Goal: Task Accomplishment & Management: Use online tool/utility

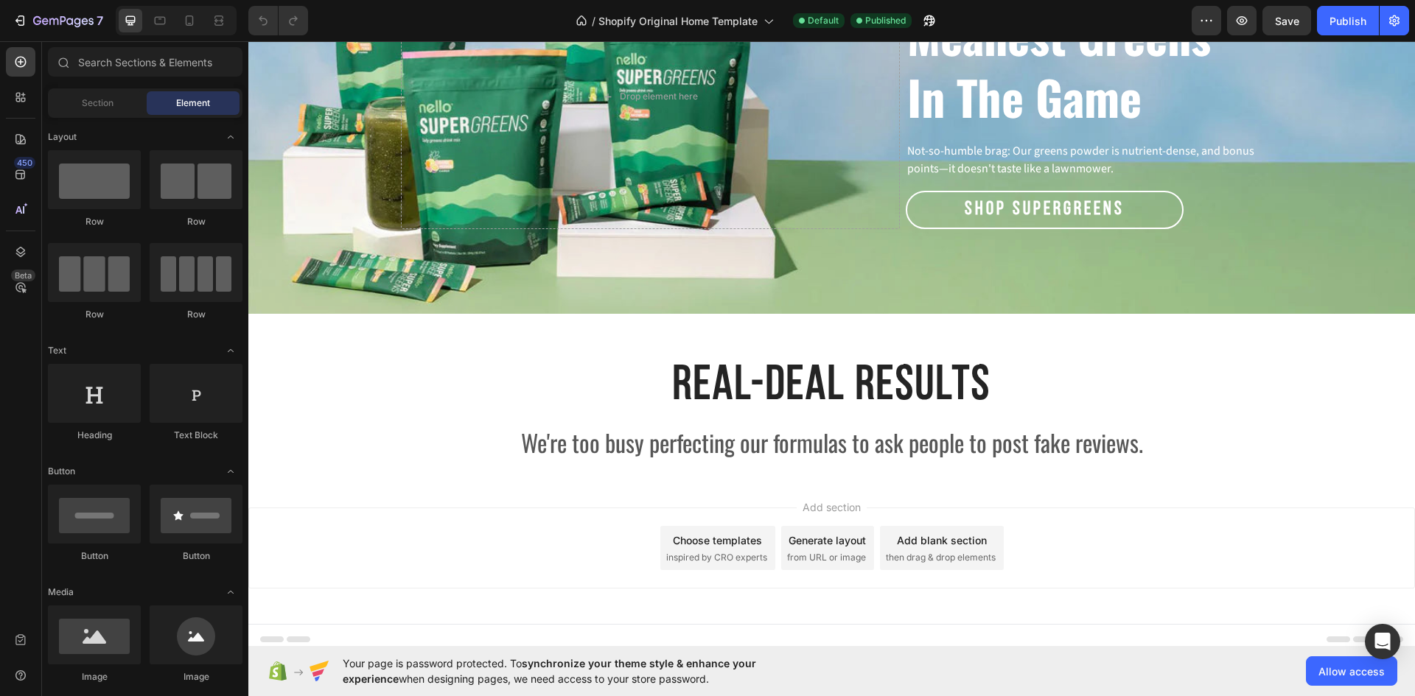
scroll to position [2360, 0]
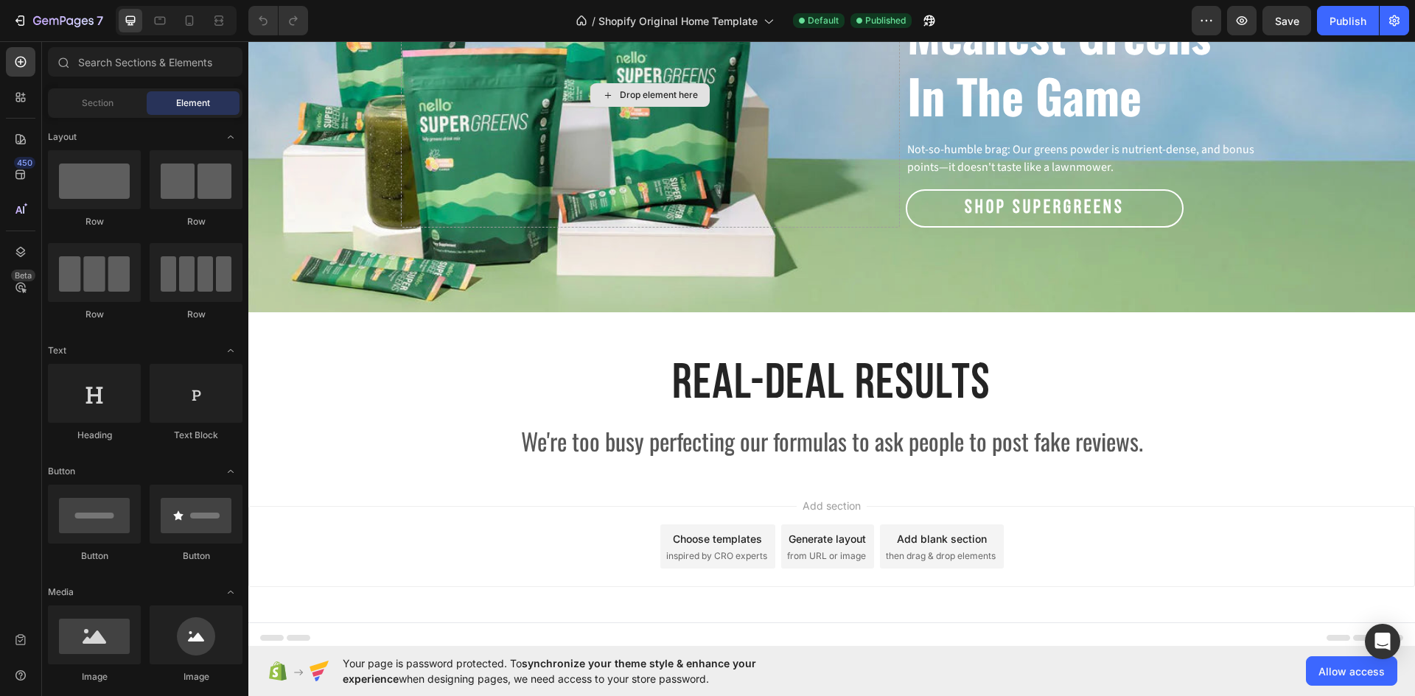
scroll to position [2360, 0]
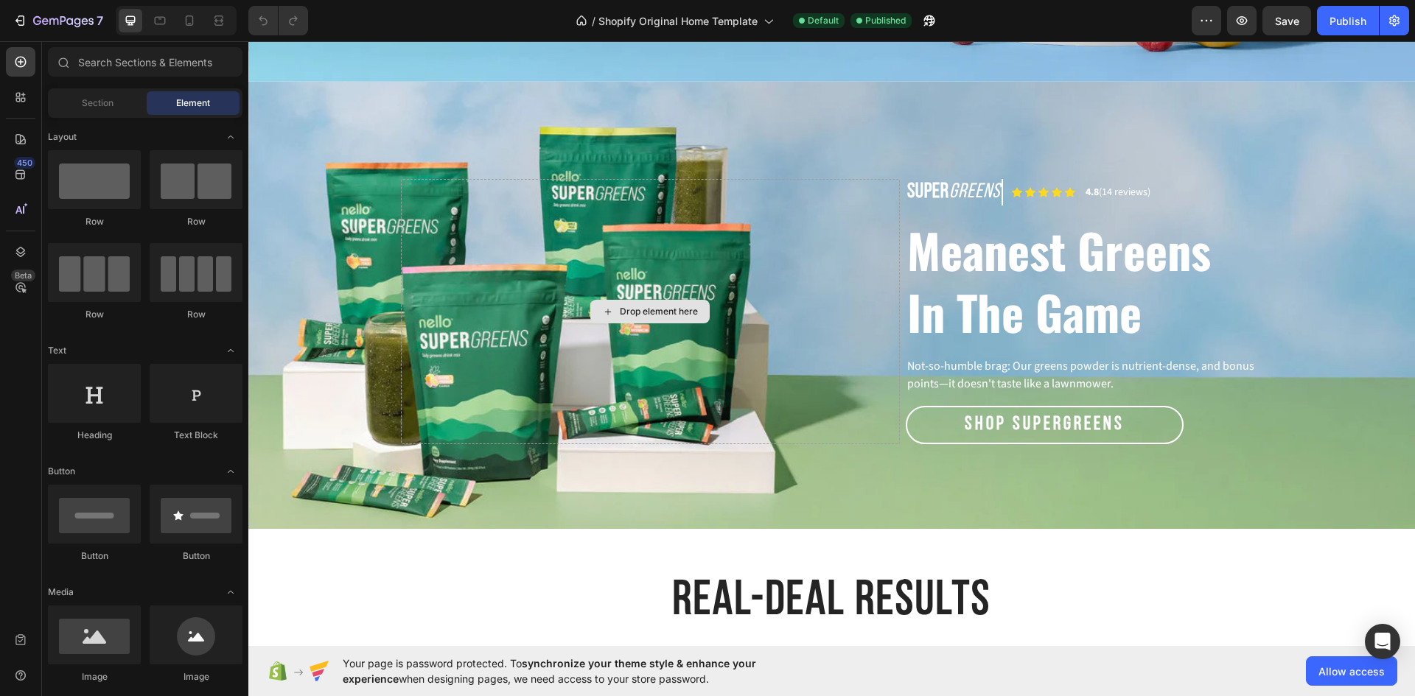
scroll to position [2360, 0]
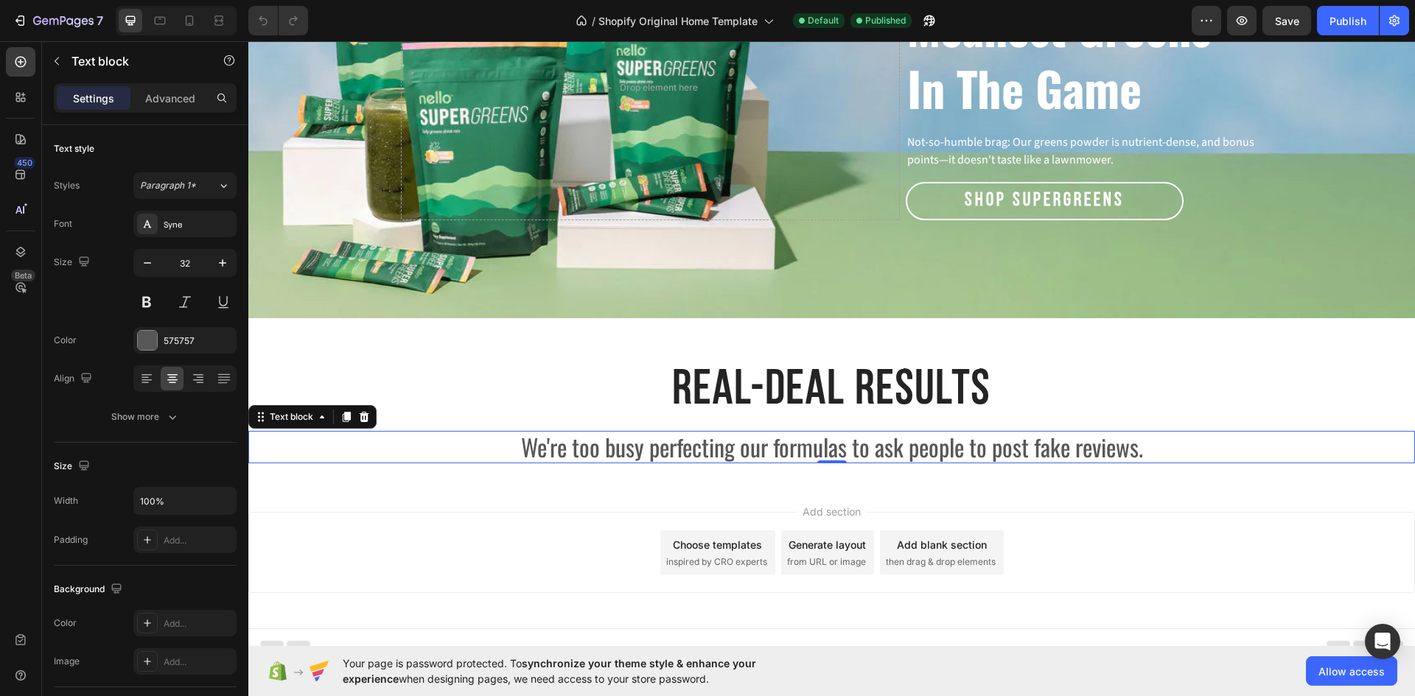
click at [799, 432] on p "We're too busy perfecting our formulas to ask people to post fake reviews." at bounding box center [831, 446] width 1163 height 29
click at [188, 300] on button at bounding box center [185, 302] width 27 height 27
click at [1333, 28] on div "Publish" at bounding box center [1347, 20] width 37 height 15
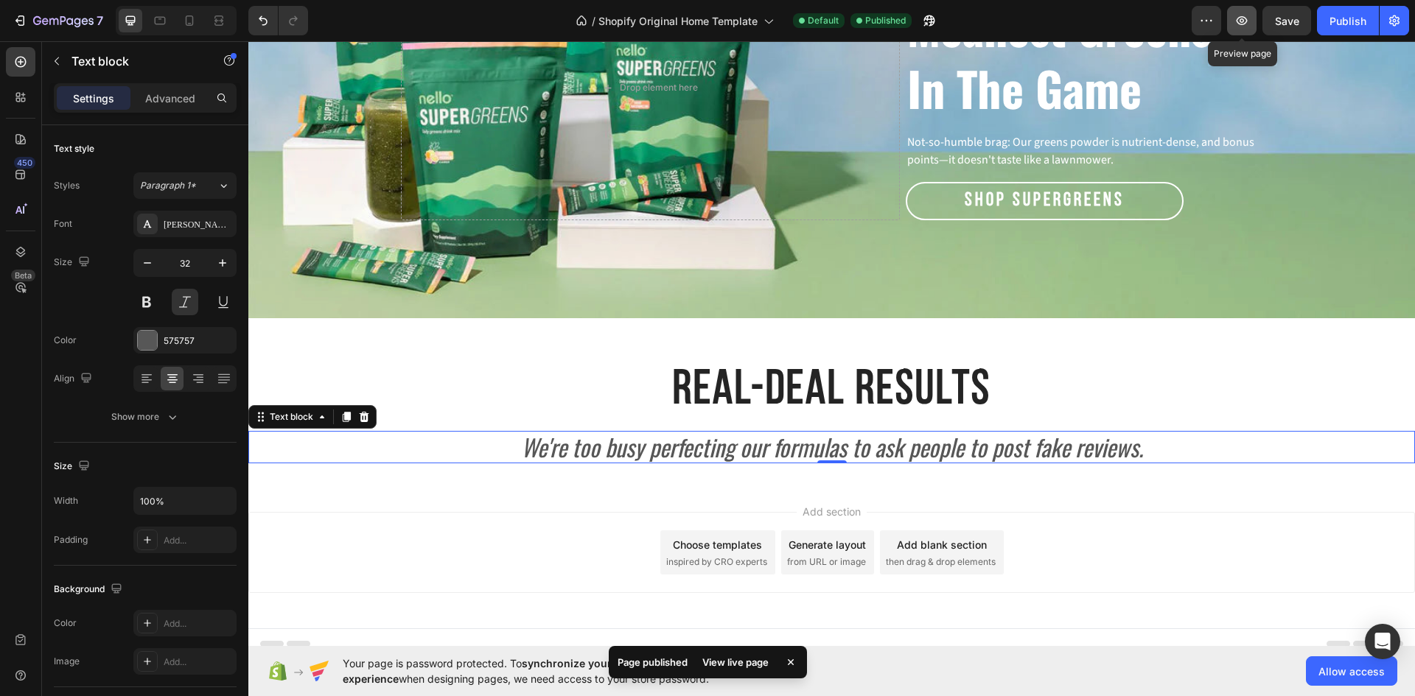
click at [1247, 24] on icon "button" at bounding box center [1241, 20] width 15 height 15
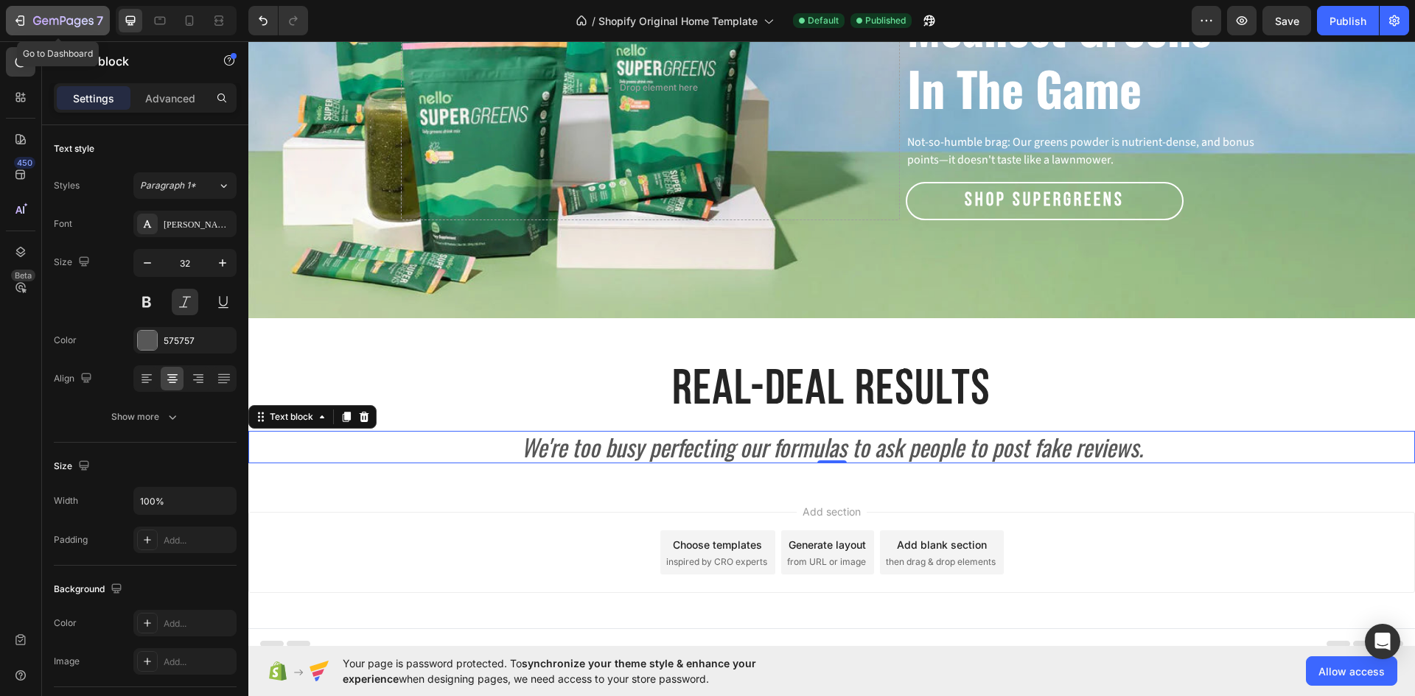
click at [35, 20] on icon "button" at bounding box center [63, 21] width 60 height 13
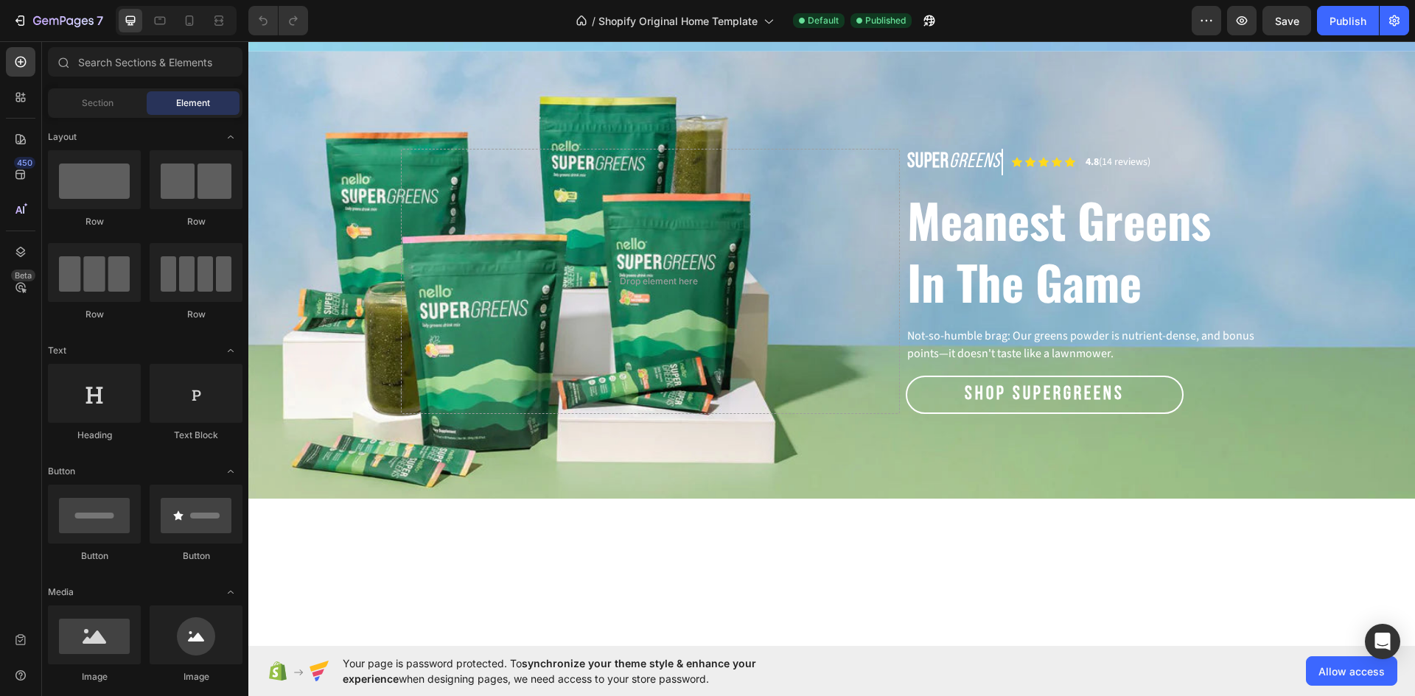
scroll to position [2360, 0]
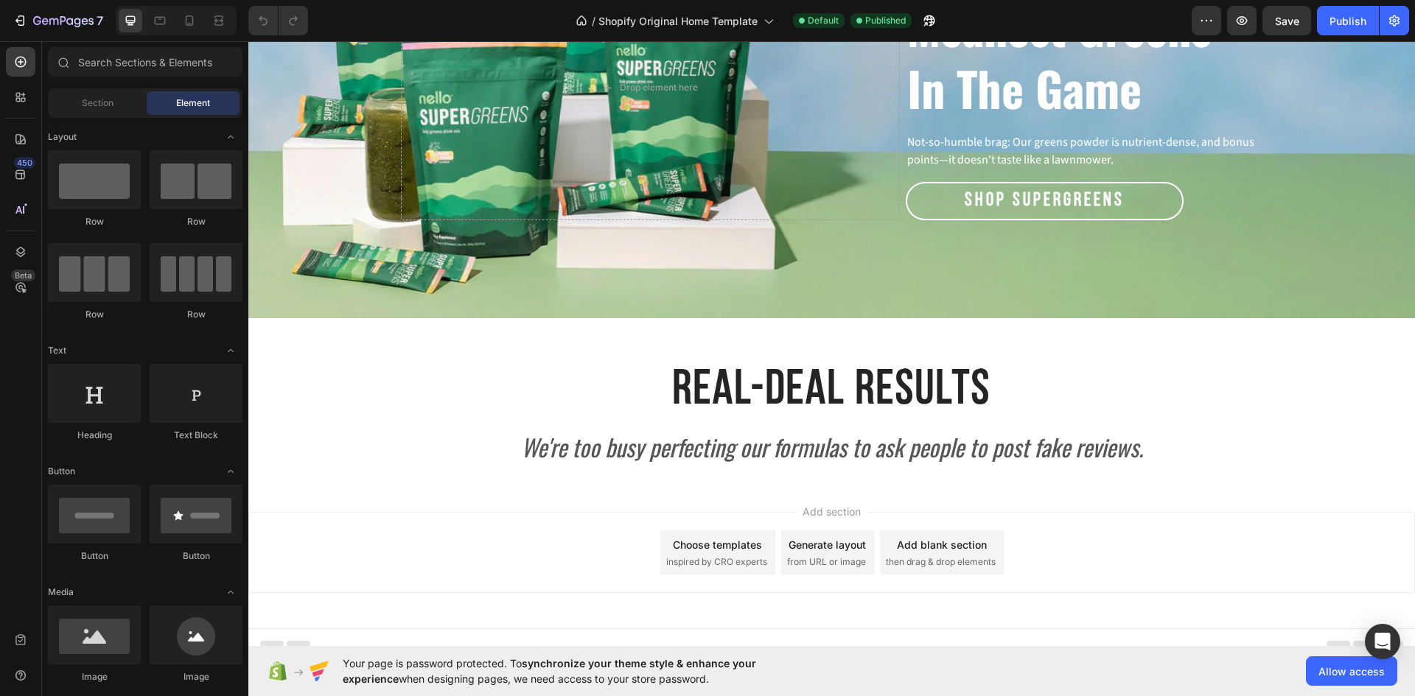
click at [700, 483] on div "Add section Choose templates inspired by CRO experts Generate layout from URL o…" at bounding box center [831, 556] width 1166 height 146
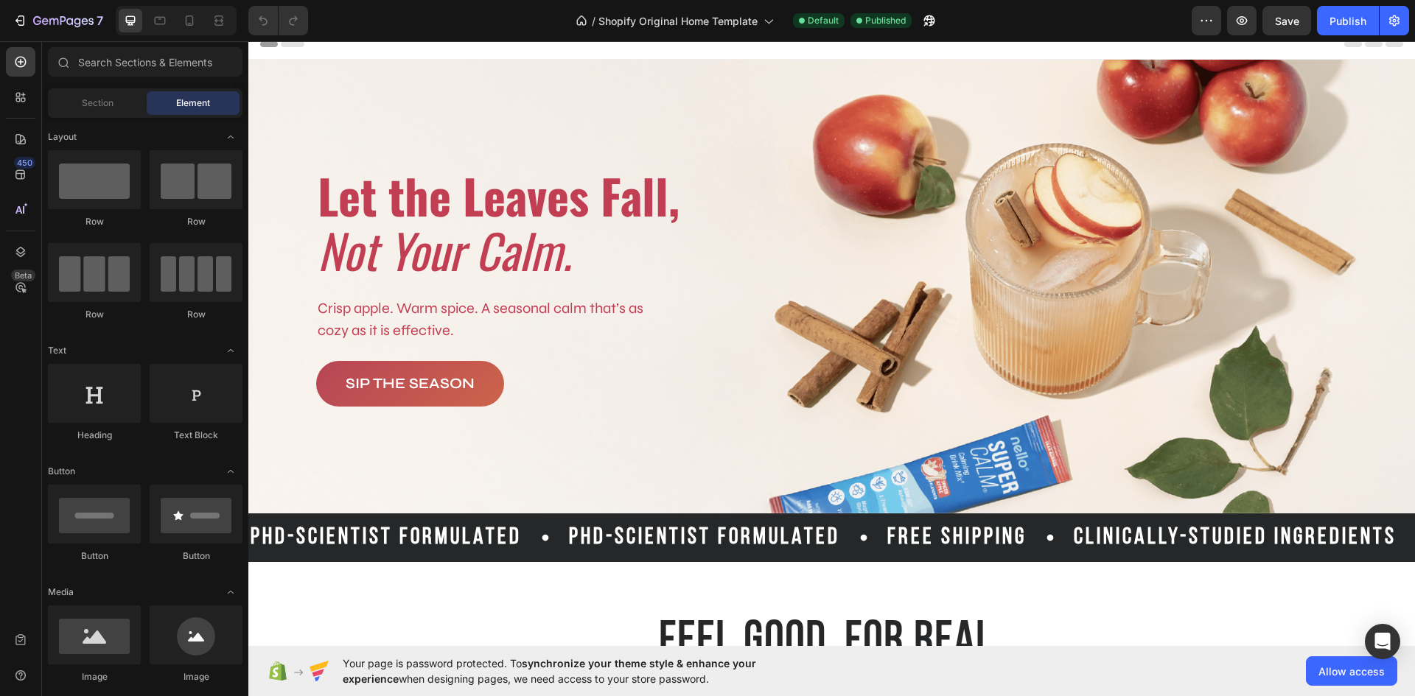
scroll to position [0, 0]
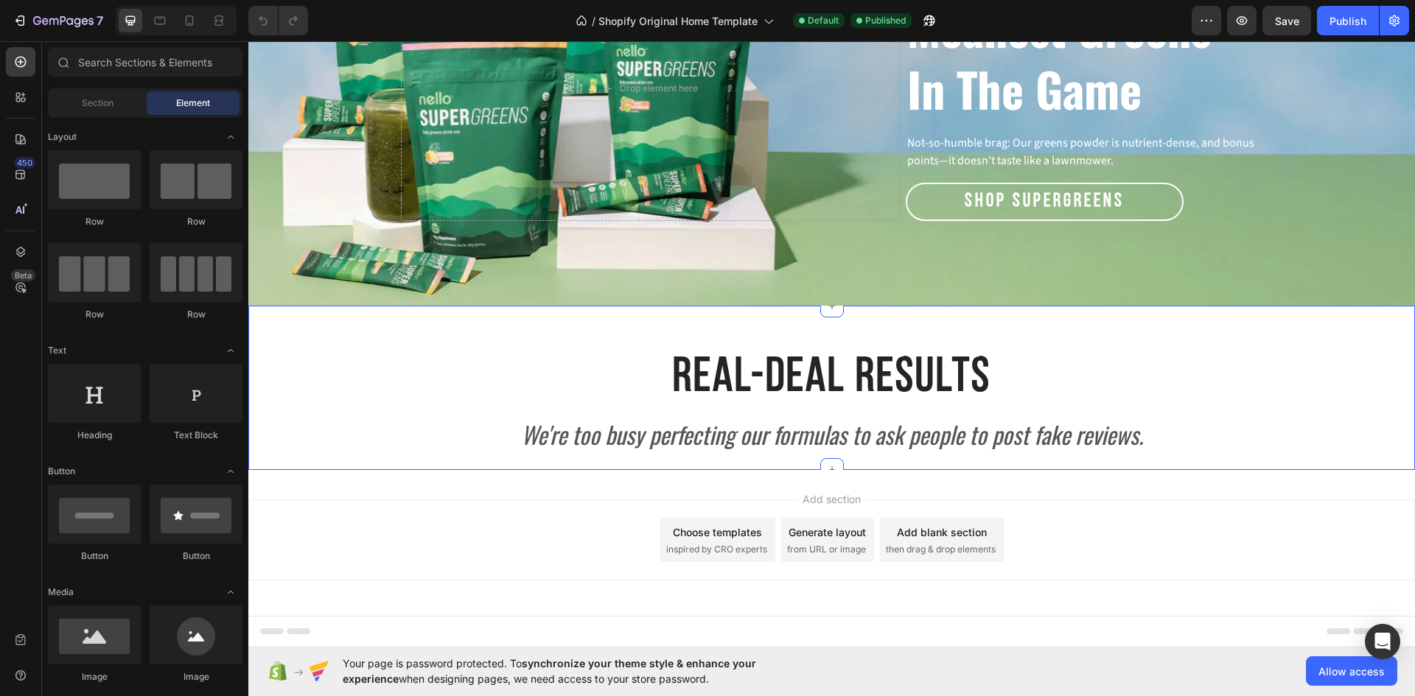
scroll to position [2360, 0]
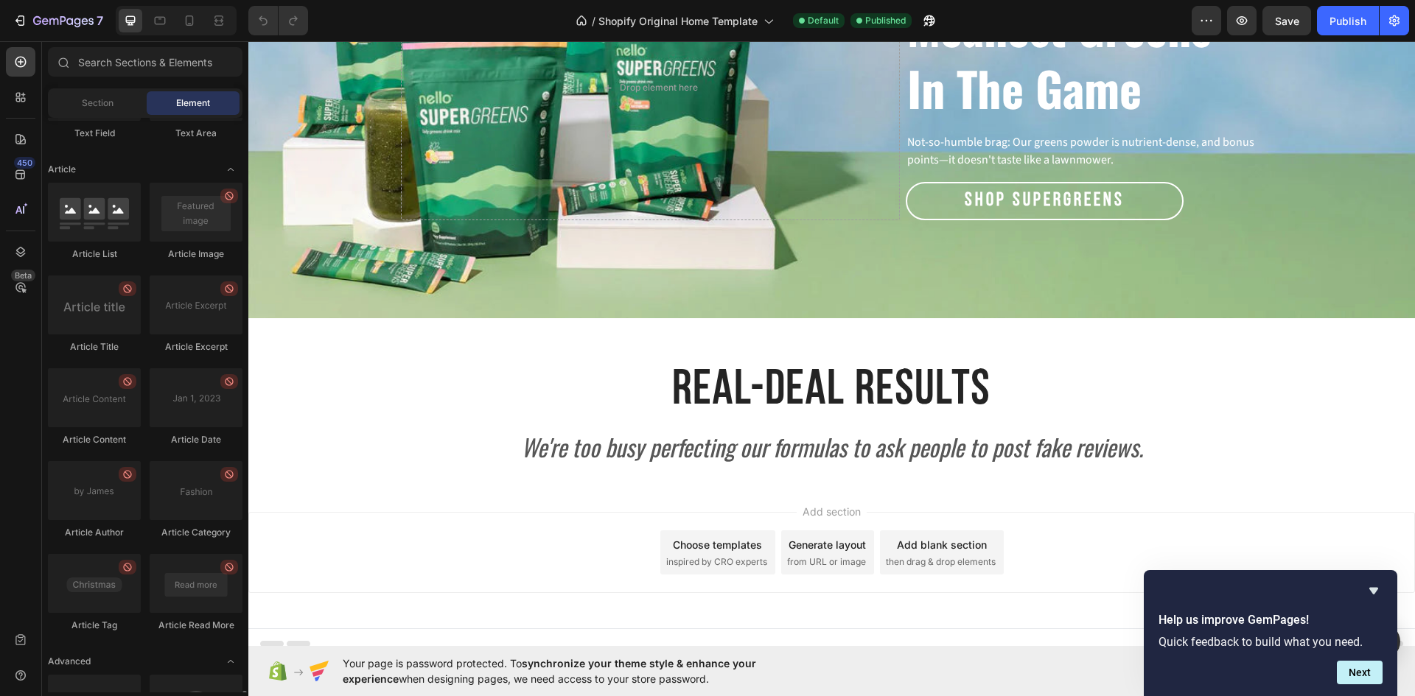
scroll to position [3791, 0]
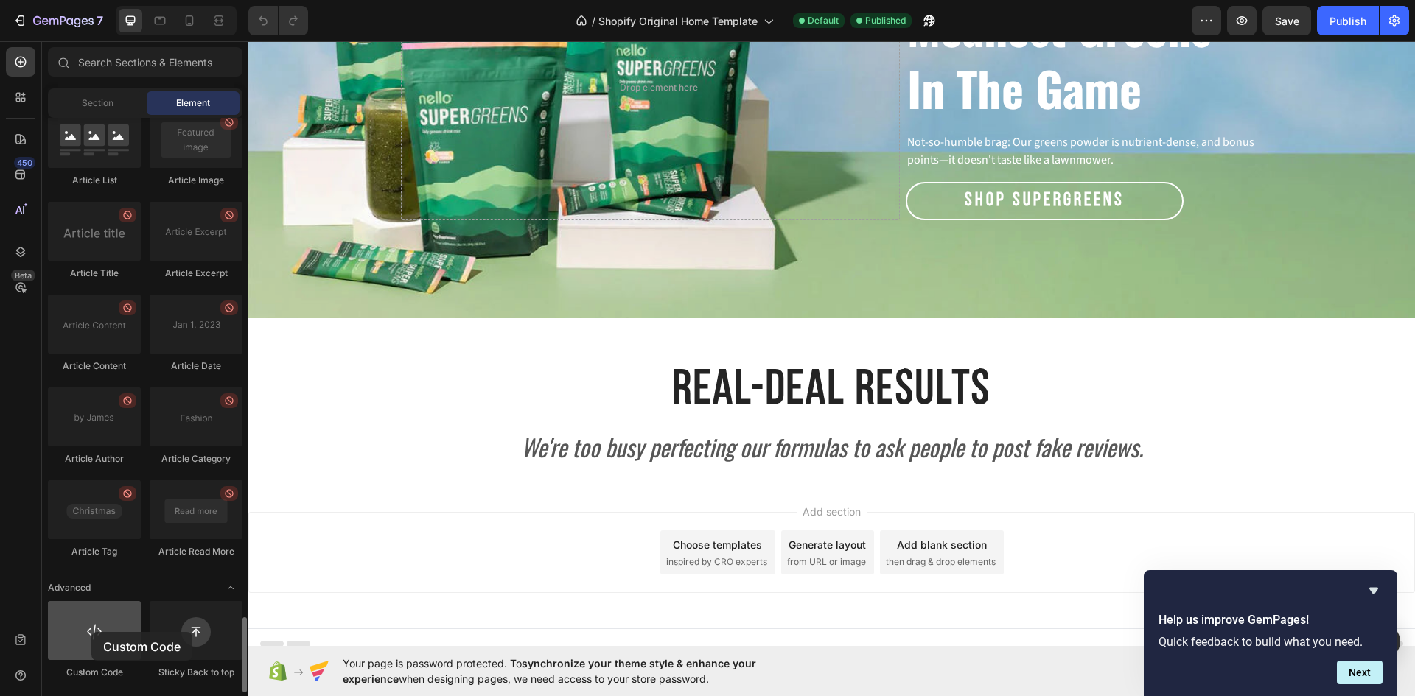
click at [91, 632] on div at bounding box center [94, 630] width 93 height 59
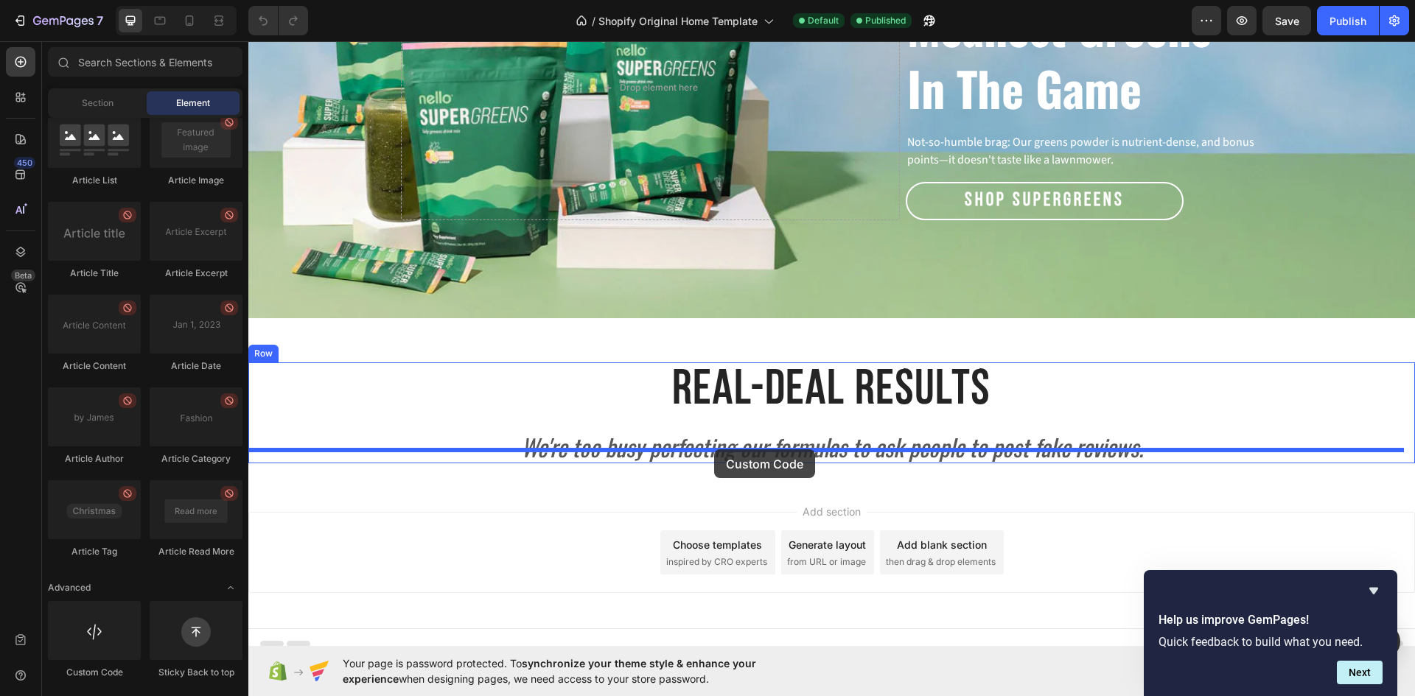
drag, startPoint x: 340, startPoint y: 673, endPoint x: 714, endPoint y: 449, distance: 436.1
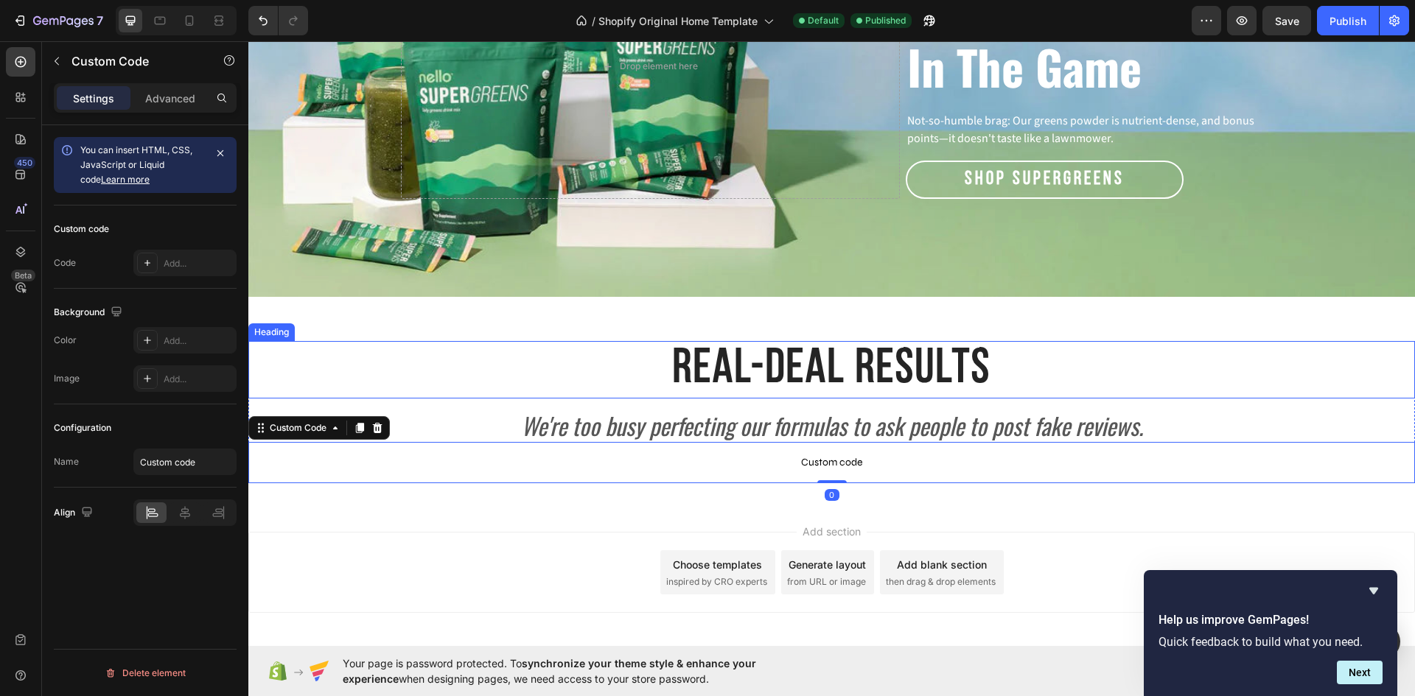
scroll to position [2402, 0]
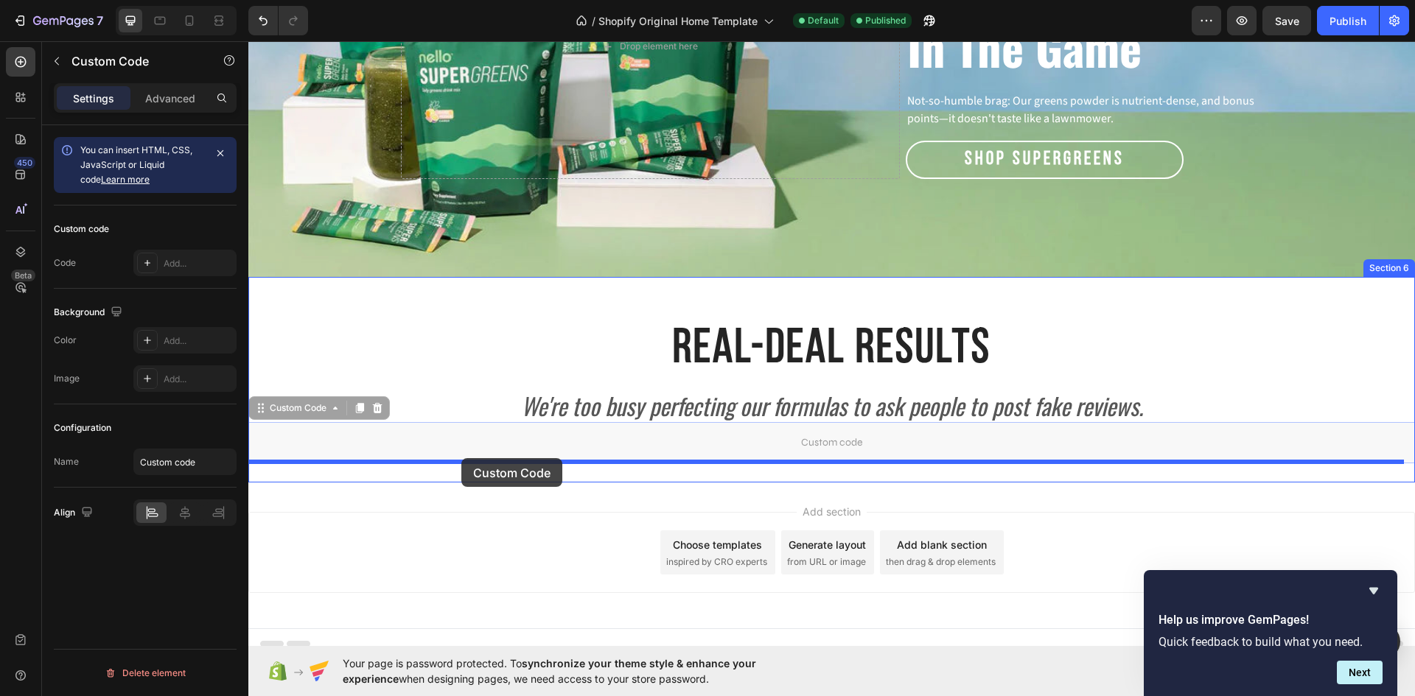
drag, startPoint x: 266, startPoint y: 396, endPoint x: 461, endPoint y: 458, distance: 204.8
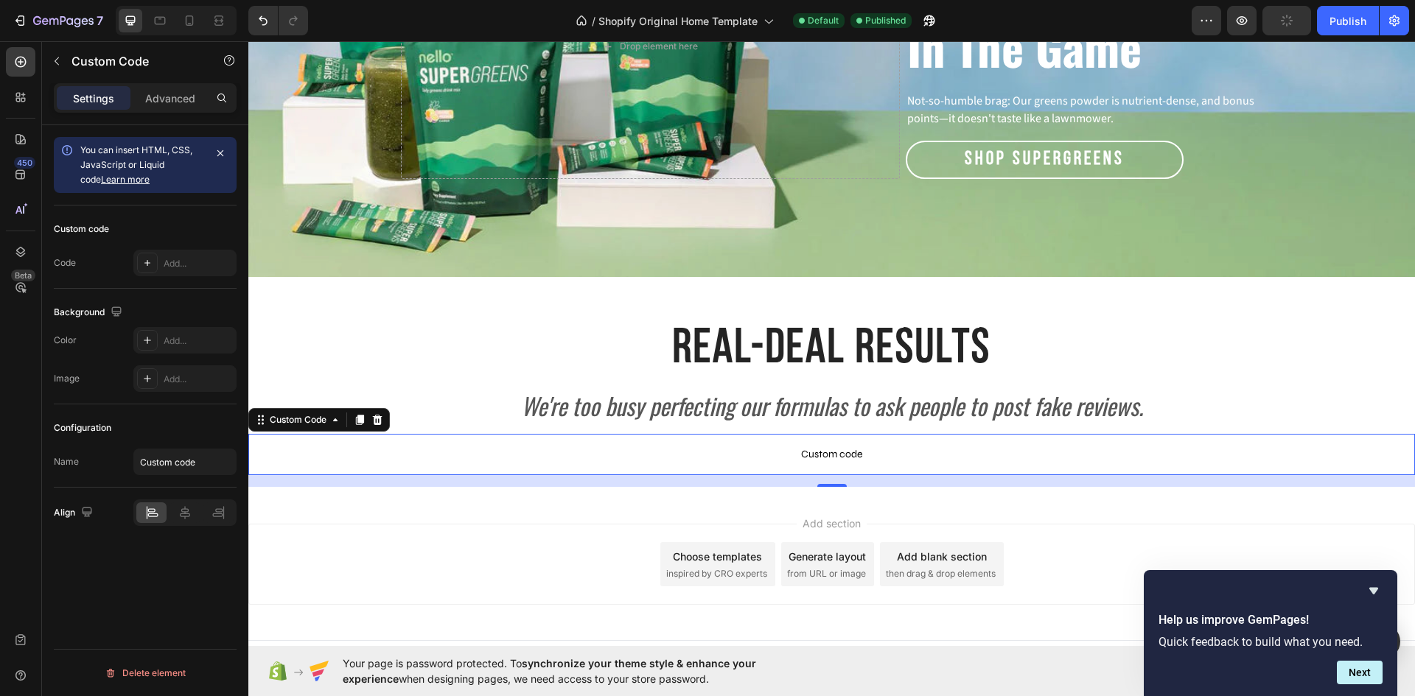
click at [616, 434] on p "Custom code" at bounding box center [831, 454] width 1166 height 41
click at [169, 265] on div "Add..." at bounding box center [198, 263] width 69 height 13
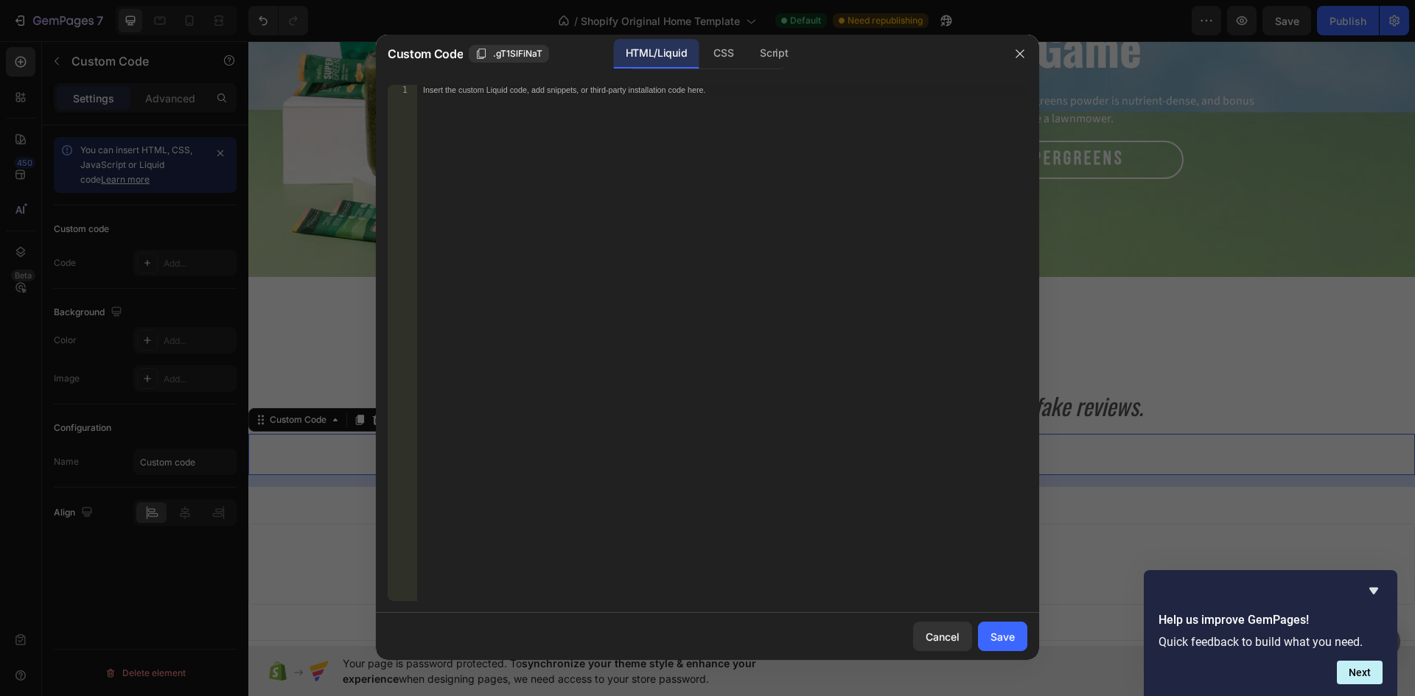
click at [591, 169] on div "Insert the custom Liquid code, add snippets, or third-party installation code h…" at bounding box center [722, 353] width 610 height 537
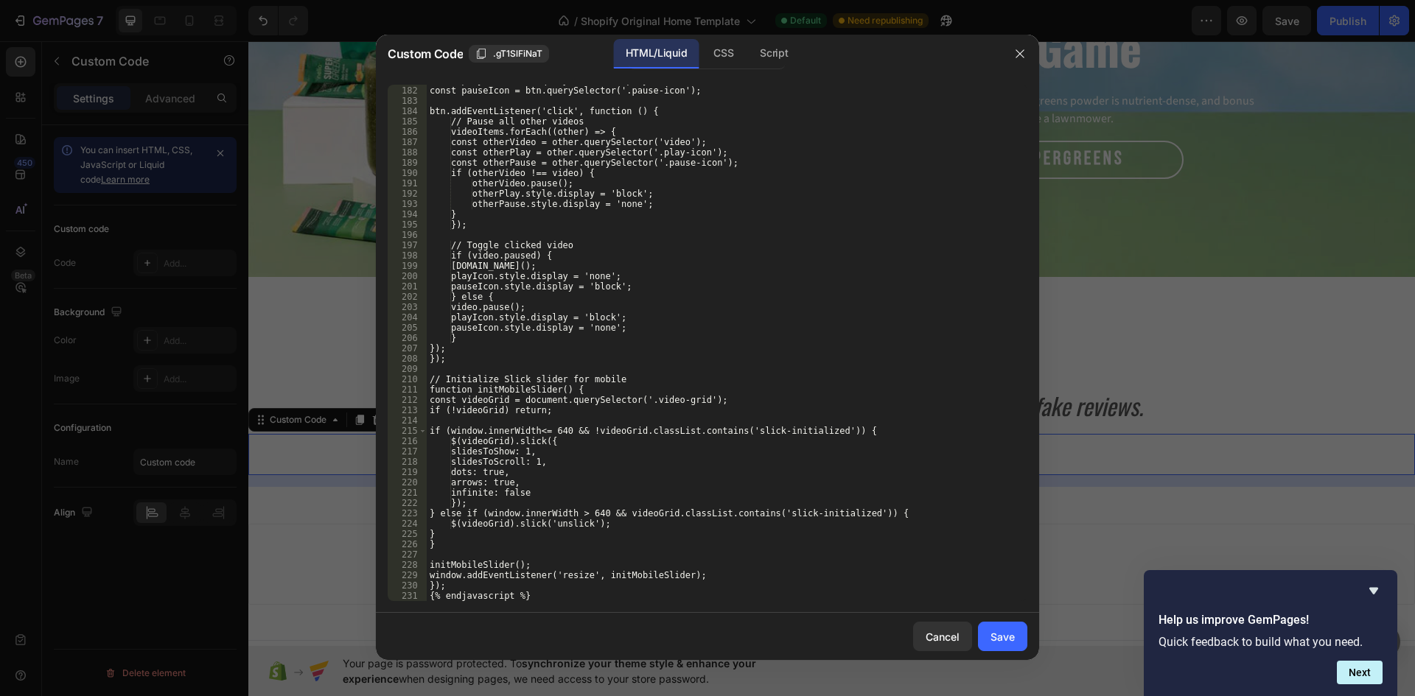
scroll to position [1897, 0]
click at [997, 631] on div "Save" at bounding box center [1002, 636] width 24 height 15
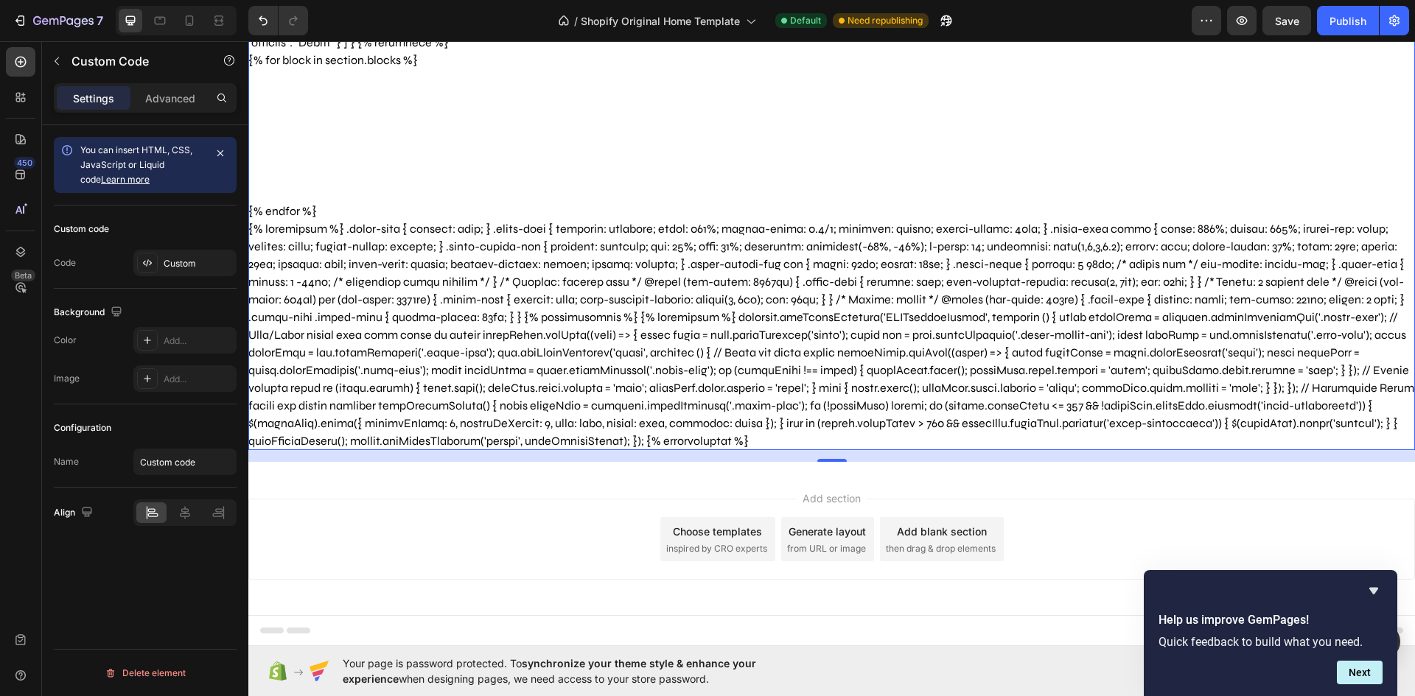
scroll to position [1861, 0]
click at [1328, 30] on button "Publish" at bounding box center [1348, 20] width 62 height 29
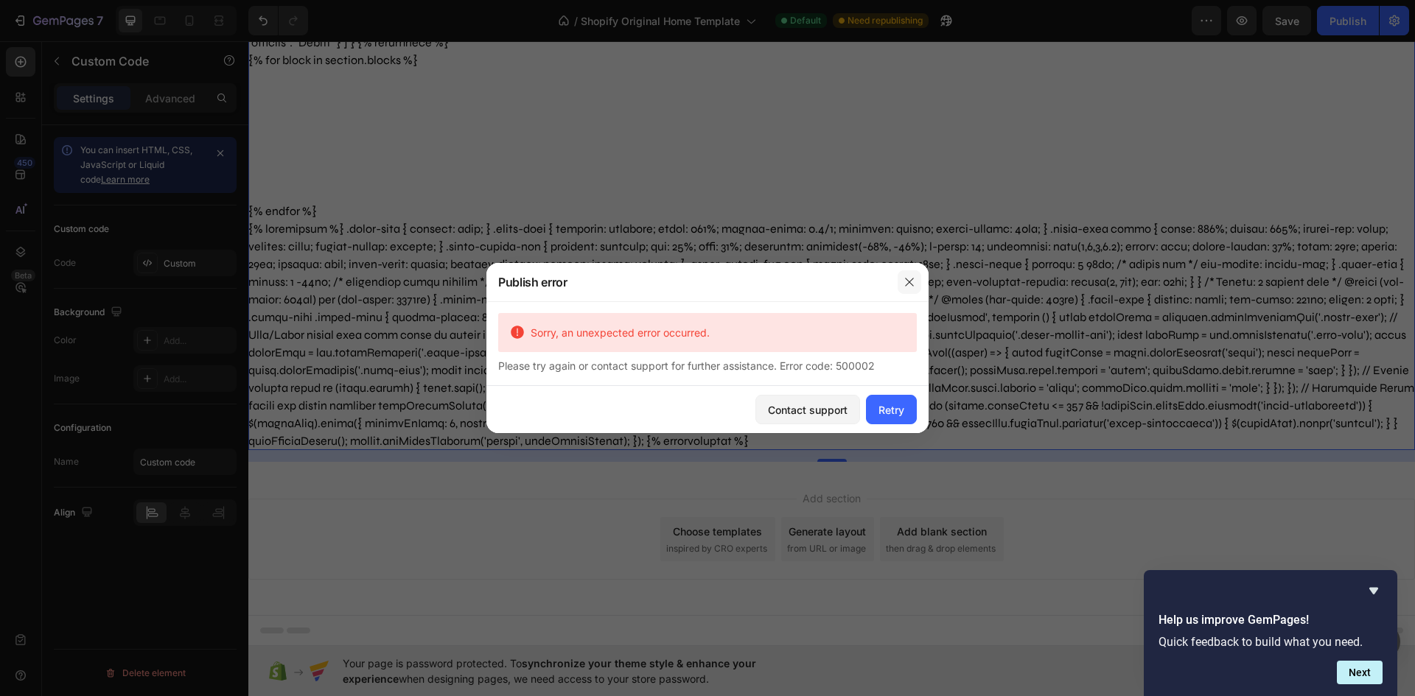
drag, startPoint x: 906, startPoint y: 278, endPoint x: 658, endPoint y: 235, distance: 252.1
click at [906, 278] on icon "button" at bounding box center [909, 282] width 12 height 12
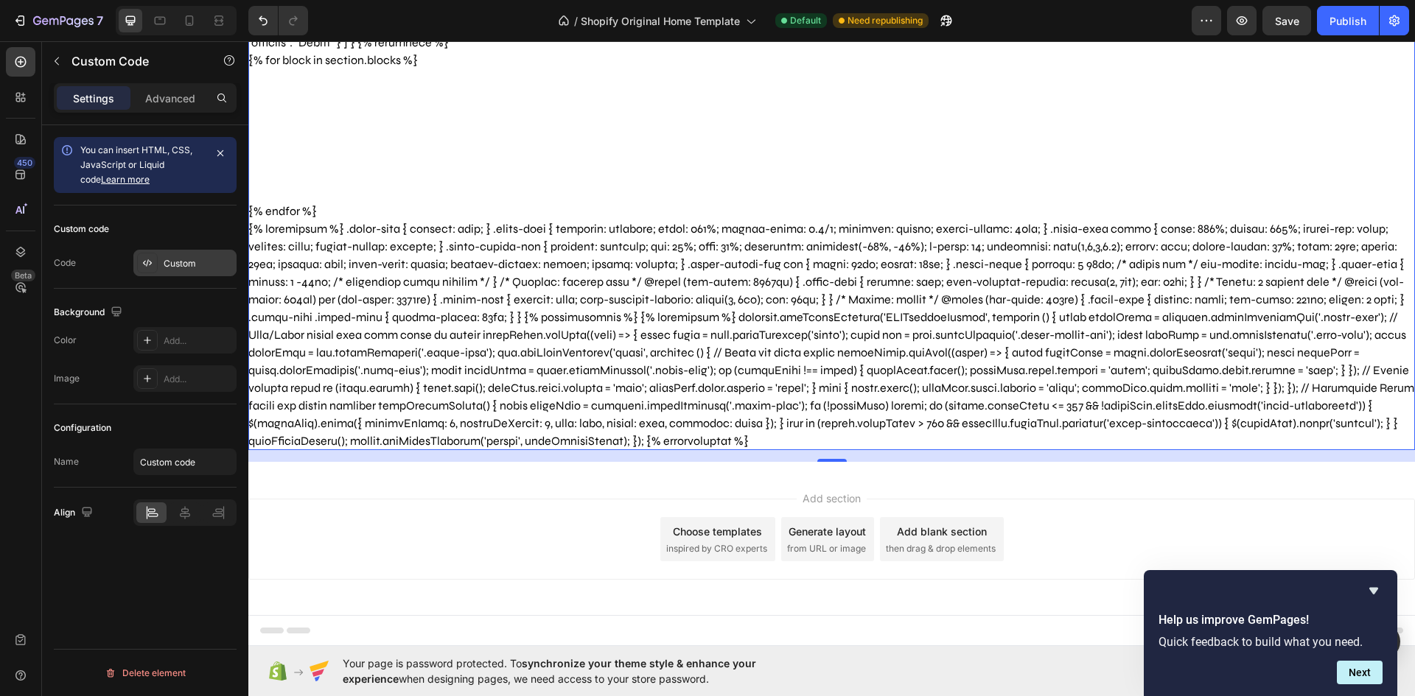
click at [149, 264] on icon at bounding box center [147, 263] width 12 height 12
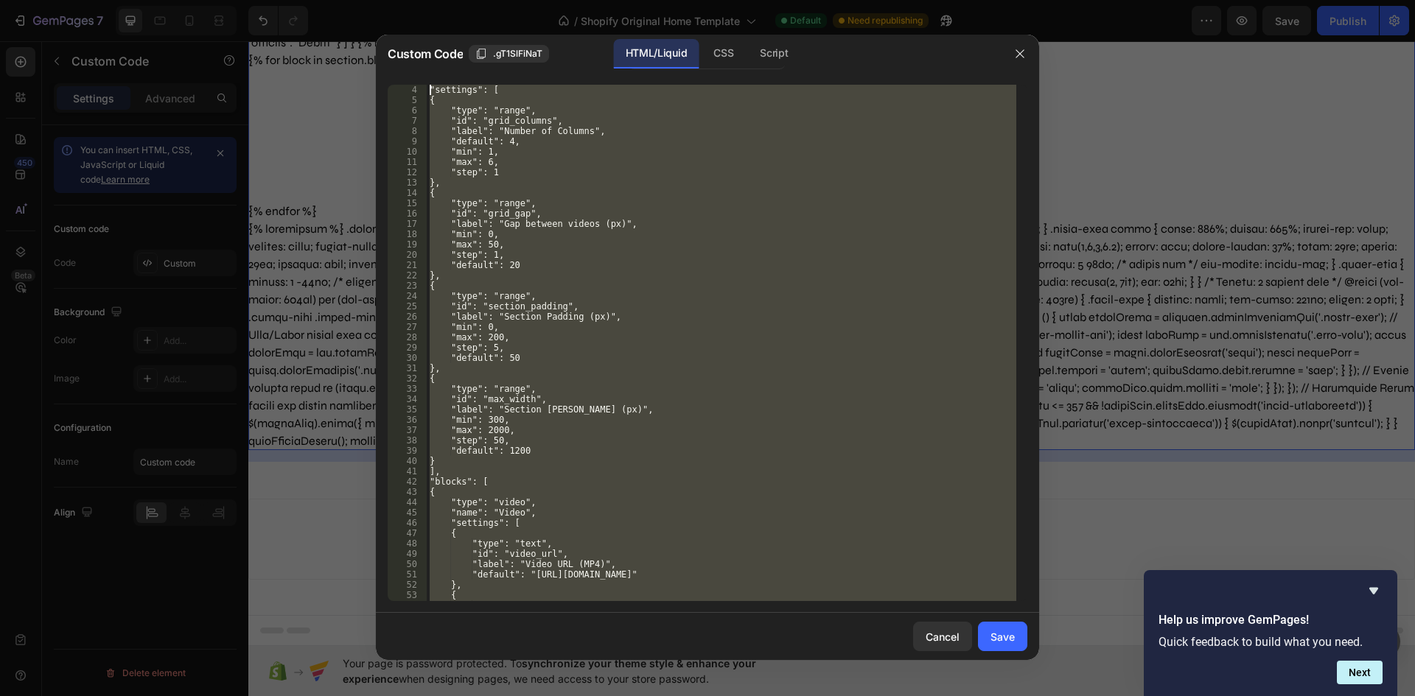
scroll to position [0, 0]
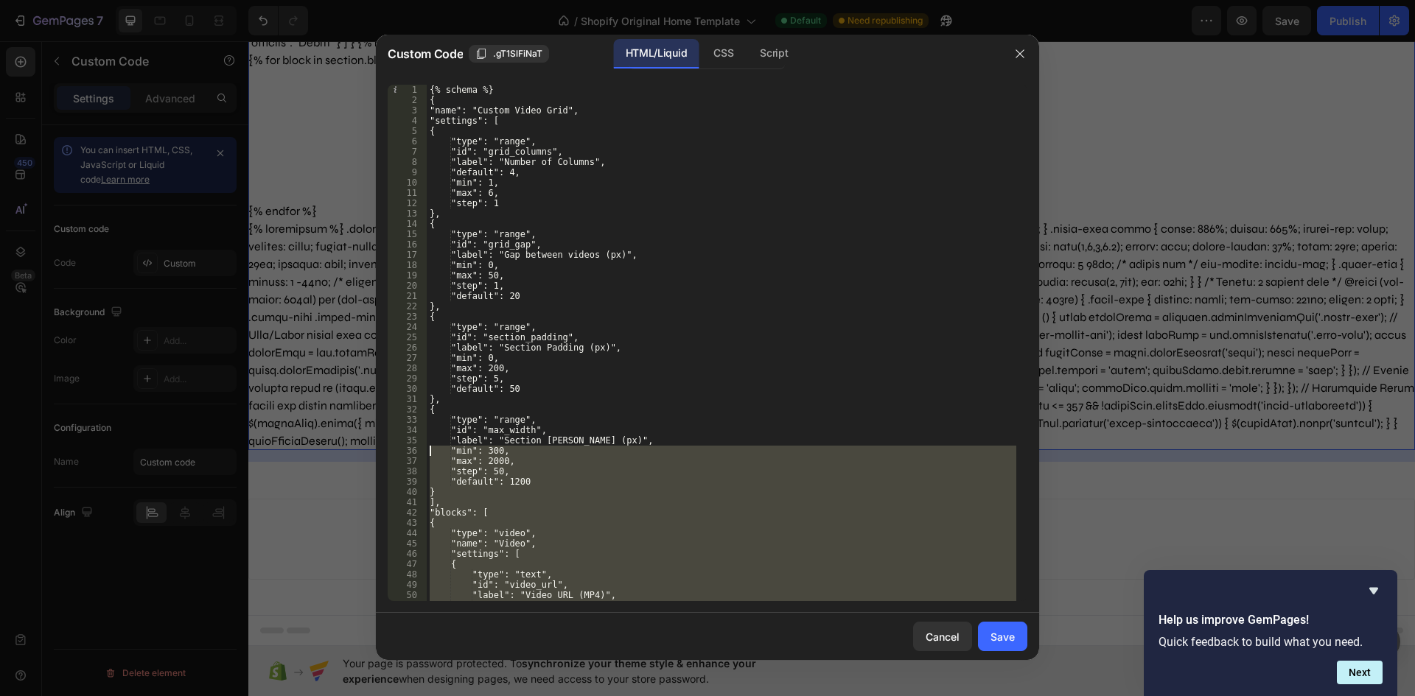
drag, startPoint x: 514, startPoint y: 452, endPoint x: 409, endPoint y: 410, distance: 113.7
click at [409, 414] on div "{% endschema %} 1 2 3 4 5 6 7 8 9 10 11 12 13 14 15 16 17 18 19 20 21 22 23 24 …" at bounding box center [707, 343] width 639 height 516
type textarea "{ "type": "range","
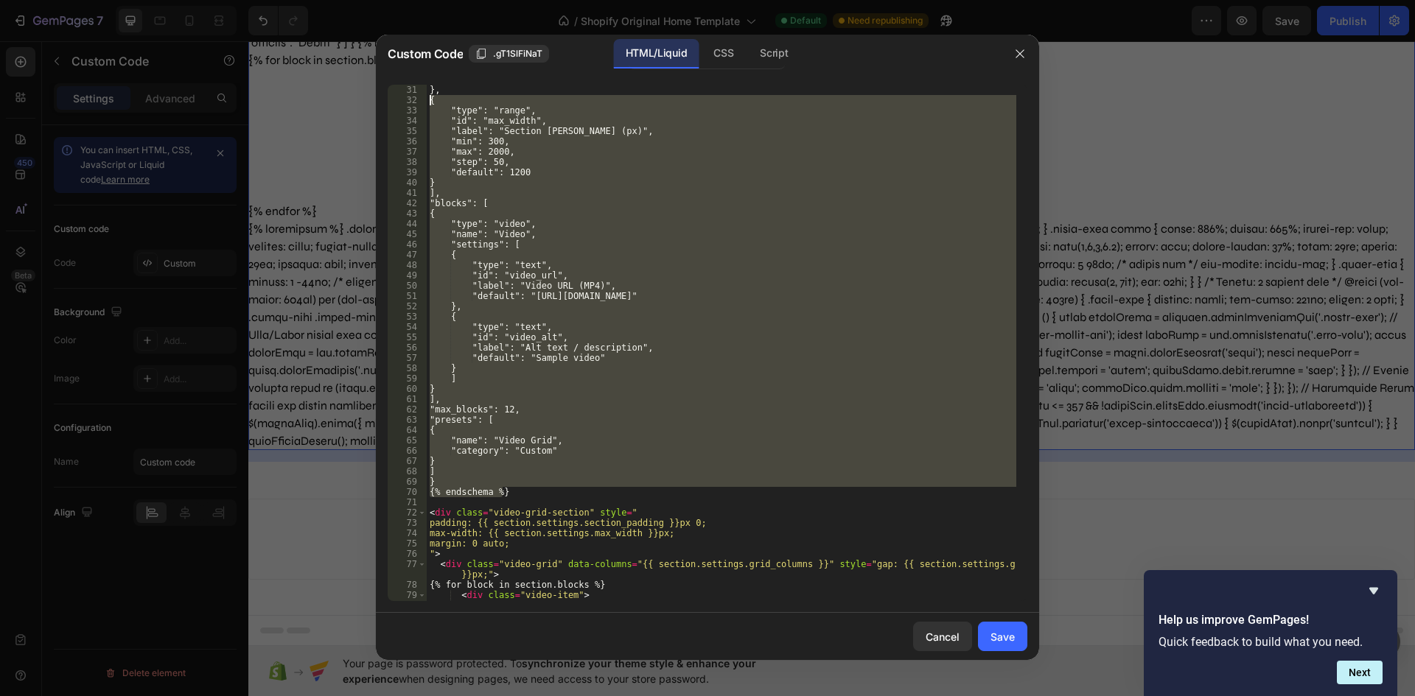
scroll to position [354, 0]
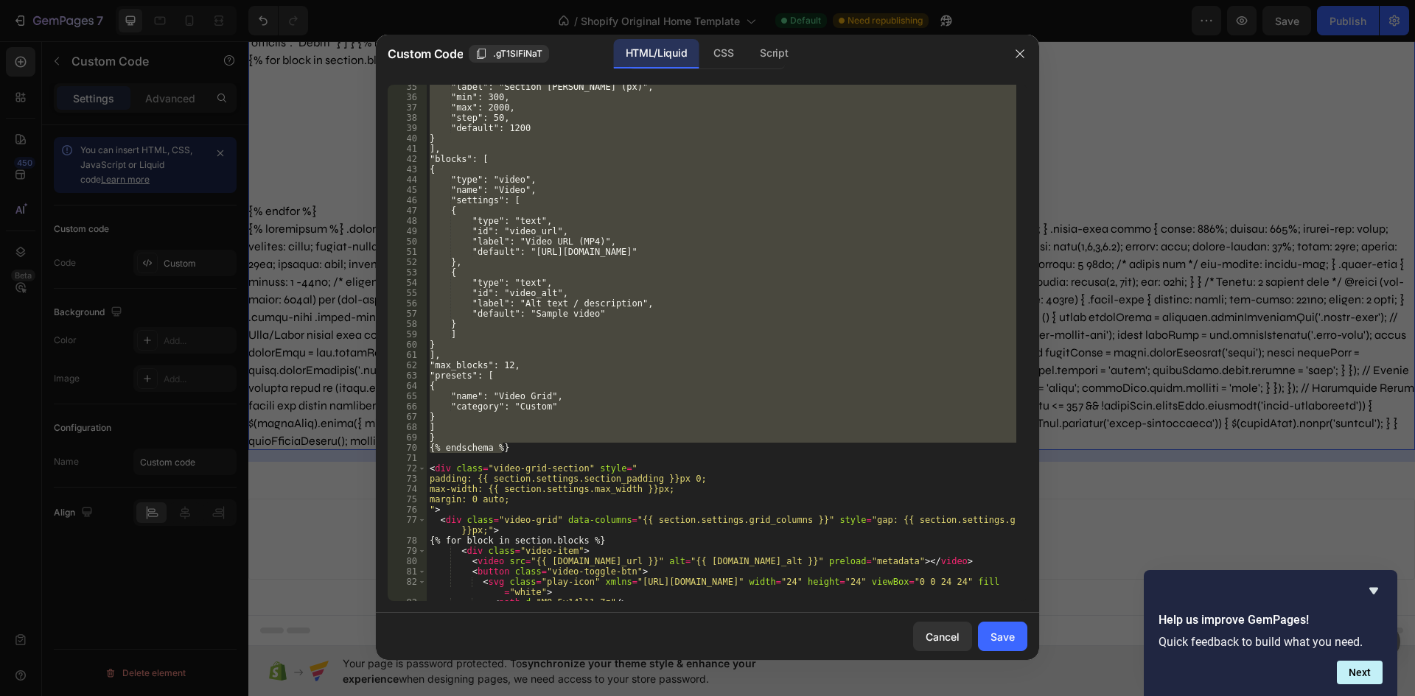
click at [525, 459] on div ""label": "Section Max Width (px)", "min": 300, "max": 2000, "step": 50, "defaul…" at bounding box center [721, 350] width 589 height 537
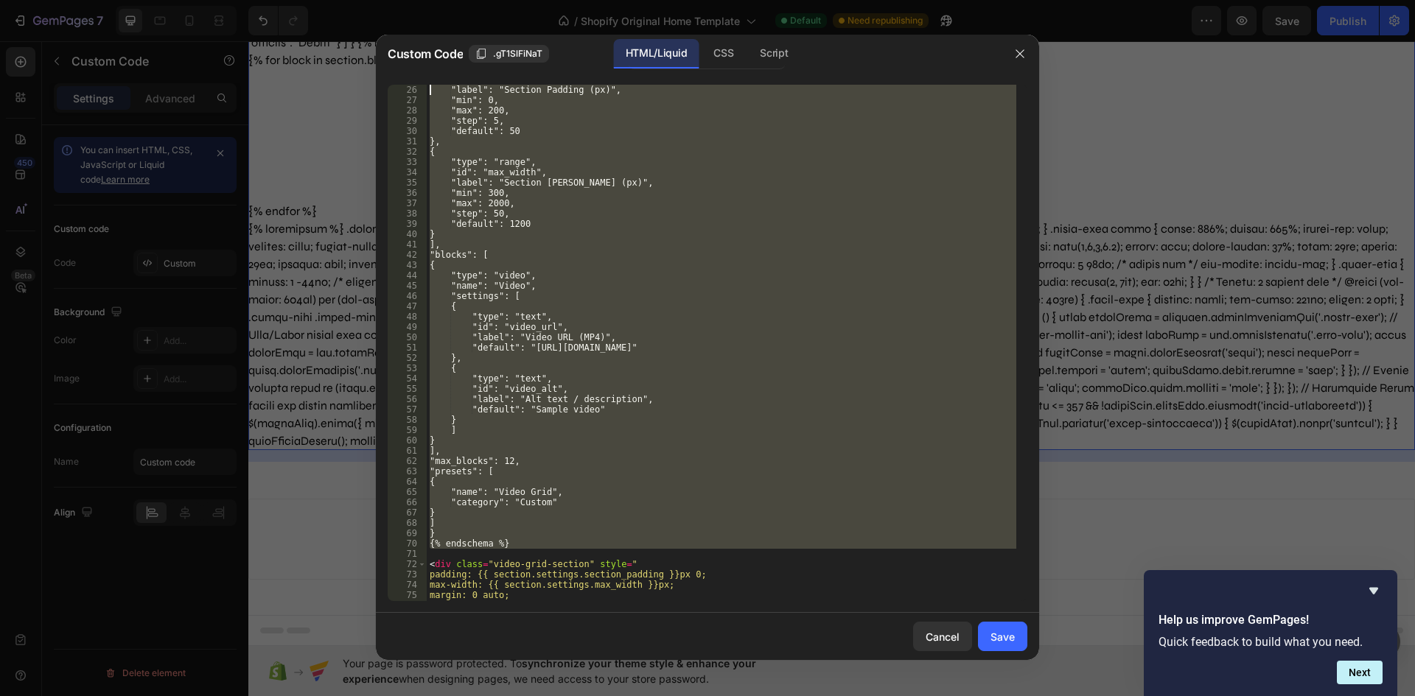
scroll to position [0, 0]
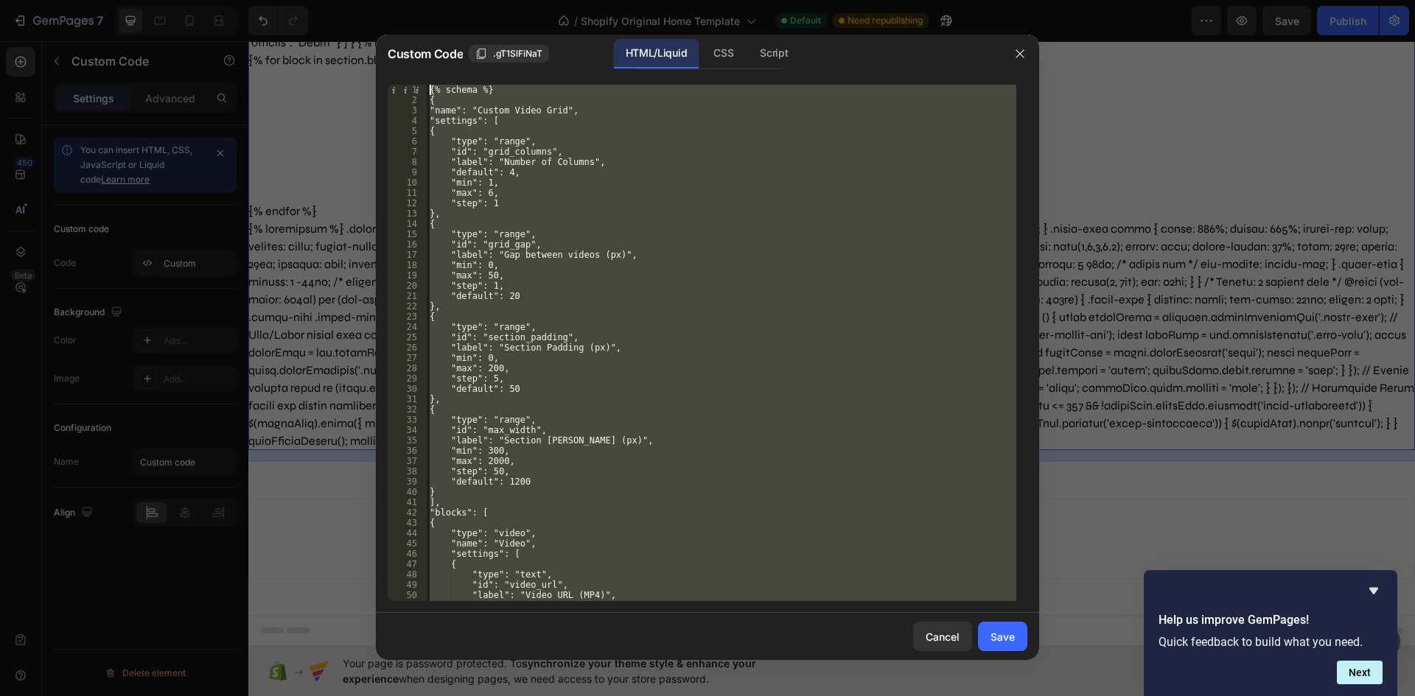
drag, startPoint x: 522, startPoint y: 453, endPoint x: 318, endPoint y: 58, distance: 444.5
click at [318, 58] on div "Custom Code .gT1SlFiNaT HTML/Liquid CSS Script 1 2 3 4 5 6 7 8 9 10 11 12 13 14…" at bounding box center [707, 348] width 1415 height 696
type textarea "{% schema %} {"
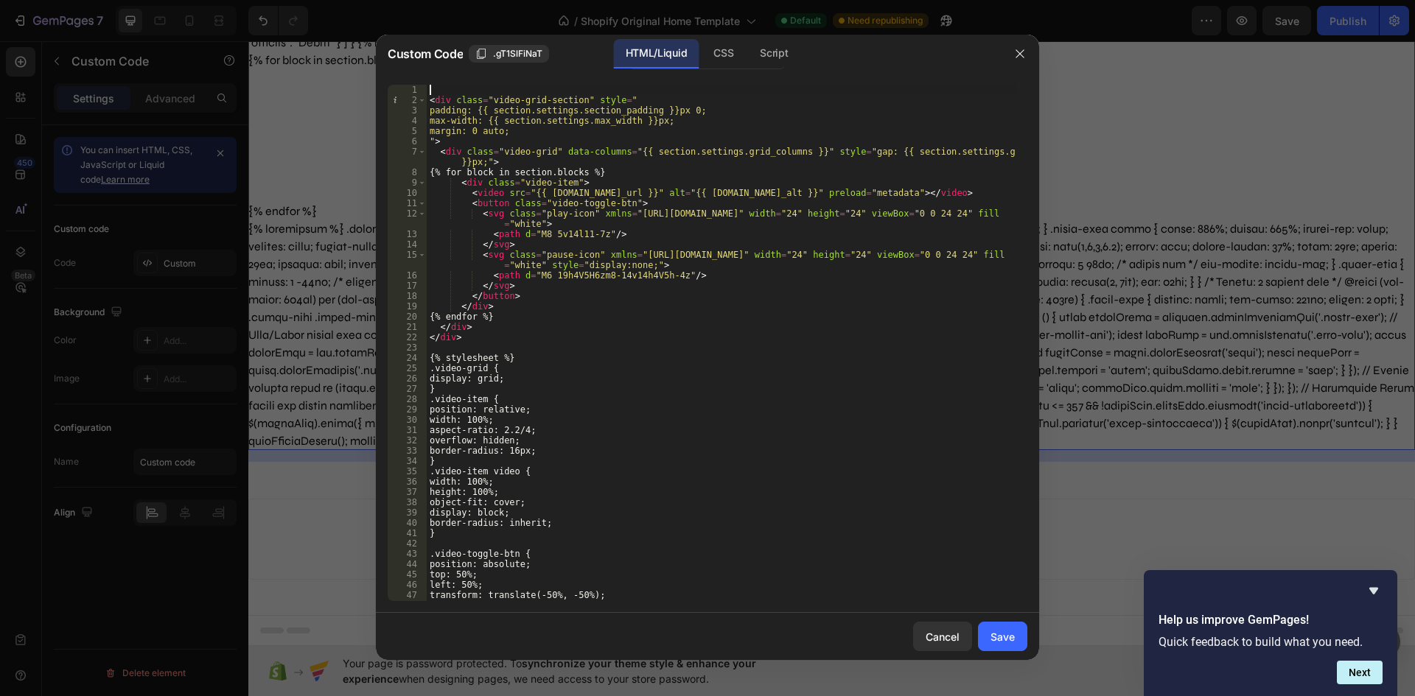
scroll to position [133, 0]
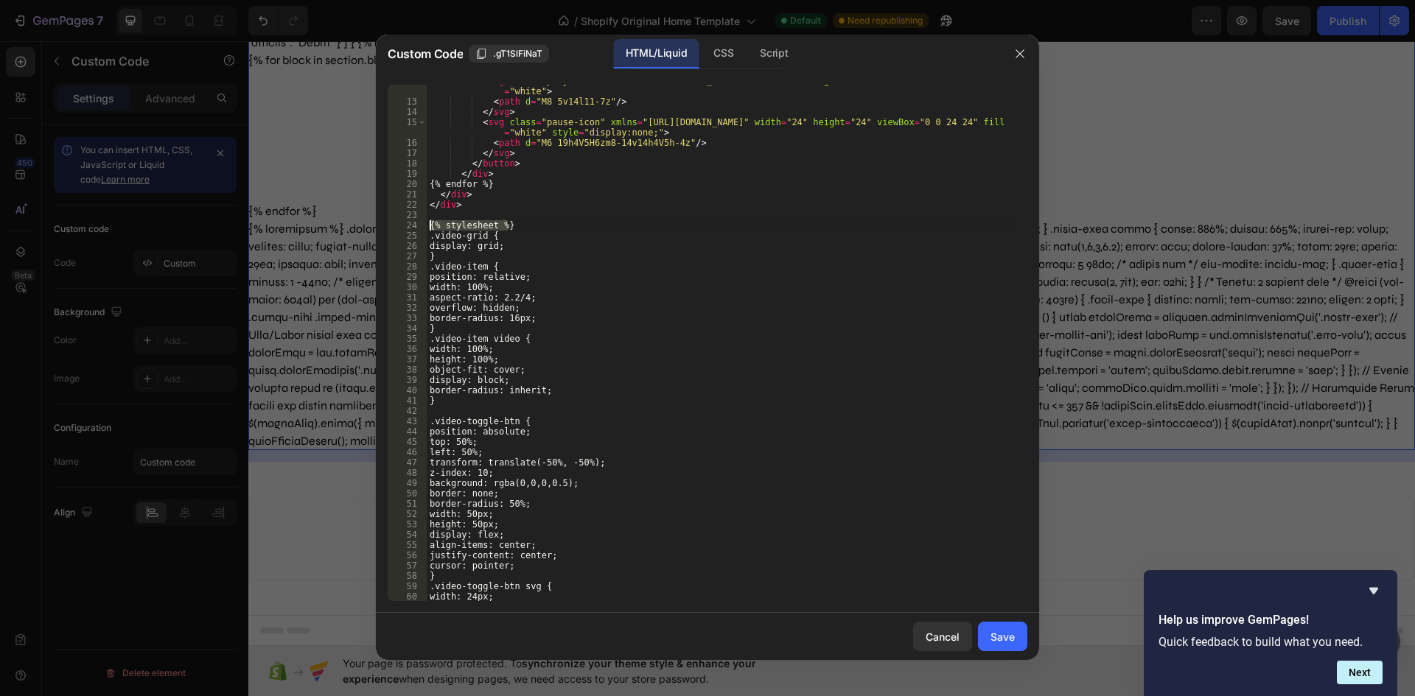
drag, startPoint x: 510, startPoint y: 225, endPoint x: 420, endPoint y: 225, distance: 89.9
click at [420, 225] on div "12 13 14 15 16 17 18 19 20 21 22 23 24 25 26 27 28 29 30 31 32 33 34 35 36 37 3…" at bounding box center [707, 343] width 639 height 516
type textarea "{% stylesheet %}"
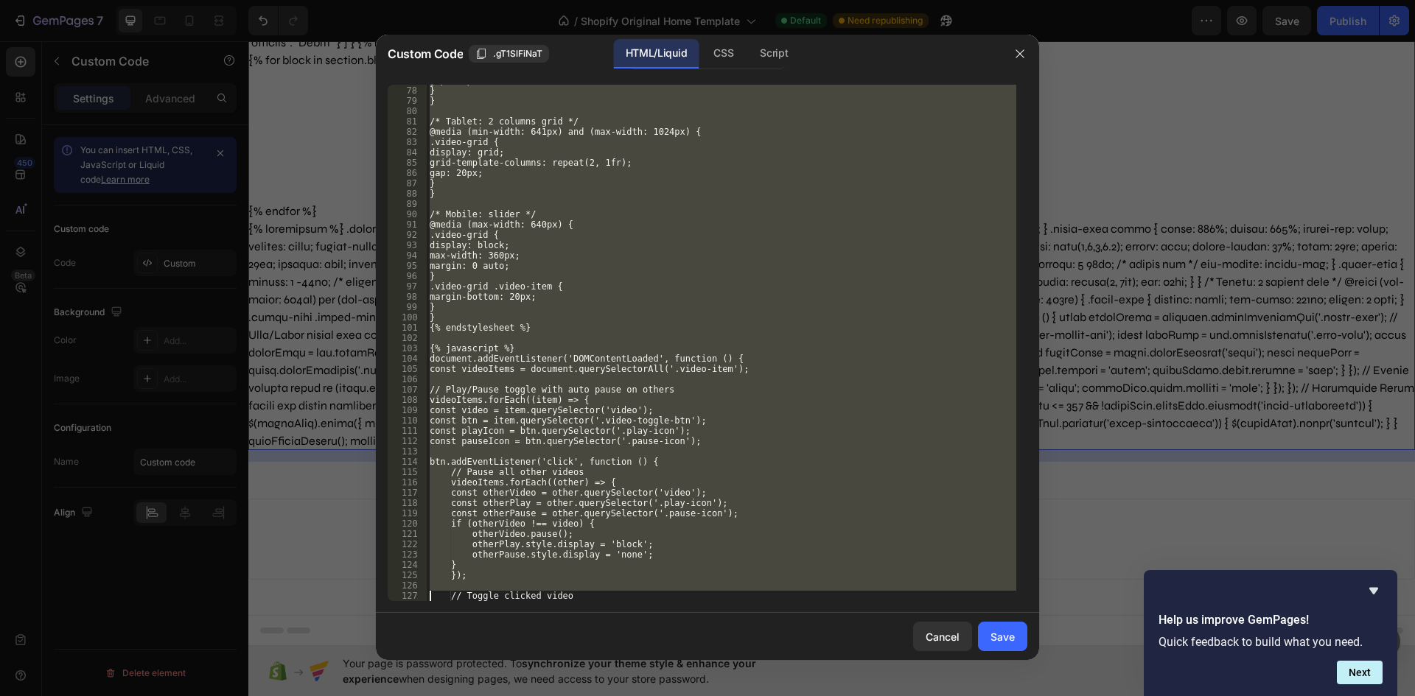
scroll to position [989, 0]
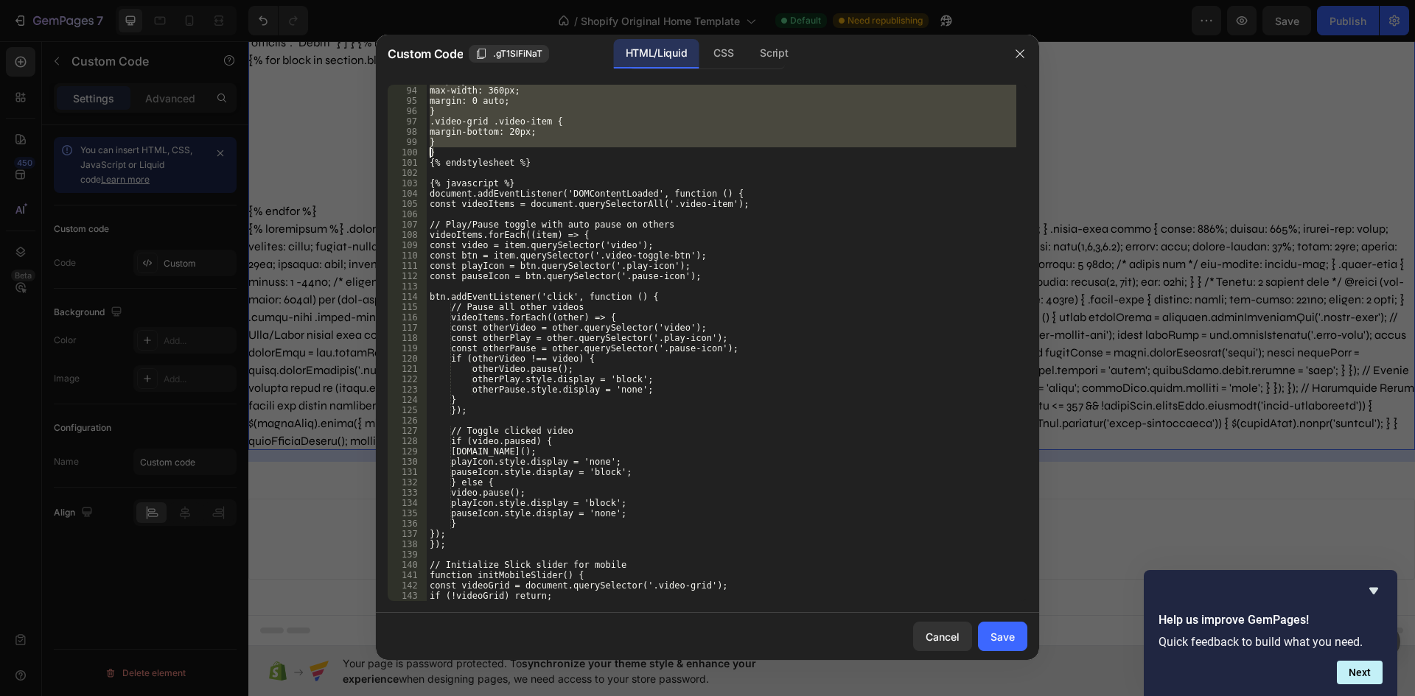
drag, startPoint x: 428, startPoint y: 235, endPoint x: 410, endPoint y: 154, distance: 82.9
click at [410, 154] on div "93 94 95 96 97 98 99 100 101 102 103 104 105 106 107 108 109 110 111 112 113 11…" at bounding box center [707, 343] width 639 height 516
type textarea "} }"
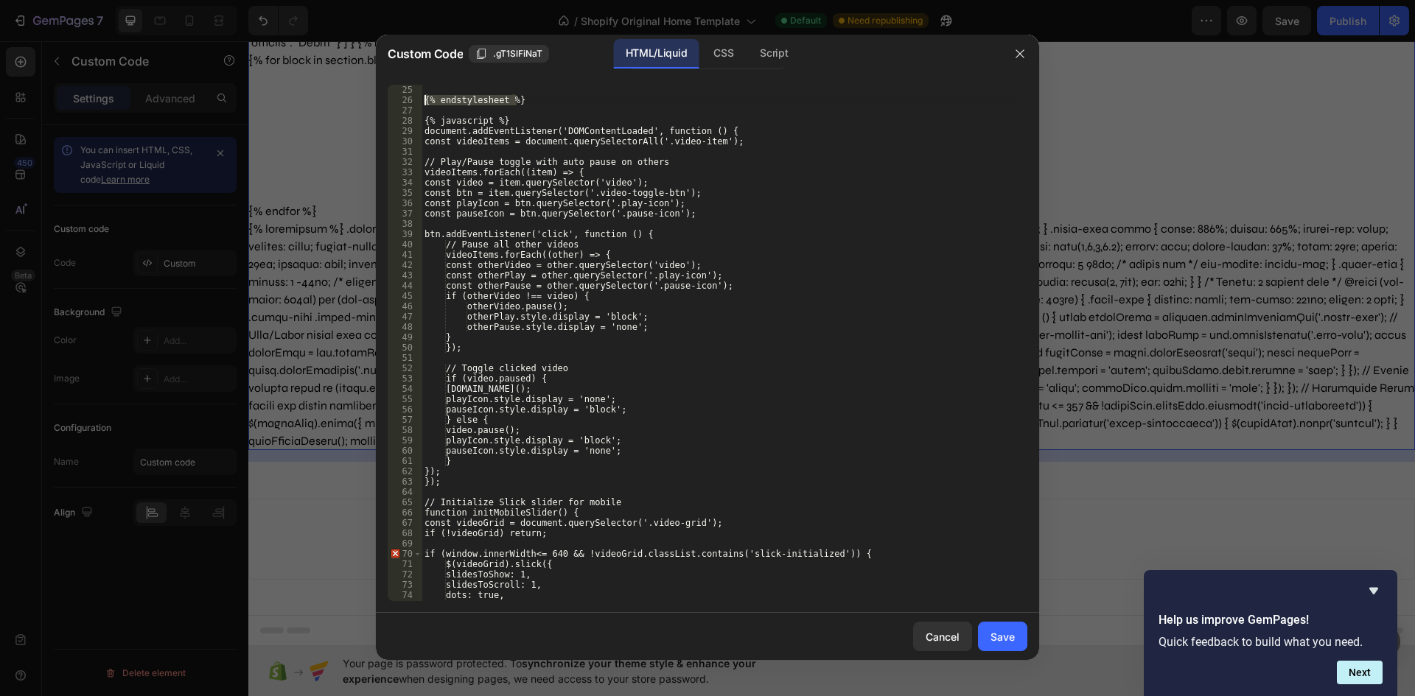
drag, startPoint x: 519, startPoint y: 102, endPoint x: 413, endPoint y: 100, distance: 105.4
click at [413, 100] on div "25 26 27 28 29 30 31 32 33 34 35 36 37 38 39 40 41 42 43 44 45 46 47 48 49 50 5…" at bounding box center [707, 343] width 639 height 516
type textarea "{% endstylesheet %}"
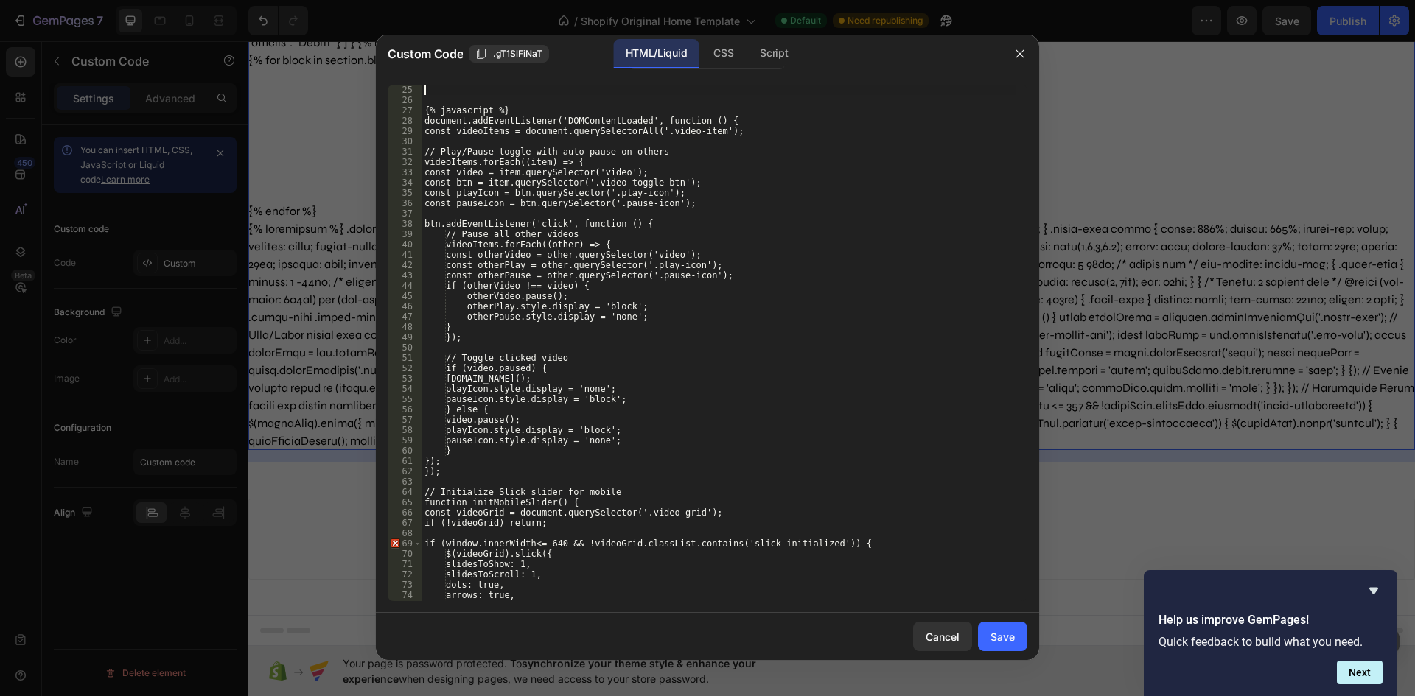
scroll to position [146, 0]
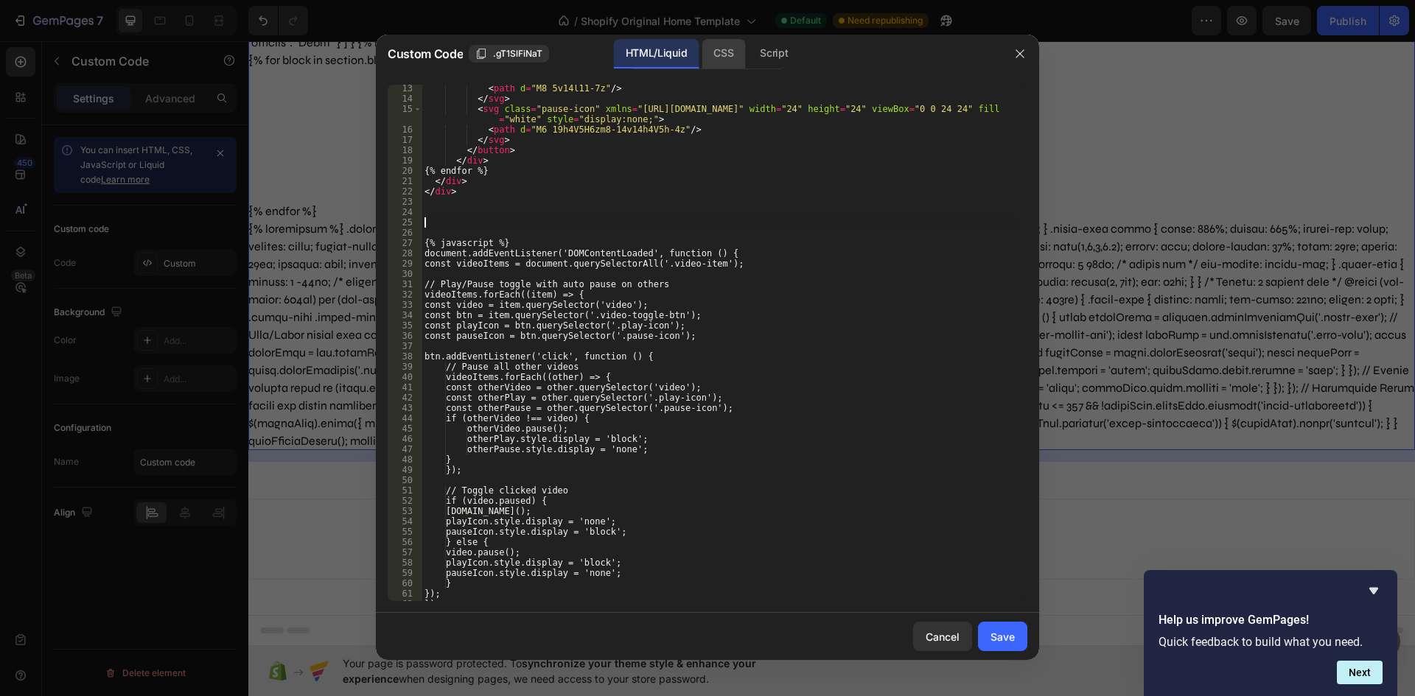
click at [732, 52] on div "CSS" at bounding box center [722, 53] width 43 height 29
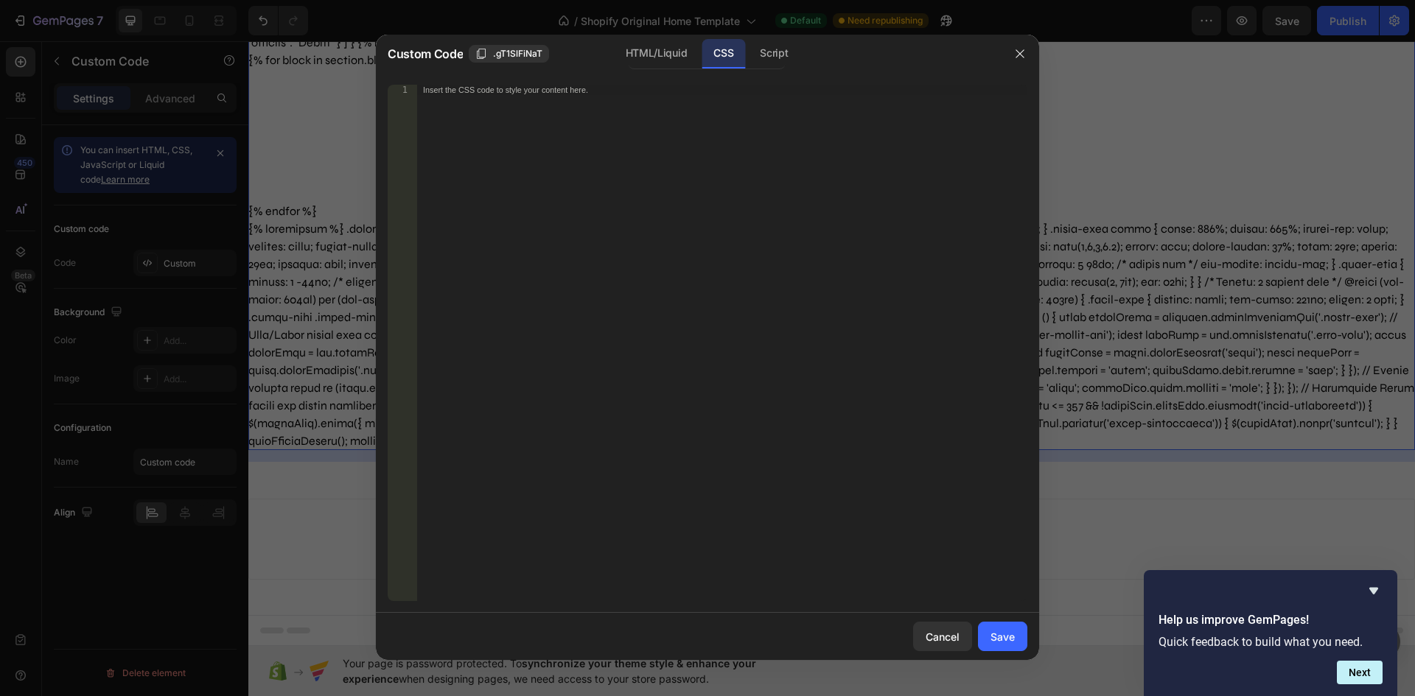
click at [495, 145] on div "Insert the CSS code to style your content here." at bounding box center [722, 353] width 610 height 537
paste textarea "}"
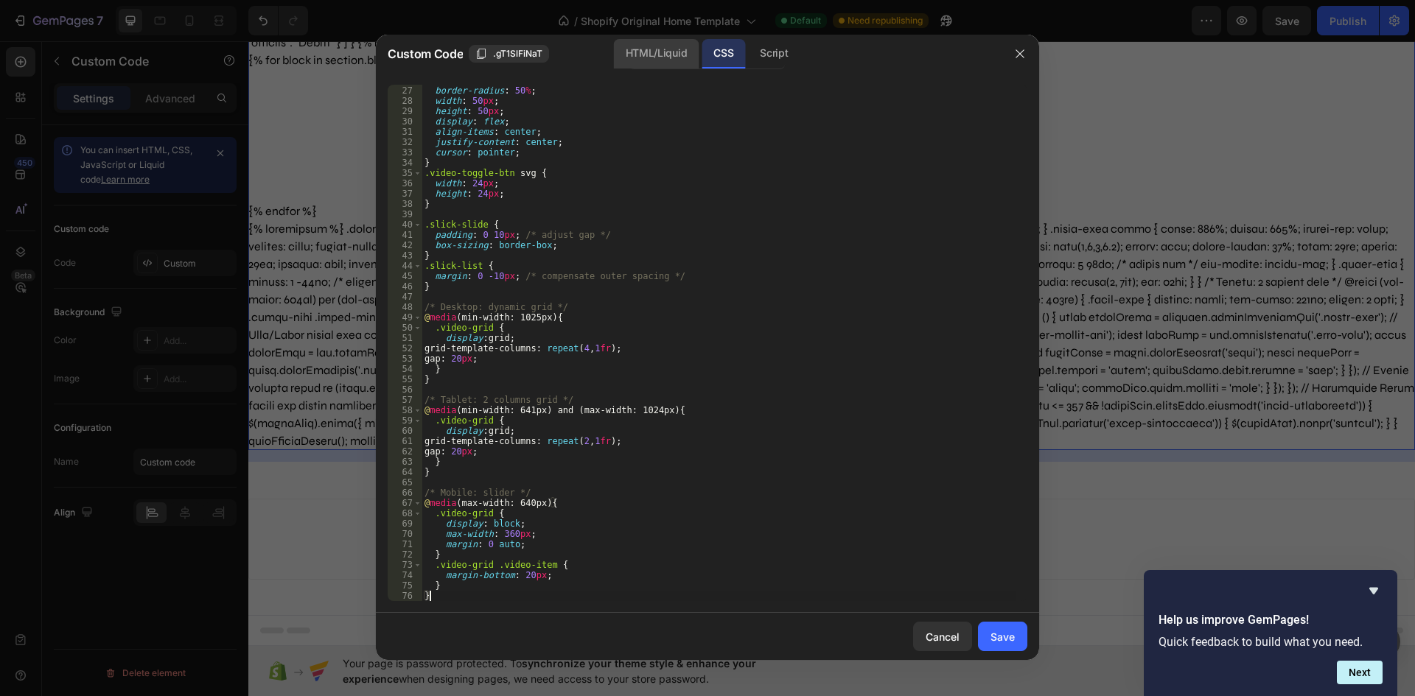
click at [652, 55] on div "HTML/Liquid" at bounding box center [656, 53] width 85 height 29
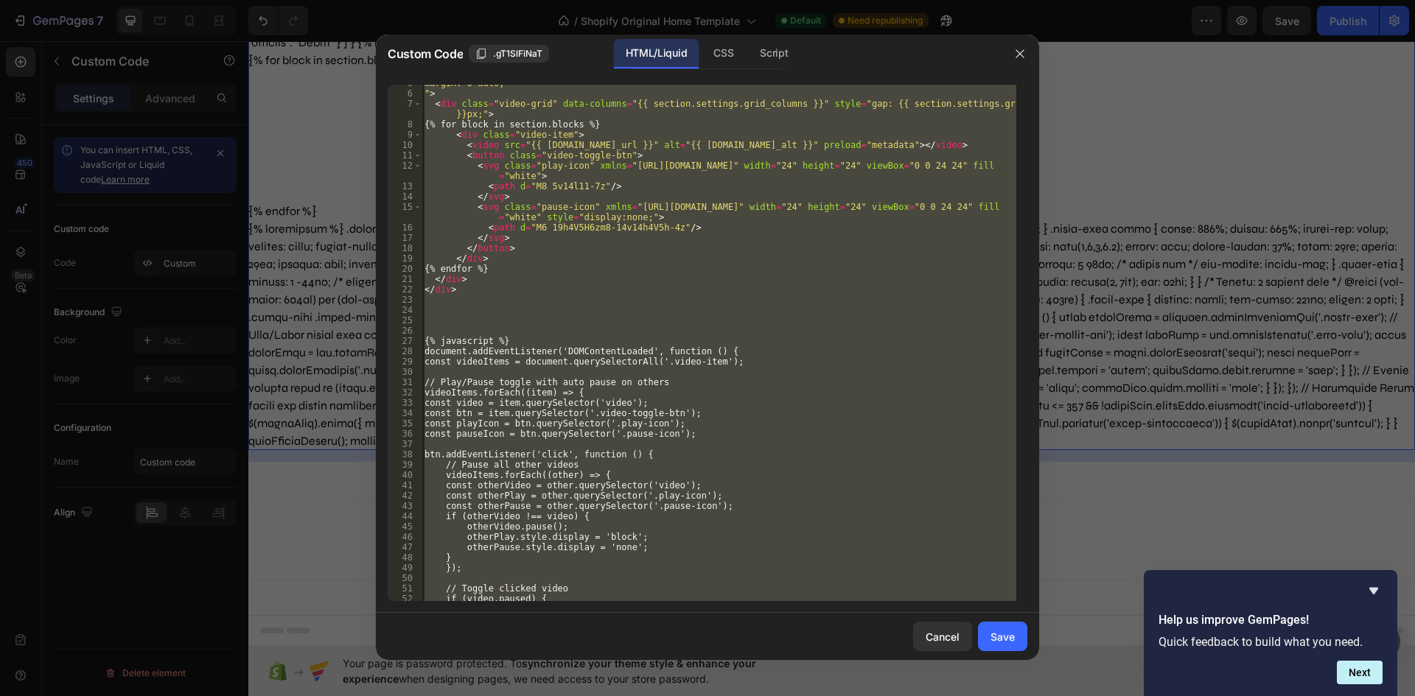
scroll to position [48, 0]
click at [509, 341] on div "margin: 0 auto; " > < div class = "video-grid" data-columns = "{{ section.setti…" at bounding box center [718, 343] width 595 height 516
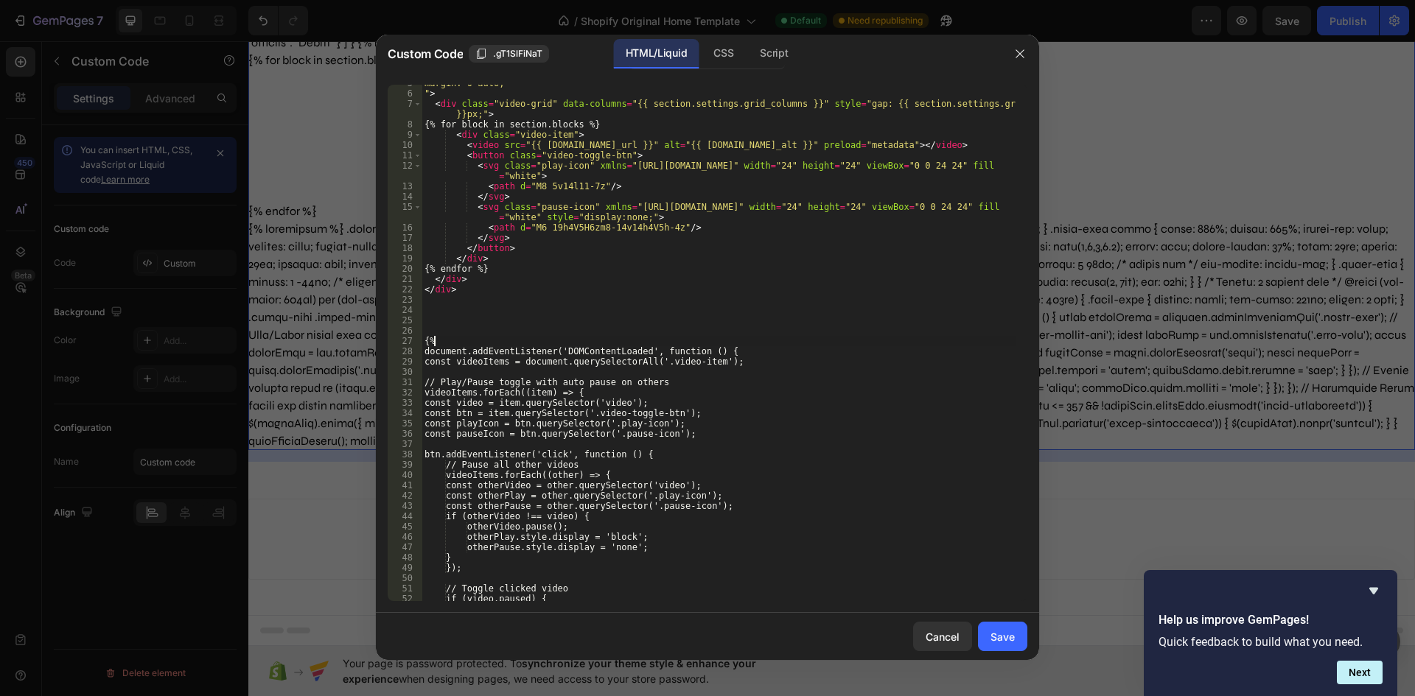
type textarea "{"
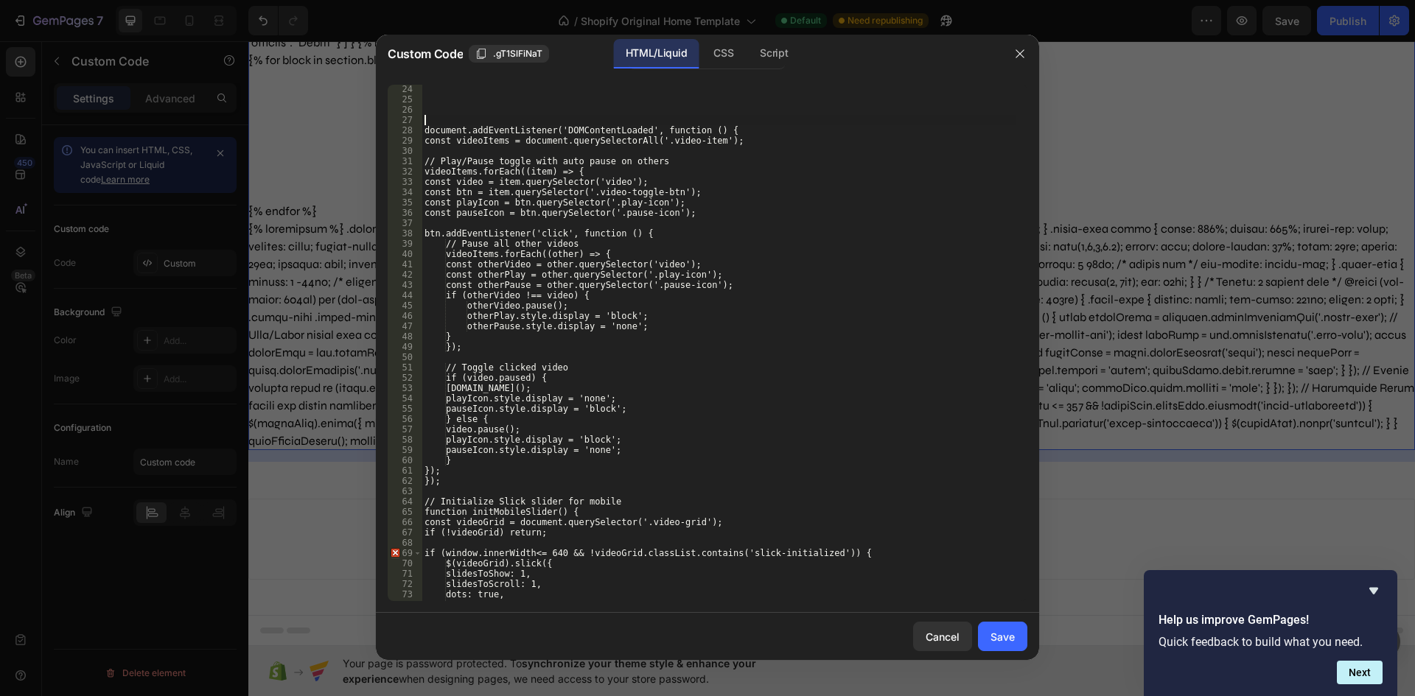
scroll to position [402, 0]
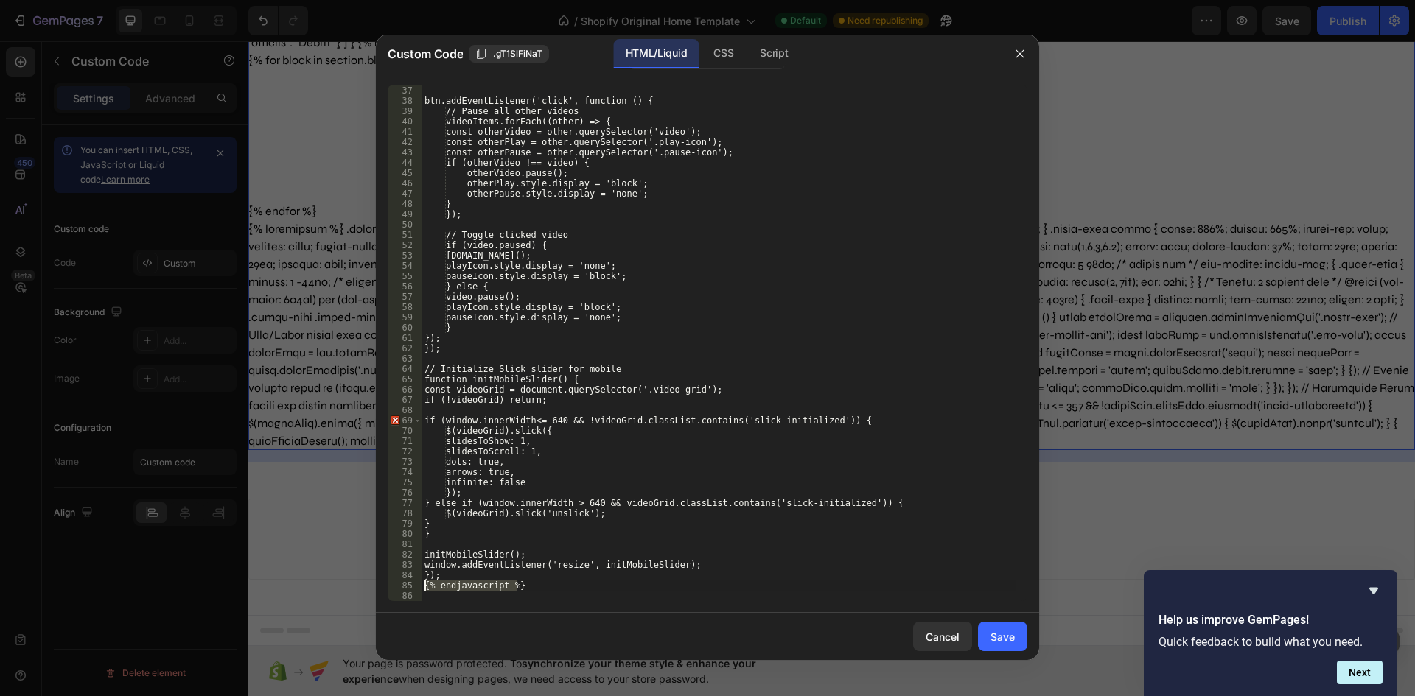
drag, startPoint x: 526, startPoint y: 583, endPoint x: 410, endPoint y: 589, distance: 116.6
click at [410, 589] on div "36 37 38 39 40 41 42 43 44 45 46 47 48 49 50 51 52 53 54 55 56 57 58 59 60 61 6…" at bounding box center [707, 343] width 639 height 516
type textarea "{% endjavascript %}"
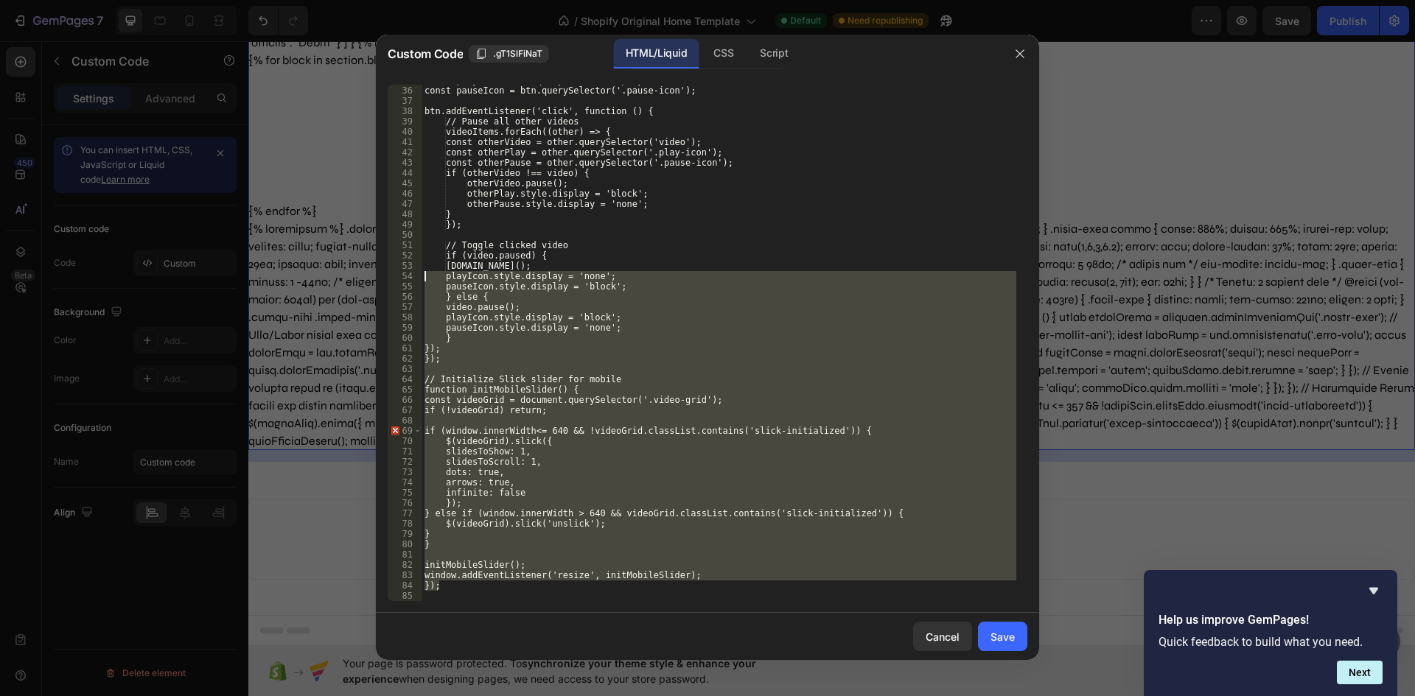
drag, startPoint x: 290, startPoint y: 271, endPoint x: 289, endPoint y: 257, distance: 14.0
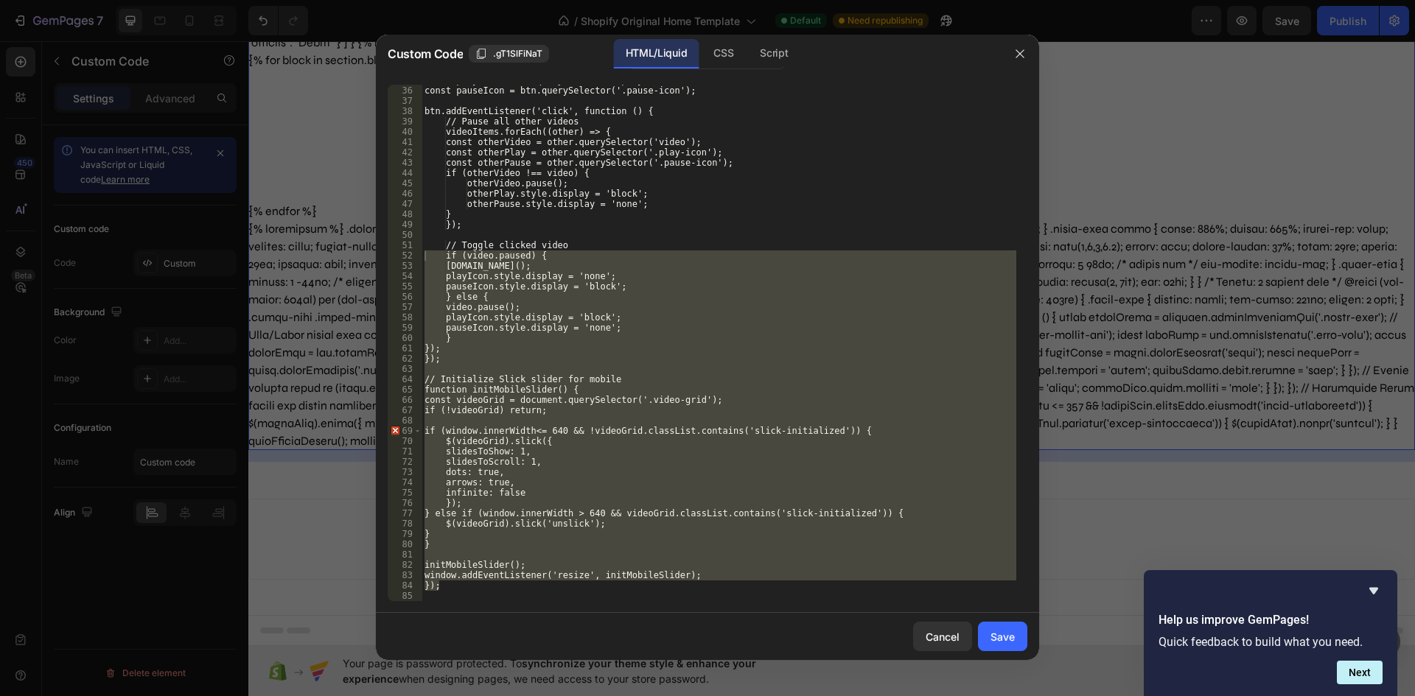
drag, startPoint x: 289, startPoint y: 257, endPoint x: 478, endPoint y: 208, distance: 195.7
click at [478, 208] on div "const playIcon = btn.querySelector('.play-icon'); const pauseIcon = btn.querySe…" at bounding box center [718, 343] width 595 height 537
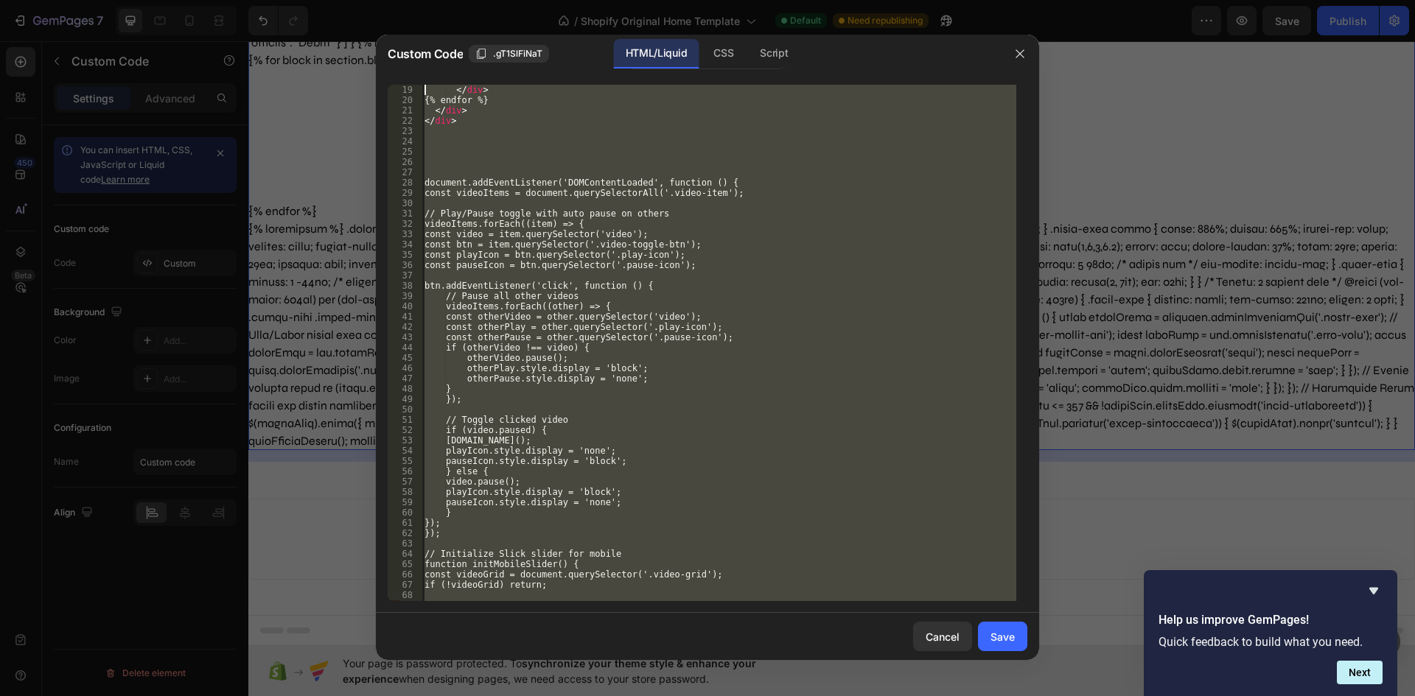
scroll to position [144, 0]
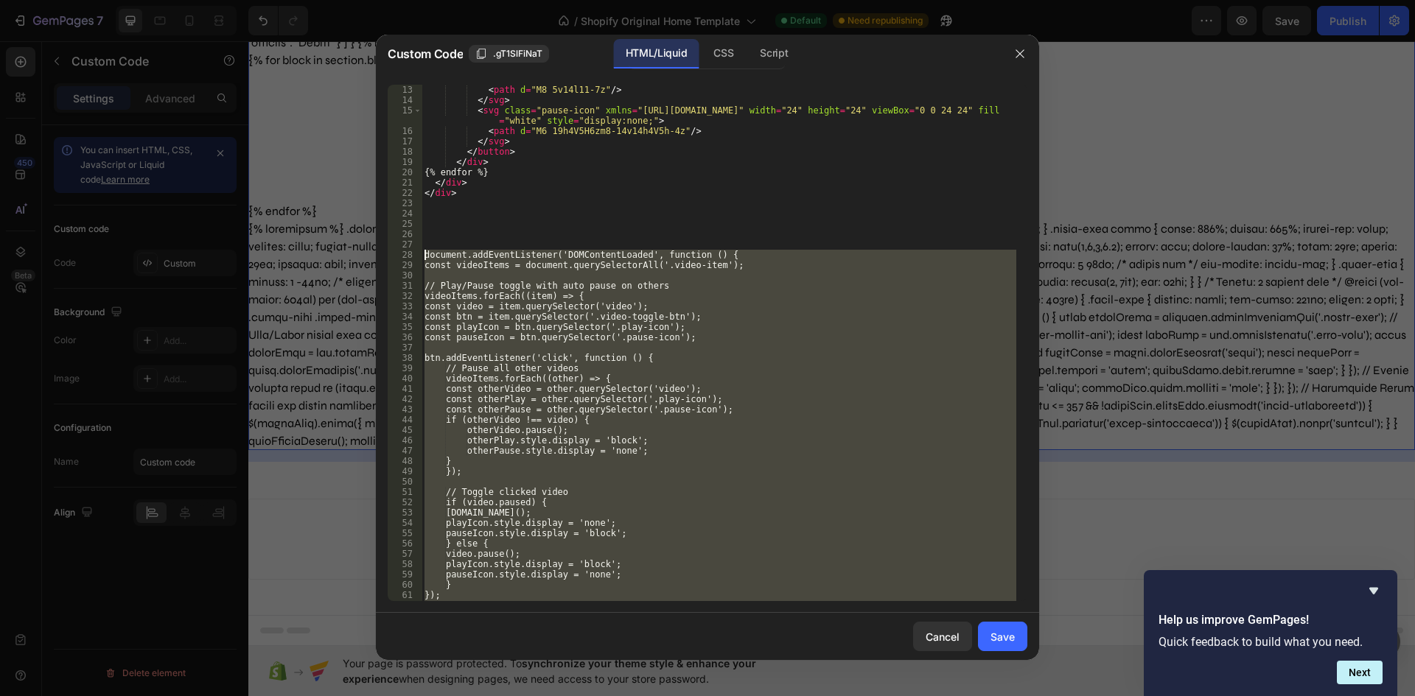
drag, startPoint x: 446, startPoint y: 586, endPoint x: 311, endPoint y: 252, distance: 360.6
click at [311, 252] on div "Custom Code .gT1SlFiNaT HTML/Liquid CSS Script otherPause.style.display = 'none…" at bounding box center [707, 348] width 1415 height 696
type textarea "document.addEventListener('DOMContentLoaded', function () { const videoItems = …"
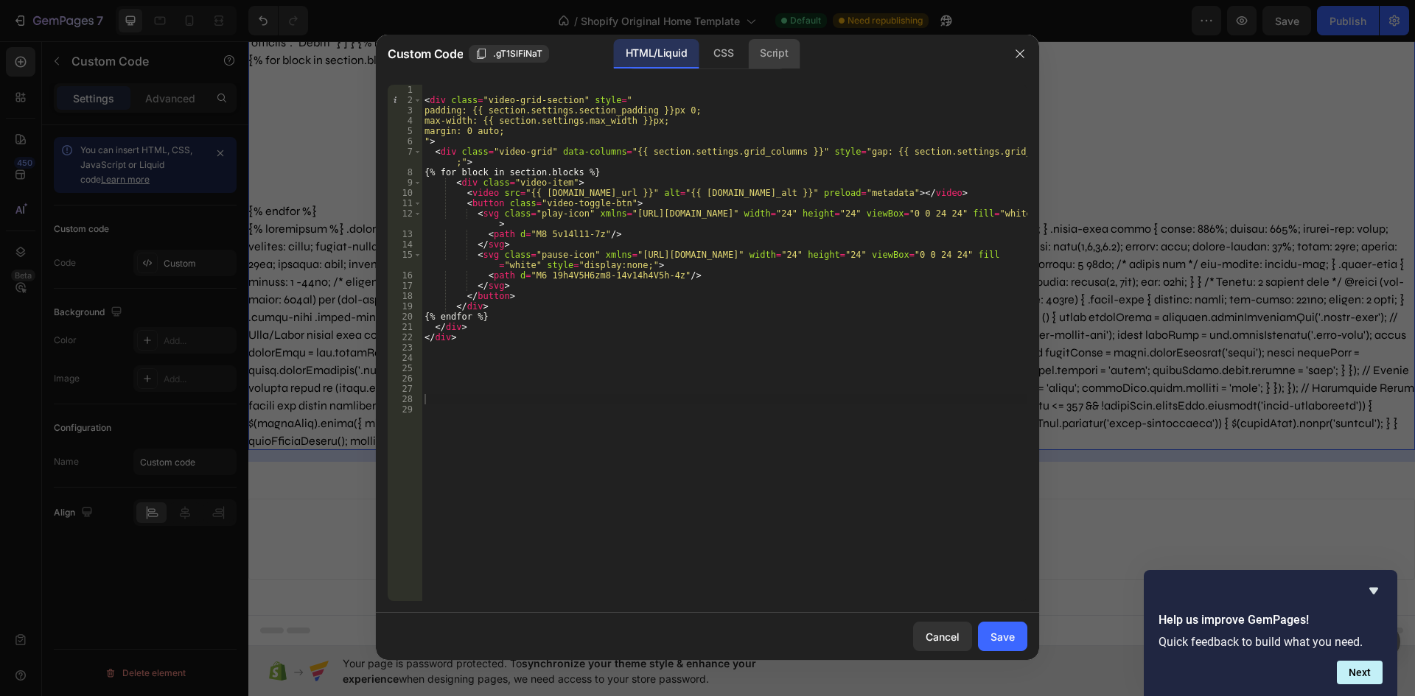
click at [757, 55] on div "Script" at bounding box center [774, 53] width 52 height 29
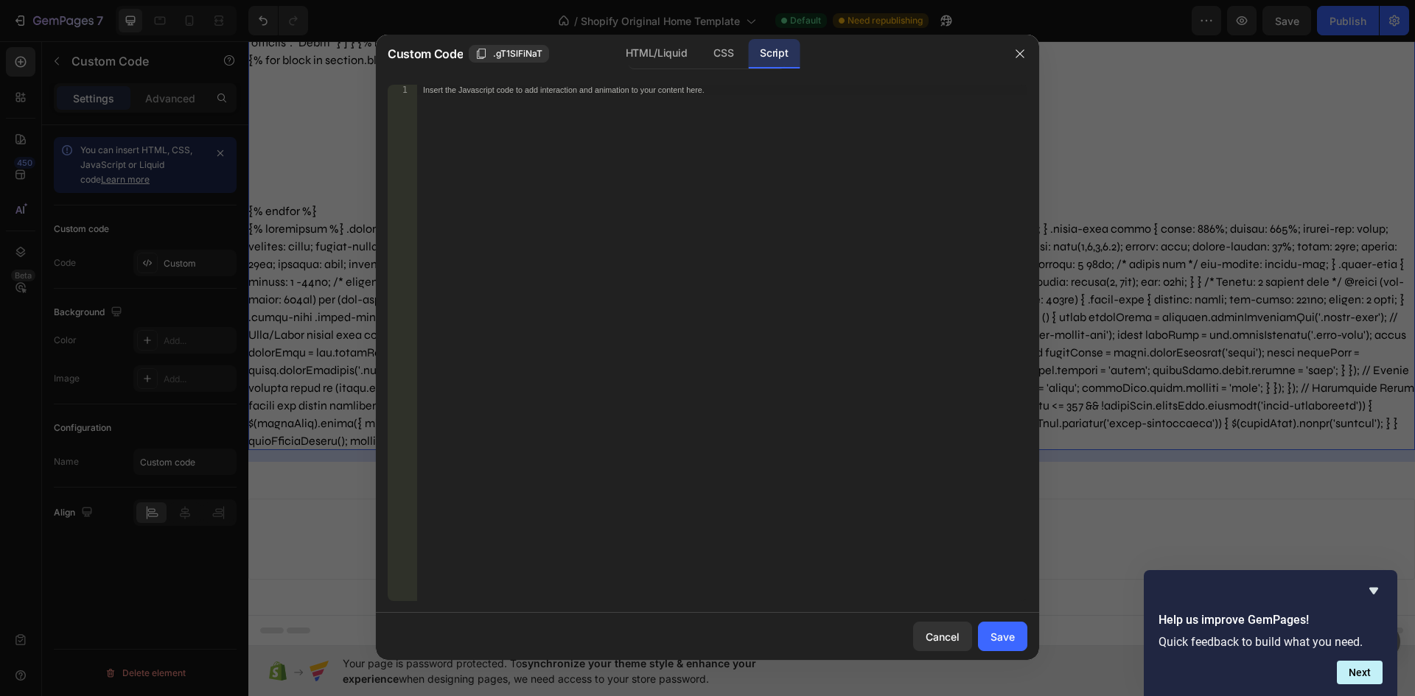
click at [545, 129] on div "Insert the Javascript code to add interaction and animation to your content her…" at bounding box center [722, 353] width 610 height 537
paste textarea "});"
type textarea "});"
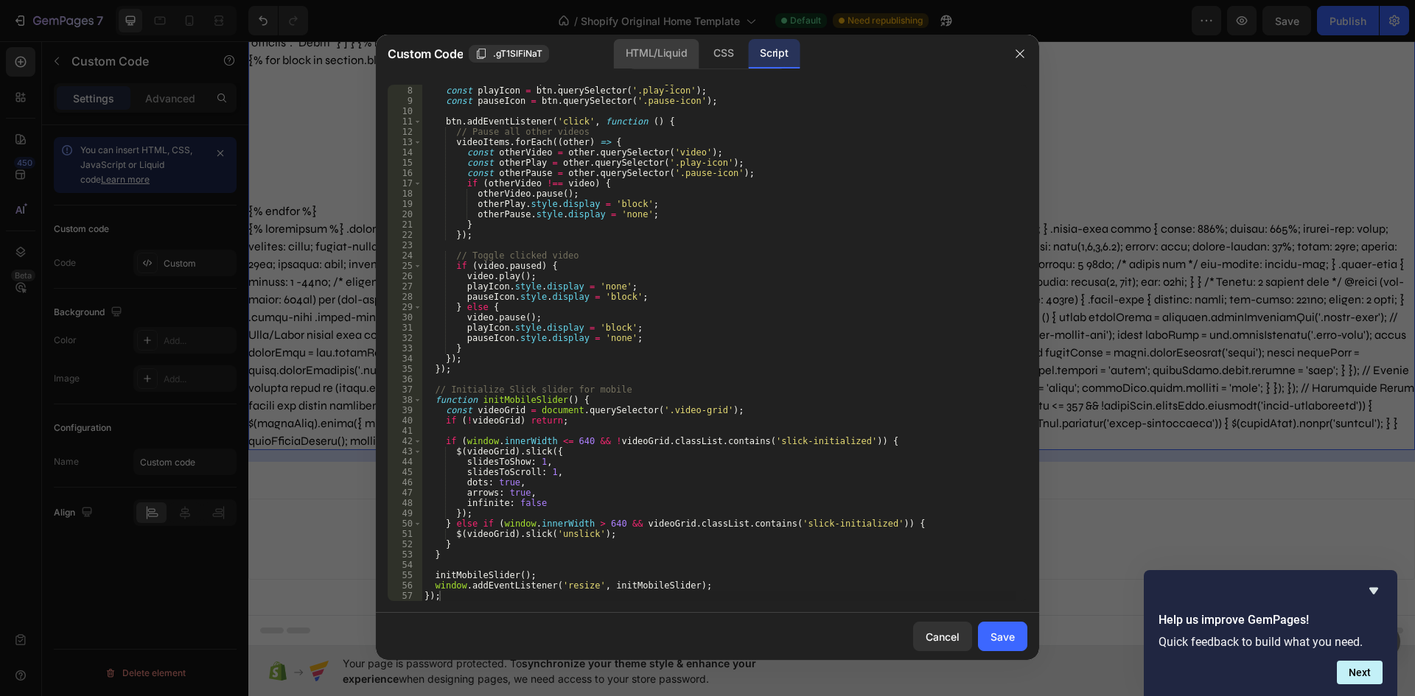
click at [662, 55] on div "HTML/Liquid" at bounding box center [656, 53] width 85 height 29
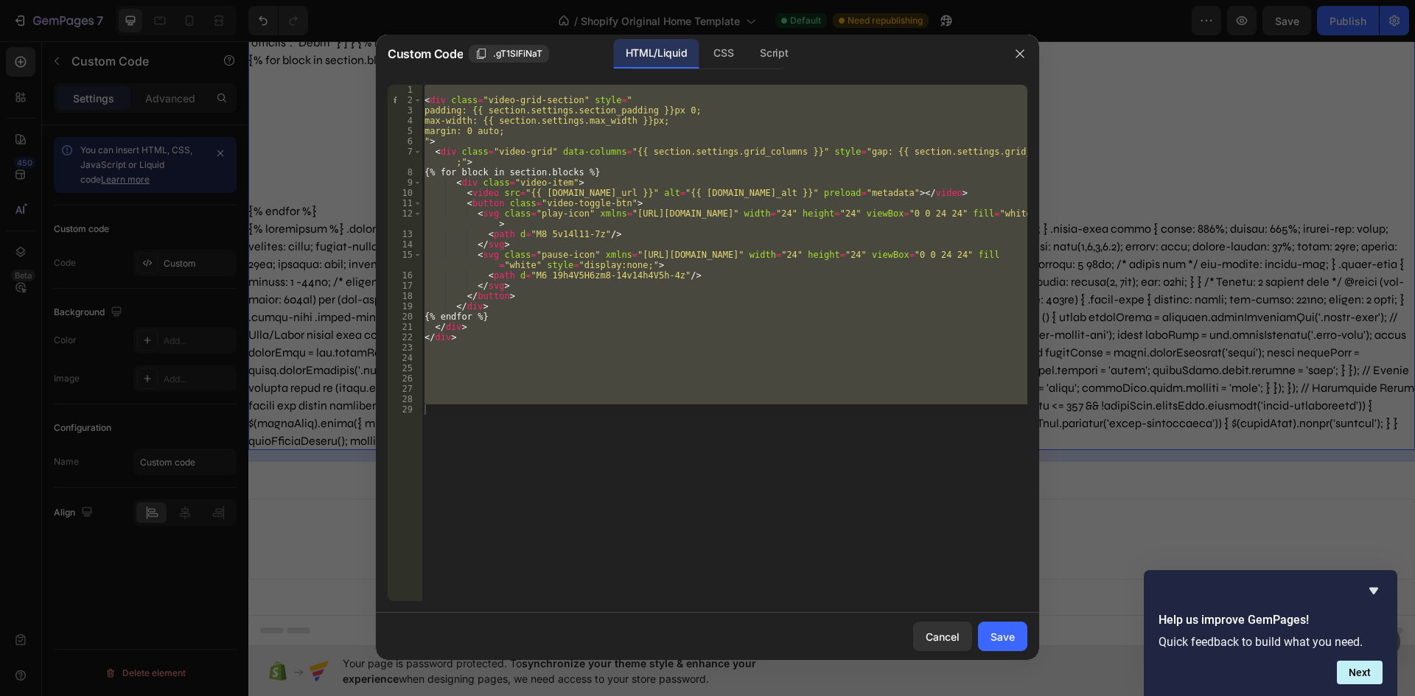
click at [510, 348] on div "< div class = "video-grid-section" style = " padding: {{ section.settings.secti…" at bounding box center [724, 343] width 606 height 516
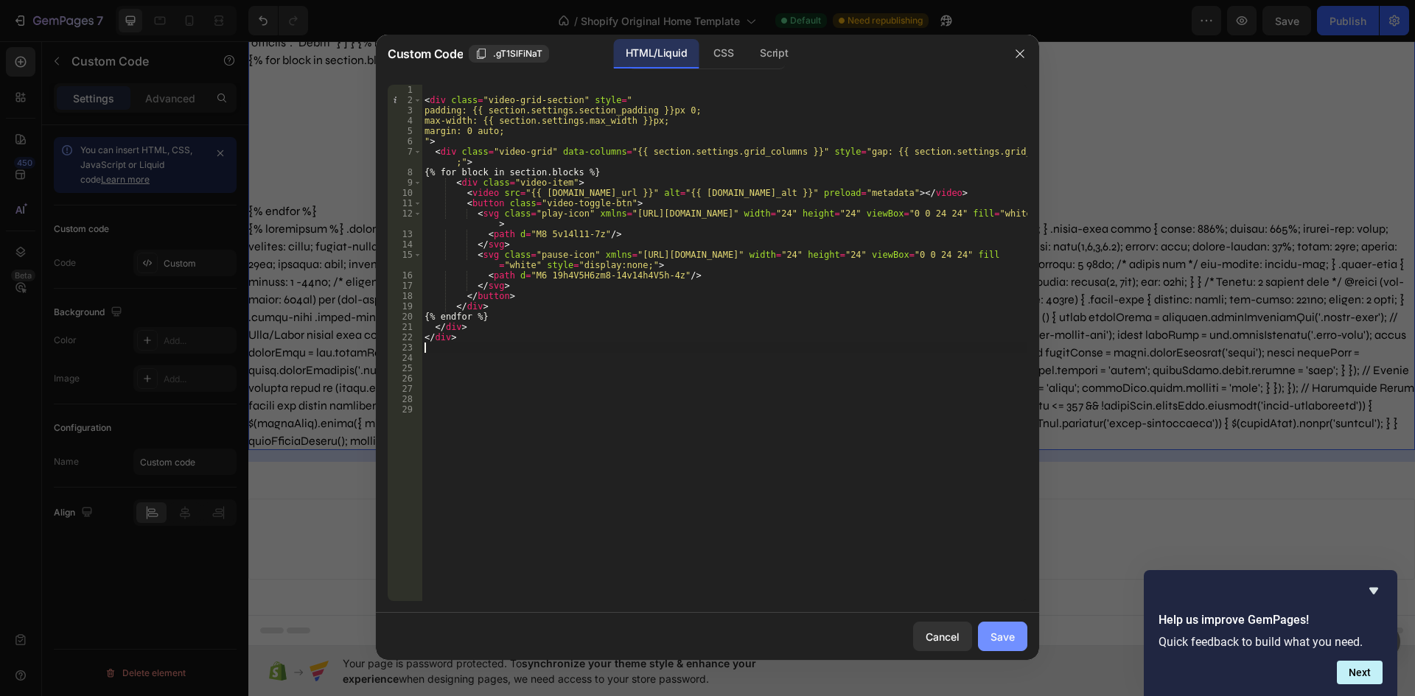
click at [1002, 638] on div "Save" at bounding box center [1002, 636] width 24 height 15
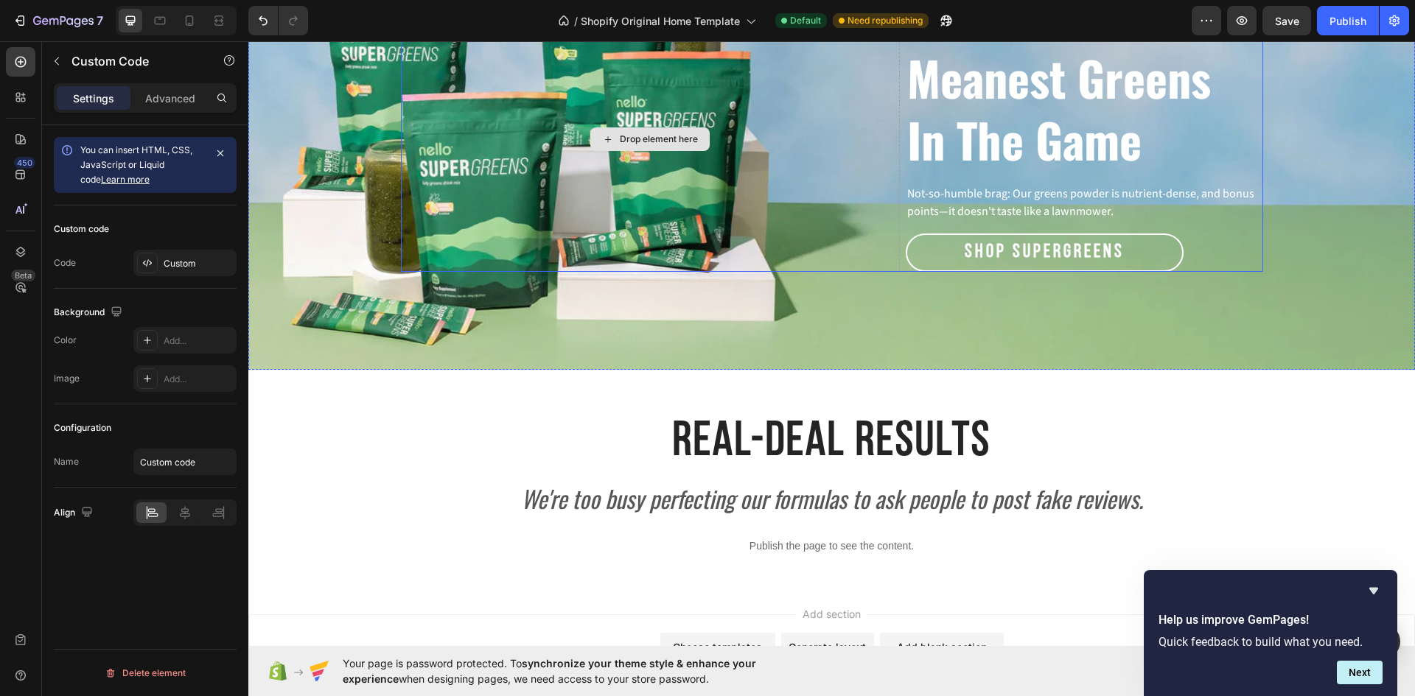
scroll to position [2411, 0]
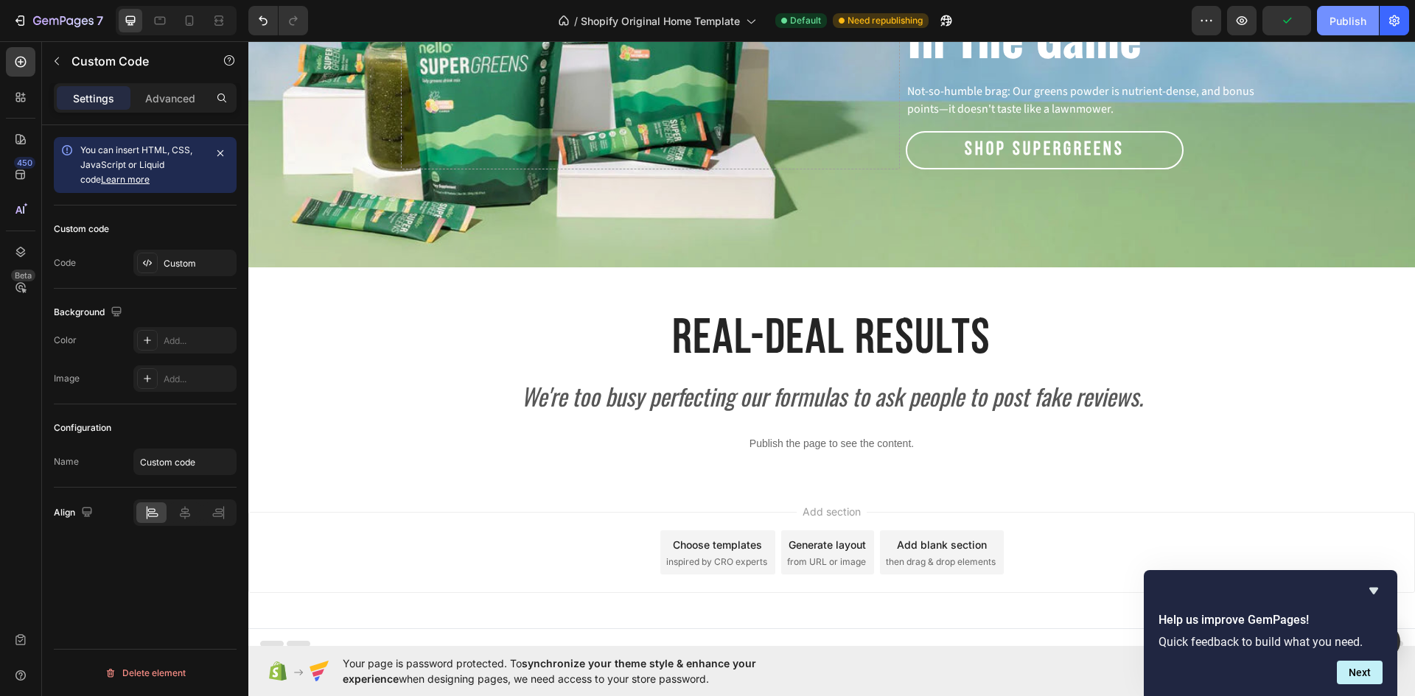
click at [1353, 18] on div "Publish" at bounding box center [1347, 20] width 37 height 15
click at [1235, 19] on icon "button" at bounding box center [1241, 20] width 15 height 15
click at [195, 257] on div "Custom" at bounding box center [198, 263] width 69 height 13
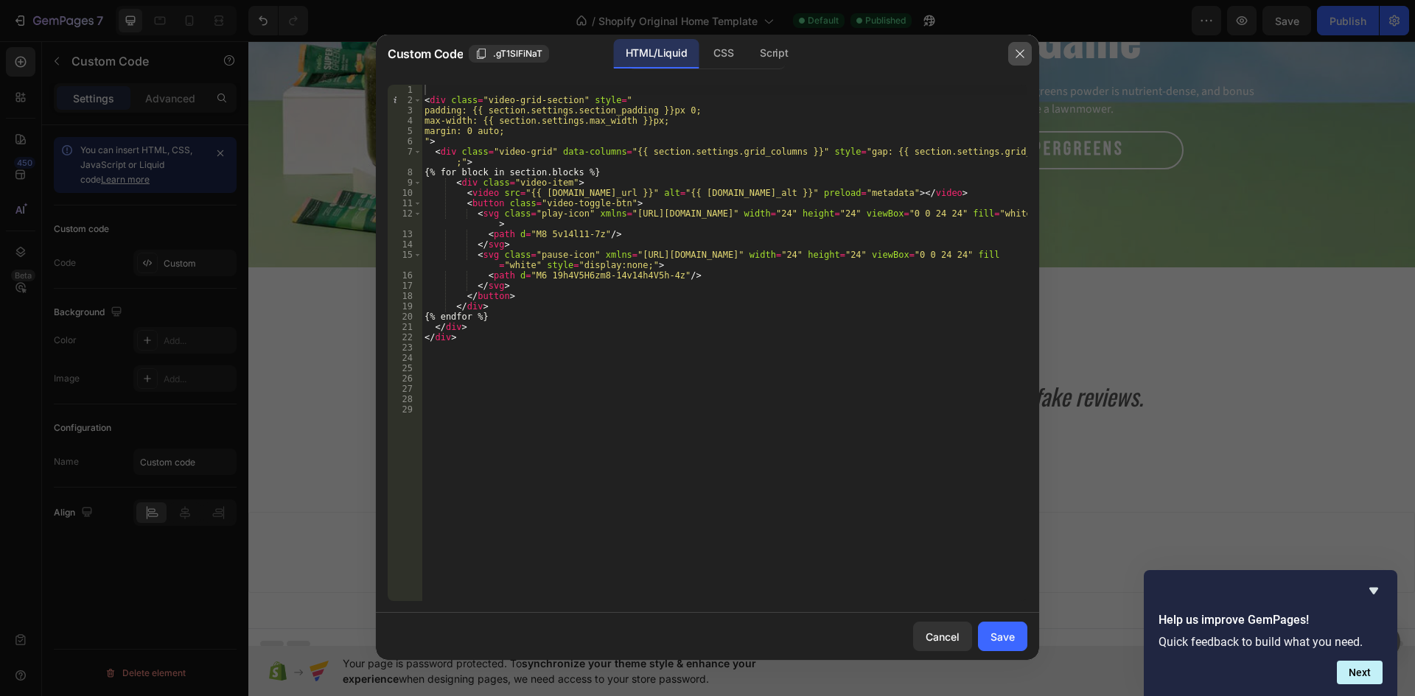
click at [1022, 52] on icon "button" at bounding box center [1019, 54] width 8 height 8
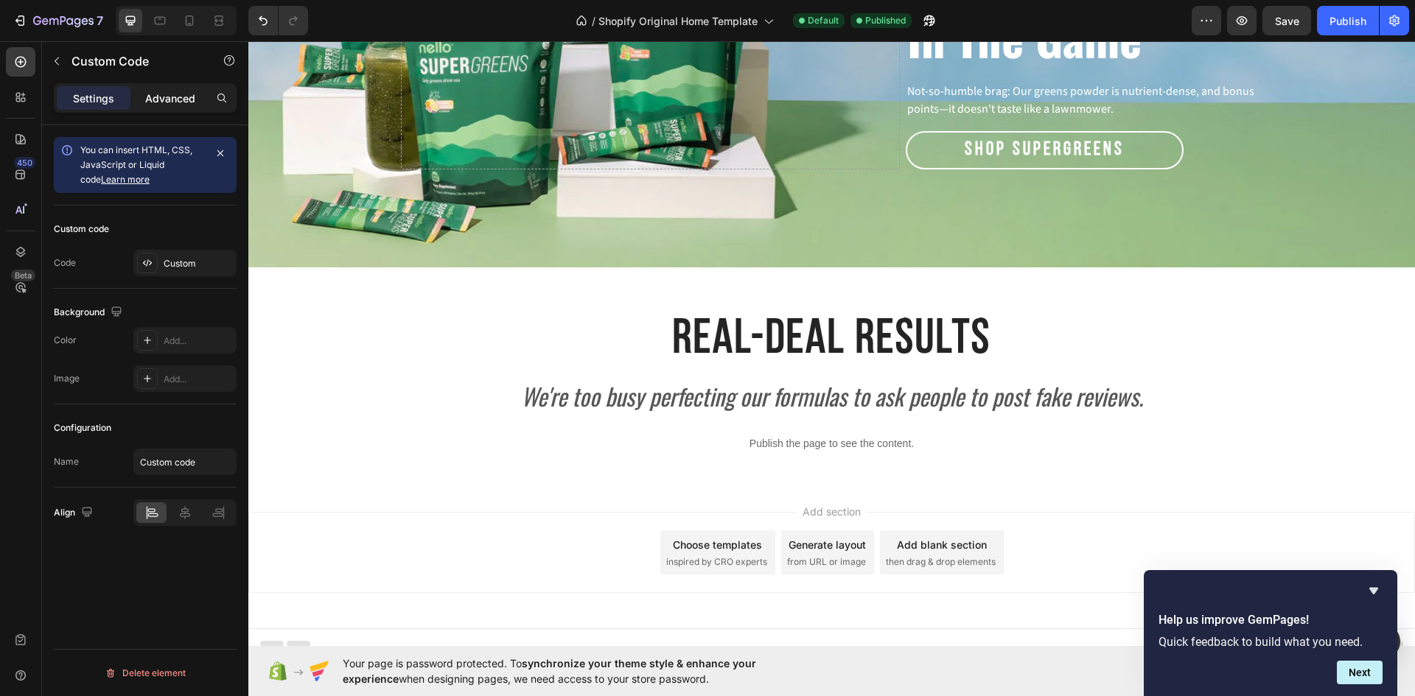
click at [160, 93] on p "Advanced" at bounding box center [170, 98] width 50 height 15
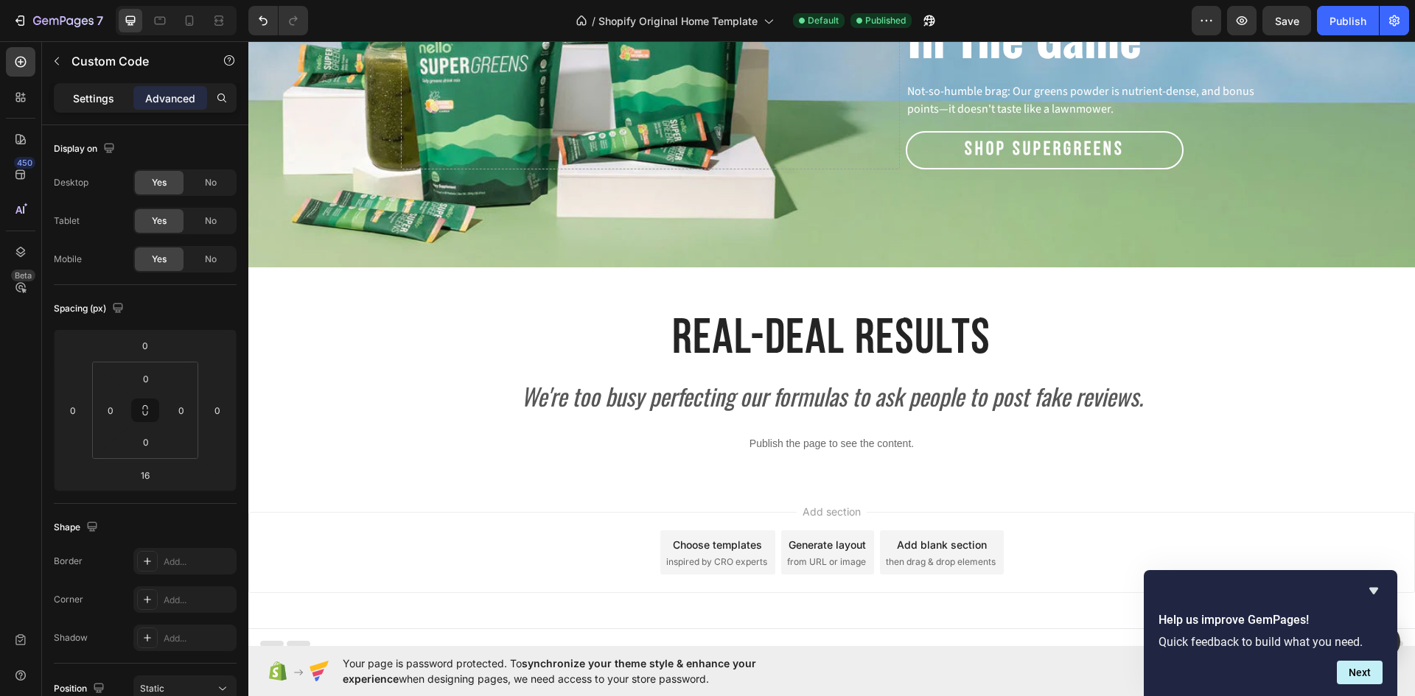
click at [85, 101] on p "Settings" at bounding box center [93, 98] width 41 height 15
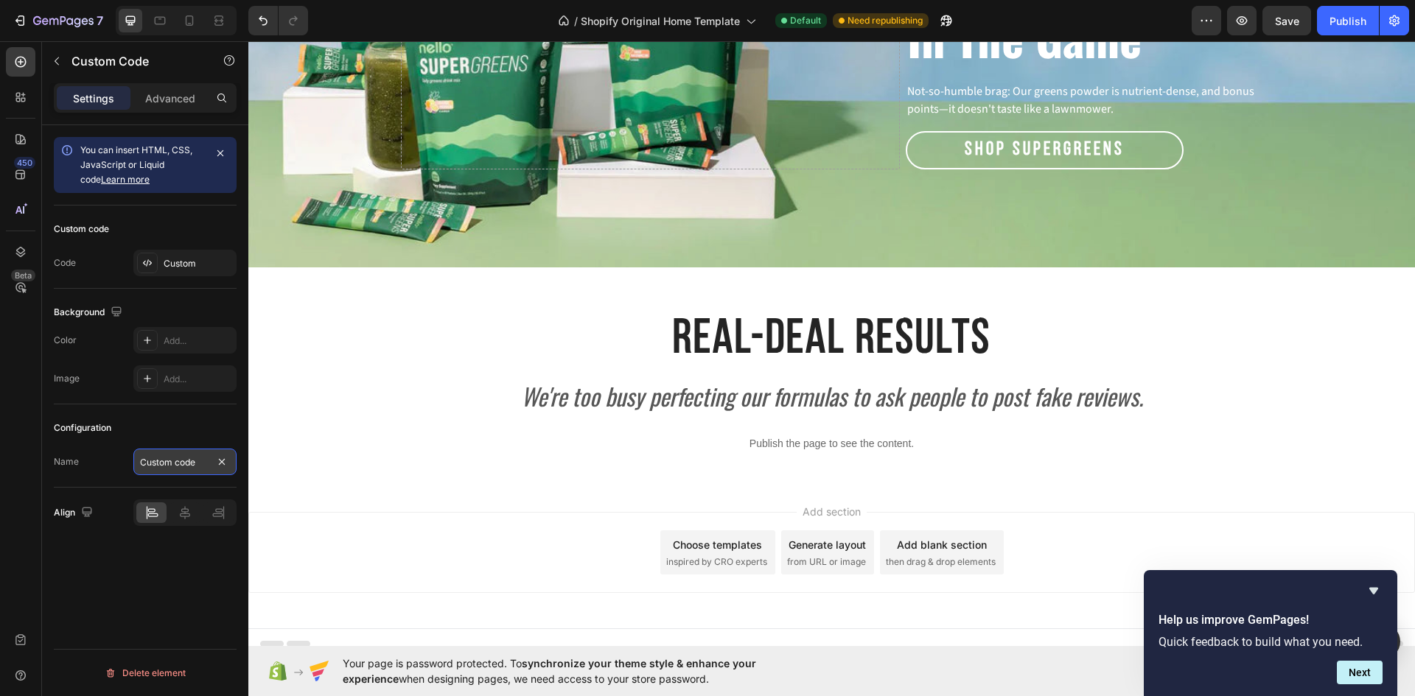
click at [185, 467] on input "Custom code" at bounding box center [184, 462] width 103 height 27
click at [188, 410] on div "Configuration Name Custom code" at bounding box center [145, 445] width 183 height 83
click at [188, 266] on div "Custom" at bounding box center [198, 263] width 69 height 13
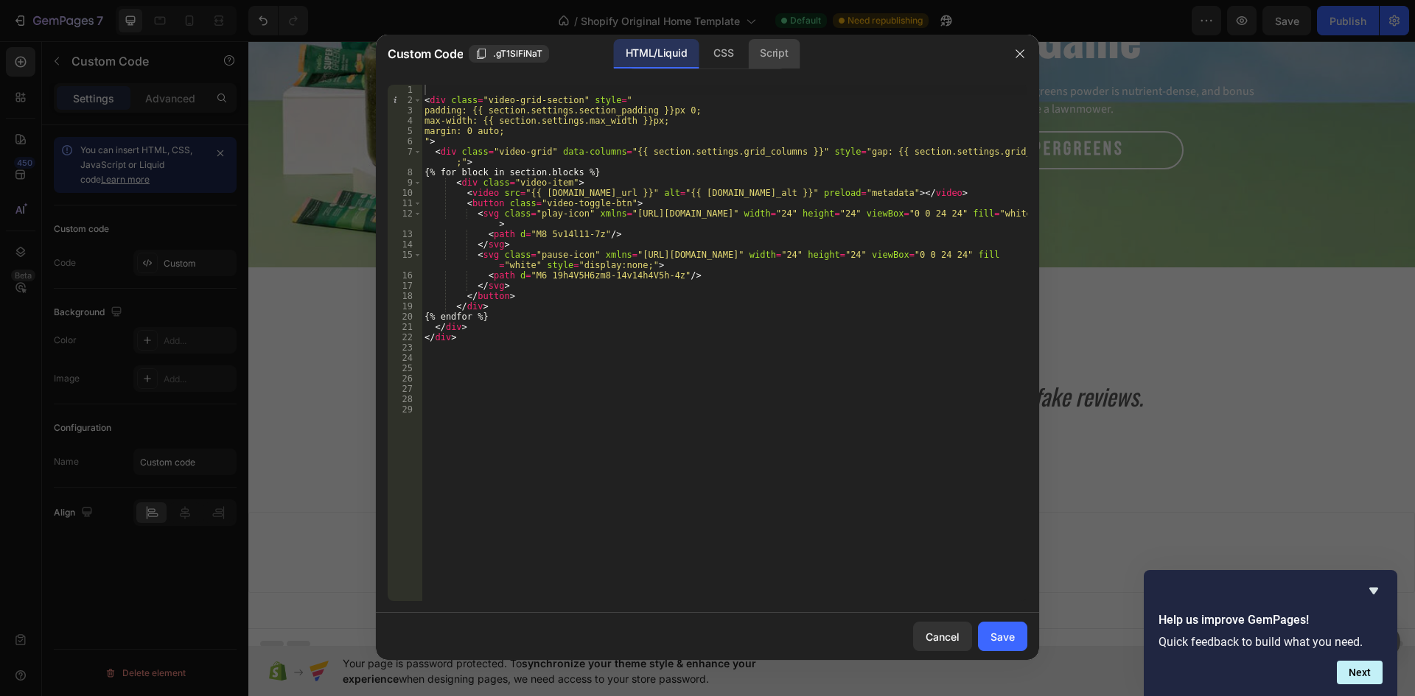
click at [779, 55] on div "Script" at bounding box center [774, 53] width 52 height 29
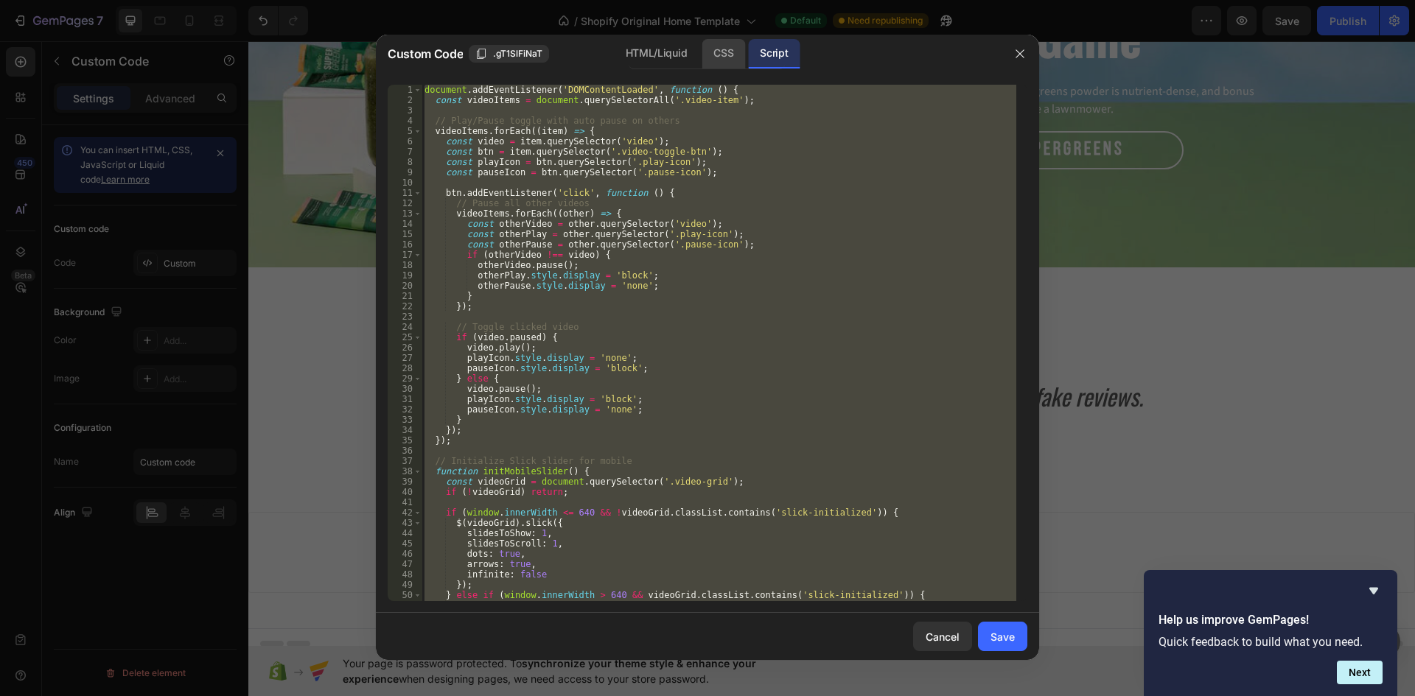
click at [706, 56] on div "CSS" at bounding box center [722, 53] width 43 height 29
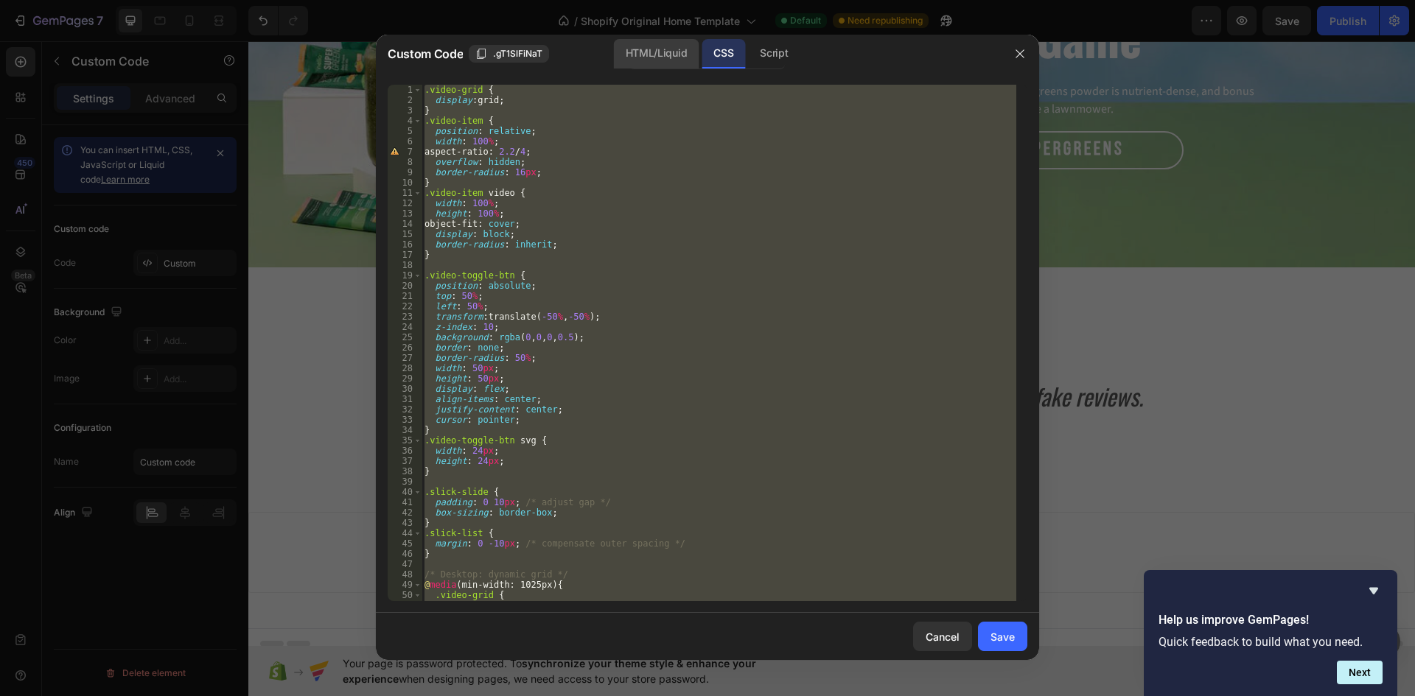
click at [667, 51] on div "HTML/Liquid" at bounding box center [656, 53] width 85 height 29
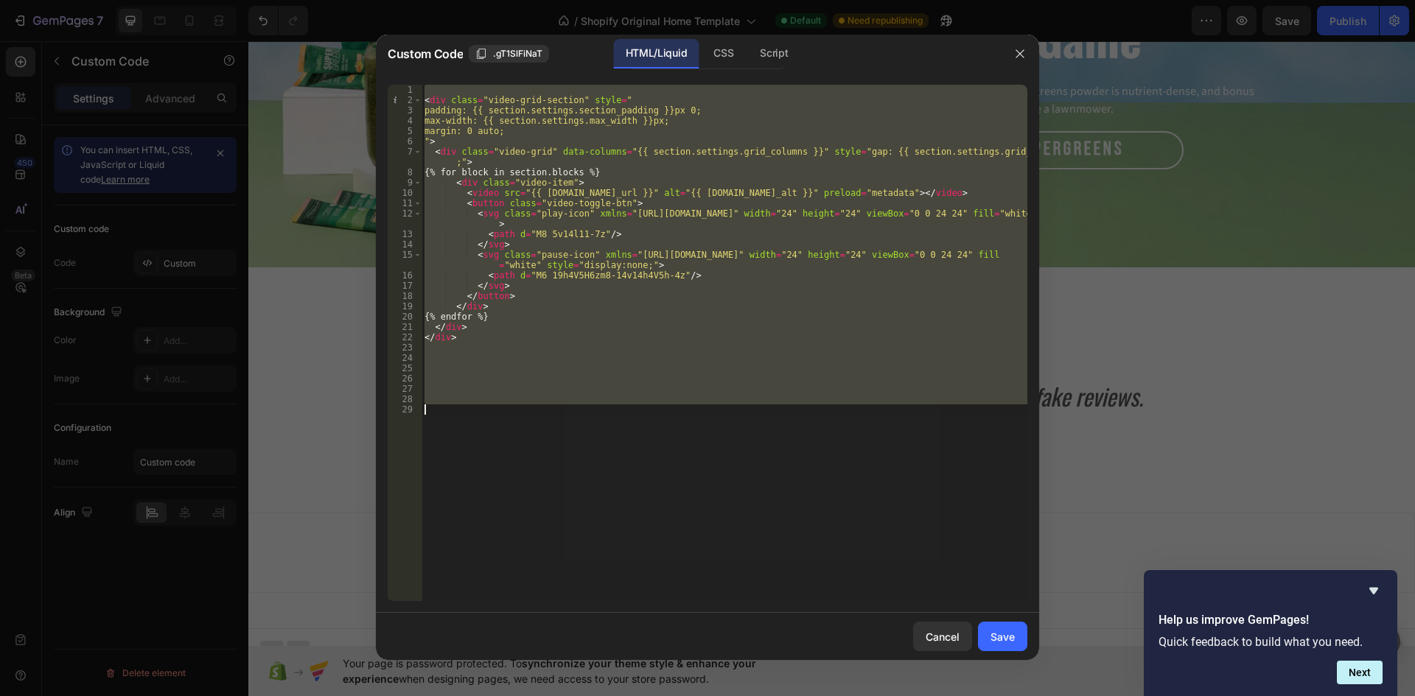
click at [567, 200] on div "< div class = "video-grid-section" style = " padding: {{ section.settings.secti…" at bounding box center [724, 343] width 606 height 516
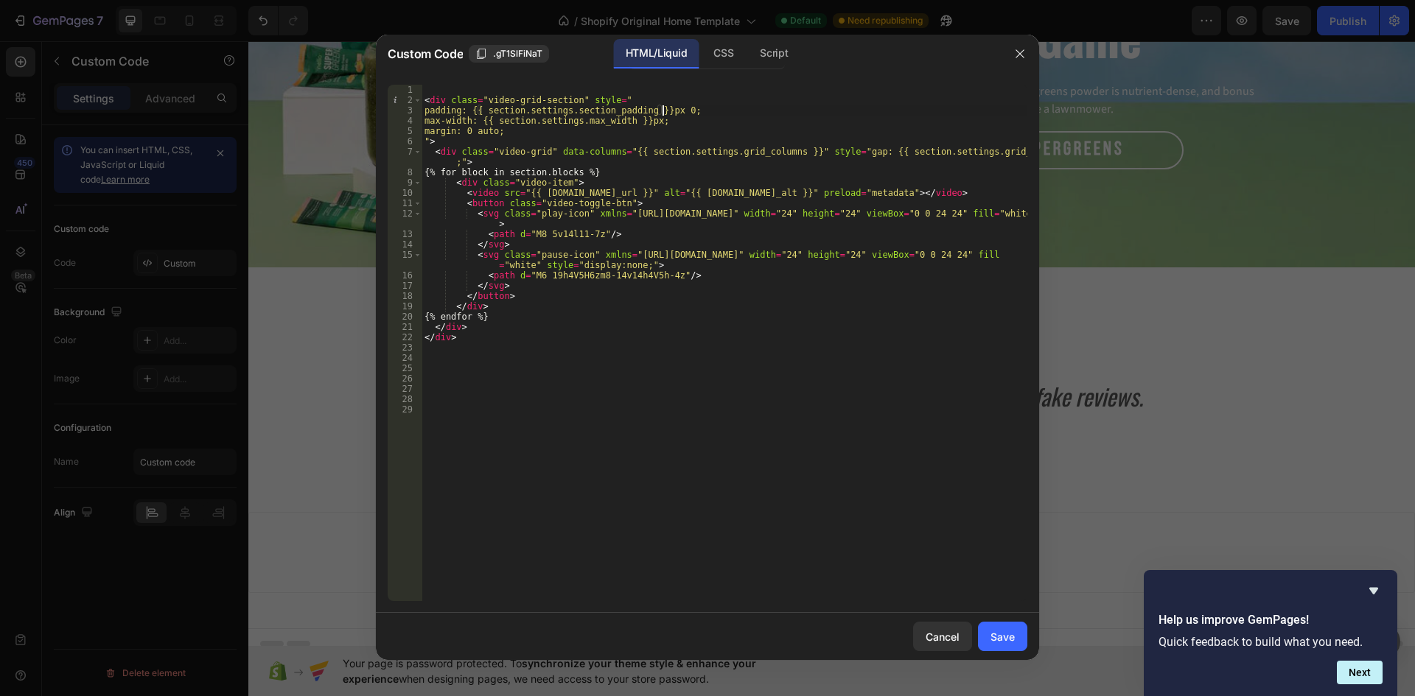
click at [662, 112] on div "< div class = "video-grid-section" style = " padding: {{ section.settings.secti…" at bounding box center [724, 353] width 606 height 537
drag, startPoint x: 662, startPoint y: 112, endPoint x: 478, endPoint y: 111, distance: 184.2
click at [478, 111] on div "< div class = "video-grid-section" style = " padding: {{ section.settings.secti…" at bounding box center [724, 353] width 606 height 537
drag, startPoint x: 642, startPoint y: 121, endPoint x: 488, endPoint y: 125, distance: 154.8
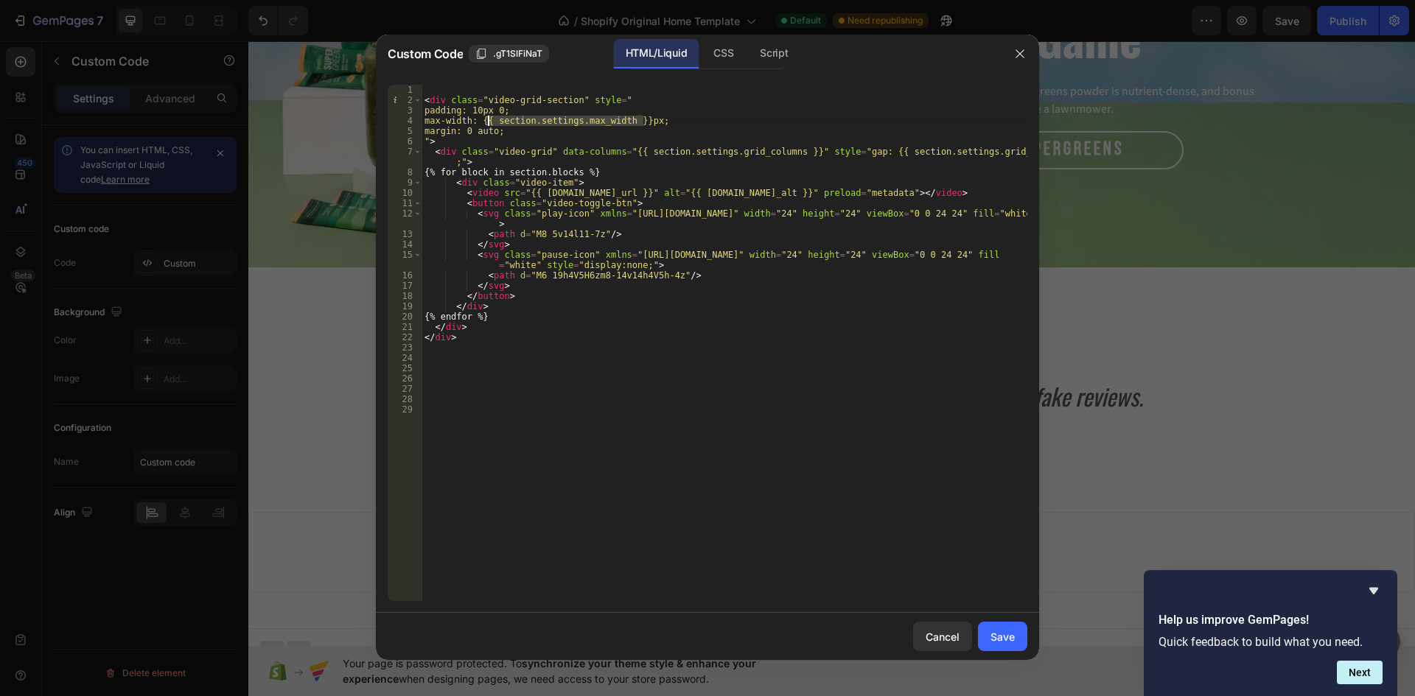
click at [488, 125] on div "< div class = "video-grid-section" style = " padding: 10px 0; max-width: {{ sec…" at bounding box center [724, 353] width 606 height 537
drag, startPoint x: 667, startPoint y: 191, endPoint x: 521, endPoint y: 194, distance: 146.6
click at [521, 194] on div "< div class = "video-grid-section" style = " padding: 10px 0; max-width: 1100px…" at bounding box center [724, 353] width 606 height 537
paste textarea "https://cdn.shopify.com/videos/c/o/v/ec41bb495788456087a7b7c279d78538.mp4"
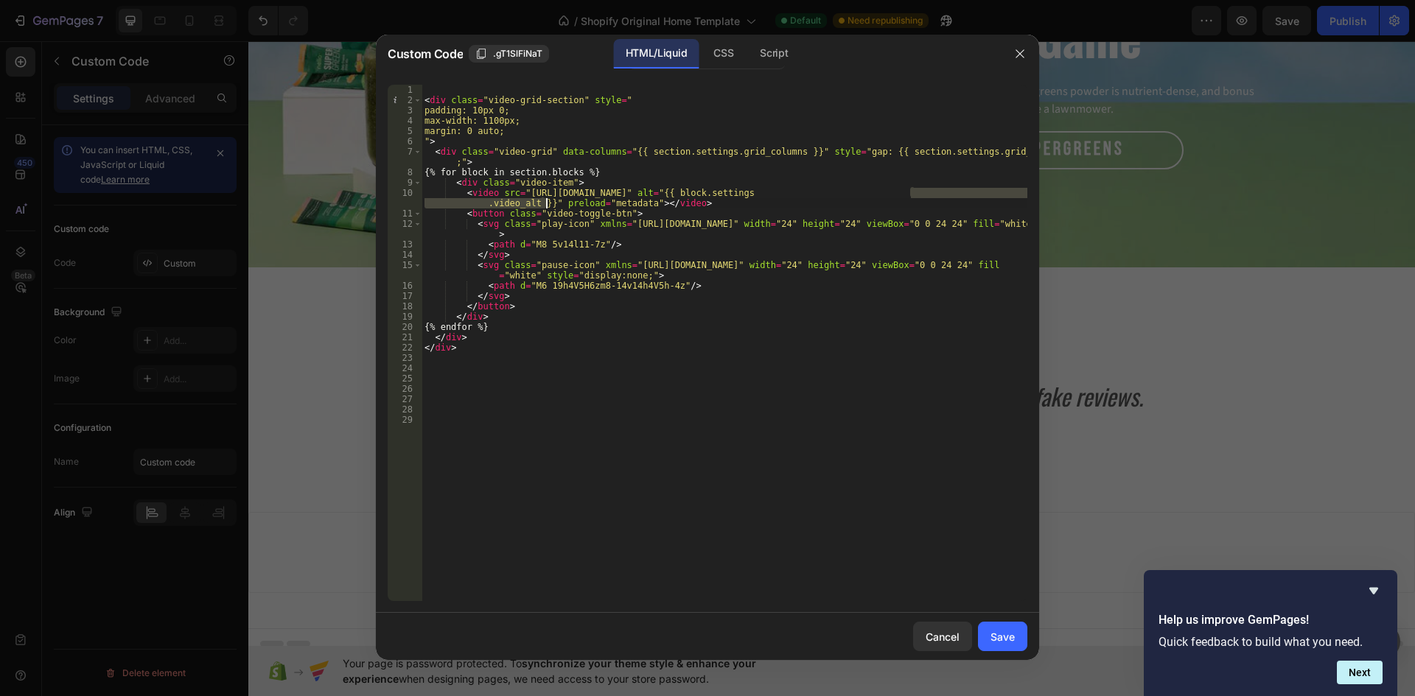
drag, startPoint x: 911, startPoint y: 192, endPoint x: 544, endPoint y: 201, distance: 367.0
click at [544, 201] on div "< div class = "video-grid-section" style = " padding: 10px 0; max-width: 1100px…" at bounding box center [724, 353] width 606 height 537
paste textarea "https://cdn.shopify.com/videos/c/o/v/ec41bb495788456087a7b7c279d78538.mp4"
drag, startPoint x: 857, startPoint y: 151, endPoint x: 1009, endPoint y: 151, distance: 151.8
click at [1009, 151] on div "< div class = "video-grid-section" style = " padding: 10px 0; max-width: 1100px…" at bounding box center [724, 353] width 606 height 537
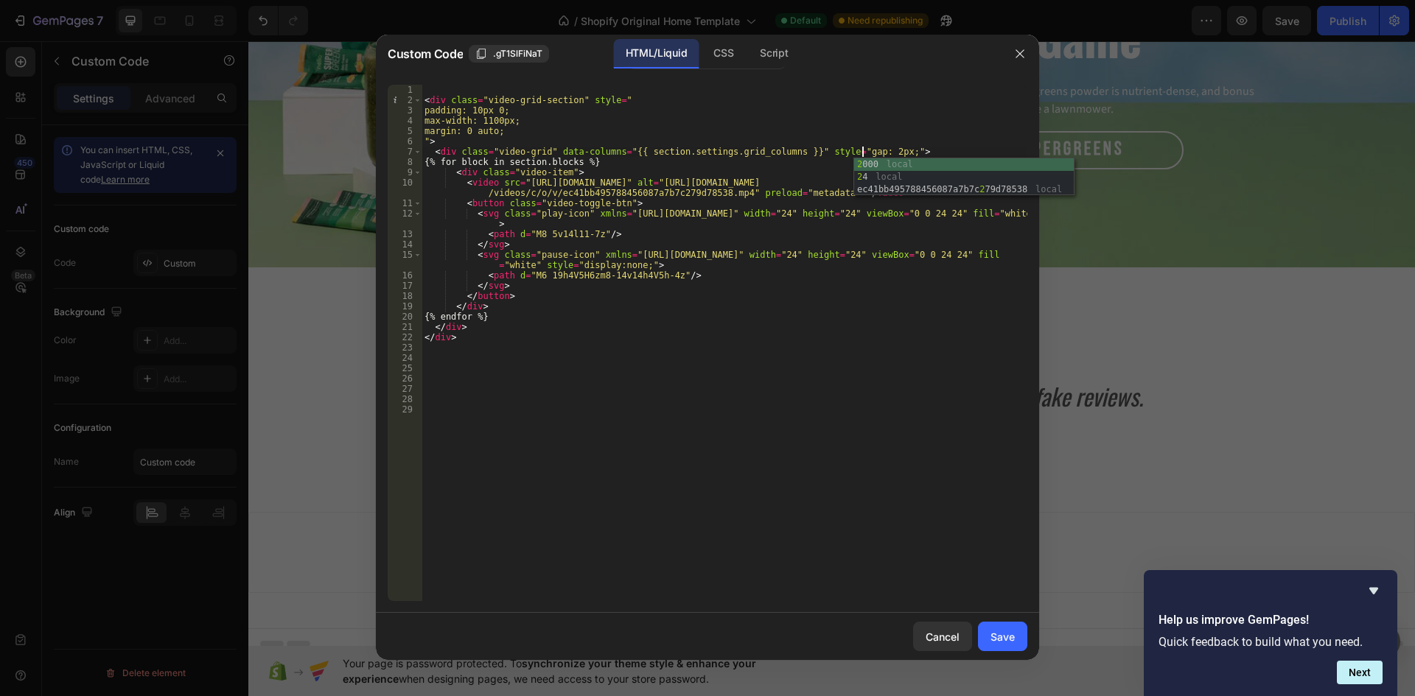
scroll to position [0, 37]
click at [819, 146] on div "< div class = "video-grid-section" style = " padding: 10px 0; max-width: 1100px…" at bounding box center [724, 353] width 606 height 537
drag, startPoint x: 788, startPoint y: 152, endPoint x: 620, endPoint y: 151, distance: 168.0
click at [620, 151] on div "< div class = "video-grid-section" style = " padding: 10px 0; max-width: 1100px…" at bounding box center [724, 353] width 606 height 537
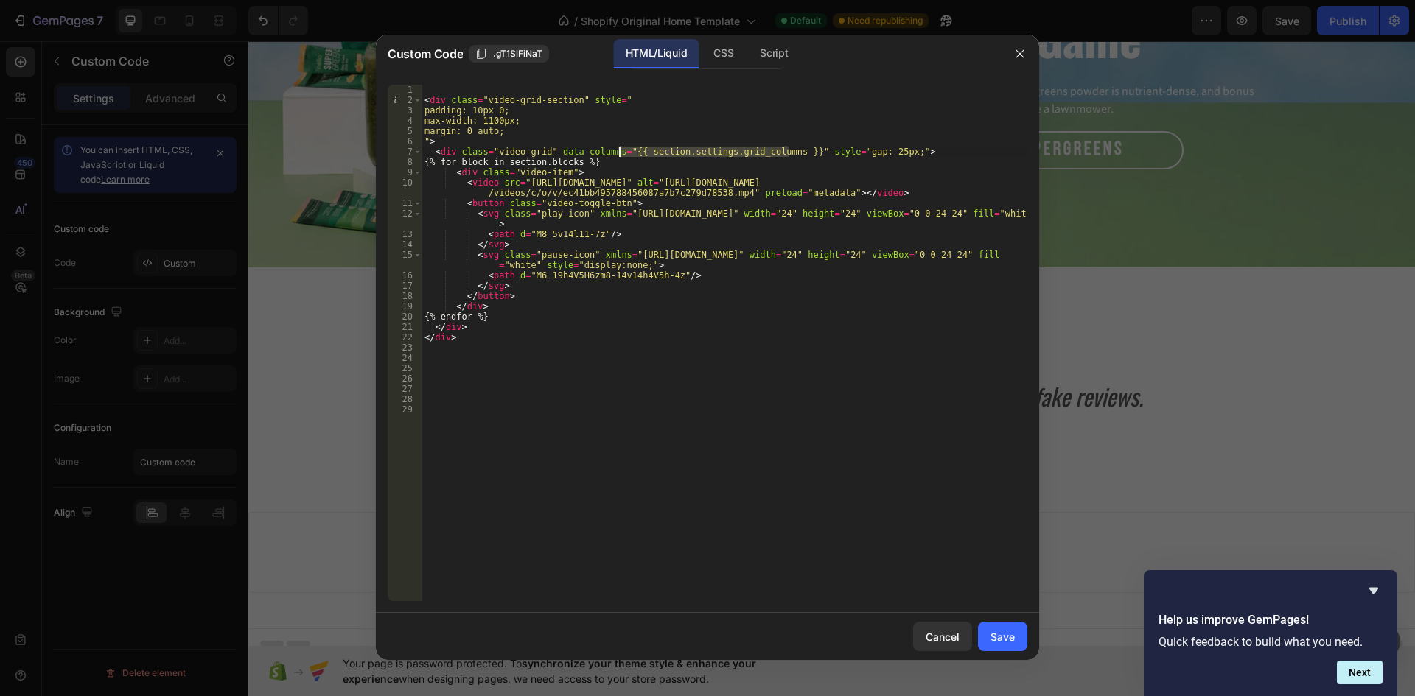
scroll to position [0, 16]
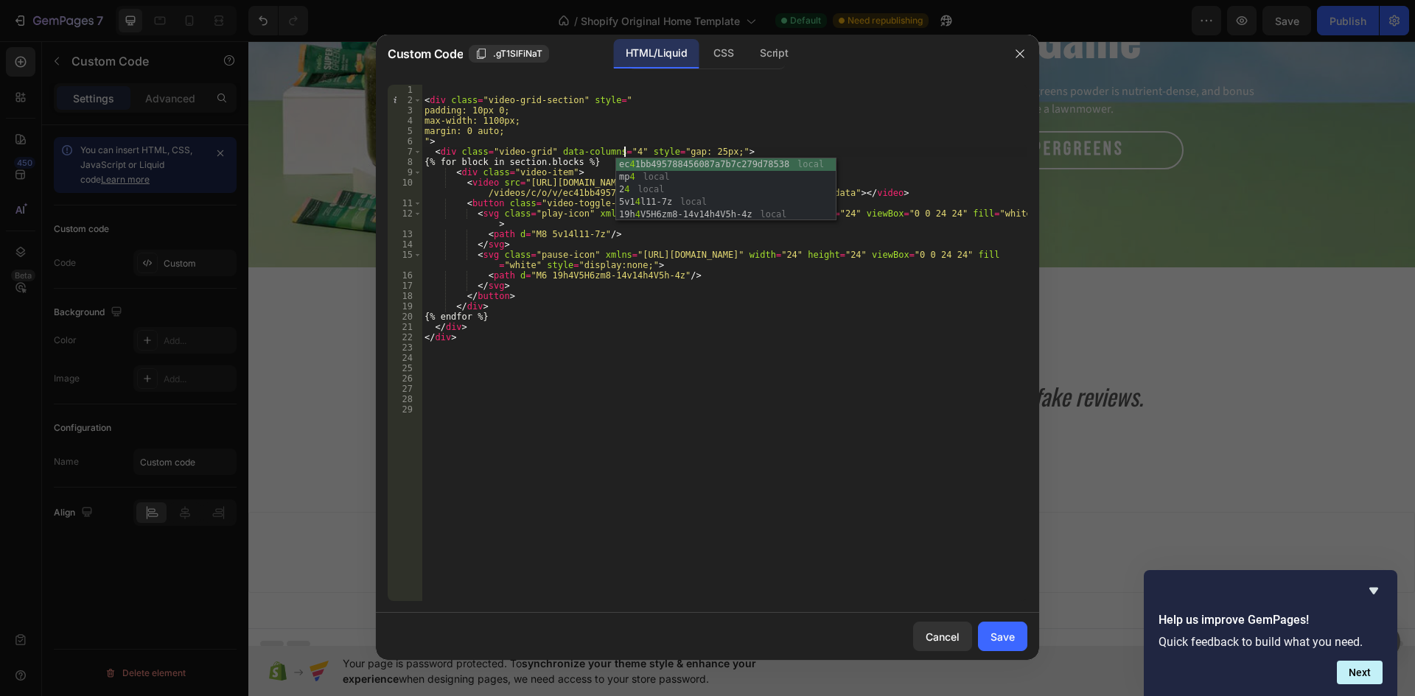
click at [728, 144] on div "< div class = "video-grid-section" style = " padding: 10px 0; max-width: 1100px…" at bounding box center [724, 353] width 606 height 537
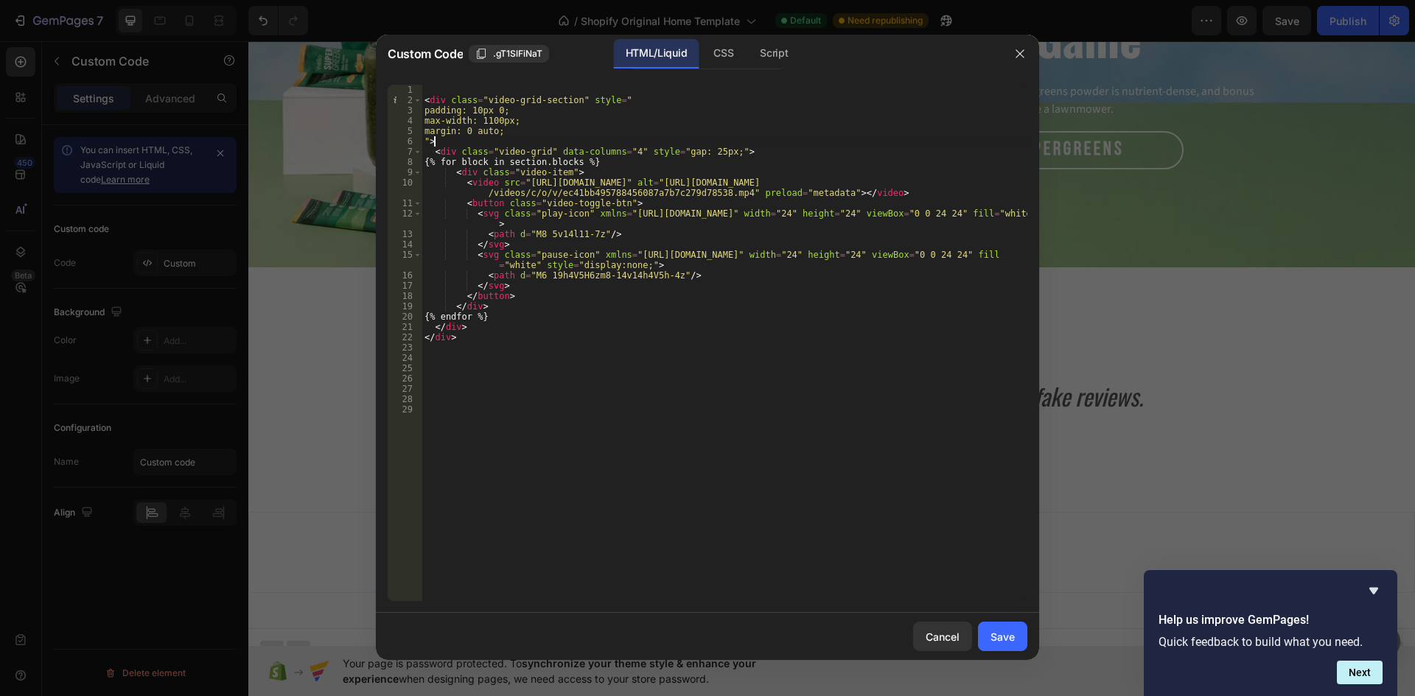
scroll to position [0, 0]
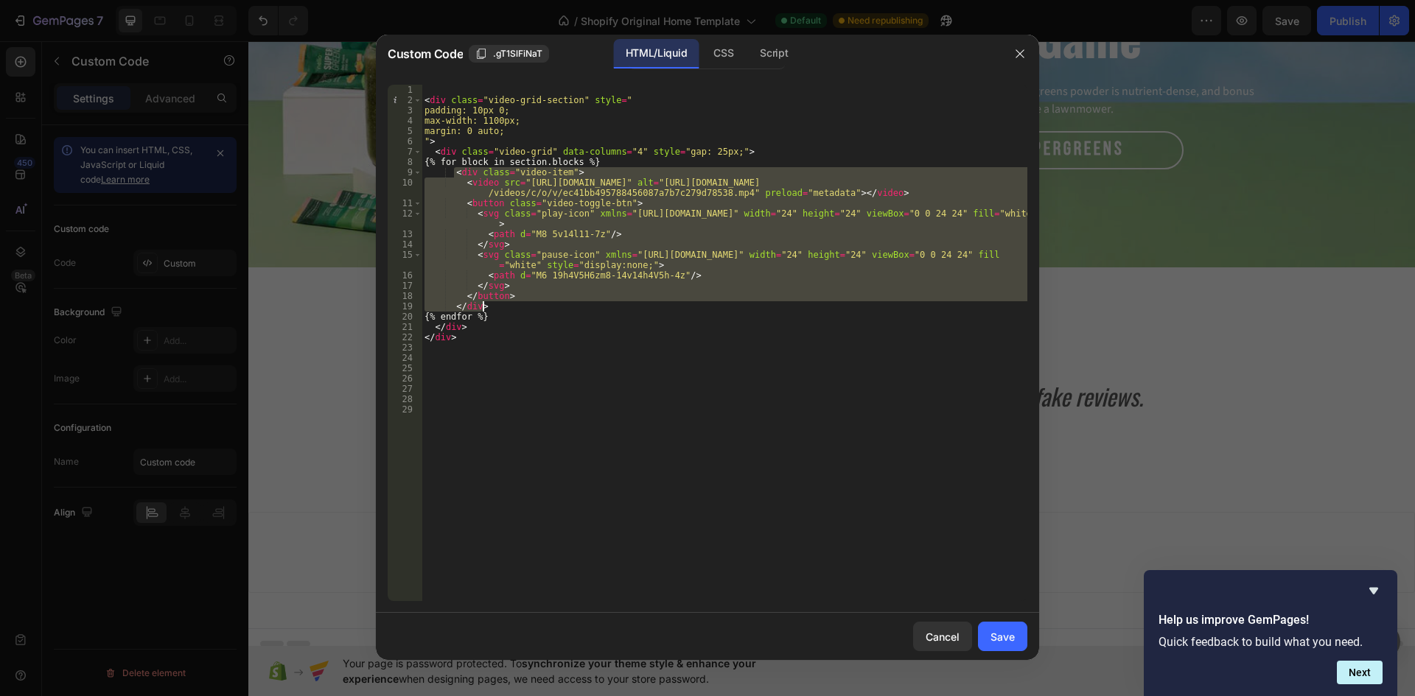
drag, startPoint x: 452, startPoint y: 171, endPoint x: 494, endPoint y: 303, distance: 138.4
click at [494, 303] on div "< div class = "video-grid-section" style = " padding: 10px 0; max-width: 1100px…" at bounding box center [724, 353] width 606 height 537
type textarea "</div>"
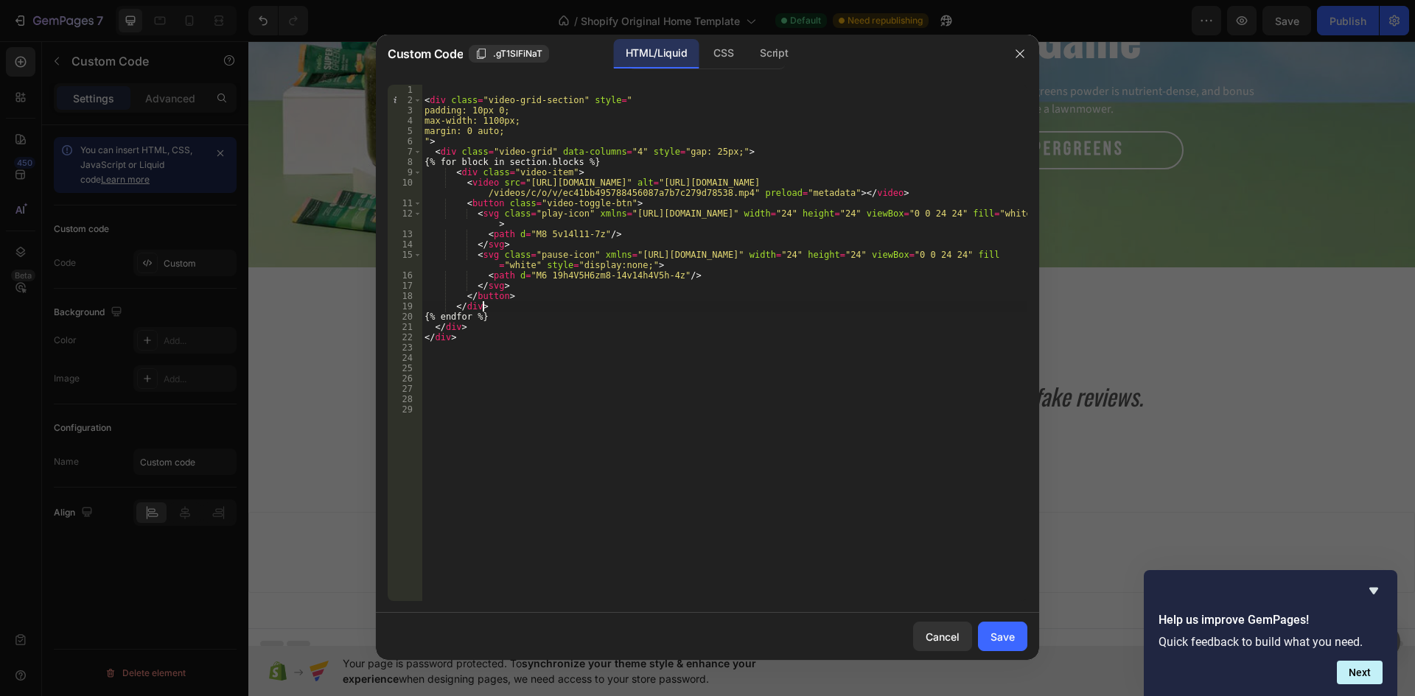
scroll to position [0, 1]
paste textarea "</div>"
type textarea "</div>"
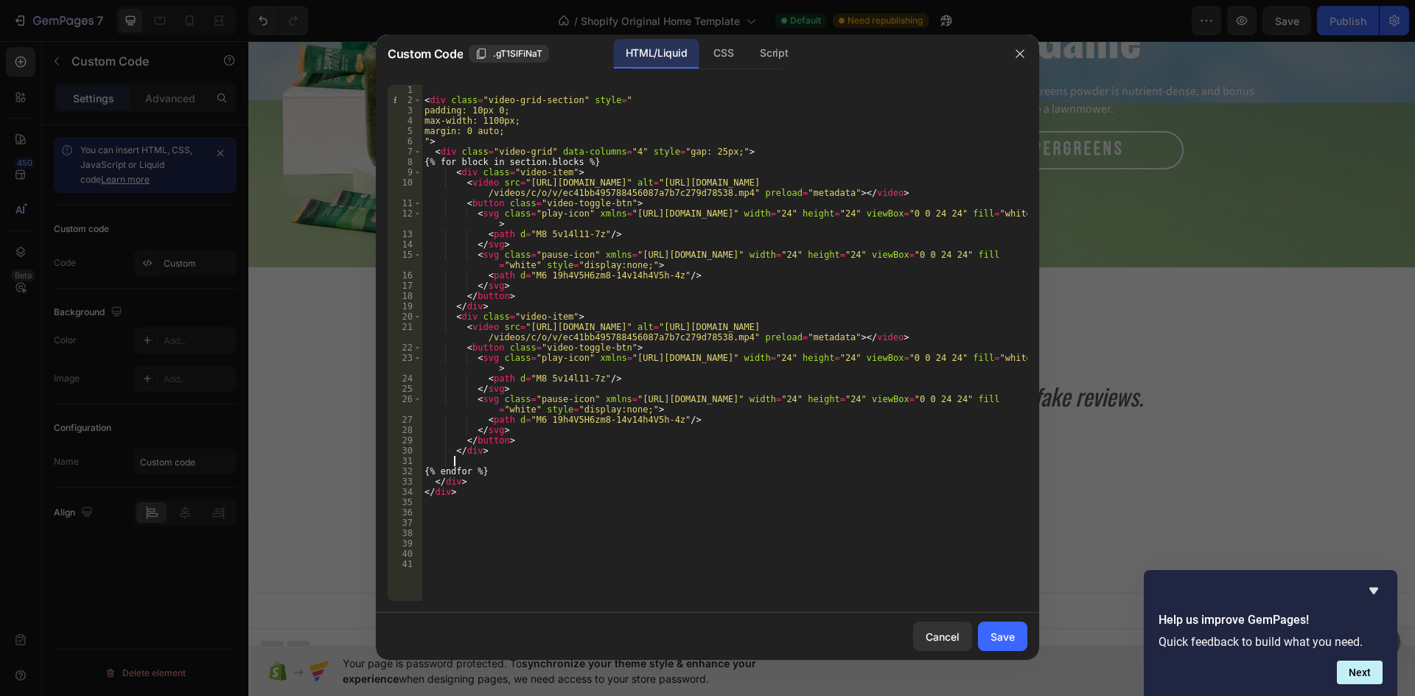
paste textarea "</div>"
type textarea "</div>"
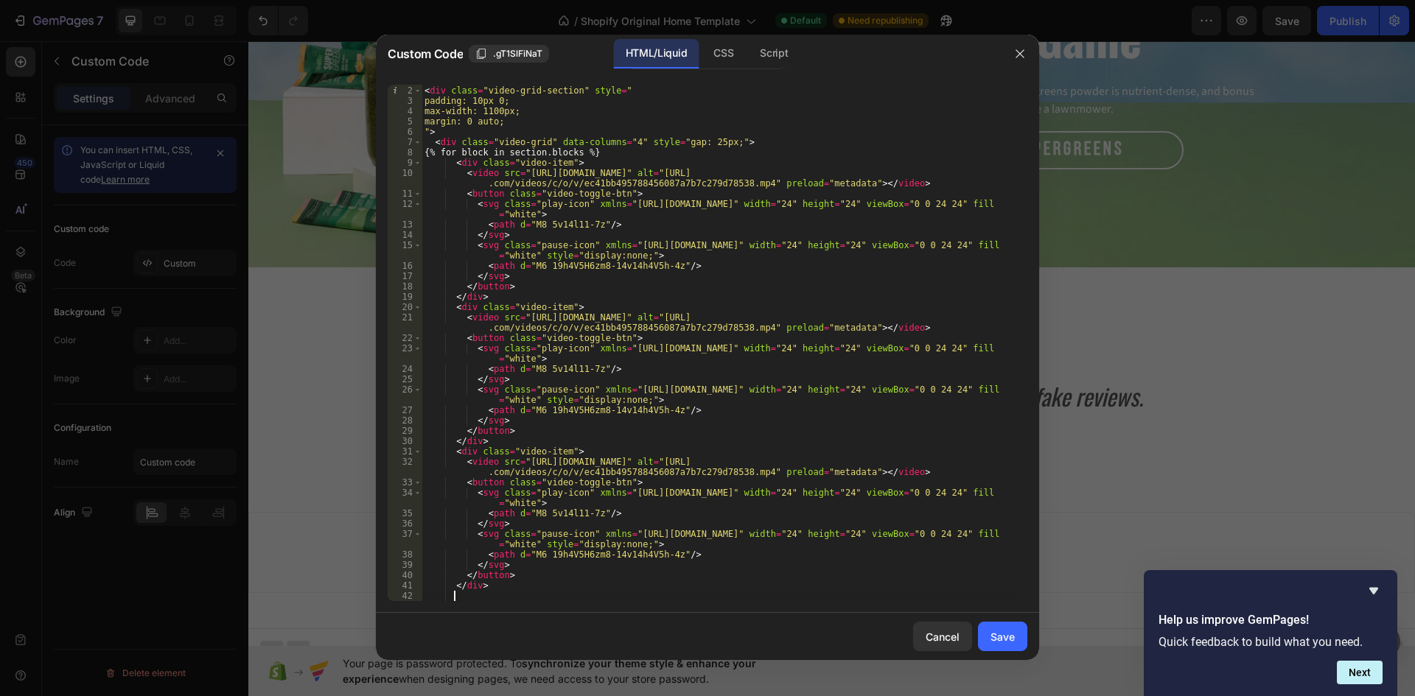
paste textarea "</div>"
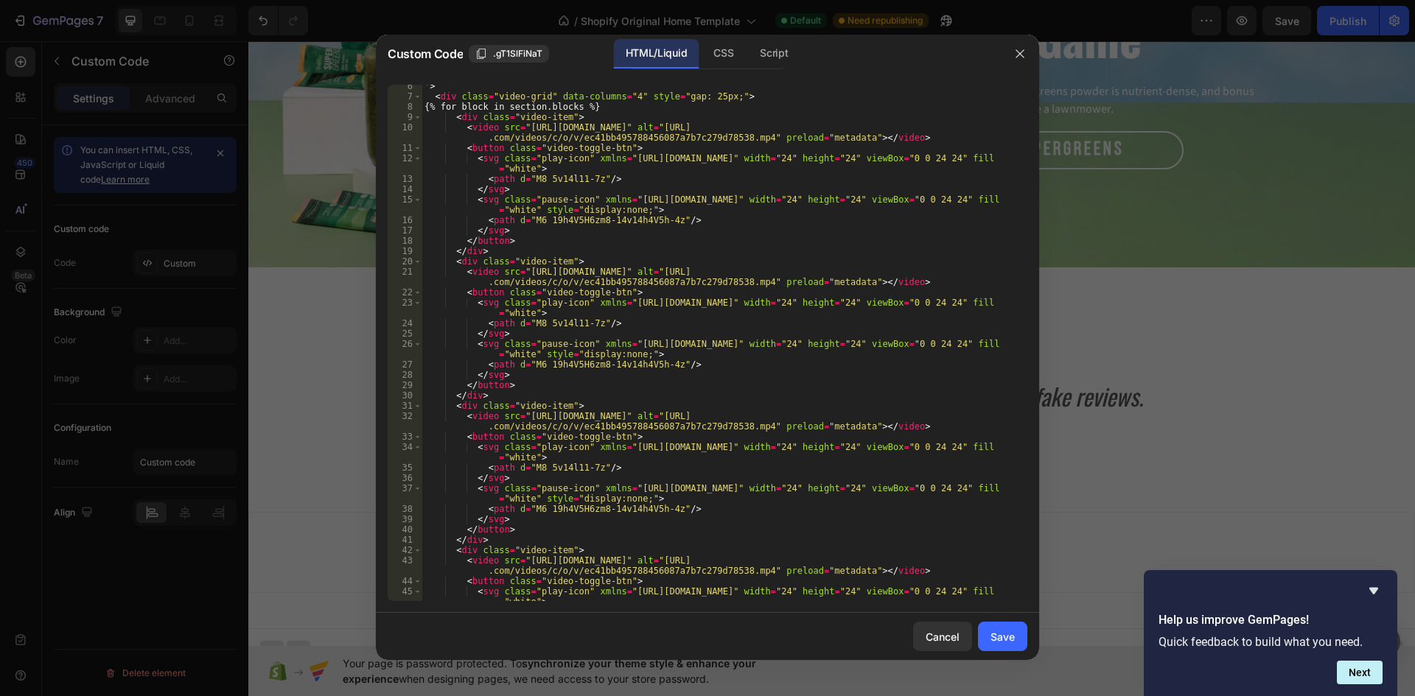
scroll to position [55, 0]
drag, startPoint x: 877, startPoint y: 273, endPoint x: 520, endPoint y: 276, distance: 356.6
click at [520, 276] on div "" > < div class = "video-grid" data-columns = "4" style = "gap: 25px;" > {% for…" at bounding box center [718, 349] width 595 height 537
paste textarea "36568984bec348fbb827892739c829bb"
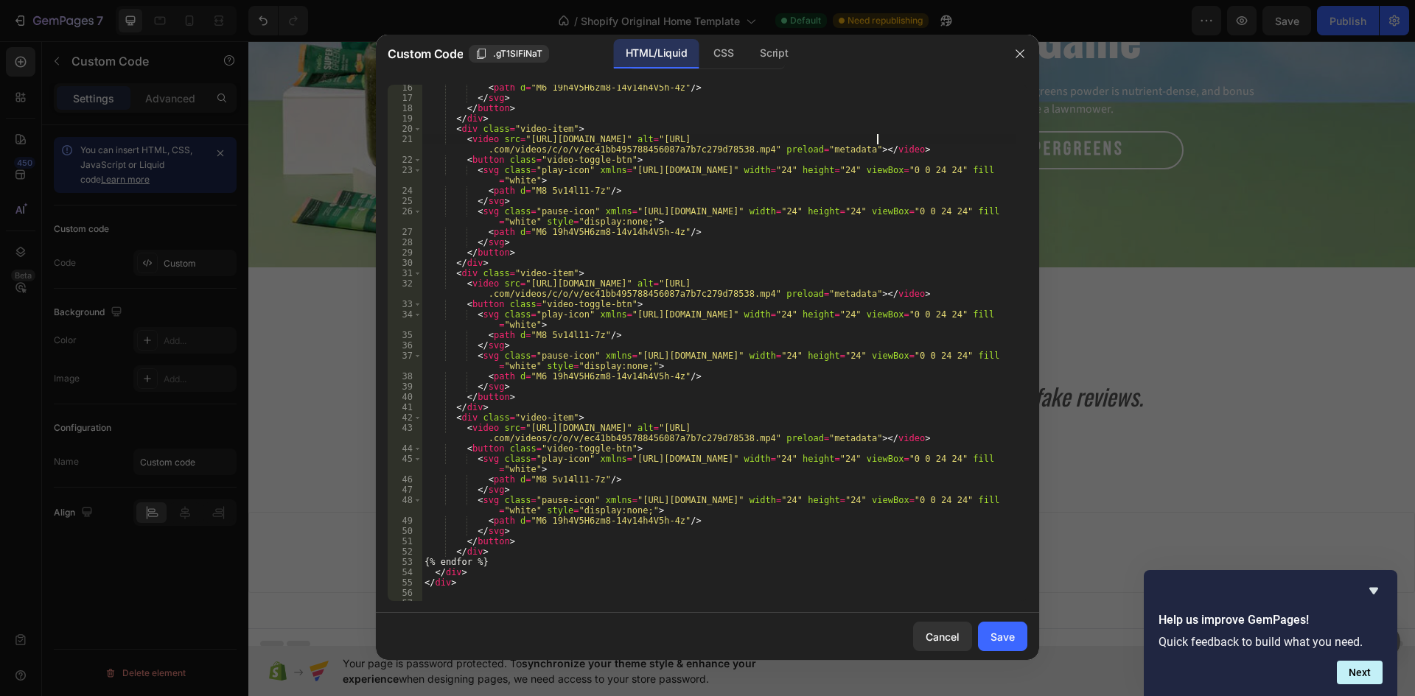
scroll to position [188, 0]
click at [876, 284] on div "< path d = "M6 19h4V5H6zm8-14v14h4V5h-4z" /> </ svg > </ button > </ div > < di…" at bounding box center [718, 351] width 595 height 537
drag, startPoint x: 876, startPoint y: 284, endPoint x: 523, endPoint y: 281, distance: 352.9
click at [523, 281] on div "< path d = "M6 19h4V5H6zm8-14v14h4V5h-4z" /> </ svg > </ button > </ div > < di…" at bounding box center [718, 351] width 595 height 537
paste textarea "73310829a29b4ad7bc19d74b6f18a25a"
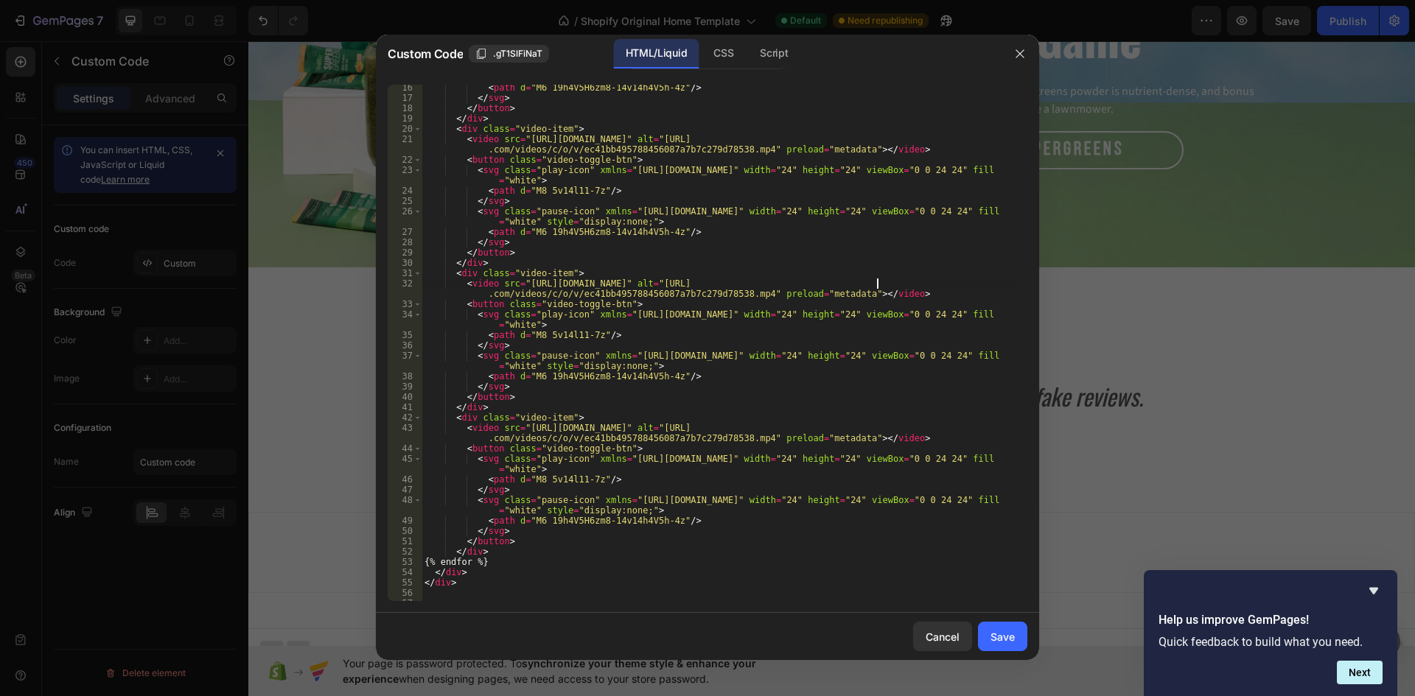
click at [877, 427] on div "< path d = "M6 19h4V5H6zm8-14v14h4V5h-4z" /> </ svg > </ button > </ div > < di…" at bounding box center [718, 351] width 595 height 537
drag, startPoint x: 877, startPoint y: 427, endPoint x: 578, endPoint y: 432, distance: 298.4
click at [578, 432] on div "< path d = "M6 19h4V5H6zm8-14v14h4V5h-4z" /> </ svg > </ button > </ div > < di…" at bounding box center [718, 351] width 595 height 537
click at [520, 425] on div "< path d = "M6 19h4V5H6zm8-14v14h4V5h-4z" /> </ svg > </ button > </ div > < di…" at bounding box center [718, 351] width 595 height 537
drag, startPoint x: 520, startPoint y: 425, endPoint x: 875, endPoint y: 429, distance: 355.1
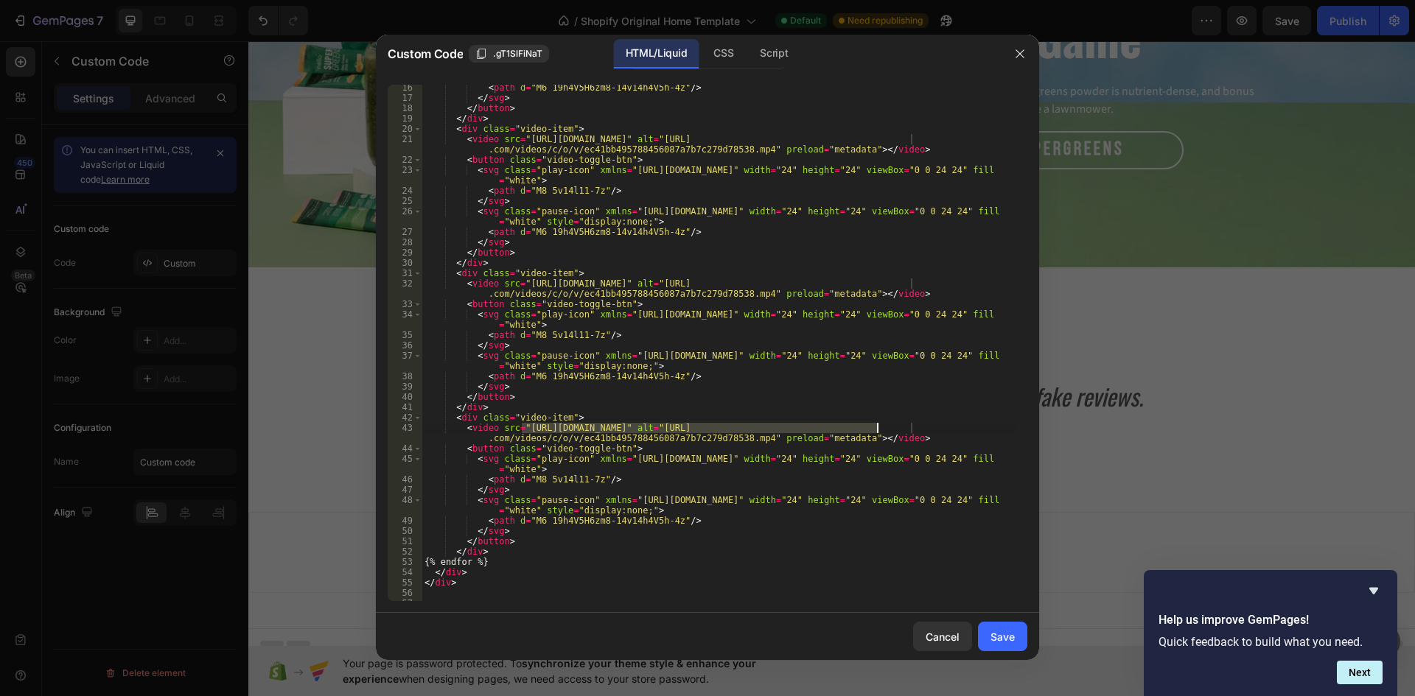
click at [875, 429] on div "< path d = "M6 19h4V5H6zm8-14v14h4V5h-4z" /> </ svg > </ button > </ div > < di…" at bounding box center [718, 351] width 595 height 537
paste textarea "d939689ad2054305a8018333d2c8db30"
type textarea "<video src="https://cdn.shopify.com/videos/c/o/v/d939689ad2054305a8018333d2c8db…"
click at [1003, 631] on div "Save" at bounding box center [1002, 636] width 24 height 15
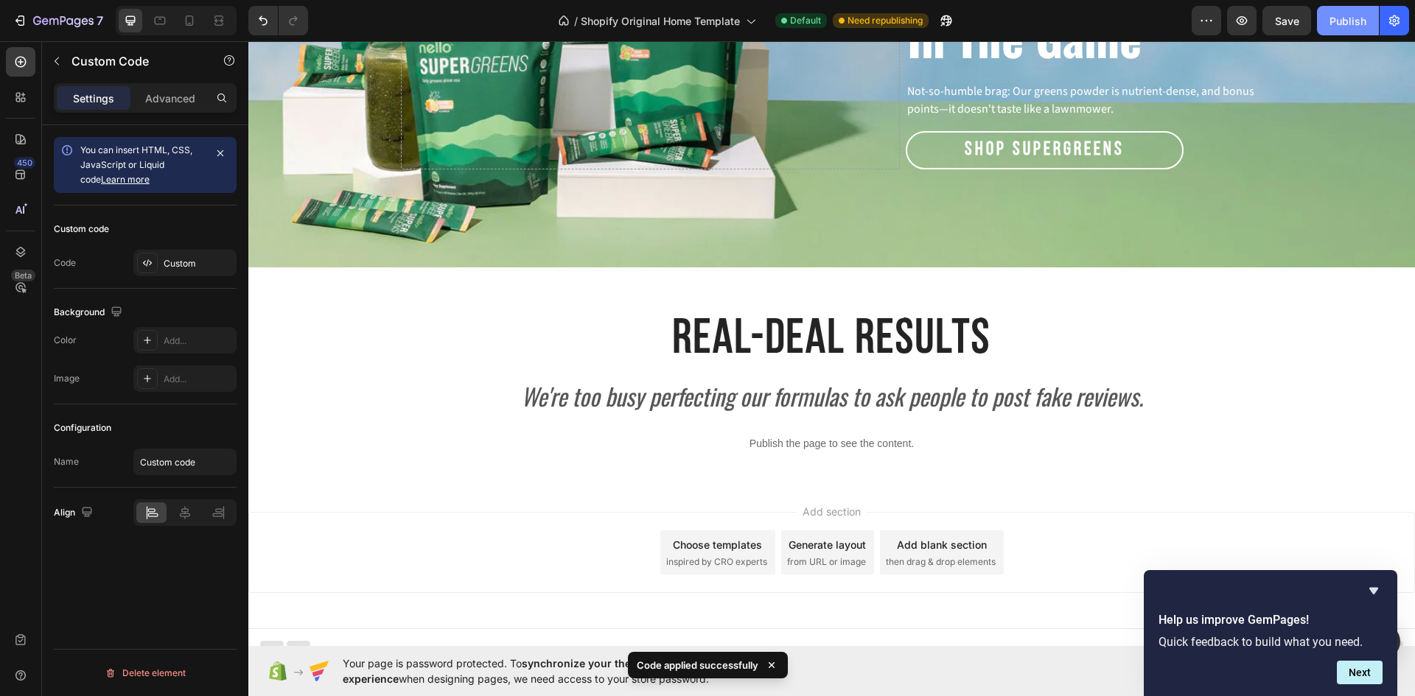
click at [1350, 24] on div "Publish" at bounding box center [1347, 20] width 37 height 15
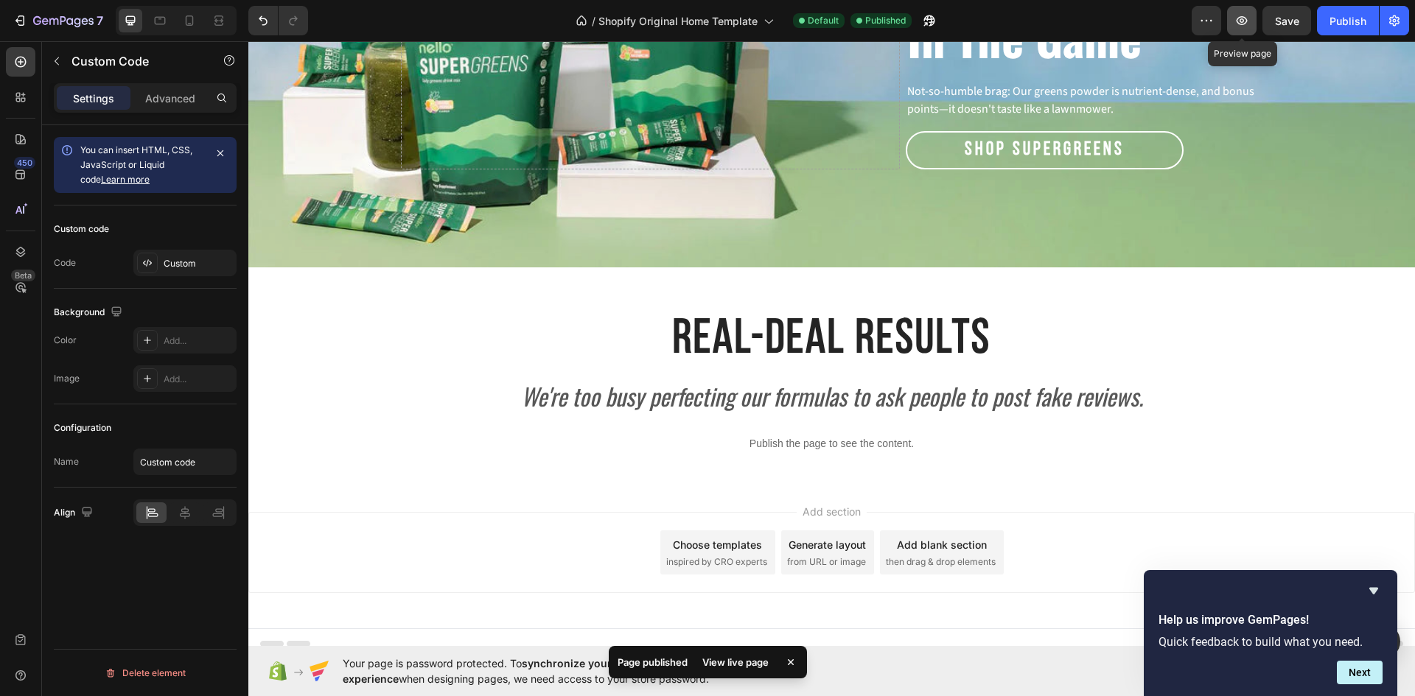
click at [1247, 21] on icon "button" at bounding box center [1241, 20] width 11 height 9
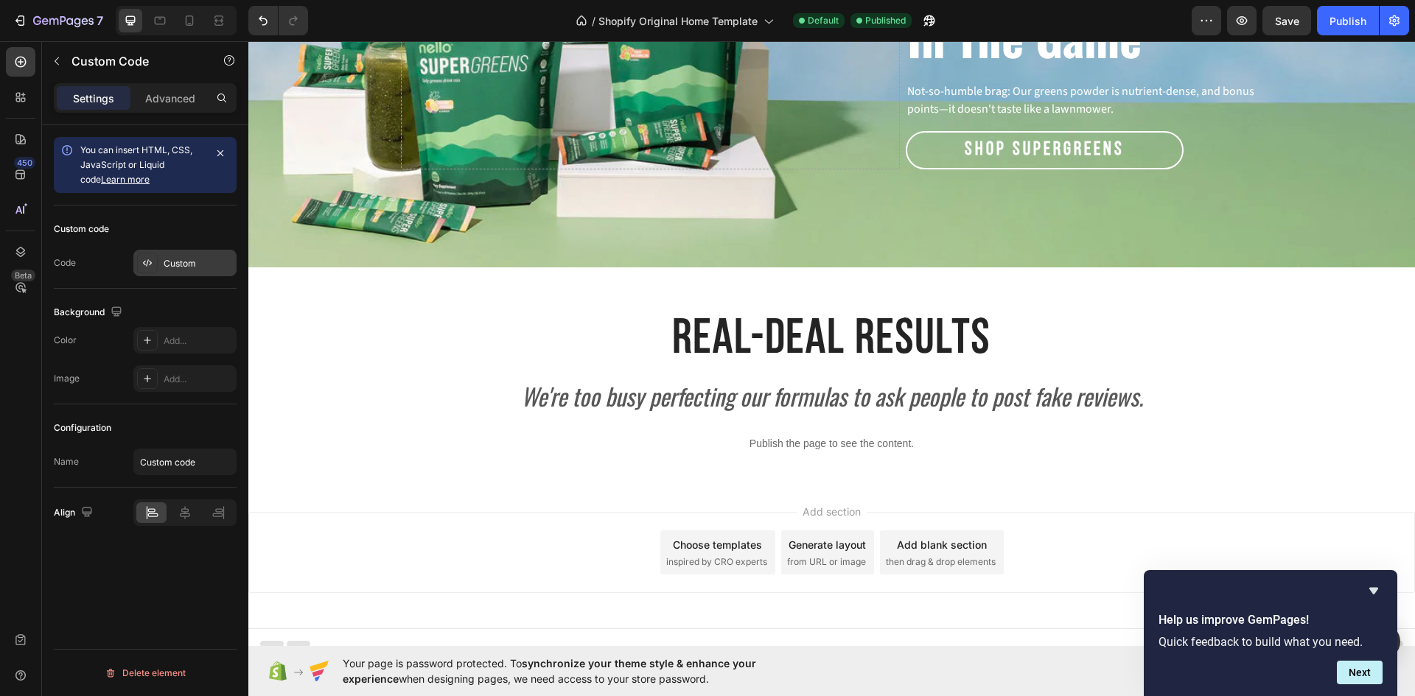
click at [197, 264] on div "Custom" at bounding box center [198, 263] width 69 height 13
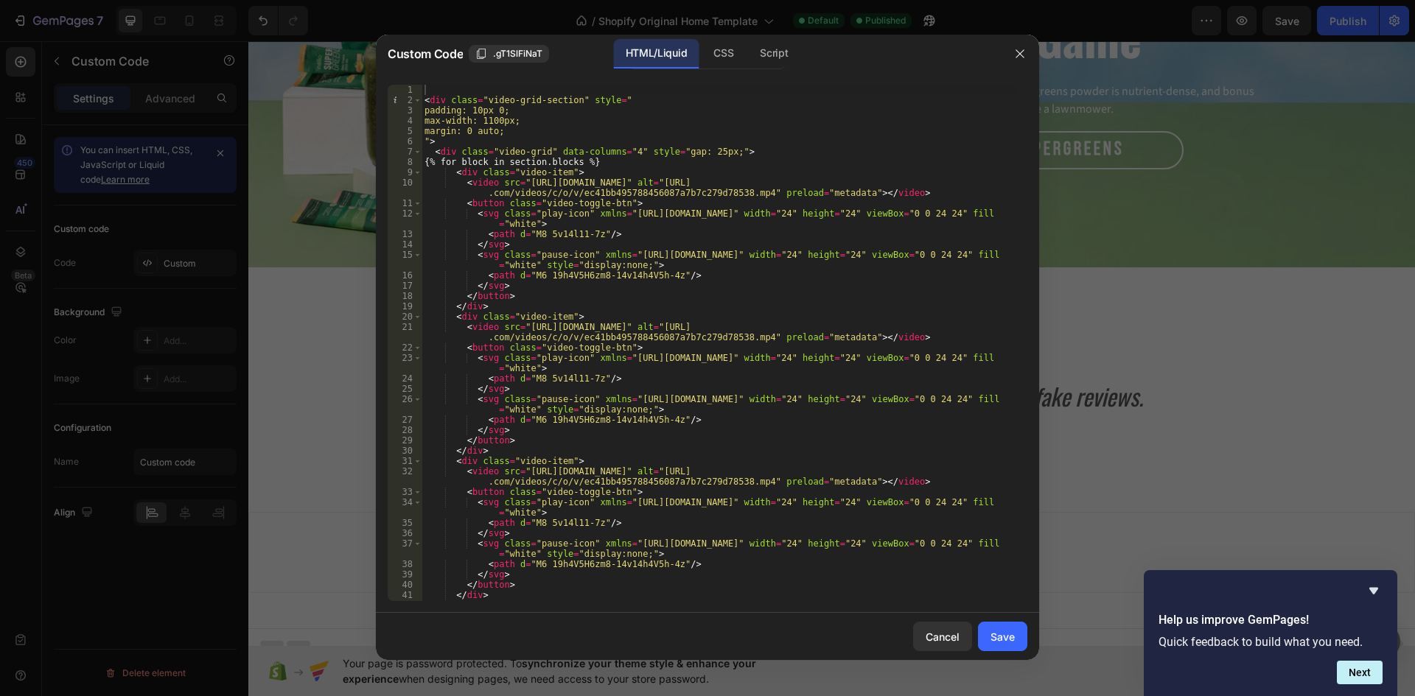
type textarea "{% for block in section.blocks %}"
drag, startPoint x: 614, startPoint y: 161, endPoint x: 444, endPoint y: 163, distance: 169.5
click at [444, 163] on div "< div class = "video-grid-section" style = " padding: 10px 0; max-width: 1100px…" at bounding box center [718, 358] width 595 height 547
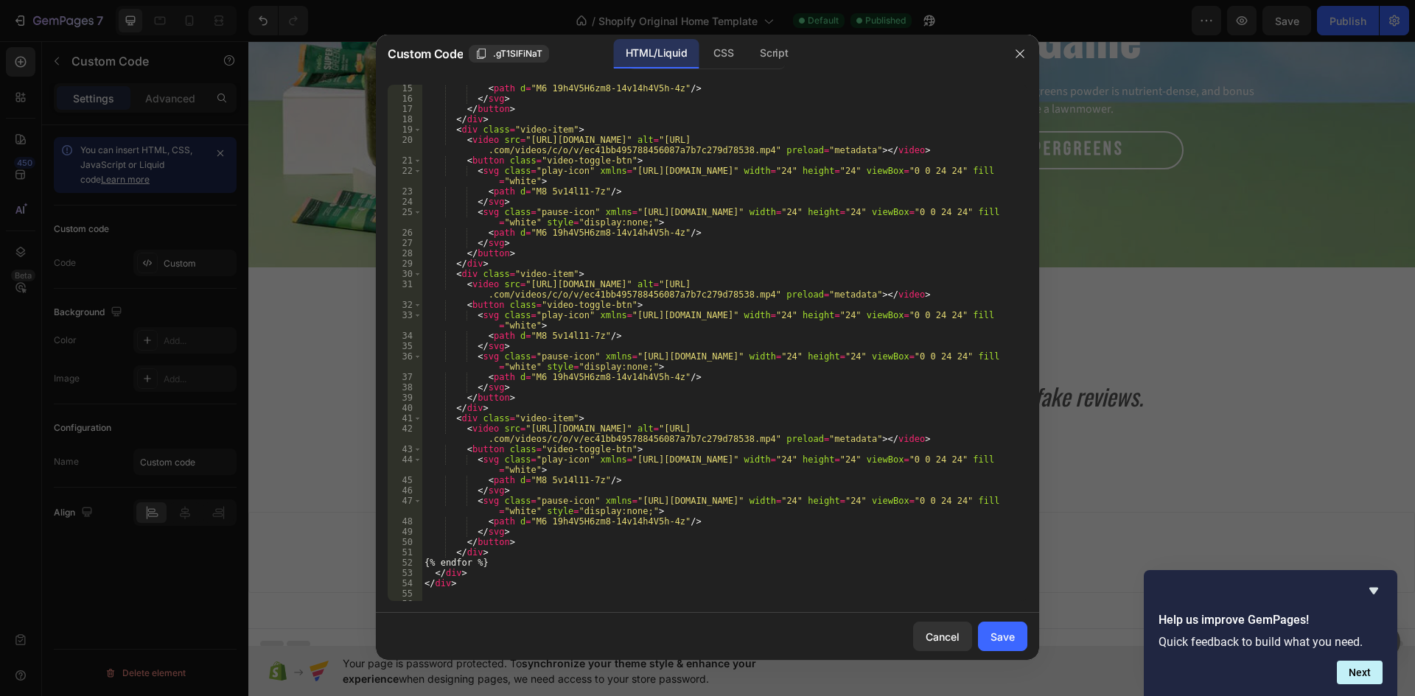
scroll to position [236, 0]
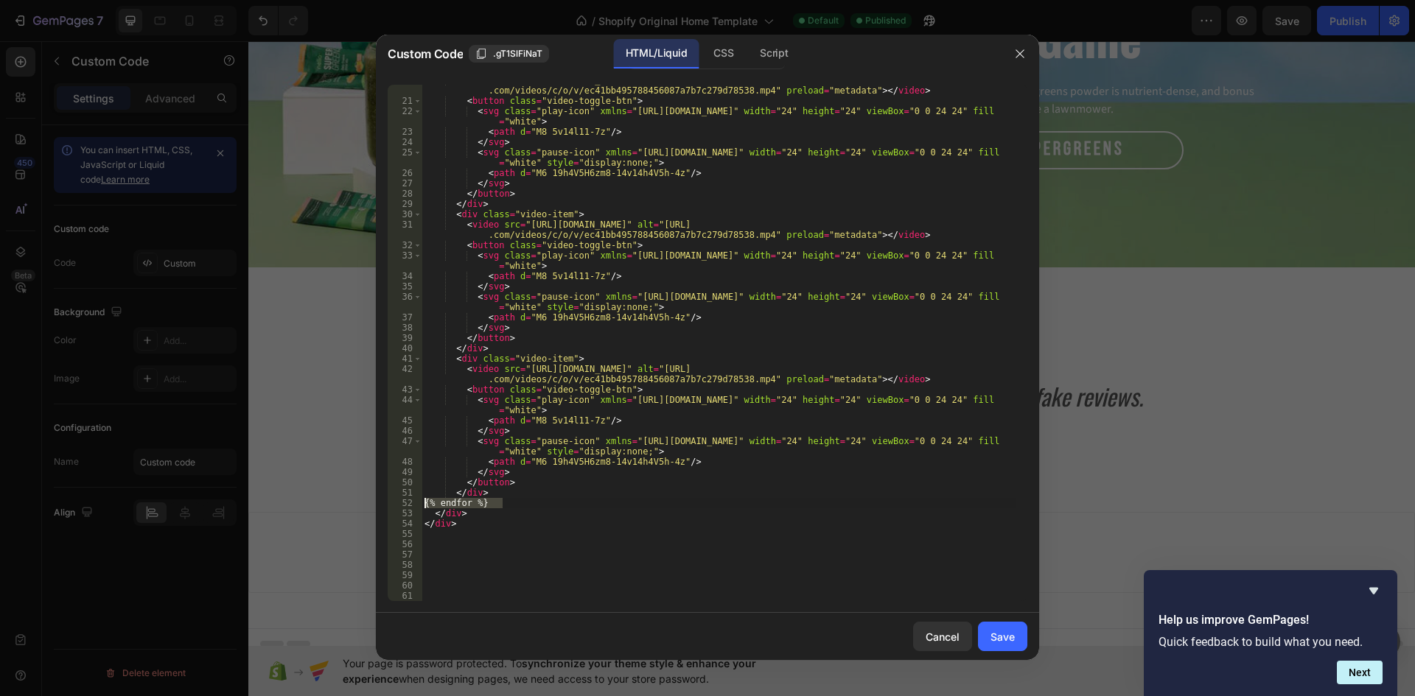
drag, startPoint x: 509, startPoint y: 504, endPoint x: 411, endPoint y: 505, distance: 98.0
click at [411, 505] on div "<div class="video-grid" data-columns="4" style="gap: 25px;"> 20 21 22 23 24 25 …" at bounding box center [707, 343] width 639 height 516
type textarea "{% endfor %}"
type textarea "</div>"
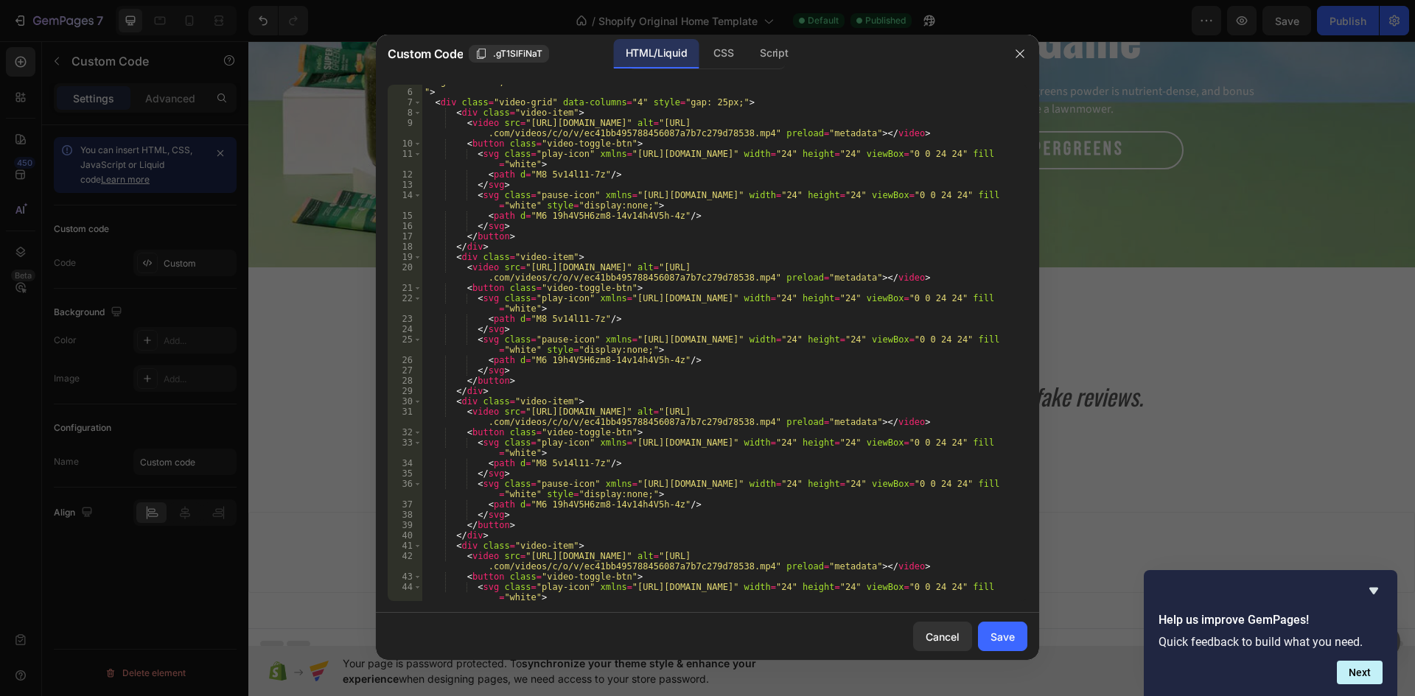
scroll to position [0, 0]
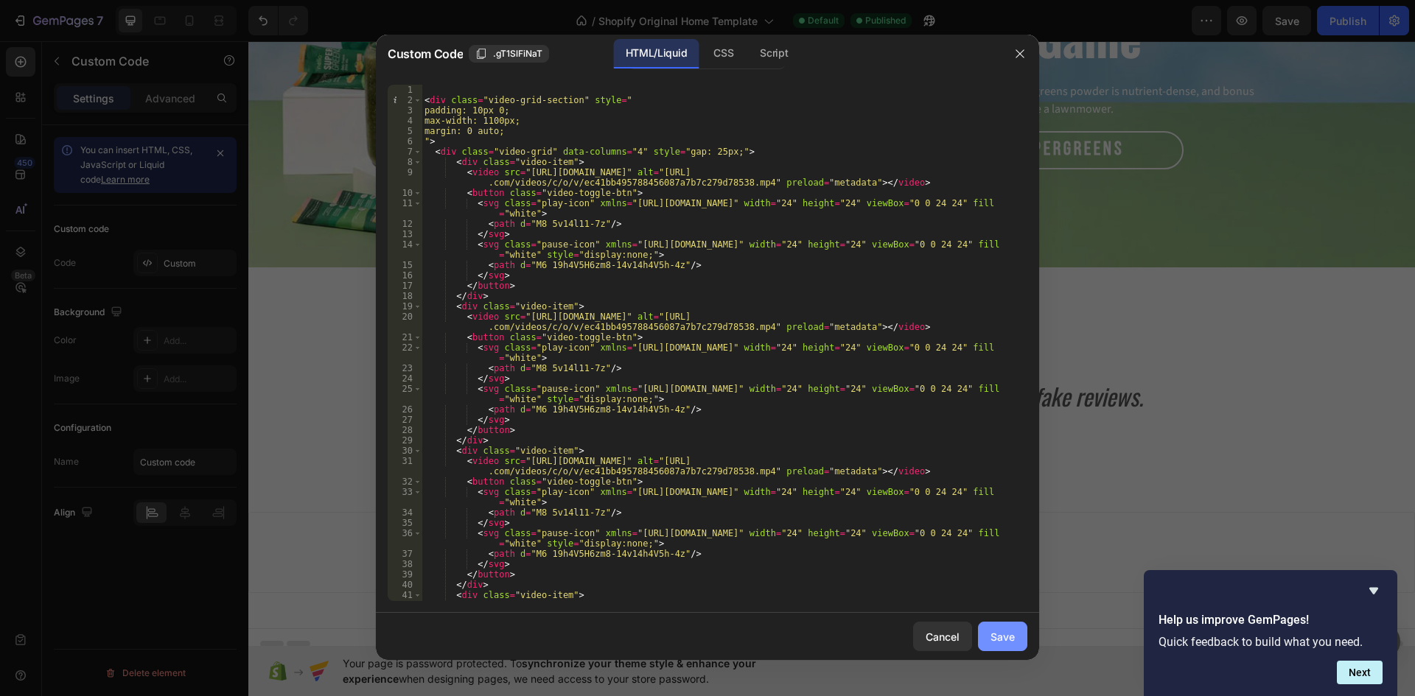
click at [1010, 638] on div "Save" at bounding box center [1002, 636] width 24 height 15
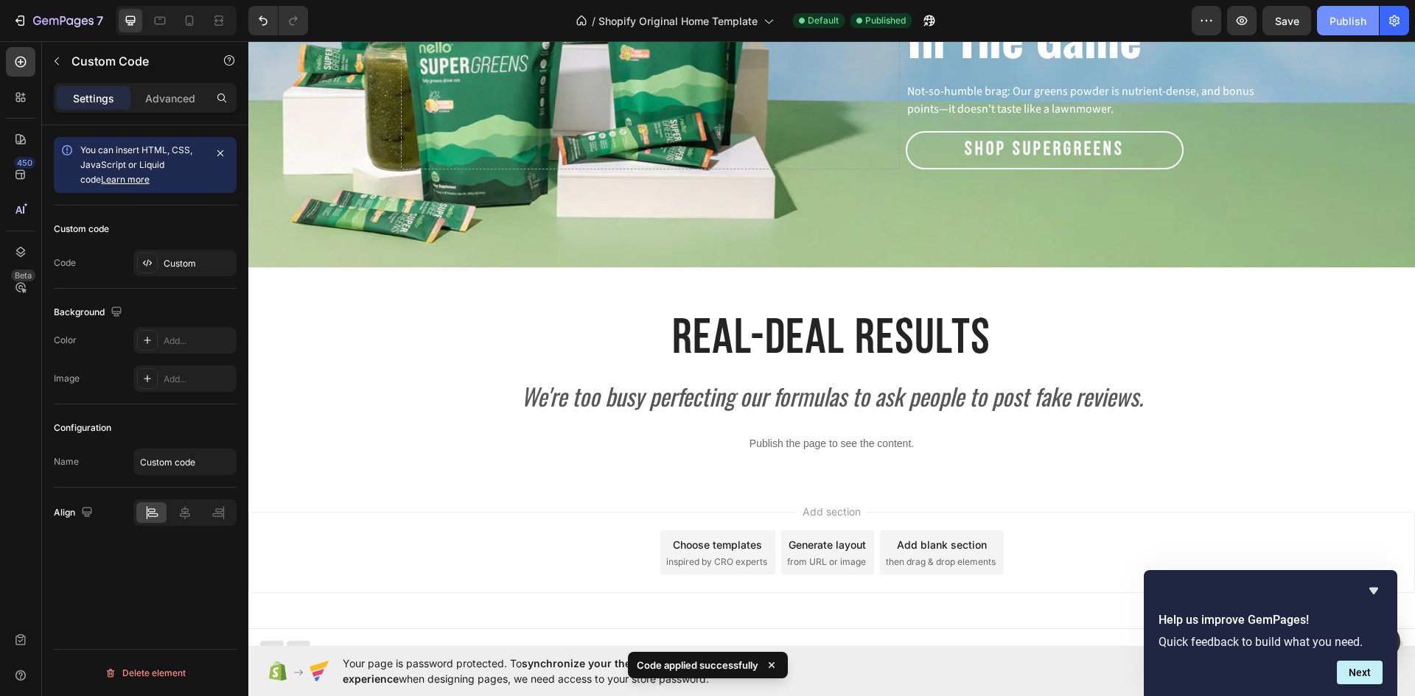
click at [1331, 16] on div "Publish" at bounding box center [1347, 20] width 37 height 15
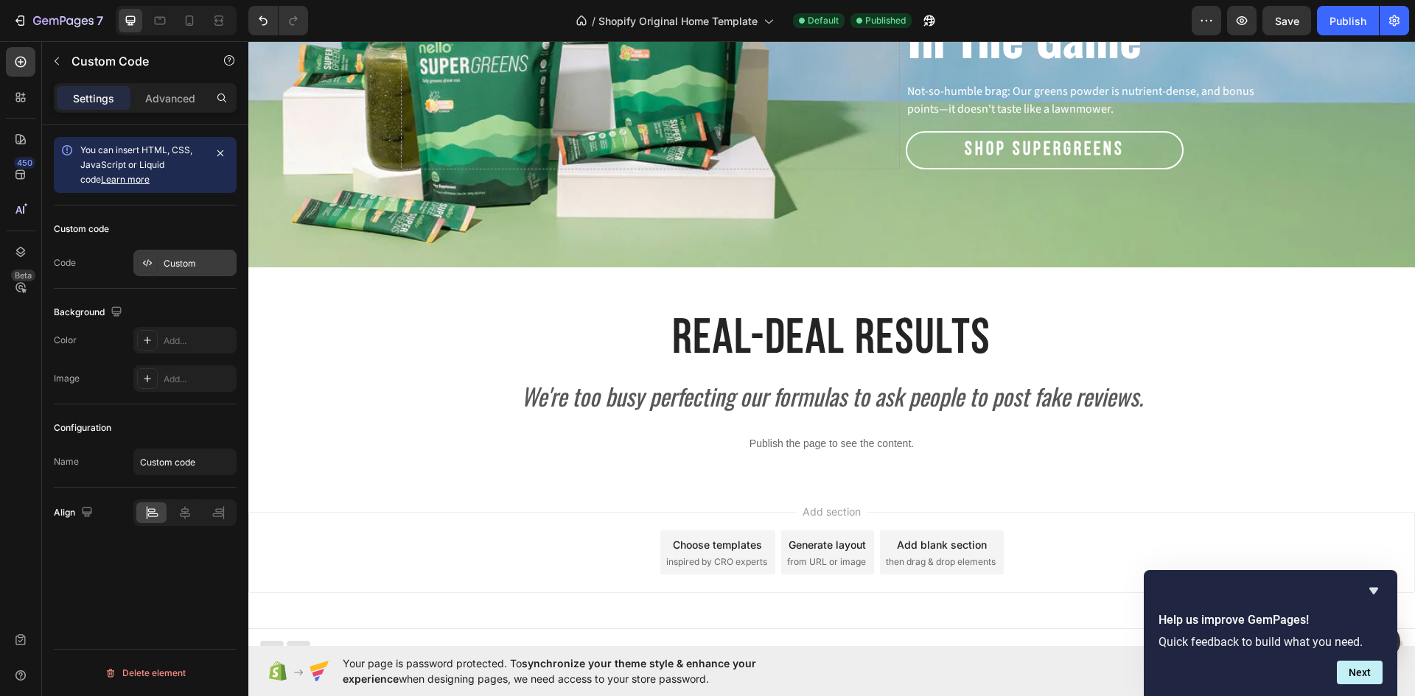
click at [186, 264] on div "Custom" at bounding box center [198, 263] width 69 height 13
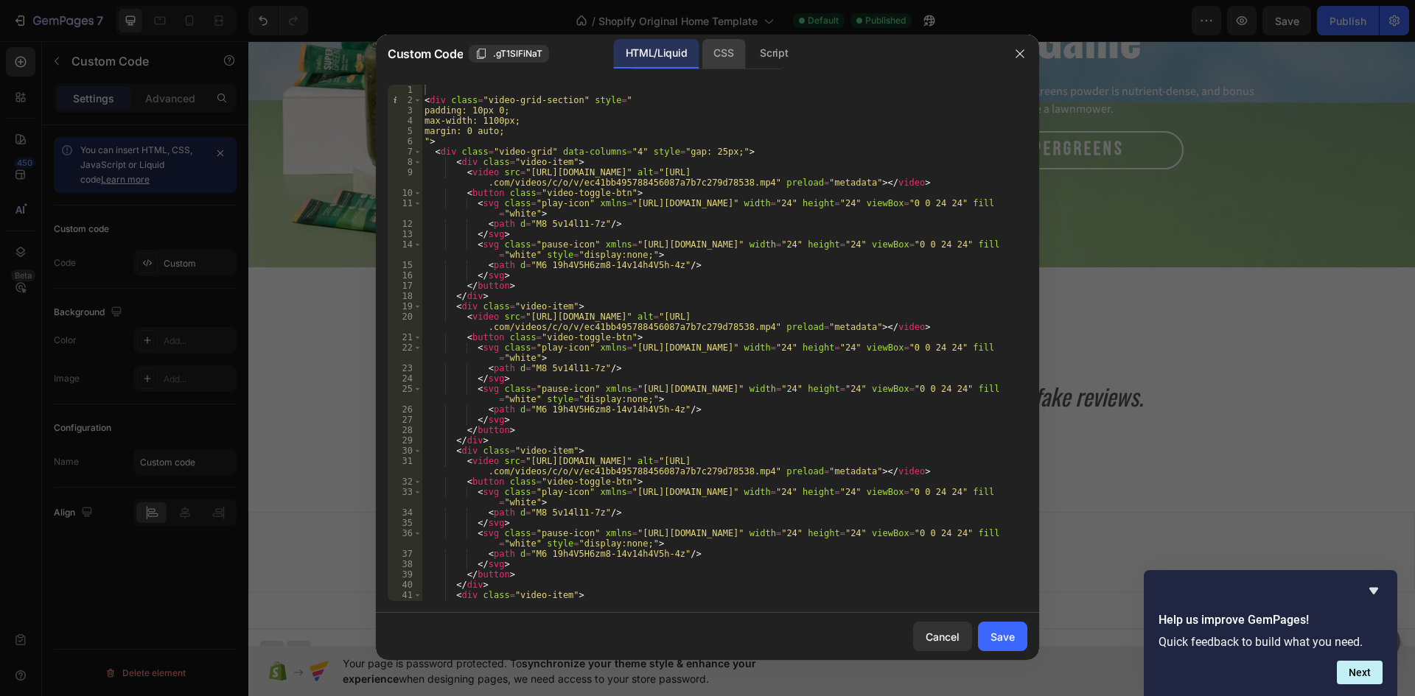
click at [710, 56] on div "CSS" at bounding box center [722, 53] width 43 height 29
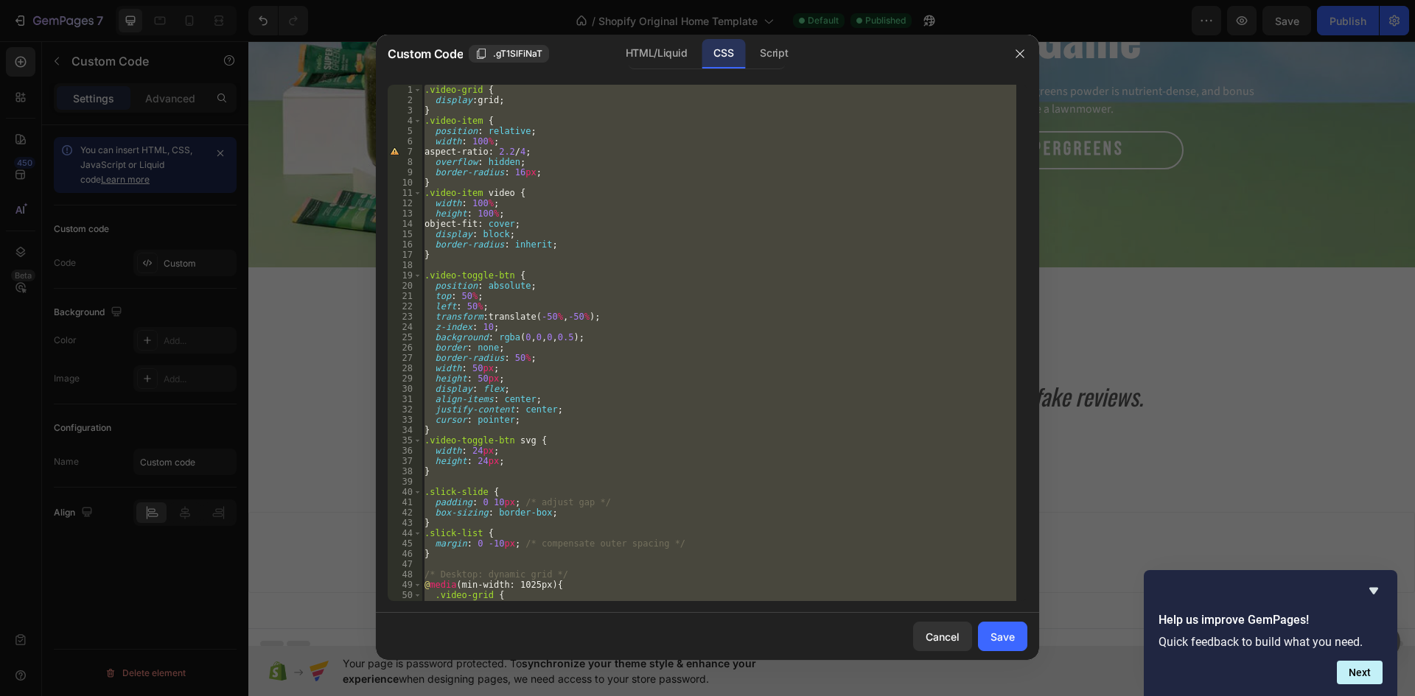
click at [438, 427] on div ".video-grid { display : grid ; } .video-item { position : relative ; width : 10…" at bounding box center [718, 343] width 595 height 516
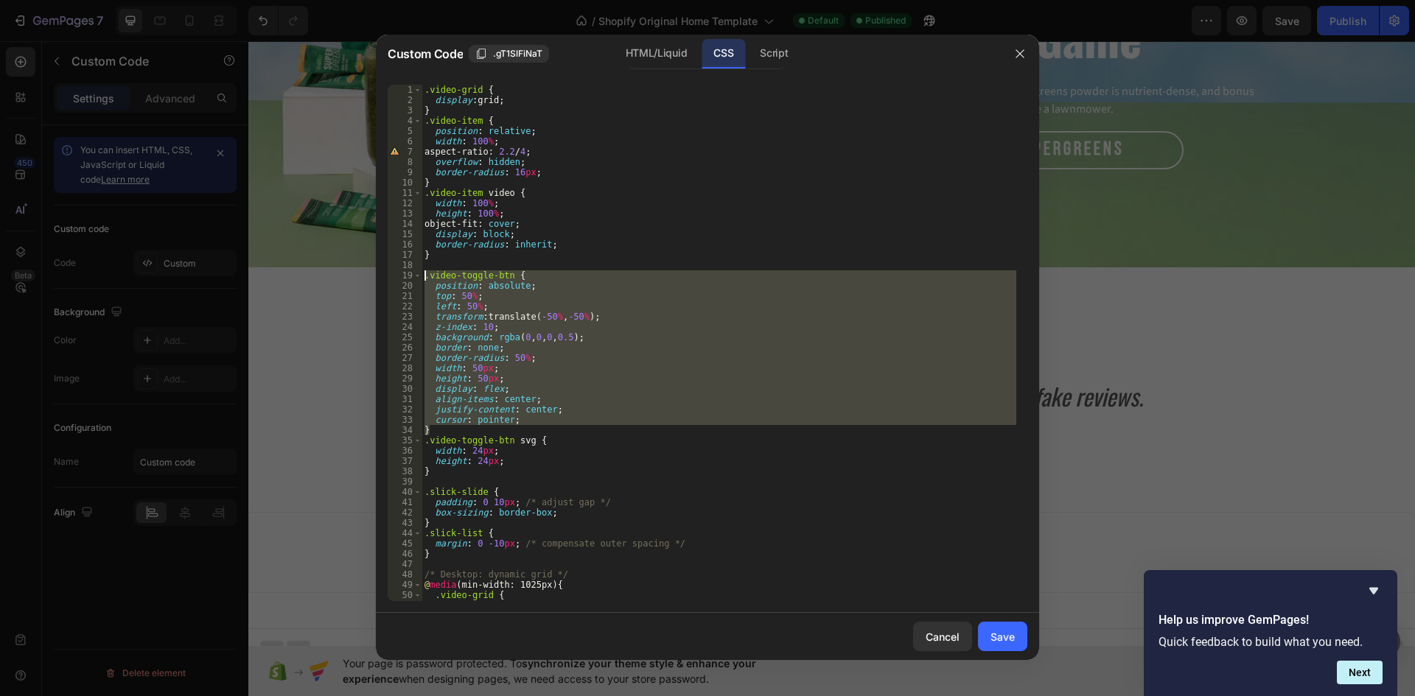
drag, startPoint x: 438, startPoint y: 427, endPoint x: 402, endPoint y: 272, distance: 158.7
click at [402, 272] on div "} 1 2 3 4 5 6 7 8 9 10 11 12 13 14 15 16 17 18 19 20 21 22 23 24 25 26 27 28 29…" at bounding box center [707, 343] width 639 height 516
paste textarea "}"
type textarea "}"
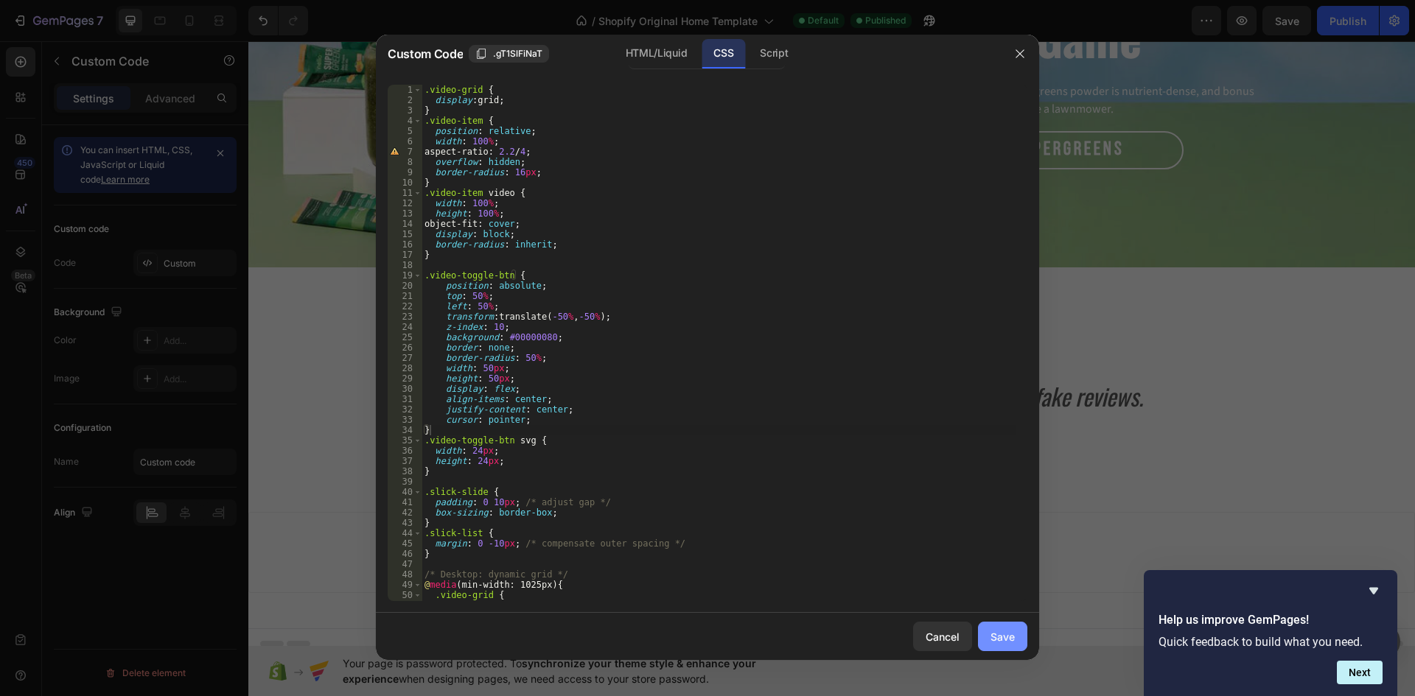
click at [992, 634] on div "Save" at bounding box center [1002, 636] width 24 height 15
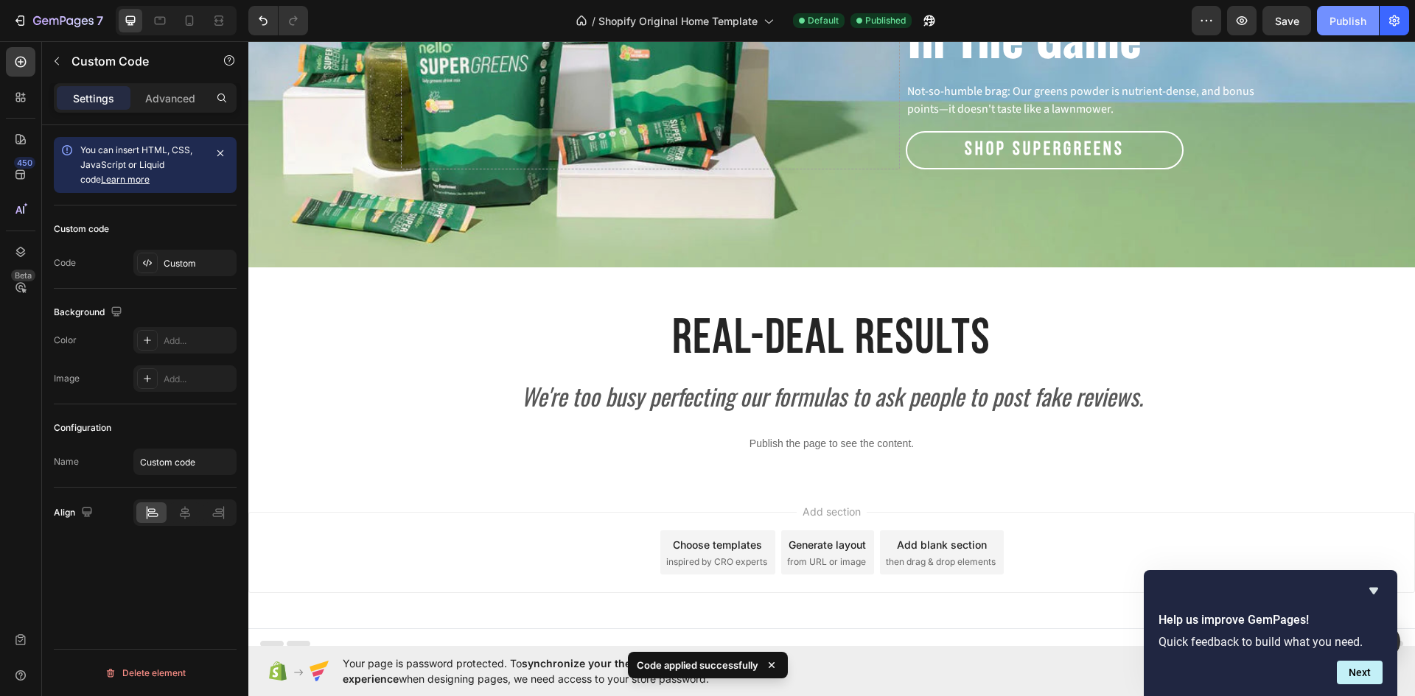
click at [1356, 14] on div "Publish" at bounding box center [1347, 20] width 37 height 15
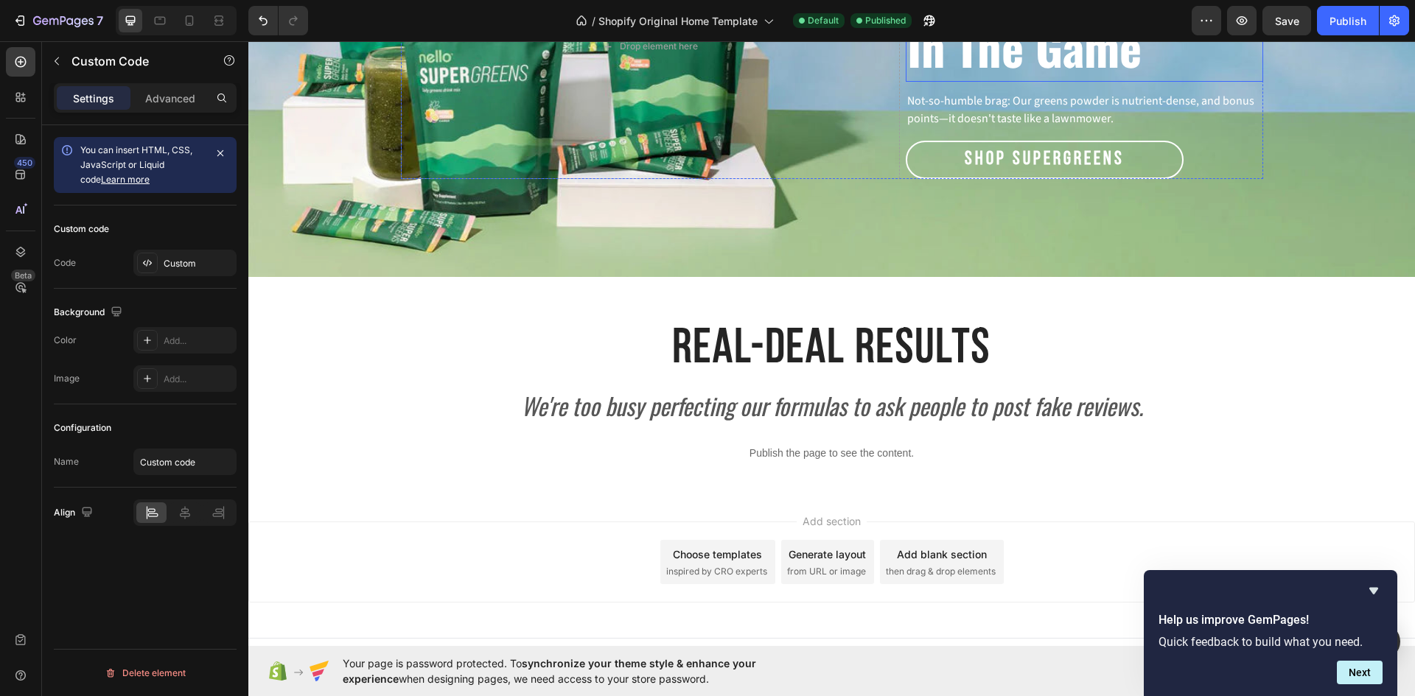
scroll to position [2411, 0]
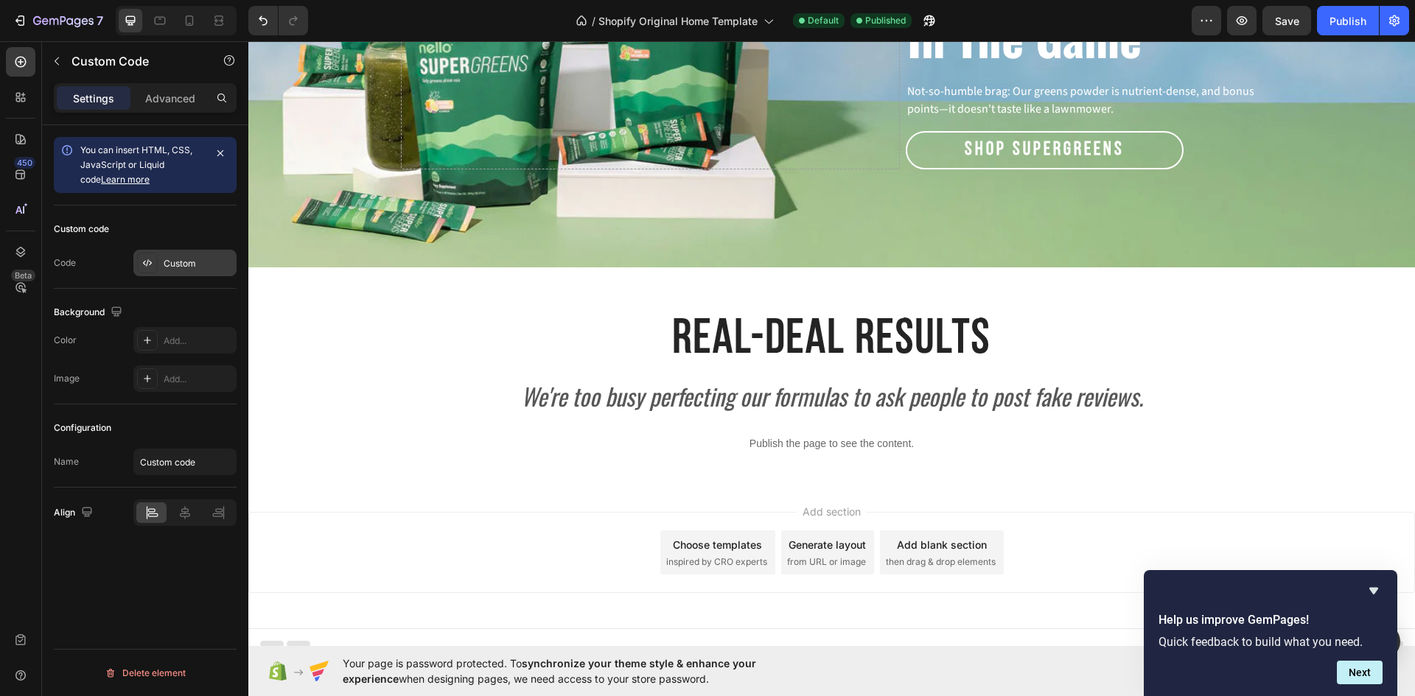
click at [175, 253] on div "Custom" at bounding box center [184, 263] width 103 height 27
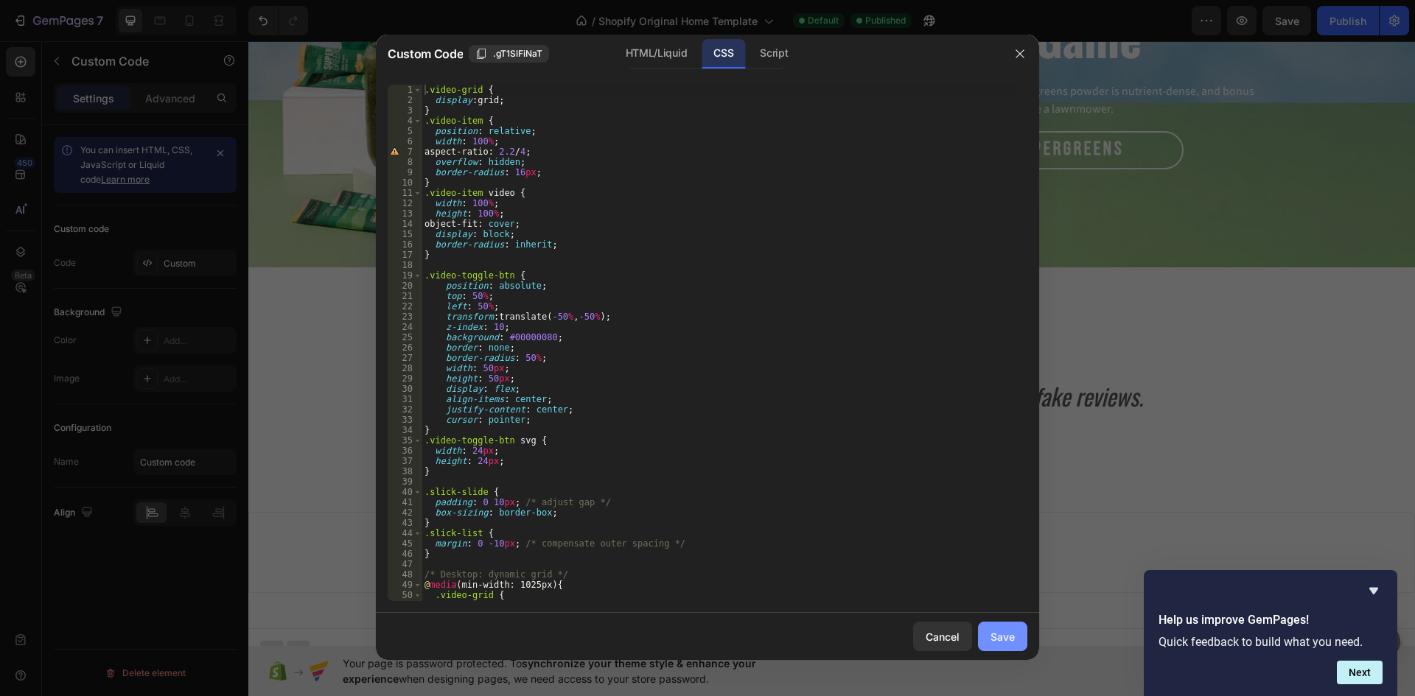
click at [1009, 635] on div "Save" at bounding box center [1002, 636] width 24 height 15
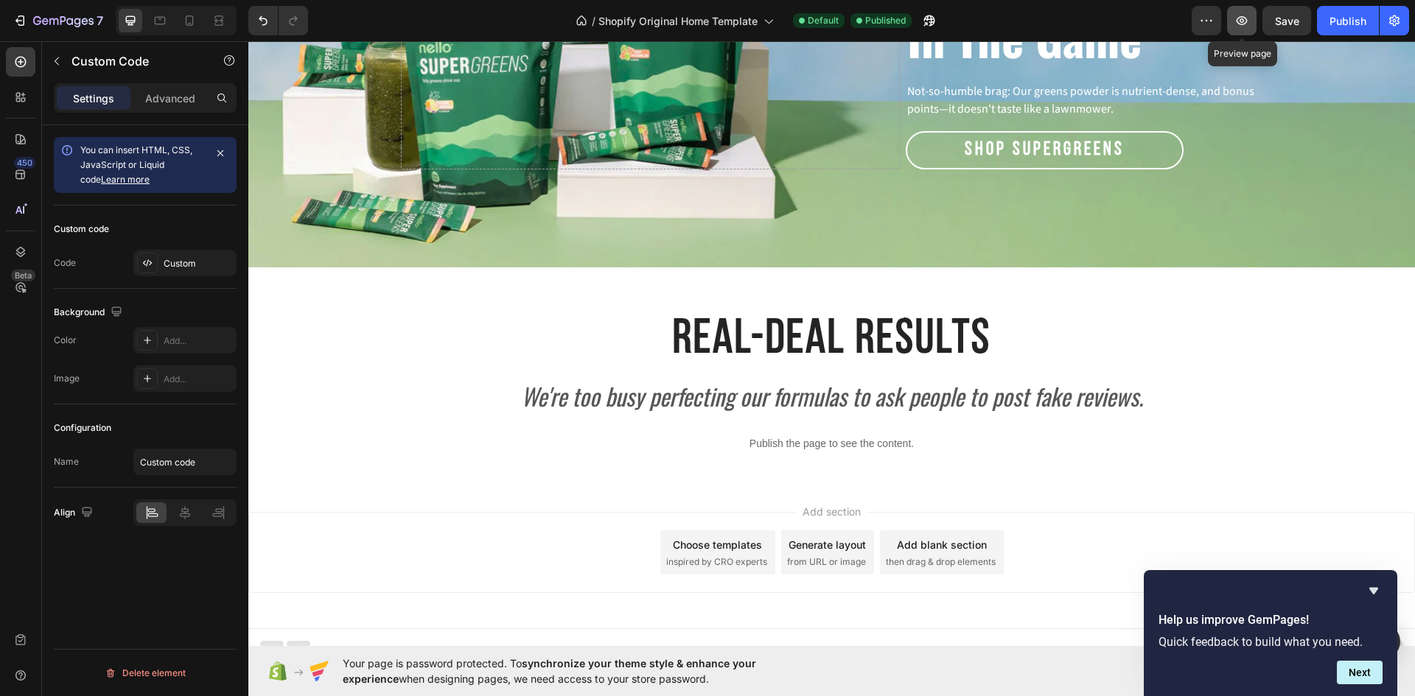
click at [1240, 23] on icon "button" at bounding box center [1241, 20] width 15 height 15
click at [168, 105] on p "Advanced" at bounding box center [170, 98] width 50 height 15
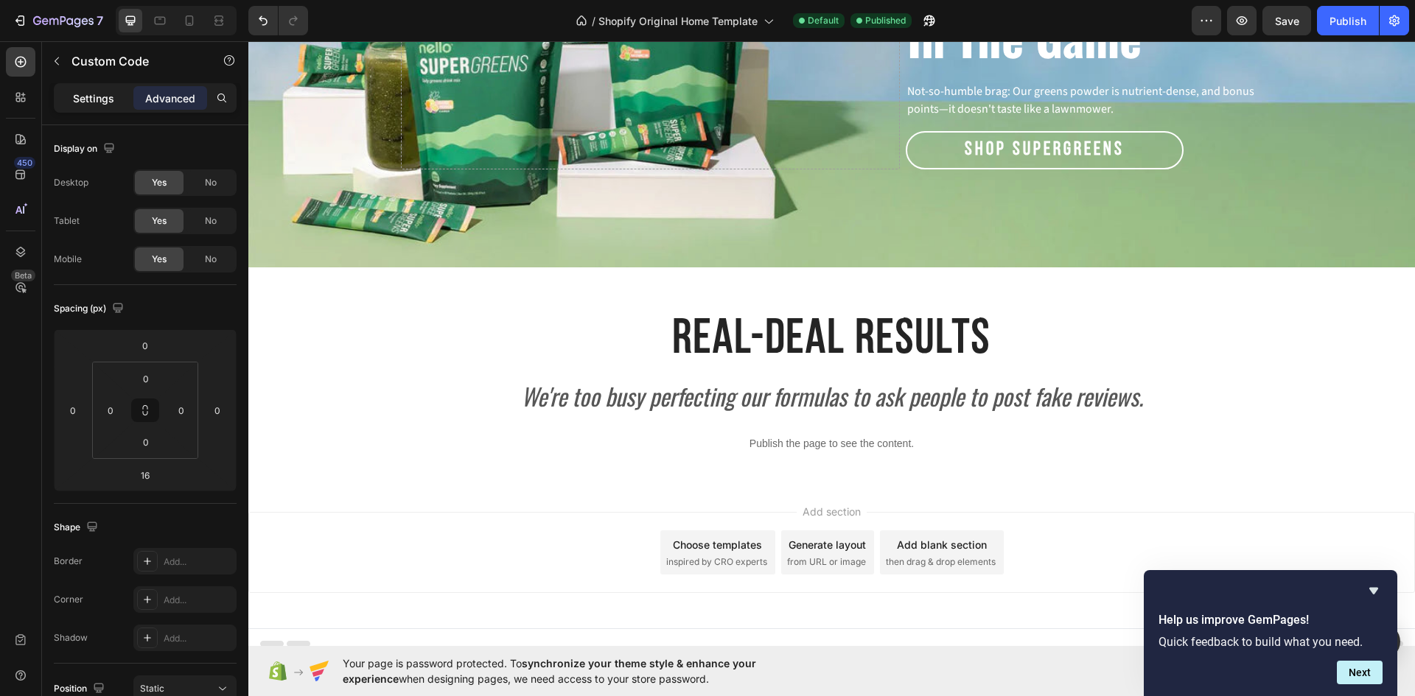
click at [88, 101] on p "Settings" at bounding box center [93, 98] width 41 height 15
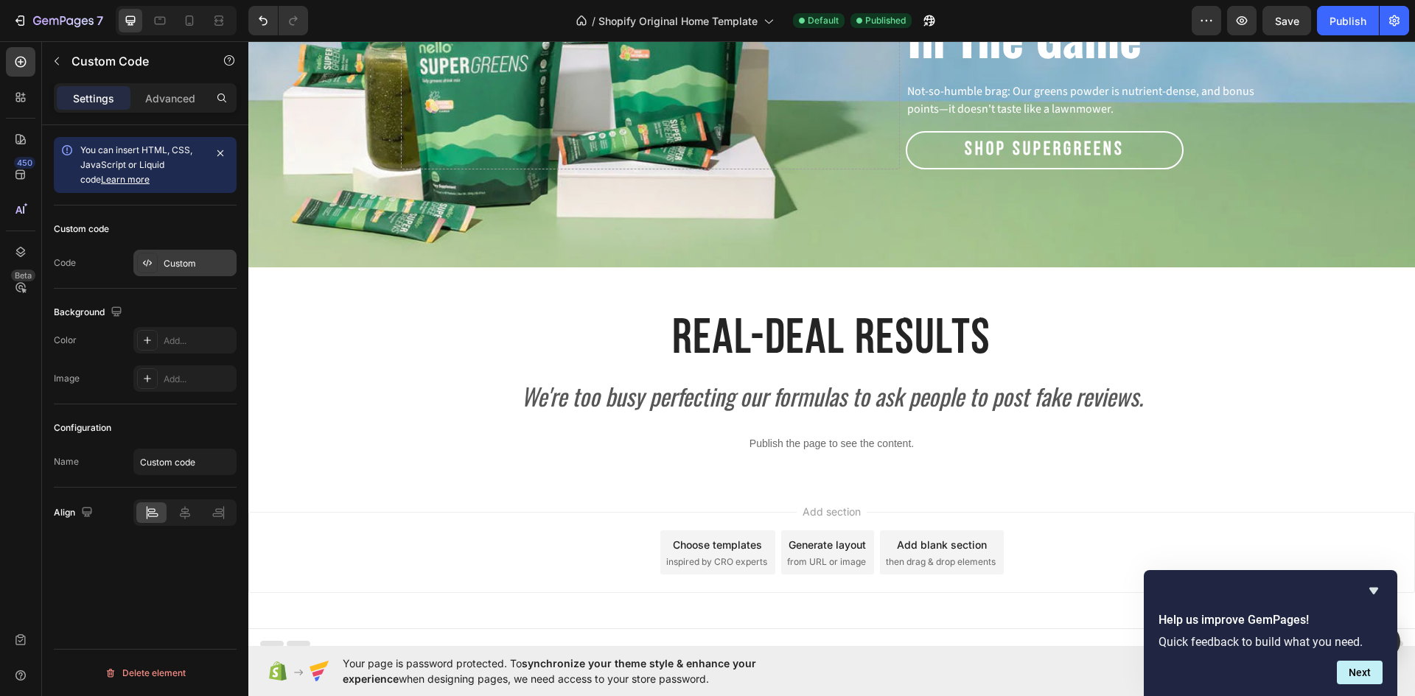
click at [173, 265] on div "Custom" at bounding box center [198, 263] width 69 height 13
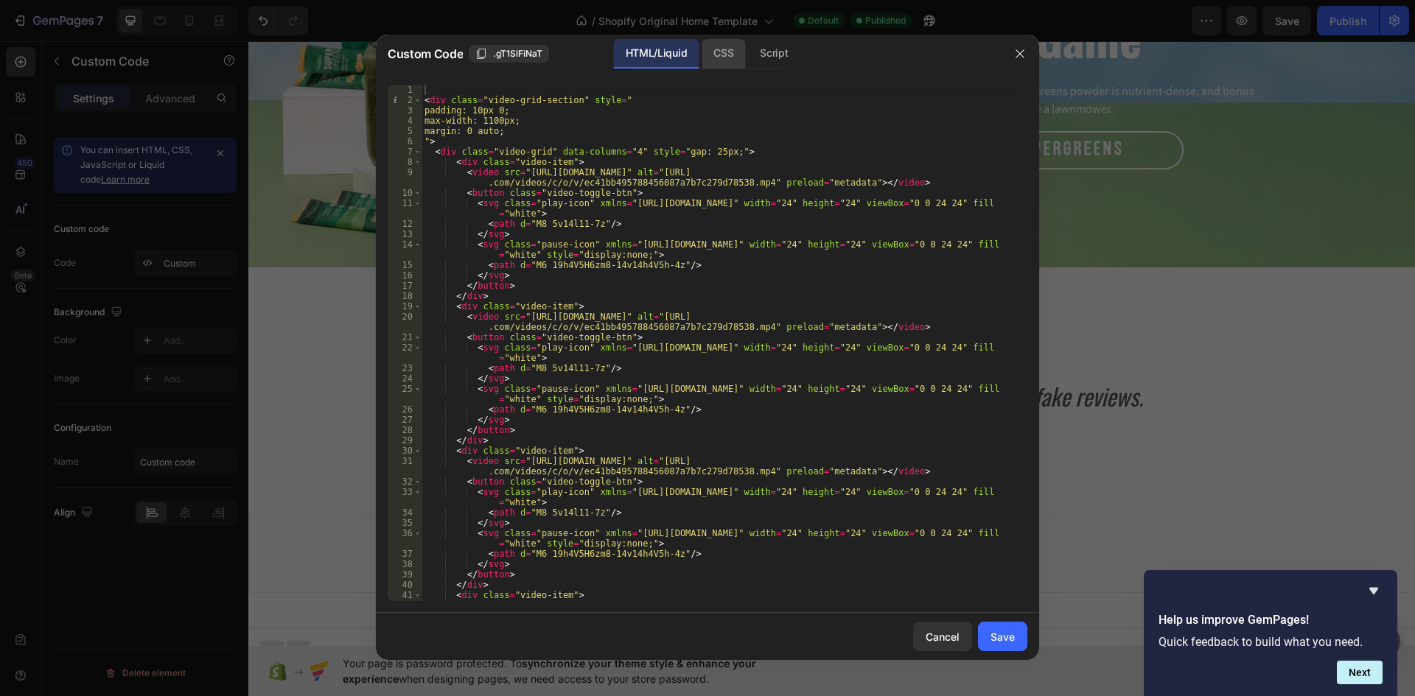
click at [732, 51] on div "CSS" at bounding box center [722, 53] width 43 height 29
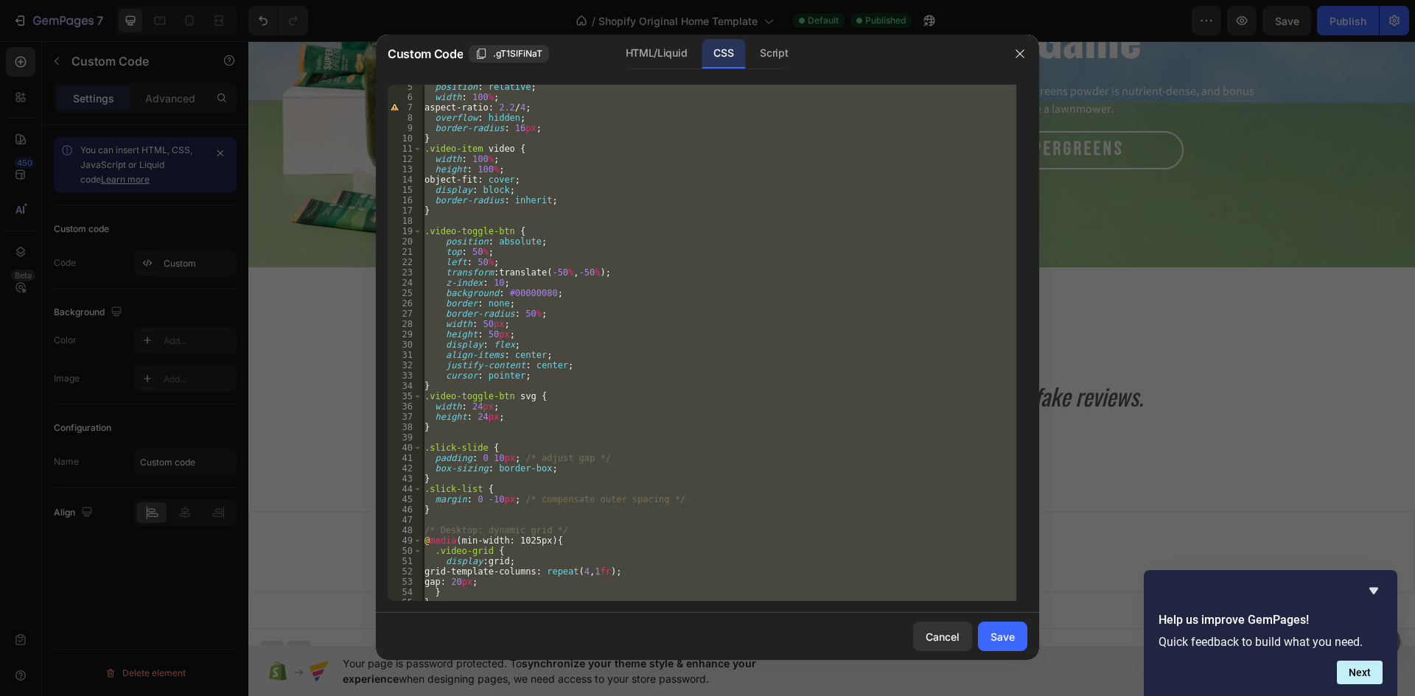
scroll to position [133, 0]
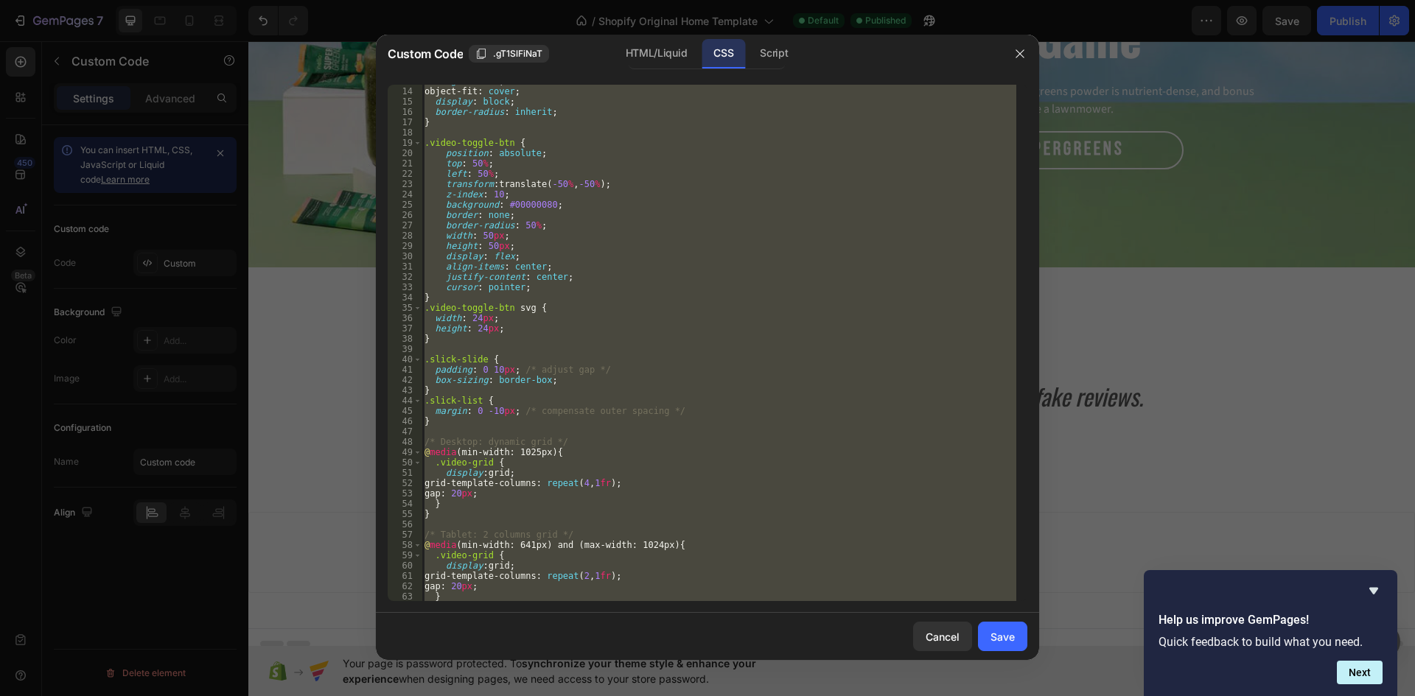
click at [595, 368] on div "height : 100 % ; object-fit : cover ; display : block ; border-radius : inherit…" at bounding box center [718, 343] width 595 height 516
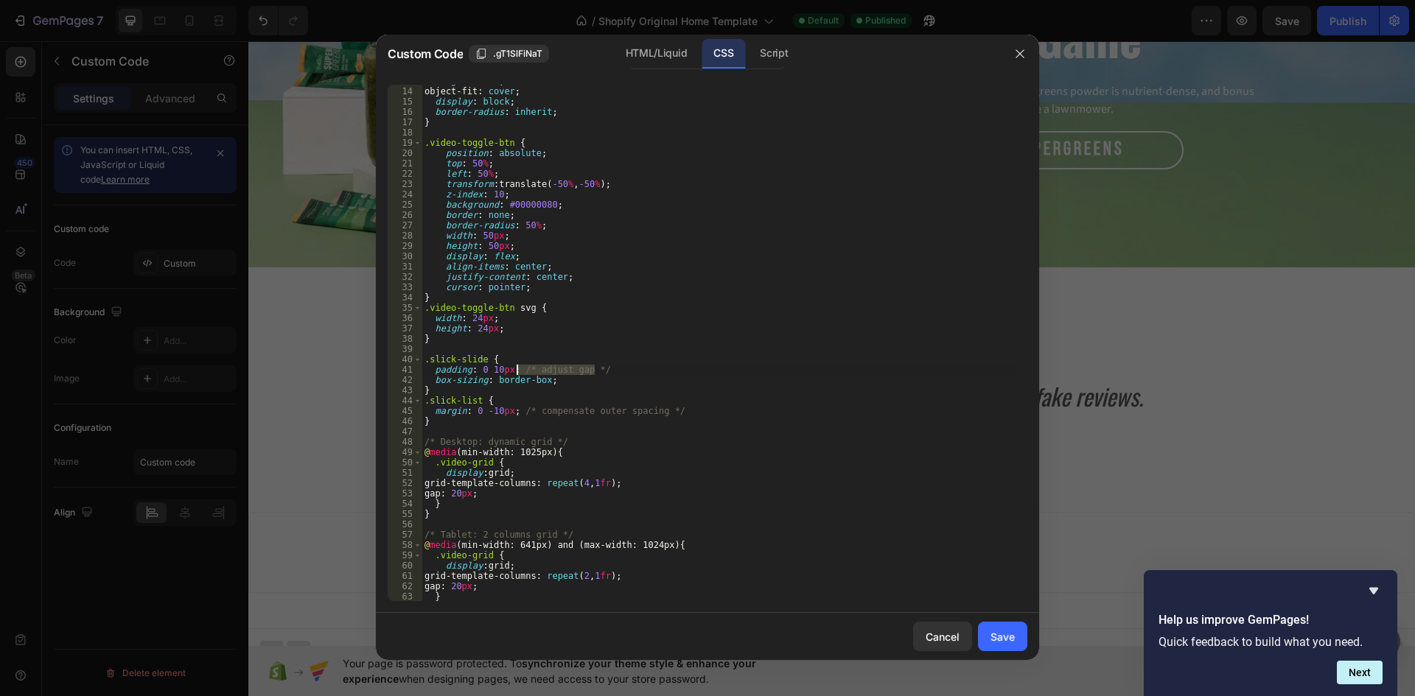
drag, startPoint x: 595, startPoint y: 368, endPoint x: 516, endPoint y: 369, distance: 79.6
click at [516, 369] on div "height : 100 % ; object-fit : cover ; display : block ; border-radius : inherit…" at bounding box center [718, 344] width 595 height 537
drag, startPoint x: 665, startPoint y: 413, endPoint x: 517, endPoint y: 415, distance: 147.4
click at [517, 415] on div "height : 100 % ; object-fit : cover ; display : block ; border-radius : inherit…" at bounding box center [718, 344] width 595 height 537
type textarea "margin: 0 -10px;"
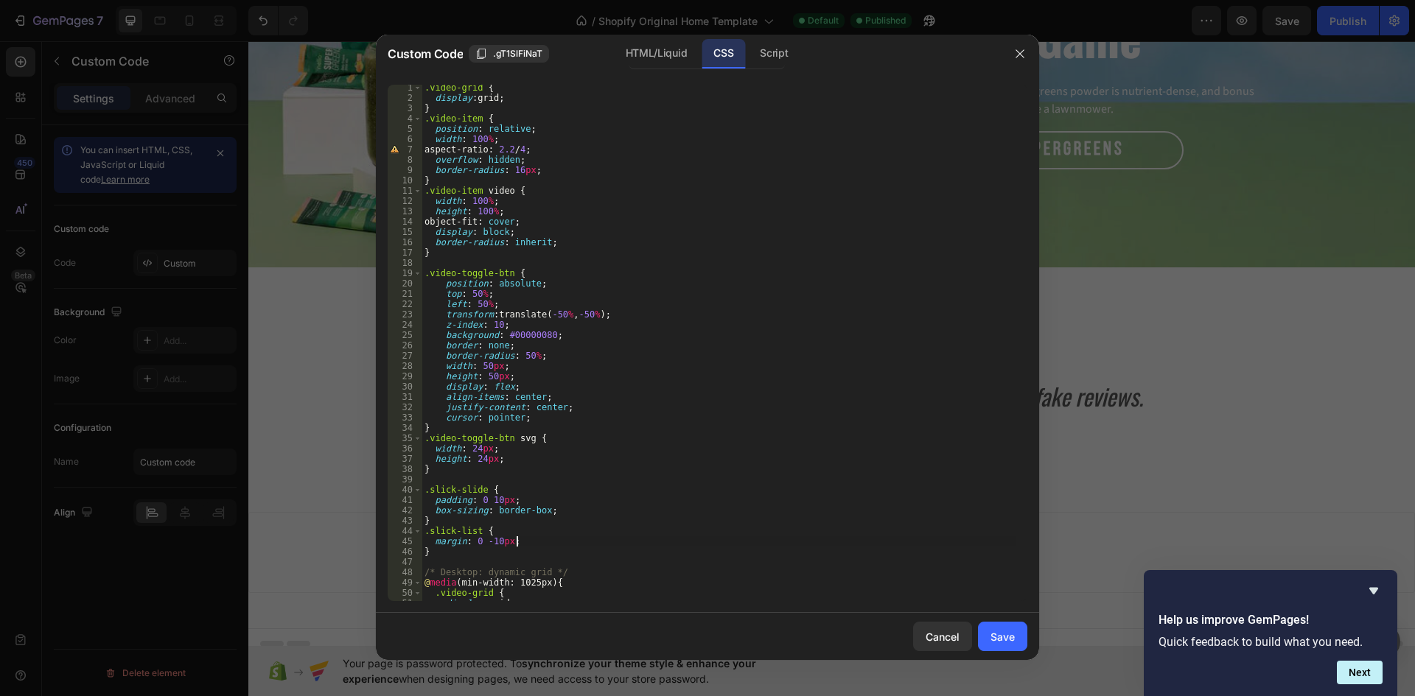
scroll to position [2, 0]
click at [1006, 641] on div "Save" at bounding box center [1002, 636] width 24 height 15
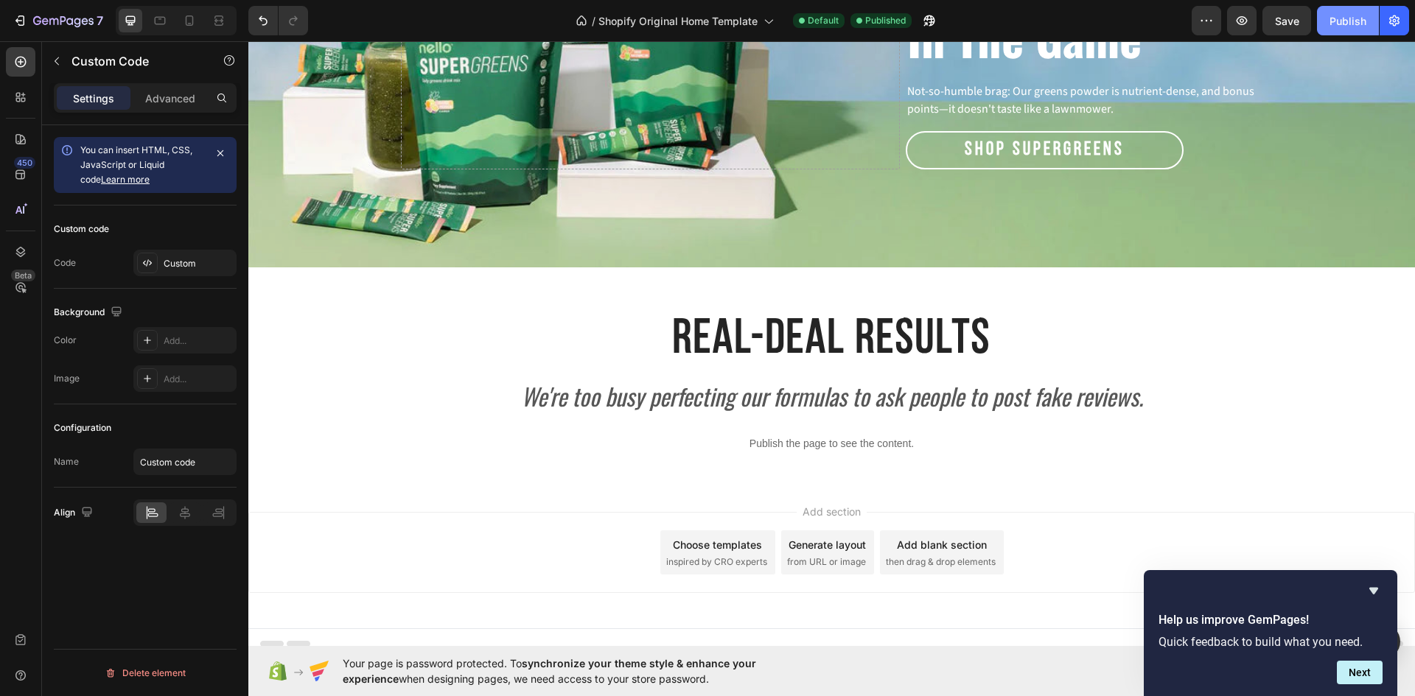
click at [1356, 15] on div "Publish" at bounding box center [1347, 20] width 37 height 15
click at [186, 102] on p "Advanced" at bounding box center [170, 98] width 50 height 15
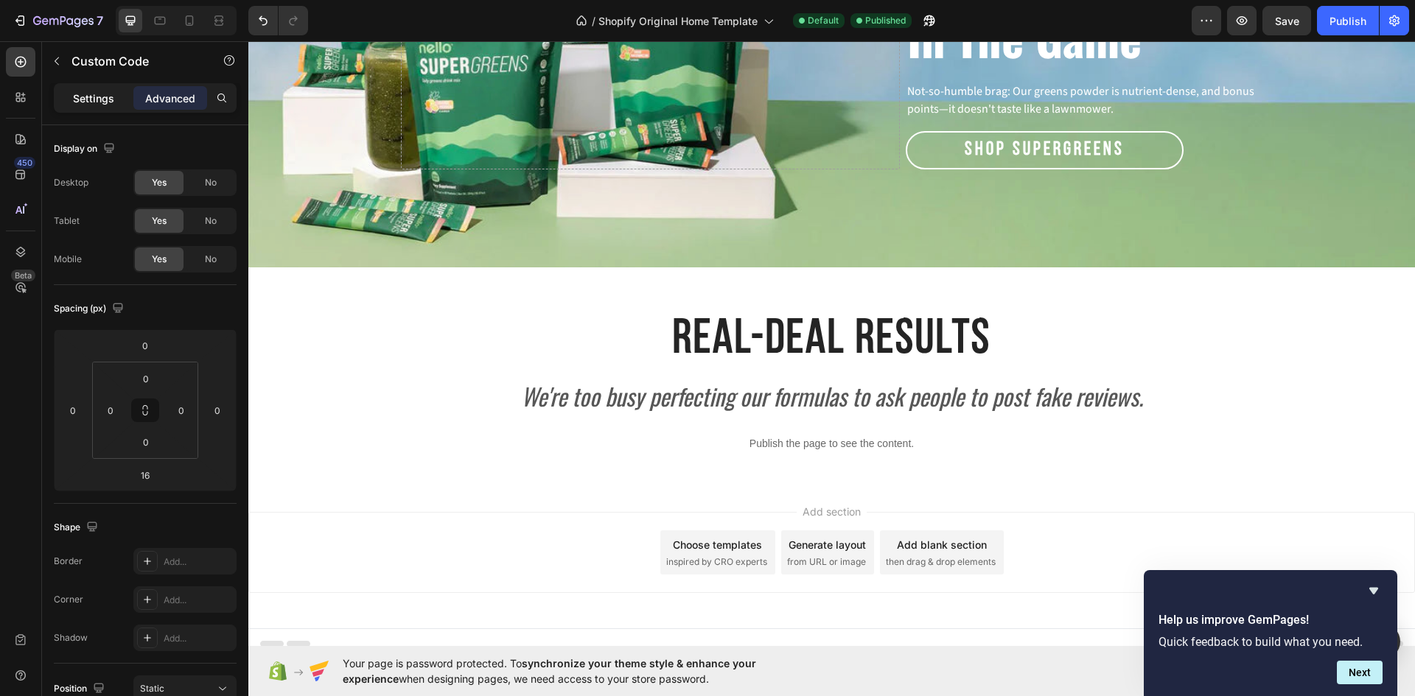
click at [84, 104] on p "Settings" at bounding box center [93, 98] width 41 height 15
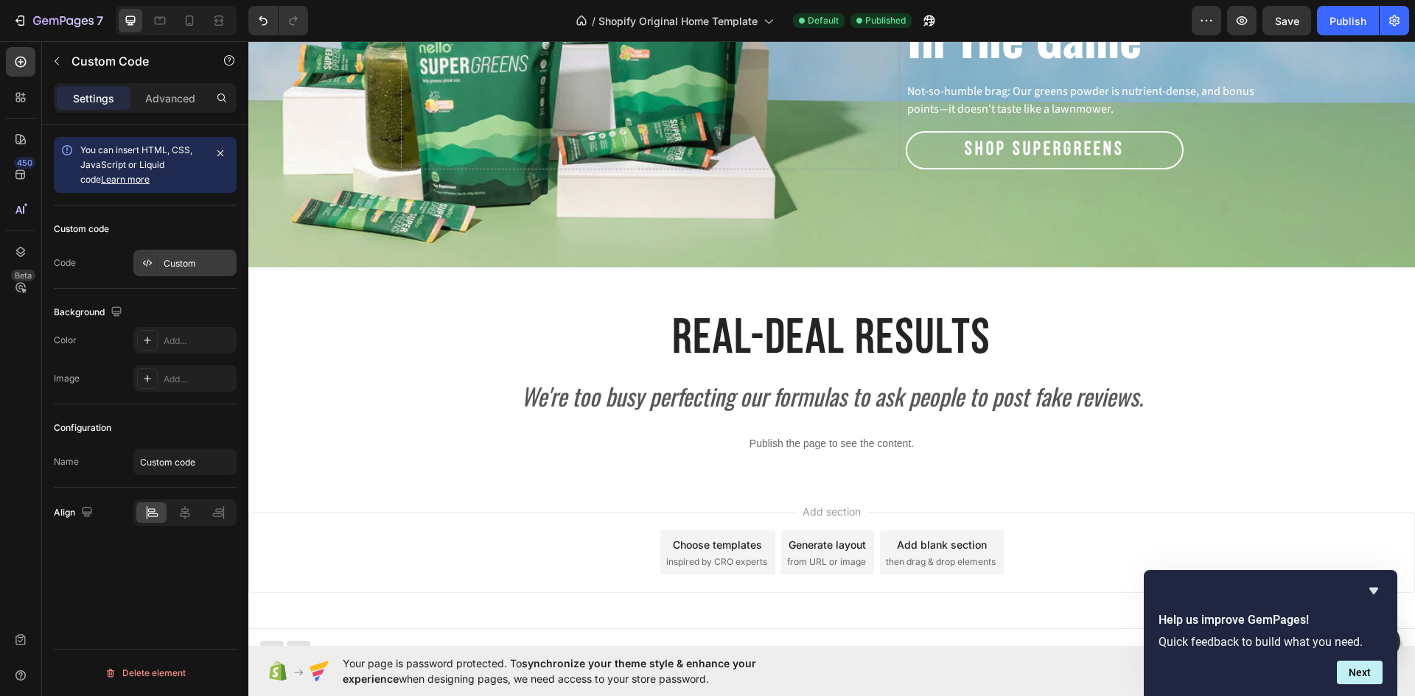
click at [167, 264] on div "Custom" at bounding box center [198, 263] width 69 height 13
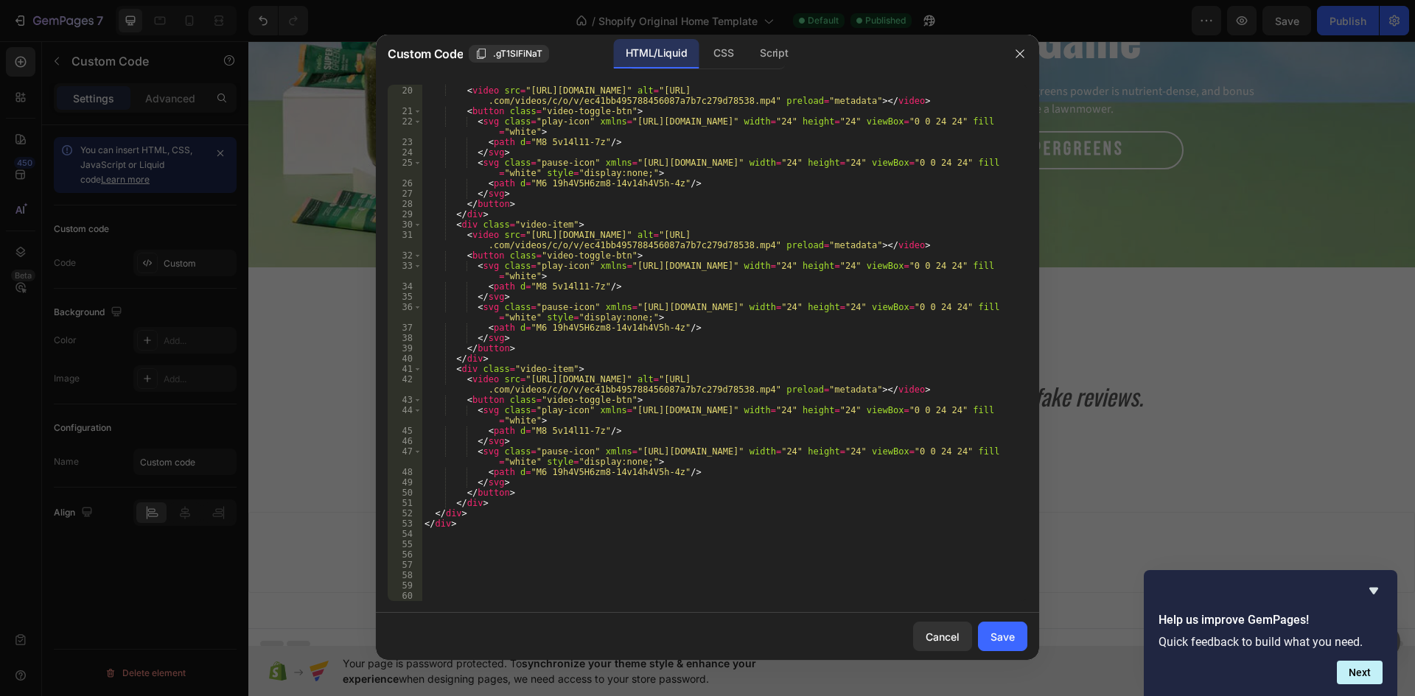
scroll to position [0, 0]
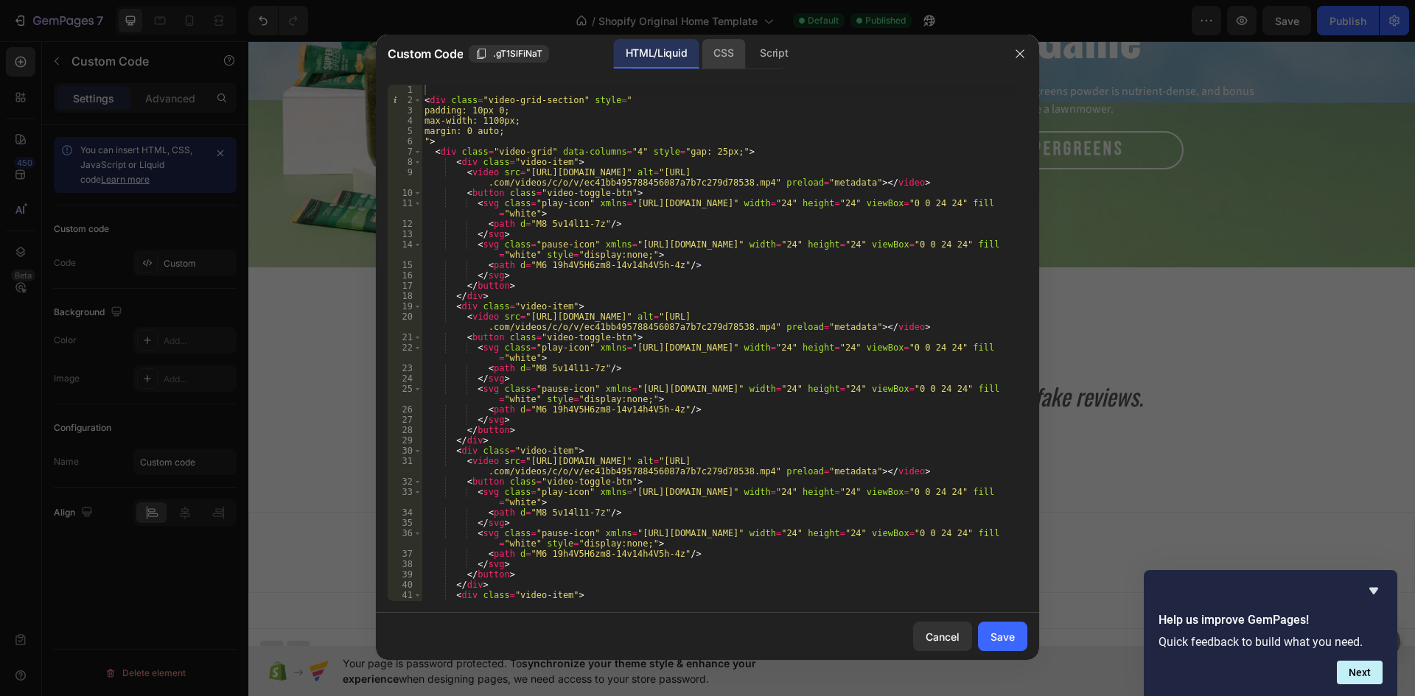
click at [713, 47] on div "CSS" at bounding box center [722, 53] width 43 height 29
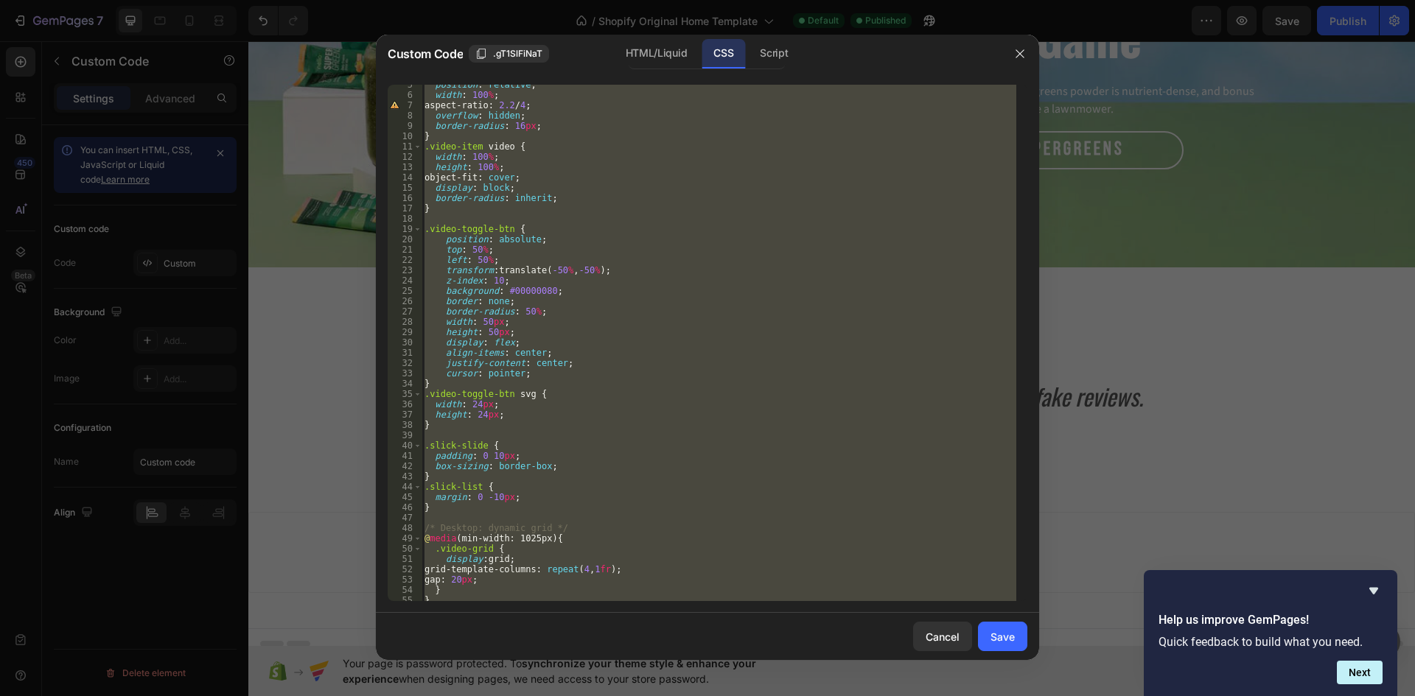
scroll to position [2, 0]
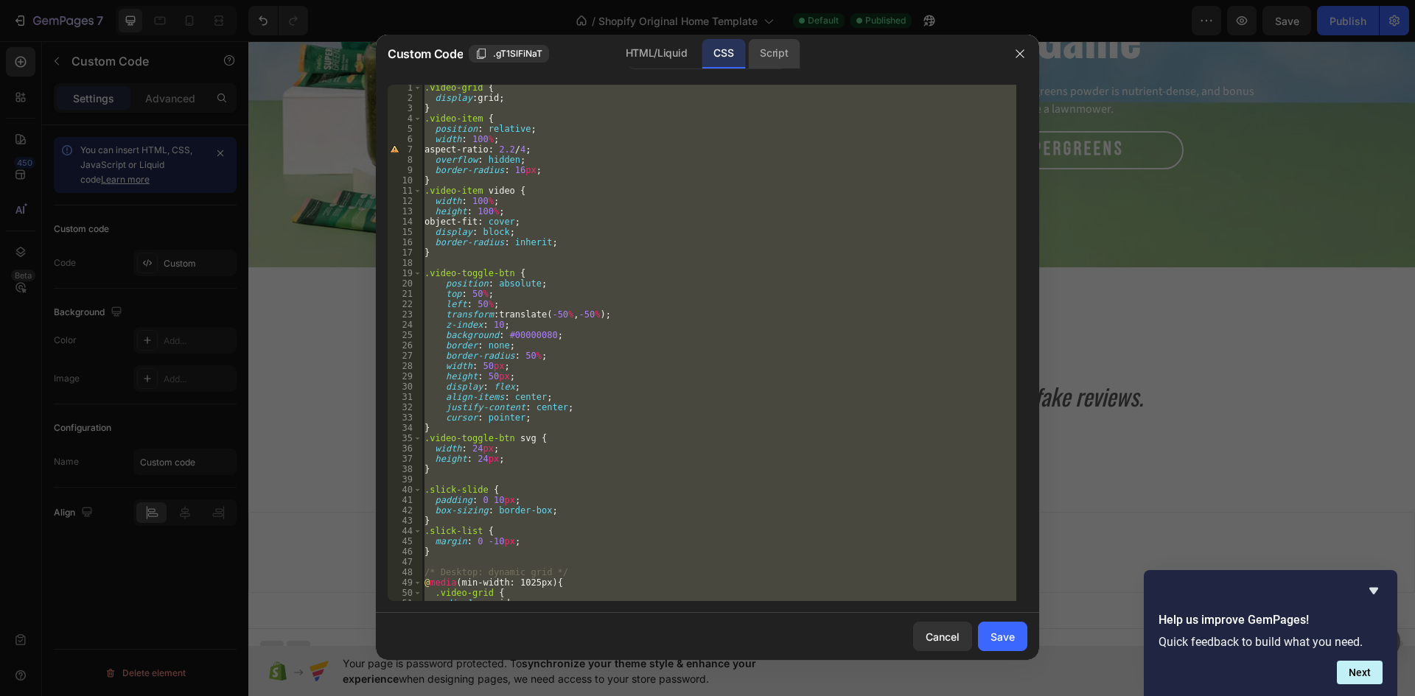
click at [779, 46] on div "Script" at bounding box center [774, 53] width 52 height 29
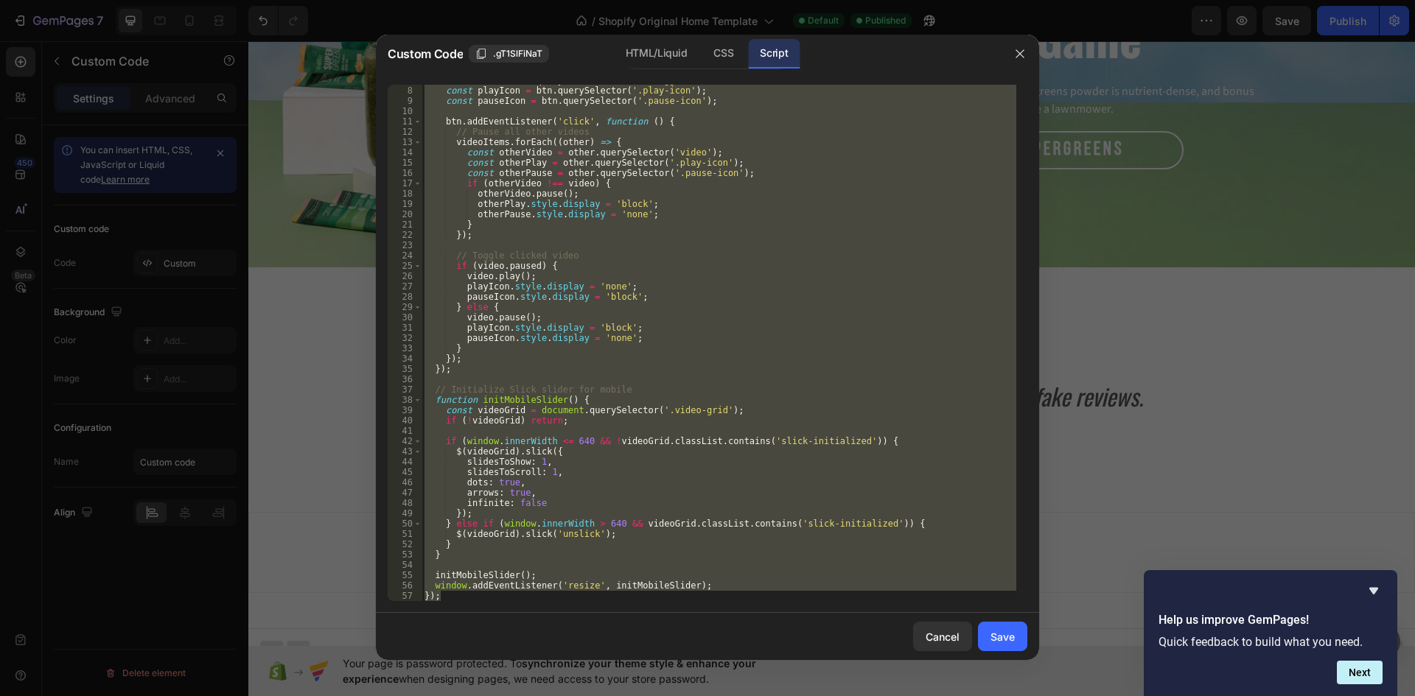
scroll to position [71, 0]
click at [1148, 292] on div at bounding box center [707, 348] width 1415 height 696
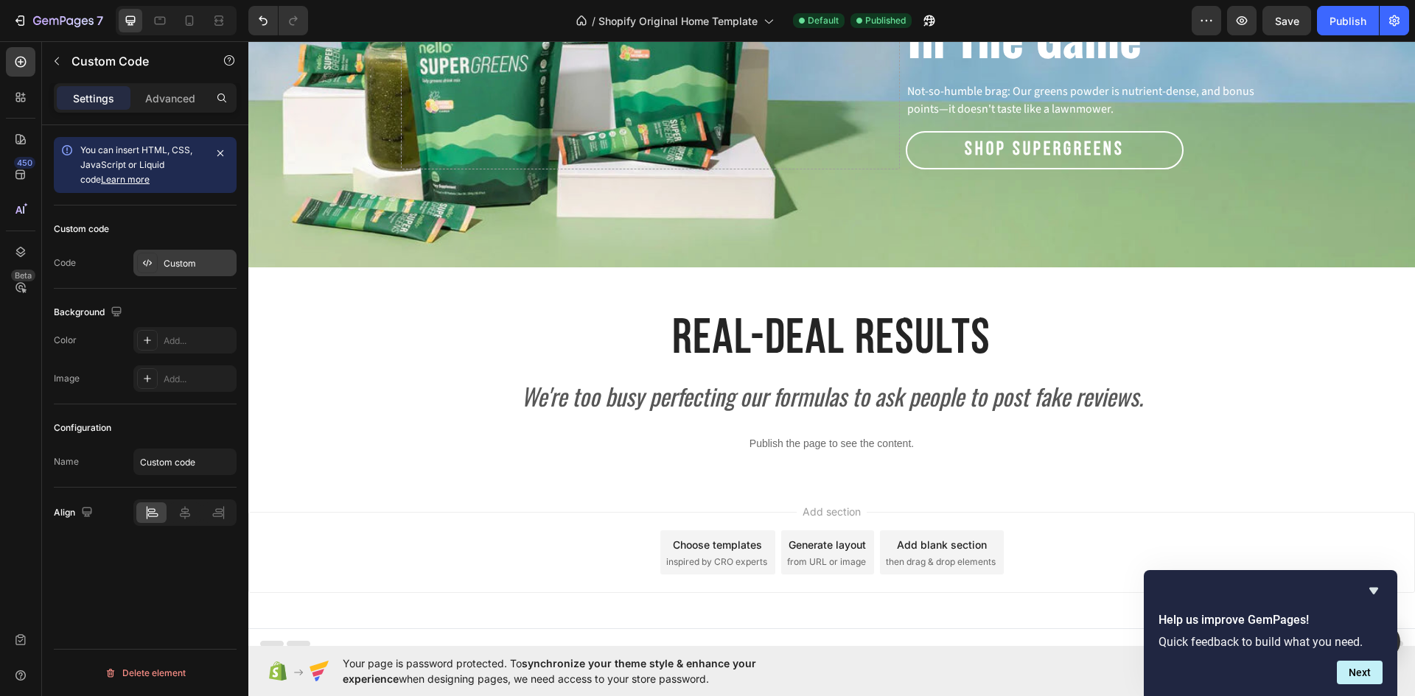
click at [194, 267] on div "Custom" at bounding box center [198, 263] width 69 height 13
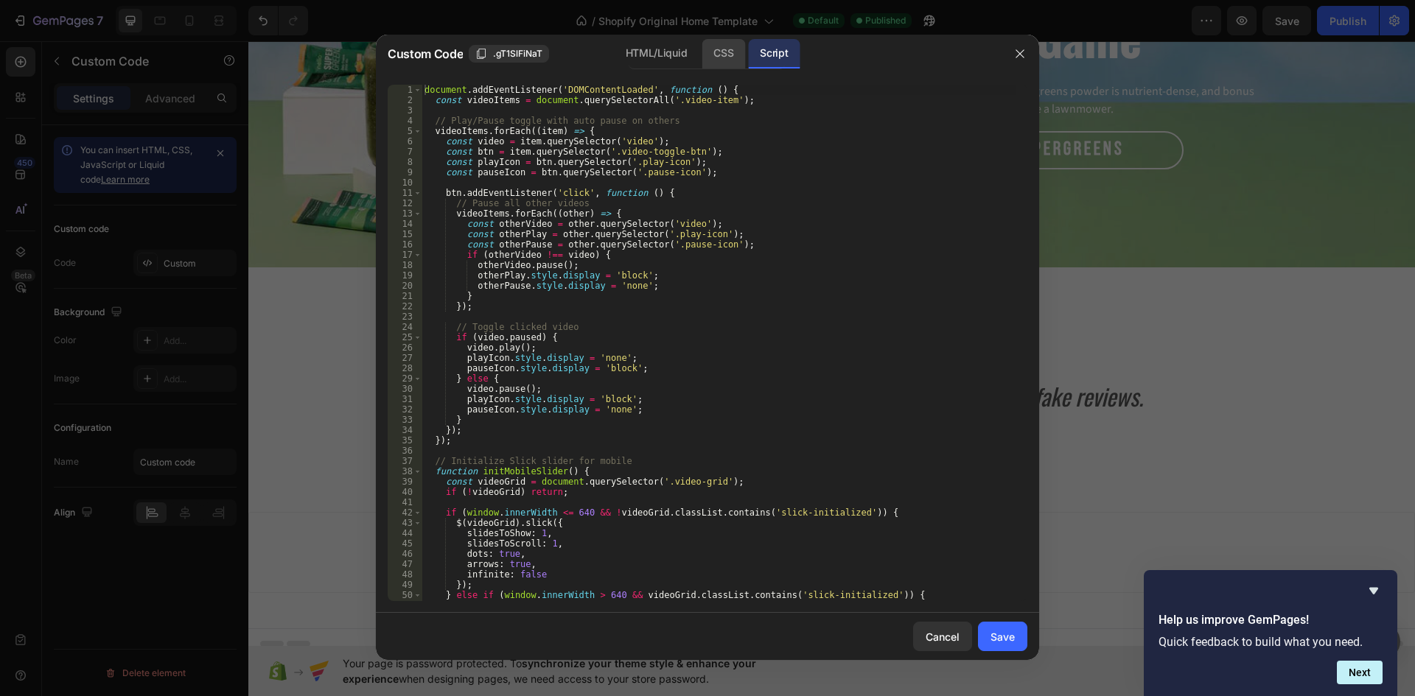
click at [708, 56] on div "CSS" at bounding box center [722, 53] width 43 height 29
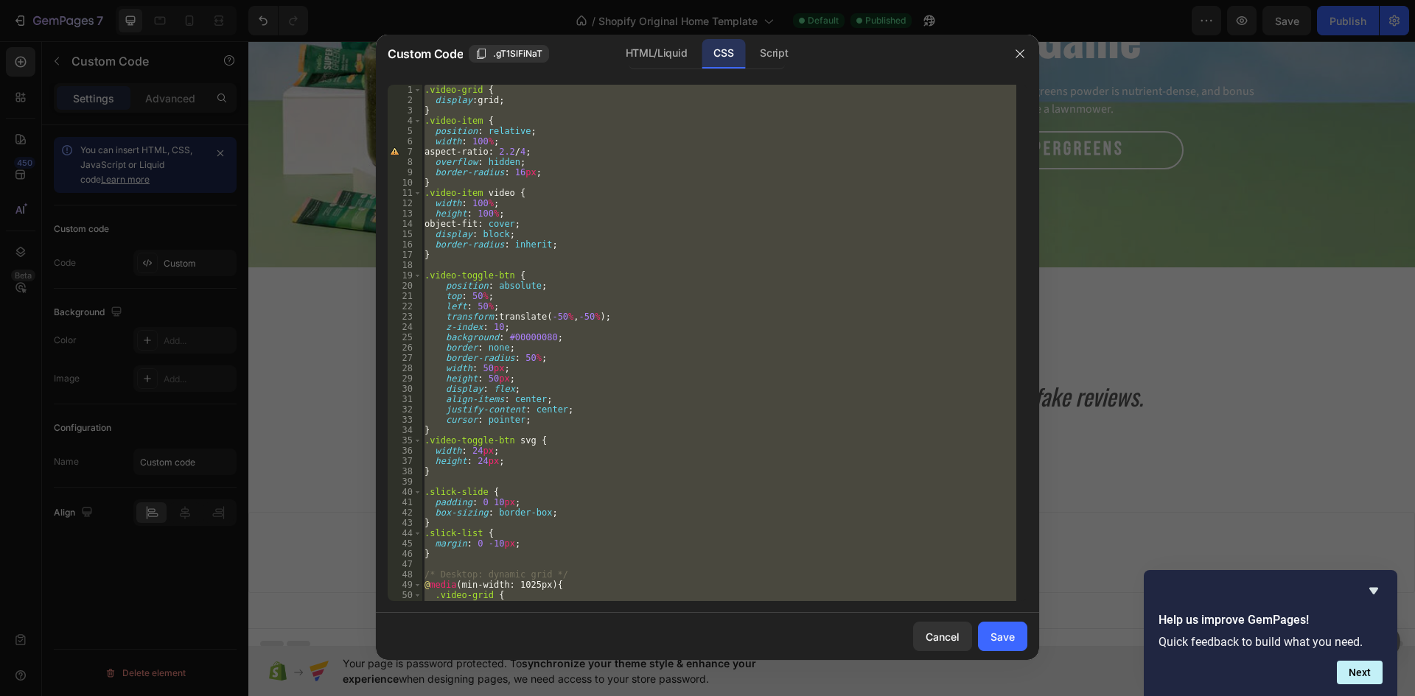
click at [498, 347] on div ".video-grid { display : grid ; } .video-item { position : relative ; width : 10…" at bounding box center [718, 343] width 595 height 516
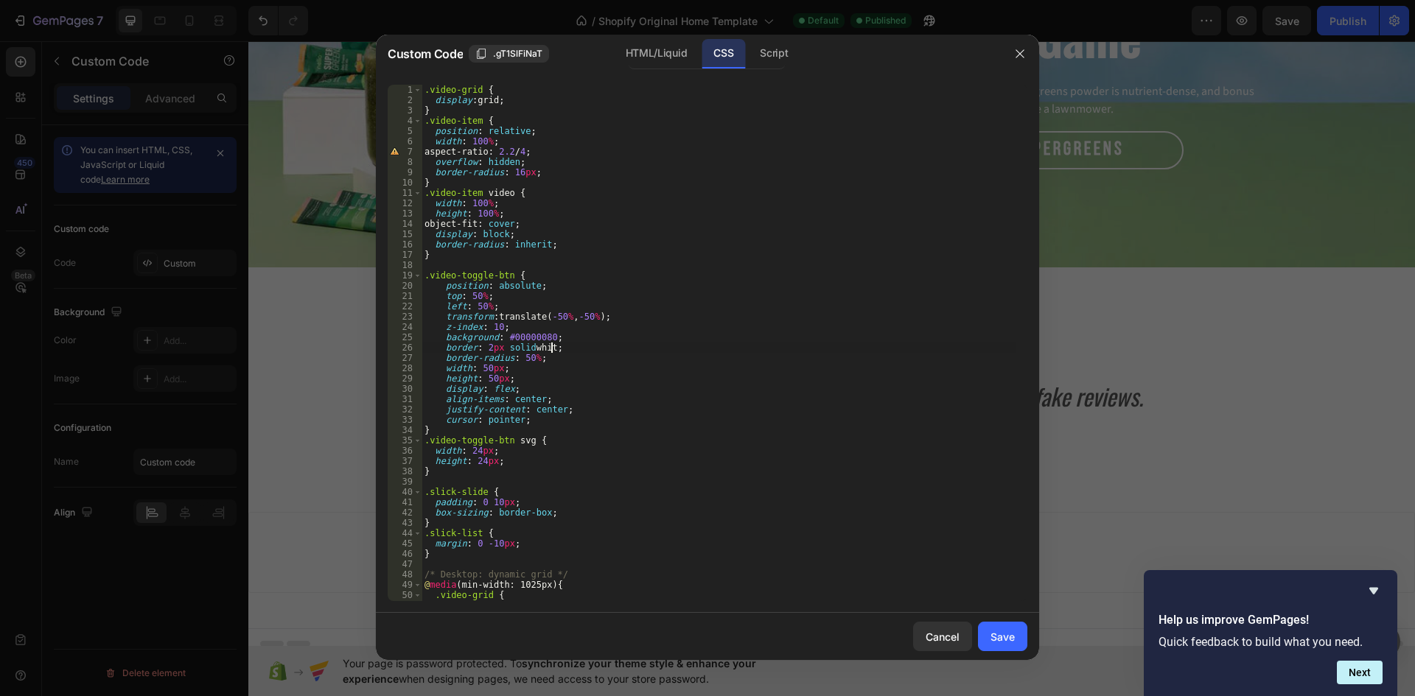
scroll to position [0, 10]
type textarea "border: 2px solid white;"
click at [988, 636] on button "Save" at bounding box center [1002, 636] width 49 height 29
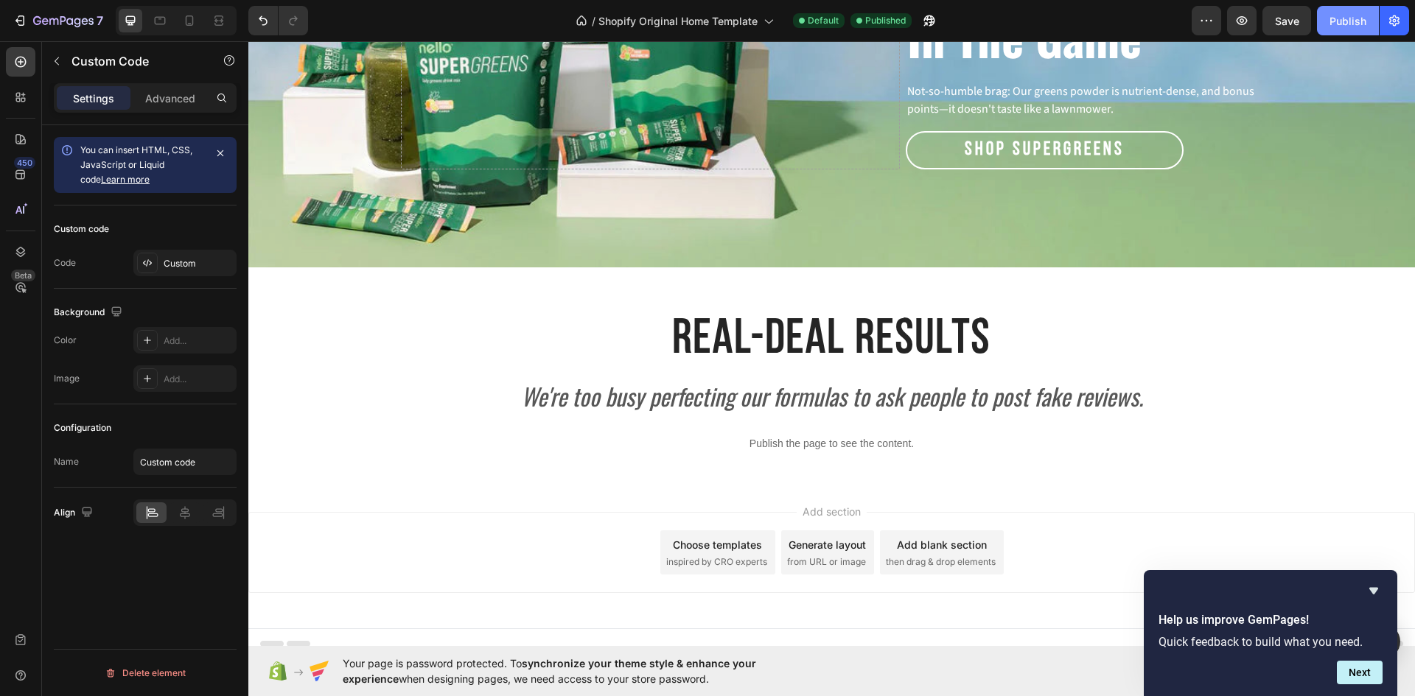
click at [1325, 24] on button "Publish" at bounding box center [1348, 20] width 62 height 29
click at [55, 60] on icon "button" at bounding box center [57, 61] width 4 height 8
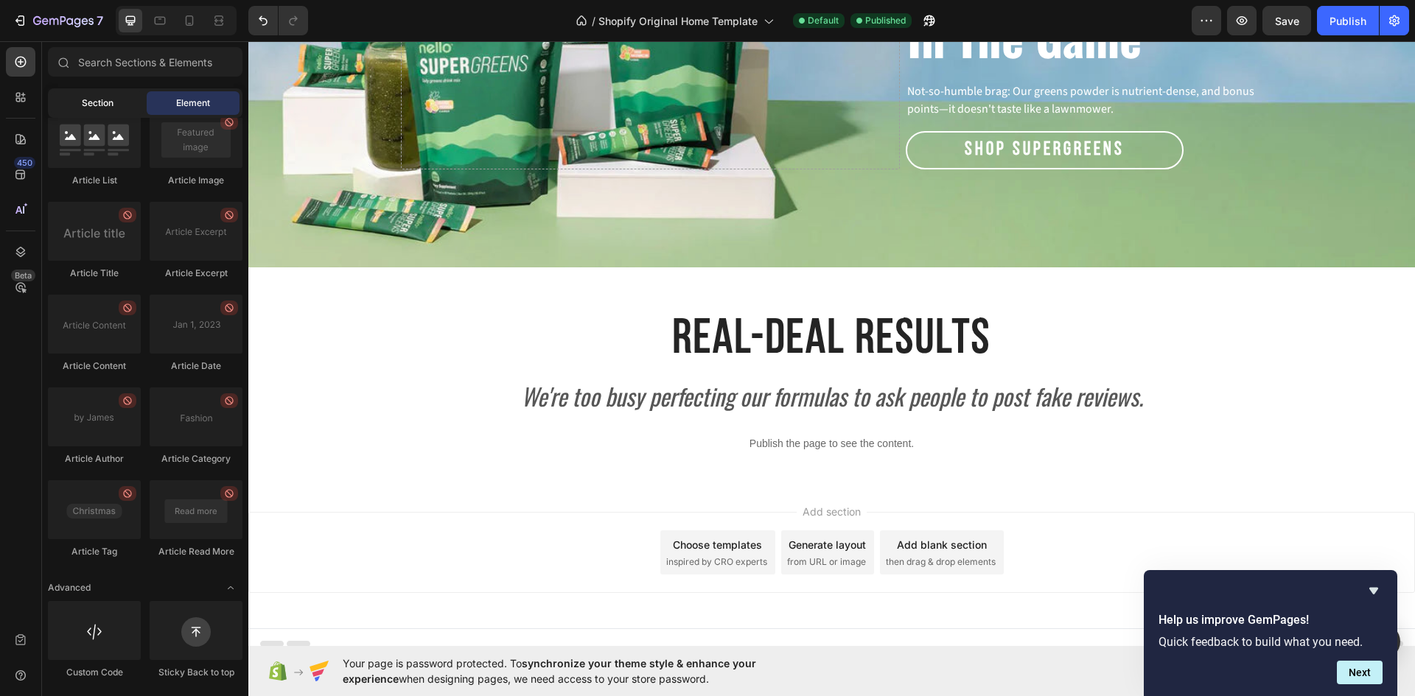
click at [104, 97] on span "Section" at bounding box center [98, 103] width 32 height 13
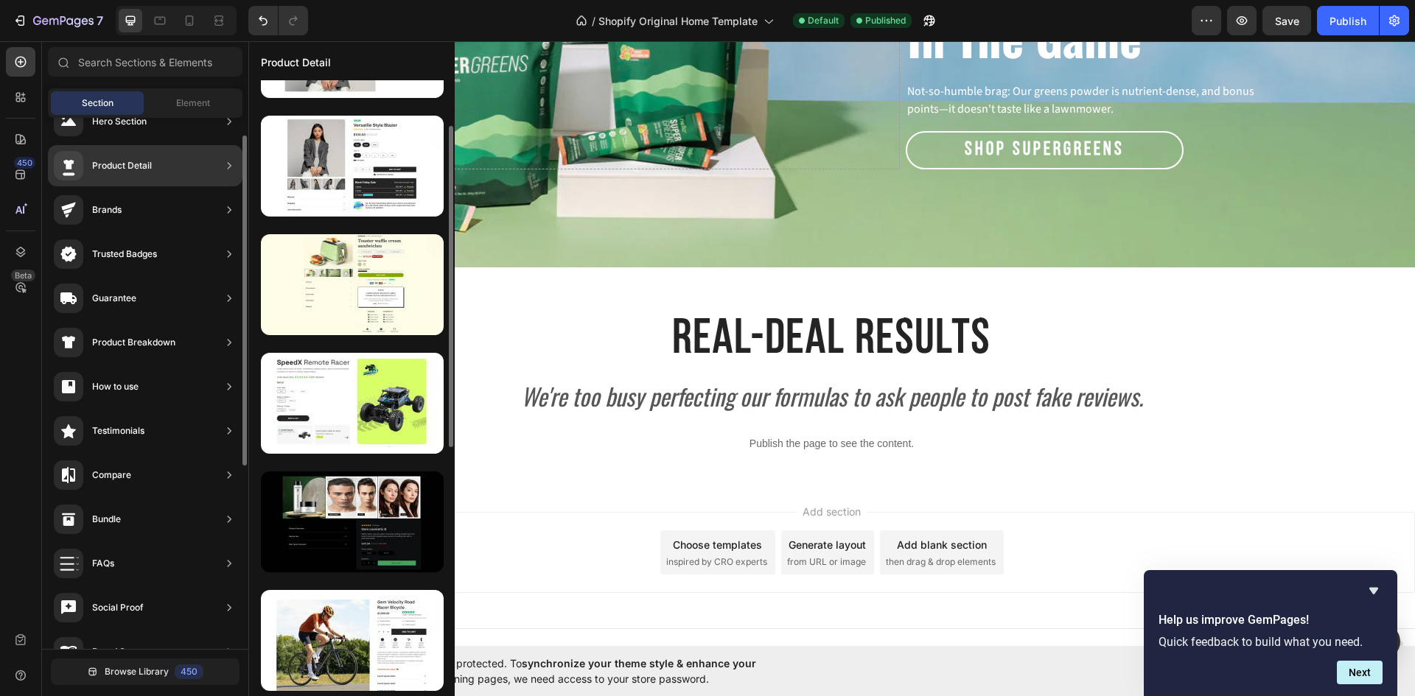
scroll to position [0, 0]
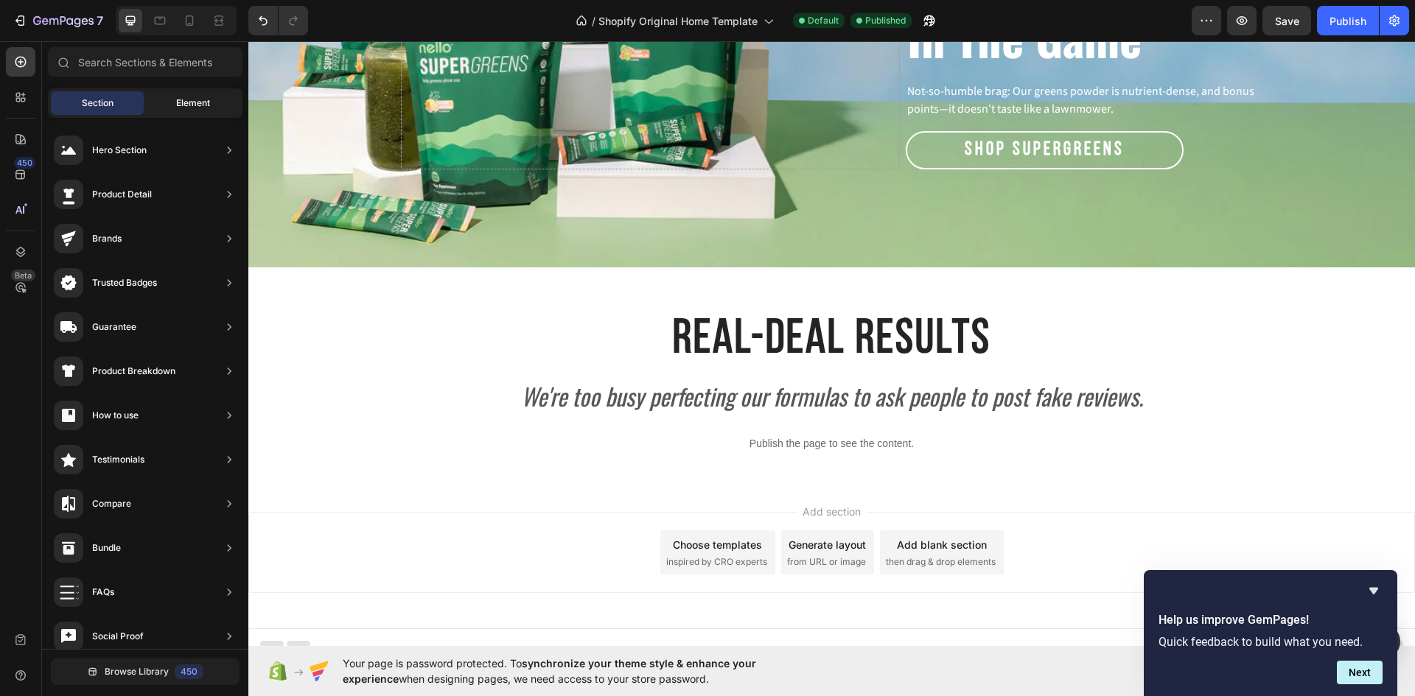
click at [175, 97] on div "Element" at bounding box center [193, 103] width 93 height 24
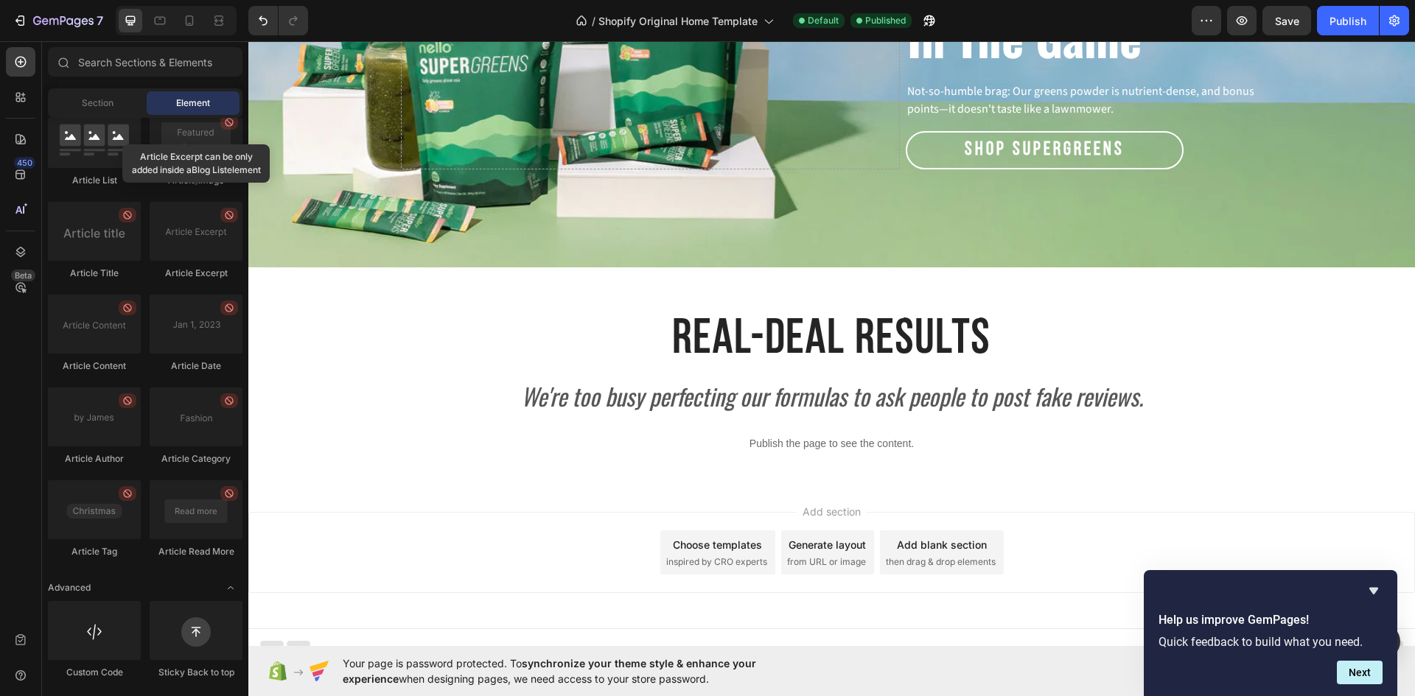
click at [917, 539] on div "Add blank section then drag & drop elements" at bounding box center [942, 552] width 124 height 44
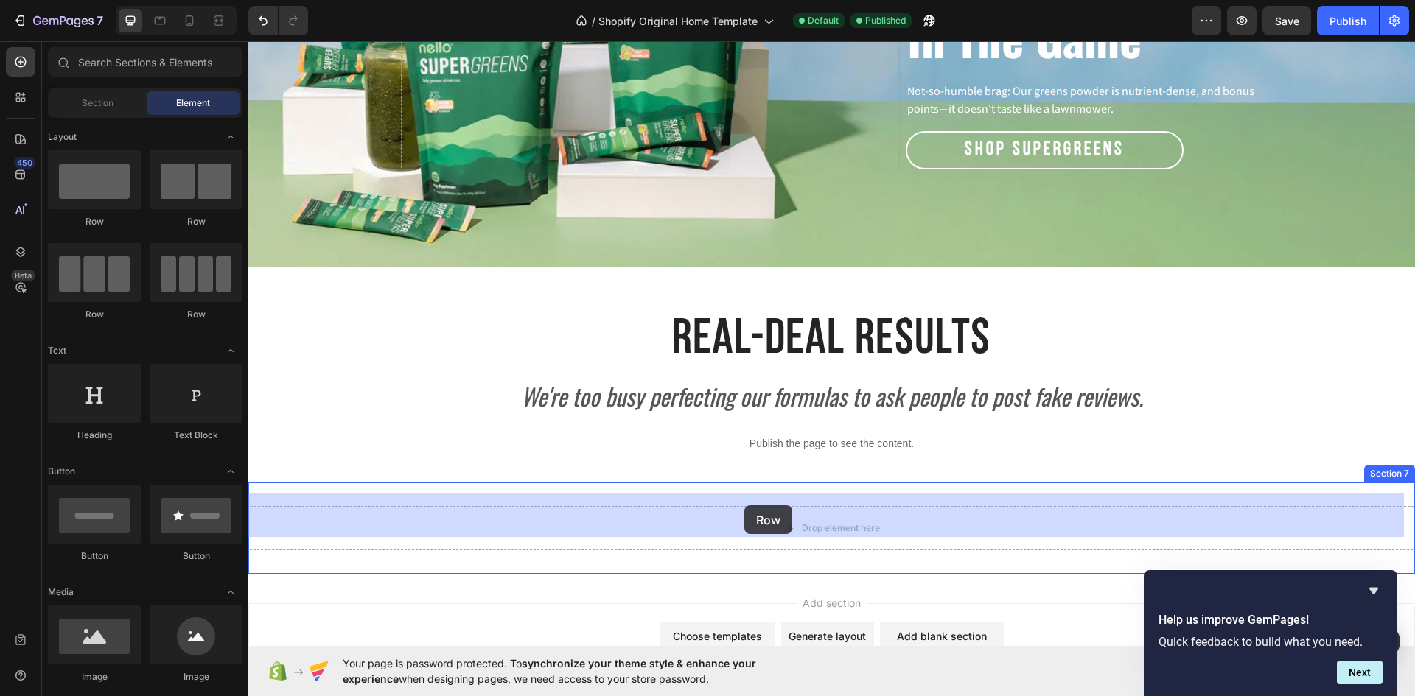
drag, startPoint x: 337, startPoint y: 212, endPoint x: 744, endPoint y: 505, distance: 502.0
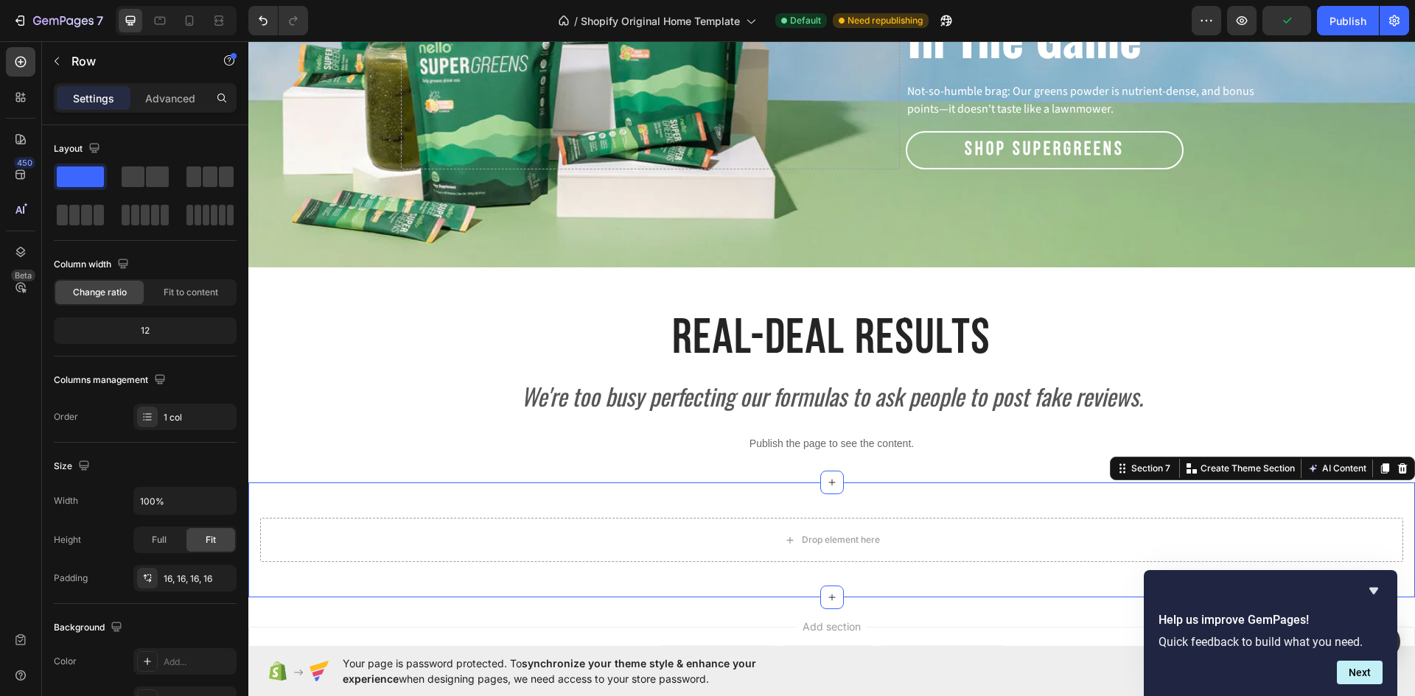
click at [754, 484] on div "Drop element here Row Section 7 You can create reusable sections Create Theme S…" at bounding box center [831, 540] width 1166 height 115
click at [195, 542] on div "32, 0, 32, 0" at bounding box center [185, 540] width 43 height 13
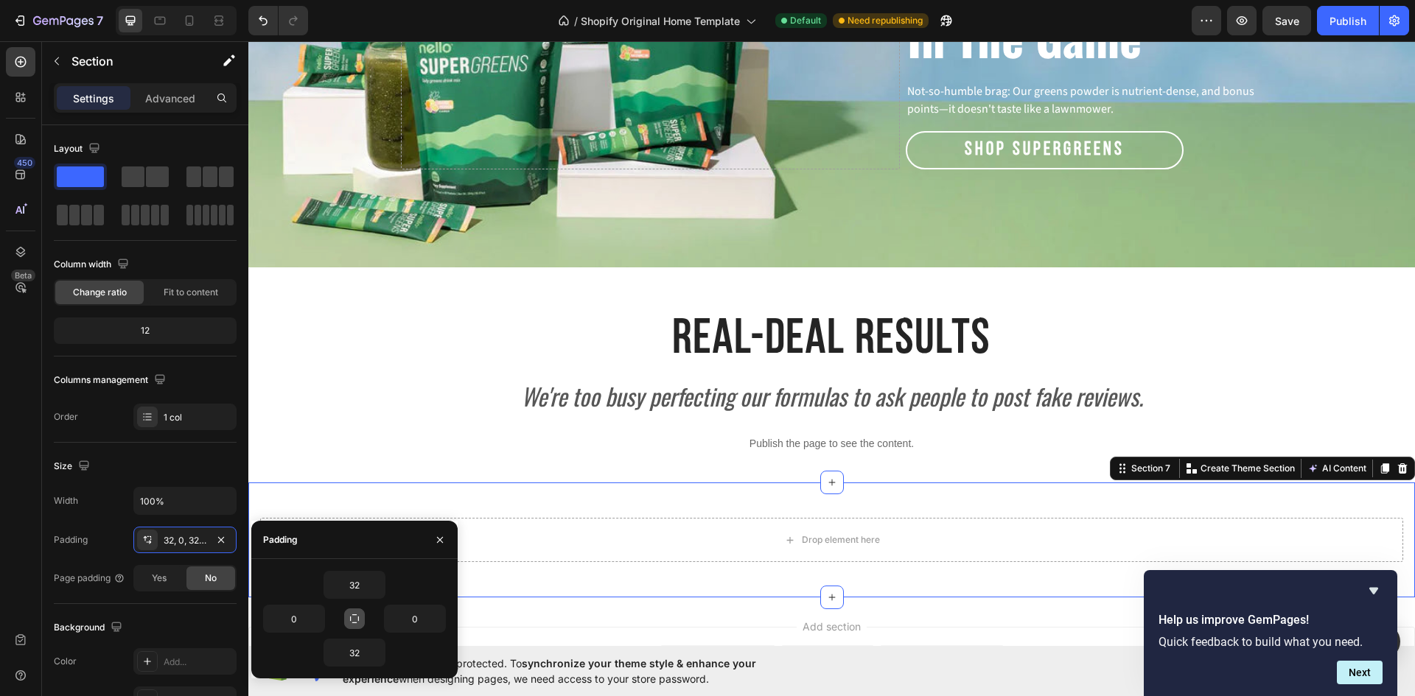
click at [358, 612] on button "button" at bounding box center [354, 619] width 21 height 21
type input "32"
click at [366, 586] on input "32" at bounding box center [354, 585] width 60 height 27
type input "0"
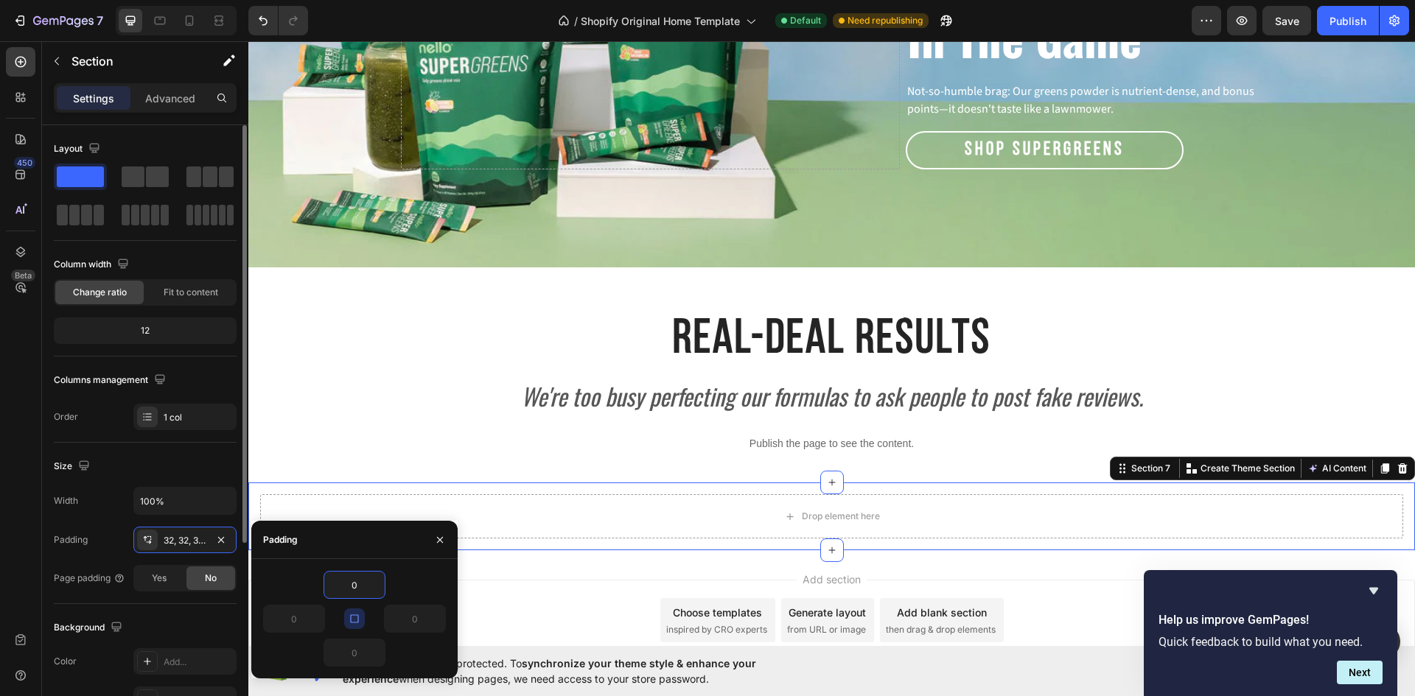
click at [205, 449] on div "Size Width 100% Padding 32, 32, 32, 32 Page padding Yes No" at bounding box center [145, 523] width 183 height 161
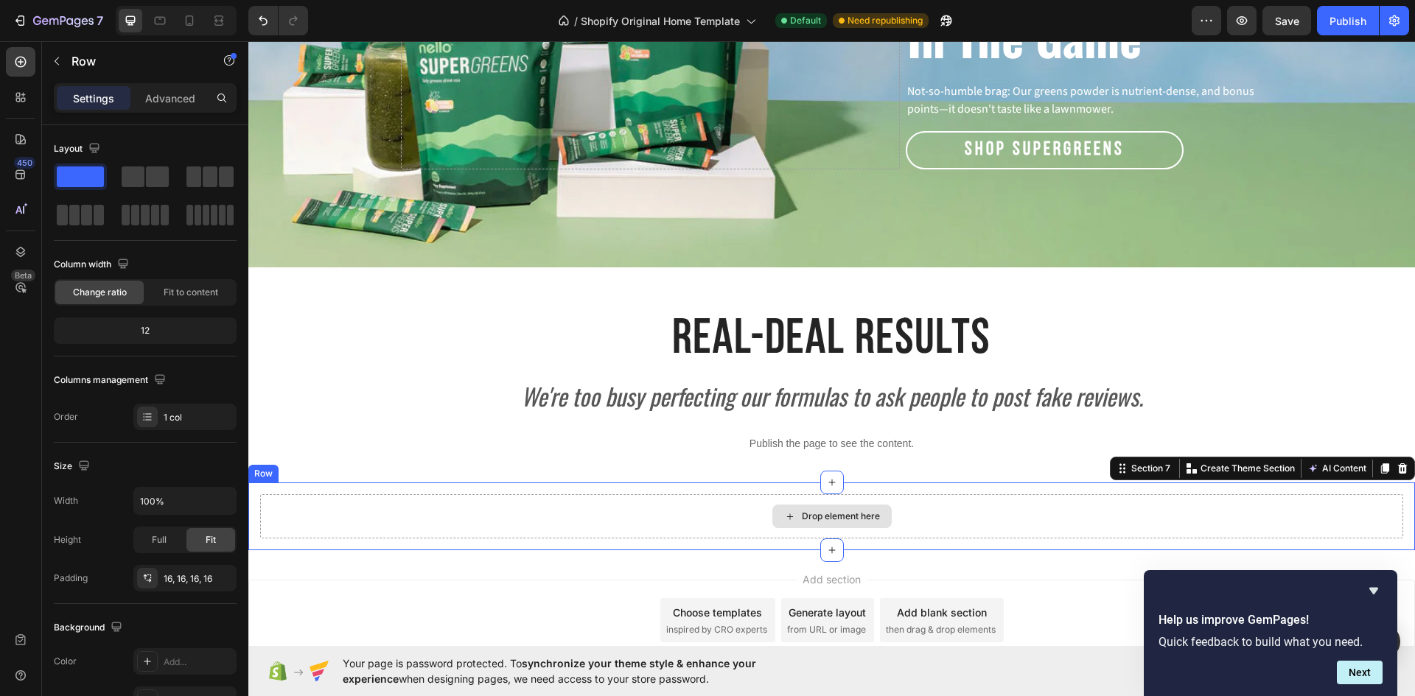
click at [756, 501] on div "Drop element here" at bounding box center [831, 516] width 1143 height 44
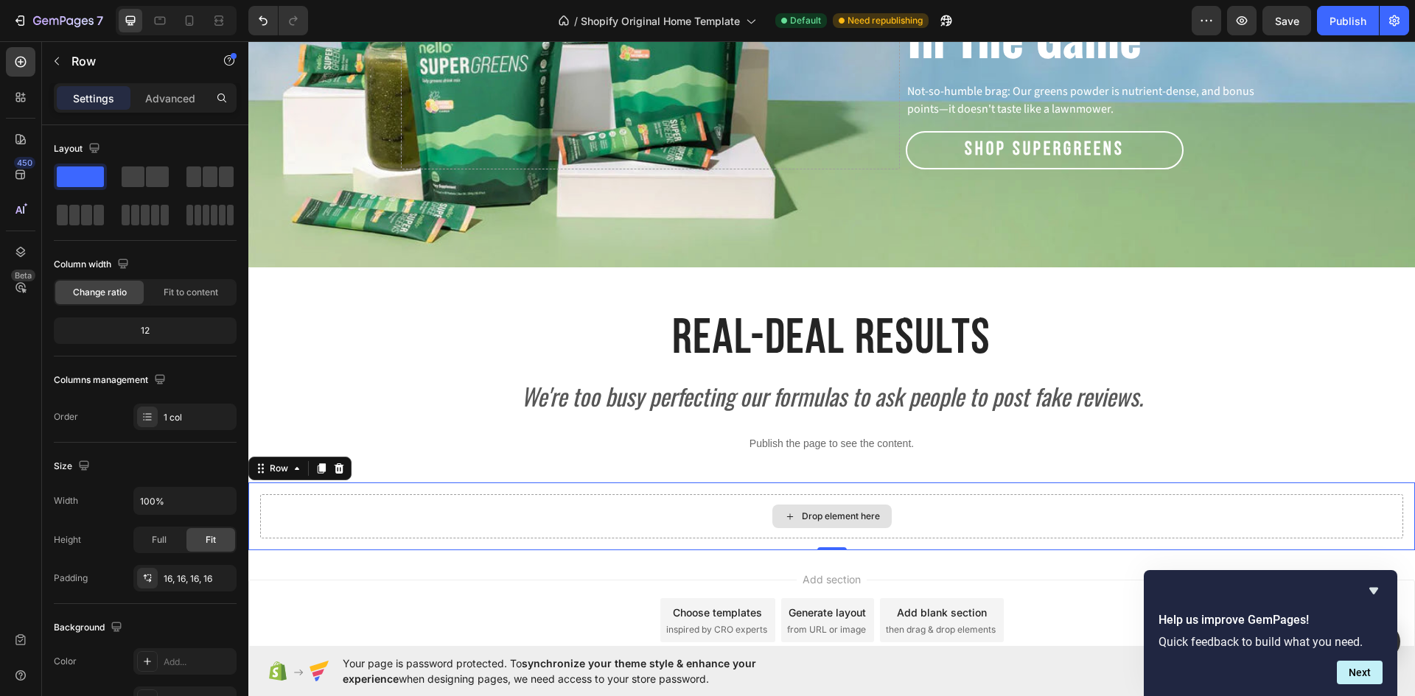
click at [735, 500] on div "Drop element here" at bounding box center [831, 516] width 1143 height 44
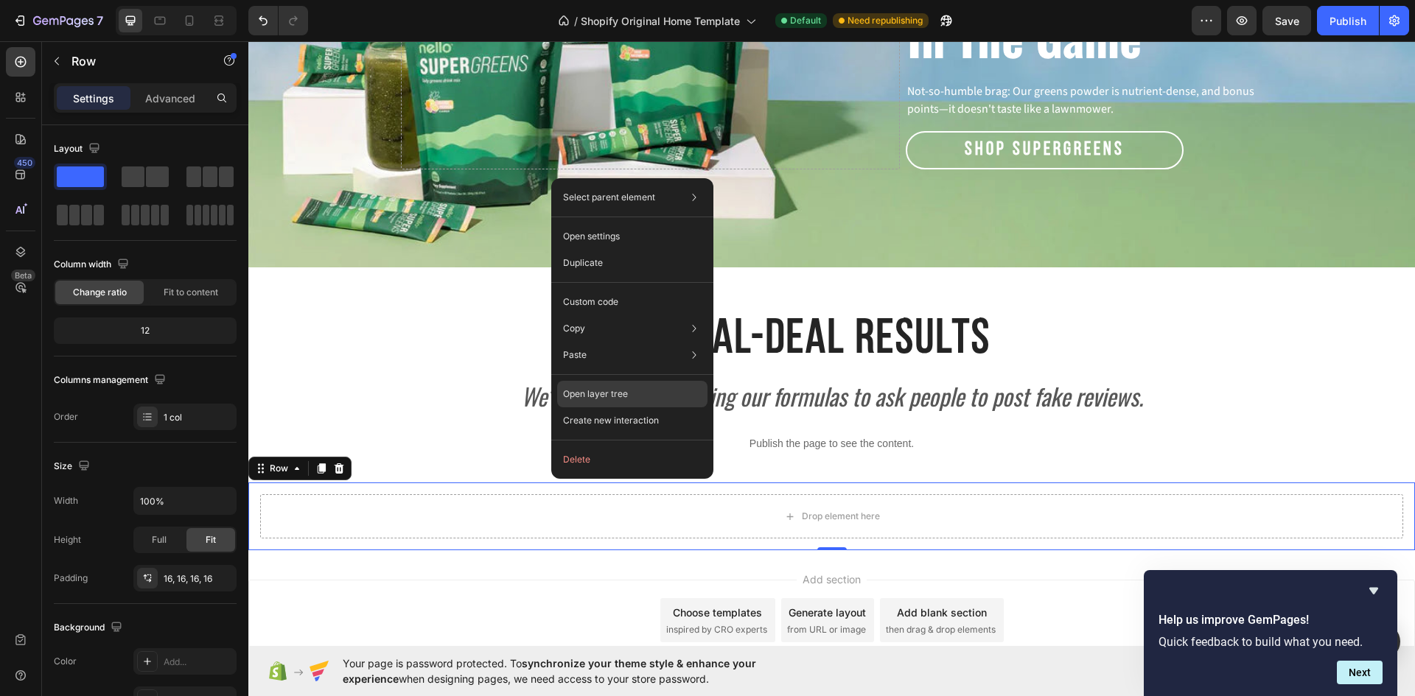
click at [597, 397] on p "Open layer tree" at bounding box center [595, 394] width 65 height 13
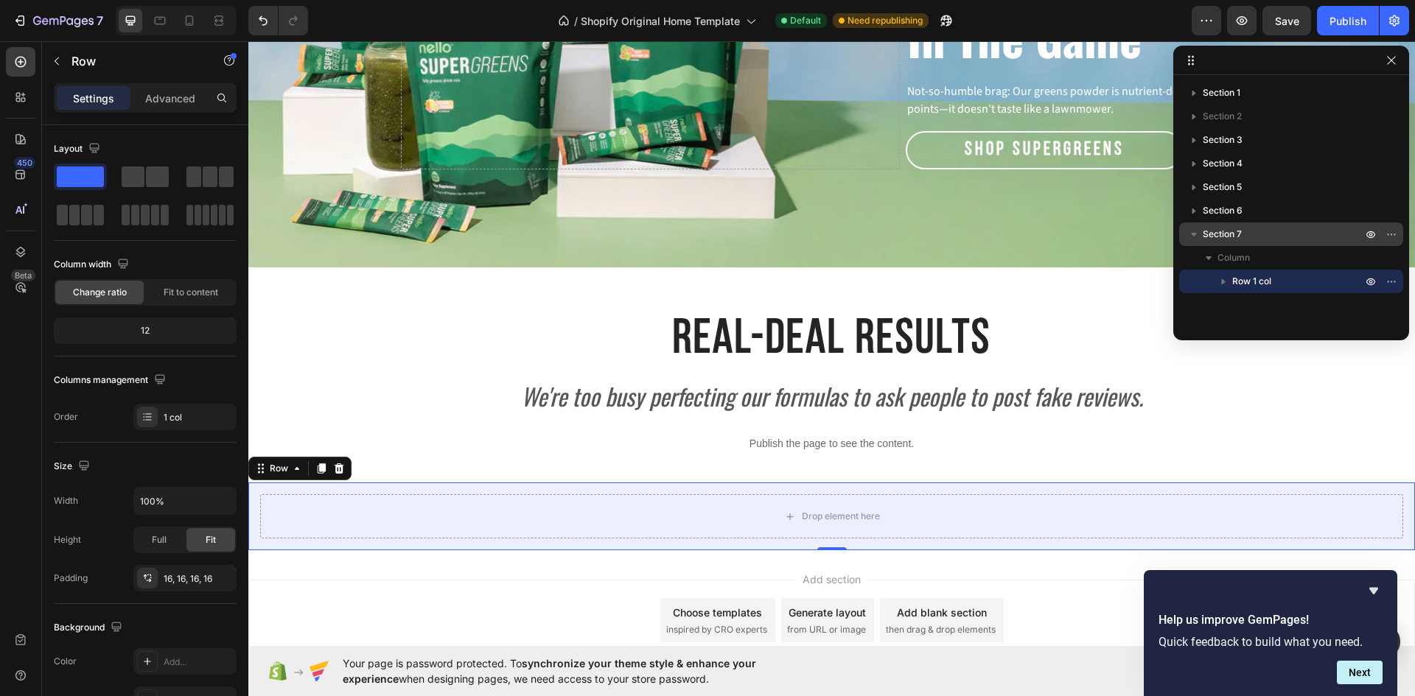
click at [1266, 234] on p "Section 7" at bounding box center [1283, 234] width 162 height 15
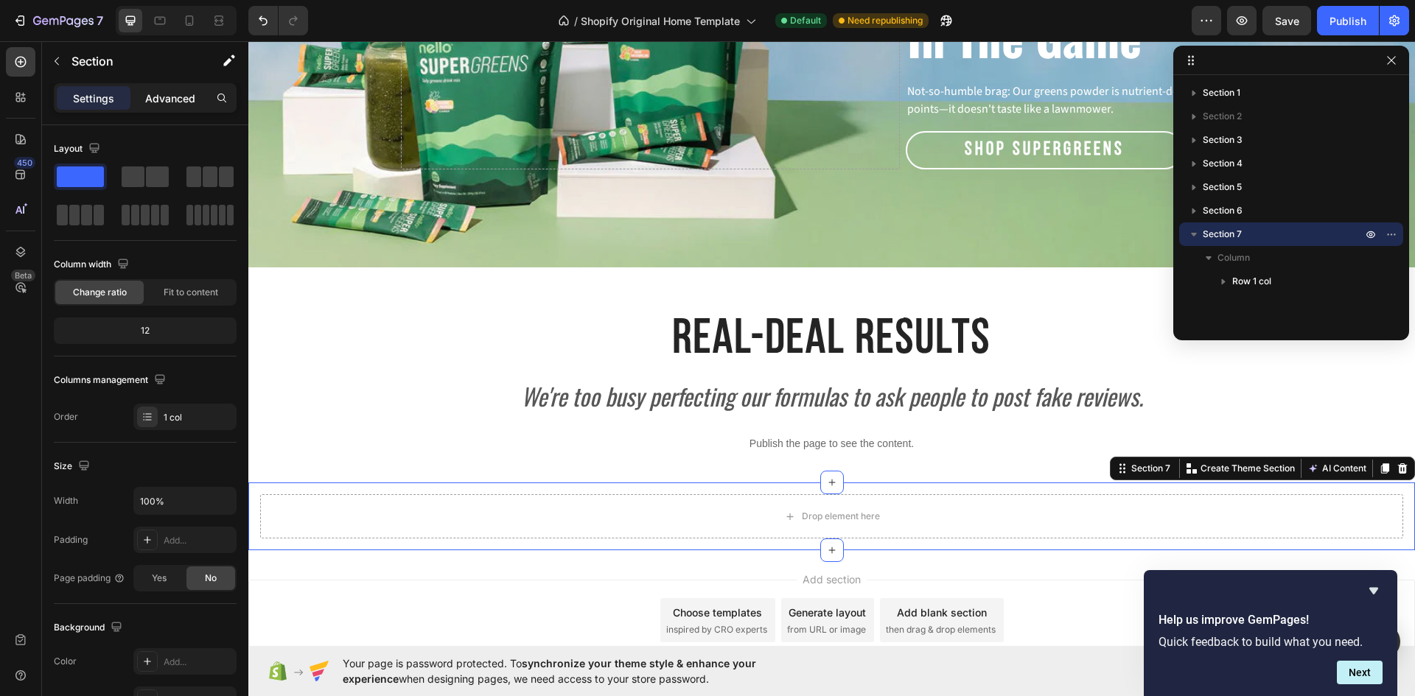
click at [164, 102] on p "Advanced" at bounding box center [170, 98] width 50 height 15
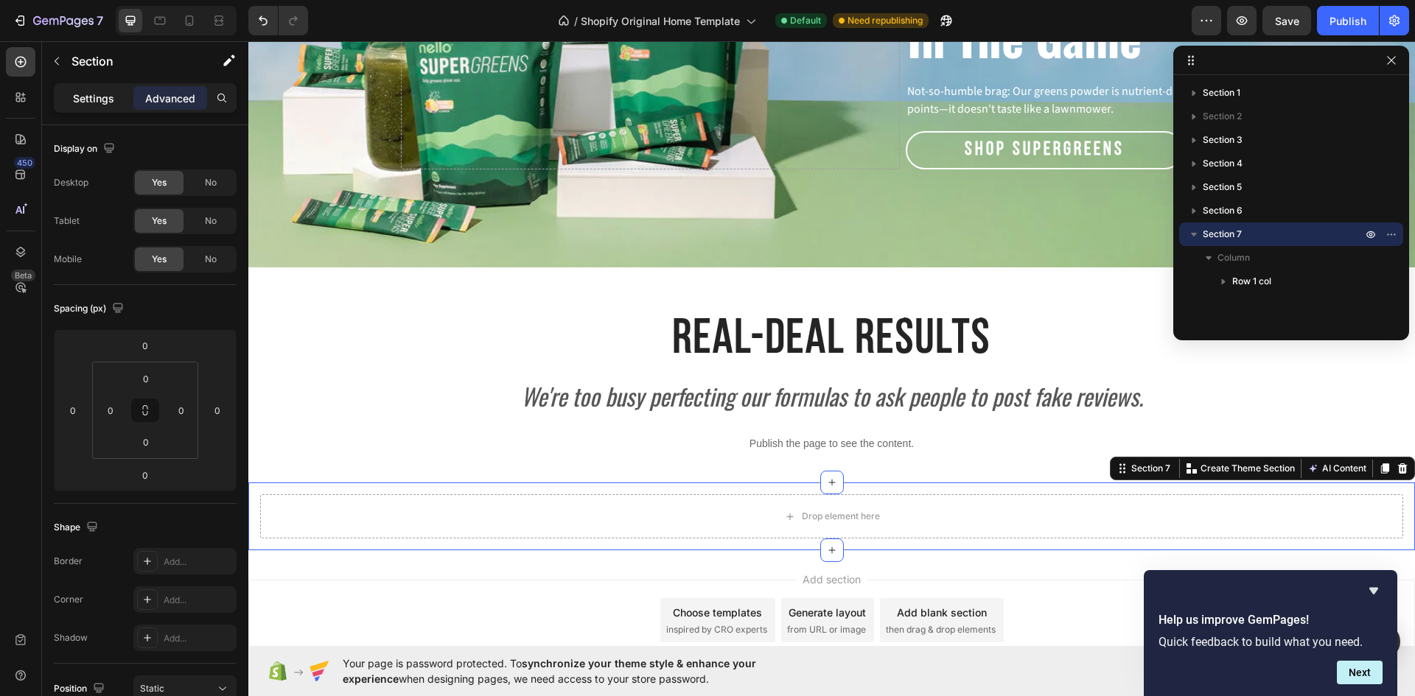
click at [112, 93] on p "Settings" at bounding box center [93, 98] width 41 height 15
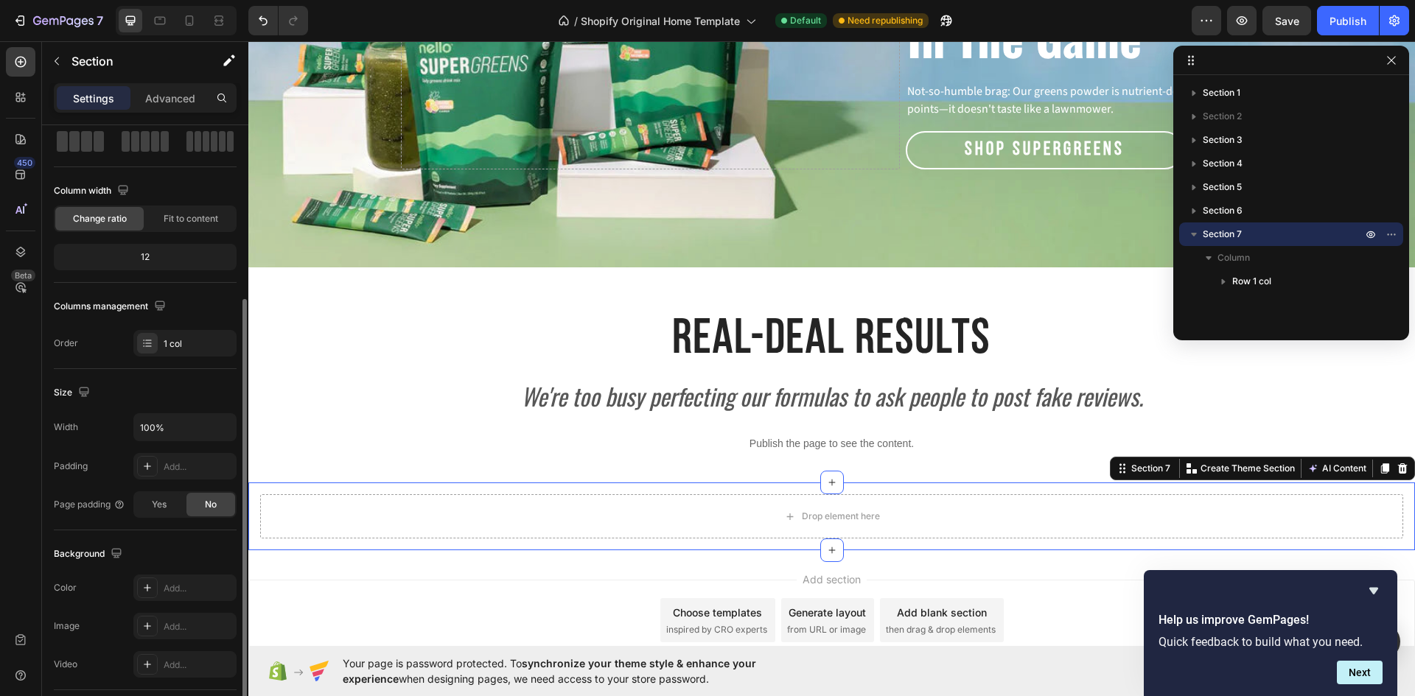
scroll to position [147, 0]
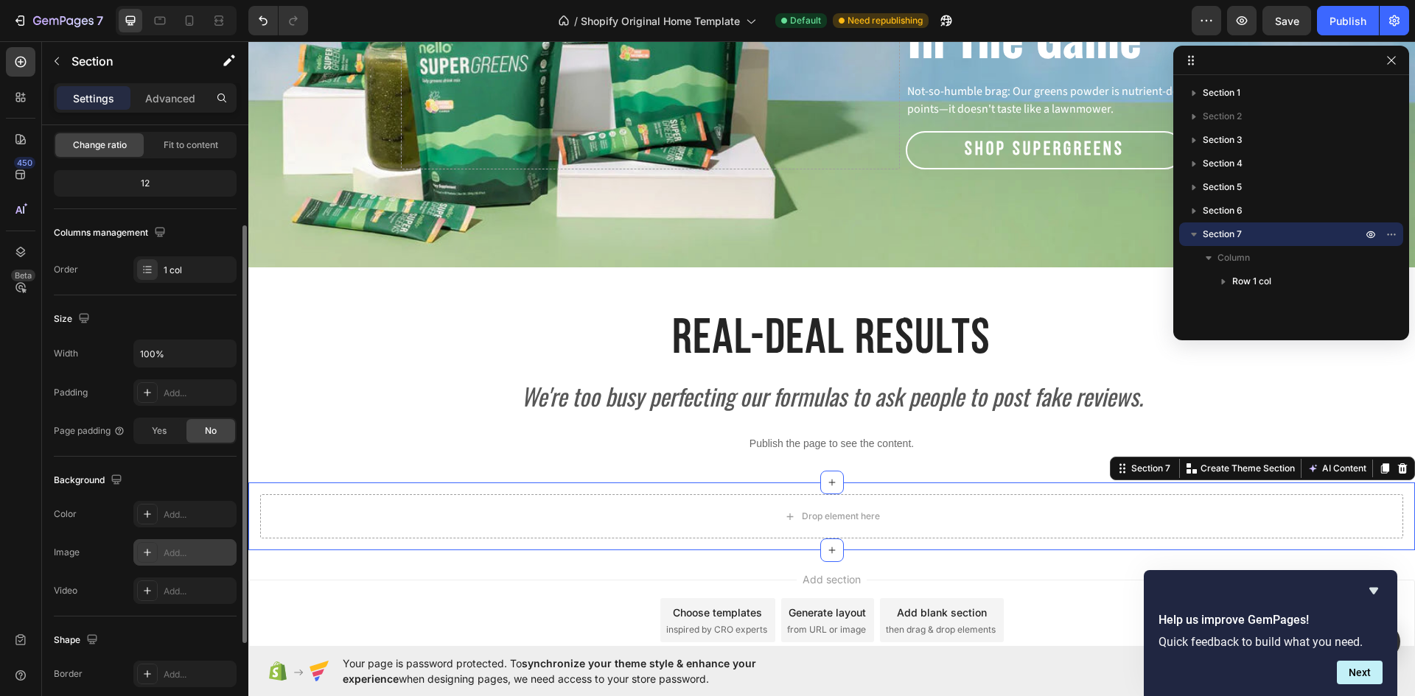
click at [170, 557] on div "Add..." at bounding box center [198, 553] width 69 height 13
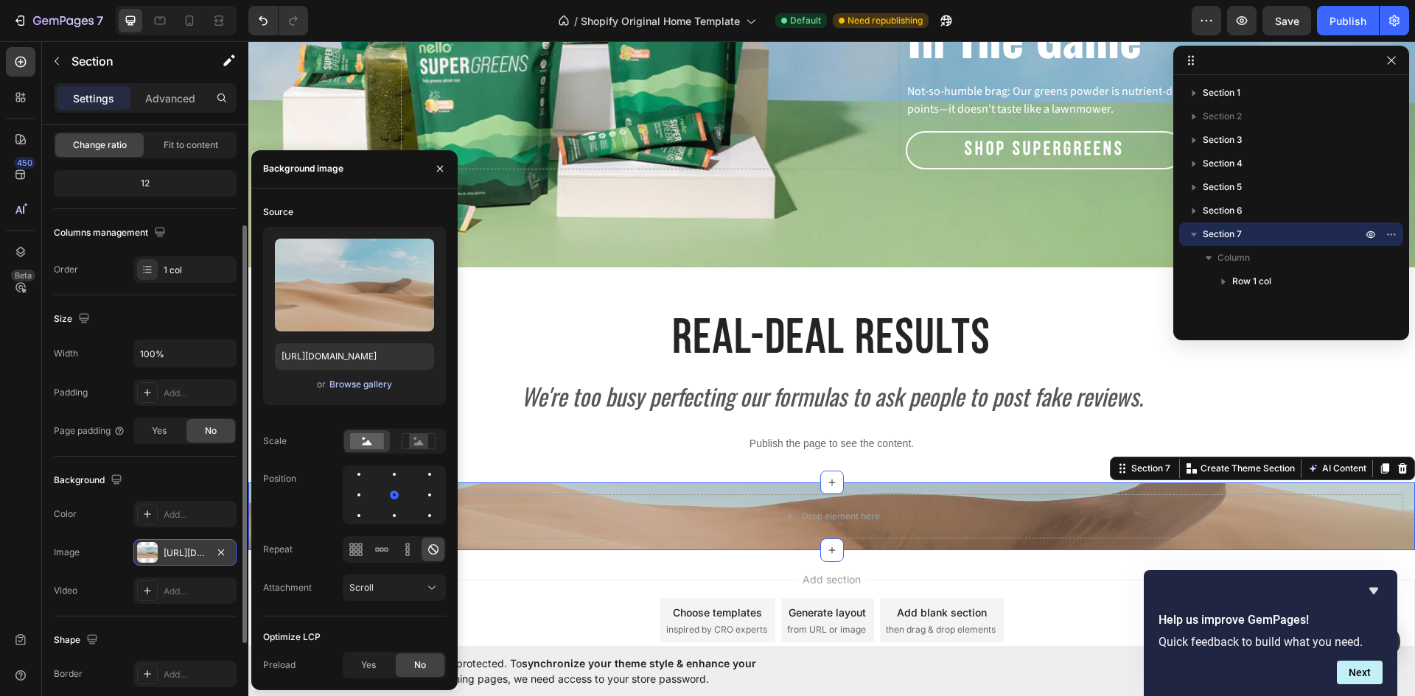
click at [356, 390] on div "Browse gallery" at bounding box center [360, 384] width 63 height 13
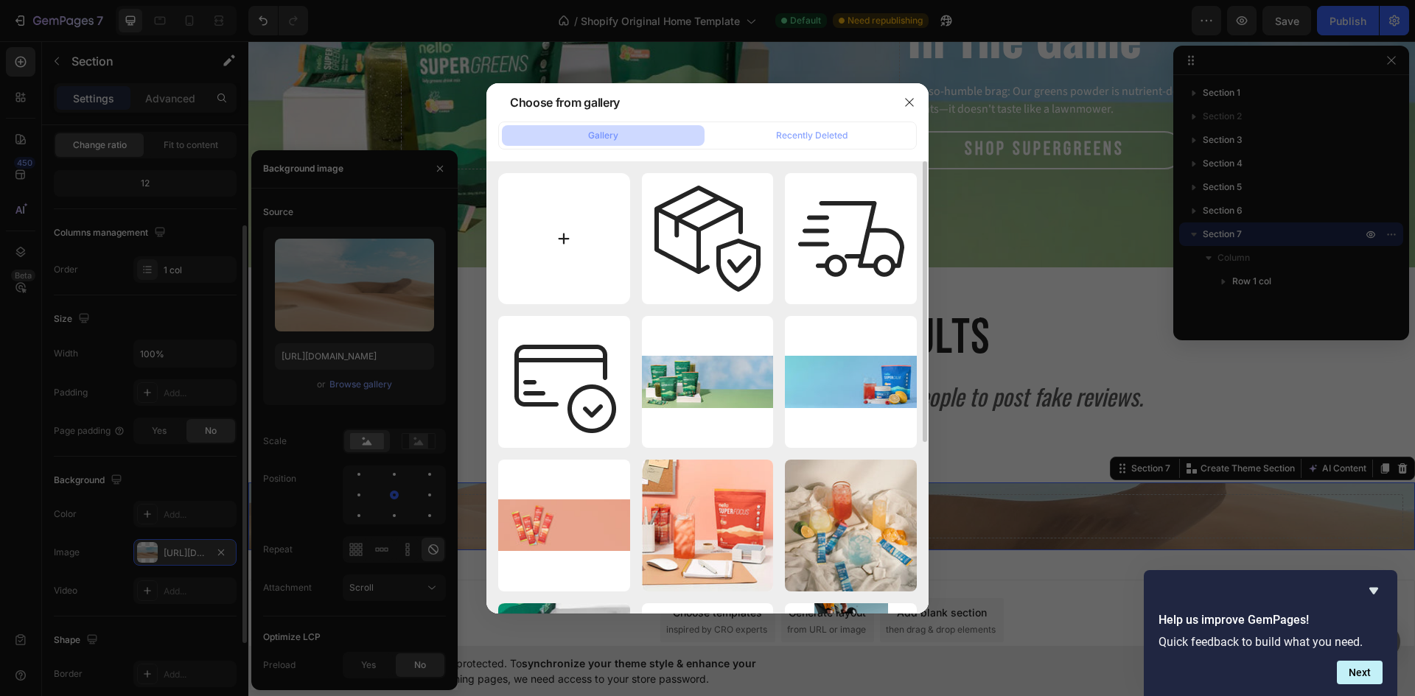
click at [580, 239] on input "file" at bounding box center [564, 239] width 132 height 132
type input "C:\fakepath\702f6ec1-ccea-4bea-91f0-4e1a5fe17a87.avif"
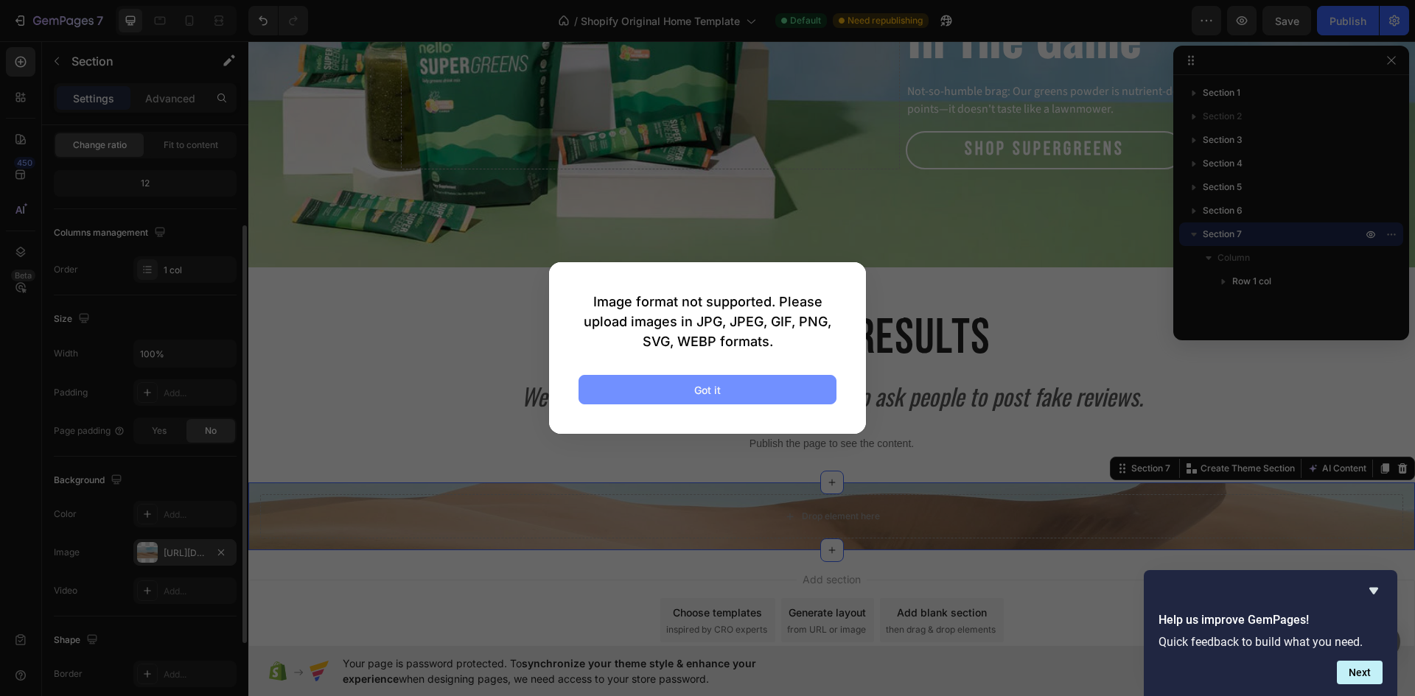
click at [733, 393] on button "Got it" at bounding box center [707, 389] width 258 height 29
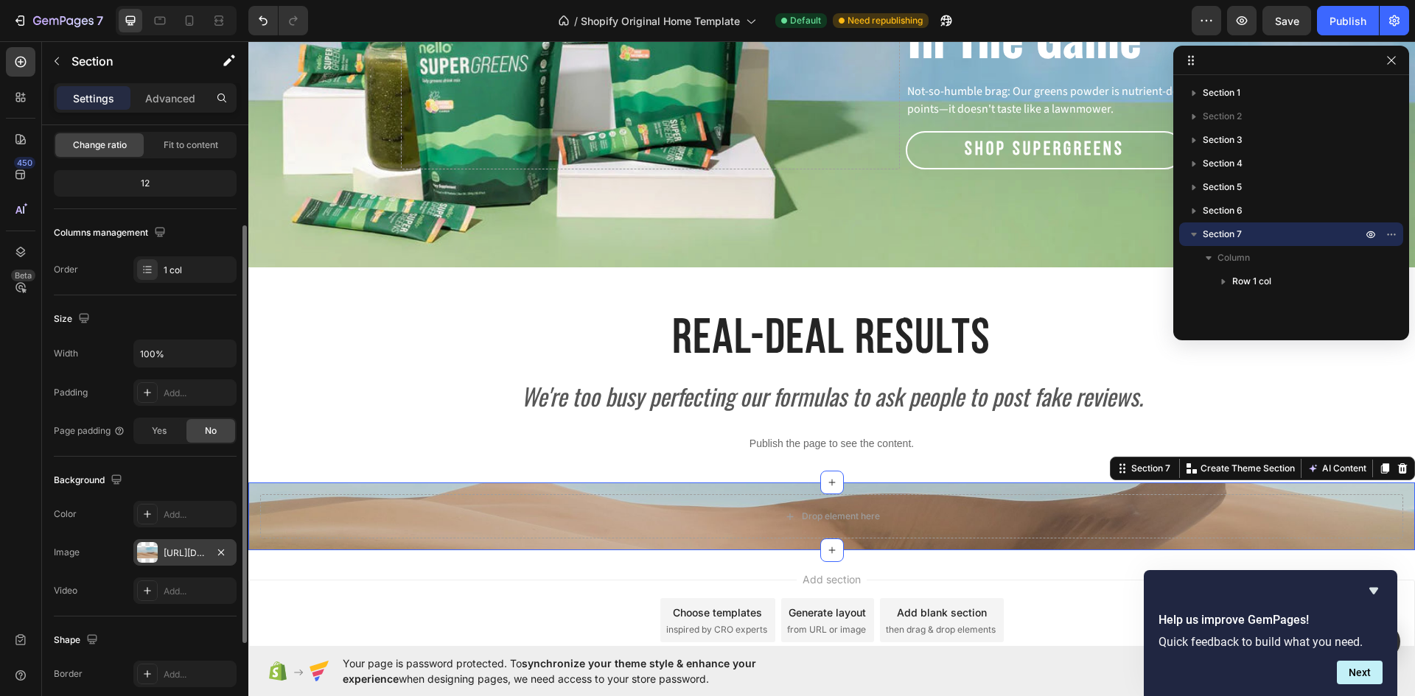
click at [172, 552] on div "https://cdn.shopify.com/s/files/1/2005/9307/files/background_settings.jpg" at bounding box center [185, 553] width 43 height 13
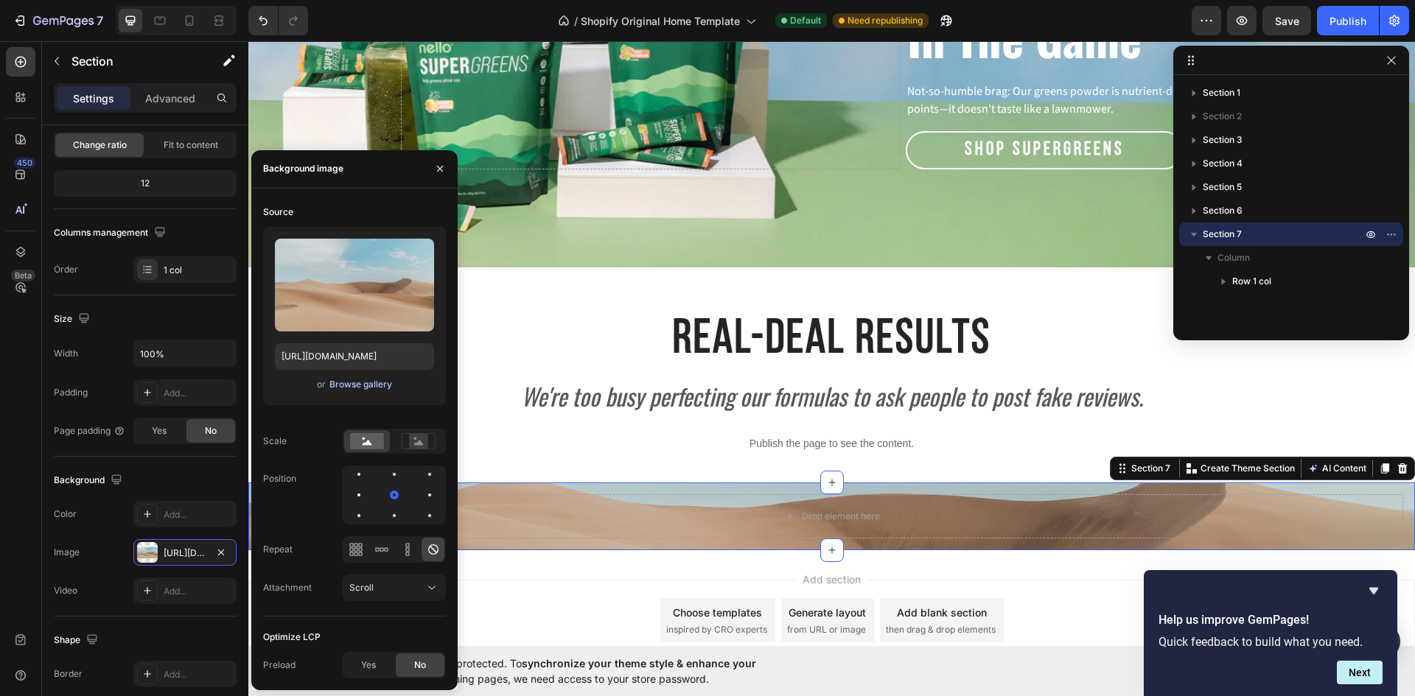
click at [375, 388] on div "Browse gallery" at bounding box center [360, 384] width 63 height 13
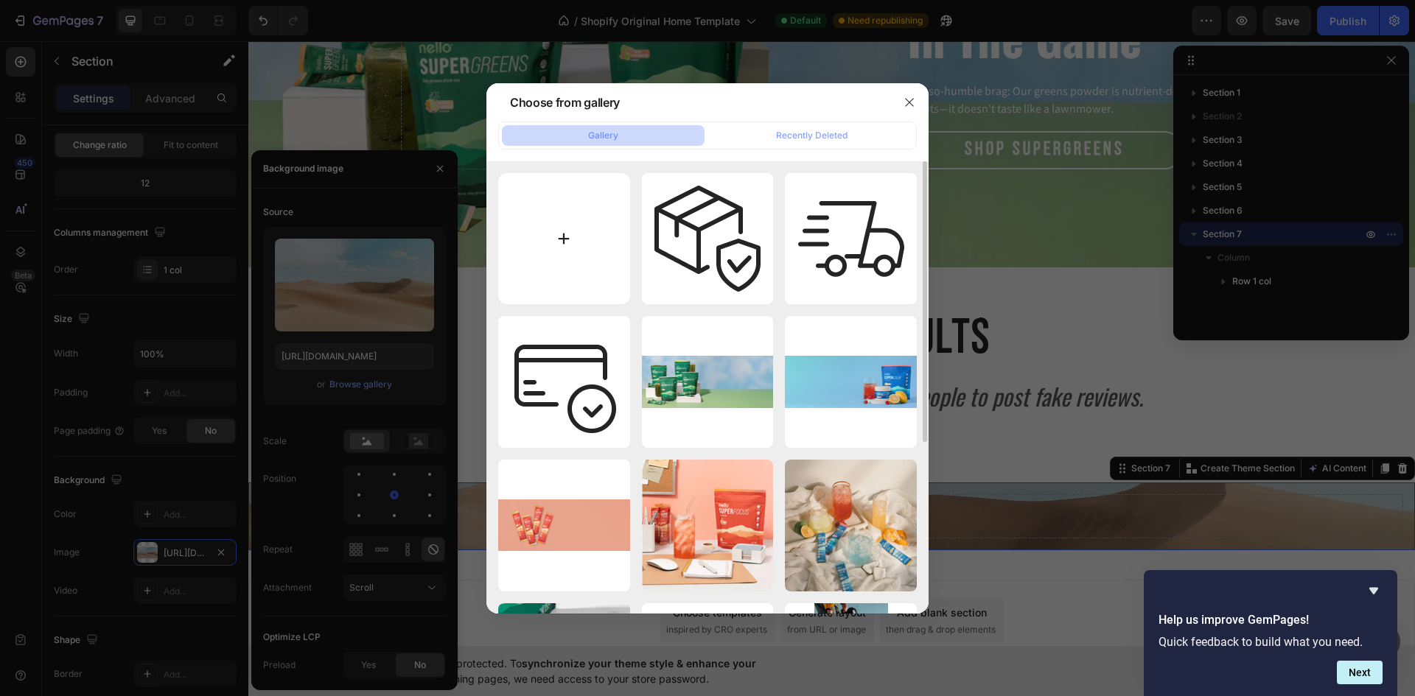
click at [569, 223] on input "file" at bounding box center [564, 239] width 132 height 132
type input "C:\fakepath\download (1).png"
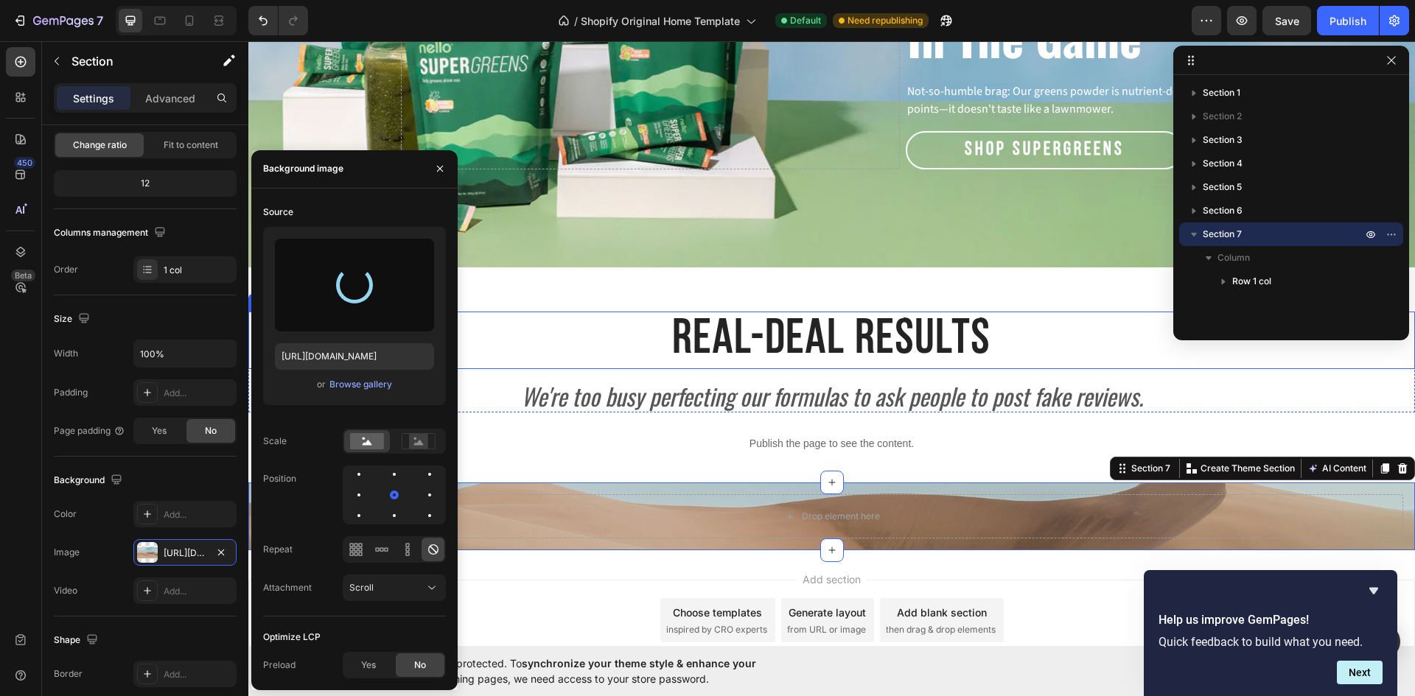
type input "https://cdn.shopify.com/s/files/1/0977/0935/9398/files/gempages_586361467175961…"
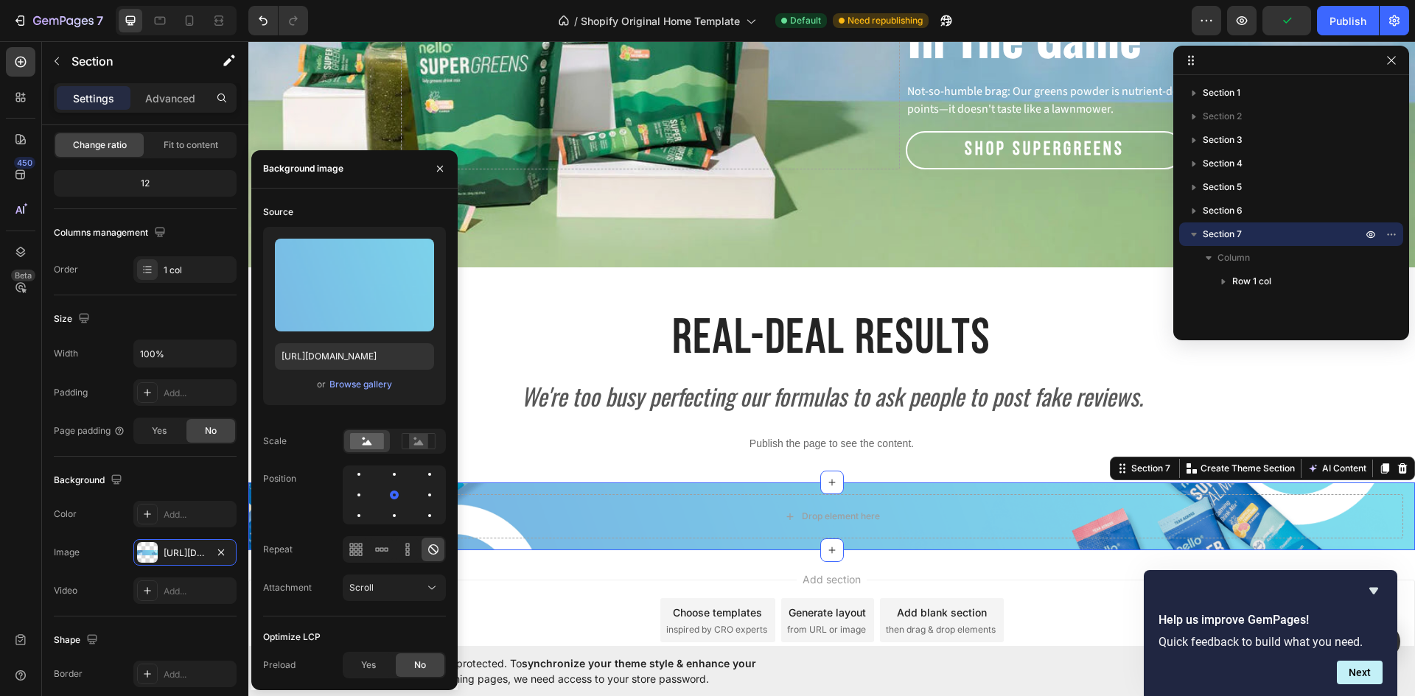
scroll to position [2479, 0]
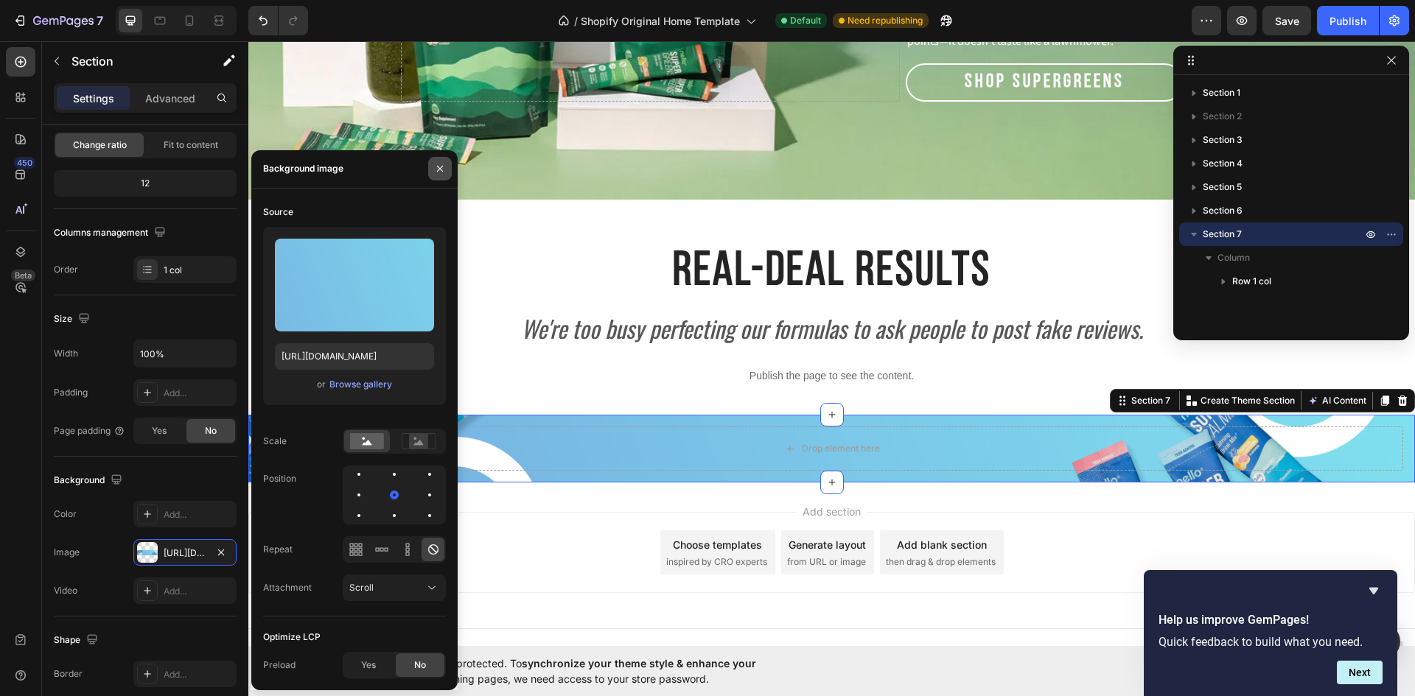
click at [432, 169] on button "button" at bounding box center [440, 169] width 24 height 24
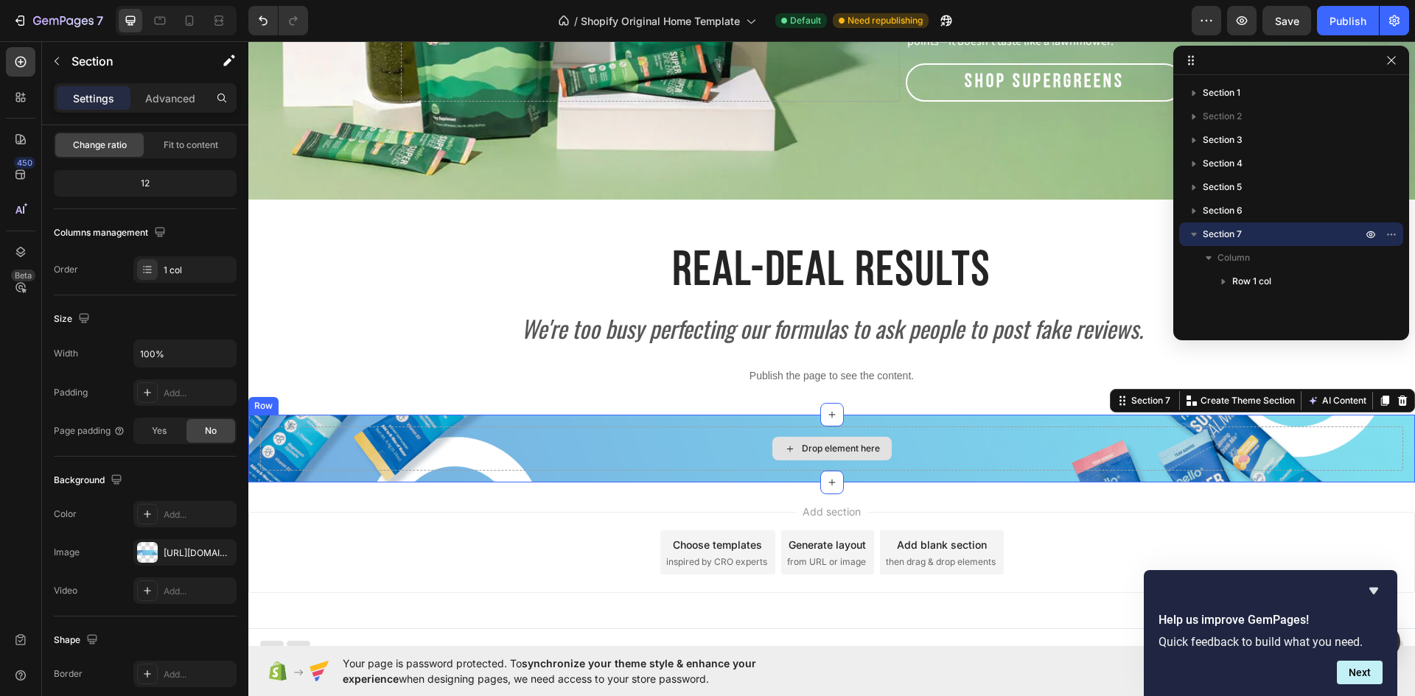
click at [757, 435] on div "Drop element here" at bounding box center [831, 449] width 1143 height 44
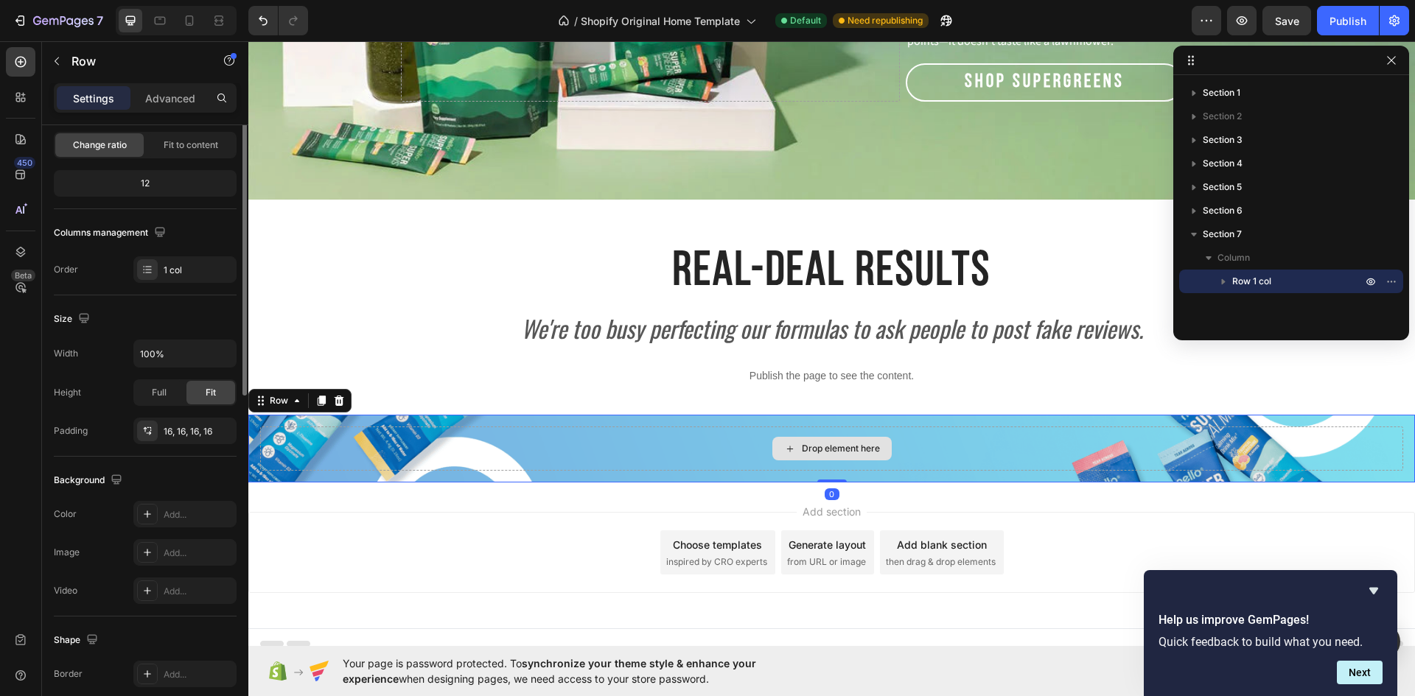
scroll to position [0, 0]
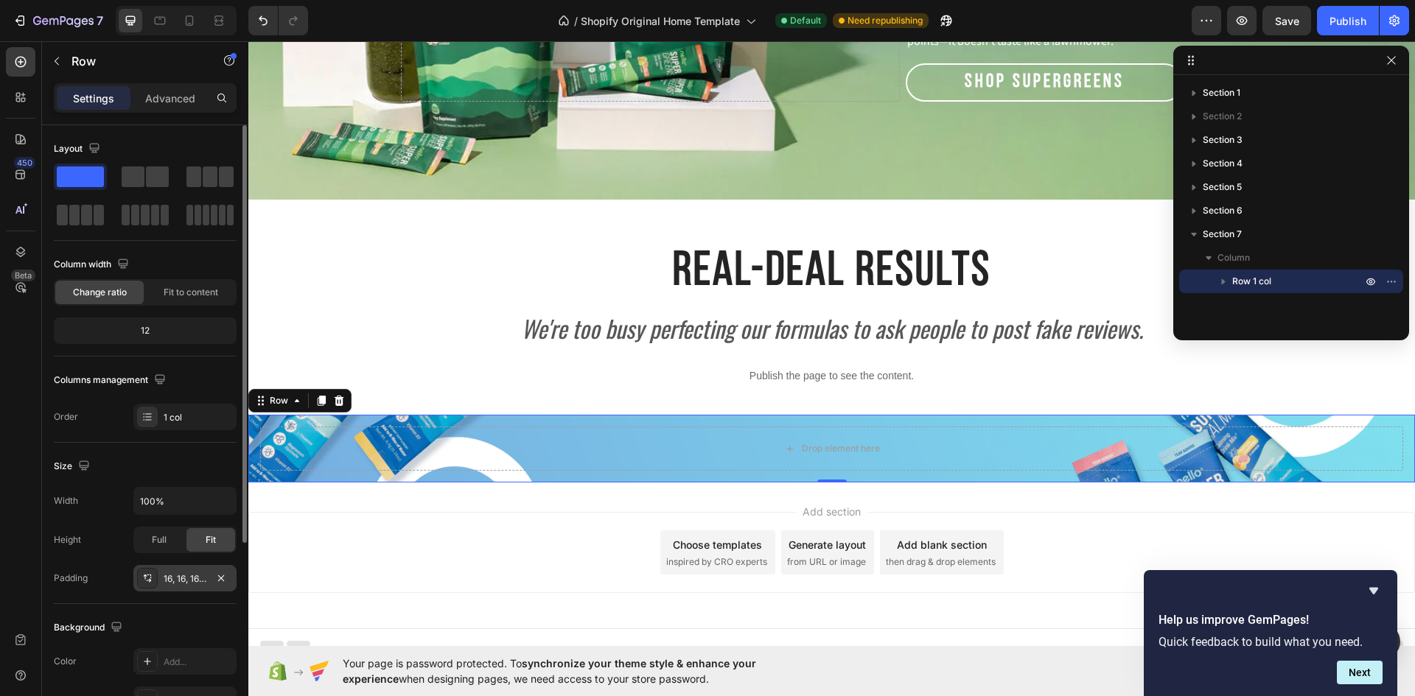
click at [190, 575] on div "16, 16, 16, 16" at bounding box center [185, 578] width 43 height 13
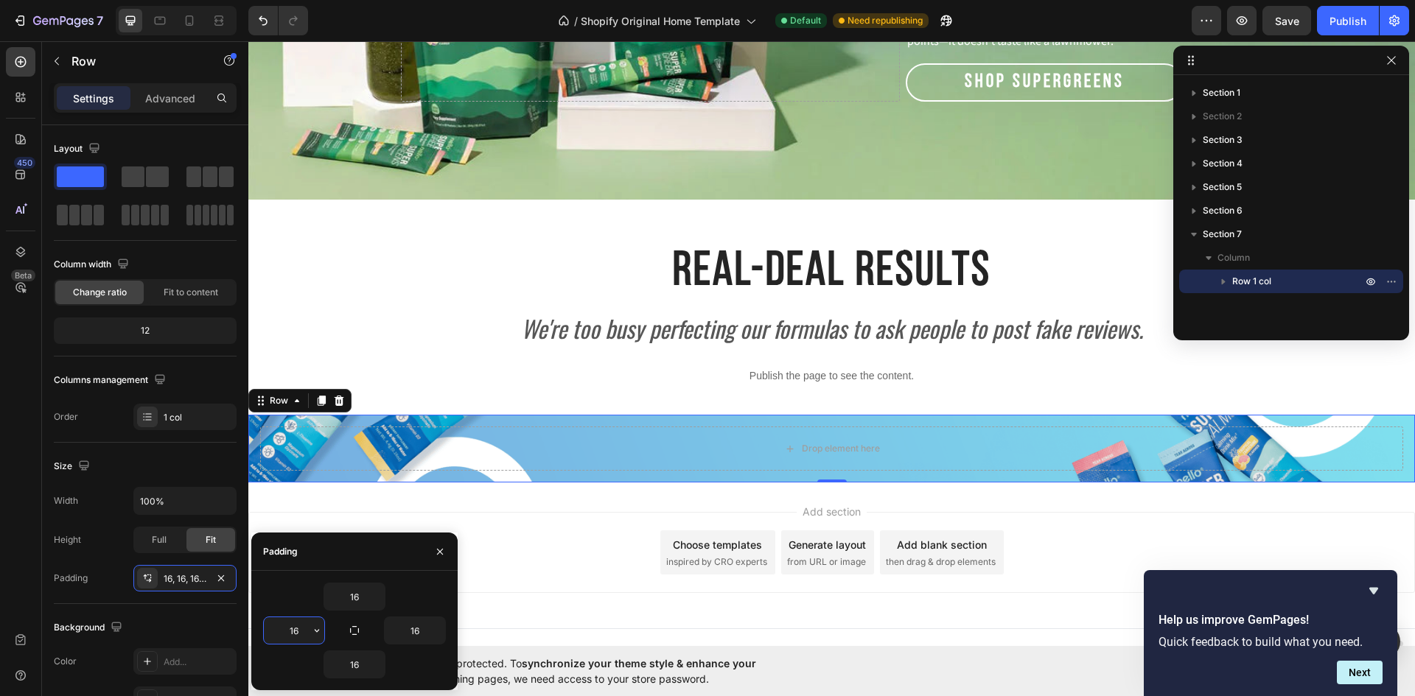
click at [306, 629] on input "16" at bounding box center [294, 630] width 60 height 27
type input "0"
click at [410, 627] on input "16" at bounding box center [415, 630] width 60 height 27
type input "0"
click at [379, 595] on icon "button" at bounding box center [377, 597] width 12 height 12
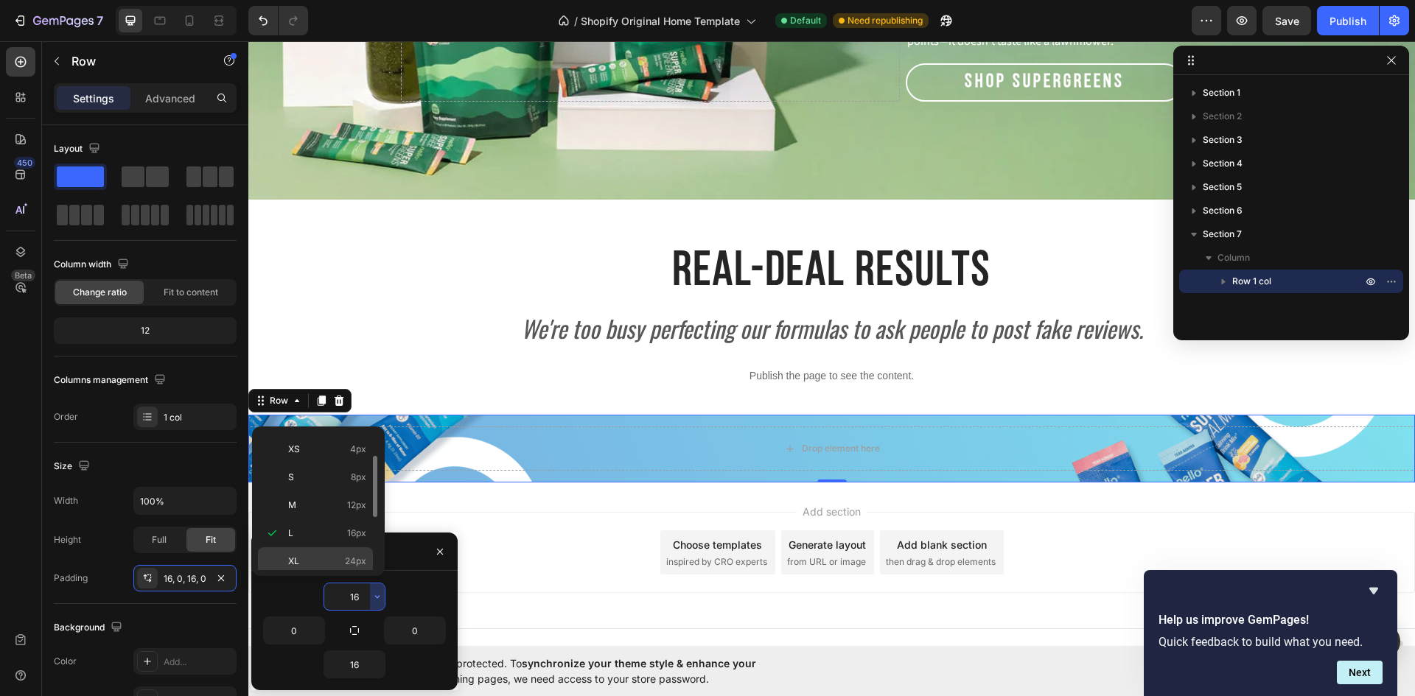
scroll to position [170, 0]
click at [337, 553] on p "5XL 112px" at bounding box center [327, 556] width 78 height 13
type input "112"
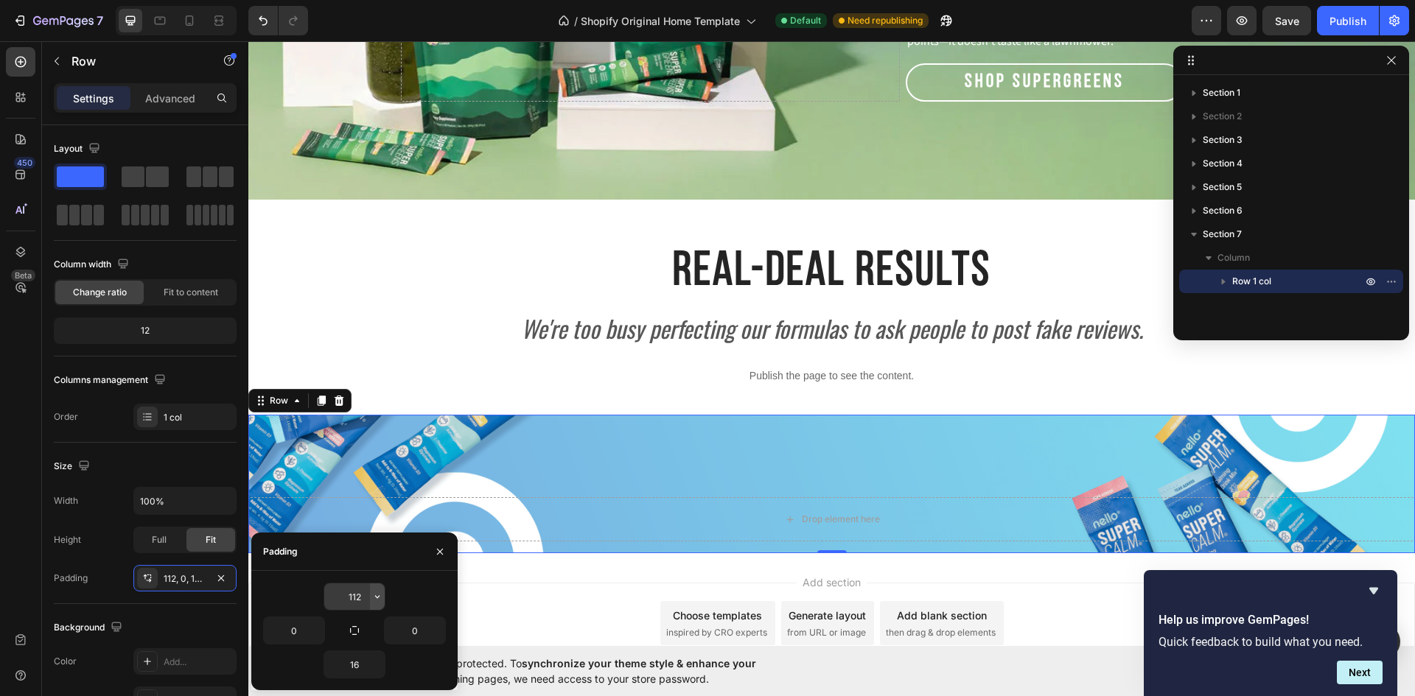
click at [375, 597] on icon "button" at bounding box center [377, 597] width 12 height 12
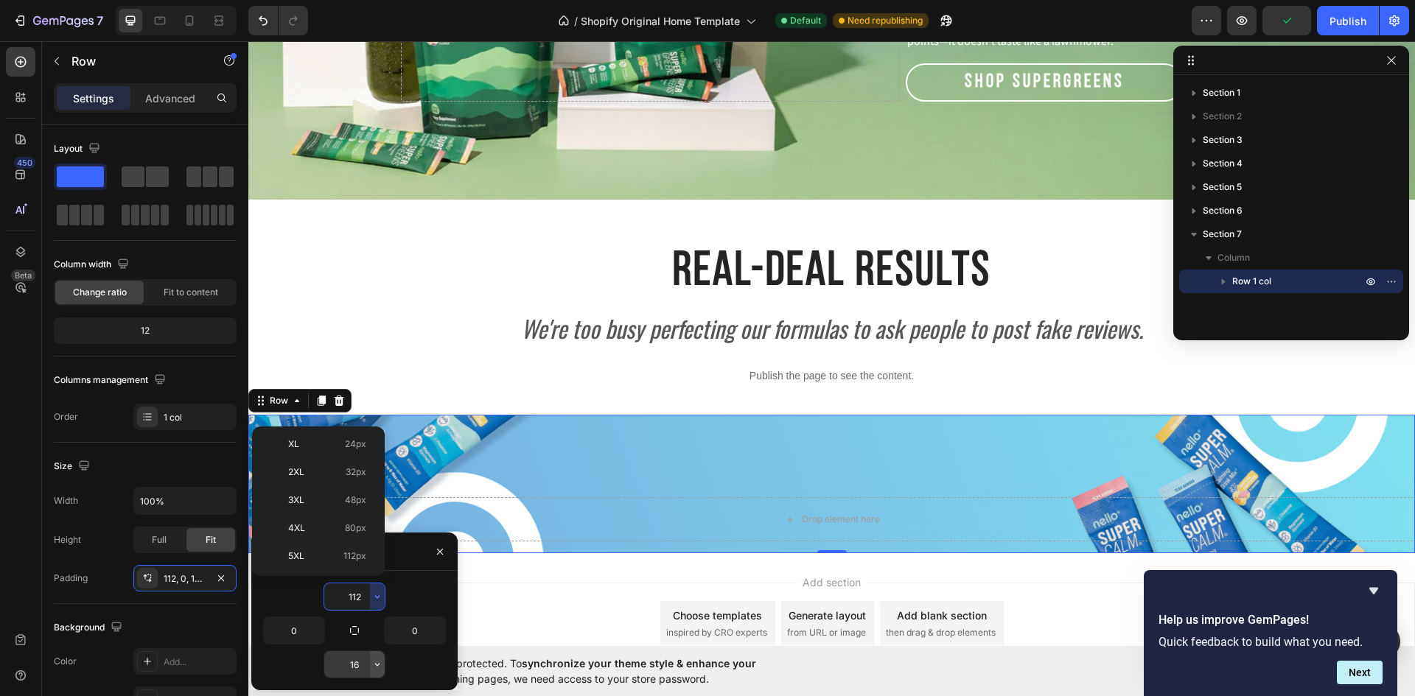
click at [380, 662] on icon "button" at bounding box center [377, 665] width 12 height 12
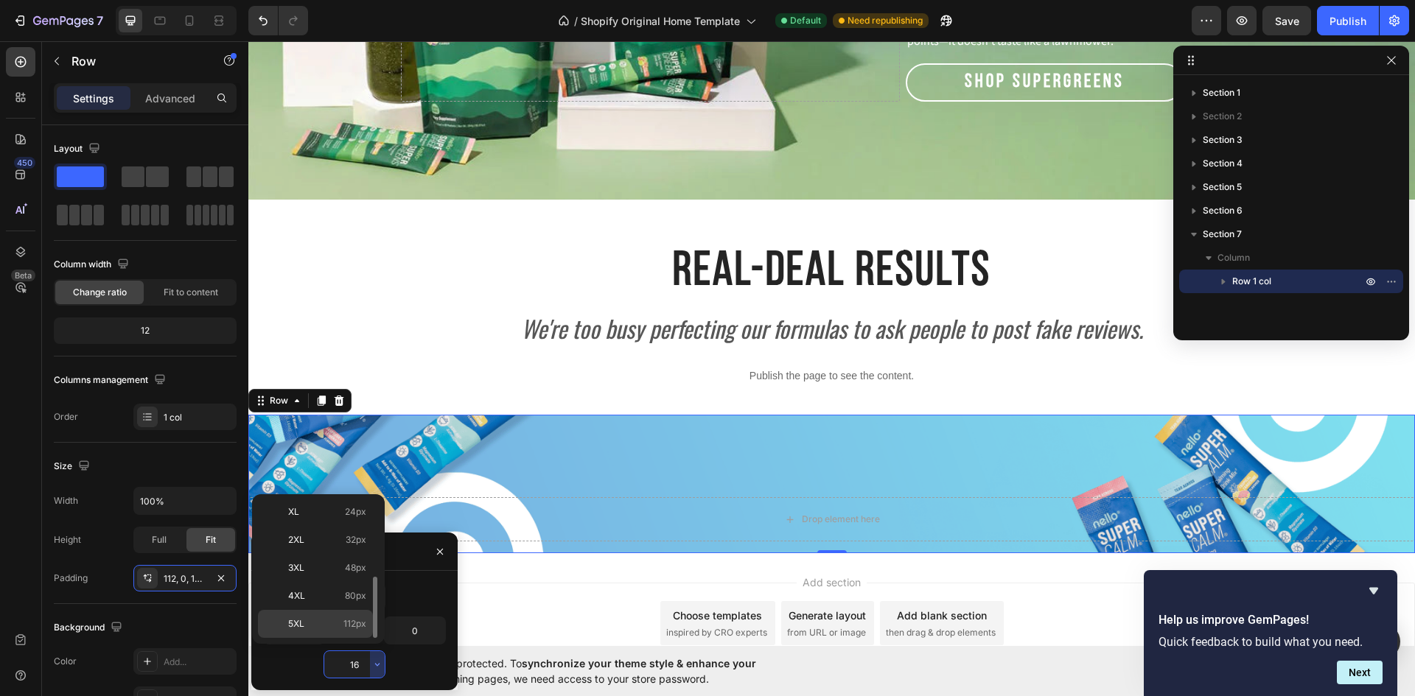
click at [339, 617] on p "5XL 112px" at bounding box center [327, 623] width 78 height 13
type input "112"
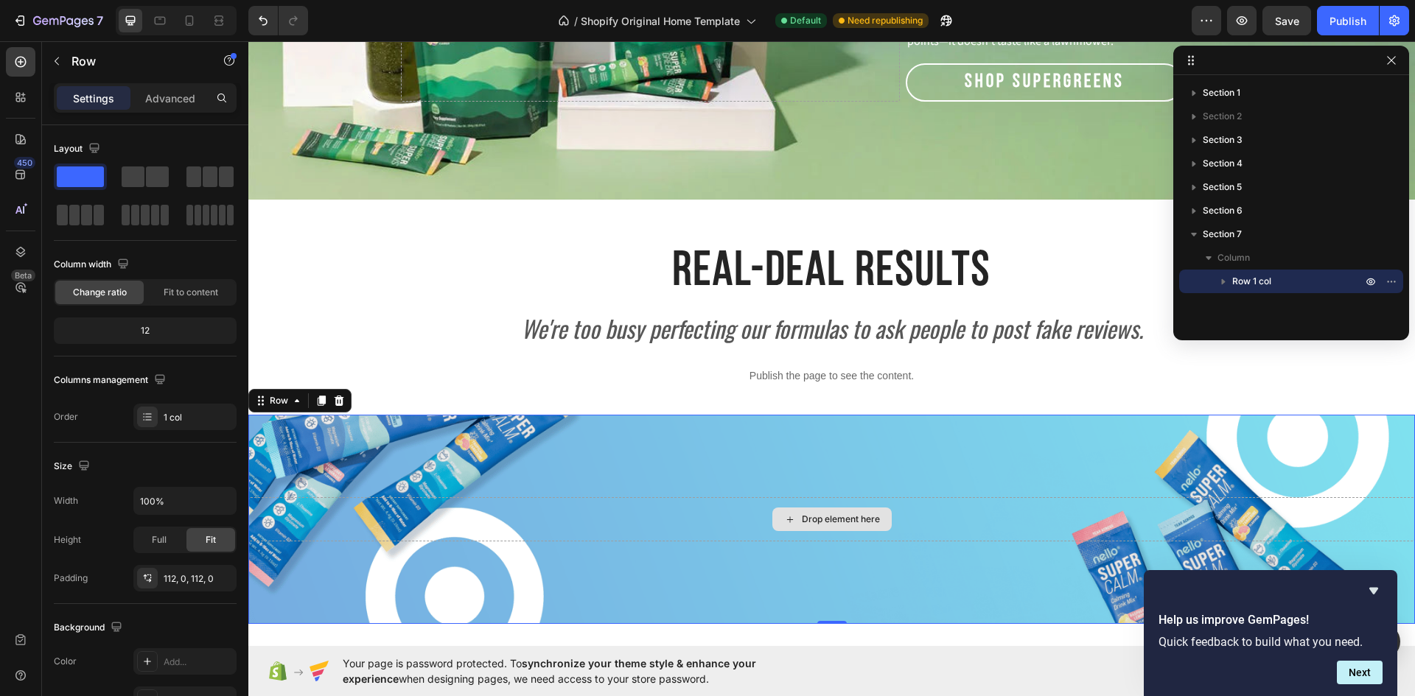
click at [692, 513] on div "Drop element here" at bounding box center [831, 519] width 1166 height 44
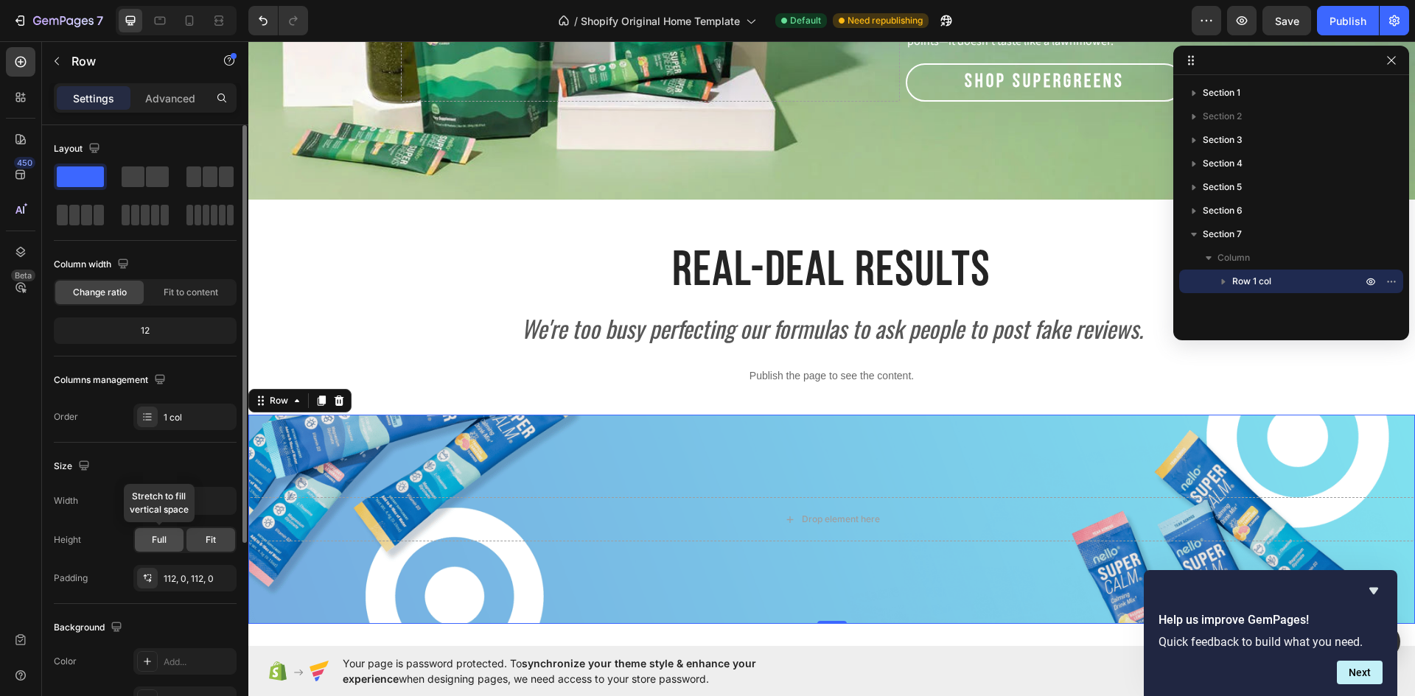
click at [163, 541] on span "Full" at bounding box center [159, 539] width 15 height 13
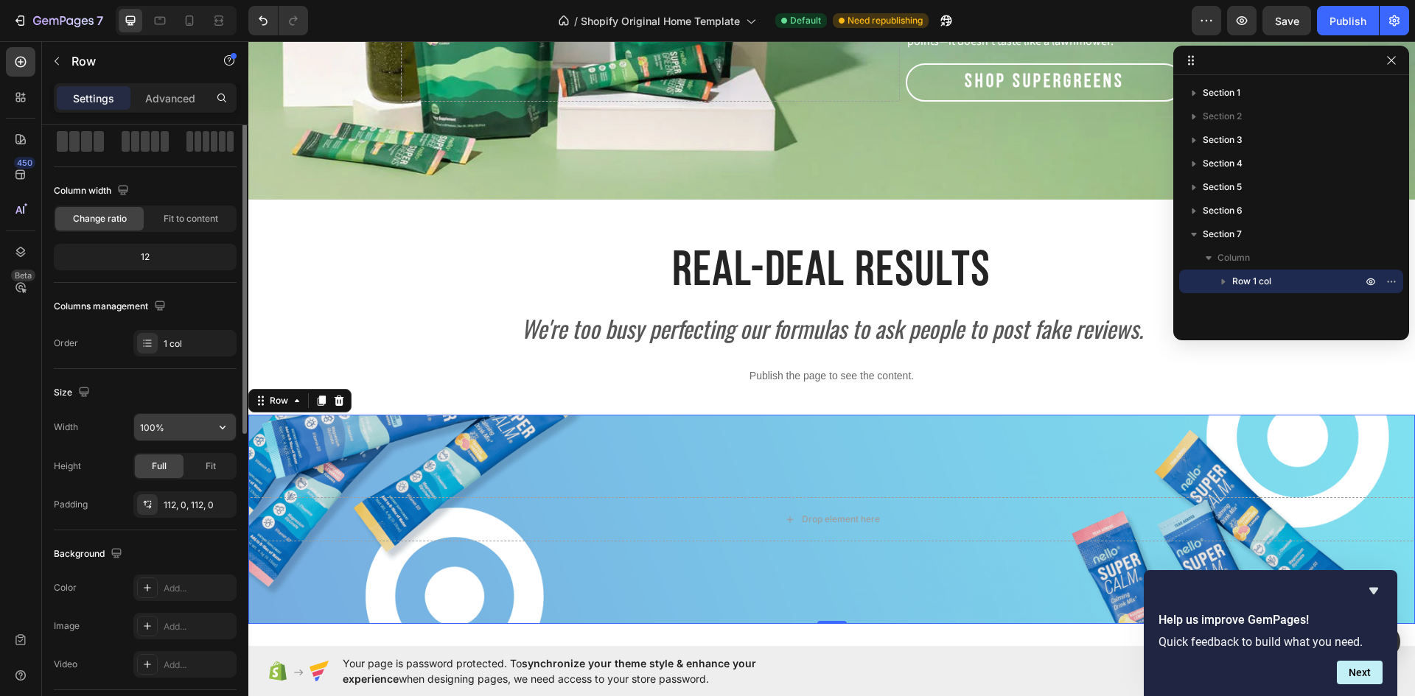
scroll to position [0, 0]
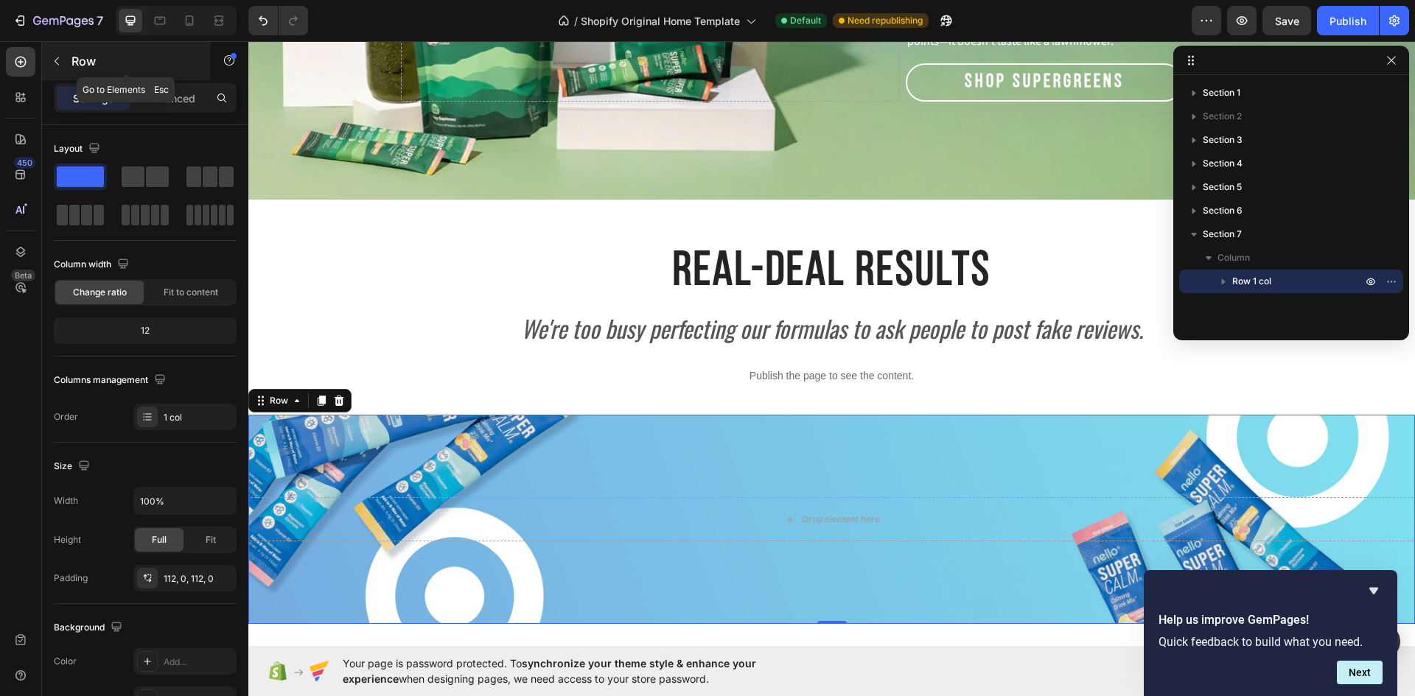
click at [54, 66] on icon "button" at bounding box center [57, 61] width 12 height 12
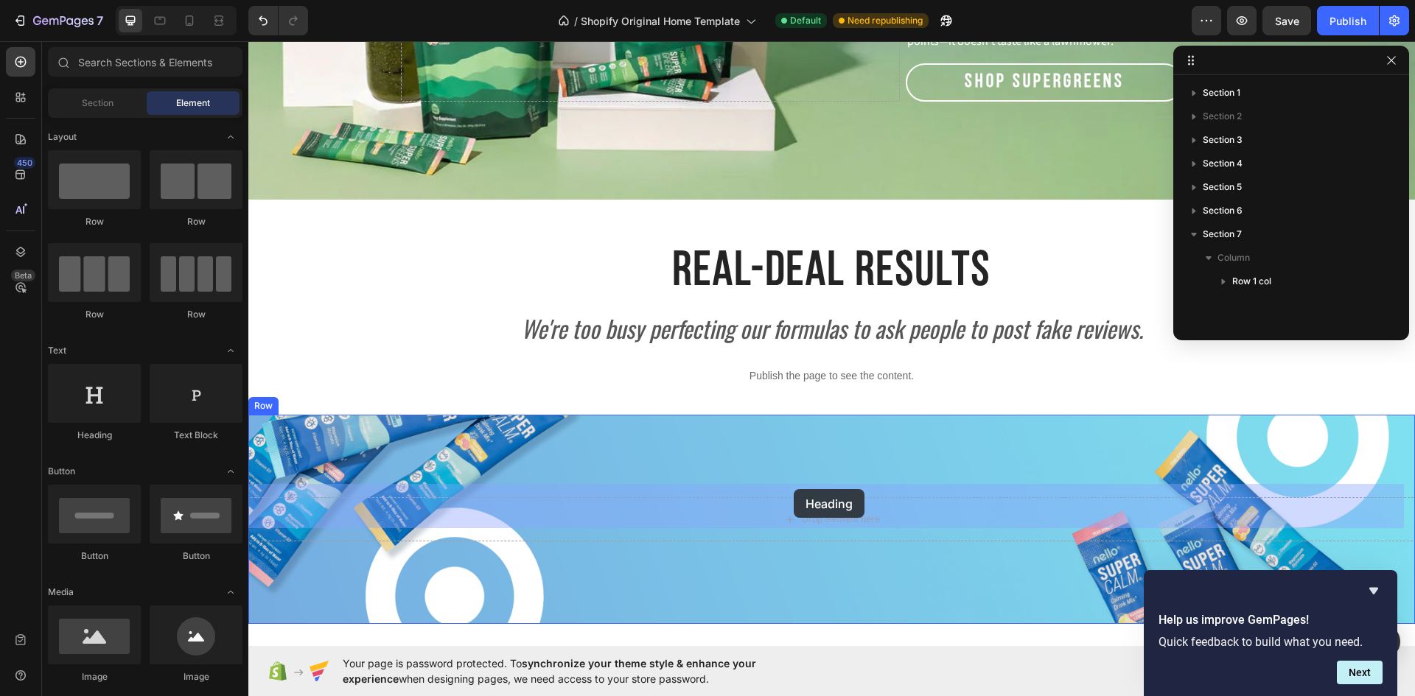
drag, startPoint x: 332, startPoint y: 455, endPoint x: 793, endPoint y: 489, distance: 463.2
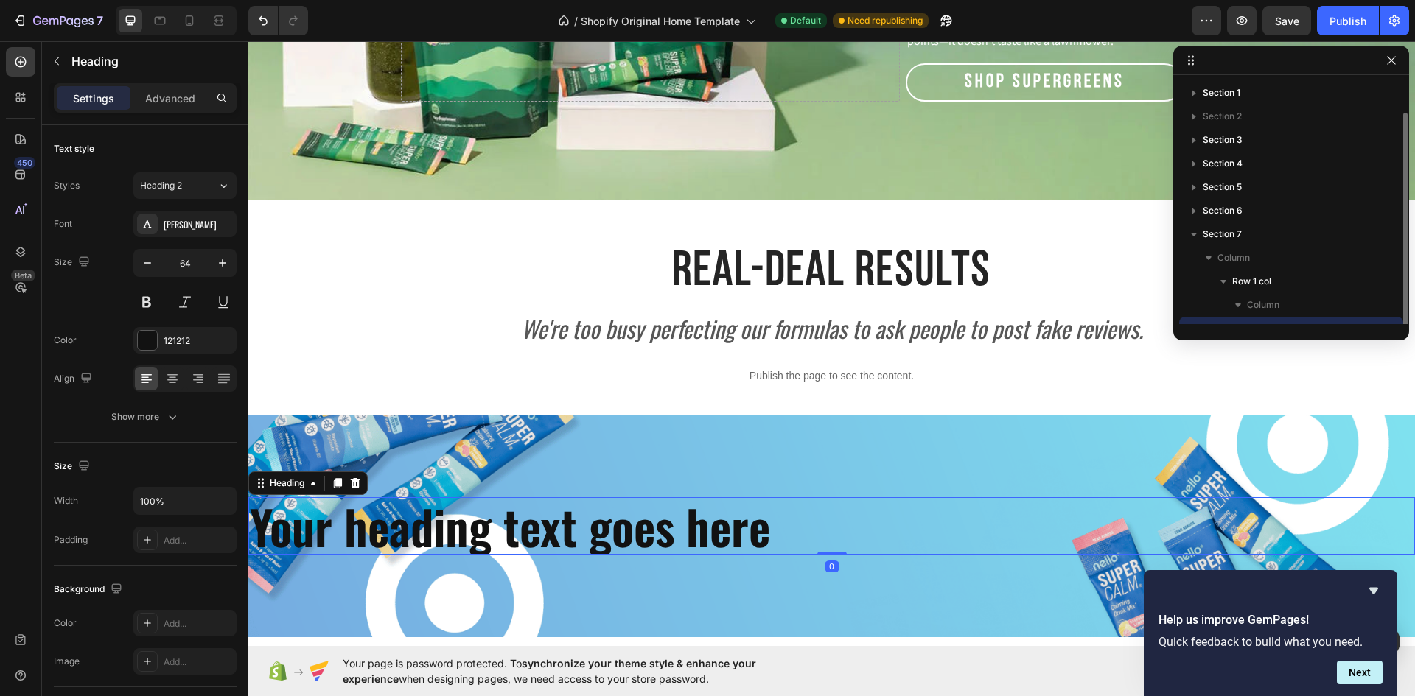
scroll to position [16, 0]
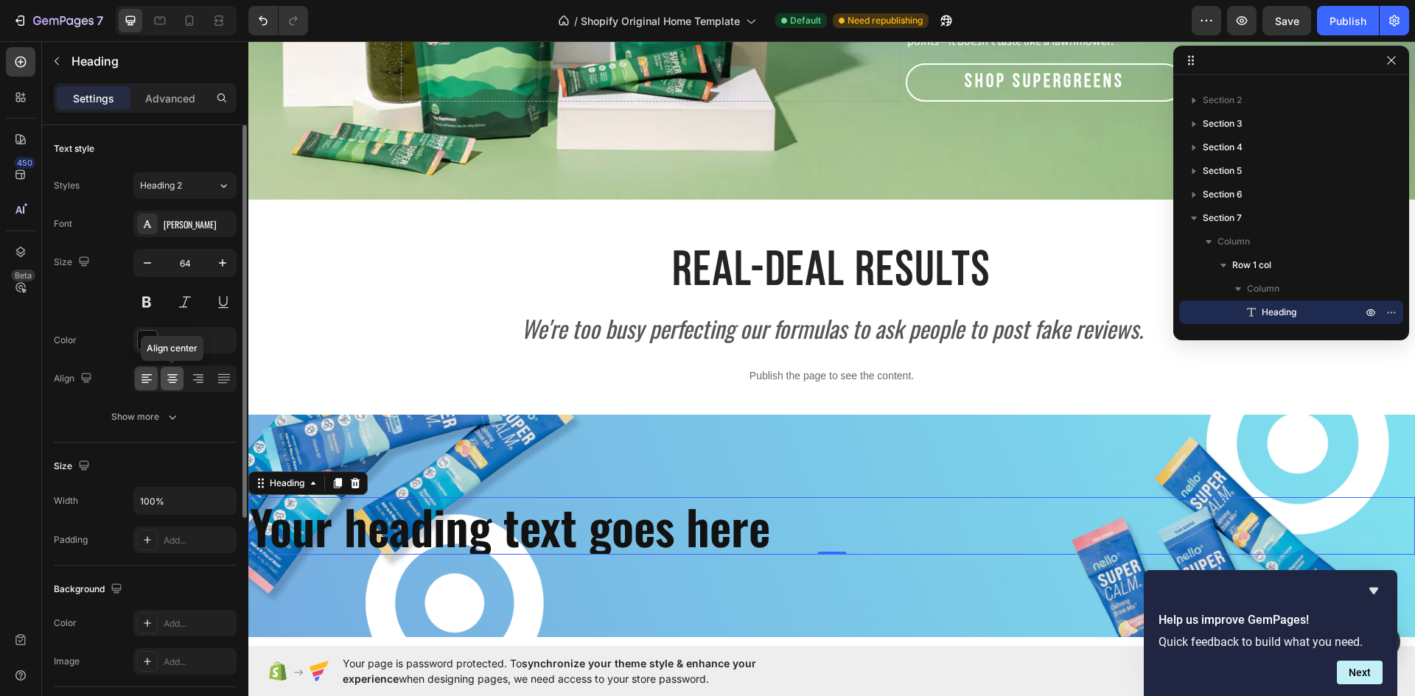
click at [164, 371] on div at bounding box center [172, 379] width 23 height 24
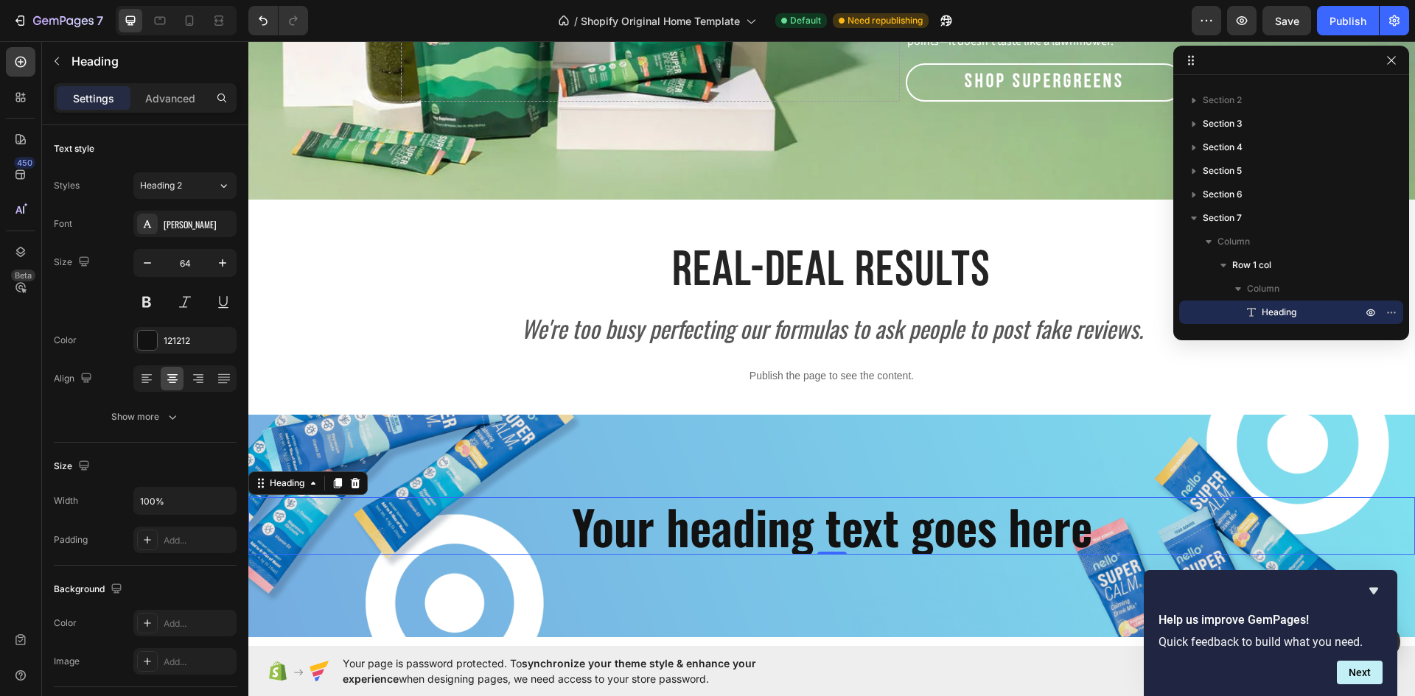
click at [1093, 519] on h2 "Your heading text goes here" at bounding box center [831, 525] width 1166 height 57
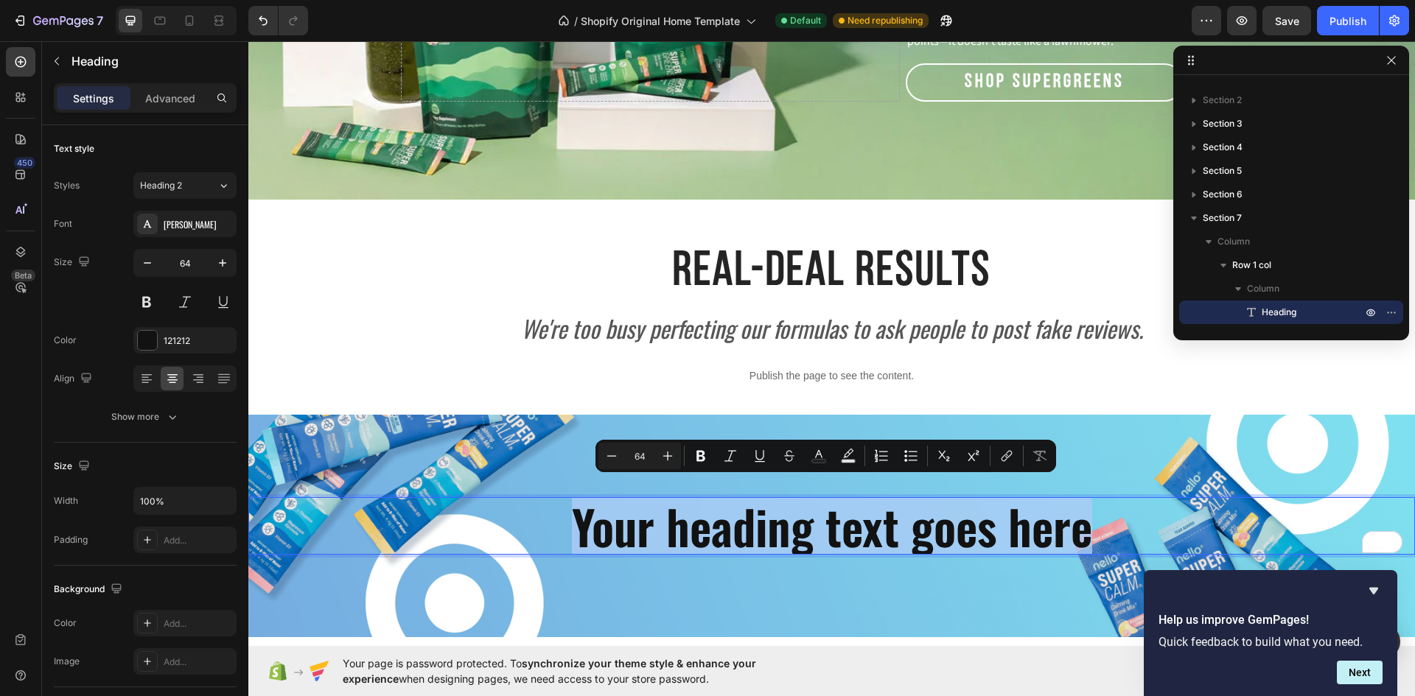
drag, startPoint x: 1093, startPoint y: 519, endPoint x: 572, endPoint y: 508, distance: 521.7
click at [572, 508] on p "Your heading text goes here" at bounding box center [831, 526] width 1163 height 55
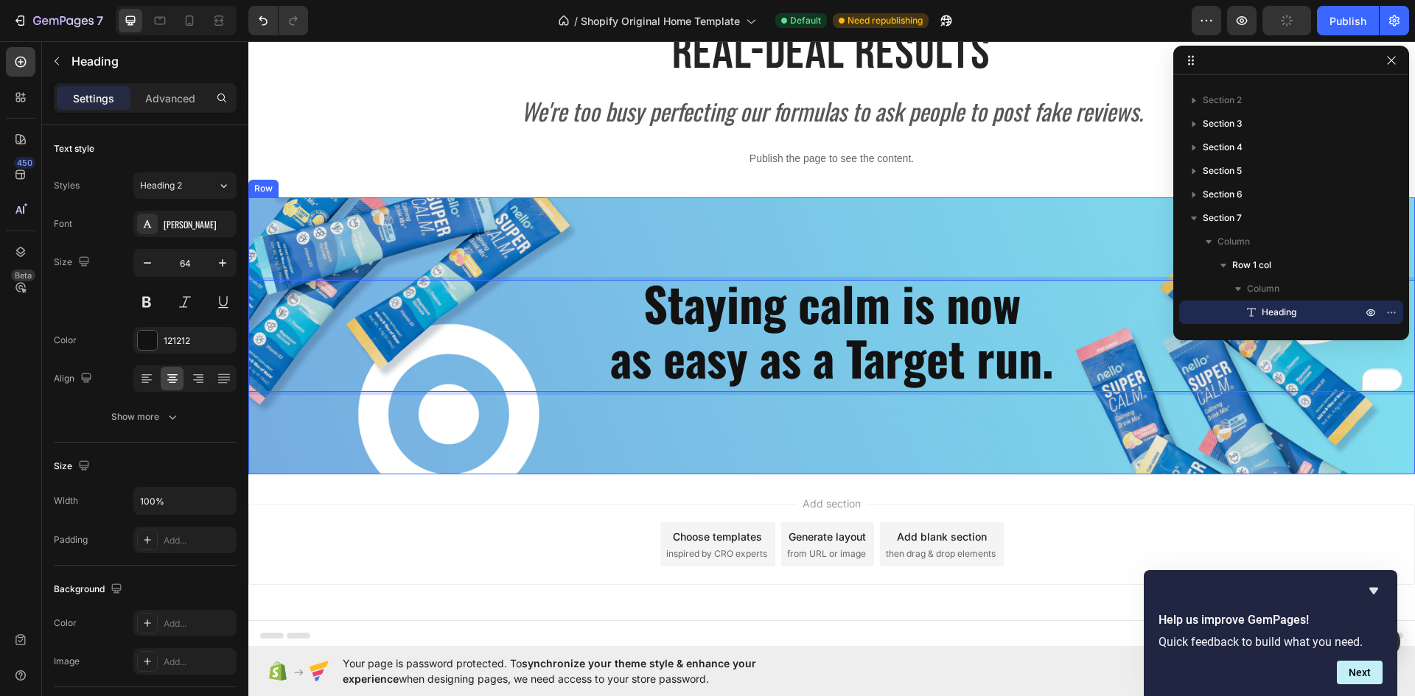
scroll to position [2688, 0]
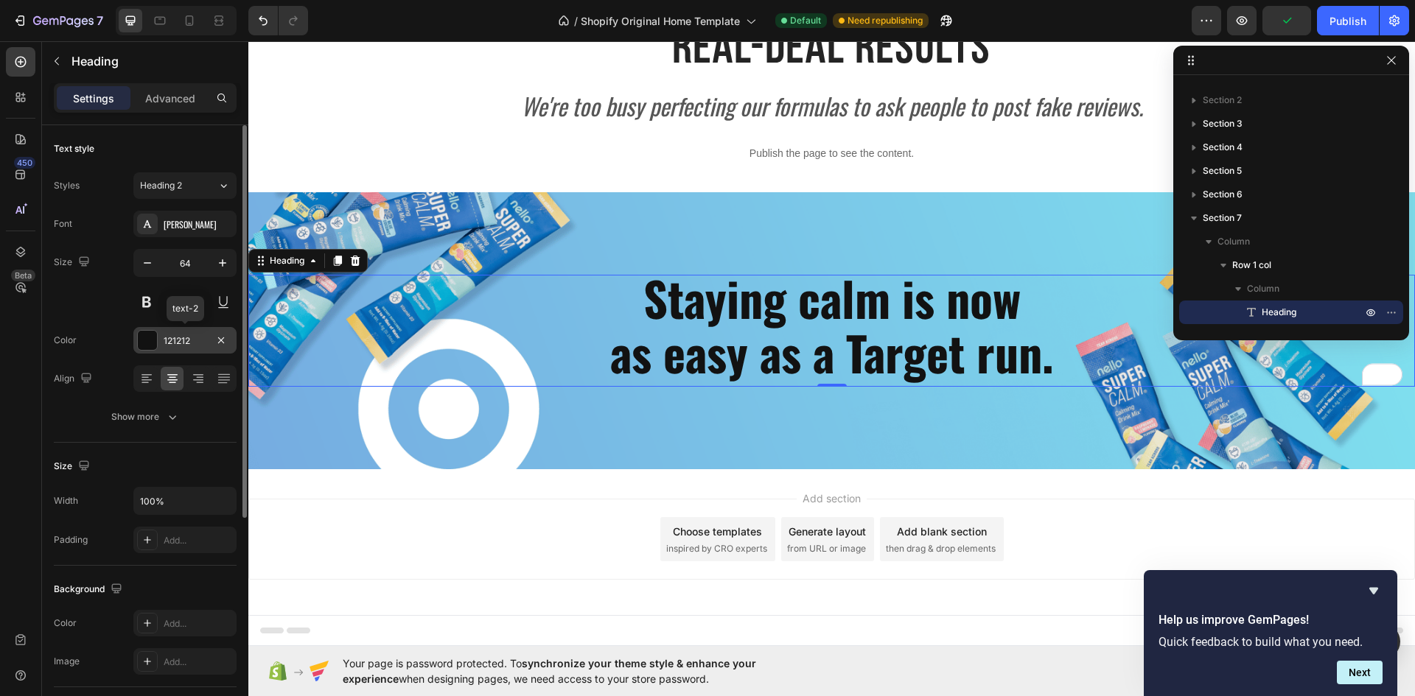
click at [180, 342] on div "121212" at bounding box center [185, 340] width 43 height 13
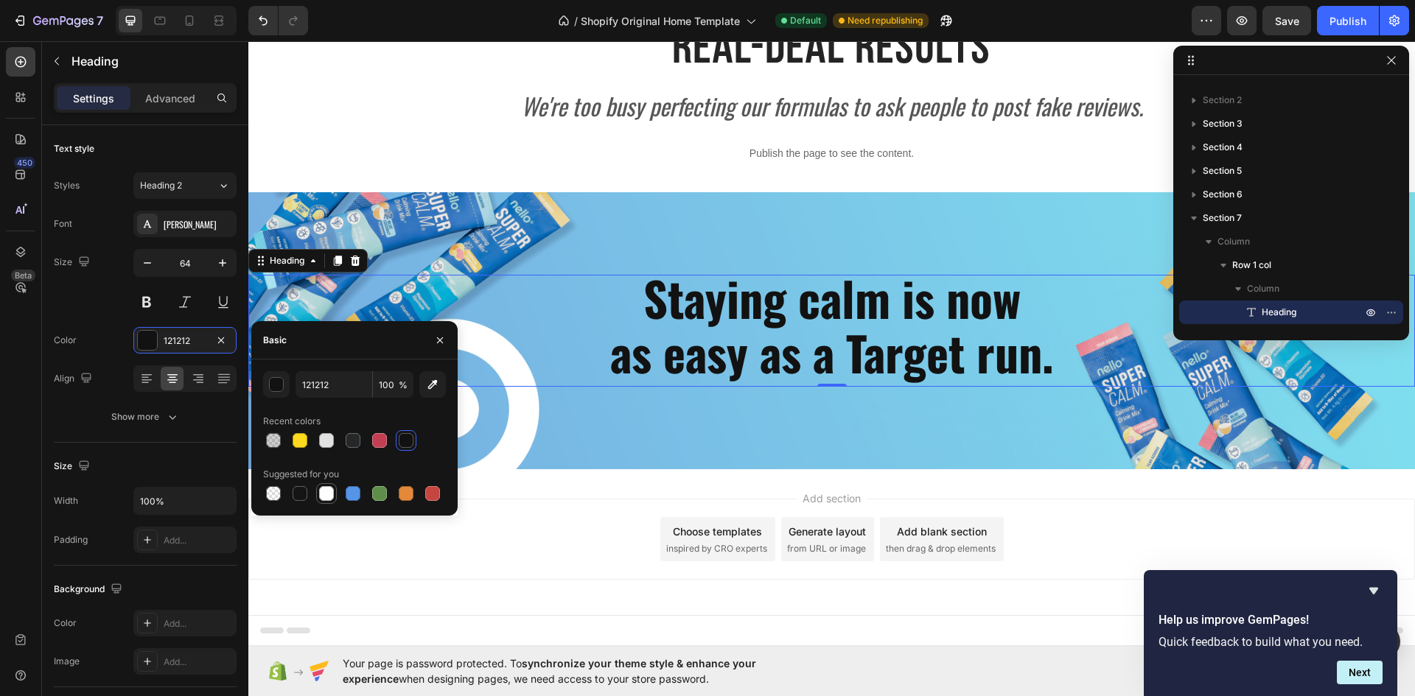
click at [322, 488] on div at bounding box center [326, 493] width 15 height 15
type input "FFFFFF"
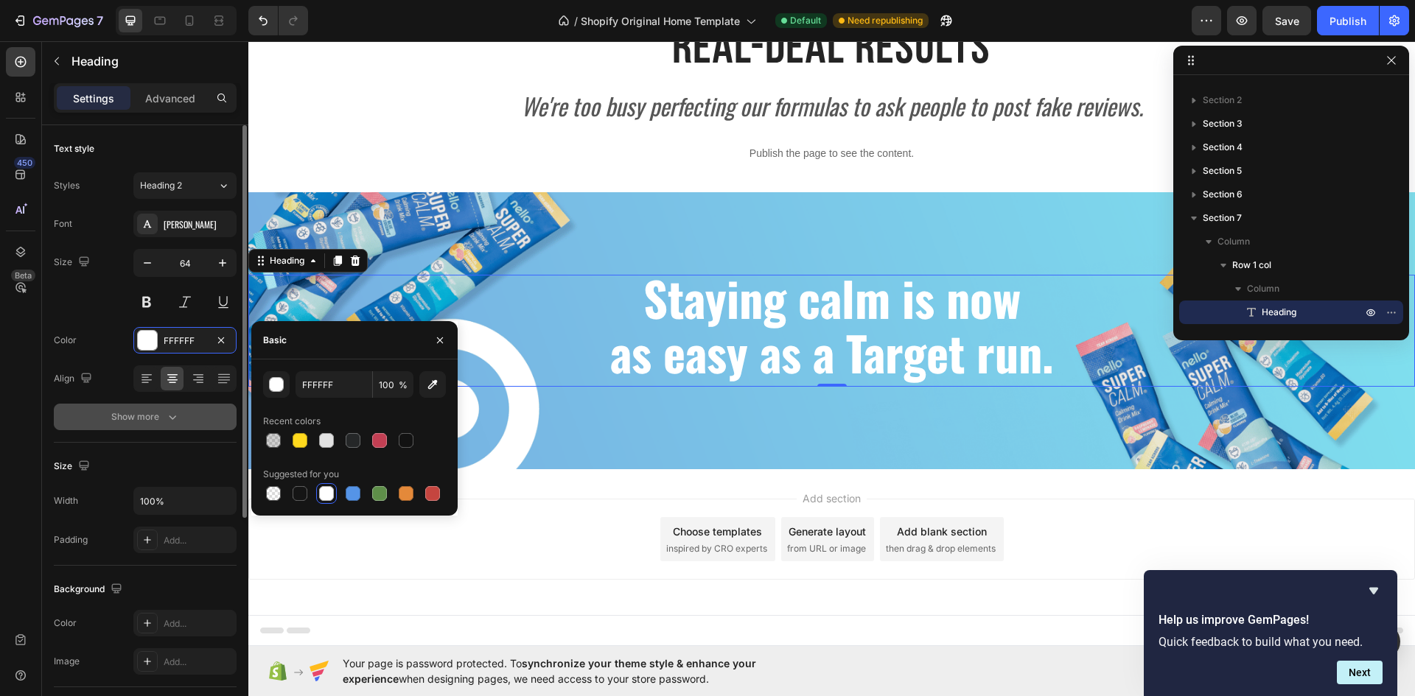
click at [156, 424] on div "Show more" at bounding box center [145, 417] width 69 height 15
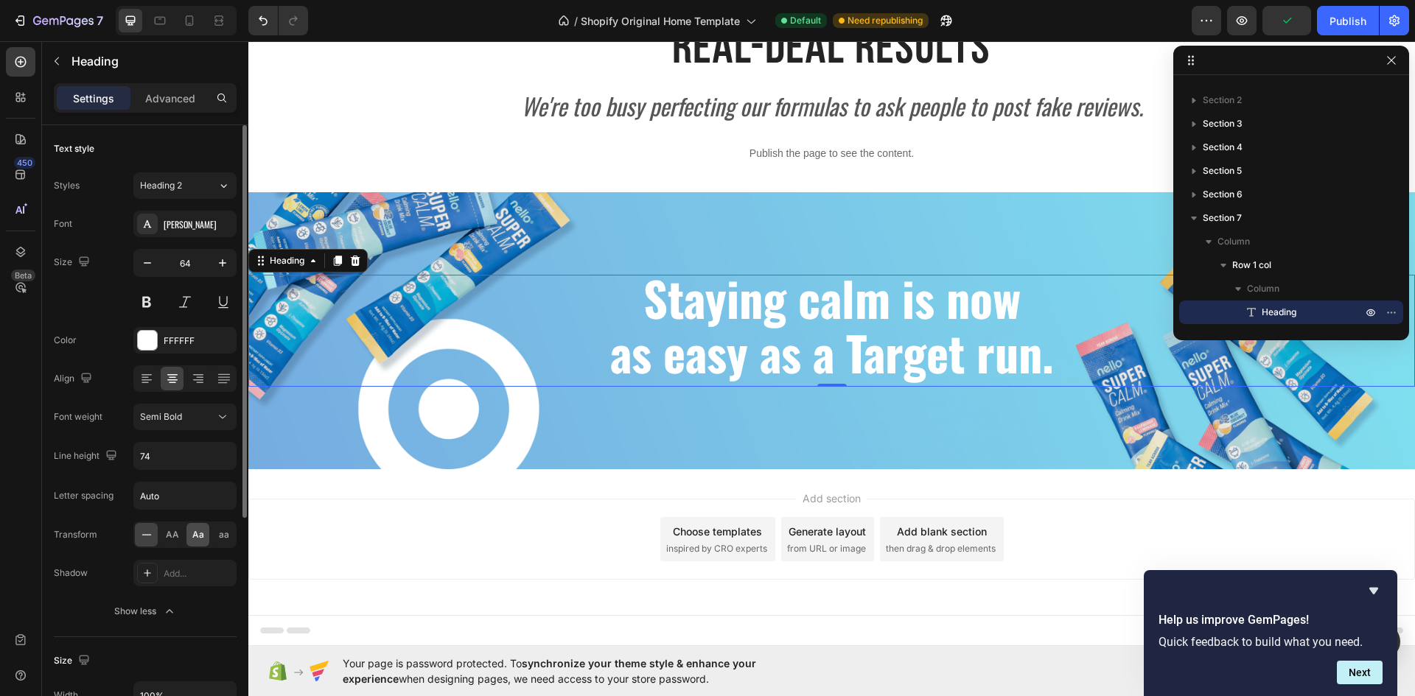
click at [194, 532] on span "Aa" at bounding box center [198, 534] width 12 height 13
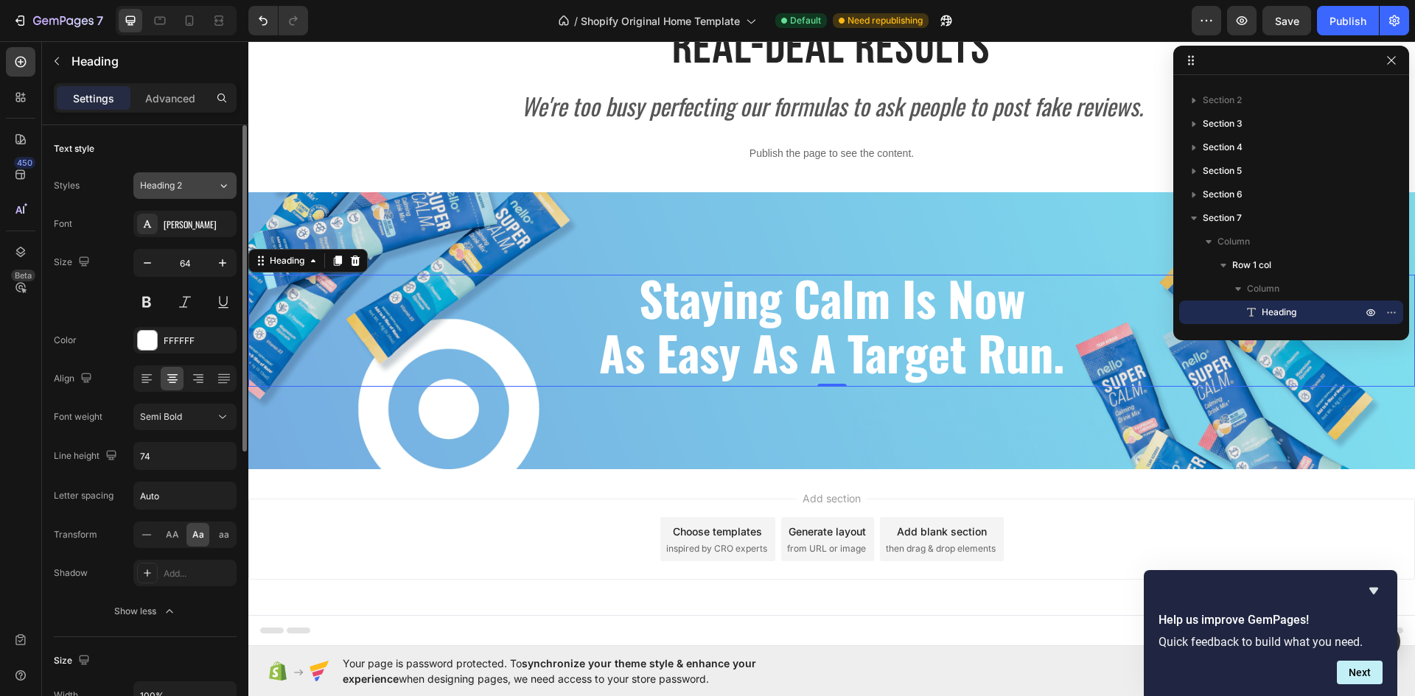
click at [220, 186] on icon at bounding box center [223, 185] width 13 height 15
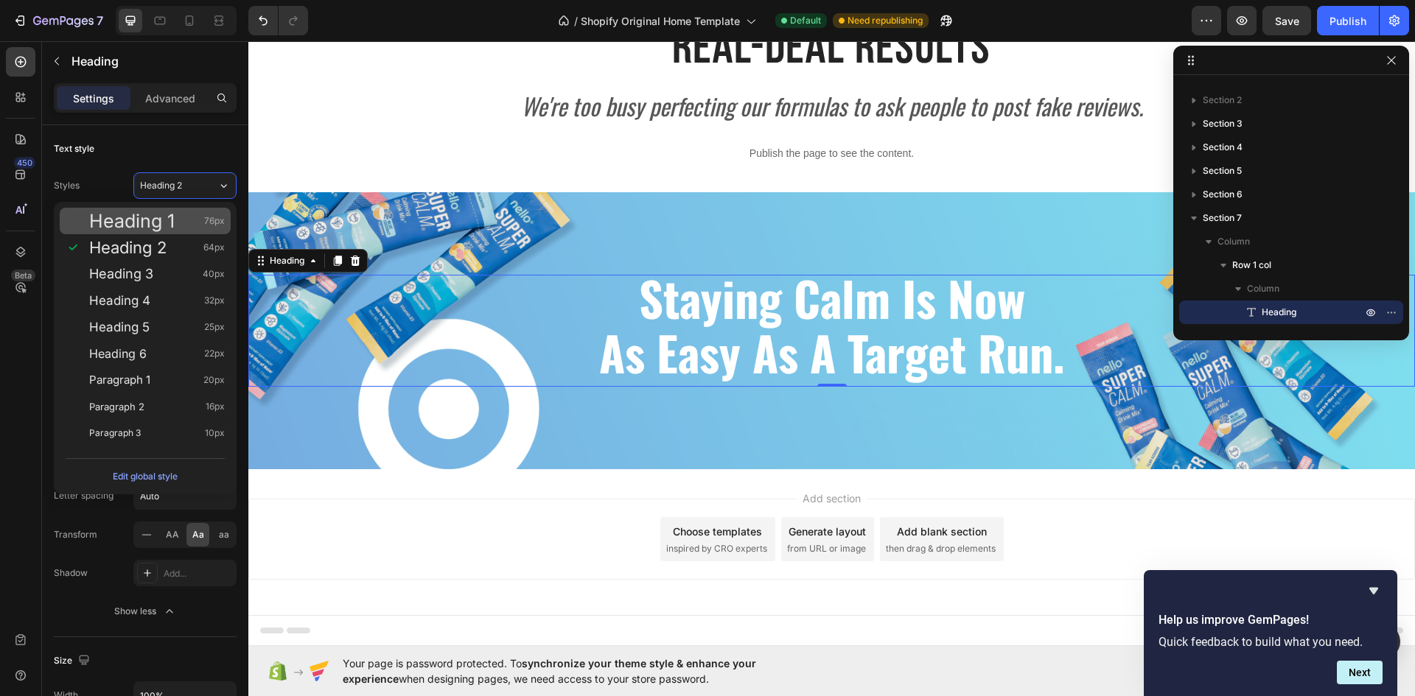
click at [182, 218] on div "Heading 1 76px" at bounding box center [157, 221] width 136 height 15
type input "76"
type input "88"
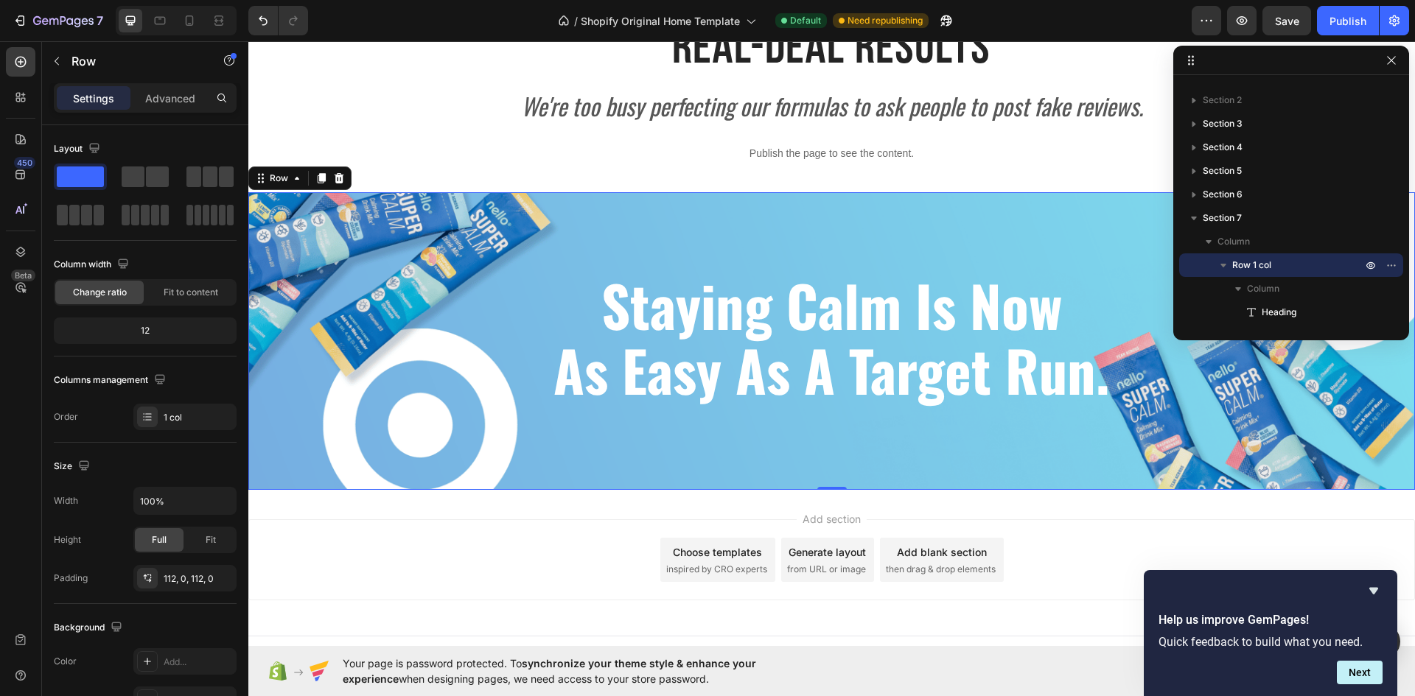
click at [793, 410] on div "staying calm is now as easy as a target run. Heading Row 0" at bounding box center [831, 341] width 1166 height 298
click at [63, 63] on button "button" at bounding box center [57, 61] width 24 height 24
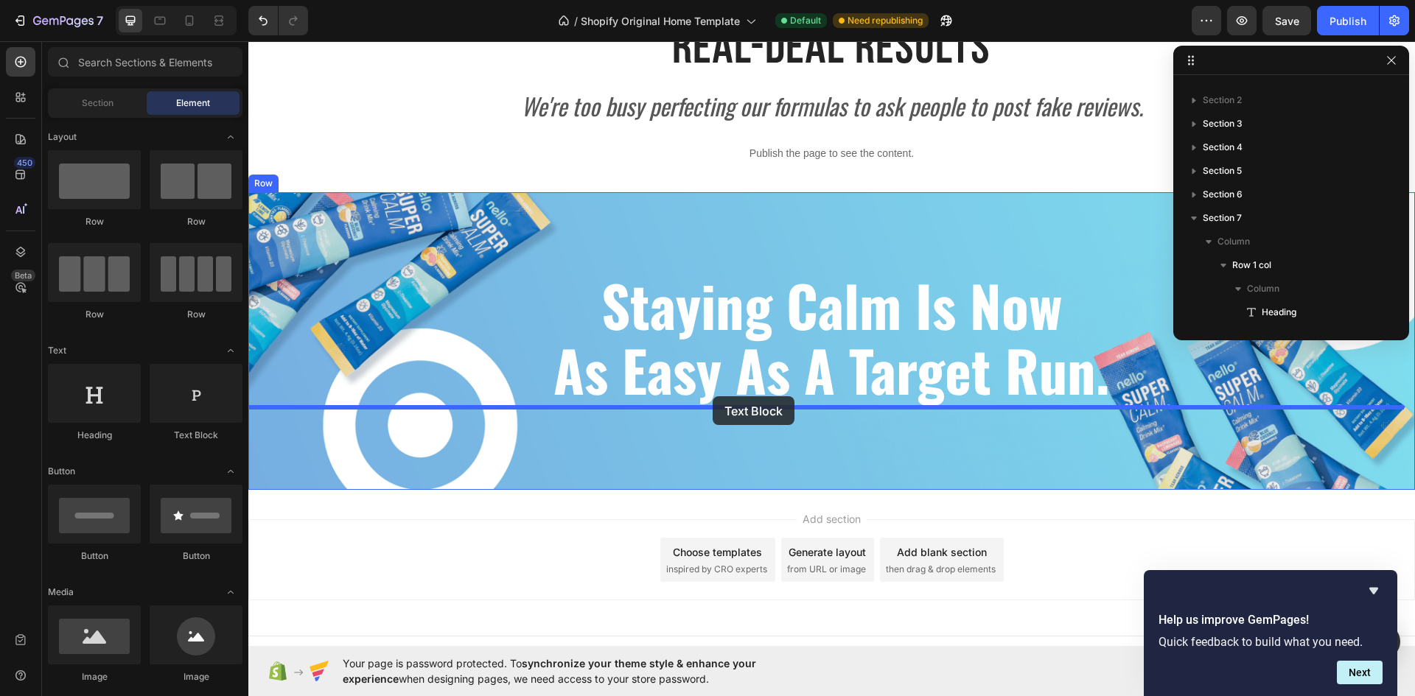
drag, startPoint x: 430, startPoint y: 435, endPoint x: 712, endPoint y: 396, distance: 284.8
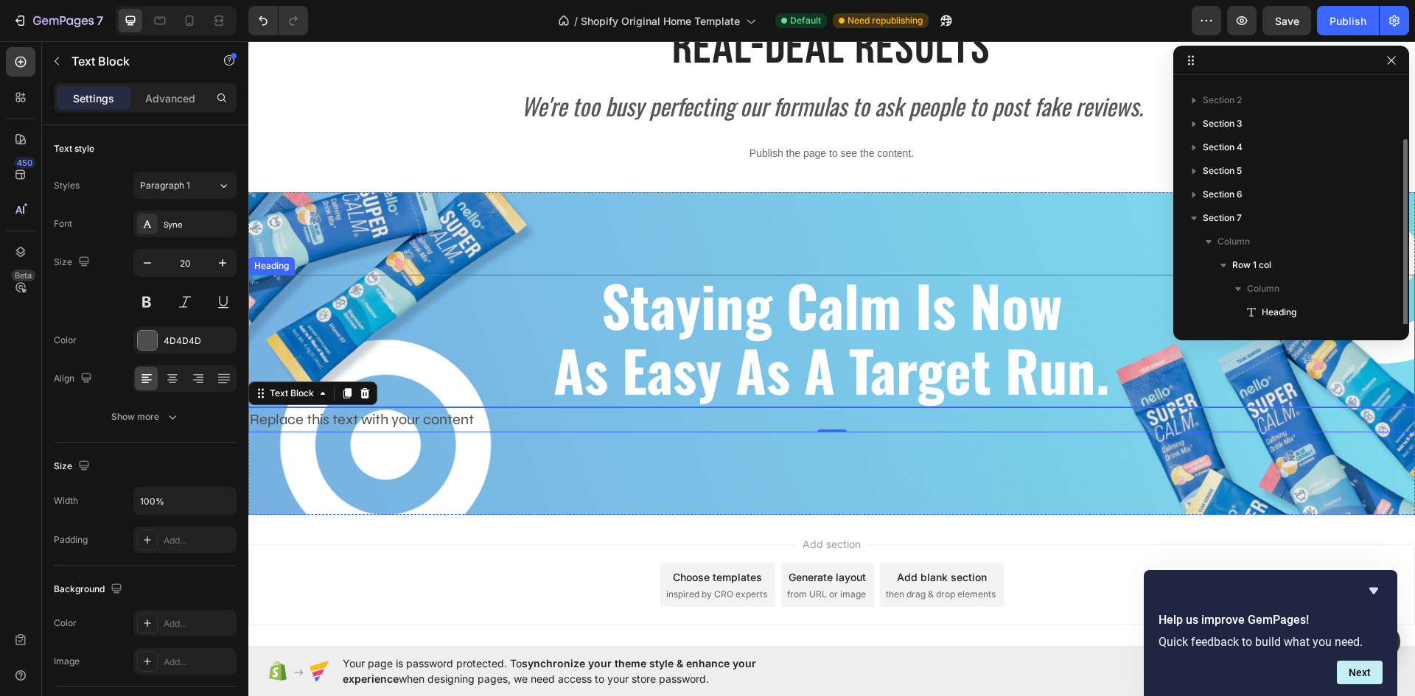
scroll to position [40, 0]
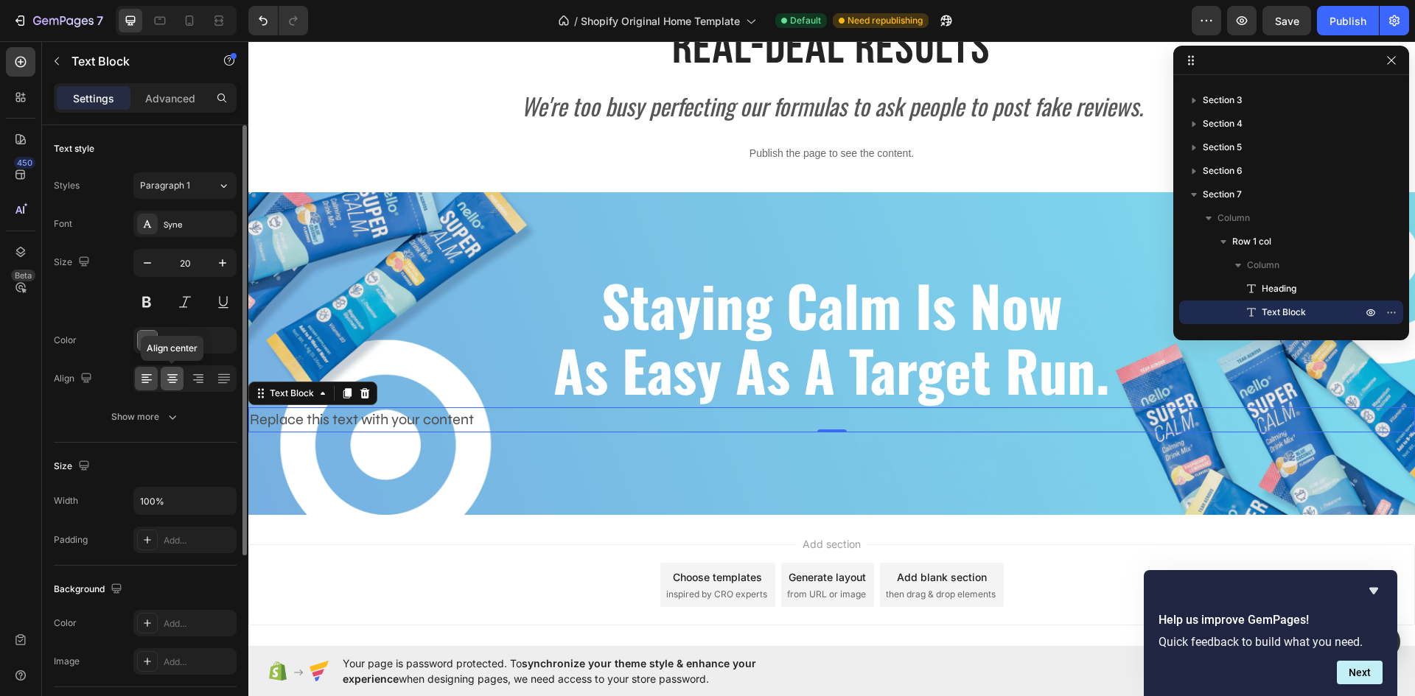
click at [181, 379] on div at bounding box center [172, 379] width 23 height 24
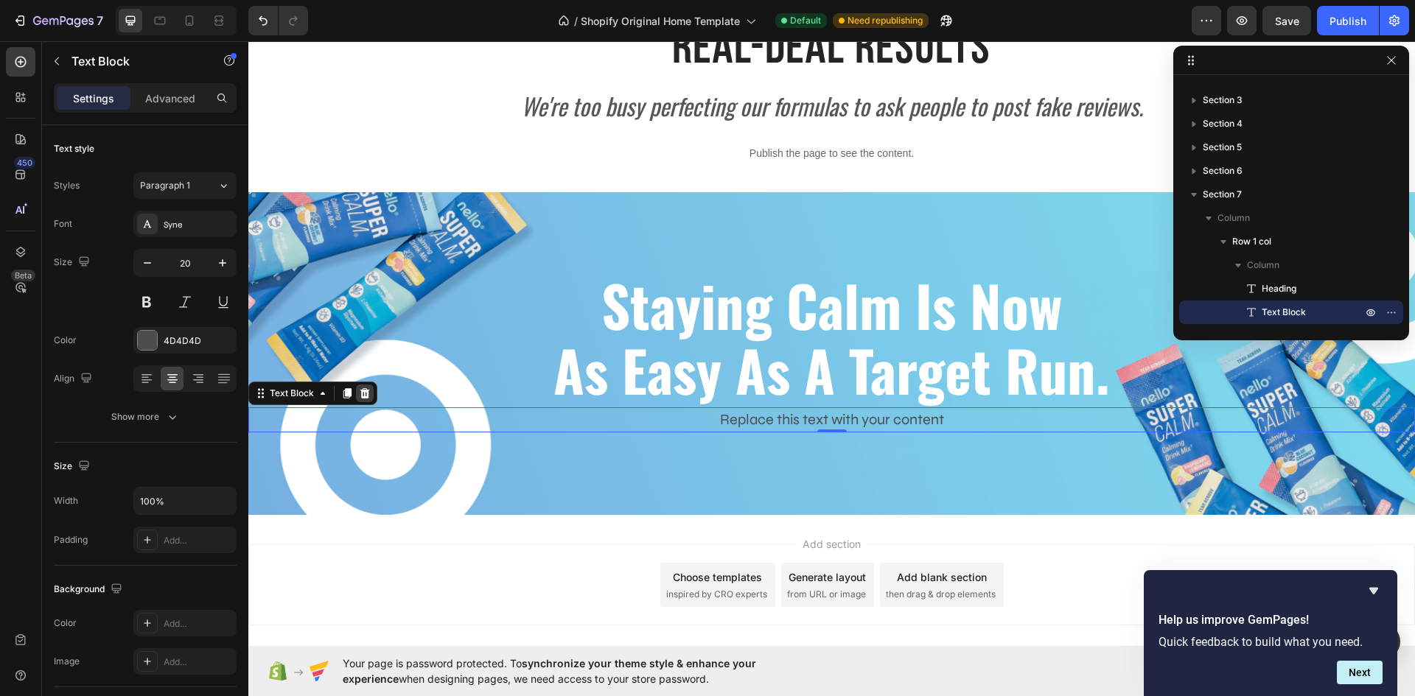
click at [362, 394] on icon at bounding box center [365, 393] width 10 height 10
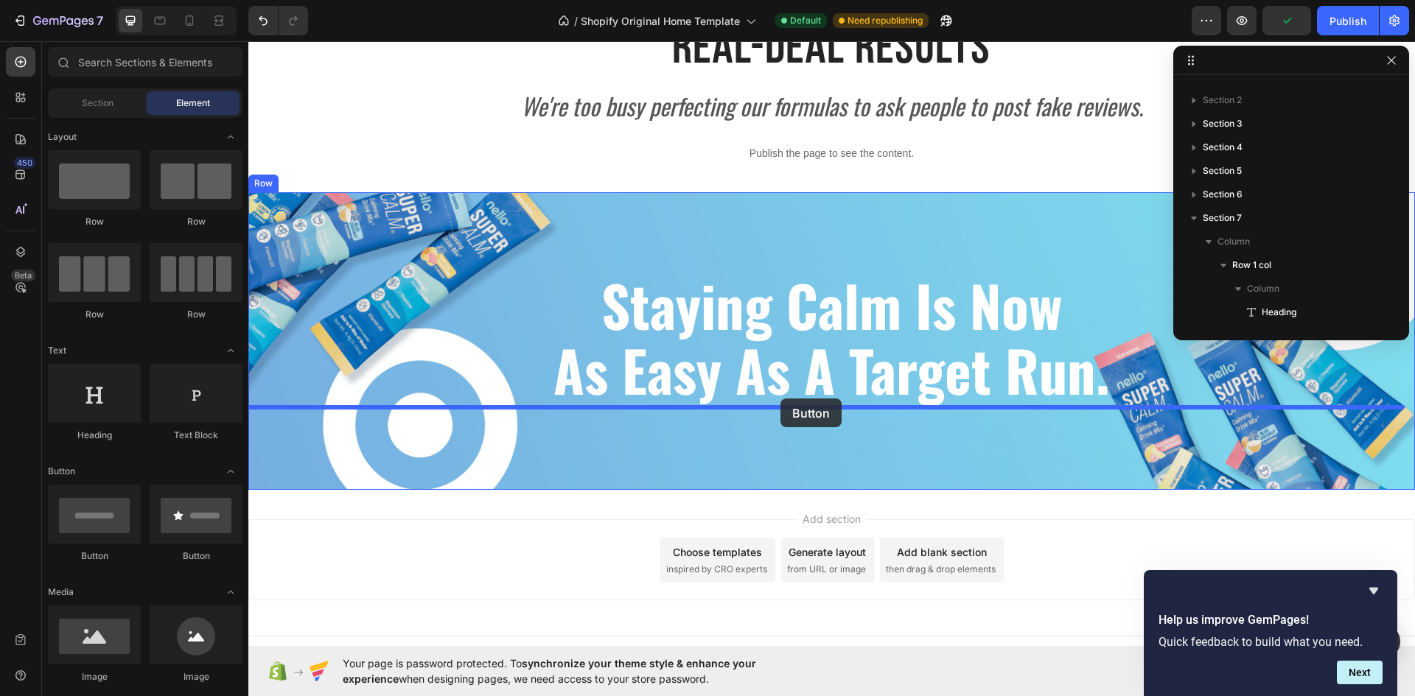
drag, startPoint x: 347, startPoint y: 572, endPoint x: 779, endPoint y: 401, distance: 464.6
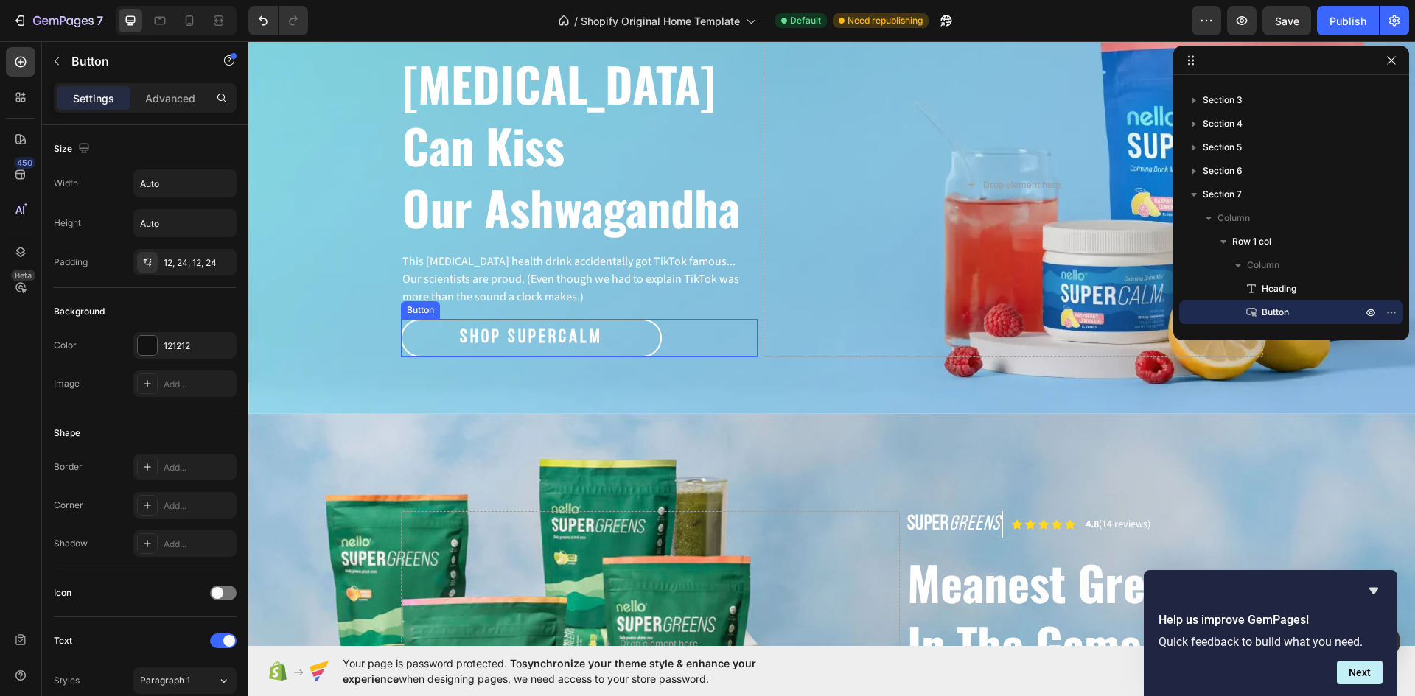
scroll to position [279, 0]
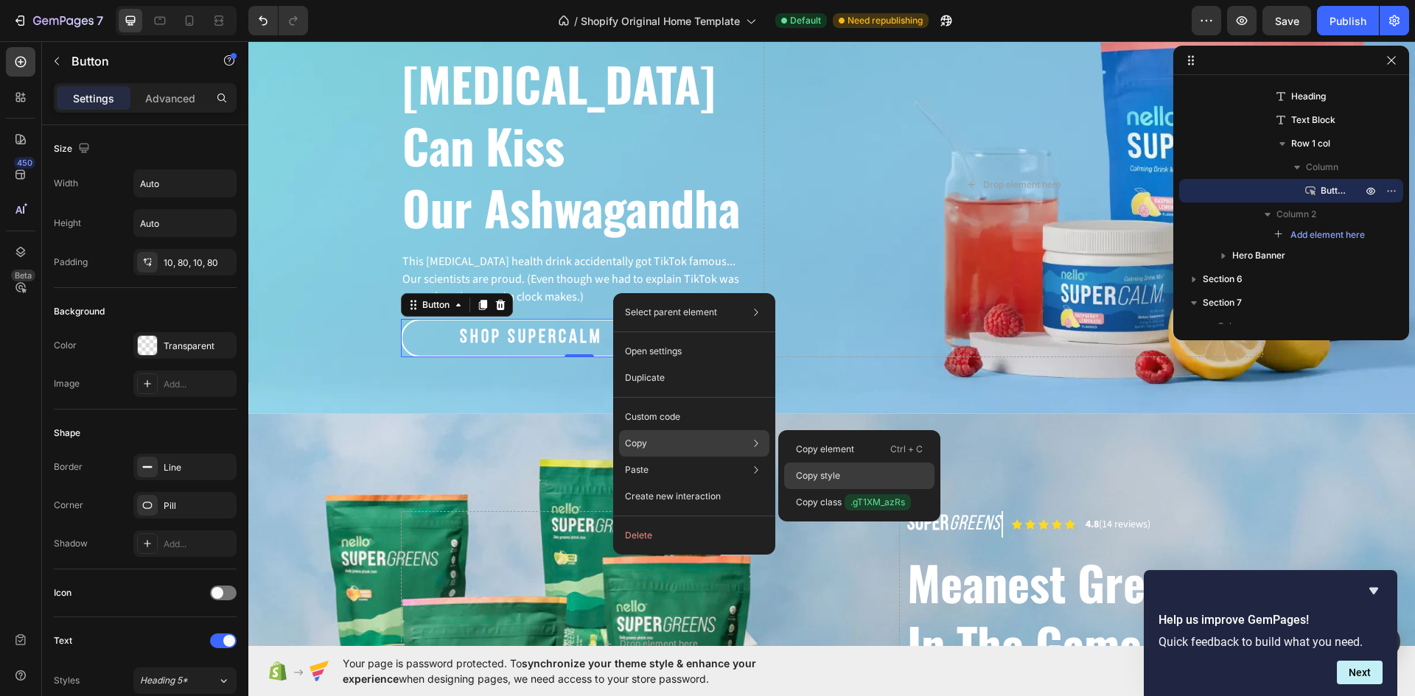
drag, startPoint x: 576, startPoint y: 428, endPoint x: 824, endPoint y: 470, distance: 251.8
click at [824, 470] on p "Copy style" at bounding box center [818, 475] width 44 height 13
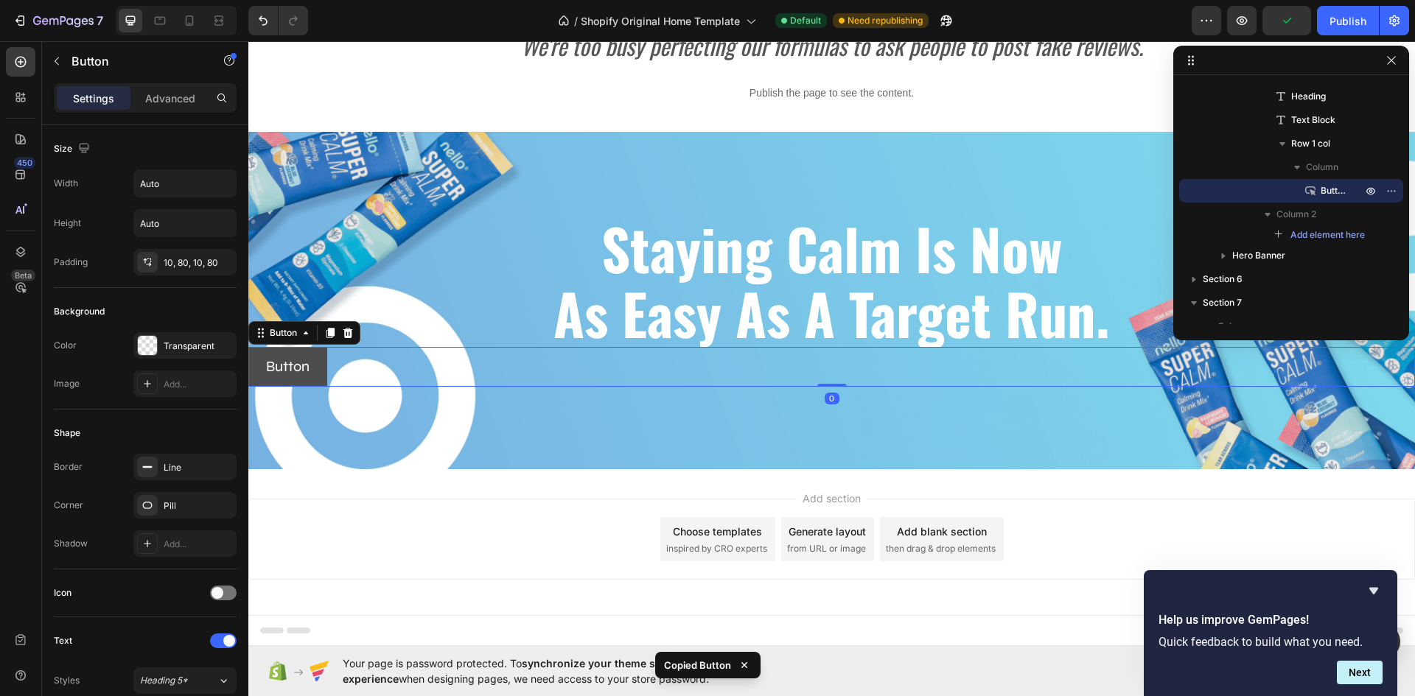
scroll to position [388, 0]
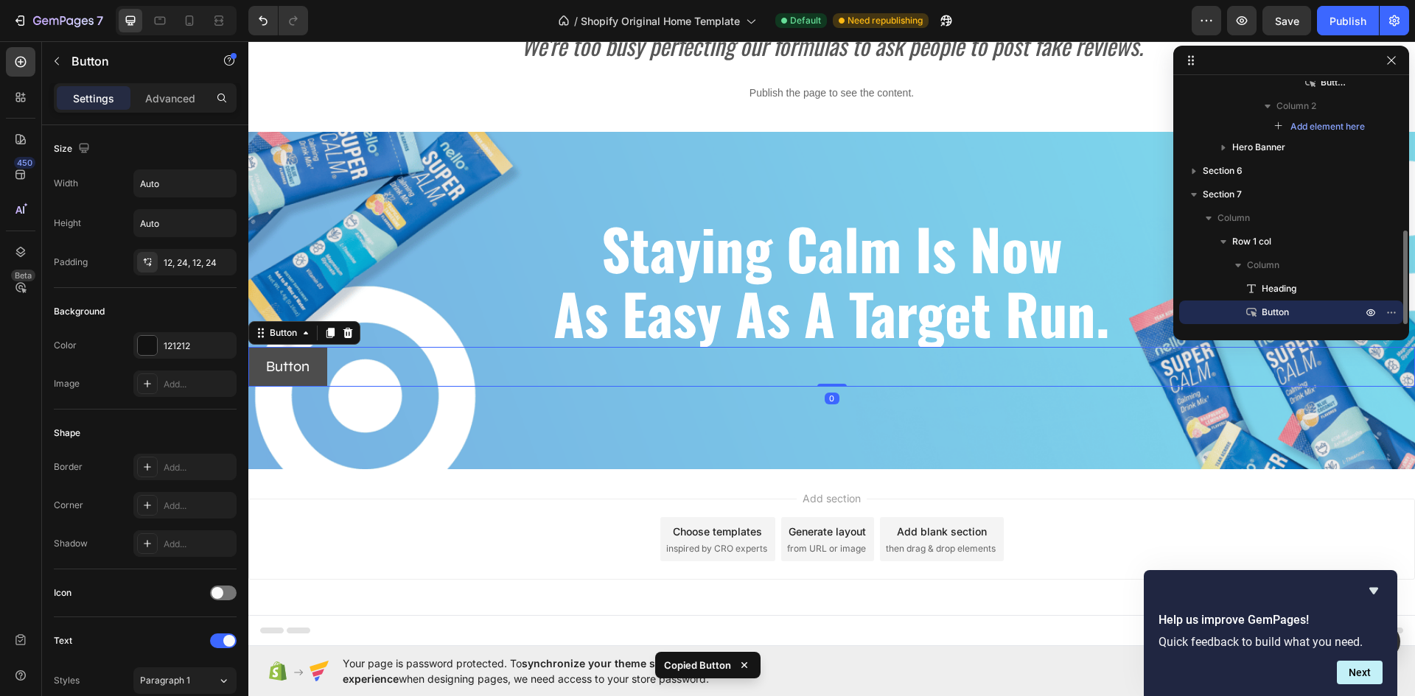
click at [315, 363] on button "Button" at bounding box center [287, 367] width 79 height 40
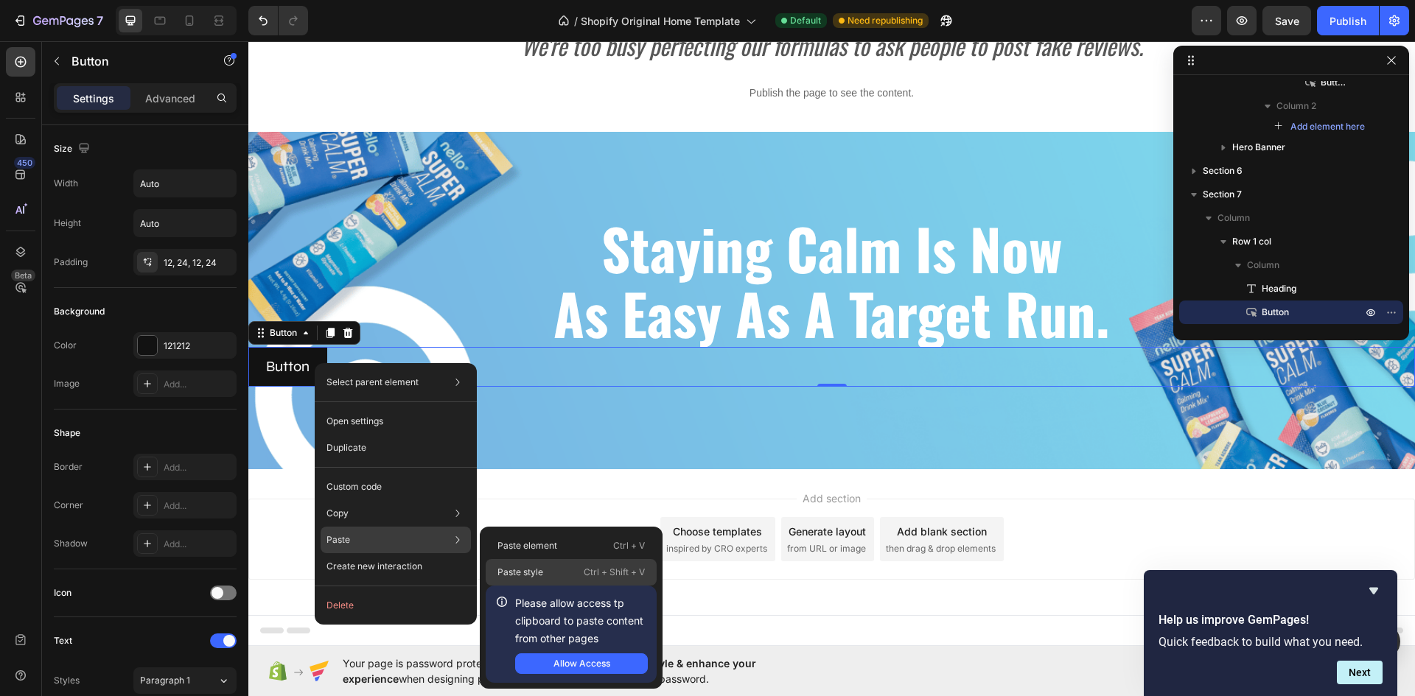
click at [536, 567] on p "Paste style" at bounding box center [520, 572] width 46 height 13
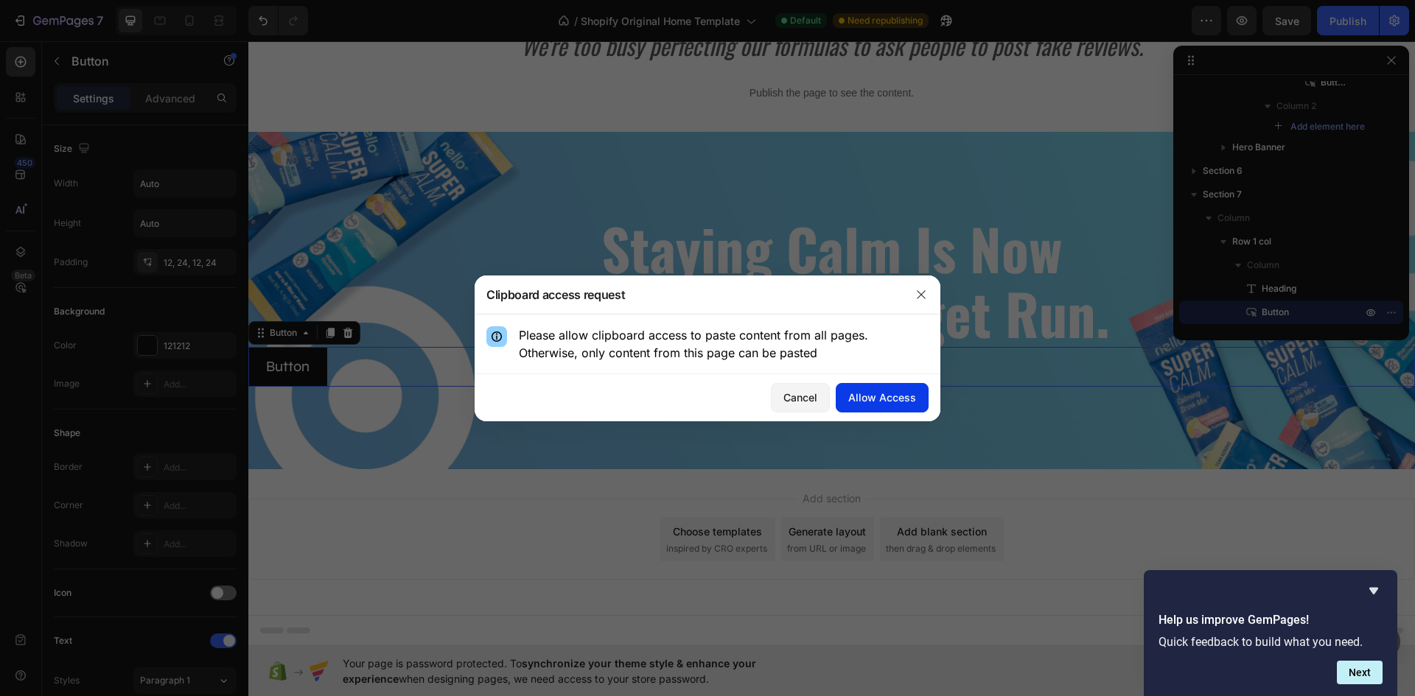
click at [889, 396] on div "Allow Access" at bounding box center [882, 397] width 68 height 15
type input "26"
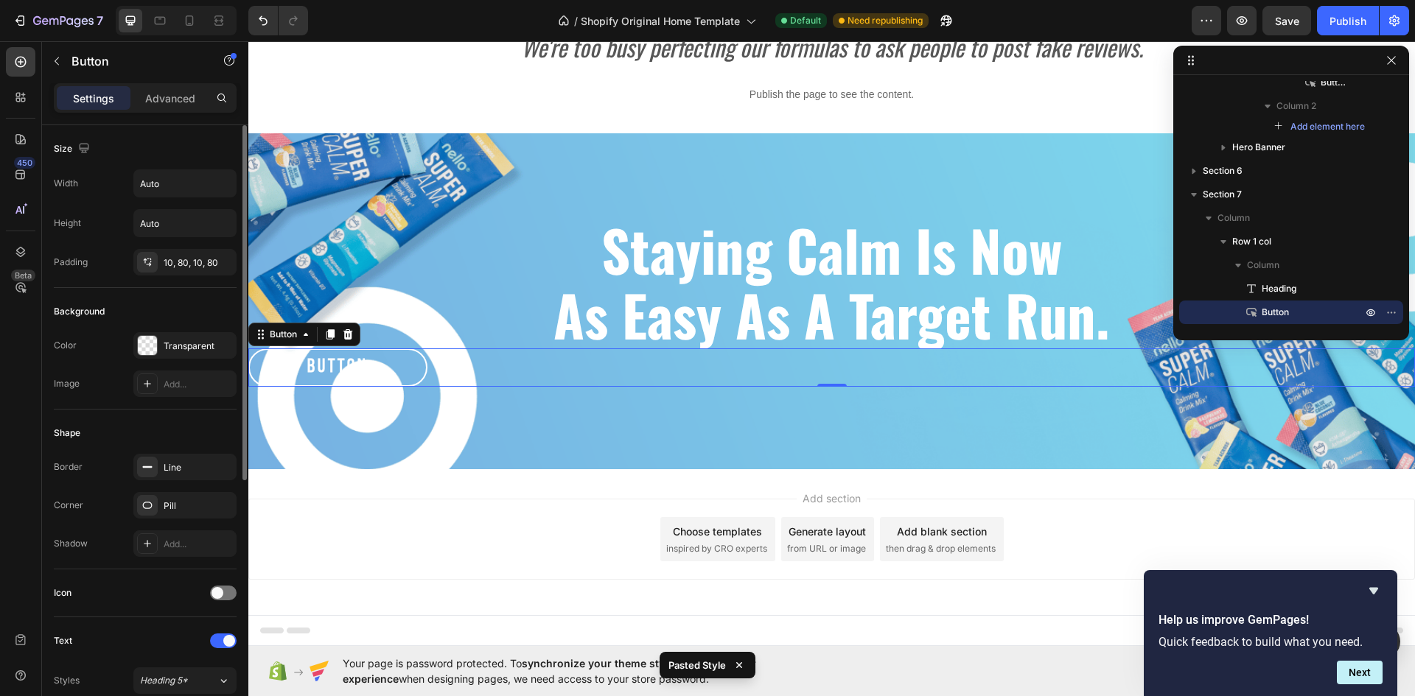
scroll to position [444, 0]
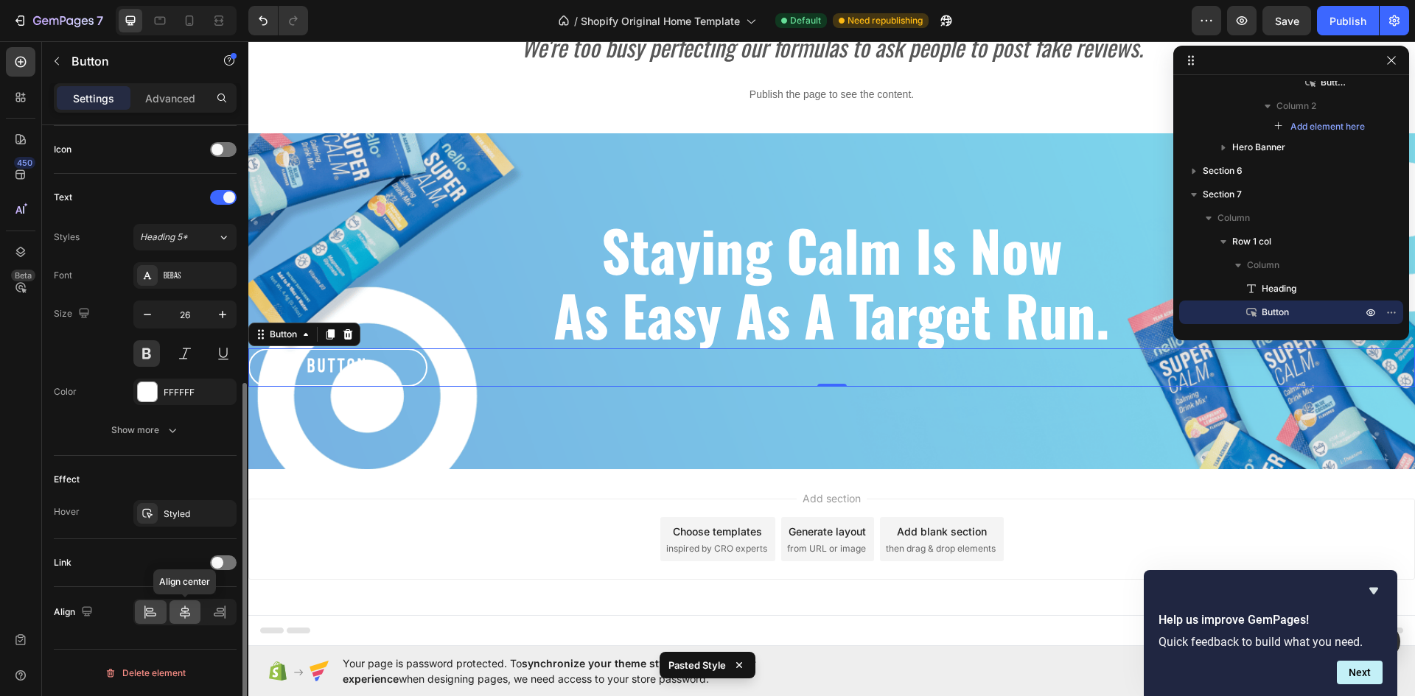
click at [193, 606] on div at bounding box center [185, 612] width 32 height 24
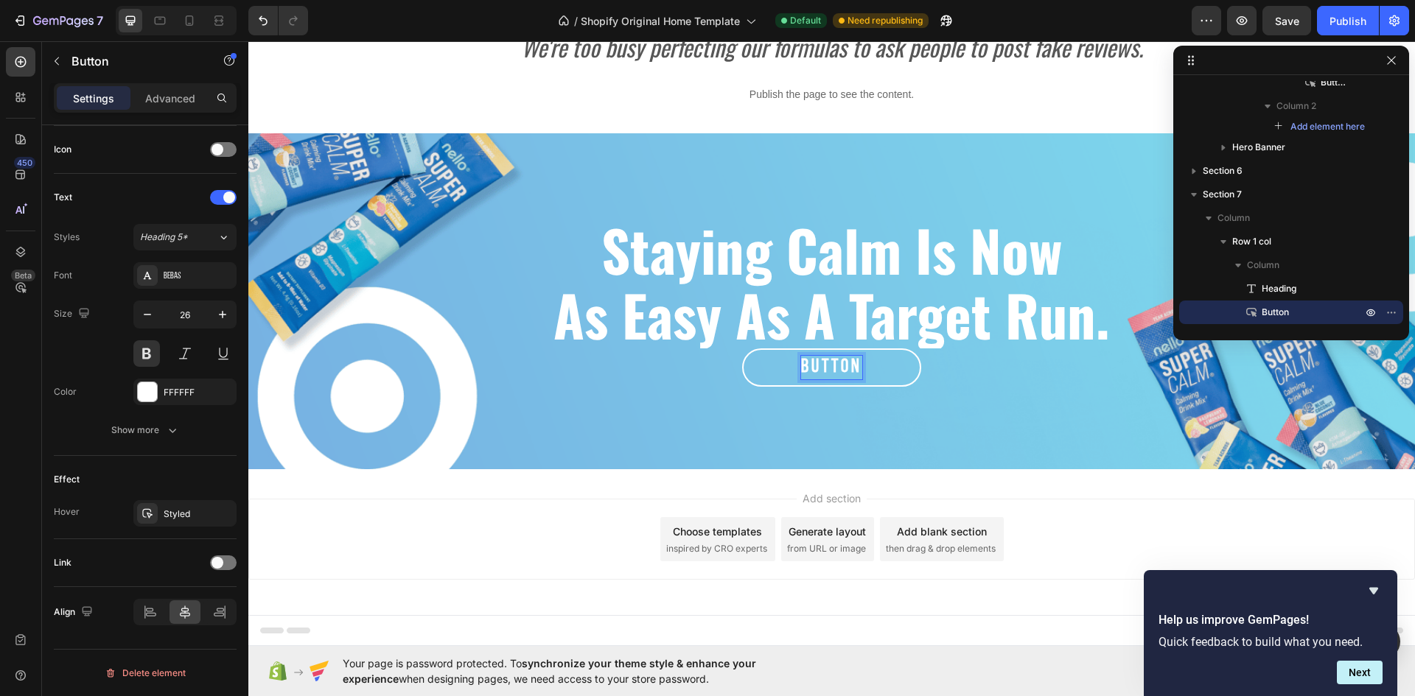
click at [853, 366] on p "Button" at bounding box center [831, 368] width 61 height 24
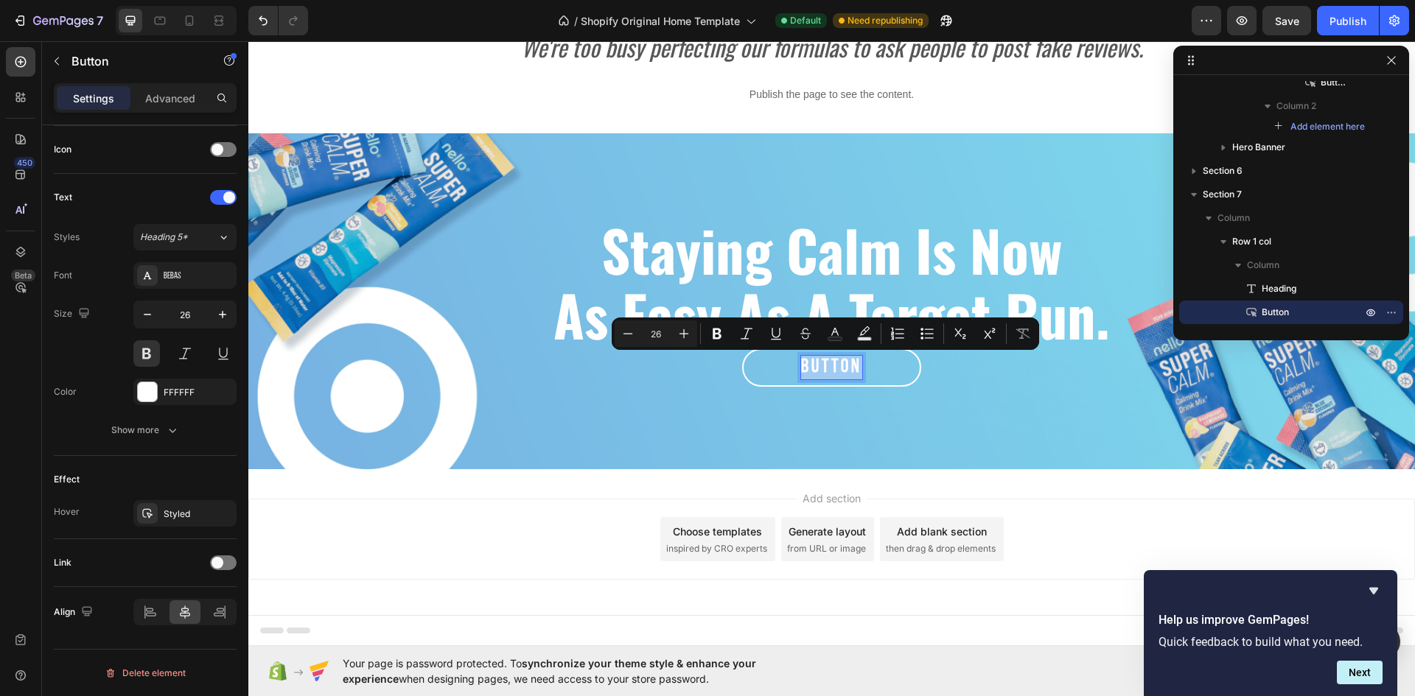
drag, startPoint x: 853, startPoint y: 366, endPoint x: 786, endPoint y: 354, distance: 68.1
click at [783, 354] on button "Button" at bounding box center [831, 367] width 179 height 38
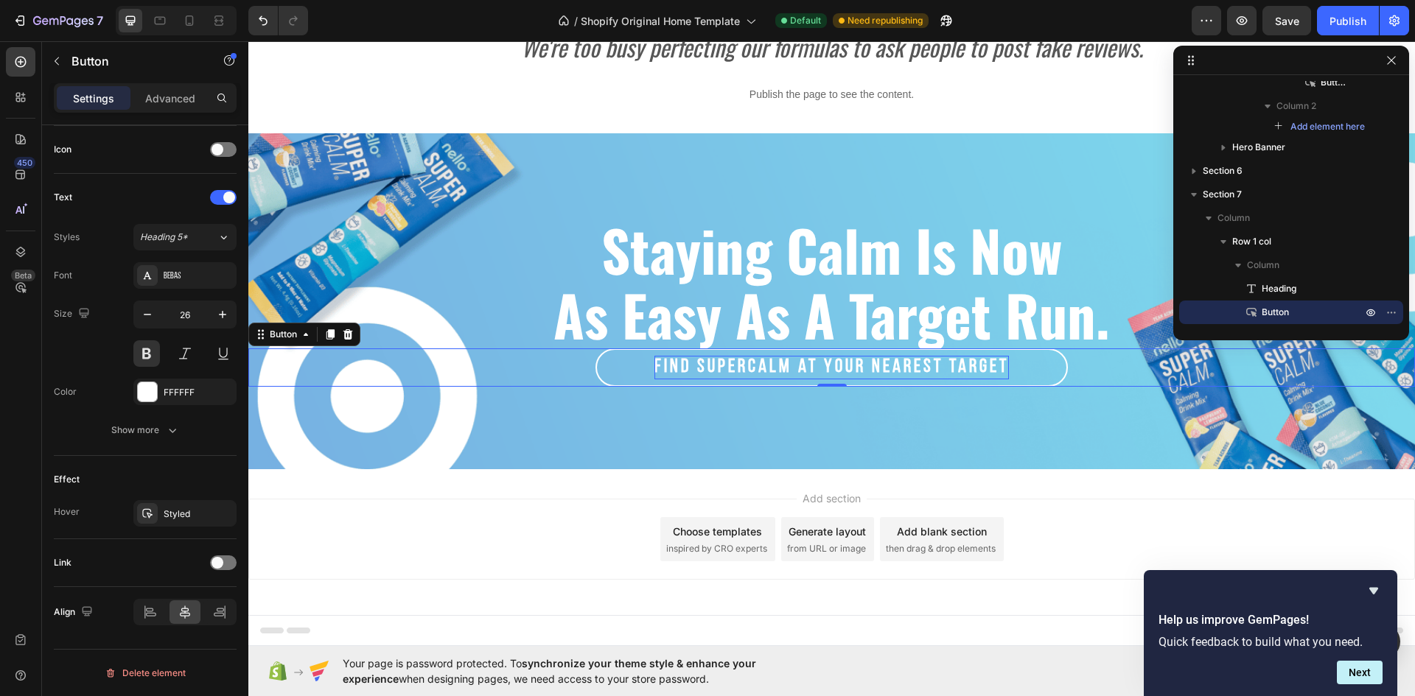
click at [1039, 367] on button "find Supercalm at your nearest target" at bounding box center [831, 367] width 472 height 38
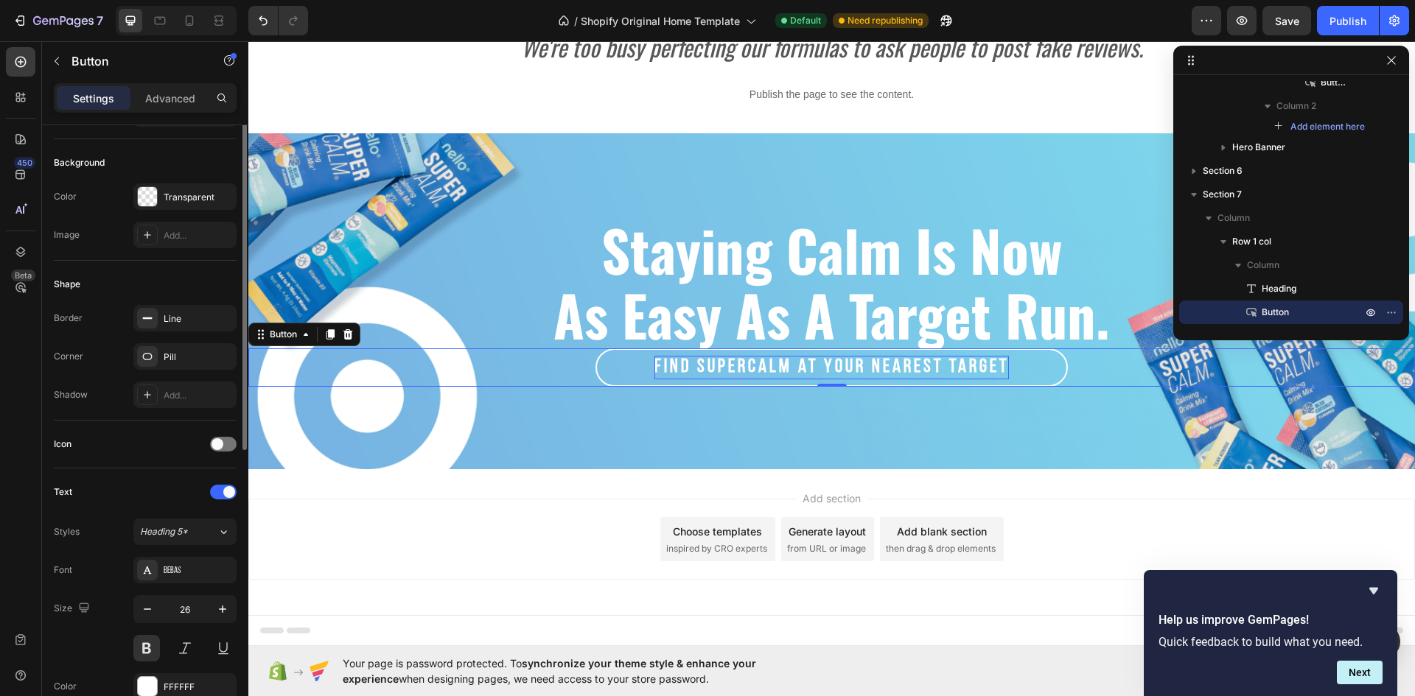
scroll to position [75, 0]
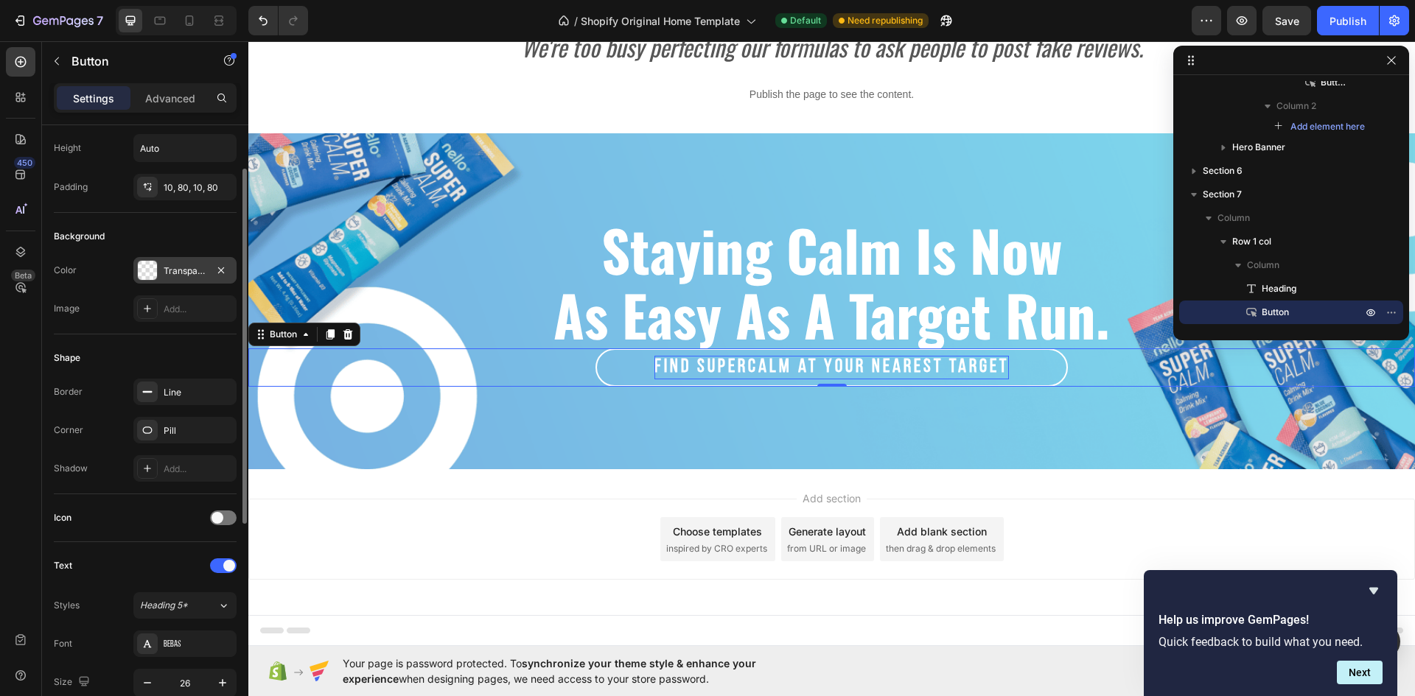
click at [172, 270] on div "Transparent" at bounding box center [185, 270] width 43 height 13
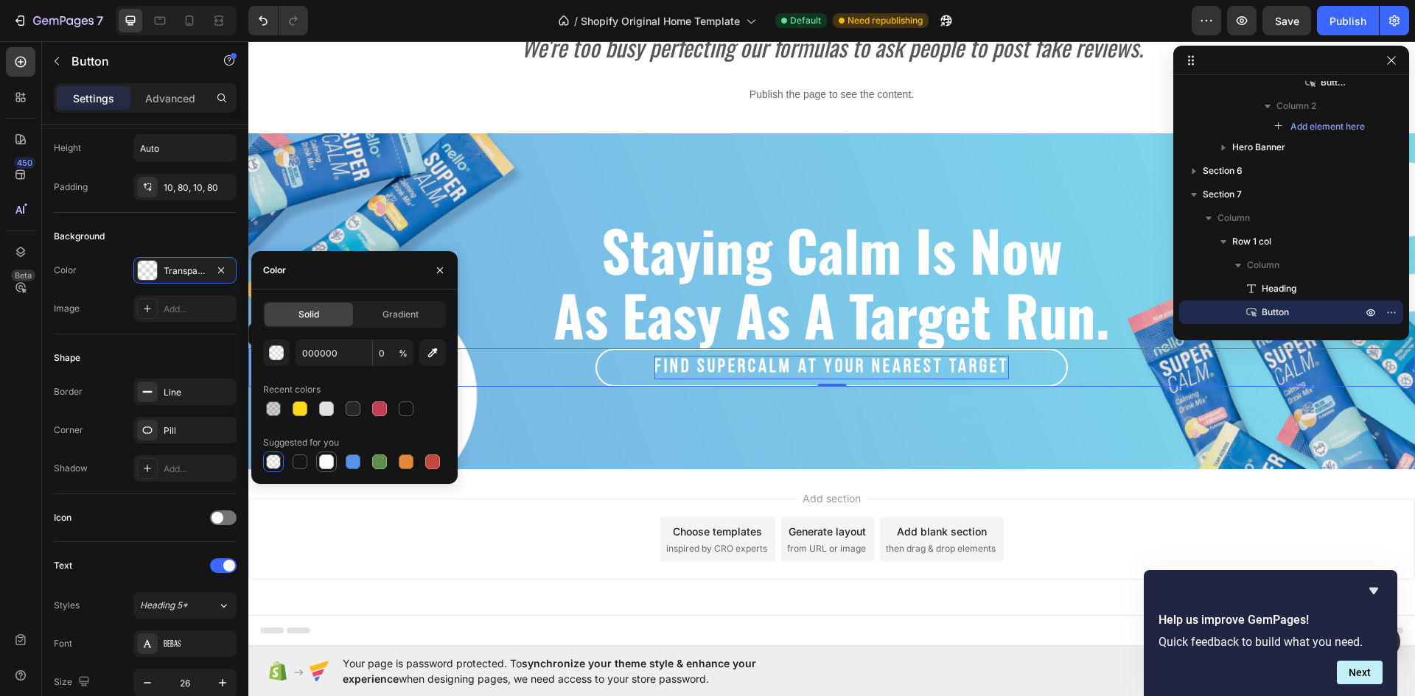
click at [320, 460] on div at bounding box center [326, 462] width 15 height 15
type input "FFFFFF"
type input "100"
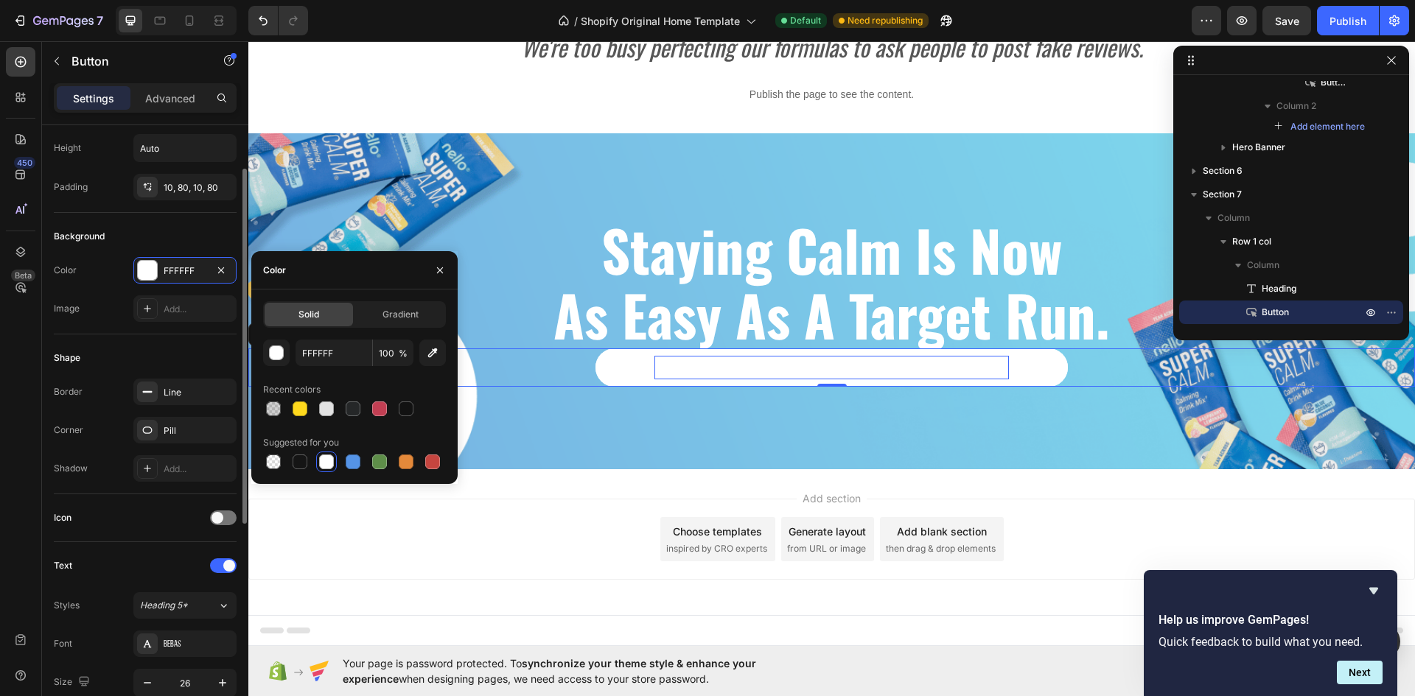
click at [197, 350] on div "Shape" at bounding box center [145, 358] width 183 height 24
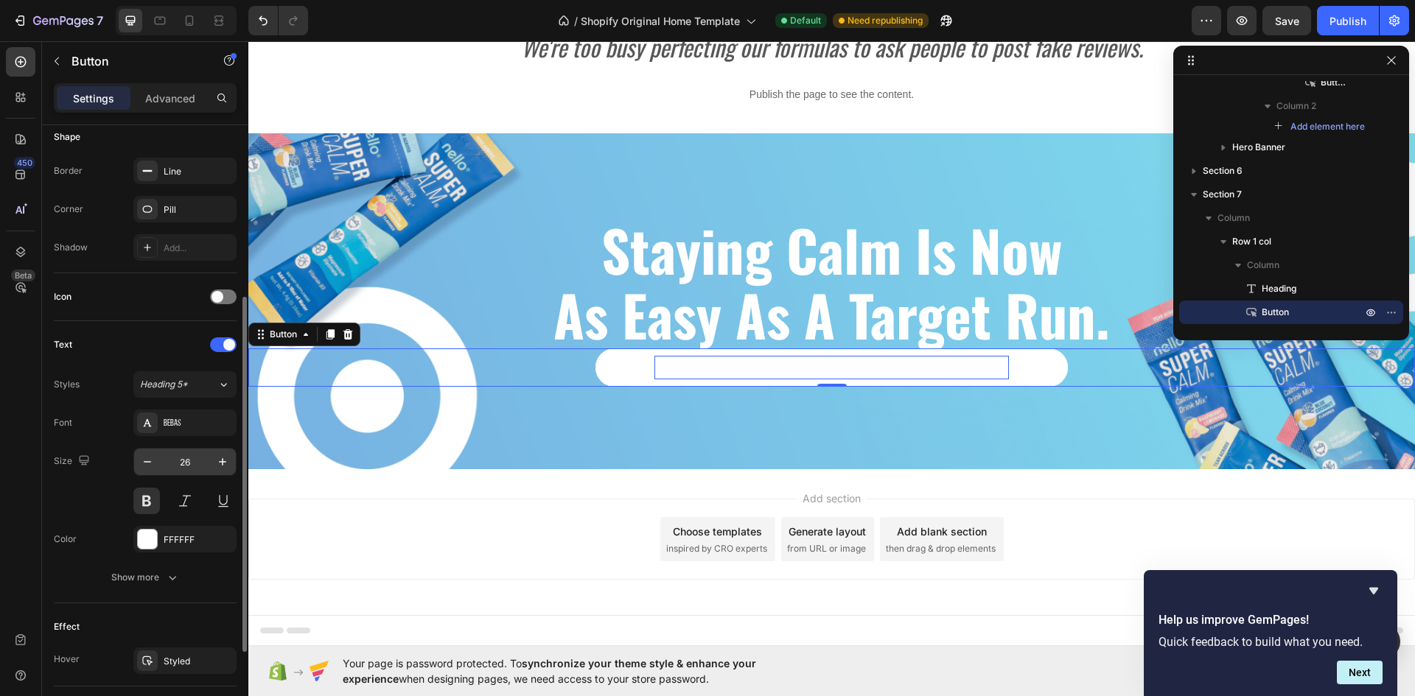
scroll to position [444, 0]
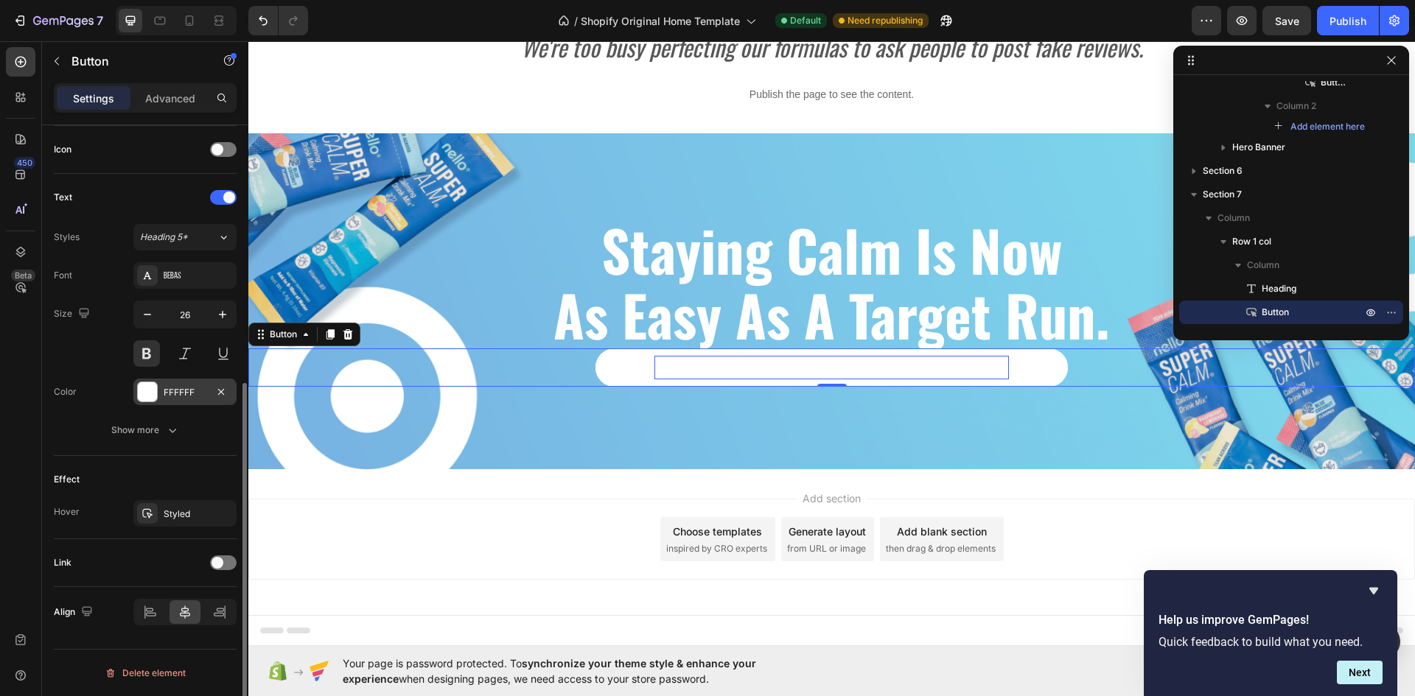
click at [163, 390] on div "FFFFFF" at bounding box center [184, 392] width 103 height 27
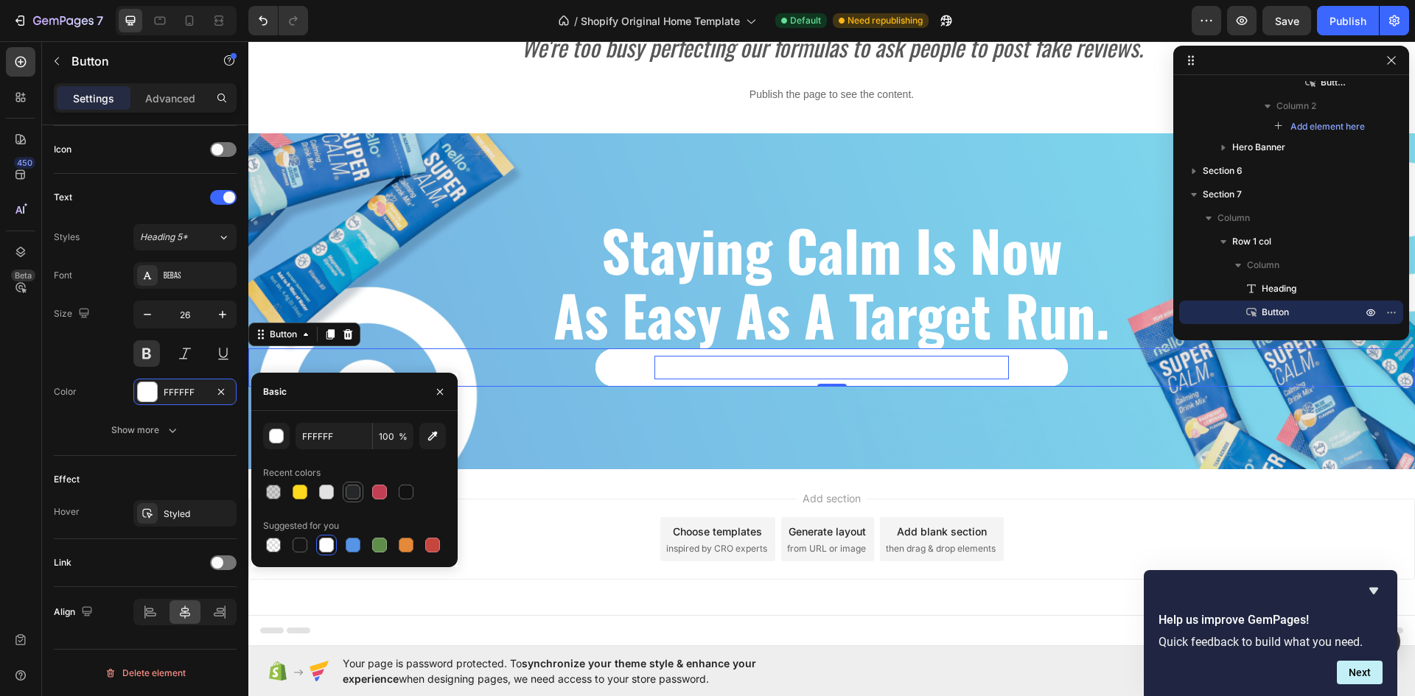
click at [354, 488] on div at bounding box center [353, 492] width 15 height 15
type input "252728"
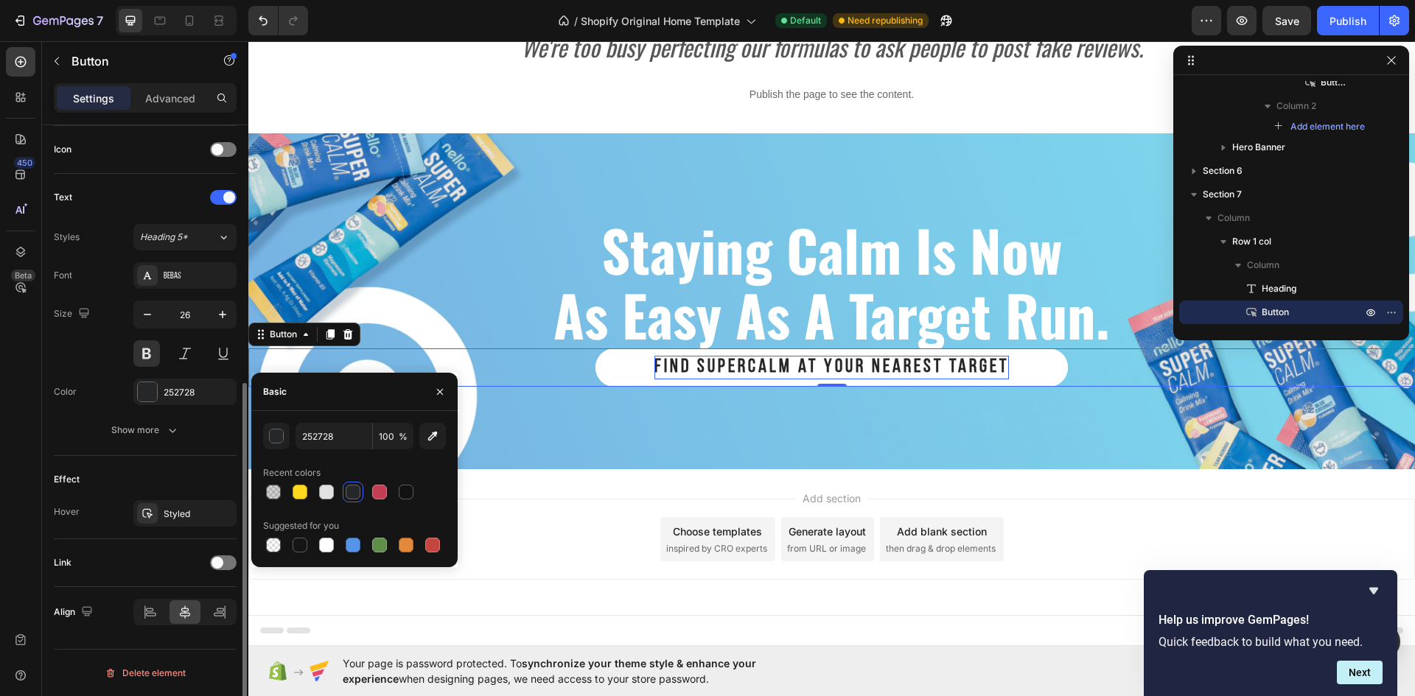
click at [202, 468] on div "Effect" at bounding box center [145, 480] width 183 height 24
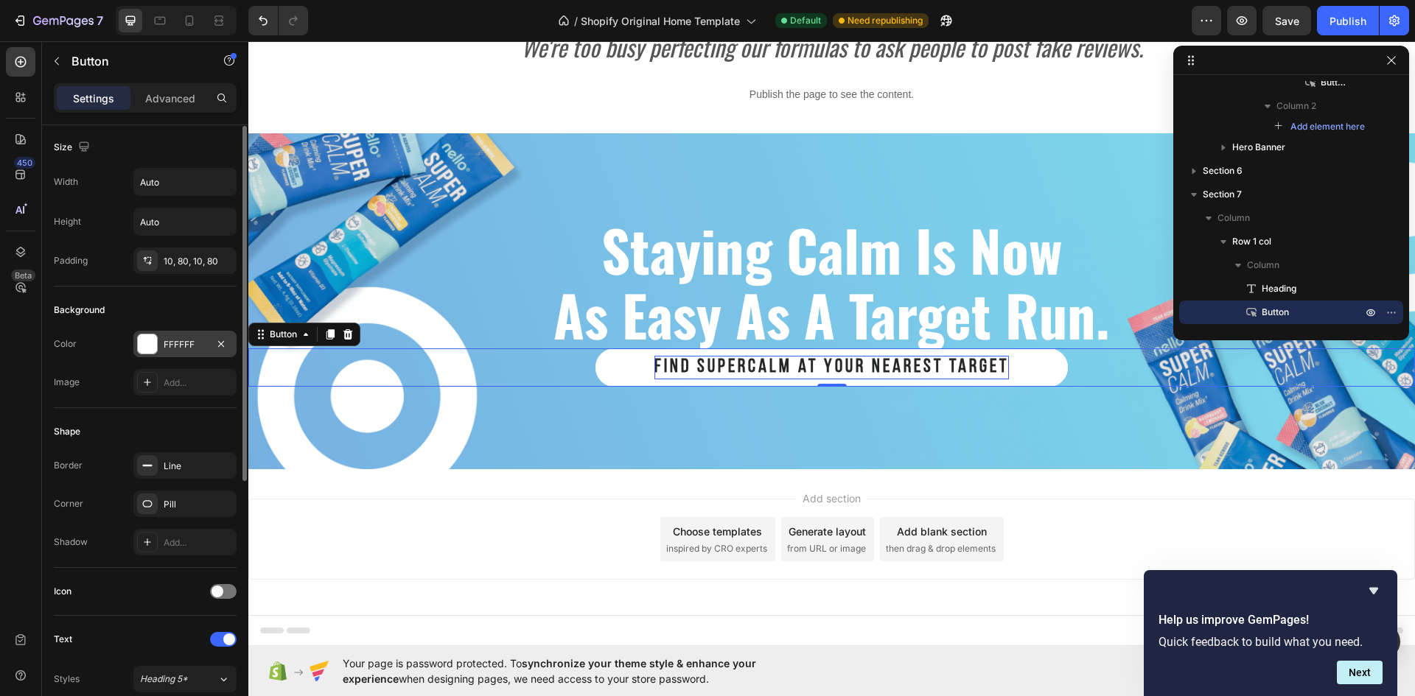
scroll to position [0, 0]
click at [175, 263] on div "10, 80, 10, 80" at bounding box center [185, 262] width 43 height 13
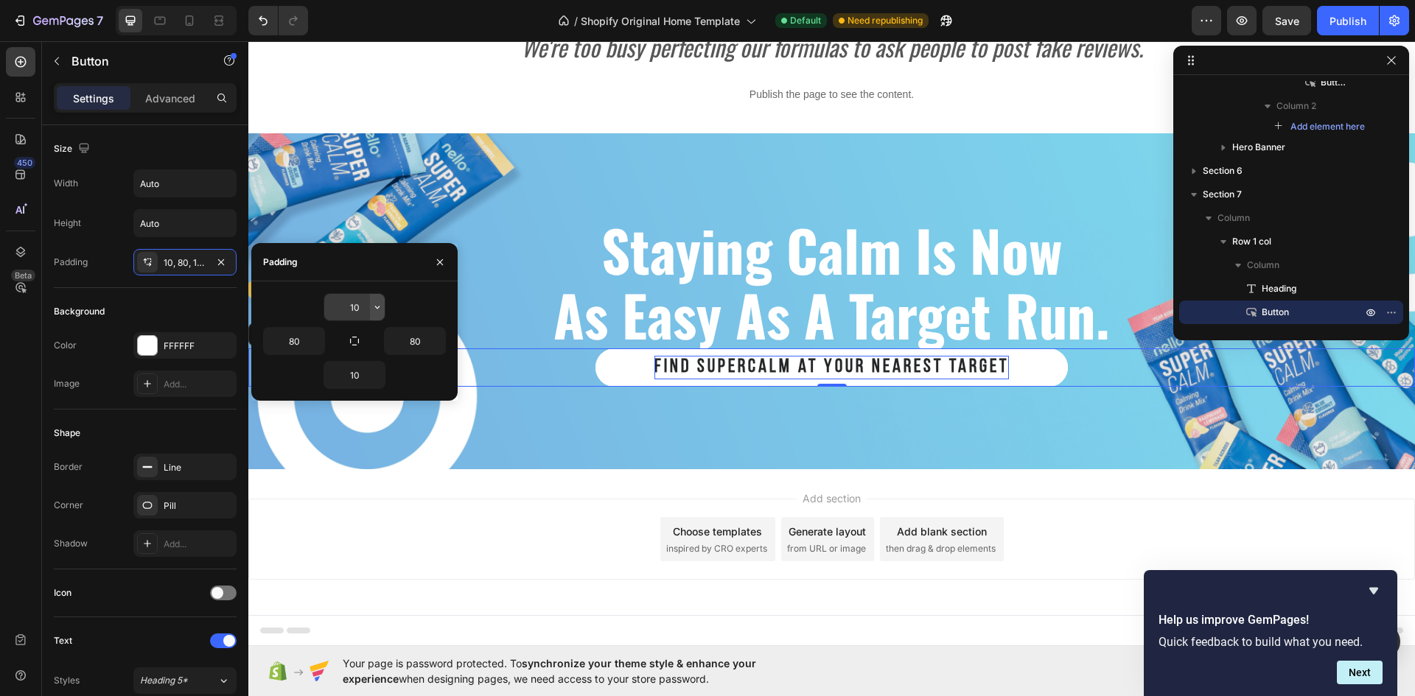
click at [378, 307] on icon "button" at bounding box center [377, 307] width 4 height 3
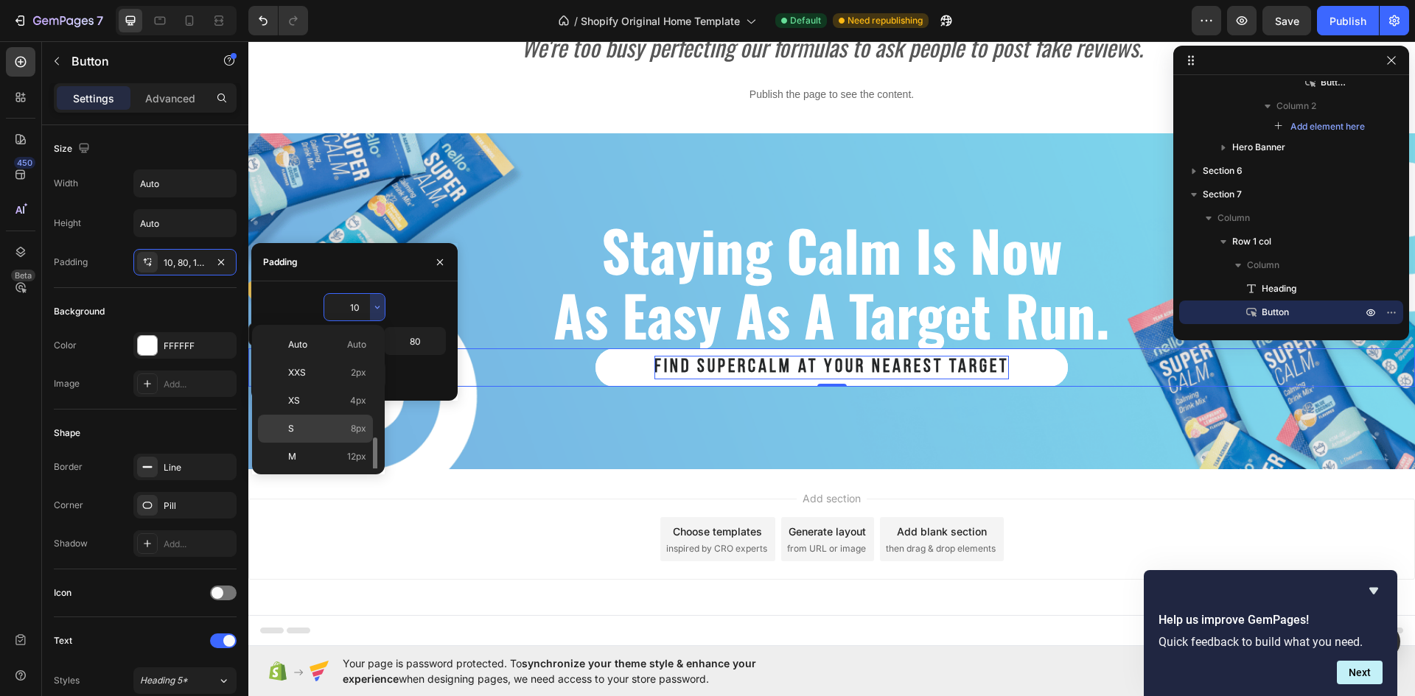
scroll to position [74, 0]
drag, startPoint x: 337, startPoint y: 408, endPoint x: 92, endPoint y: 361, distance: 249.1
click at [337, 408] on p "L 16px" at bounding box center [327, 410] width 78 height 13
type input "16"
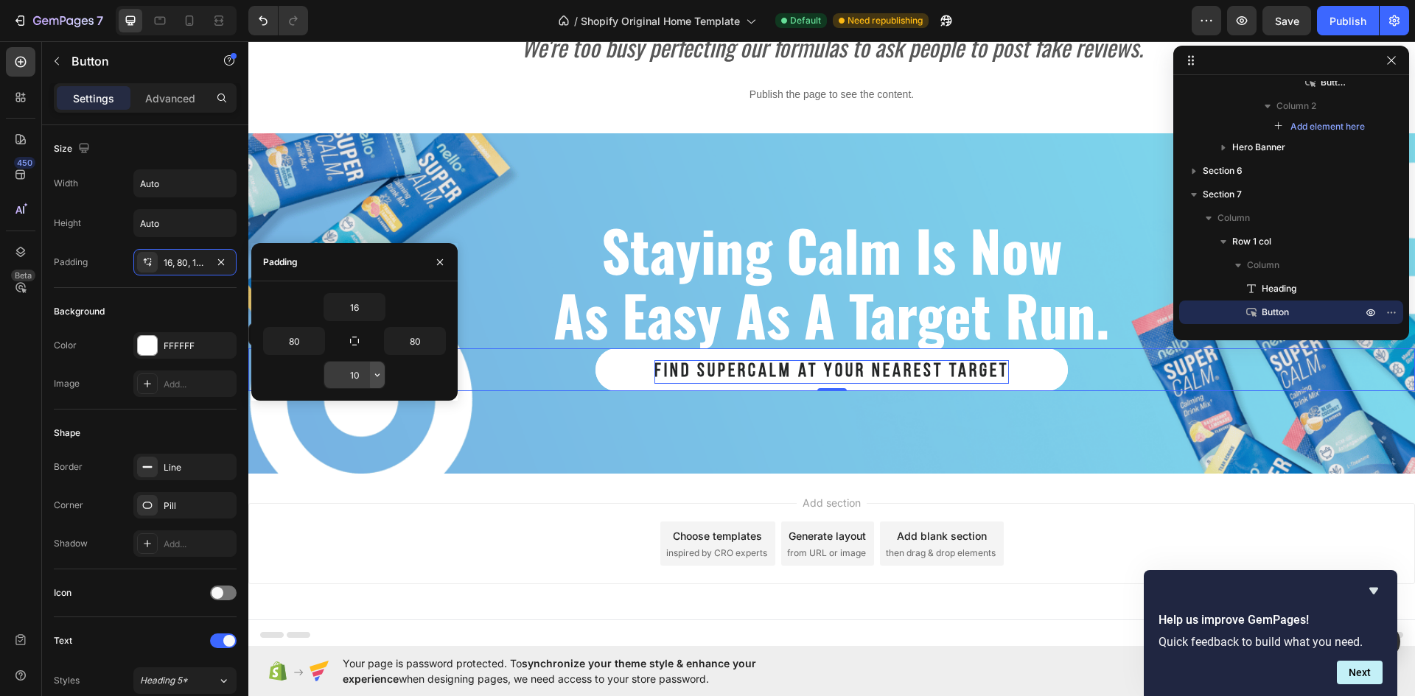
click at [377, 376] on icon "button" at bounding box center [377, 375] width 4 height 3
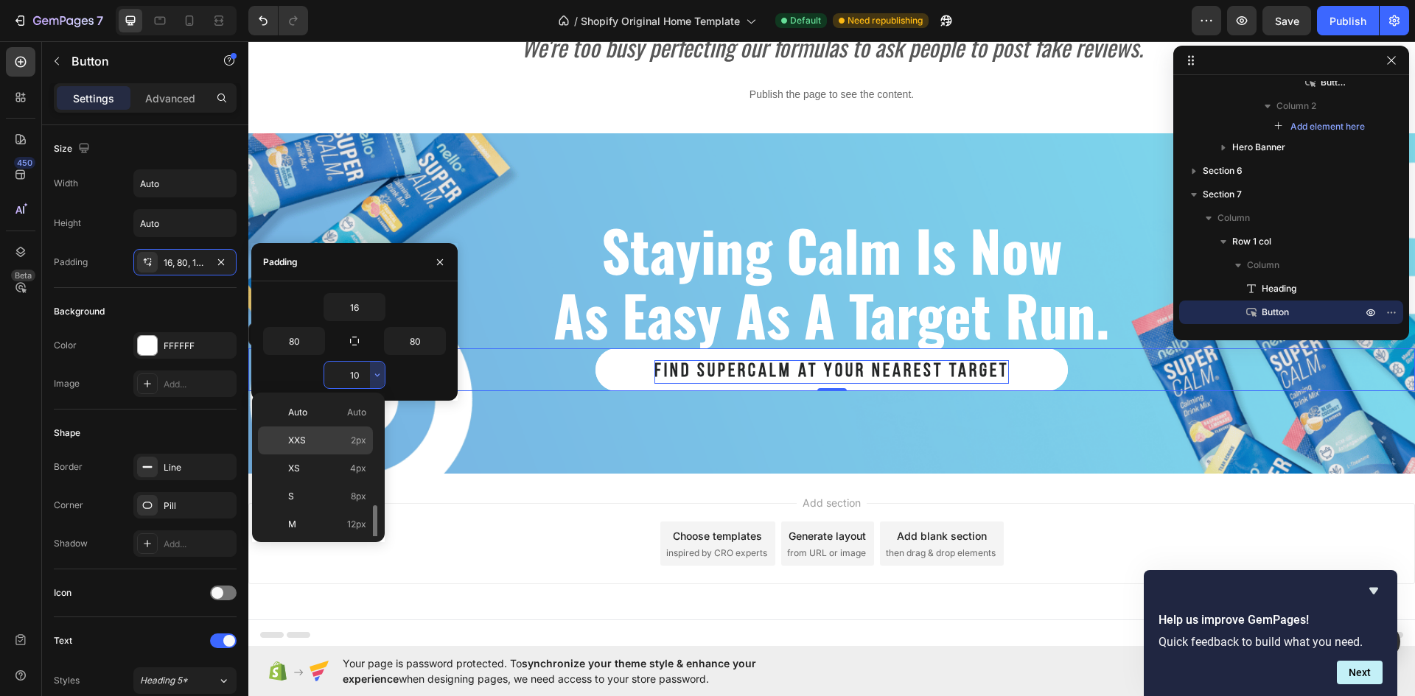
scroll to position [147, 0]
click at [343, 404] on p "L 16px" at bounding box center [327, 405] width 78 height 13
type input "16"
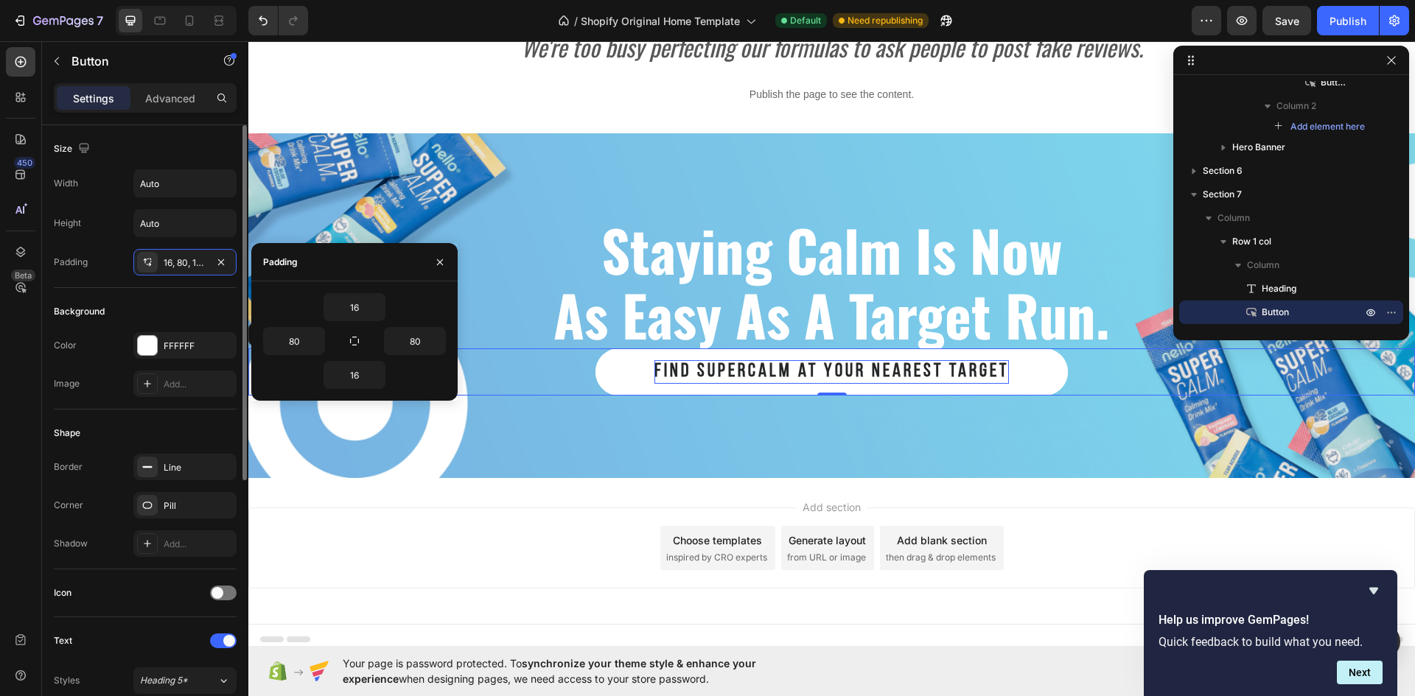
click at [175, 285] on div "Size Width Auto Height Auto Padding 16, 80, 16, 80" at bounding box center [145, 206] width 183 height 163
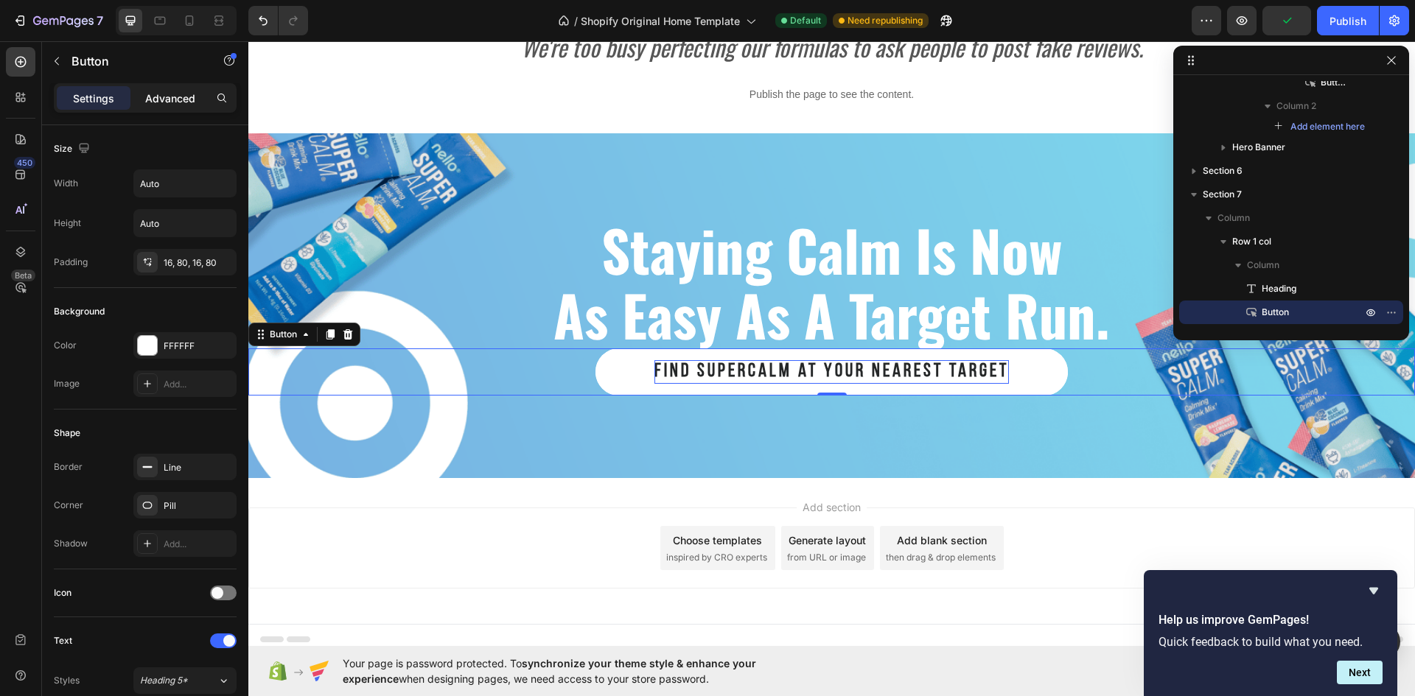
click at [178, 96] on p "Advanced" at bounding box center [170, 98] width 50 height 15
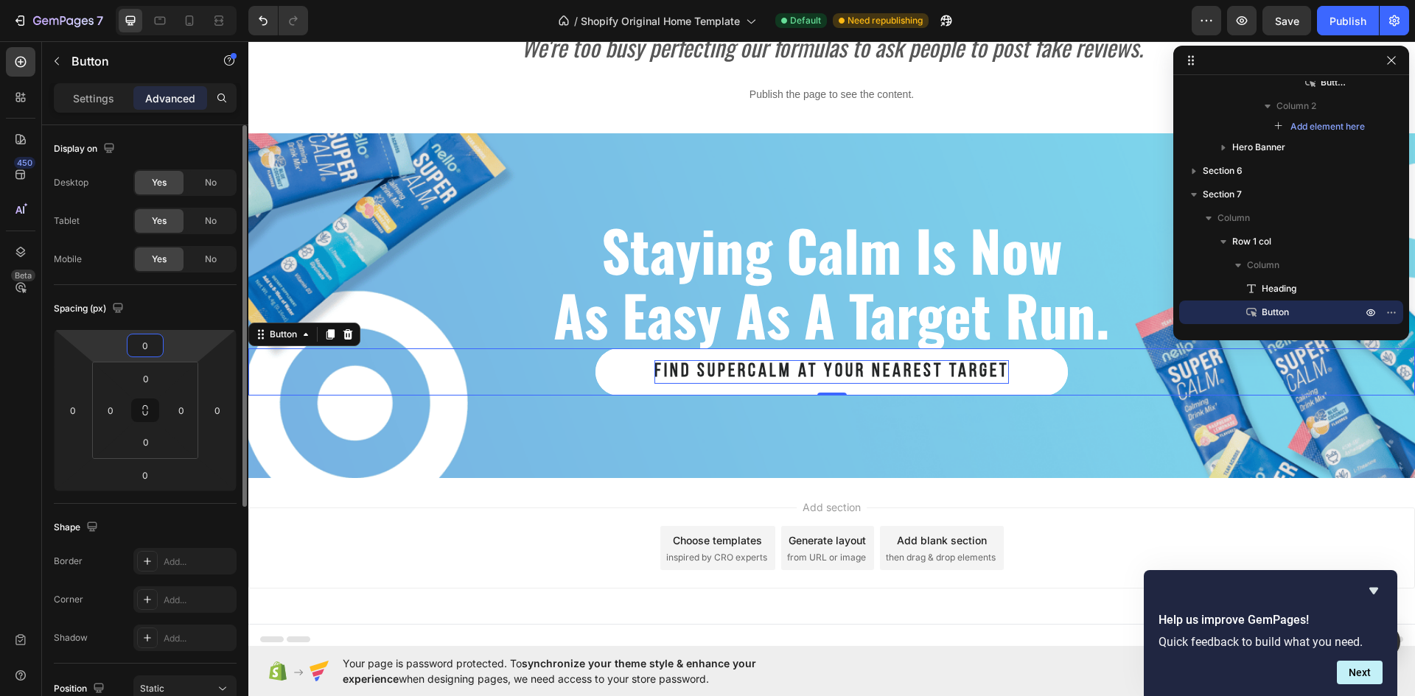
click at [151, 341] on input "0" at bounding box center [144, 345] width 29 height 22
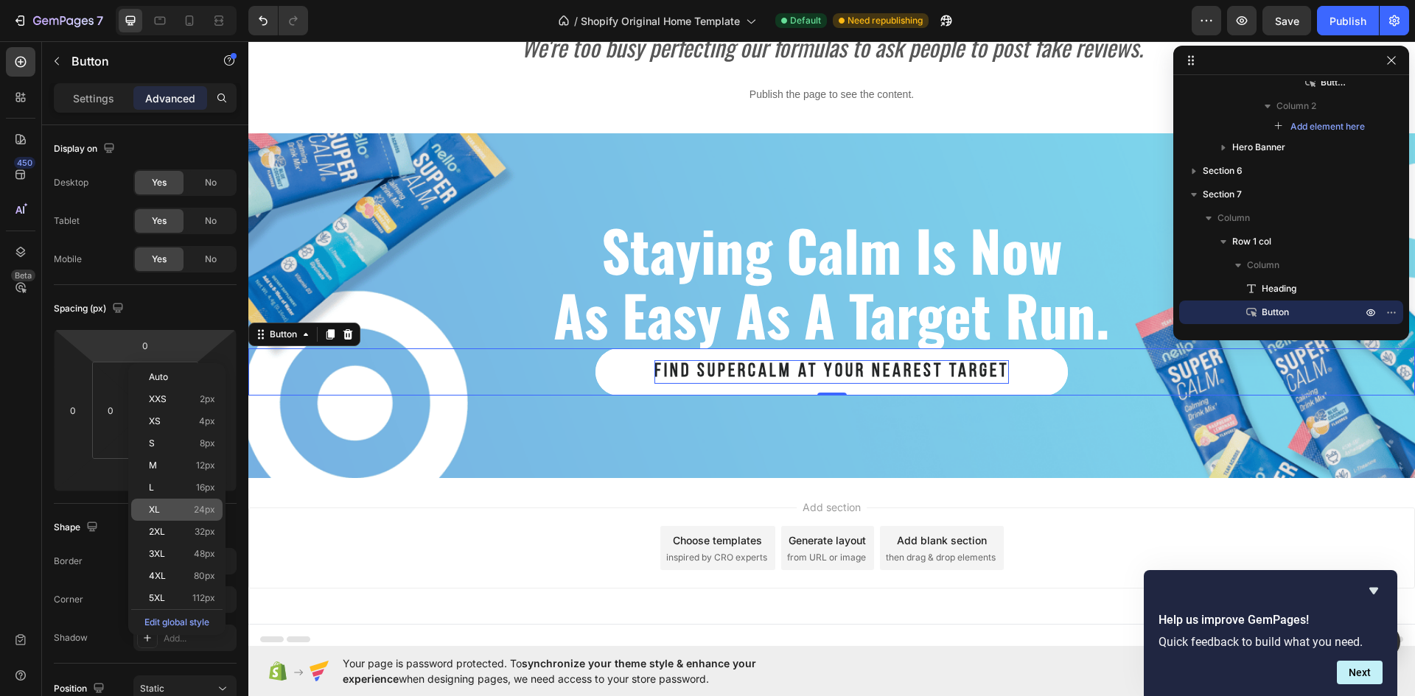
click at [158, 501] on div "XL 24px" at bounding box center [176, 510] width 91 height 22
type input "24"
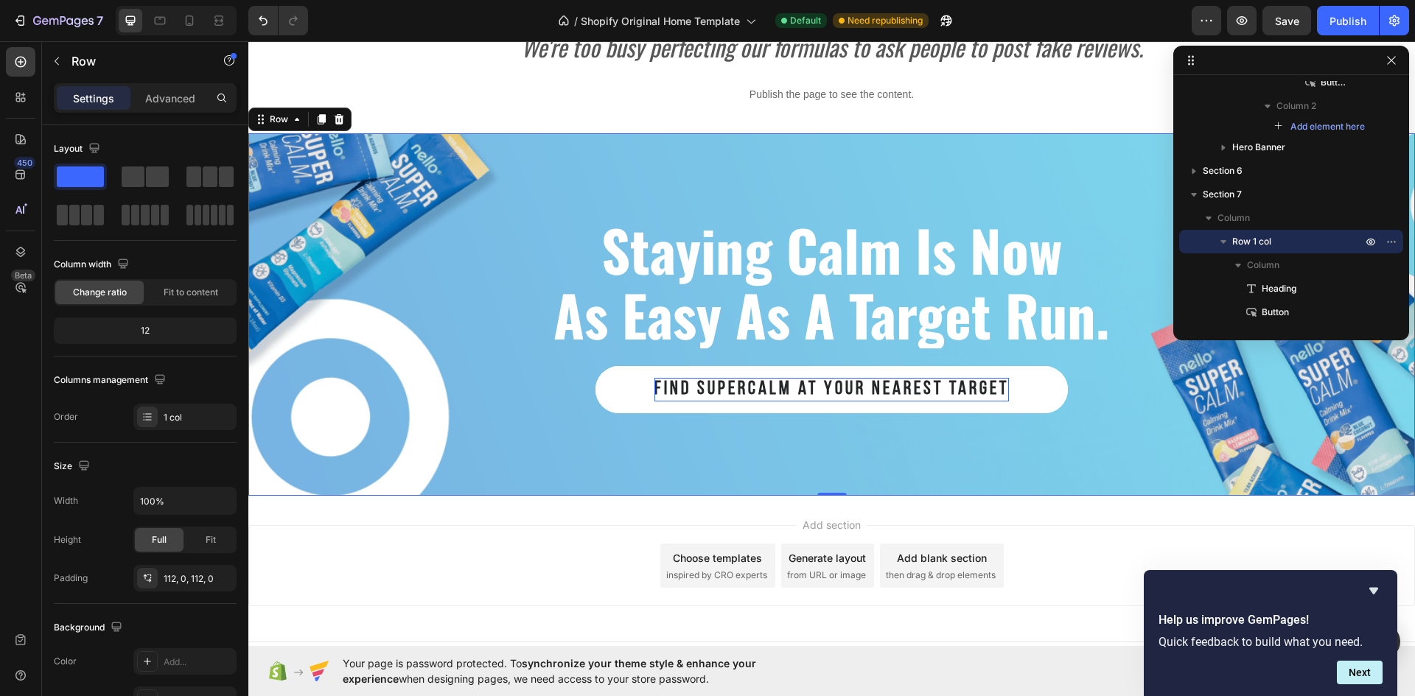
click at [853, 189] on div "staying calm is now as easy as a target run. Heading find Supercalm at your nea…" at bounding box center [831, 314] width 1166 height 362
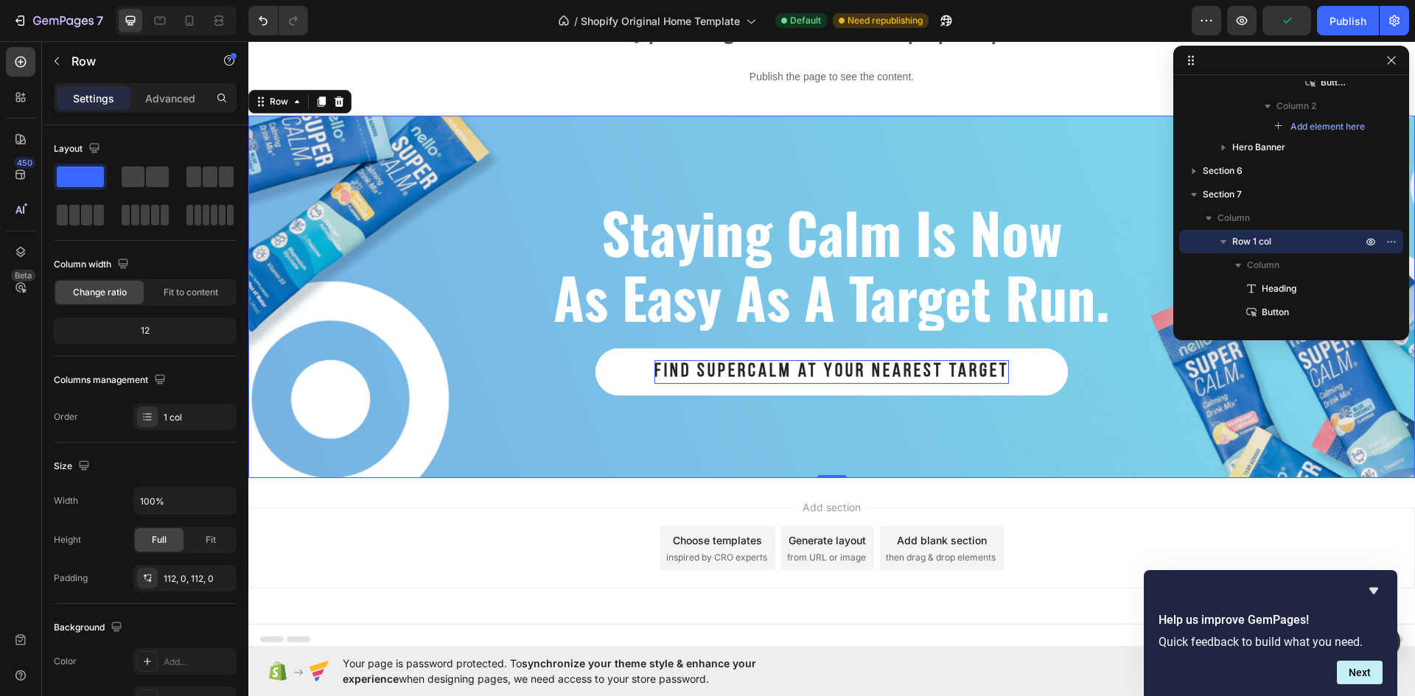
scroll to position [2774, 0]
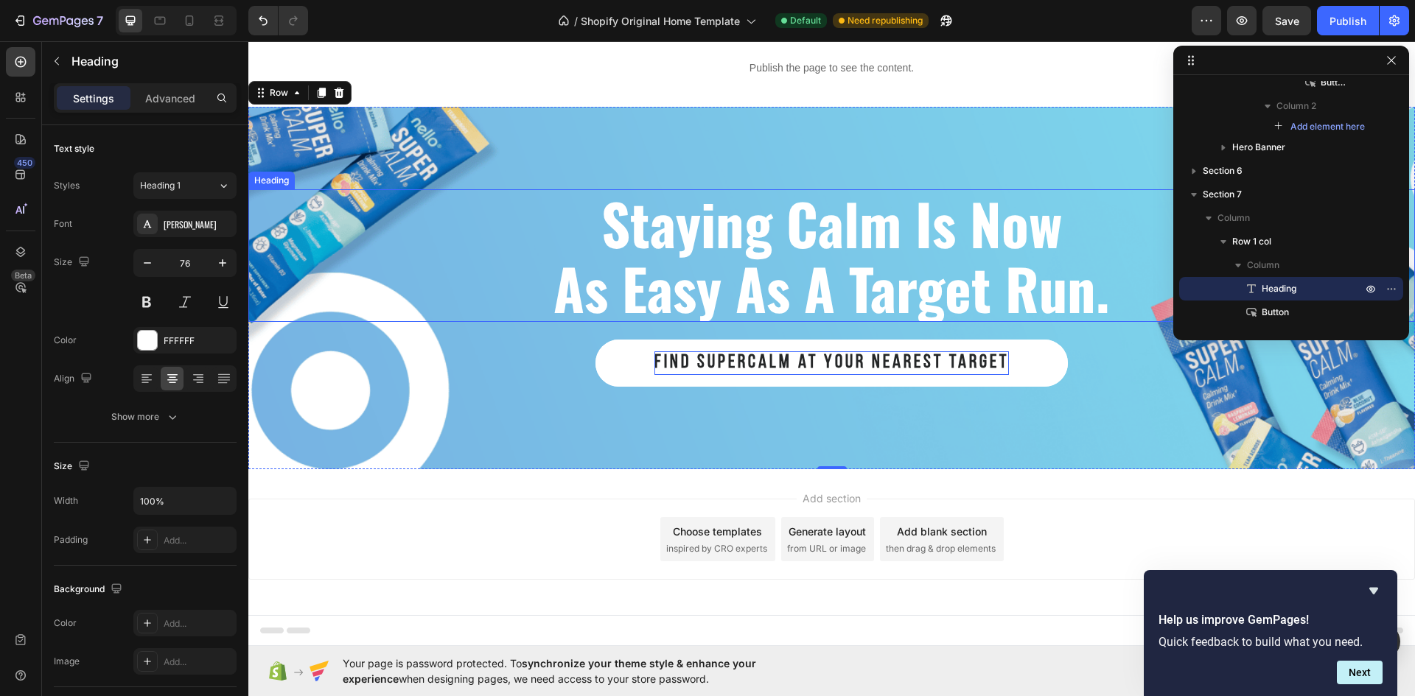
click at [686, 232] on strong "staying calm is now" at bounding box center [831, 222] width 460 height 83
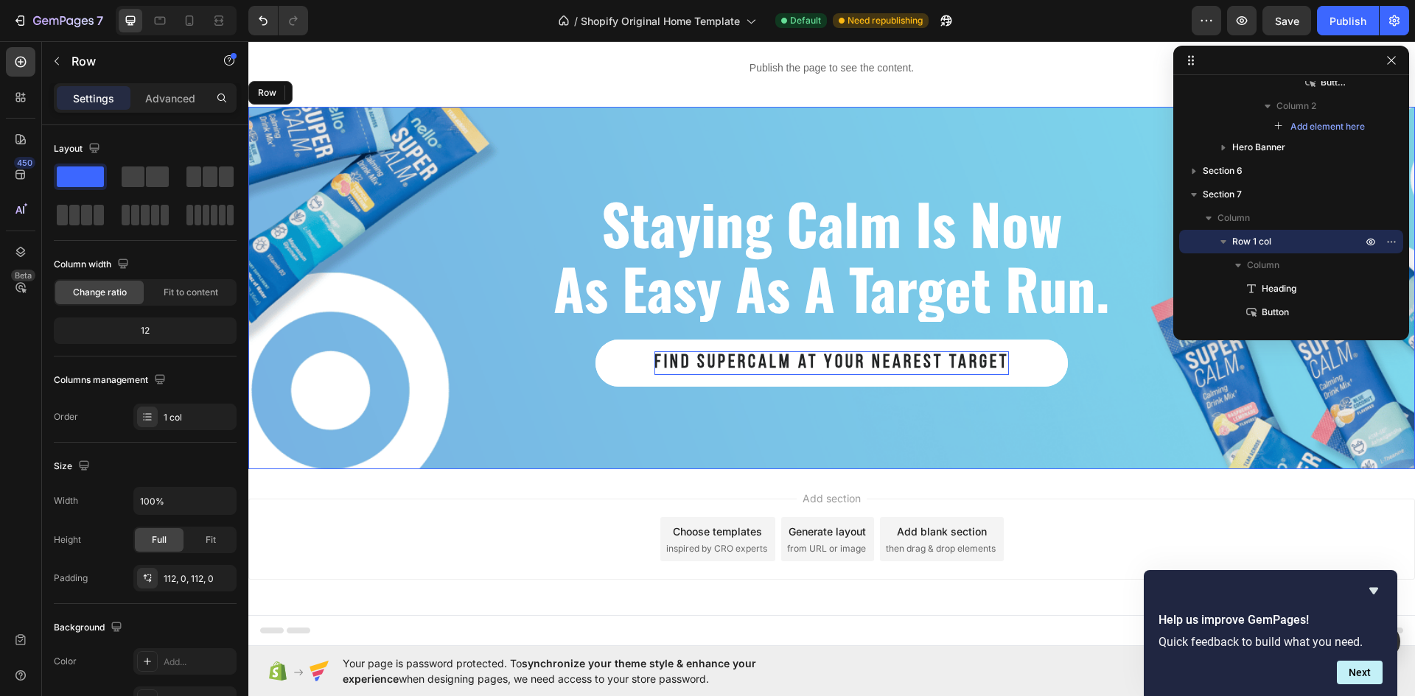
click at [665, 132] on div "staying calm is now as easy as a target run. Heading 0 find Supercalm at your n…" at bounding box center [831, 288] width 1166 height 362
drag, startPoint x: 162, startPoint y: 578, endPoint x: 174, endPoint y: 568, distance: 15.7
click at [163, 578] on div "112, 0, 112, 0" at bounding box center [184, 578] width 103 height 27
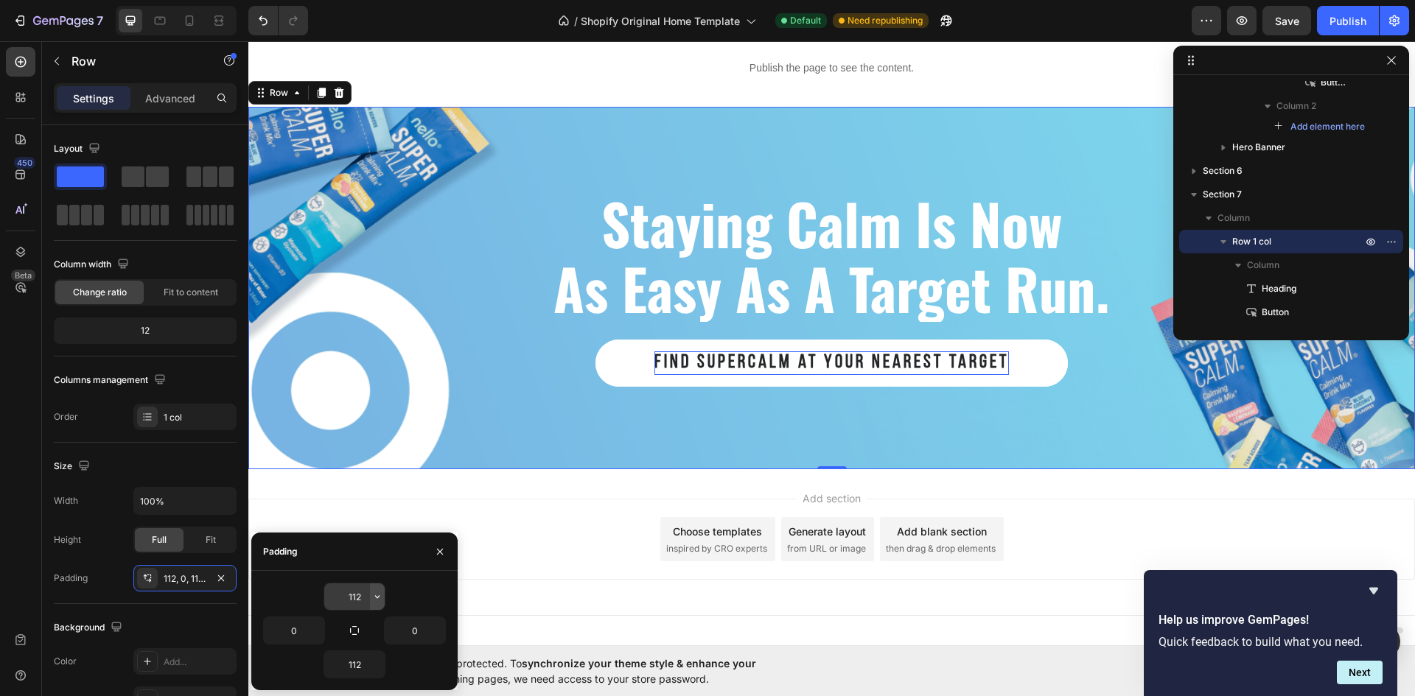
click at [374, 597] on icon "button" at bounding box center [377, 597] width 12 height 12
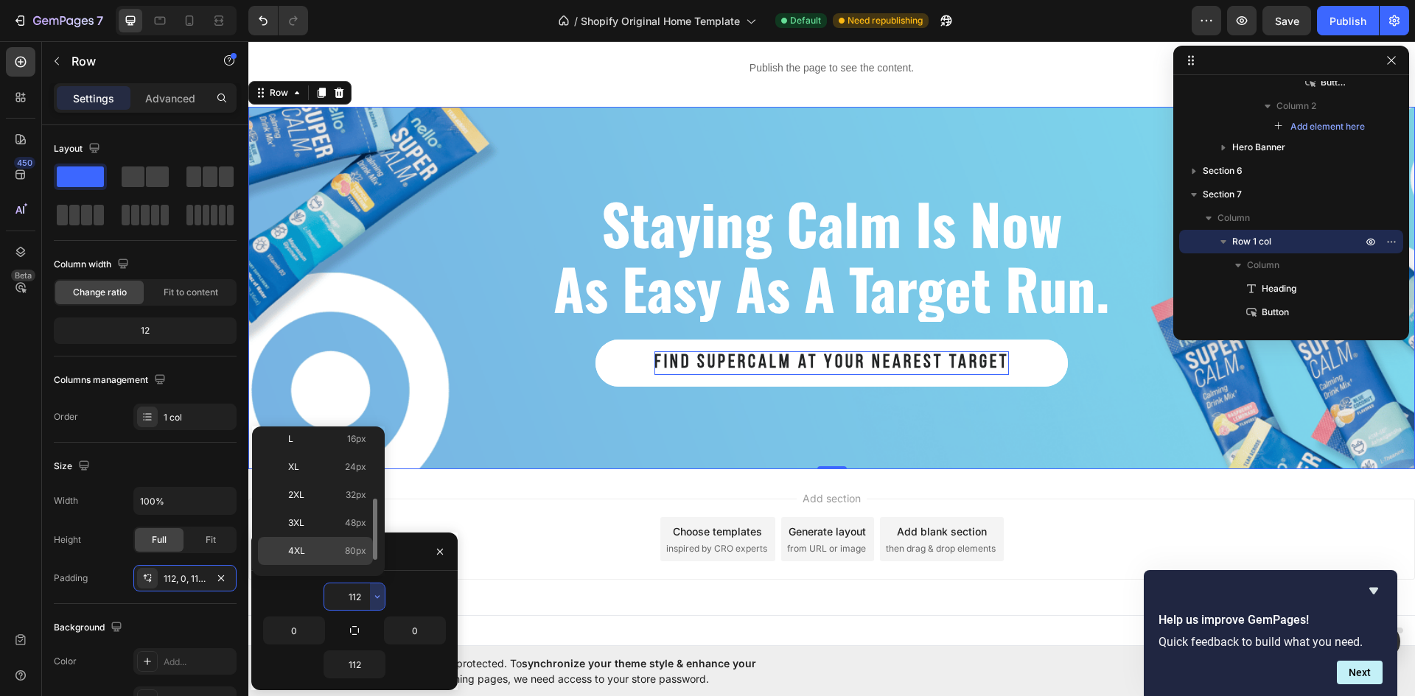
scroll to position [170, 0]
click at [339, 531] on p "4XL 80px" at bounding box center [327, 528] width 78 height 13
type input "80"
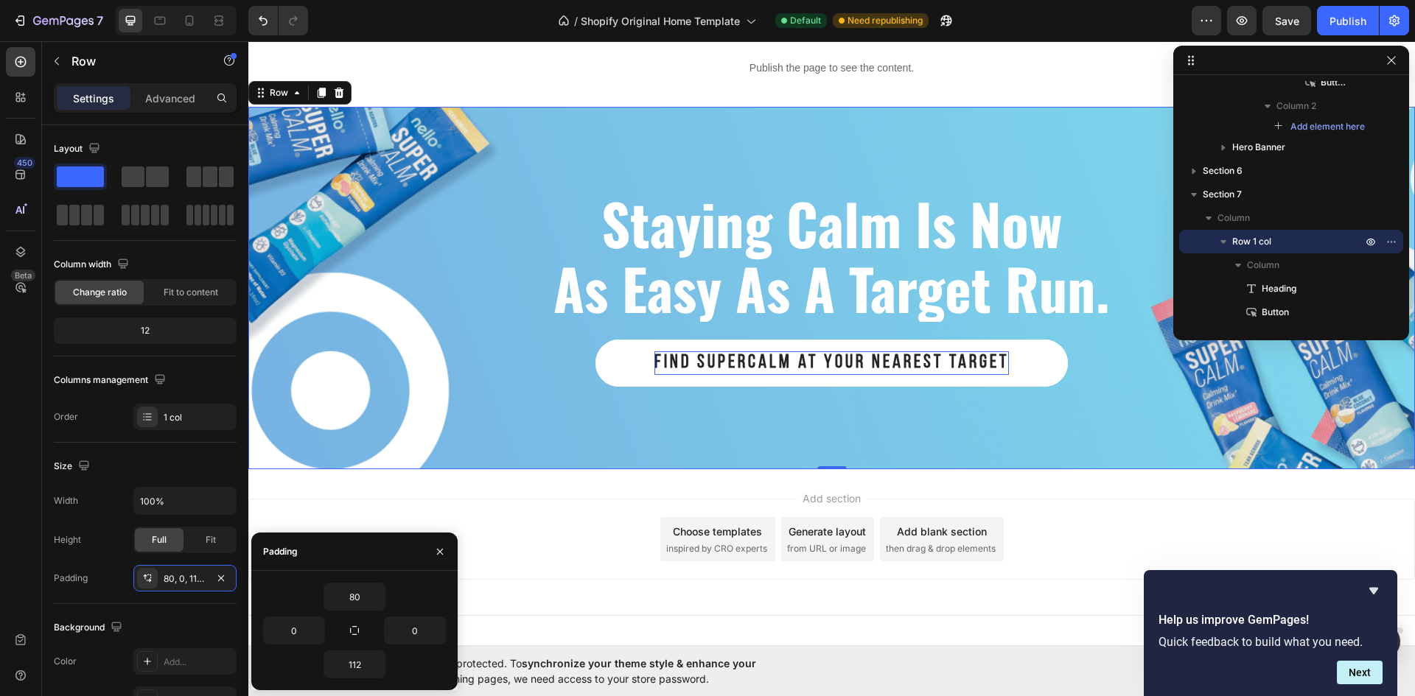
scroll to position [2750, 0]
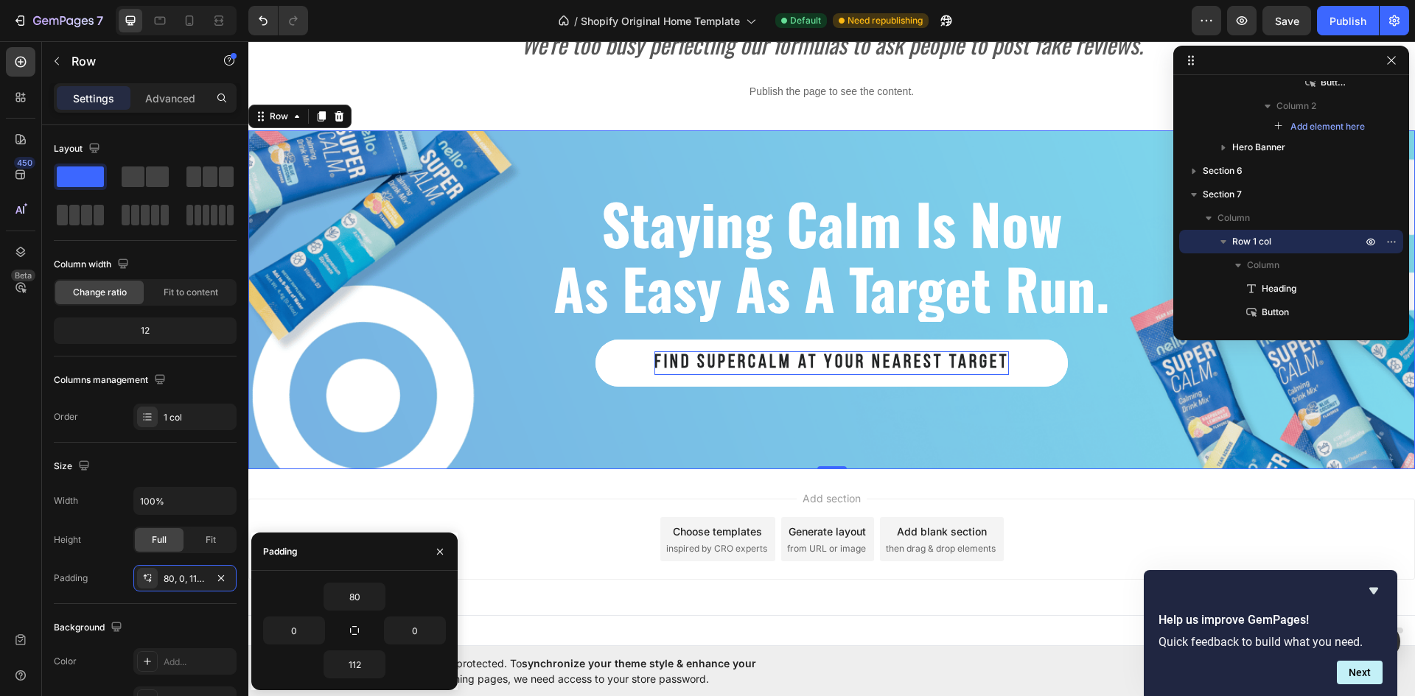
click at [851, 418] on div "staying calm is now as easy as a target run. Heading find Supercalm at your nea…" at bounding box center [831, 299] width 1166 height 339
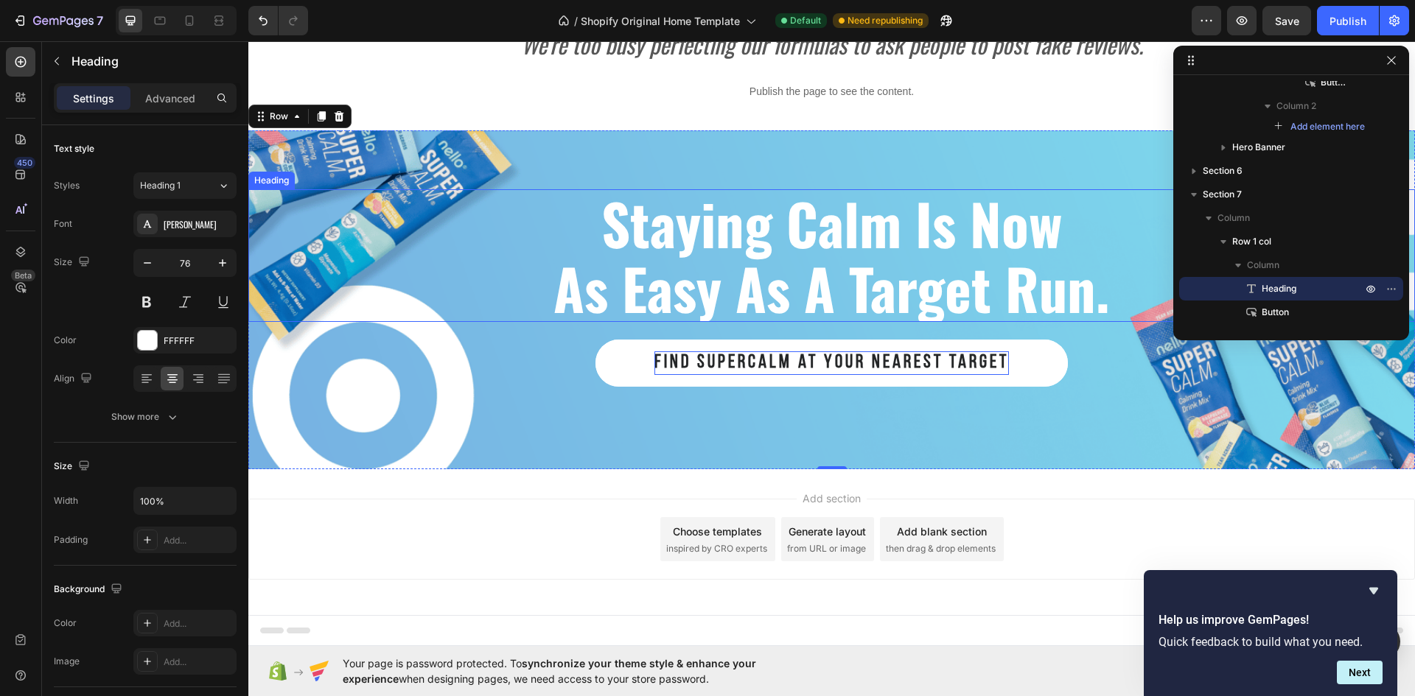
click at [956, 311] on strong "as easy as a target run." at bounding box center [831, 287] width 556 height 83
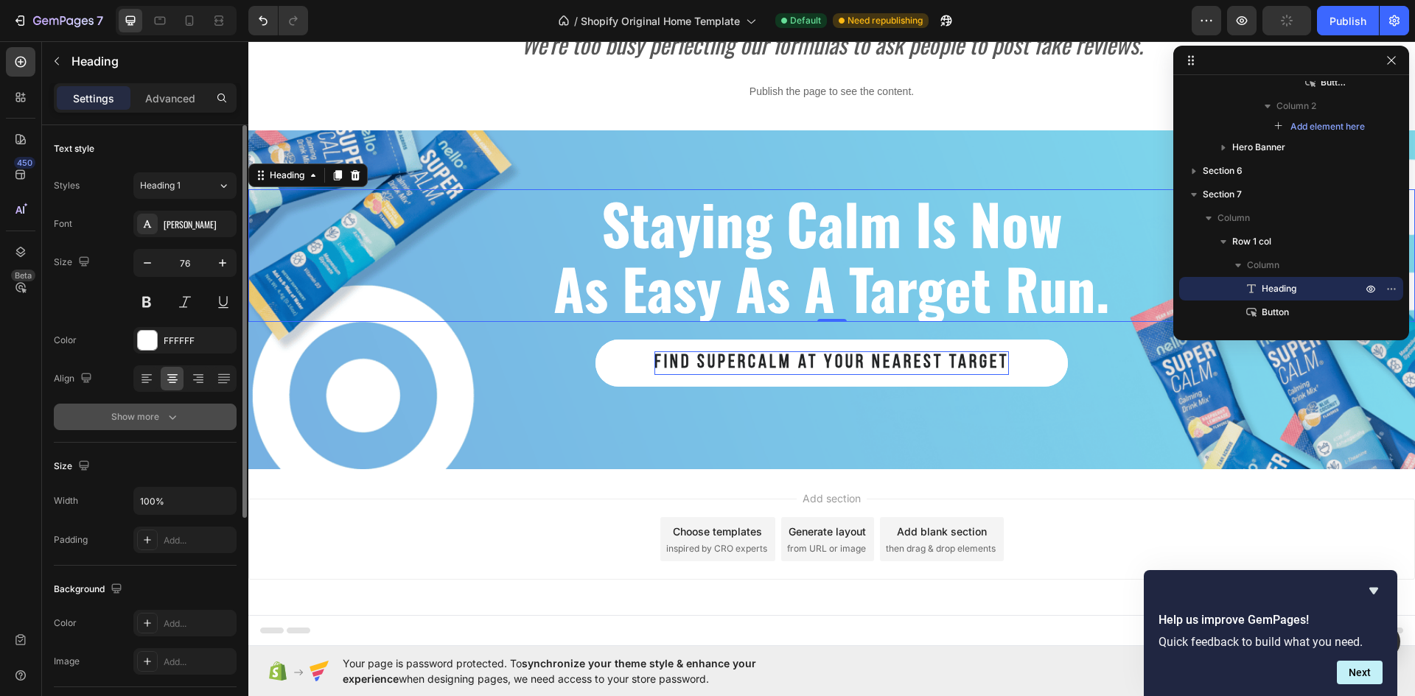
click at [153, 409] on button "Show more" at bounding box center [145, 417] width 183 height 27
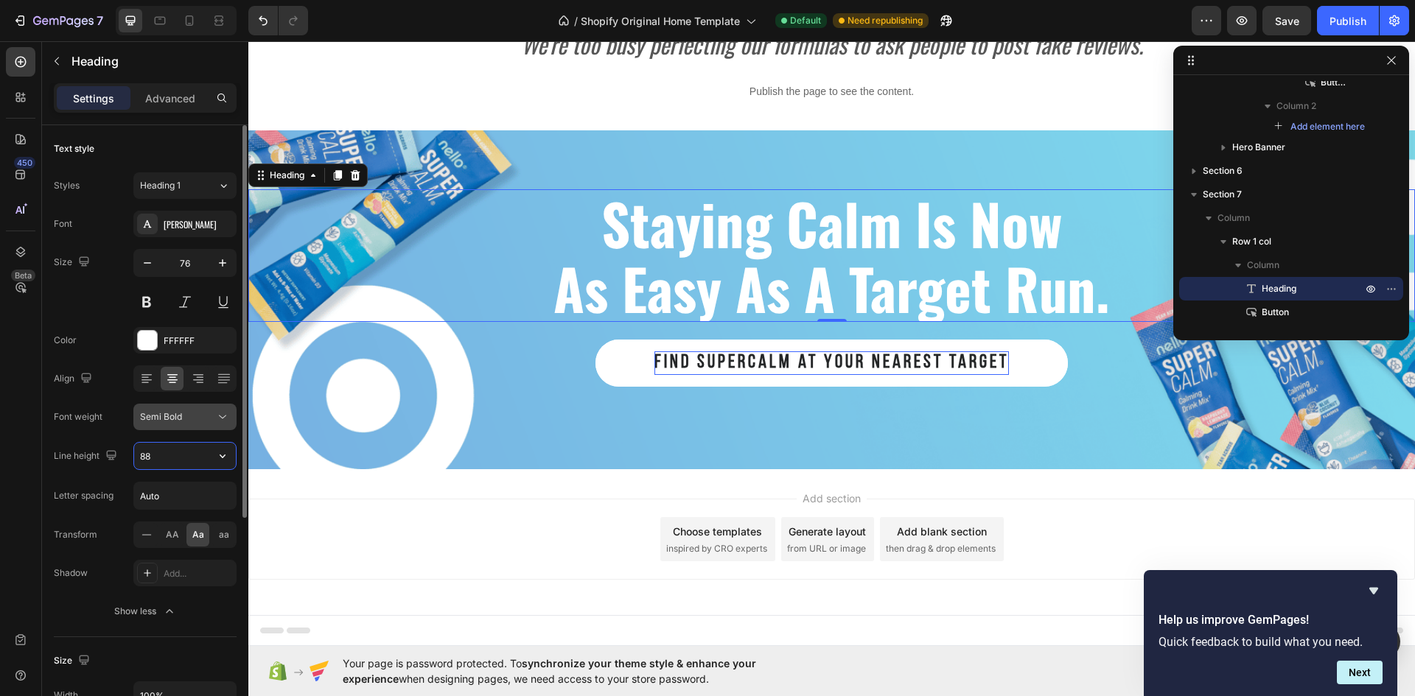
drag, startPoint x: 194, startPoint y: 445, endPoint x: 201, endPoint y: 418, distance: 28.2
click at [194, 444] on input "88" at bounding box center [185, 456] width 102 height 27
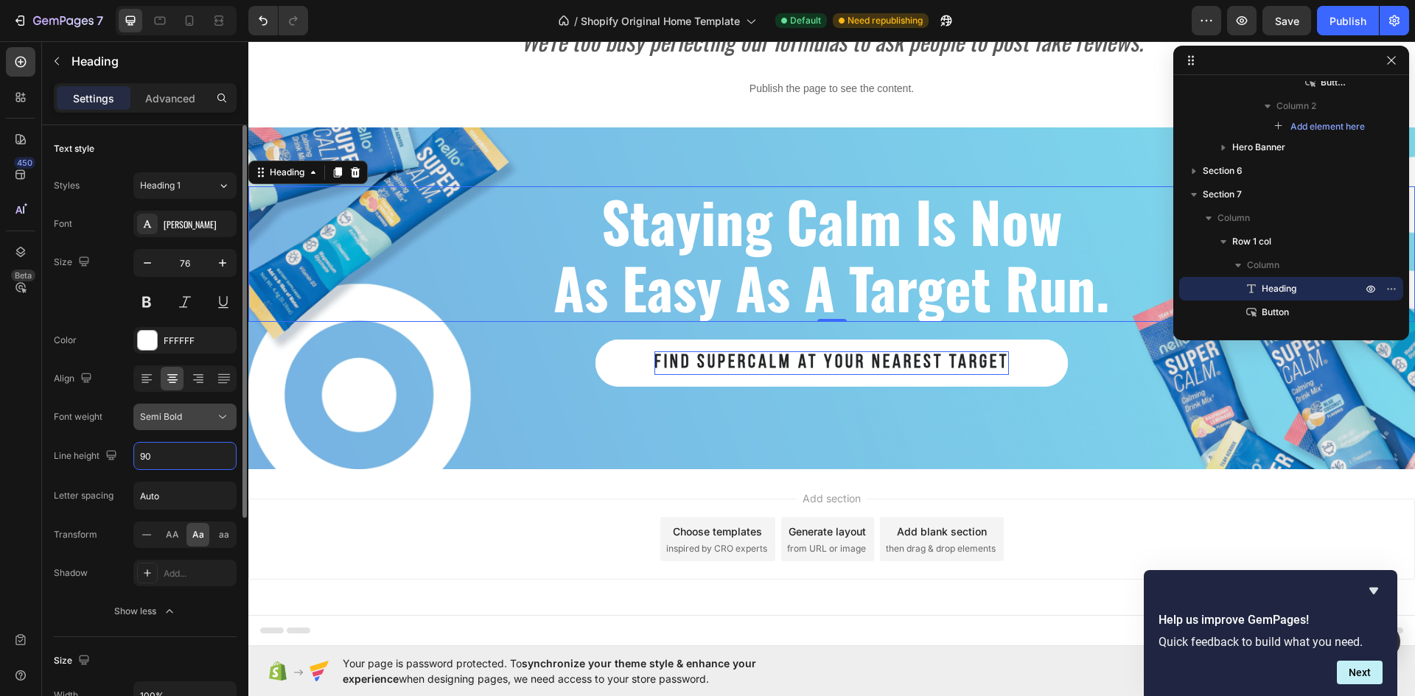
type input "91"
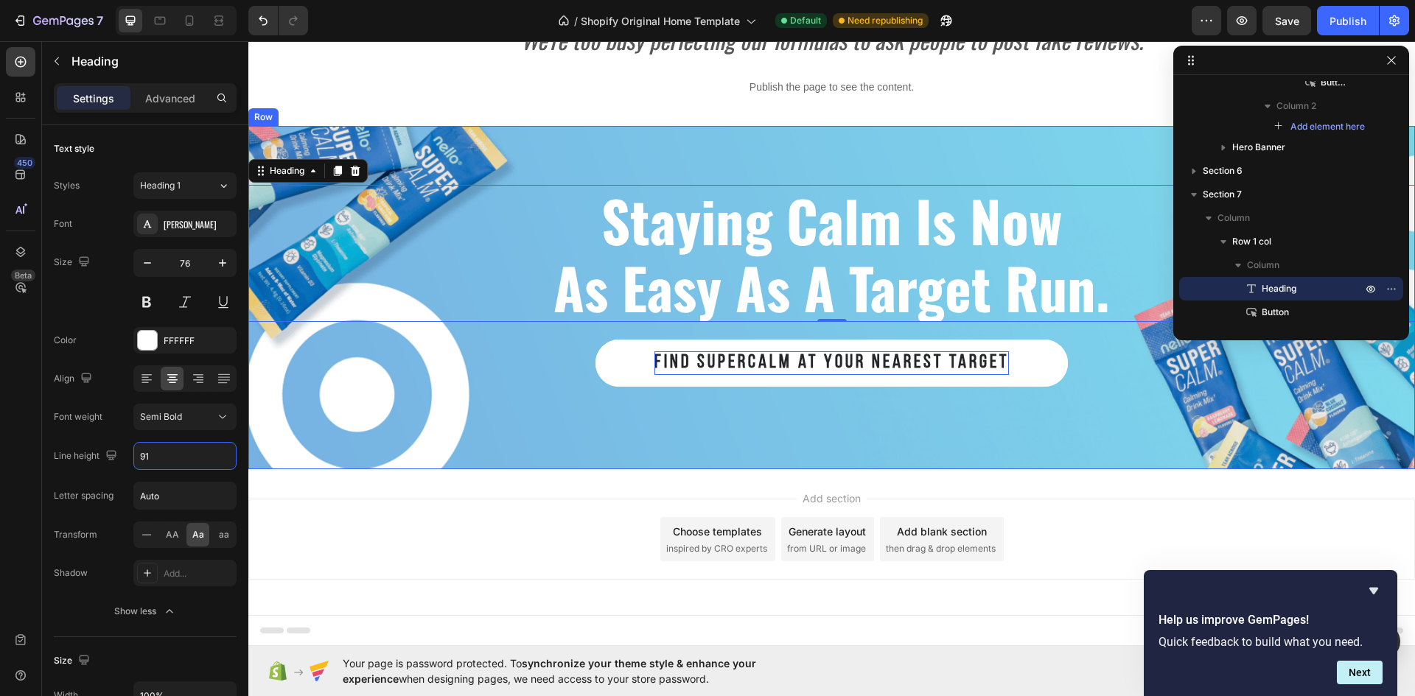
click at [507, 164] on div "staying calm is now as easy as a target run. Heading 0 find Supercalm at your n…" at bounding box center [831, 297] width 1166 height 343
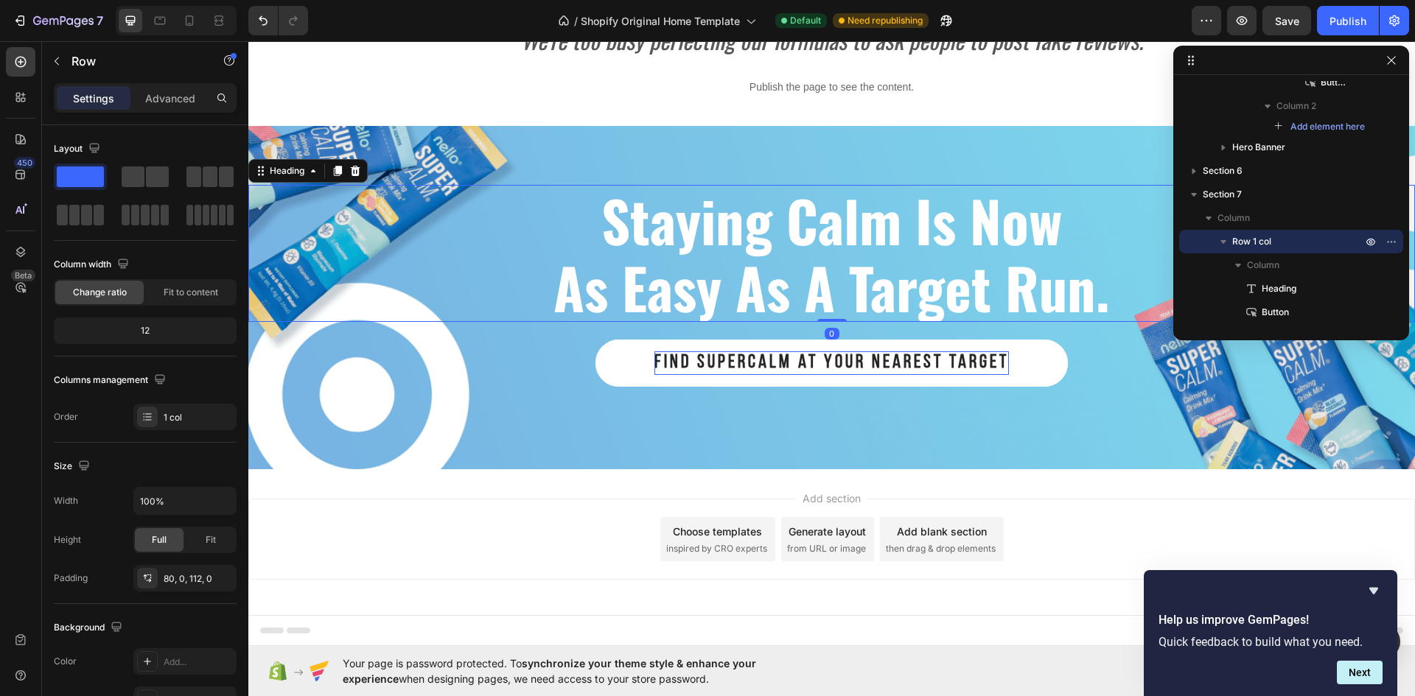
click at [679, 281] on strong "as easy as a target run." at bounding box center [831, 286] width 556 height 83
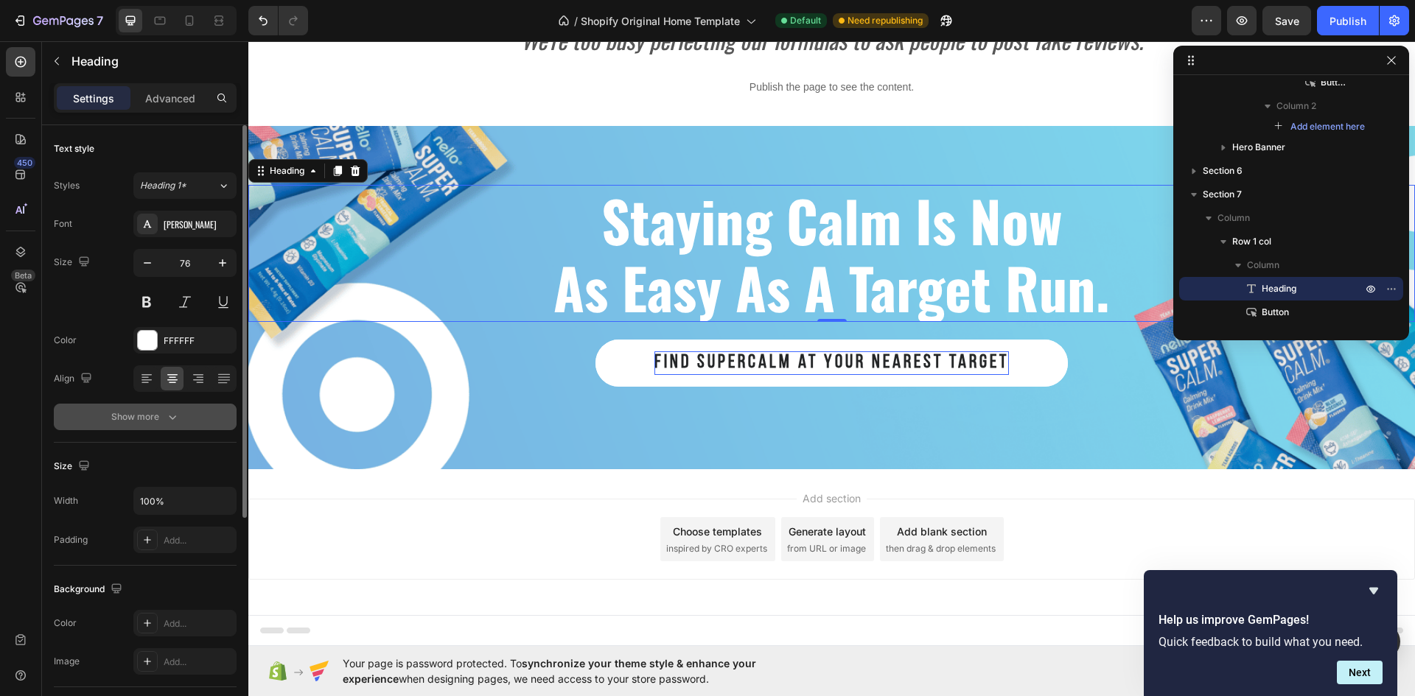
click at [154, 417] on div "Show more" at bounding box center [145, 417] width 69 height 15
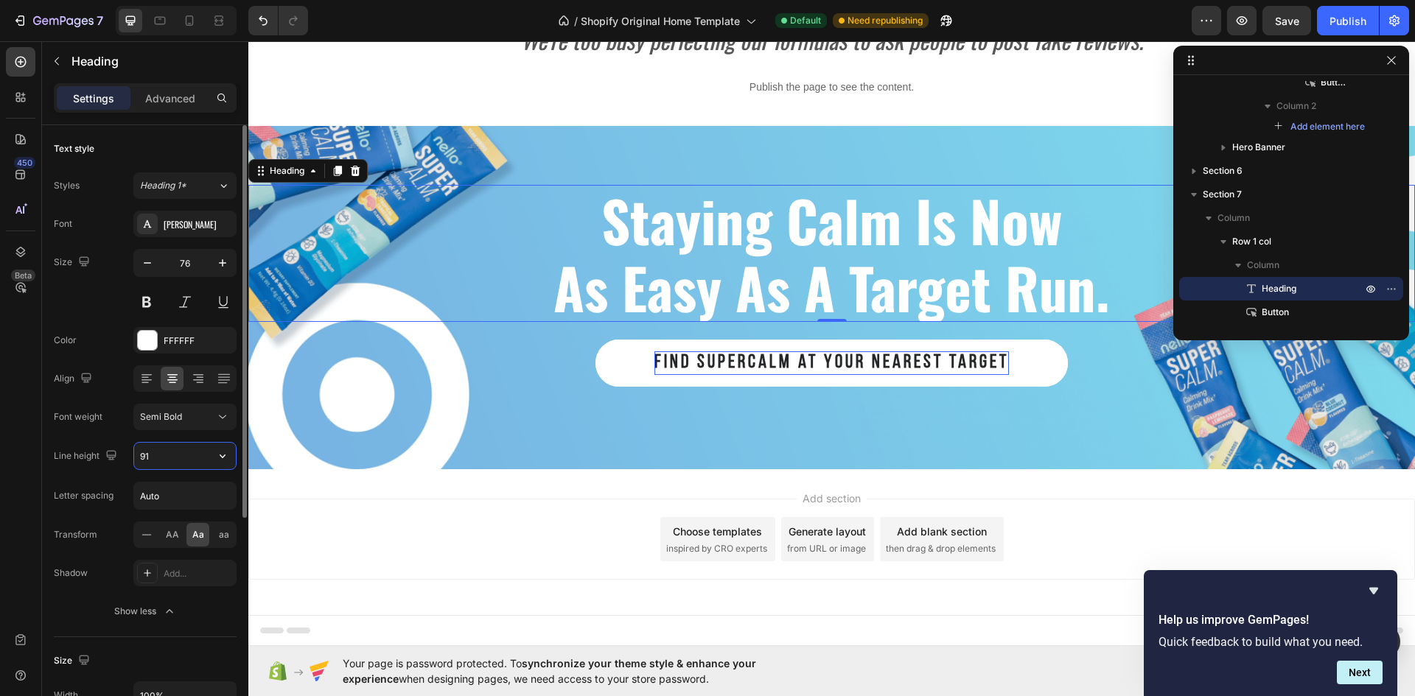
click at [180, 451] on input "91" at bounding box center [185, 456] width 102 height 27
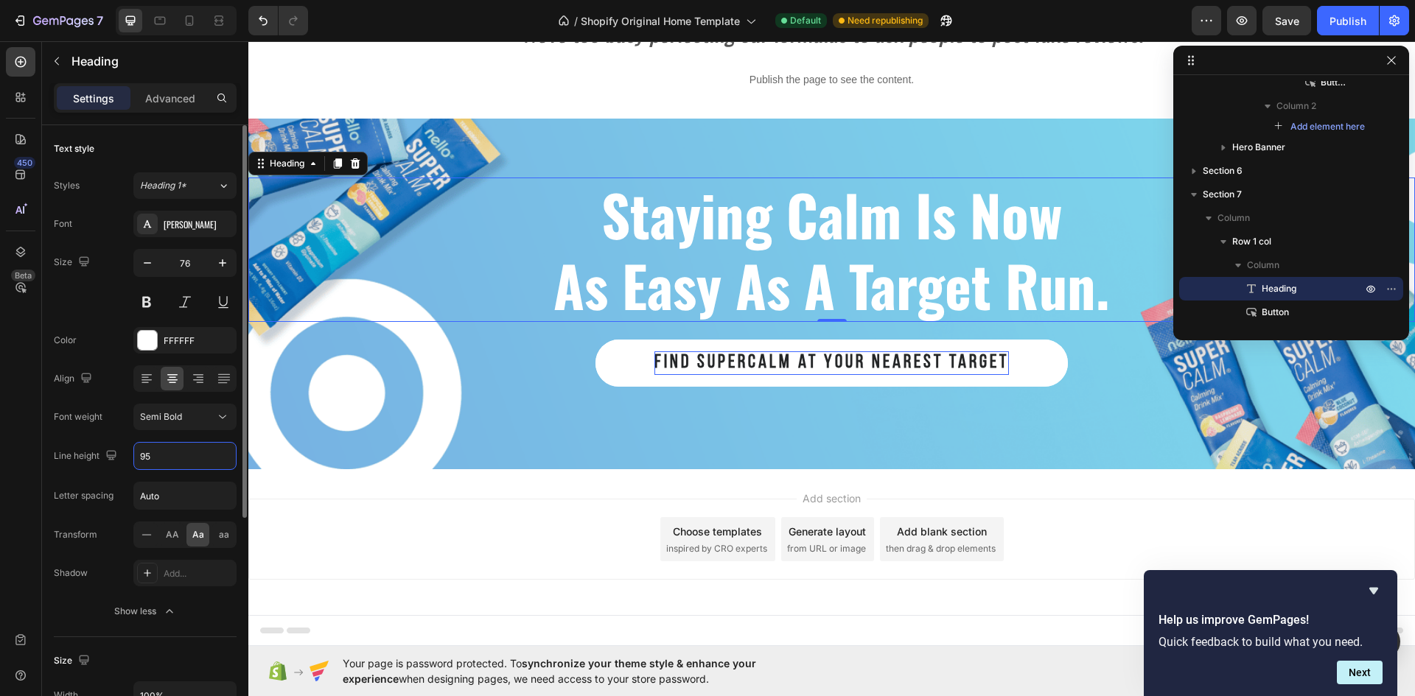
scroll to position [2760, 0]
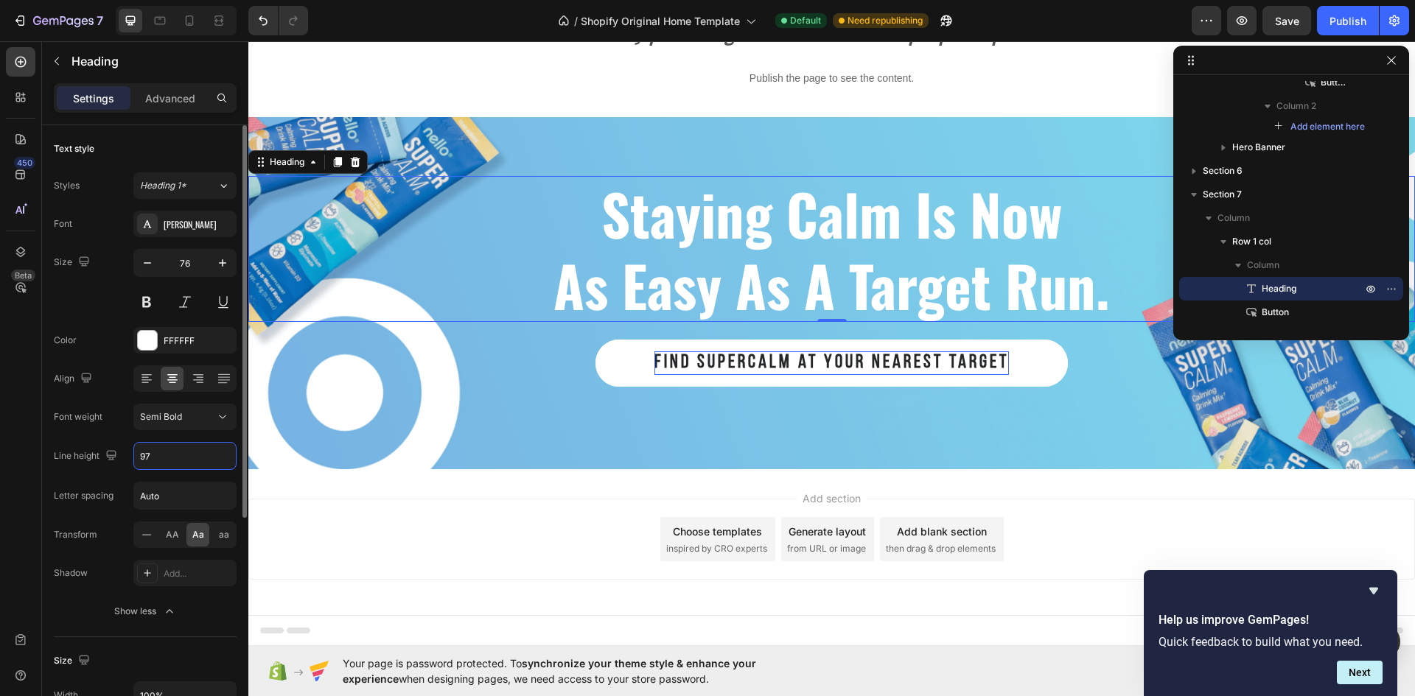
type input "98"
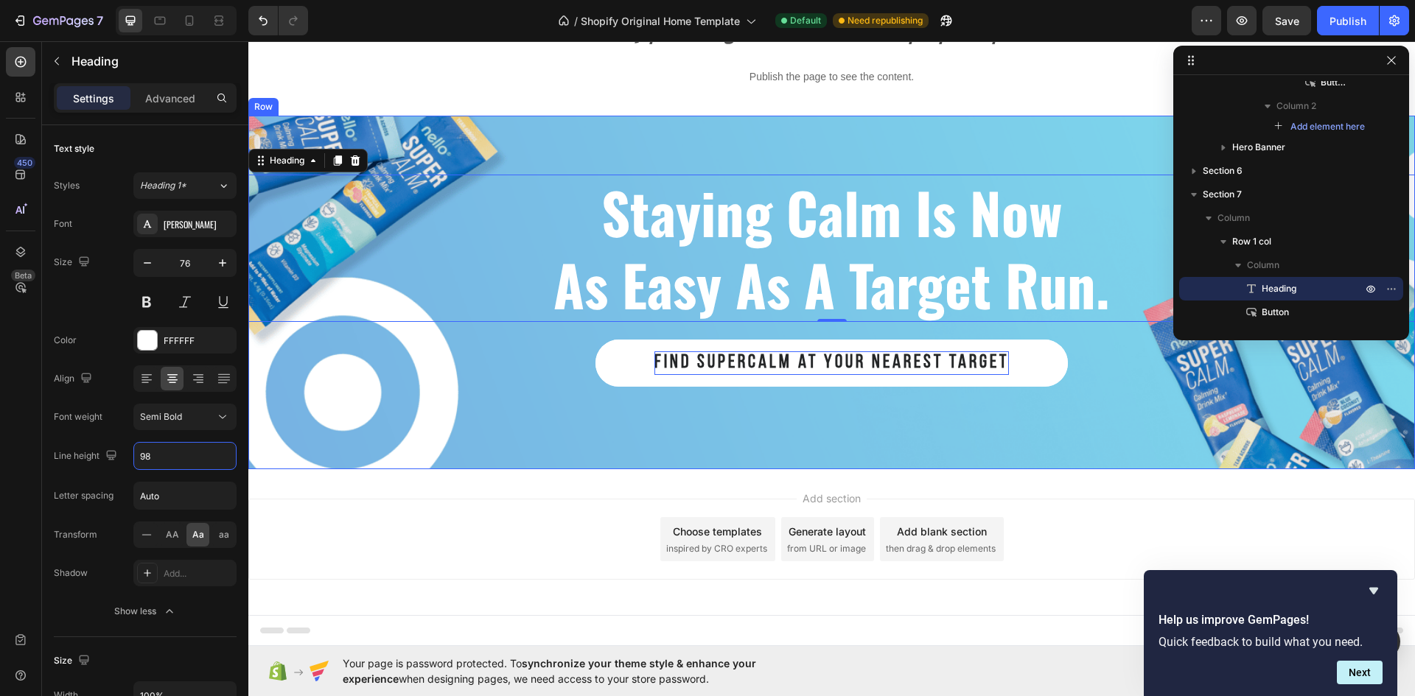
click at [516, 130] on div "staying calm is now as easy as a target run. Heading 0 find Supercalm at your n…" at bounding box center [831, 293] width 1166 height 354
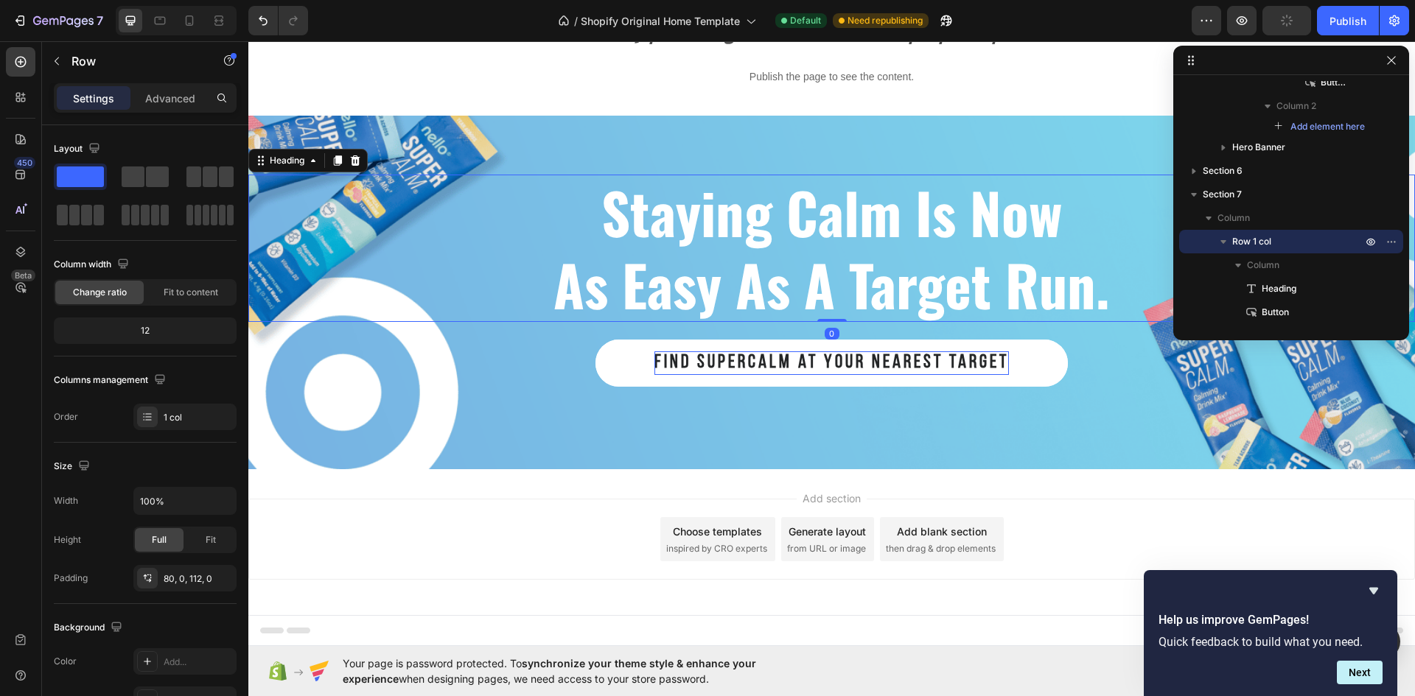
click at [650, 252] on strong "as easy as a target run." at bounding box center [831, 283] width 556 height 83
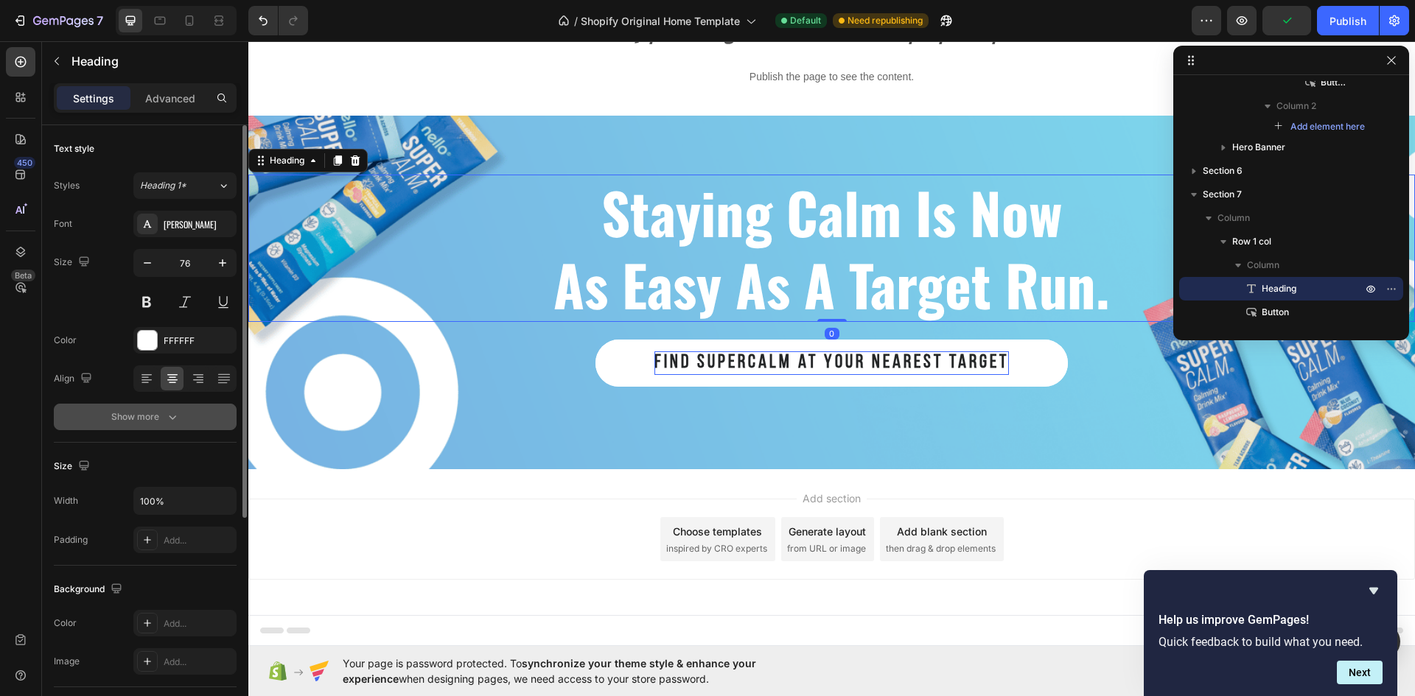
click at [134, 425] on button "Show more" at bounding box center [145, 417] width 183 height 27
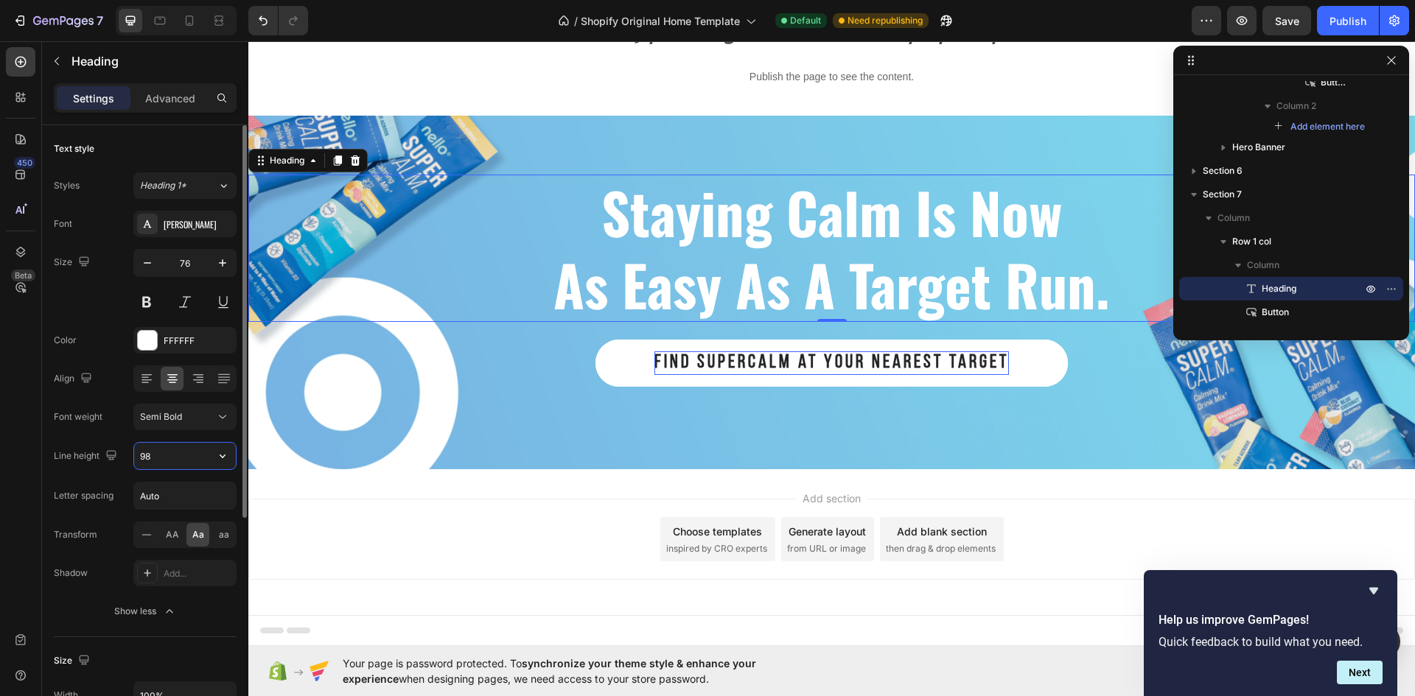
click at [181, 456] on input "98" at bounding box center [185, 456] width 102 height 27
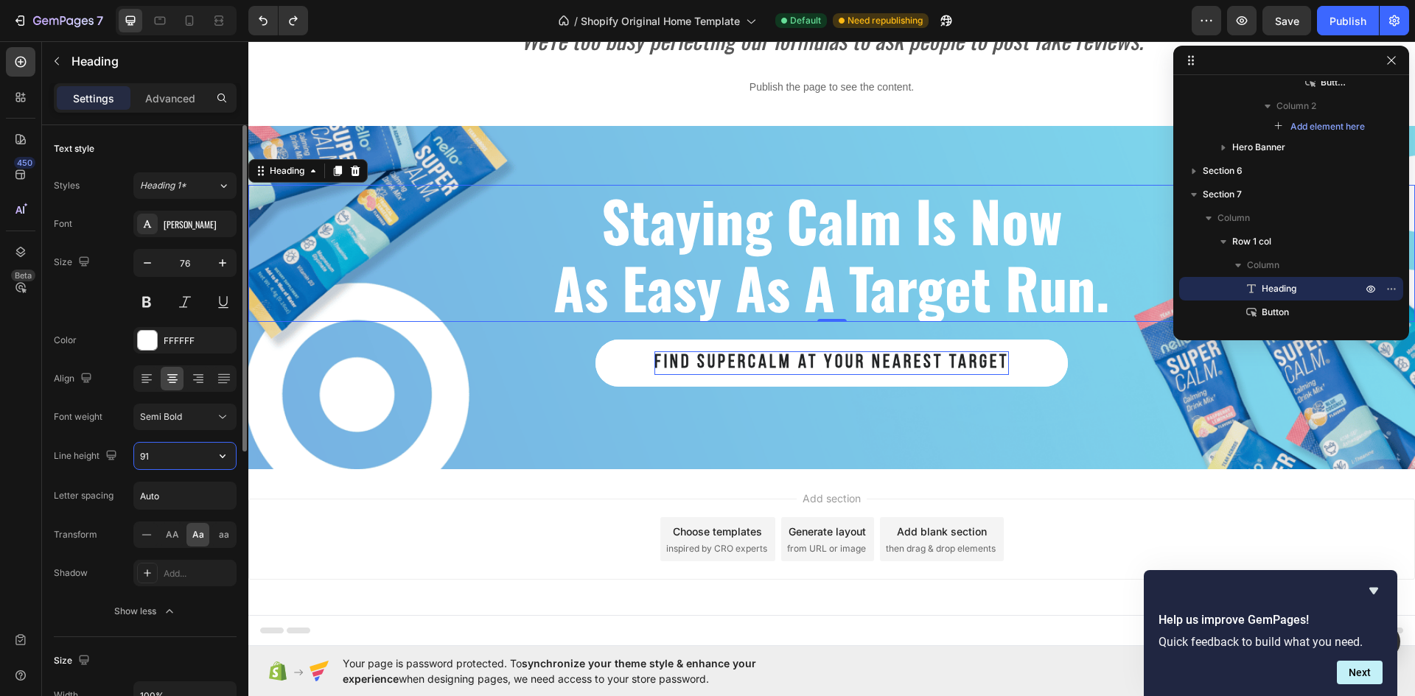
type input "88"
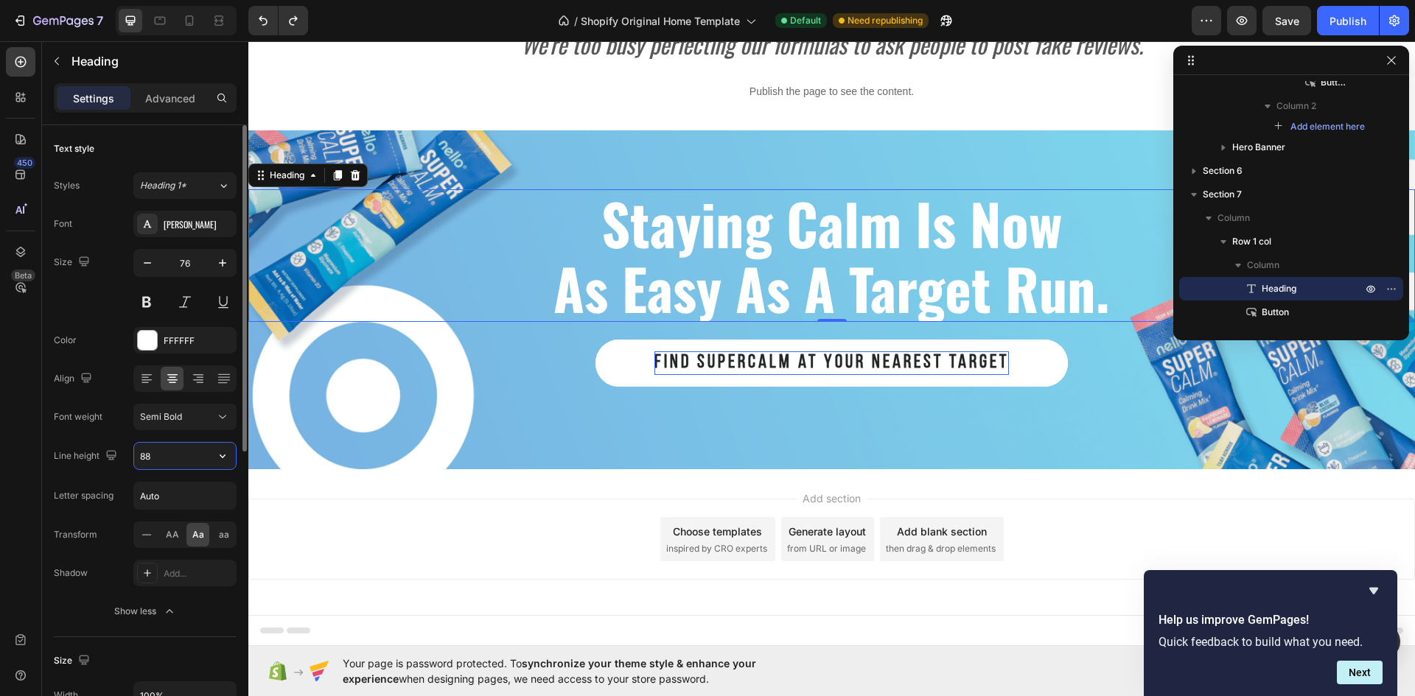
scroll to position [2750, 0]
click at [157, 97] on p "Advanced" at bounding box center [170, 98] width 50 height 15
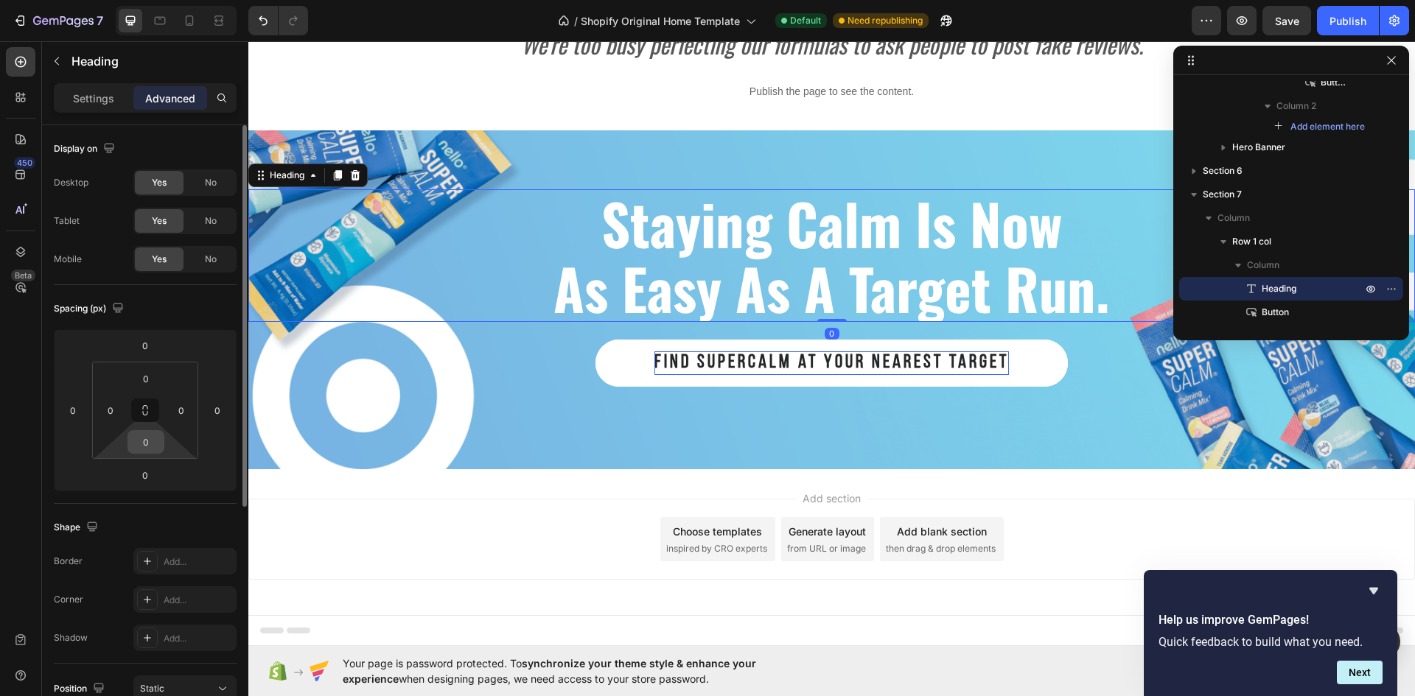
click at [152, 450] on input "0" at bounding box center [145, 442] width 29 height 22
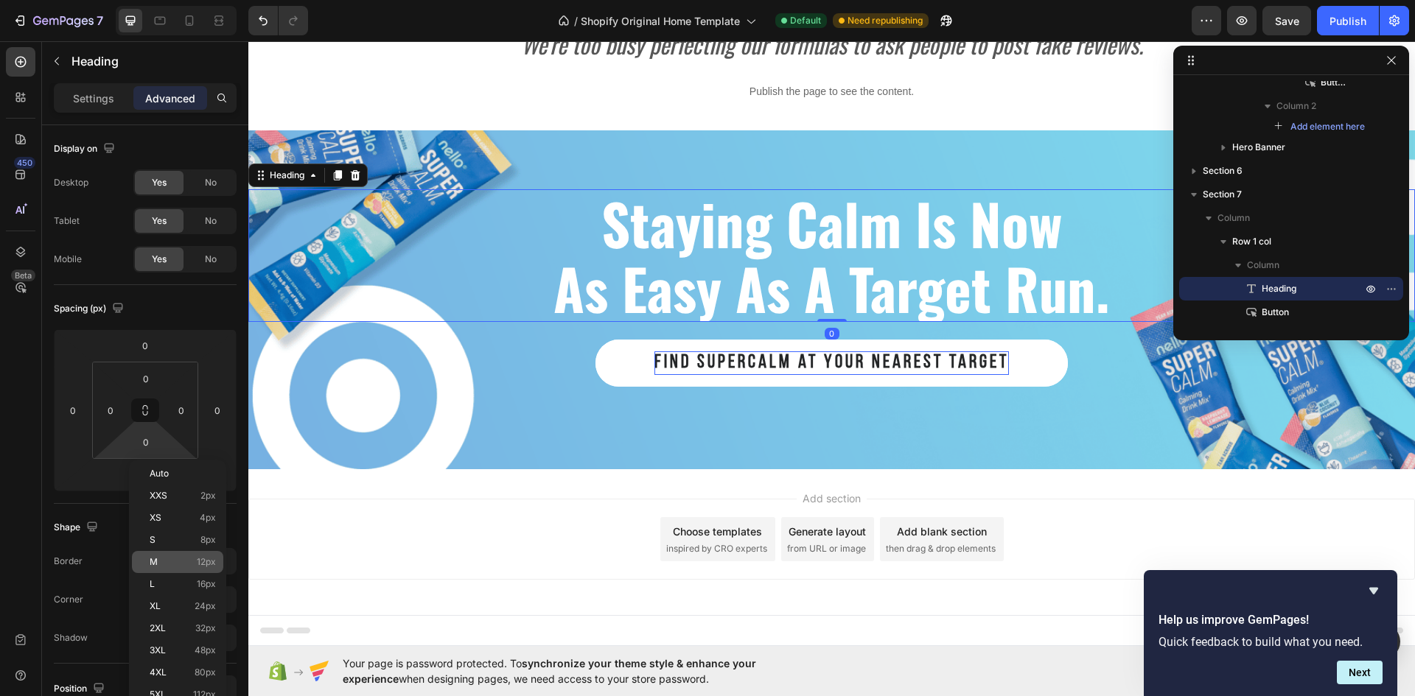
click at [168, 563] on p "M 12px" at bounding box center [183, 562] width 66 height 10
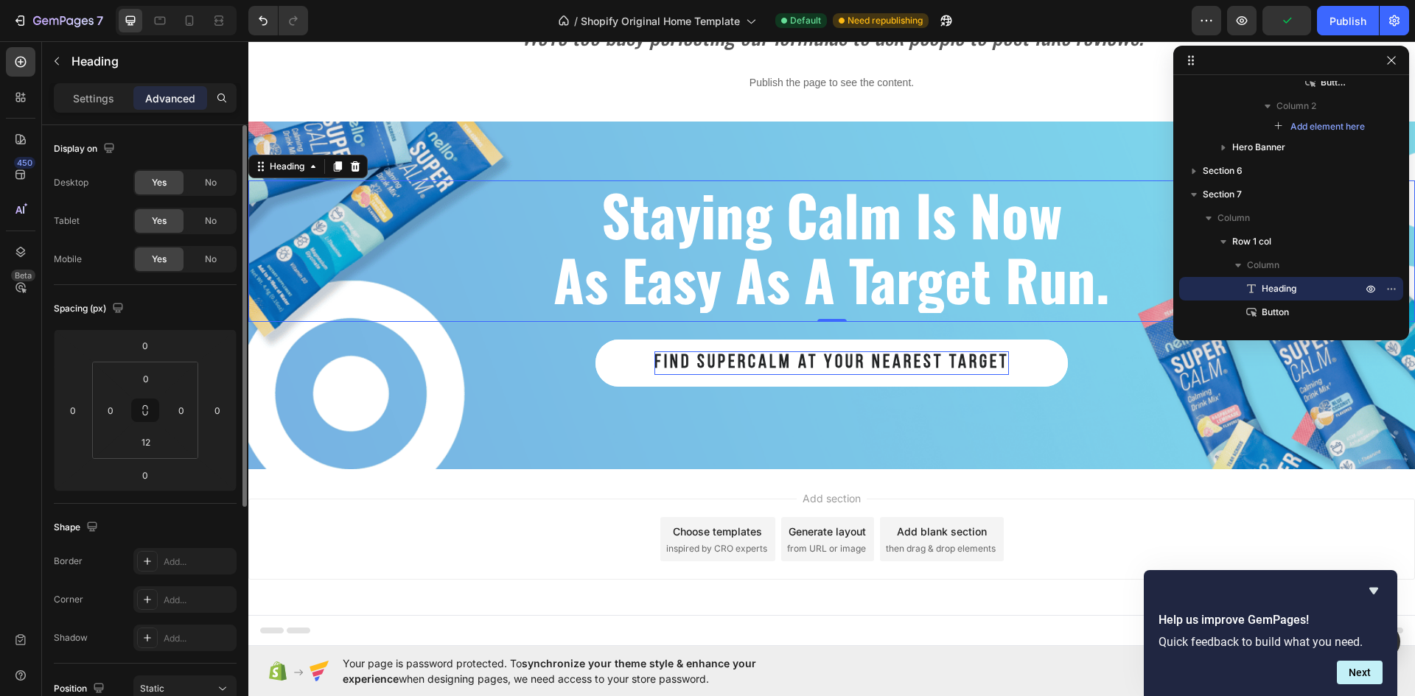
type input "0"
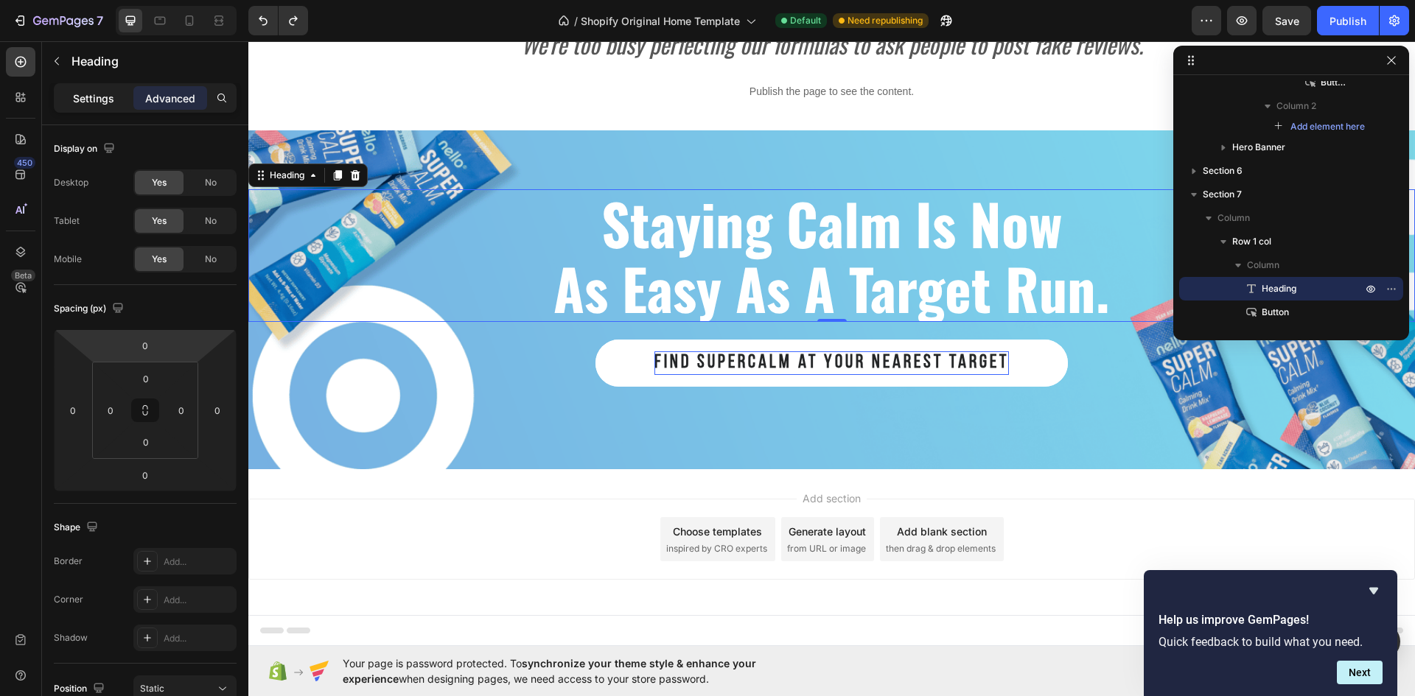
click at [97, 97] on p "Settings" at bounding box center [93, 98] width 41 height 15
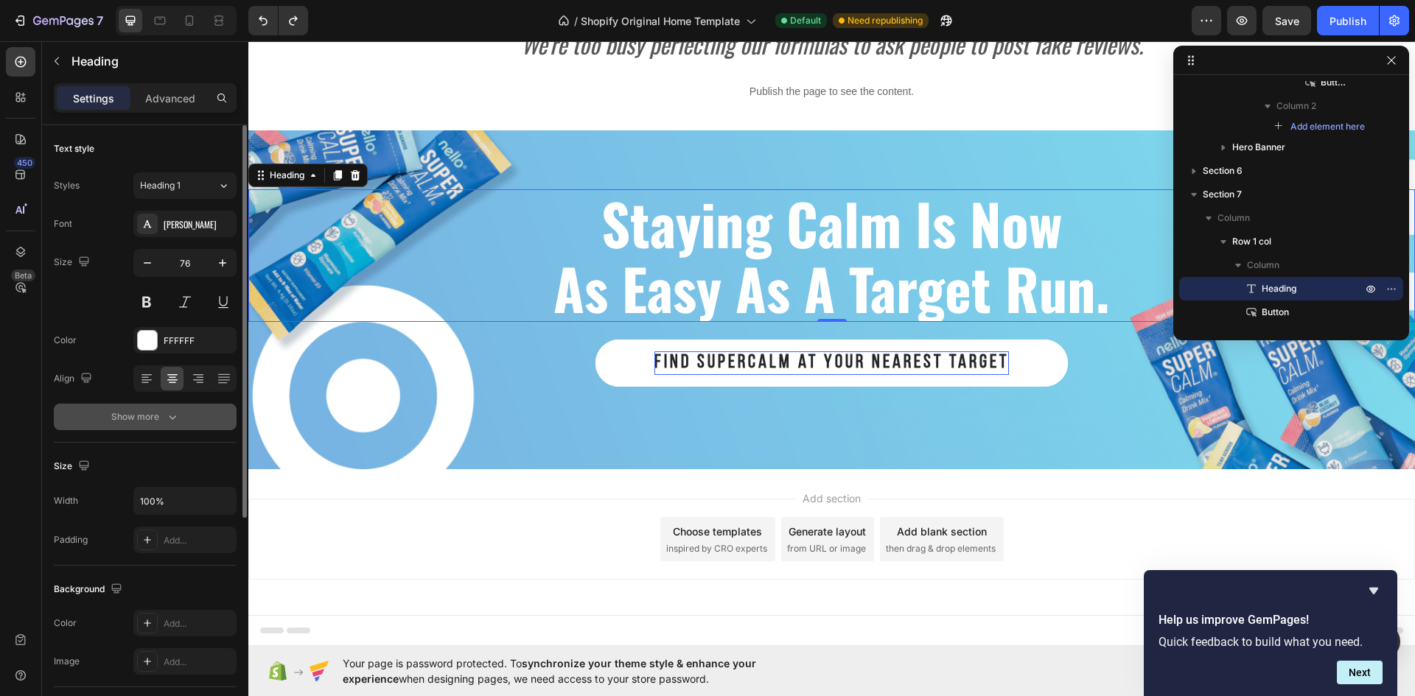
click at [169, 415] on icon "button" at bounding box center [172, 417] width 15 height 15
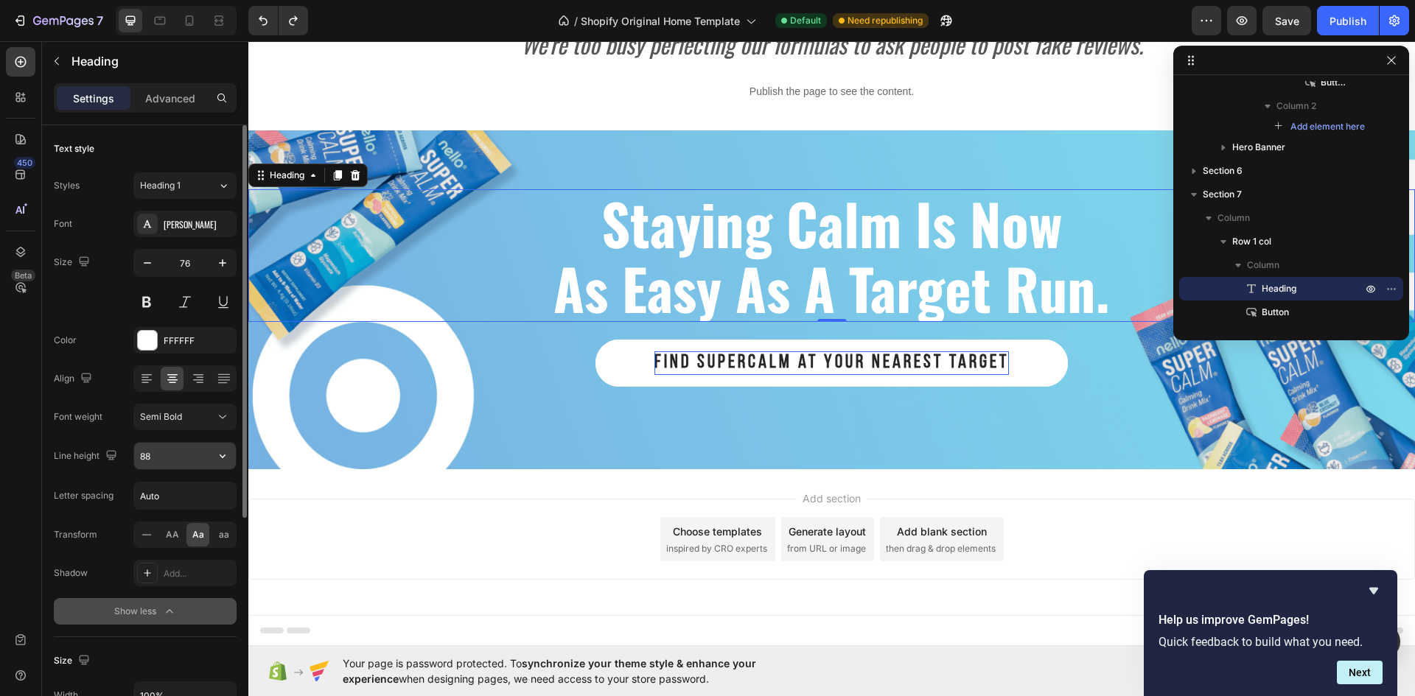
click at [161, 461] on input "88" at bounding box center [185, 456] width 102 height 27
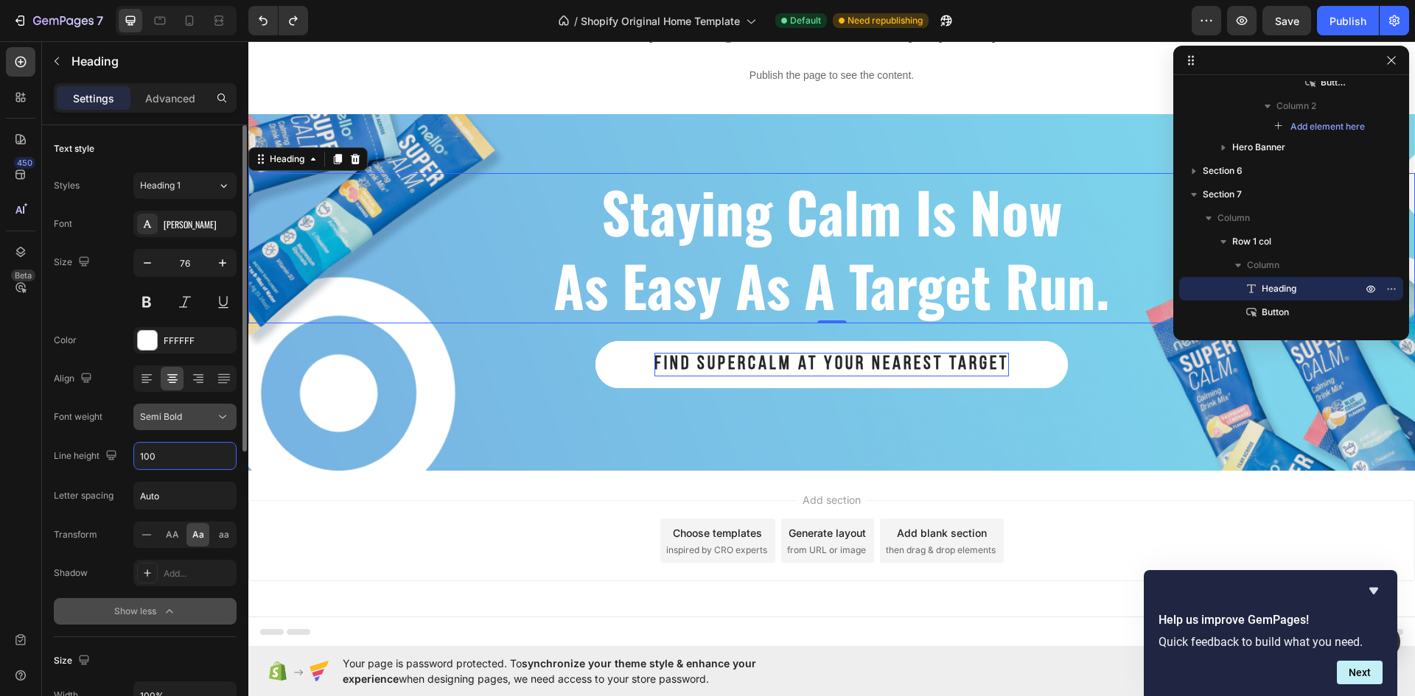
scroll to position [2768, 0]
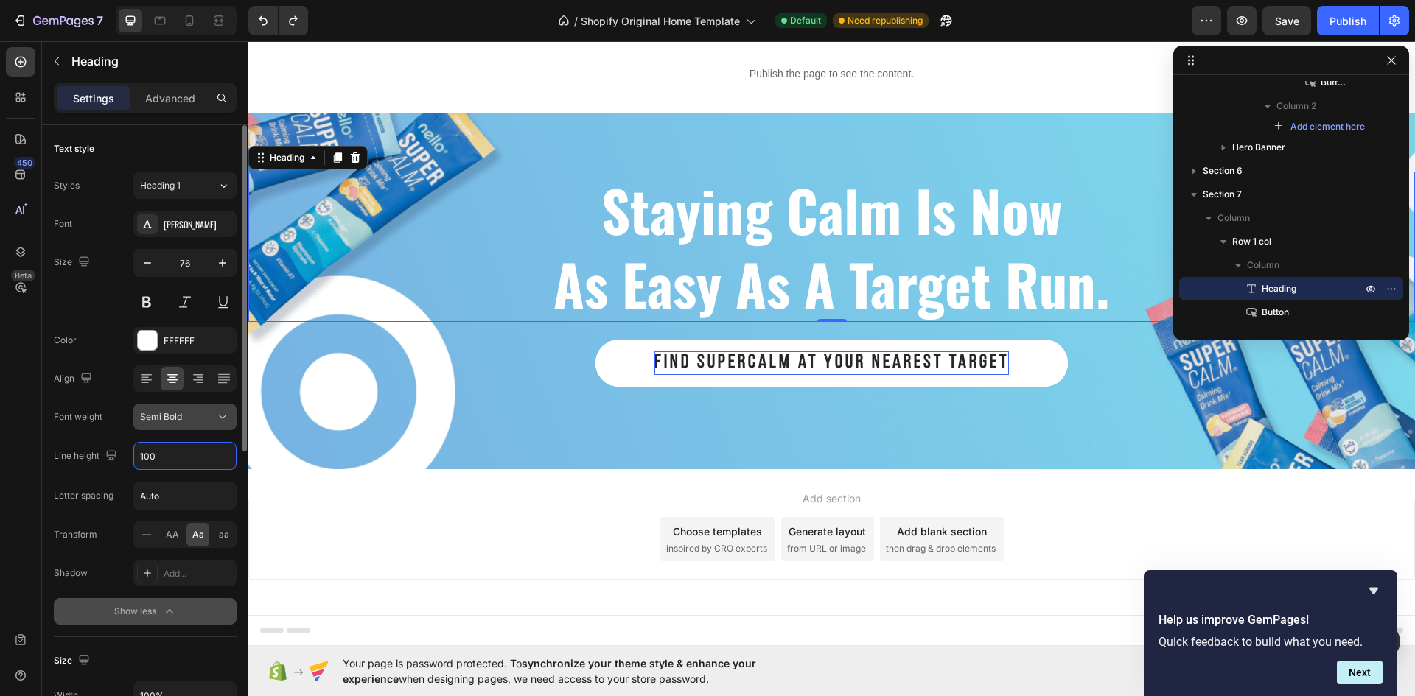
type input "100"
click at [189, 141] on div "Text style" at bounding box center [145, 149] width 183 height 24
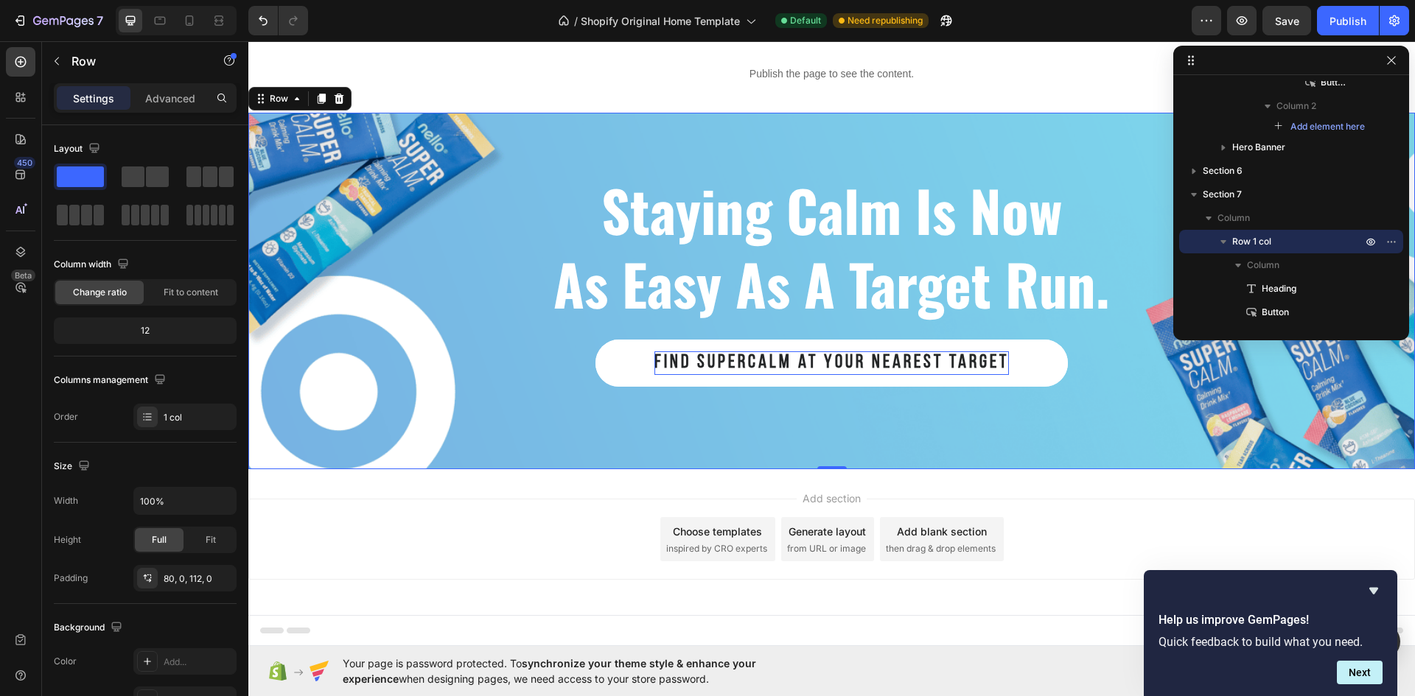
click at [771, 153] on div "staying calm is now as easy as a target run. Heading find Supercalm at your nea…" at bounding box center [831, 291] width 1166 height 357
drag, startPoint x: 1391, startPoint y: 60, endPoint x: 1140, endPoint y: 19, distance: 253.9
click at [1391, 60] on icon "button" at bounding box center [1391, 60] width 8 height 8
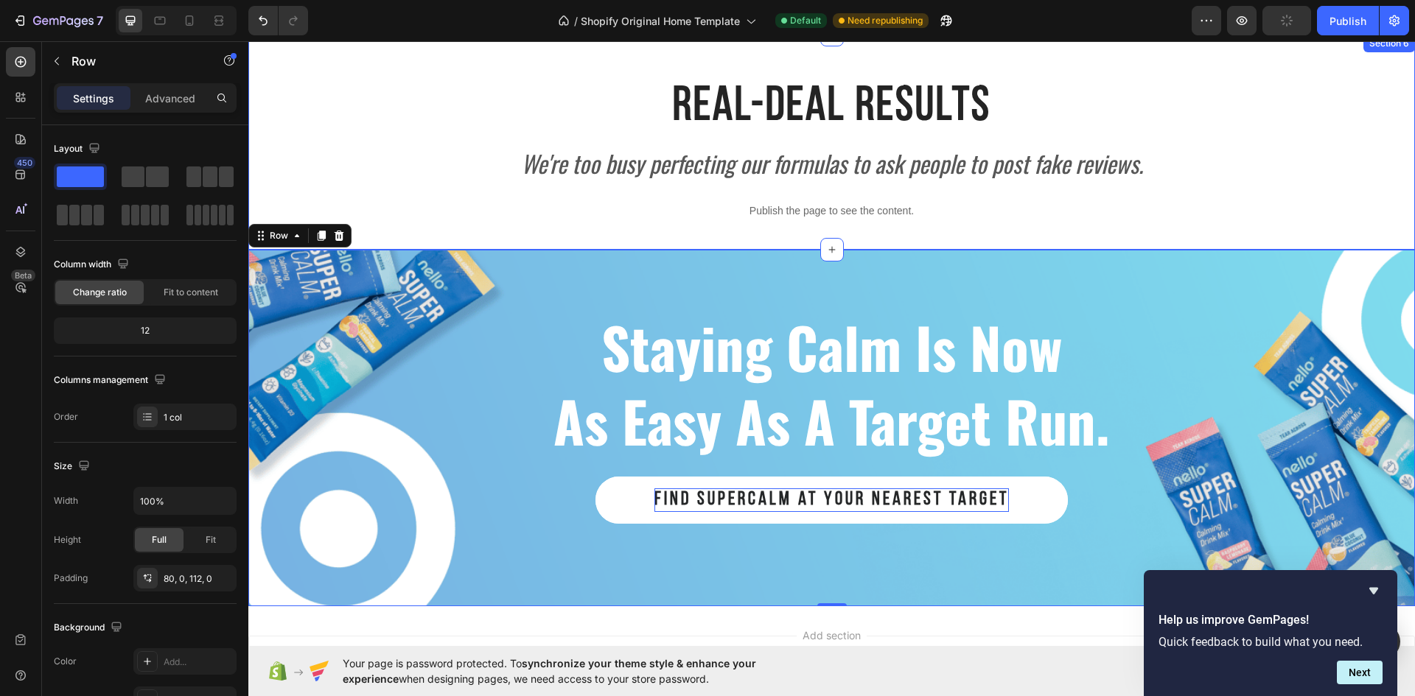
scroll to position [2621, 0]
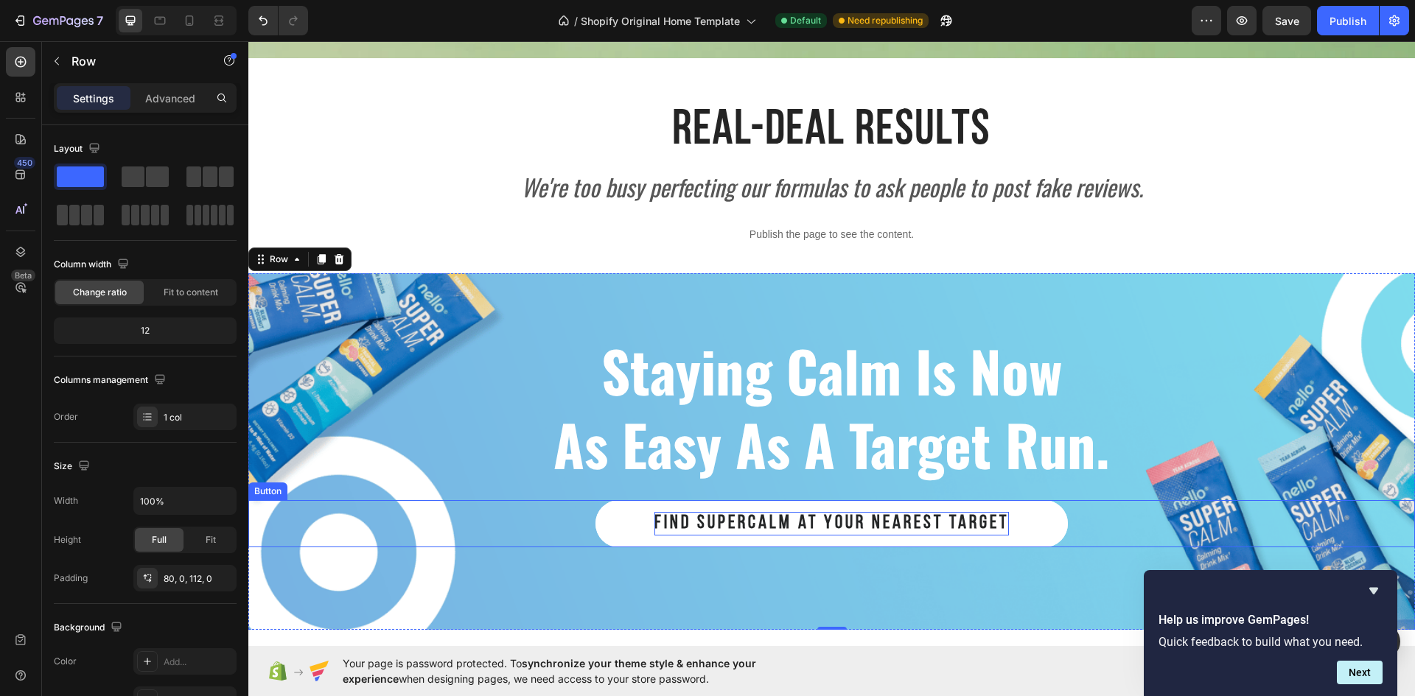
click at [600, 524] on button "find Supercalm at your nearest target" at bounding box center [831, 523] width 472 height 47
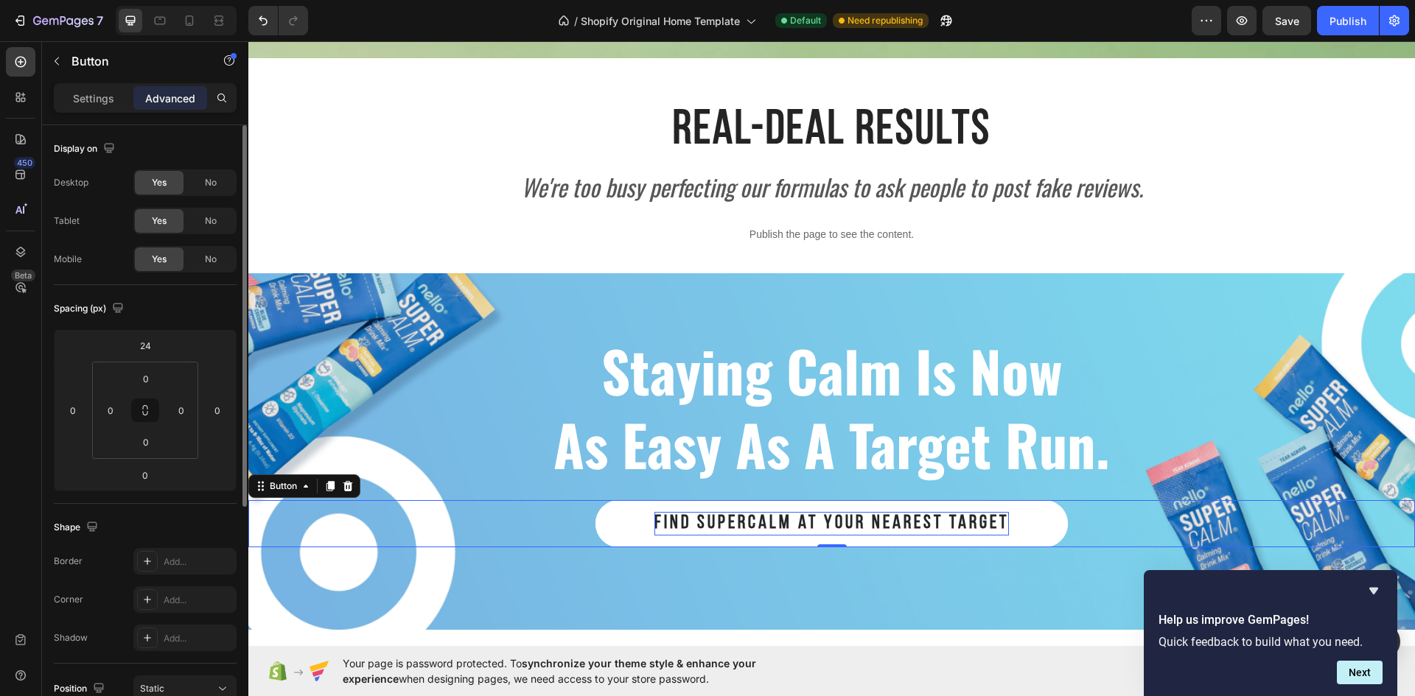
scroll to position [74, 0]
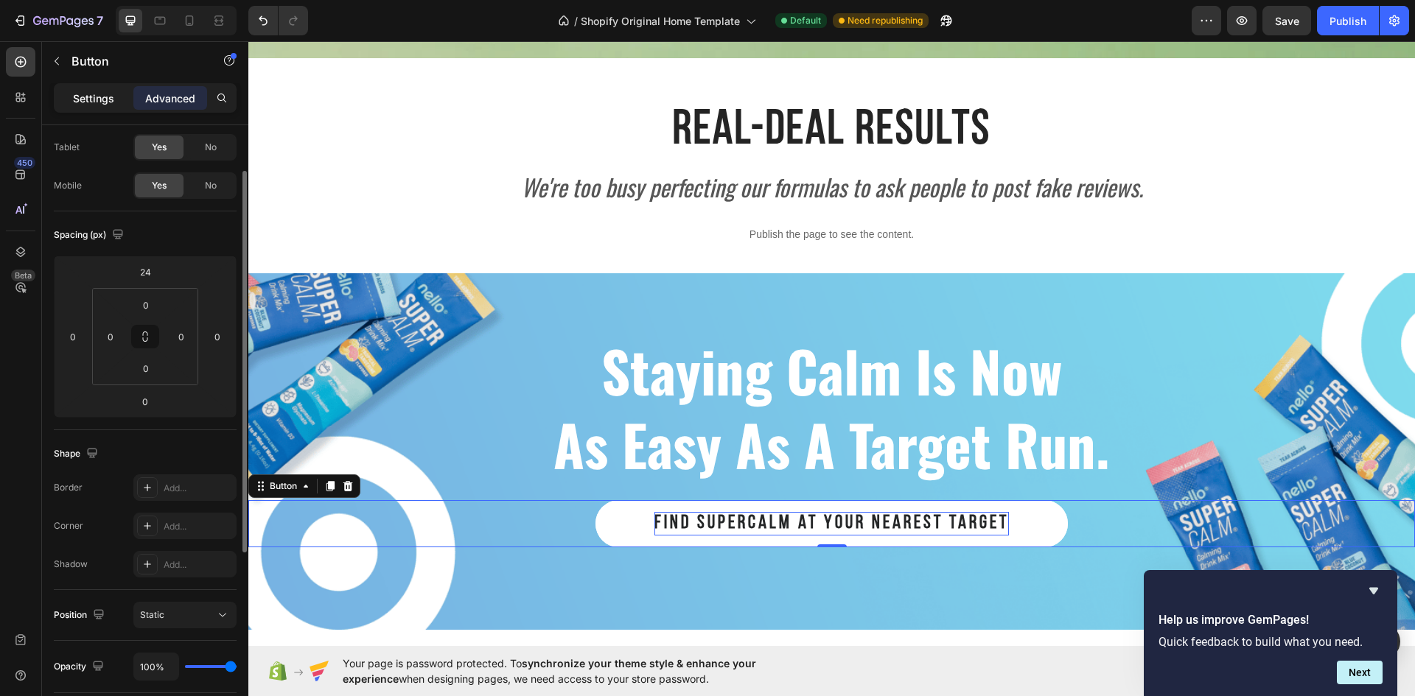
click at [102, 102] on p "Settings" at bounding box center [93, 98] width 41 height 15
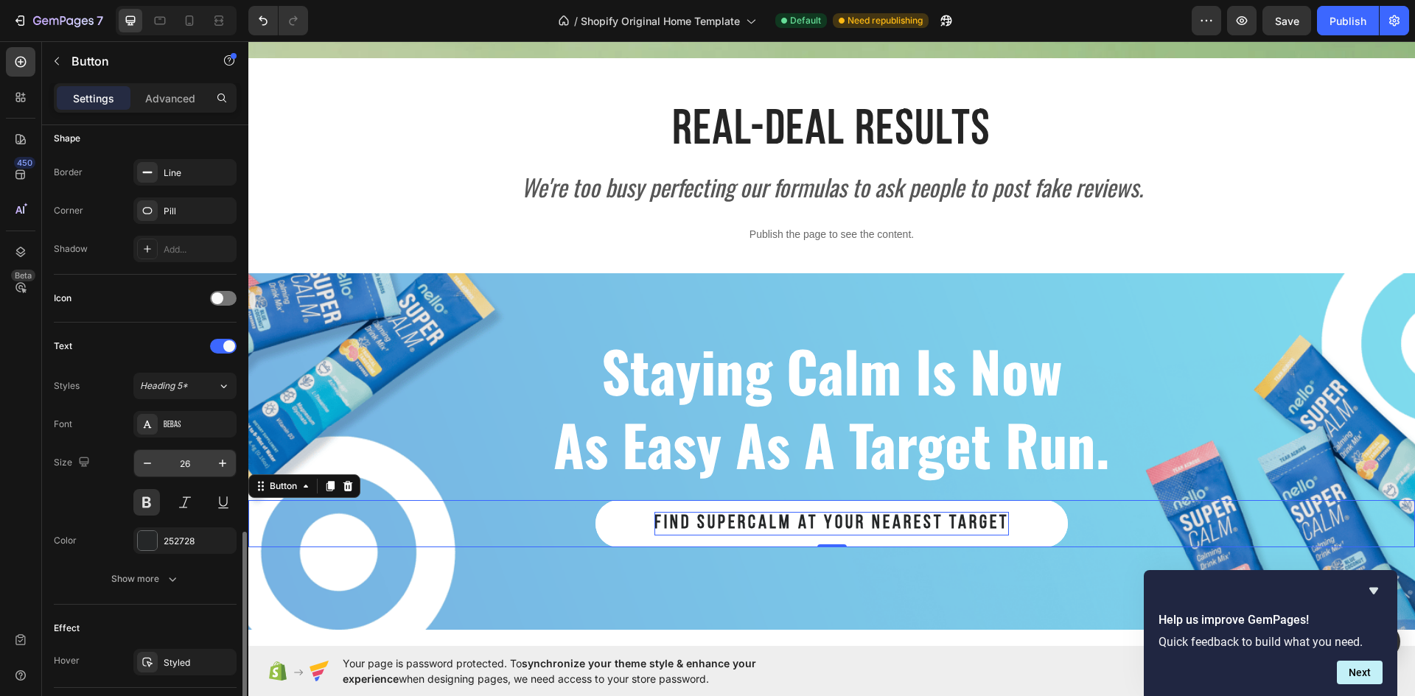
scroll to position [444, 0]
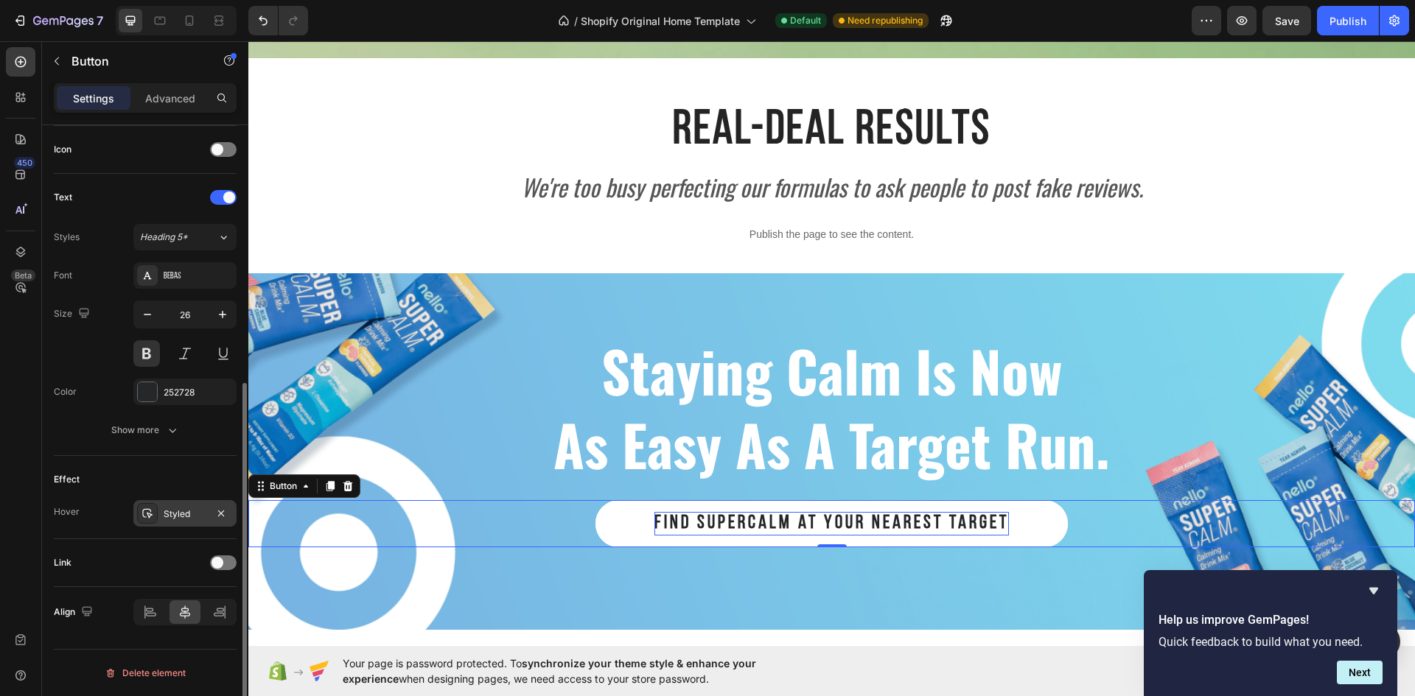
click at [178, 516] on div "Styled" at bounding box center [185, 514] width 43 height 13
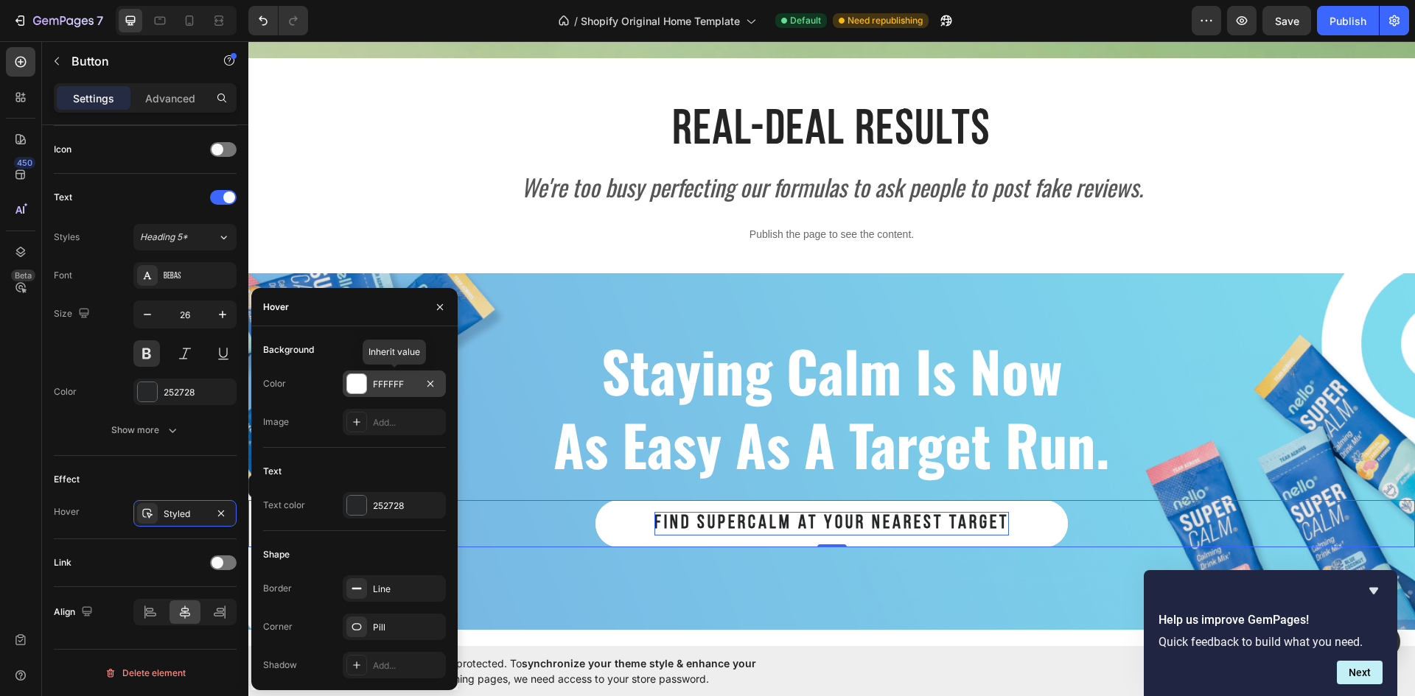
click at [396, 389] on div "FFFFFF" at bounding box center [394, 384] width 43 height 13
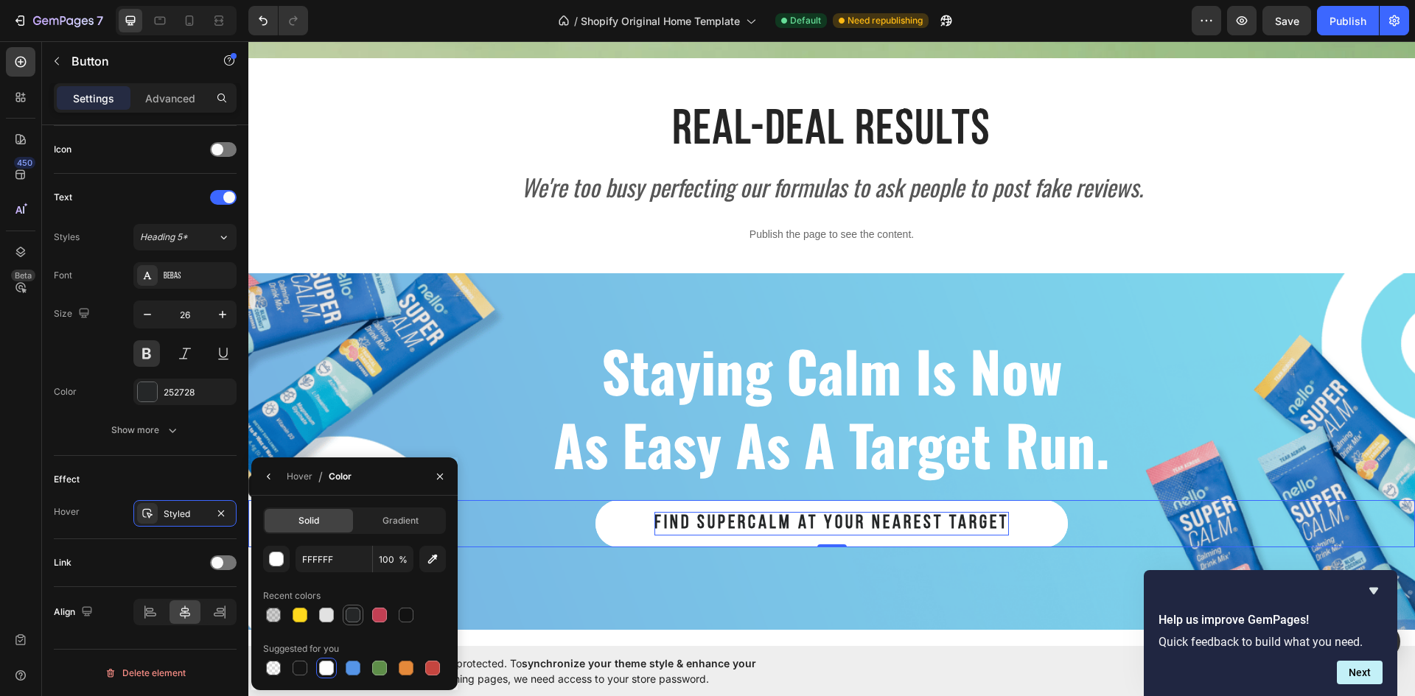
click at [351, 619] on div at bounding box center [353, 615] width 15 height 15
type input "252728"
click at [229, 532] on div "Effect Hover Styled" at bounding box center [145, 497] width 183 height 83
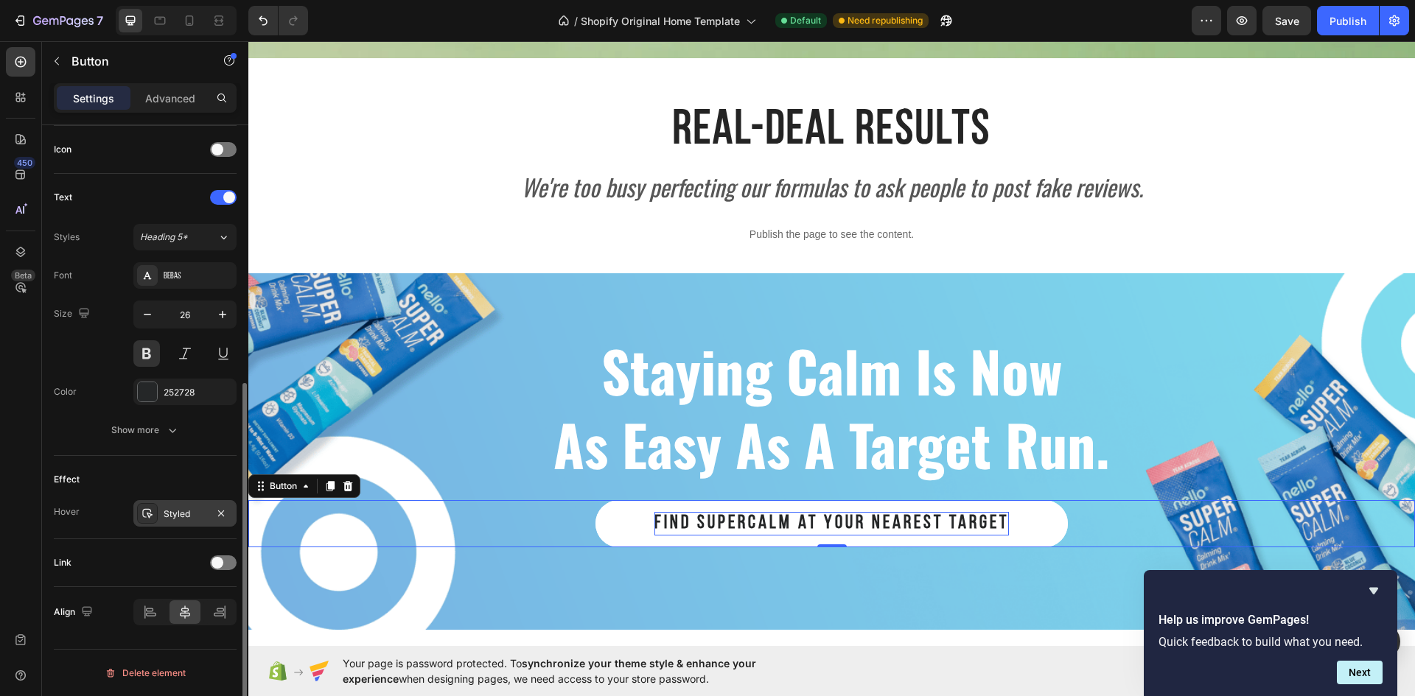
click at [201, 519] on div "Styled" at bounding box center [185, 514] width 43 height 13
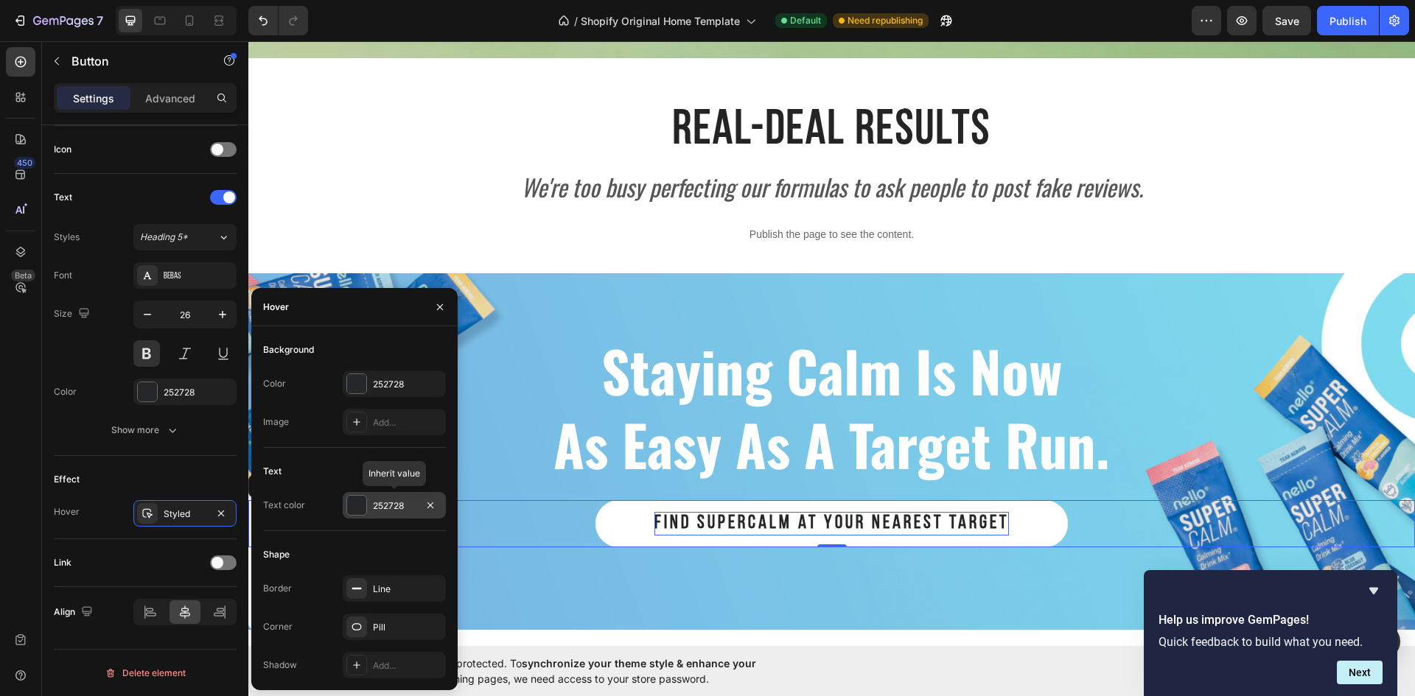
click at [381, 502] on div "252728" at bounding box center [394, 505] width 43 height 13
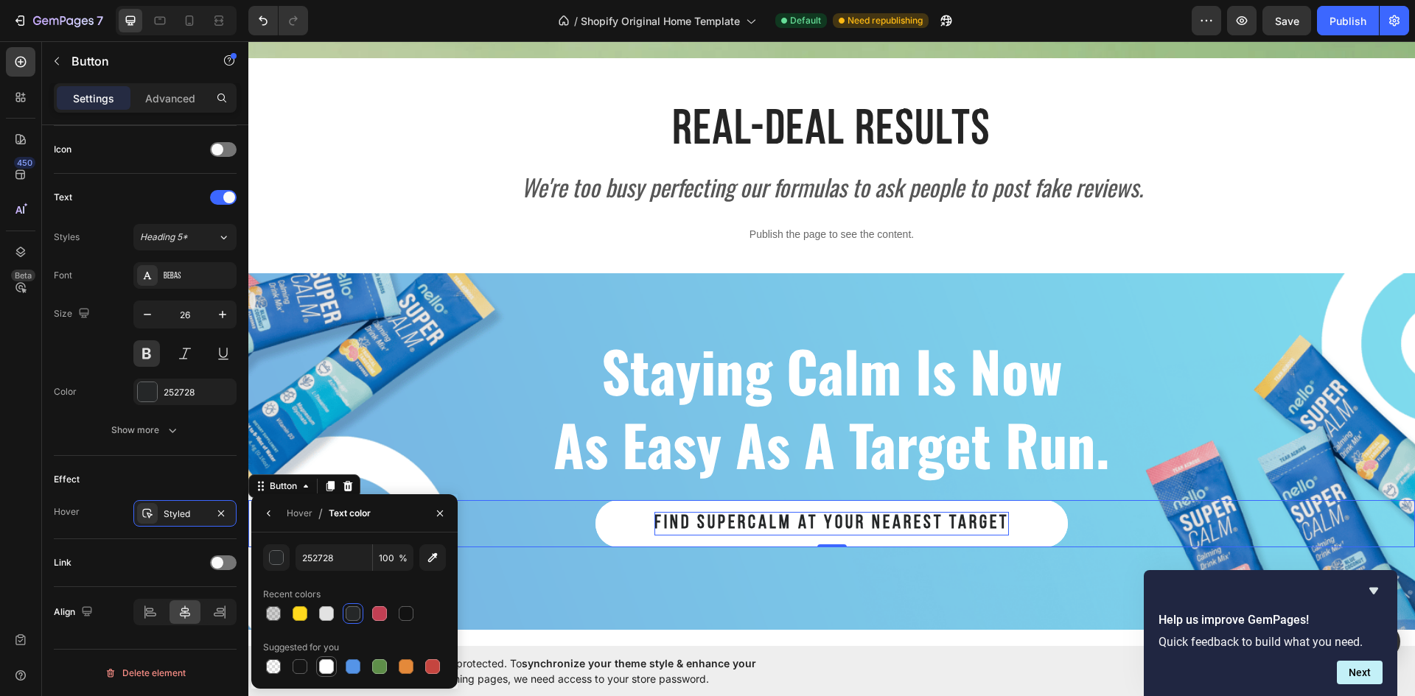
click at [324, 663] on div at bounding box center [326, 666] width 15 height 15
type input "FFFFFF"
click at [274, 515] on icon "button" at bounding box center [269, 514] width 12 height 12
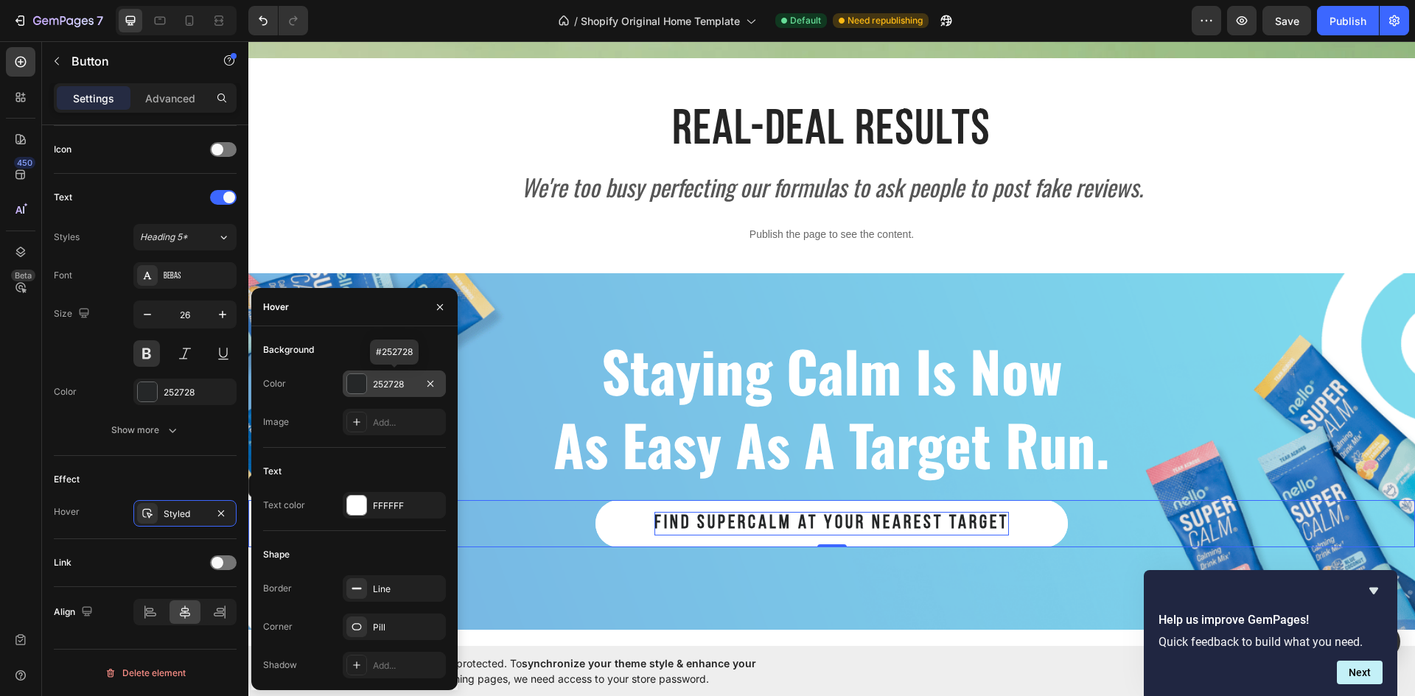
click at [374, 390] on div "252728" at bounding box center [394, 384] width 43 height 13
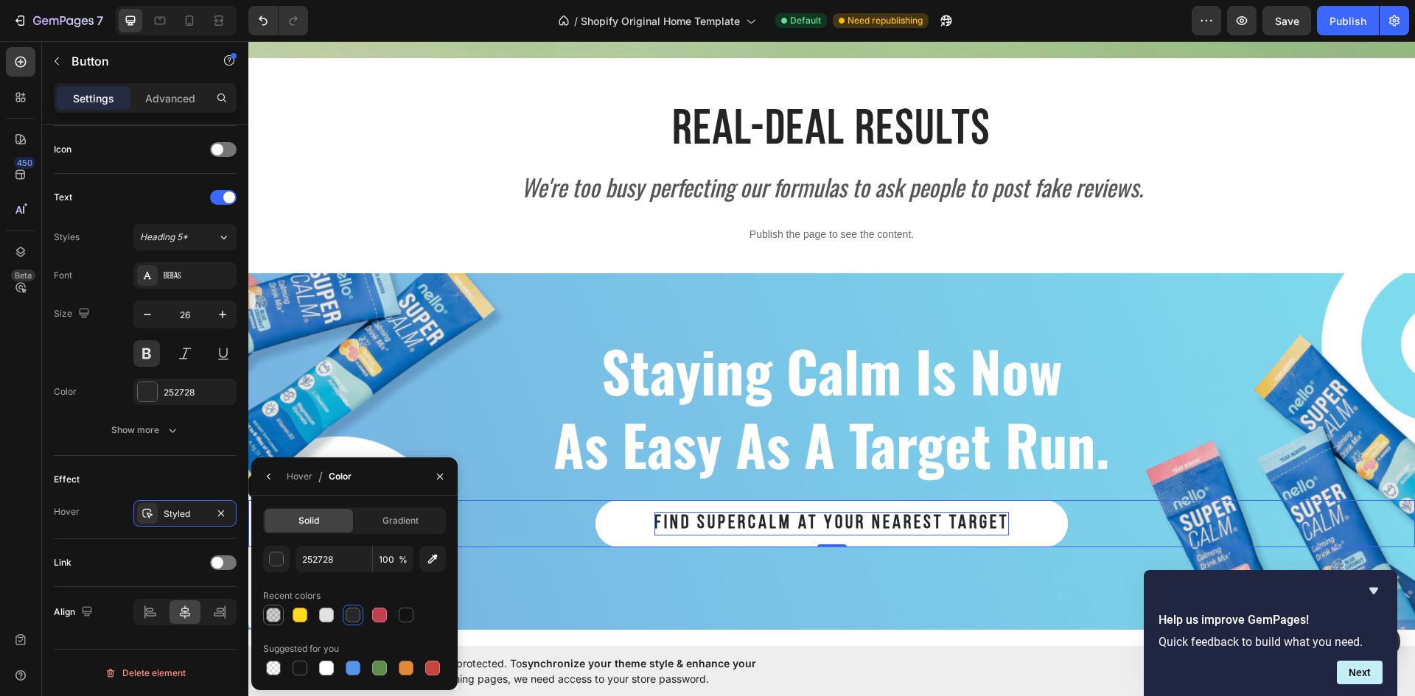
click at [276, 617] on div at bounding box center [273, 615] width 15 height 15
type input "121212"
type input "20"
click at [273, 669] on div at bounding box center [273, 668] width 15 height 15
type input "000000"
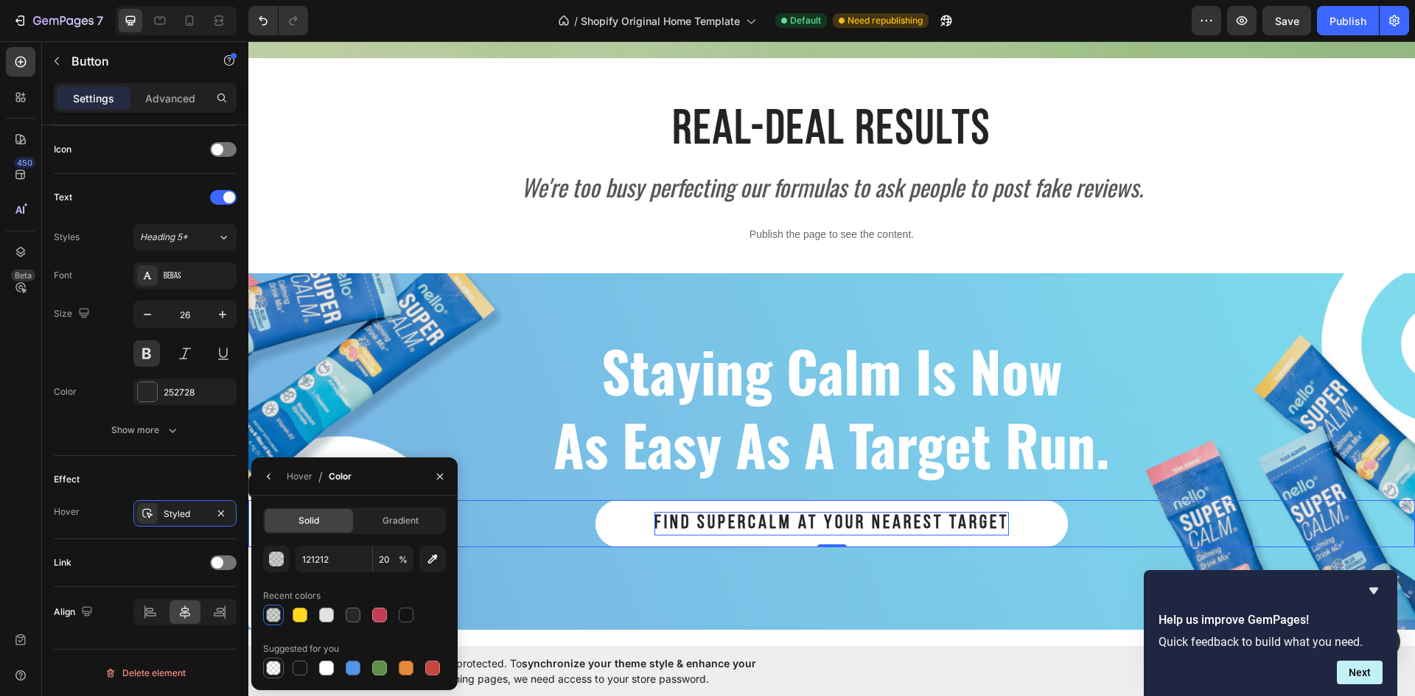
type input "0"
click at [441, 476] on icon "button" at bounding box center [440, 476] width 6 height 6
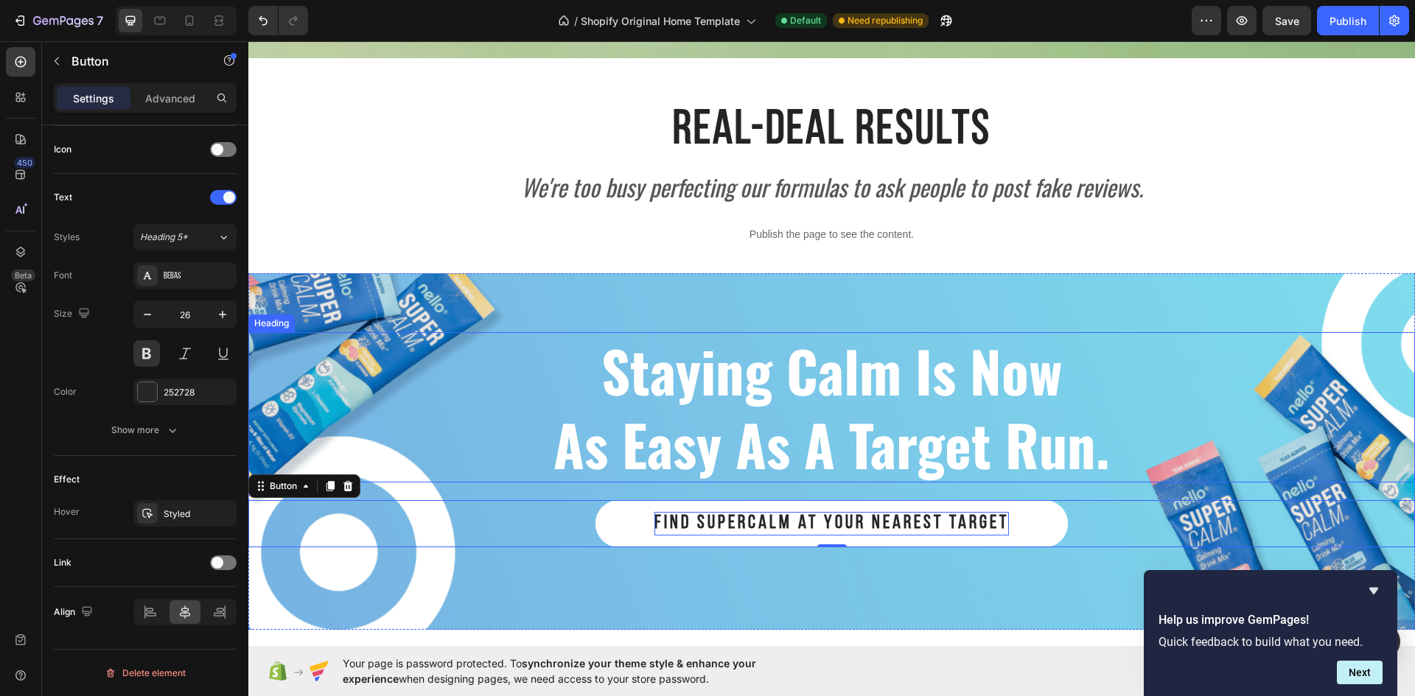
click at [505, 399] on h2 "staying calm is now as easy as a target run." at bounding box center [831, 407] width 1166 height 150
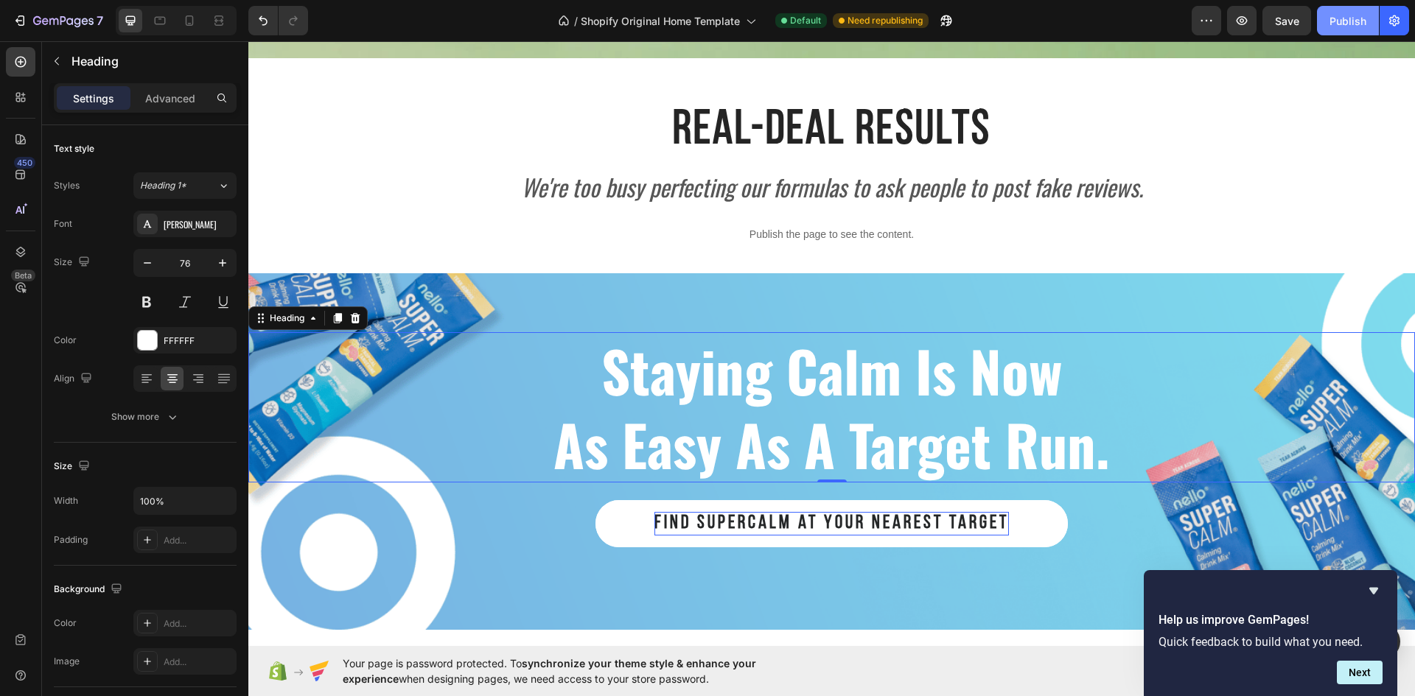
click at [1344, 25] on div "Publish" at bounding box center [1347, 20] width 37 height 15
click at [220, 186] on icon at bounding box center [223, 185] width 13 height 15
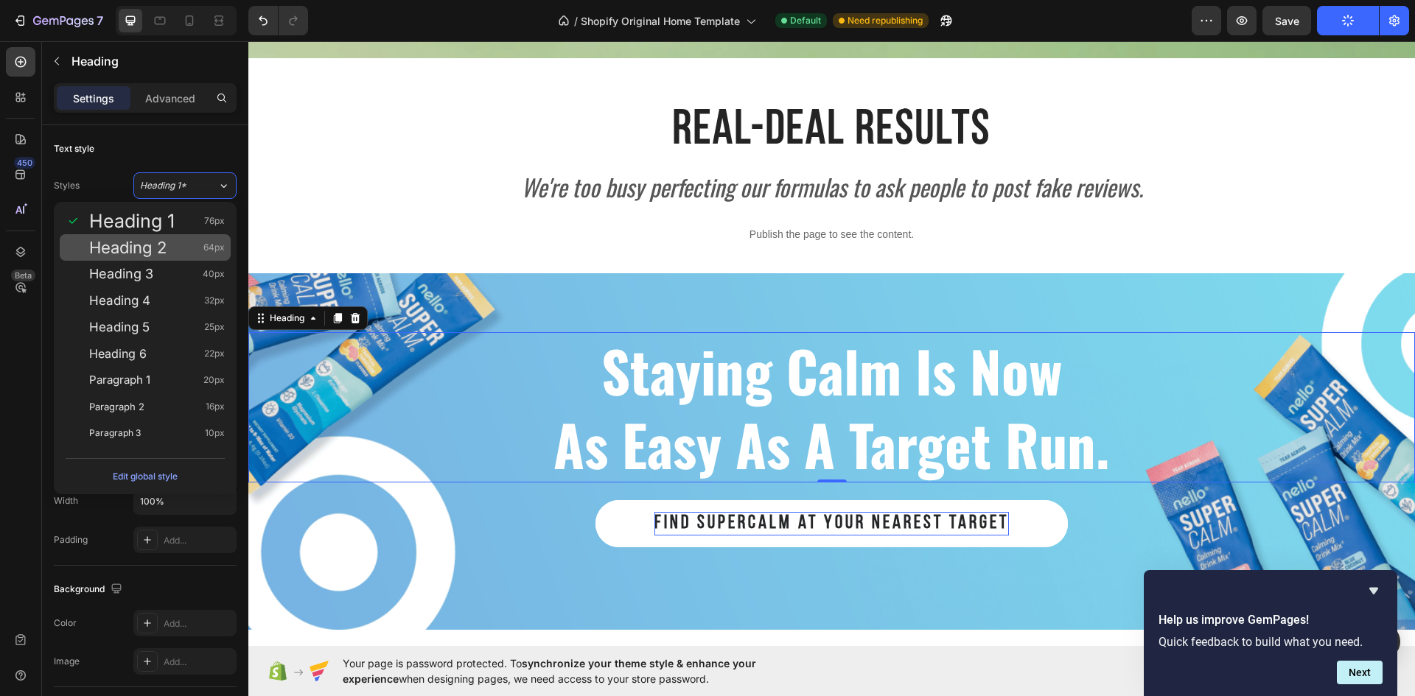
click at [169, 248] on div "Heading 2 64px" at bounding box center [157, 247] width 136 height 15
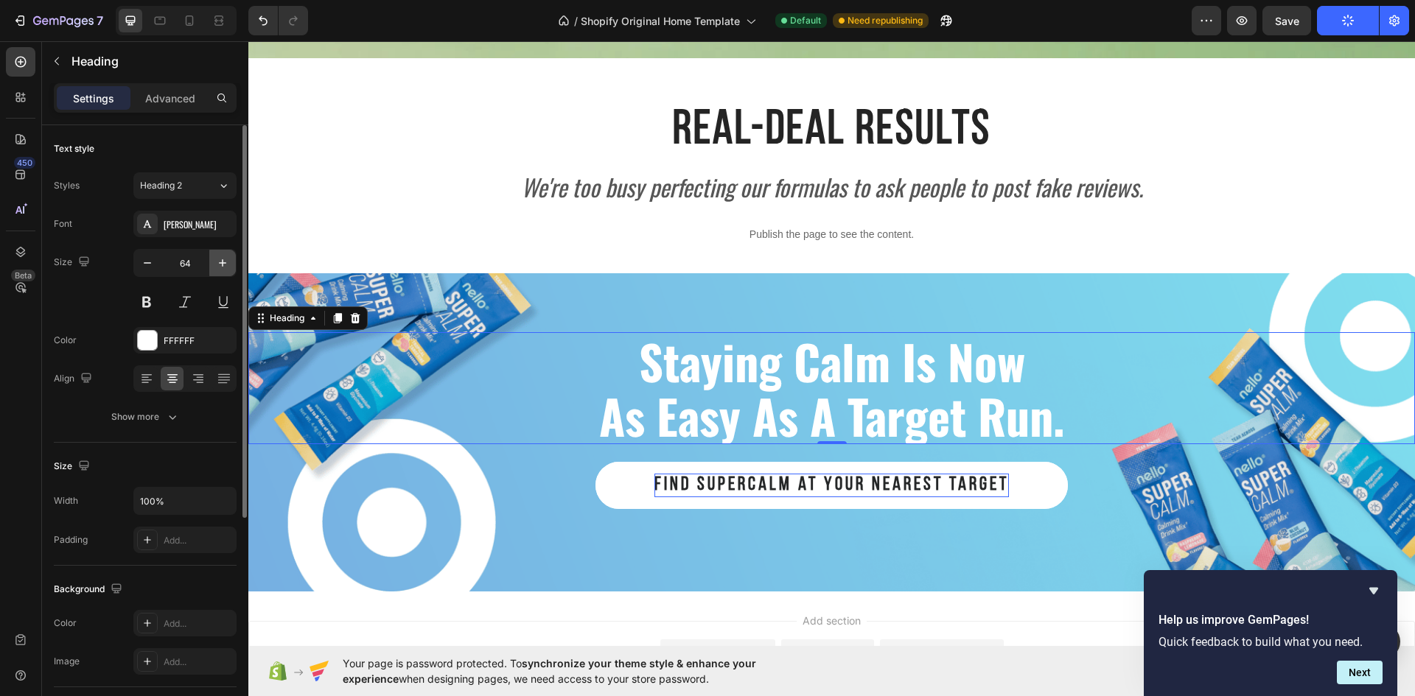
click at [222, 259] on icon "button" at bounding box center [222, 263] width 15 height 15
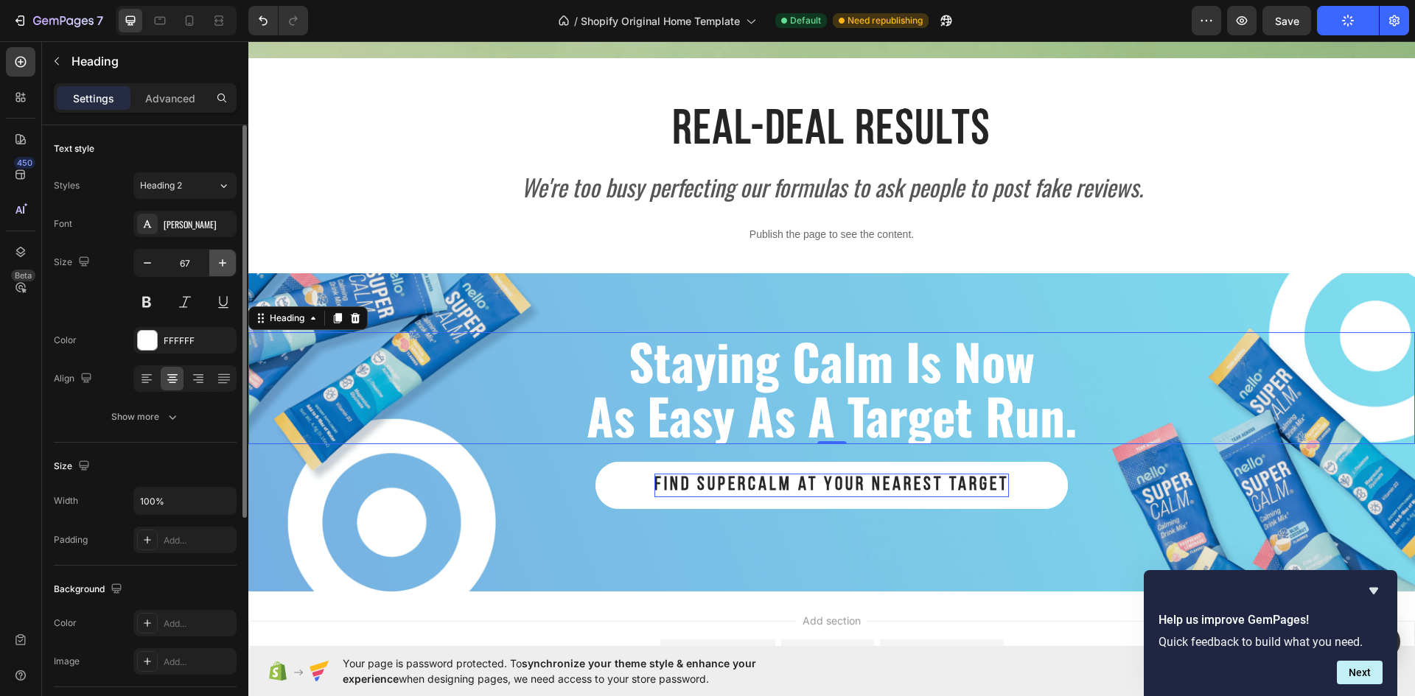
click at [222, 259] on icon "button" at bounding box center [222, 263] width 15 height 15
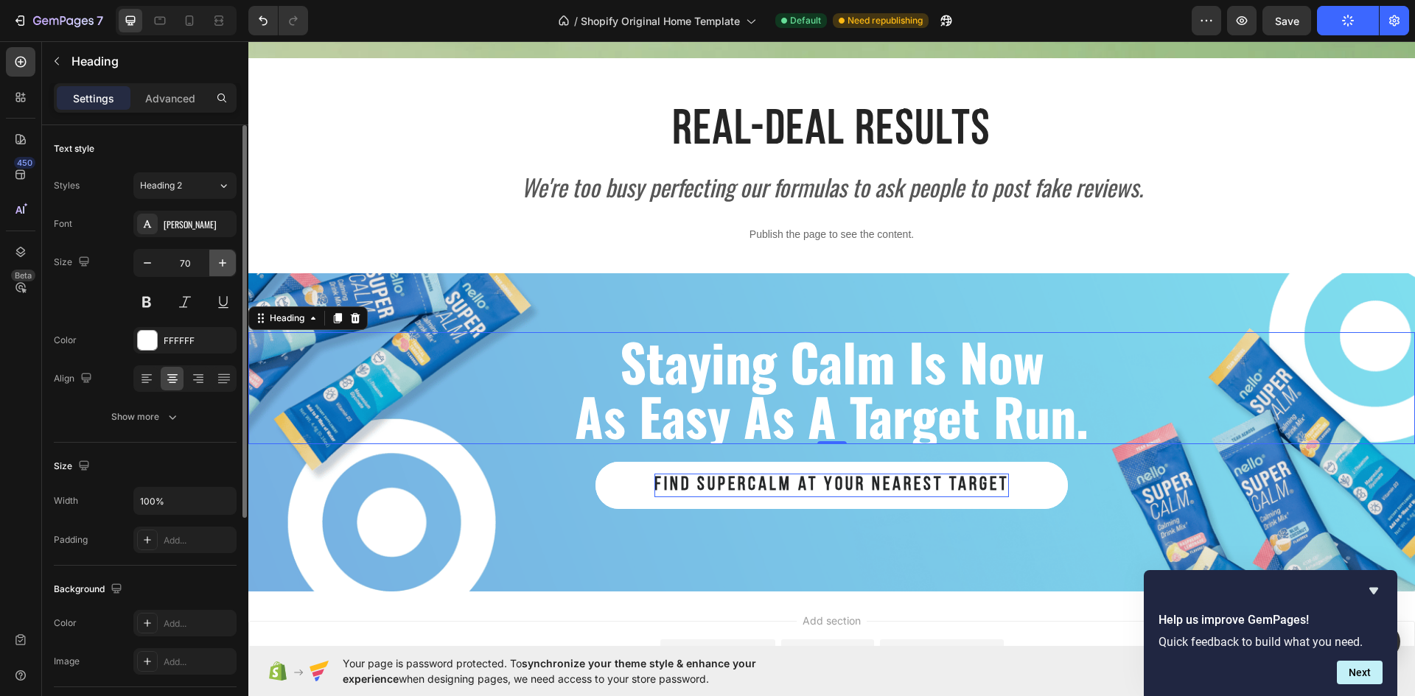
click at [222, 259] on icon "button" at bounding box center [222, 263] width 15 height 15
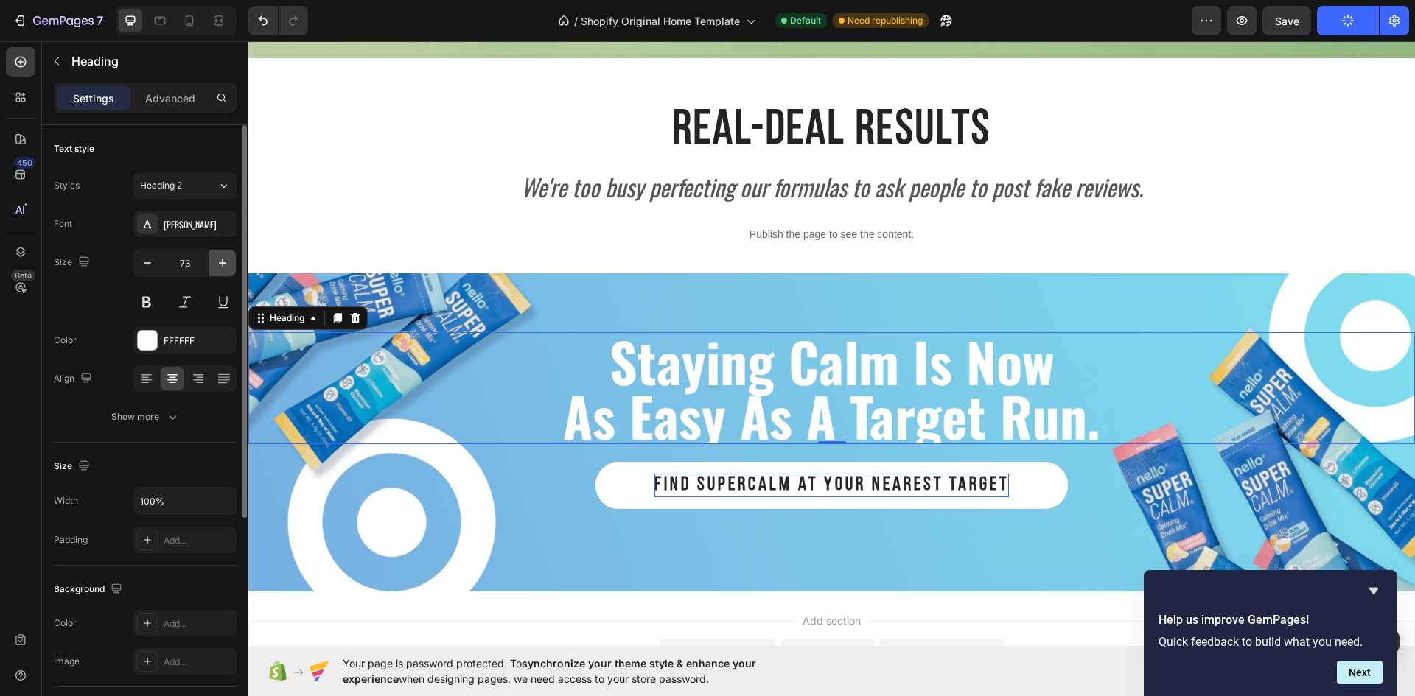
click at [222, 259] on icon "button" at bounding box center [222, 263] width 15 height 15
type input "74"
click at [168, 413] on icon "button" at bounding box center [172, 417] width 15 height 15
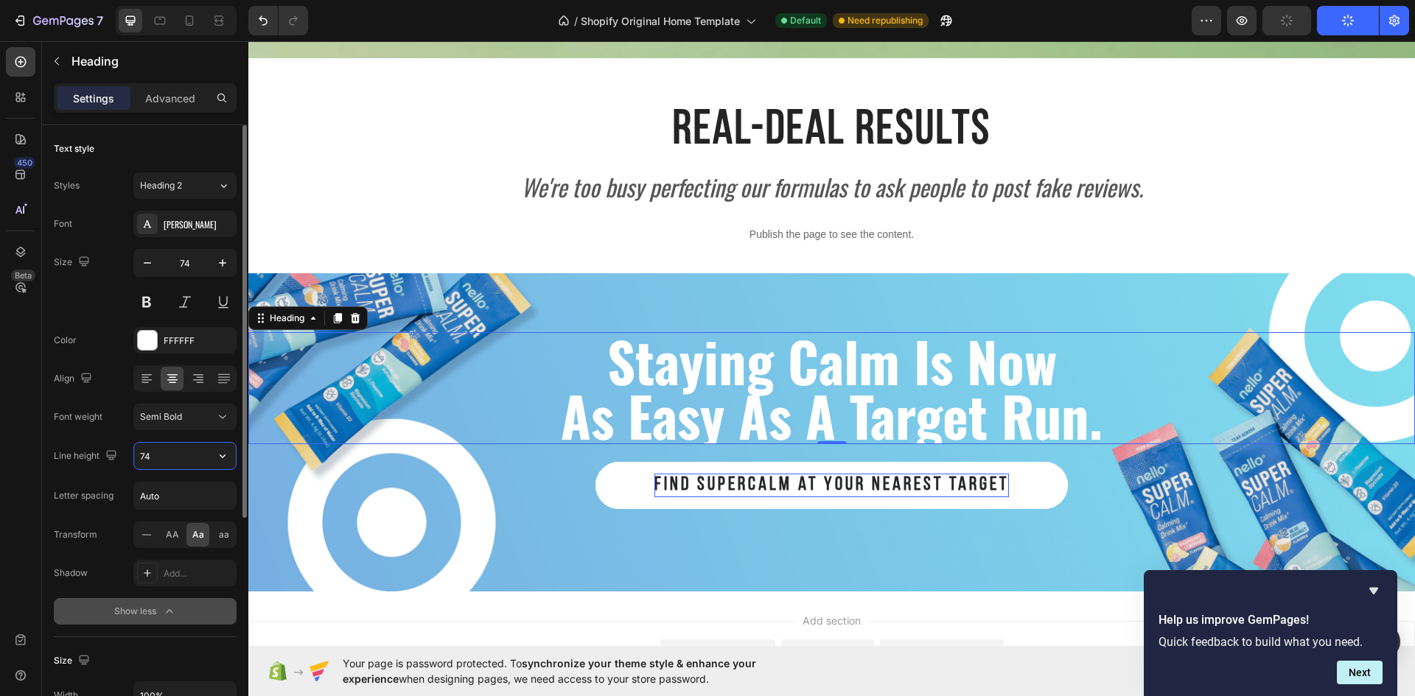
click at [172, 450] on input "74" at bounding box center [185, 456] width 102 height 27
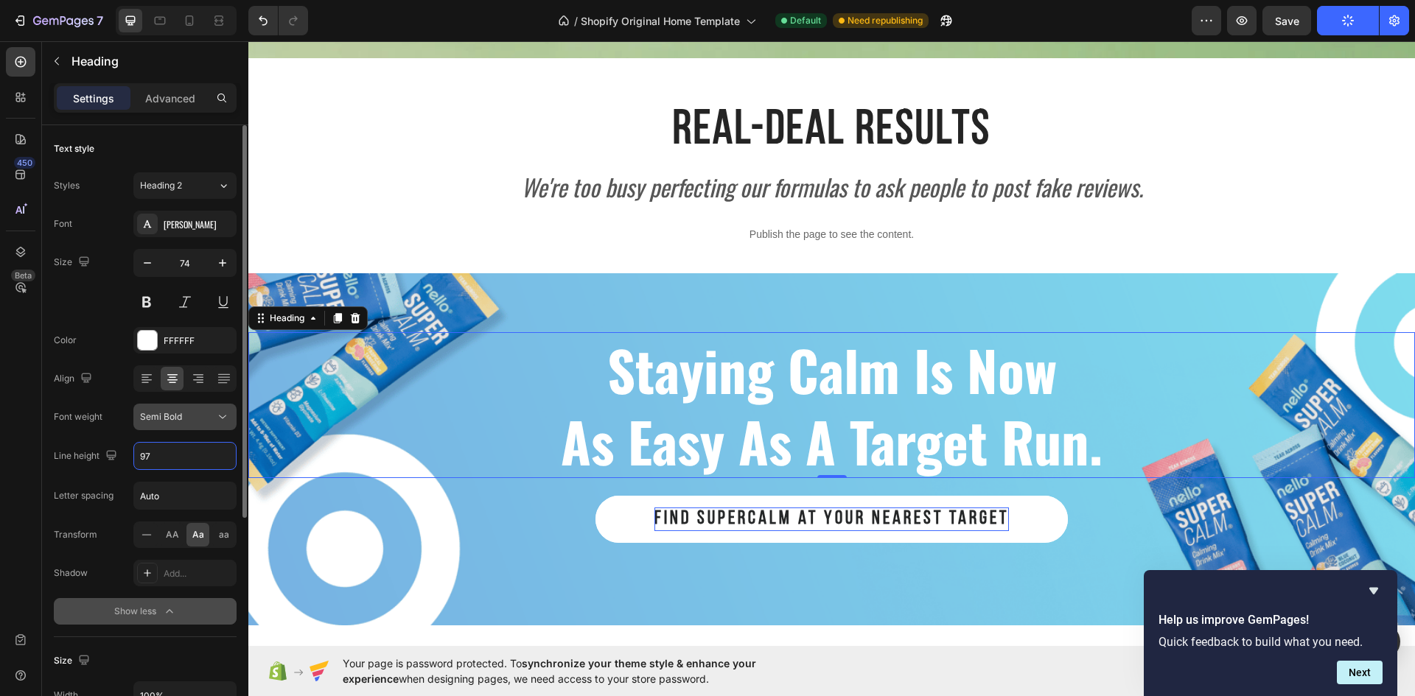
type input "96"
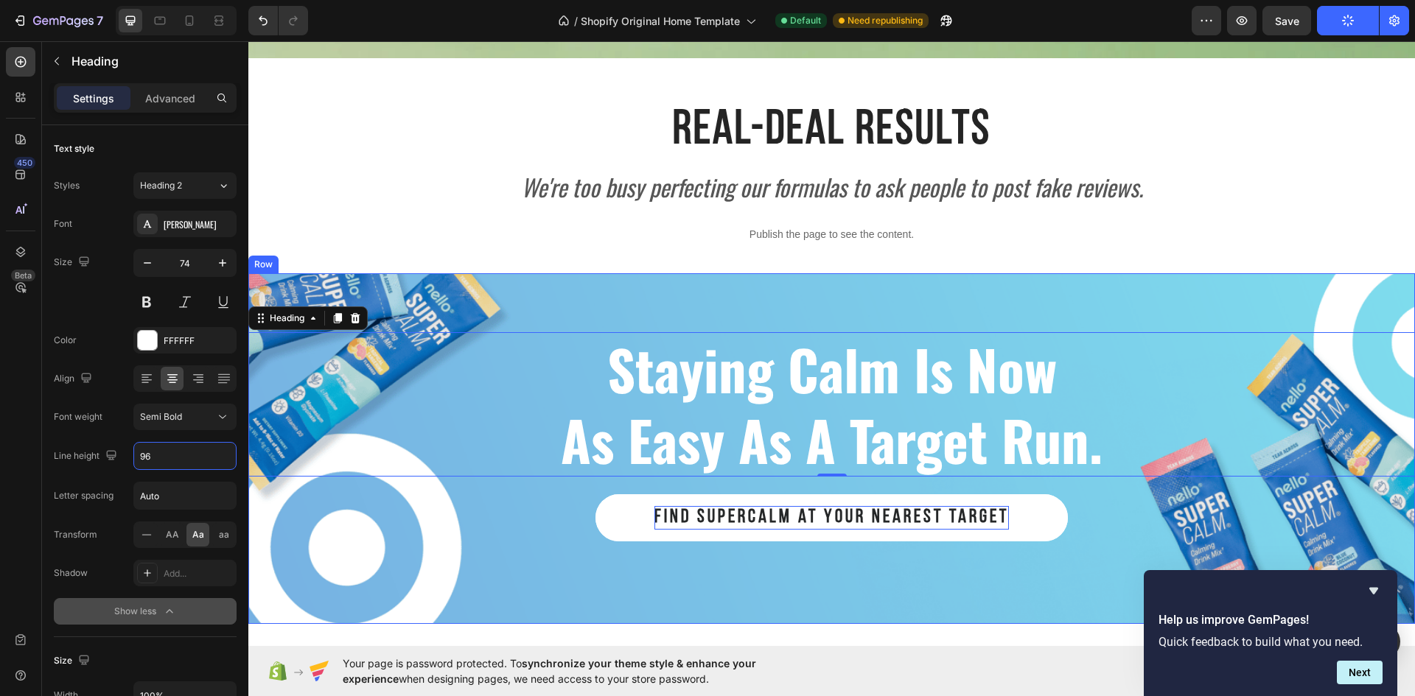
click at [717, 296] on div "staying calm is now as easy as a target run. Heading 0 find Supercalm at your n…" at bounding box center [831, 448] width 1166 height 351
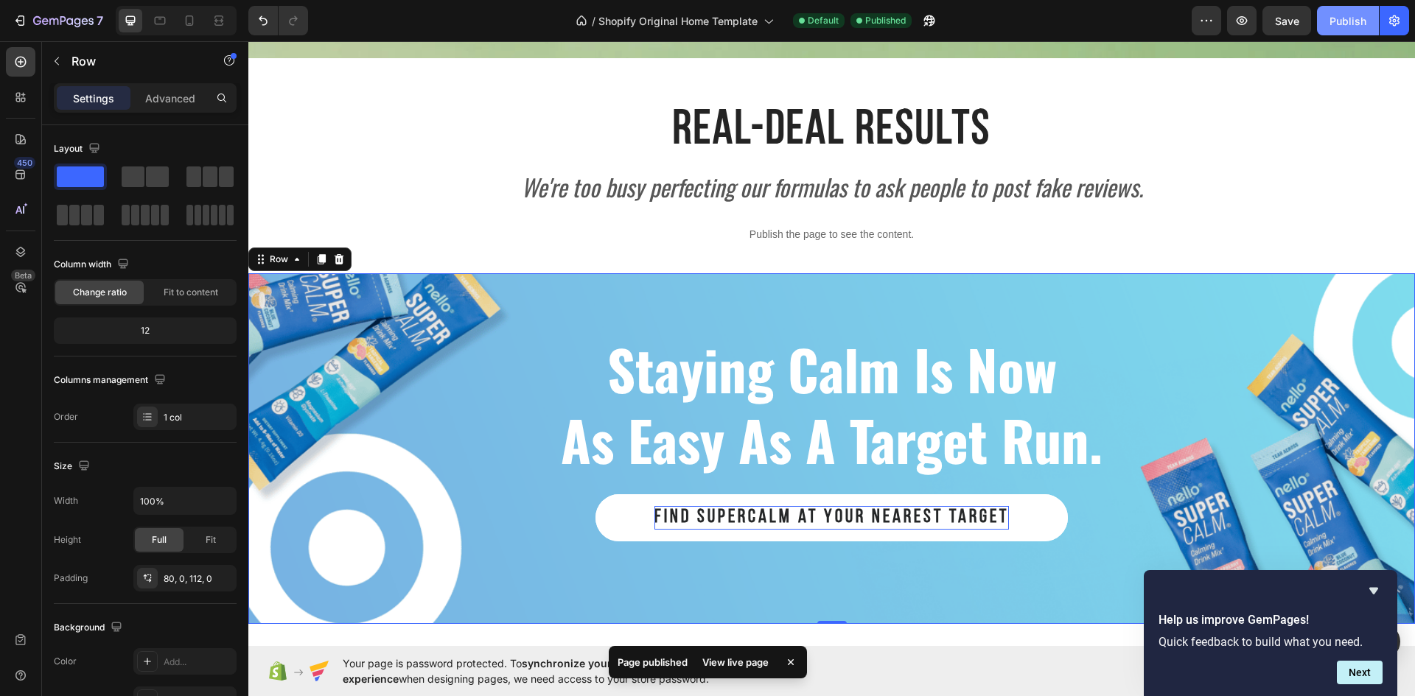
click at [1336, 29] on button "Publish" at bounding box center [1348, 20] width 62 height 29
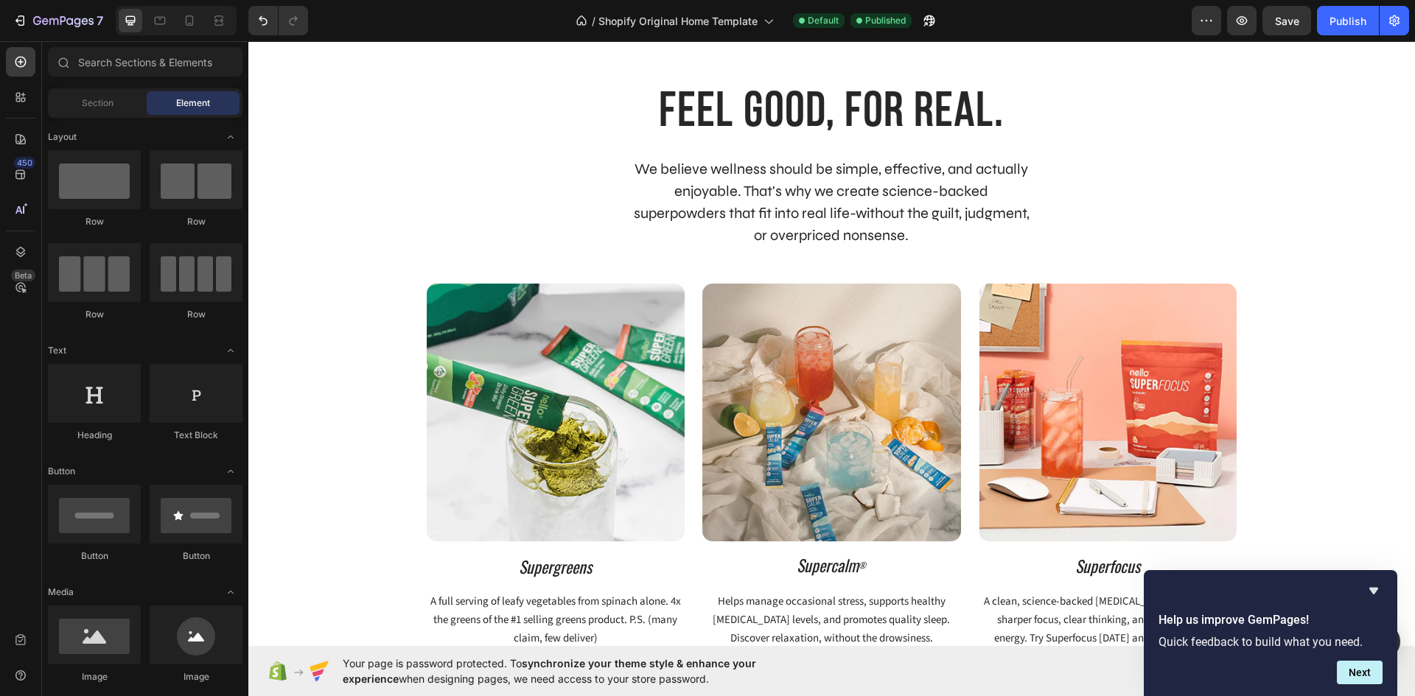
scroll to position [588, 0]
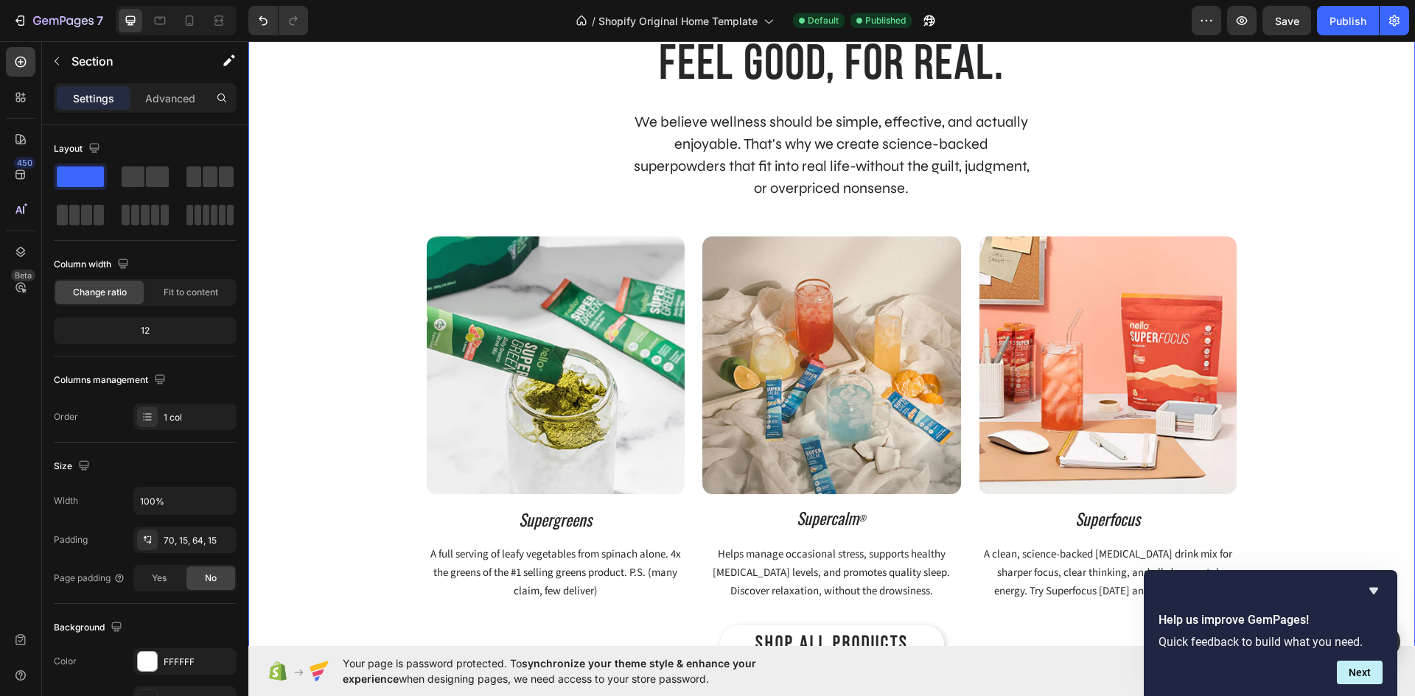
click at [1247, 312] on div "feel good, for real. Heading We believe wellness should be simple, effective, a…" at bounding box center [831, 351] width 1144 height 627
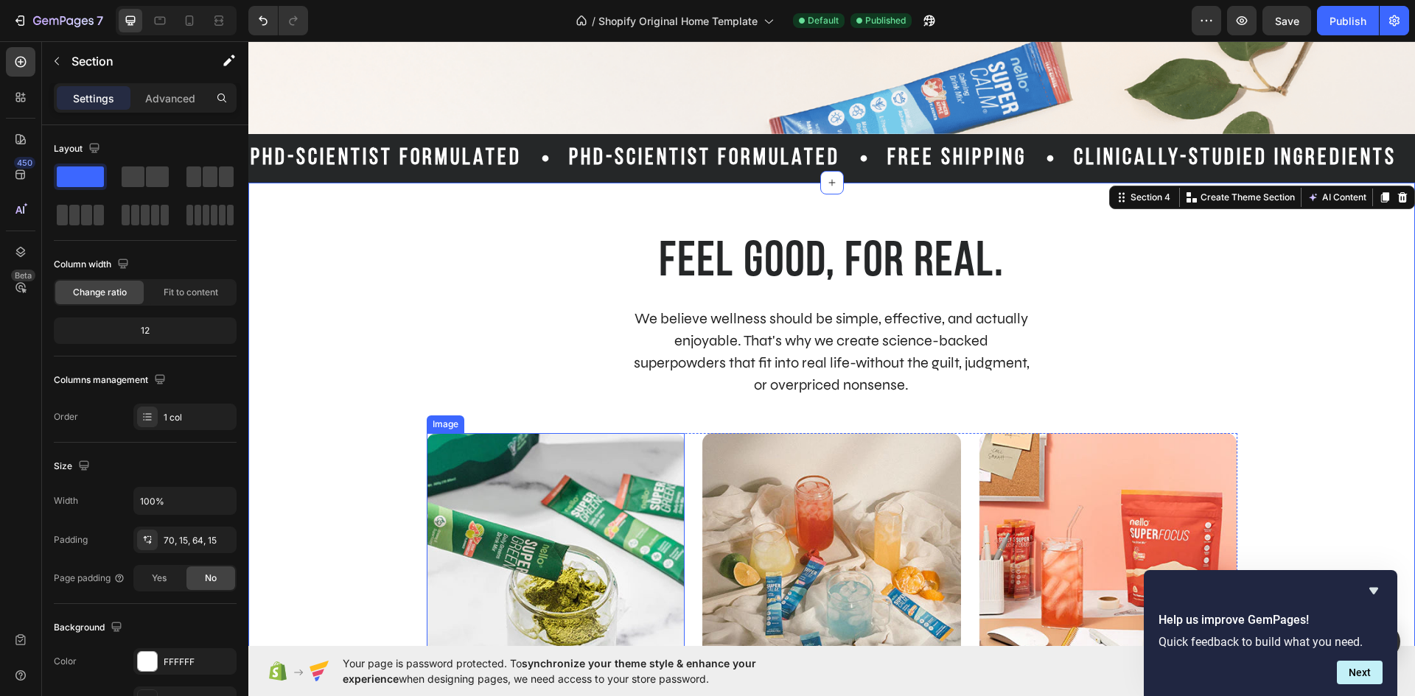
scroll to position [367, 0]
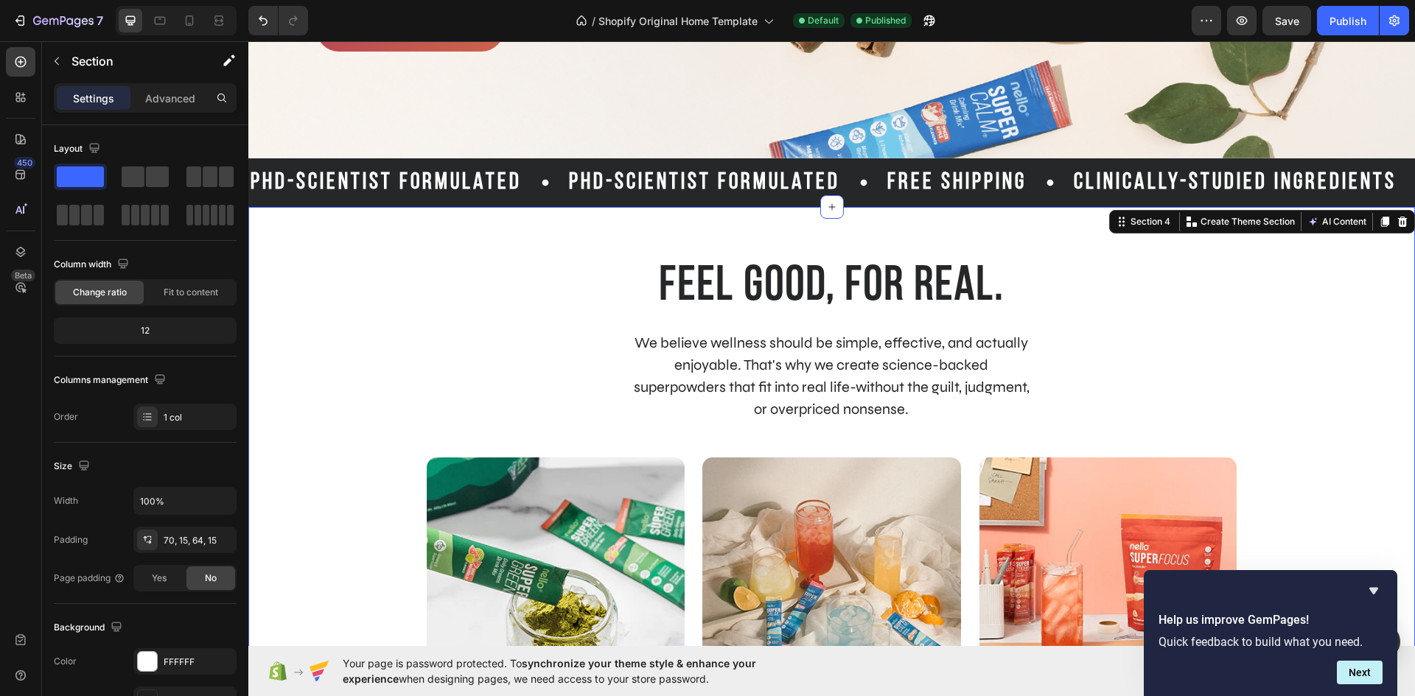
click at [456, 233] on div "feel good, for real. Heading We believe wellness should be simple, effective, a…" at bounding box center [831, 570] width 1166 height 726
click at [1037, 314] on h2 "feel good, for real." at bounding box center [831, 287] width 1144 height 57
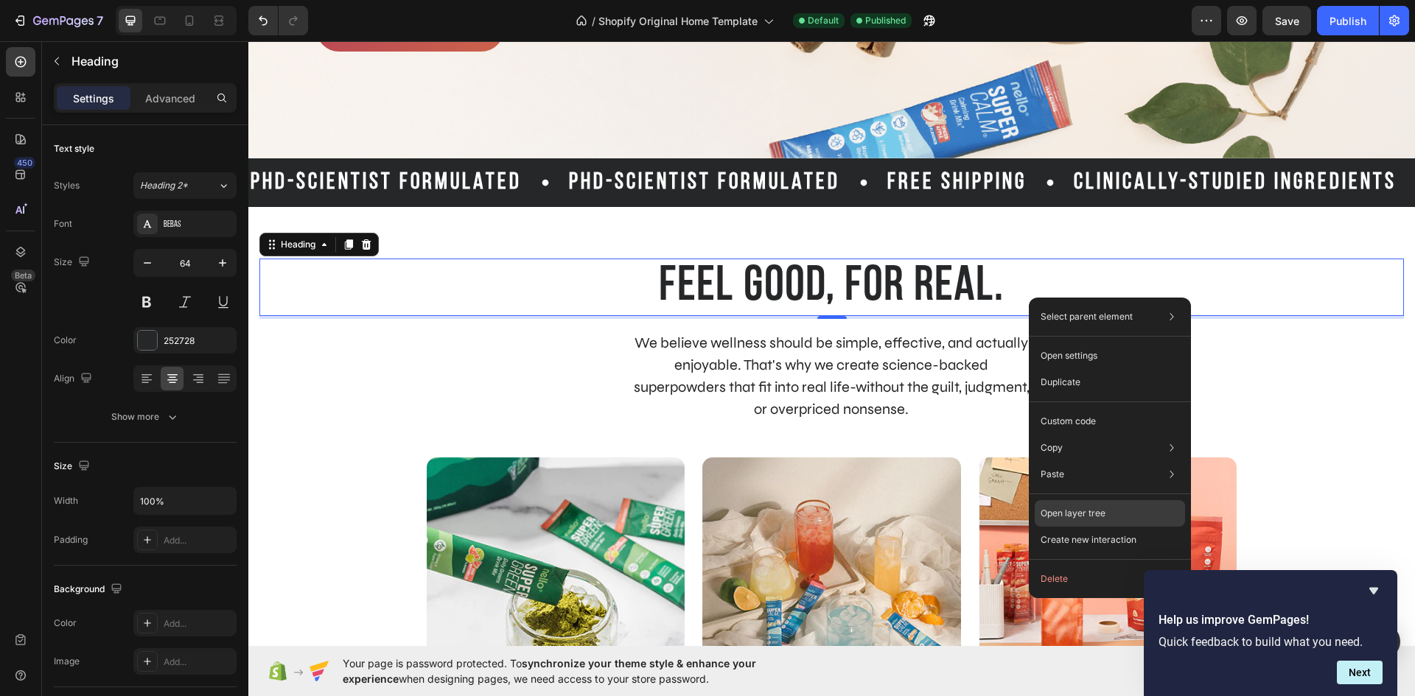
drag, startPoint x: 1072, startPoint y: 505, endPoint x: 822, endPoint y: 461, distance: 253.6
click at [1072, 505] on div "Open layer tree" at bounding box center [1109, 513] width 150 height 27
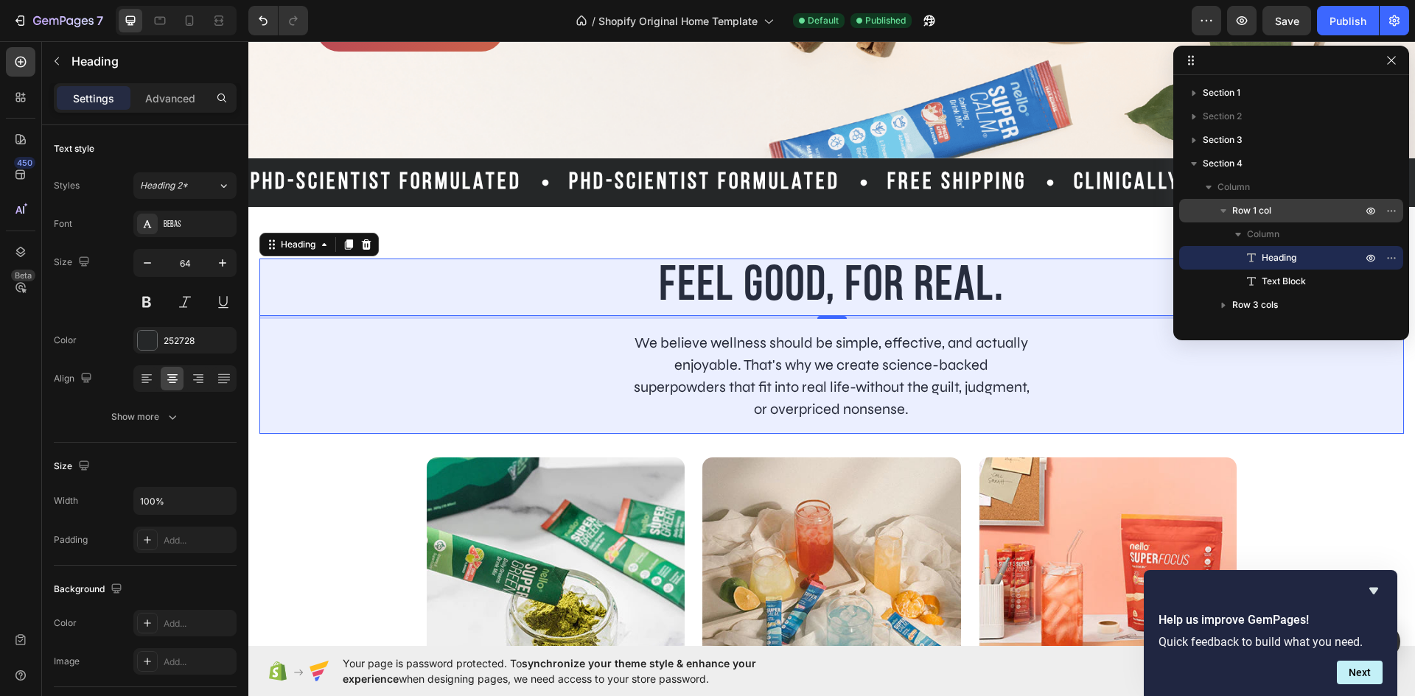
click at [1252, 209] on span "Row 1 col" at bounding box center [1251, 210] width 39 height 15
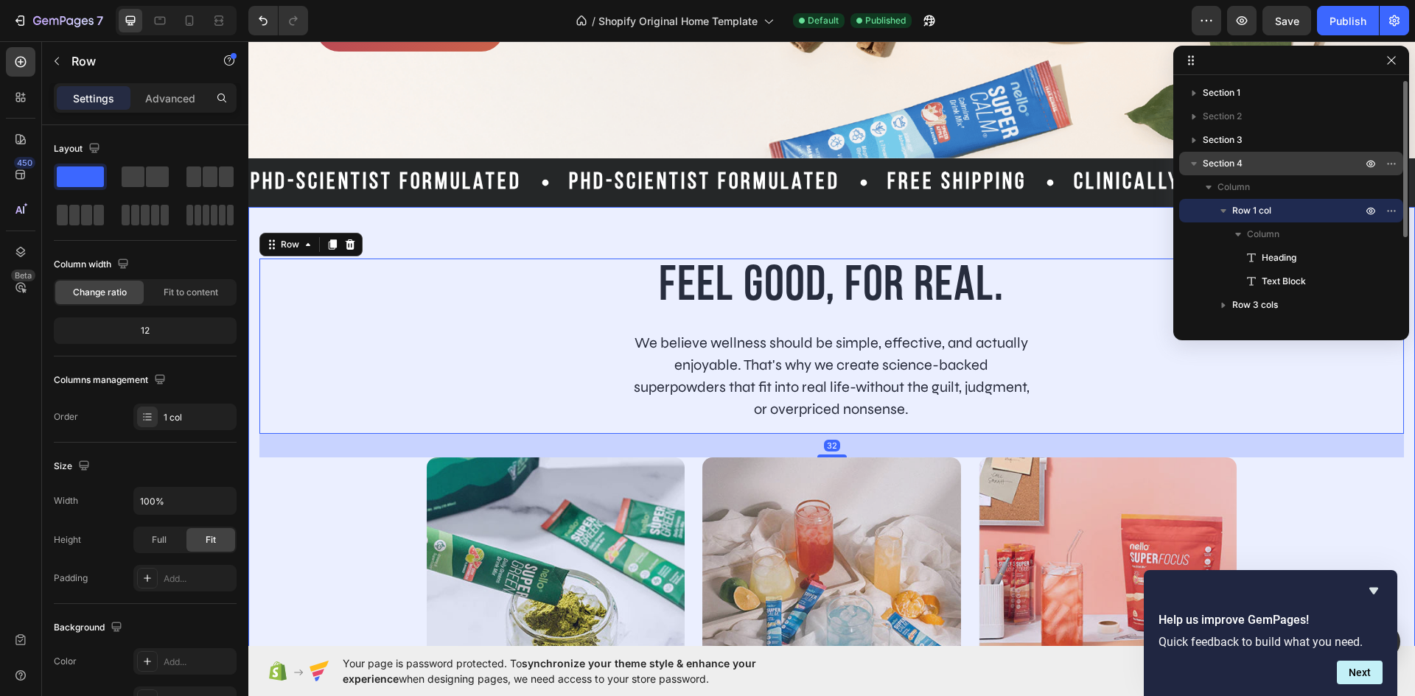
click at [1249, 166] on p "Section 4" at bounding box center [1283, 163] width 162 height 15
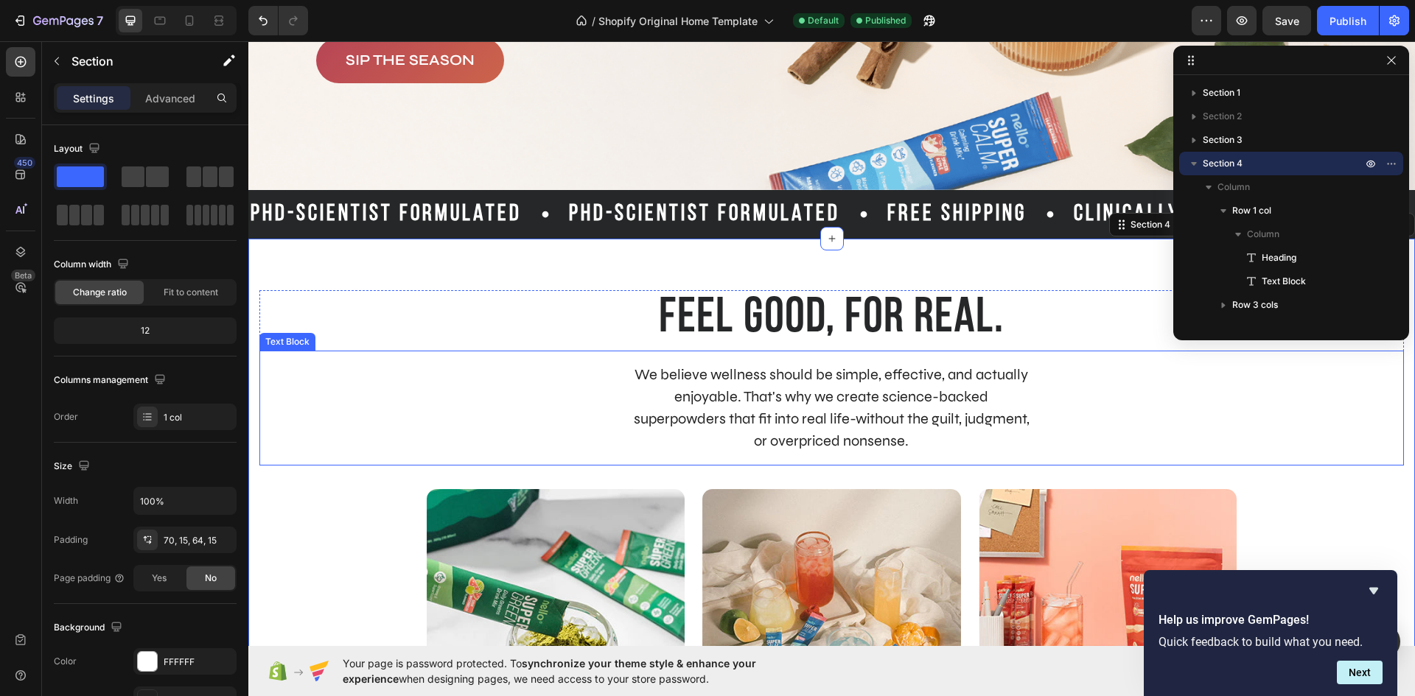
scroll to position [334, 0]
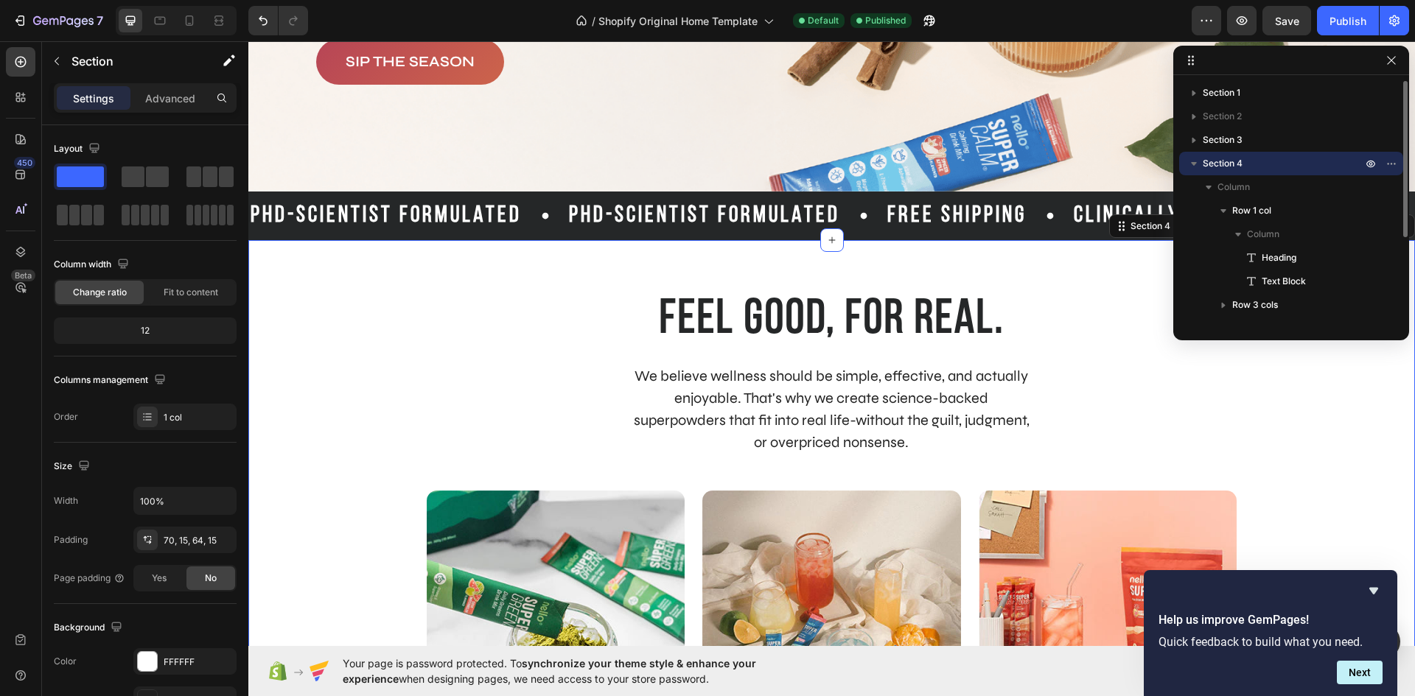
click at [1280, 170] on p "Section 4" at bounding box center [1283, 163] width 162 height 15
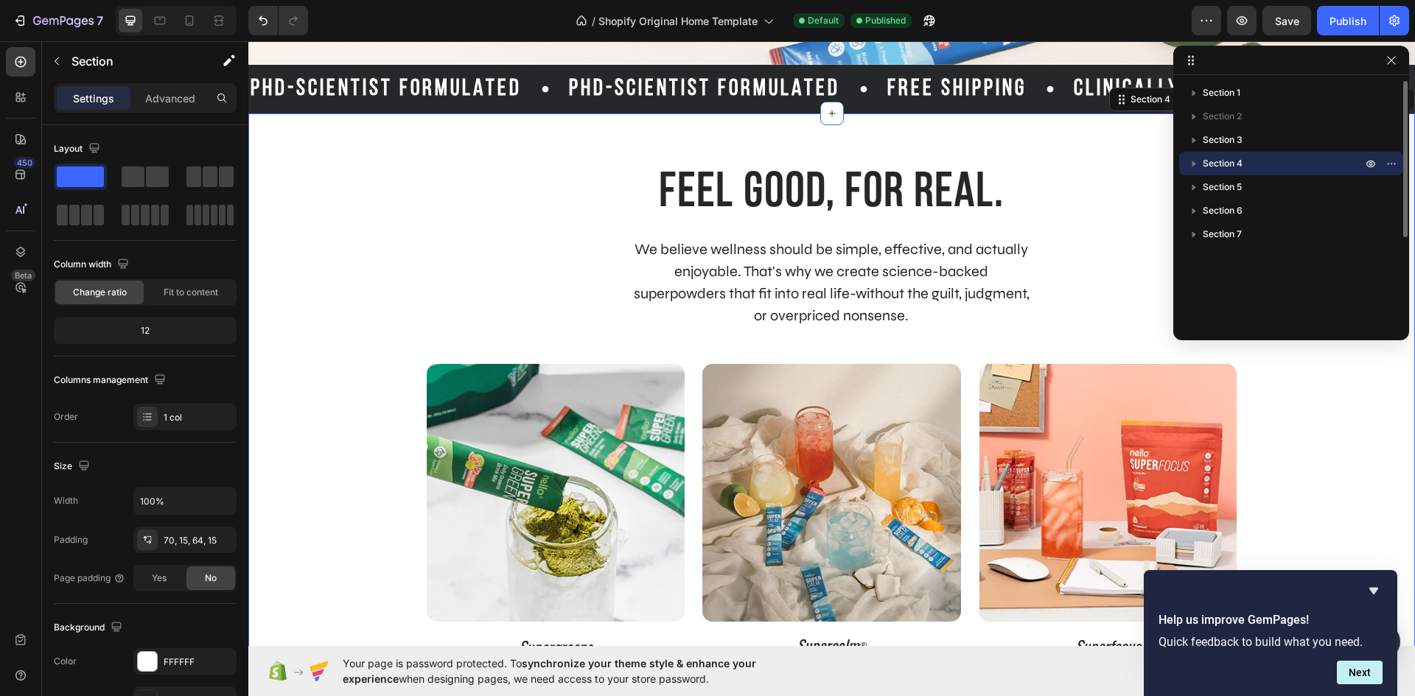
scroll to position [481, 0]
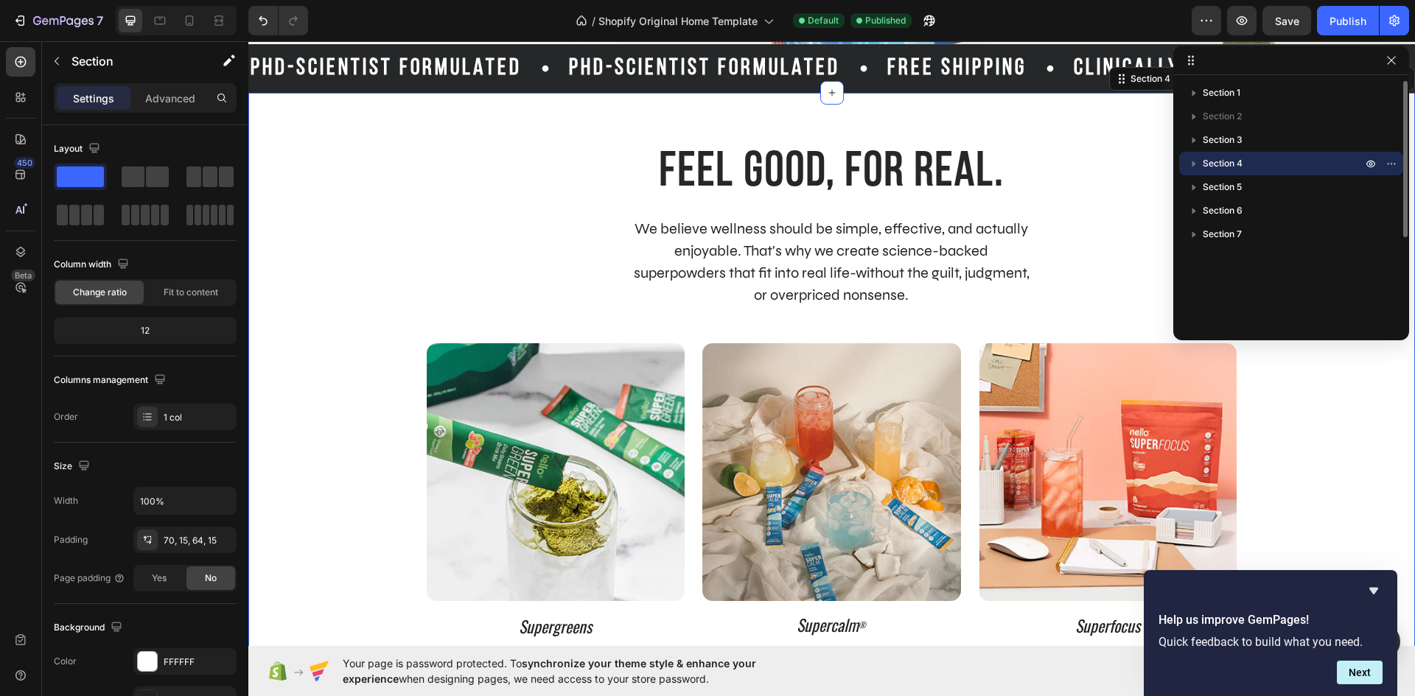
click at [1280, 170] on p "Section 4" at bounding box center [1283, 163] width 162 height 15
click at [1396, 163] on icon "button" at bounding box center [1391, 164] width 12 height 12
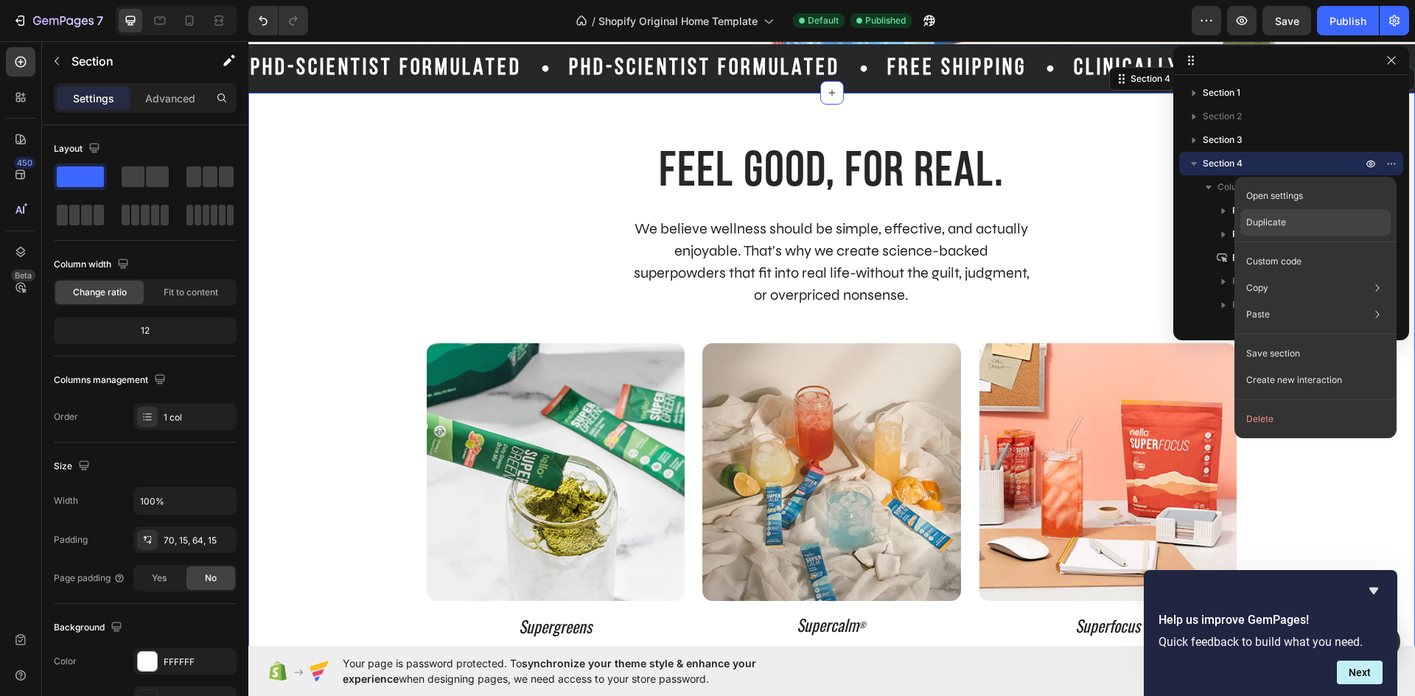
click at [1331, 217] on div "Duplicate" at bounding box center [1315, 222] width 150 height 27
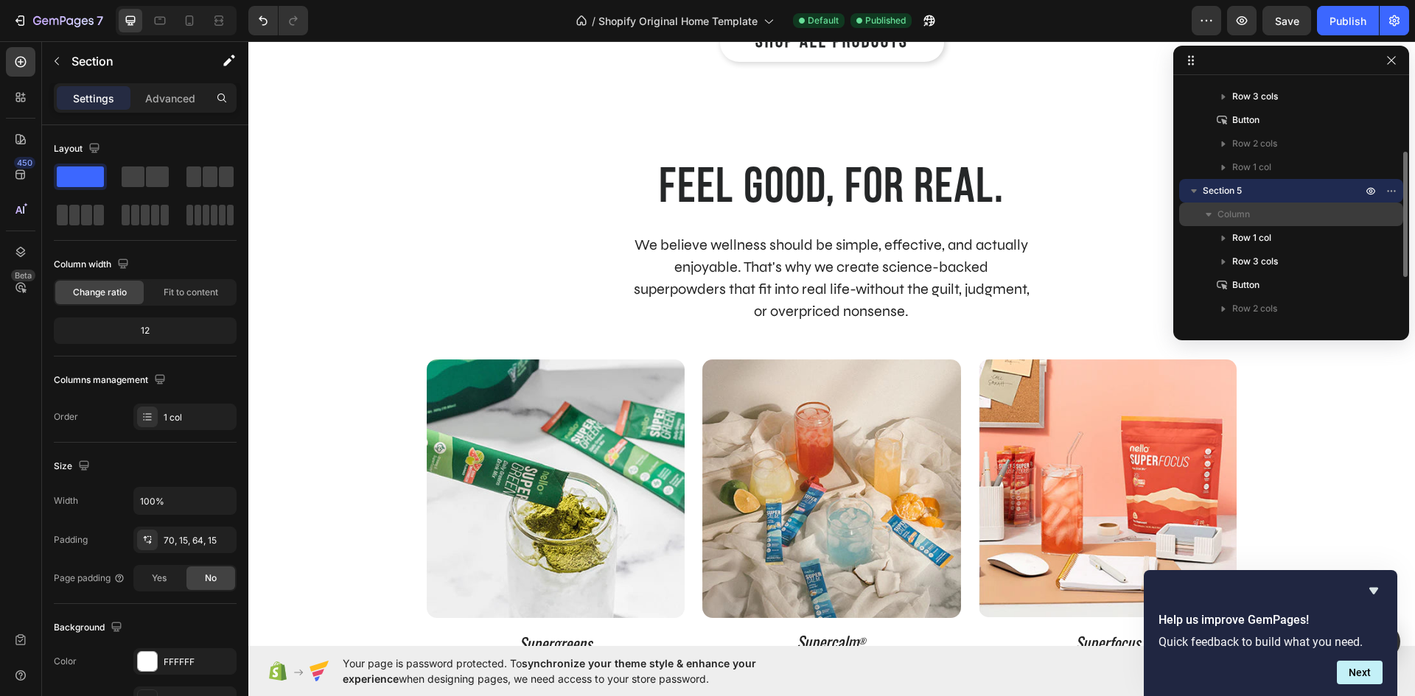
scroll to position [1206, 0]
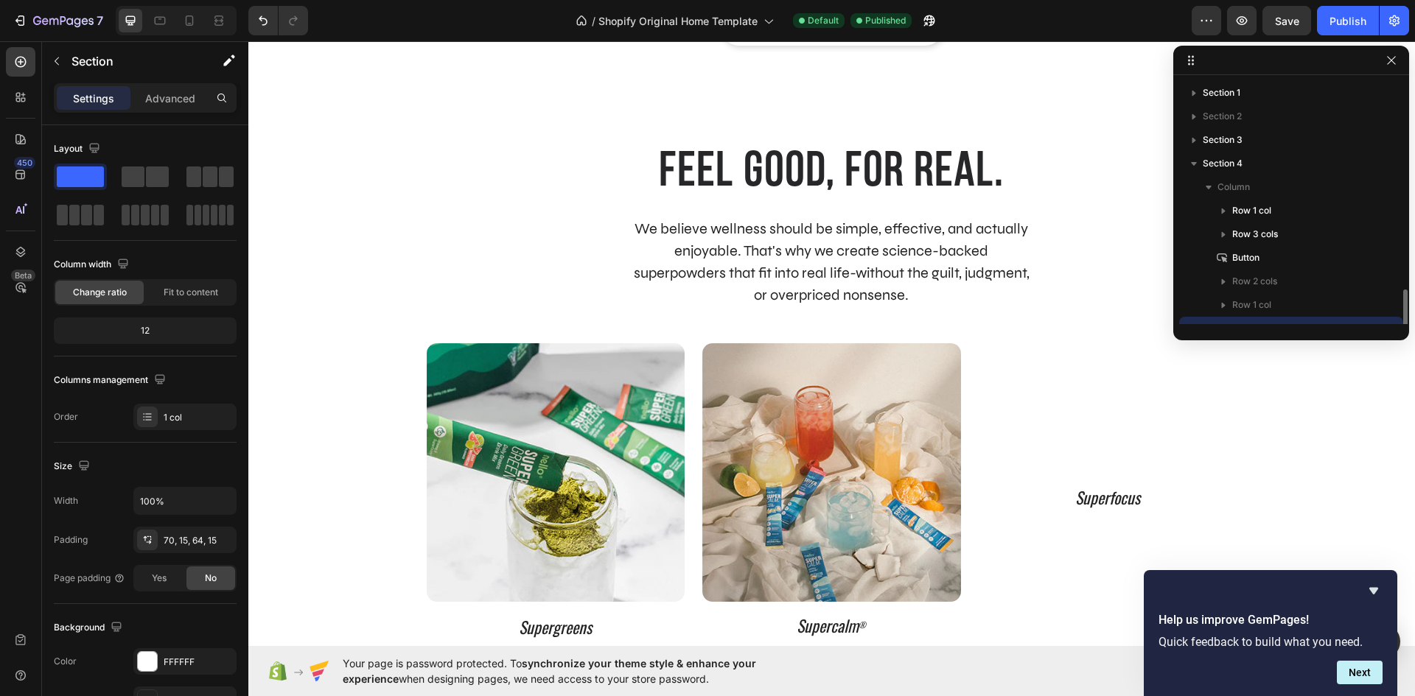
scroll to position [138, 0]
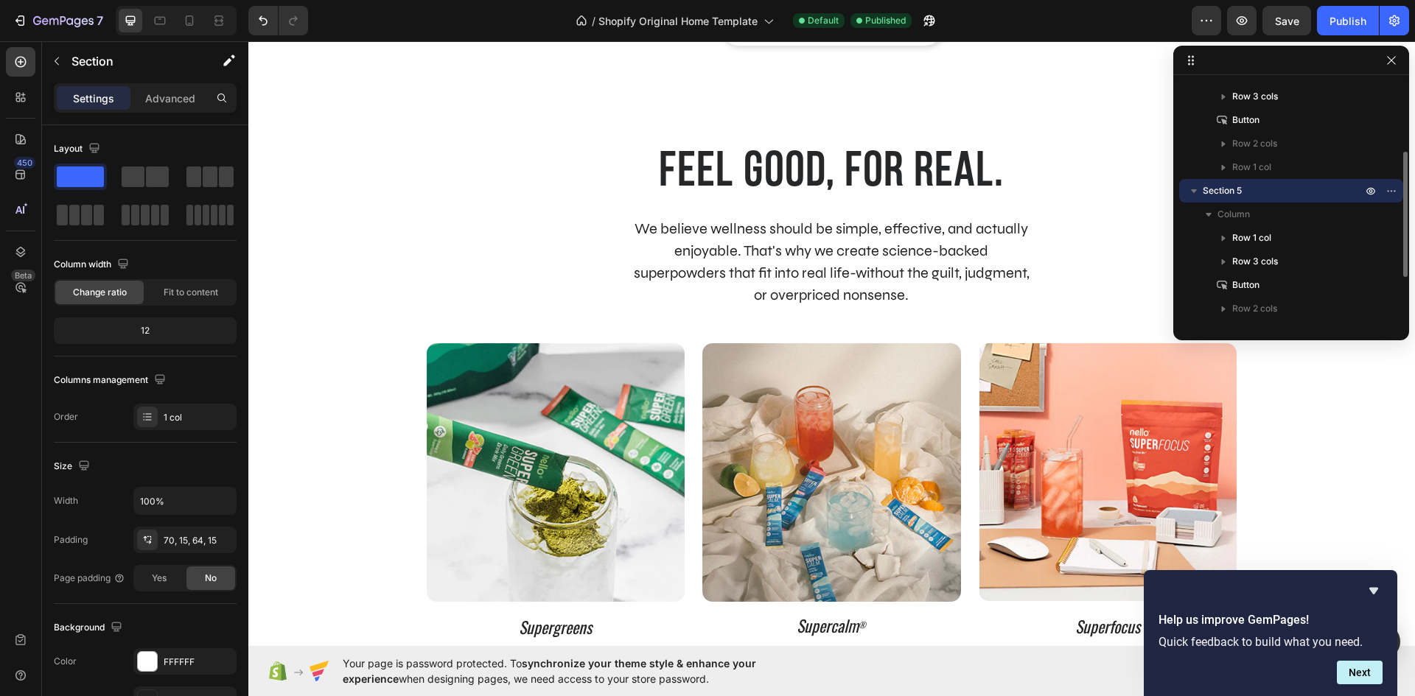
click at [1196, 184] on icon "button" at bounding box center [1193, 190] width 15 height 15
drag, startPoint x: 1292, startPoint y: 194, endPoint x: 1291, endPoint y: 204, distance: 10.4
click at [1291, 204] on div "Section 1 Section 2 Section 3 Section 4 Column Row 1 col Row 3 cols Button Row …" at bounding box center [1291, 202] width 236 height 243
drag, startPoint x: 1191, startPoint y: 189, endPoint x: 1193, endPoint y: 205, distance: 16.3
click at [1193, 205] on div "Section 1 Section 2 Section 3 Section 4 Column Row 1 col Row 3 cols Button Row …" at bounding box center [1291, 202] width 236 height 243
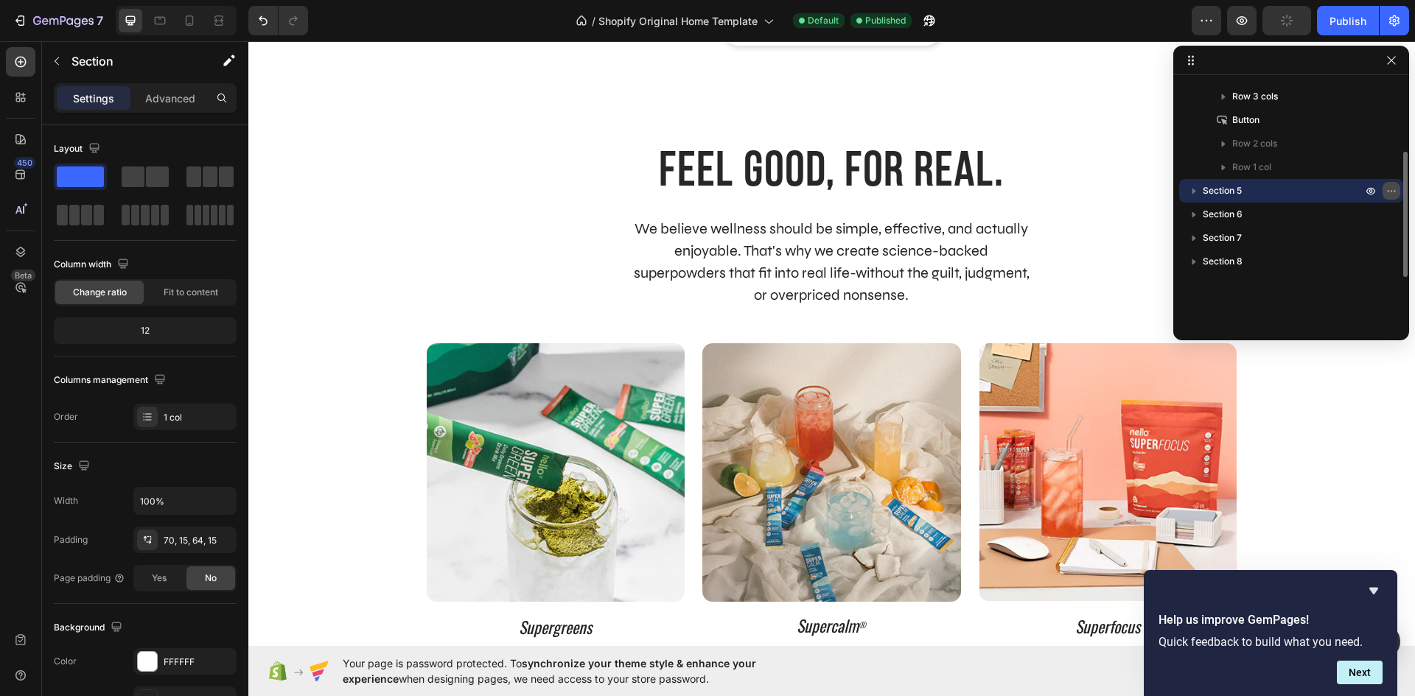
click at [1387, 189] on icon "button" at bounding box center [1391, 191] width 12 height 12
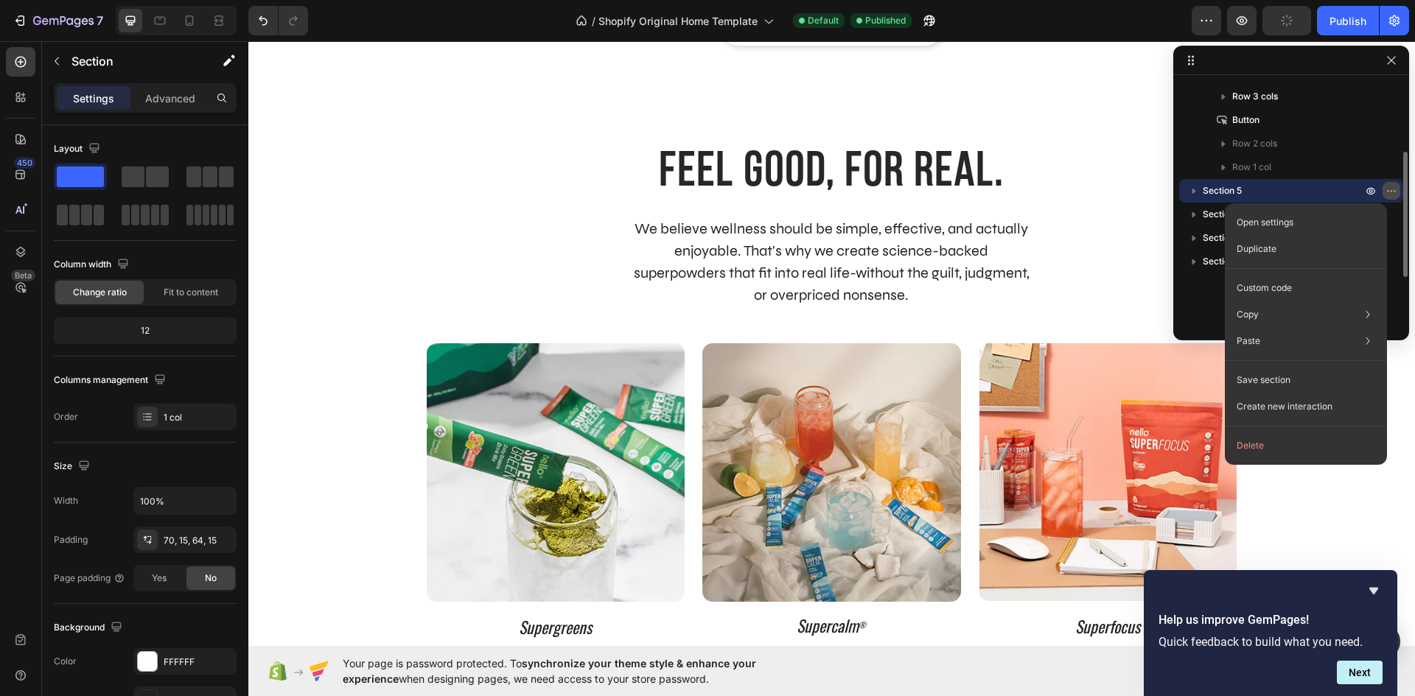
scroll to position [87, 0]
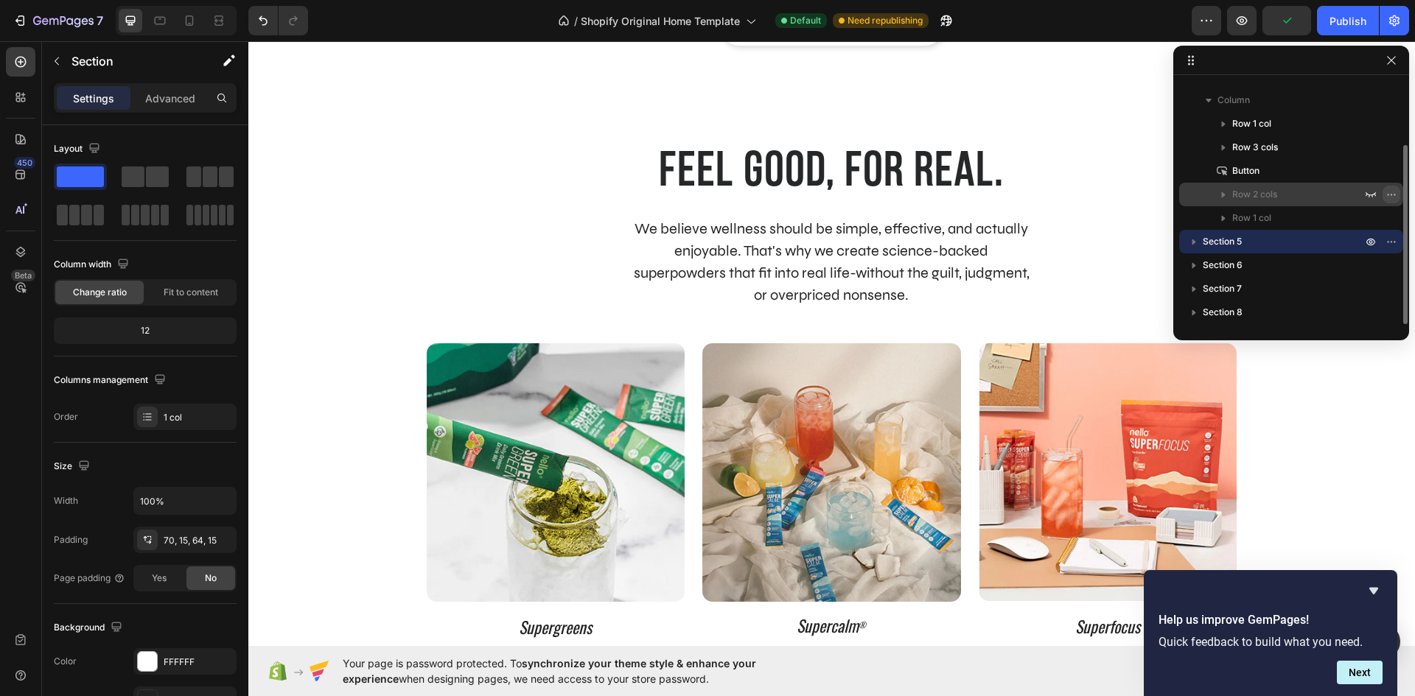
click at [1395, 194] on icon "button" at bounding box center [1391, 195] width 12 height 12
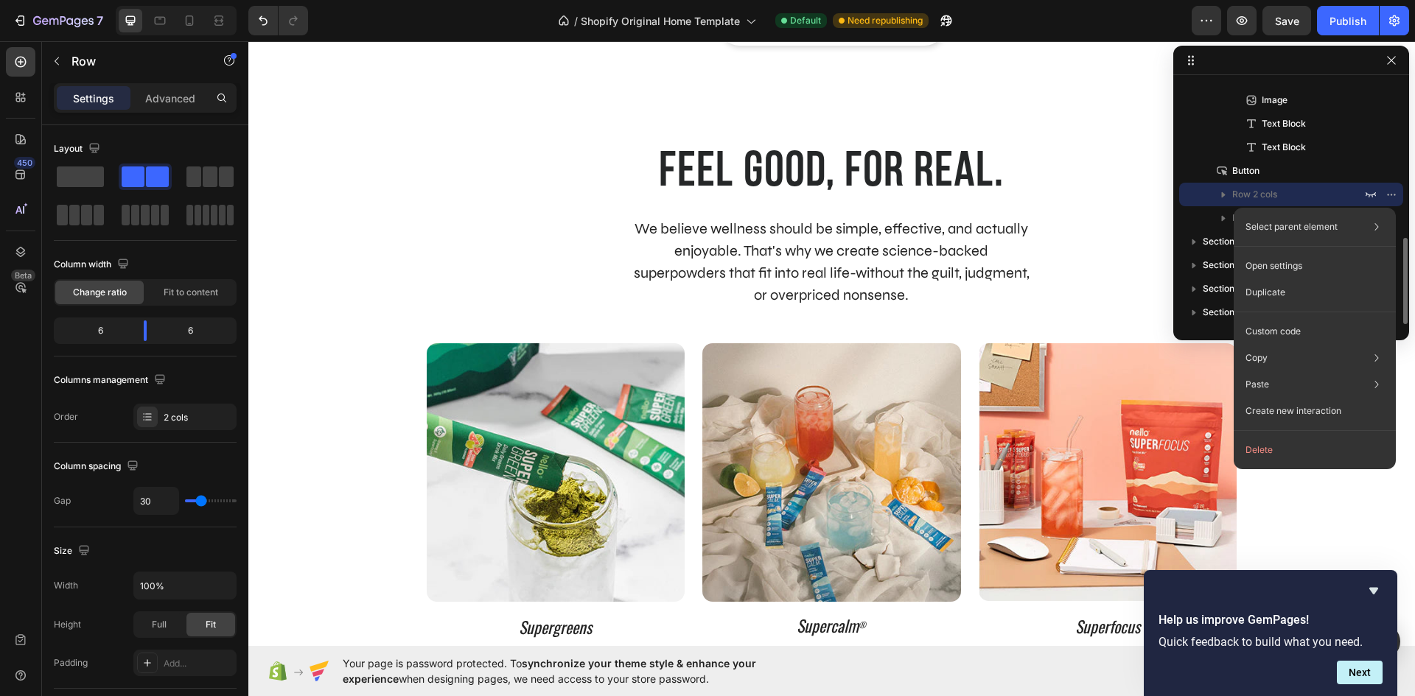
click at [1199, 194] on div "Row 2 cols" at bounding box center [1291, 195] width 212 height 24
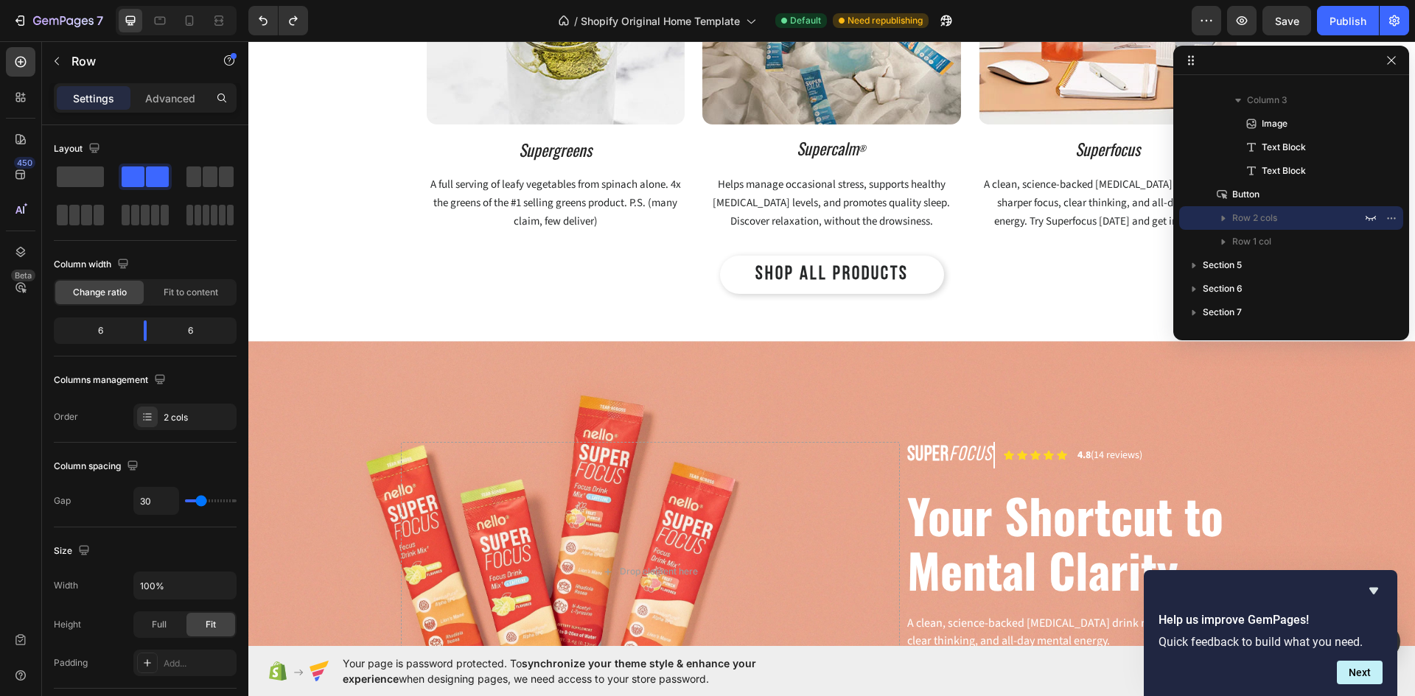
scroll to position [589, 0]
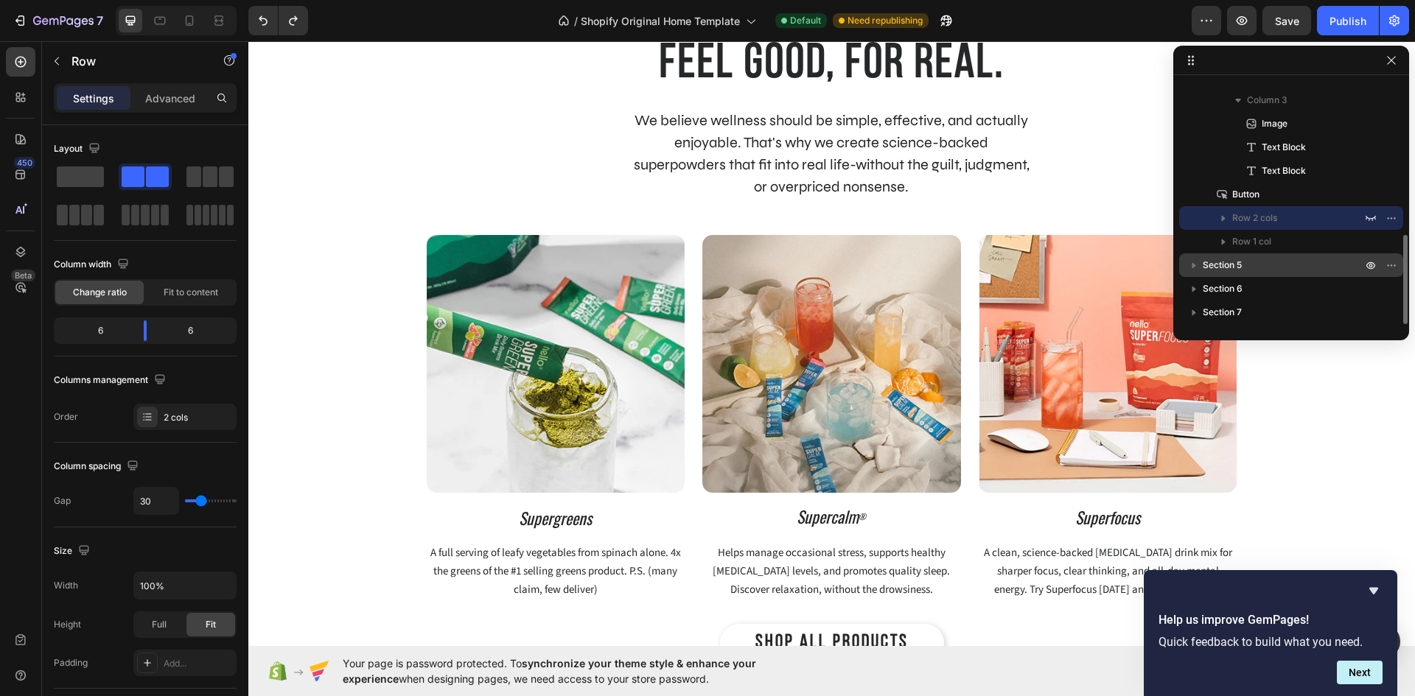
click at [1233, 267] on span "Section 5" at bounding box center [1221, 265] width 39 height 15
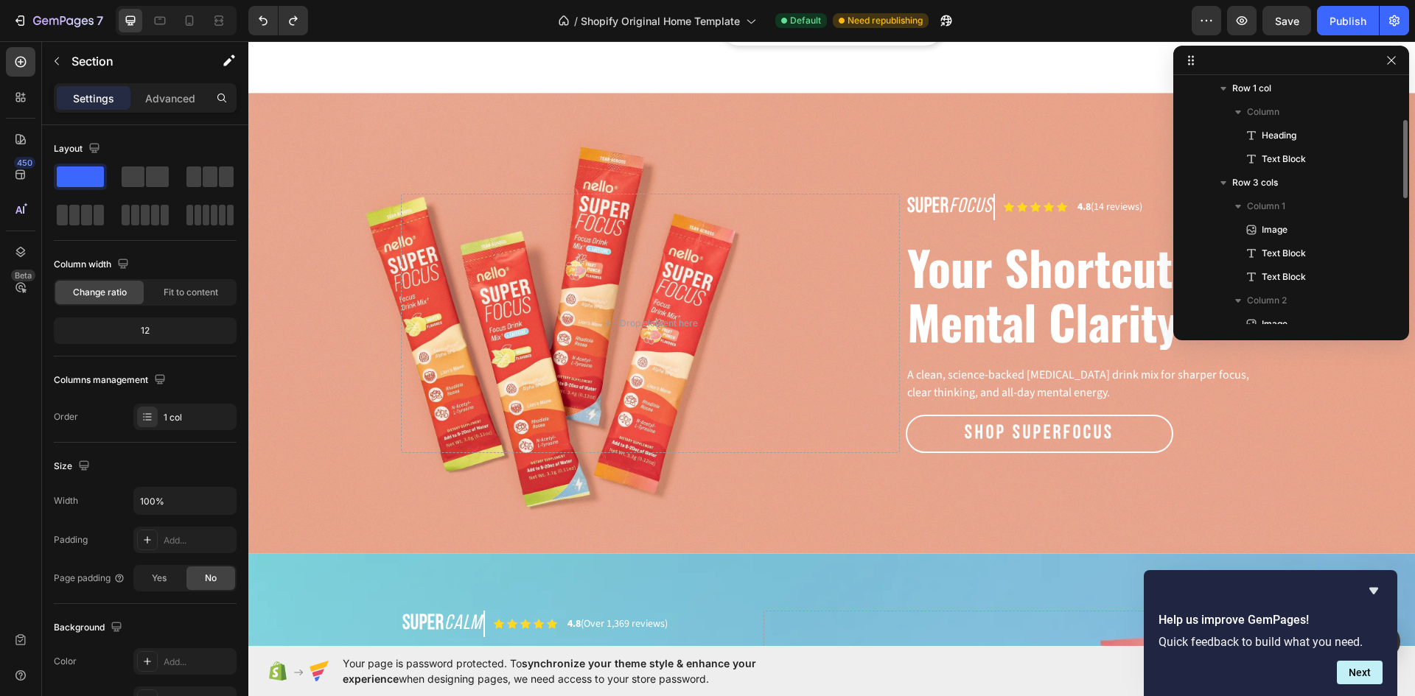
scroll to position [0, 0]
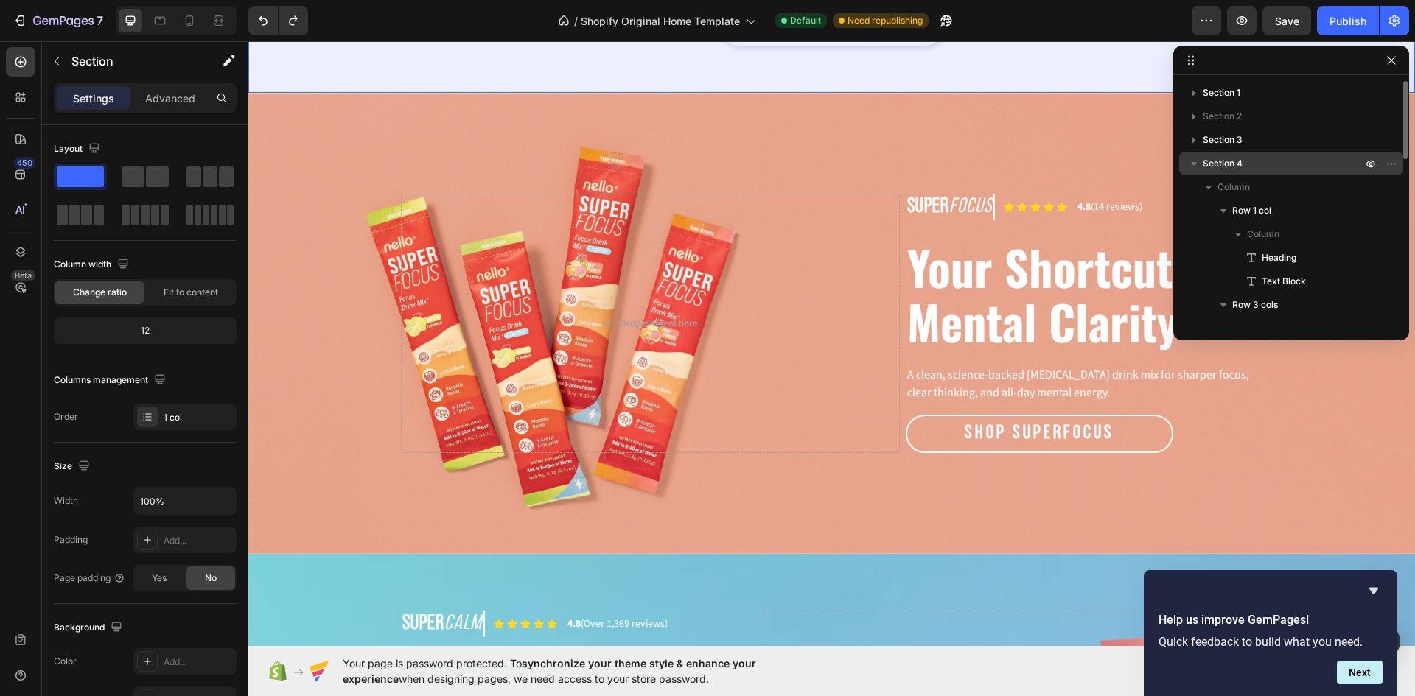
click at [1216, 166] on span "Section 4" at bounding box center [1222, 163] width 40 height 15
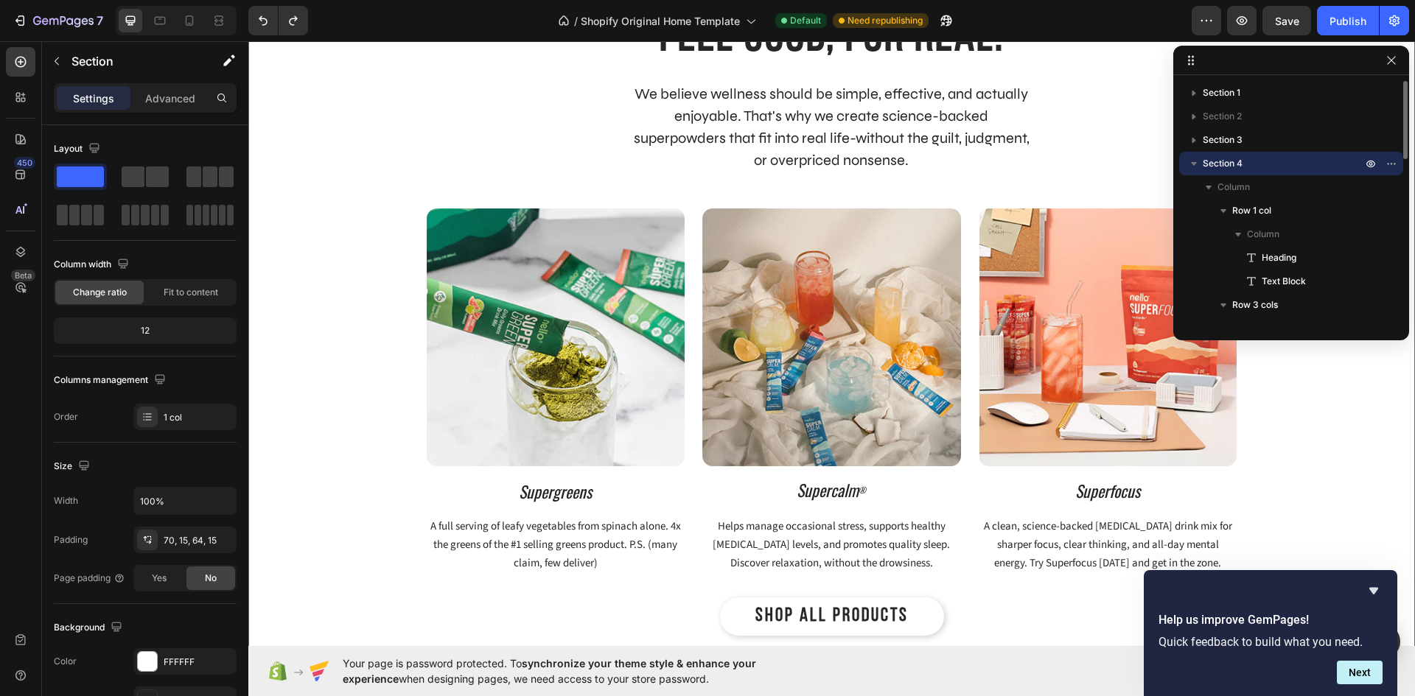
scroll to position [481, 0]
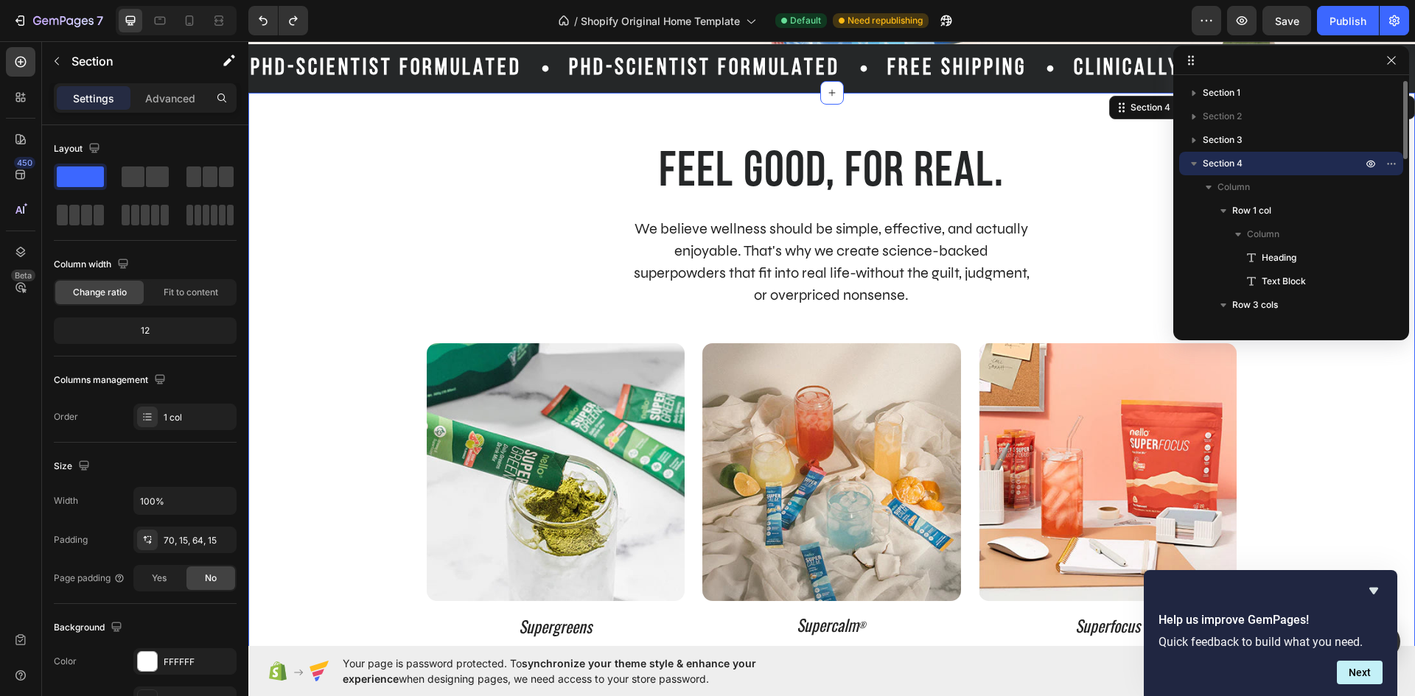
click at [1194, 167] on icon "button" at bounding box center [1193, 163] width 15 height 15
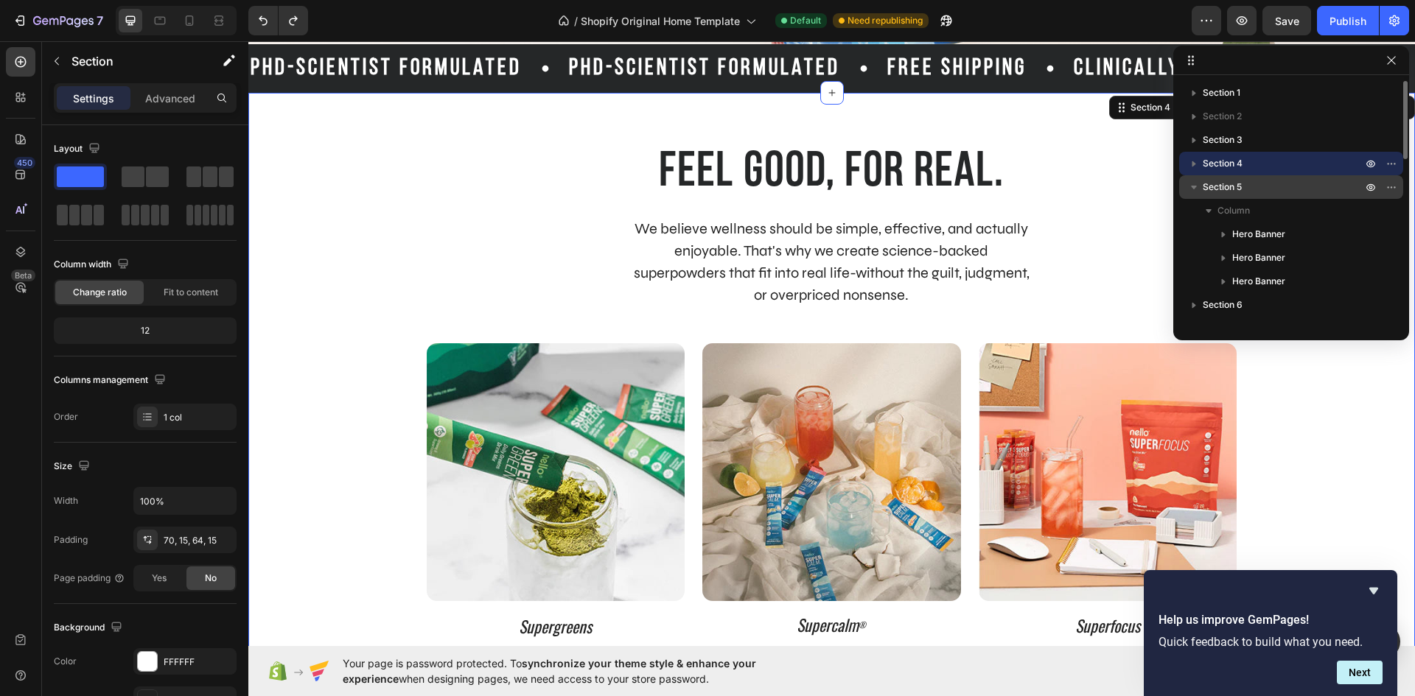
click at [1196, 184] on icon "button" at bounding box center [1193, 187] width 15 height 15
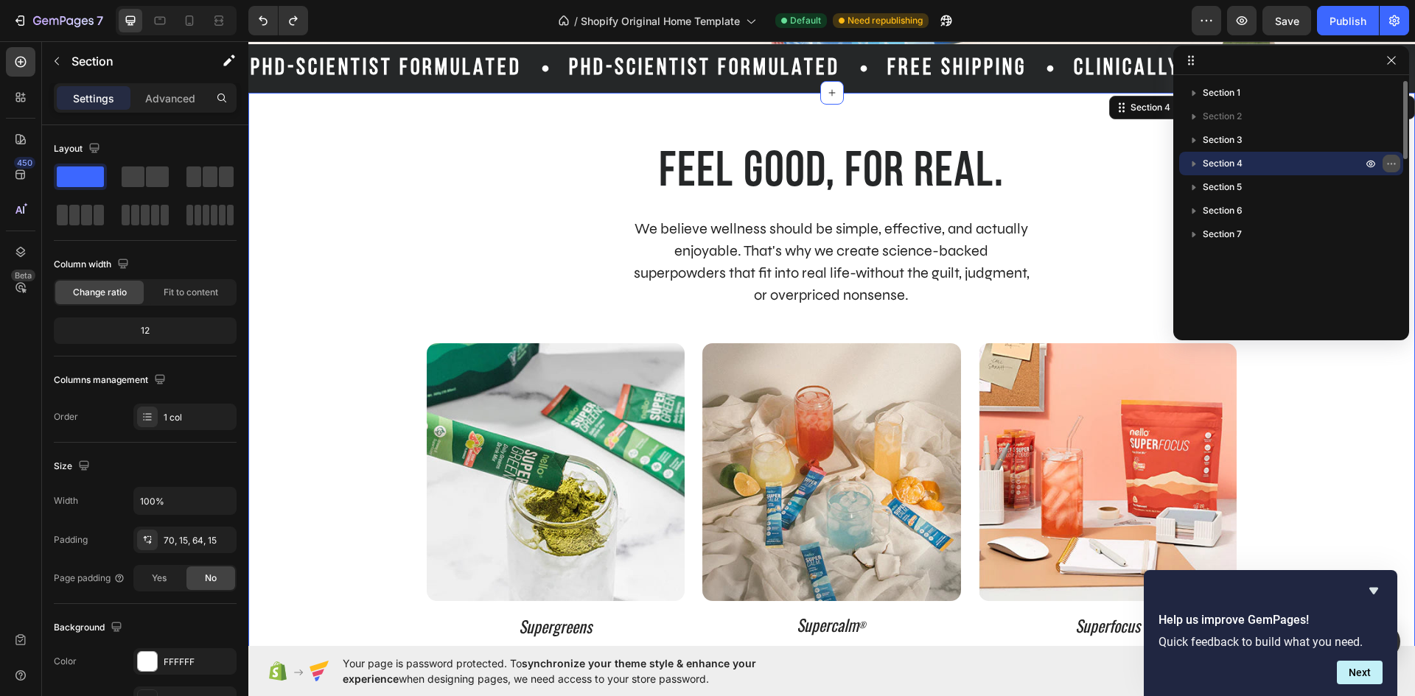
click at [1394, 162] on icon "button" at bounding box center [1391, 164] width 12 height 12
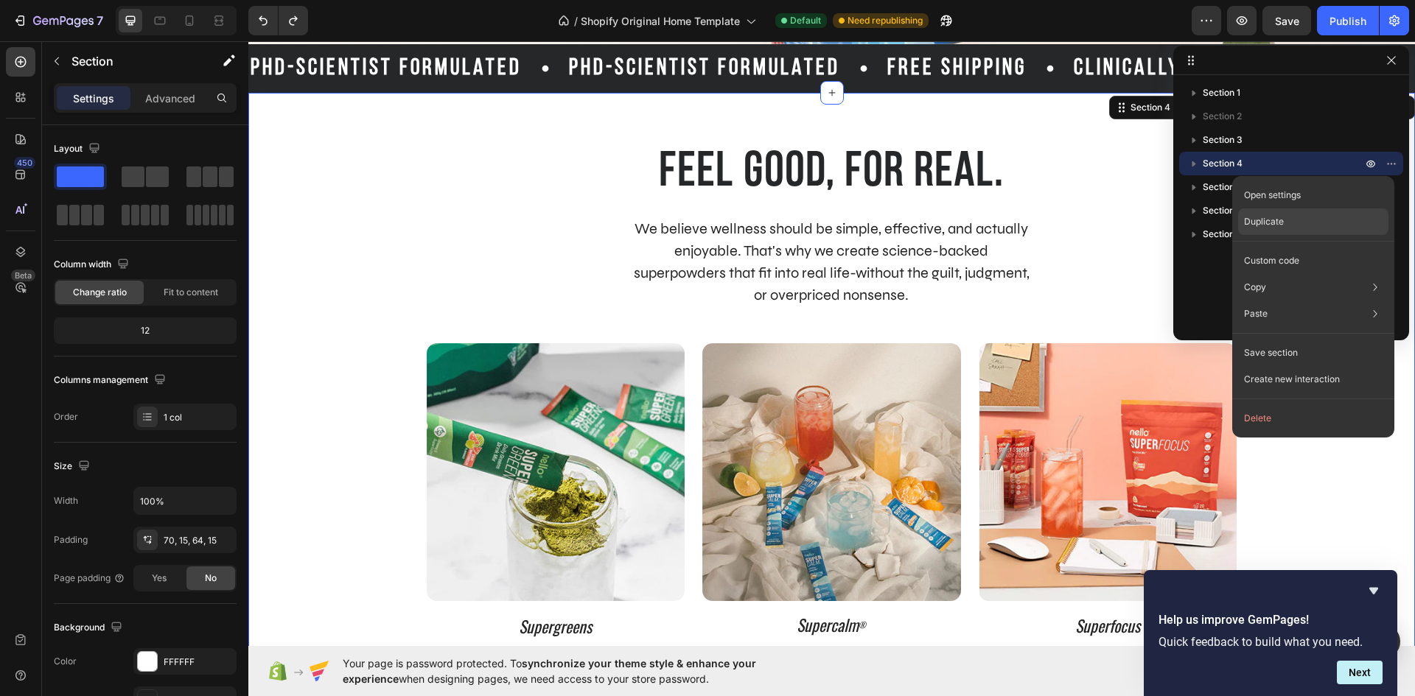
click at [1337, 232] on div "Duplicate" at bounding box center [1313, 221] width 150 height 27
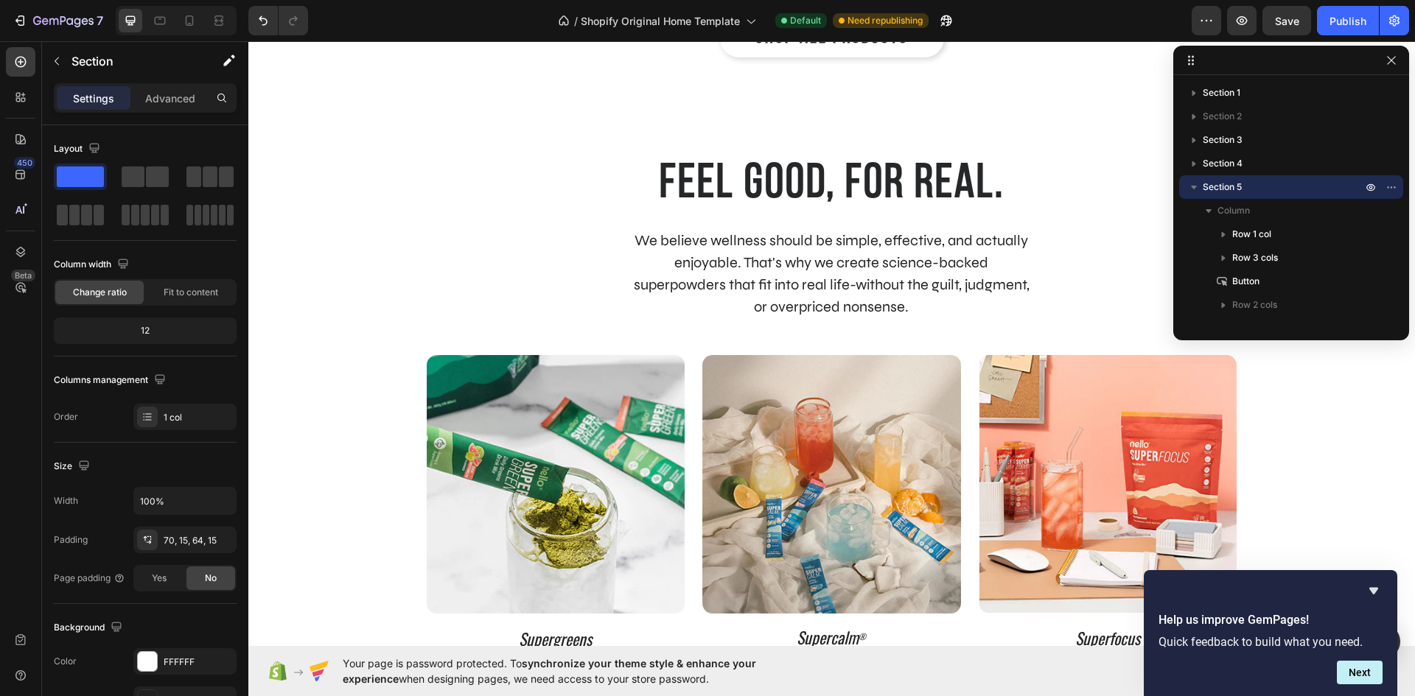
scroll to position [1206, 0]
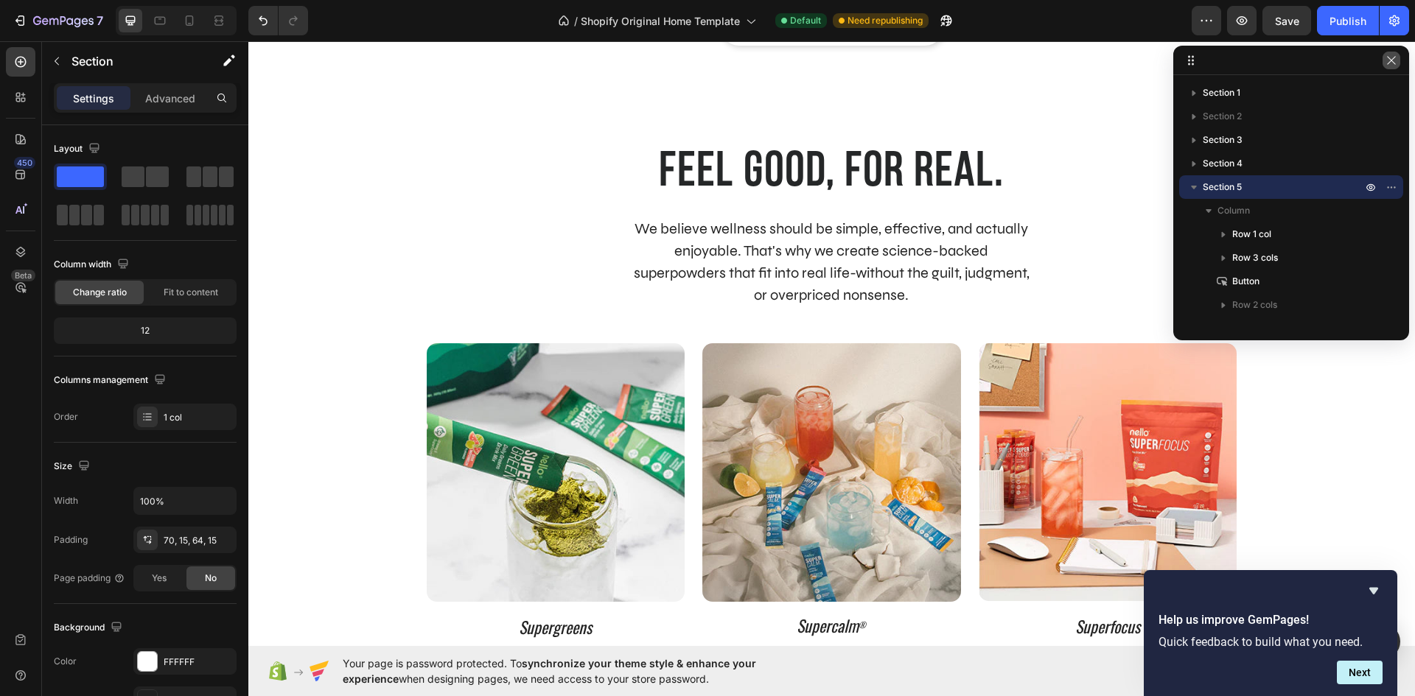
click at [1385, 63] on icon "button" at bounding box center [1391, 61] width 12 height 12
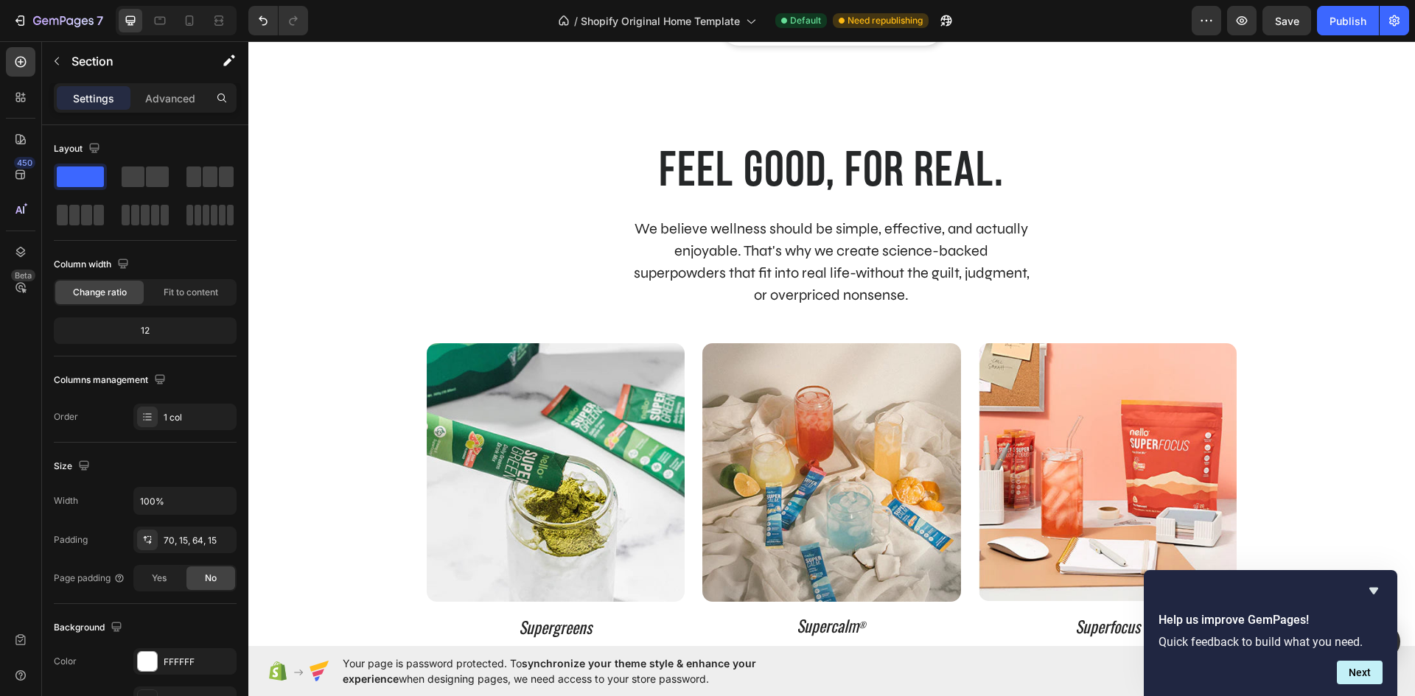
click at [554, 105] on div "feel good, for real. Heading We believe wellness should be simple, effective, a…" at bounding box center [831, 456] width 1166 height 726
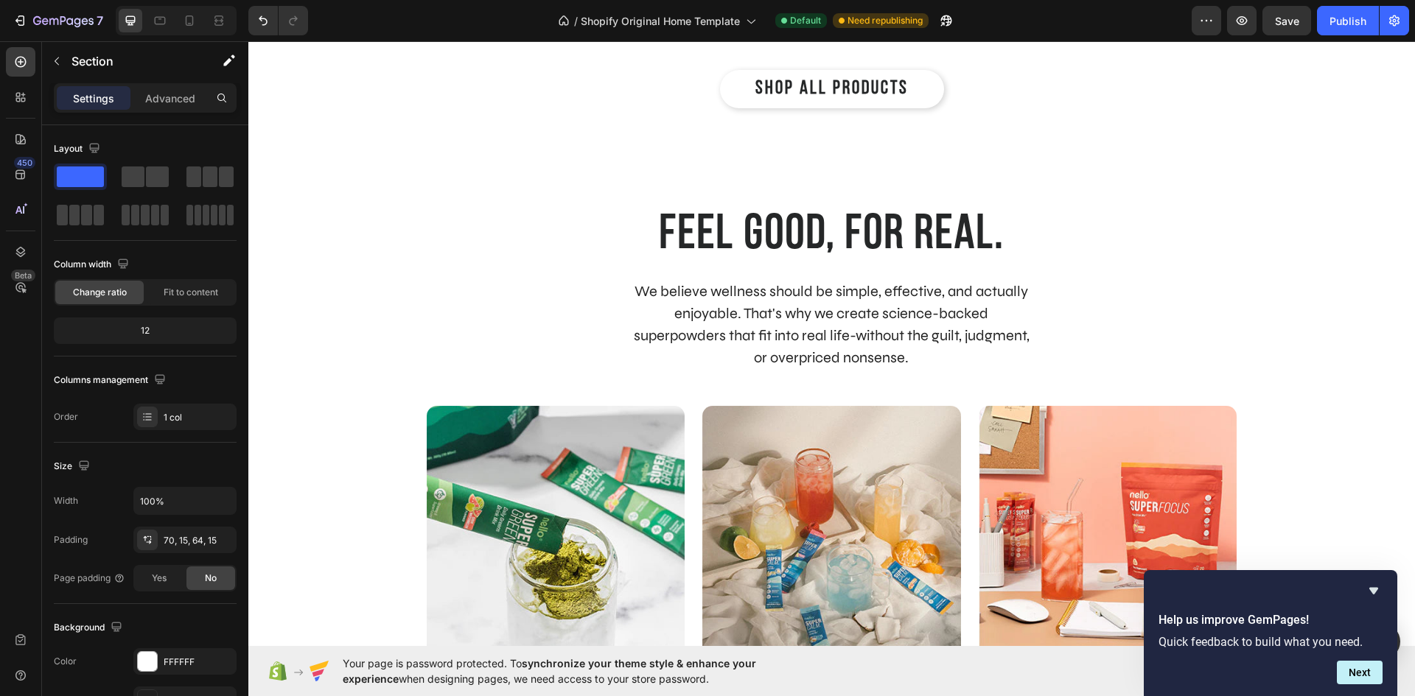
scroll to position [1059, 0]
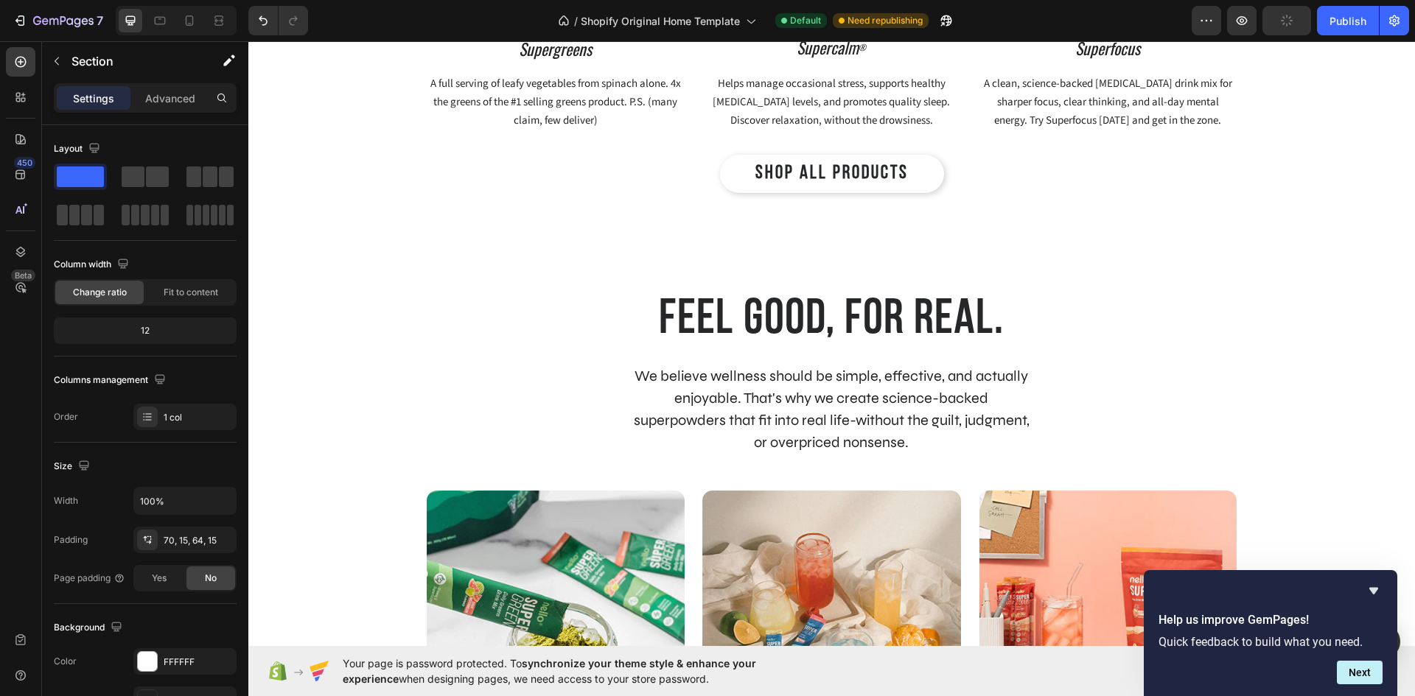
click at [662, 255] on div "feel good, for real. Heading We believe wellness should be simple, effective, a…" at bounding box center [831, 603] width 1166 height 726
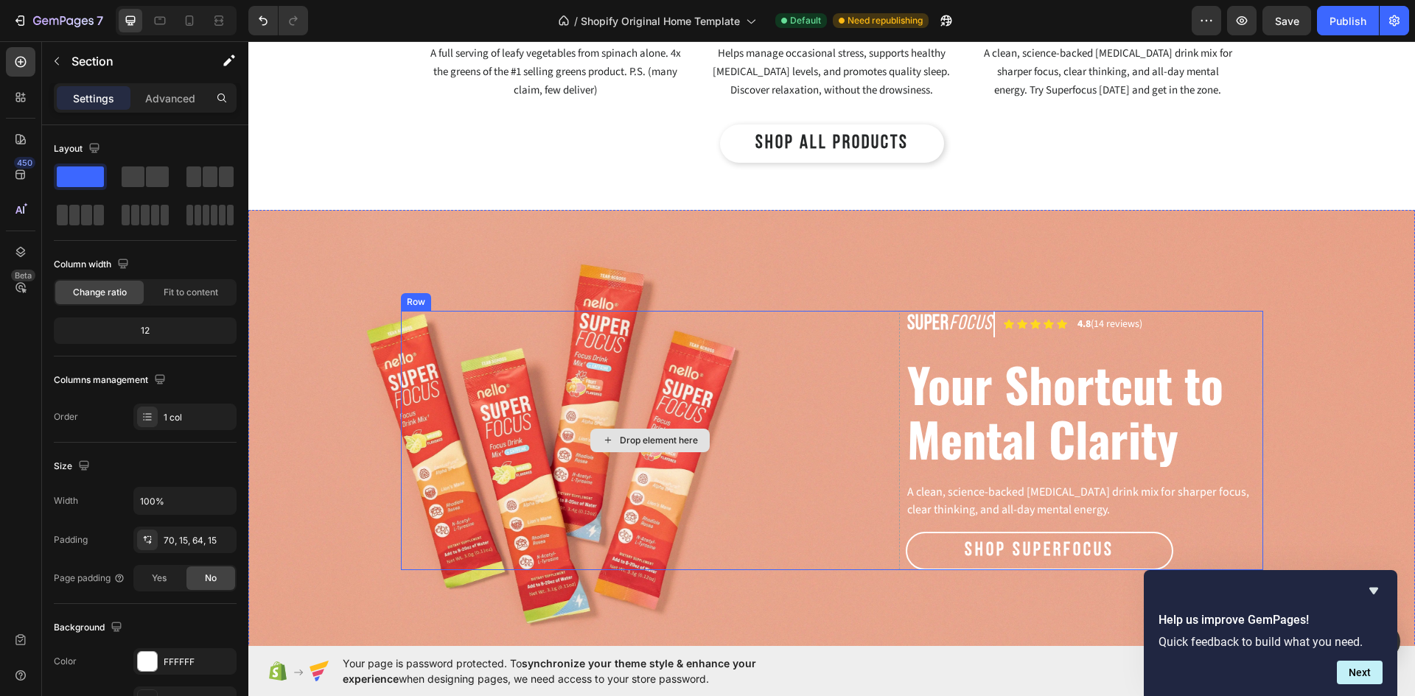
scroll to position [1574, 0]
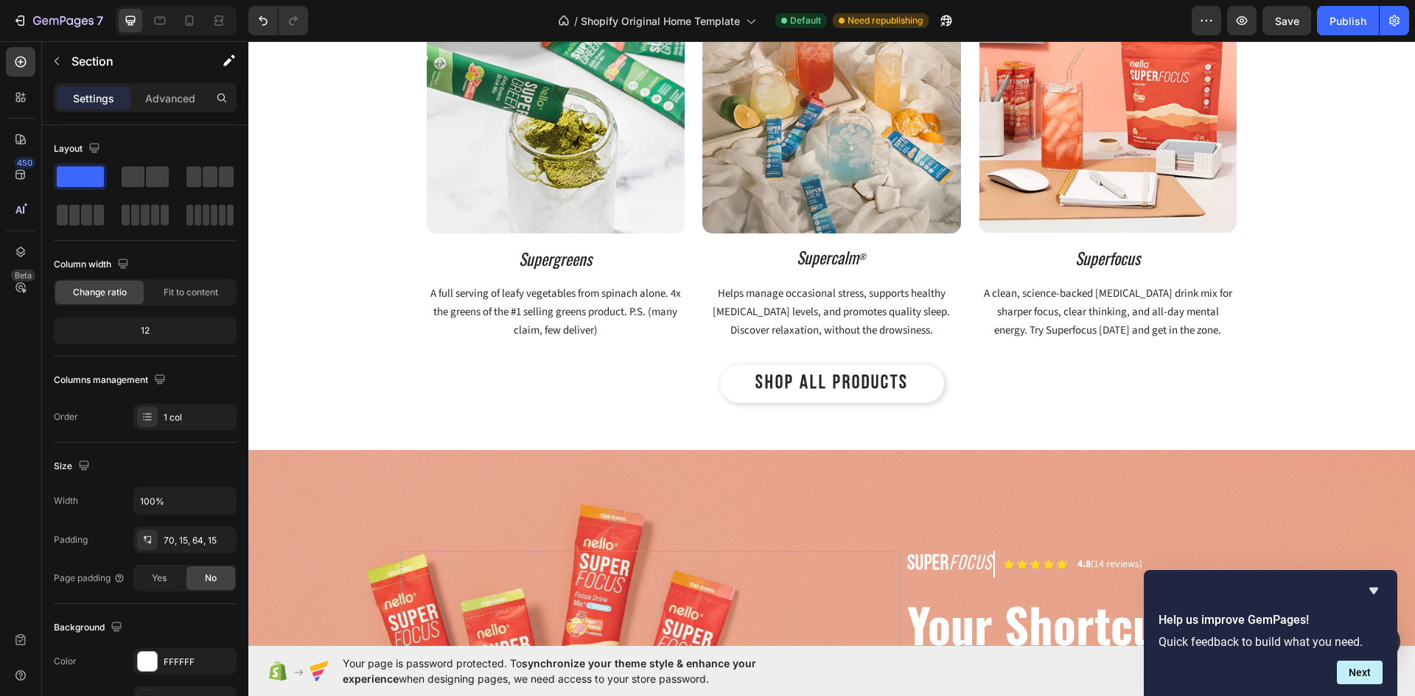
click at [972, 421] on div "feel good, for real. Heading We believe wellness should be simple, effective, a…" at bounding box center [831, 87] width 1166 height 726
click at [59, 66] on icon "button" at bounding box center [57, 61] width 12 height 12
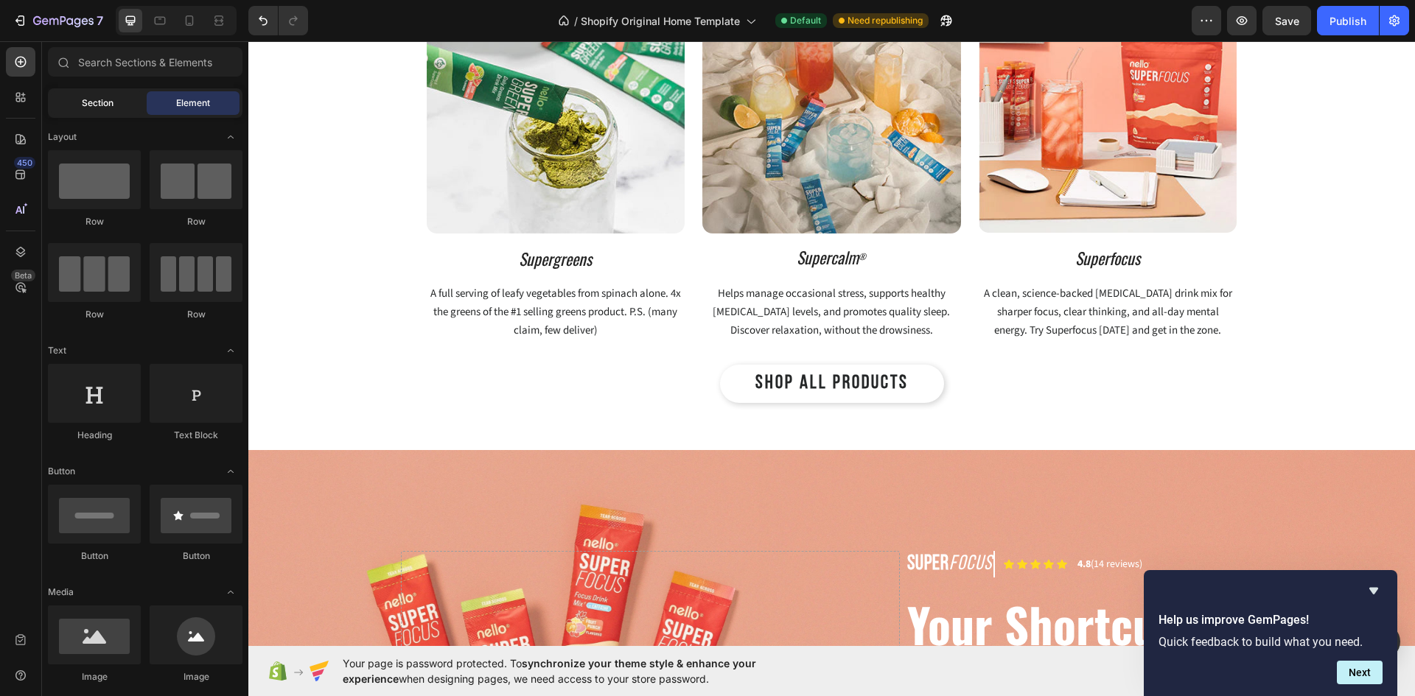
click at [101, 103] on span "Section" at bounding box center [98, 103] width 32 height 13
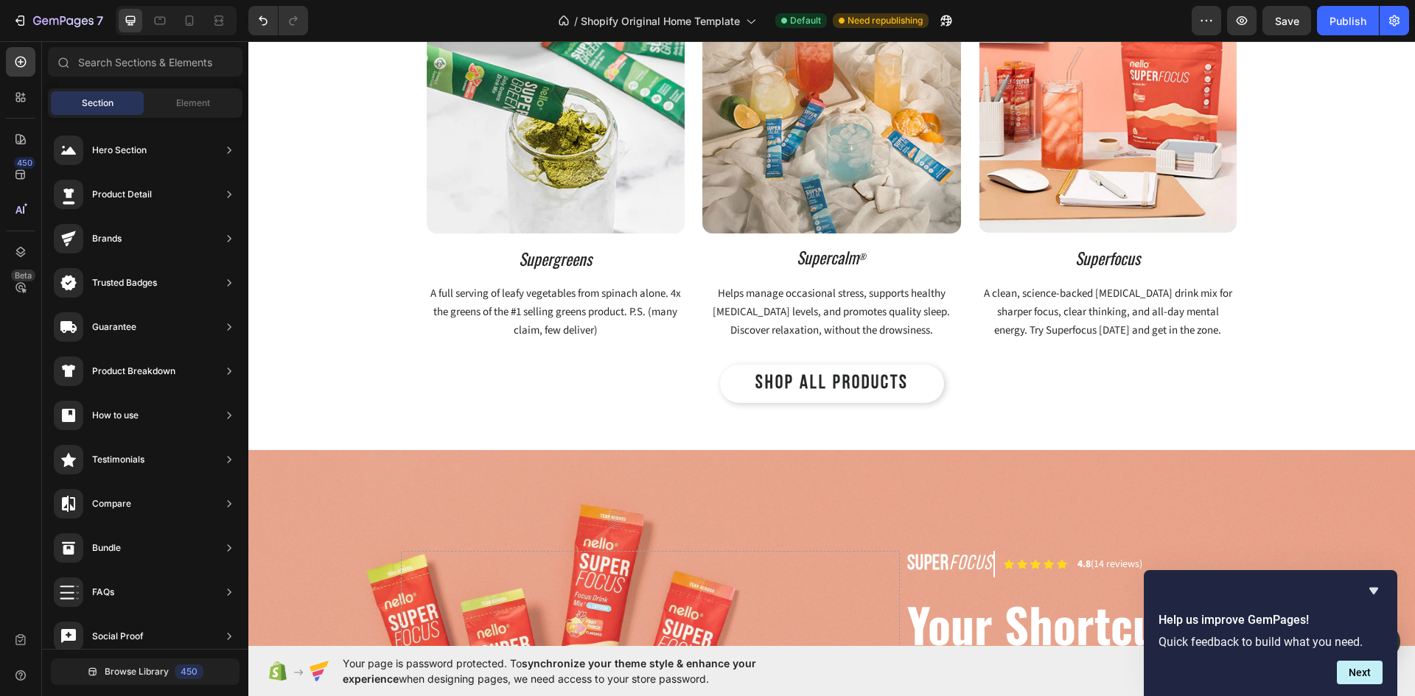
click at [97, 105] on span "Section" at bounding box center [98, 103] width 32 height 13
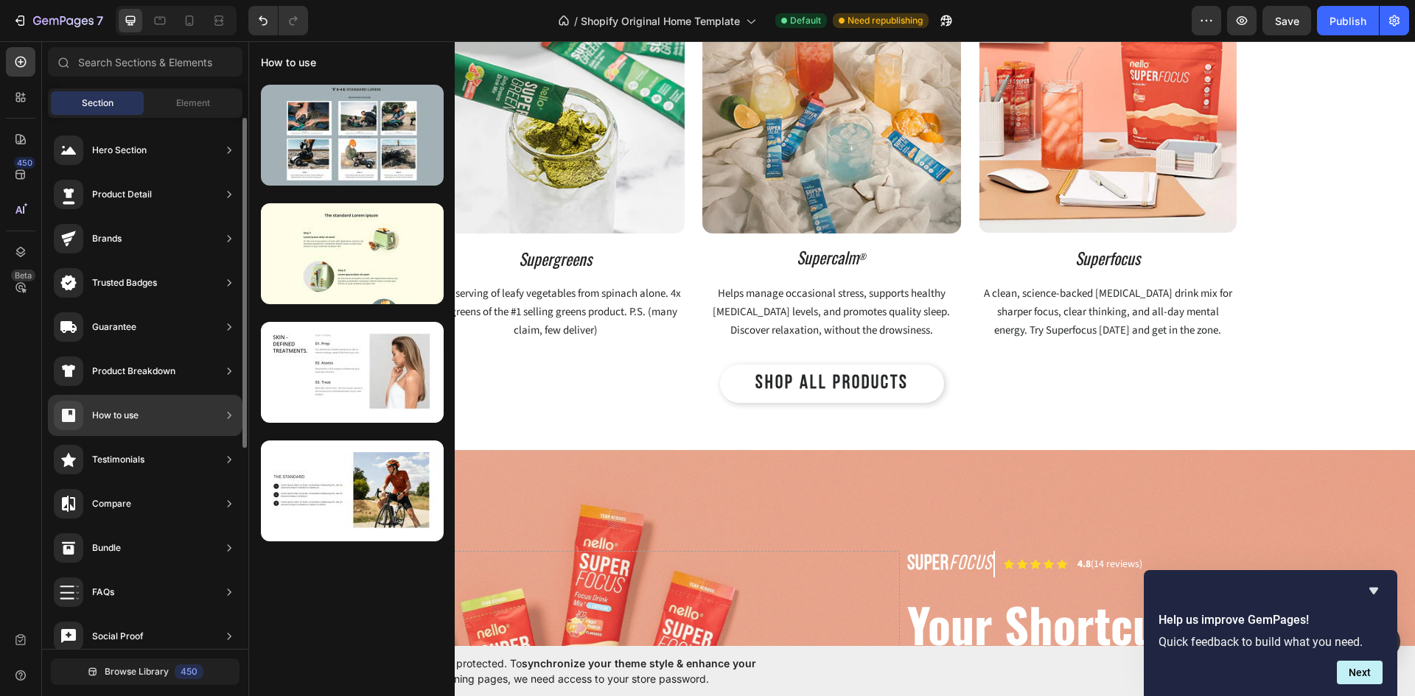
scroll to position [0, 0]
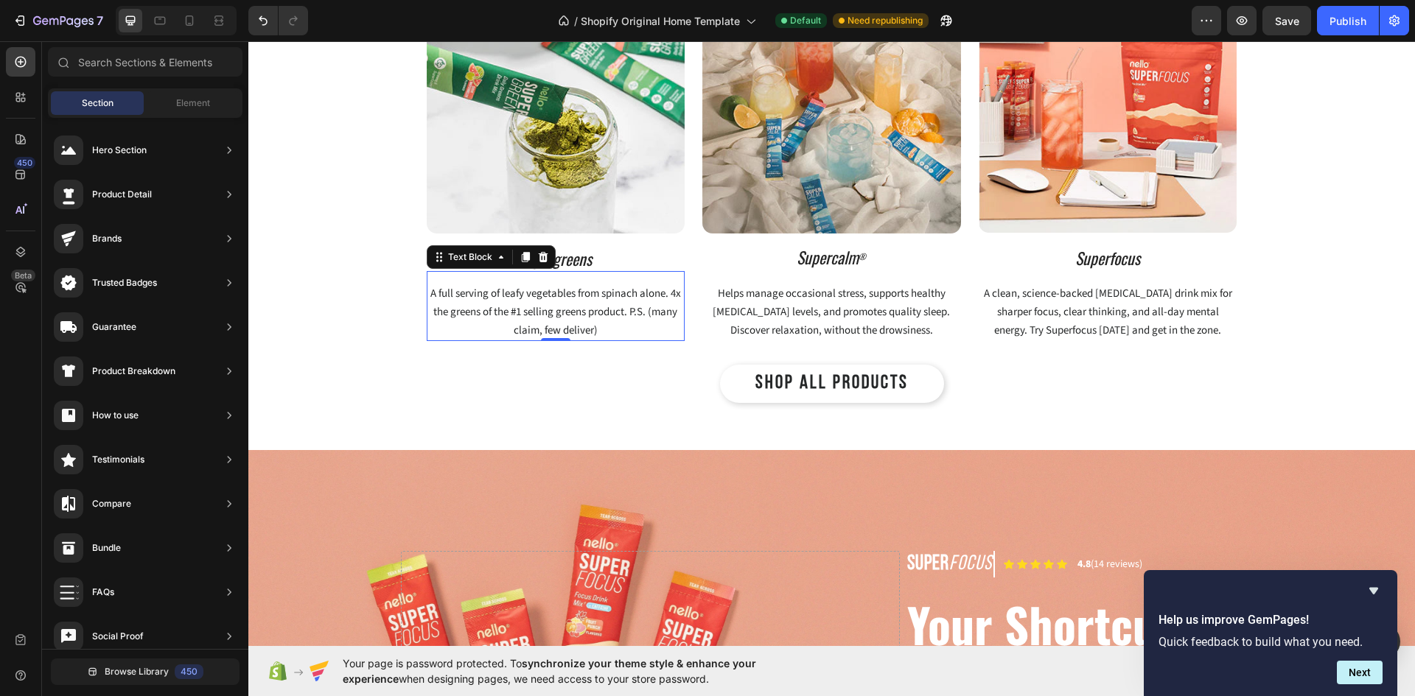
click at [601, 320] on p "A full serving of leafy vegetables from spinach alone. 4x the greens of the #1 …" at bounding box center [556, 311] width 256 height 55
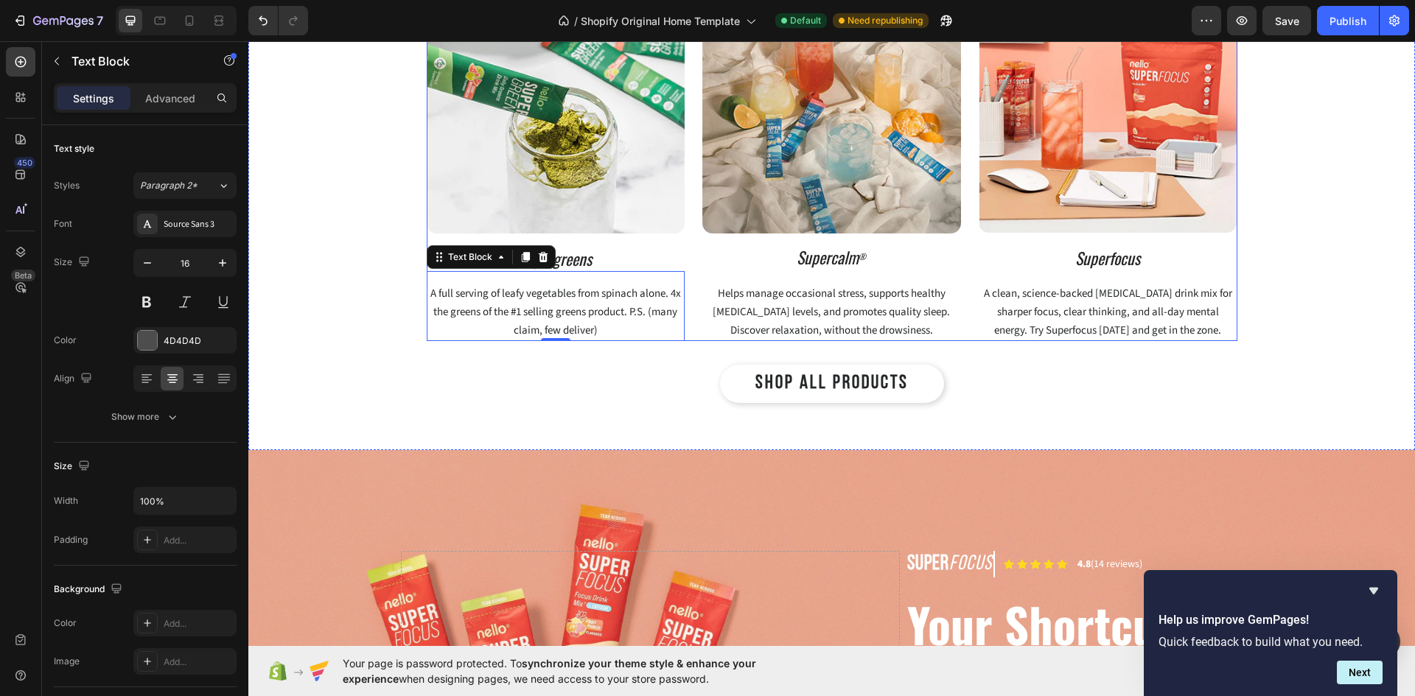
click at [687, 221] on div "Image Supergreens Text Block A full serving of leafy vegetables from spinach al…" at bounding box center [832, 158] width 810 height 366
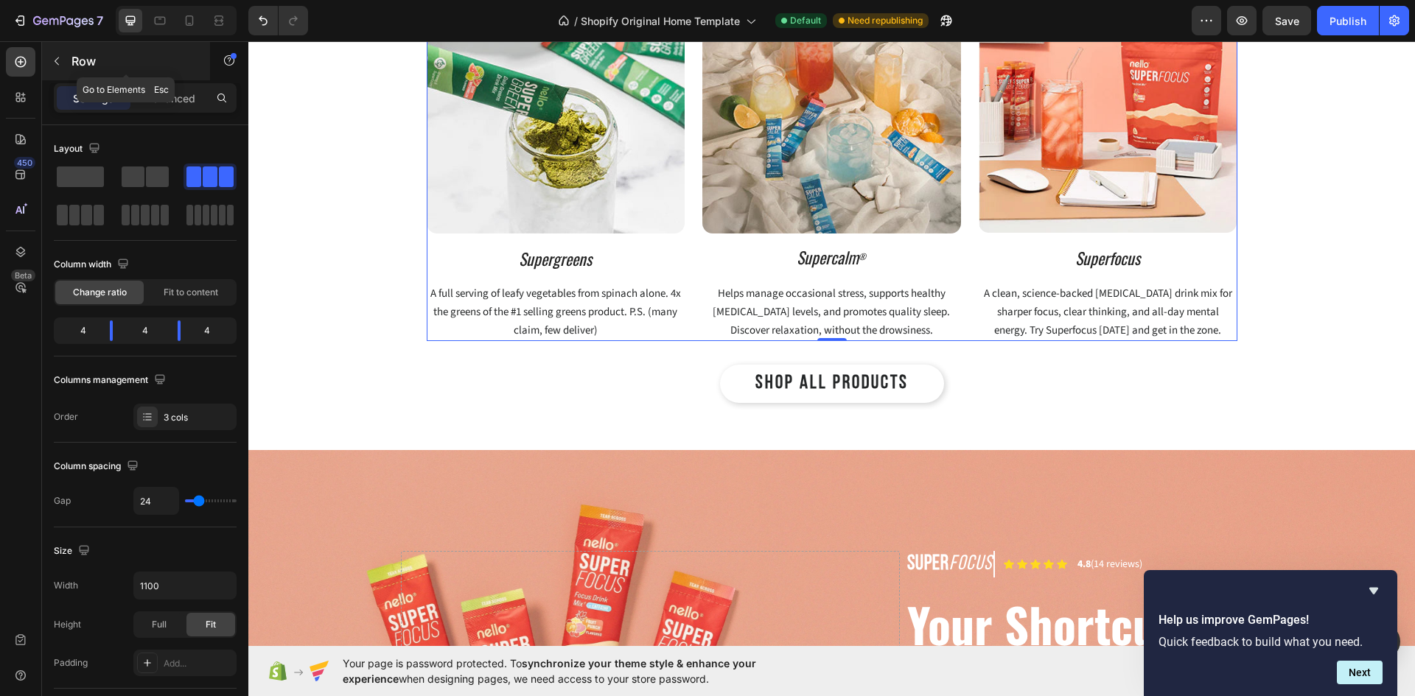
click at [60, 60] on icon "button" at bounding box center [57, 61] width 12 height 12
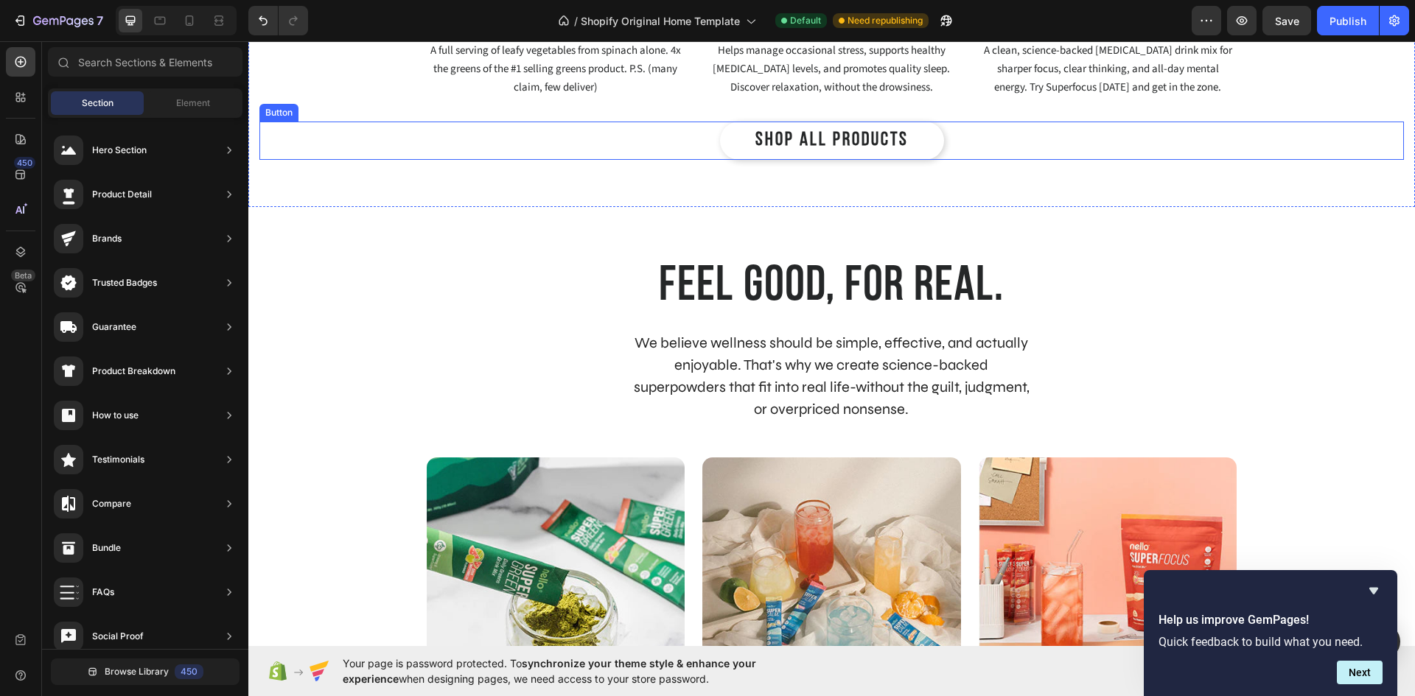
scroll to position [1206, 0]
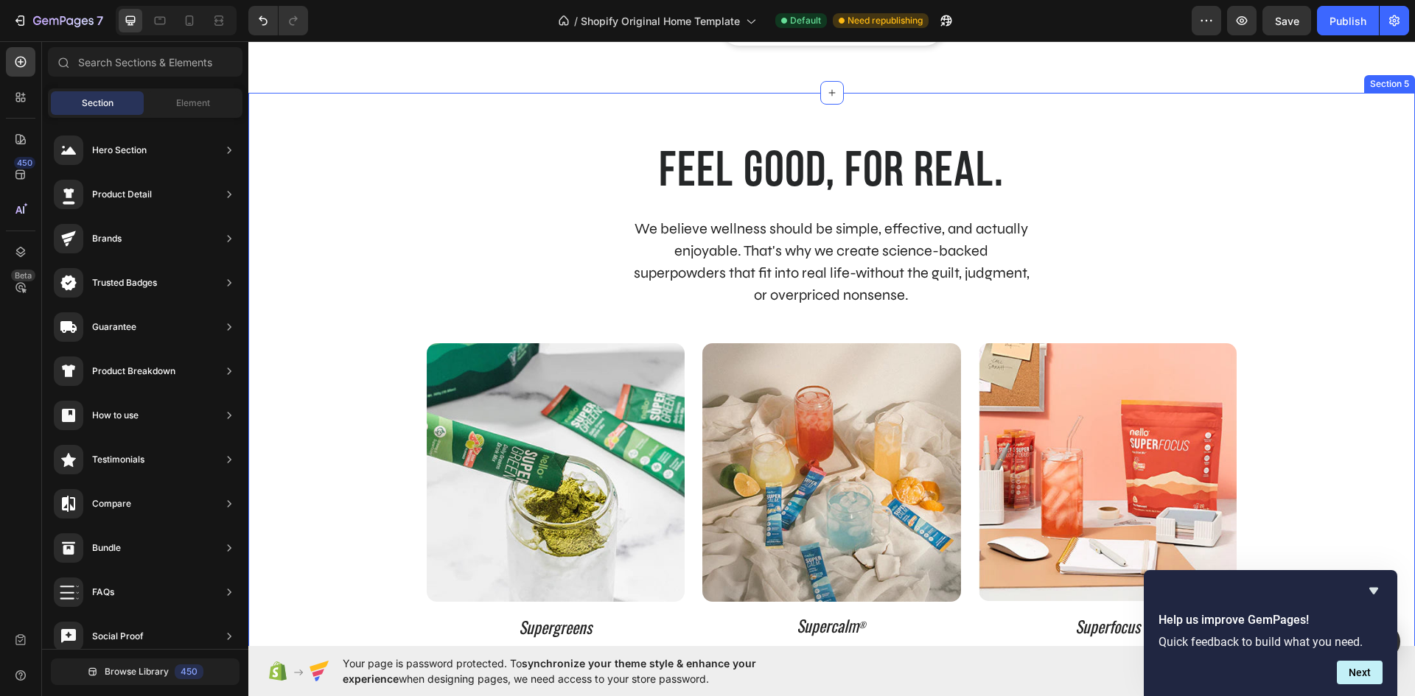
click at [624, 125] on div "feel good, for real. Heading We believe wellness should be simple, effective, a…" at bounding box center [831, 456] width 1166 height 726
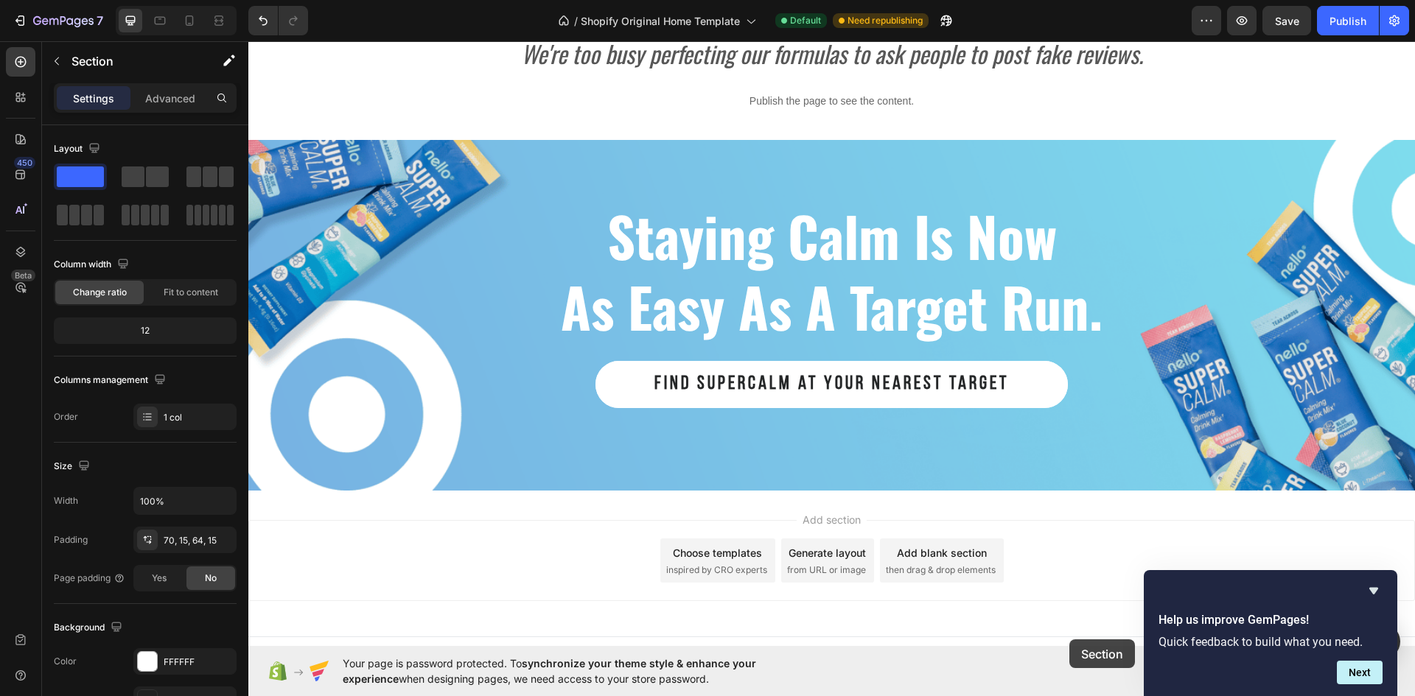
scroll to position [3488, 0]
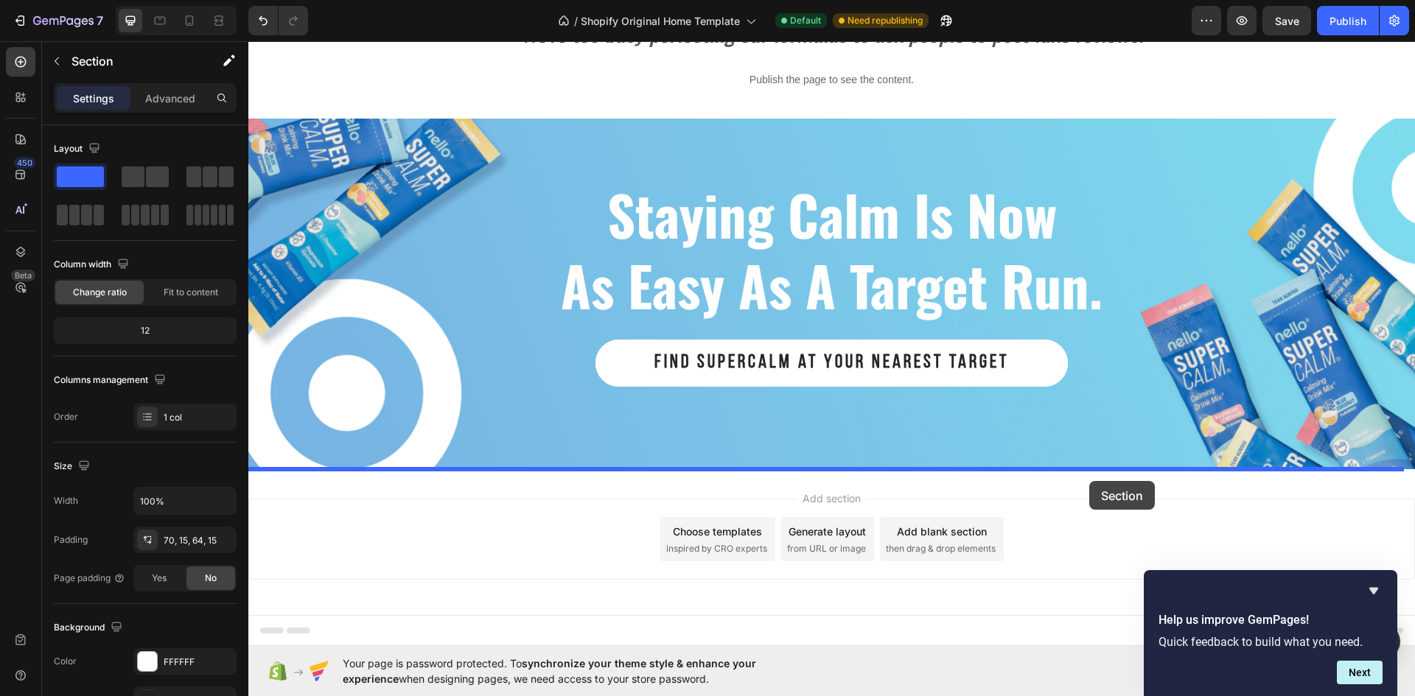
drag, startPoint x: 1110, startPoint y: 306, endPoint x: 1092, endPoint y: 483, distance: 178.4
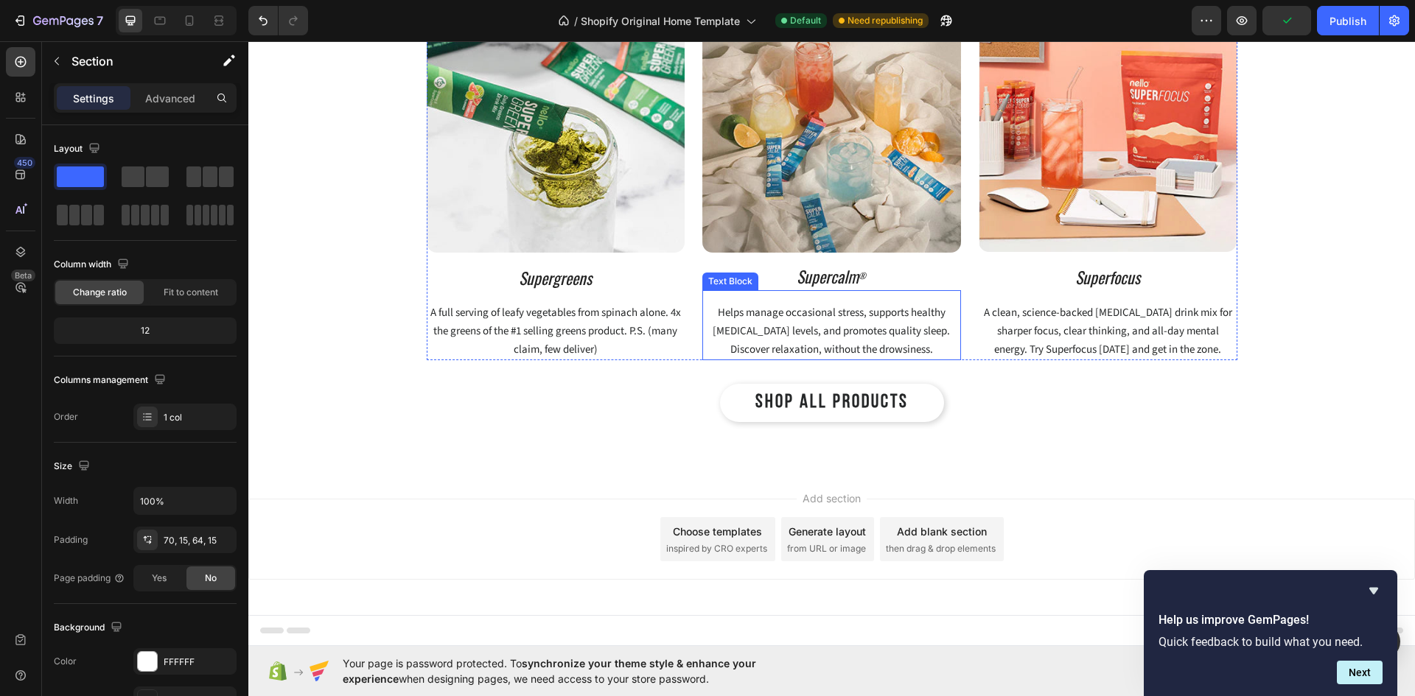
scroll to position [3414, 0]
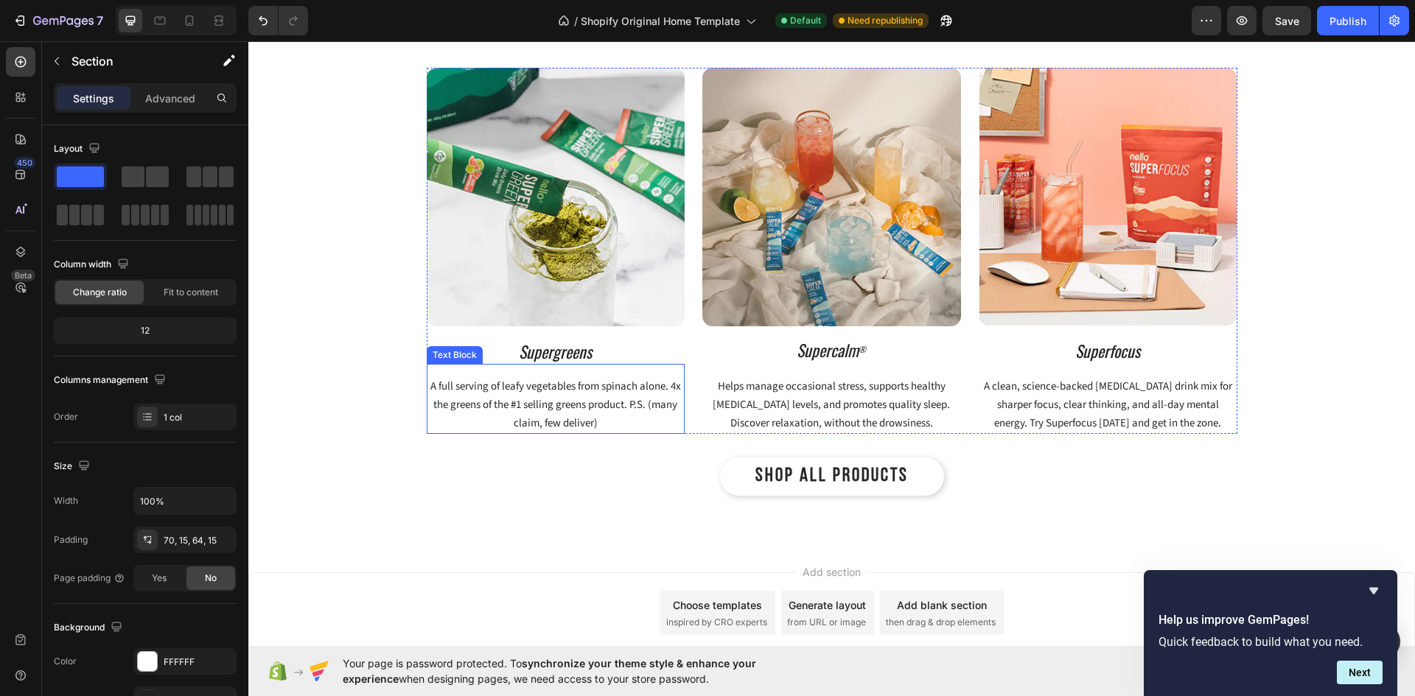
click at [570, 398] on span "A full serving of leafy vegetables from spinach alone. 4x the greens of the #1 …" at bounding box center [555, 405] width 250 height 52
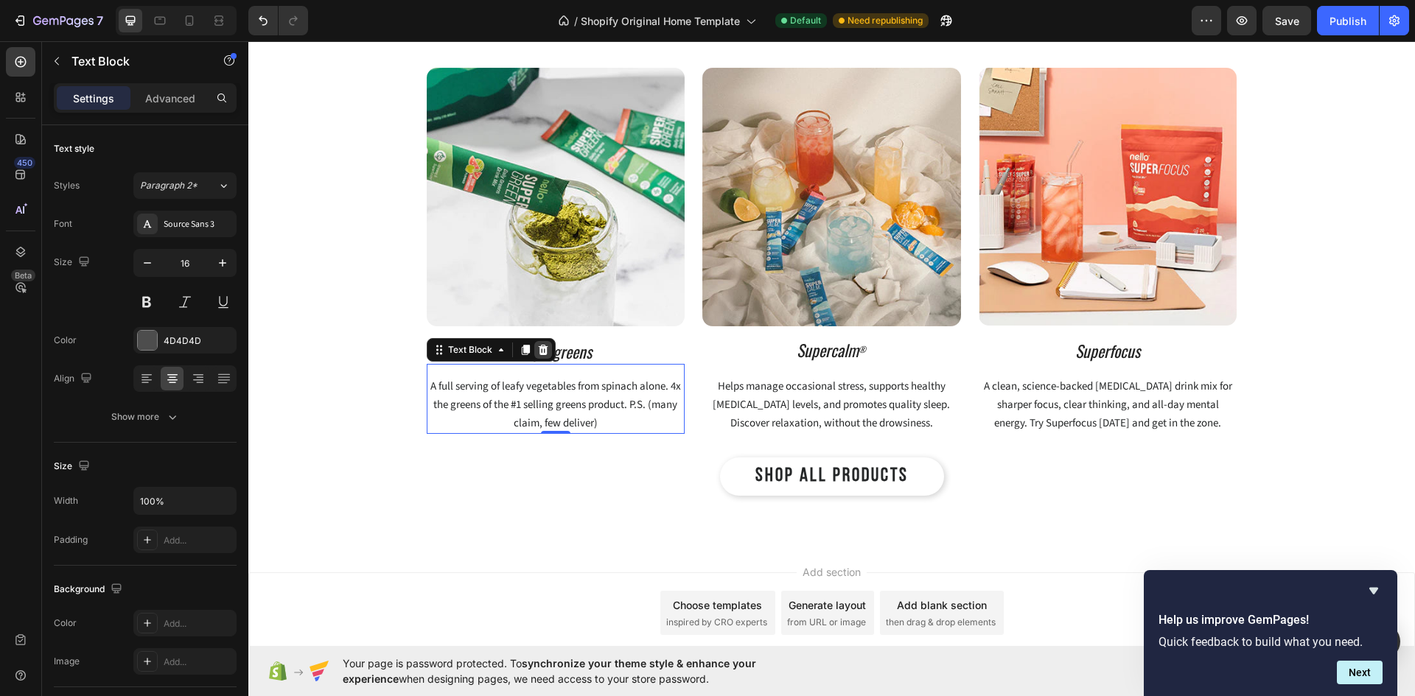
click at [541, 350] on icon at bounding box center [543, 350] width 12 height 12
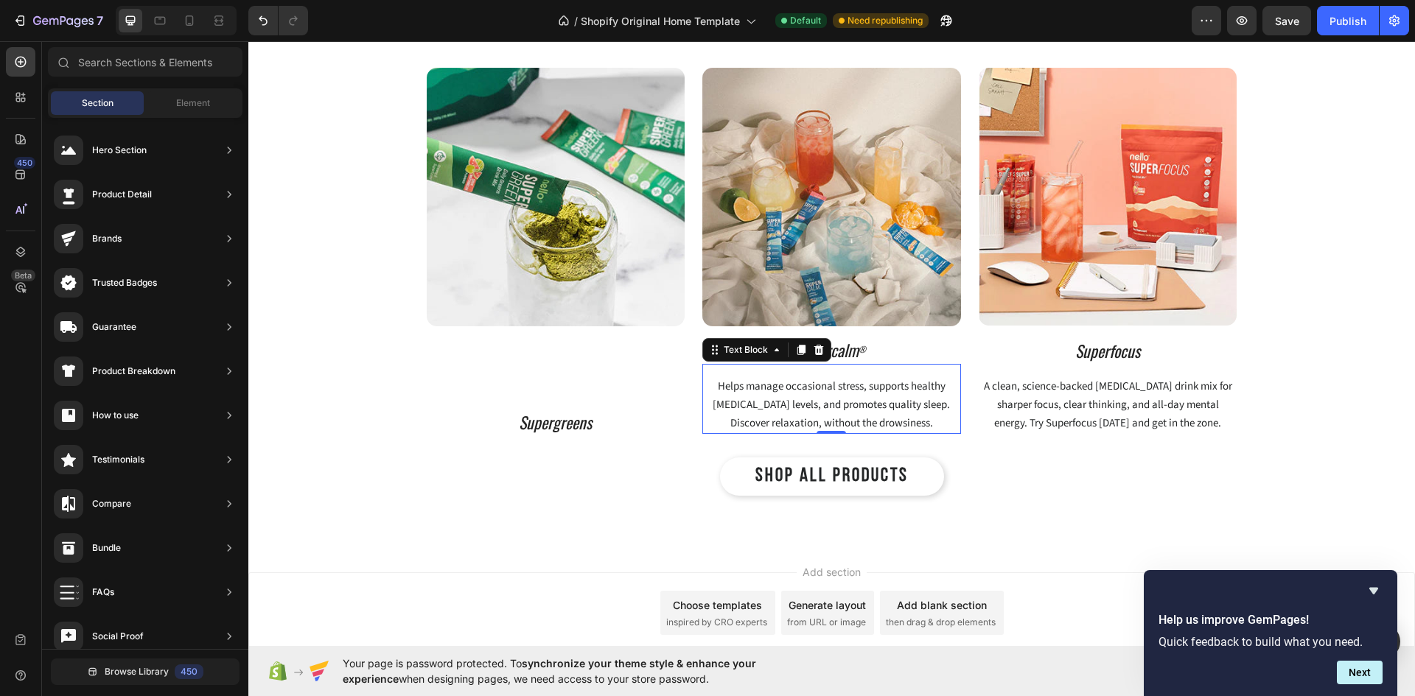
click at [838, 405] on span "Helps manage occasional stress, supports healthy cortisol levels, and promotes …" at bounding box center [830, 405] width 237 height 52
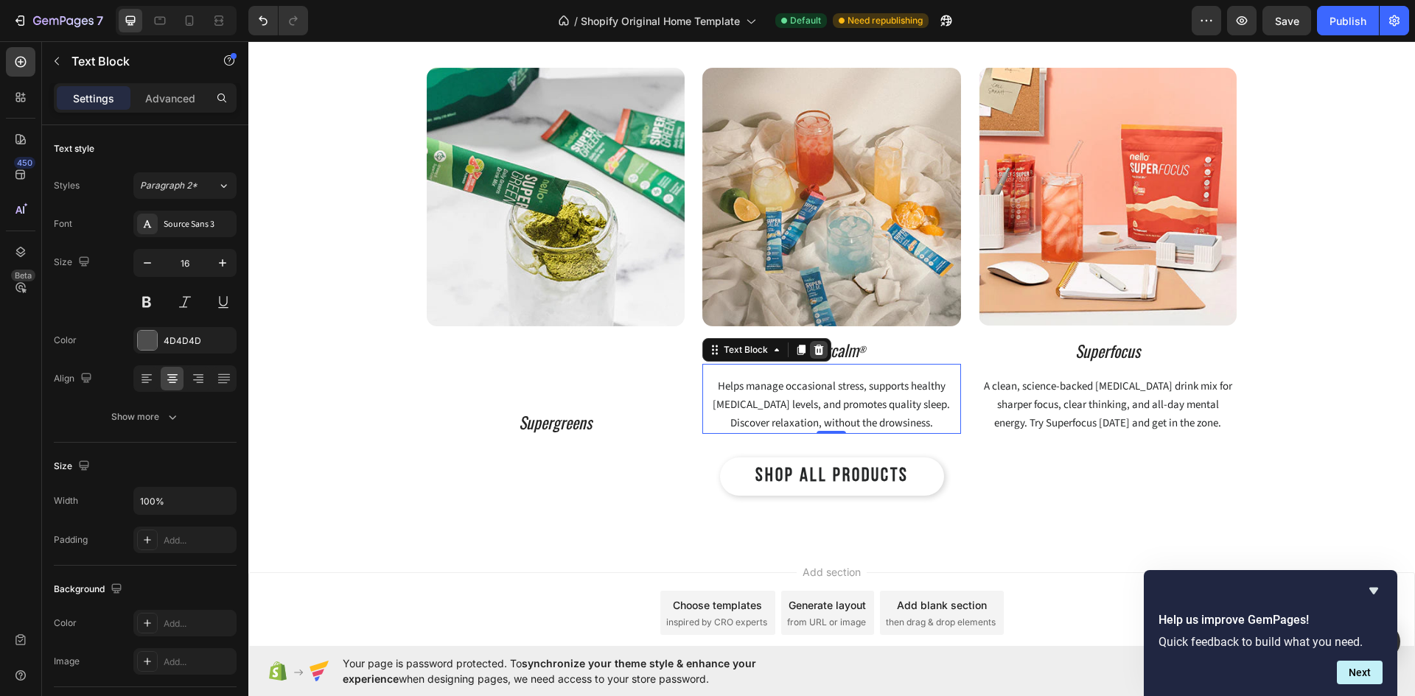
click at [814, 346] on icon at bounding box center [819, 350] width 10 height 10
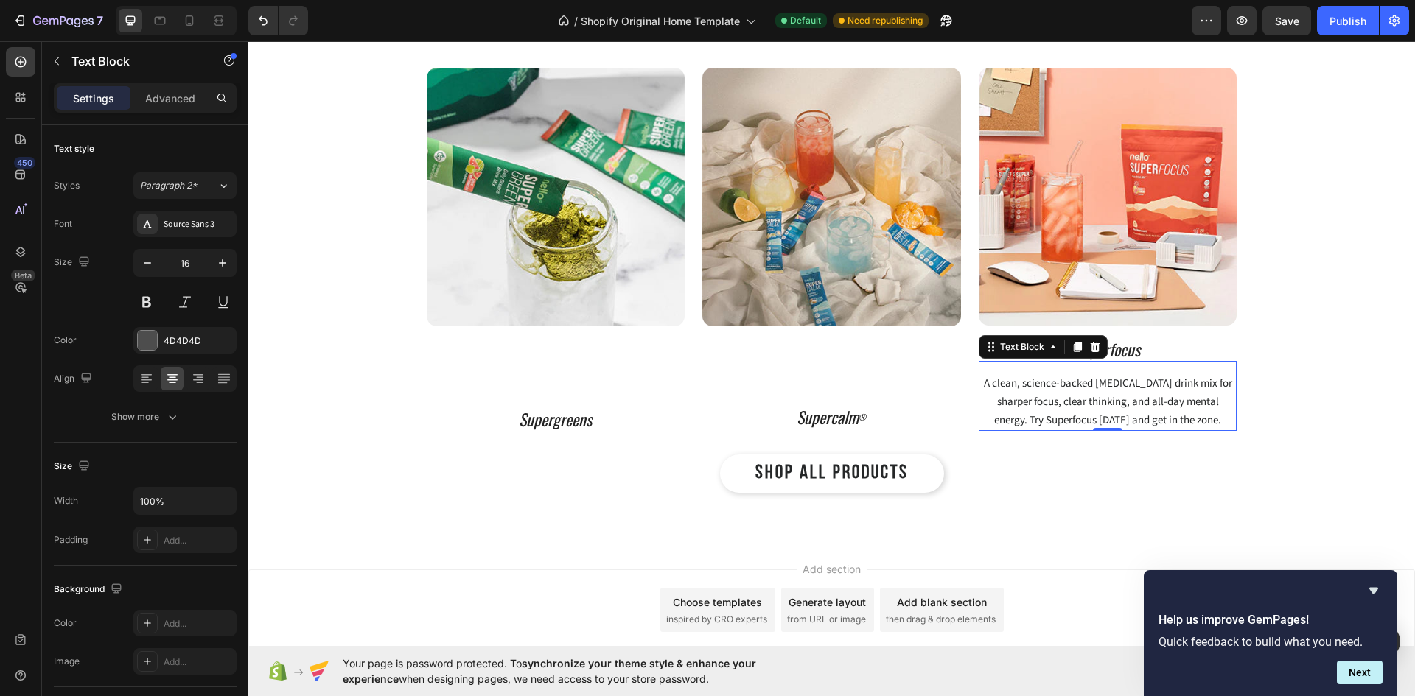
click at [1186, 399] on span "A clean, science-backed nootropic drink mix for sharper focus, clear thinking, …" at bounding box center [1108, 402] width 248 height 52
click at [1095, 351] on div at bounding box center [1095, 347] width 18 height 18
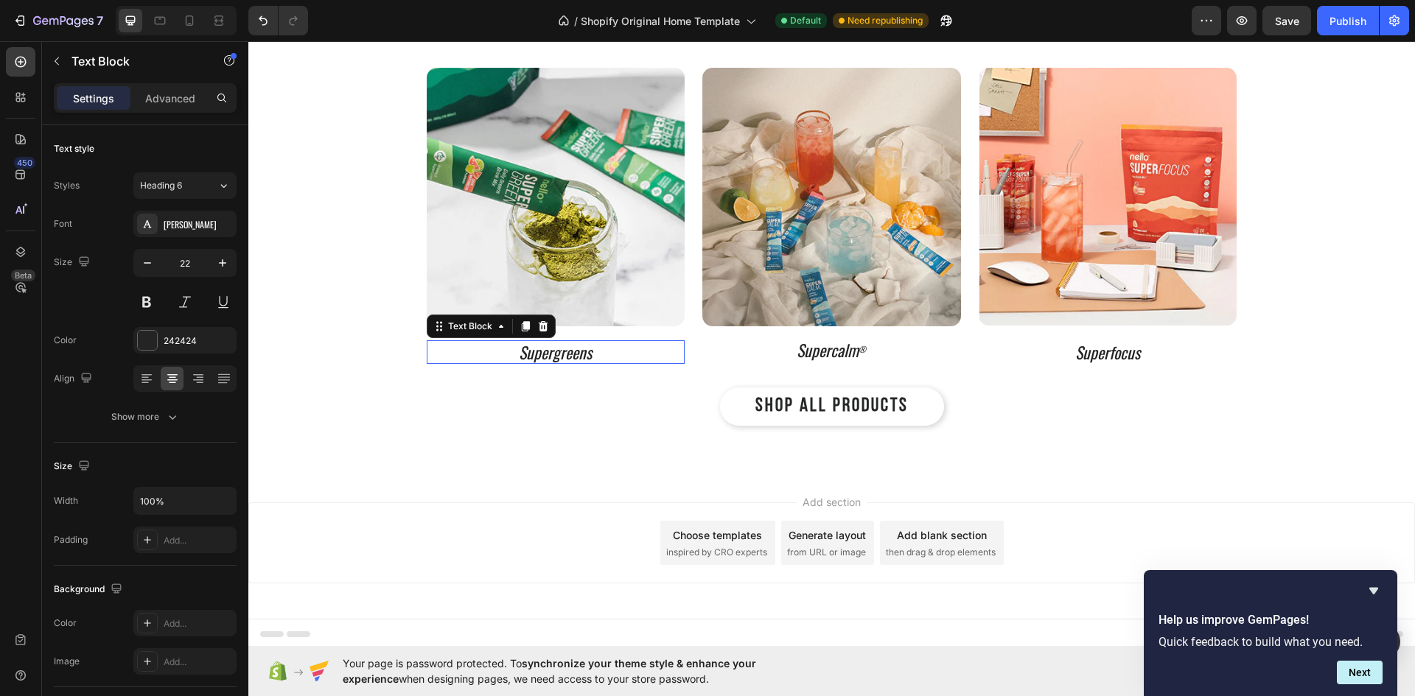
click at [574, 353] on icon "Supergreens" at bounding box center [555, 352] width 73 height 24
click at [592, 354] on p "Supergreens" at bounding box center [556, 352] width 256 height 21
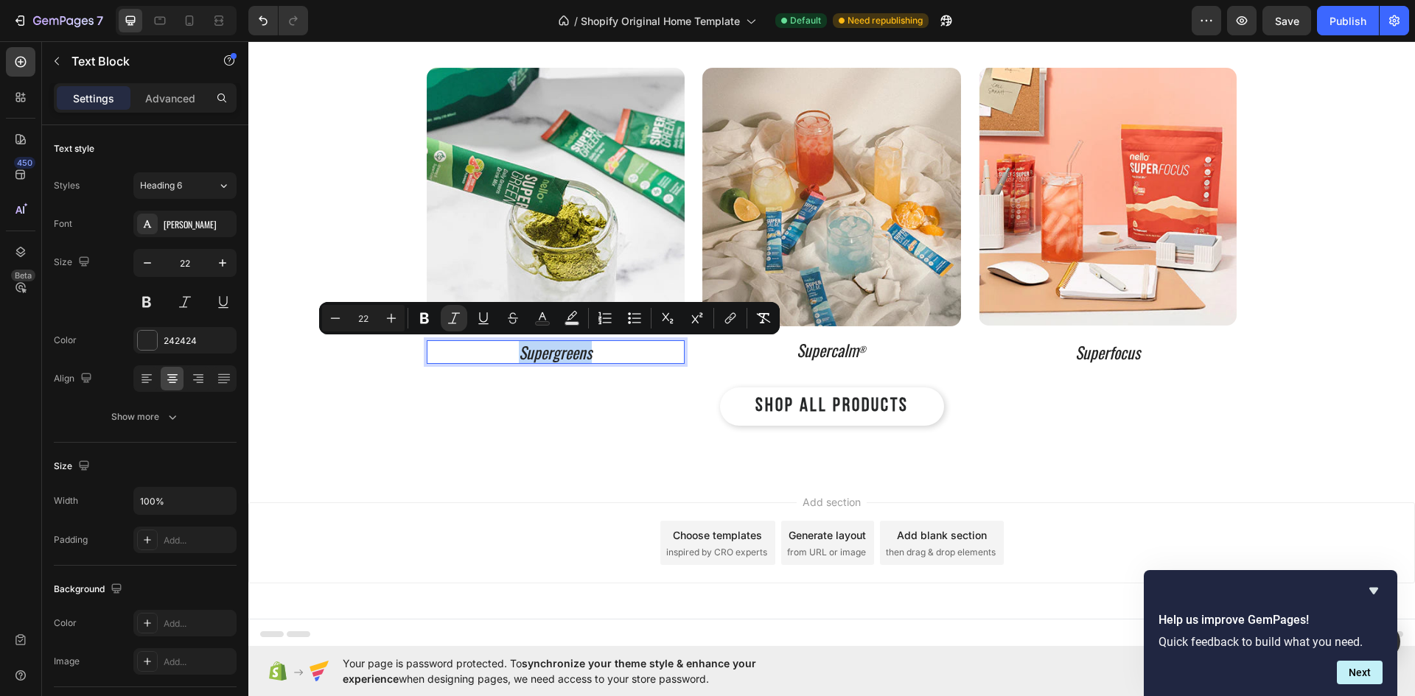
drag, startPoint x: 586, startPoint y: 351, endPoint x: 507, endPoint y: 349, distance: 79.6
click at [507, 349] on p "Supergreens" at bounding box center [556, 352] width 256 height 21
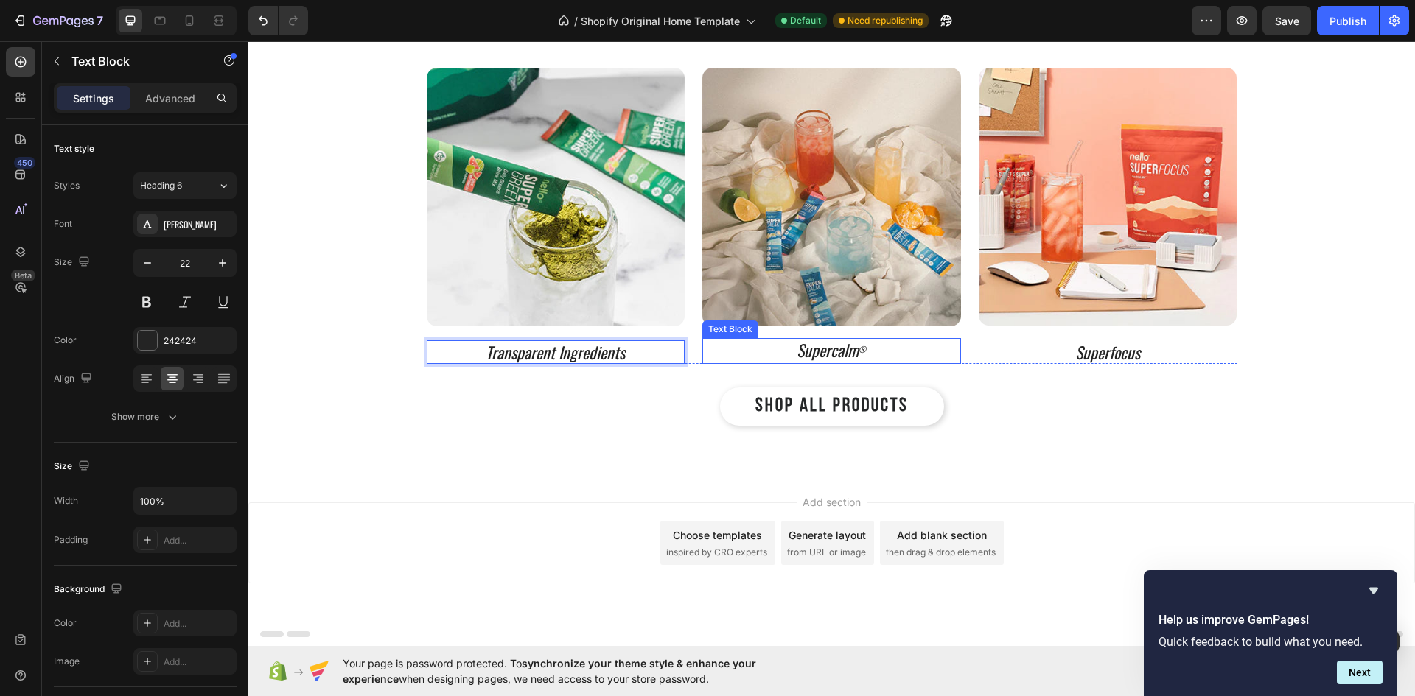
click at [862, 355] on p "Supercalm ®" at bounding box center [832, 351] width 256 height 23
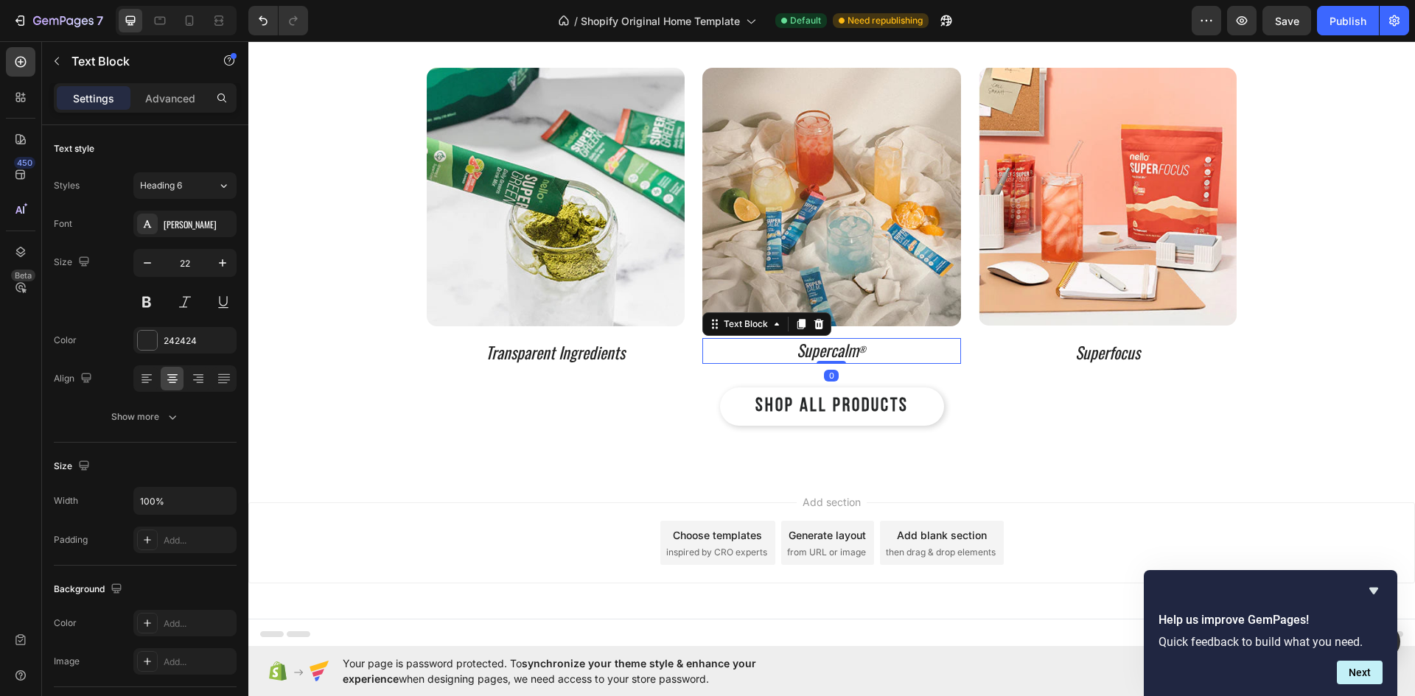
click at [861, 351] on p "Supercalm ®" at bounding box center [832, 351] width 256 height 23
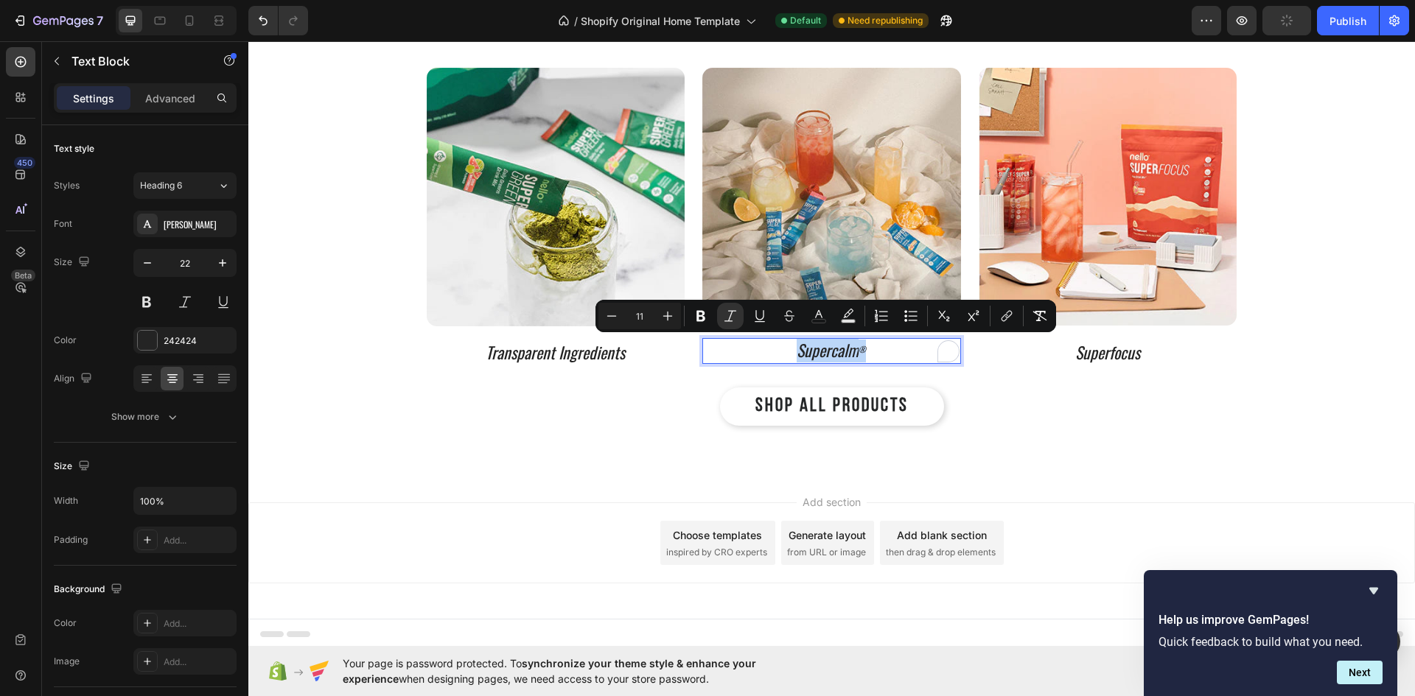
drag, startPoint x: 861, startPoint y: 351, endPoint x: 793, endPoint y: 354, distance: 67.8
click at [793, 354] on p "Supercalm ®" at bounding box center [832, 351] width 256 height 23
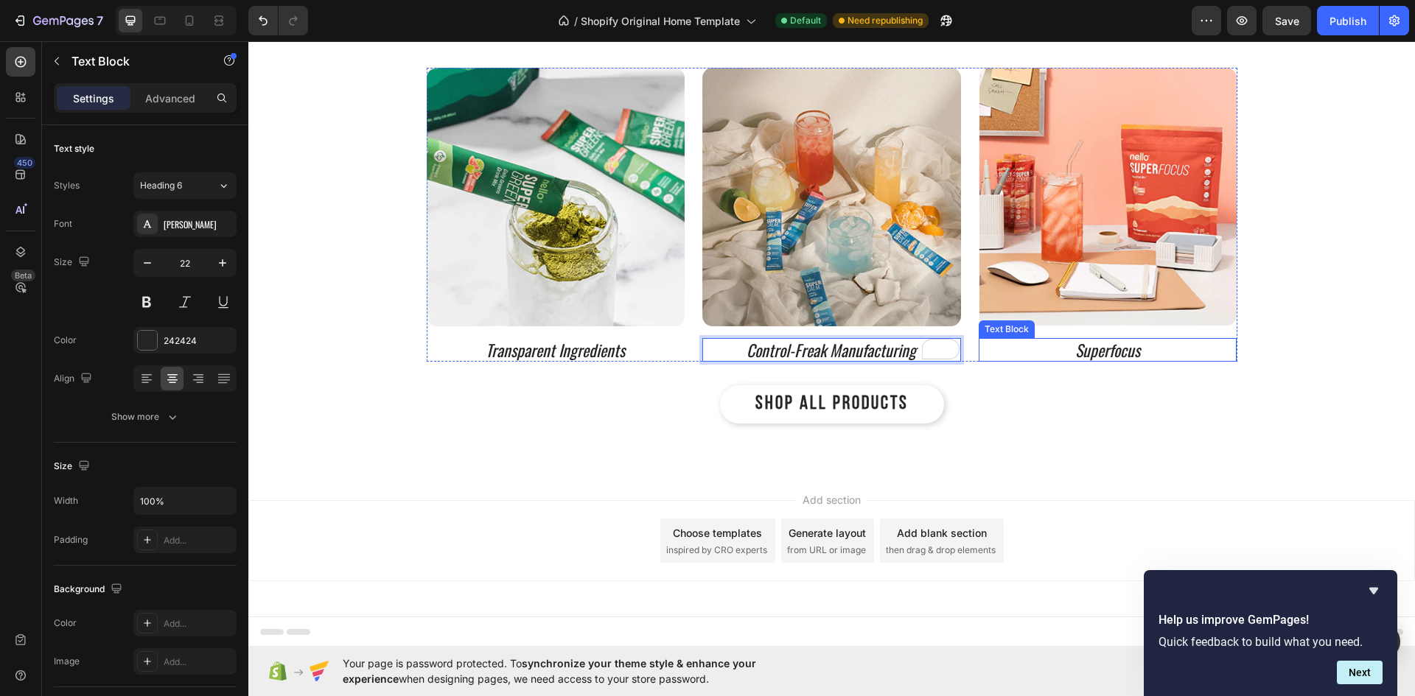
click at [1128, 351] on icon "Superfocus" at bounding box center [1107, 350] width 65 height 24
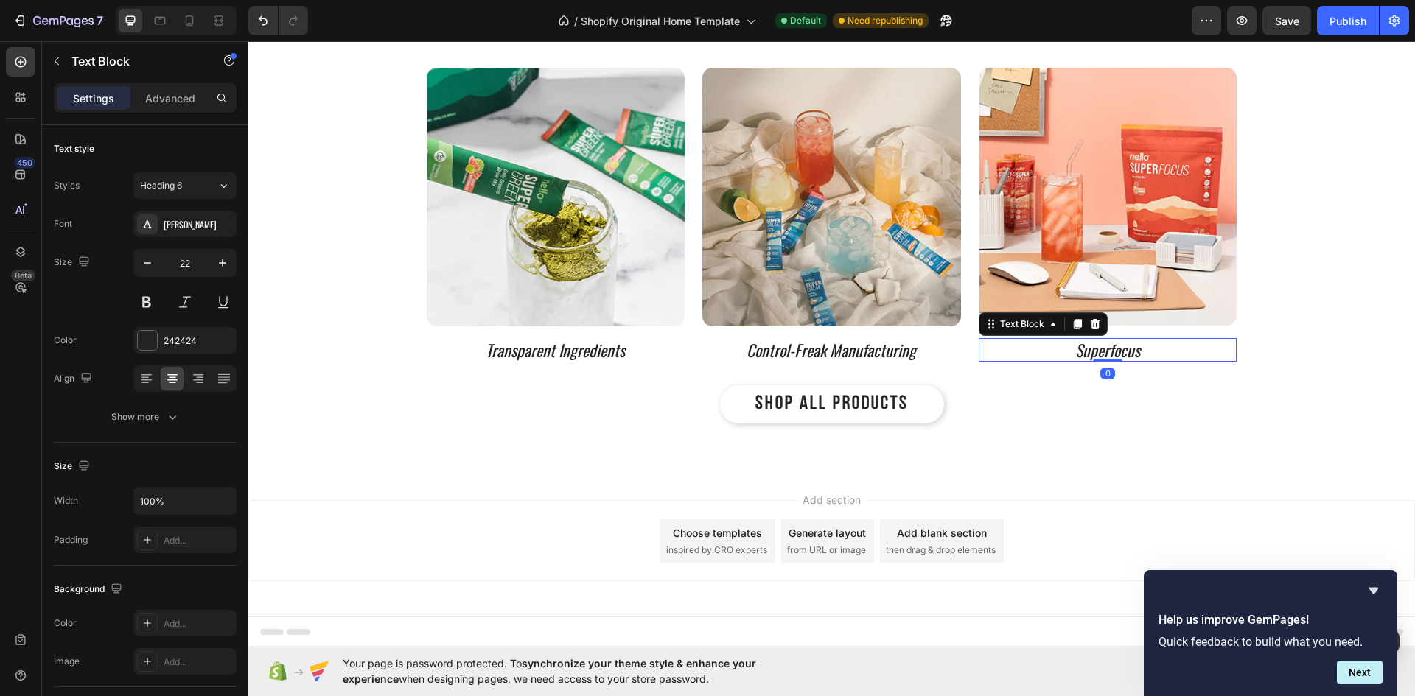
click at [1135, 352] on p "Superfocus" at bounding box center [1108, 350] width 256 height 21
drag, startPoint x: 1135, startPoint y: 352, endPoint x: 1073, endPoint y: 352, distance: 61.9
click at [1073, 352] on p "Superfocus" at bounding box center [1108, 350] width 256 height 21
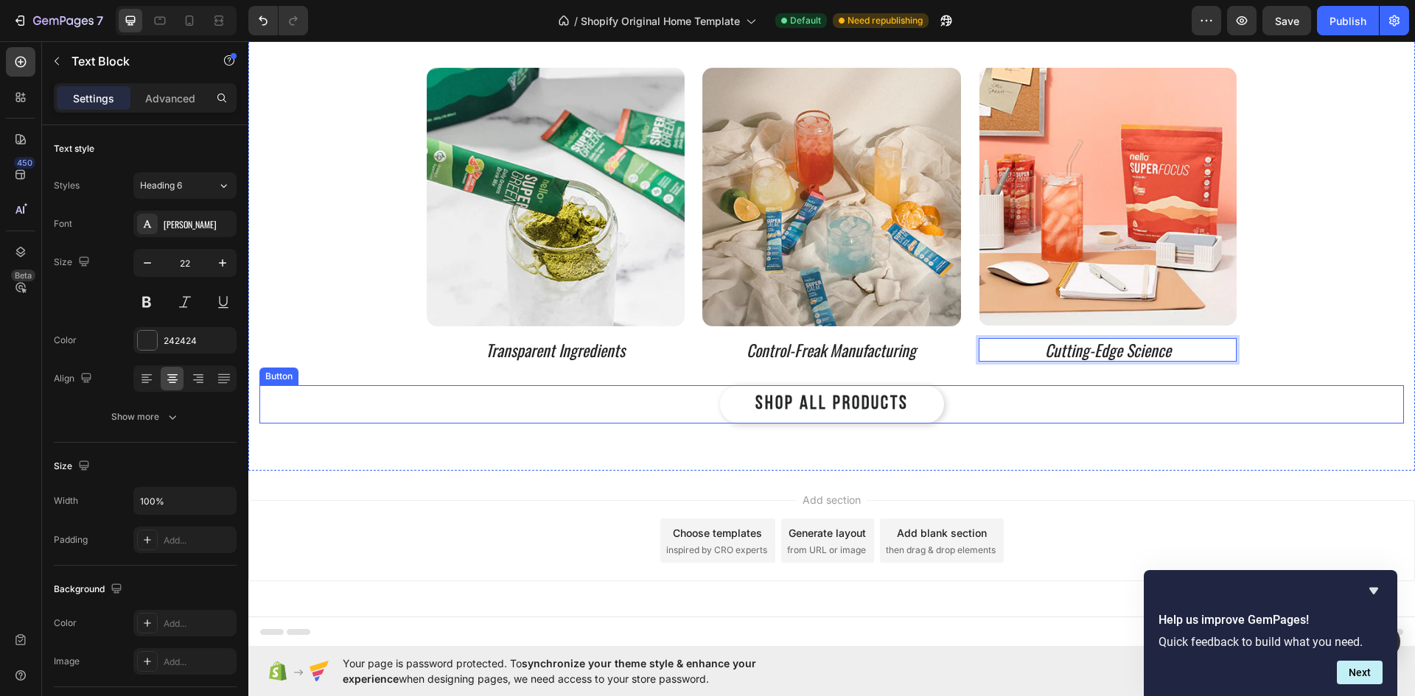
click at [998, 407] on div "SHOP ALL PRODUCTS Button" at bounding box center [831, 404] width 1144 height 38
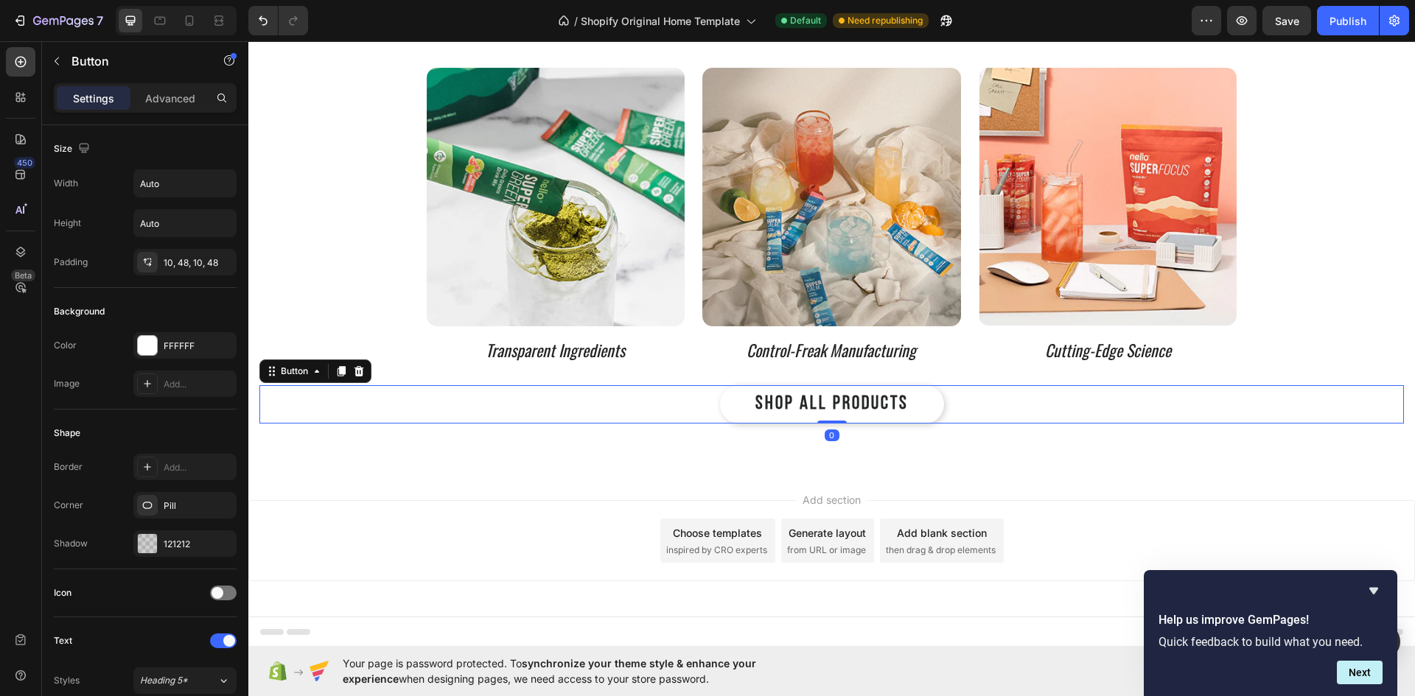
click at [358, 370] on icon at bounding box center [359, 371] width 12 height 12
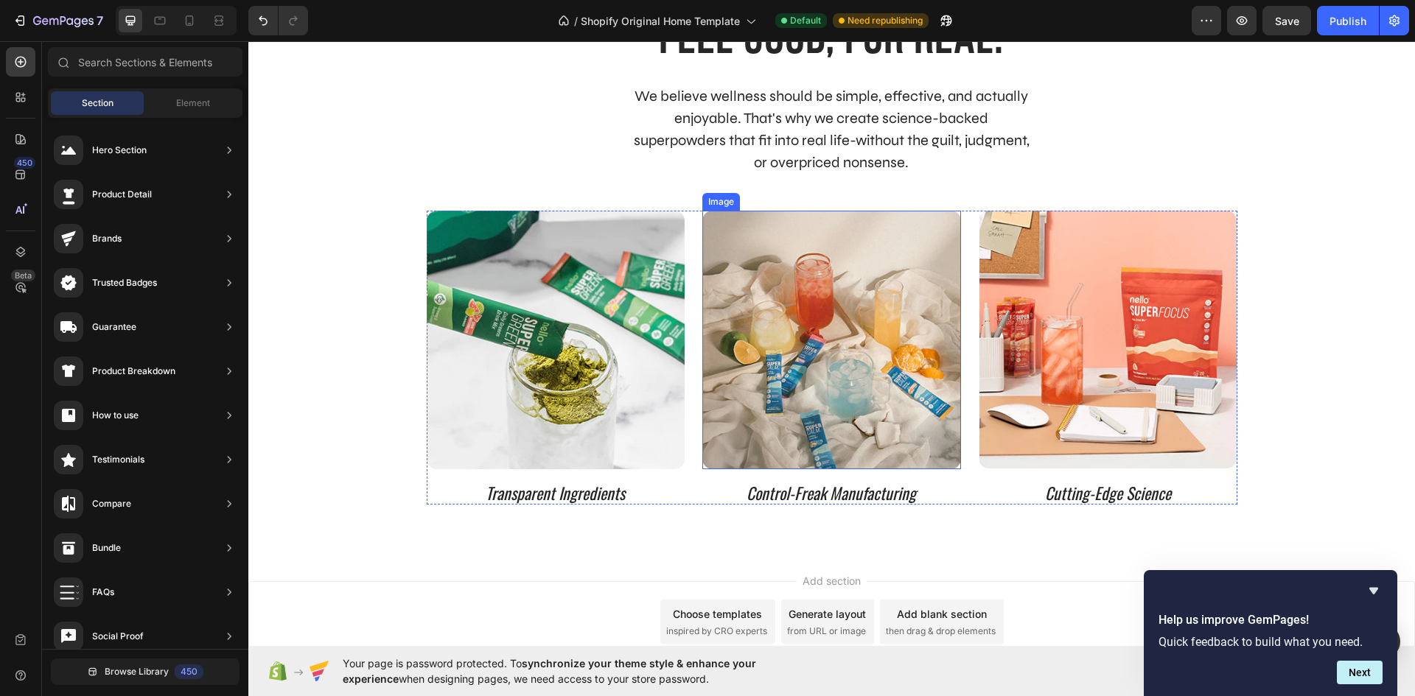
scroll to position [3133, 0]
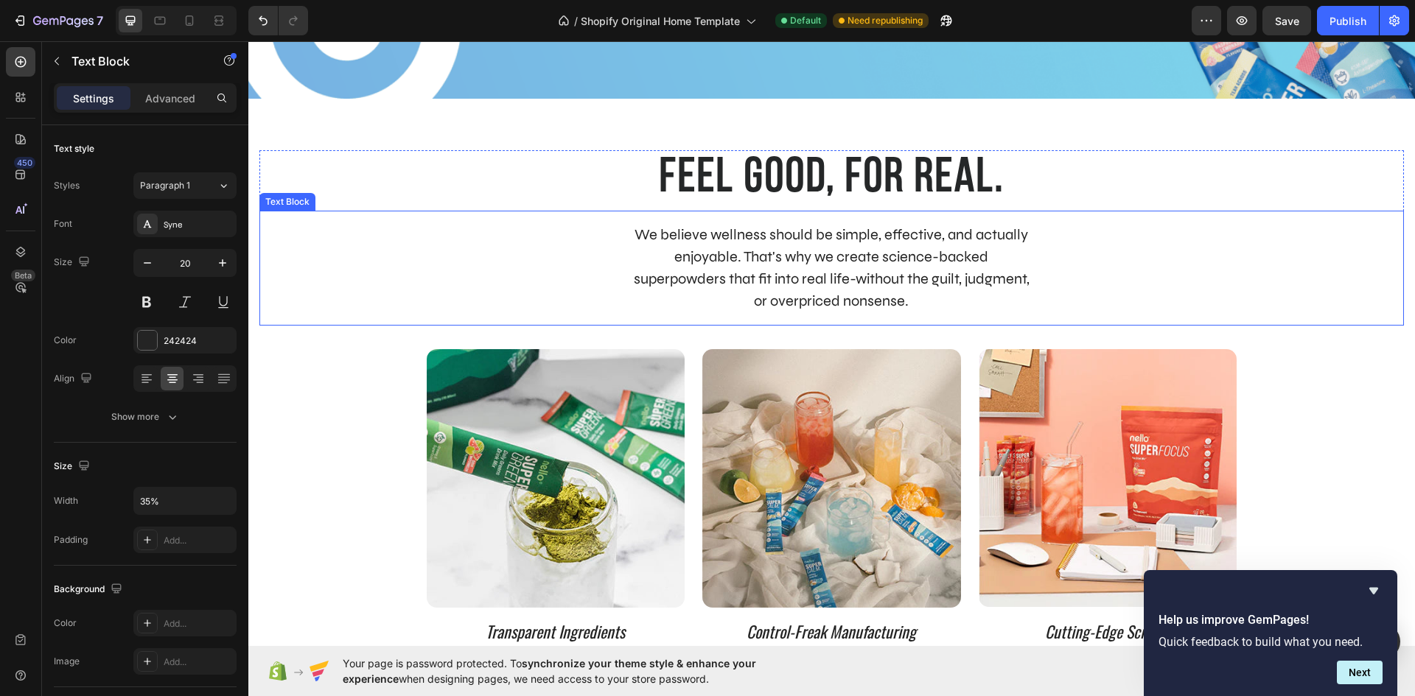
click at [942, 297] on p "We believe wellness should be simple, effective, and actually enjoyable. That's…" at bounding box center [832, 268] width 398 height 88
click at [376, 192] on icon at bounding box center [376, 197] width 10 height 10
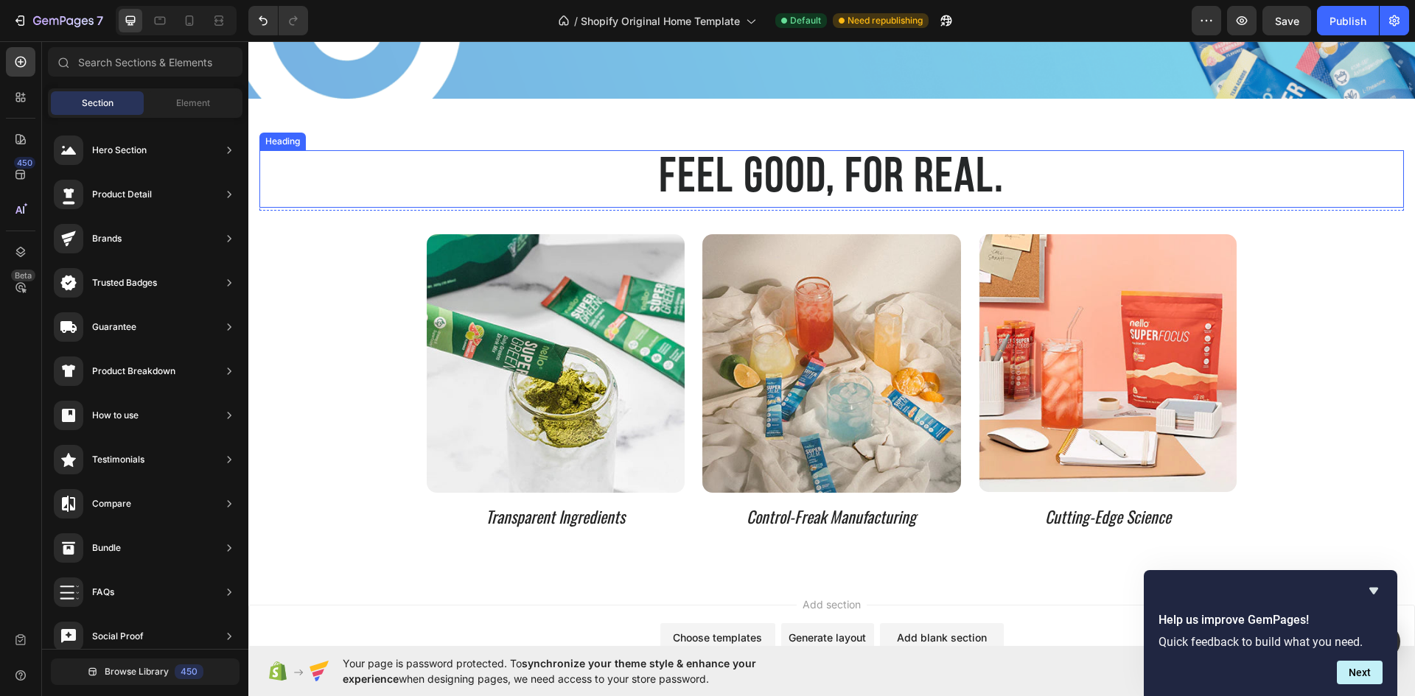
click at [989, 186] on strong "feel good, for real." at bounding box center [831, 178] width 345 height 47
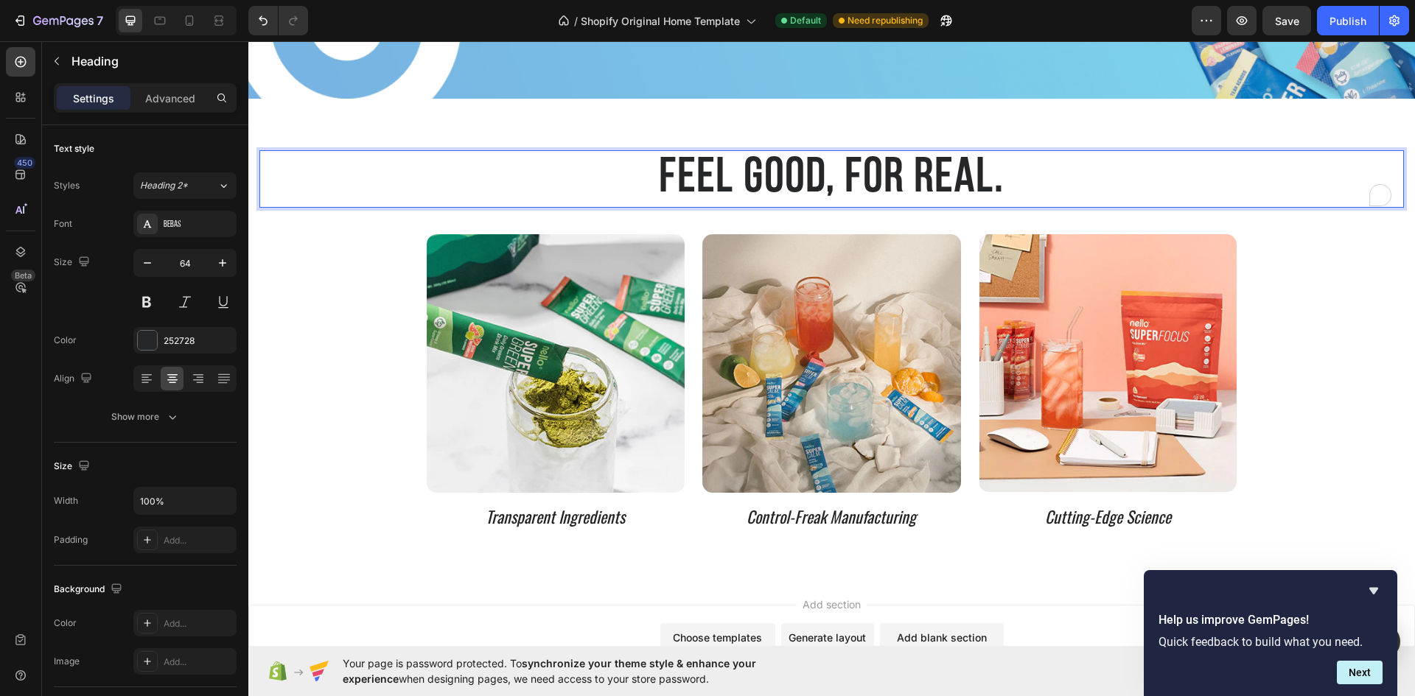
click at [998, 185] on h2 "feel good, for real." at bounding box center [831, 178] width 1144 height 57
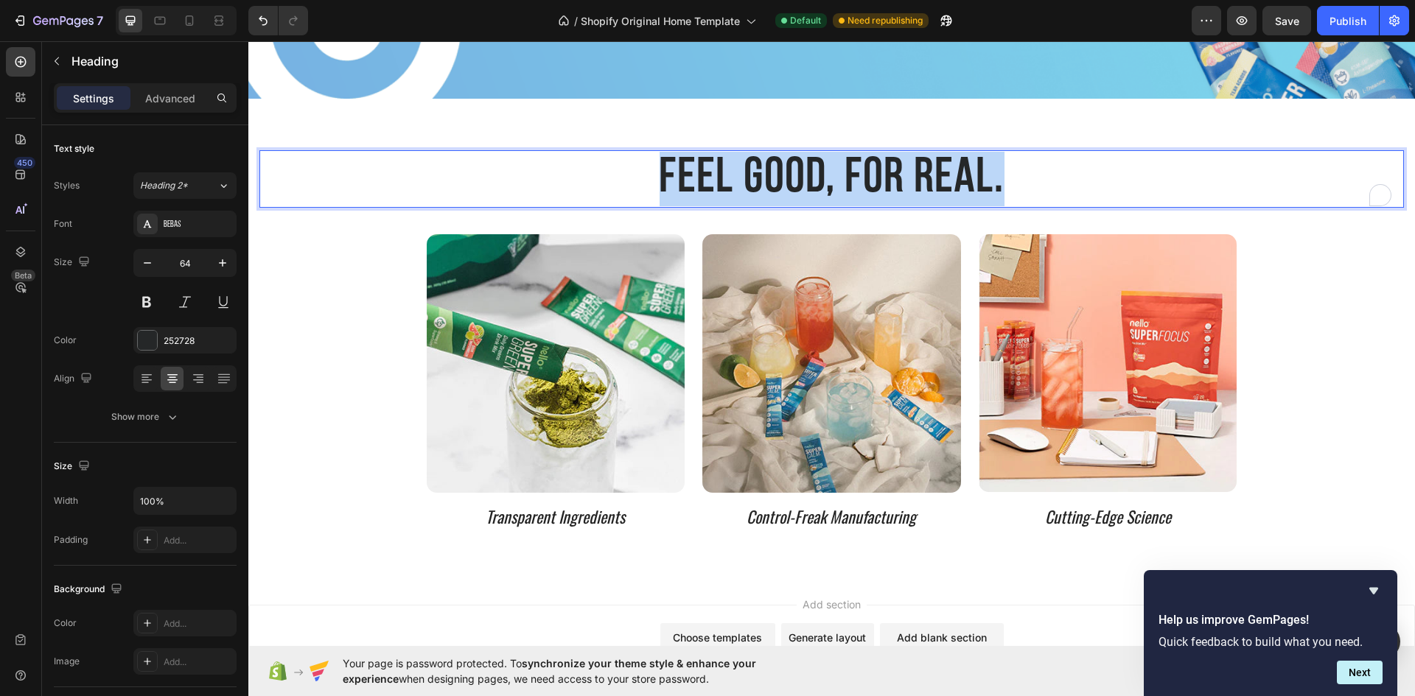
drag, startPoint x: 998, startPoint y: 185, endPoint x: 658, endPoint y: 179, distance: 340.4
click at [658, 179] on p "feel good, for real." at bounding box center [831, 179] width 1141 height 55
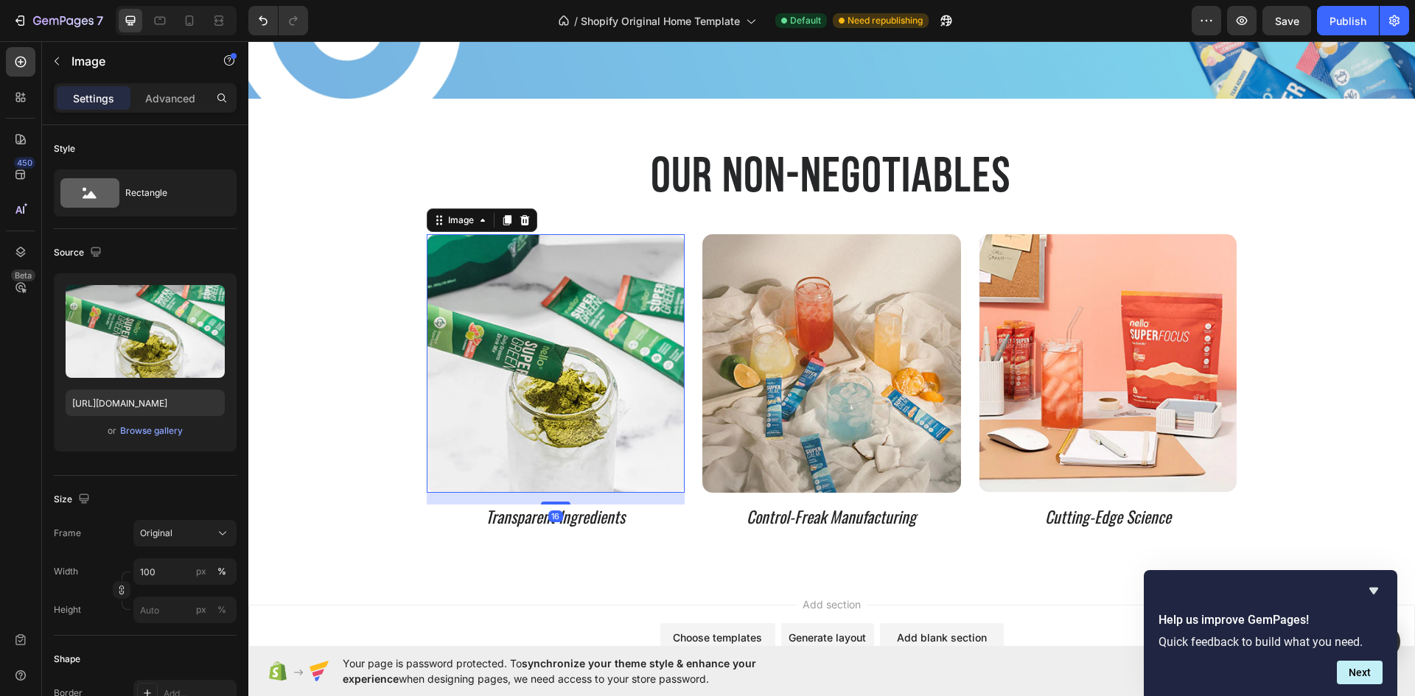
click at [569, 340] on img at bounding box center [556, 363] width 259 height 259
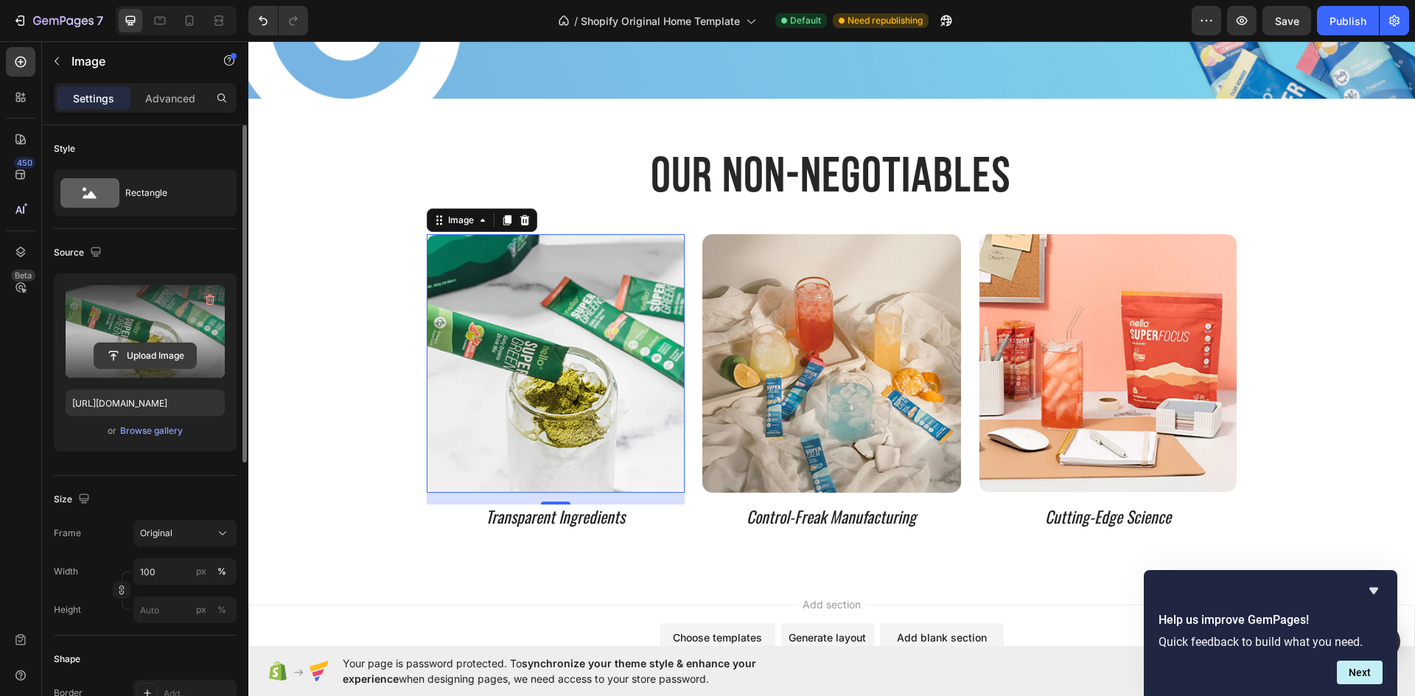
click at [149, 355] on input "file" at bounding box center [145, 355] width 102 height 25
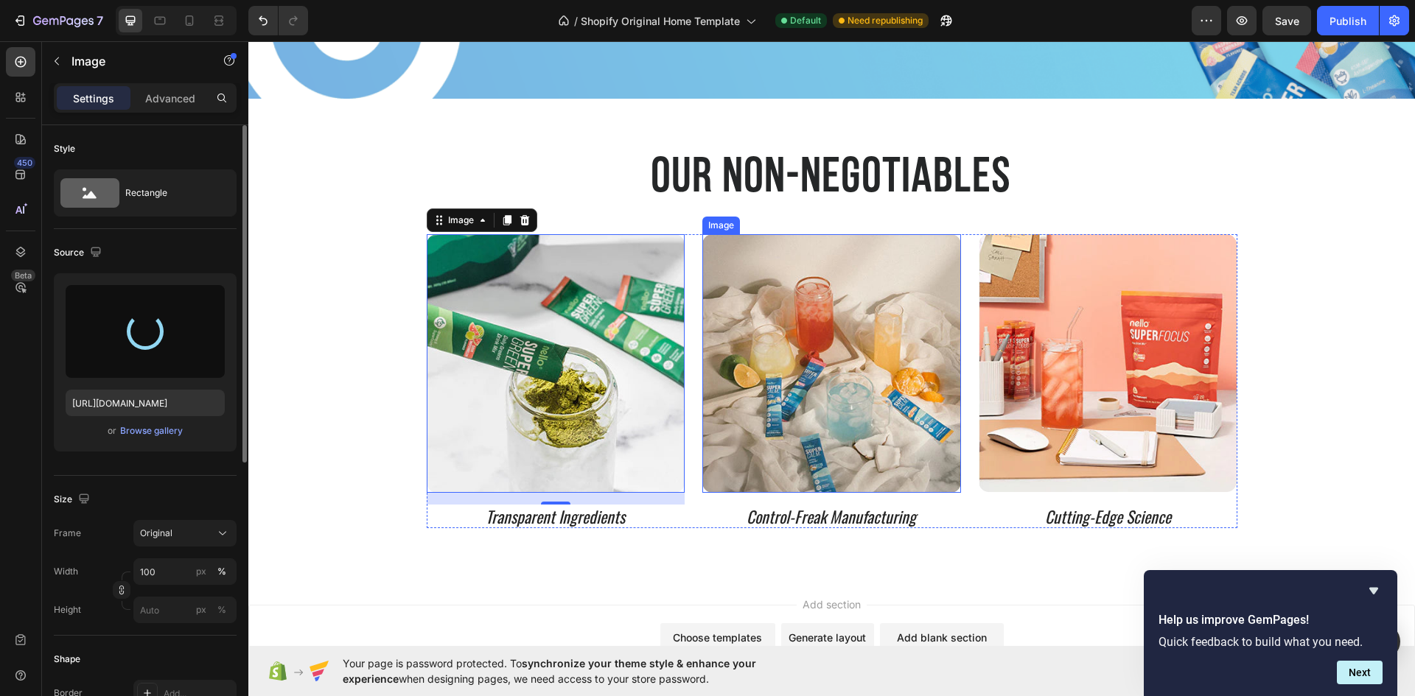
type input "https://cdn.shopify.com/s/files/1/0977/0935/9398/files/gempages_586361467175961…"
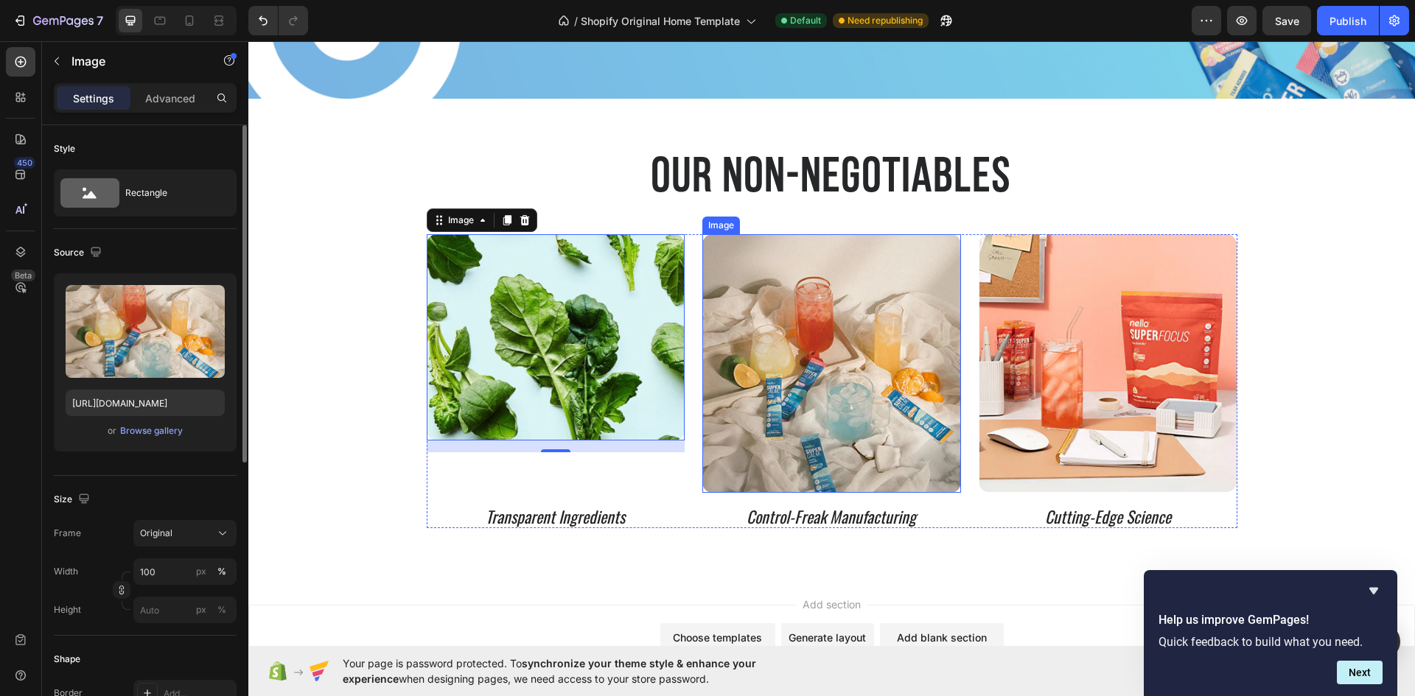
click at [858, 293] on img at bounding box center [831, 363] width 259 height 259
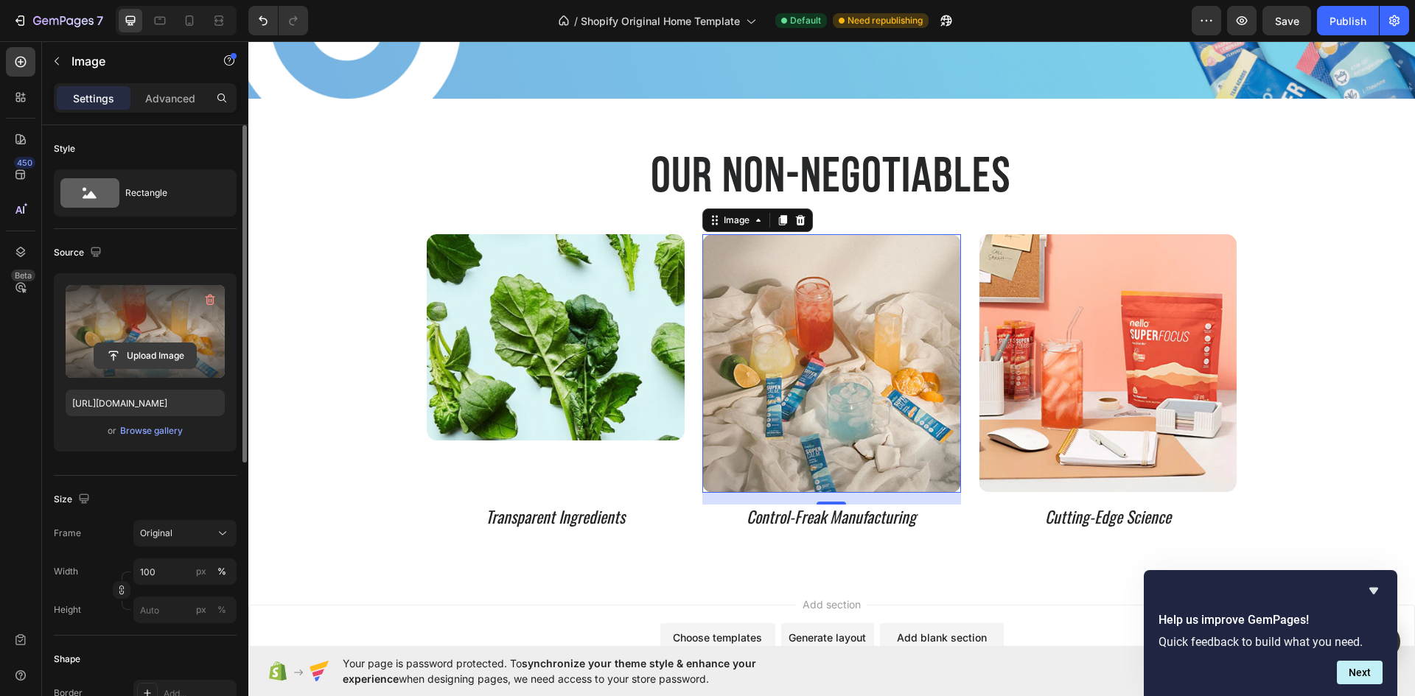
click at [150, 353] on input "file" at bounding box center [145, 355] width 102 height 25
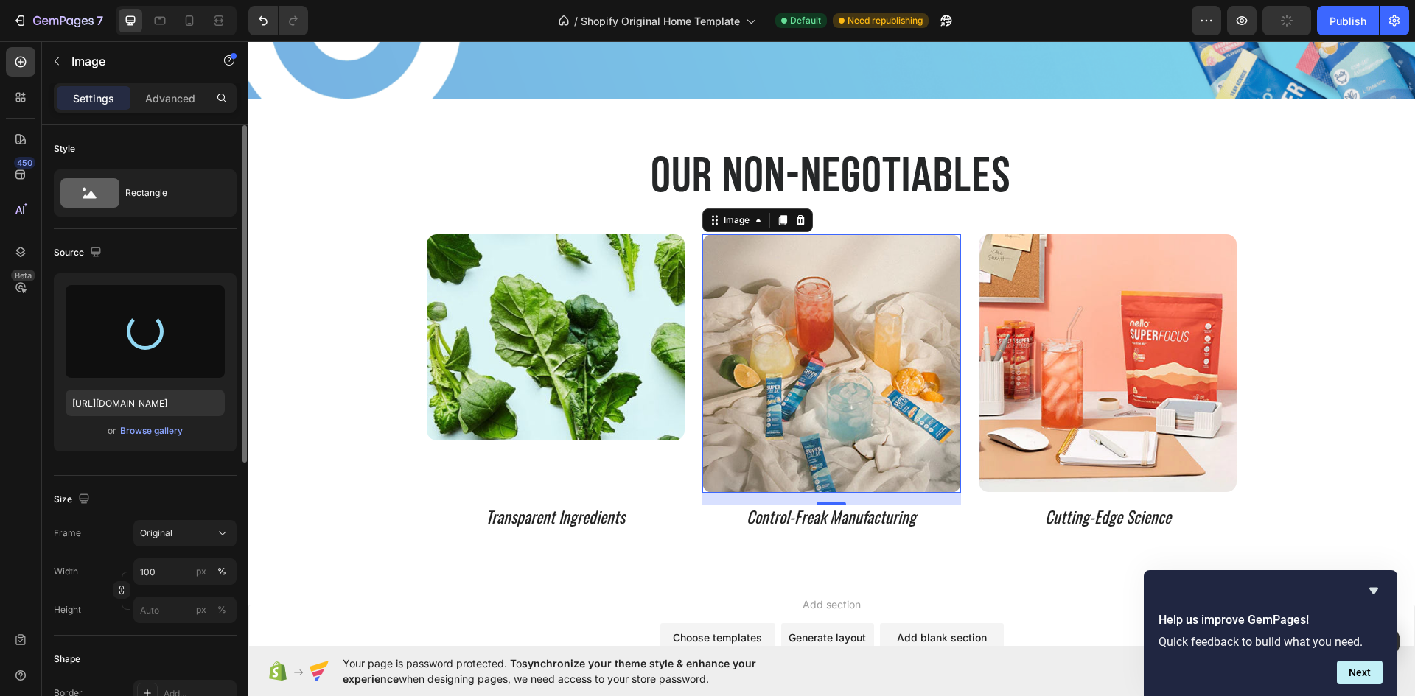
type input "https://cdn.shopify.com/s/files/1/0977/0935/9398/files/gempages_586361467175961…"
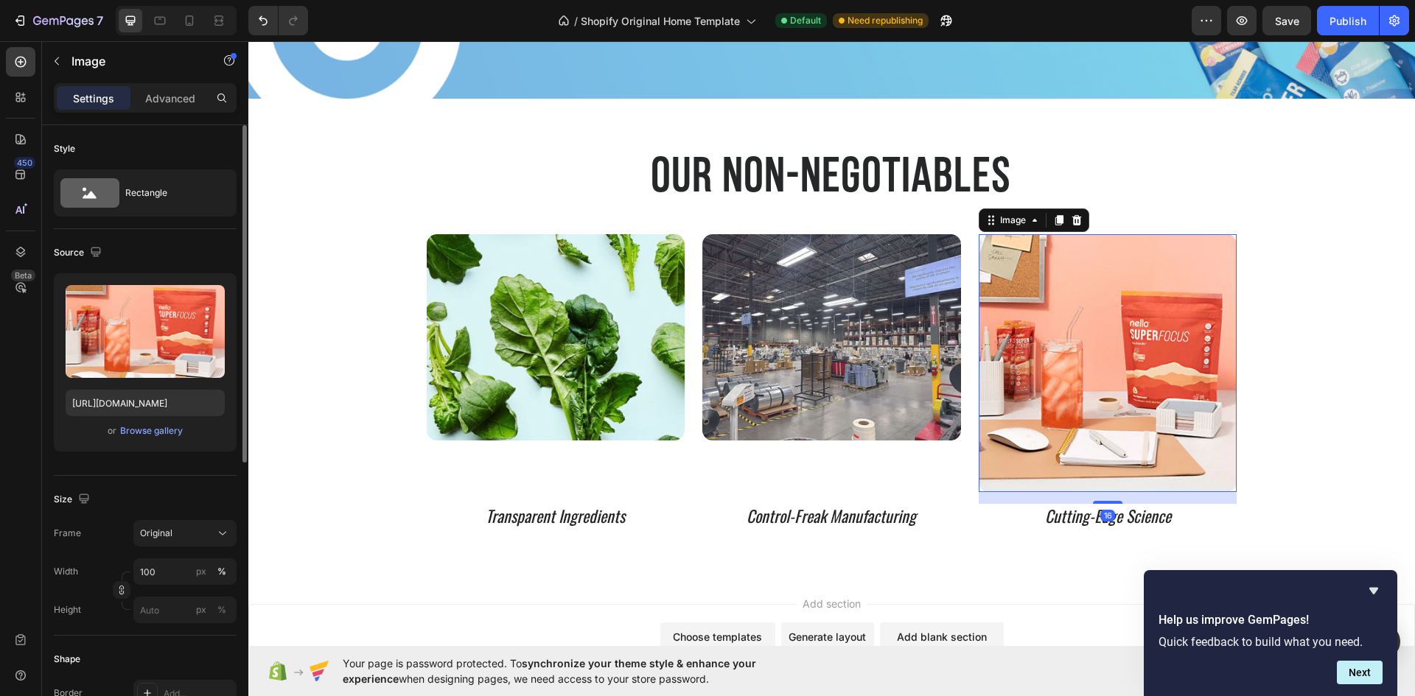
click at [1051, 374] on img at bounding box center [1107, 363] width 259 height 258
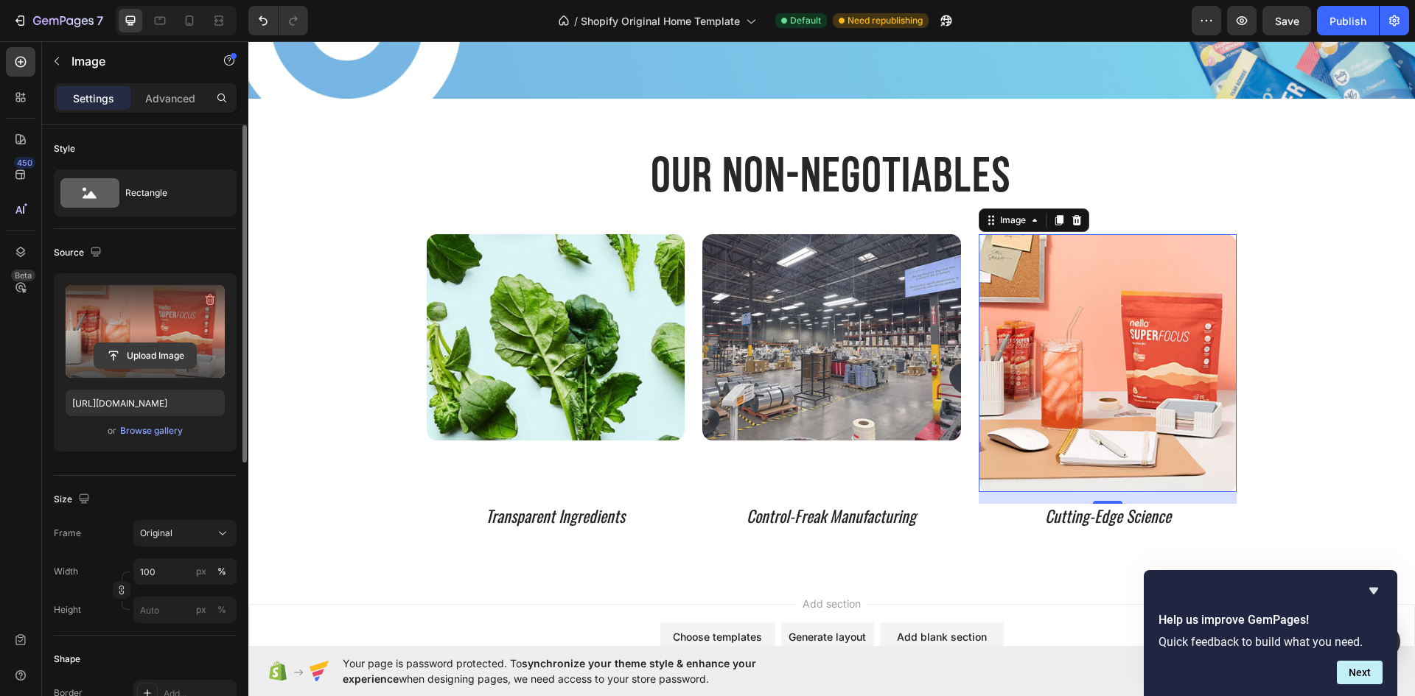
click at [138, 353] on input "file" at bounding box center [145, 355] width 102 height 25
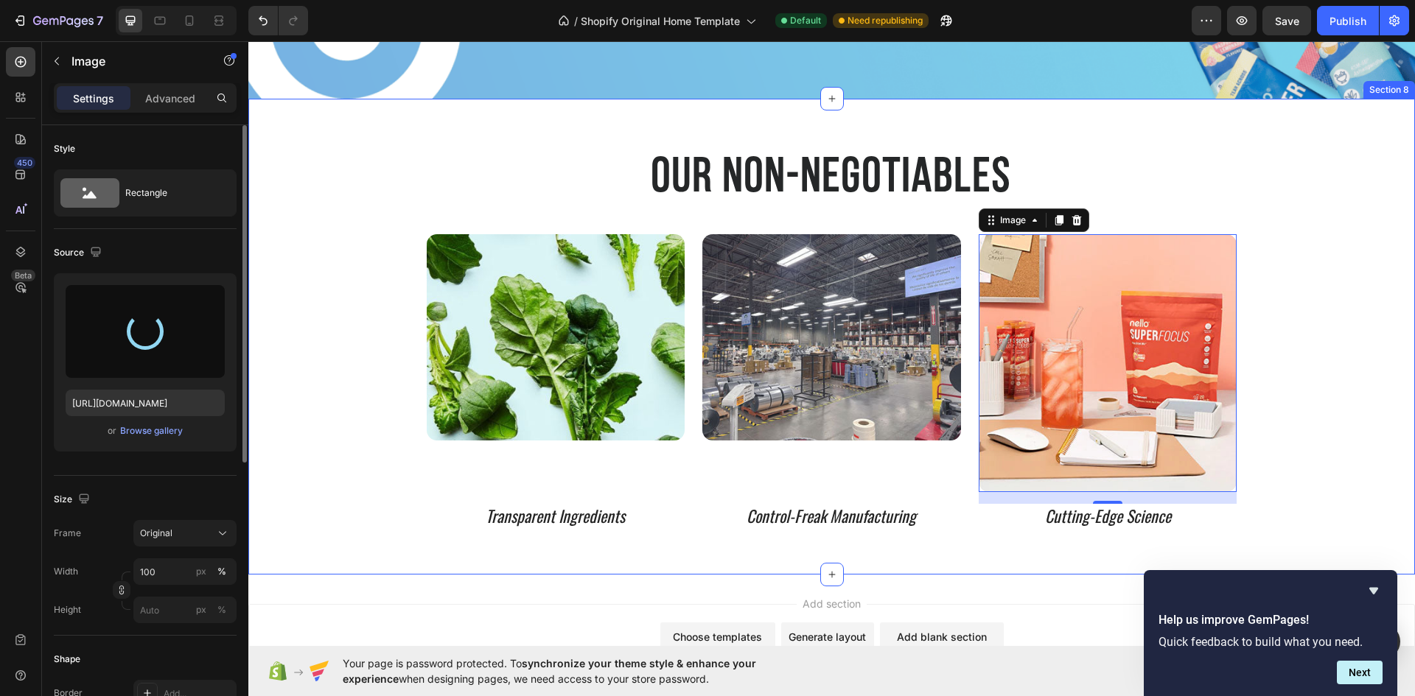
type input "https://cdn.shopify.com/s/files/1/0977/0935/9398/files/gempages_586361467175961…"
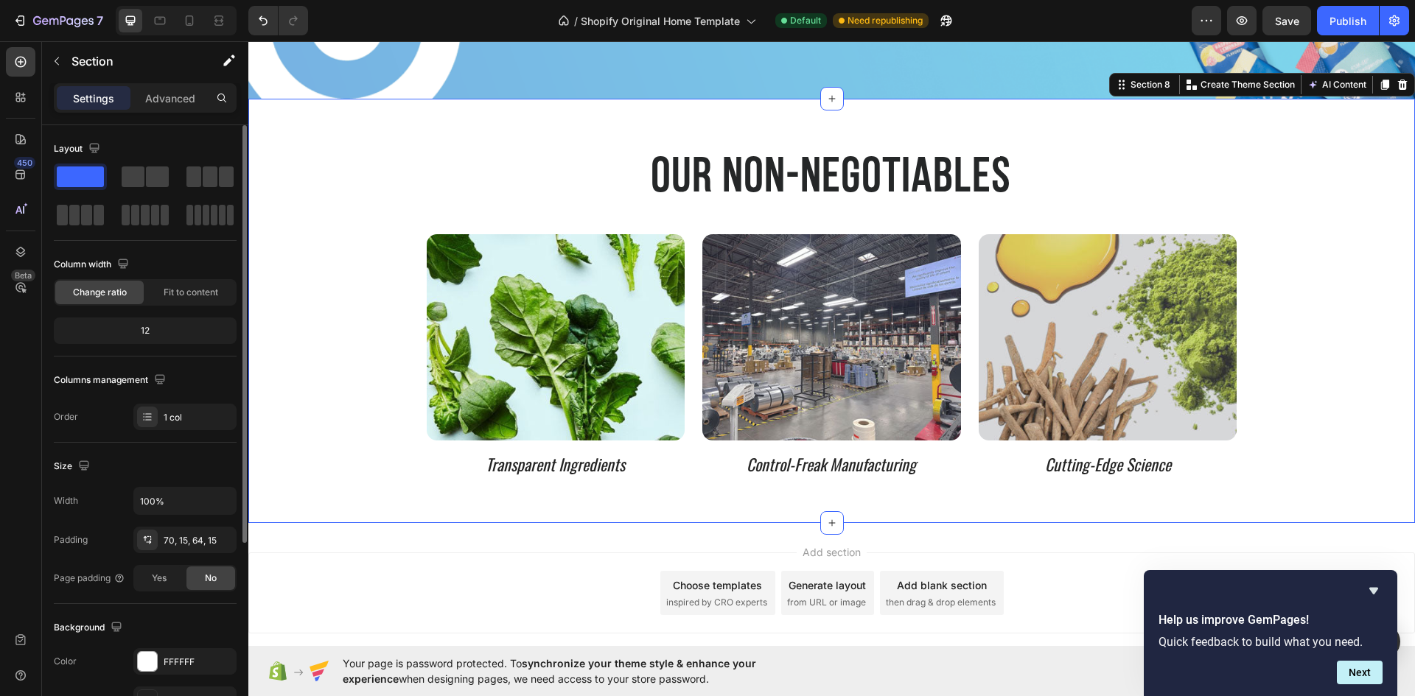
click at [970, 487] on div "⁠⁠⁠⁠⁠⁠⁠ Our Non-Negotiables Heading Row Image Transparent Ingredients Text Bloc…" at bounding box center [831, 311] width 1166 height 424
click at [1334, 13] on div "Publish" at bounding box center [1347, 20] width 37 height 15
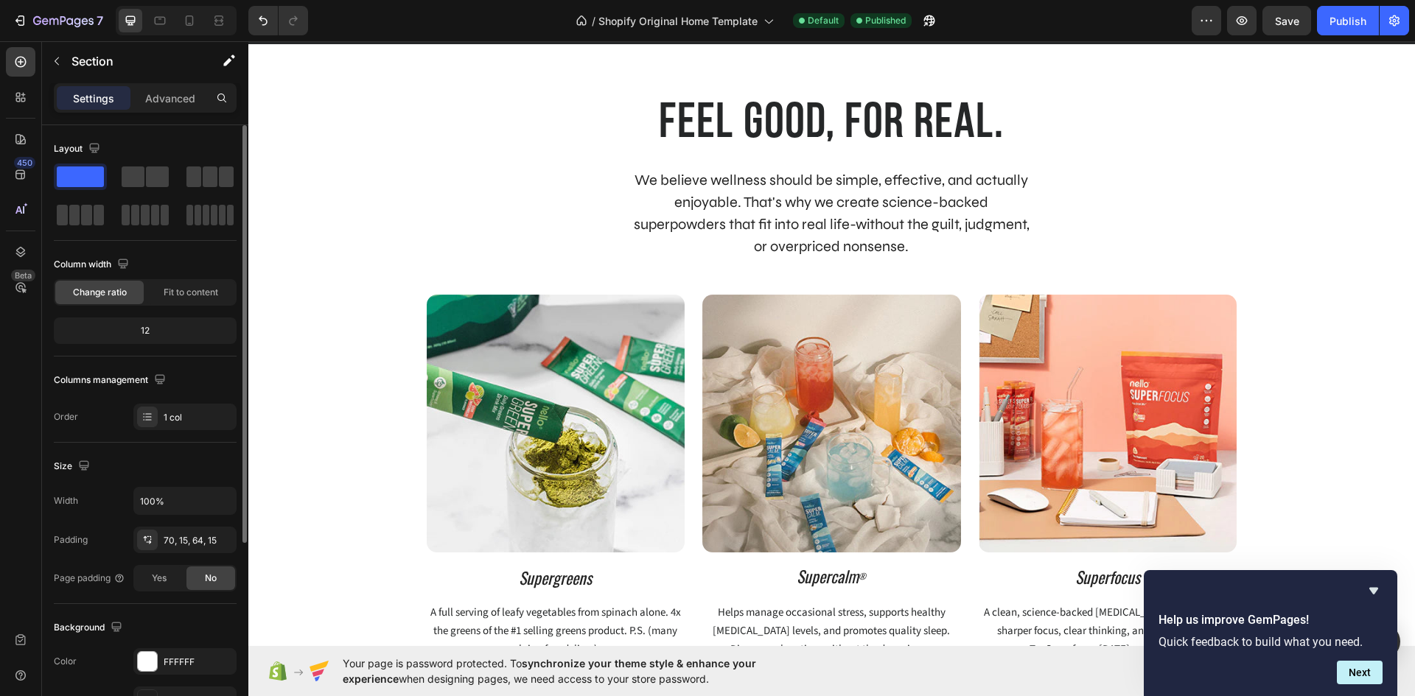
scroll to position [186, 0]
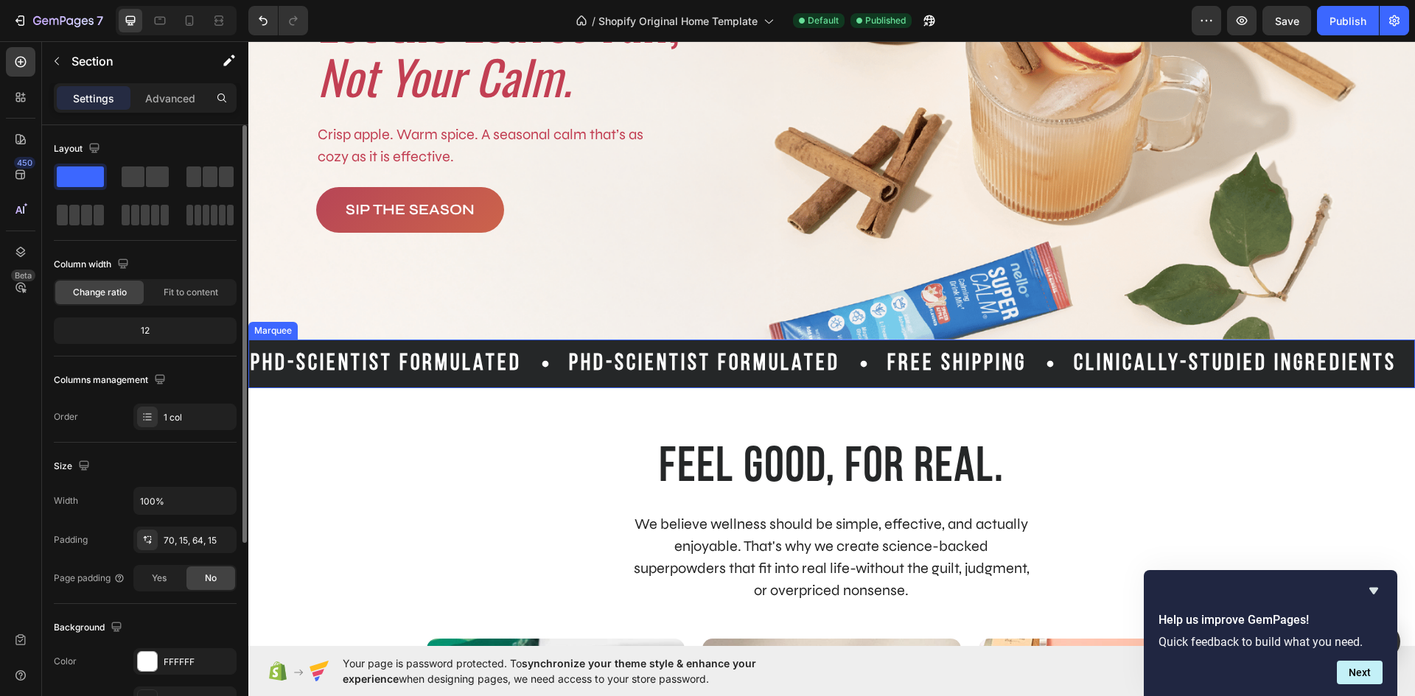
click at [844, 346] on div "phd-scientist formulated Text Block" at bounding box center [726, 364] width 318 height 37
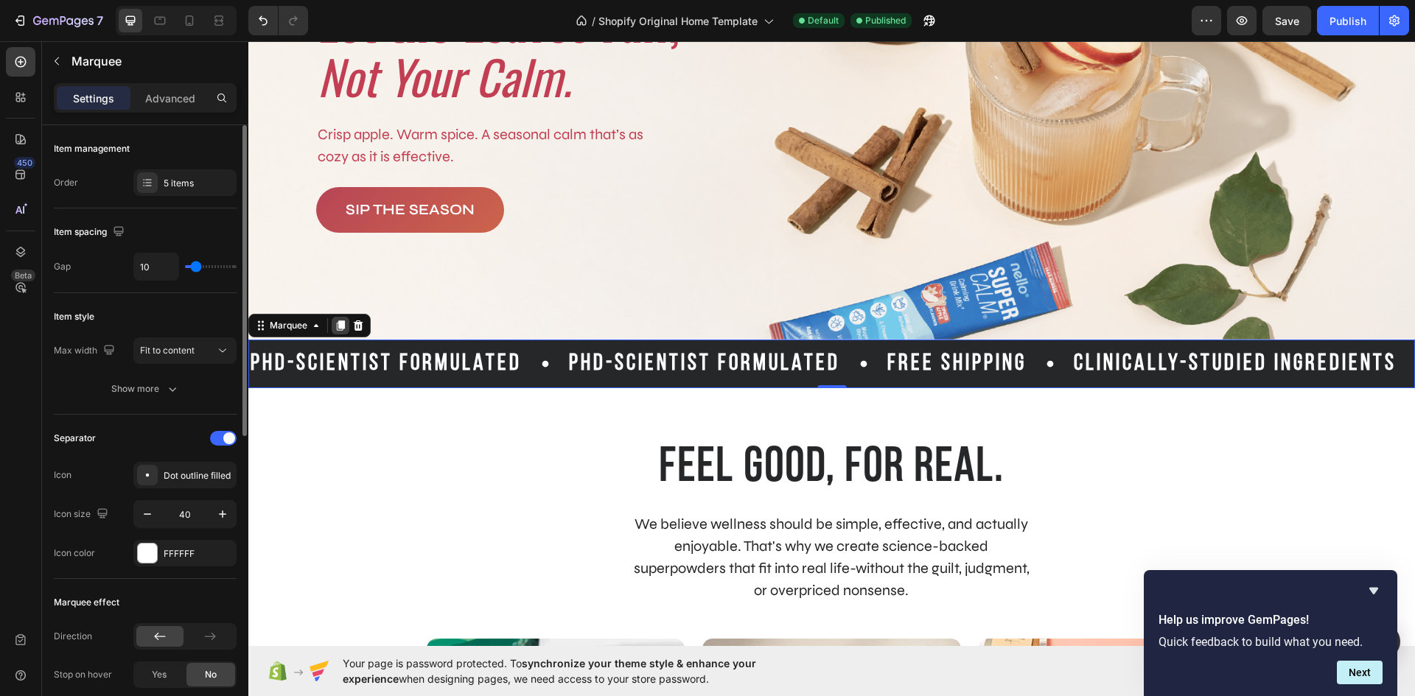
click at [337, 327] on icon at bounding box center [340, 326] width 12 height 12
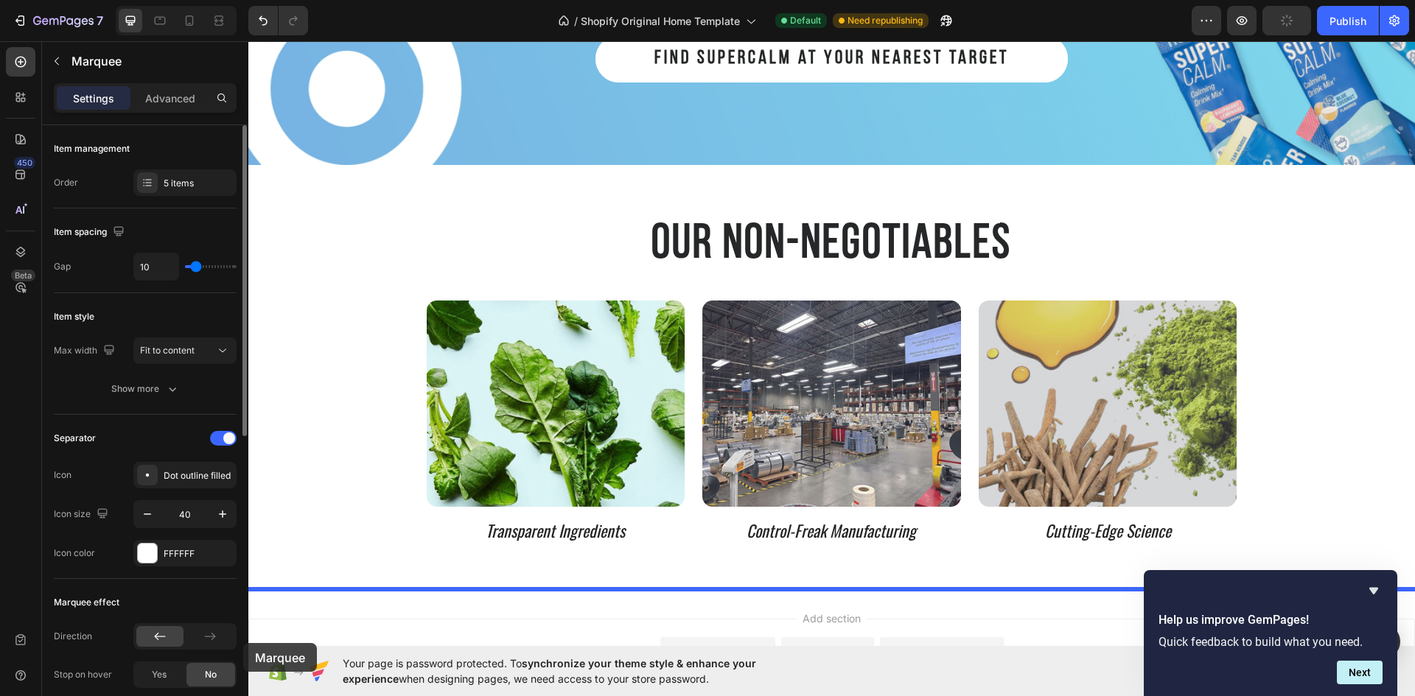
scroll to position [3235, 0]
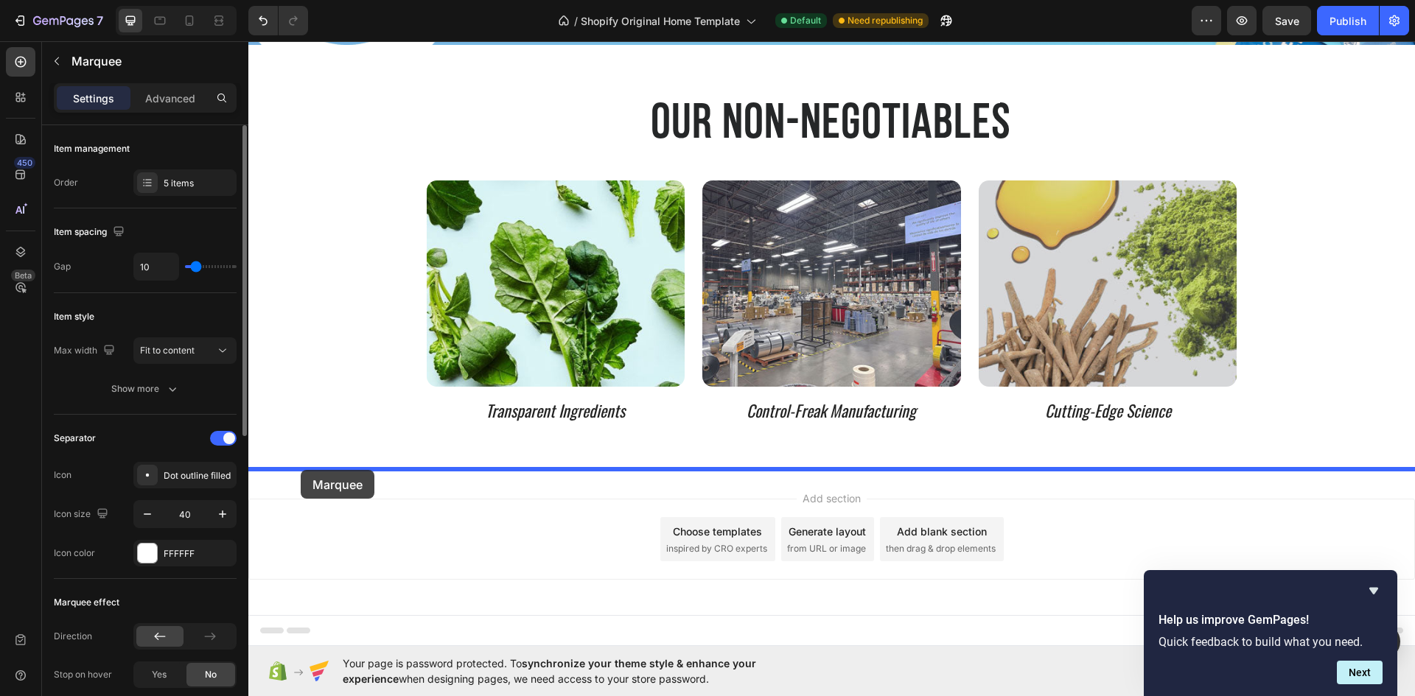
drag, startPoint x: 262, startPoint y: 378, endPoint x: 301, endPoint y: 470, distance: 99.7
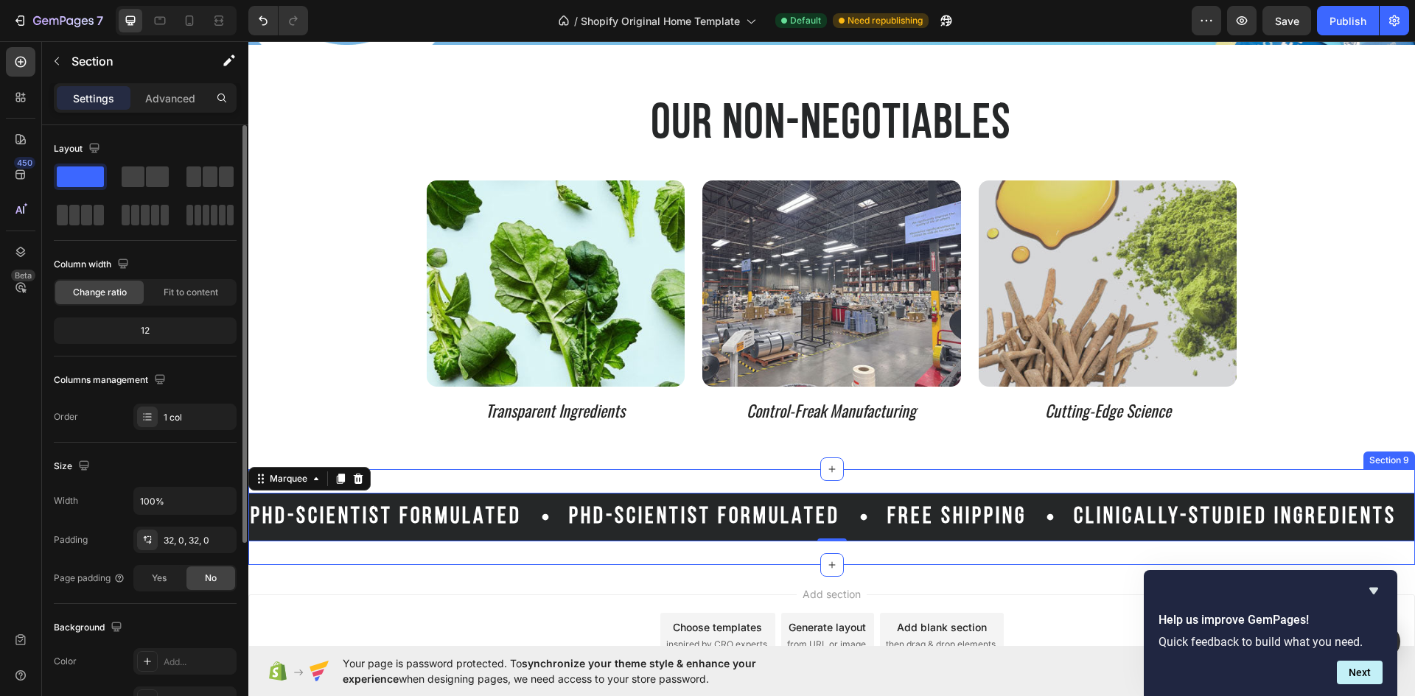
click at [716, 480] on div "PHD-scientist formulated Text Block phd-scientist formulated Text Block Free Sh…" at bounding box center [831, 517] width 1166 height 96
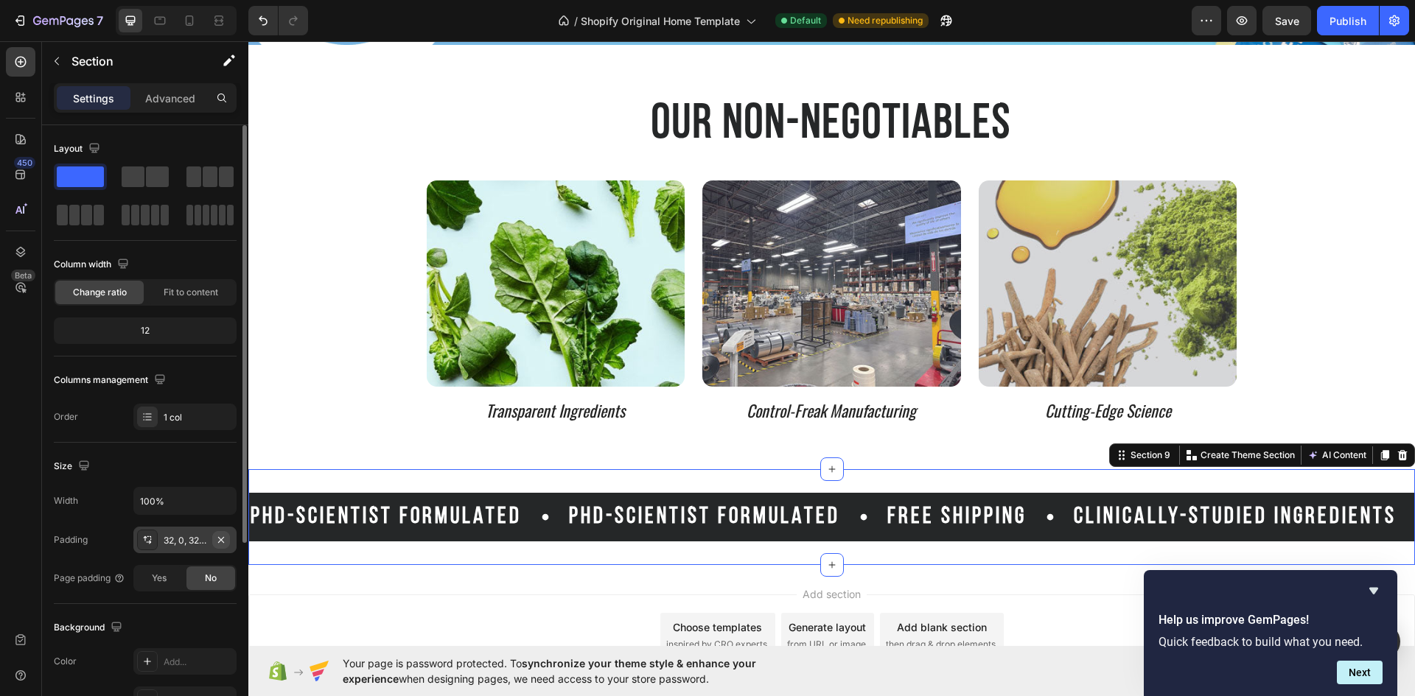
click at [222, 538] on icon "button" at bounding box center [221, 539] width 6 height 6
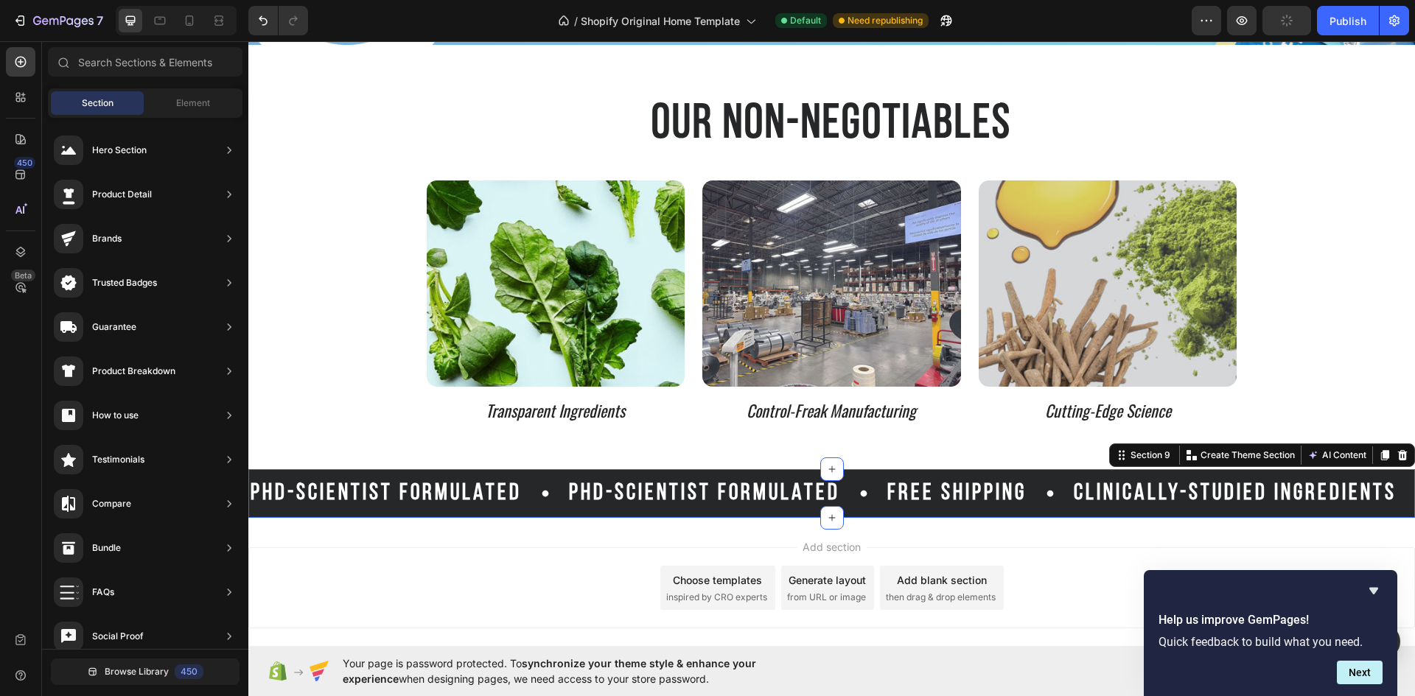
click at [712, 526] on div "Add section Choose templates inspired by CRO experts Generate layout from URL o…" at bounding box center [831, 591] width 1166 height 146
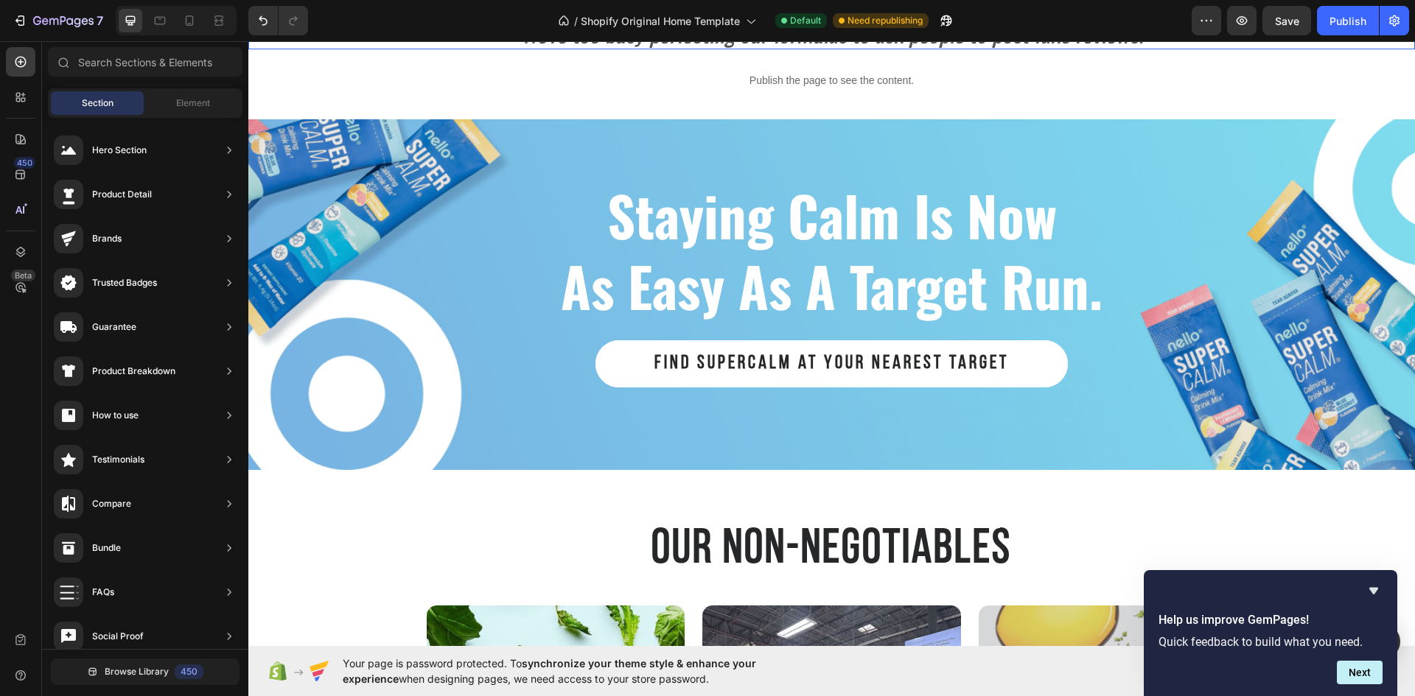
scroll to position [2498, 0]
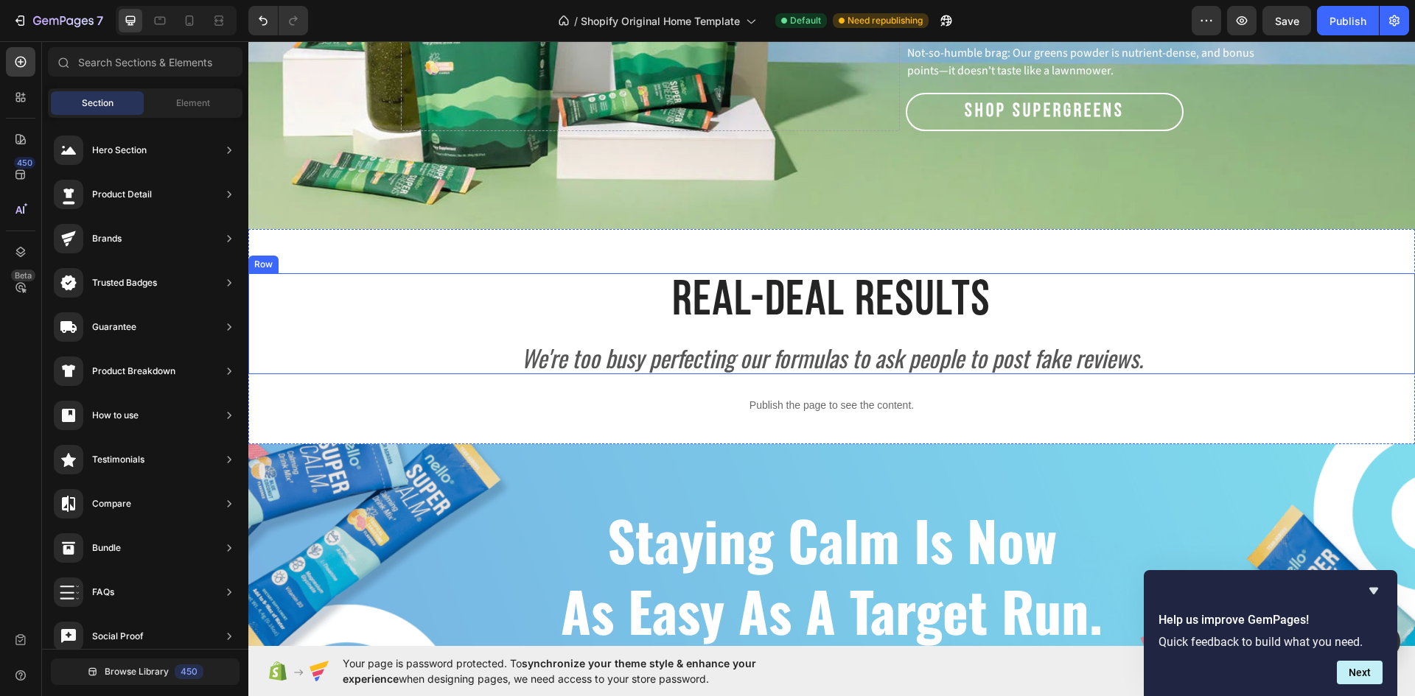
click at [512, 322] on div "Real-Deal Results Heading We're too busy perfecting our formulas to ask people …" at bounding box center [831, 323] width 1166 height 101
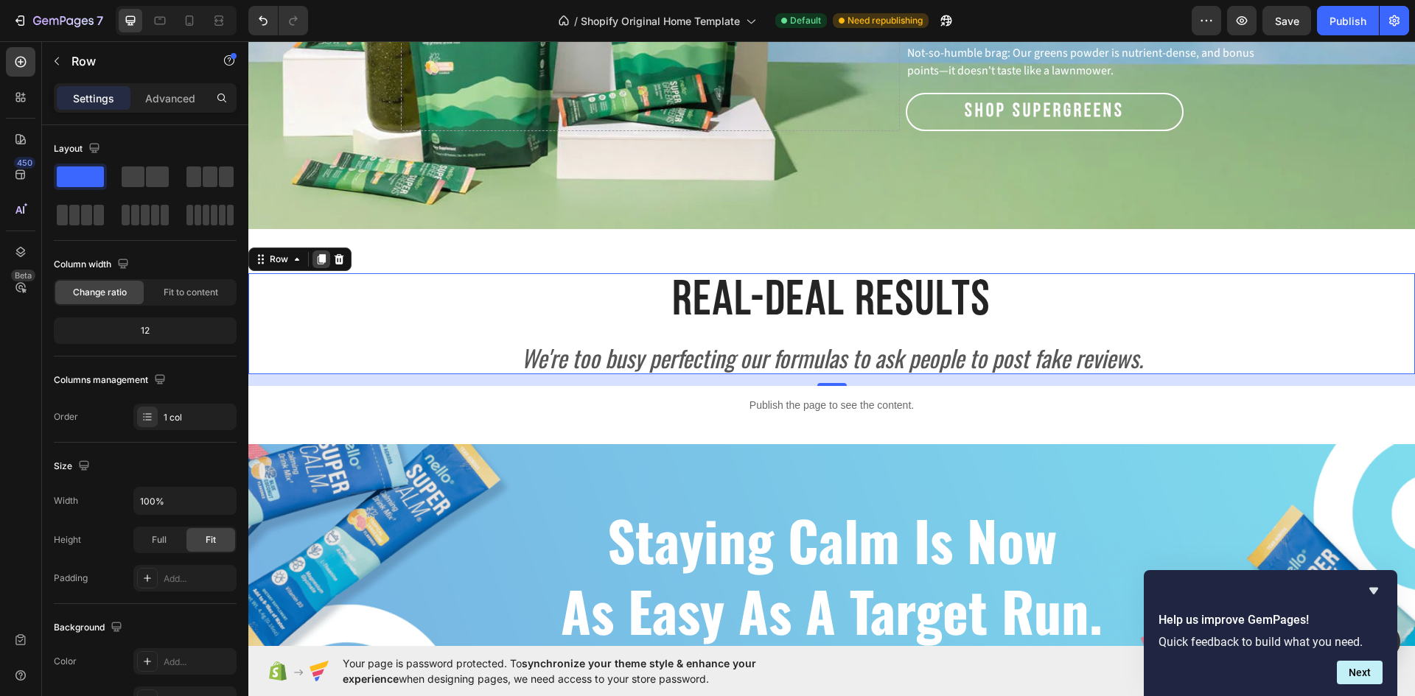
click at [323, 254] on icon at bounding box center [322, 259] width 8 height 10
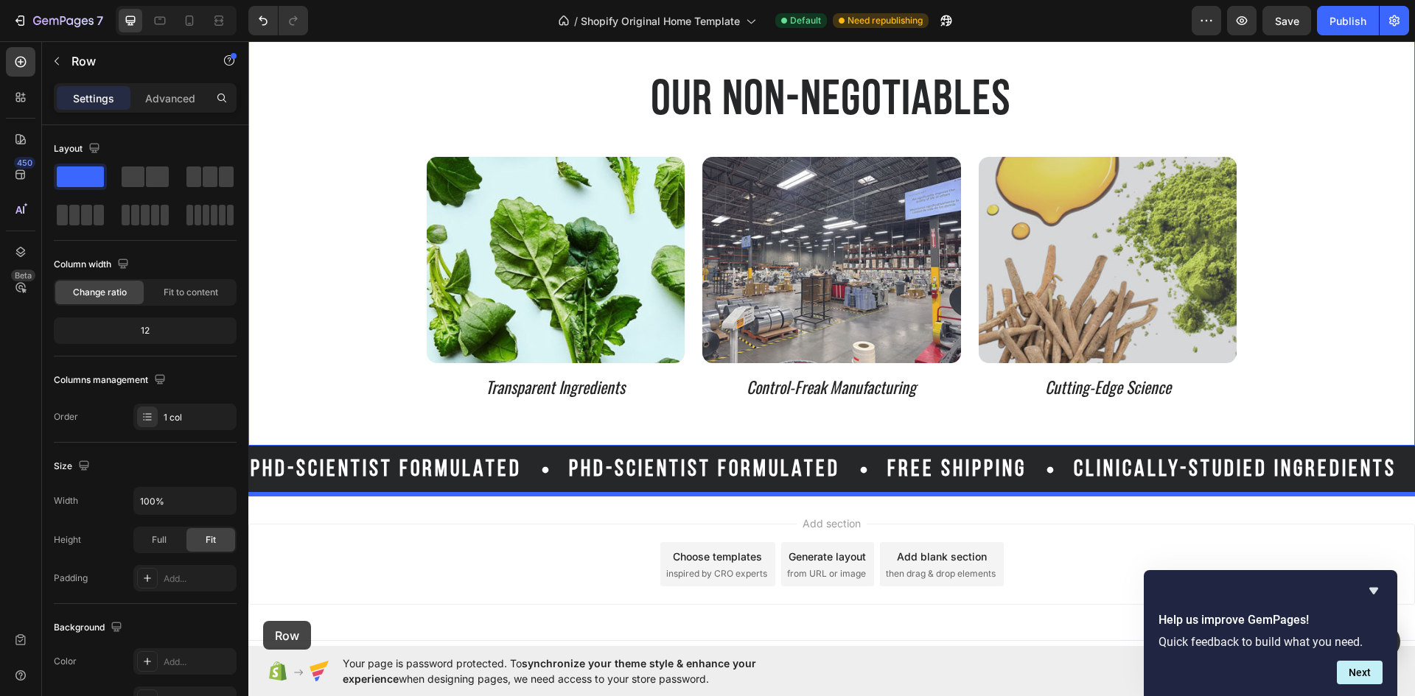
scroll to position [3396, 0]
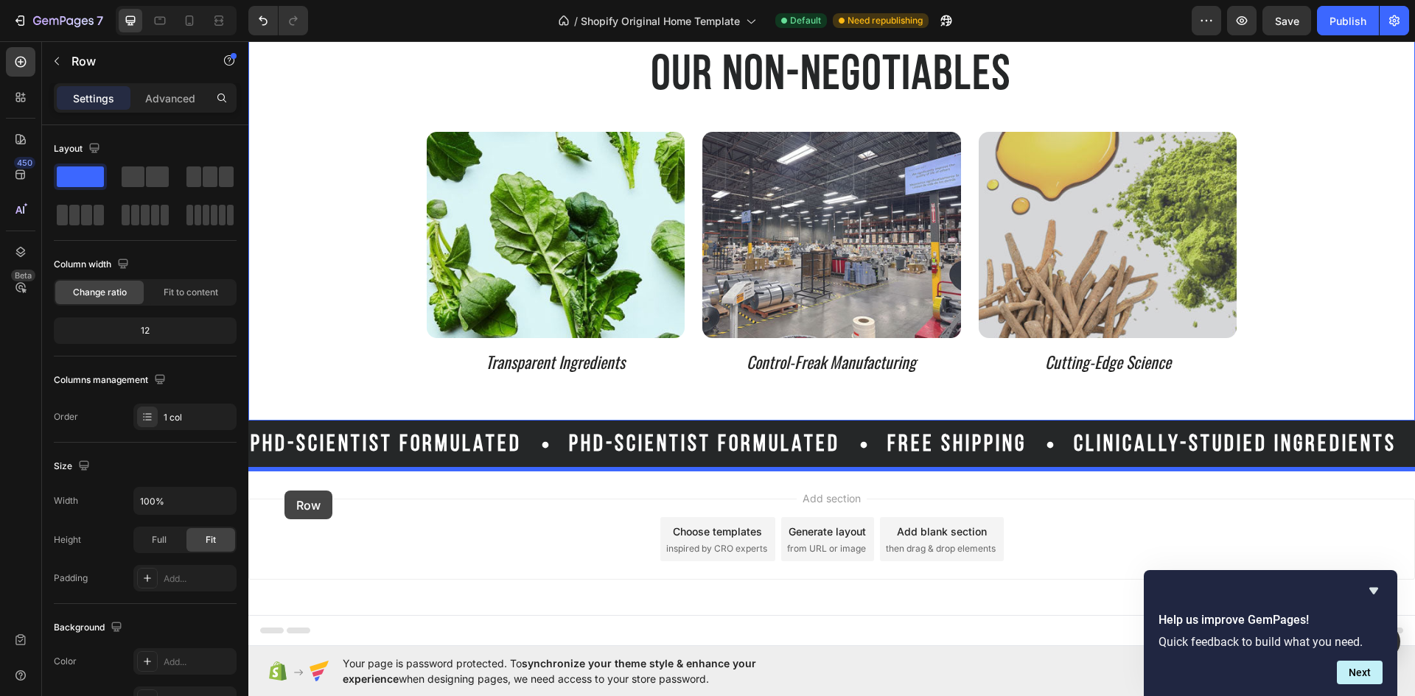
drag, startPoint x: 266, startPoint y: 360, endPoint x: 284, endPoint y: 491, distance: 131.7
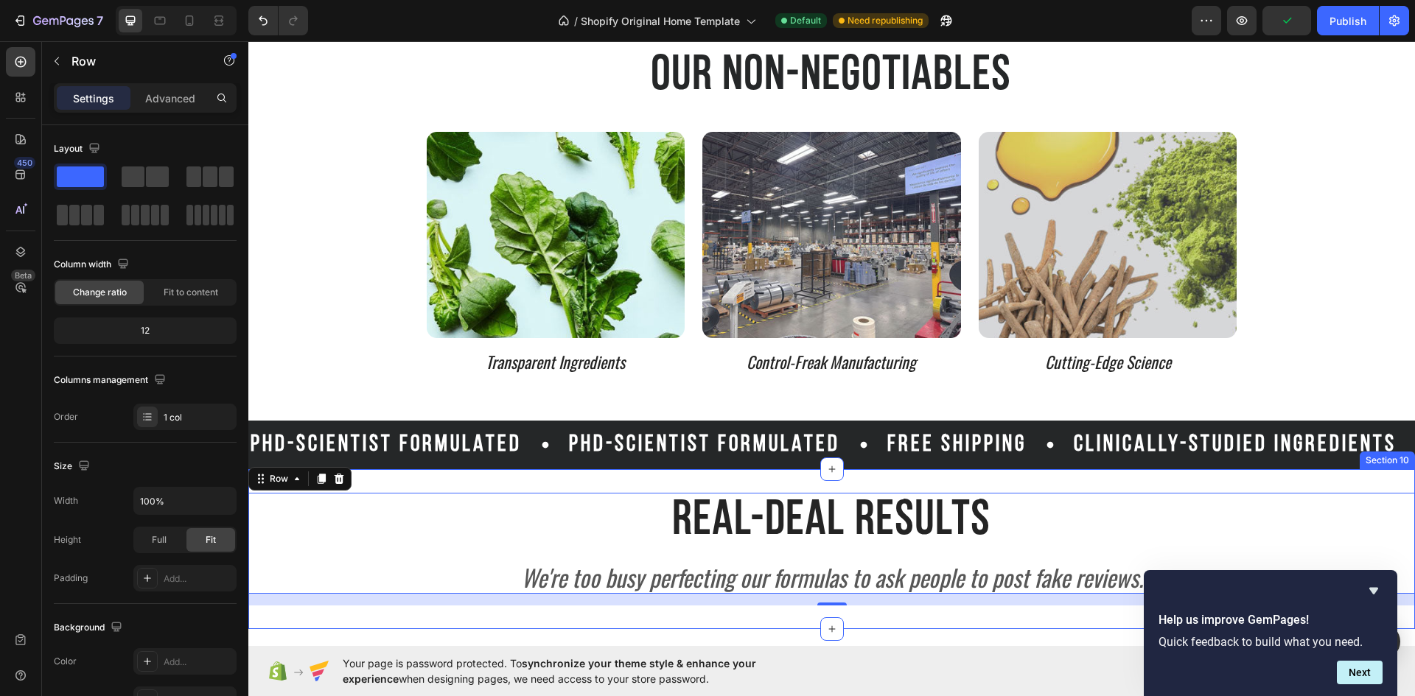
click at [626, 480] on div "Real-Deal Results Heading We're too busy perfecting our formulas to ask people …" at bounding box center [831, 549] width 1166 height 160
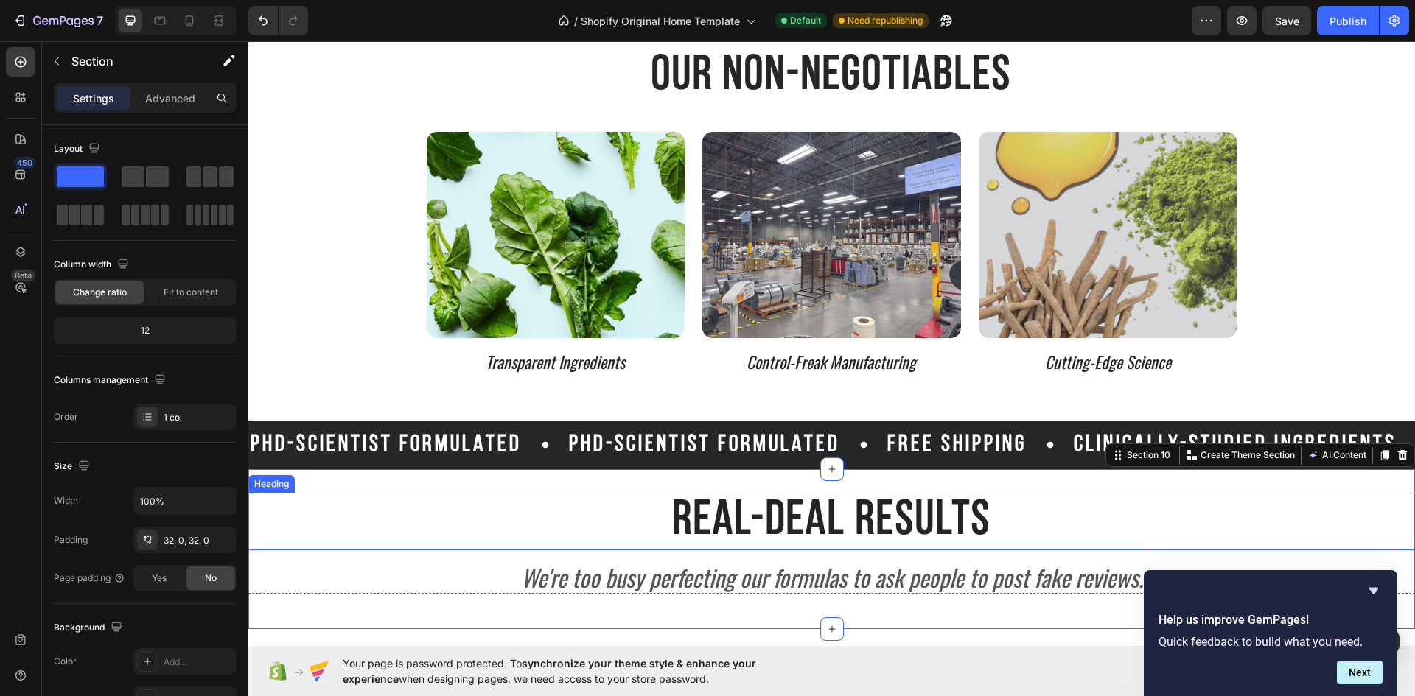
click at [987, 519] on h2 "Real-Deal Results" at bounding box center [831, 521] width 1166 height 57
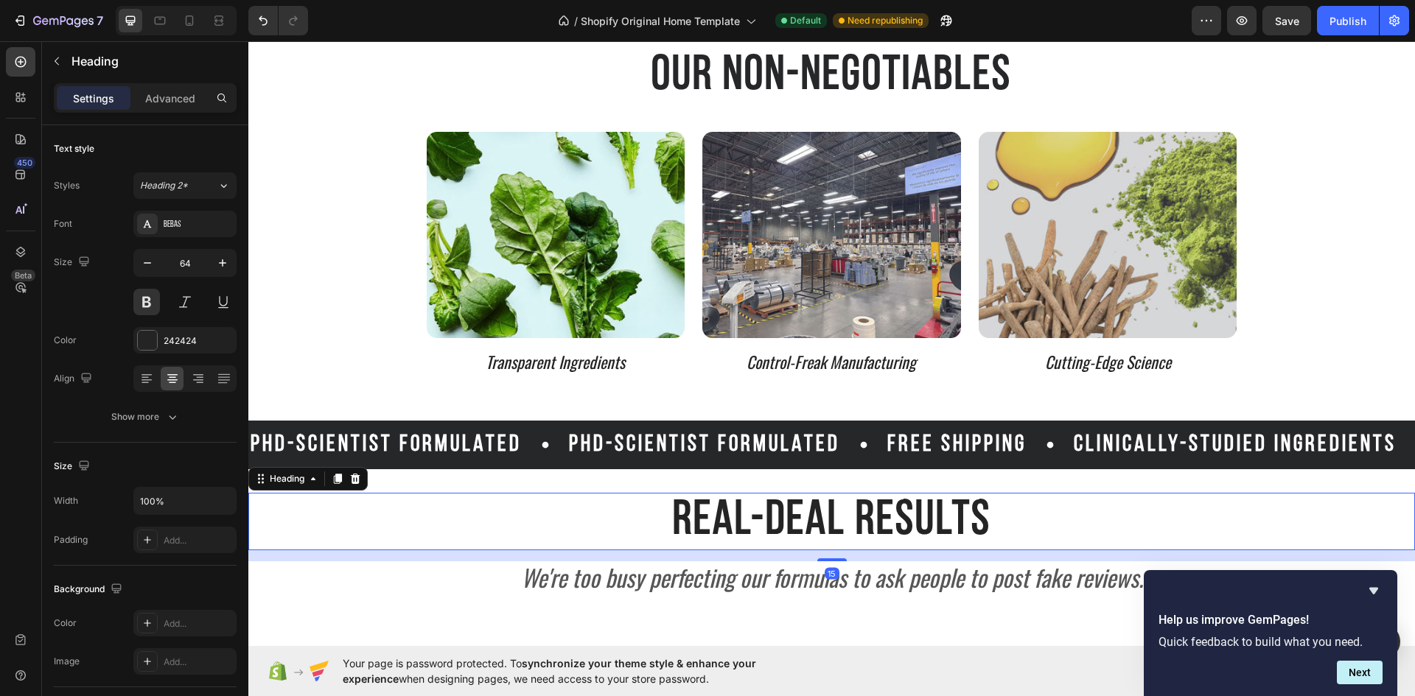
click at [984, 520] on h2 "Real-Deal Results" at bounding box center [831, 521] width 1166 height 57
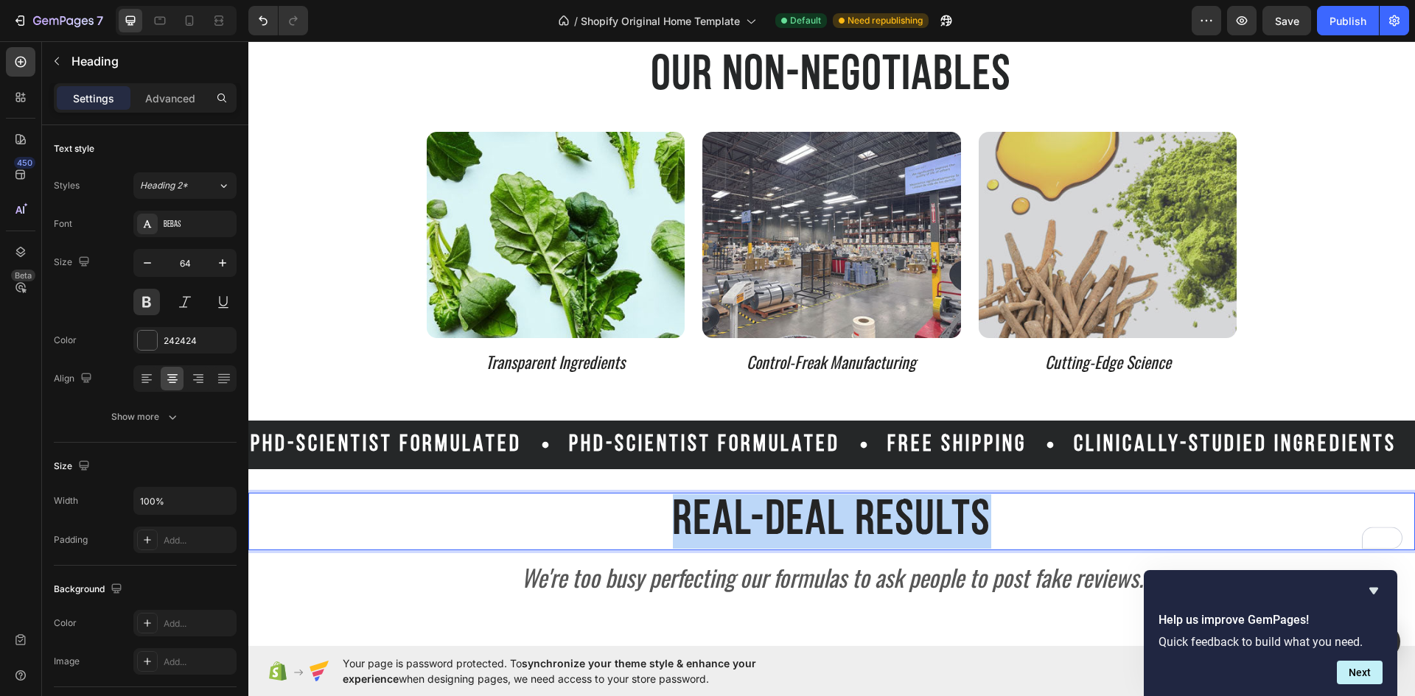
drag, startPoint x: 985, startPoint y: 519, endPoint x: 670, endPoint y: 533, distance: 315.6
click at [670, 533] on p "Real-Deal Results" at bounding box center [831, 521] width 1163 height 55
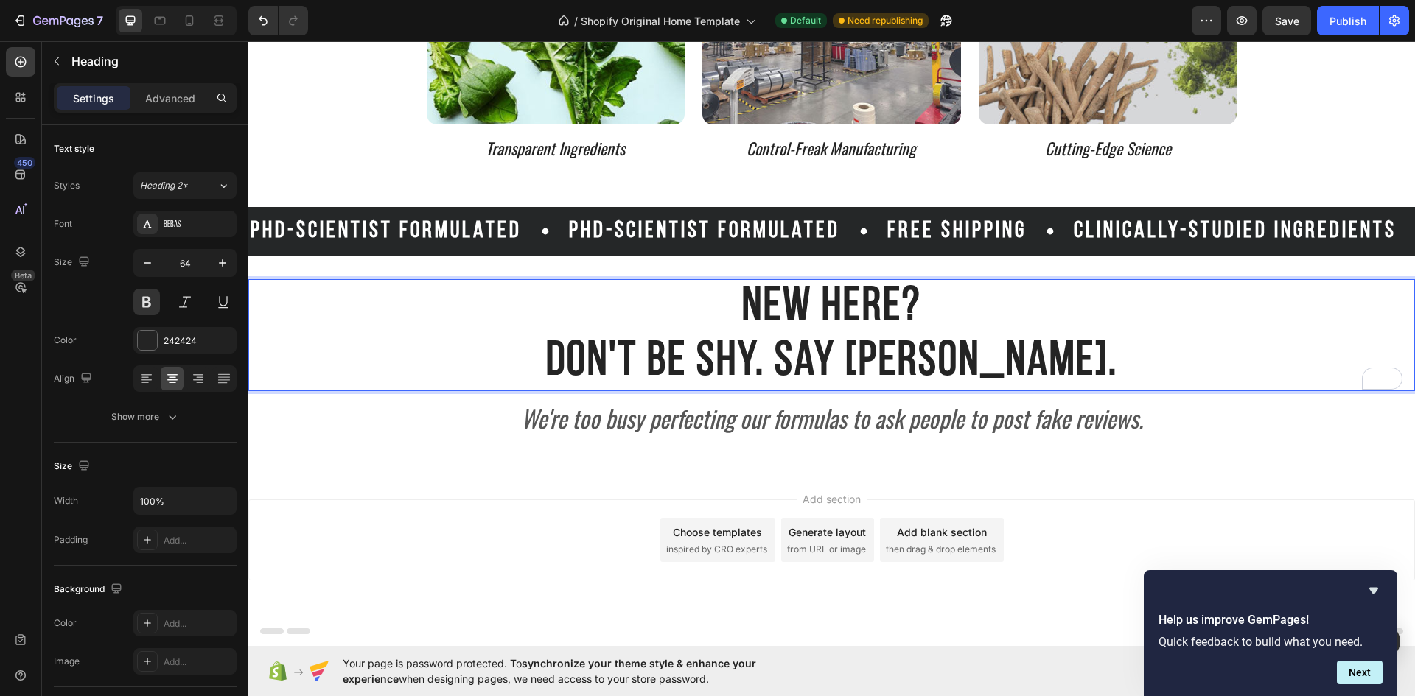
scroll to position [3611, 0]
click at [1051, 416] on p "We're too busy perfecting our formulas to ask people to post fake reviews." at bounding box center [831, 417] width 1163 height 29
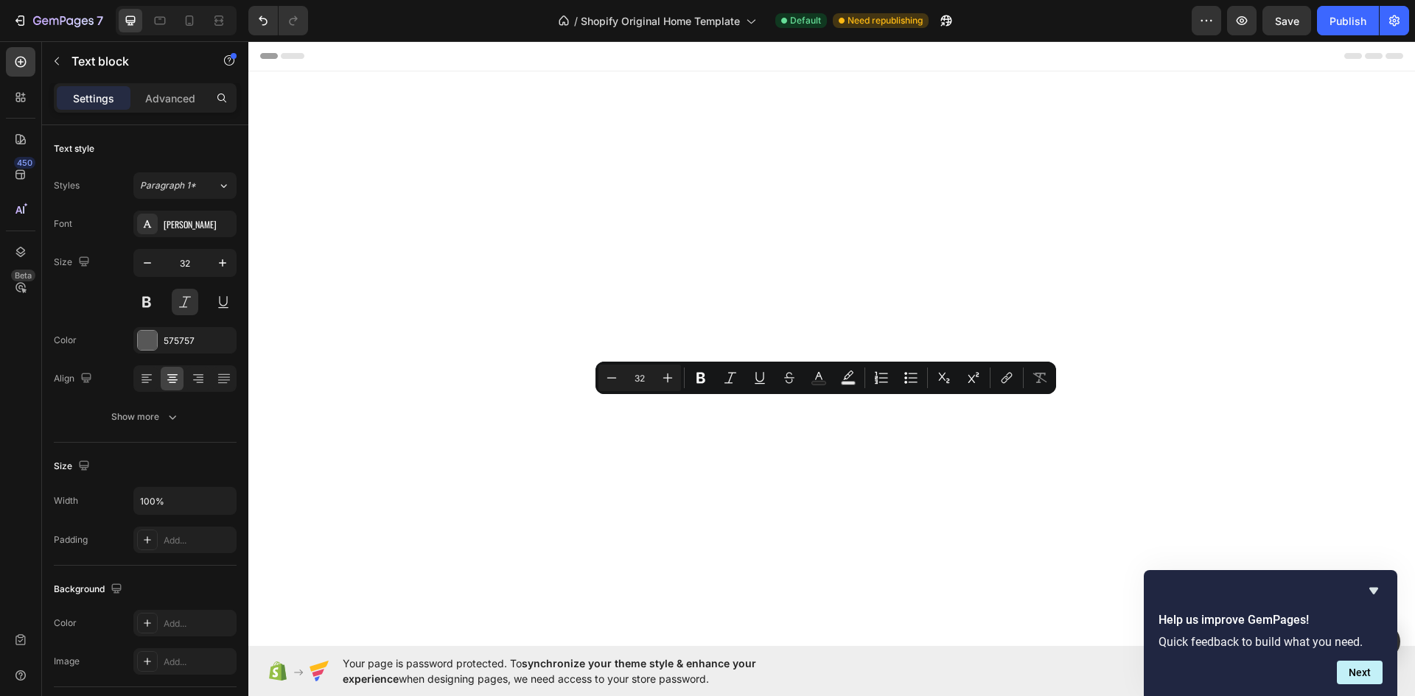
scroll to position [3611, 0]
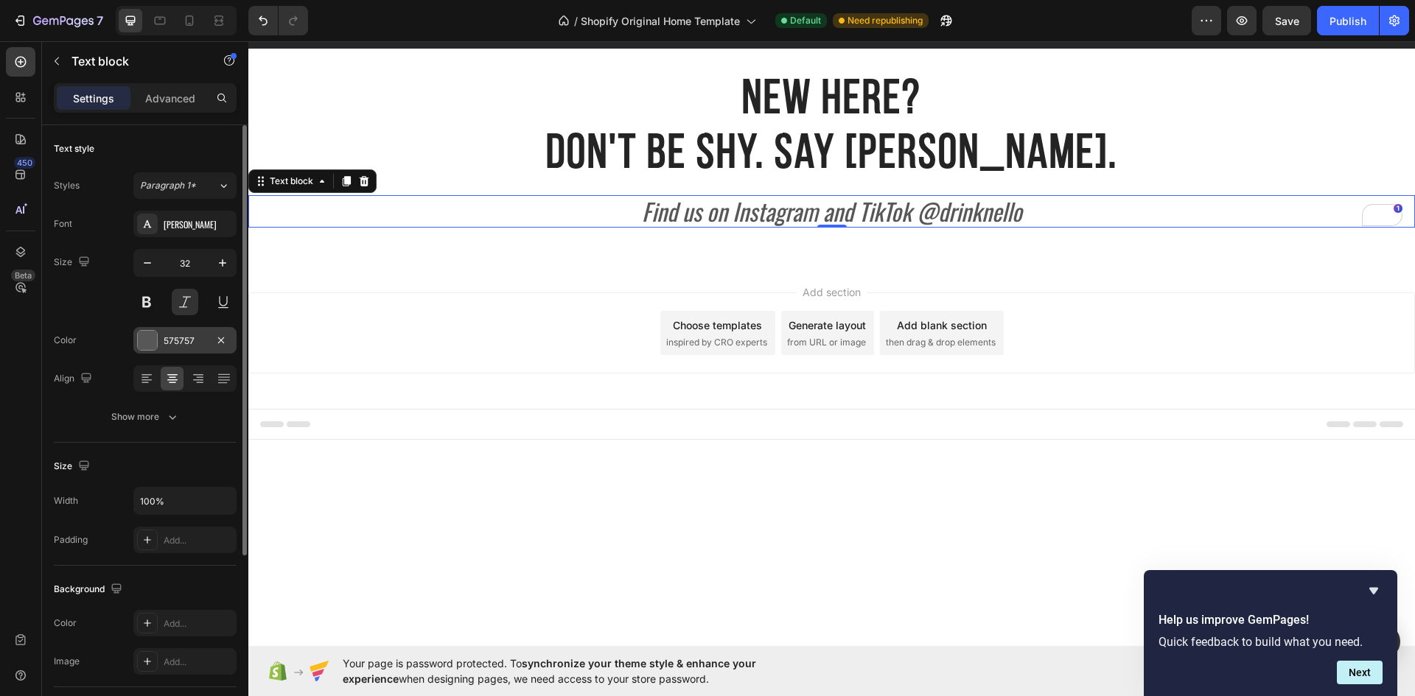
click at [170, 343] on div "575757" at bounding box center [185, 340] width 43 height 13
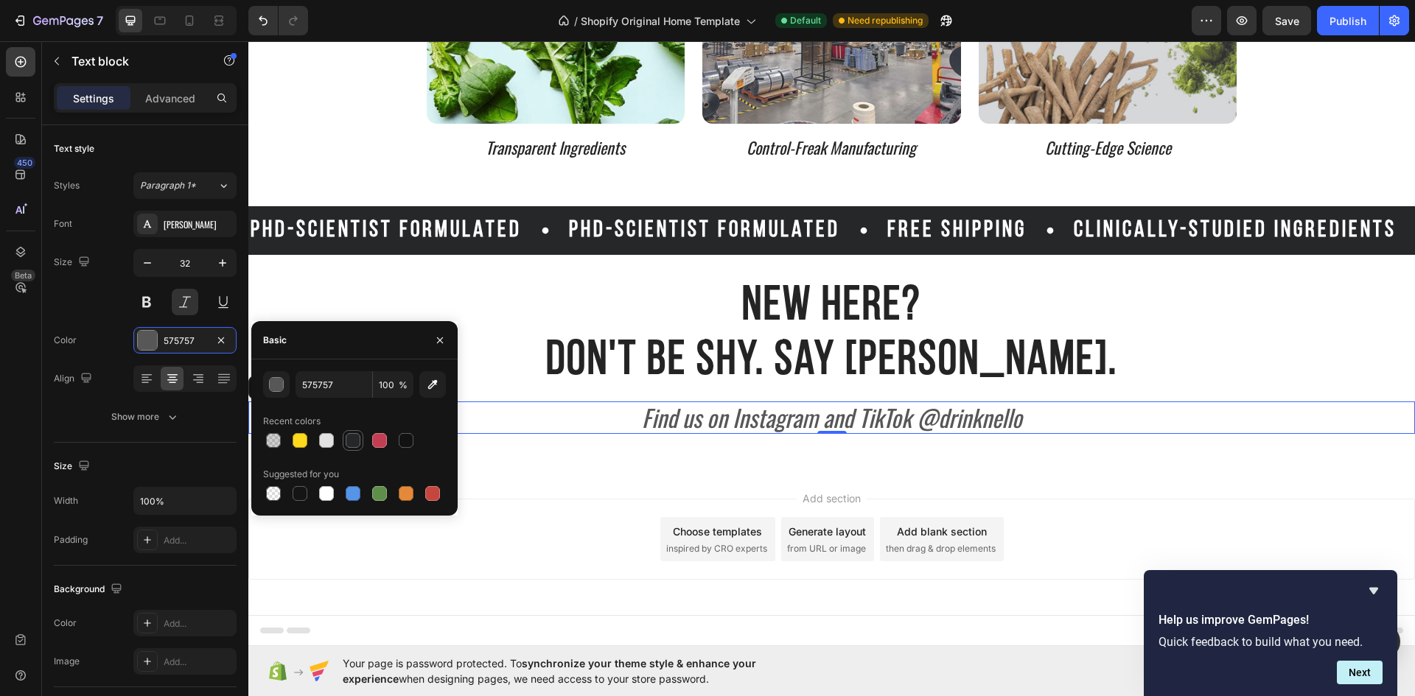
click at [352, 438] on div at bounding box center [353, 440] width 15 height 15
type input "252728"
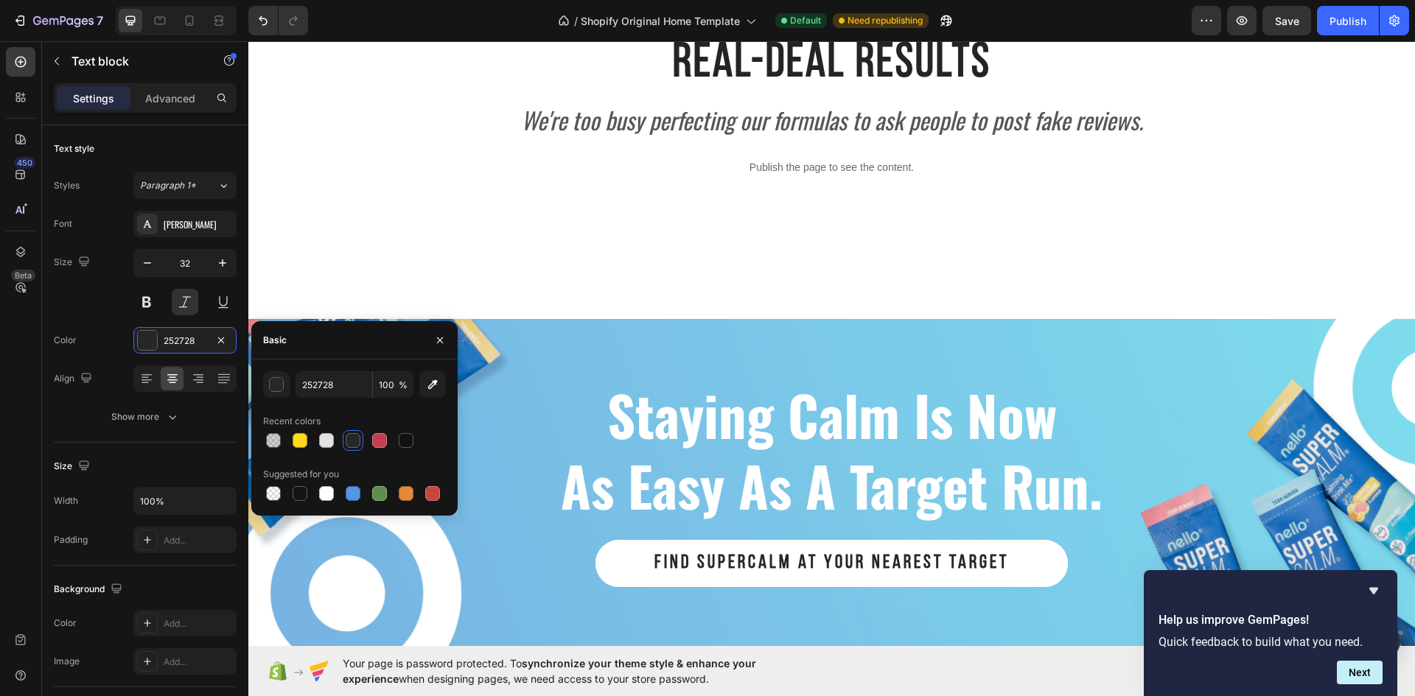
scroll to position [2432, 0]
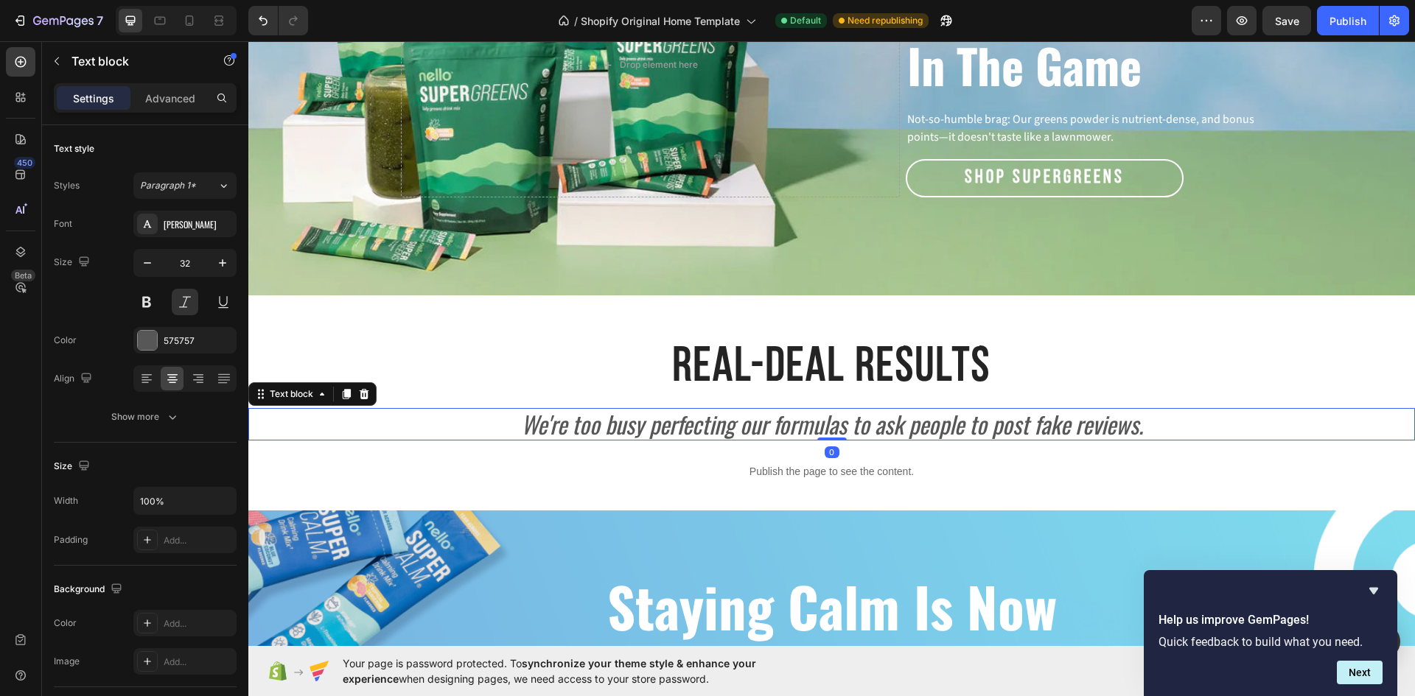
click at [707, 421] on p "We're too busy perfecting our formulas to ask people to post fake reviews." at bounding box center [831, 424] width 1163 height 29
click at [169, 335] on div "575757" at bounding box center [185, 340] width 43 height 13
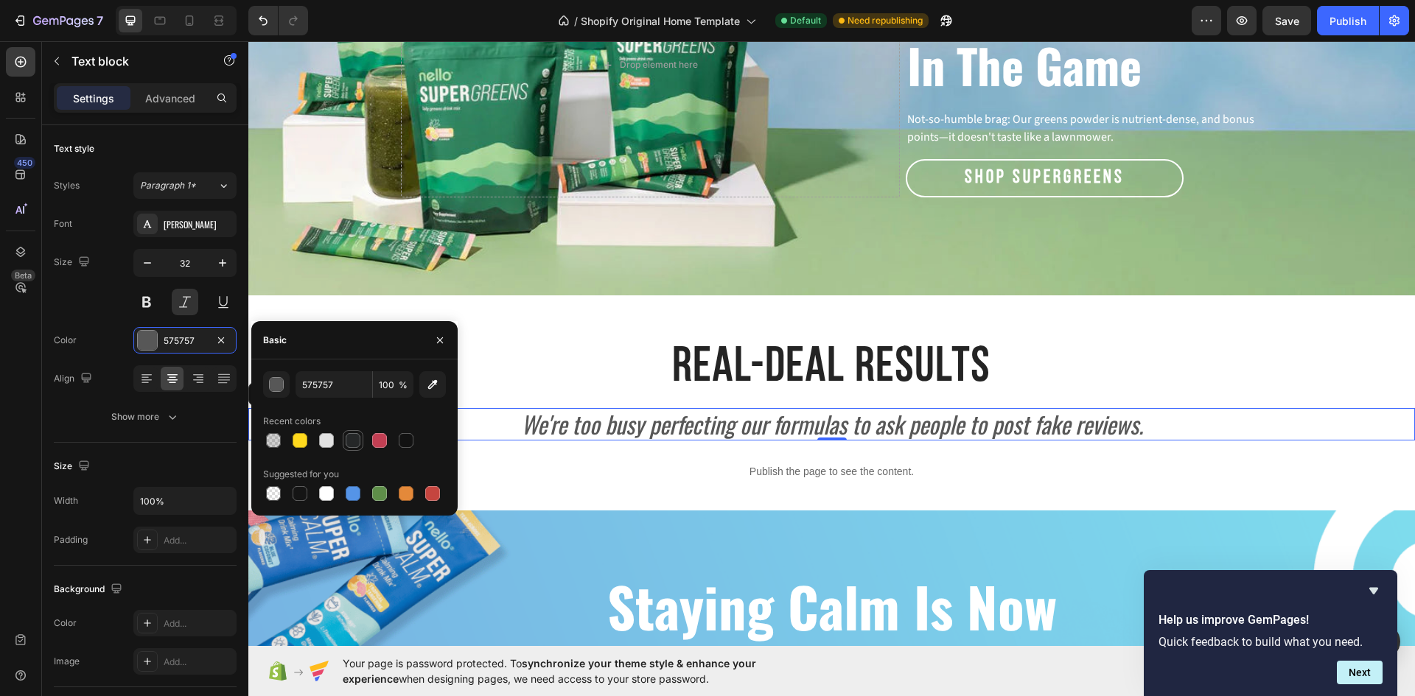
click at [357, 441] on div at bounding box center [353, 440] width 15 height 15
type input "252728"
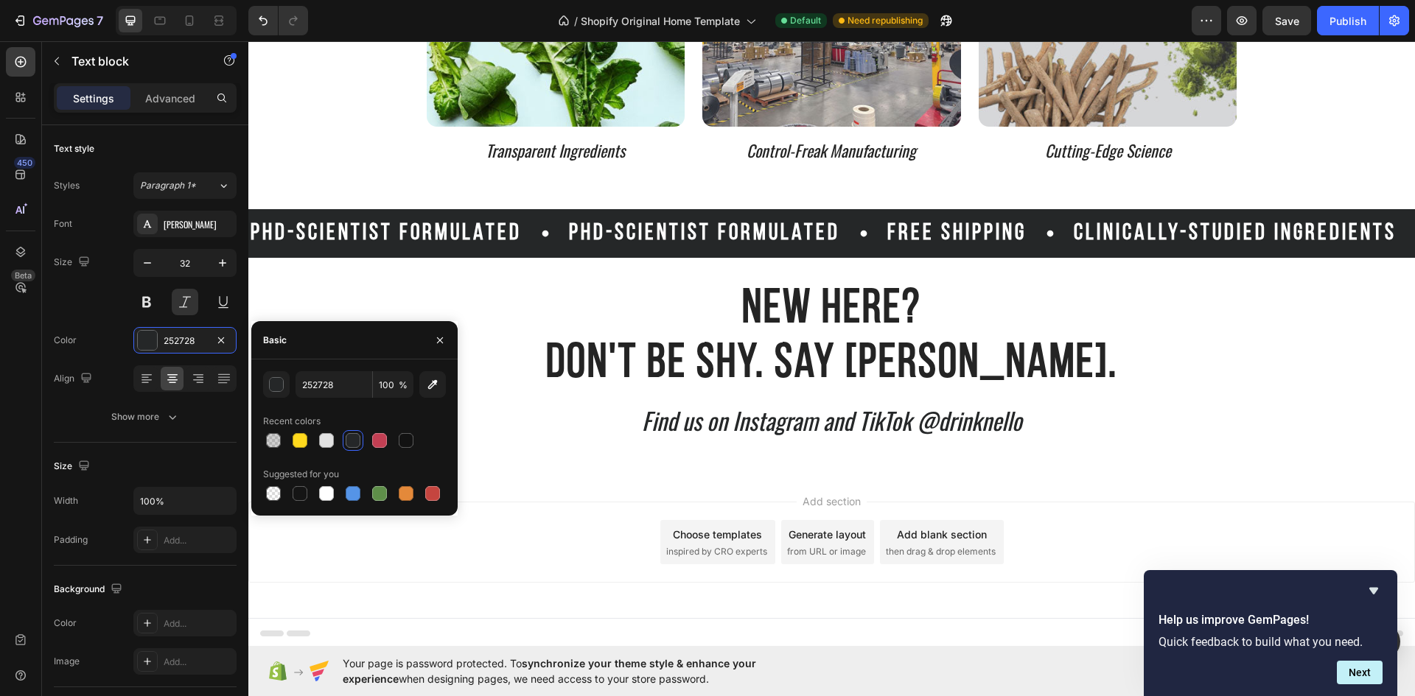
scroll to position [3498, 0]
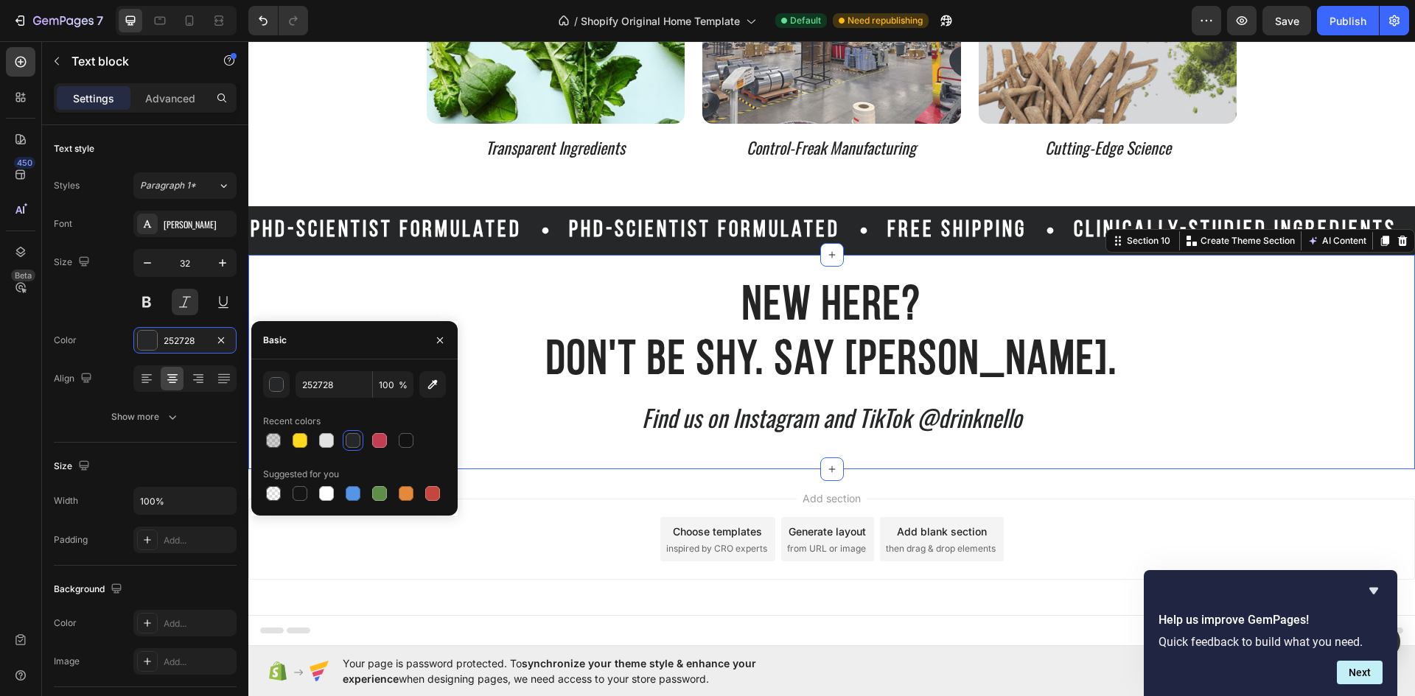
click at [959, 449] on div "New Here? Don't Be Shy. Say Nello. Heading Find us on Instagram and TikTok @dri…" at bounding box center [831, 362] width 1166 height 214
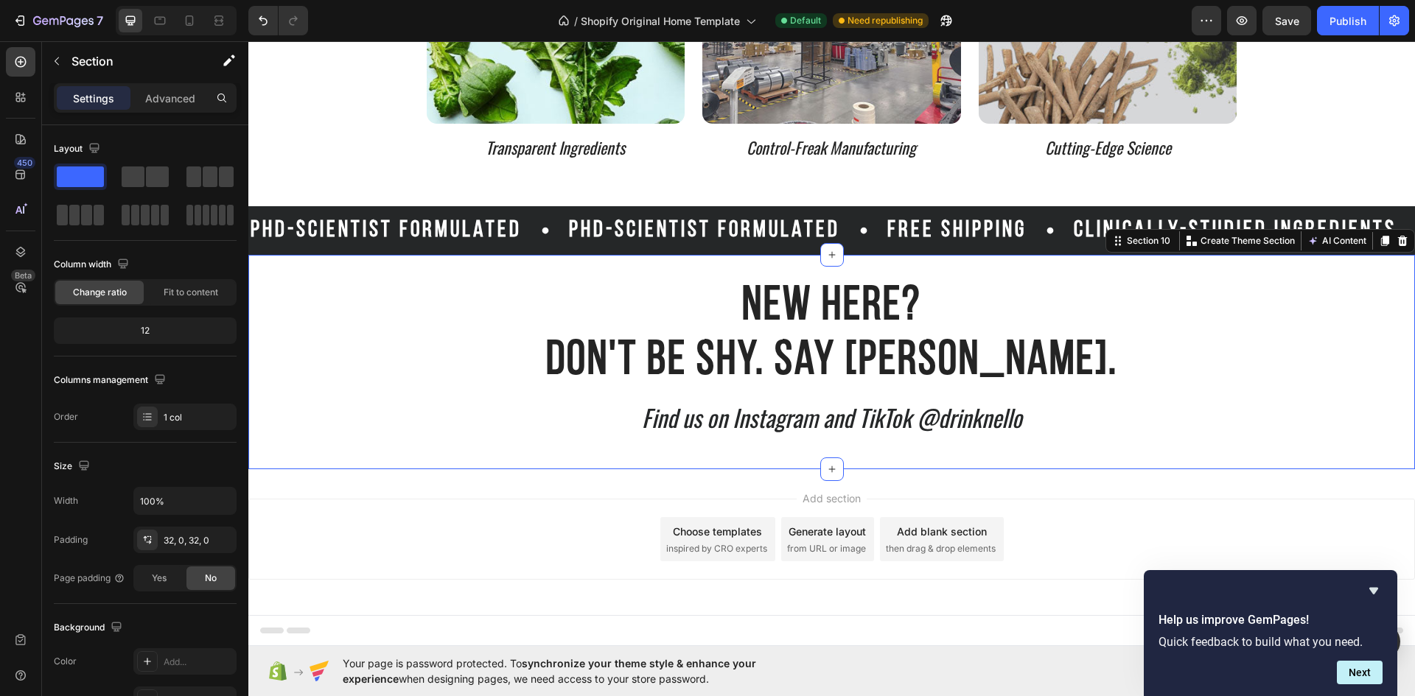
click at [1004, 267] on div "New Here? Don't Be Shy. Say Nello. Heading Find us on Instagram and TikTok @dri…" at bounding box center [831, 362] width 1166 height 214
click at [181, 541] on div "32, 0, 32, 0" at bounding box center [185, 540] width 43 height 13
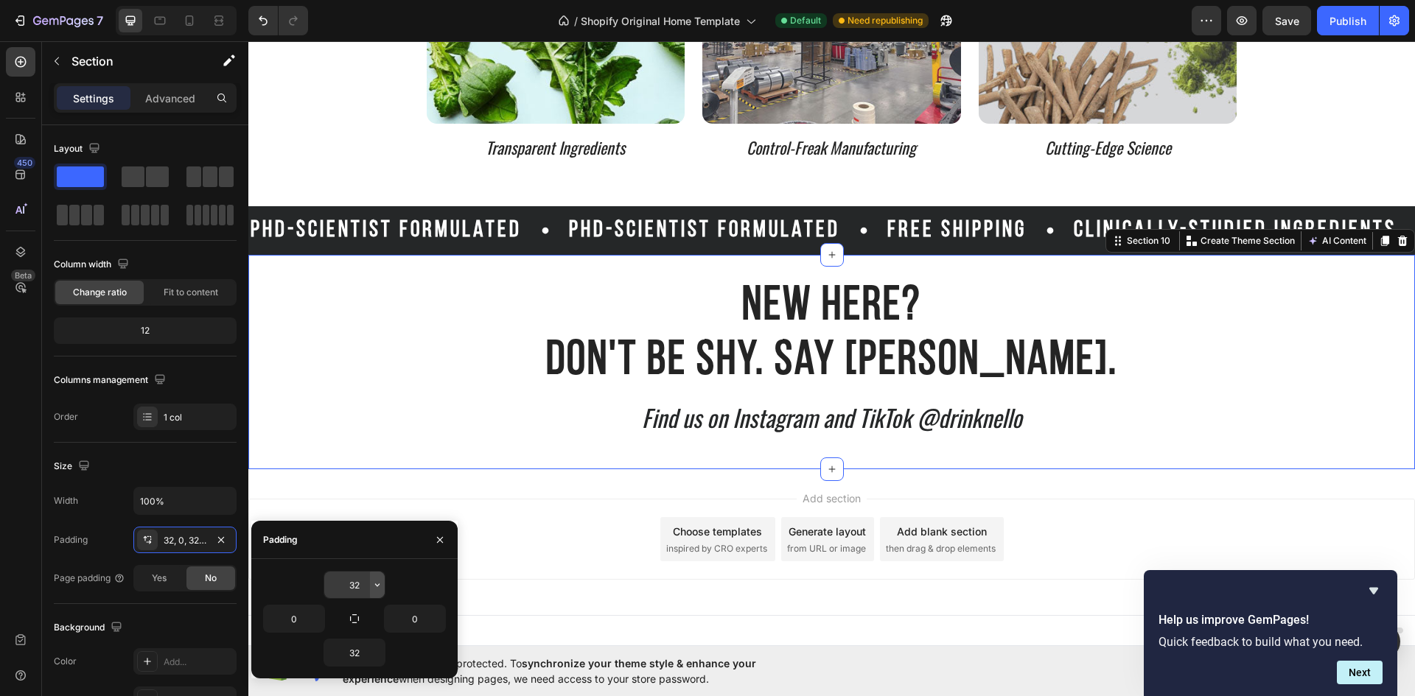
click at [374, 579] on icon "button" at bounding box center [377, 585] width 12 height 12
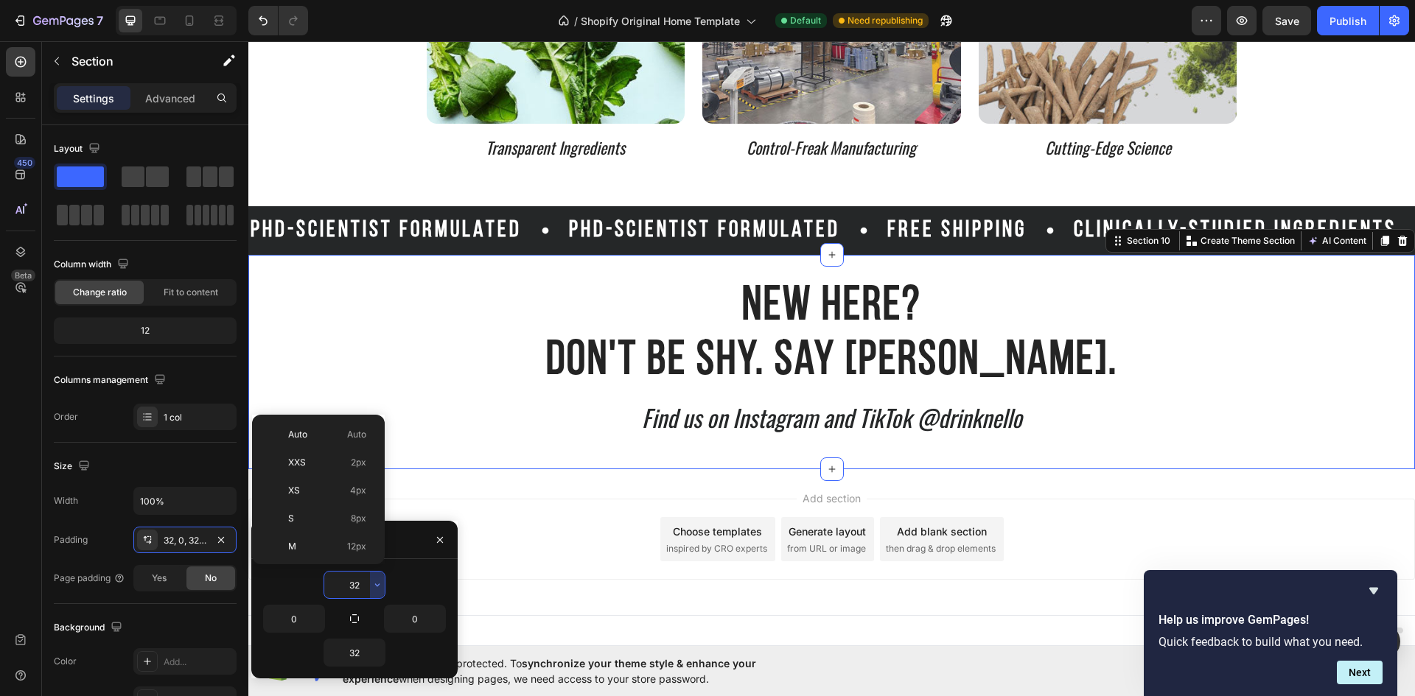
scroll to position [106, 0]
click at [332, 552] on p "3XL 48px" at bounding box center [327, 552] width 78 height 13
type input "48"
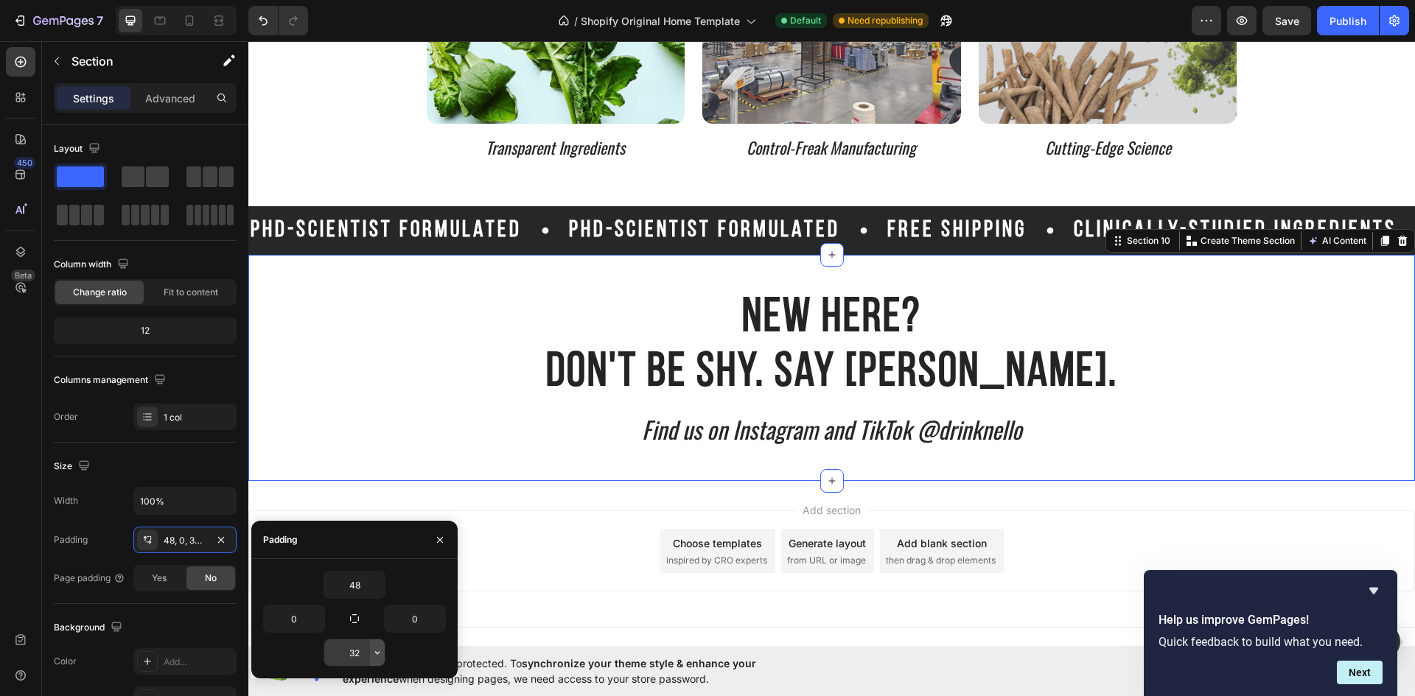
click at [376, 657] on icon "button" at bounding box center [377, 653] width 12 height 12
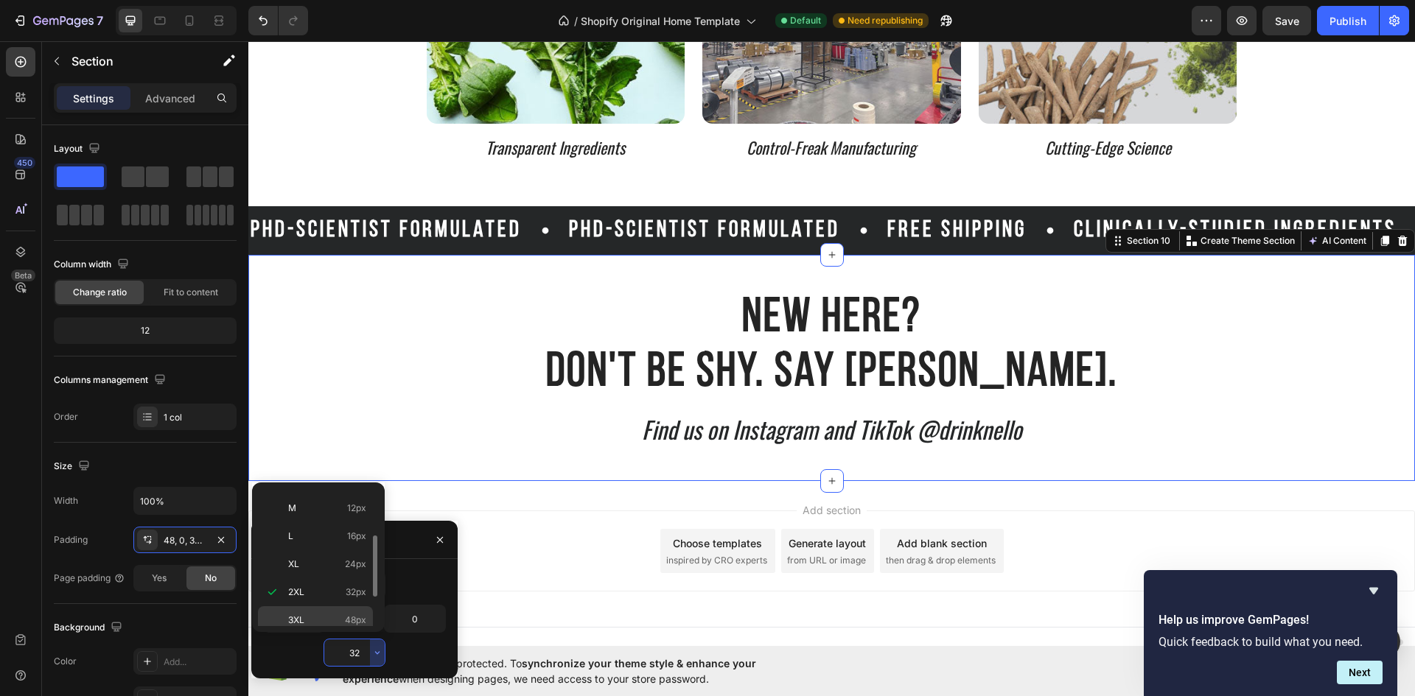
click at [344, 619] on p "3XL 48px" at bounding box center [327, 620] width 78 height 13
type input "48"
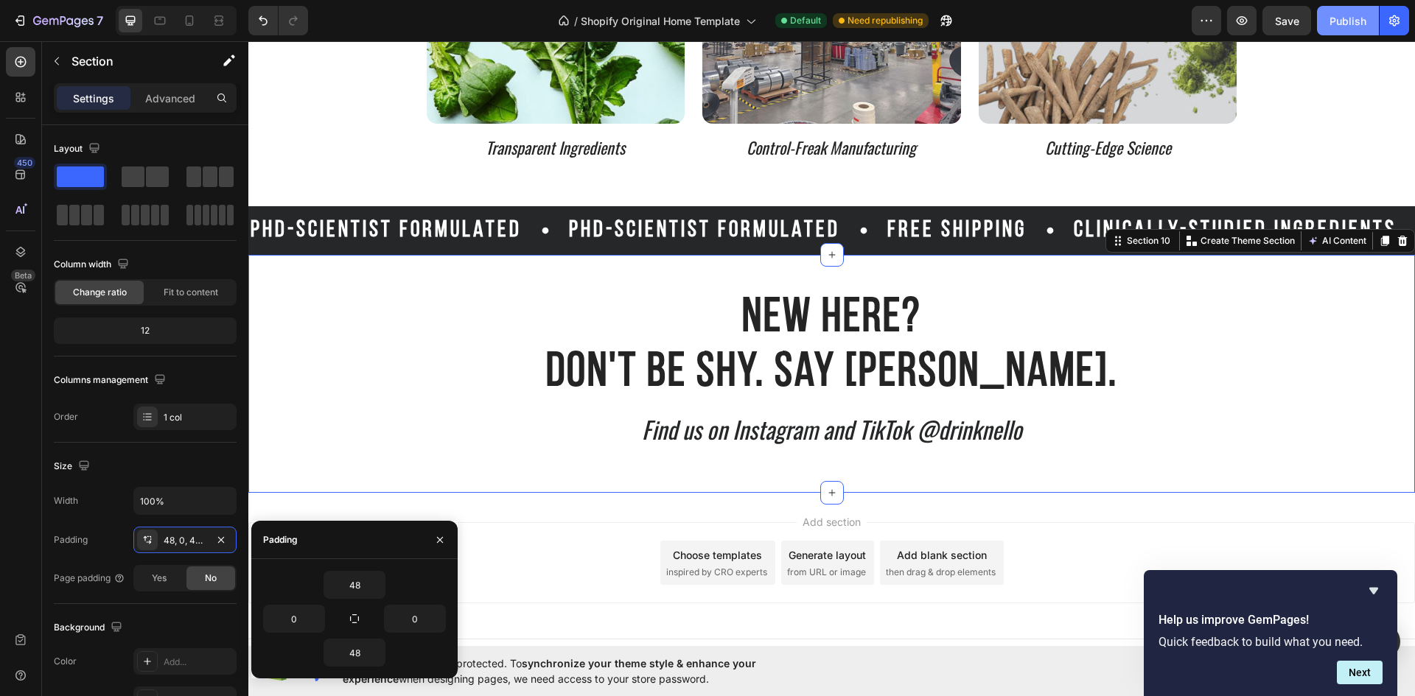
click at [1359, 18] on div "Publish" at bounding box center [1347, 20] width 37 height 15
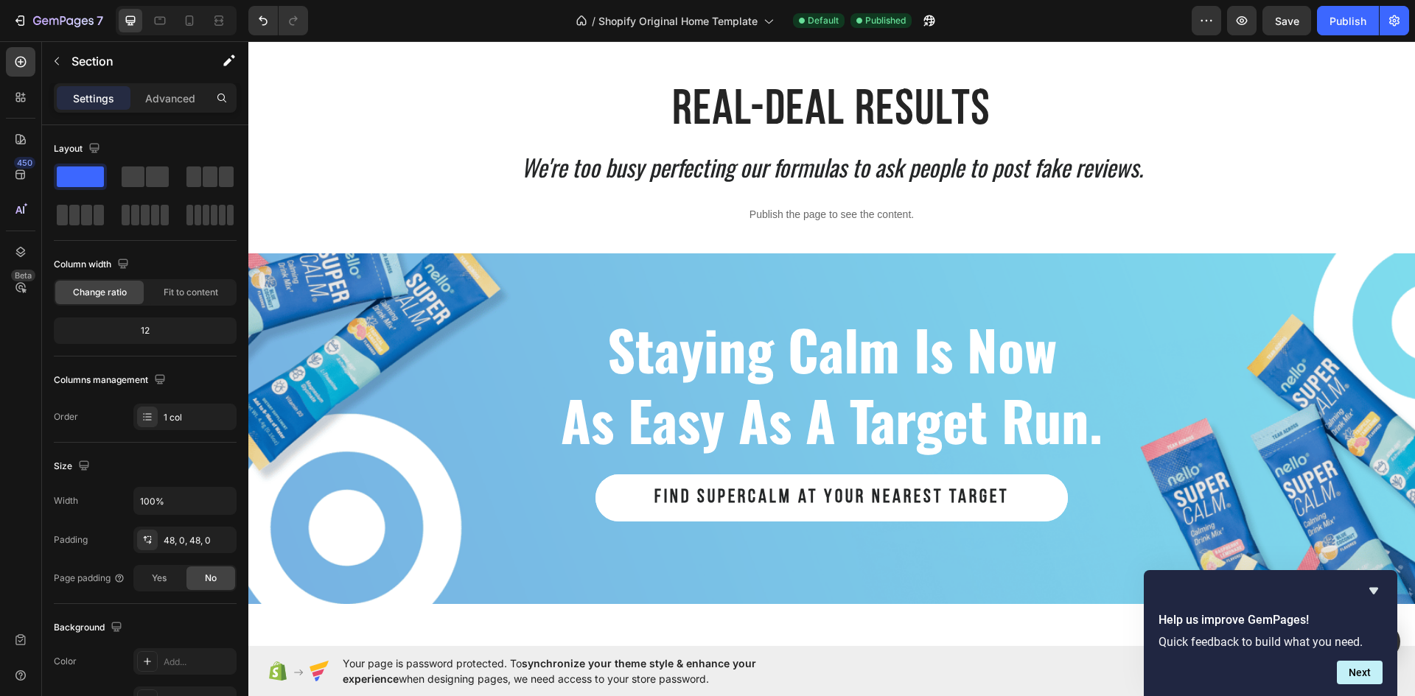
scroll to position [2589, 0]
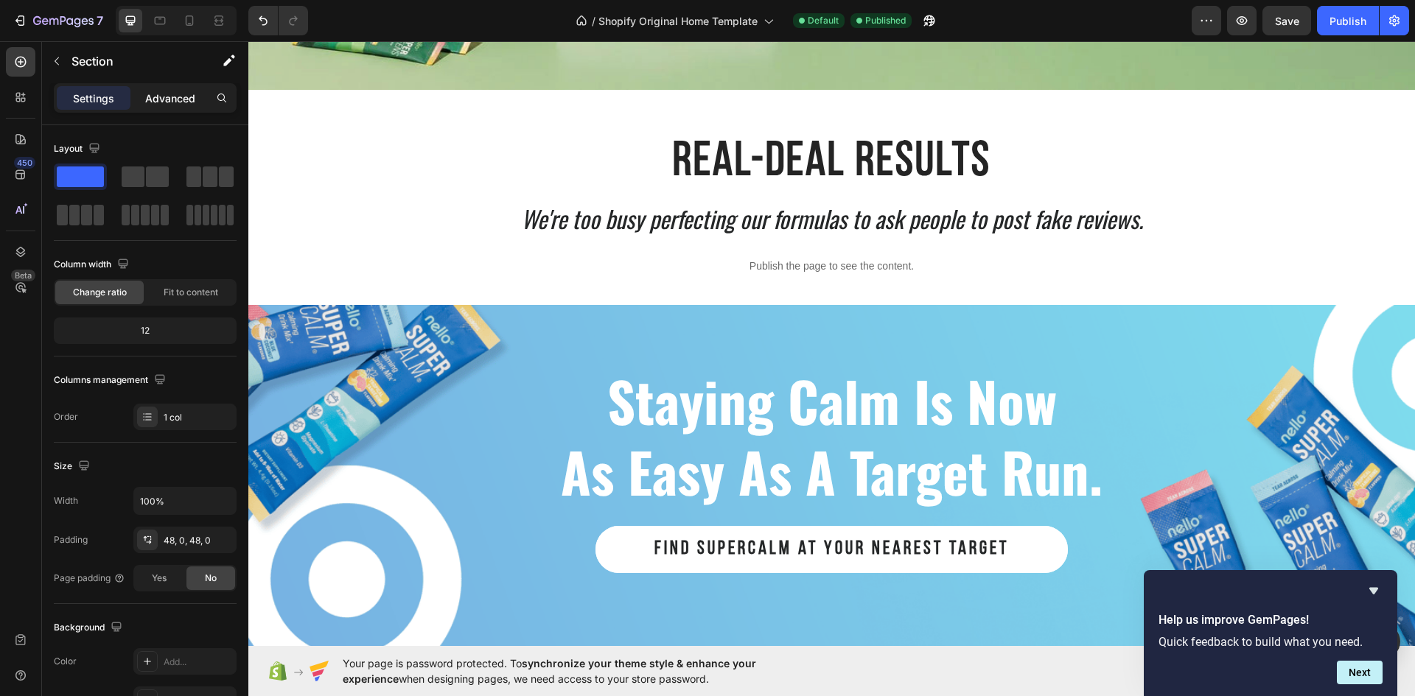
click at [158, 97] on p "Advanced" at bounding box center [170, 98] width 50 height 15
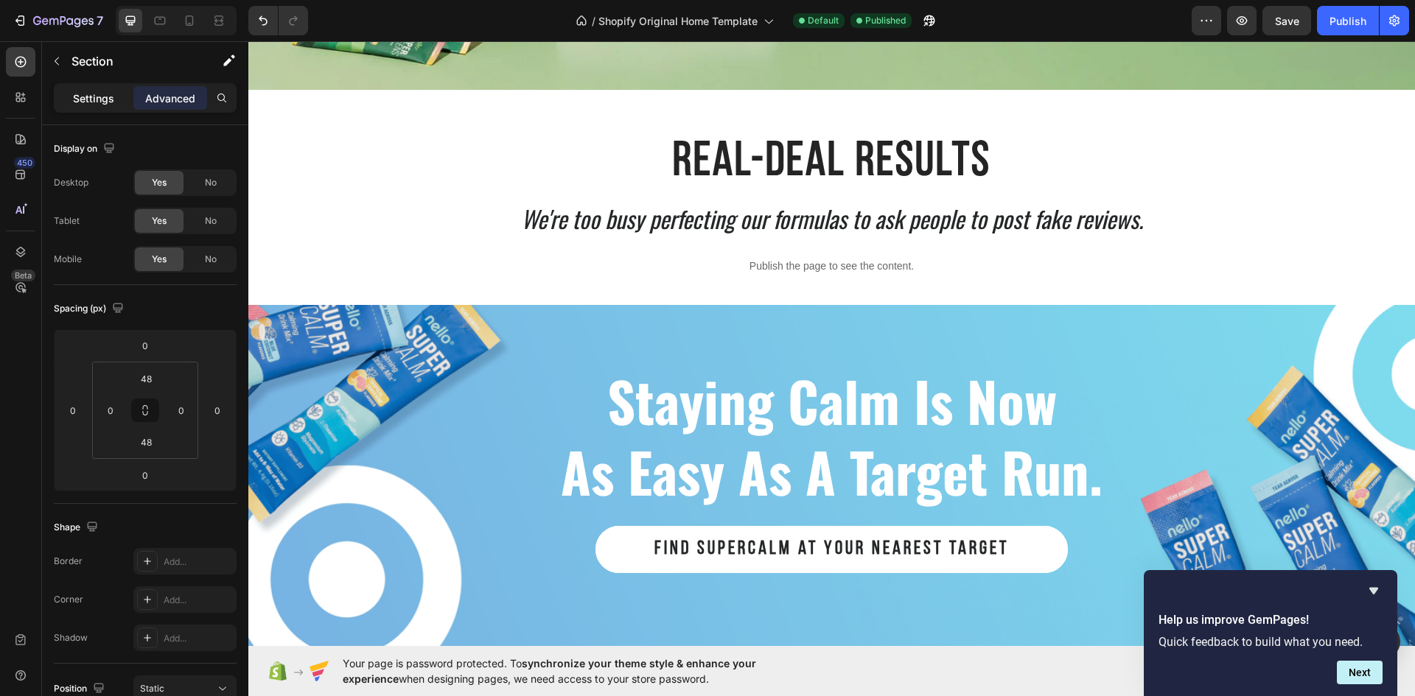
click at [87, 91] on p "Settings" at bounding box center [93, 98] width 41 height 15
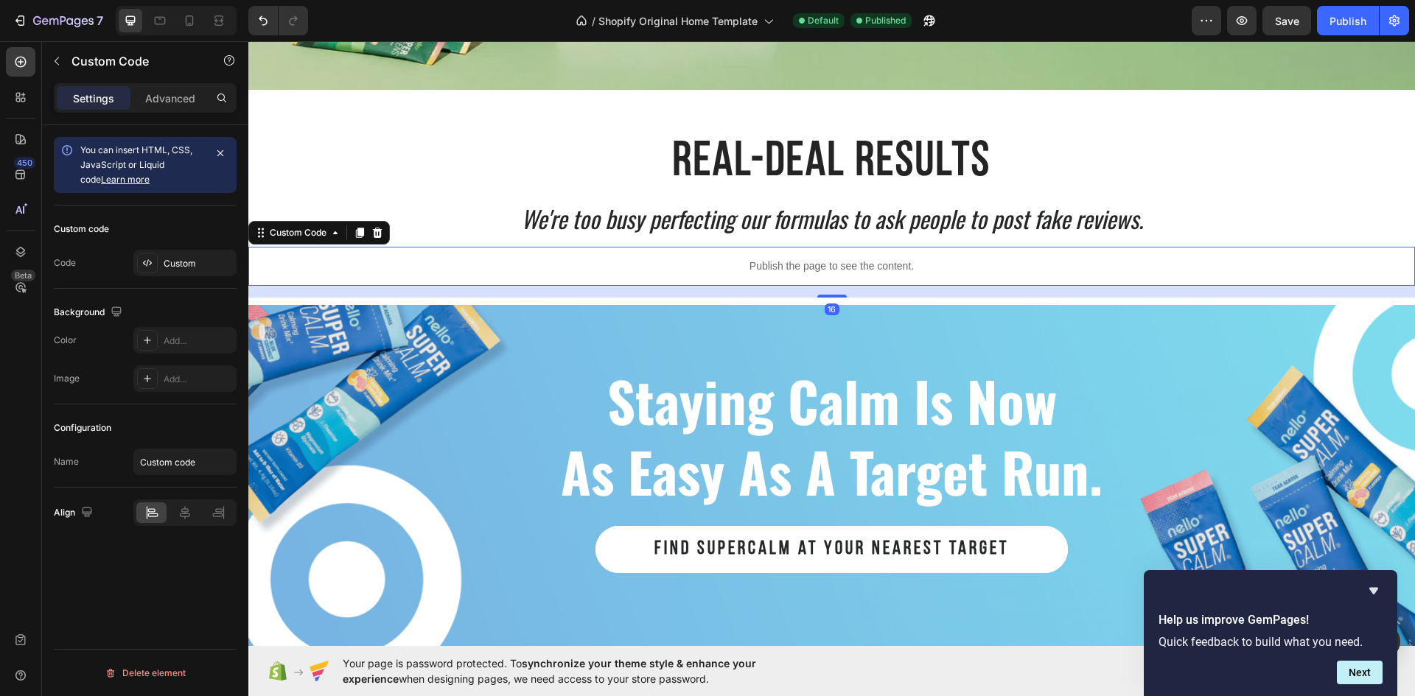
click at [607, 247] on div "Publish the page to see the content." at bounding box center [831, 266] width 1166 height 39
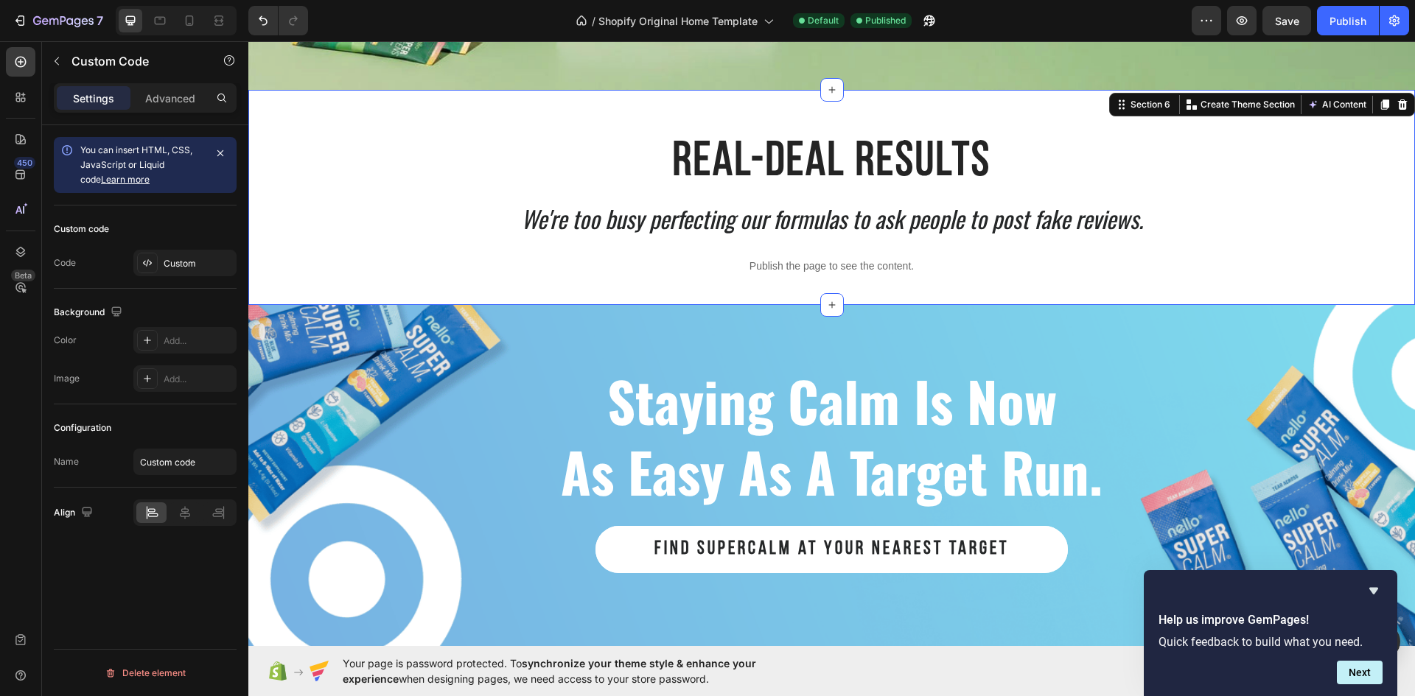
click at [724, 290] on div "Real-Deal Results Heading We're too busy perfecting our formulas to ask people …" at bounding box center [831, 197] width 1166 height 215
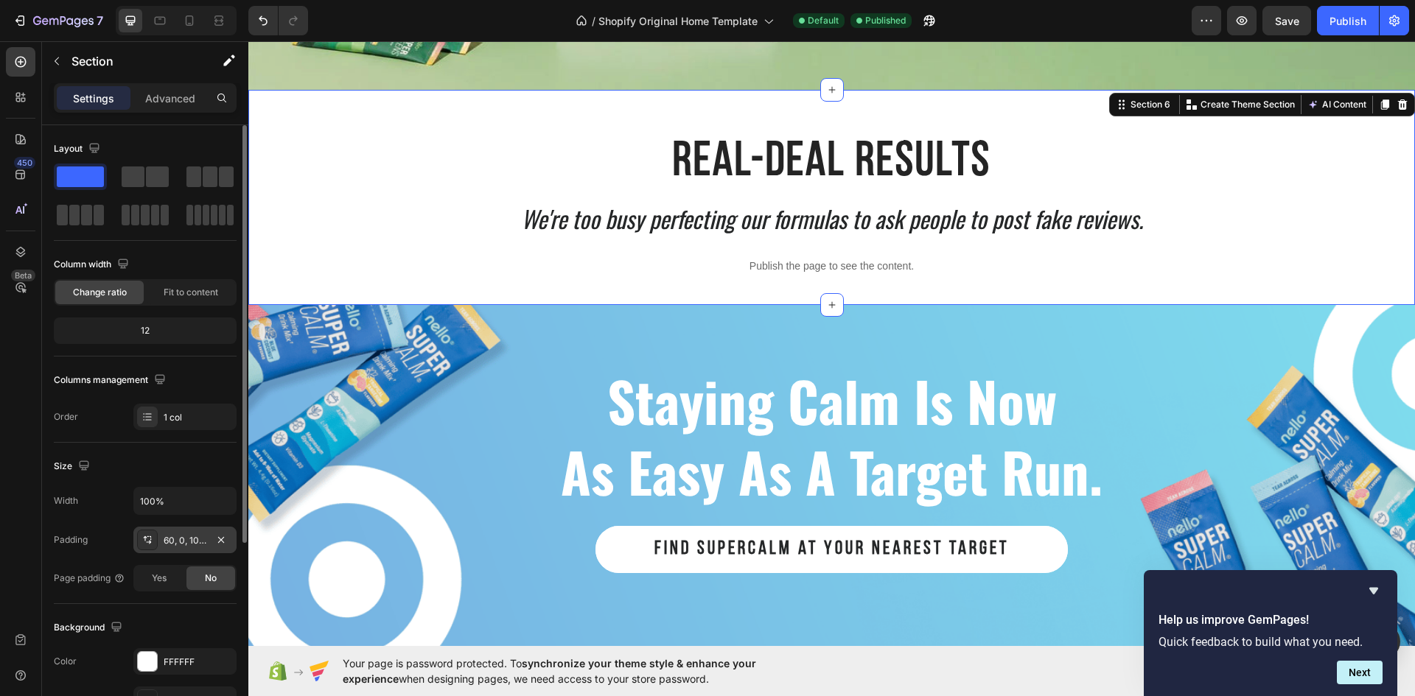
click at [188, 531] on div "60, 0, 10, 0" at bounding box center [184, 540] width 103 height 27
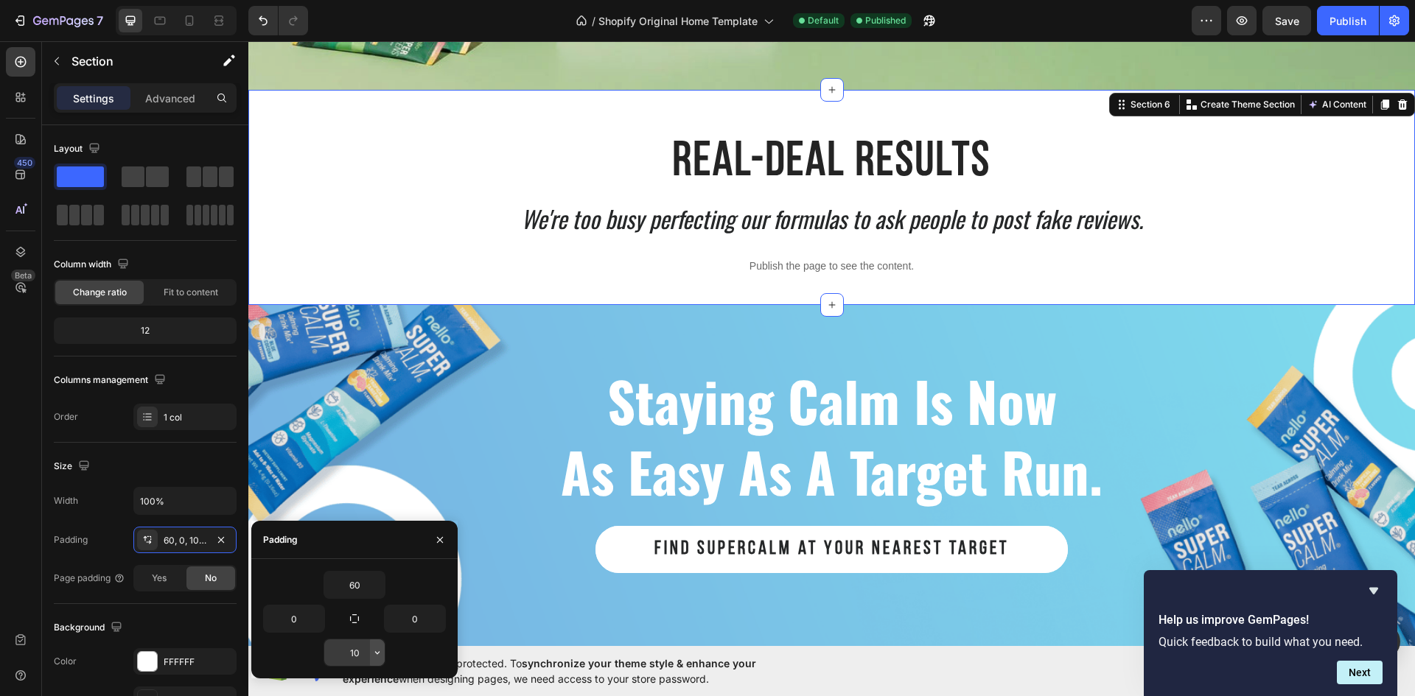
click at [374, 655] on icon "button" at bounding box center [377, 653] width 12 height 12
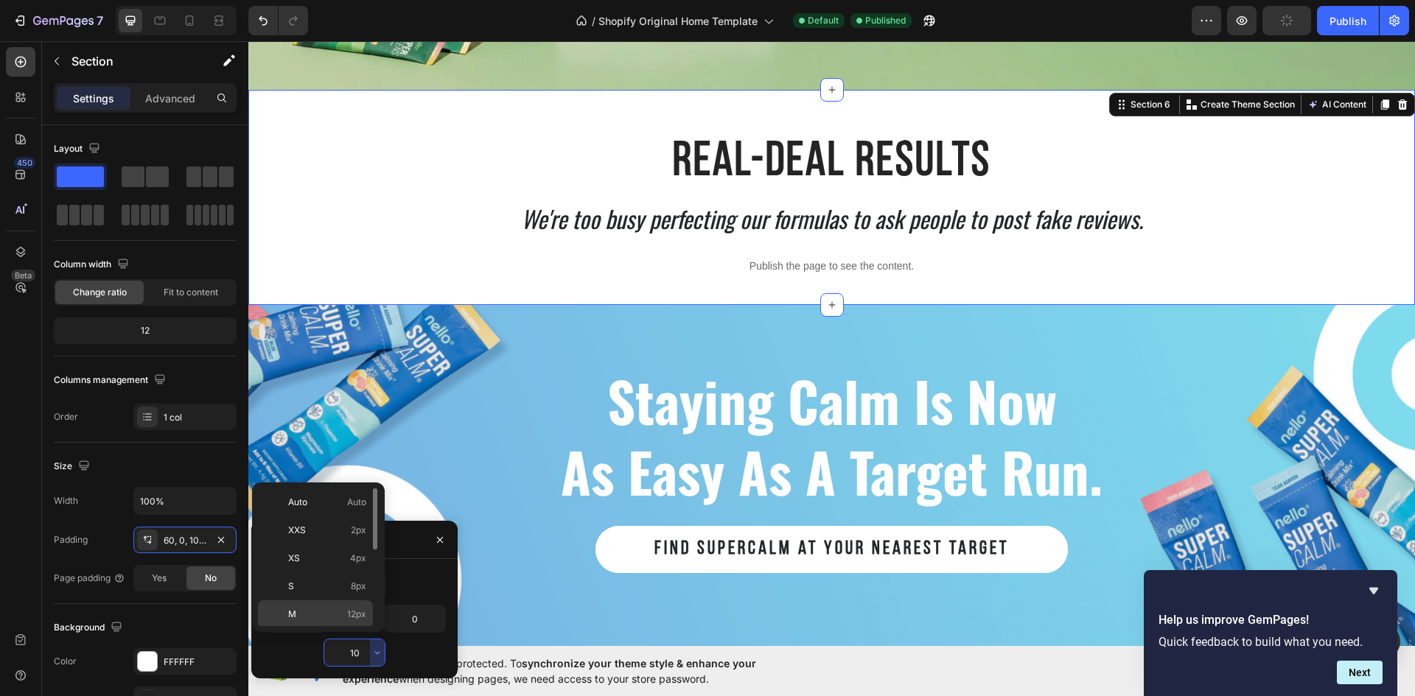
scroll to position [147, 0]
click at [331, 553] on p "2XL 32px" at bounding box center [327, 550] width 78 height 13
type input "32"
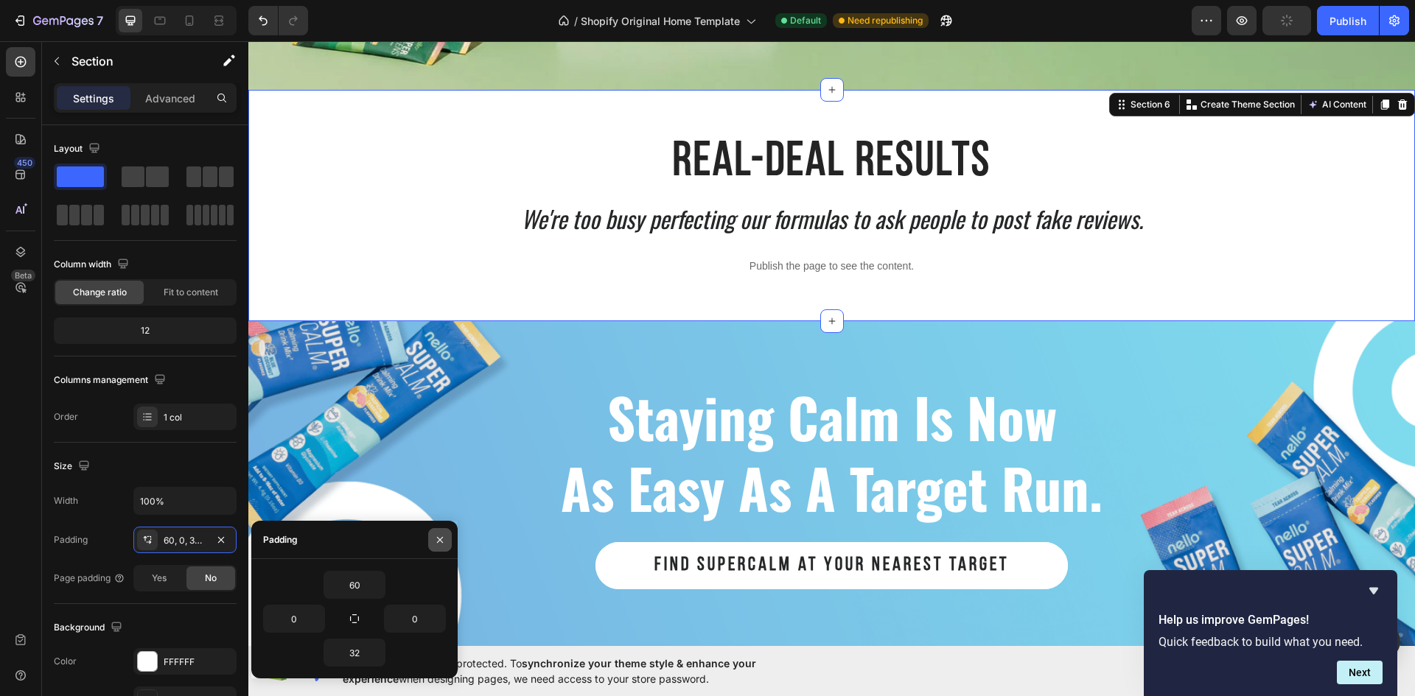
click at [433, 544] on button "button" at bounding box center [440, 540] width 24 height 24
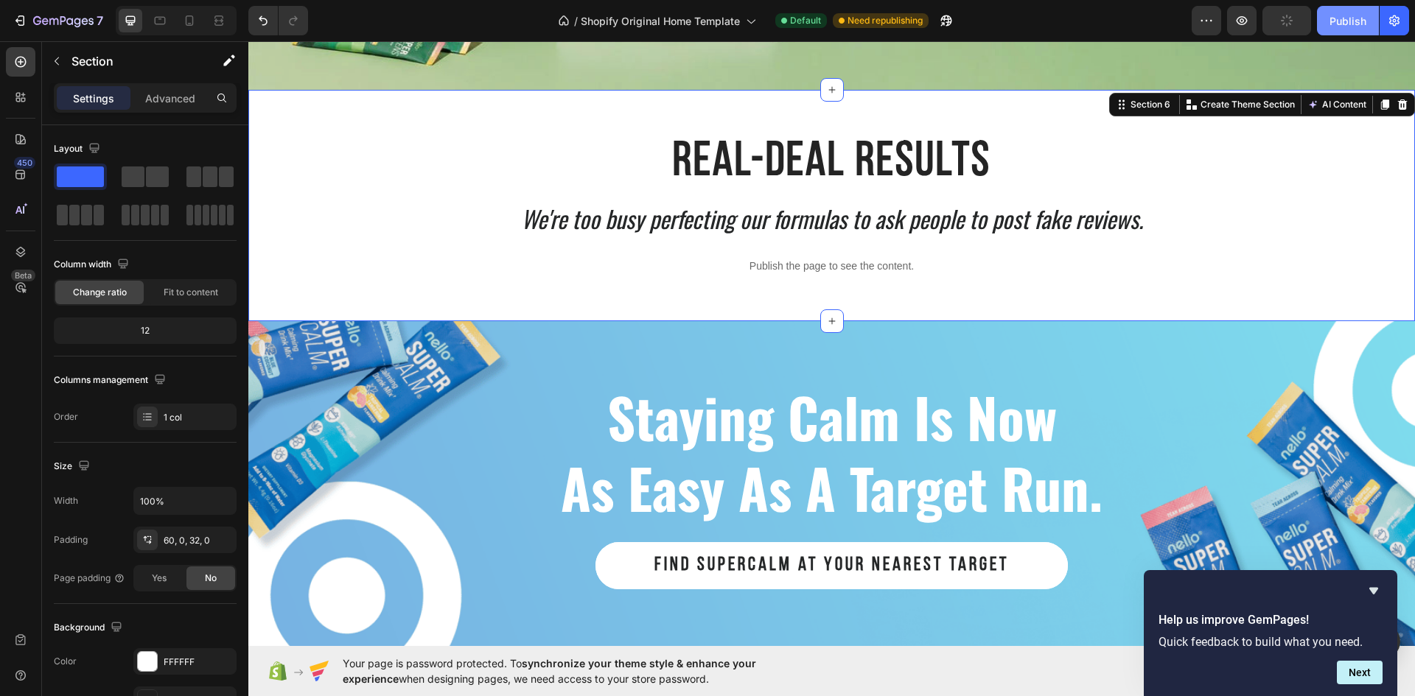
click at [1351, 17] on div "Publish" at bounding box center [1347, 20] width 37 height 15
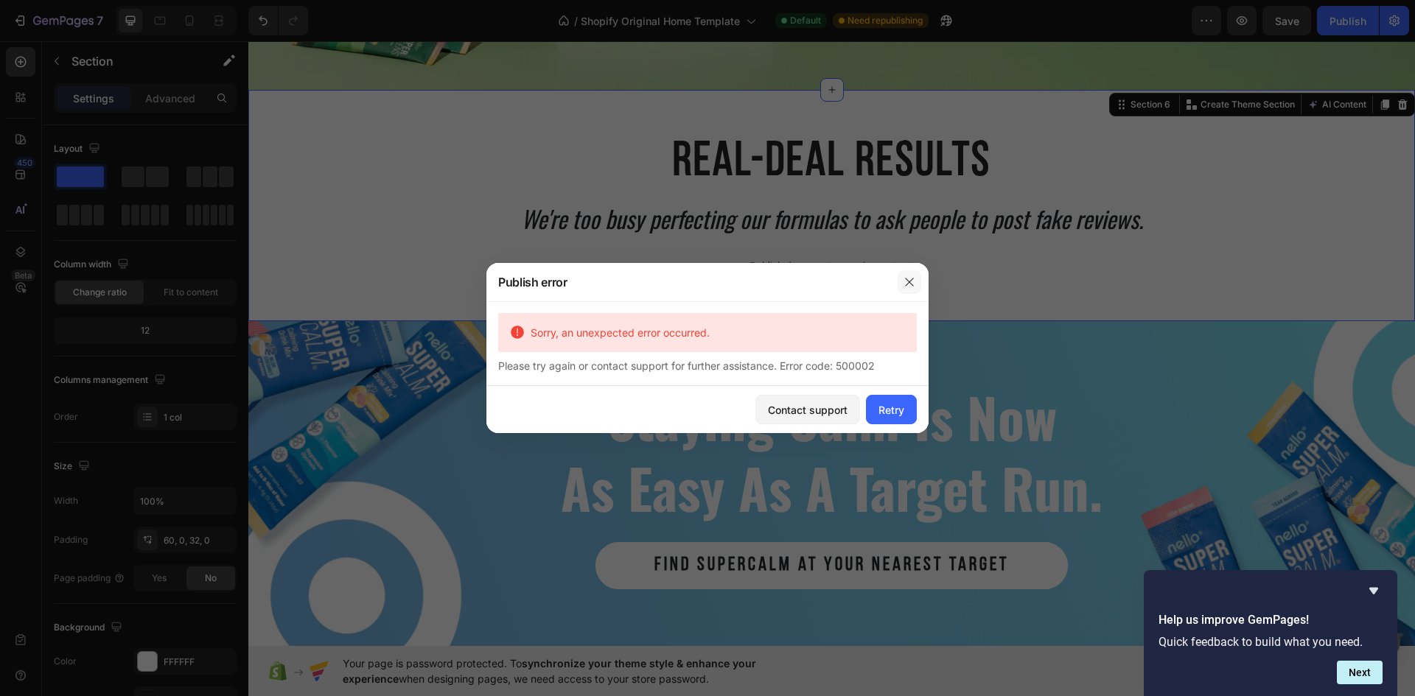
click at [916, 281] on button "button" at bounding box center [909, 282] width 24 height 24
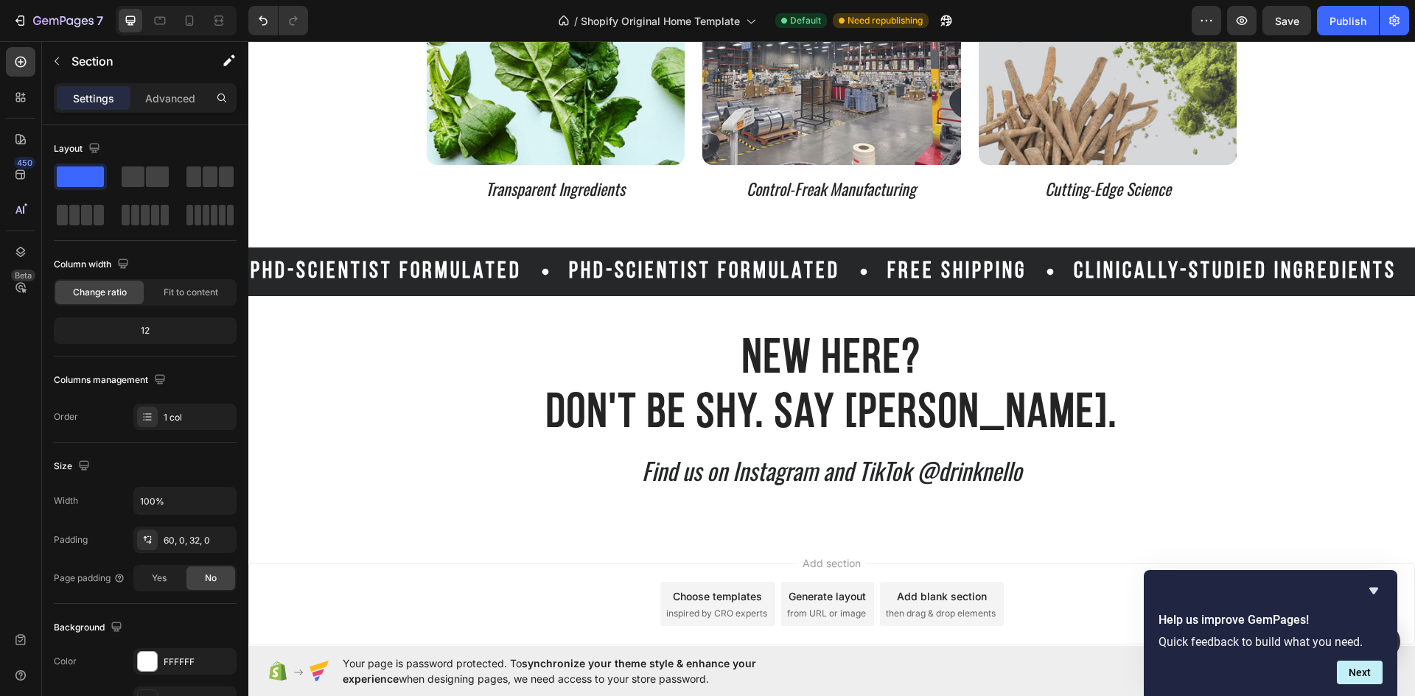
scroll to position [3342, 0]
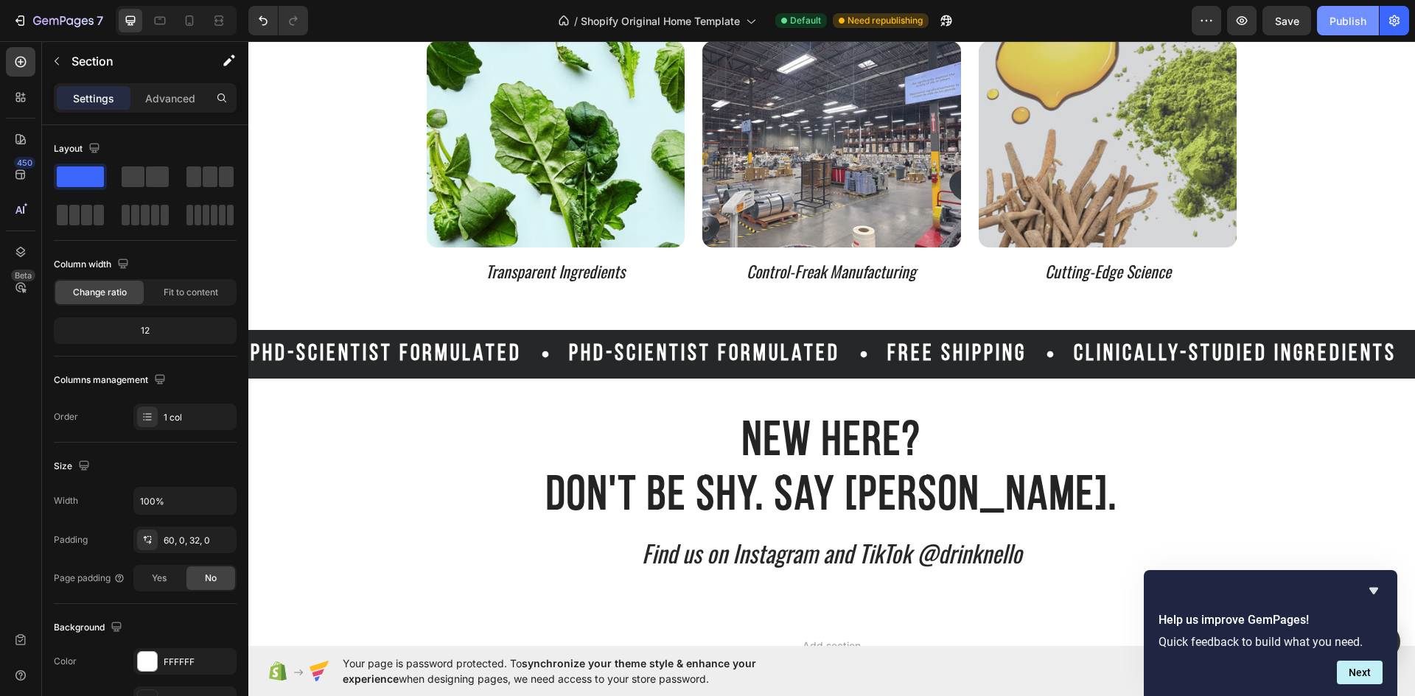
click at [1331, 12] on button "Publish" at bounding box center [1348, 20] width 62 height 29
click at [1238, 23] on icon "button" at bounding box center [1241, 20] width 11 height 9
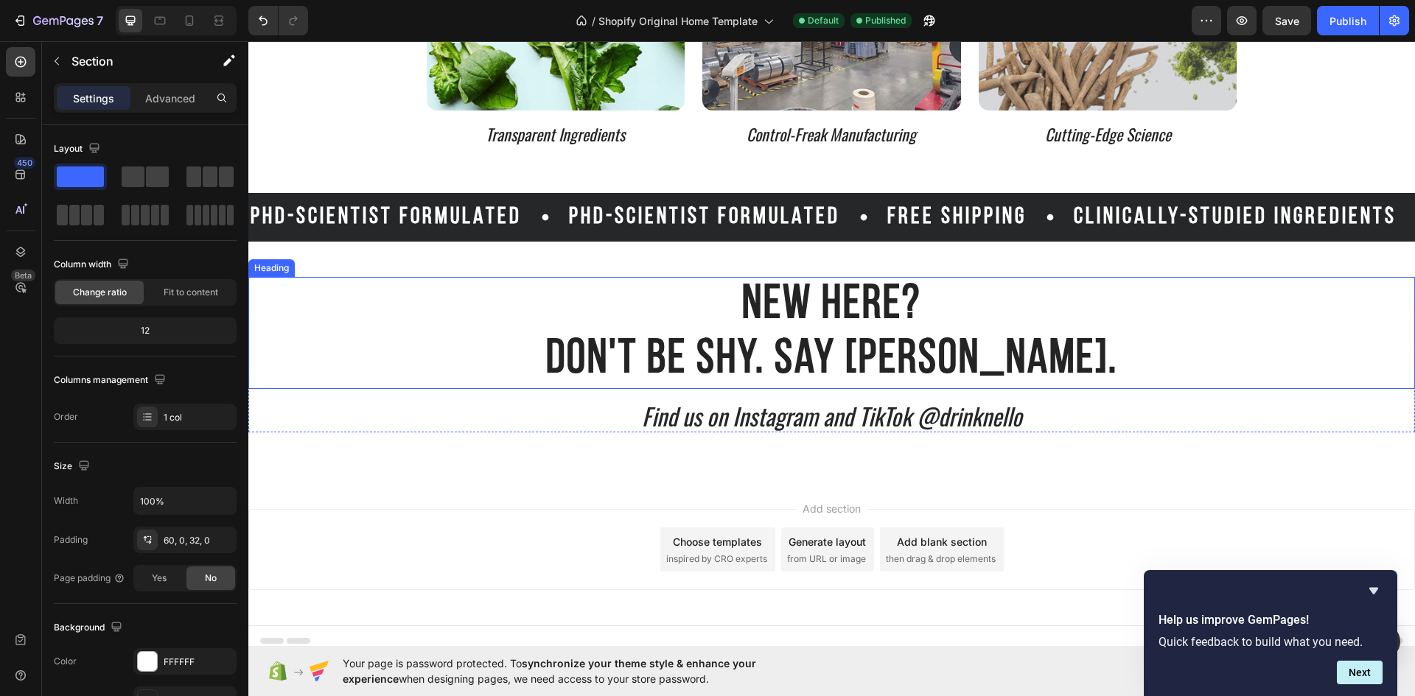
scroll to position [3489, 0]
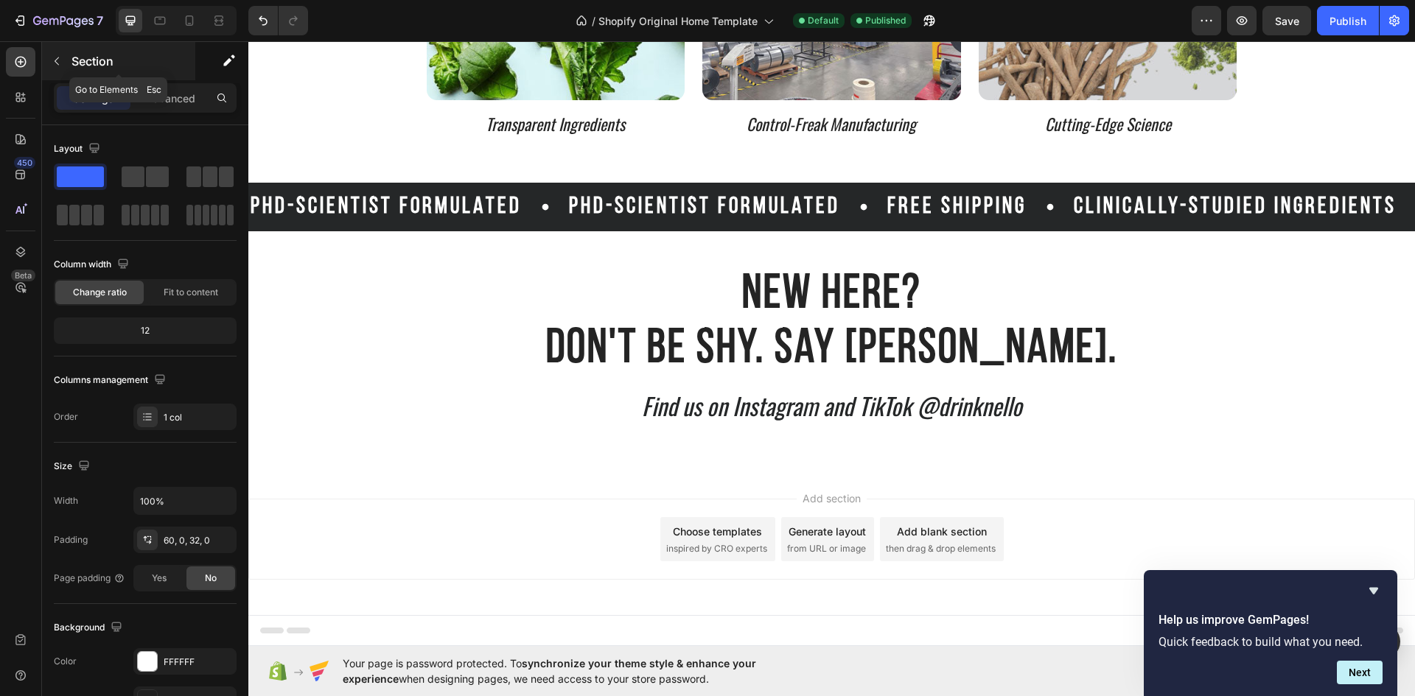
click at [68, 60] on button "button" at bounding box center [57, 61] width 24 height 24
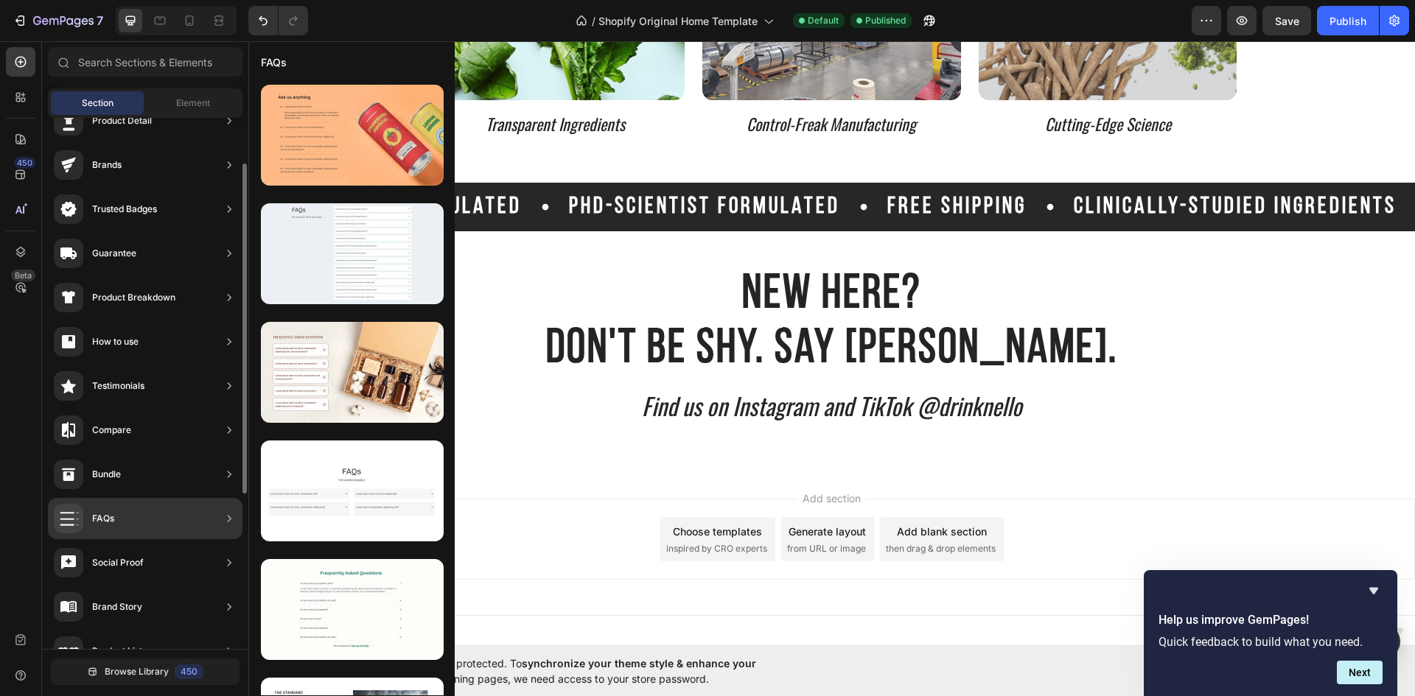
scroll to position [147, 0]
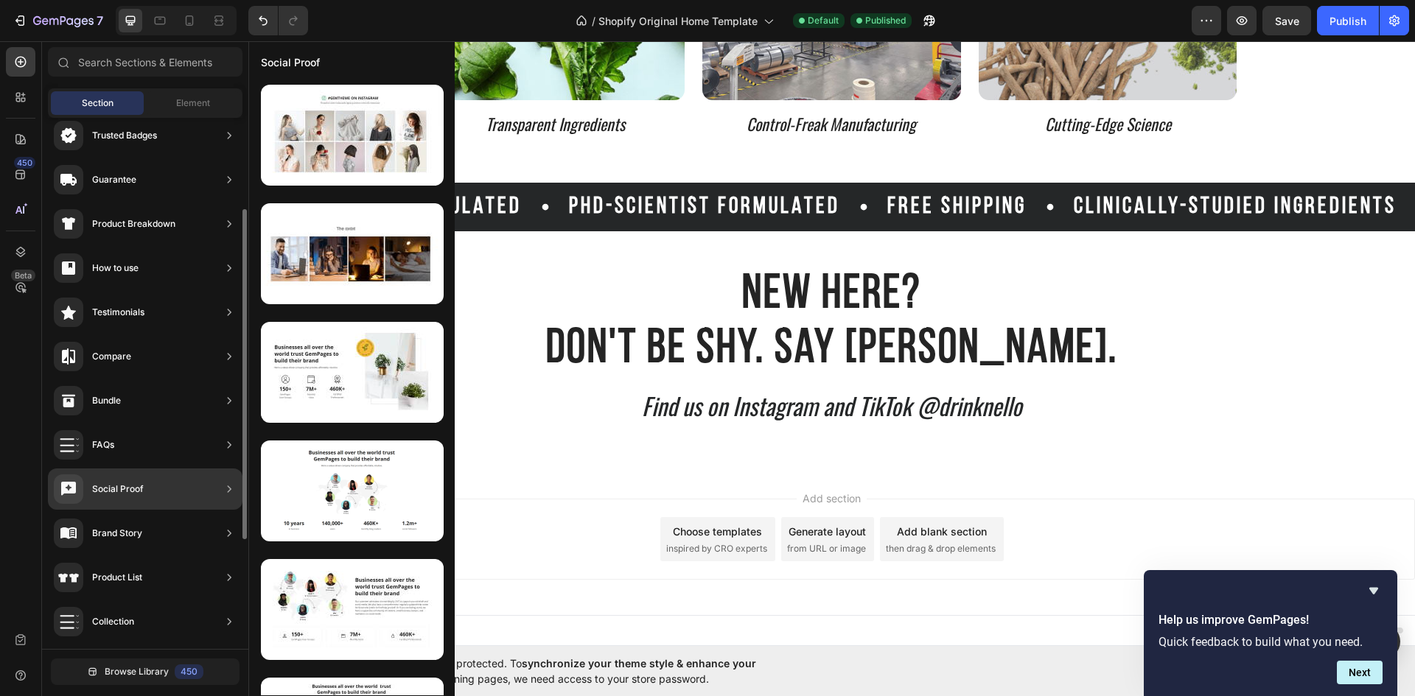
click at [158, 488] on div "Social Proof" at bounding box center [145, 489] width 194 height 41
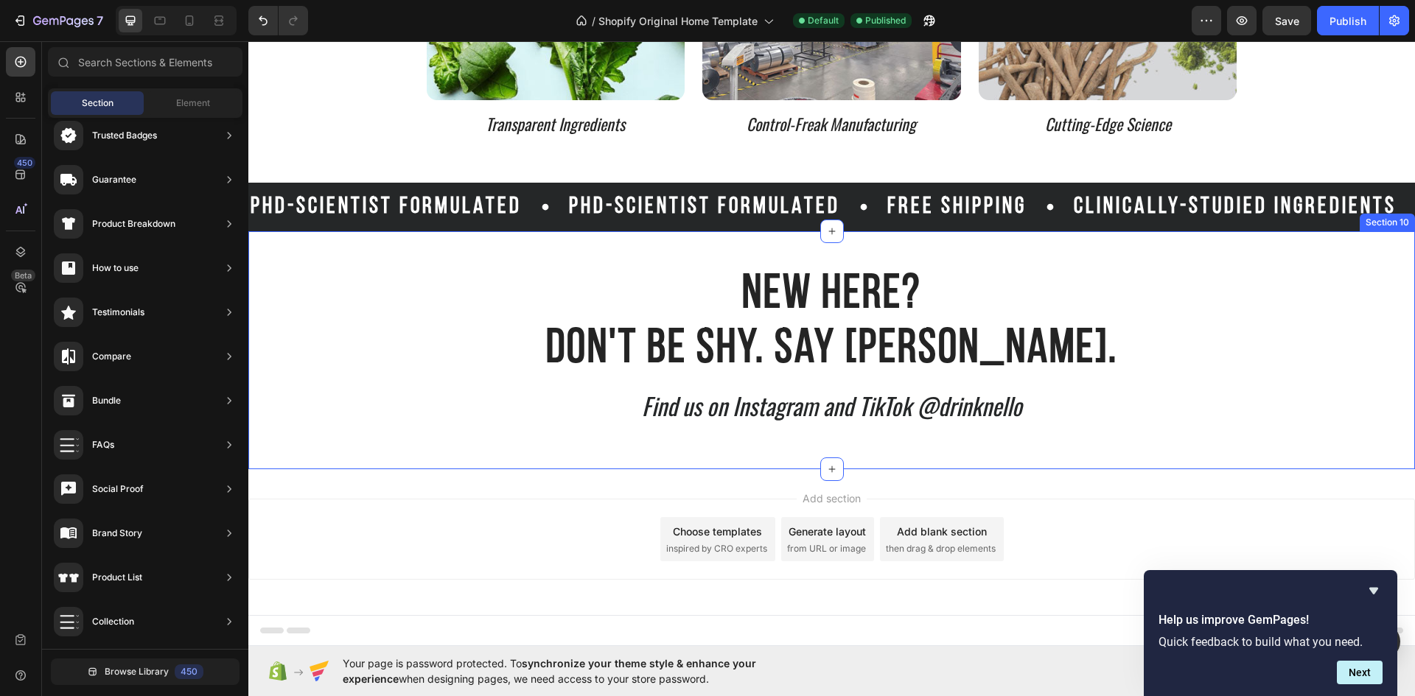
drag, startPoint x: 385, startPoint y: 531, endPoint x: 740, endPoint y: 431, distance: 369.0
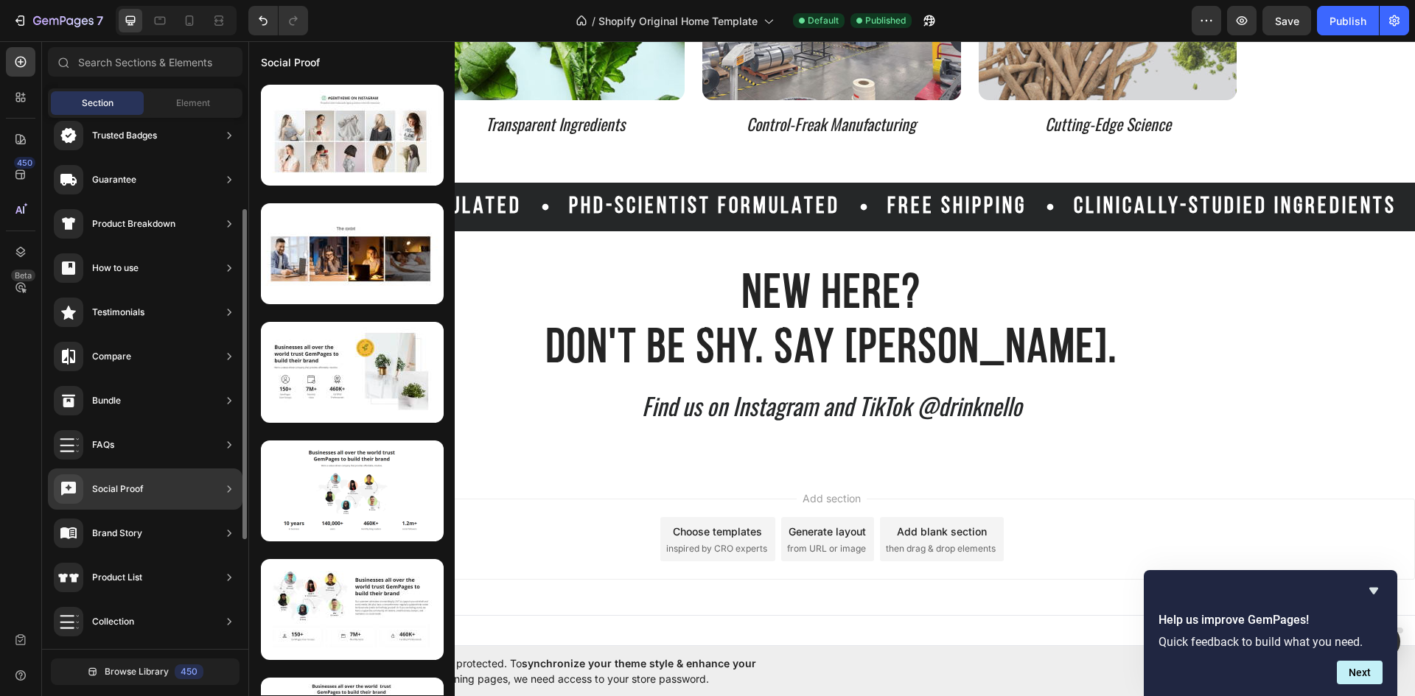
click at [122, 488] on div "Social Proof" at bounding box center [118, 489] width 52 height 15
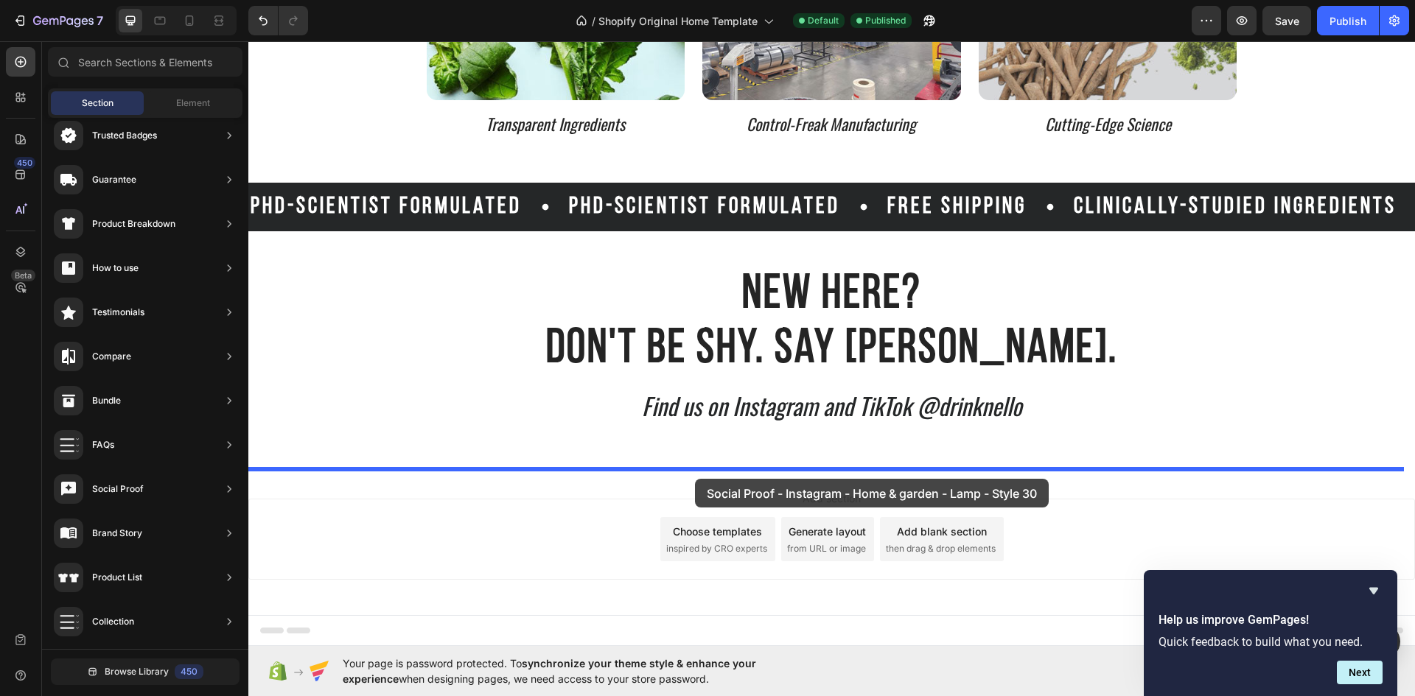
drag, startPoint x: 591, startPoint y: 301, endPoint x: 695, endPoint y: 479, distance: 205.7
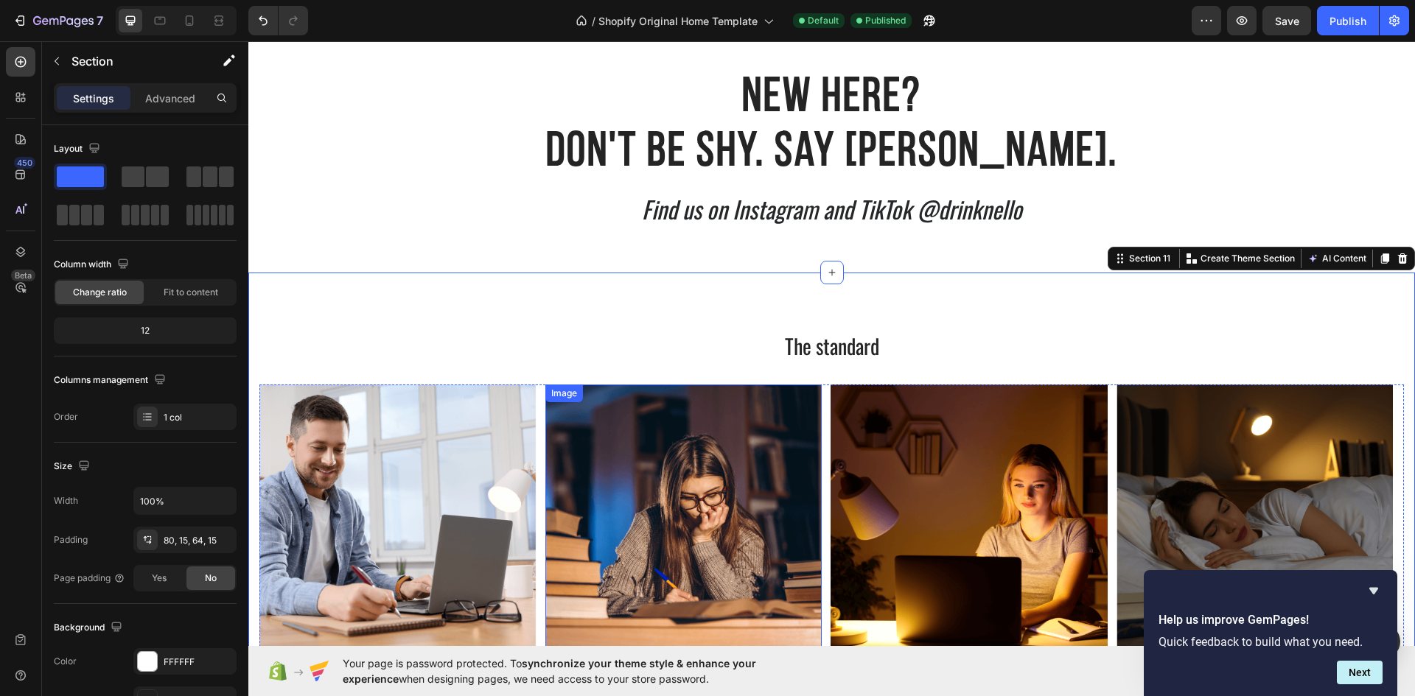
scroll to position [3857, 0]
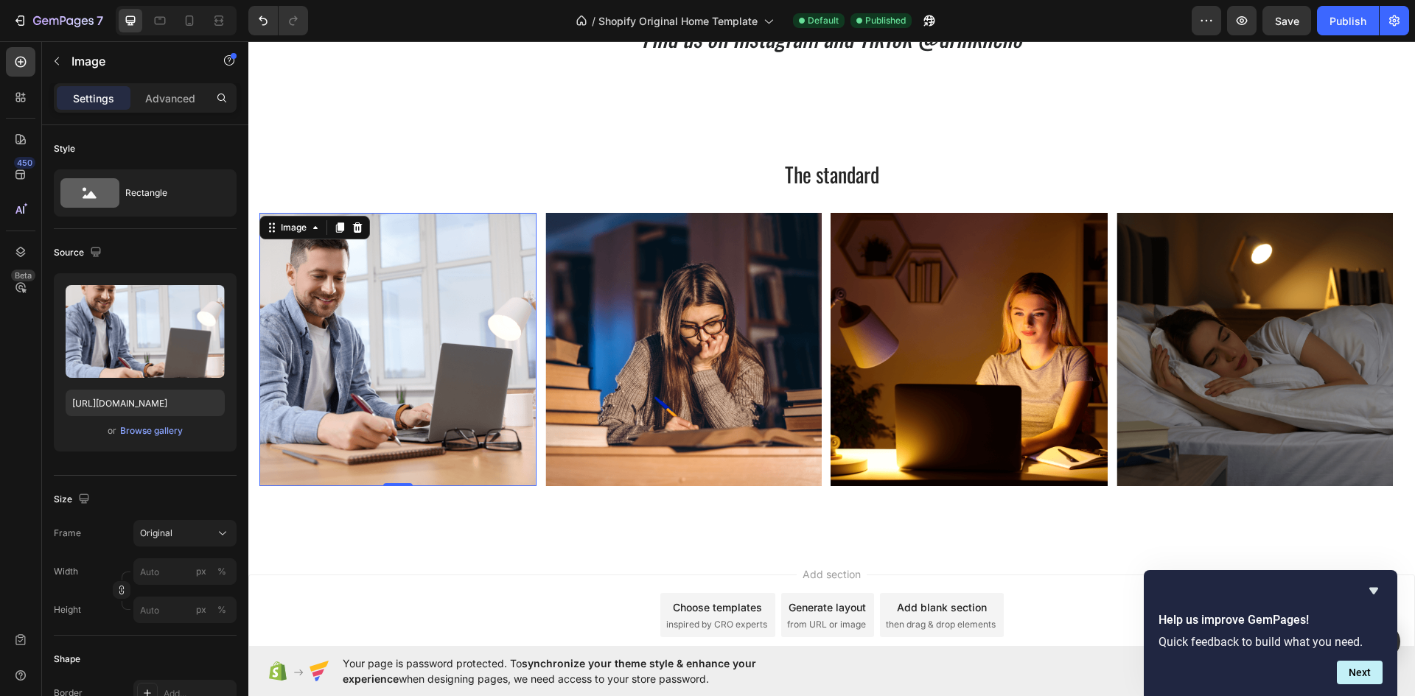
click at [417, 351] on img at bounding box center [397, 349] width 277 height 273
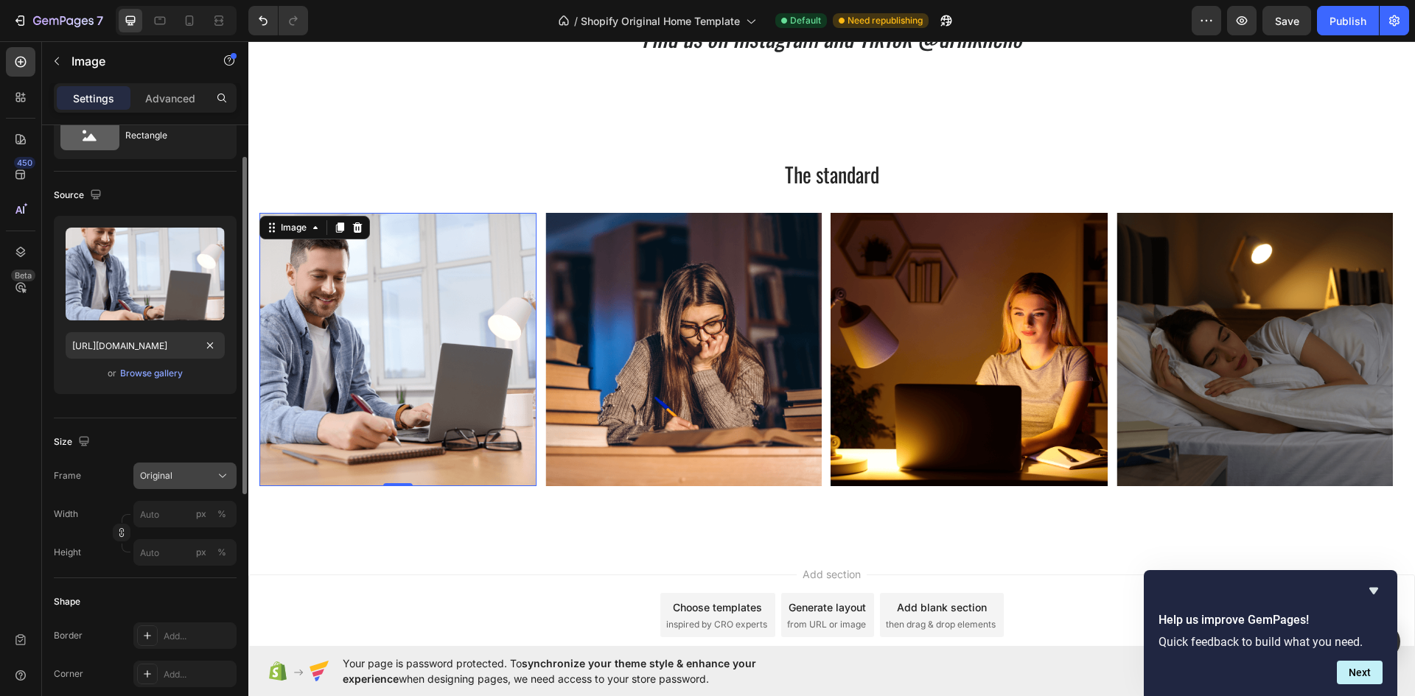
scroll to position [0, 0]
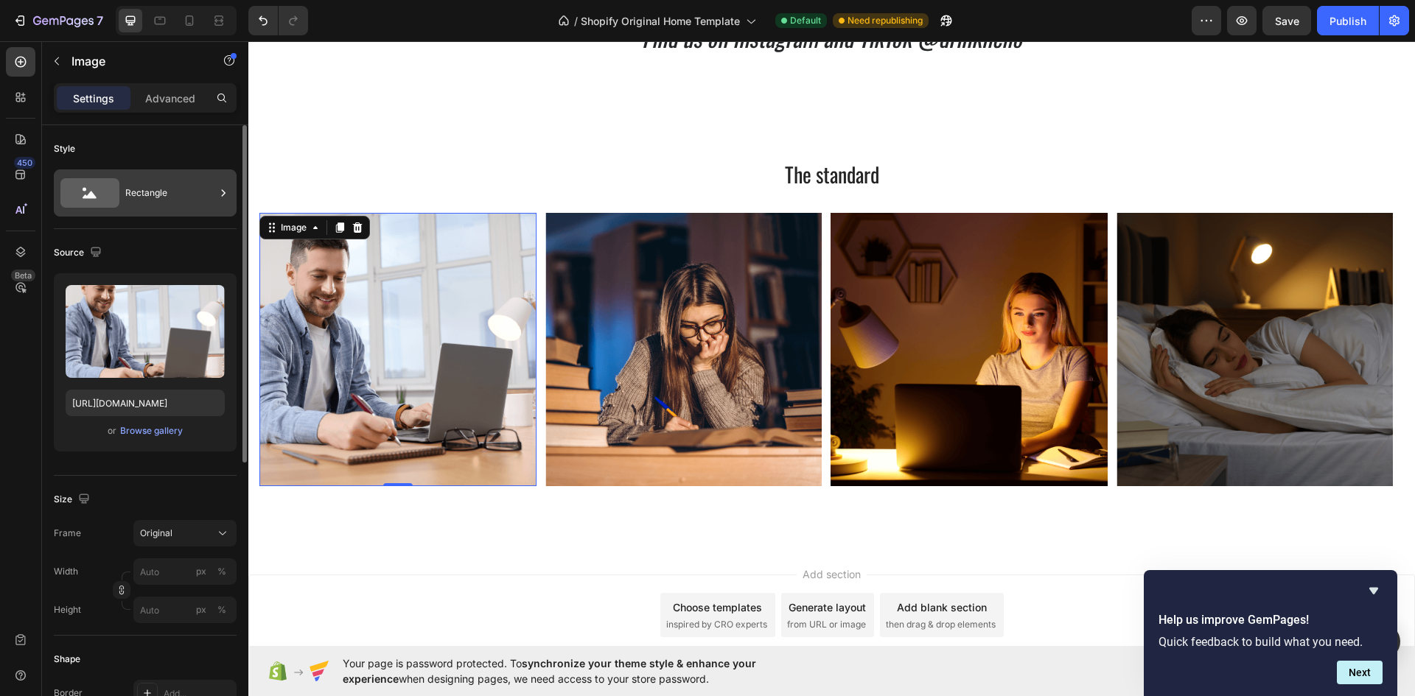
click at [151, 195] on div "Rectangle" at bounding box center [170, 193] width 90 height 34
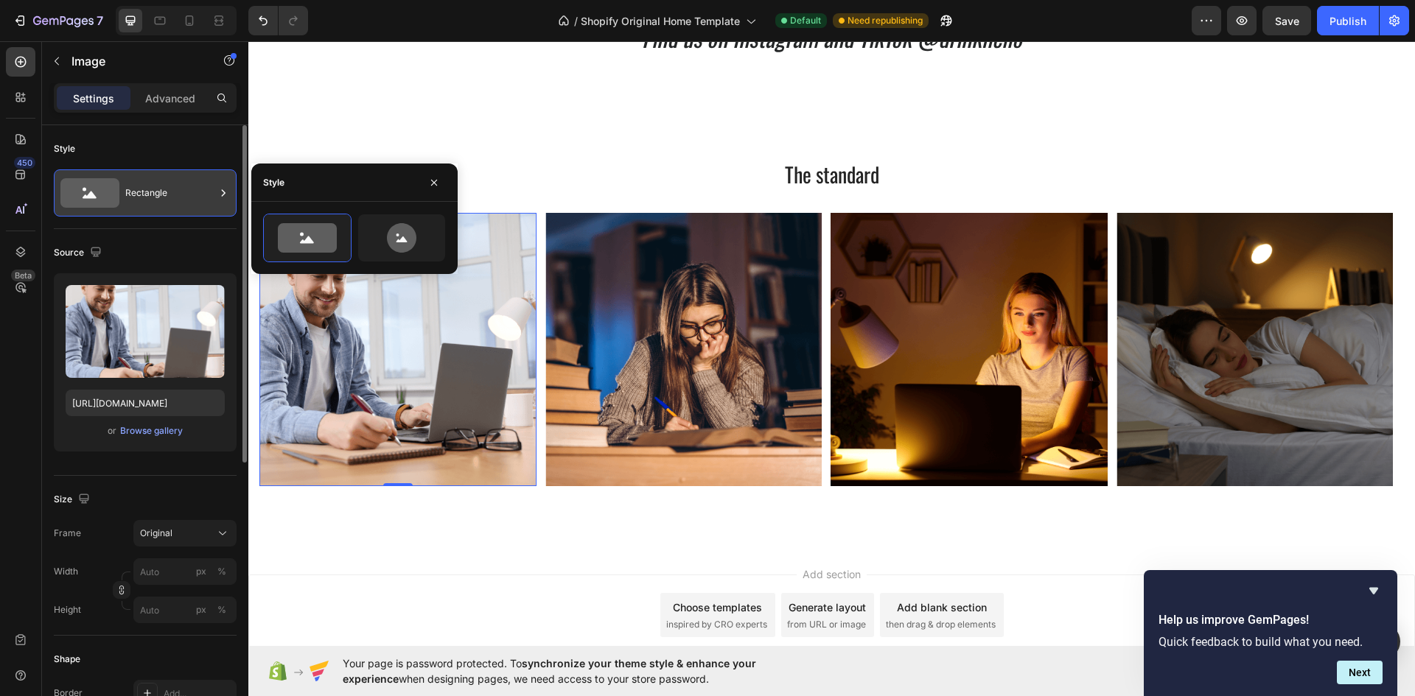
click at [151, 195] on div "Rectangle" at bounding box center [170, 193] width 90 height 34
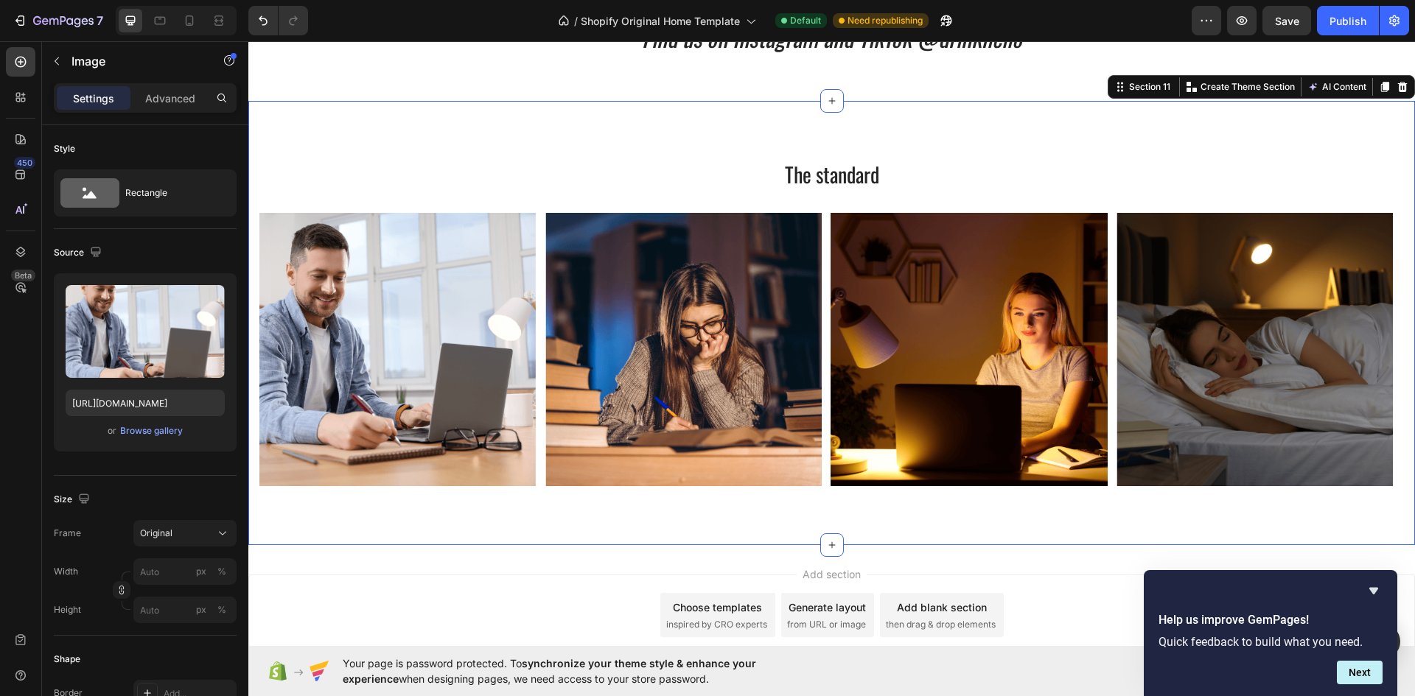
click at [547, 206] on div "The standard Heading Row Image Image Image Image Carousel" at bounding box center [831, 329] width 1144 height 338
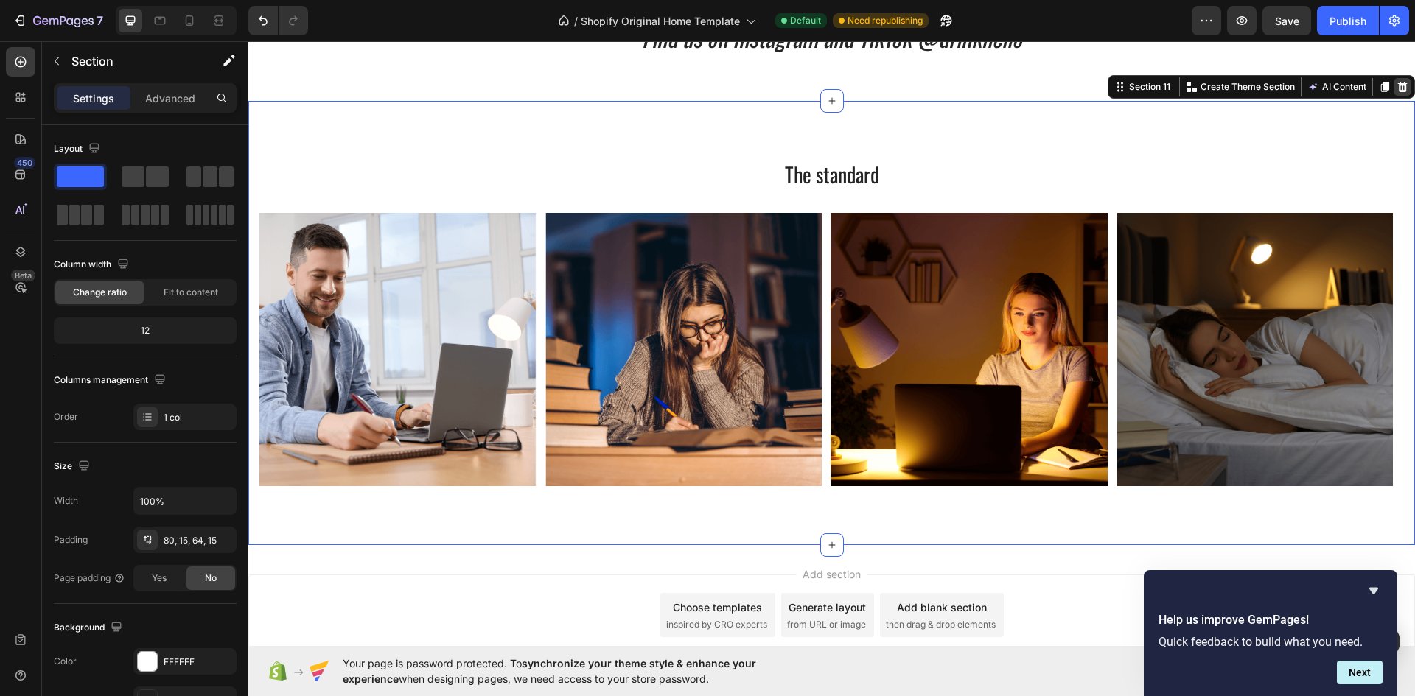
click at [1398, 88] on div at bounding box center [1402, 87] width 18 height 18
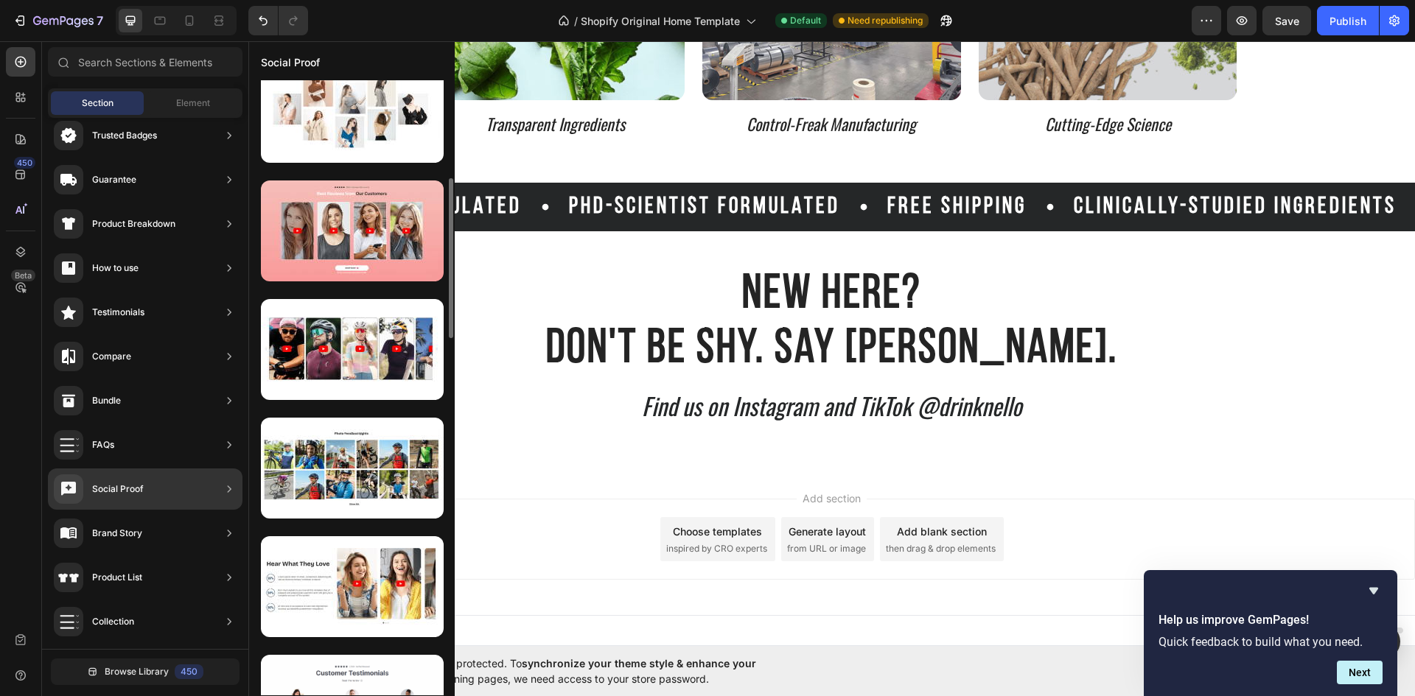
scroll to position [1151, 0]
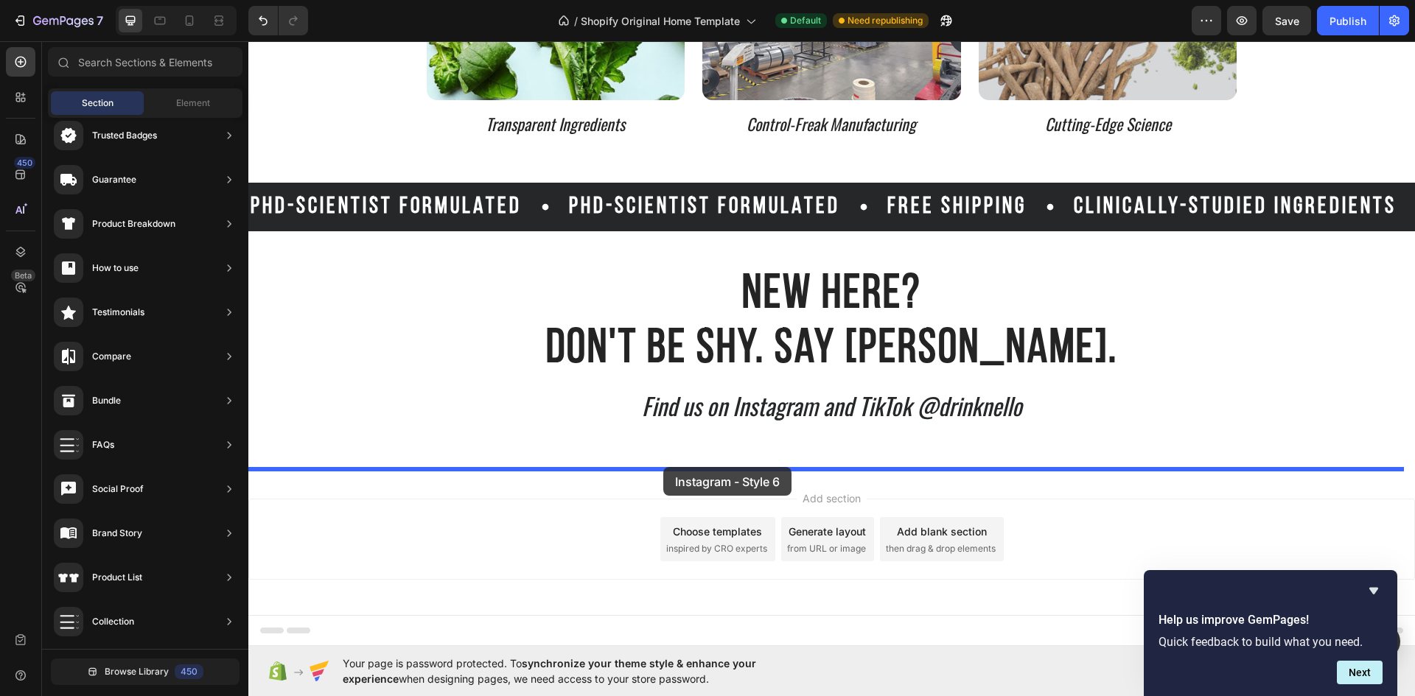
drag, startPoint x: 646, startPoint y: 352, endPoint x: 663, endPoint y: 467, distance: 116.2
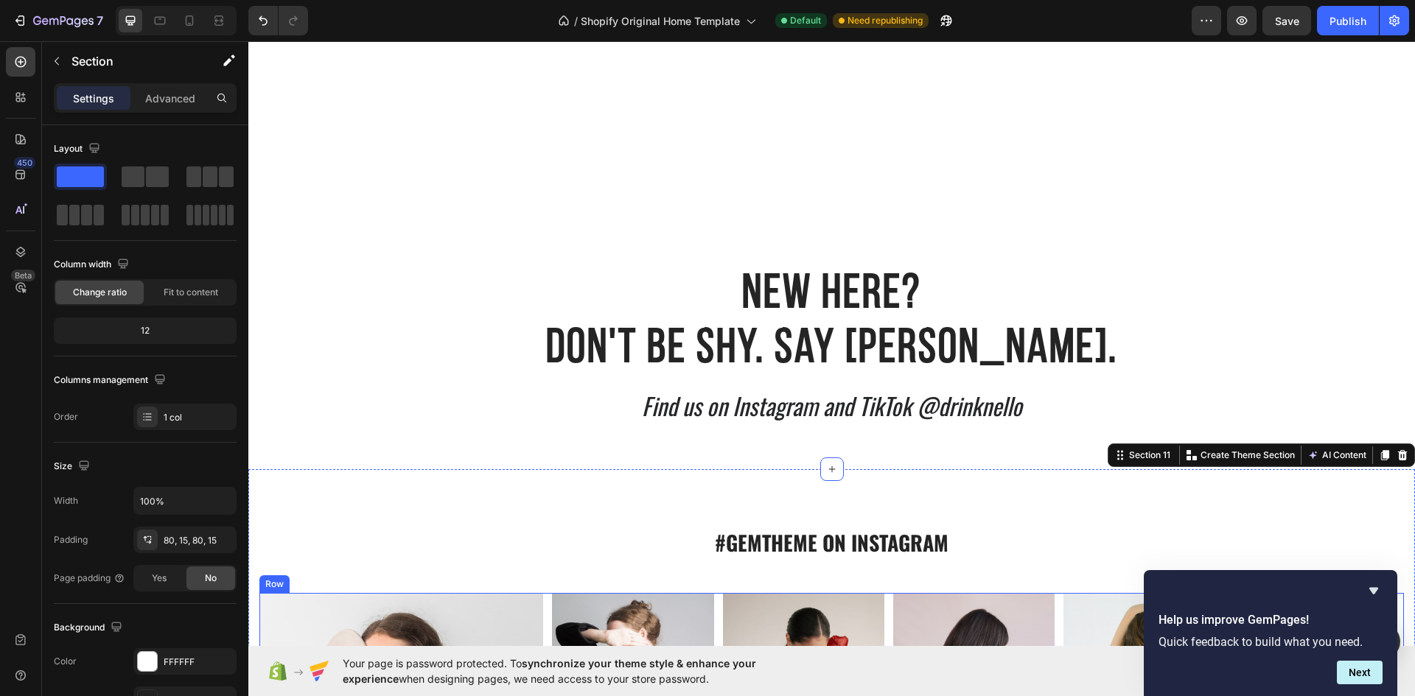
scroll to position [3857, 0]
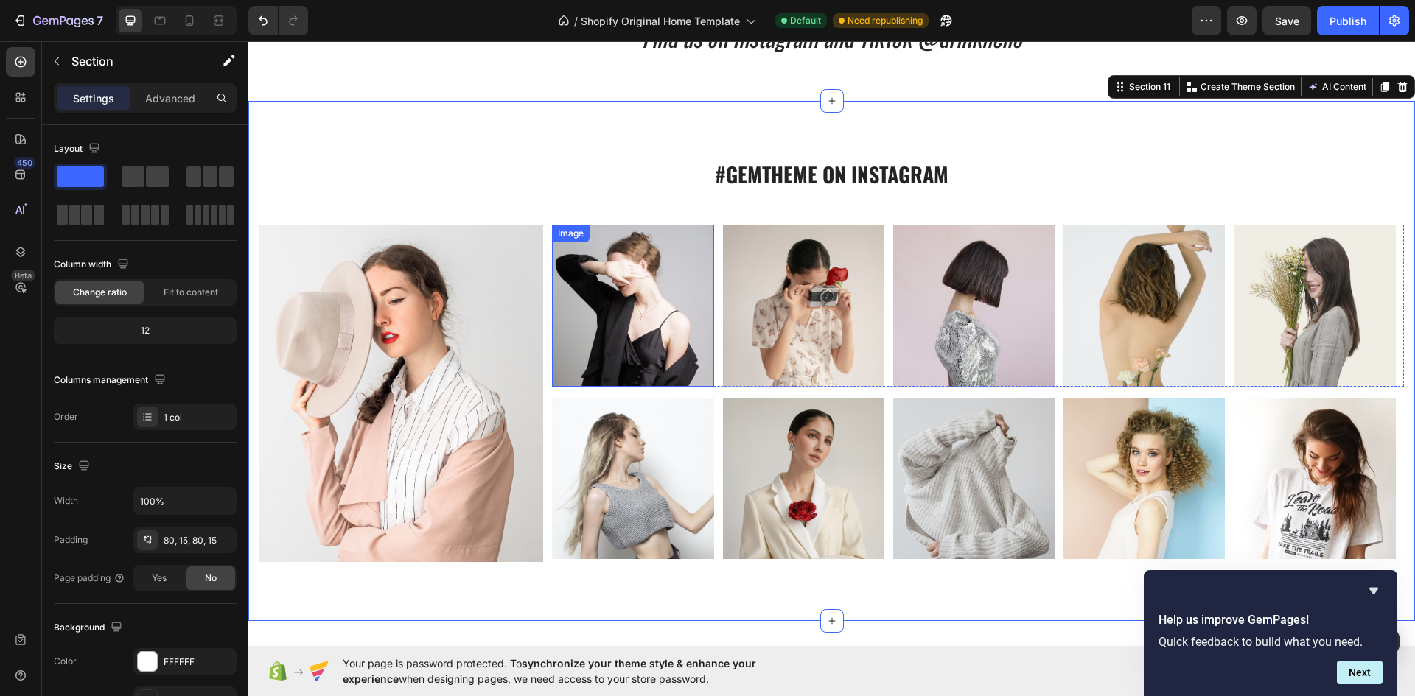
click at [599, 327] on img at bounding box center [632, 305] width 161 height 161
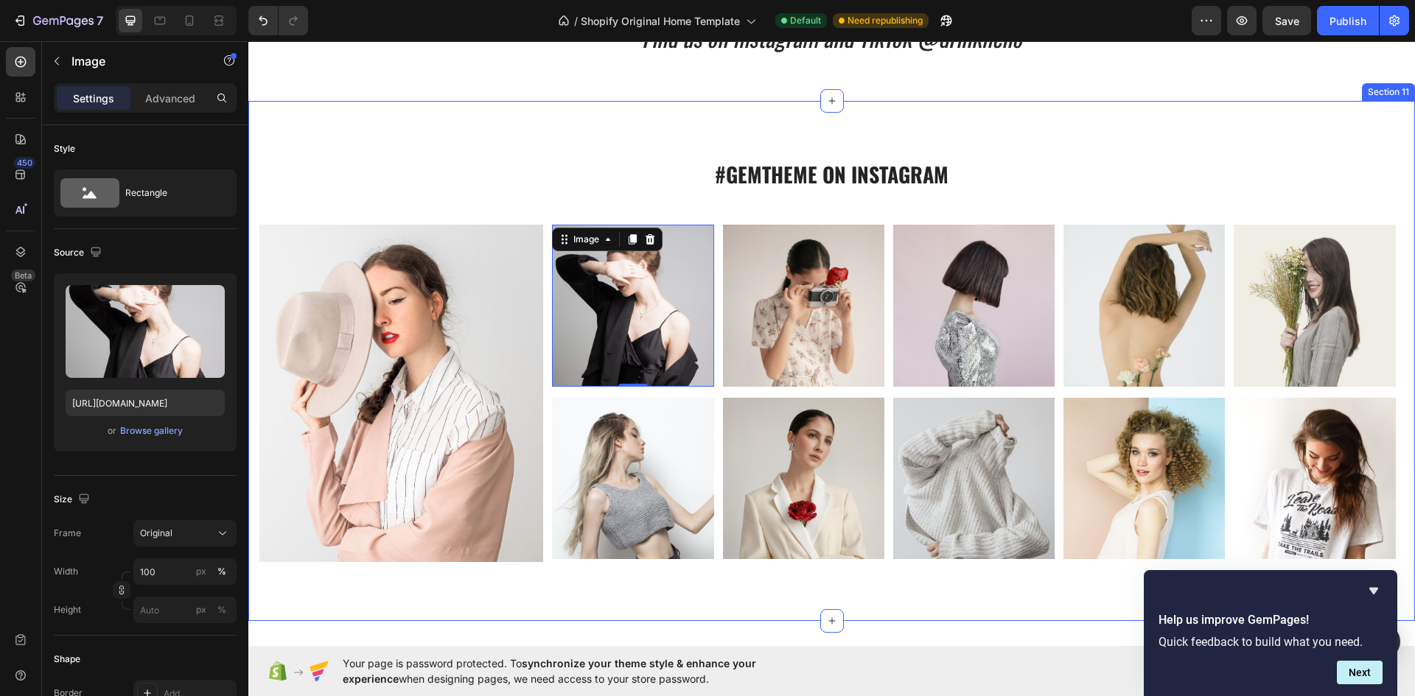
click at [783, 149] on div "#GEMTHEME ON INSTAGRAM Heading Row Image Image 0 Image Image Image Image Carous…" at bounding box center [831, 361] width 1166 height 520
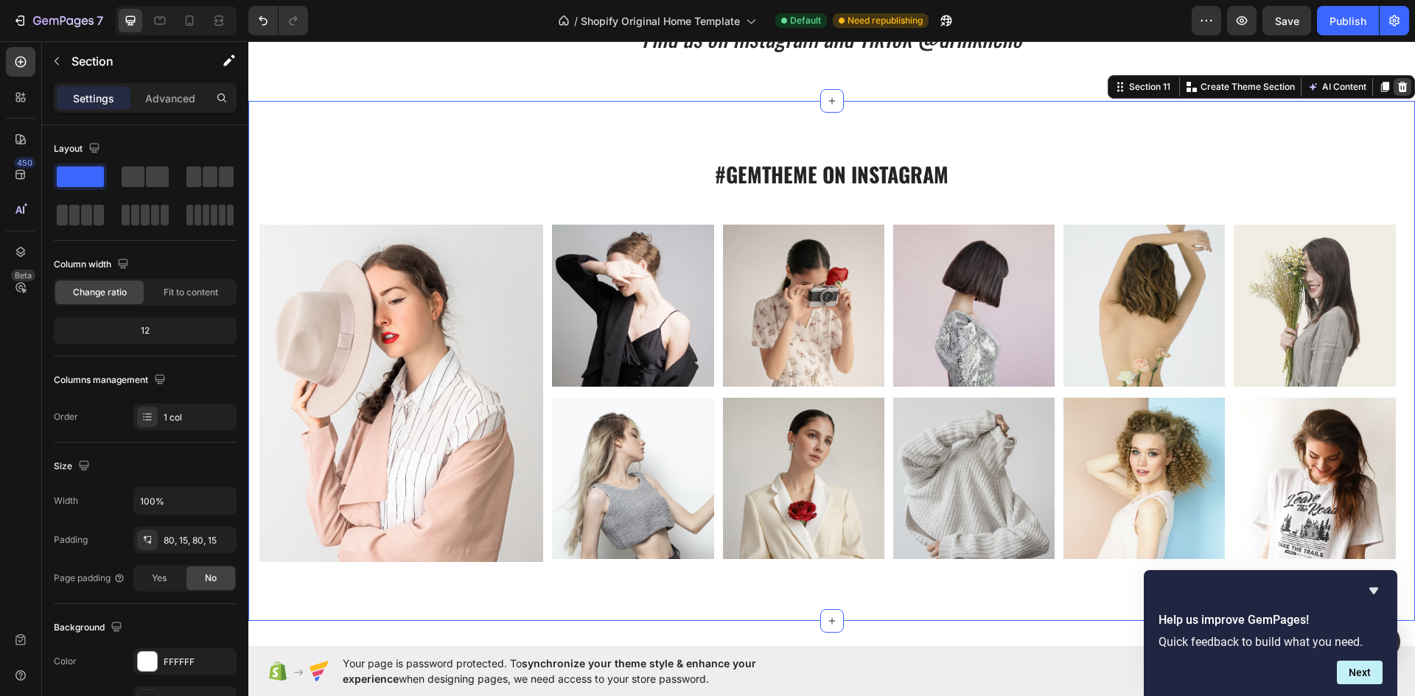
click at [1398, 84] on icon at bounding box center [1403, 87] width 10 height 10
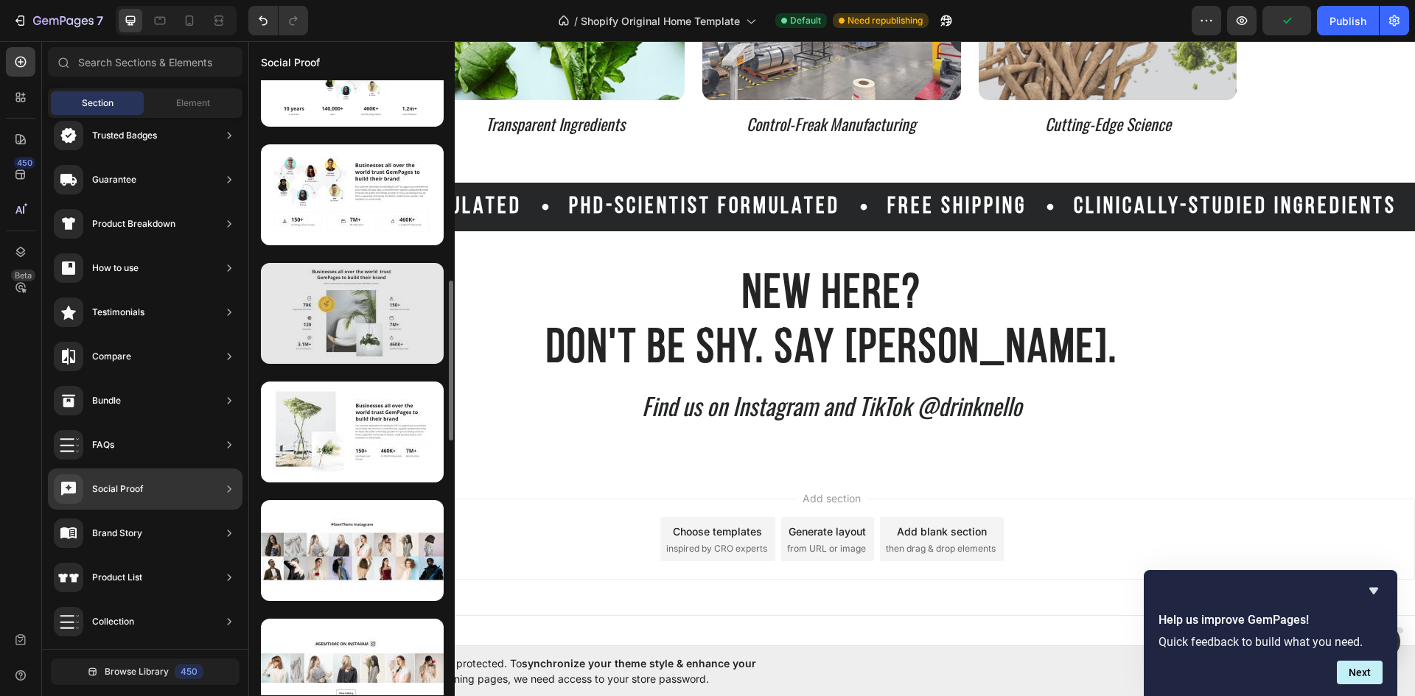
scroll to position [562, 0]
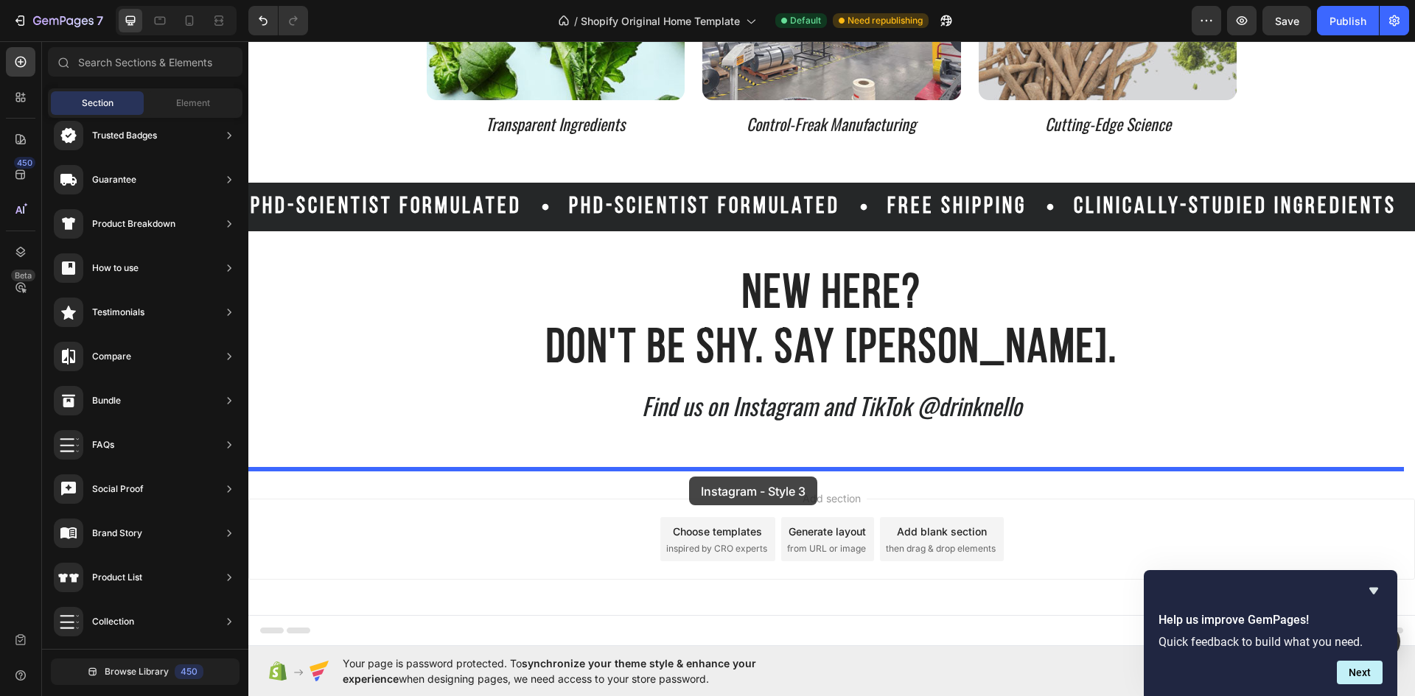
drag, startPoint x: 616, startPoint y: 583, endPoint x: 689, endPoint y: 477, distance: 128.7
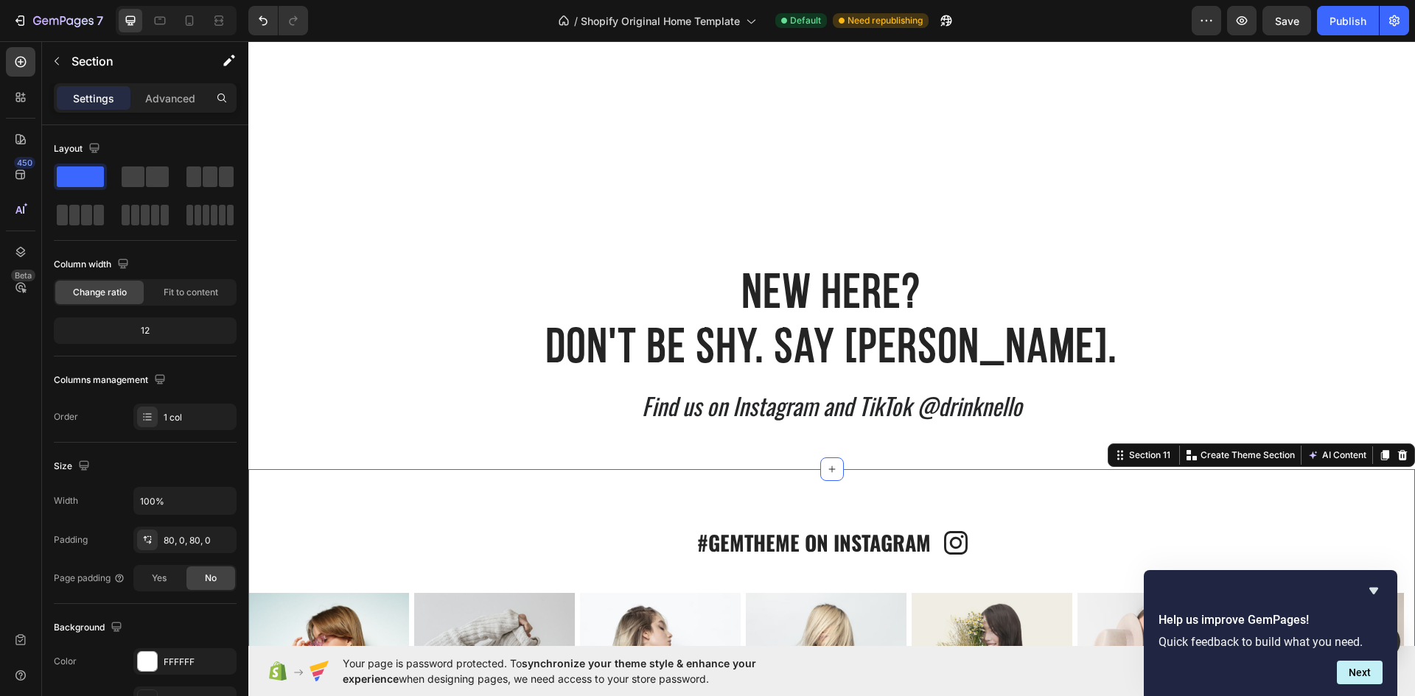
scroll to position [3857, 0]
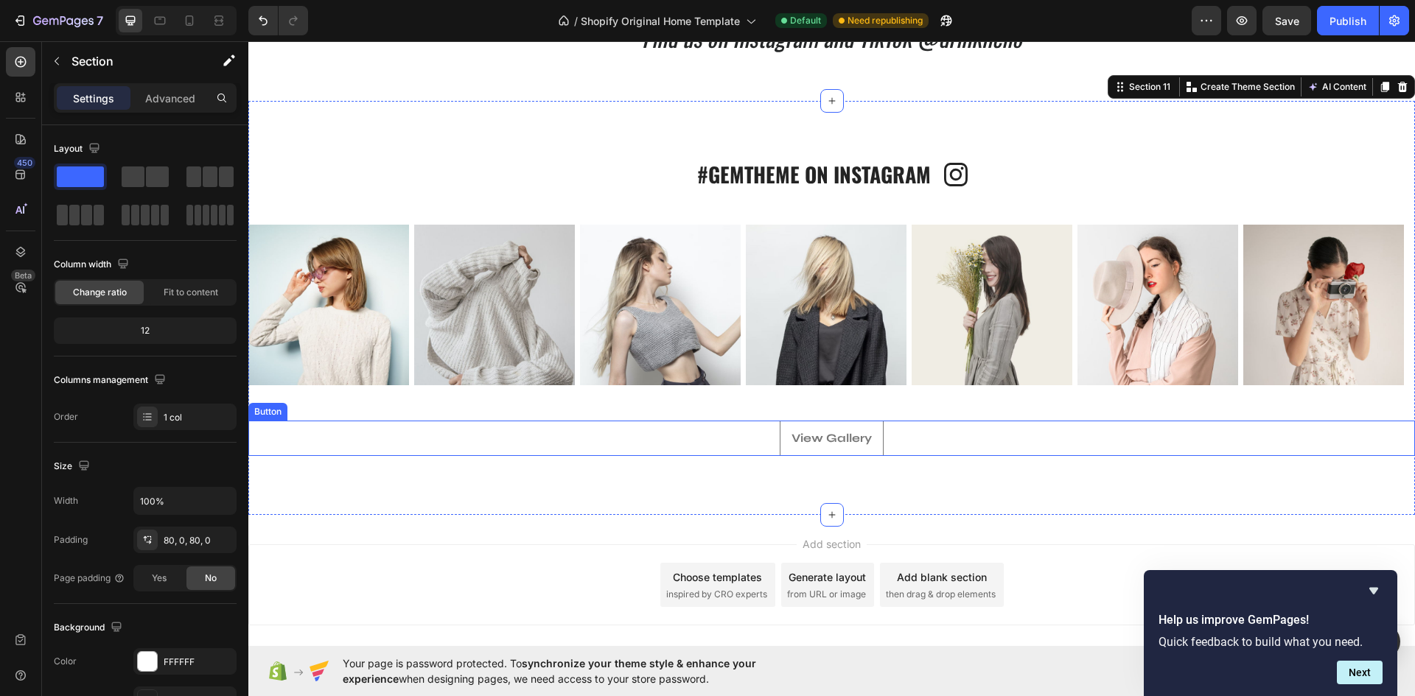
click at [861, 453] on button "View Gallery" at bounding box center [831, 438] width 104 height 35
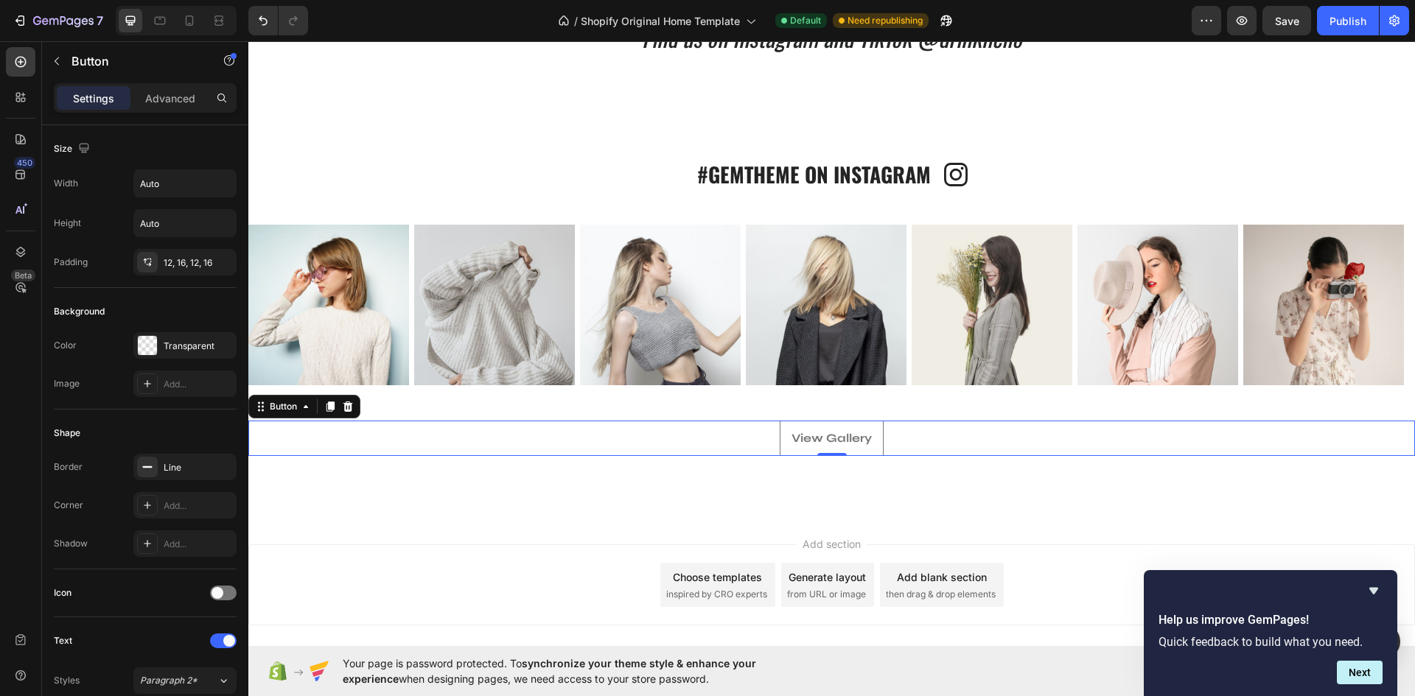
click at [861, 450] on button "View Gallery" at bounding box center [831, 438] width 104 height 35
click at [858, 450] on button "View Gallery" at bounding box center [831, 438] width 104 height 35
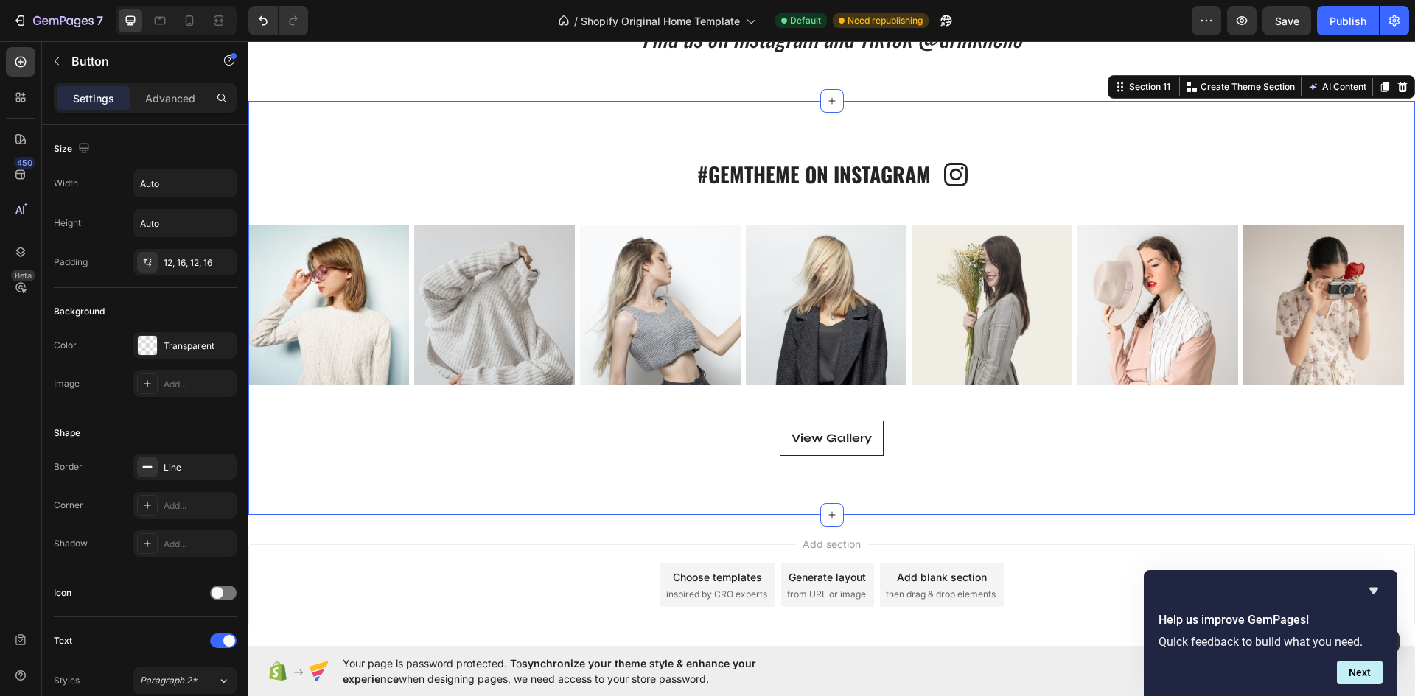
click at [1367, 106] on div "#GEMTHEME ON INSTAGRAM Heading Icon Row Icon #GEMTHEME ON INSTAGRAM Heading Row…" at bounding box center [831, 308] width 1166 height 414
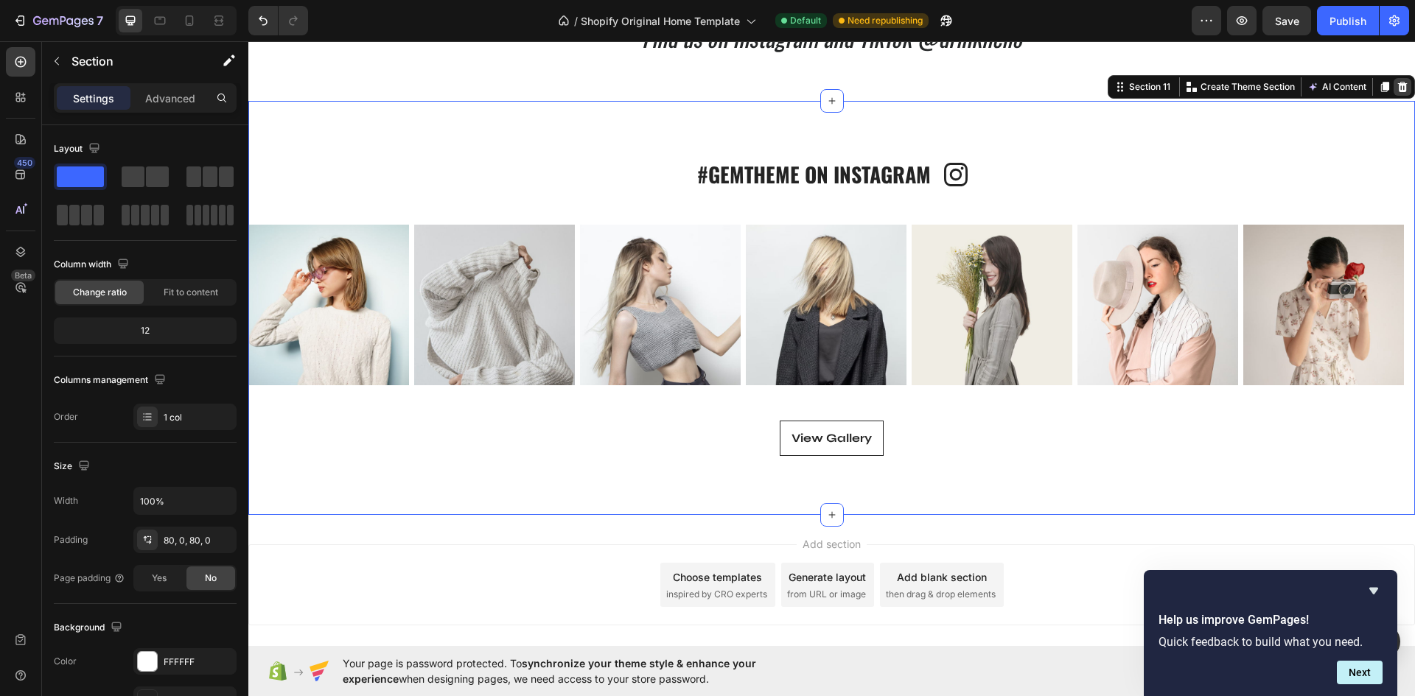
click at [1396, 92] on icon at bounding box center [1402, 87] width 12 height 12
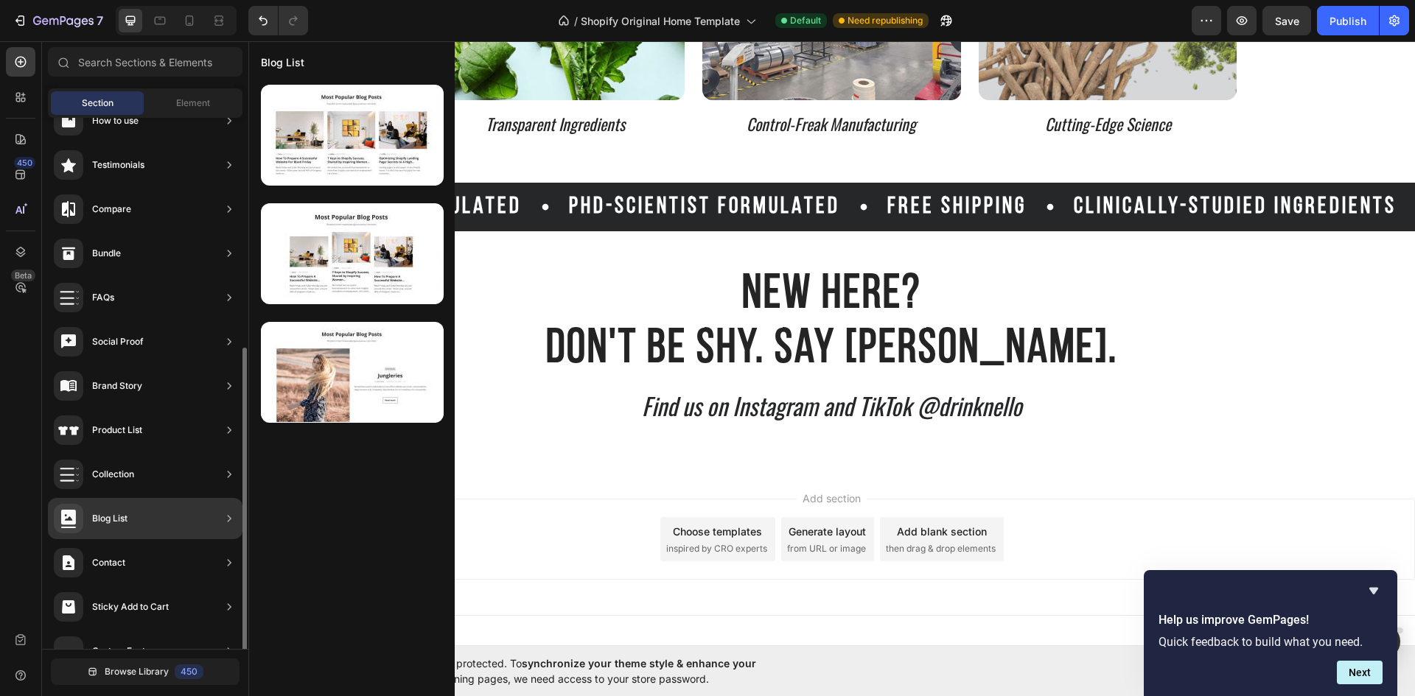
scroll to position [323, 0]
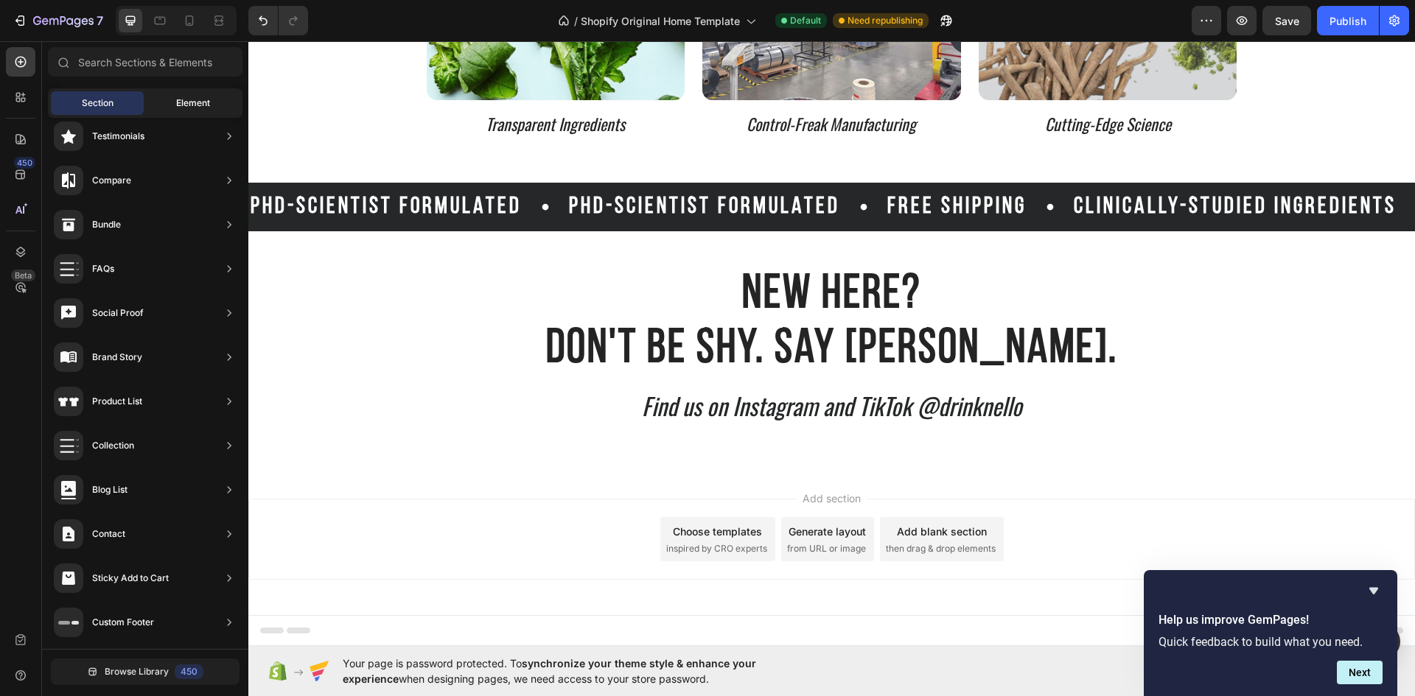
click at [212, 105] on div "Element" at bounding box center [193, 103] width 93 height 24
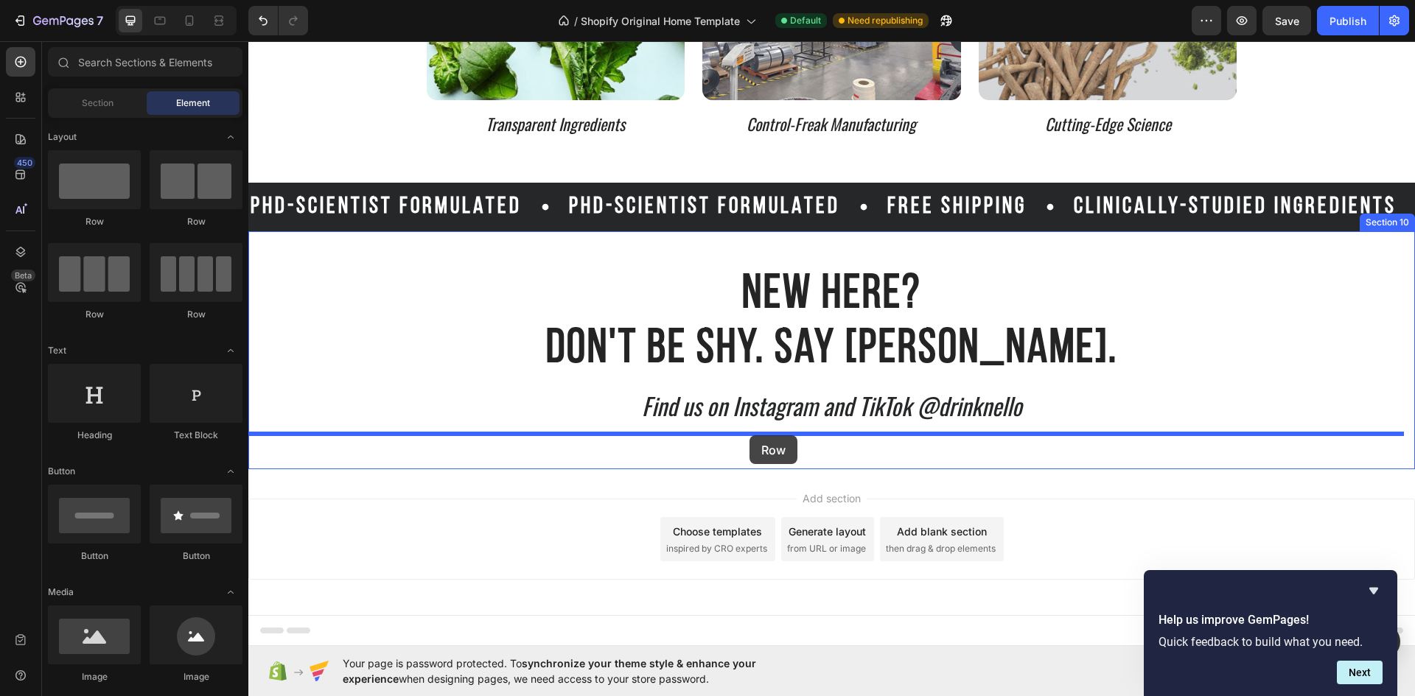
drag, startPoint x: 334, startPoint y: 317, endPoint x: 749, endPoint y: 435, distance: 432.1
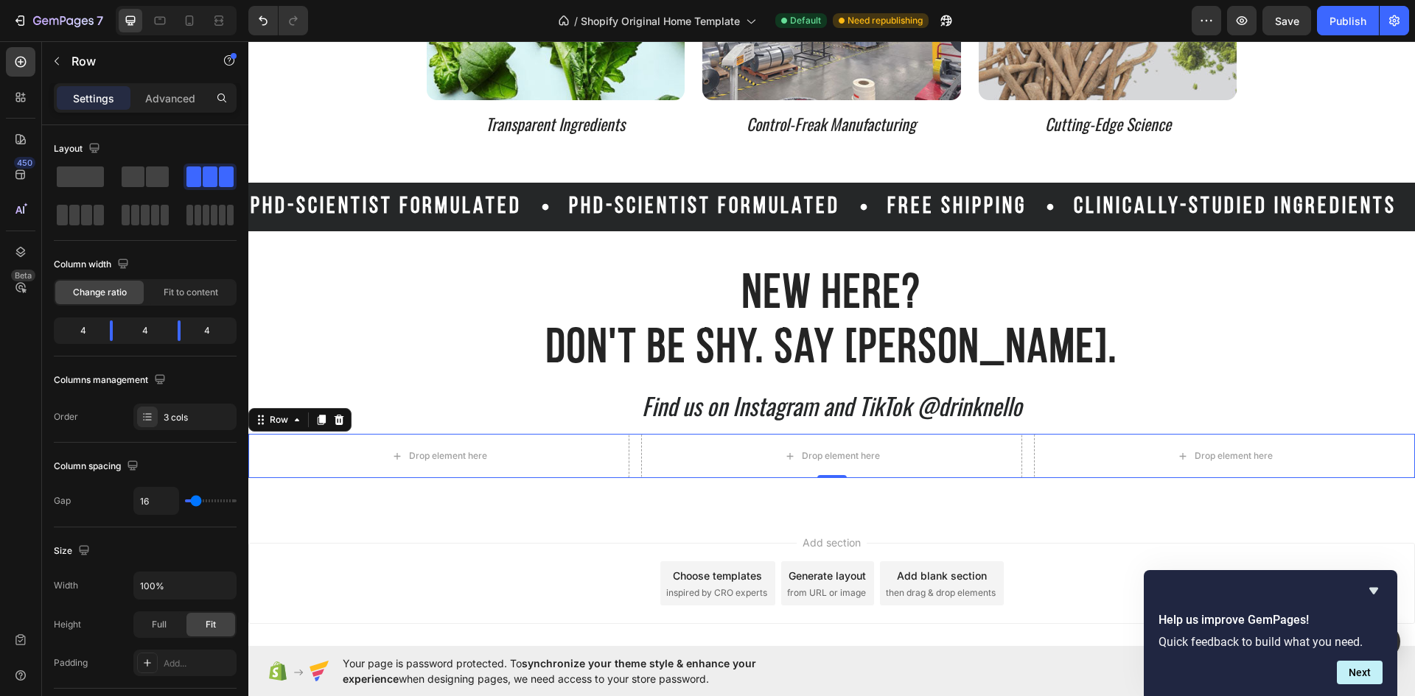
scroll to position [3533, 0]
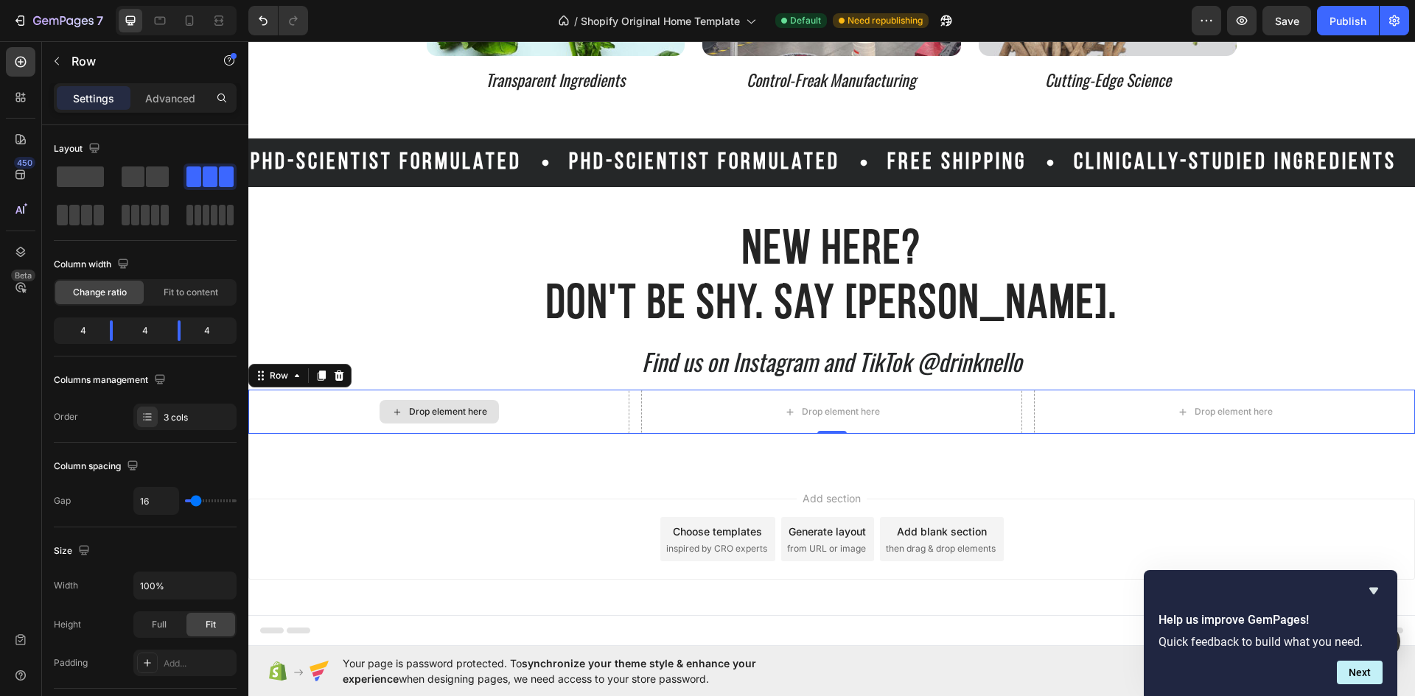
click at [544, 413] on div "Drop element here" at bounding box center [438, 412] width 381 height 44
click at [141, 177] on span at bounding box center [133, 176] width 23 height 21
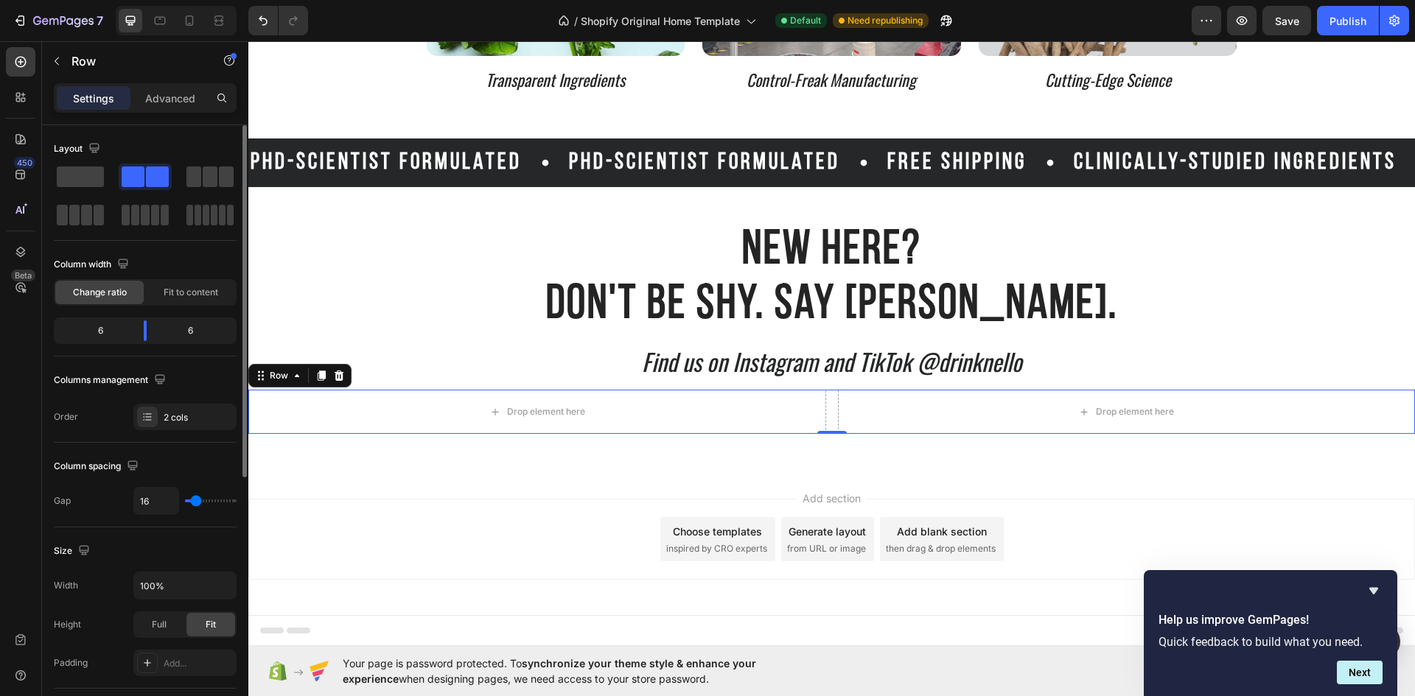
click at [141, 177] on span at bounding box center [133, 176] width 23 height 21
click at [211, 175] on span at bounding box center [210, 176] width 15 height 21
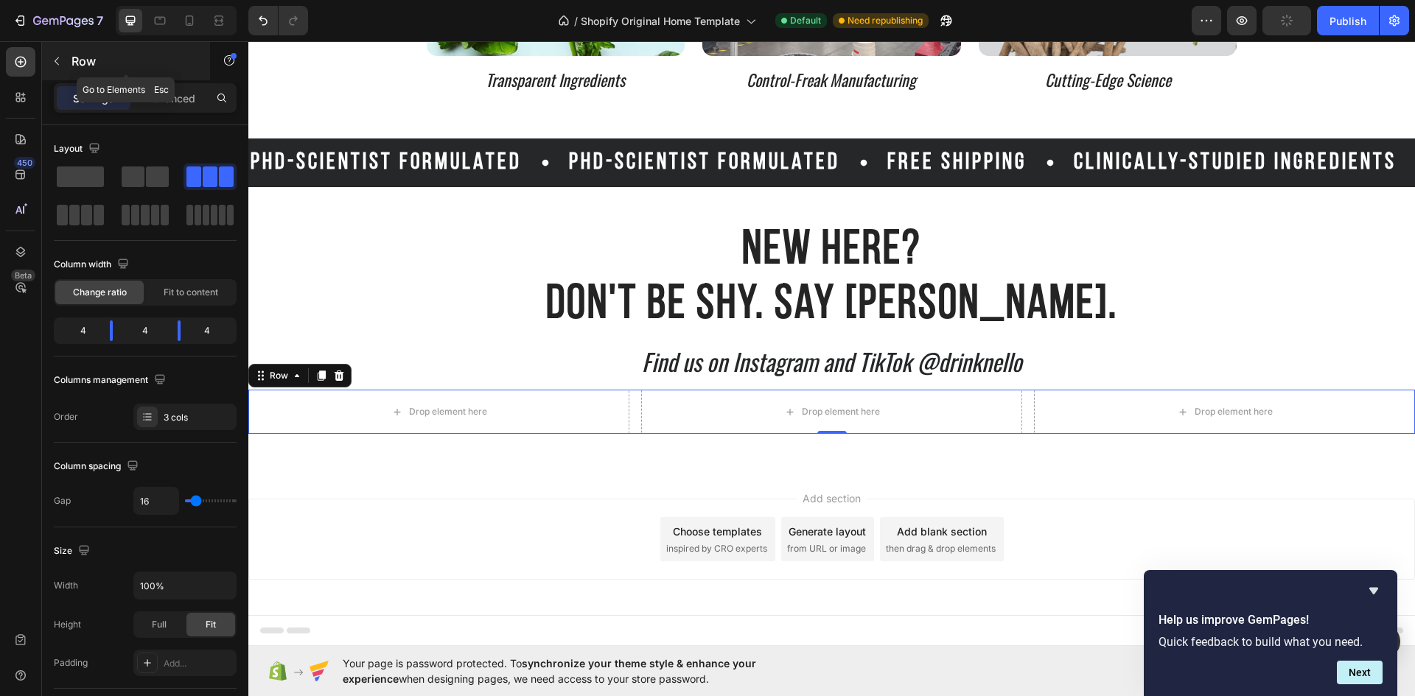
click at [50, 64] on button "button" at bounding box center [57, 61] width 24 height 24
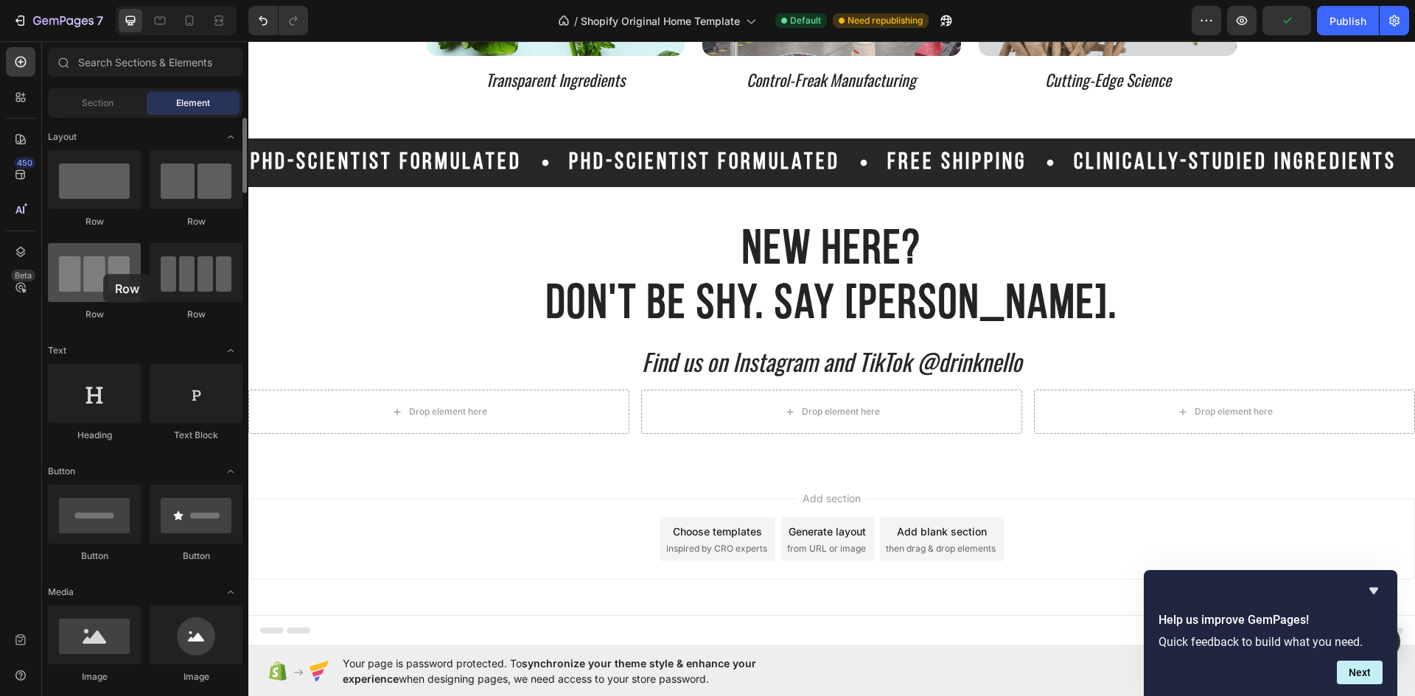
click at [103, 274] on div at bounding box center [94, 272] width 93 height 59
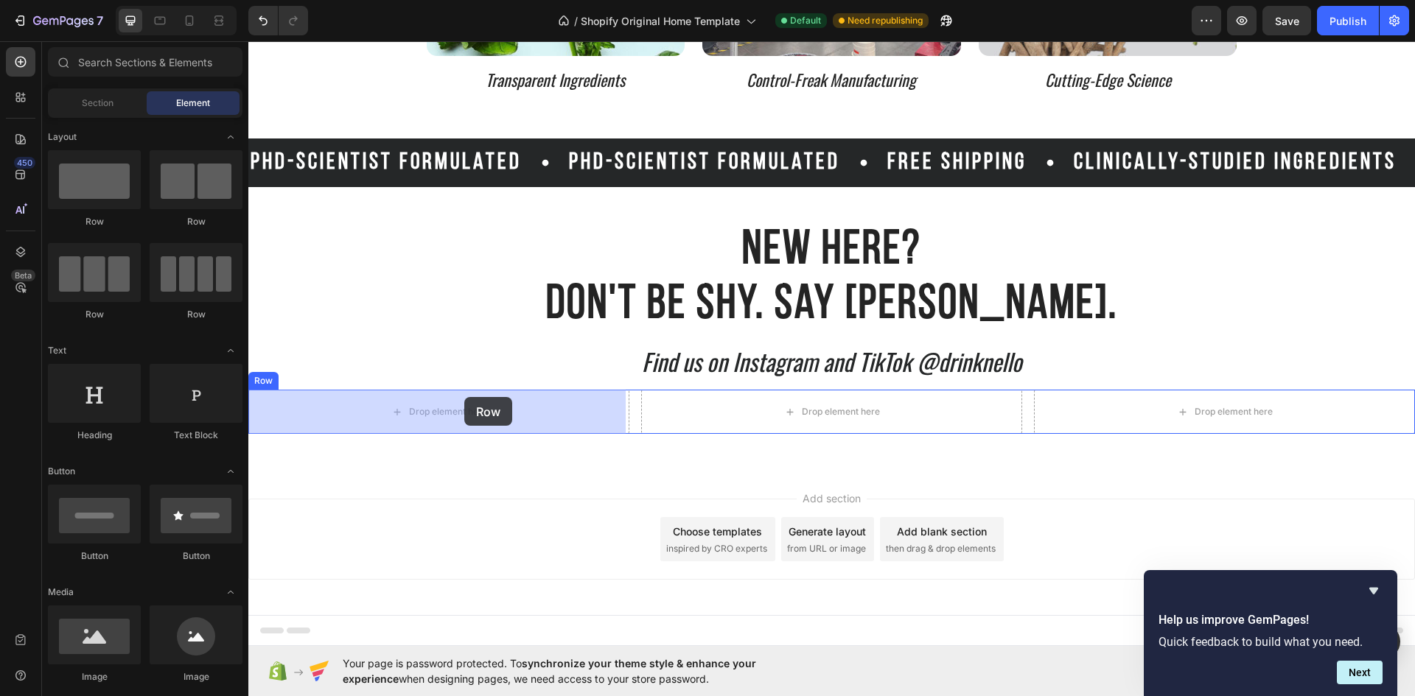
drag, startPoint x: 427, startPoint y: 228, endPoint x: 464, endPoint y: 397, distance: 173.4
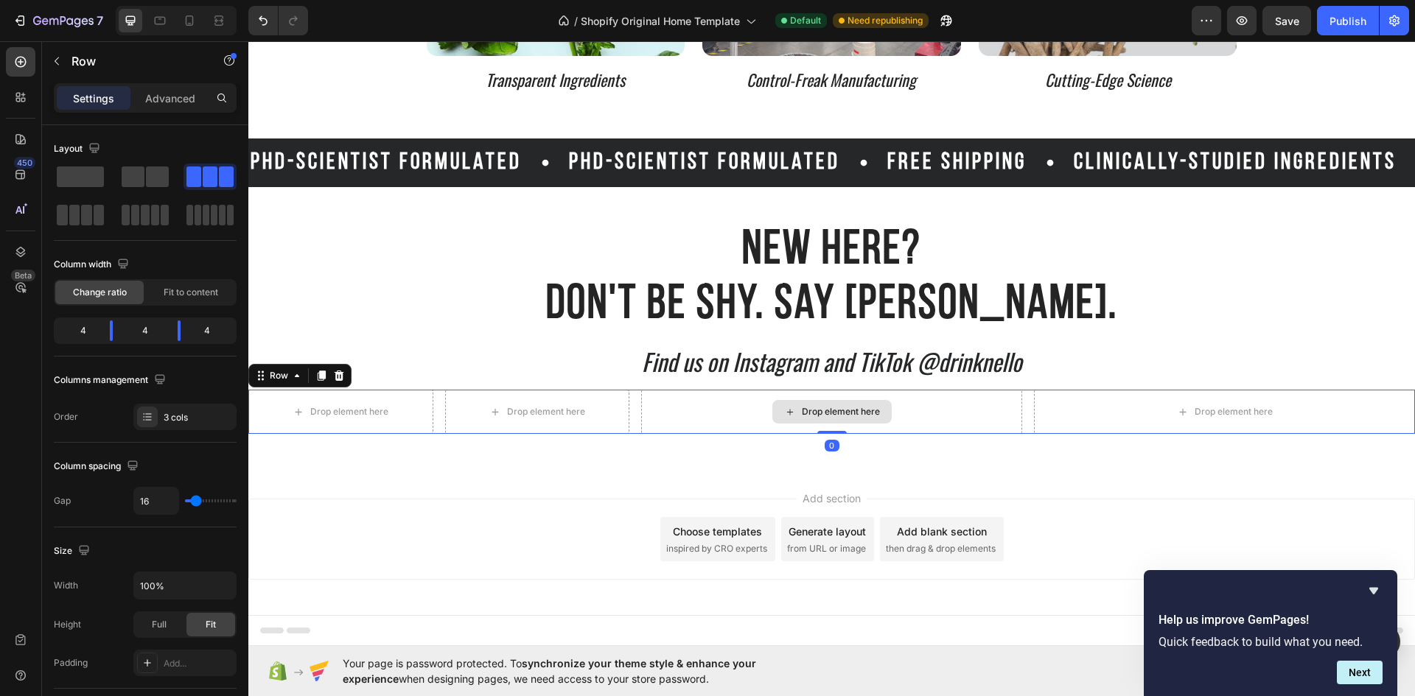
click at [749, 413] on div "Drop element here" at bounding box center [831, 412] width 381 height 44
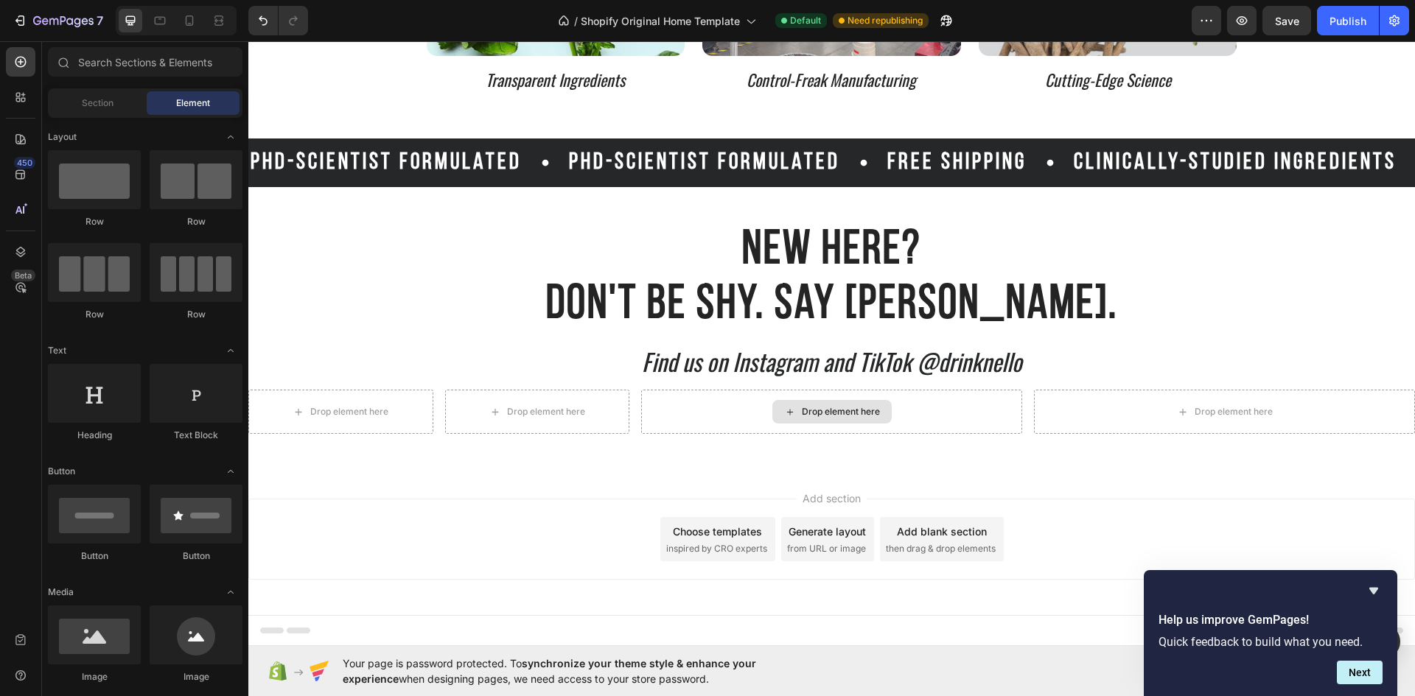
click at [802, 404] on div "Drop element here" at bounding box center [831, 412] width 119 height 24
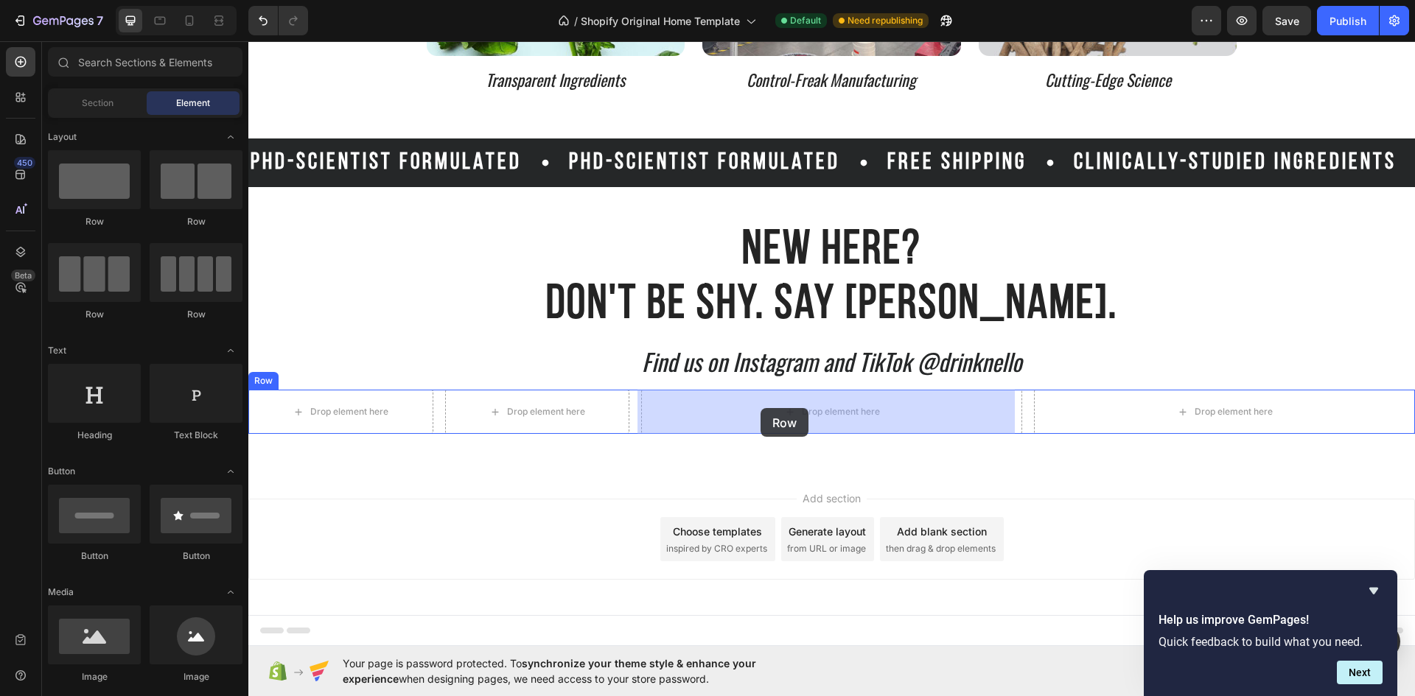
drag, startPoint x: 346, startPoint y: 319, endPoint x: 761, endPoint y: 408, distance: 425.0
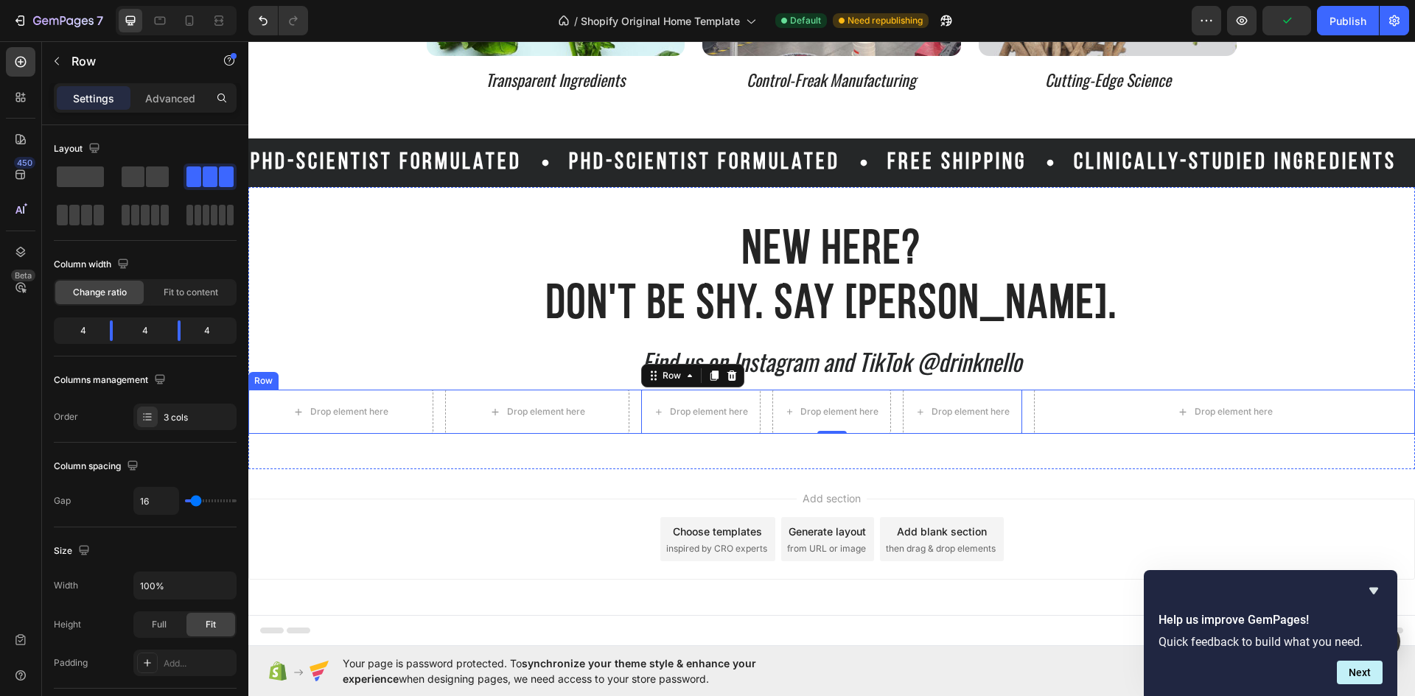
click at [634, 416] on div "Drop element here Drop element here Row Drop element here Drop element here Dro…" at bounding box center [831, 412] width 1166 height 44
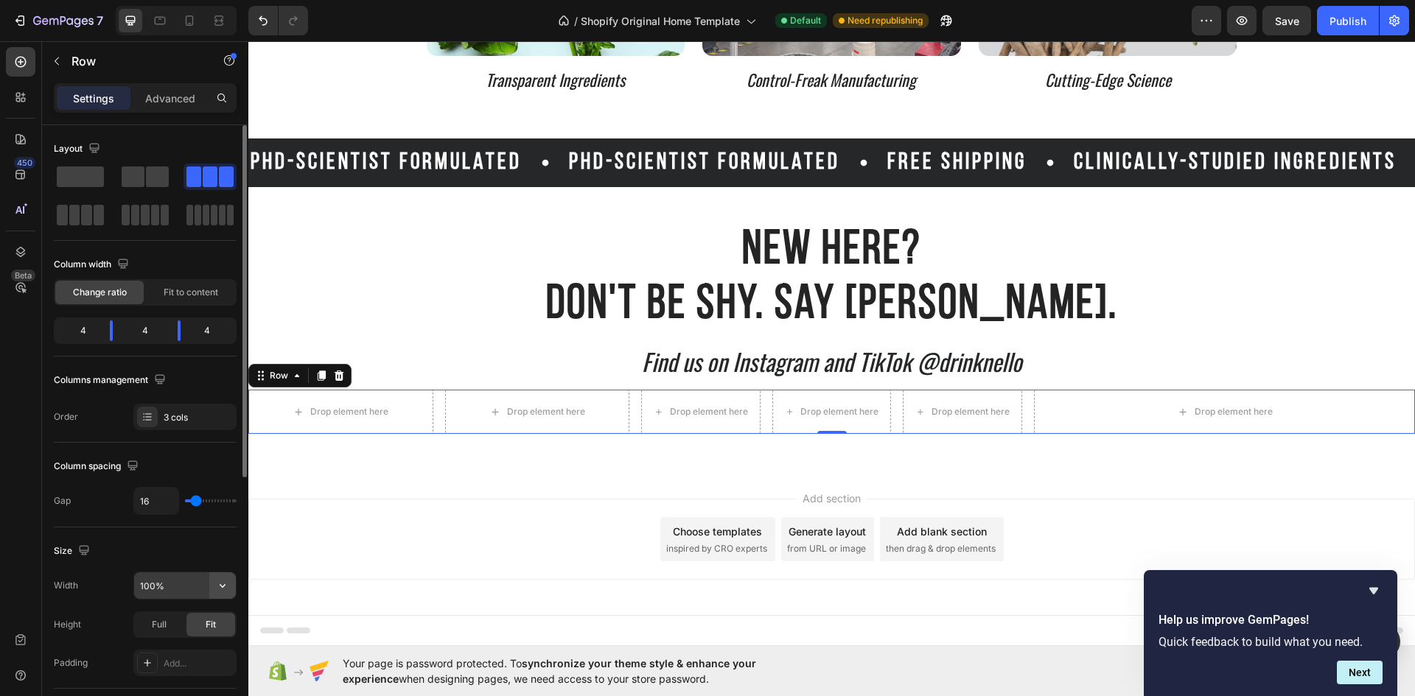
click at [220, 594] on button "button" at bounding box center [222, 585] width 27 height 27
click at [186, 585] on input "100%" at bounding box center [185, 585] width 102 height 27
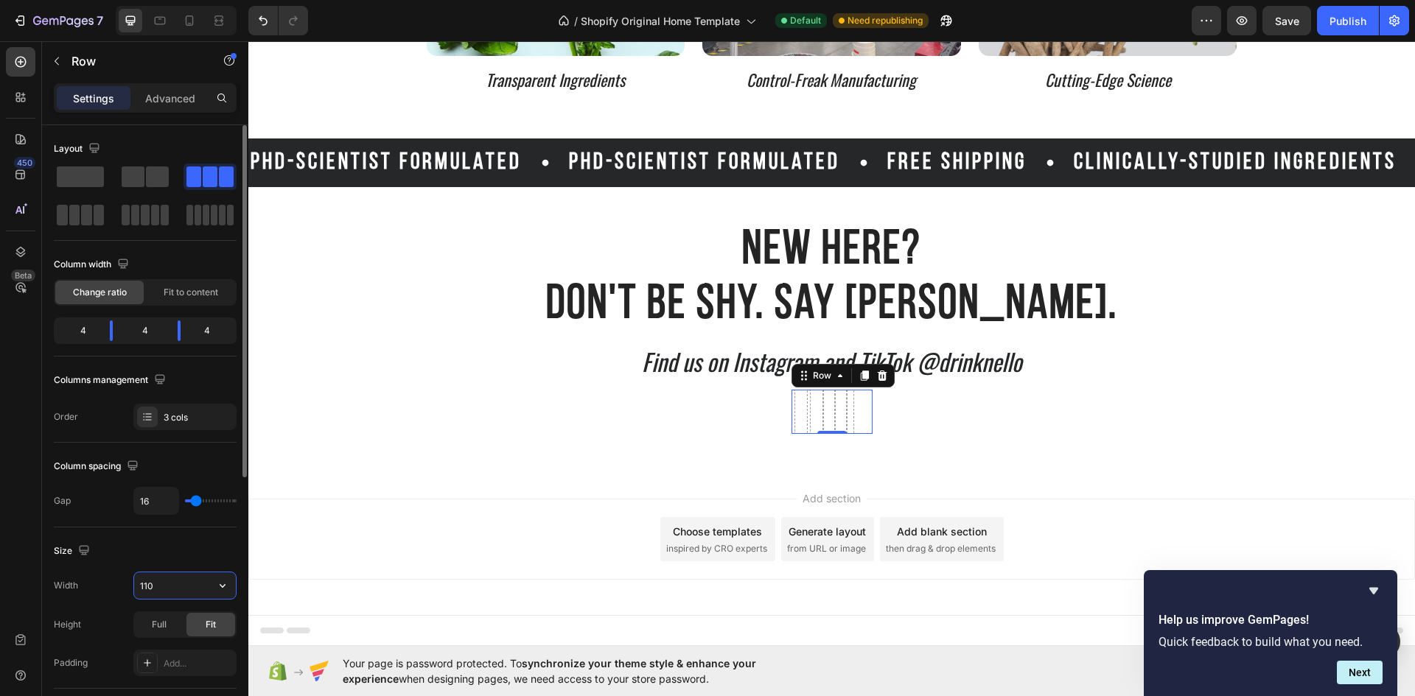
type input "1100"
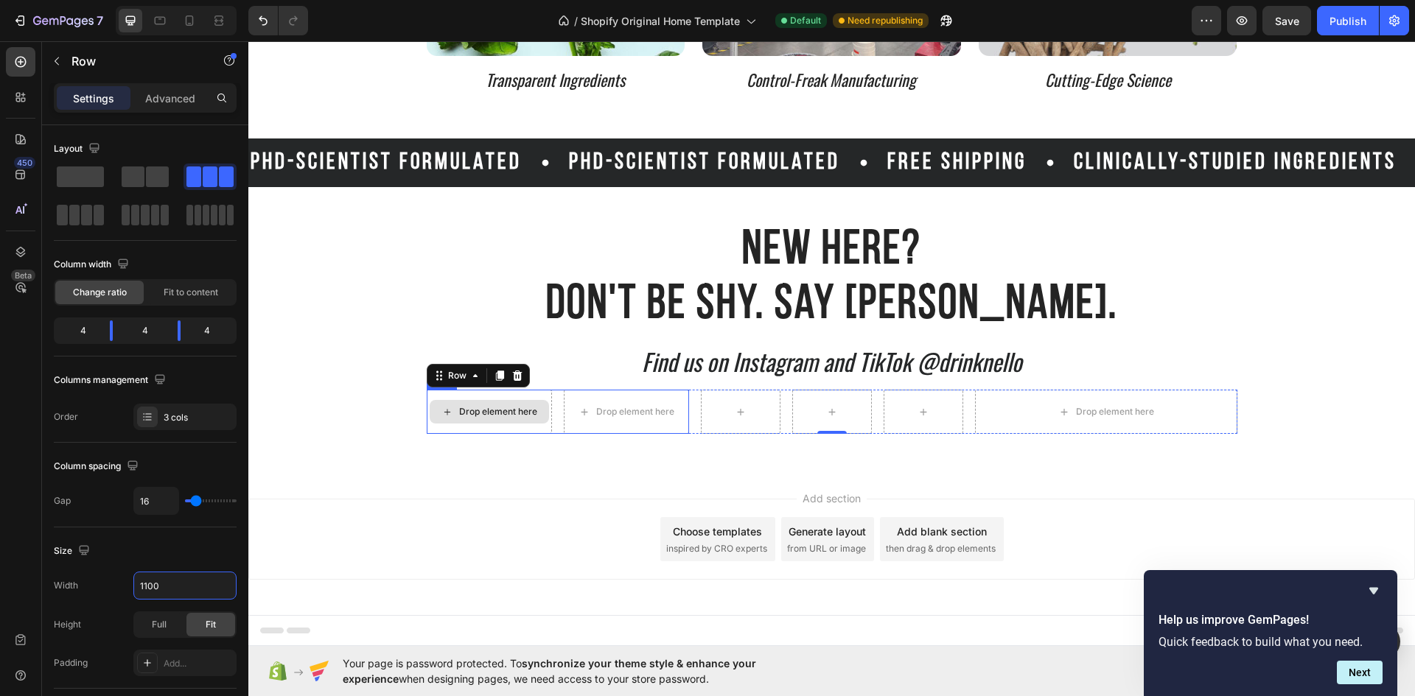
click at [525, 416] on div "Drop element here" at bounding box center [498, 412] width 78 height 12
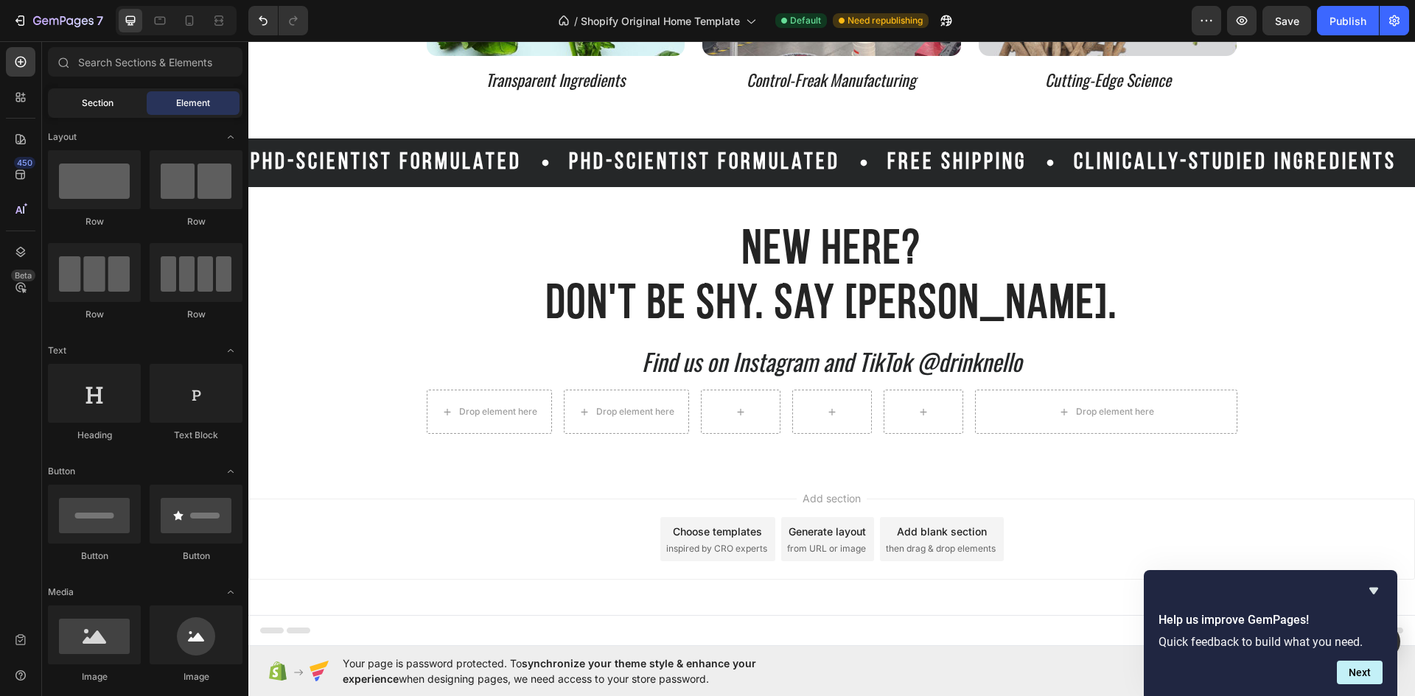
click at [97, 108] on span "Section" at bounding box center [98, 103] width 32 height 13
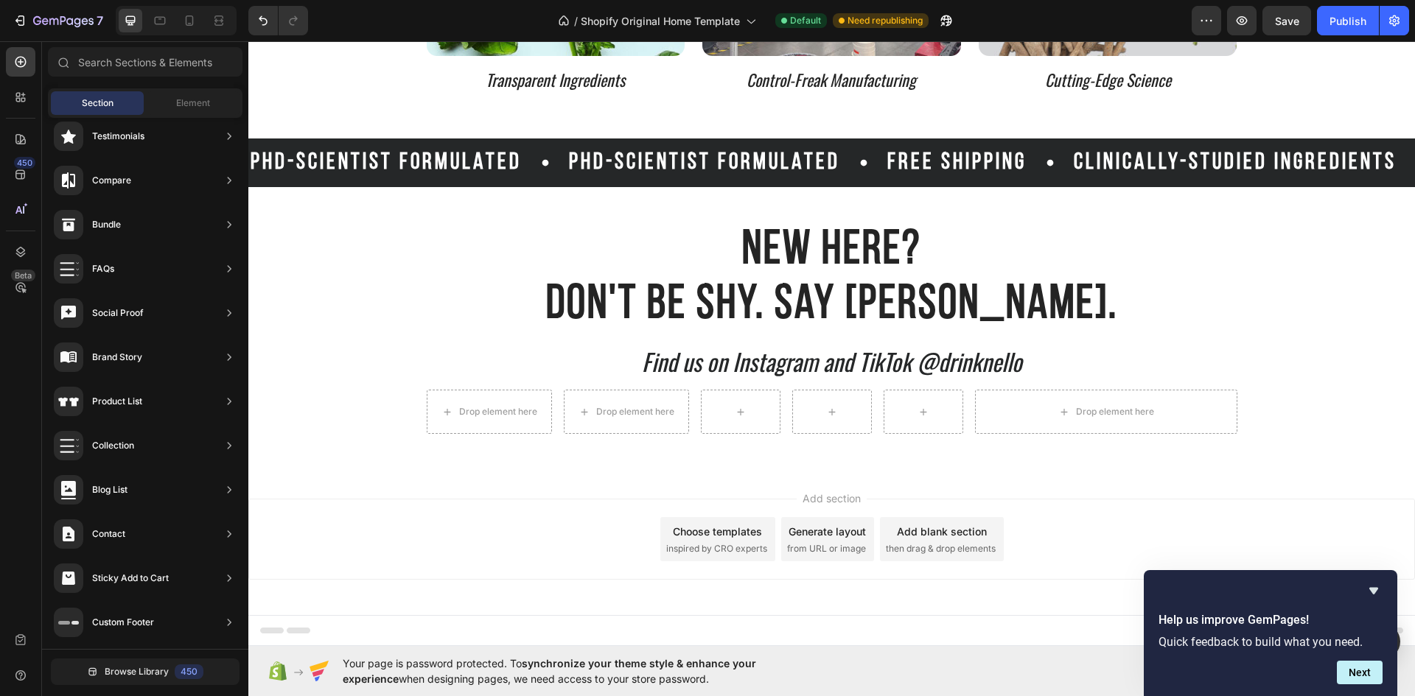
click at [181, 89] on div "Section Element" at bounding box center [145, 102] width 194 height 29
click at [186, 104] on span "Element" at bounding box center [193, 103] width 34 height 13
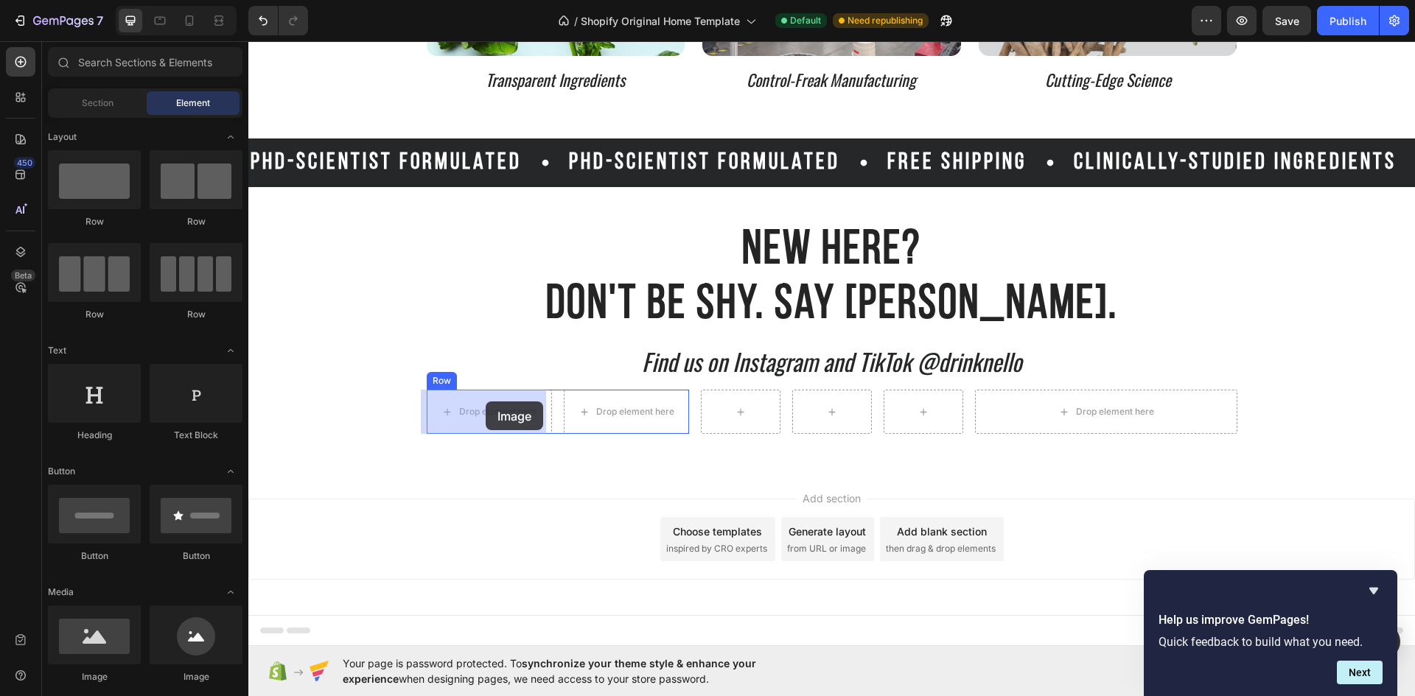
drag, startPoint x: 358, startPoint y: 693, endPoint x: 485, endPoint y: 402, distance: 317.7
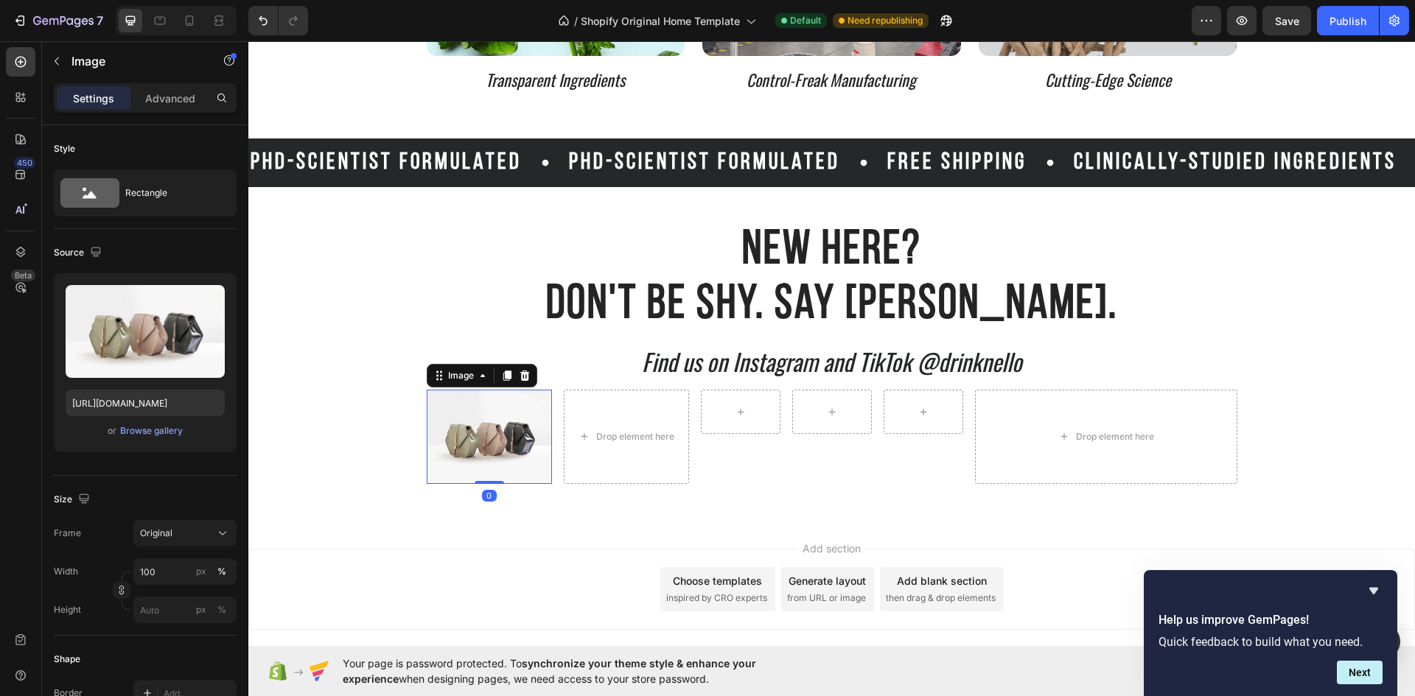
scroll to position [3583, 0]
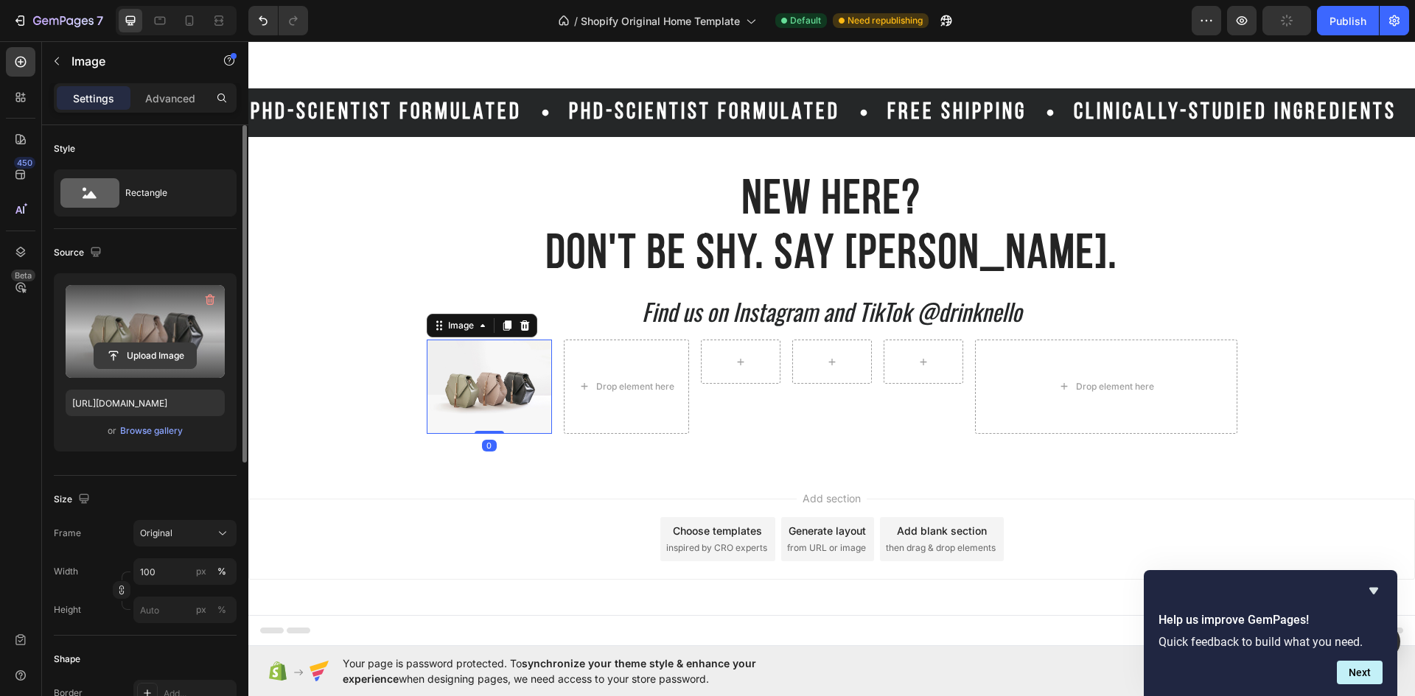
click at [136, 350] on input "file" at bounding box center [145, 355] width 102 height 25
click at [136, 354] on input "file" at bounding box center [145, 355] width 102 height 25
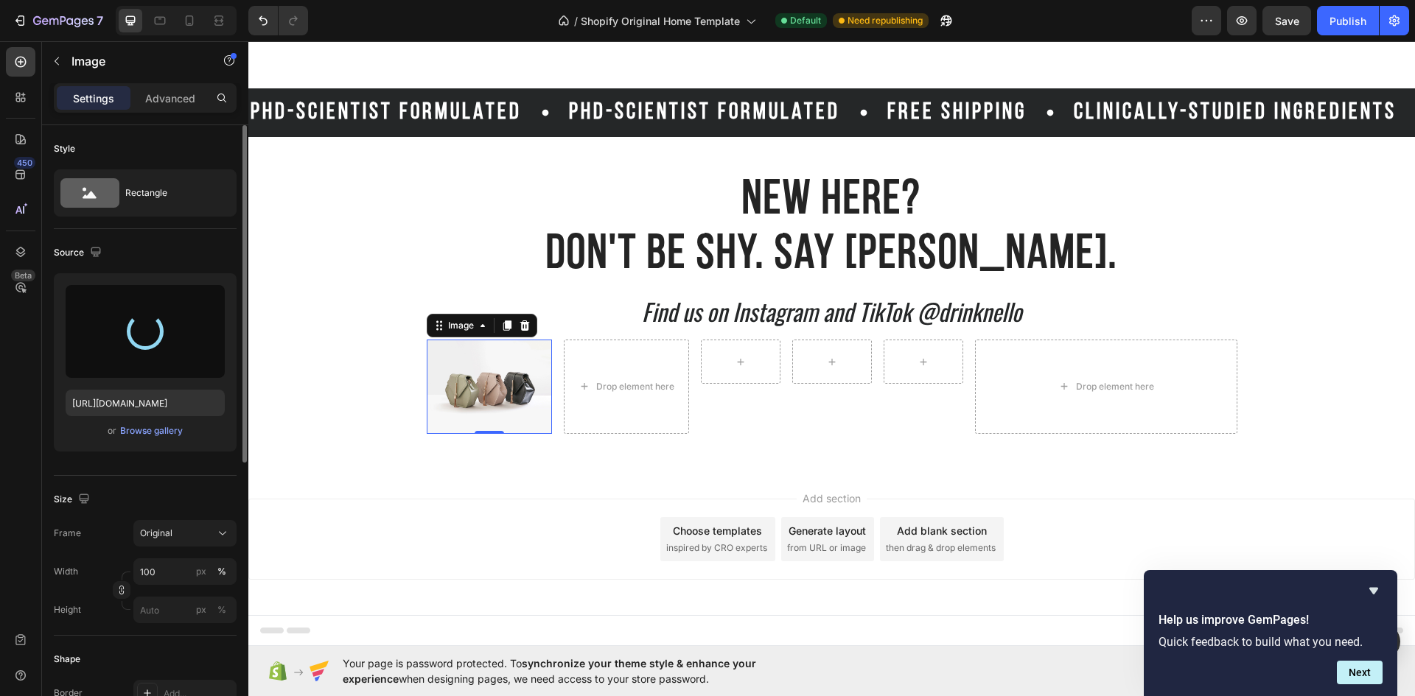
type input "https://cdn.shopify.com/s/files/1/0977/0935/9398/files/gempages_586361467175961…"
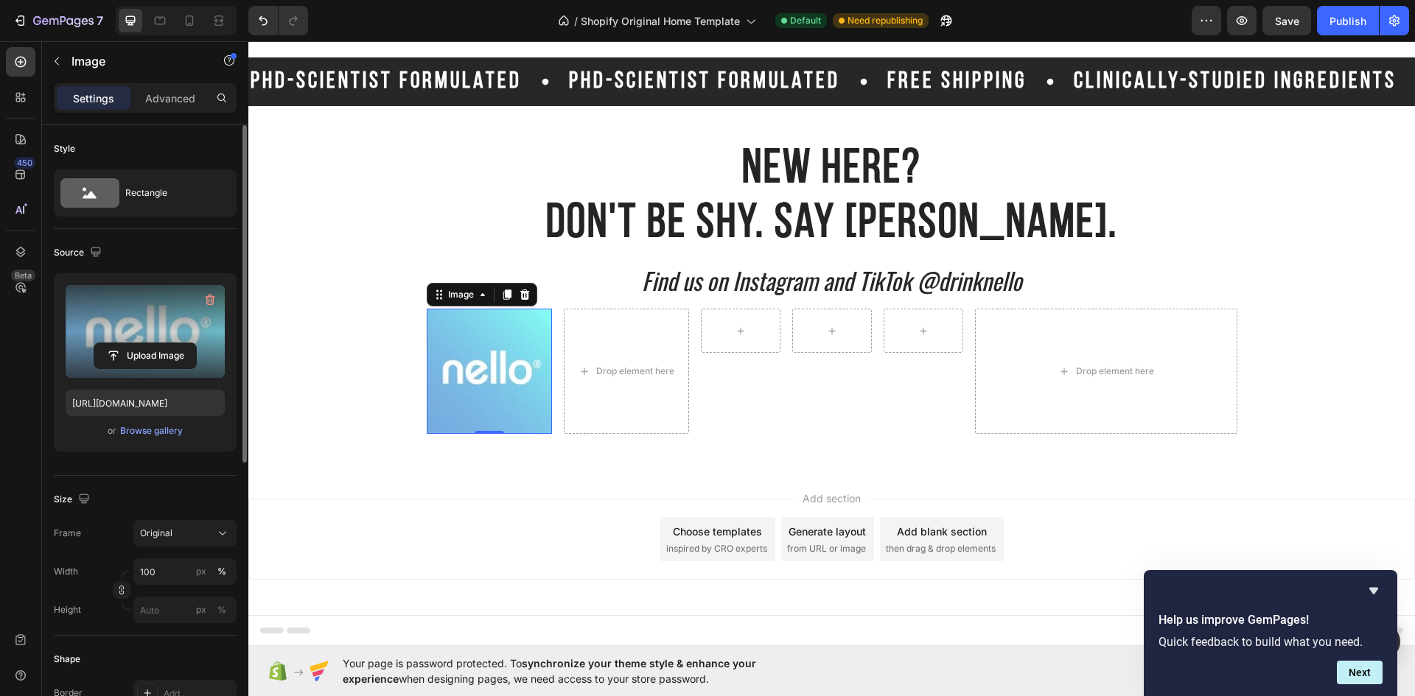
scroll to position [221, 0]
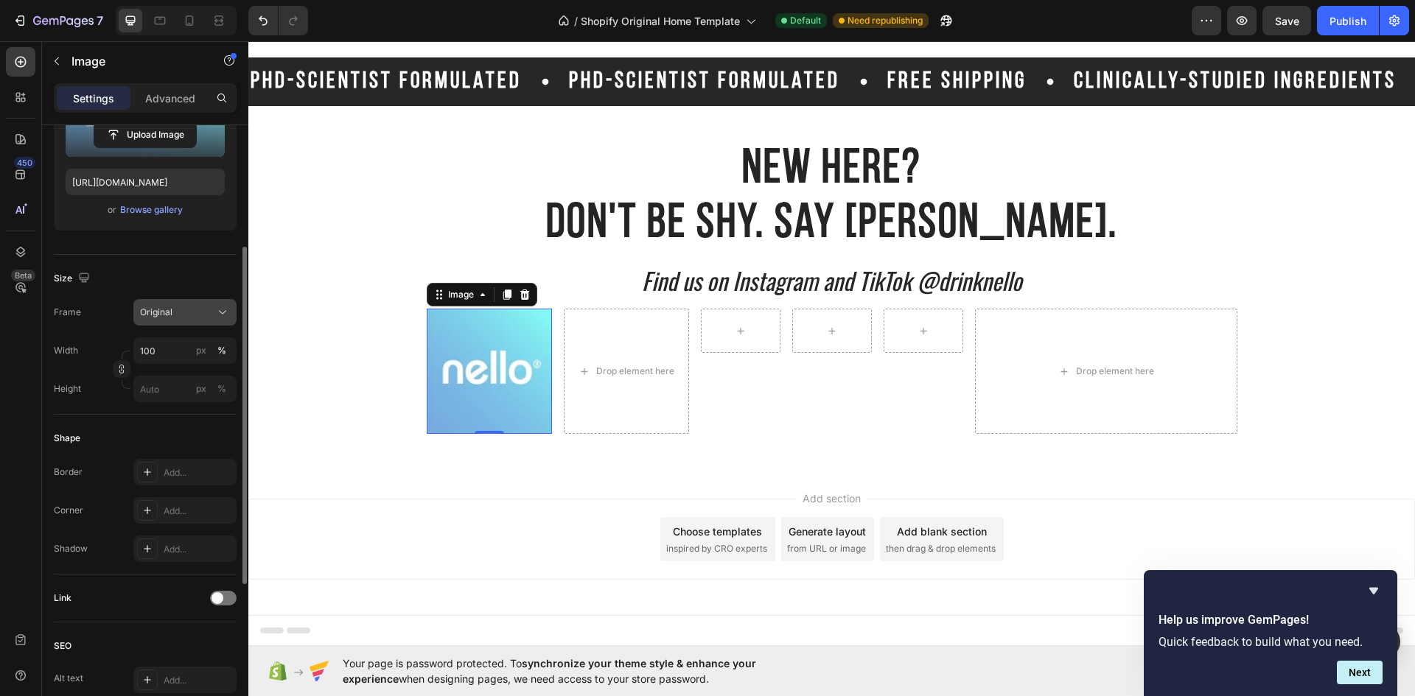
click at [196, 320] on button "Original" at bounding box center [184, 312] width 103 height 27
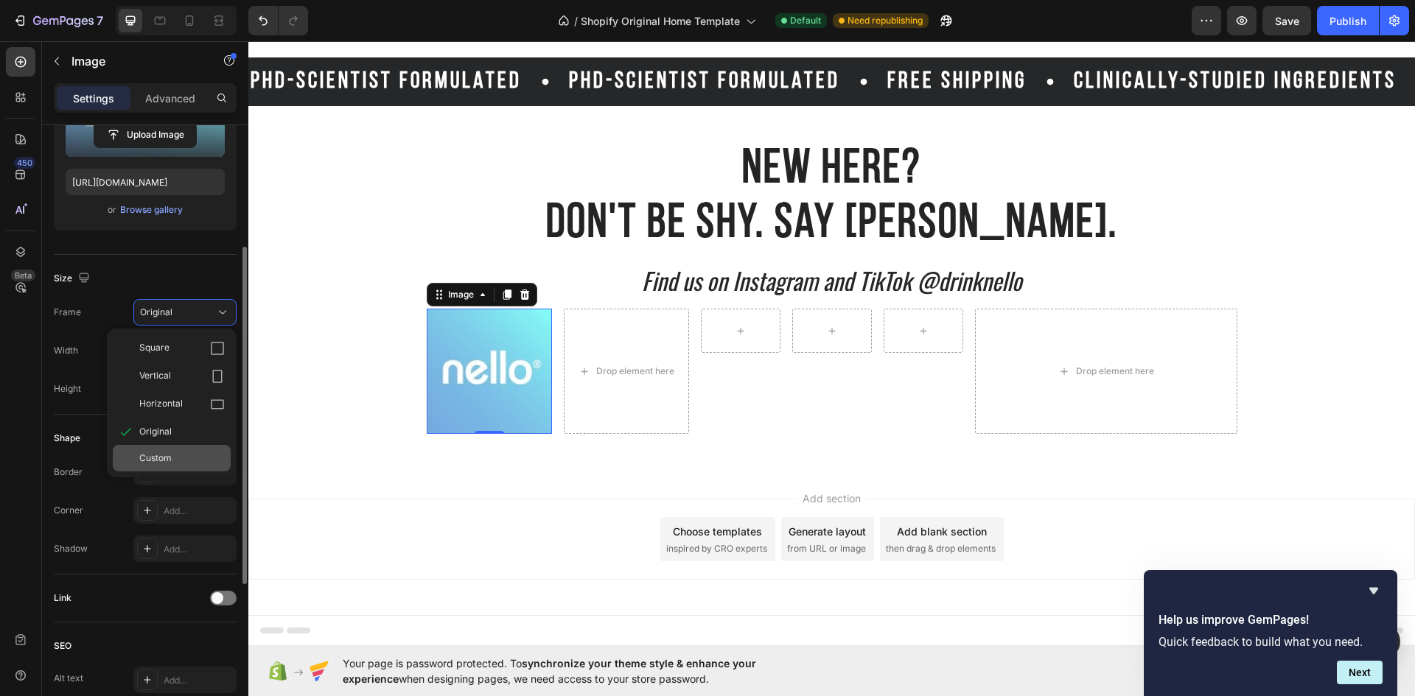
click at [189, 453] on div "Custom" at bounding box center [181, 458] width 85 height 13
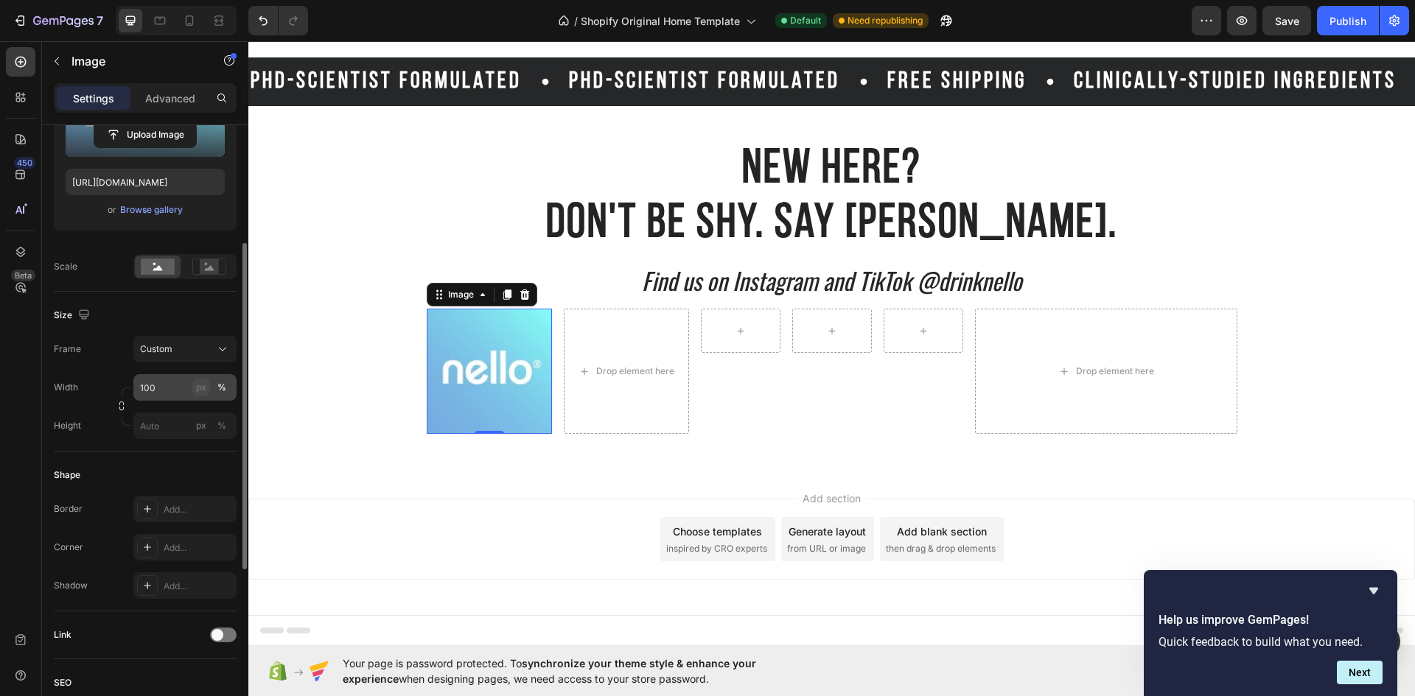
click at [206, 384] on div "px" at bounding box center [201, 387] width 10 height 13
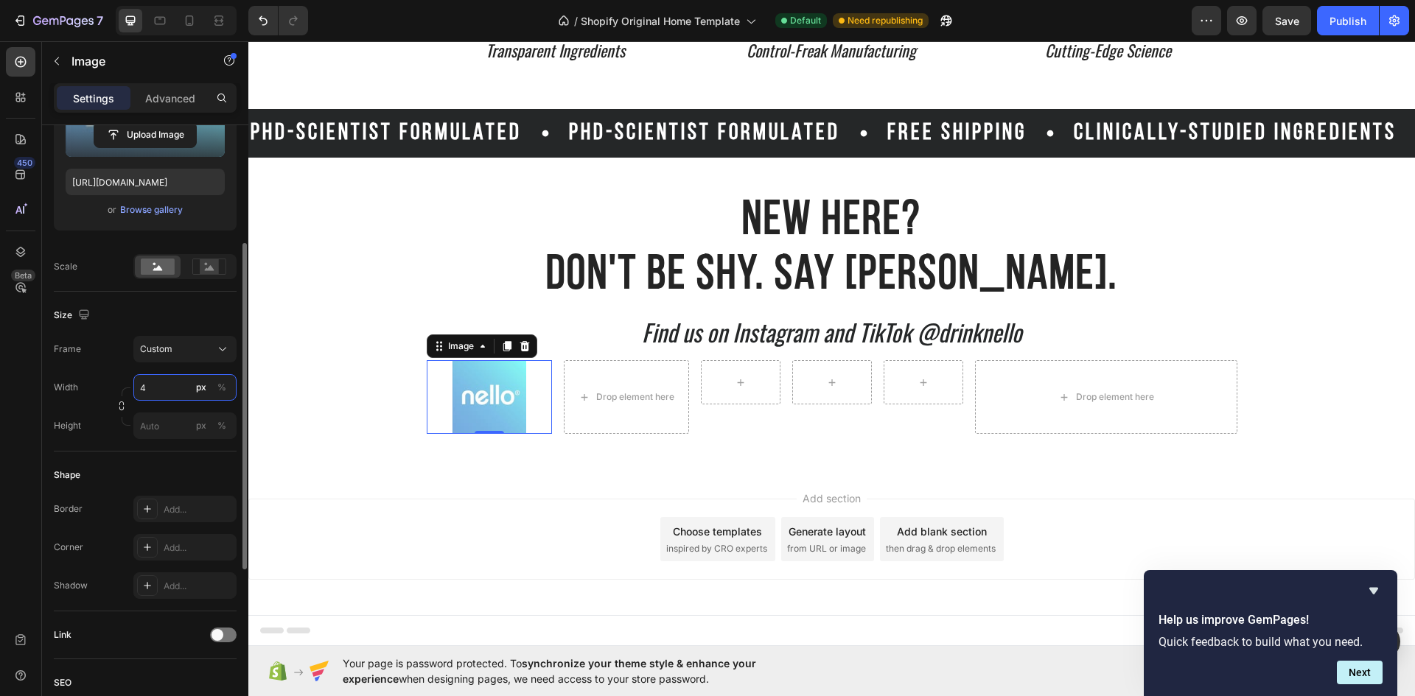
scroll to position [3533, 0]
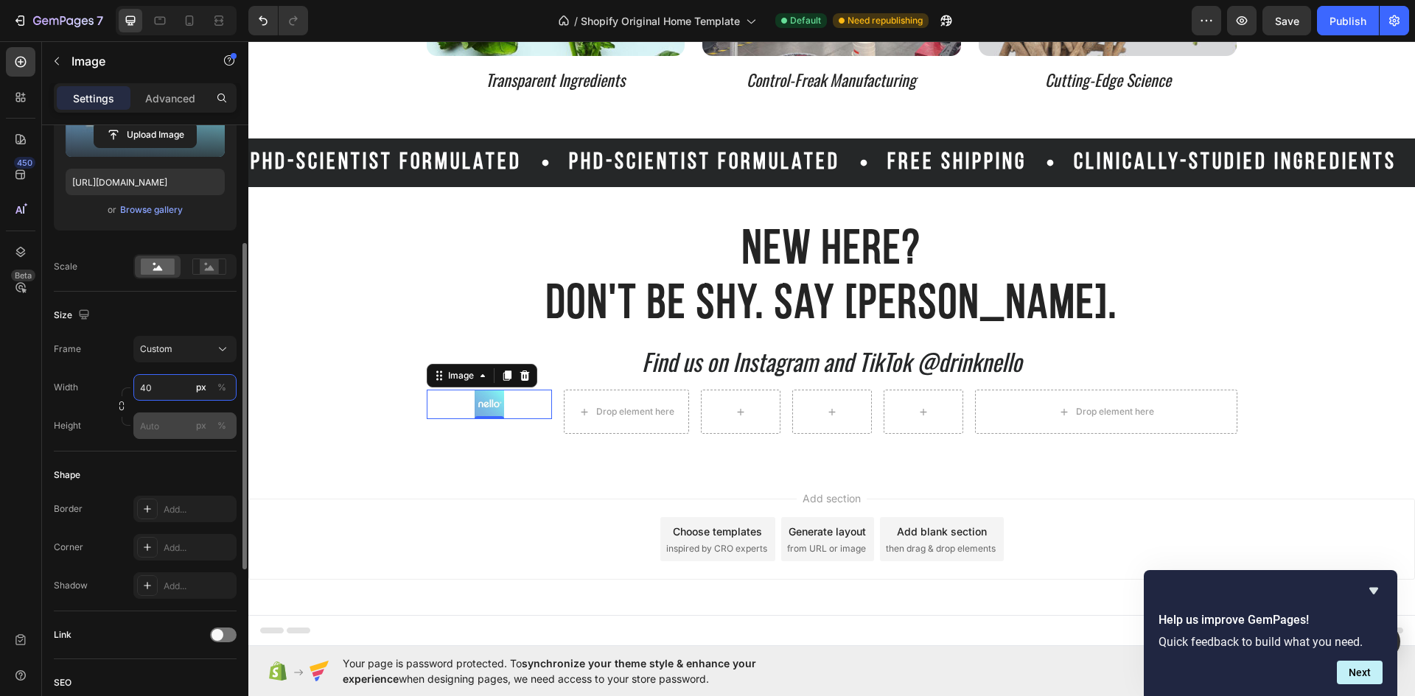
type input "40"
click at [182, 421] on input "px %" at bounding box center [184, 426] width 103 height 27
click at [206, 418] on button "px" at bounding box center [201, 426] width 18 height 18
type input "40"
click at [198, 450] on div "Size Frame Custom Width 40 px % Height 40 px %" at bounding box center [145, 372] width 183 height 160
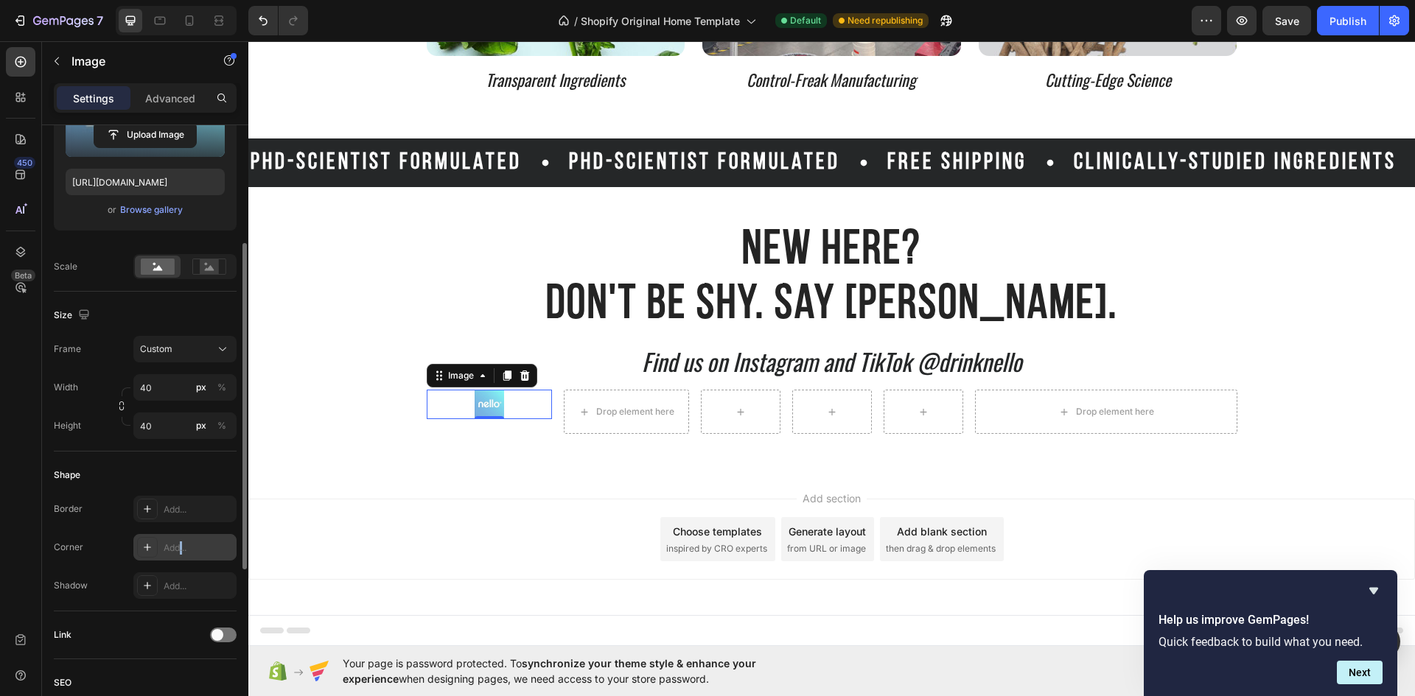
click at [181, 542] on div "Add..." at bounding box center [198, 547] width 69 height 13
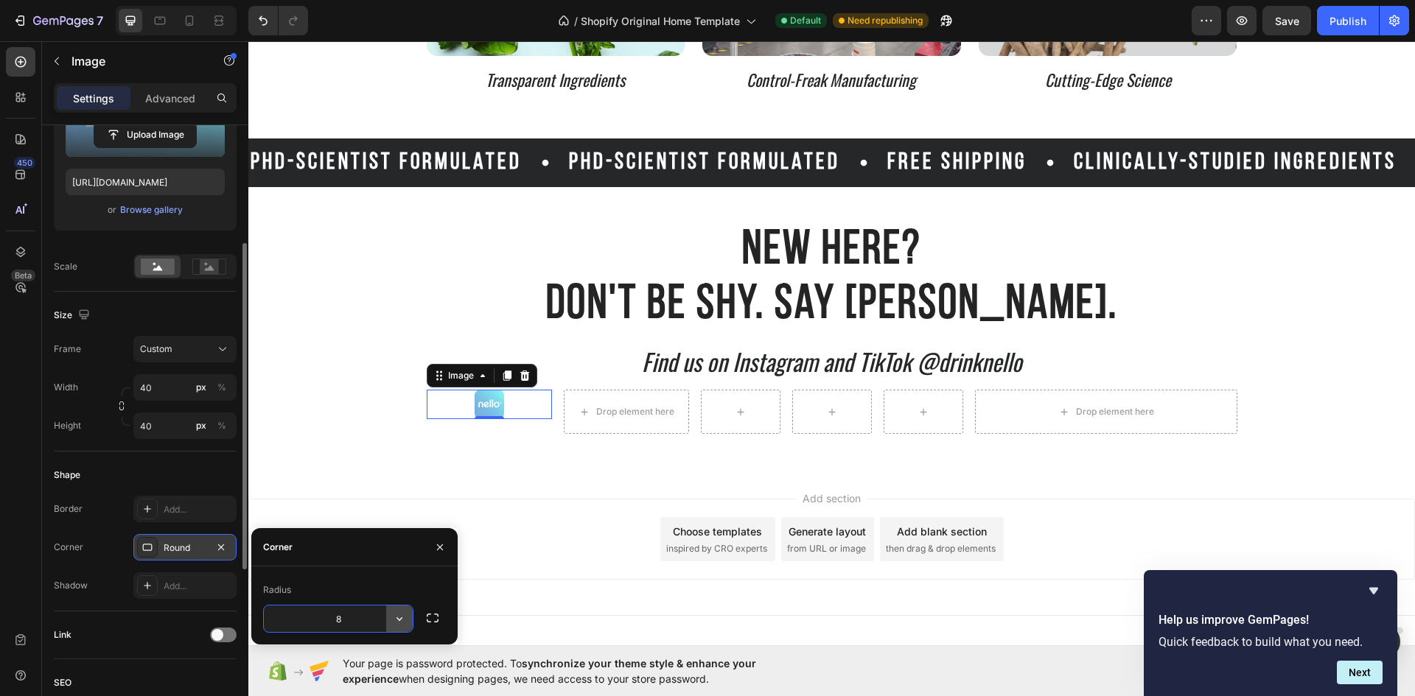
click at [401, 621] on icon "button" at bounding box center [399, 618] width 15 height 15
click at [395, 580] on icon at bounding box center [392, 578] width 15 height 15
type input "9999"
click at [174, 480] on div "Shape" at bounding box center [145, 475] width 183 height 24
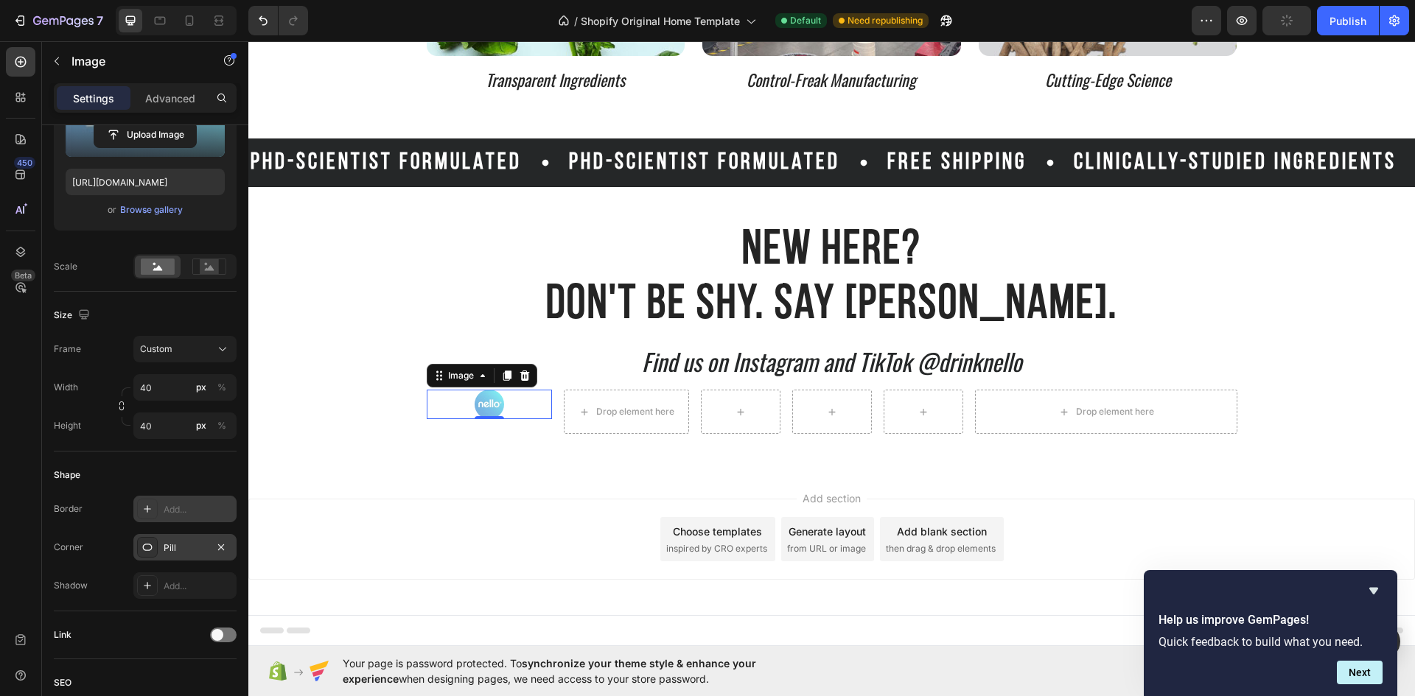
click at [178, 510] on div "Add..." at bounding box center [198, 509] width 69 height 13
click at [214, 480] on div "Shape" at bounding box center [145, 475] width 183 height 24
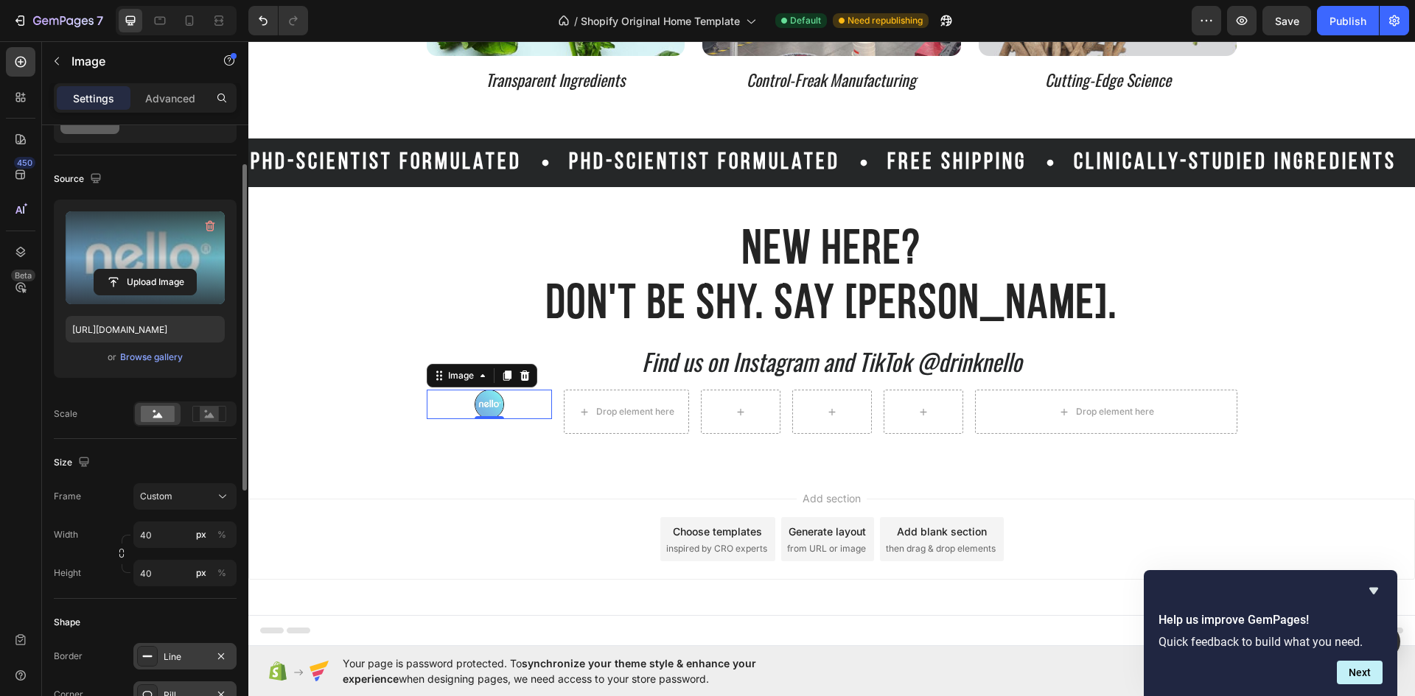
scroll to position [0, 0]
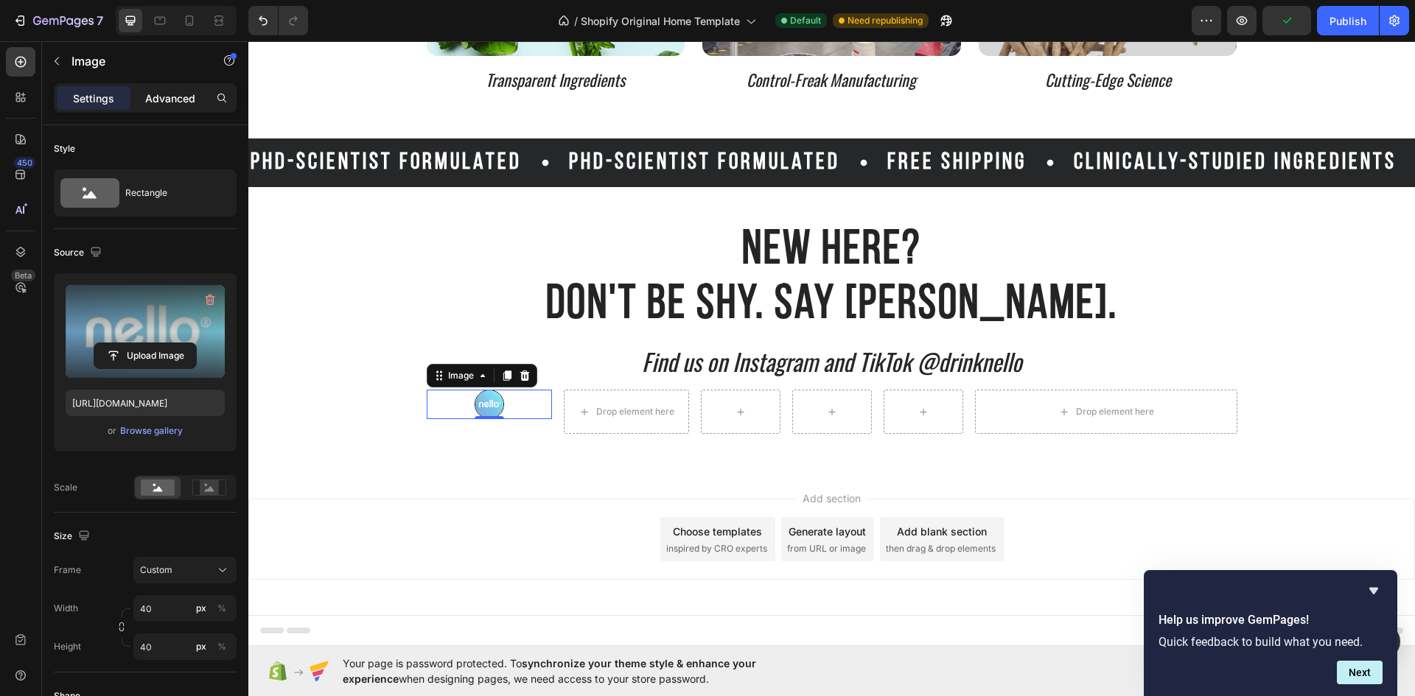
click at [163, 102] on p "Advanced" at bounding box center [170, 98] width 50 height 15
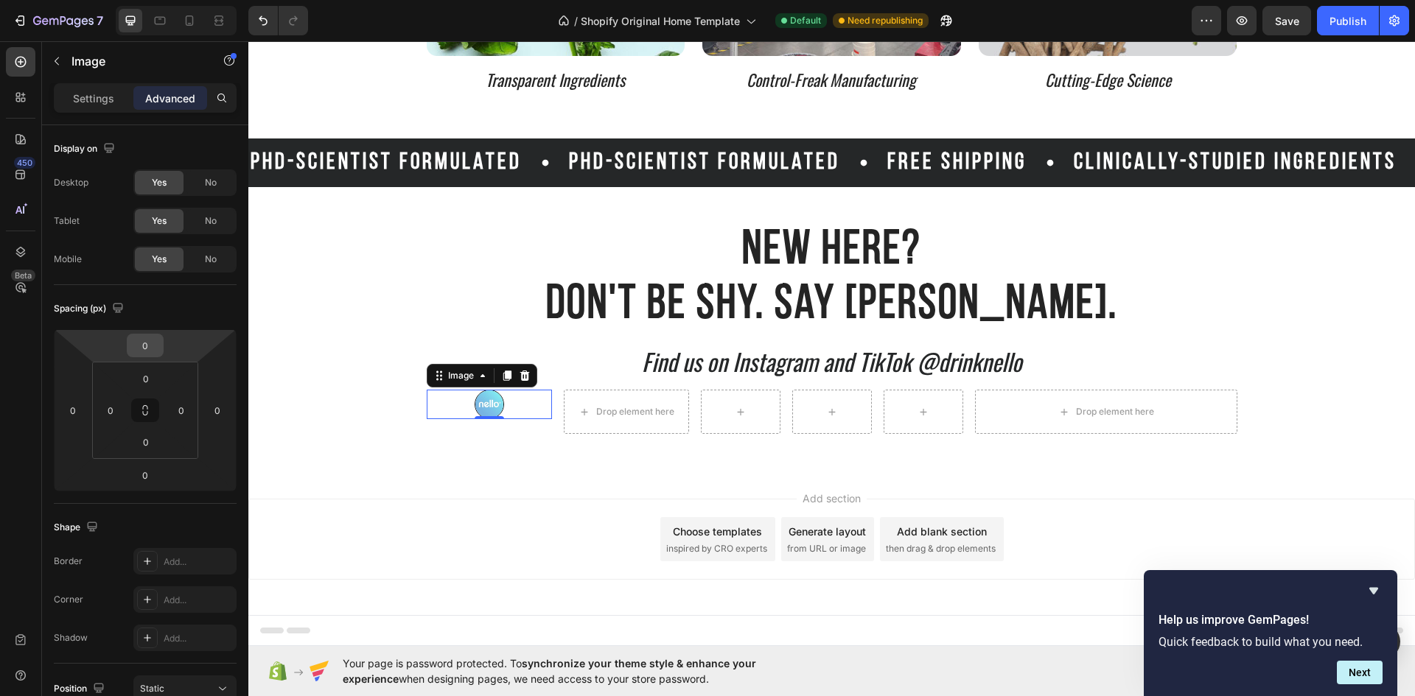
click at [154, 346] on input "0" at bounding box center [144, 345] width 29 height 22
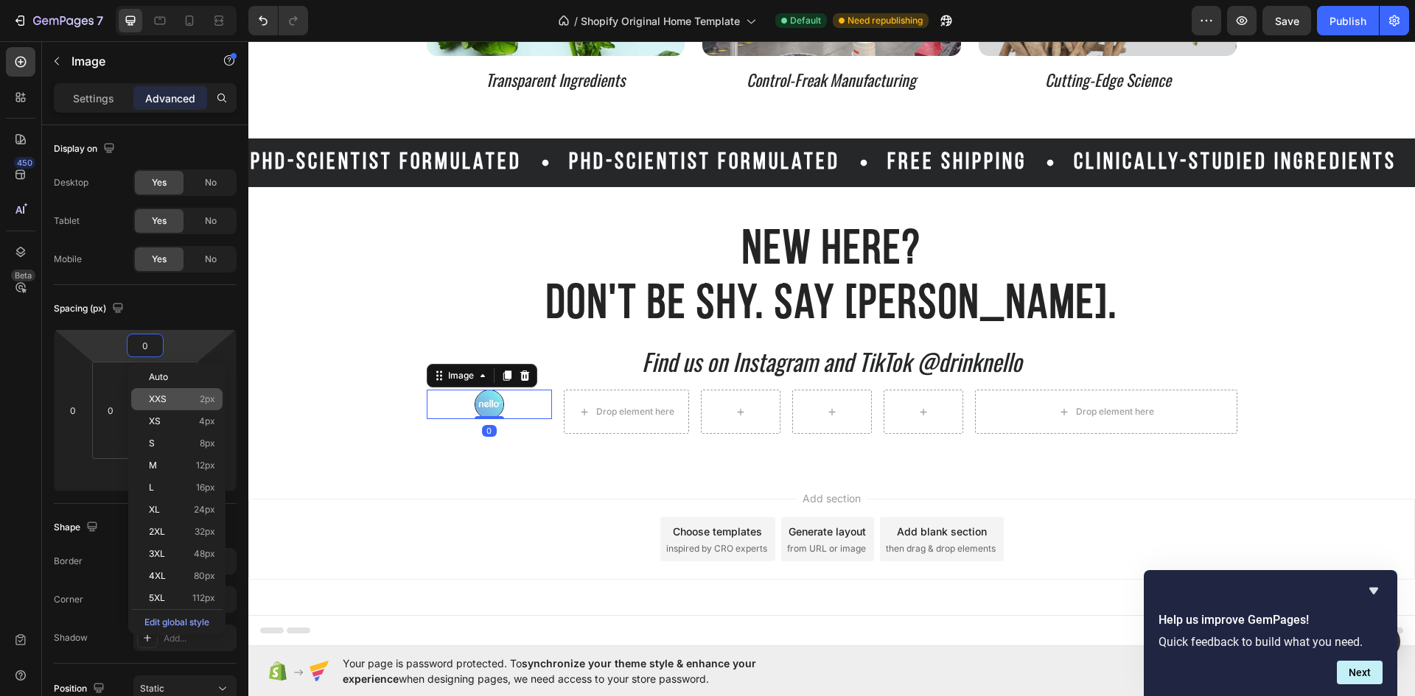
click at [182, 392] on div "XXS 2px" at bounding box center [176, 399] width 91 height 22
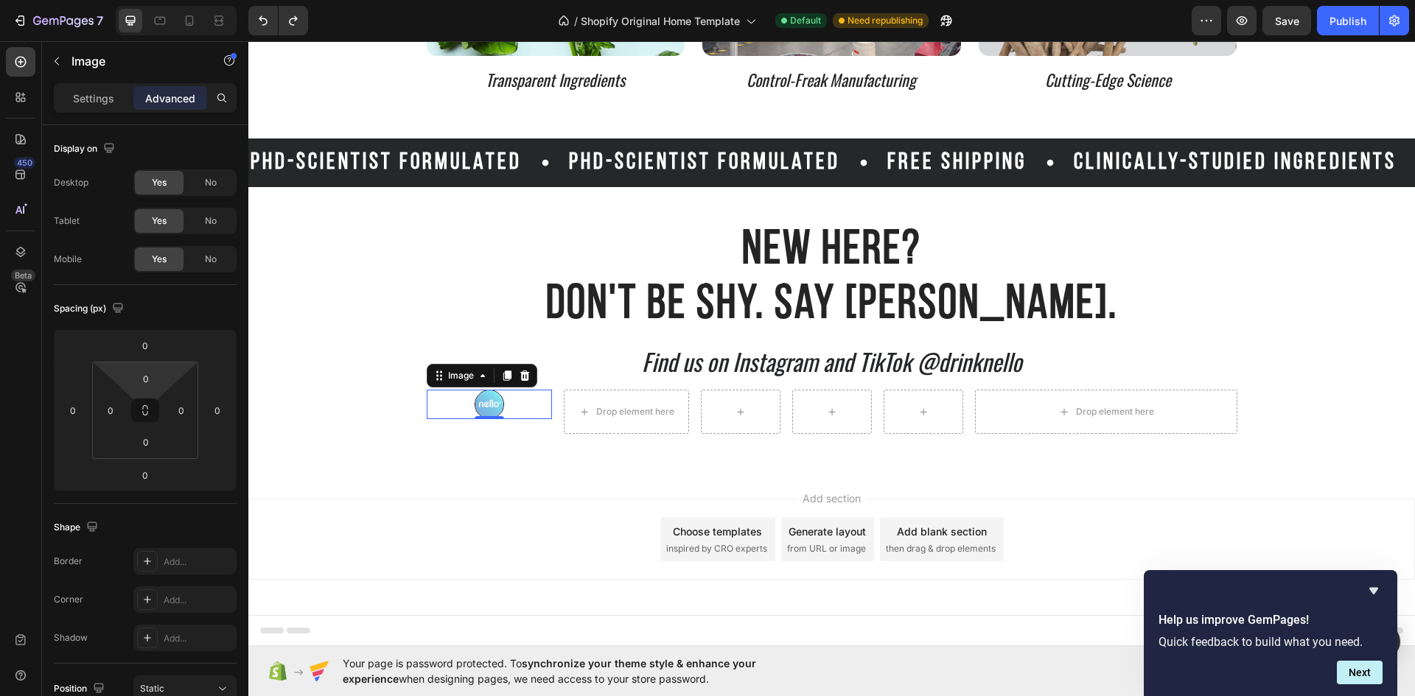
type input "2"
click at [163, 0] on html "7 / Shopify Original Home Template Default Need republishing Preview Save Publi…" at bounding box center [707, 0] width 1415 height 0
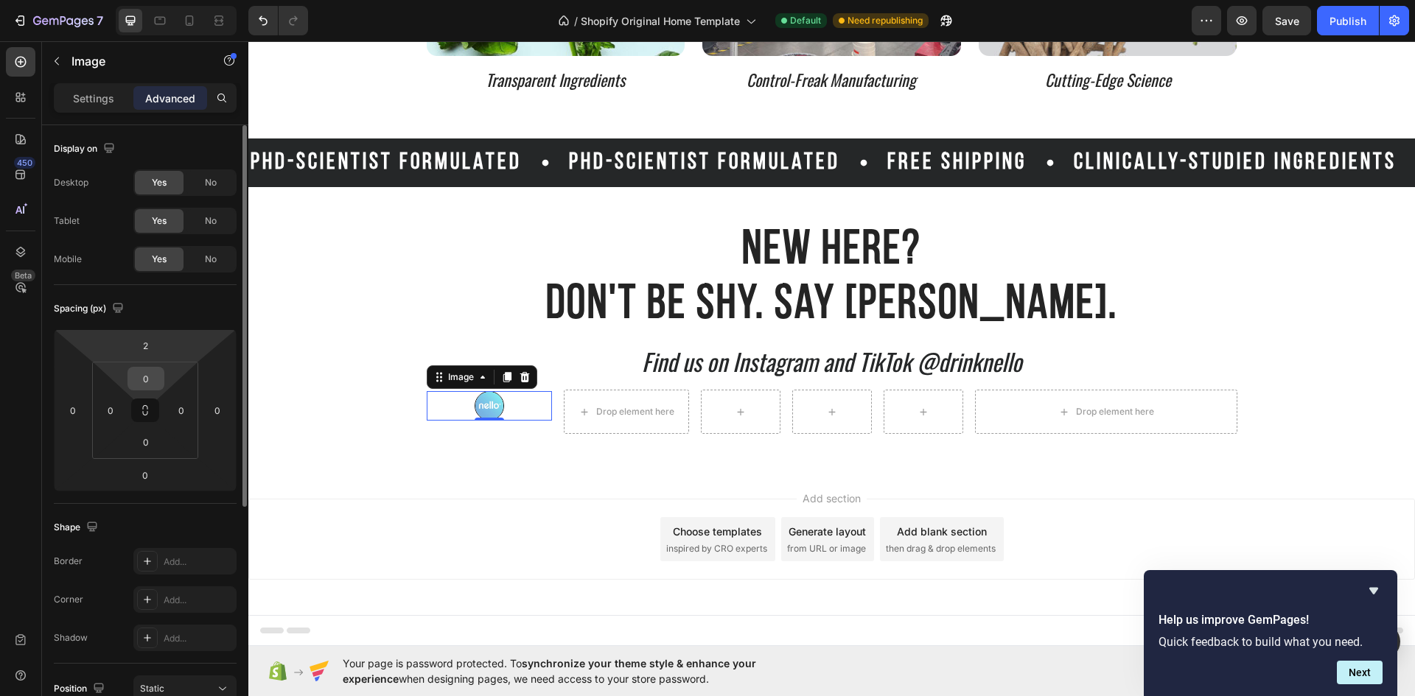
click at [163, 375] on div "0" at bounding box center [145, 379] width 37 height 24
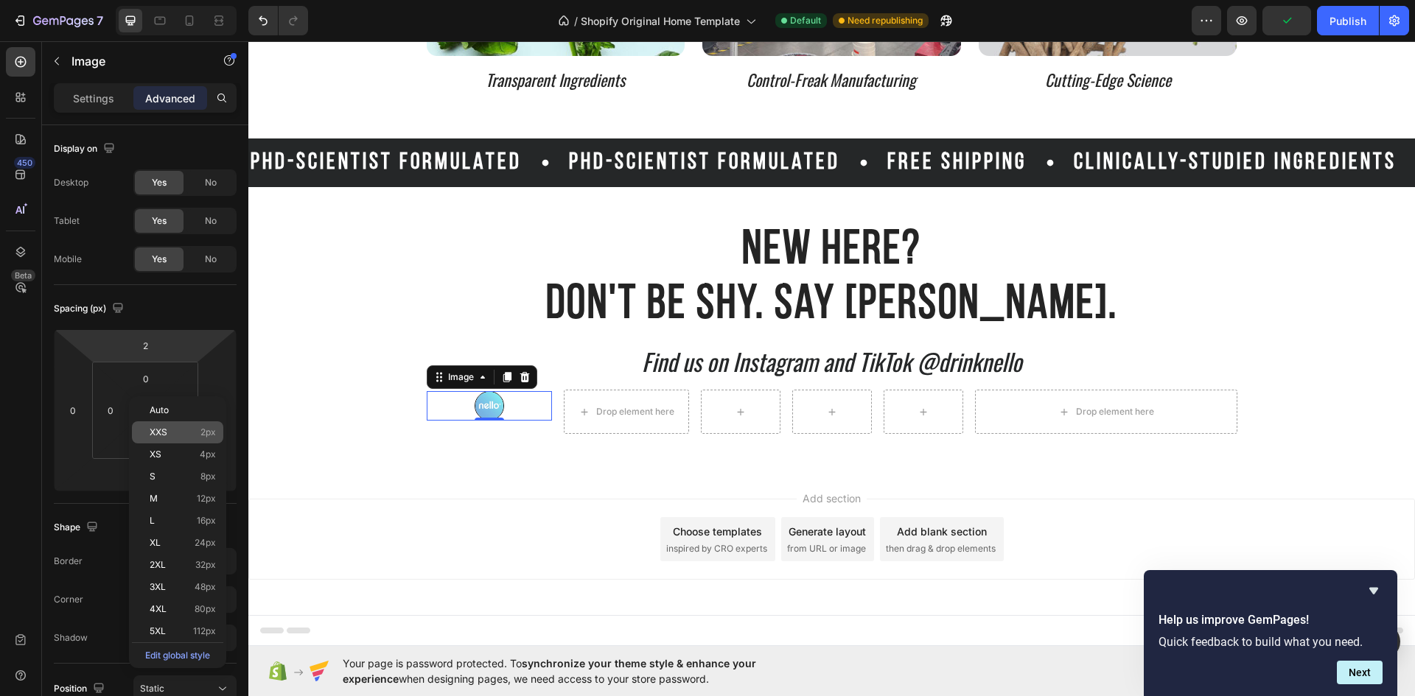
click at [172, 423] on div "XXS 2px" at bounding box center [177, 432] width 91 height 22
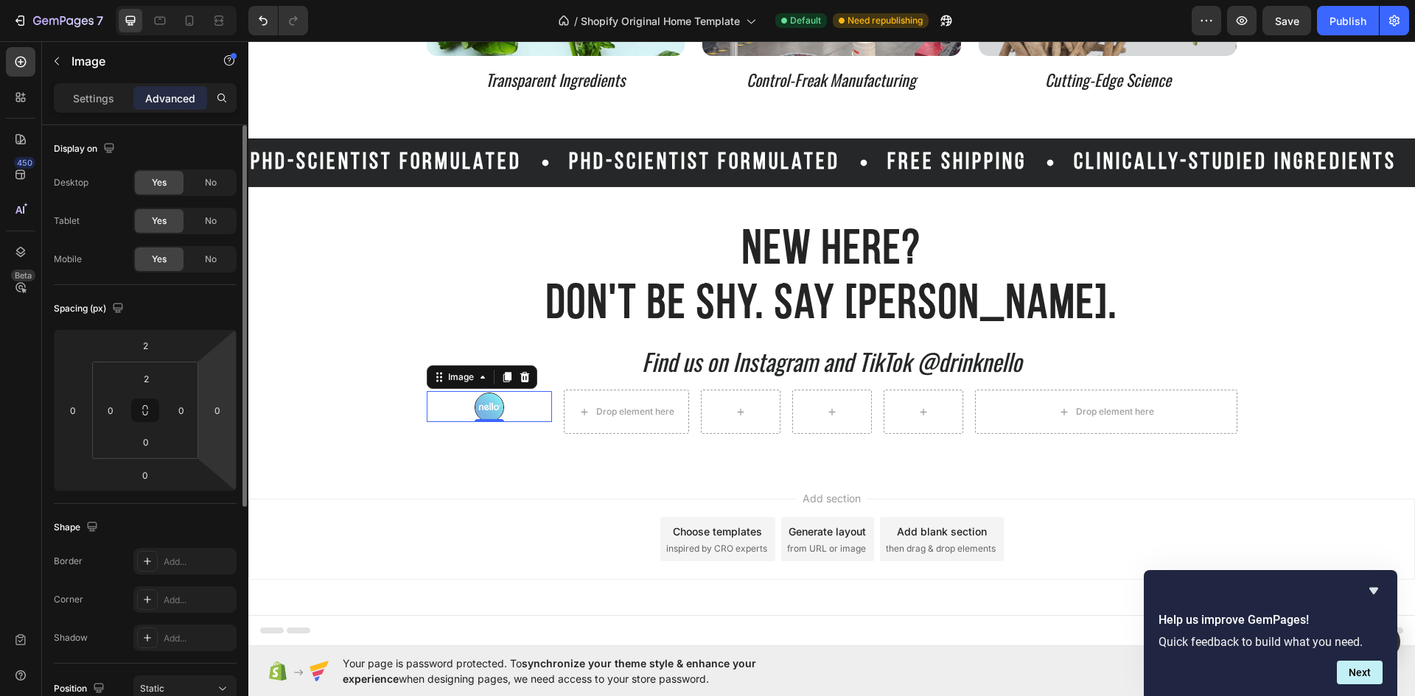
type input "0"
click at [164, 0] on html "7 / Shopify Original Home Template Default Need republishing Preview Save Publi…" at bounding box center [707, 0] width 1415 height 0
type input "0"
click at [204, 317] on div "Spacing (px)" at bounding box center [145, 309] width 183 height 24
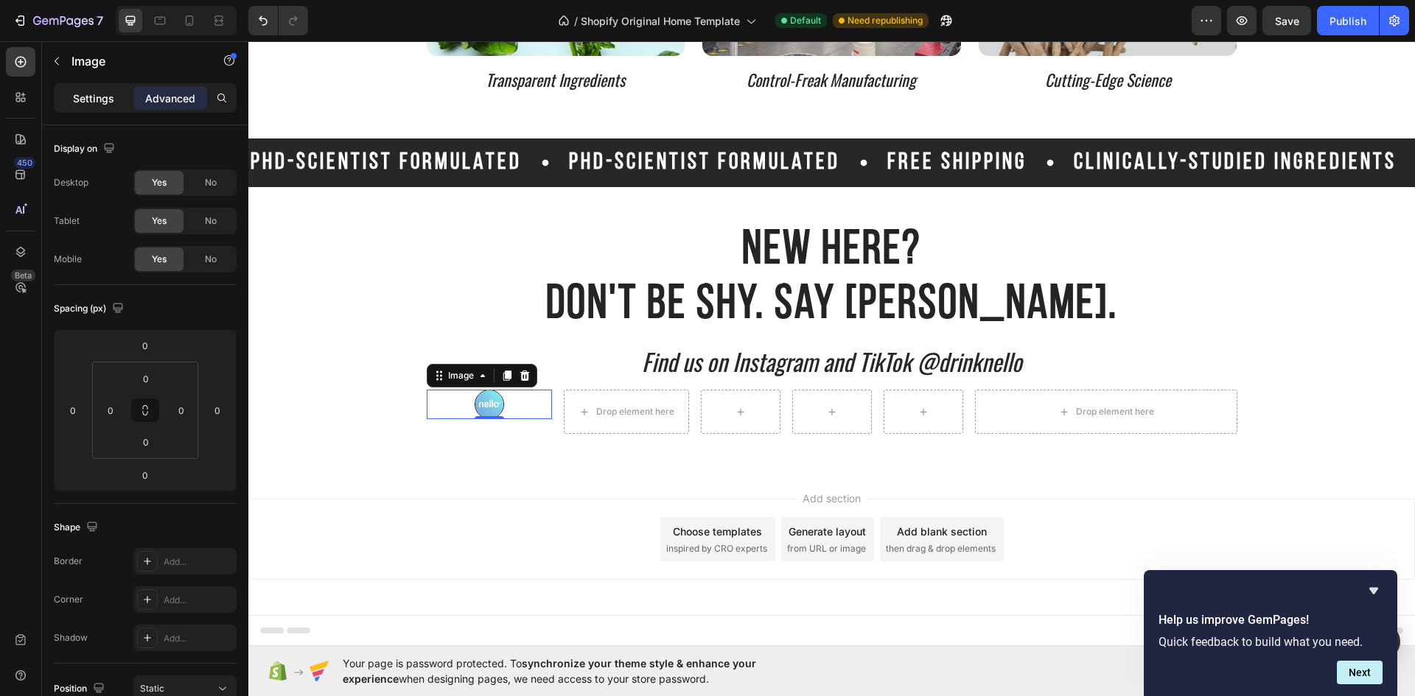
click at [97, 105] on p "Settings" at bounding box center [93, 98] width 41 height 15
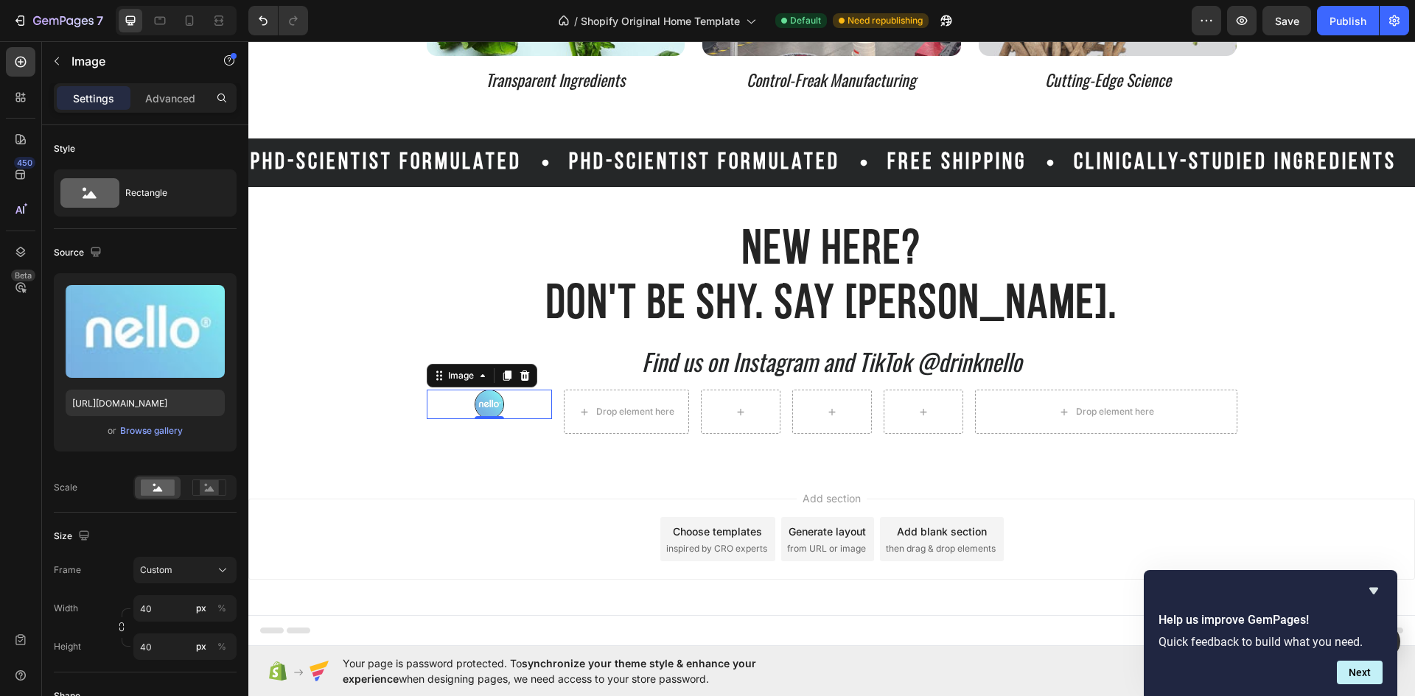
click at [503, 407] on div at bounding box center [489, 404] width 125 height 29
click at [536, 403] on div at bounding box center [489, 404] width 125 height 29
click at [176, 611] on input "40" at bounding box center [184, 608] width 103 height 27
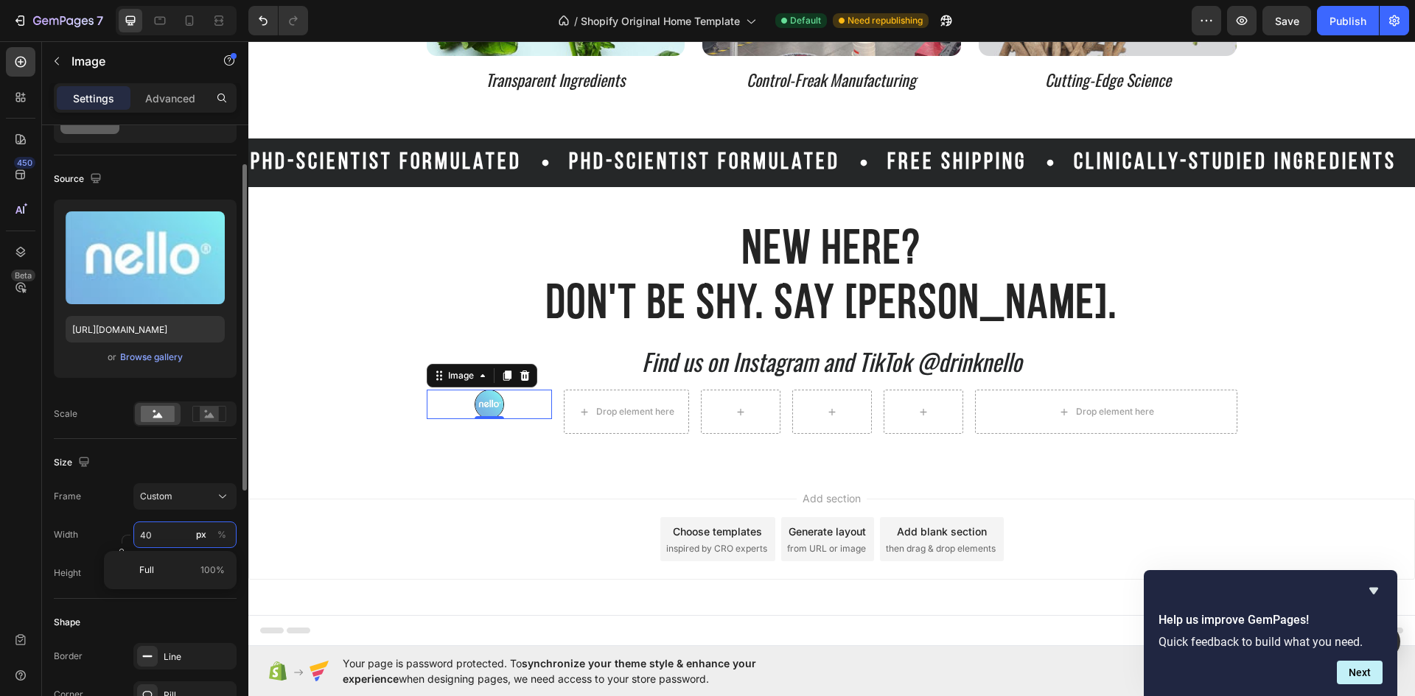
scroll to position [147, 0]
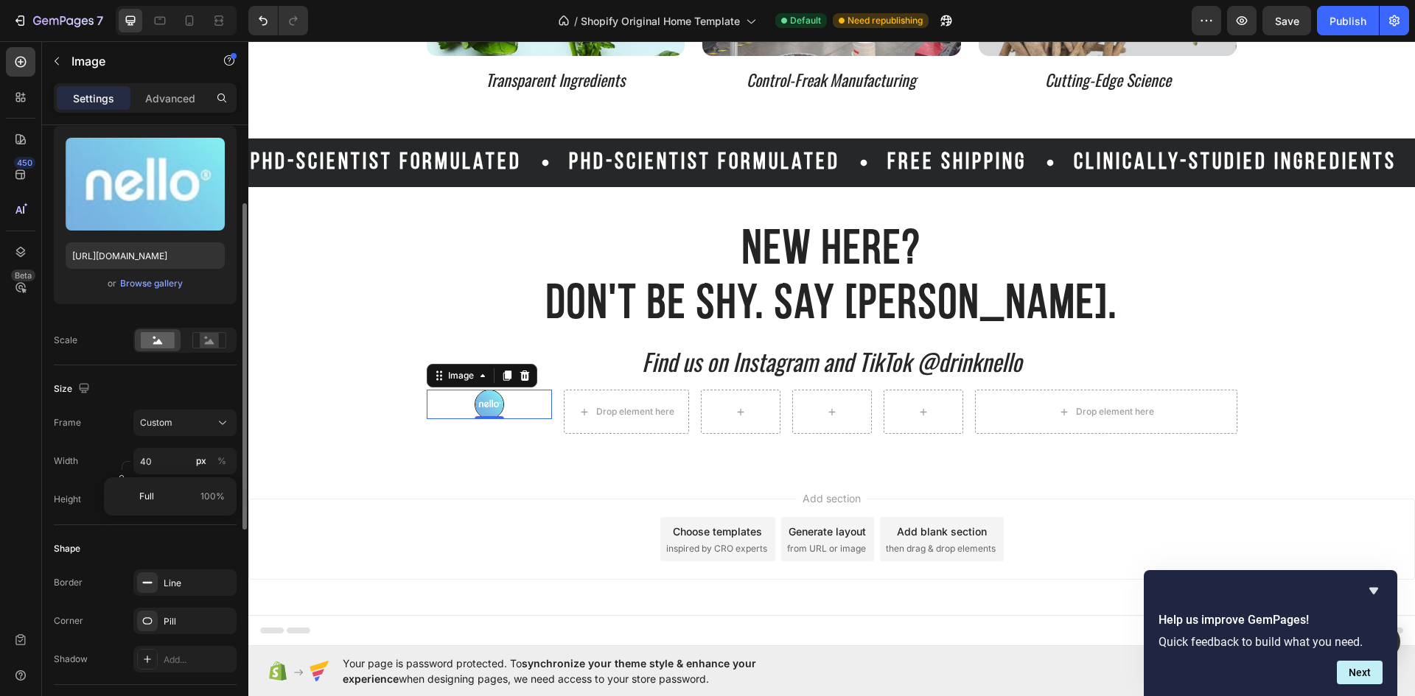
click at [186, 567] on div "Shape Border Line Corner Pill Shadow Add..." at bounding box center [145, 605] width 183 height 160
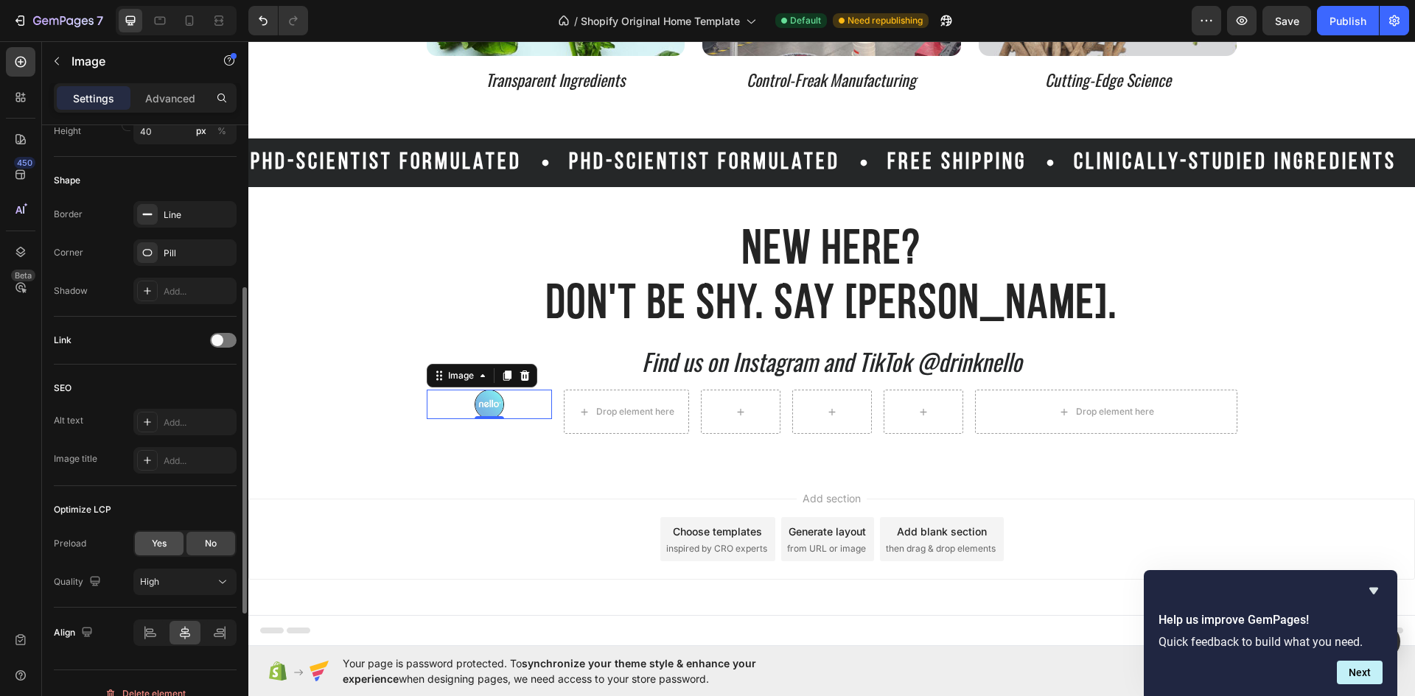
scroll to position [368, 0]
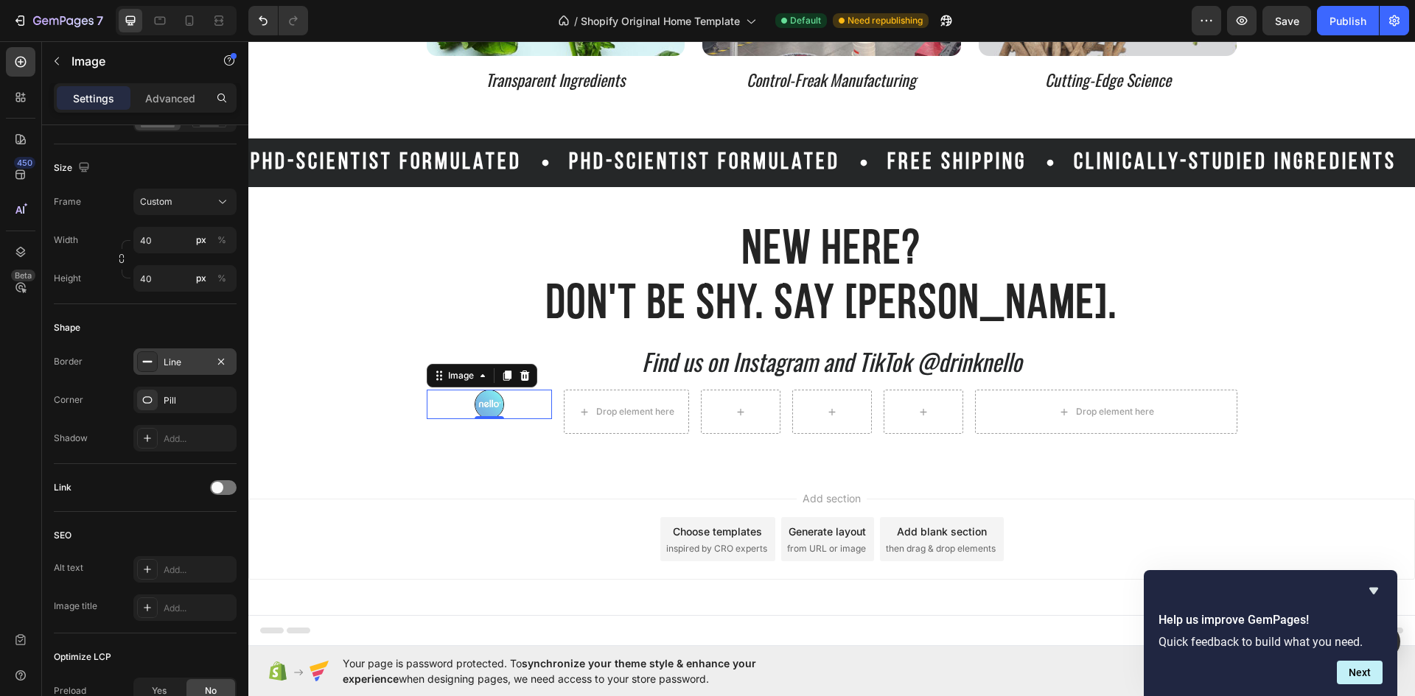
click at [167, 360] on div "Line" at bounding box center [185, 362] width 43 height 13
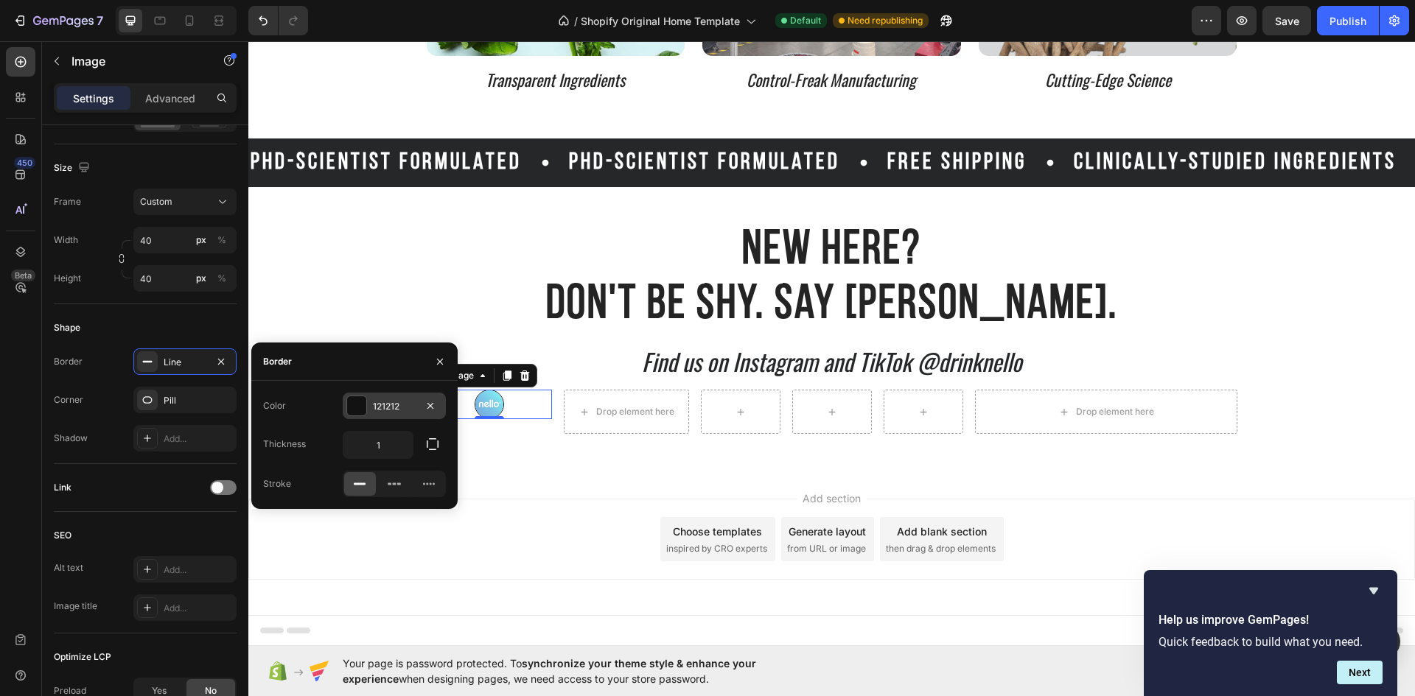
click at [400, 409] on div "121212" at bounding box center [394, 406] width 43 height 13
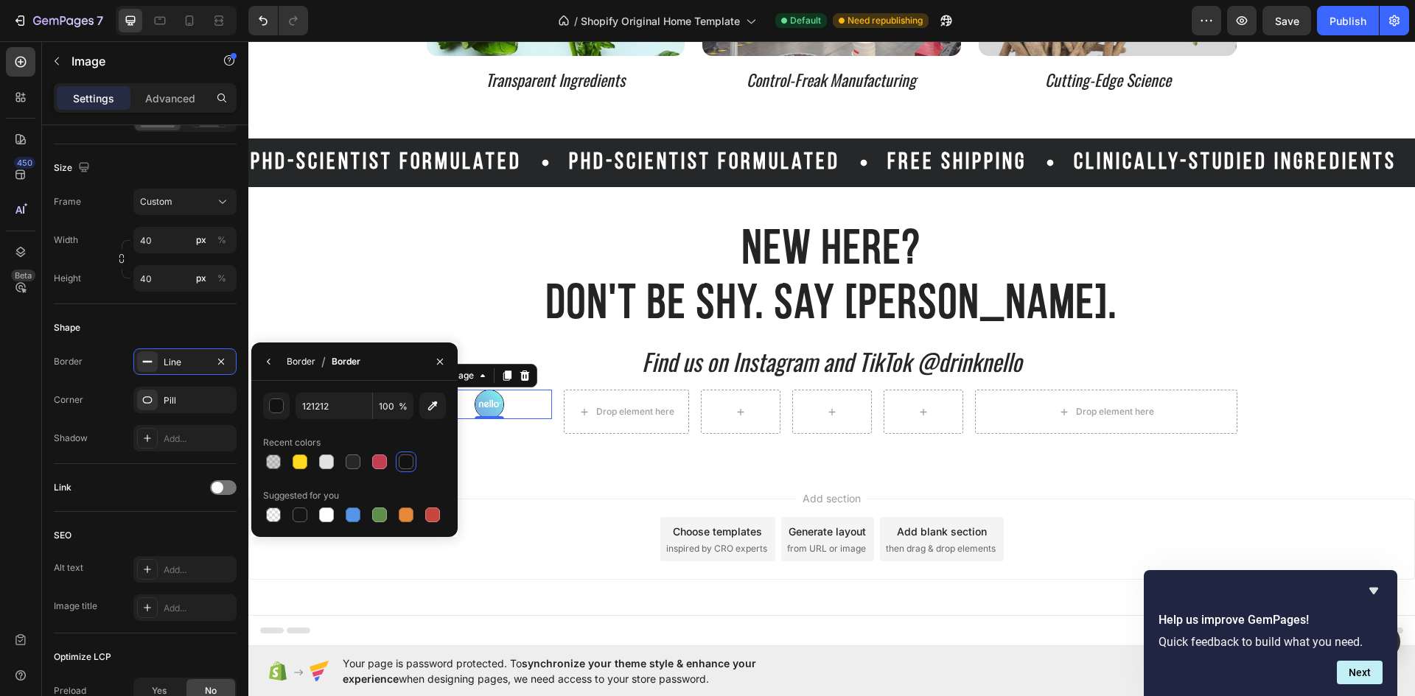
click at [305, 362] on div "Border" at bounding box center [301, 361] width 29 height 13
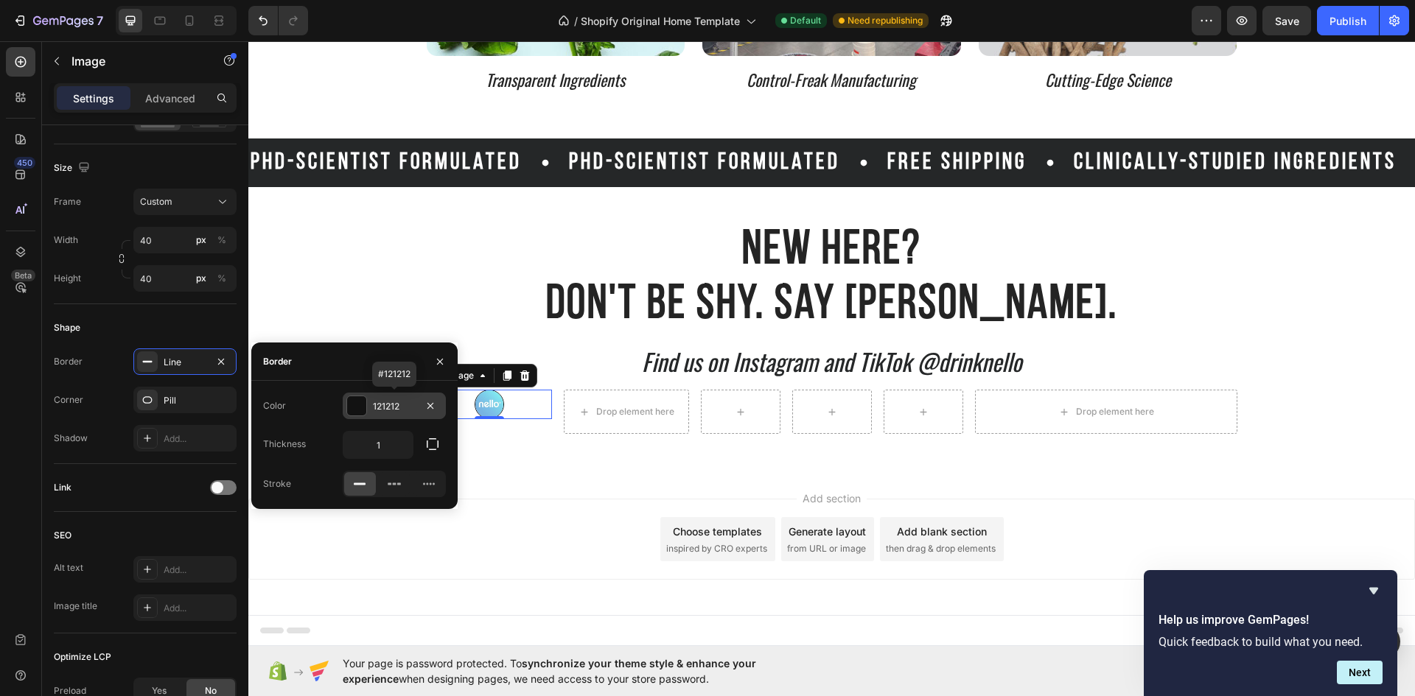
click at [370, 413] on div "121212" at bounding box center [394, 406] width 103 height 27
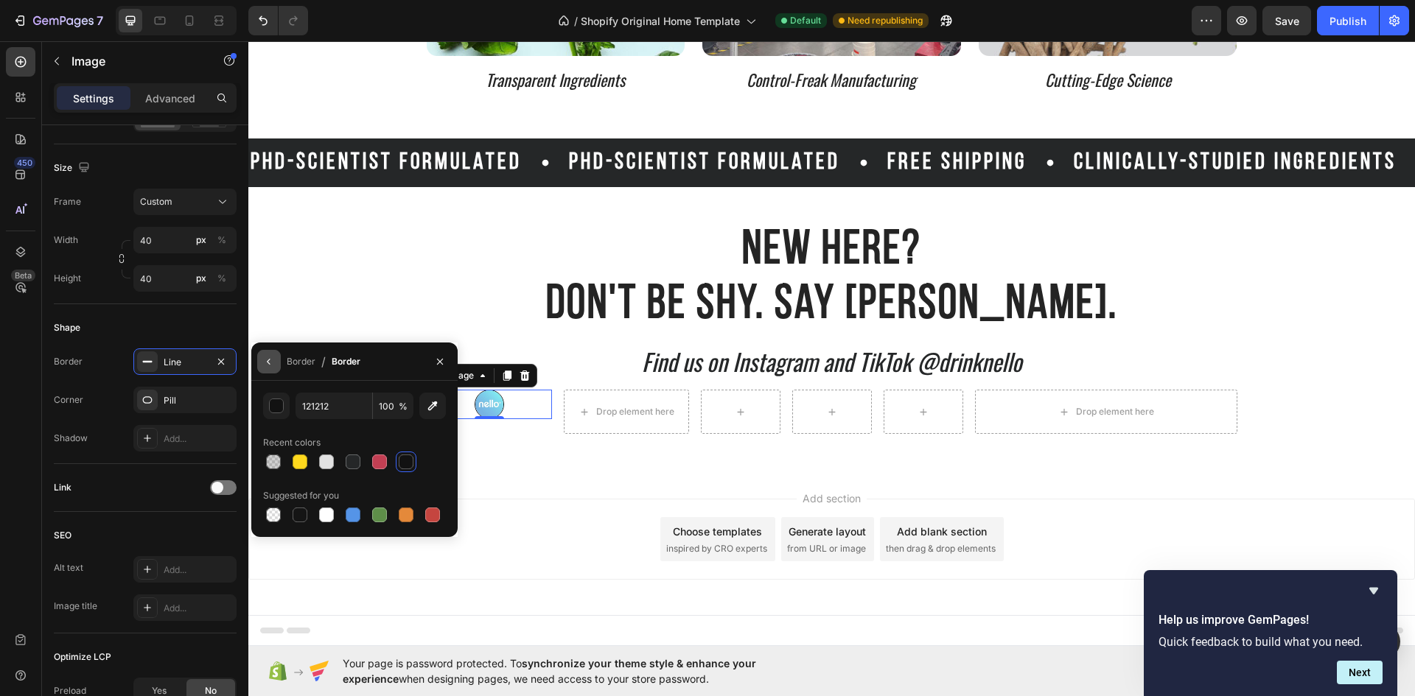
click at [262, 367] on button "button" at bounding box center [269, 362] width 24 height 24
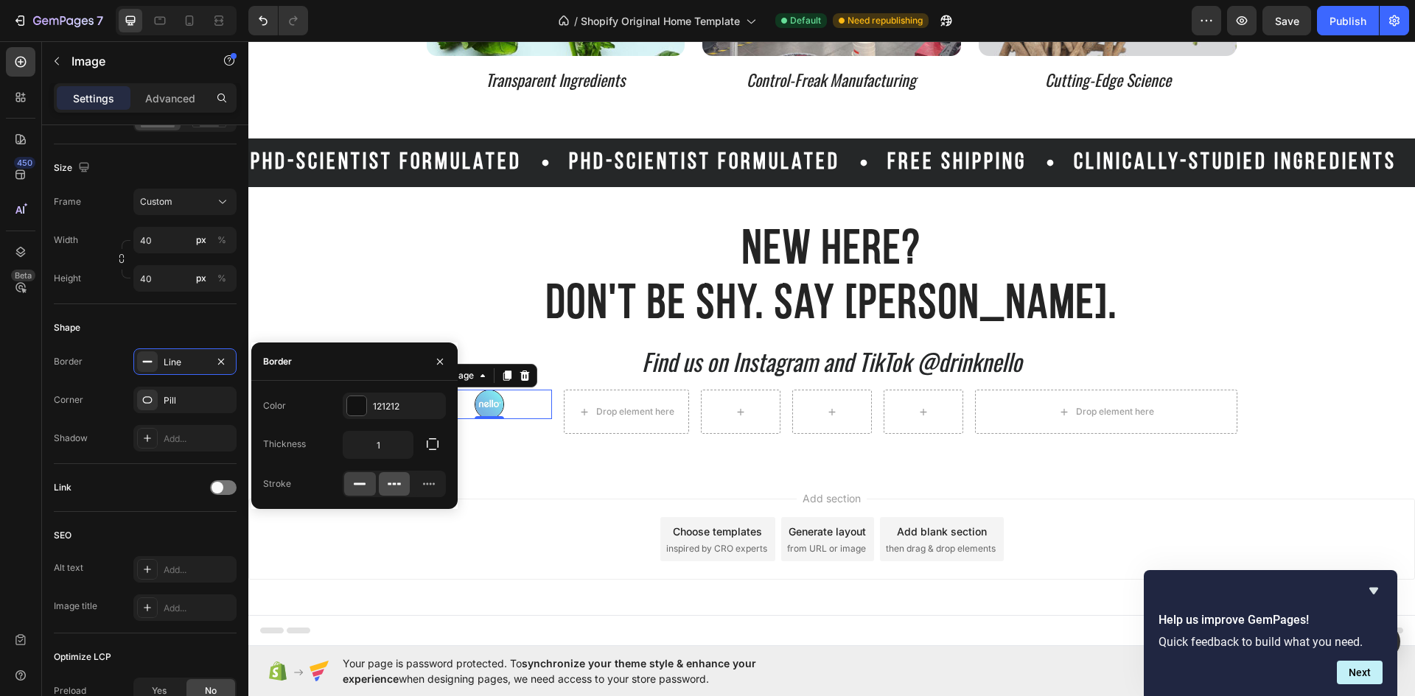
click at [397, 482] on icon at bounding box center [394, 484] width 15 height 15
click at [425, 482] on icon at bounding box center [428, 484] width 15 height 15
click at [424, 448] on button "button" at bounding box center [432, 444] width 27 height 27
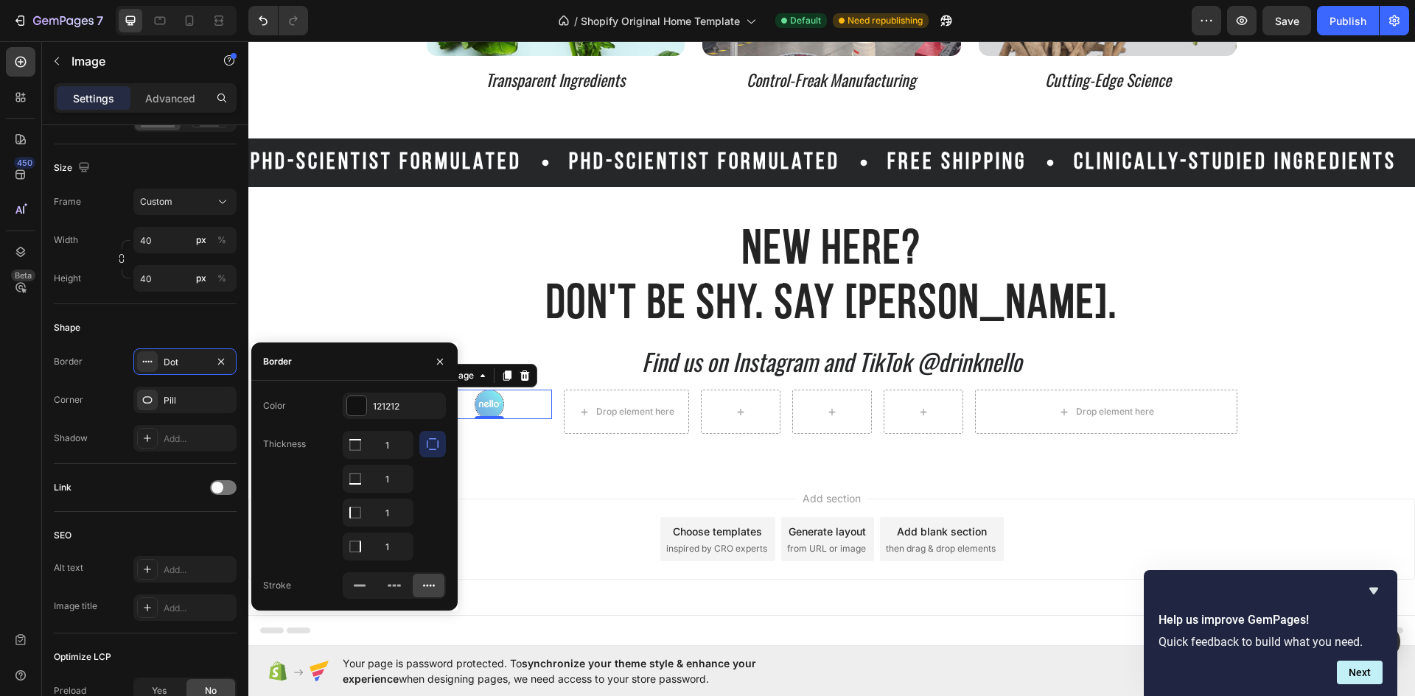
click at [390, 379] on div "Border" at bounding box center [354, 362] width 206 height 38
click at [435, 445] on icon "button" at bounding box center [432, 444] width 15 height 15
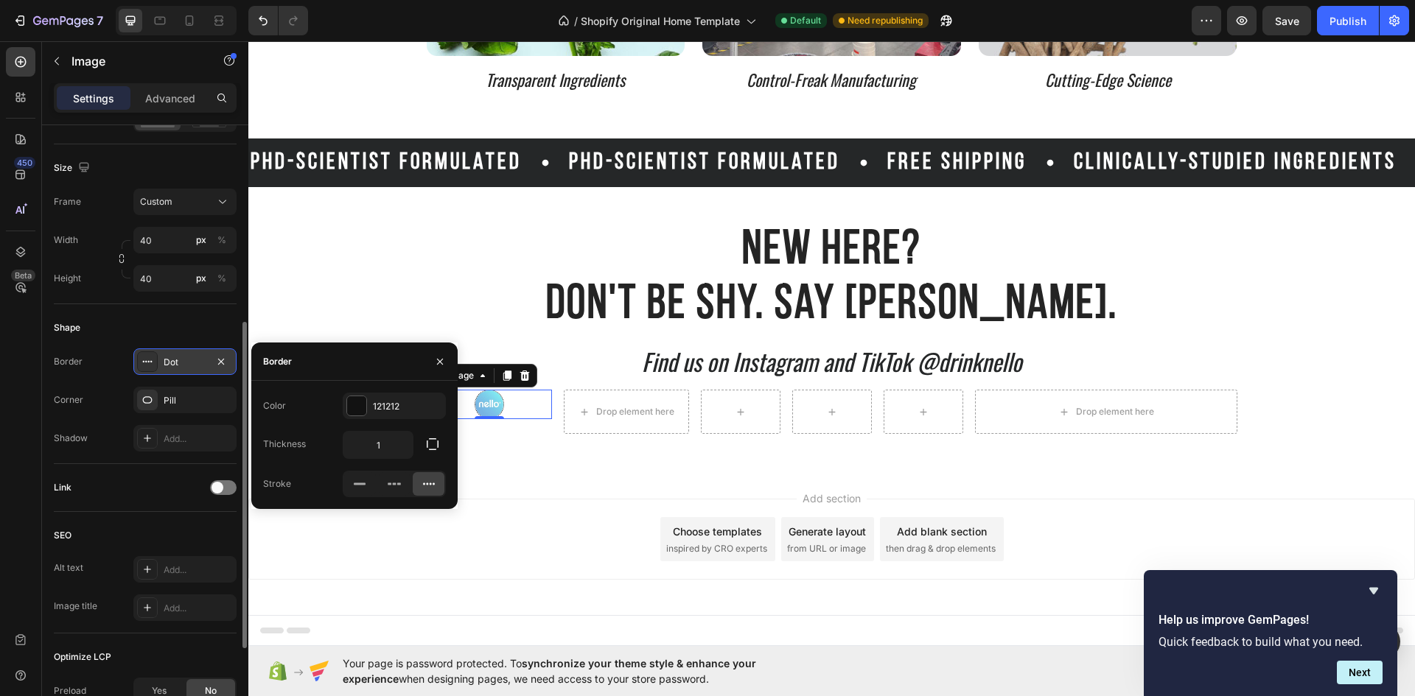
click at [178, 371] on div "Dot" at bounding box center [184, 361] width 103 height 27
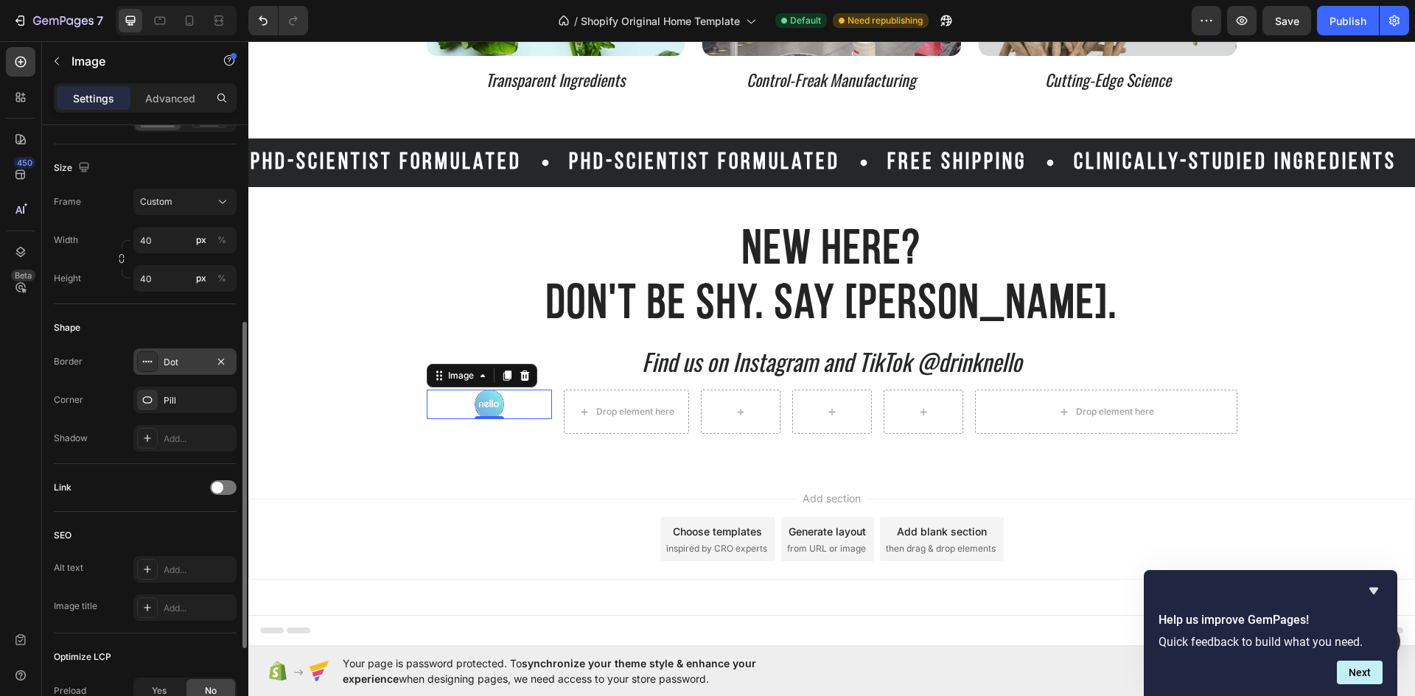
click at [178, 371] on div "Dot" at bounding box center [184, 361] width 103 height 27
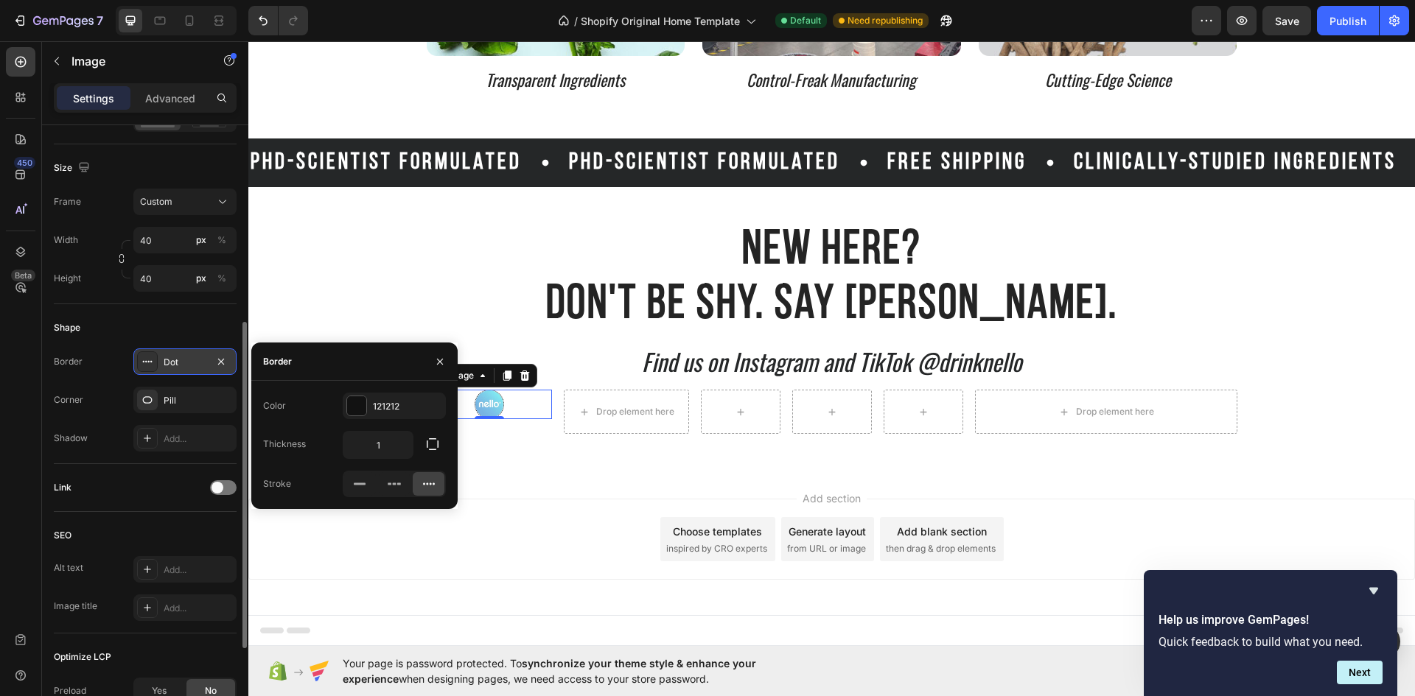
click at [178, 371] on div "Dot" at bounding box center [184, 361] width 103 height 27
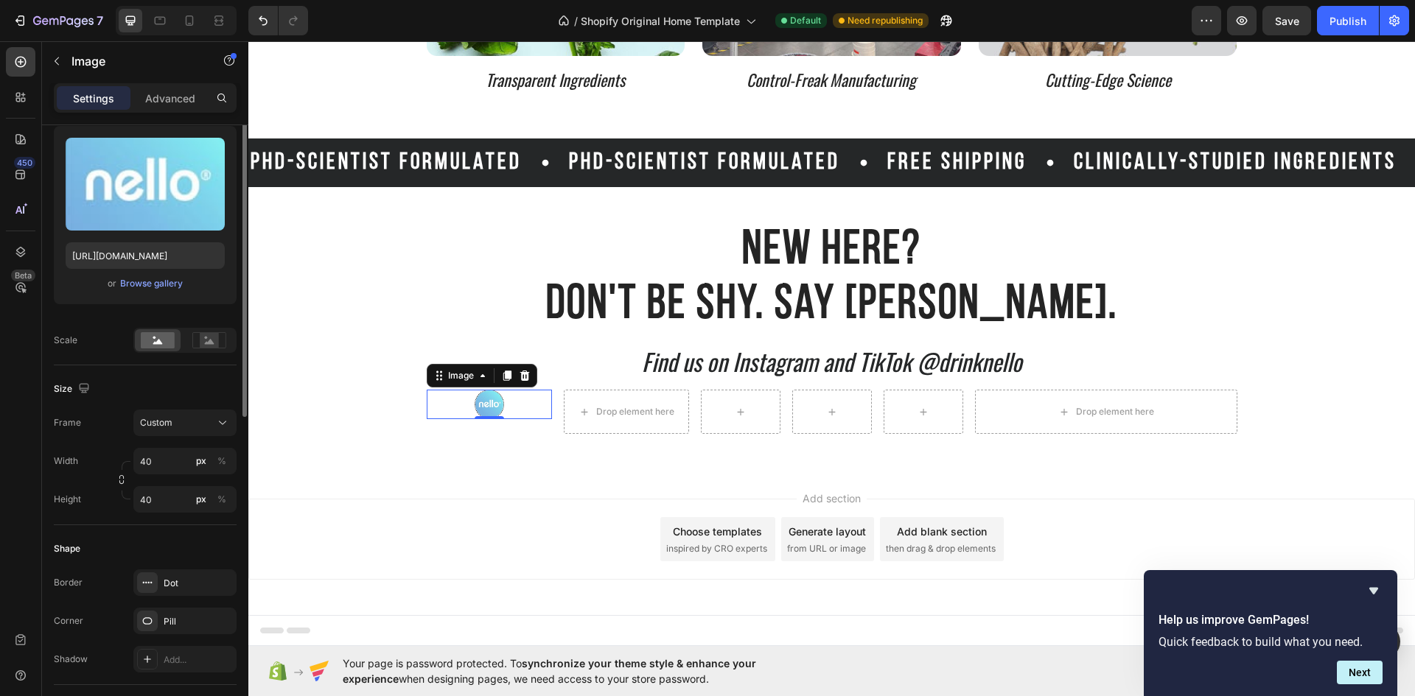
scroll to position [0, 0]
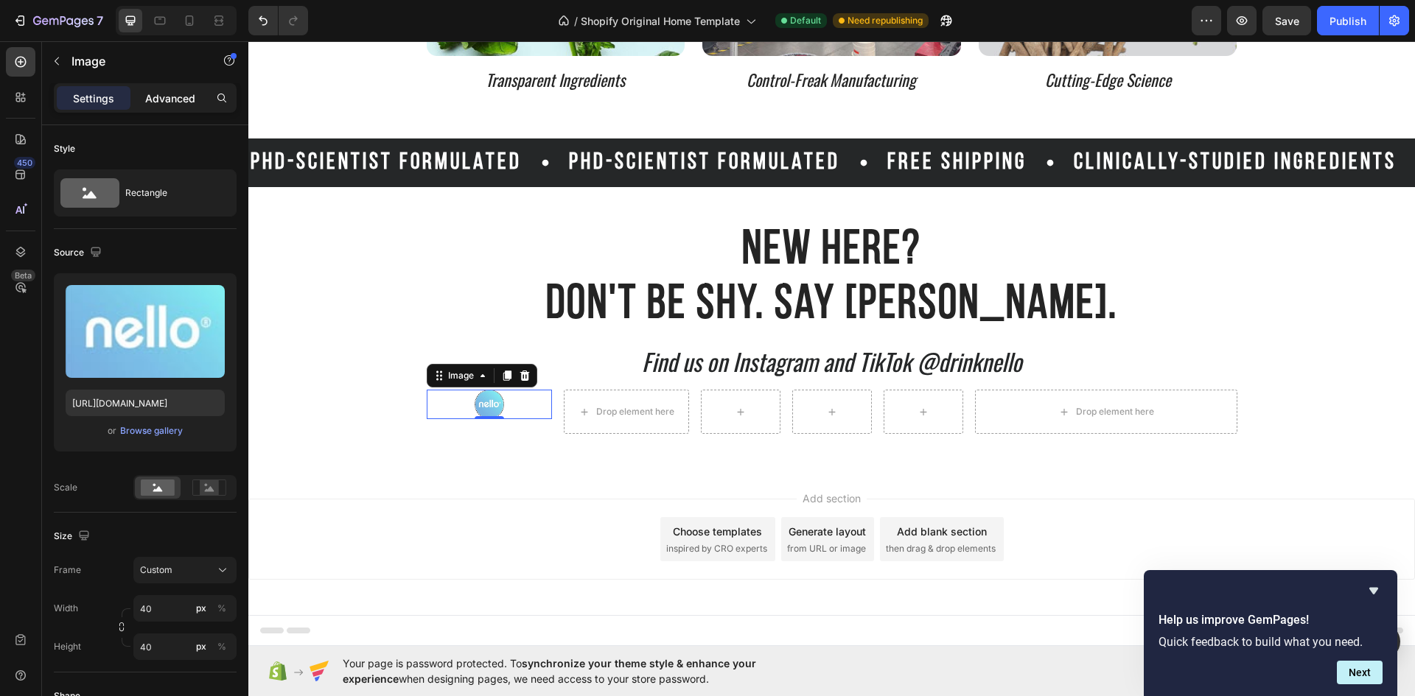
click at [162, 105] on p "Advanced" at bounding box center [170, 98] width 50 height 15
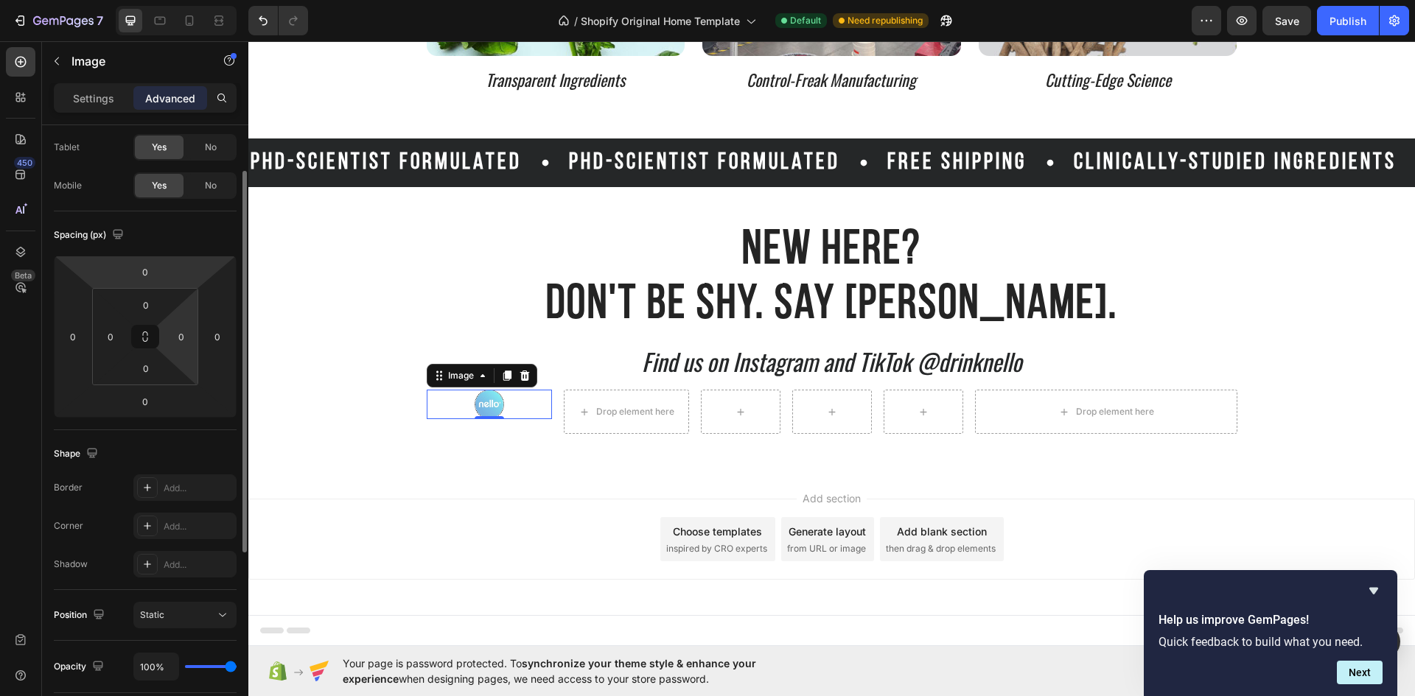
scroll to position [147, 0]
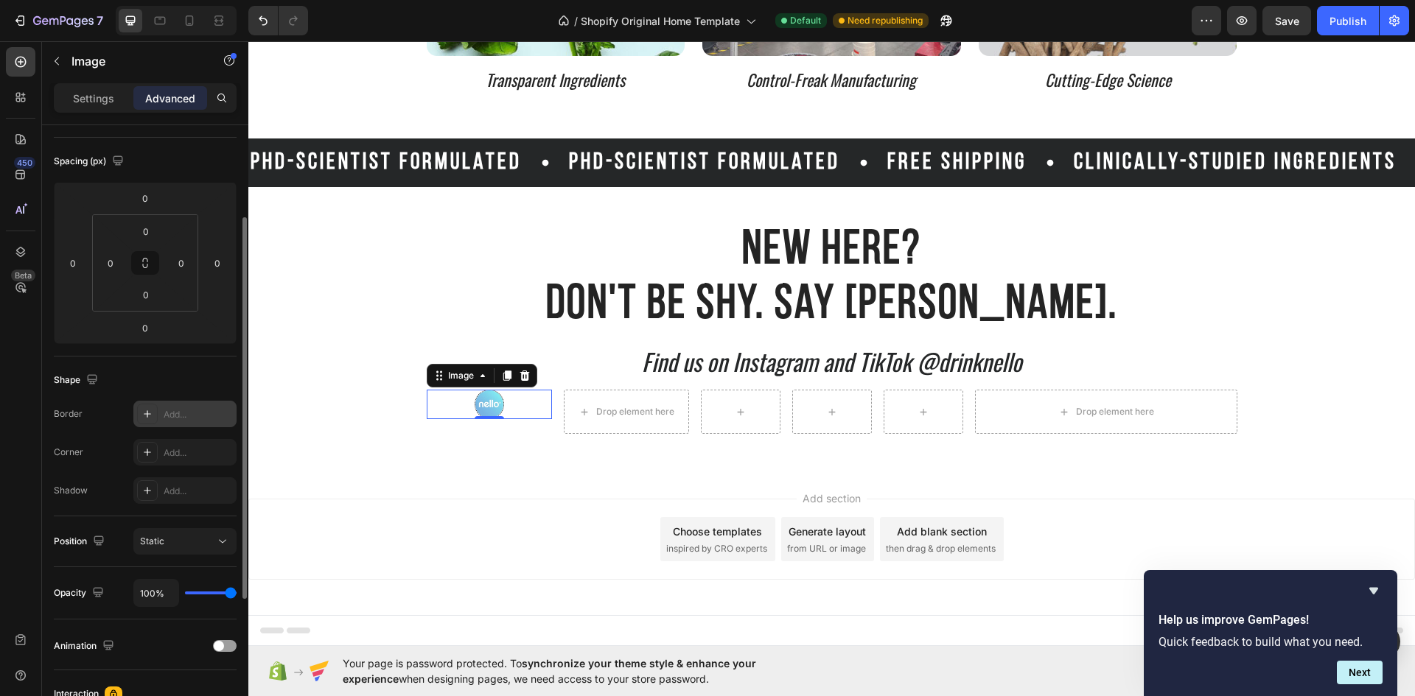
click at [181, 413] on div "Add..." at bounding box center [198, 414] width 69 height 13
click at [178, 368] on div "Shape" at bounding box center [145, 380] width 183 height 24
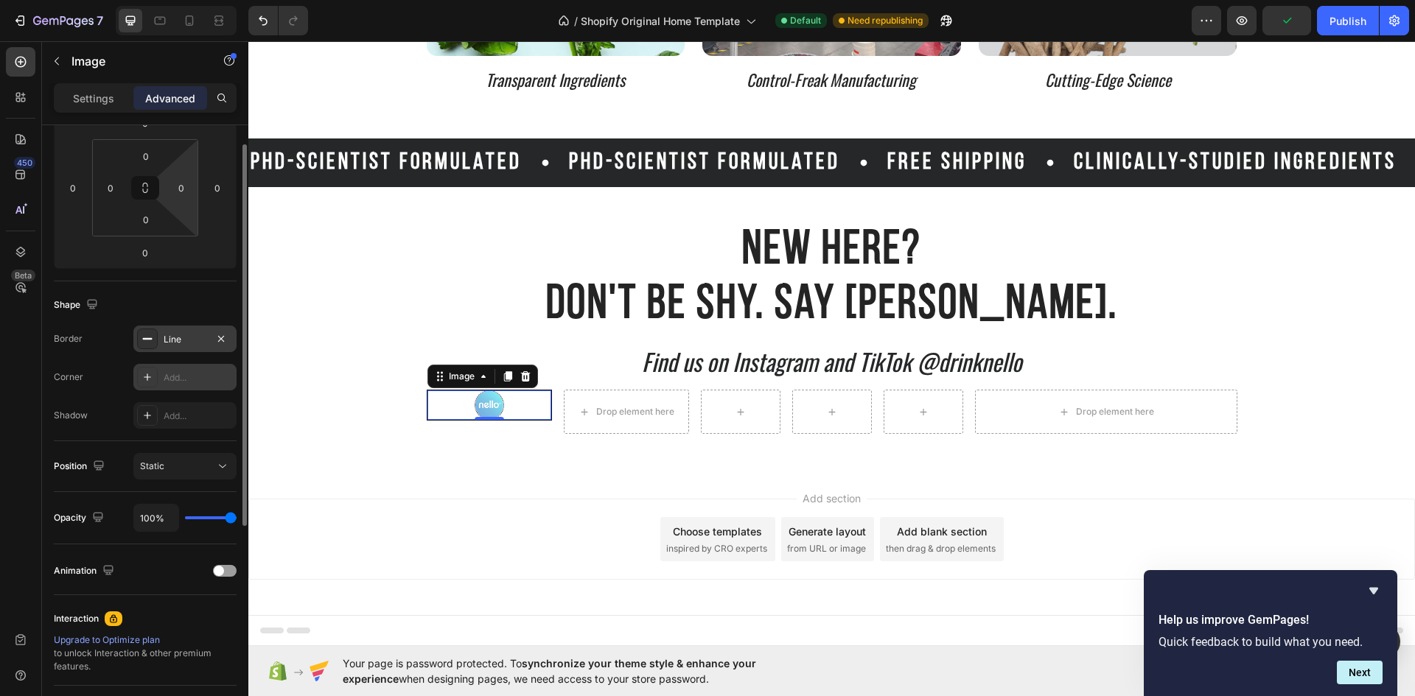
scroll to position [75, 0]
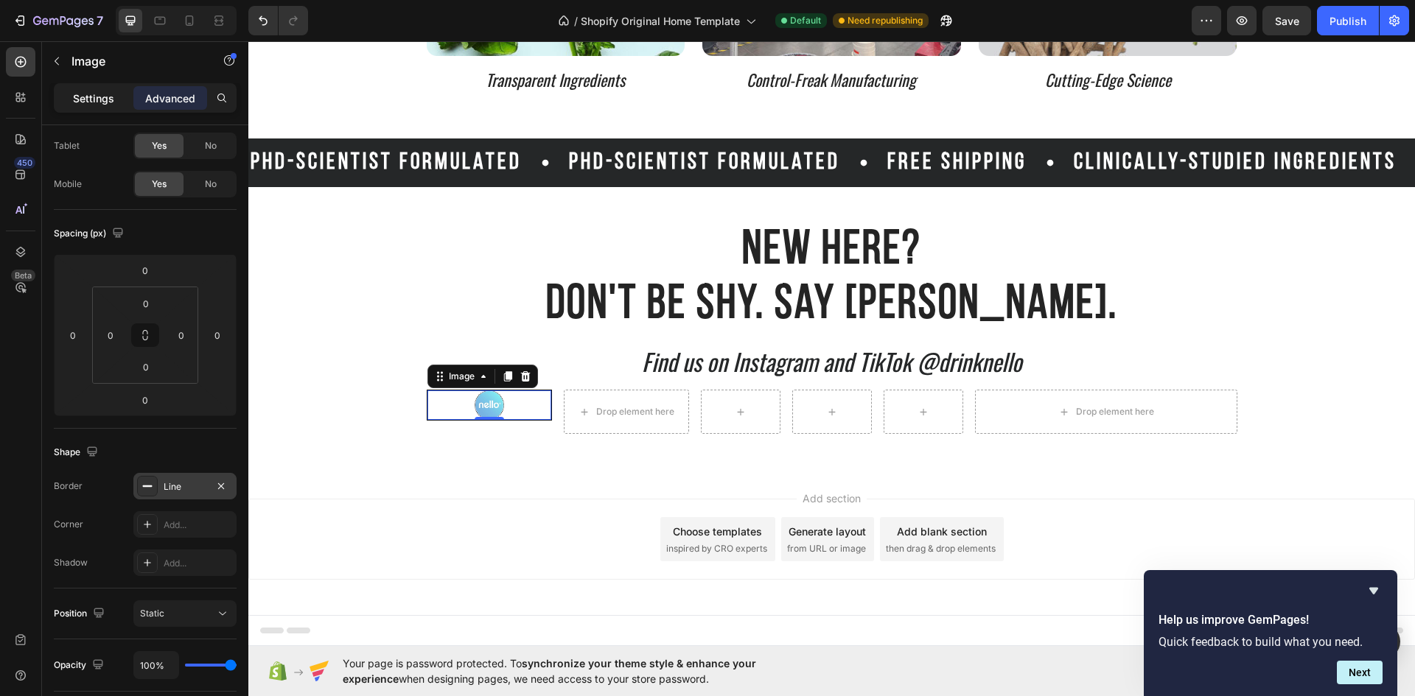
click at [88, 99] on p "Settings" at bounding box center [93, 98] width 41 height 15
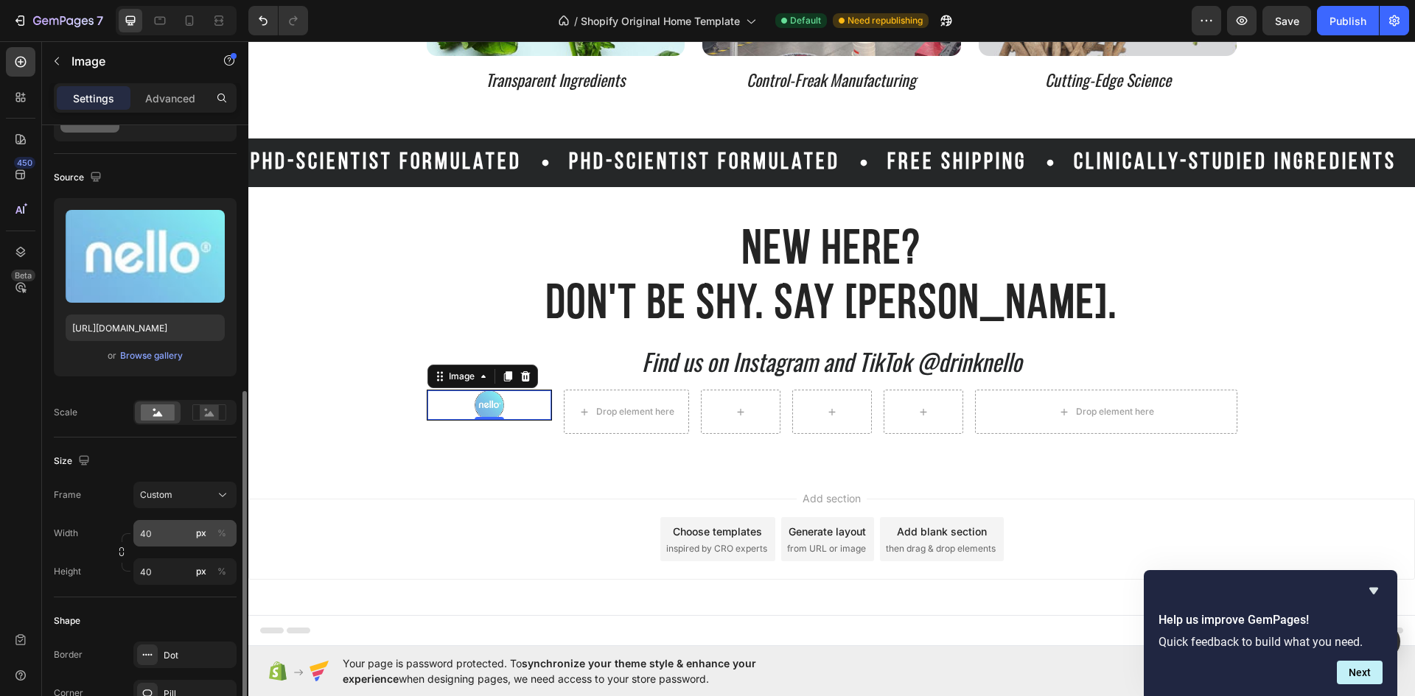
scroll to position [222, 0]
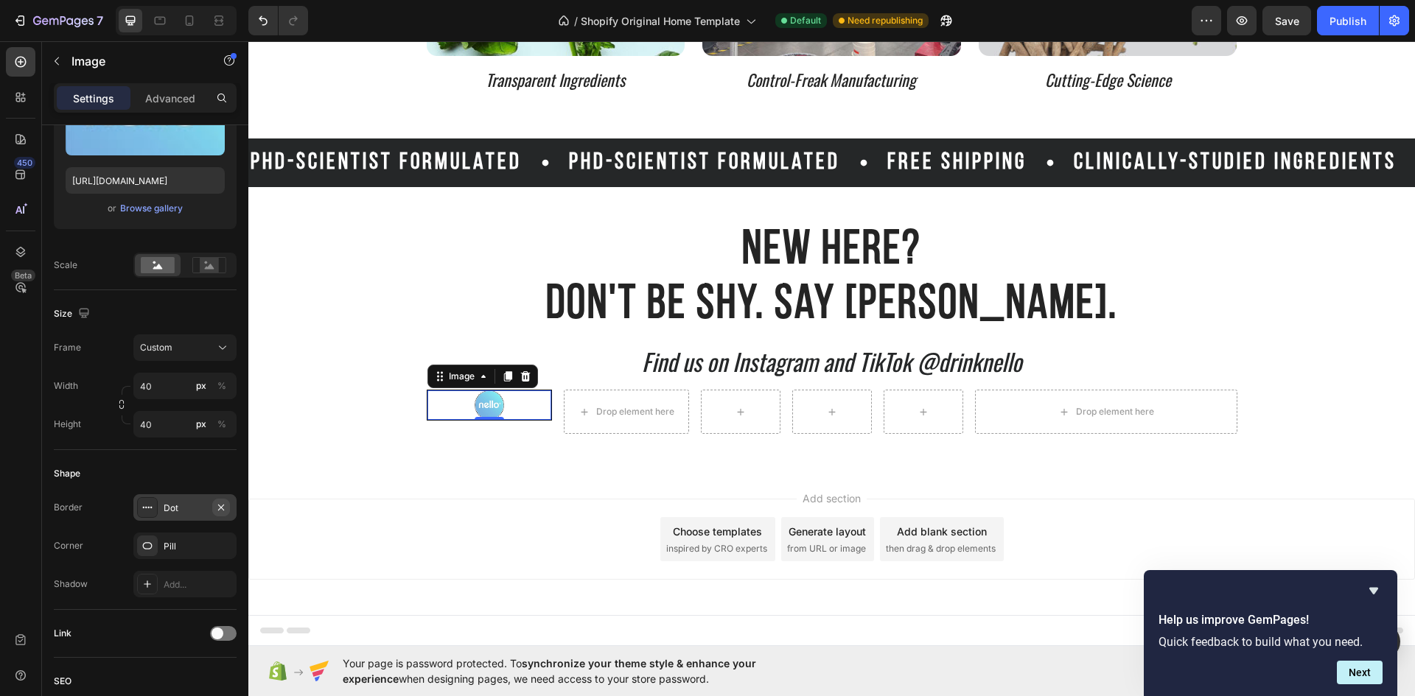
click at [216, 508] on icon "button" at bounding box center [221, 508] width 12 height 12
click at [512, 406] on div at bounding box center [489, 404] width 124 height 29
click at [596, 397] on div "Drop element here" at bounding box center [626, 412] width 125 height 44
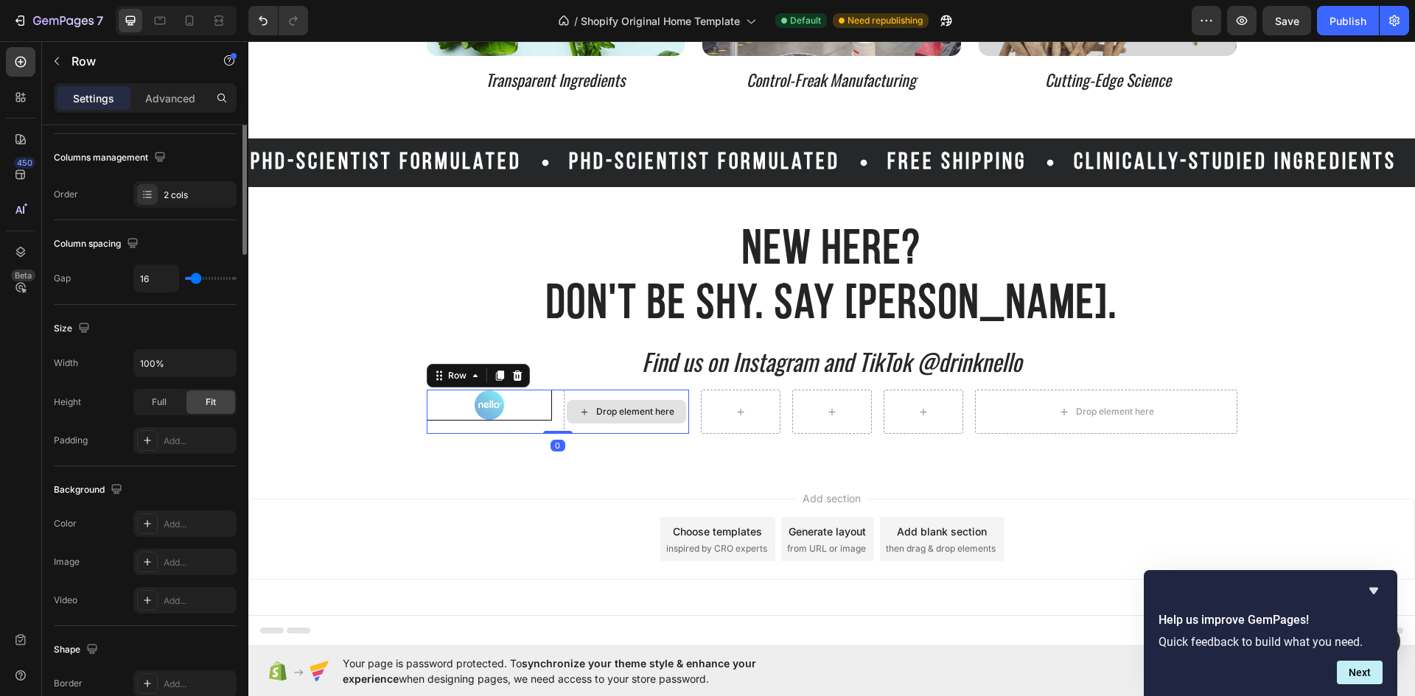
scroll to position [0, 0]
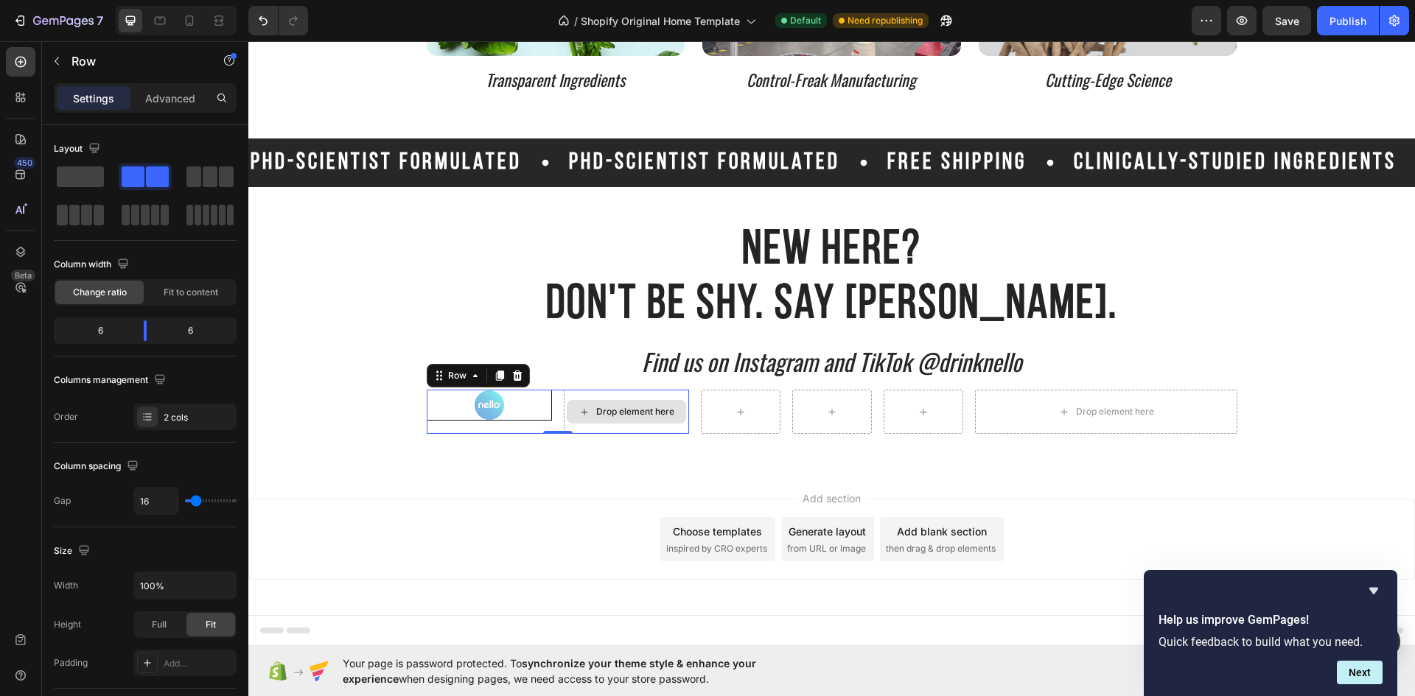
click at [564, 394] on div "Drop element here" at bounding box center [626, 412] width 125 height 44
click at [530, 404] on div at bounding box center [489, 404] width 124 height 29
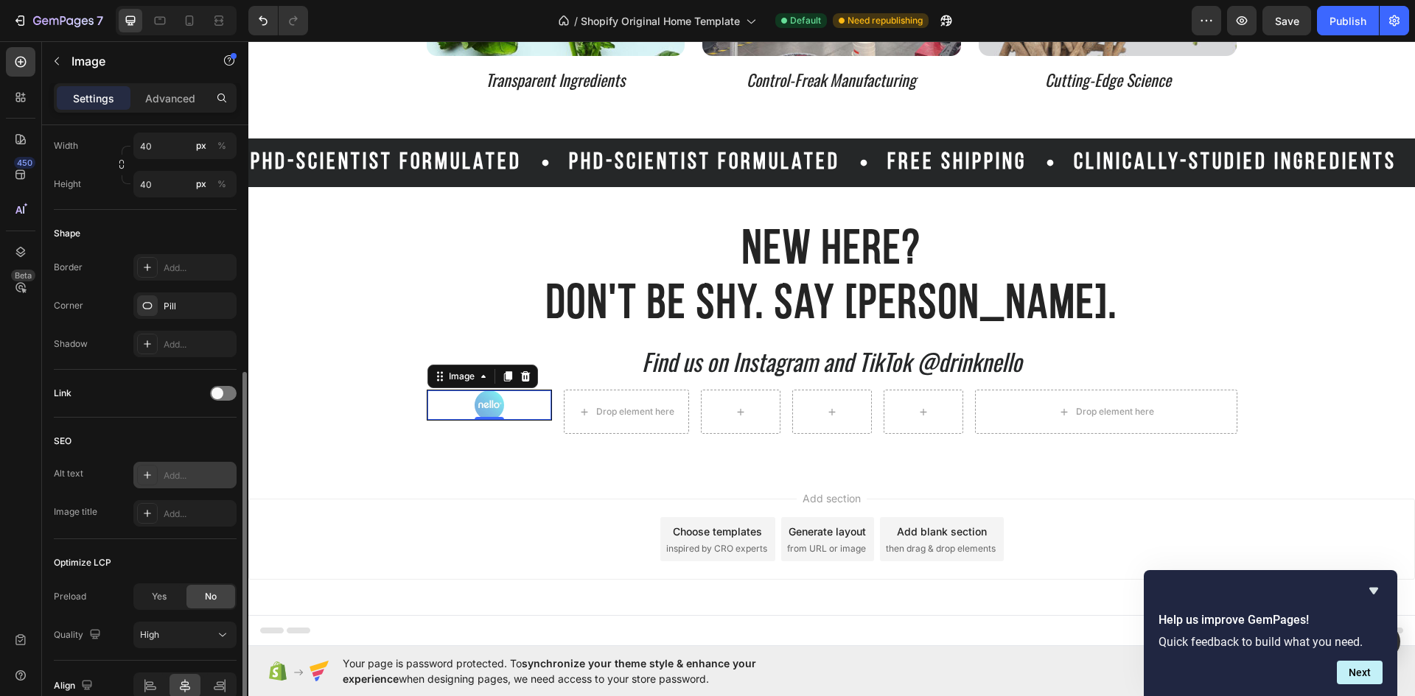
scroll to position [389, 0]
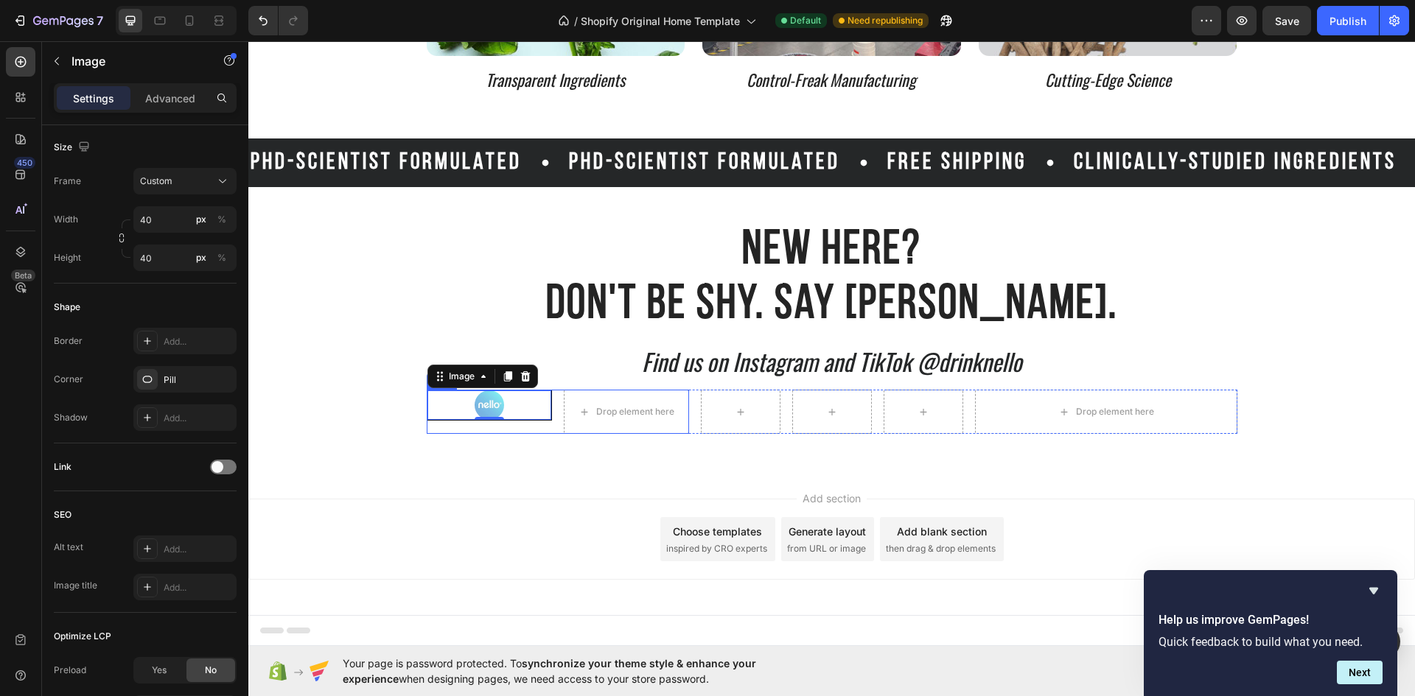
click at [530, 421] on div "Image 0" at bounding box center [489, 412] width 125 height 44
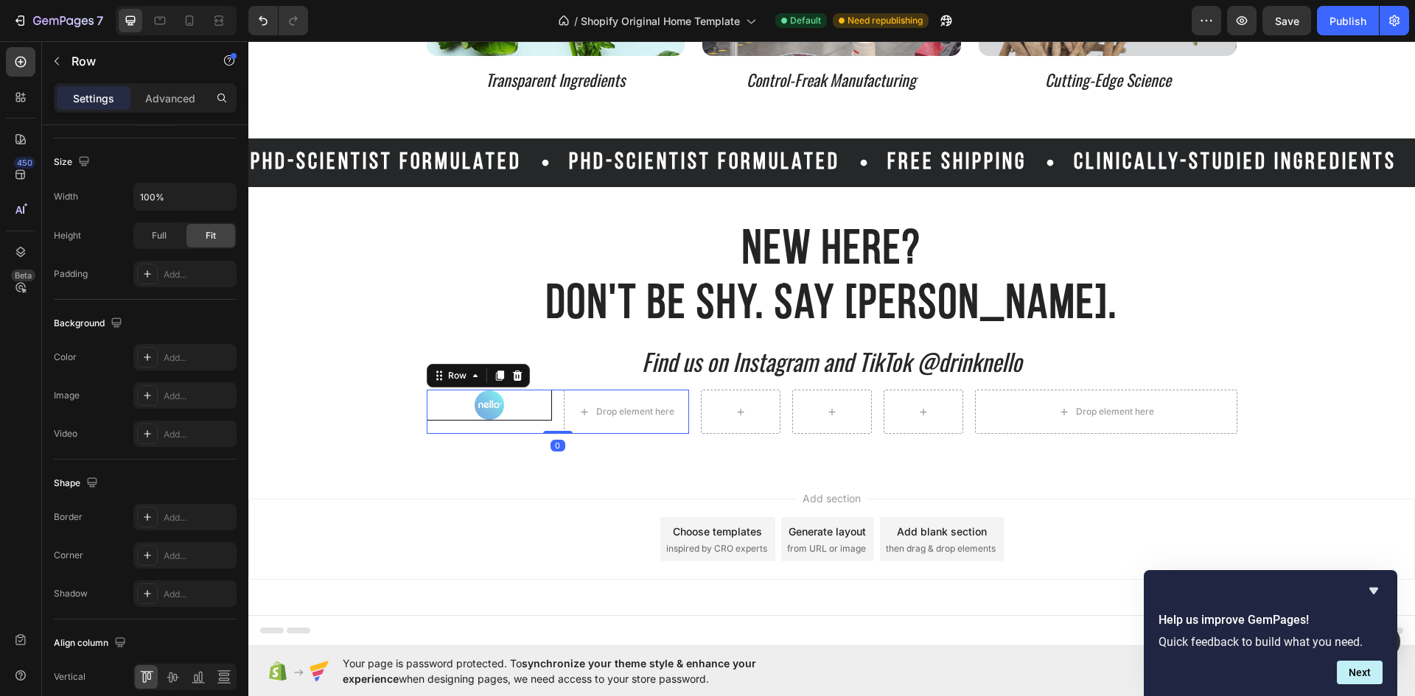
scroll to position [0, 0]
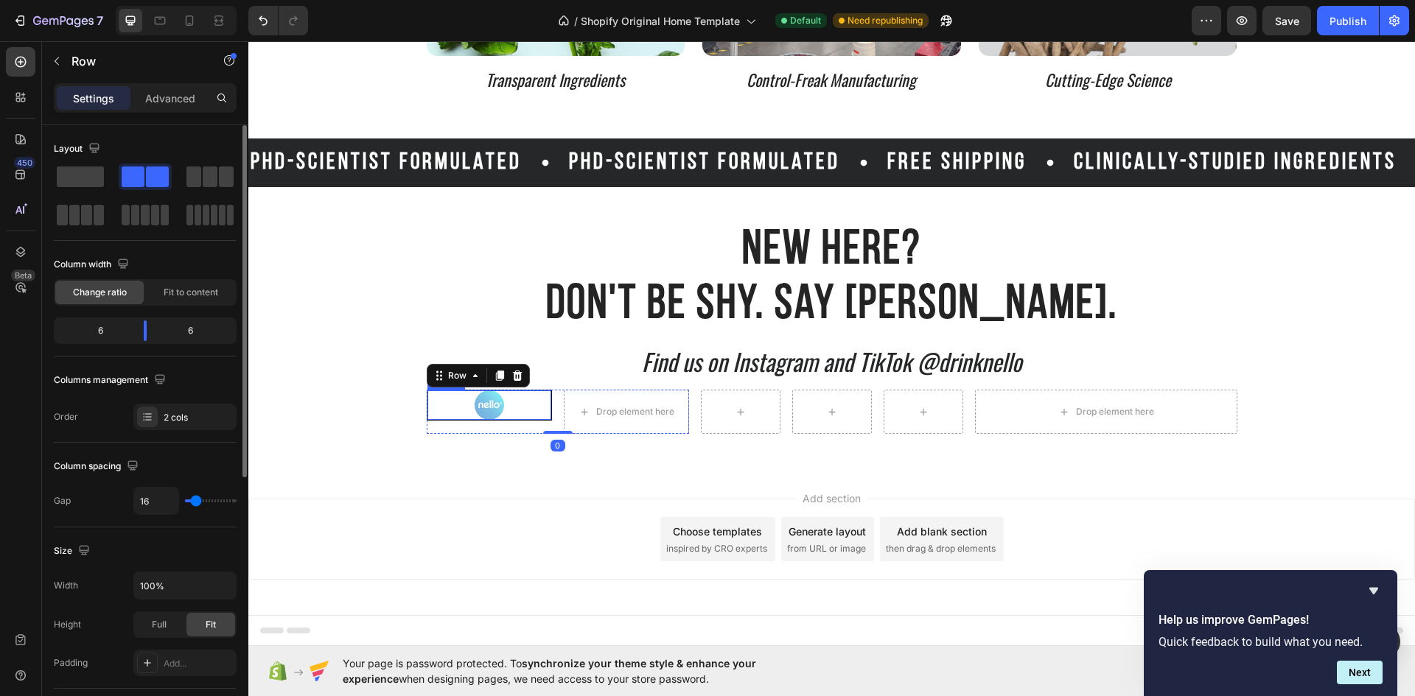
click at [525, 409] on div at bounding box center [489, 404] width 124 height 29
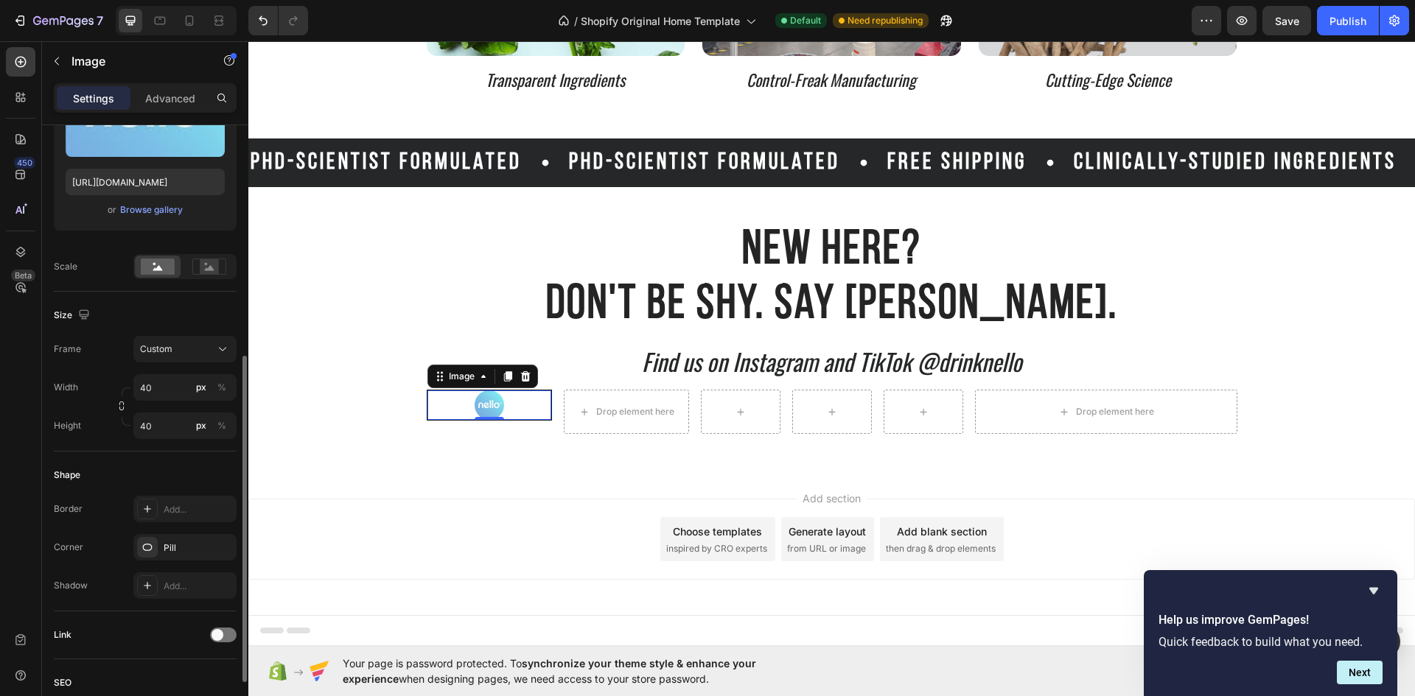
scroll to position [295, 0]
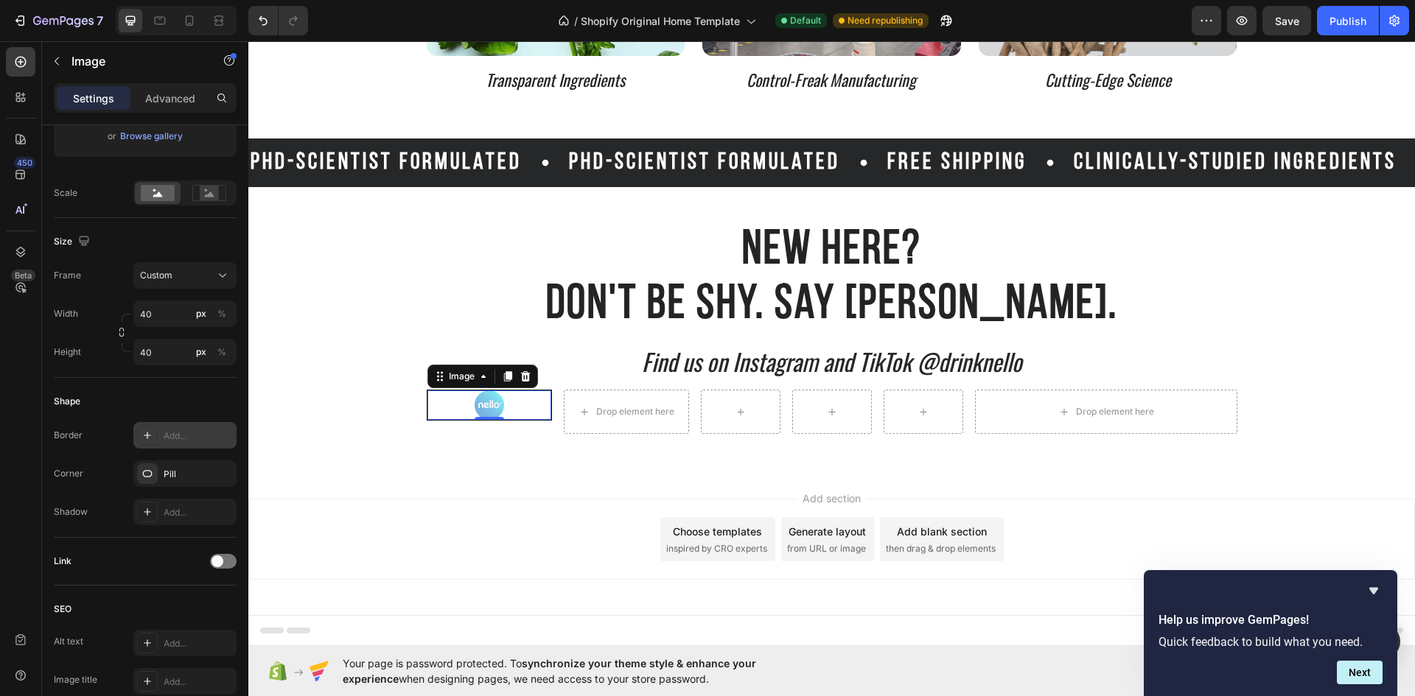
click at [175, 431] on div "Add..." at bounding box center [198, 436] width 69 height 13
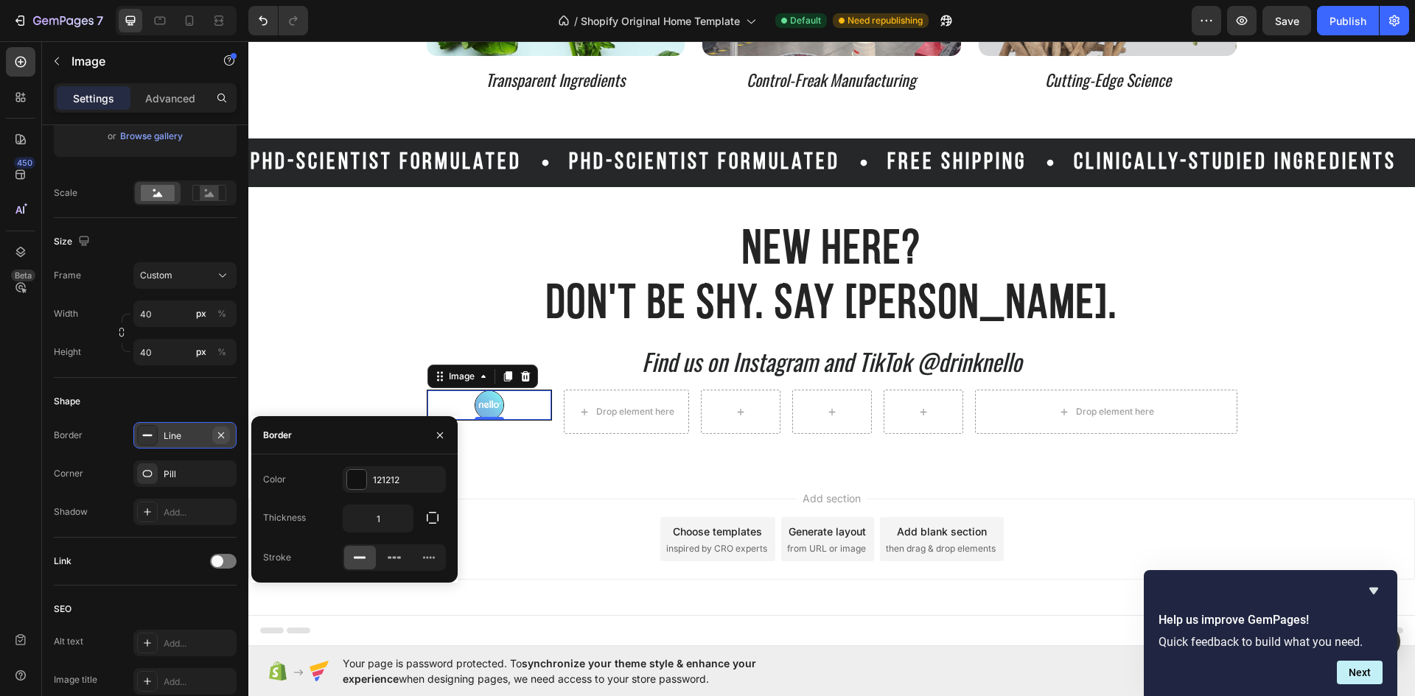
click at [215, 438] on icon "button" at bounding box center [221, 436] width 12 height 12
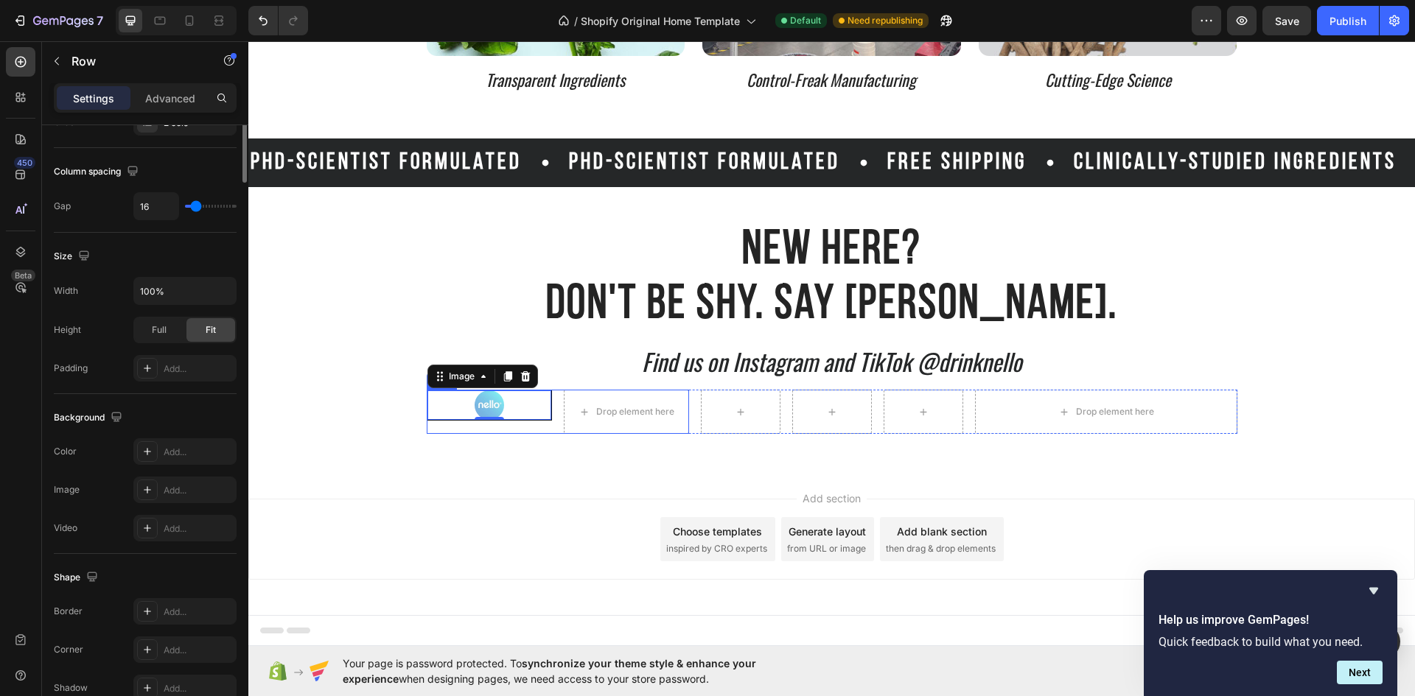
click at [519, 424] on div "Image 0" at bounding box center [489, 412] width 125 height 44
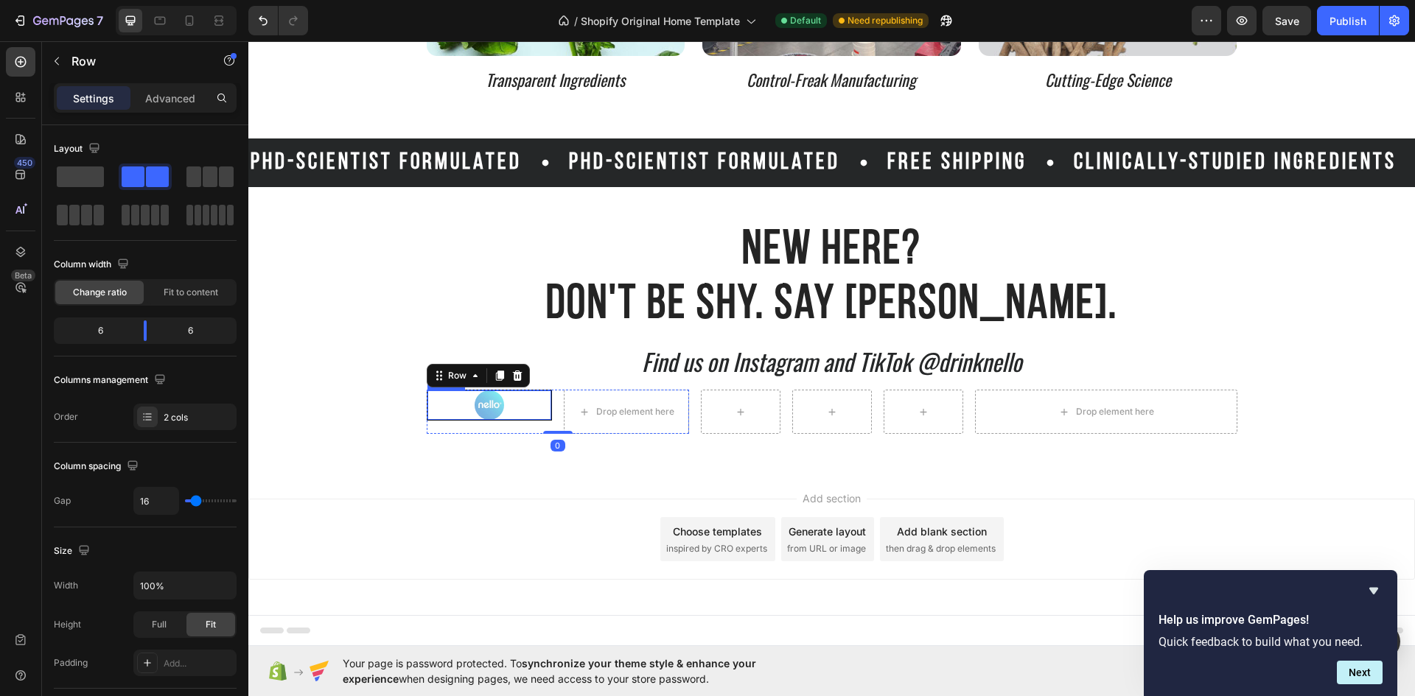
click at [518, 407] on div at bounding box center [489, 404] width 124 height 29
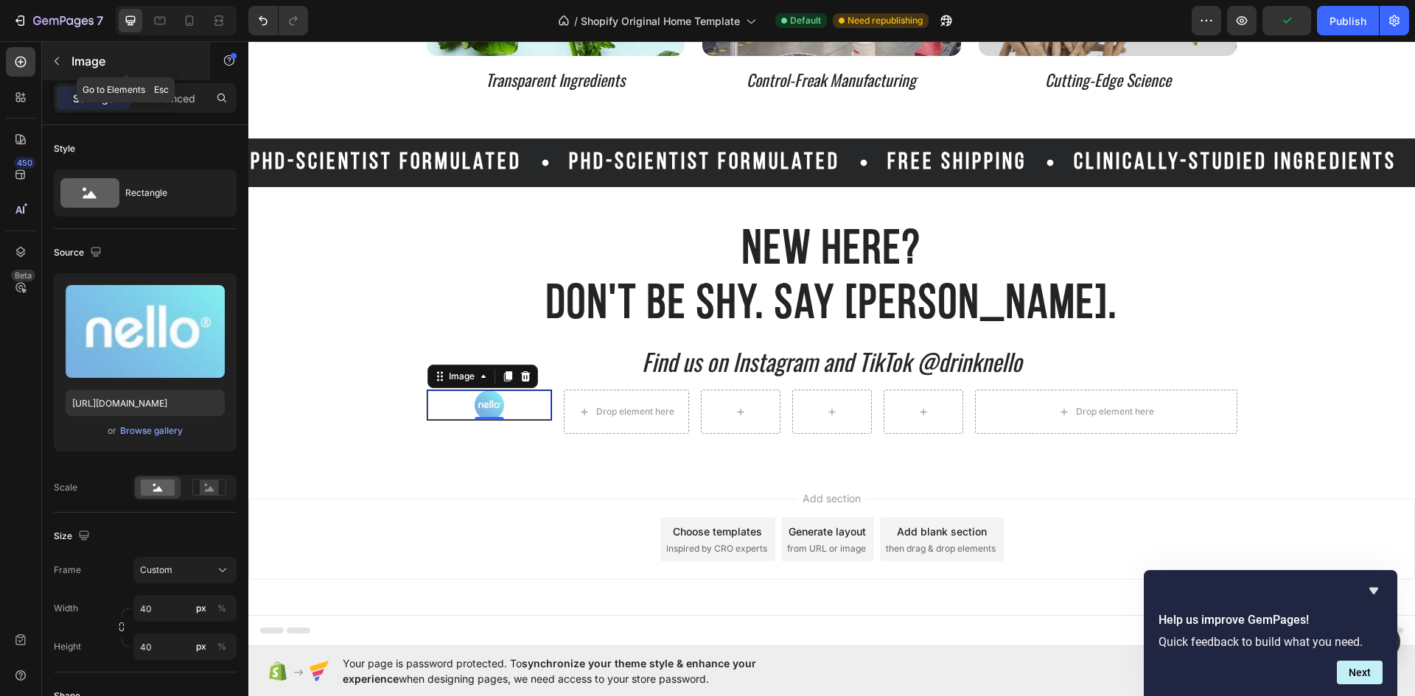
click at [63, 55] on button "button" at bounding box center [57, 61] width 24 height 24
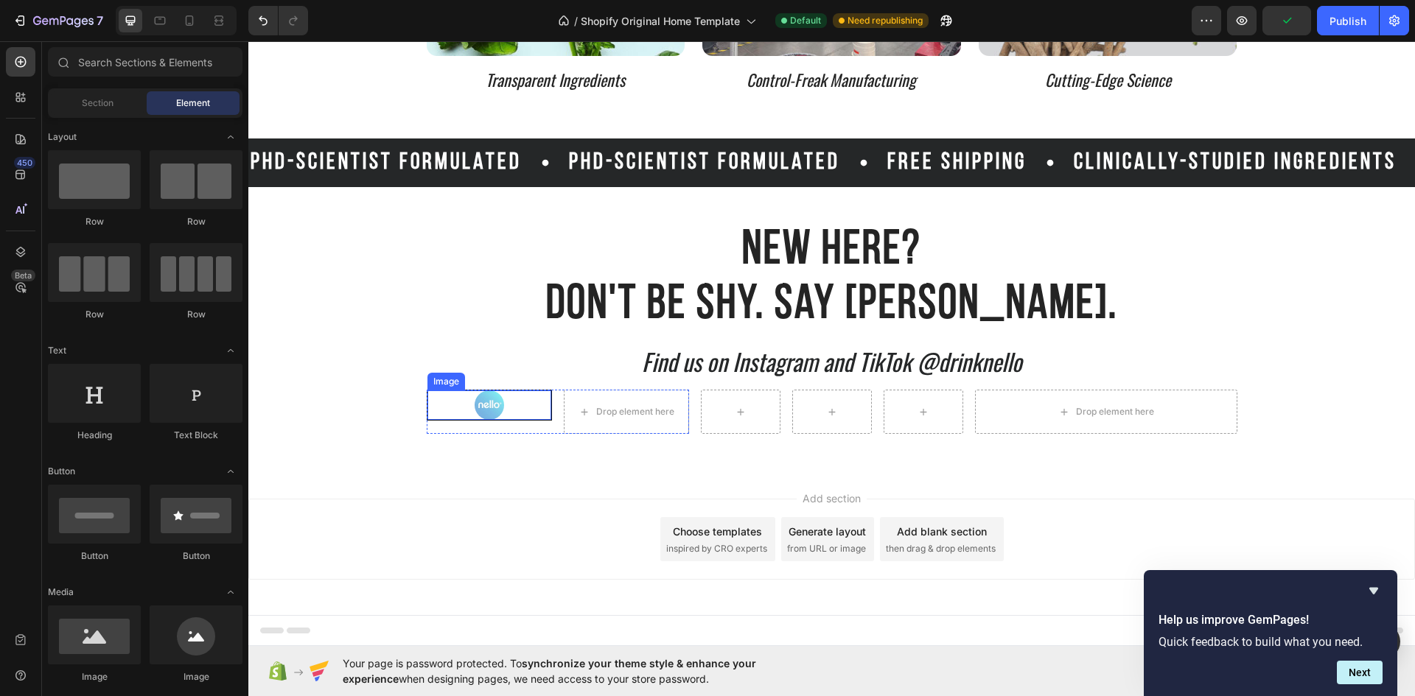
click at [516, 410] on div at bounding box center [489, 404] width 124 height 29
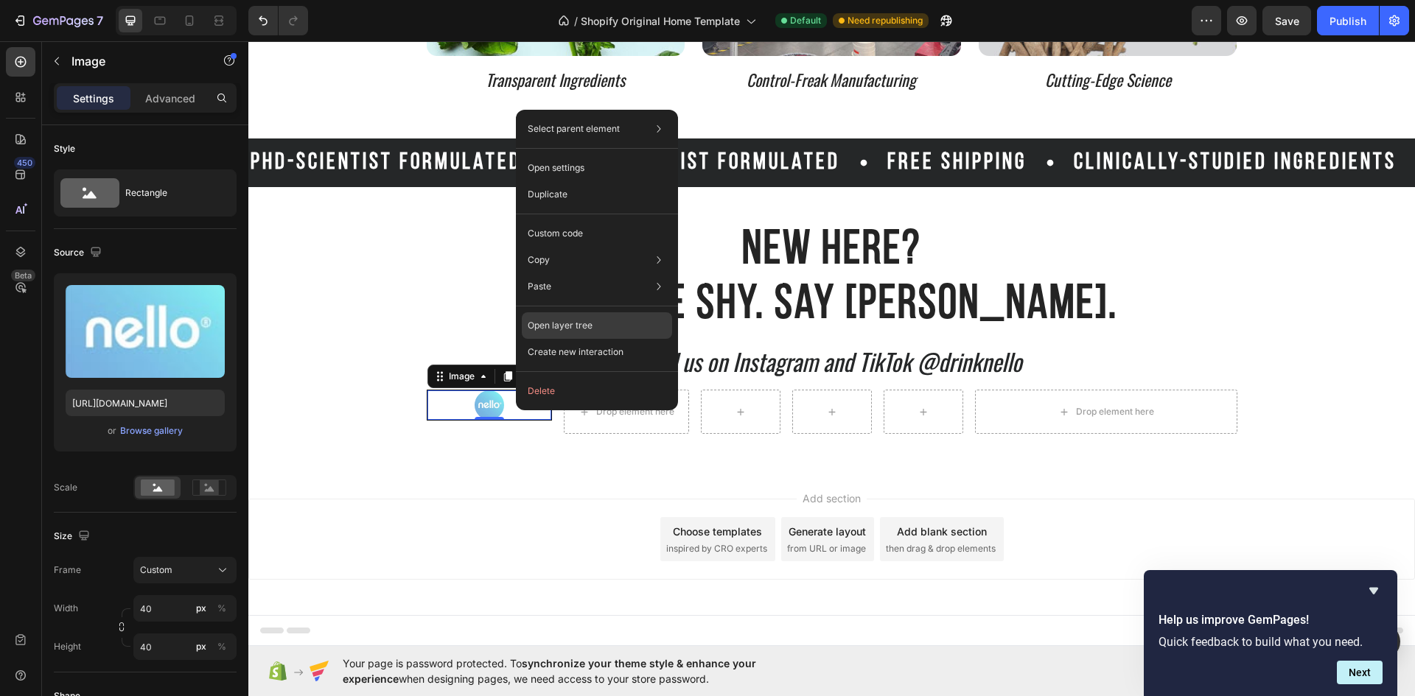
click at [577, 329] on p "Open layer tree" at bounding box center [559, 325] width 65 height 13
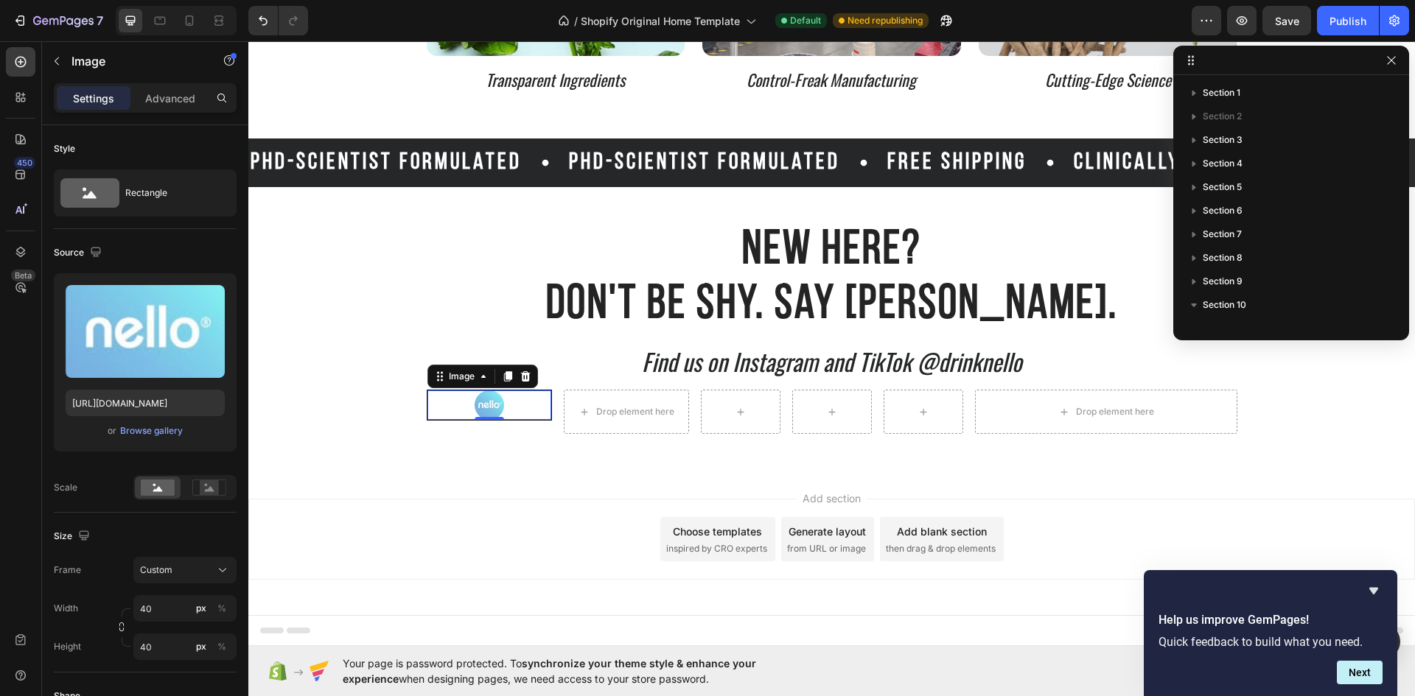
scroll to position [279, 0]
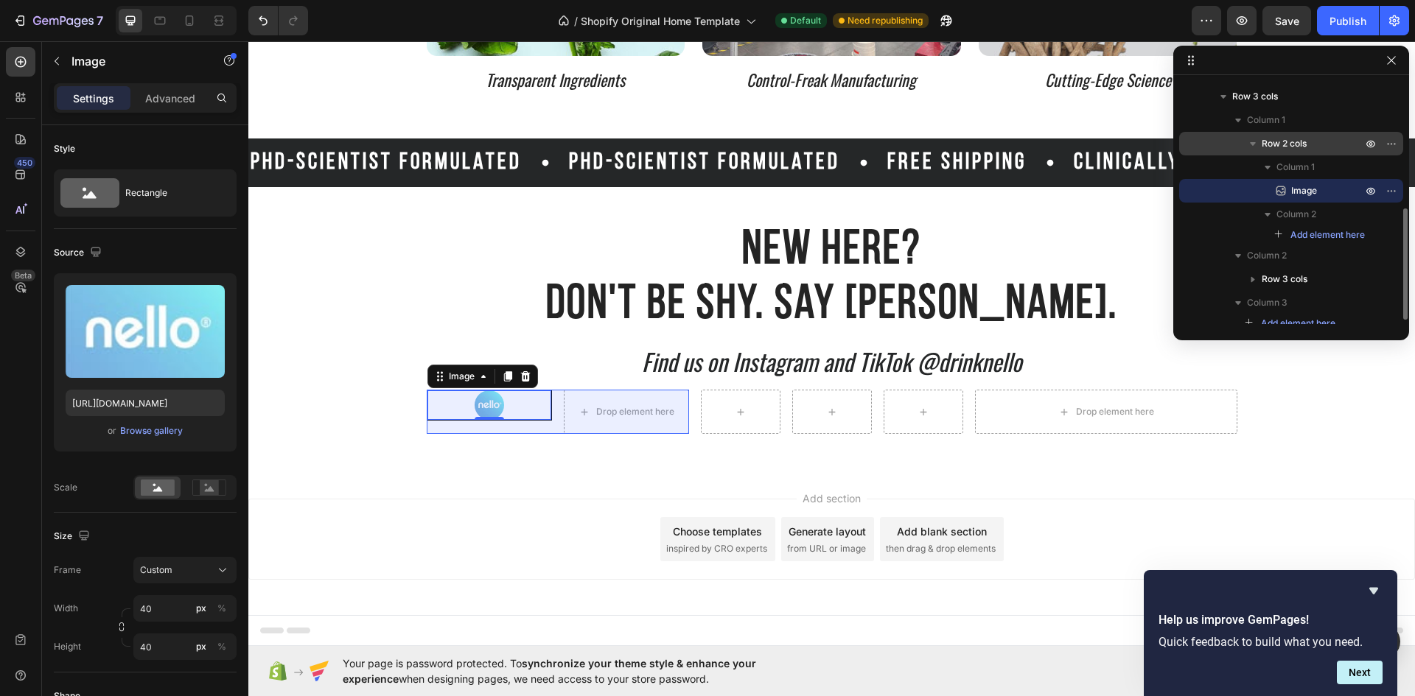
click at [1286, 138] on span "Row 2 cols" at bounding box center [1283, 143] width 45 height 15
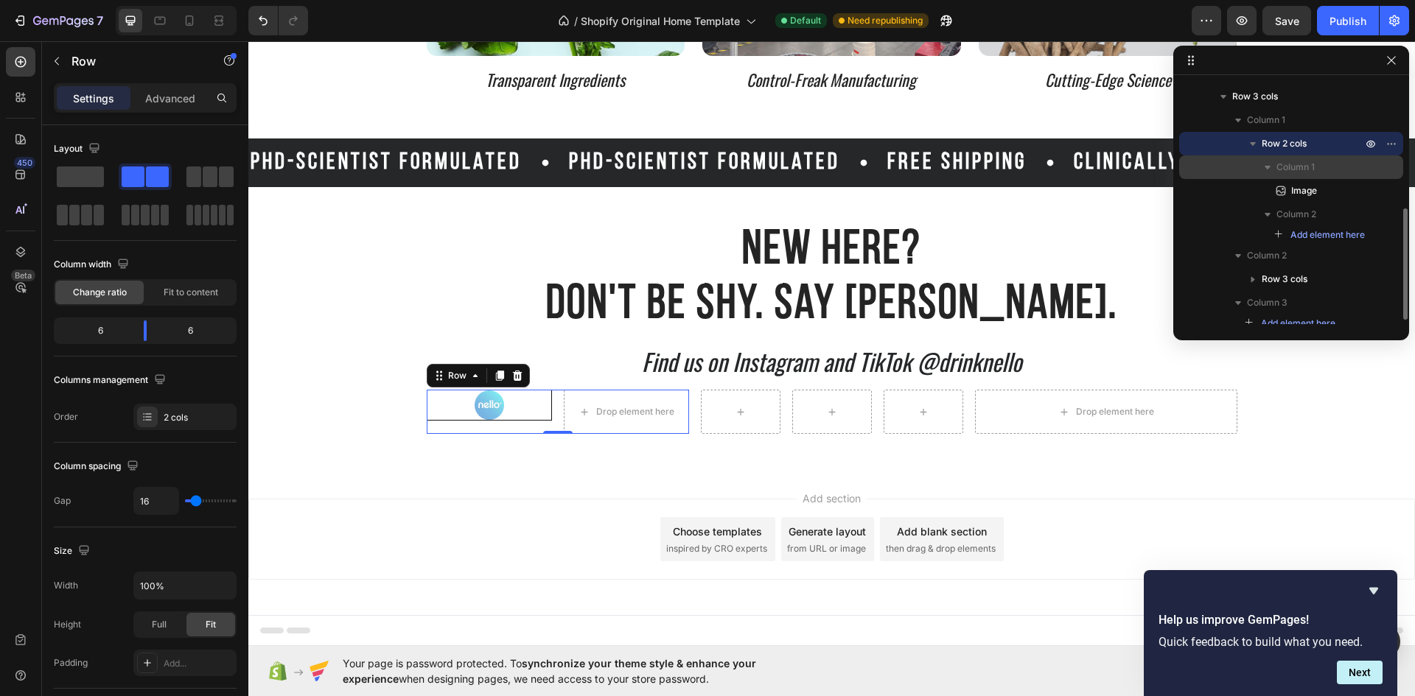
click at [1299, 171] on span "Column 1" at bounding box center [1295, 167] width 38 height 15
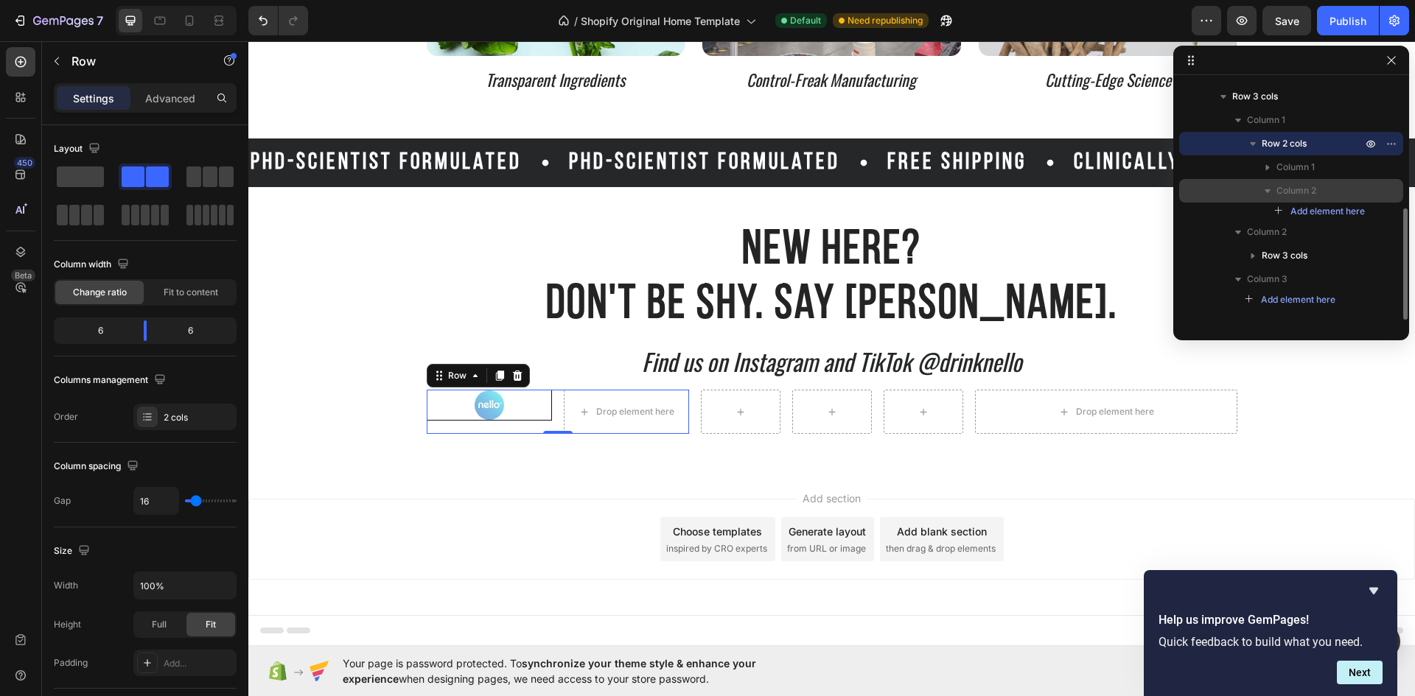
click at [1303, 197] on span "Column 2" at bounding box center [1296, 190] width 40 height 15
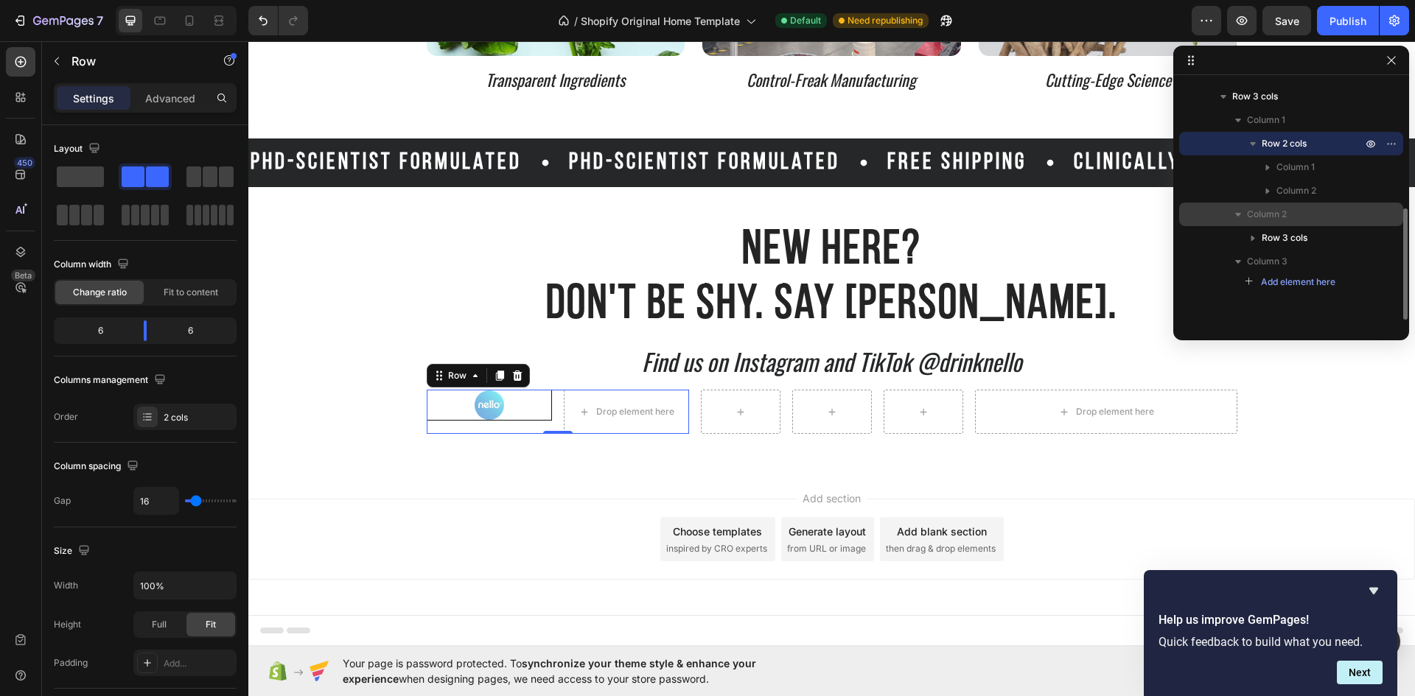
click at [1291, 212] on p "Column 2" at bounding box center [1306, 214] width 118 height 15
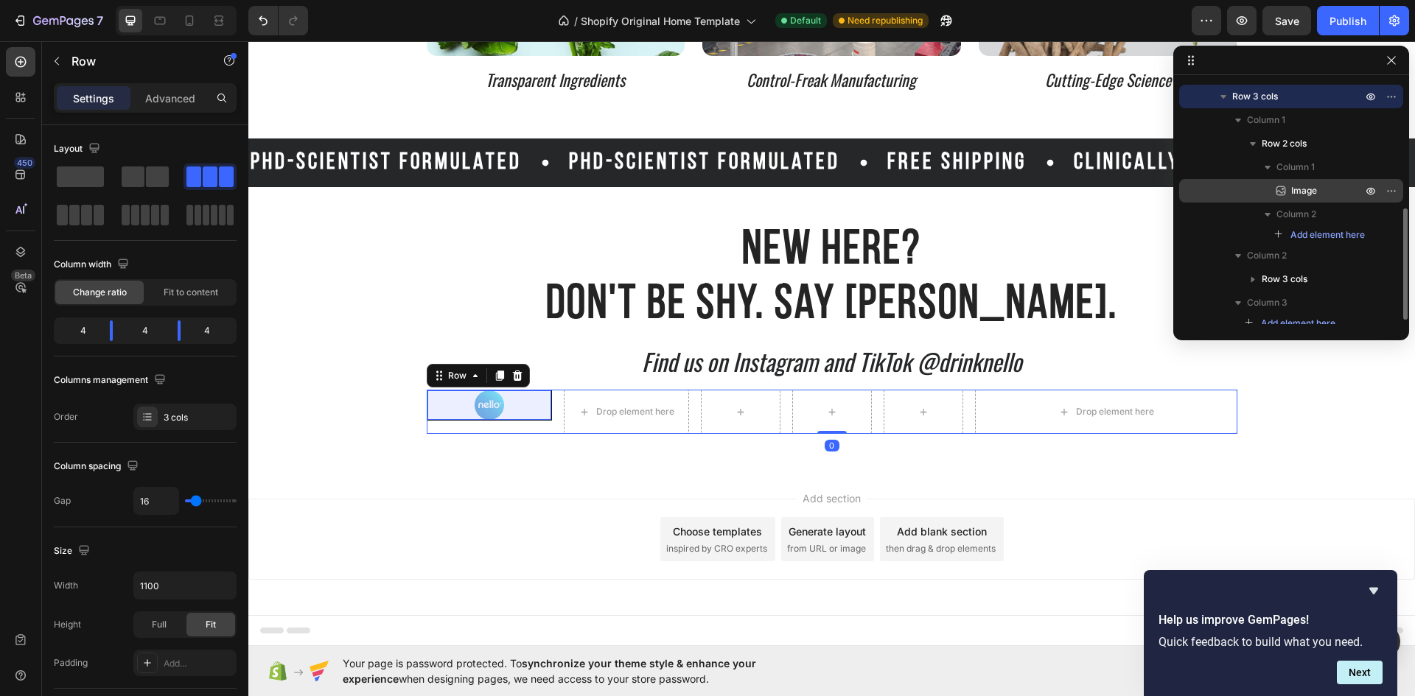
click at [1294, 189] on span "Image" at bounding box center [1304, 190] width 26 height 15
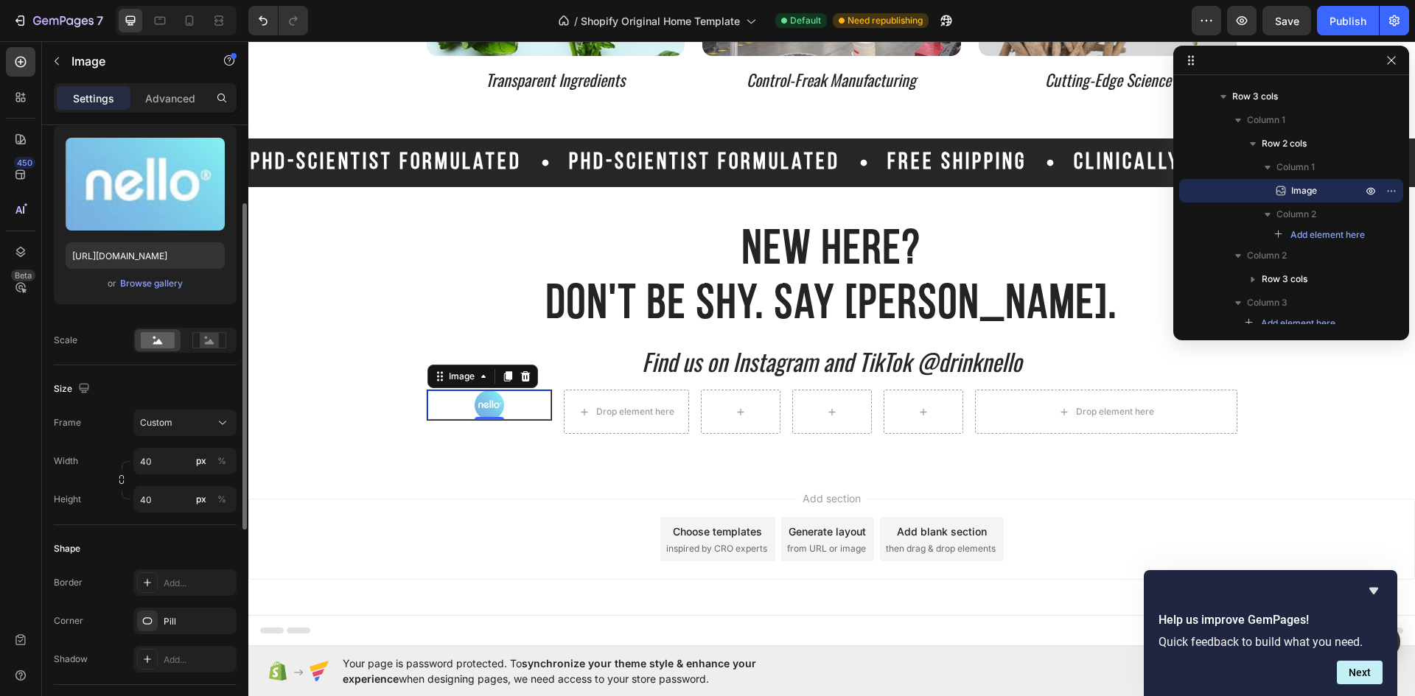
scroll to position [221, 0]
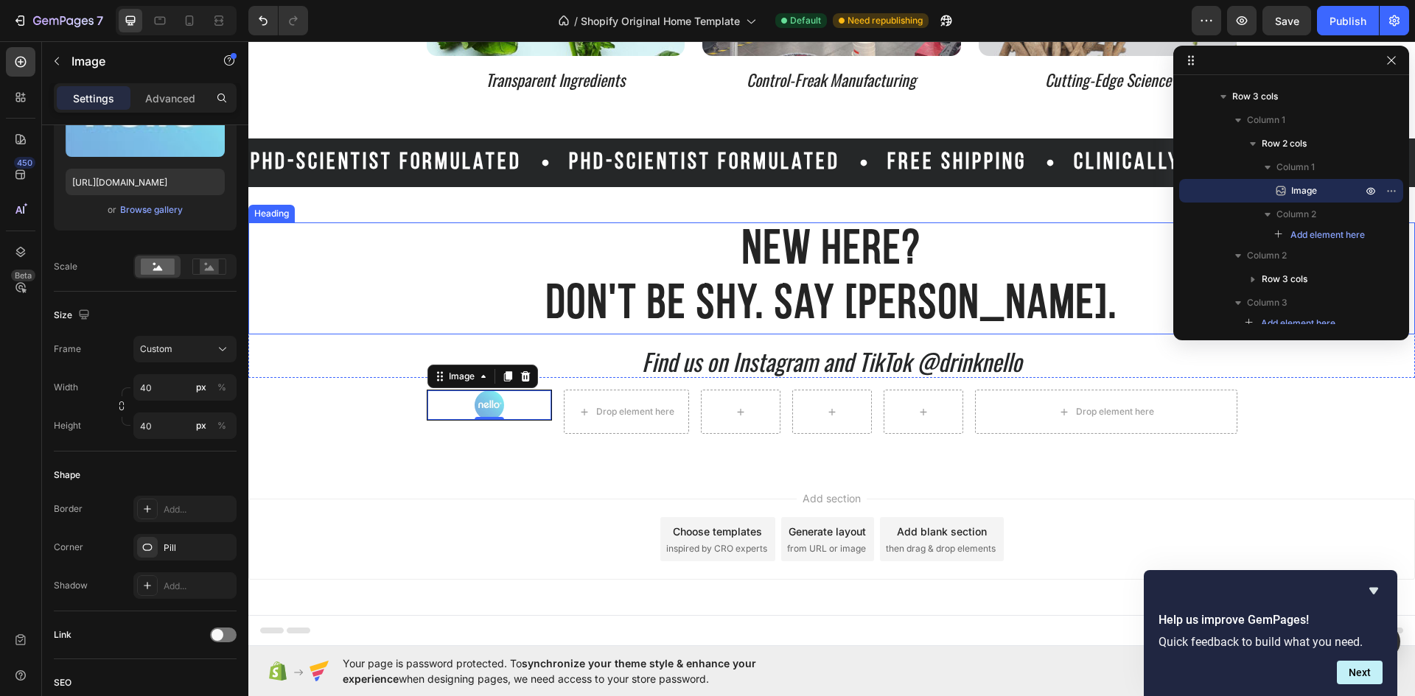
click at [557, 266] on h2 "New Here? Don't Be Shy. Say Nello." at bounding box center [831, 278] width 1166 height 112
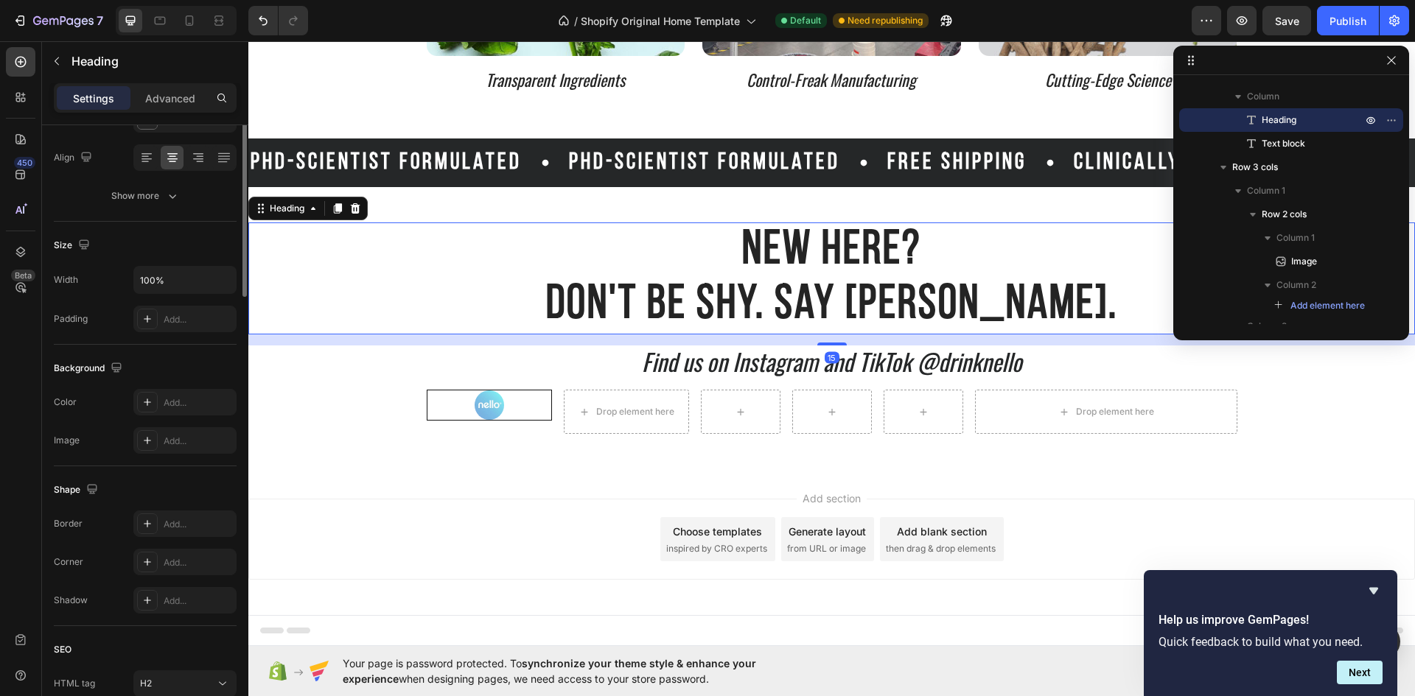
scroll to position [0, 0]
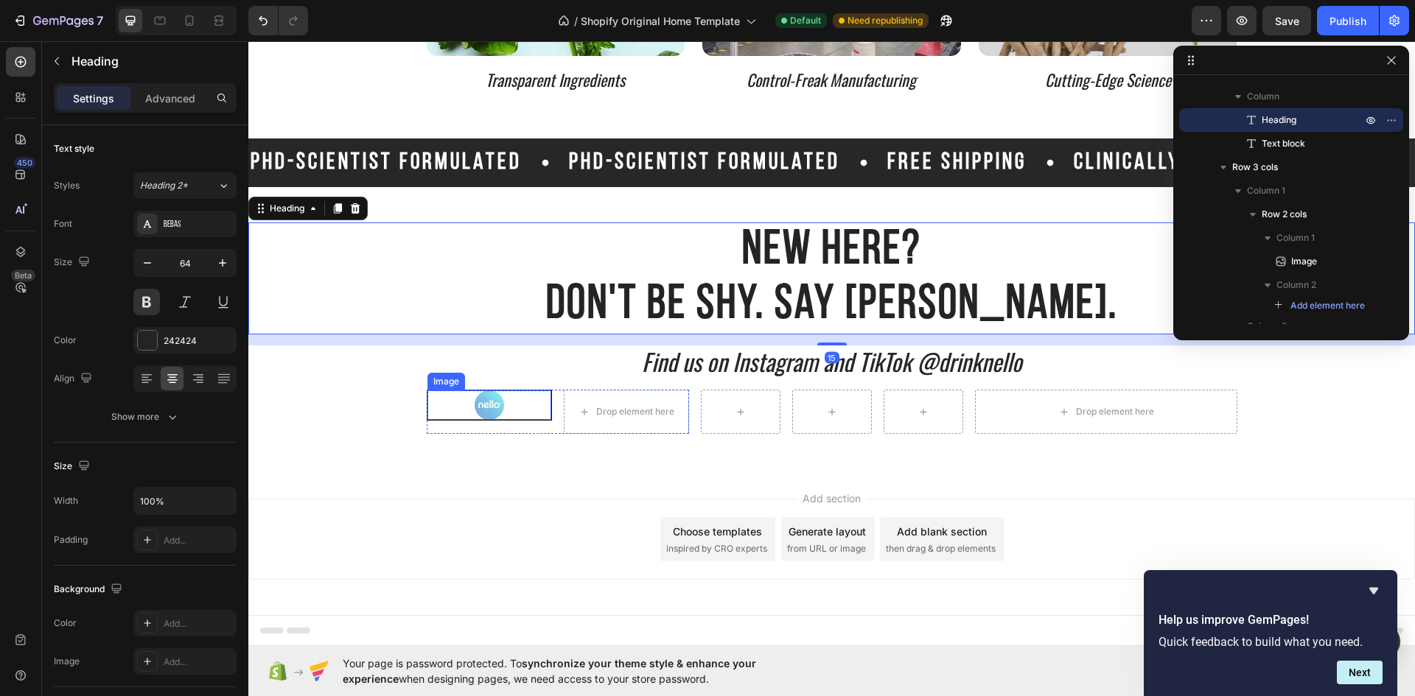
click at [536, 409] on div at bounding box center [489, 404] width 124 height 29
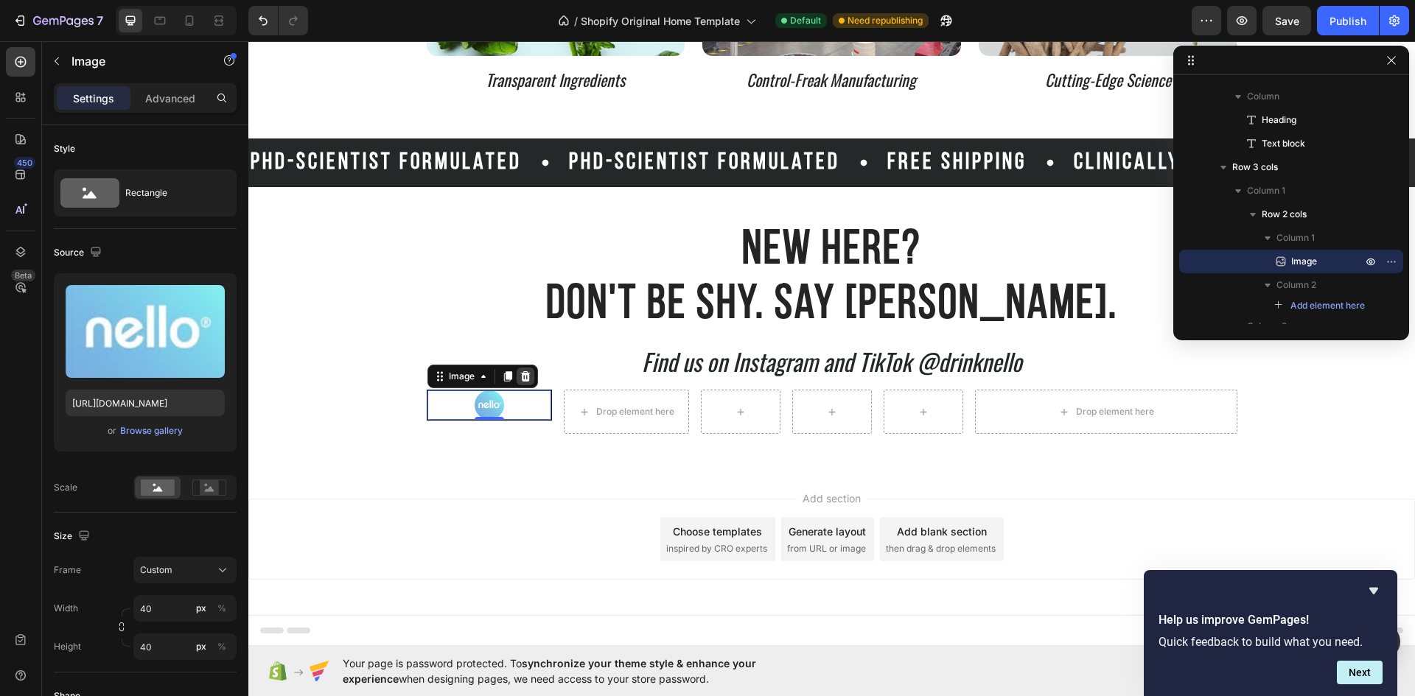
click at [525, 374] on icon at bounding box center [525, 377] width 12 height 12
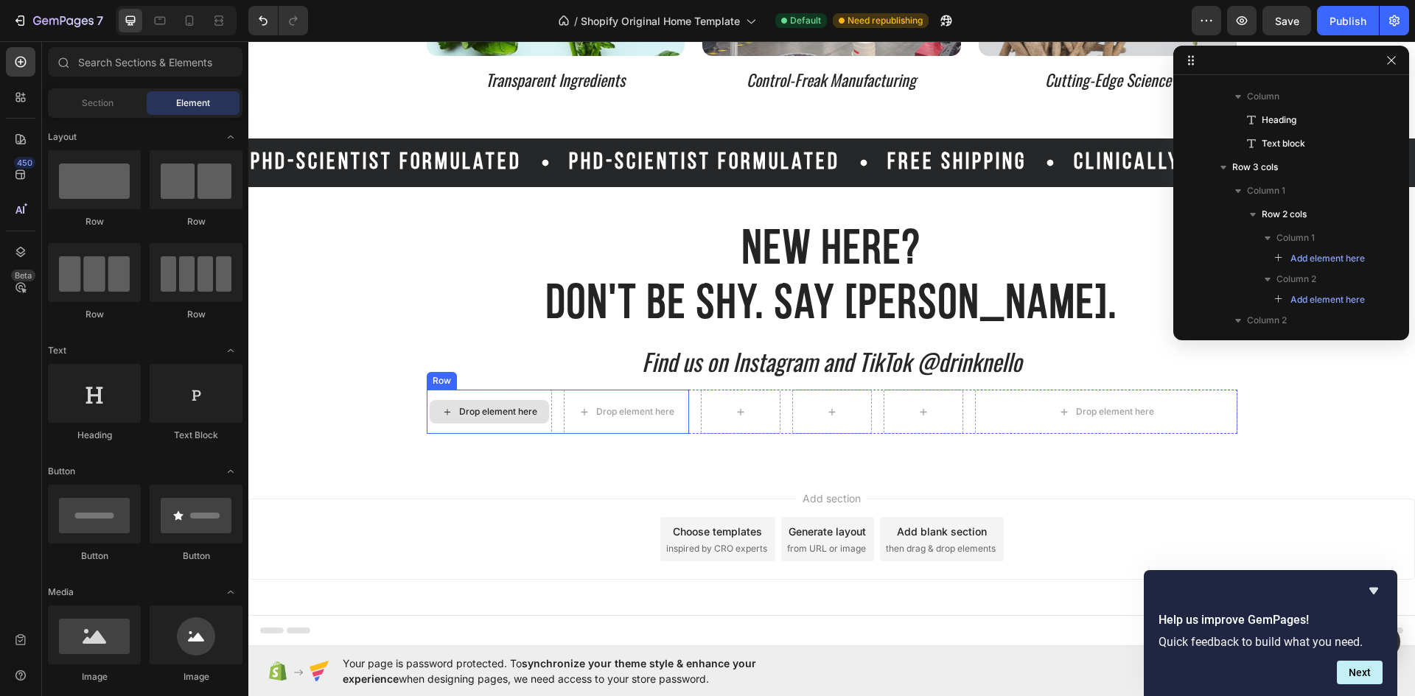
click at [521, 408] on div "Drop element here" at bounding box center [498, 412] width 78 height 12
drag, startPoint x: 342, startPoint y: 686, endPoint x: 420, endPoint y: 427, distance: 270.1
drag, startPoint x: 326, startPoint y: 677, endPoint x: 484, endPoint y: 412, distance: 308.5
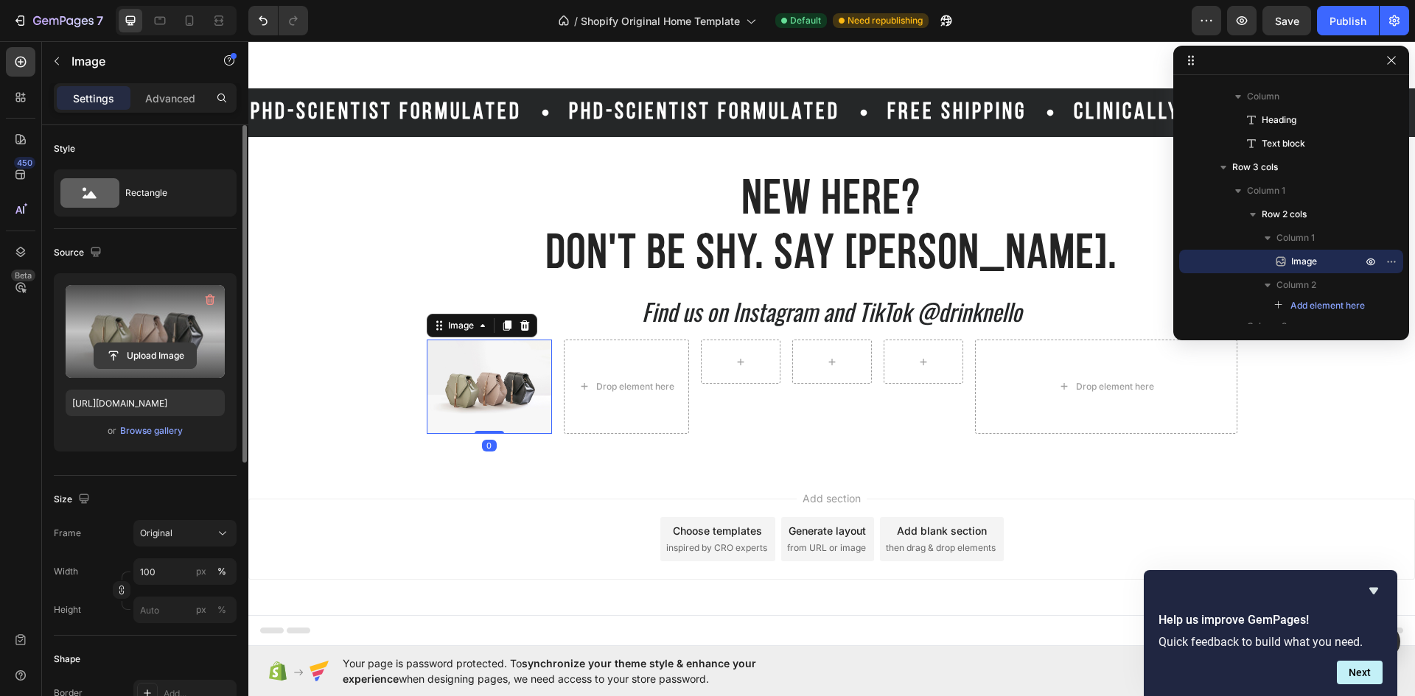
click at [150, 367] on input "file" at bounding box center [145, 355] width 102 height 25
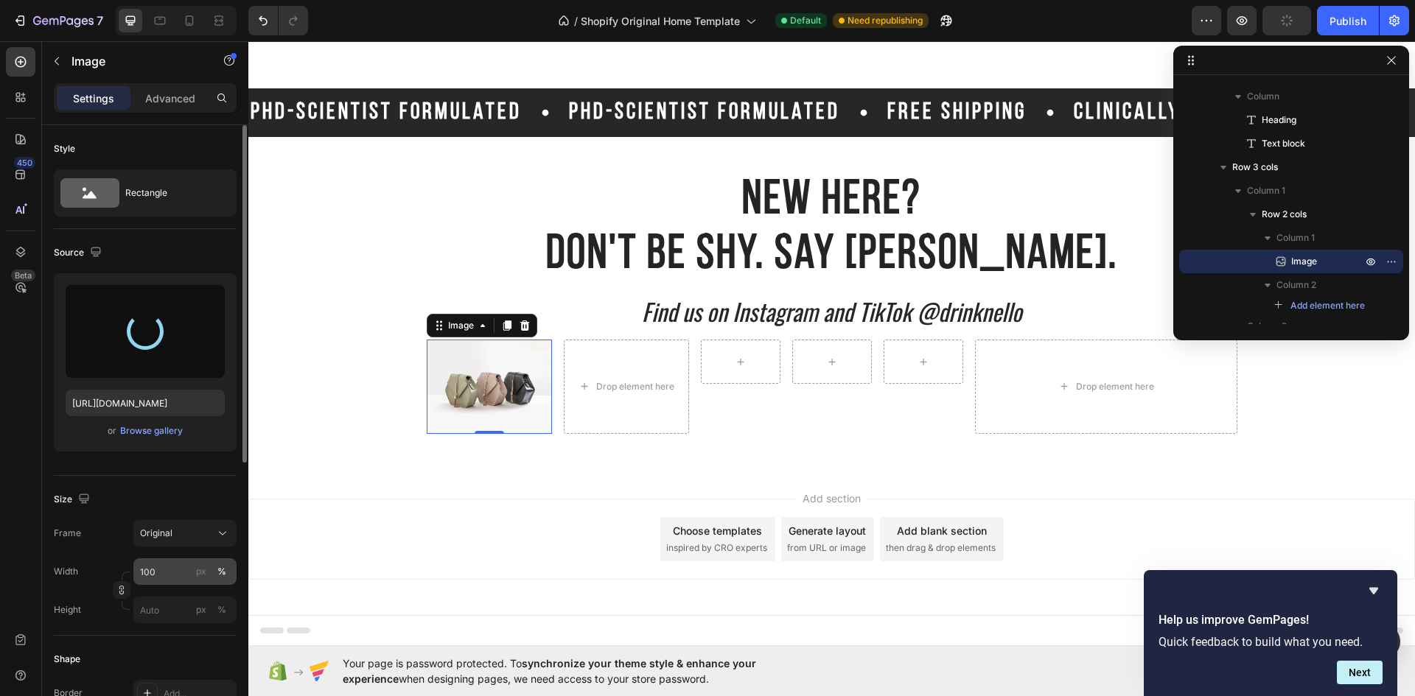
type input "https://cdn.shopify.com/s/files/1/0977/0935/9398/files/gempages_586361467175961…"
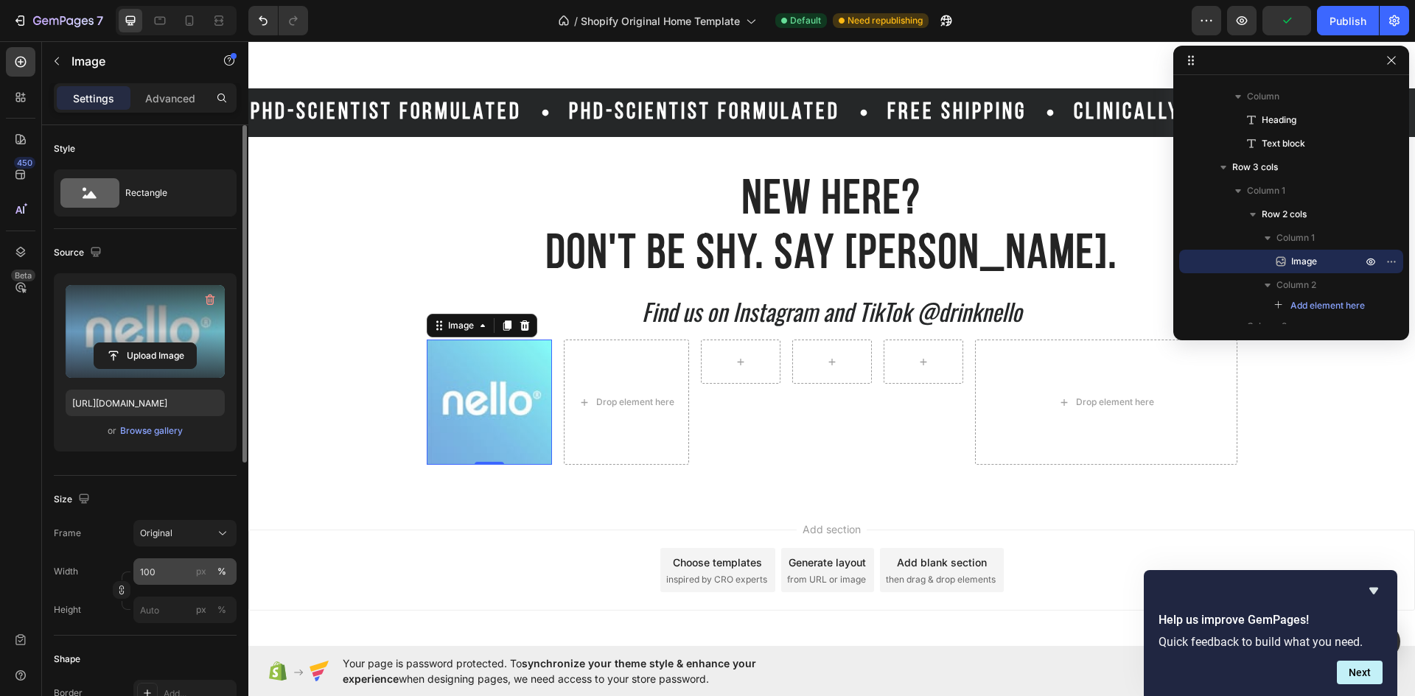
scroll to position [3614, 0]
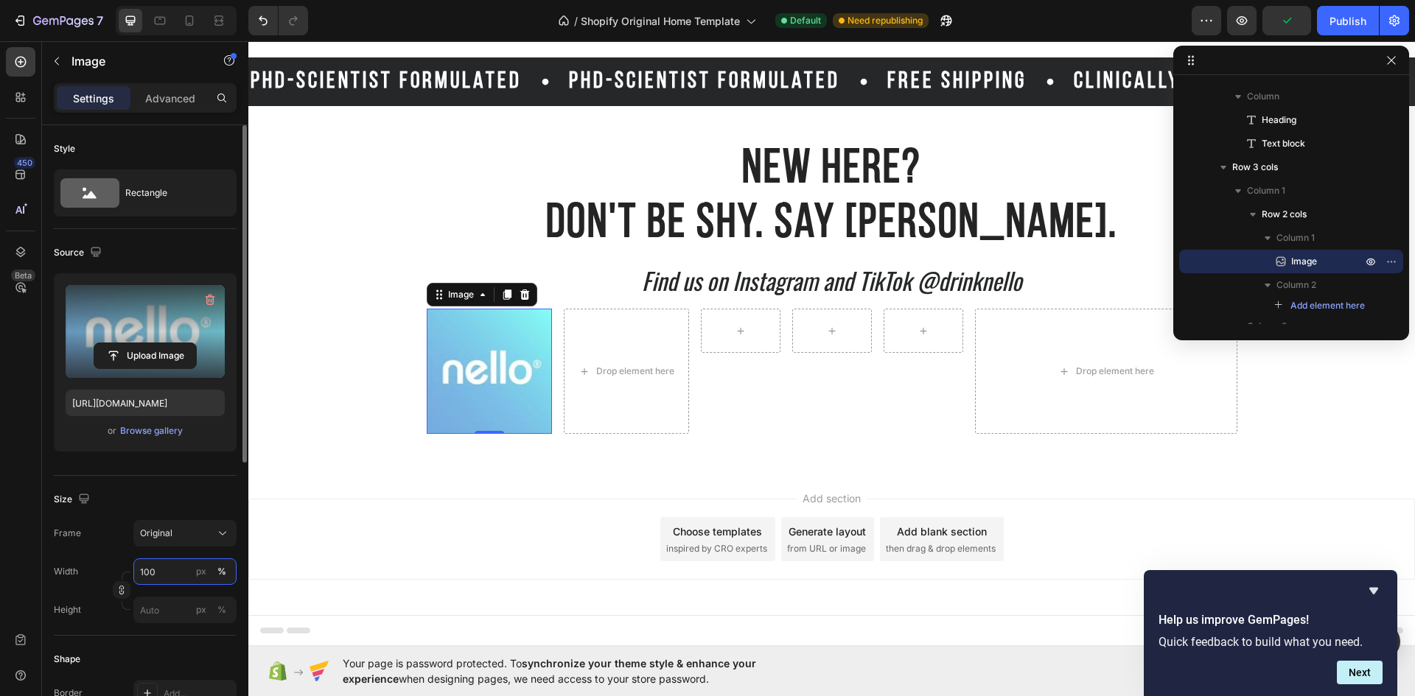
click at [169, 578] on input "100" at bounding box center [184, 571] width 103 height 27
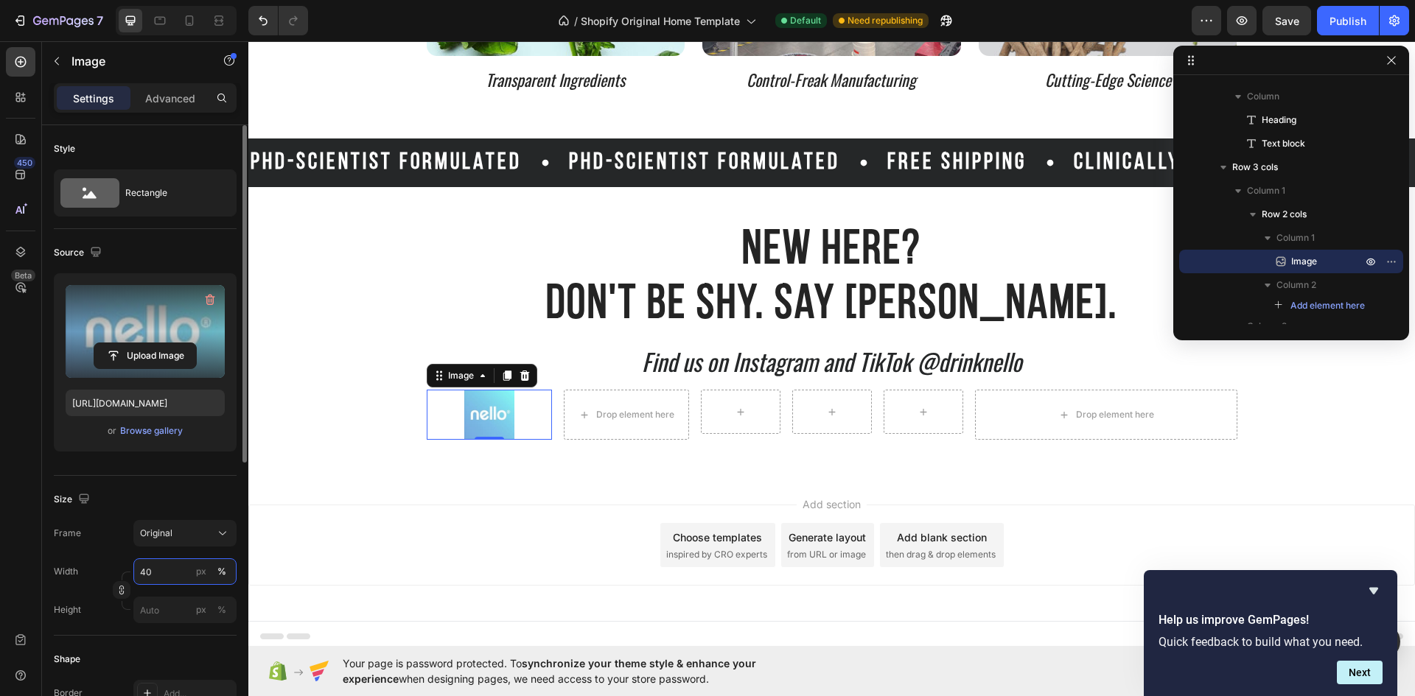
scroll to position [3539, 0]
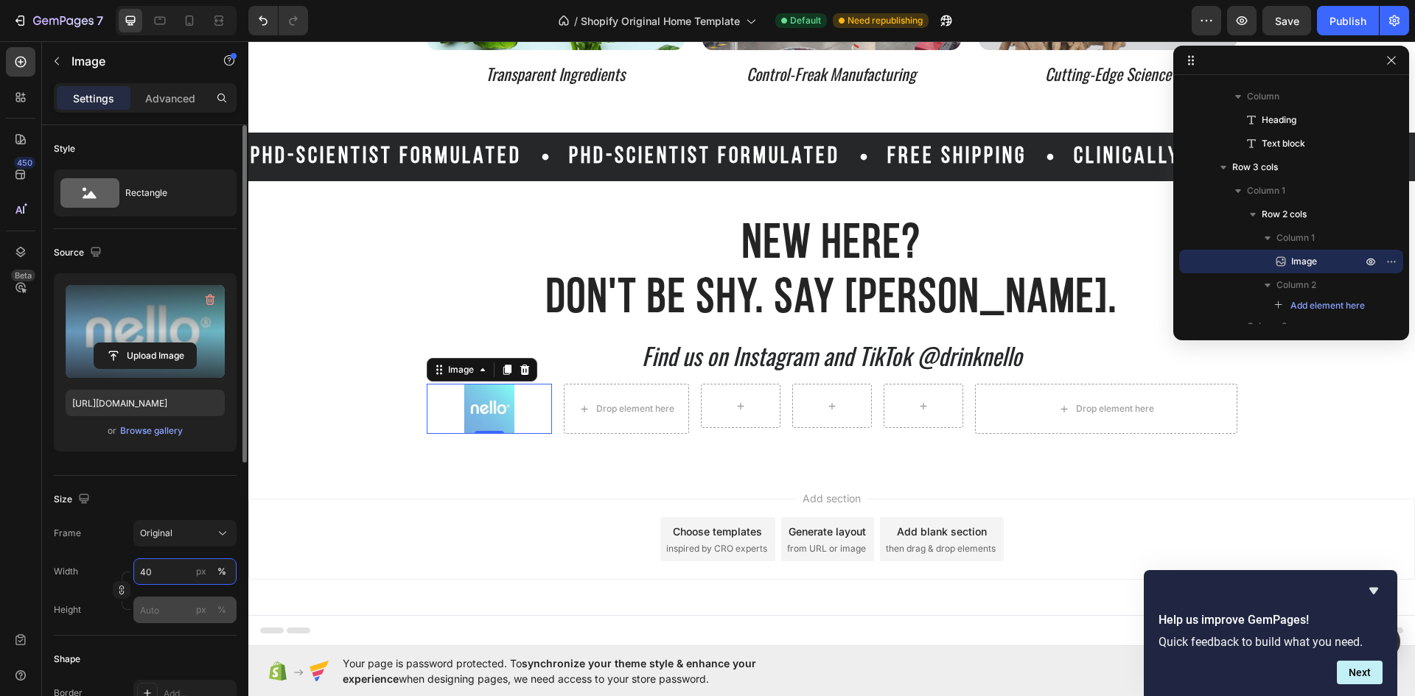
type input "40"
click at [178, 606] on input "px %" at bounding box center [184, 610] width 103 height 27
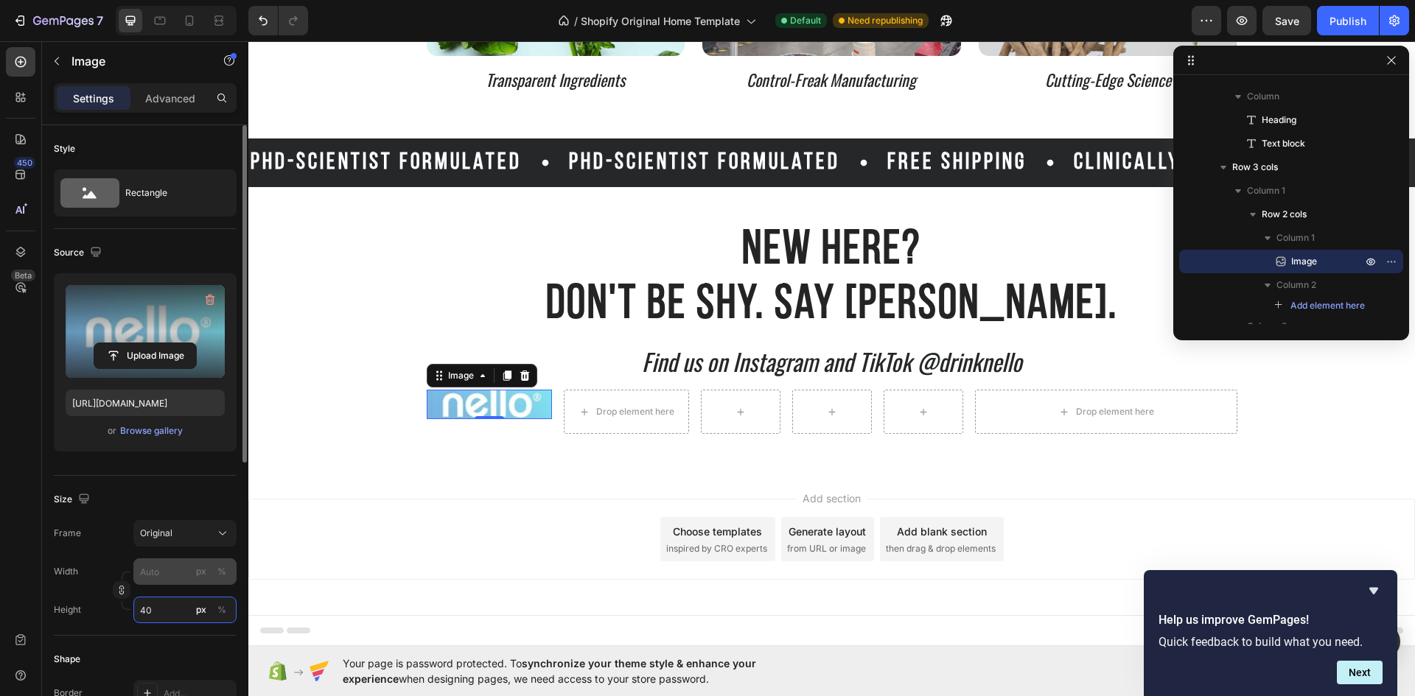
type input "40"
click at [163, 569] on input "px %" at bounding box center [184, 571] width 103 height 27
type input "4"
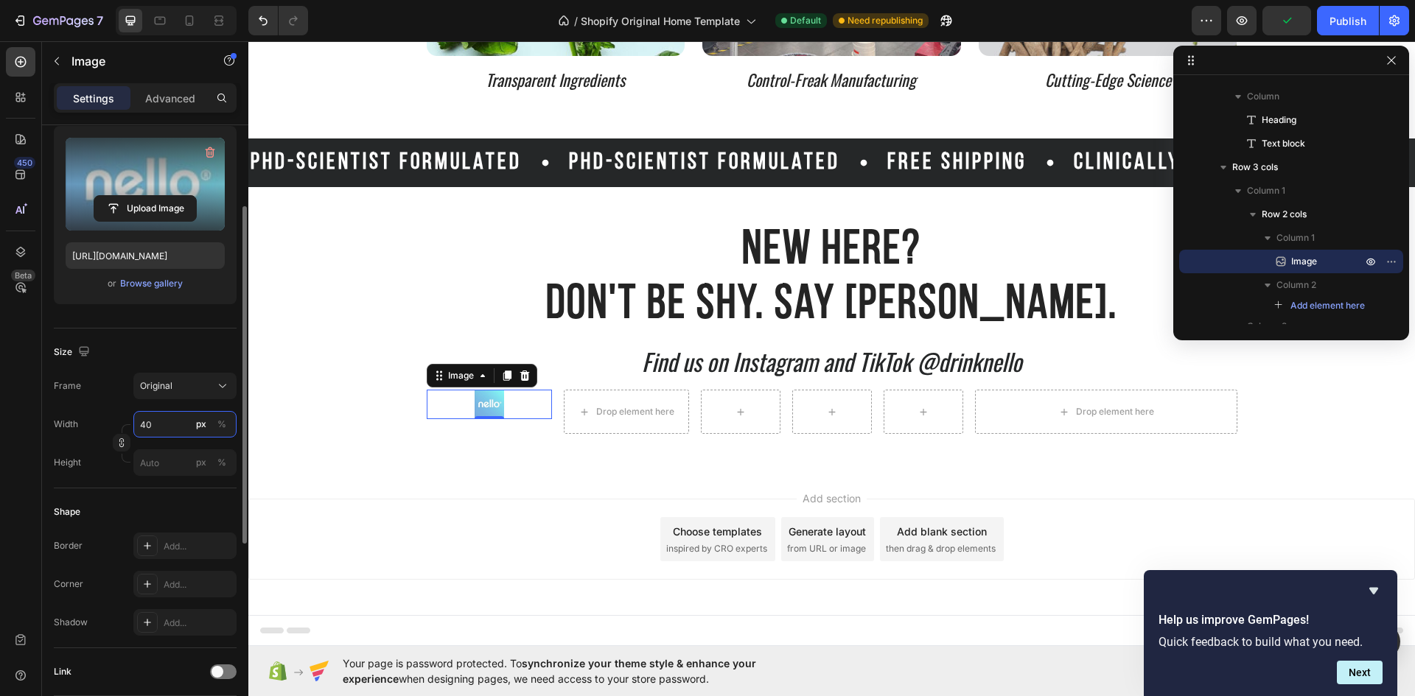
scroll to position [221, 0]
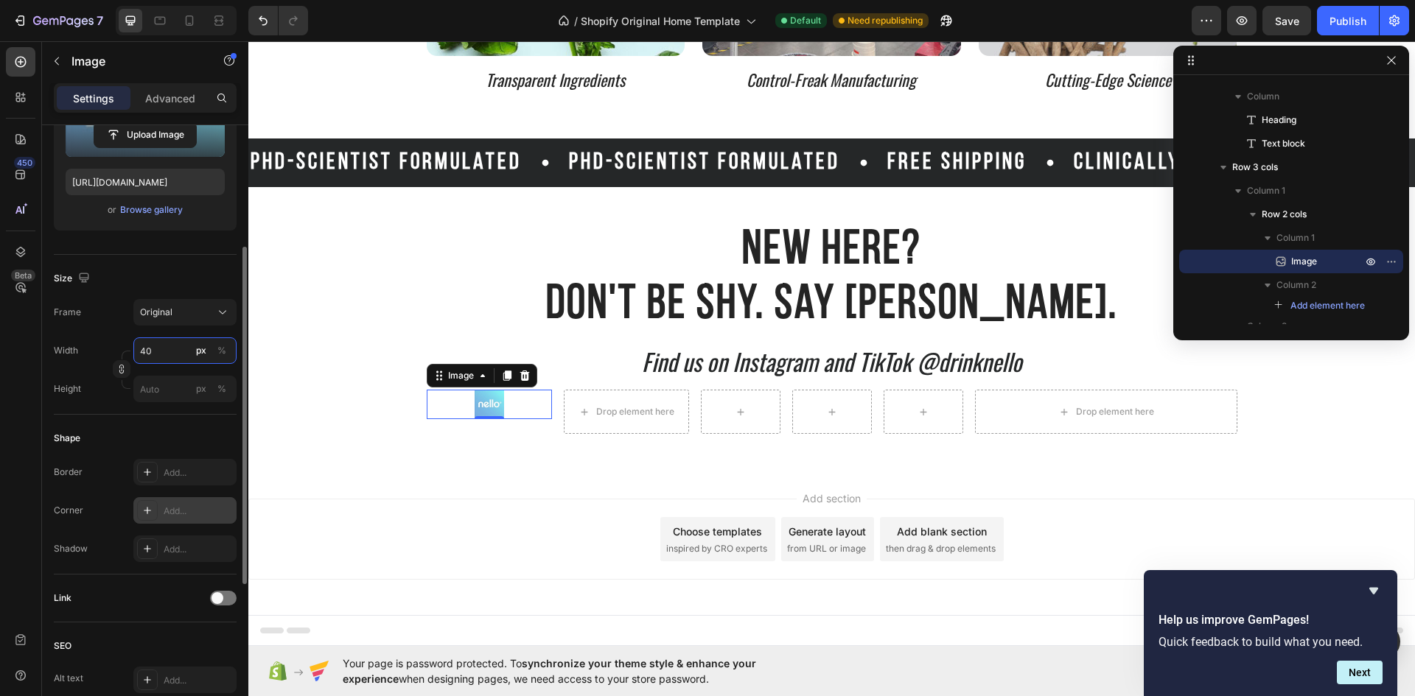
type input "40"
click at [175, 510] on div "Add..." at bounding box center [198, 511] width 69 height 13
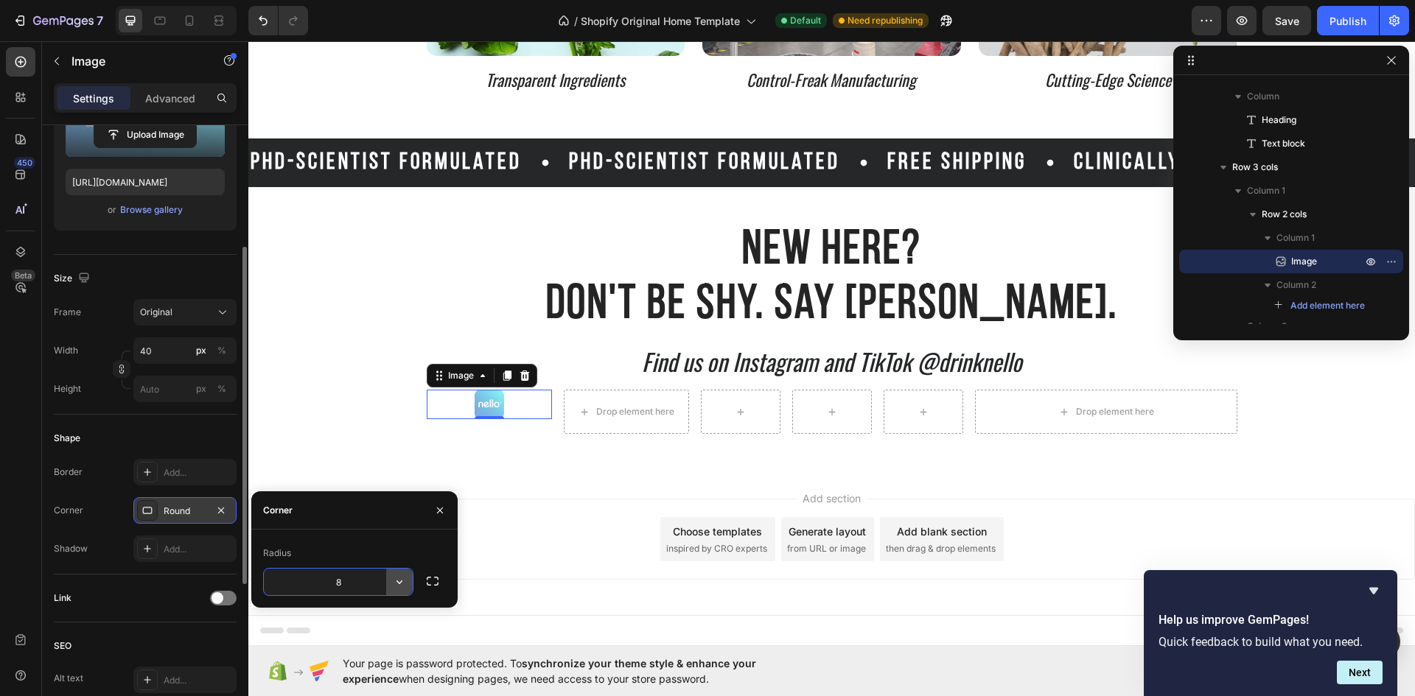
click at [394, 578] on icon "button" at bounding box center [399, 582] width 15 height 15
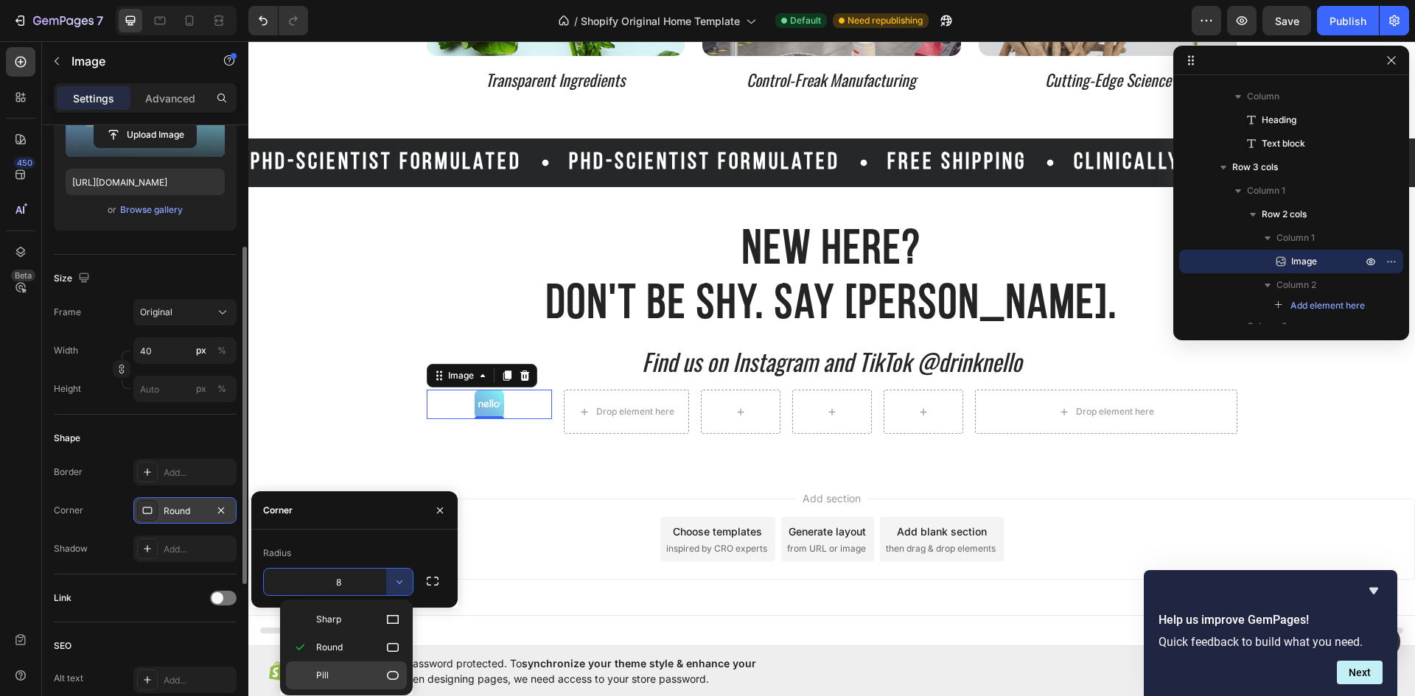
click at [362, 667] on div "Pill" at bounding box center [346, 676] width 121 height 28
type input "9999"
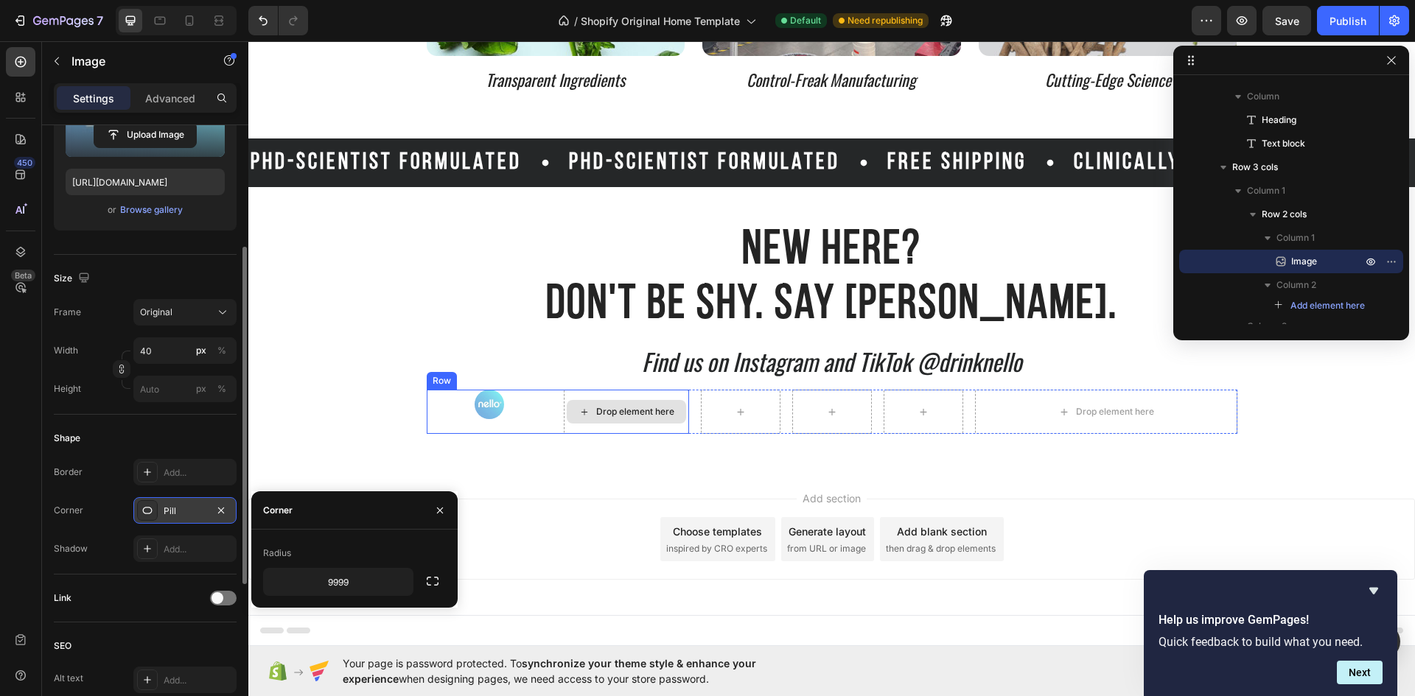
click at [578, 418] on icon at bounding box center [584, 412] width 12 height 13
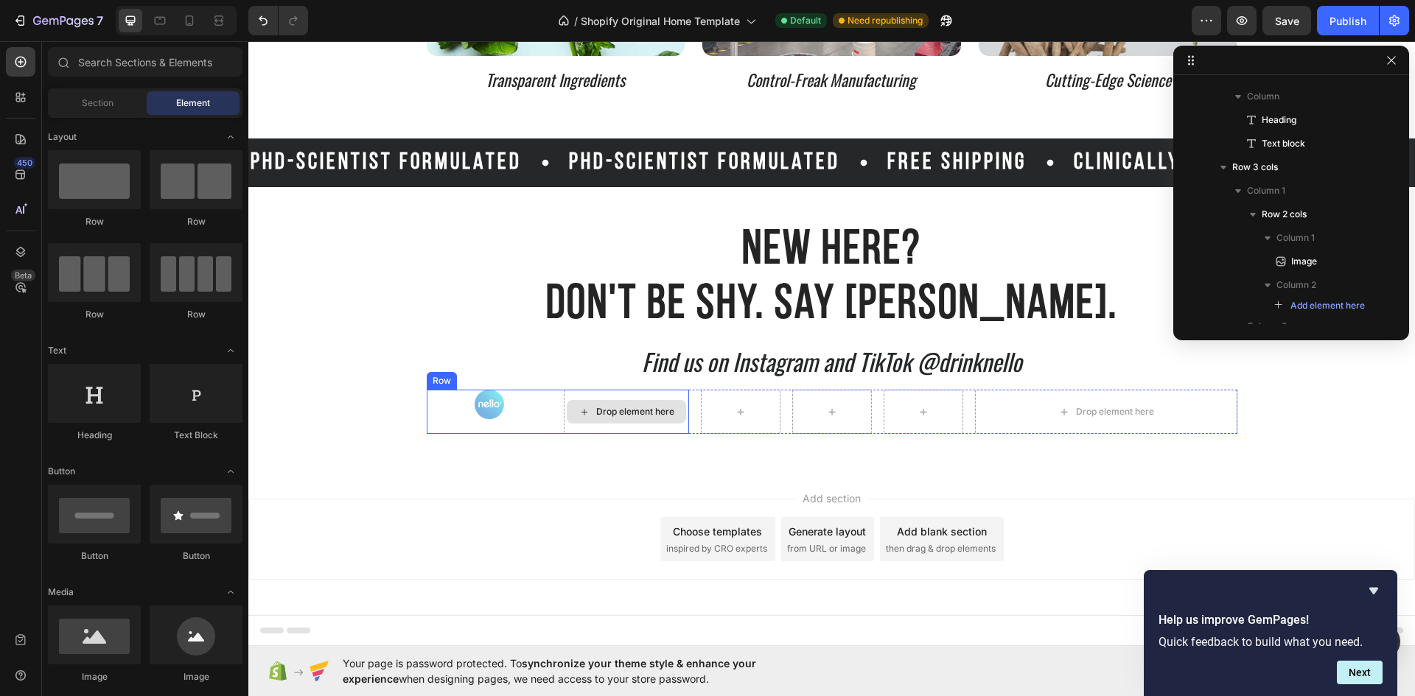
click at [603, 407] on div "Drop element here" at bounding box center [635, 412] width 78 height 12
drag, startPoint x: 350, startPoint y: 453, endPoint x: 575, endPoint y: 399, distance: 231.9
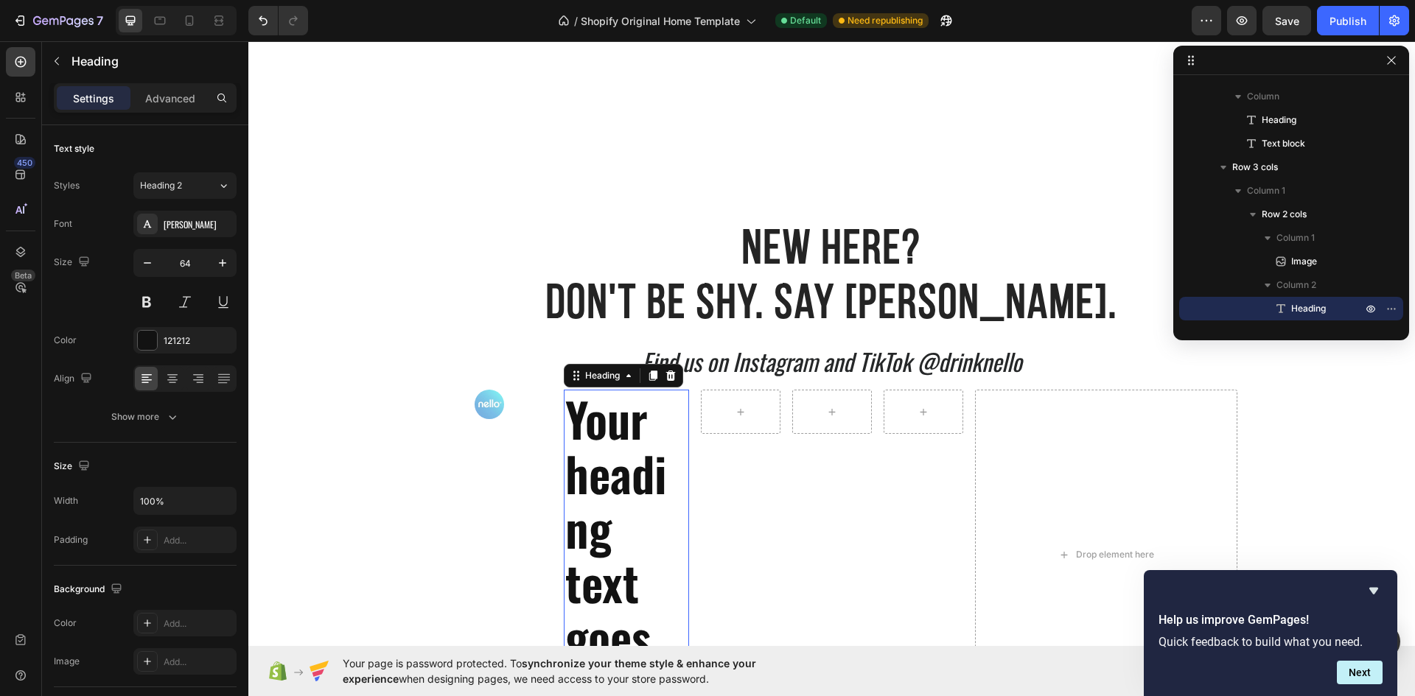
scroll to position [3819, 0]
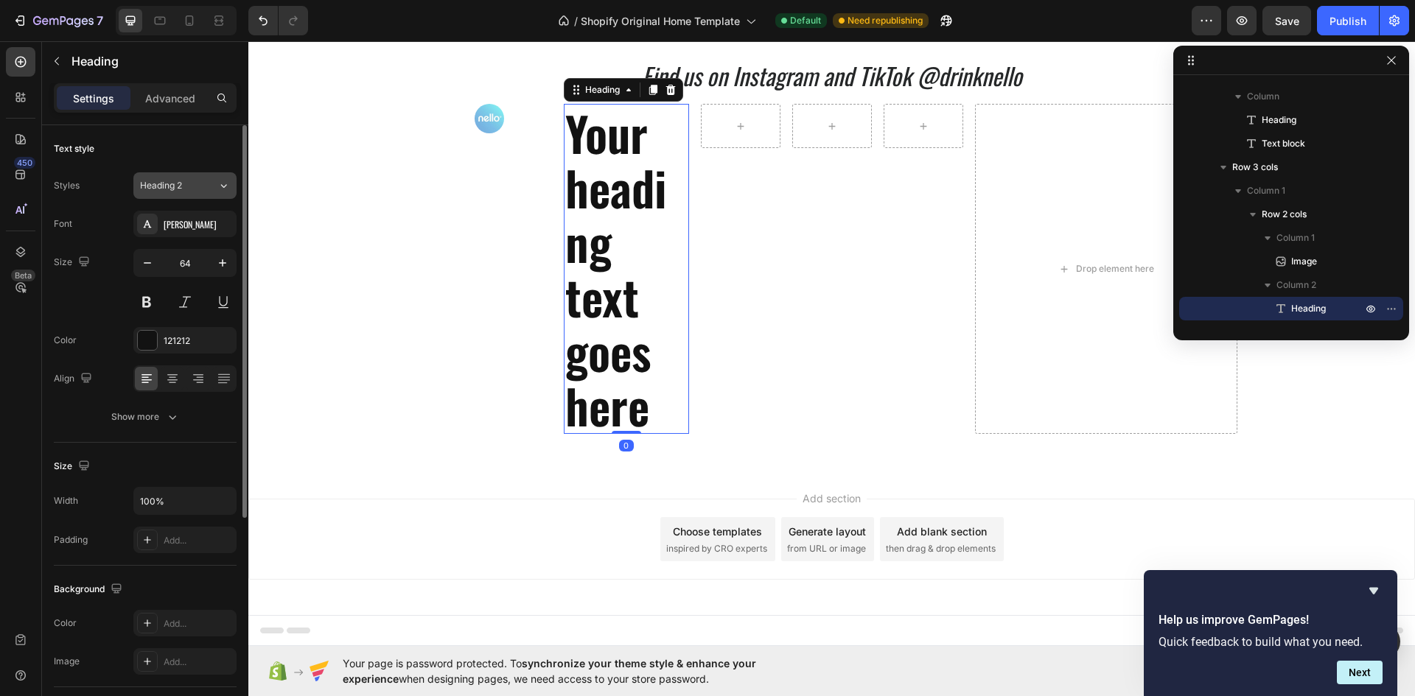
click at [197, 187] on div "Heading 2" at bounding box center [170, 185] width 60 height 13
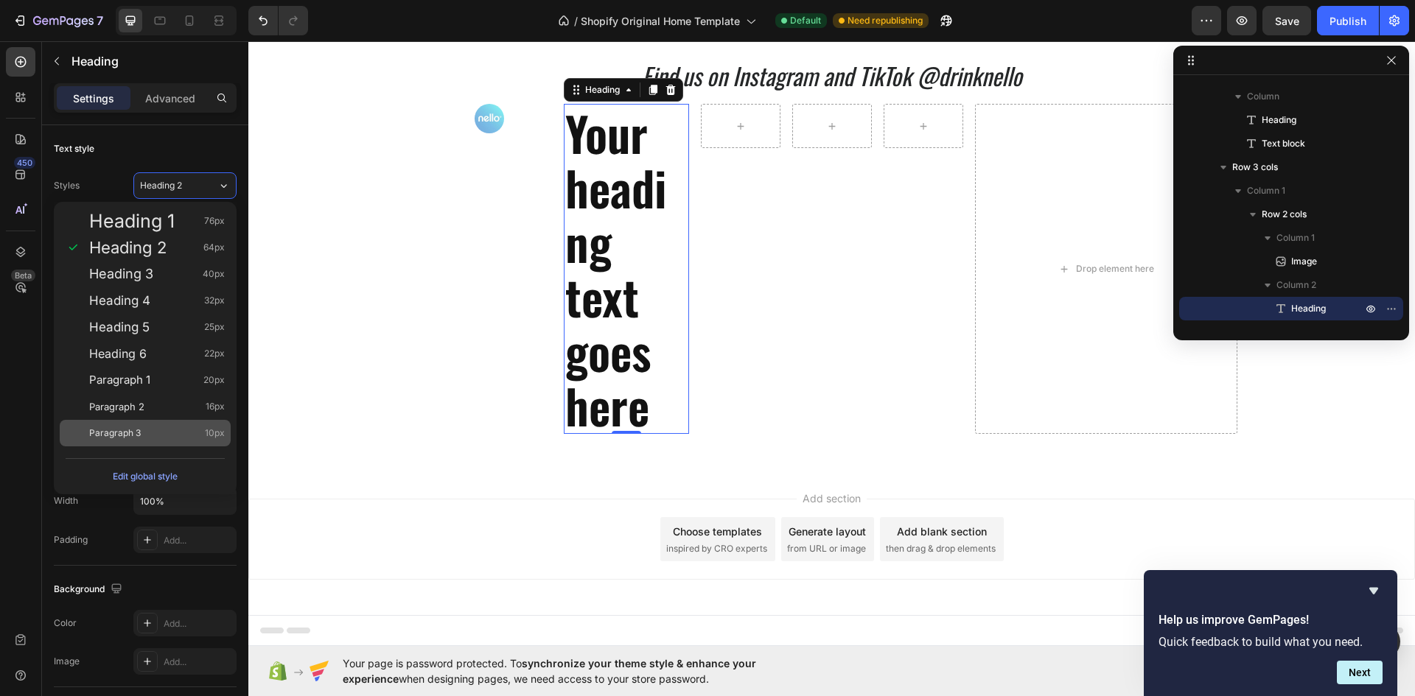
click at [166, 429] on div "Paragraph 3 10px" at bounding box center [157, 433] width 136 height 15
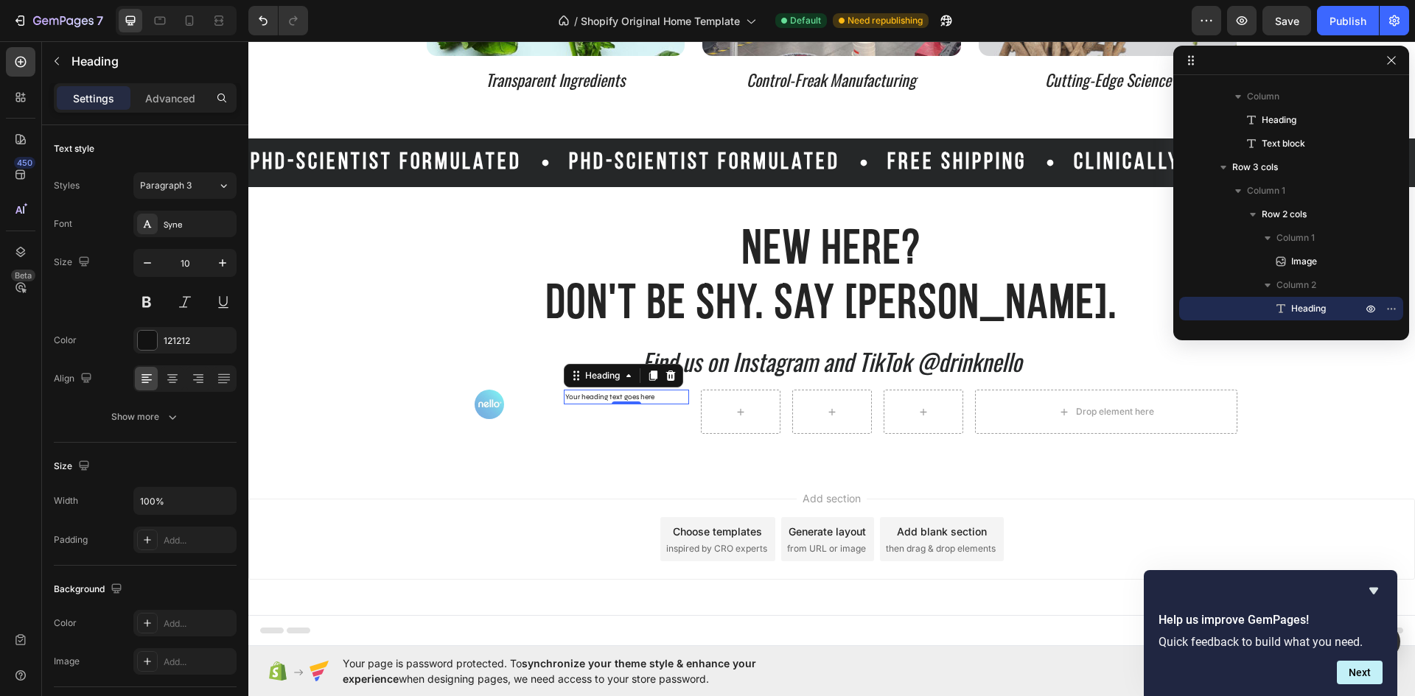
scroll to position [3533, 0]
click at [200, 176] on button "Paragraph 3" at bounding box center [184, 185] width 103 height 27
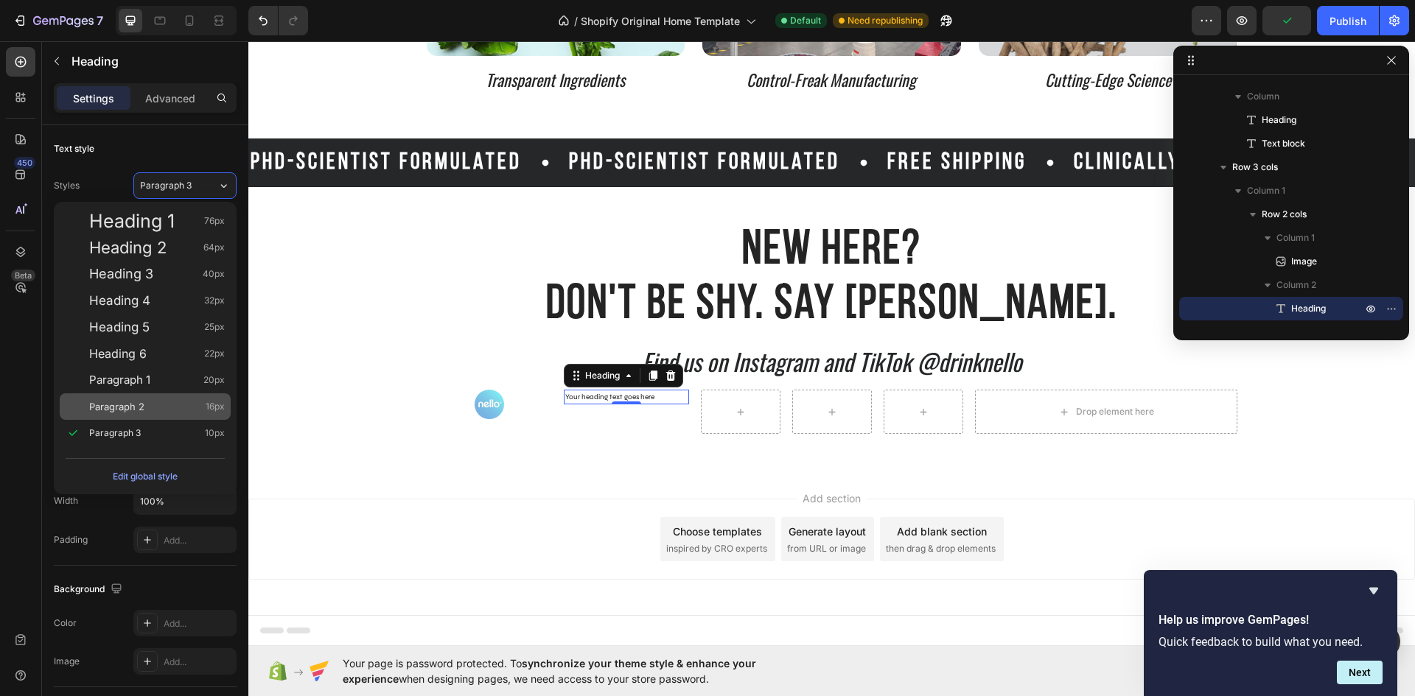
click at [154, 408] on div "Paragraph 2 16px" at bounding box center [157, 406] width 136 height 15
type input "16"
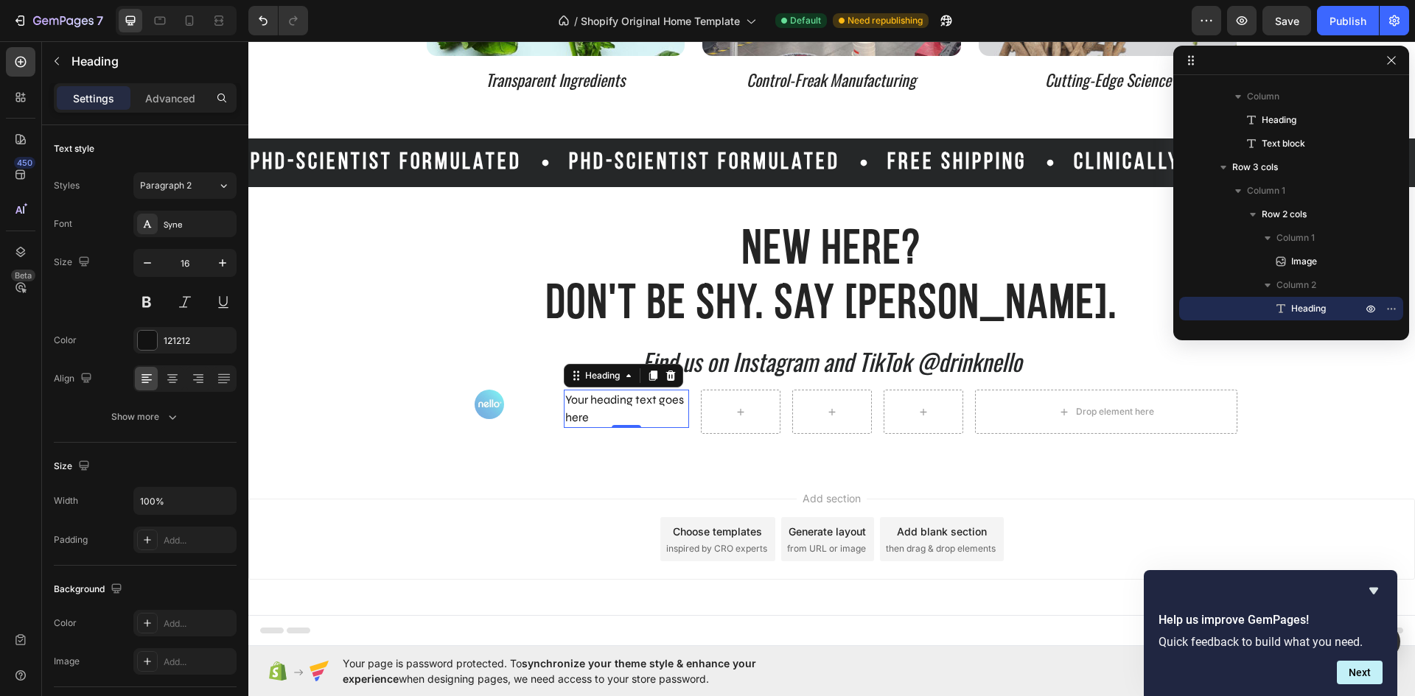
click at [584, 415] on h2 "Your heading text goes here" at bounding box center [626, 409] width 125 height 38
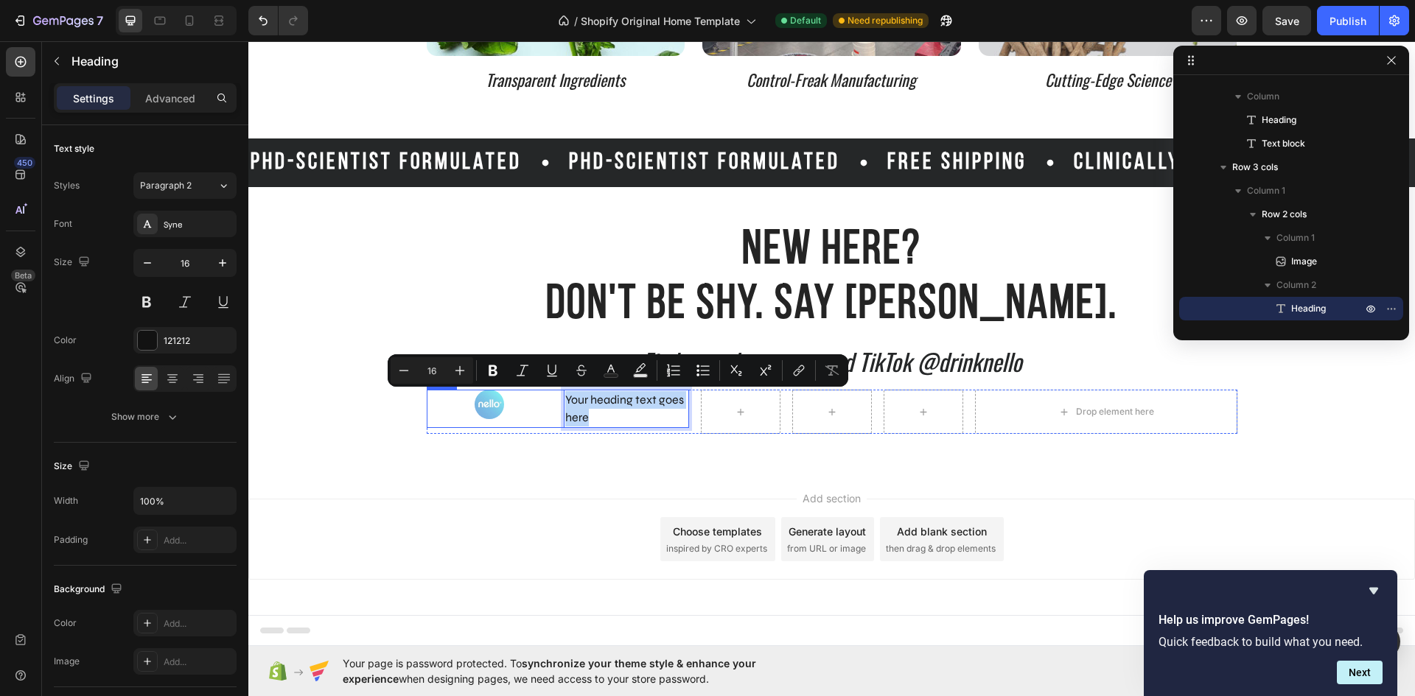
drag, startPoint x: 584, startPoint y: 415, endPoint x: 550, endPoint y: 402, distance: 36.8
click at [550, 402] on div "Image Your heading text goes here Heading 0 Row" at bounding box center [558, 409] width 262 height 38
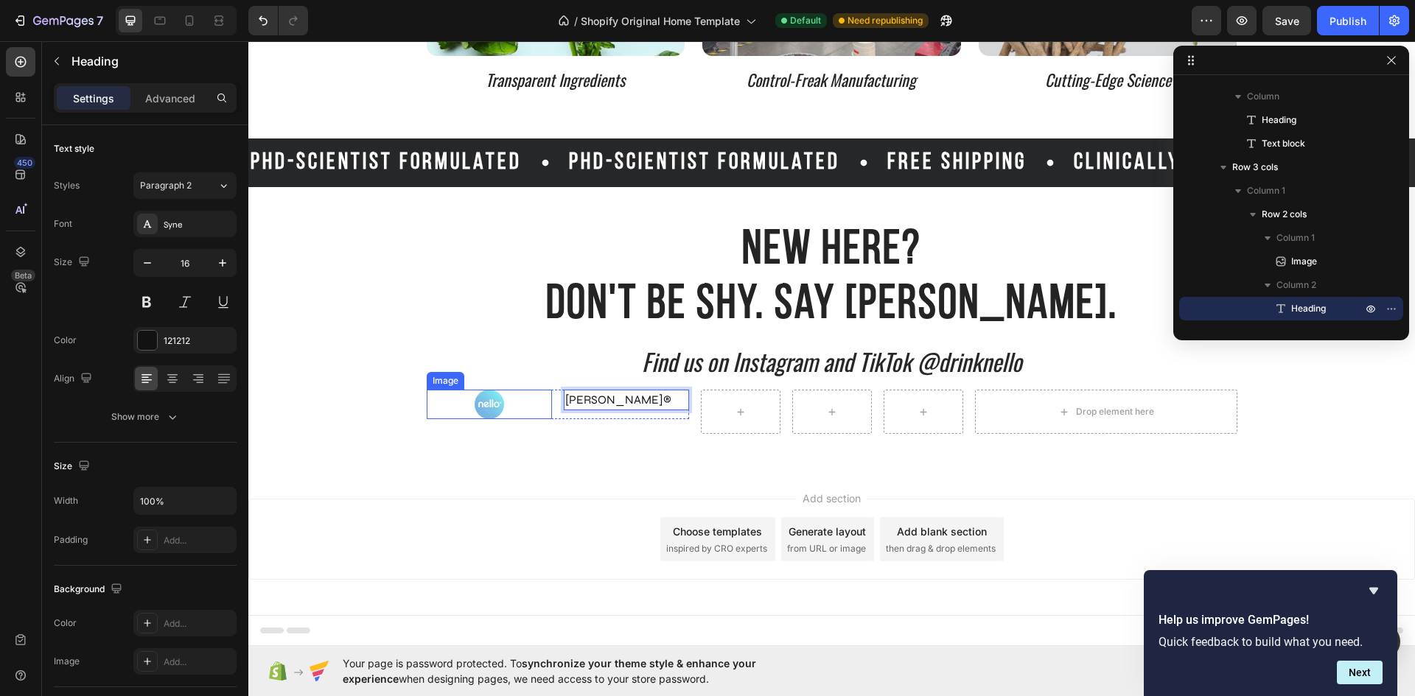
click at [526, 399] on div at bounding box center [489, 404] width 125 height 29
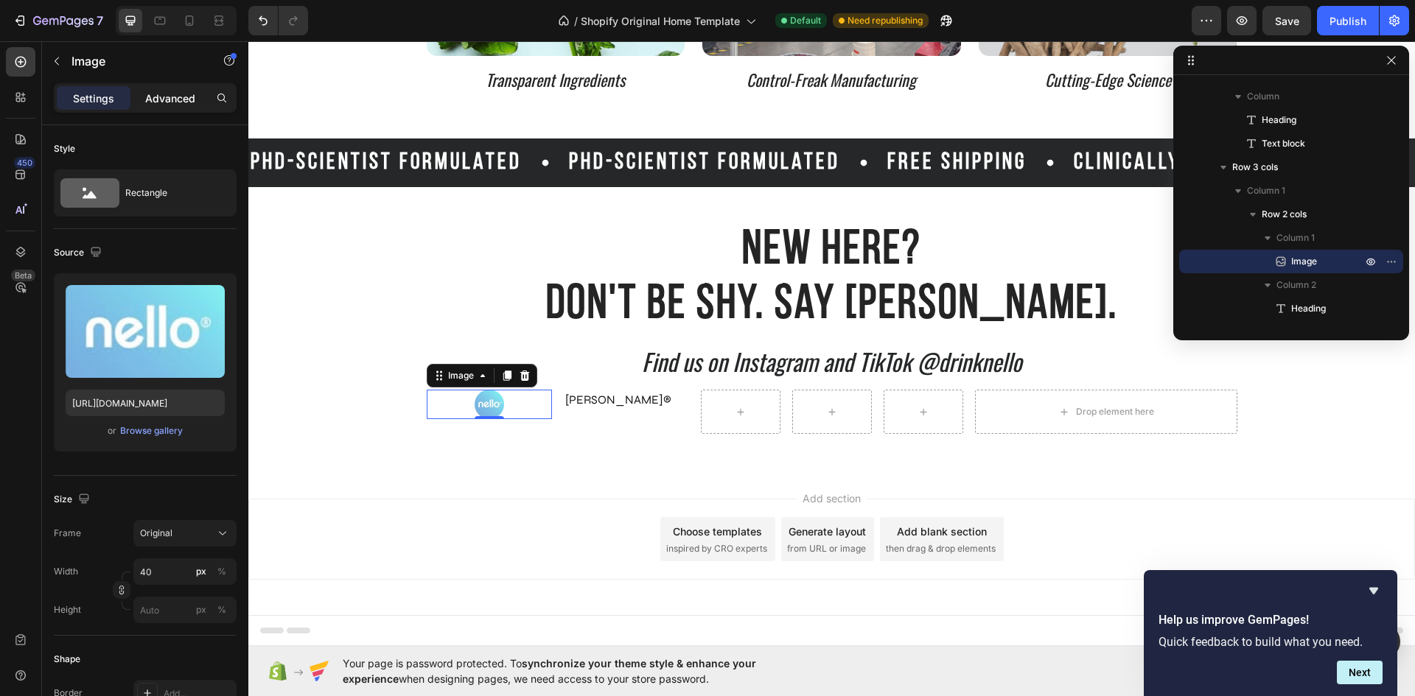
click at [168, 102] on p "Advanced" at bounding box center [170, 98] width 50 height 15
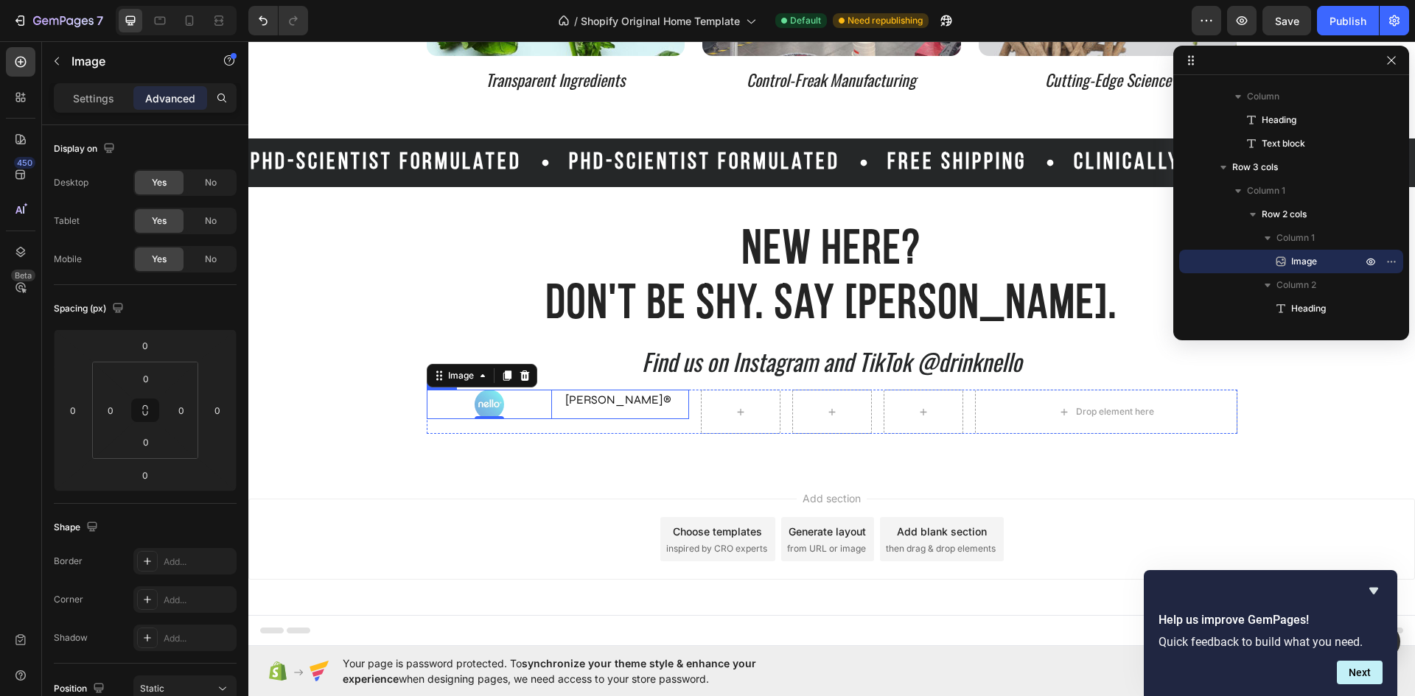
click at [551, 407] on div "Image 0 nello® Heading Row" at bounding box center [558, 404] width 262 height 29
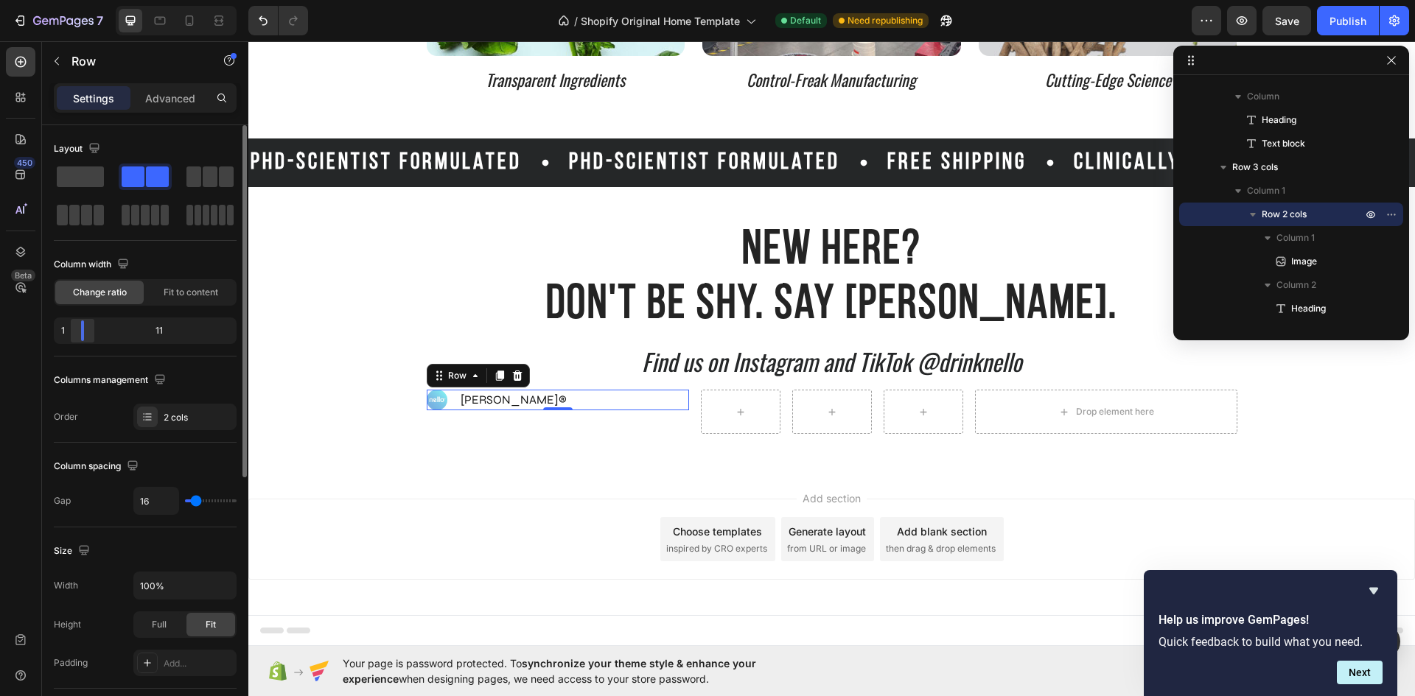
drag, startPoint x: 147, startPoint y: 329, endPoint x: 76, endPoint y: 327, distance: 70.7
click at [76, 327] on div at bounding box center [82, 330] width 27 height 21
click at [432, 402] on img at bounding box center [437, 400] width 21 height 21
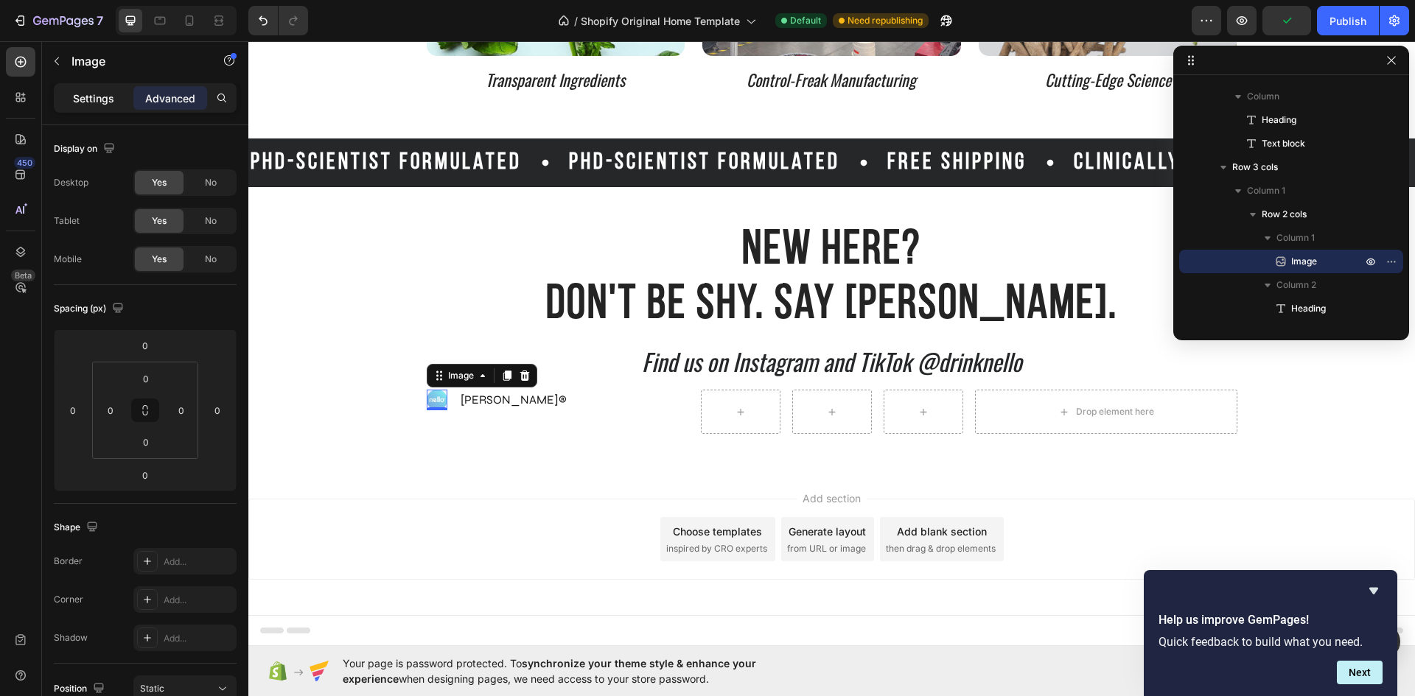
click at [91, 91] on p "Settings" at bounding box center [93, 98] width 41 height 15
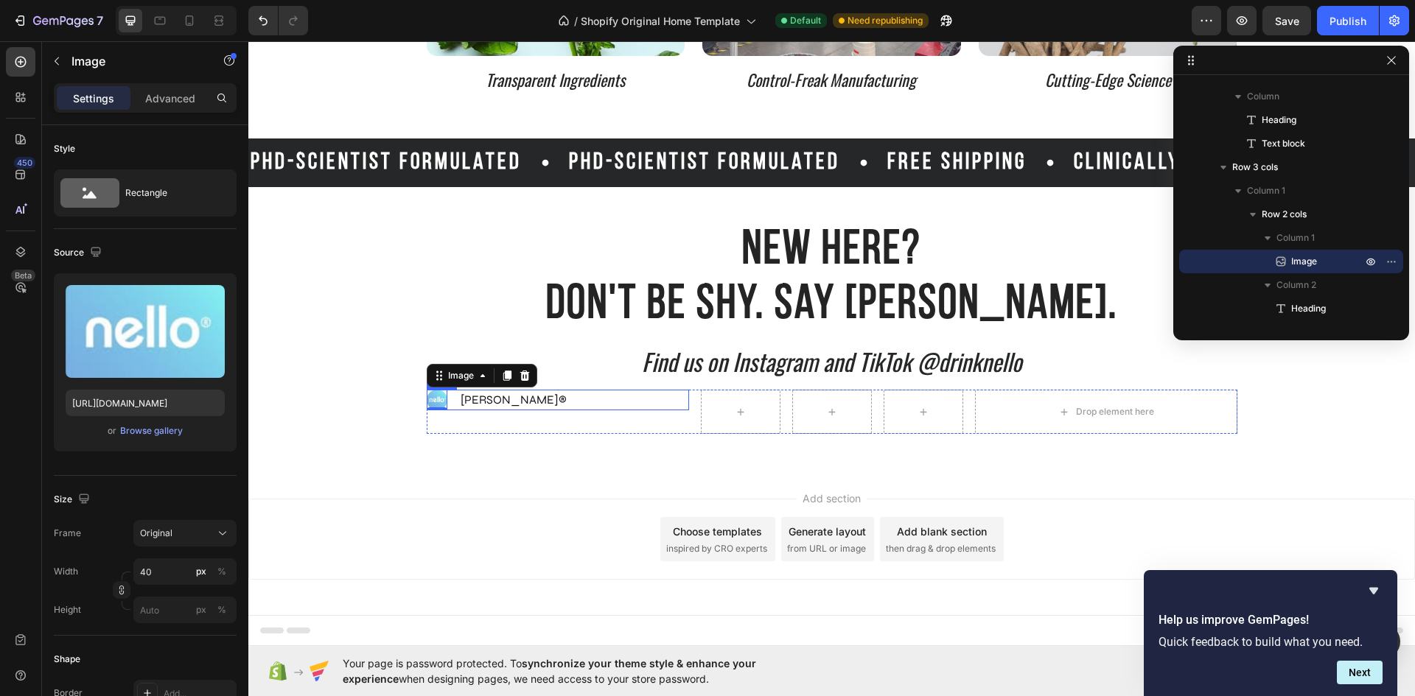
click at [447, 402] on div "Image 0 nello® Heading Row" at bounding box center [558, 400] width 262 height 21
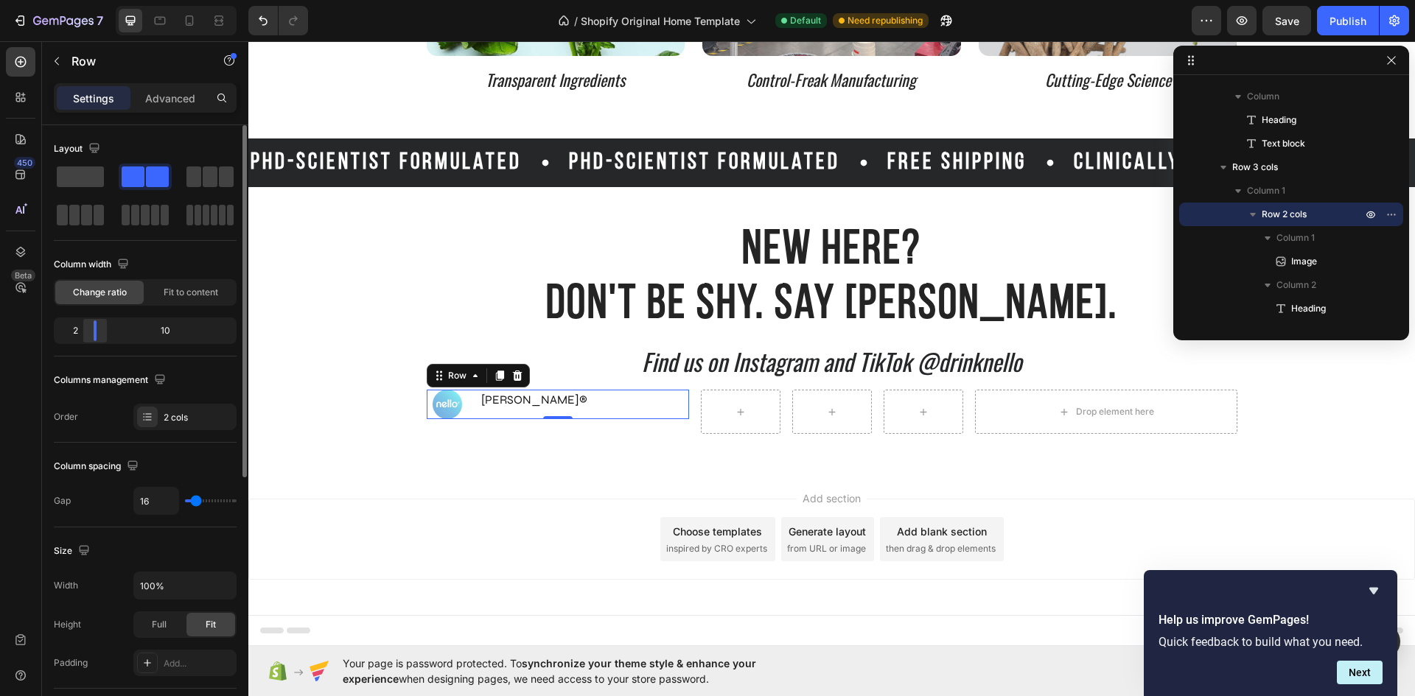
drag, startPoint x: 83, startPoint y: 330, endPoint x: 91, endPoint y: 323, distance: 9.9
click at [91, 323] on div at bounding box center [95, 330] width 27 height 21
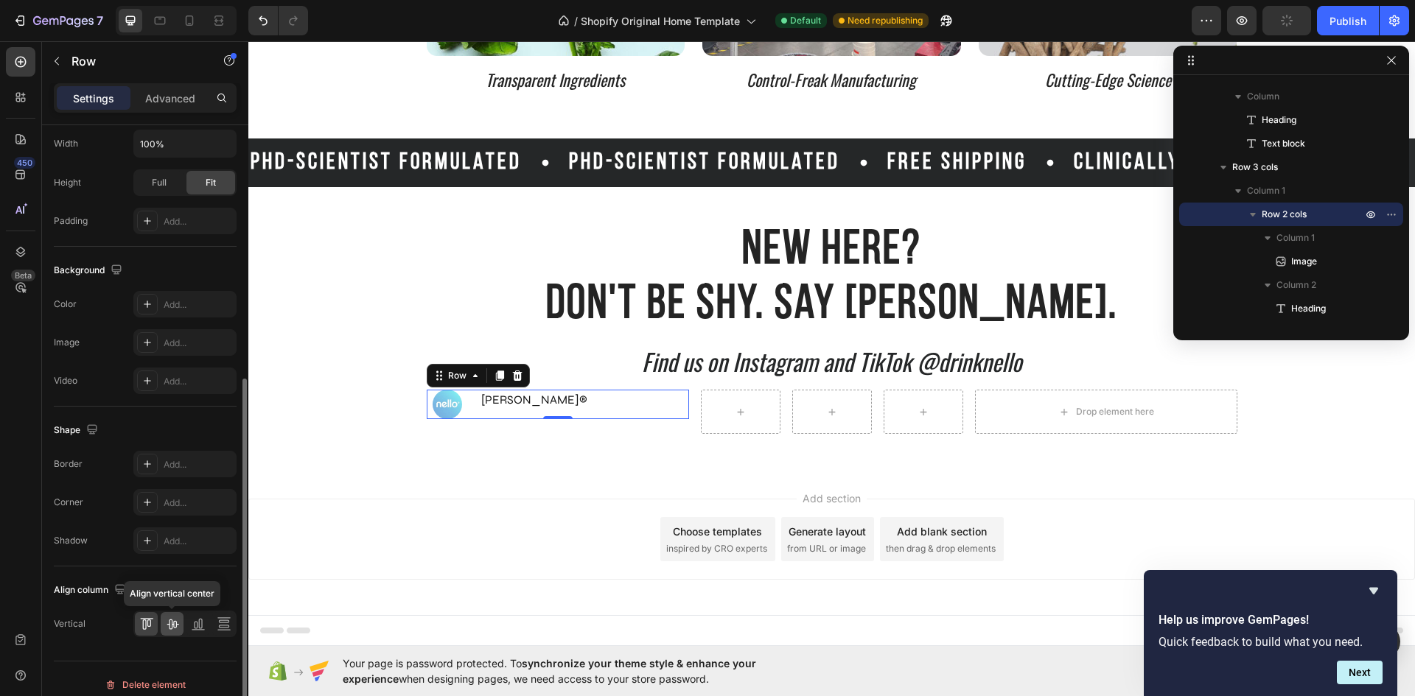
click at [165, 623] on icon at bounding box center [172, 624] width 15 height 15
click at [499, 402] on p "[PERSON_NAME]®" at bounding box center [584, 405] width 206 height 18
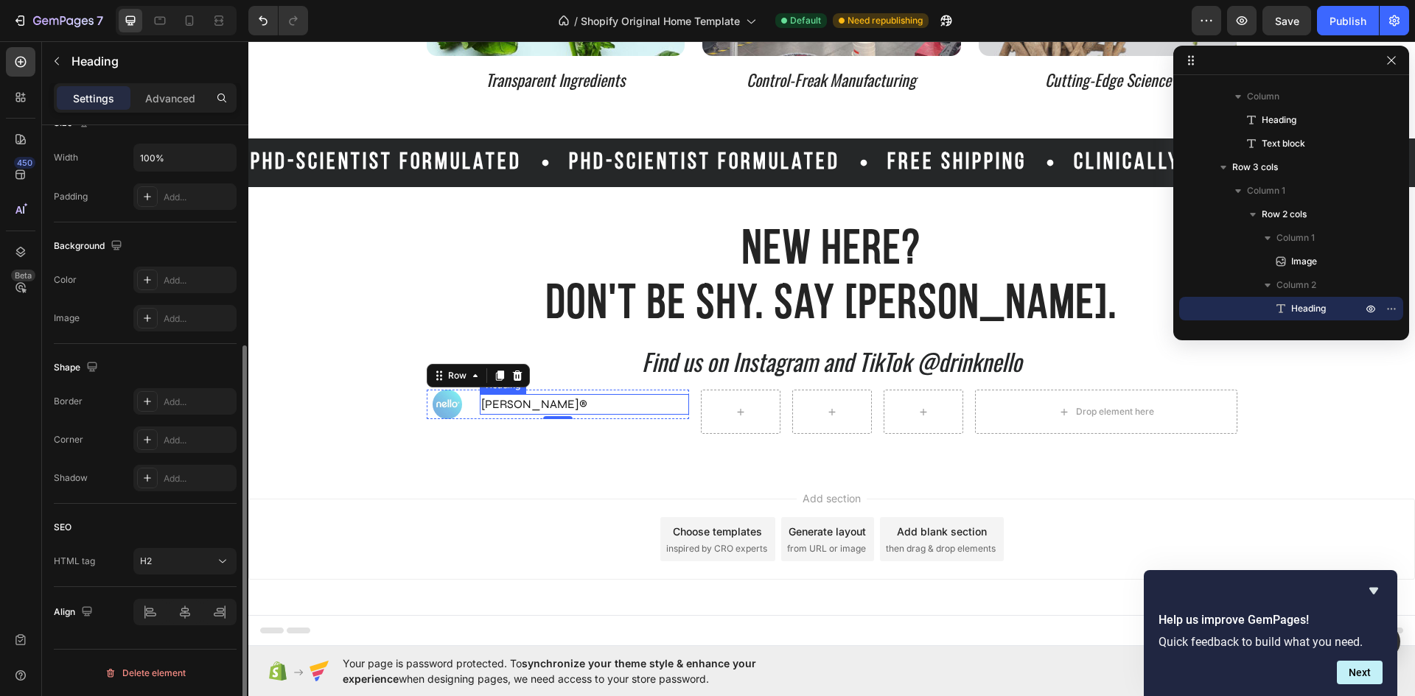
scroll to position [0, 0]
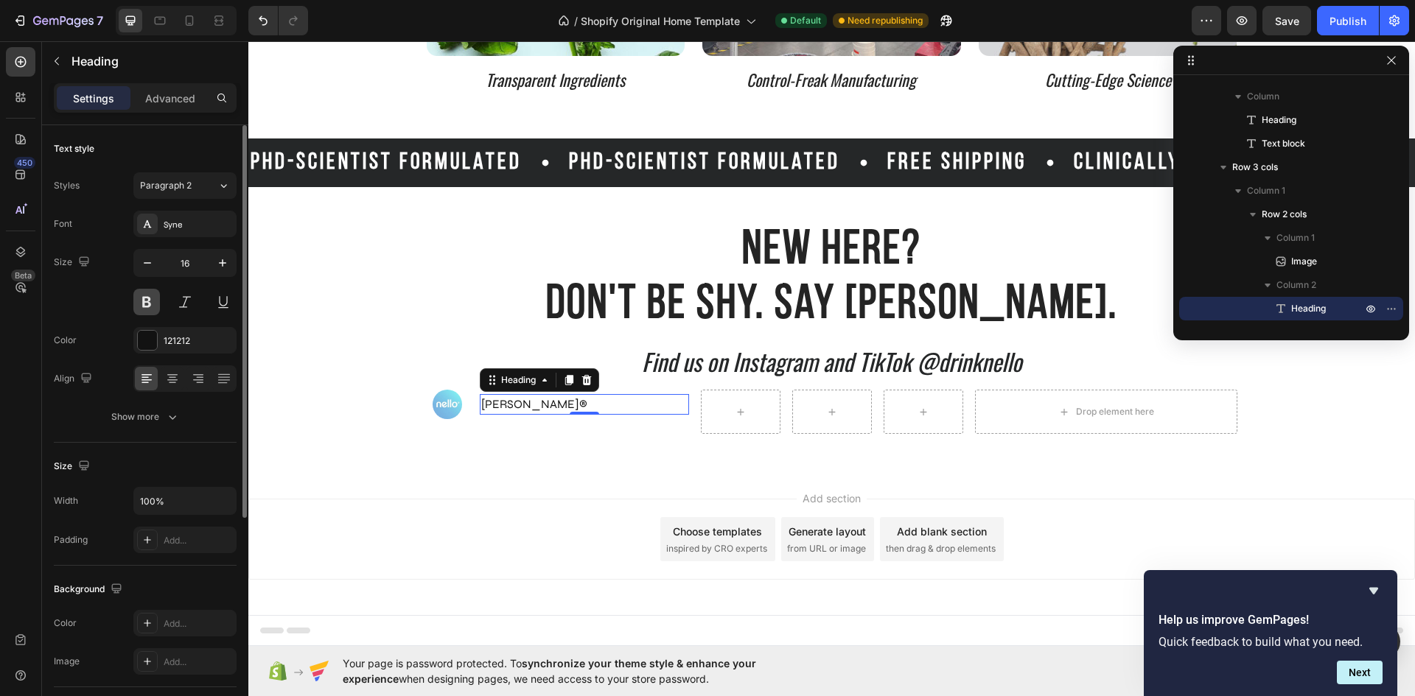
click at [147, 304] on button at bounding box center [146, 302] width 27 height 27
click at [85, 296] on div "Size 16" at bounding box center [145, 282] width 183 height 66
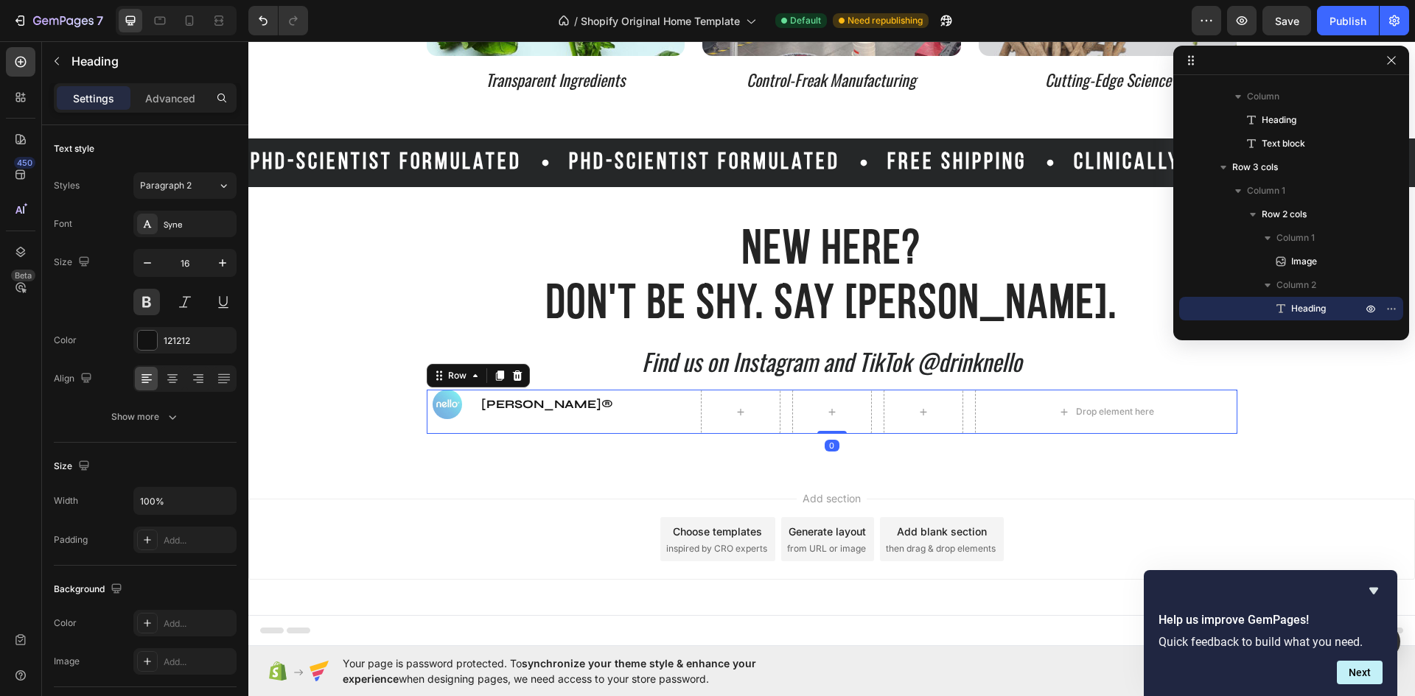
click at [527, 421] on div "Image nello® Heading Row" at bounding box center [558, 412] width 262 height 44
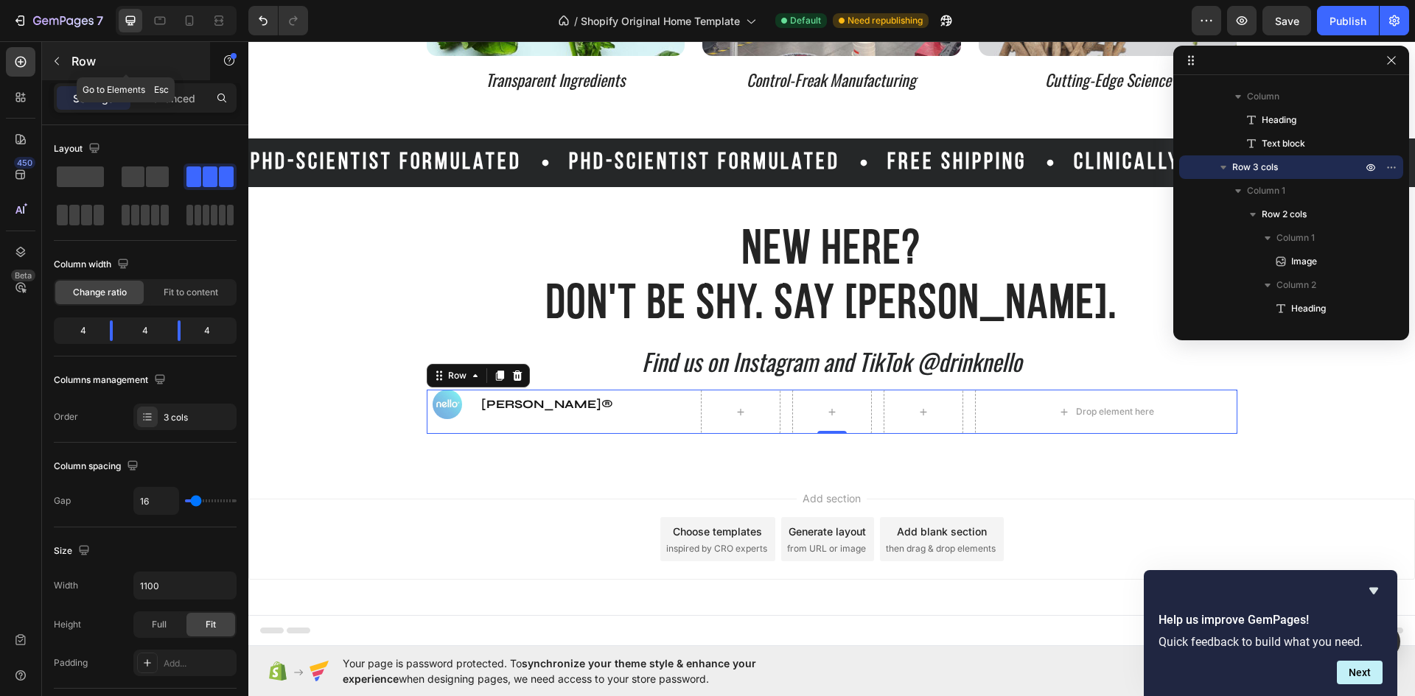
click at [55, 60] on icon "button" at bounding box center [57, 61] width 12 height 12
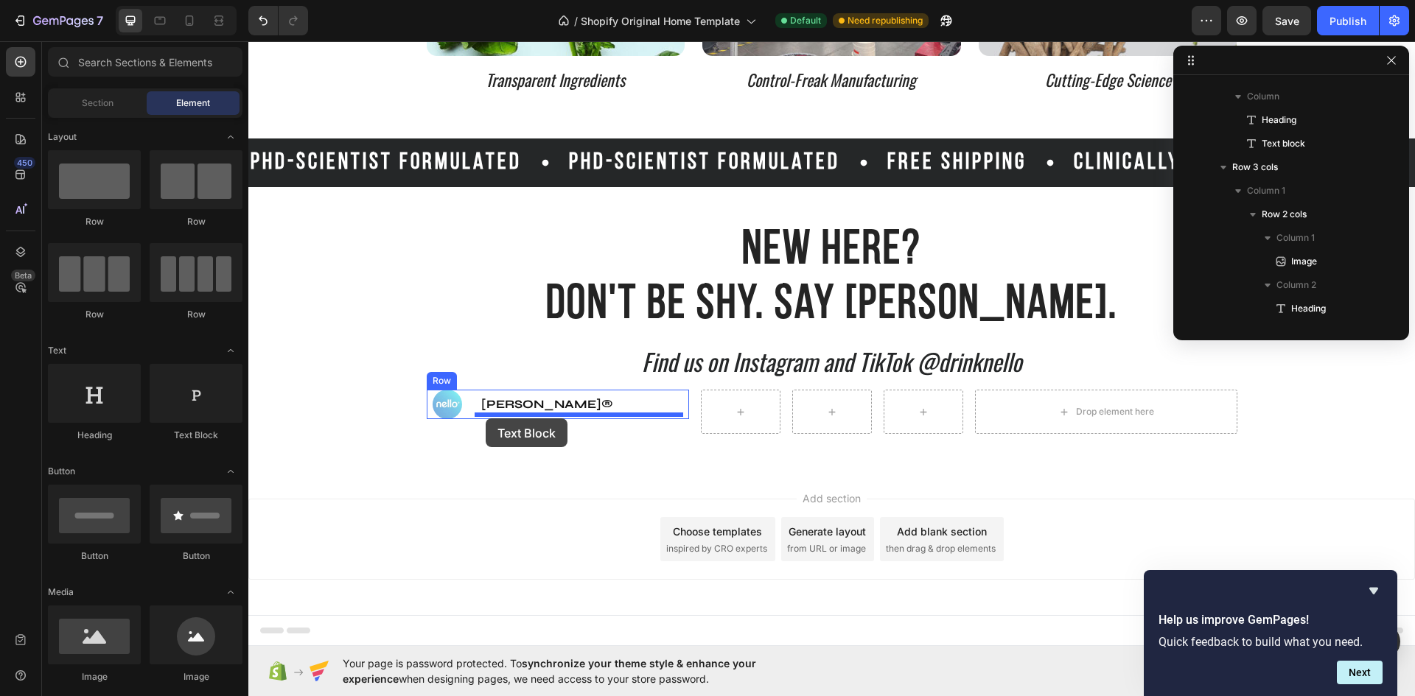
drag, startPoint x: 430, startPoint y: 463, endPoint x: 485, endPoint y: 418, distance: 71.2
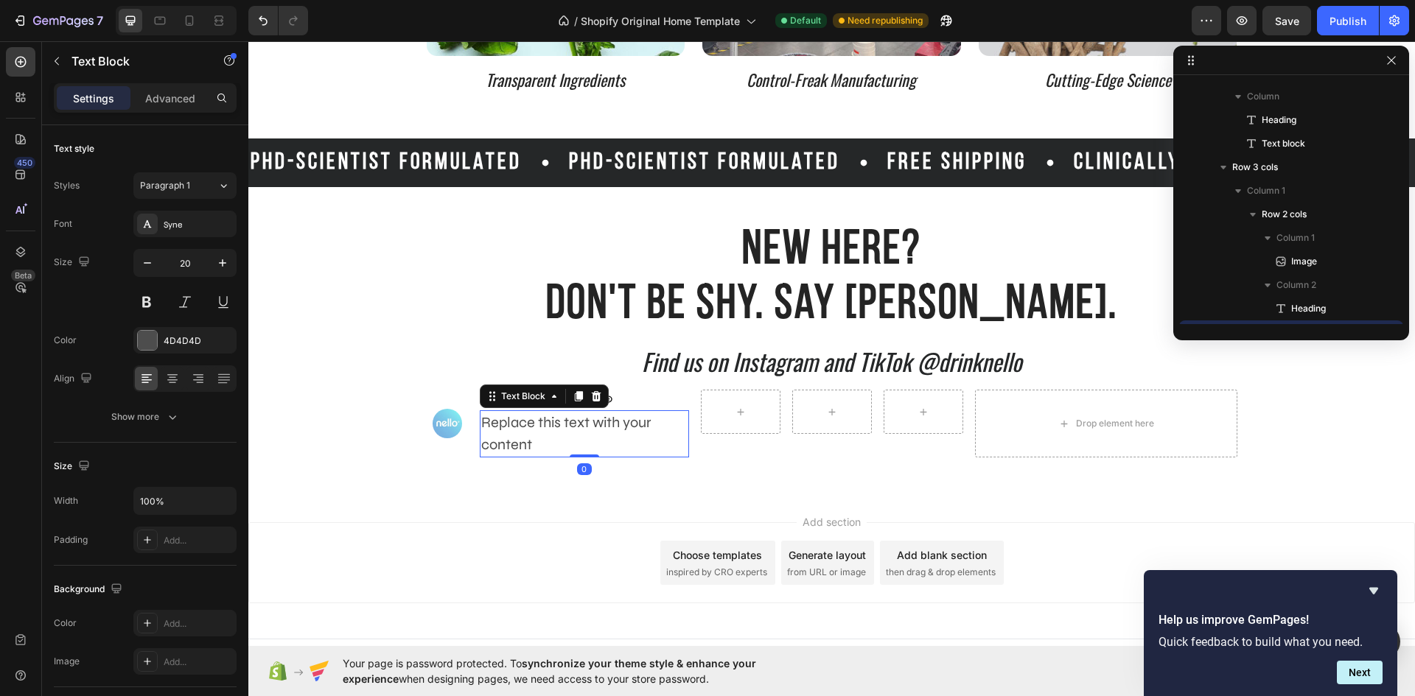
scroll to position [421, 0]
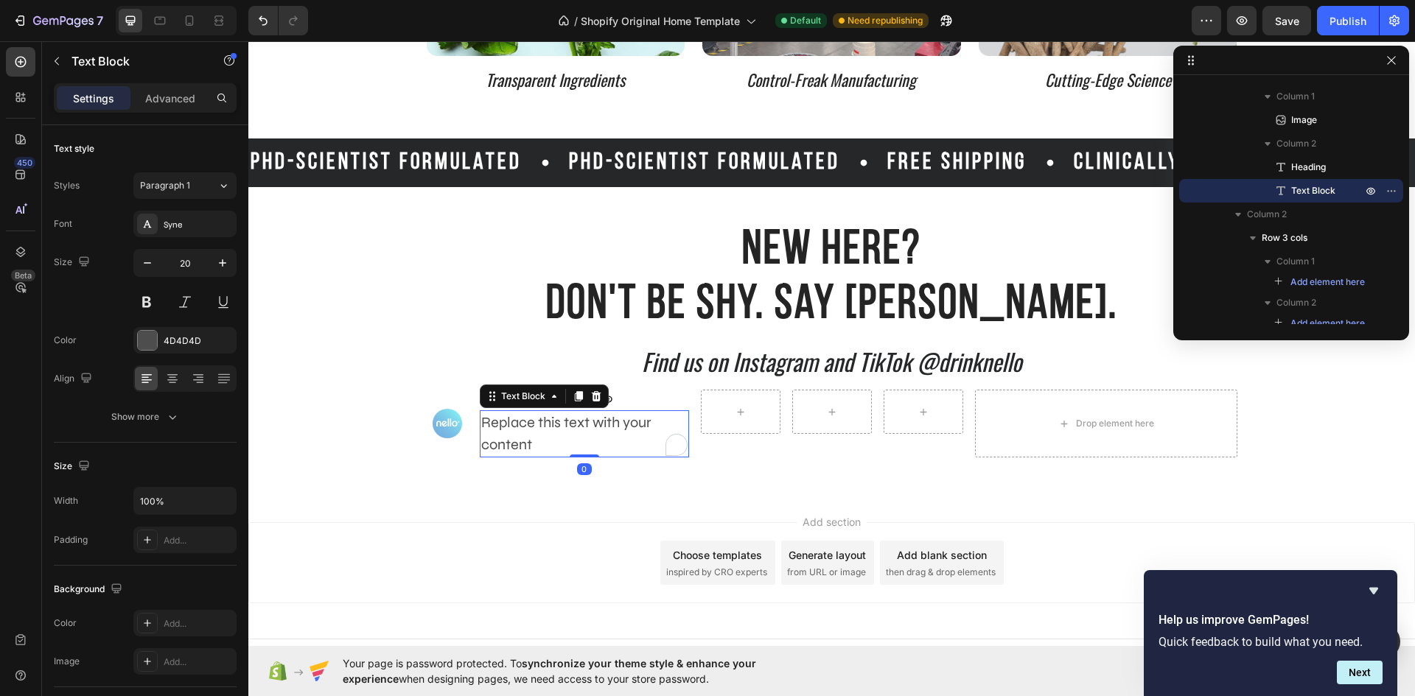
click at [543, 442] on div "Replace this text with your content" at bounding box center [584, 433] width 208 height 47
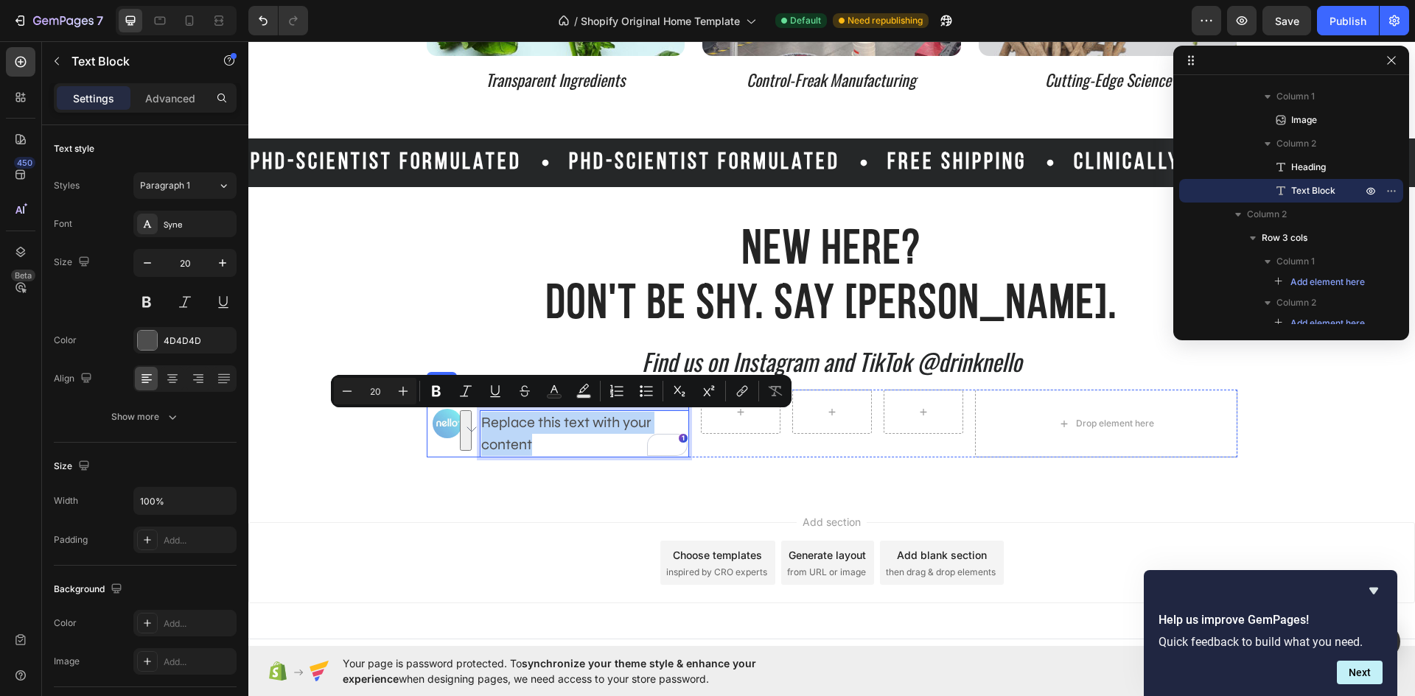
drag, startPoint x: 534, startPoint y: 443, endPoint x: 473, endPoint y: 417, distance: 66.4
click at [473, 417] on div "Image nello® Heading Replace this text with your content Text Block 0 Row" at bounding box center [558, 424] width 262 height 68
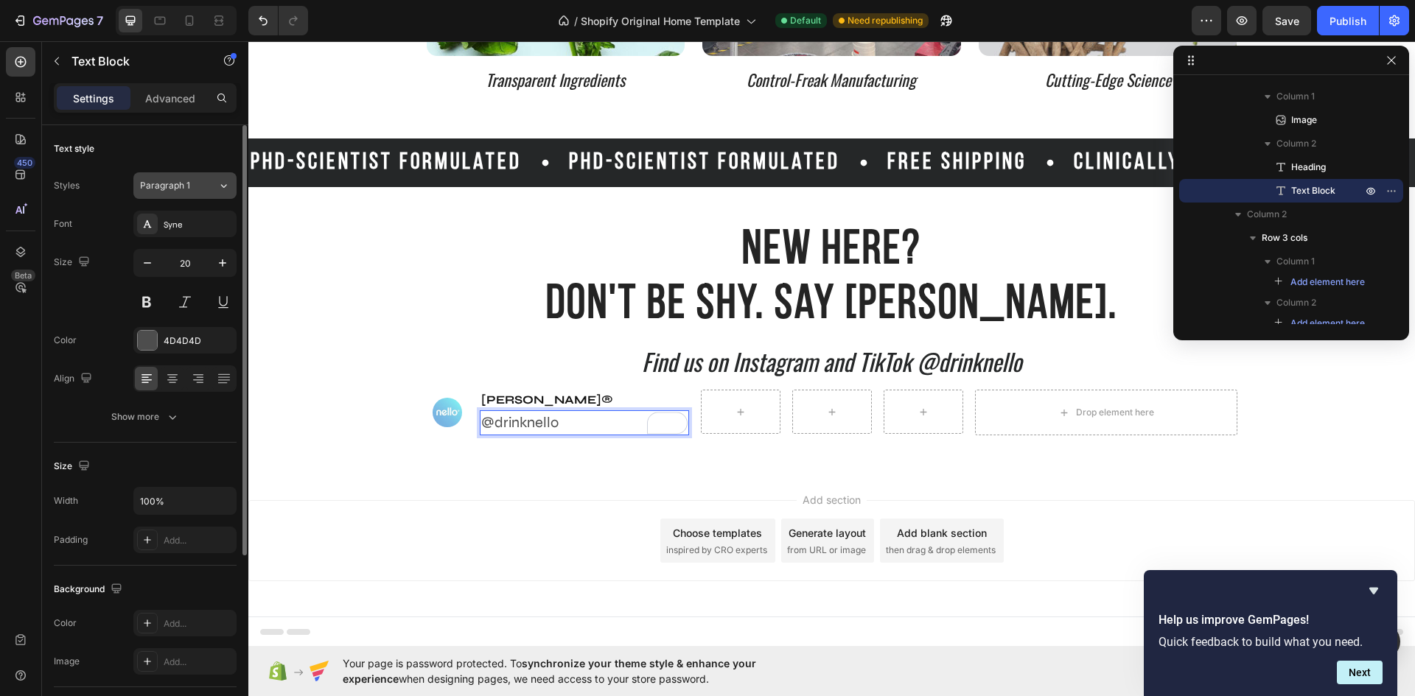
click at [194, 194] on button "Paragraph 1" at bounding box center [184, 185] width 103 height 27
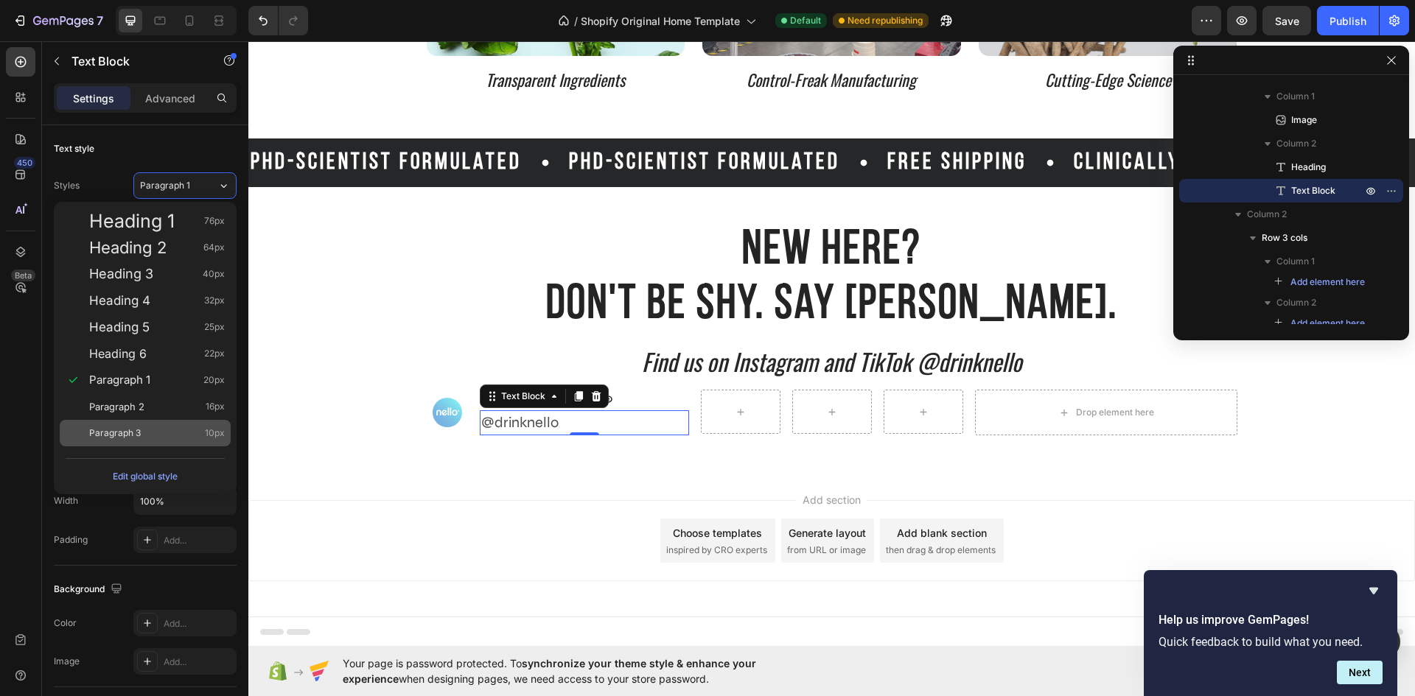
click at [150, 438] on div "Paragraph 3 10px" at bounding box center [157, 433] width 136 height 15
type input "10"
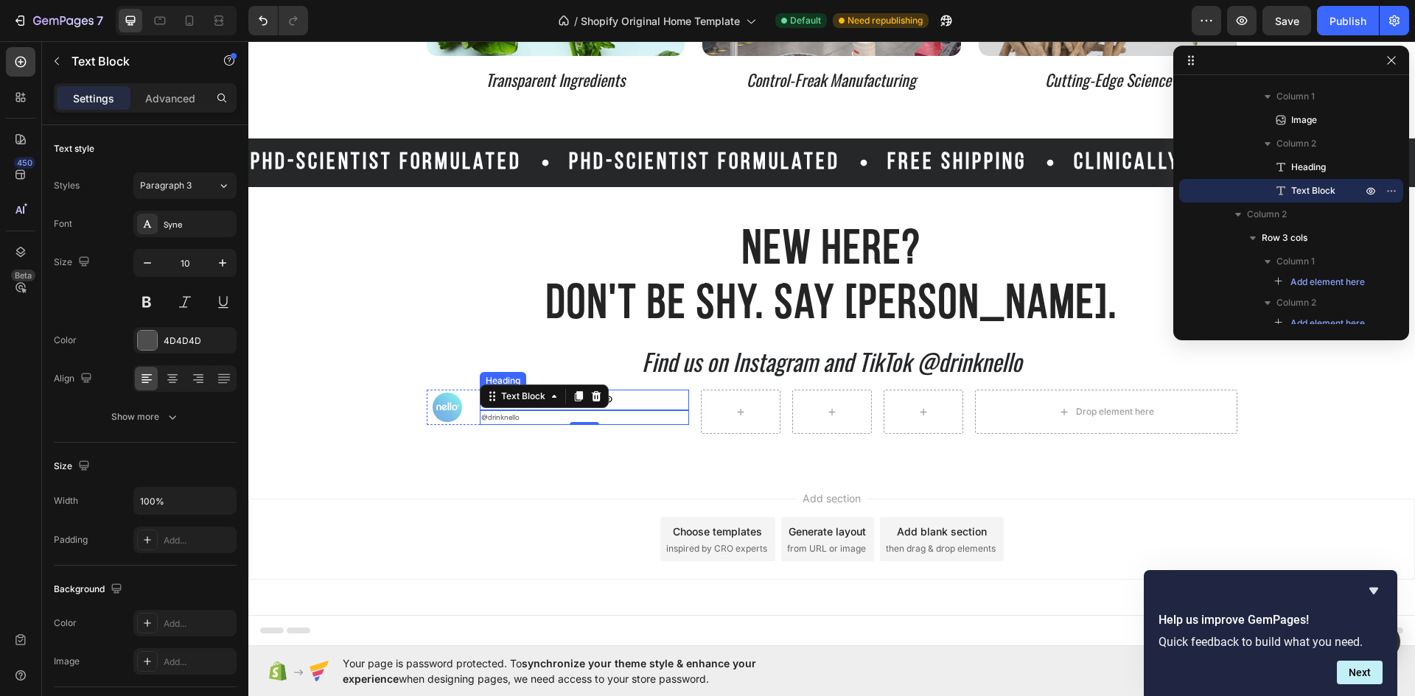
click at [620, 395] on p "[PERSON_NAME]®" at bounding box center [584, 400] width 206 height 18
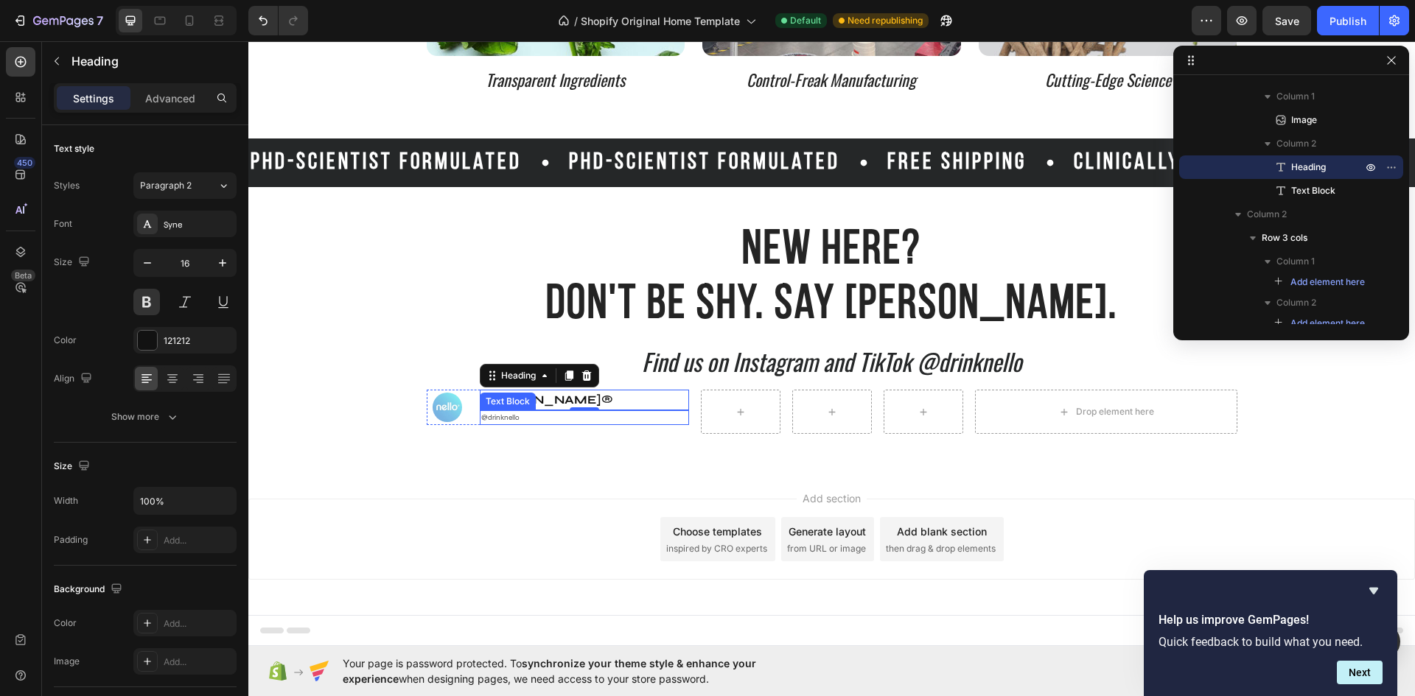
click at [525, 417] on p "@drinknello" at bounding box center [584, 418] width 206 height 12
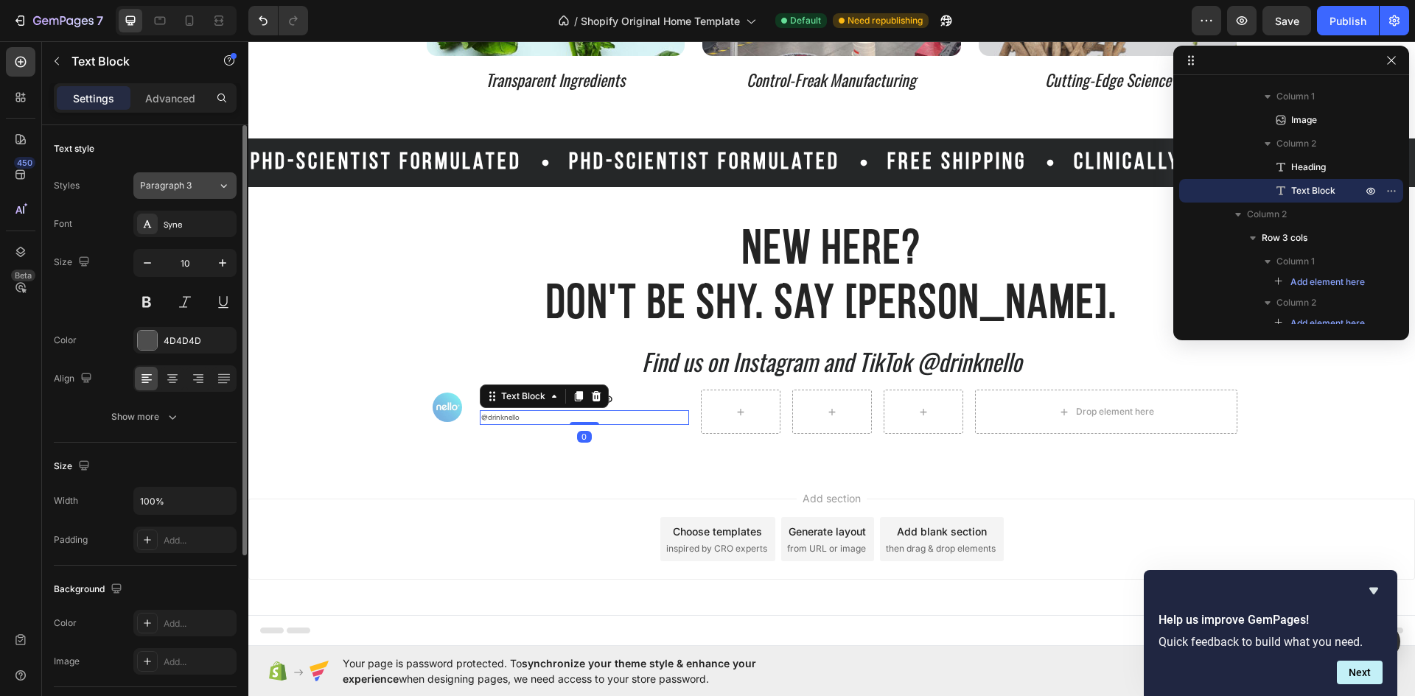
click at [204, 191] on div "Paragraph 3" at bounding box center [178, 185] width 77 height 13
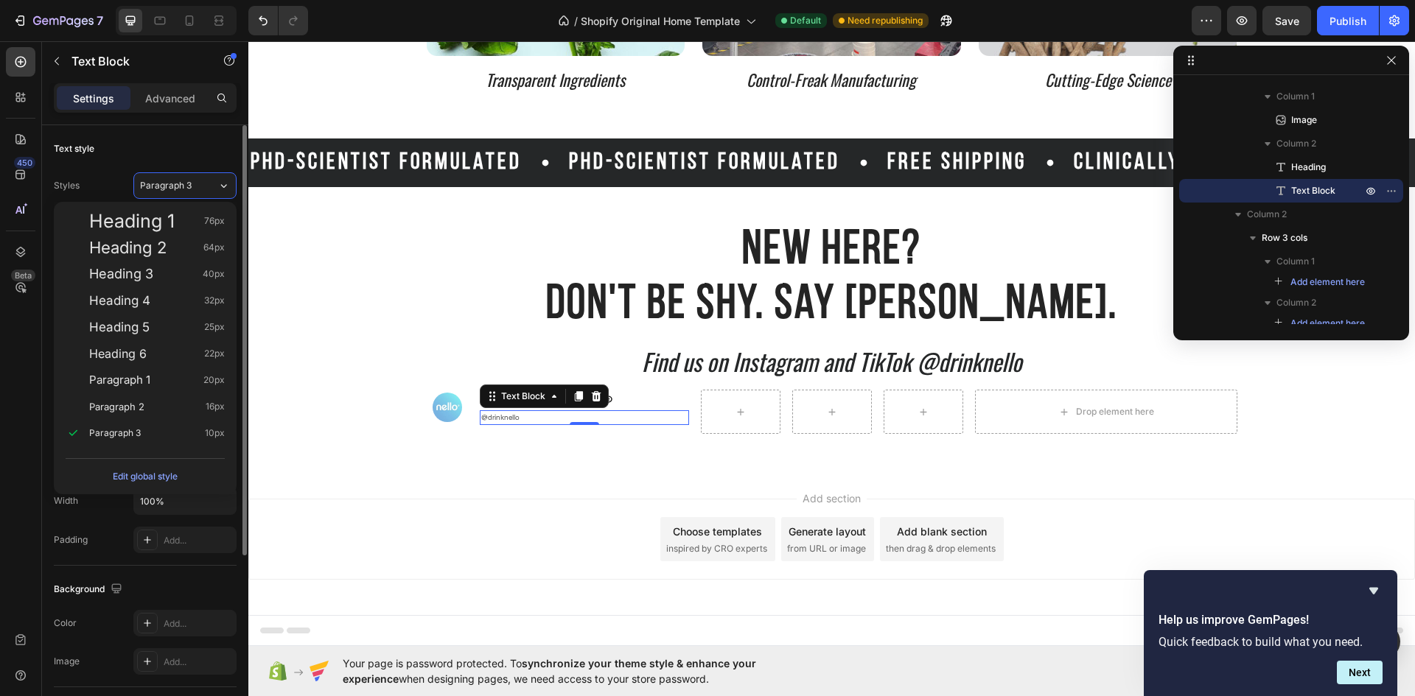
click at [178, 150] on div "Text style" at bounding box center [145, 149] width 183 height 24
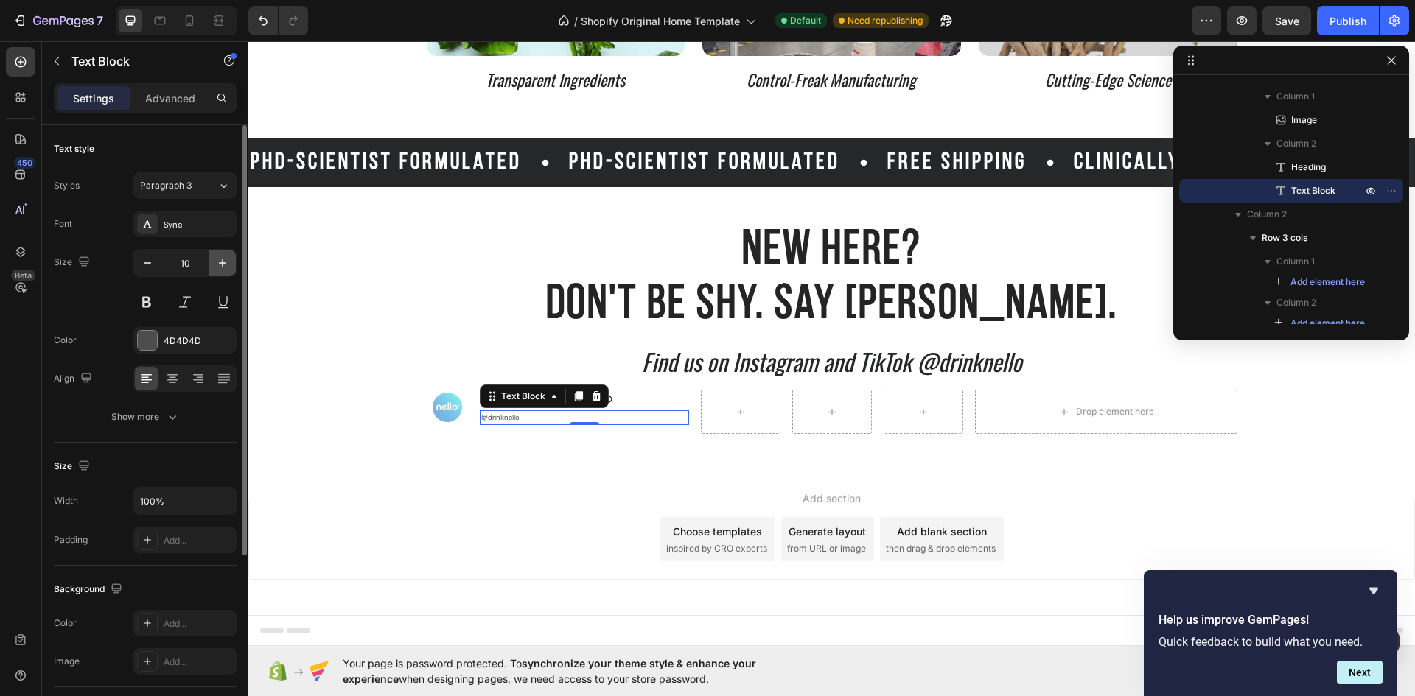
click at [219, 262] on icon "button" at bounding box center [222, 263] width 15 height 15
type input "12"
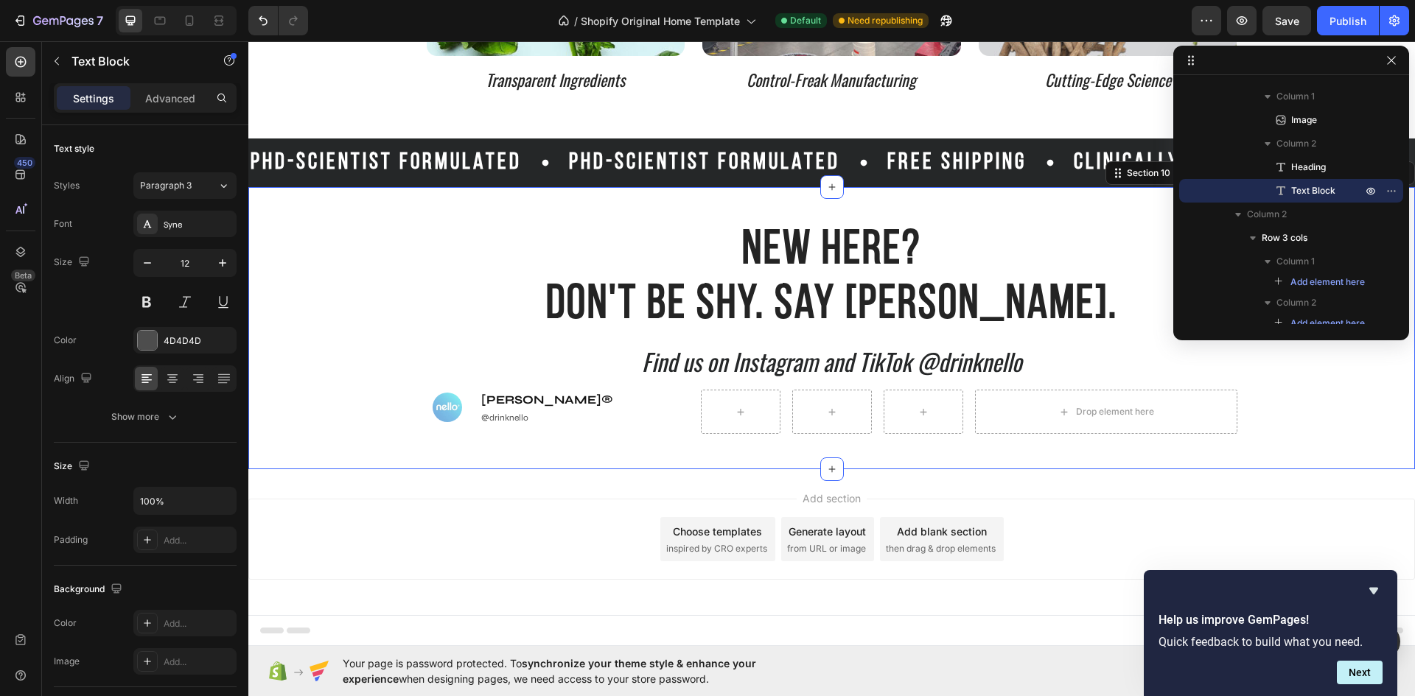
click at [461, 386] on div "New Here? Don't Be Shy. Say Nello. Heading Find us on Instagram and TikTok @dri…" at bounding box center [831, 327] width 1166 height 211
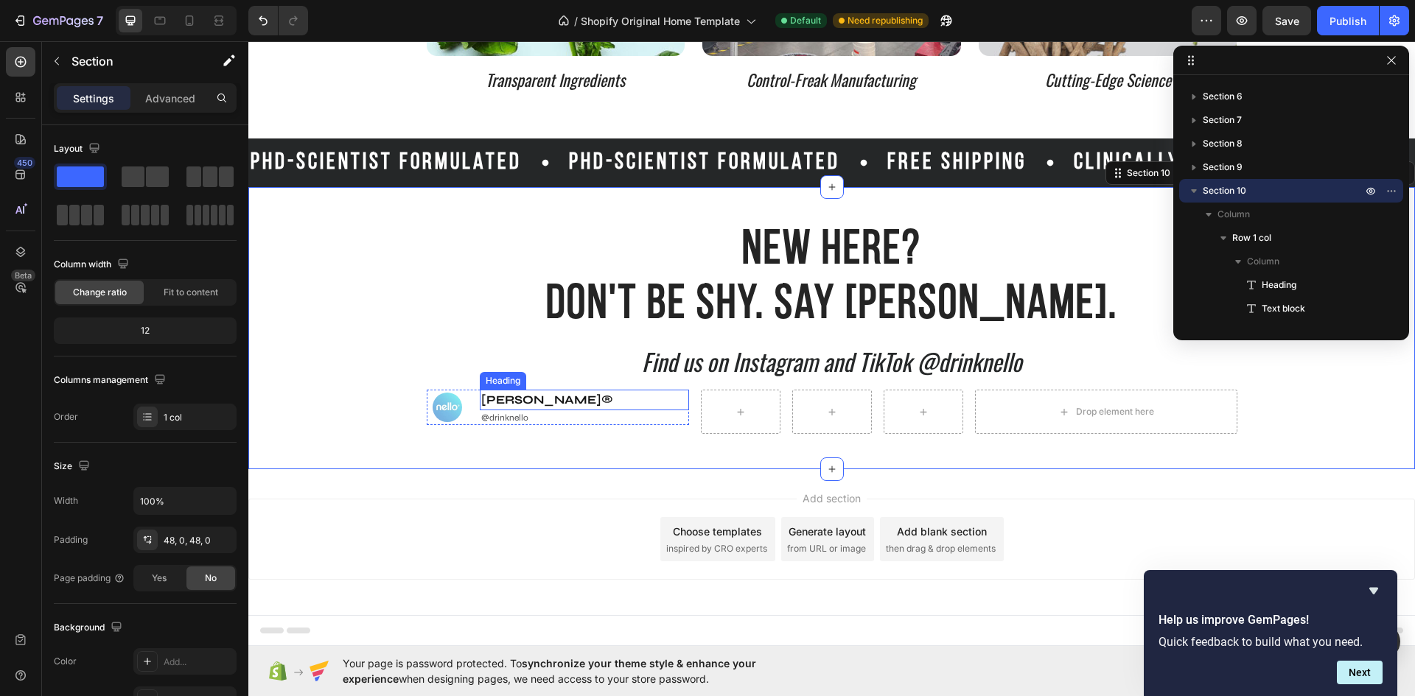
click at [539, 401] on p "[PERSON_NAME]®" at bounding box center [584, 400] width 206 height 18
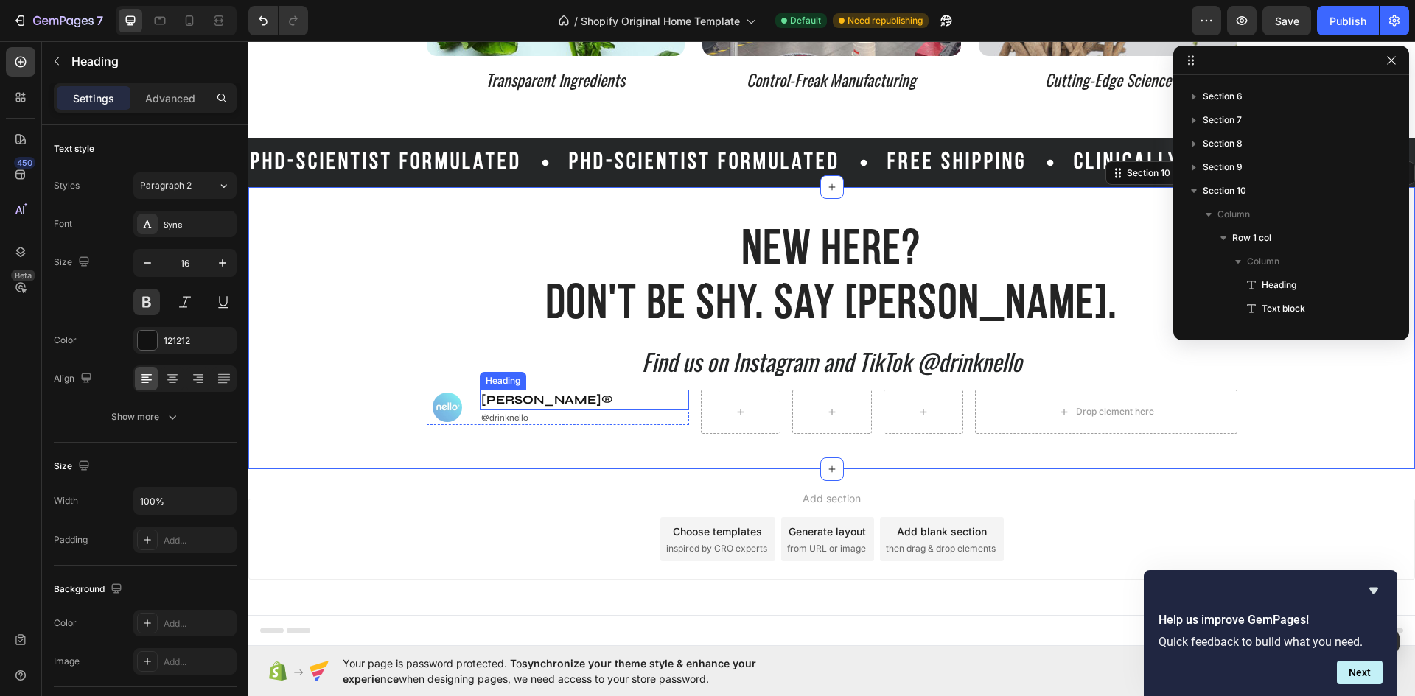
scroll to position [397, 0]
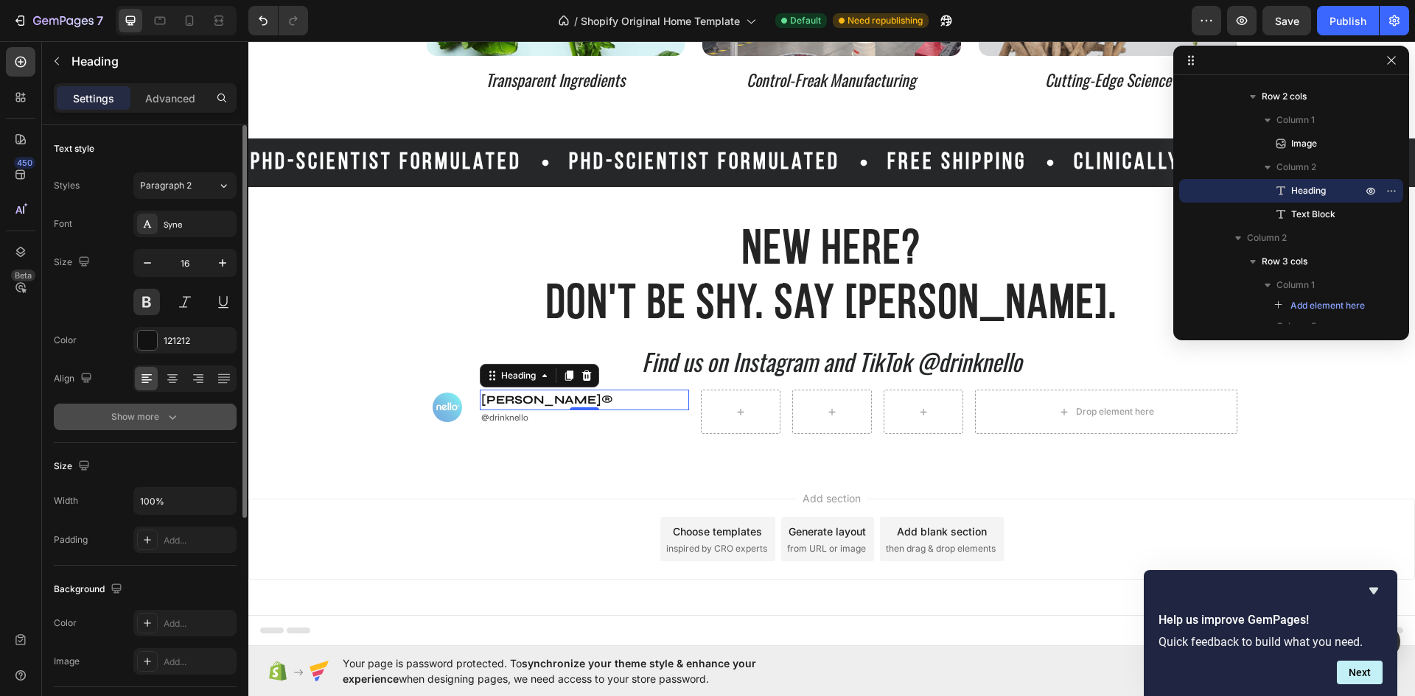
click at [153, 411] on div "Show more" at bounding box center [145, 417] width 69 height 15
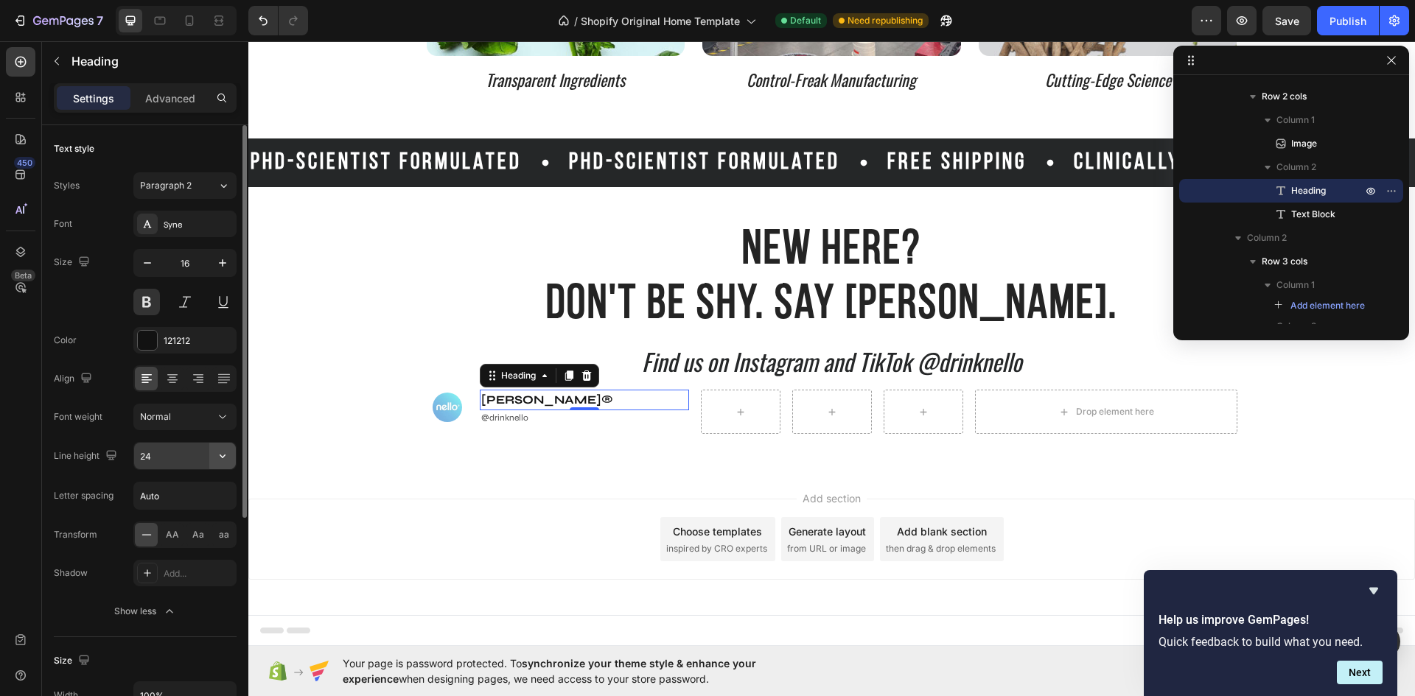
click at [229, 449] on icon "button" at bounding box center [222, 456] width 15 height 15
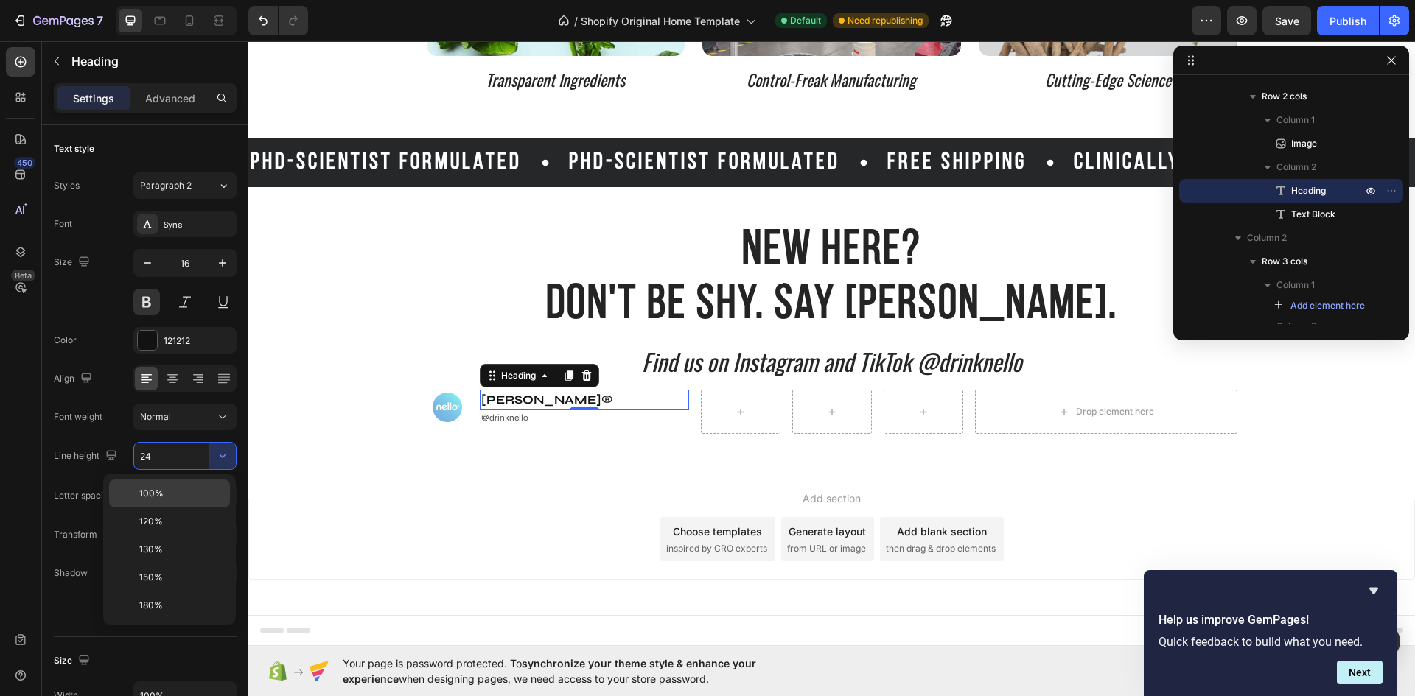
click at [186, 486] on div "100%" at bounding box center [169, 494] width 121 height 28
type input "100%"
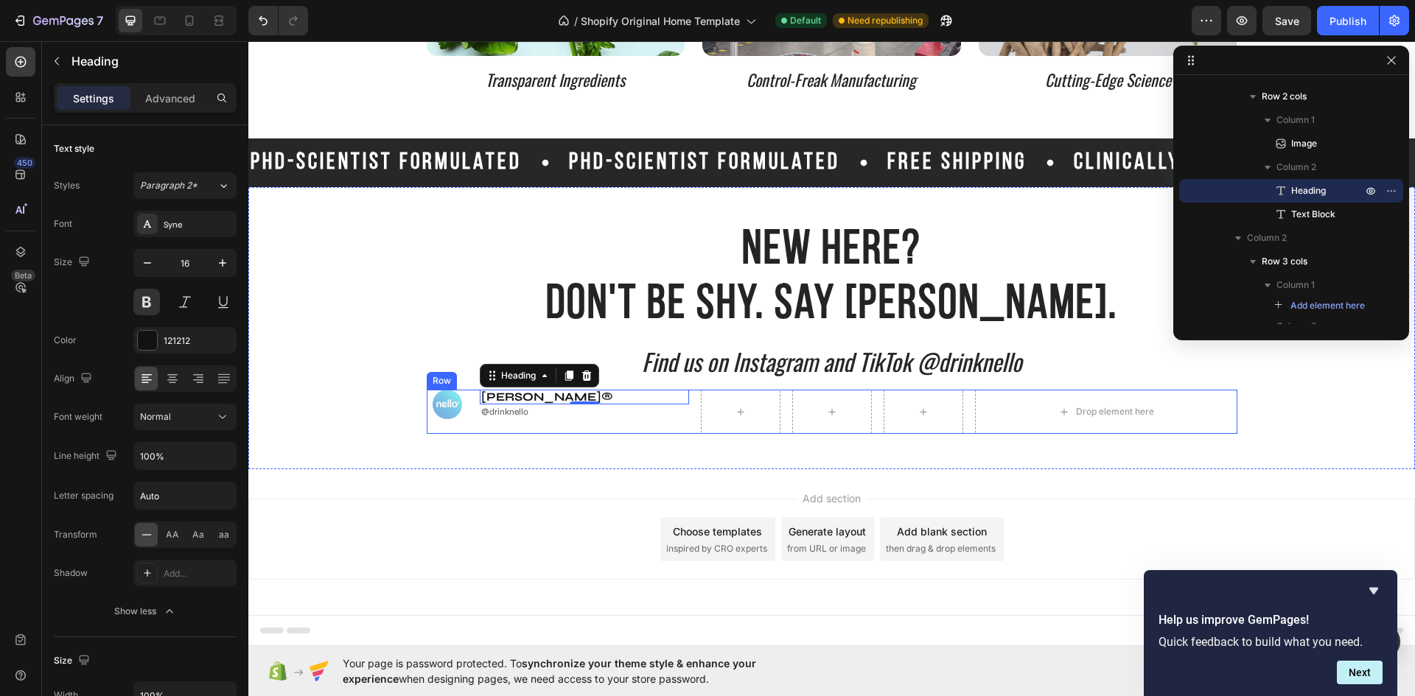
click at [480, 421] on div "Image nello® Heading 0 @drinknello Text Block Row" at bounding box center [558, 412] width 262 height 44
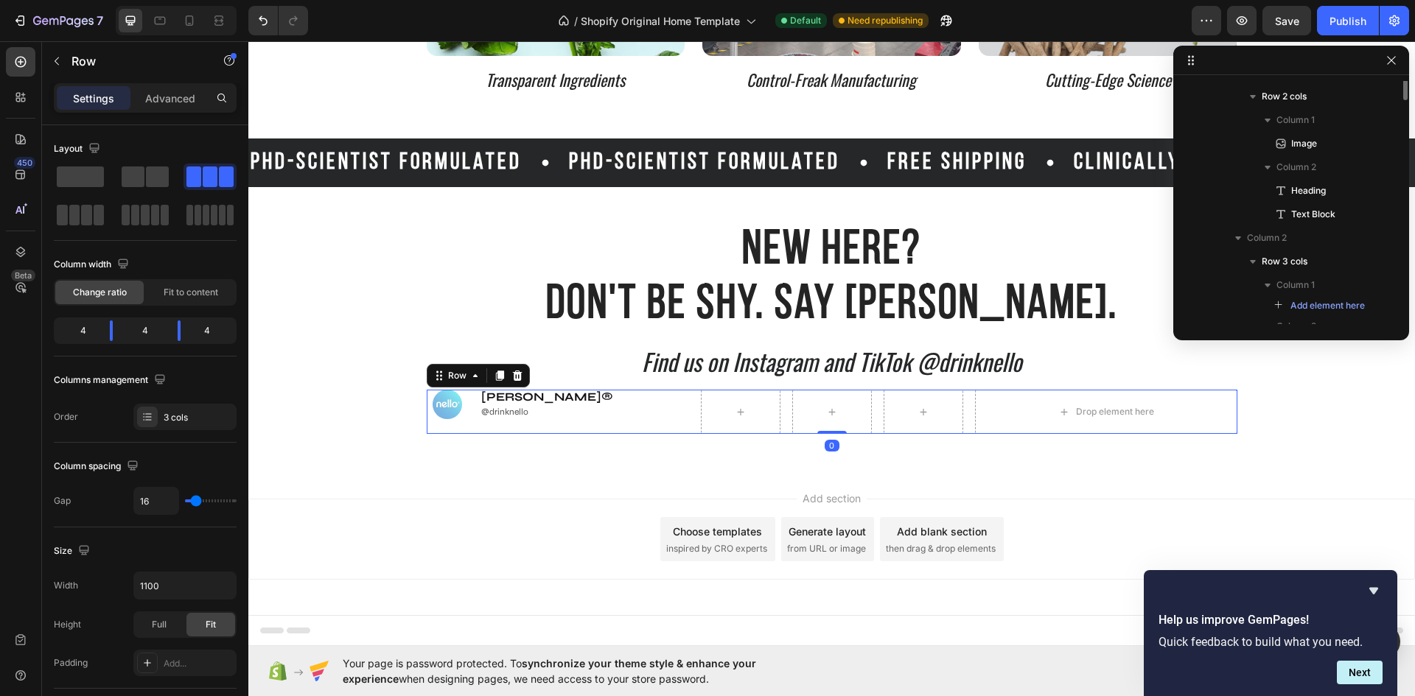
scroll to position [256, 0]
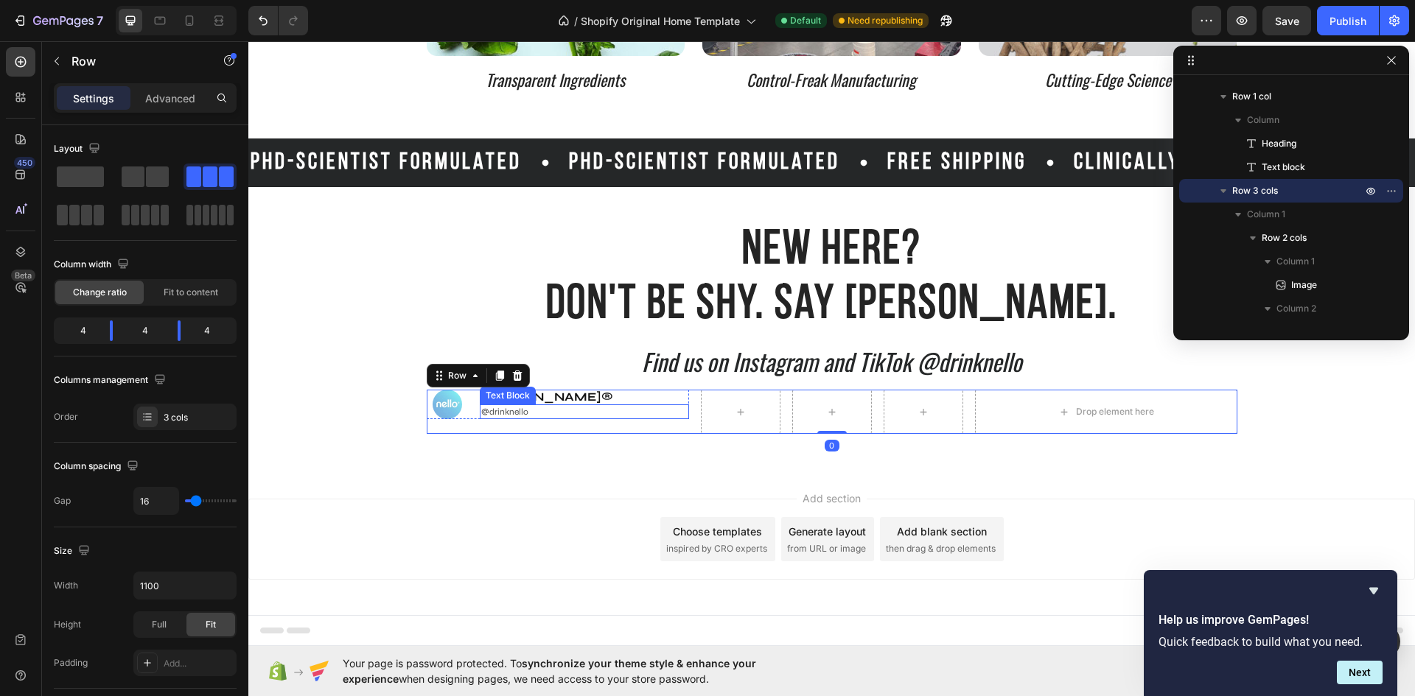
click at [494, 410] on p "@drinknello" at bounding box center [584, 412] width 206 height 12
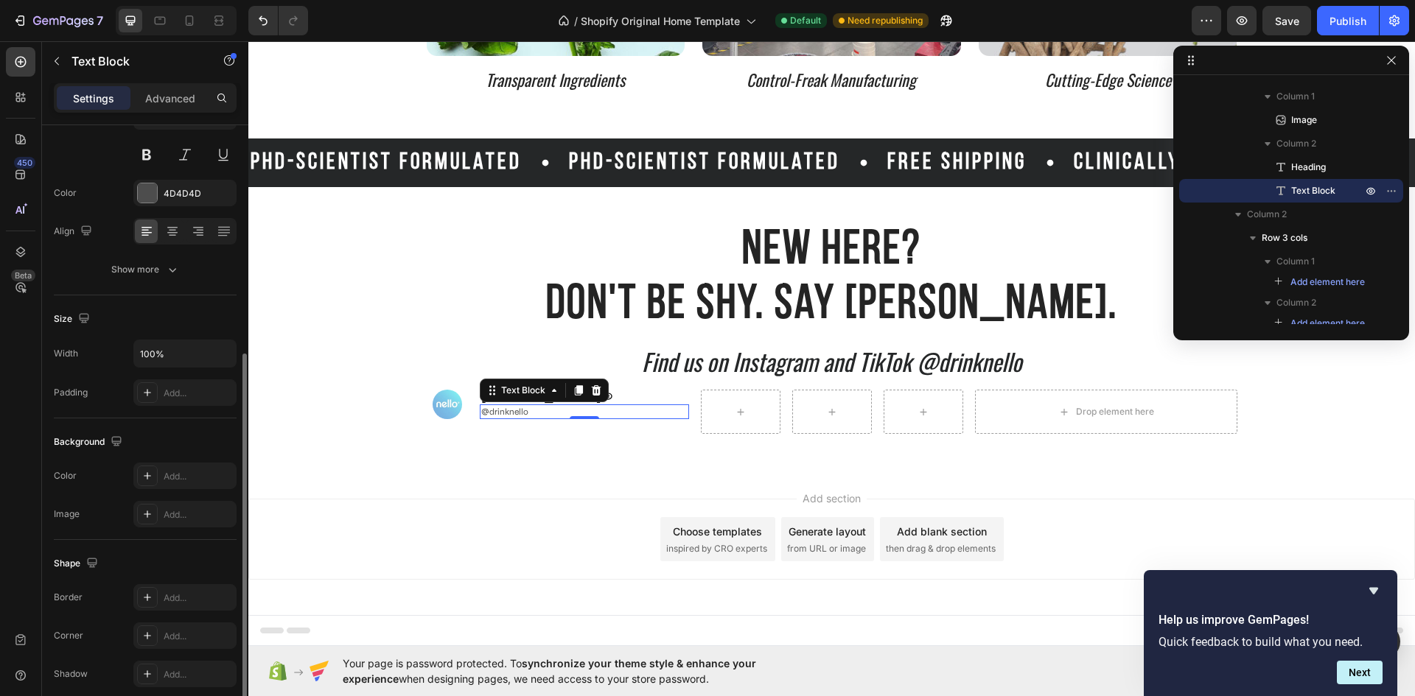
scroll to position [260, 0]
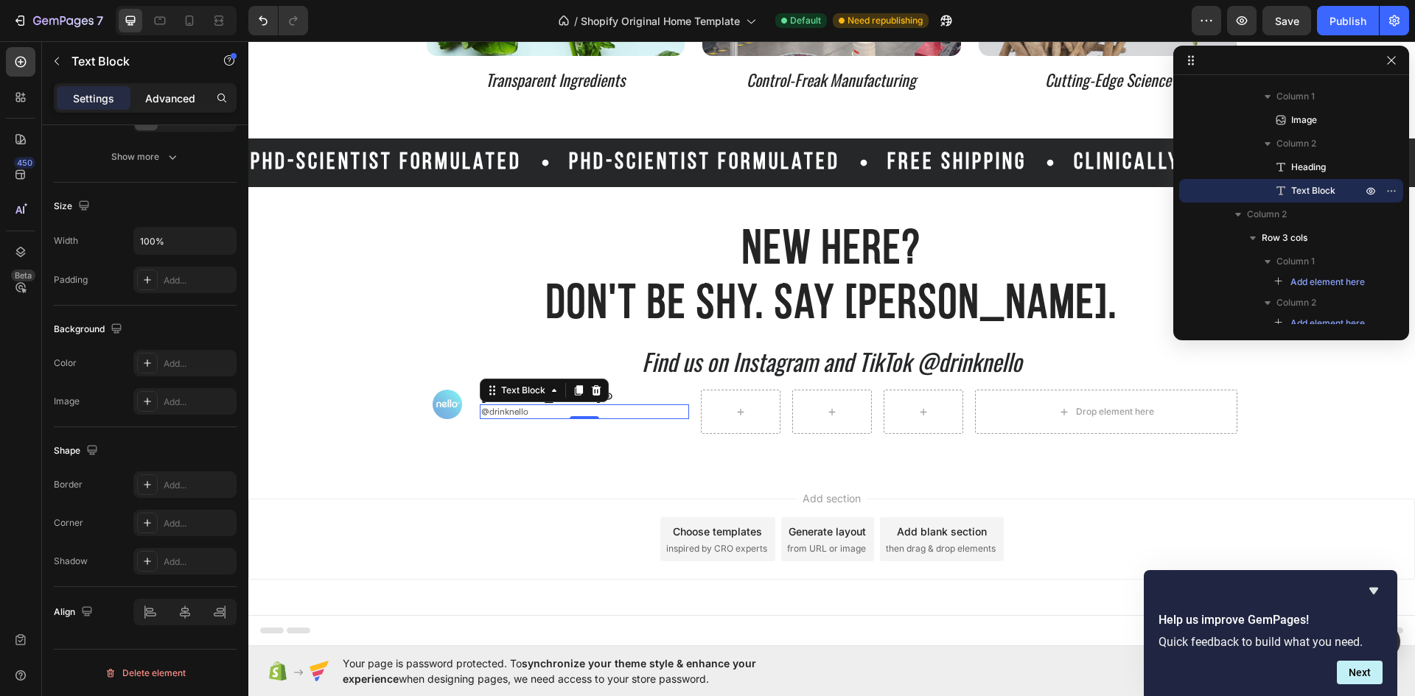
click at [169, 107] on div "Advanced" at bounding box center [170, 98] width 74 height 24
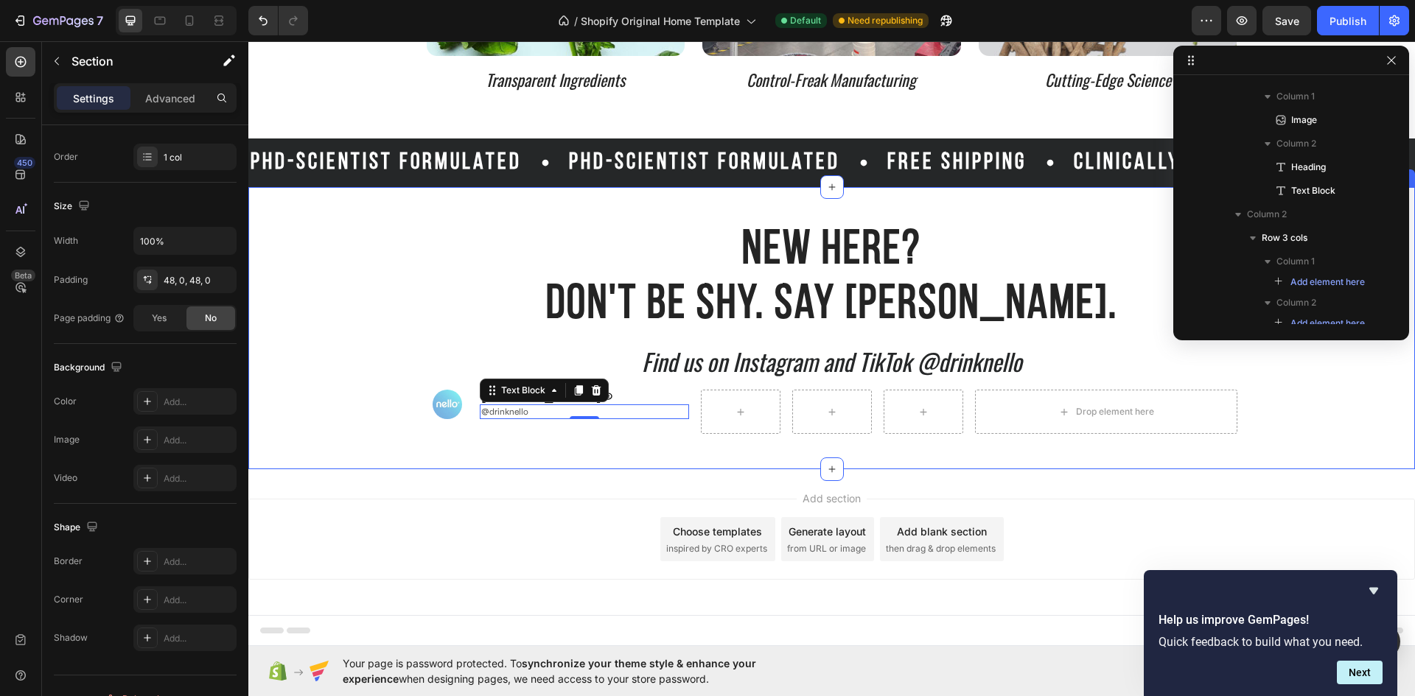
click at [672, 387] on div "New Here? Don't Be Shy. Say Nello. Heading Find us on Instagram and TikTok @dri…" at bounding box center [831, 327] width 1166 height 211
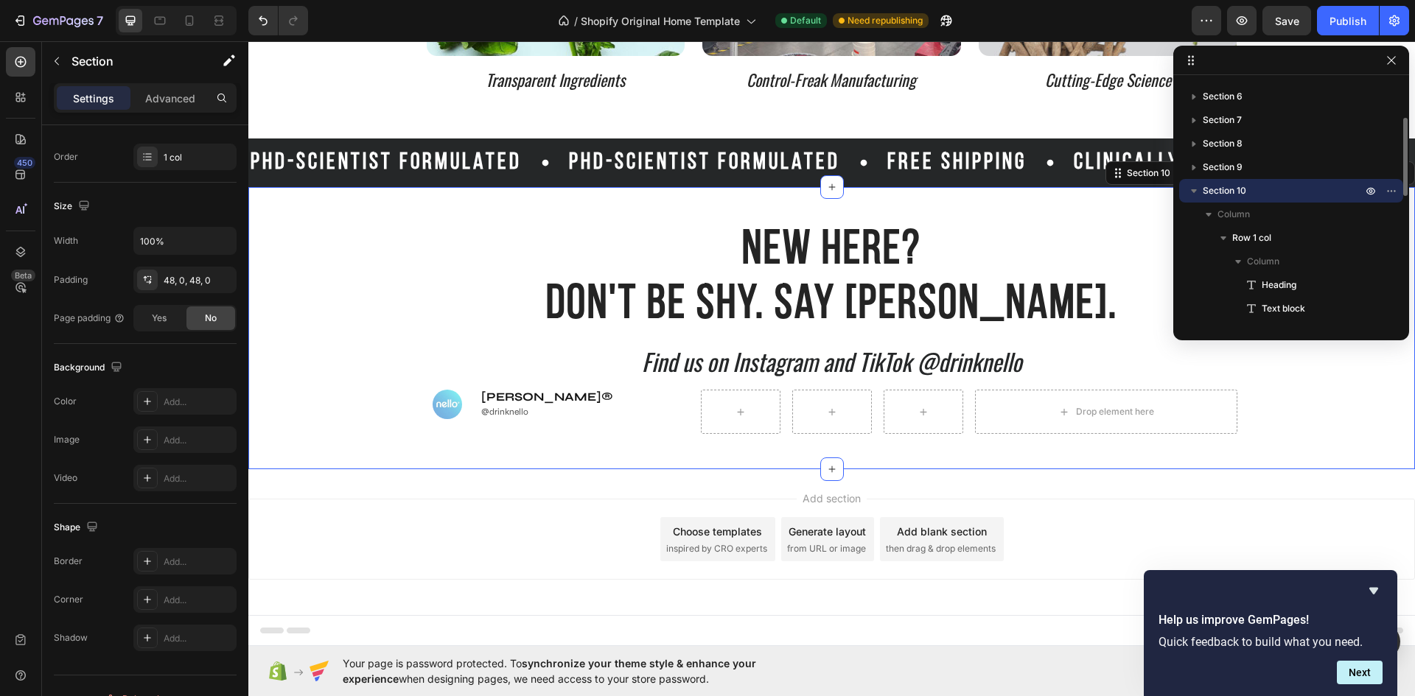
scroll to position [0, 0]
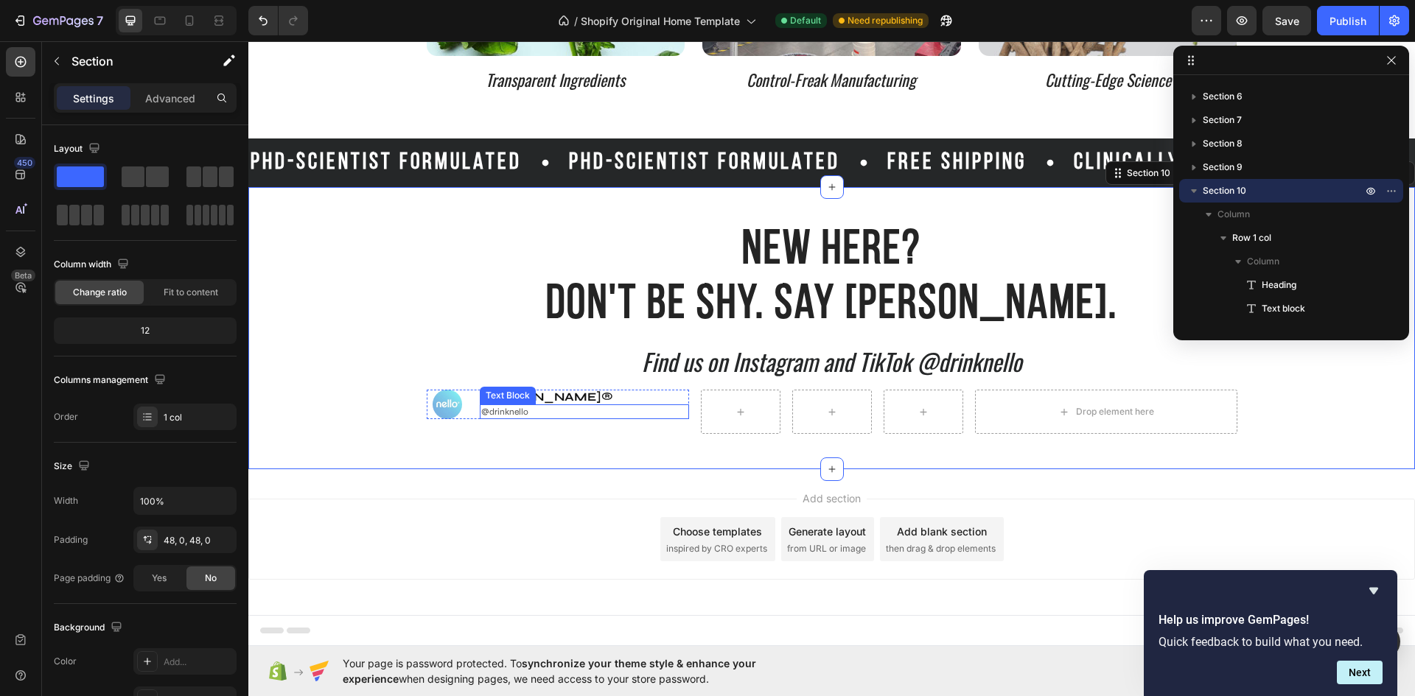
click at [519, 412] on p "@drinknello" at bounding box center [584, 412] width 206 height 12
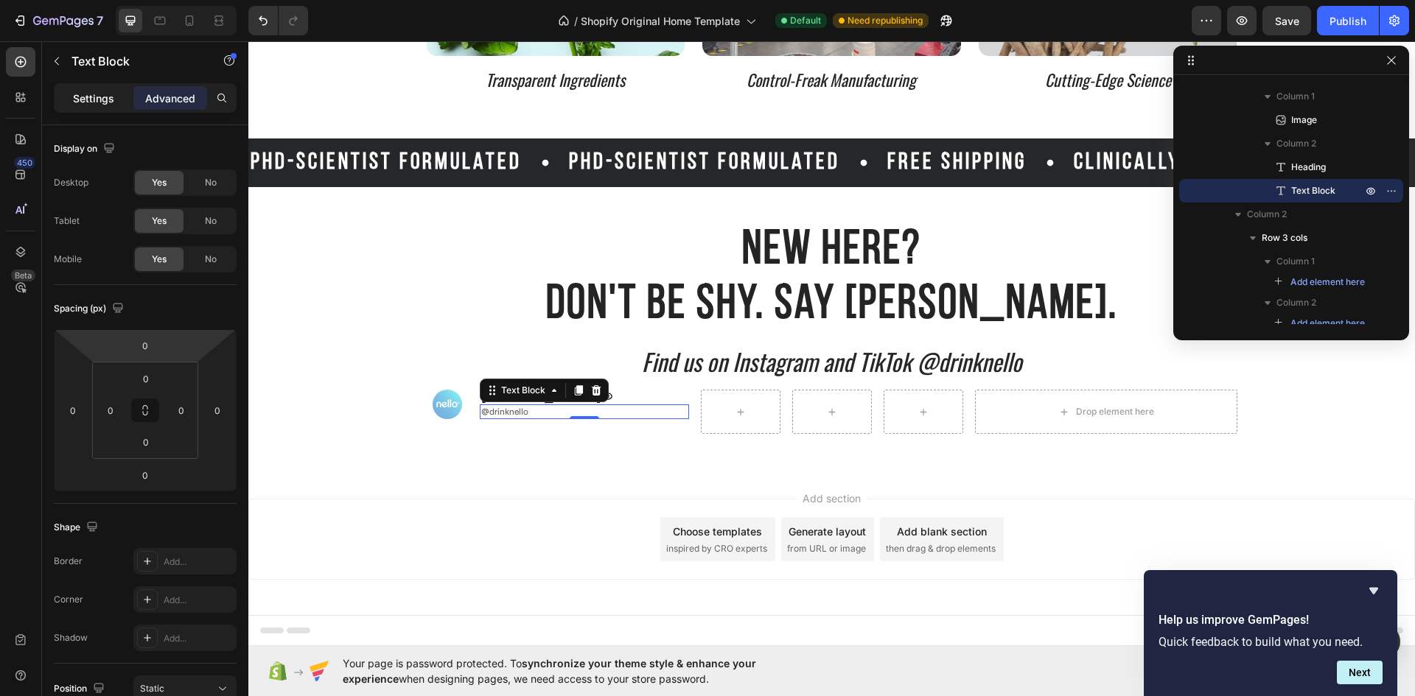
click at [93, 101] on p "Settings" at bounding box center [93, 98] width 41 height 15
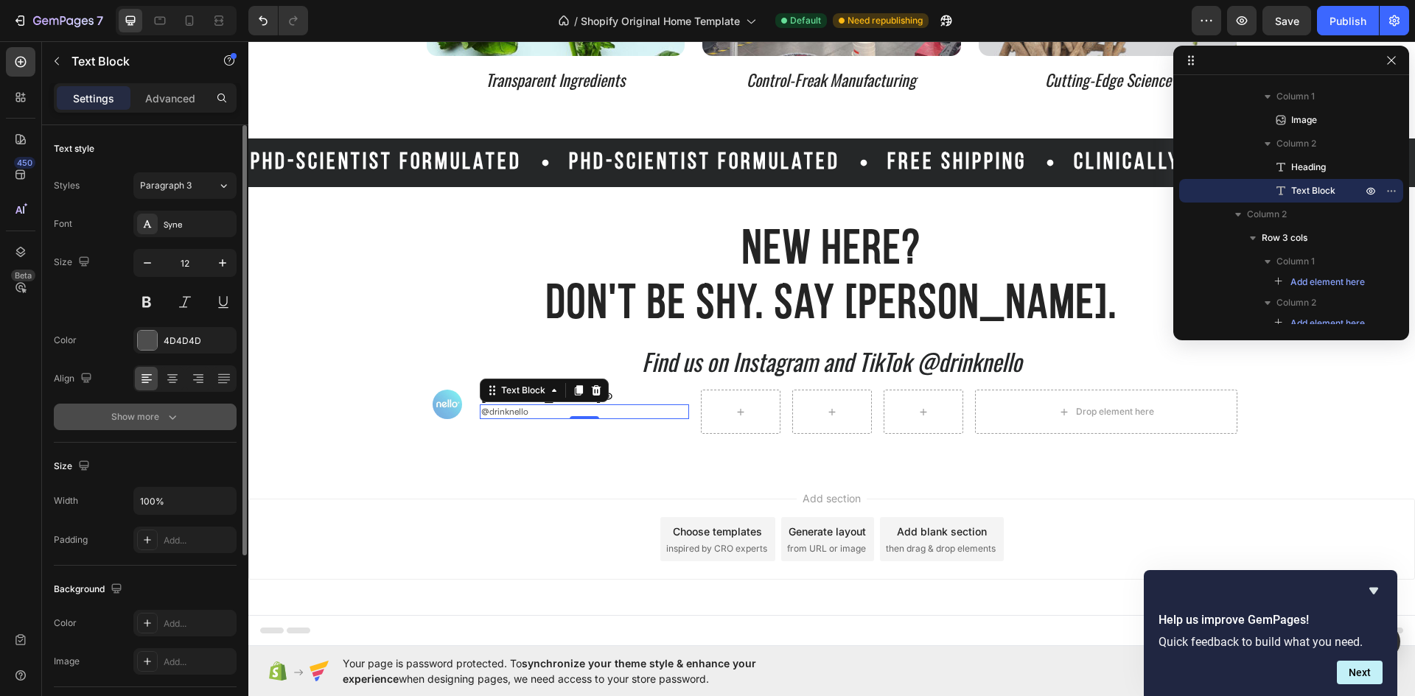
click at [153, 425] on button "Show more" at bounding box center [145, 417] width 183 height 27
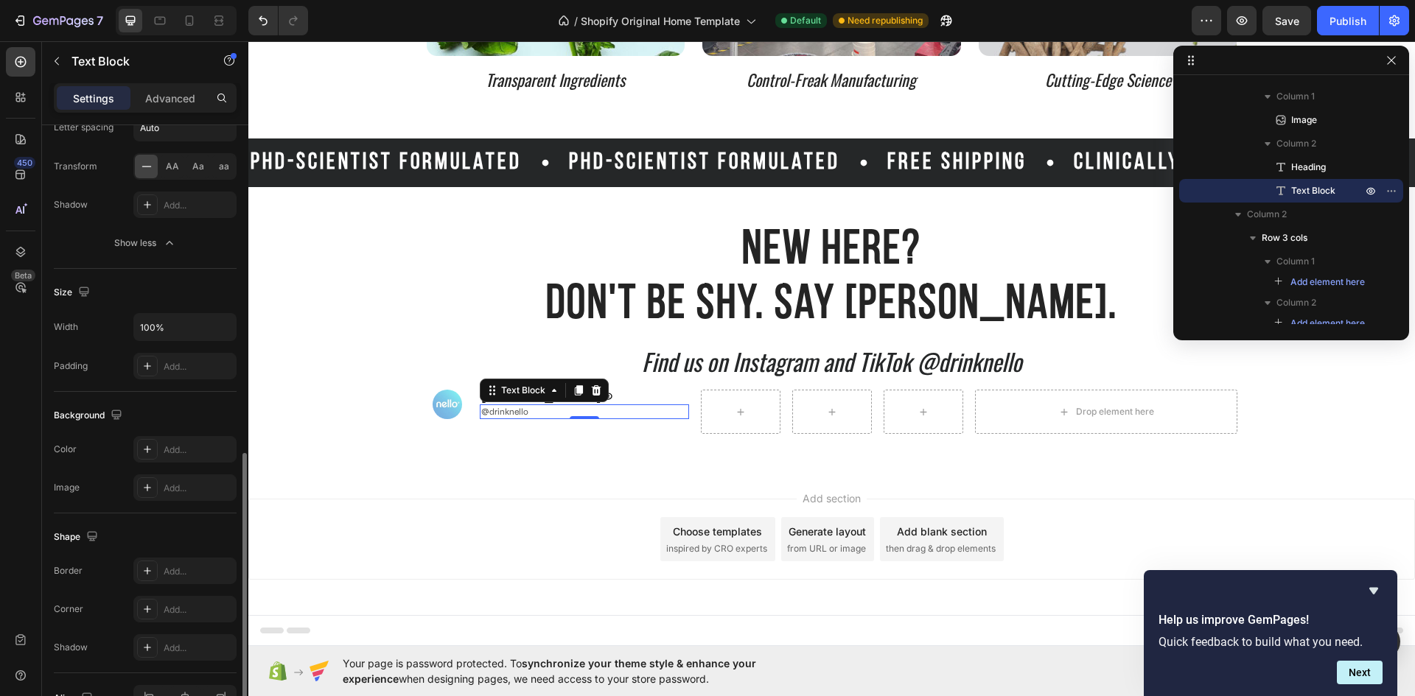
scroll to position [455, 0]
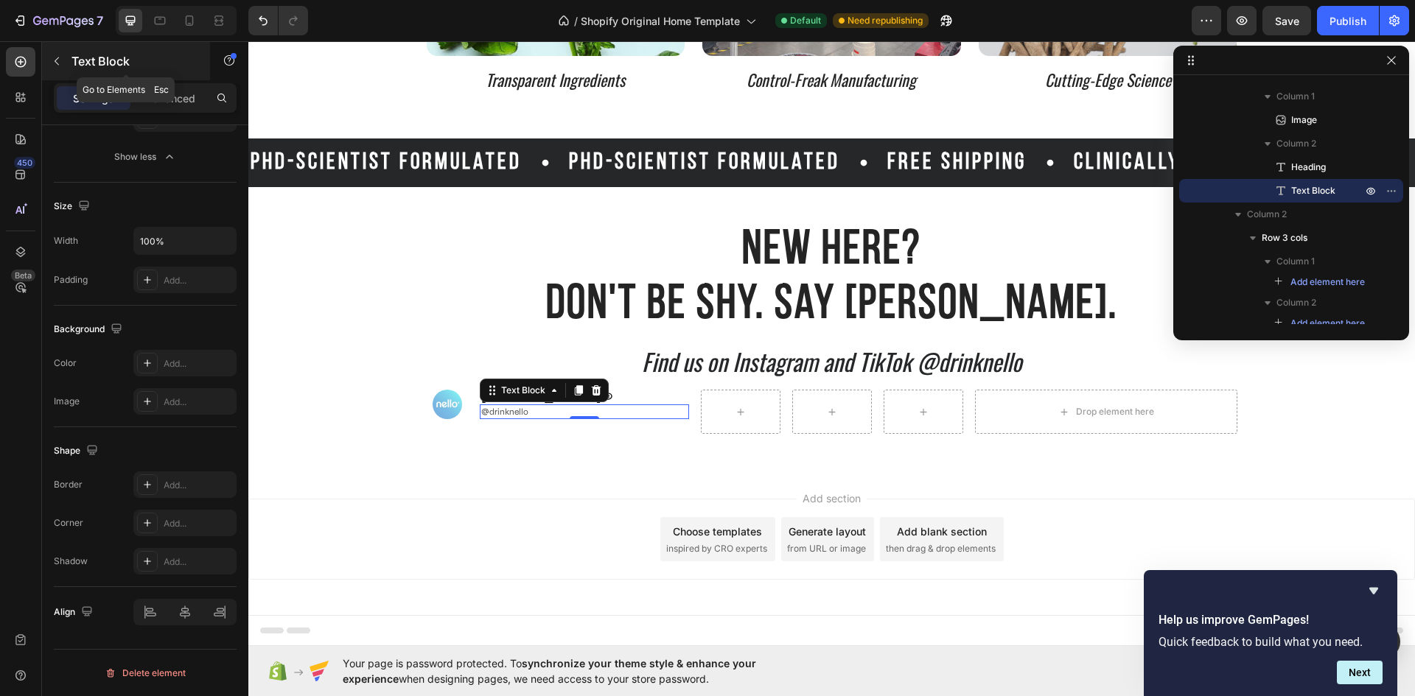
click at [57, 62] on icon "button" at bounding box center [57, 61] width 12 height 12
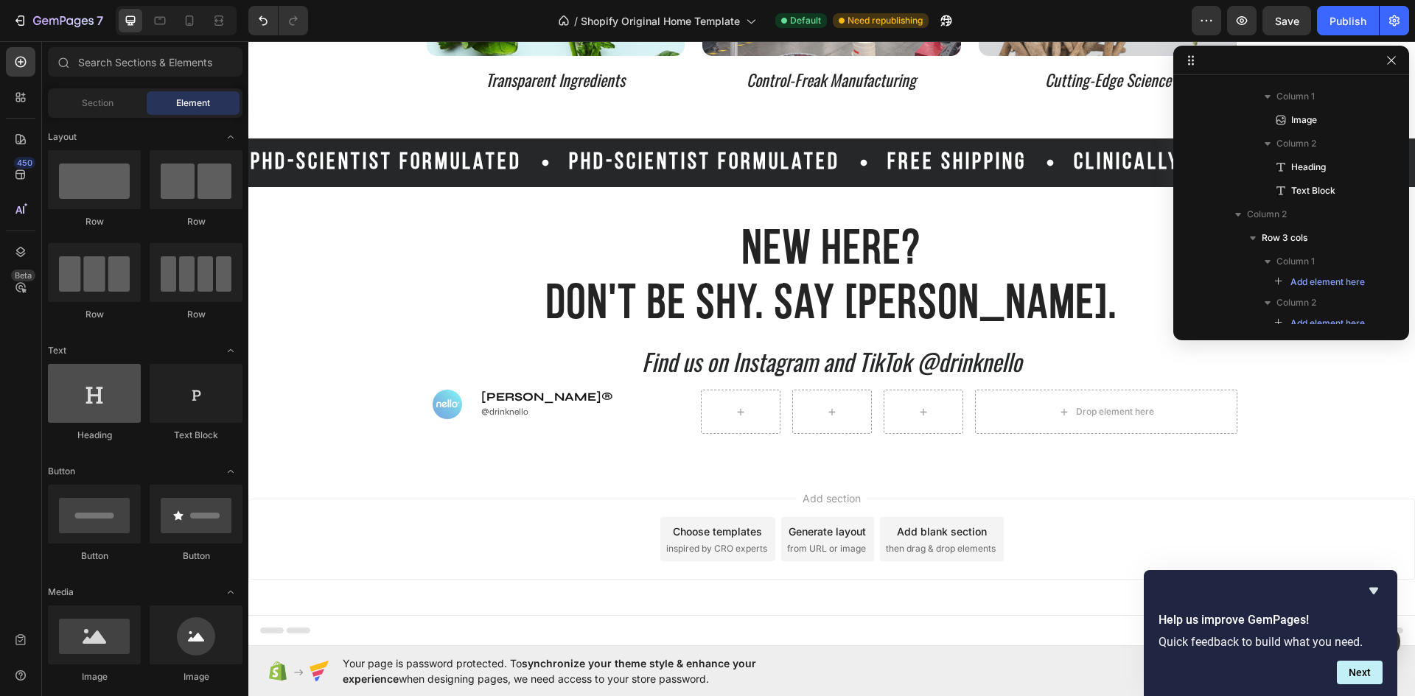
scroll to position [147, 0]
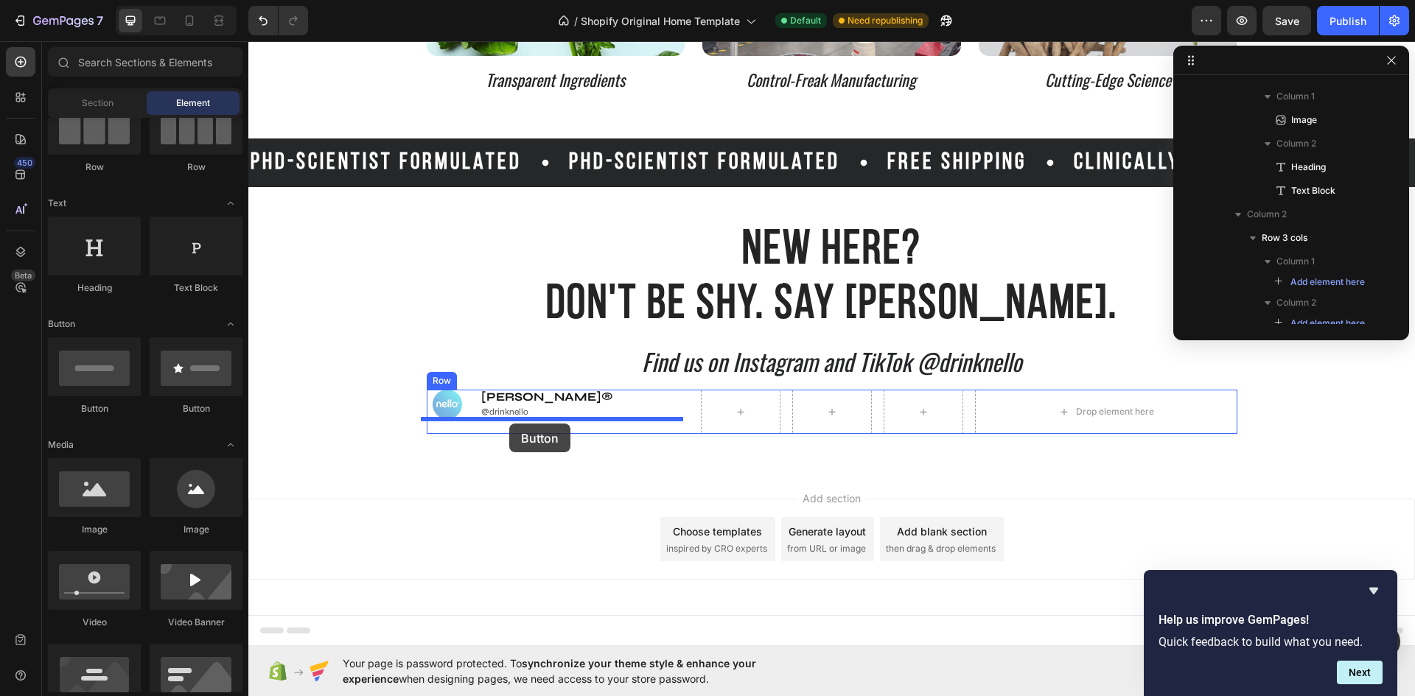
drag, startPoint x: 342, startPoint y: 421, endPoint x: 509, endPoint y: 424, distance: 167.3
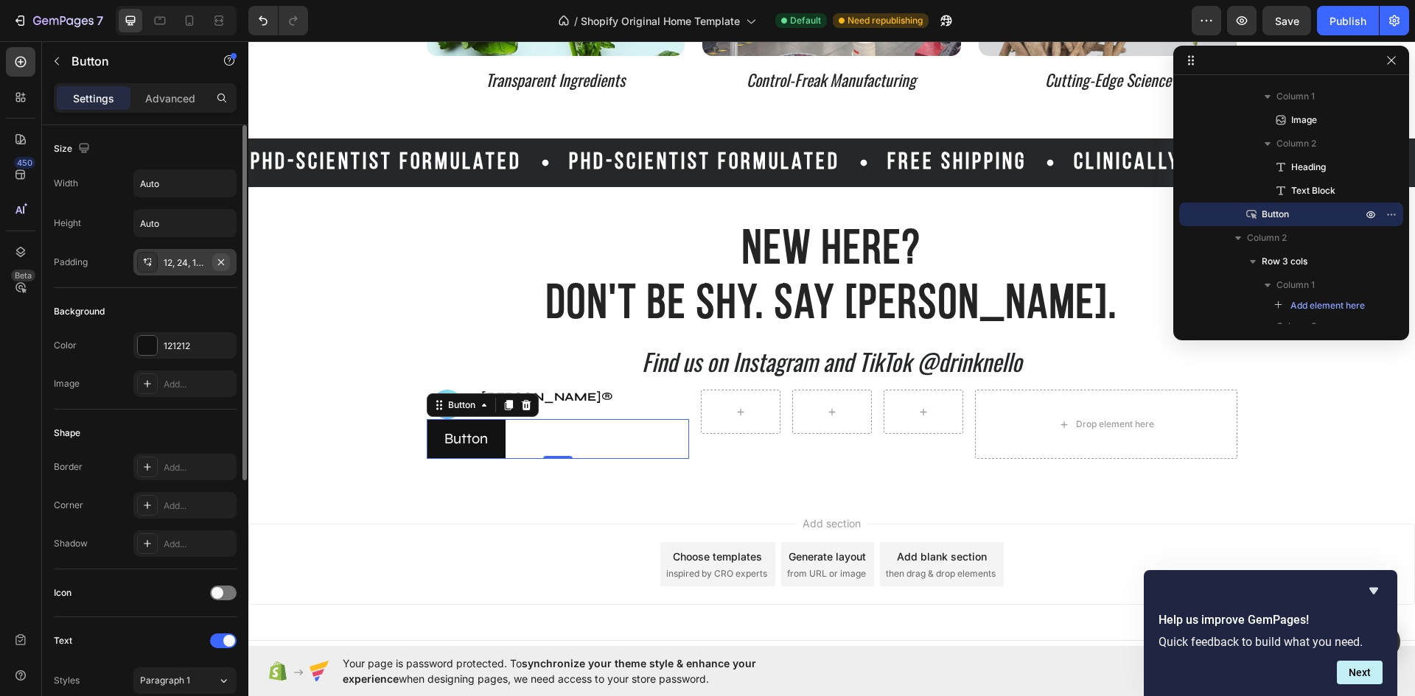
click at [222, 262] on icon "button" at bounding box center [221, 262] width 12 height 12
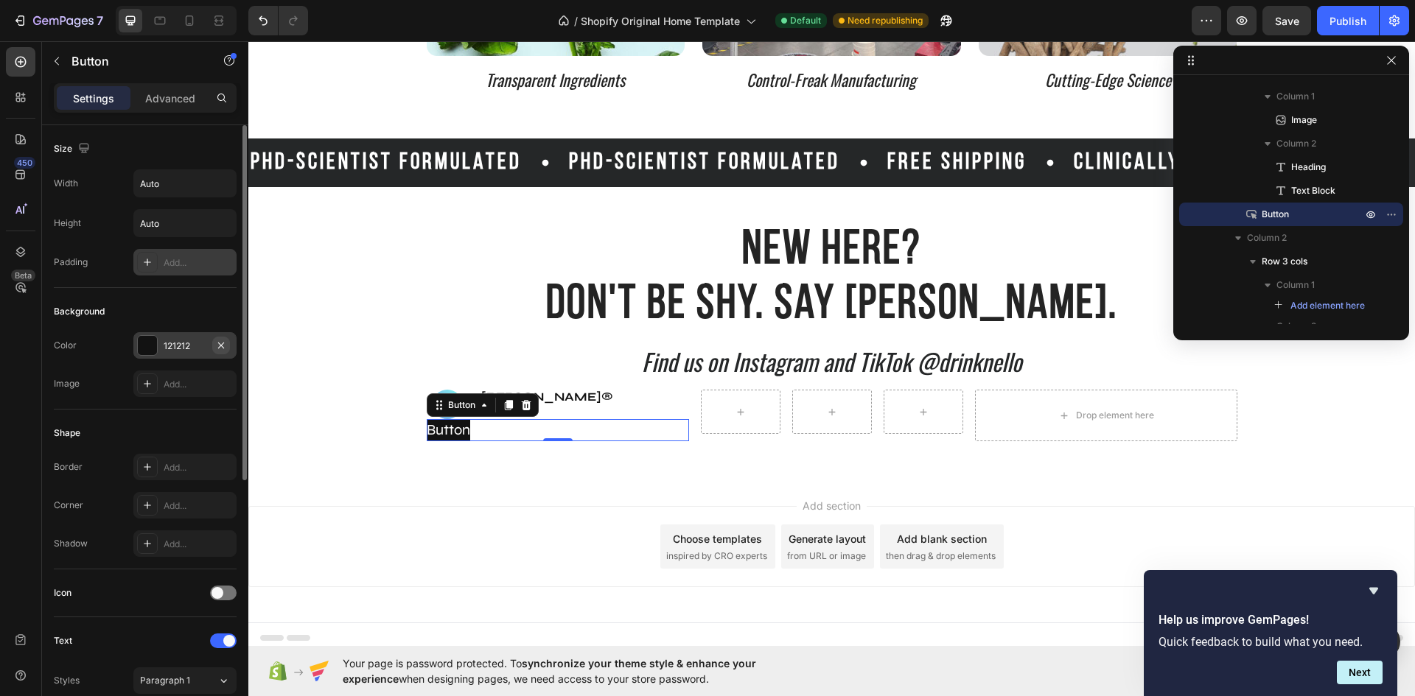
click at [225, 346] on icon "button" at bounding box center [221, 346] width 12 height 12
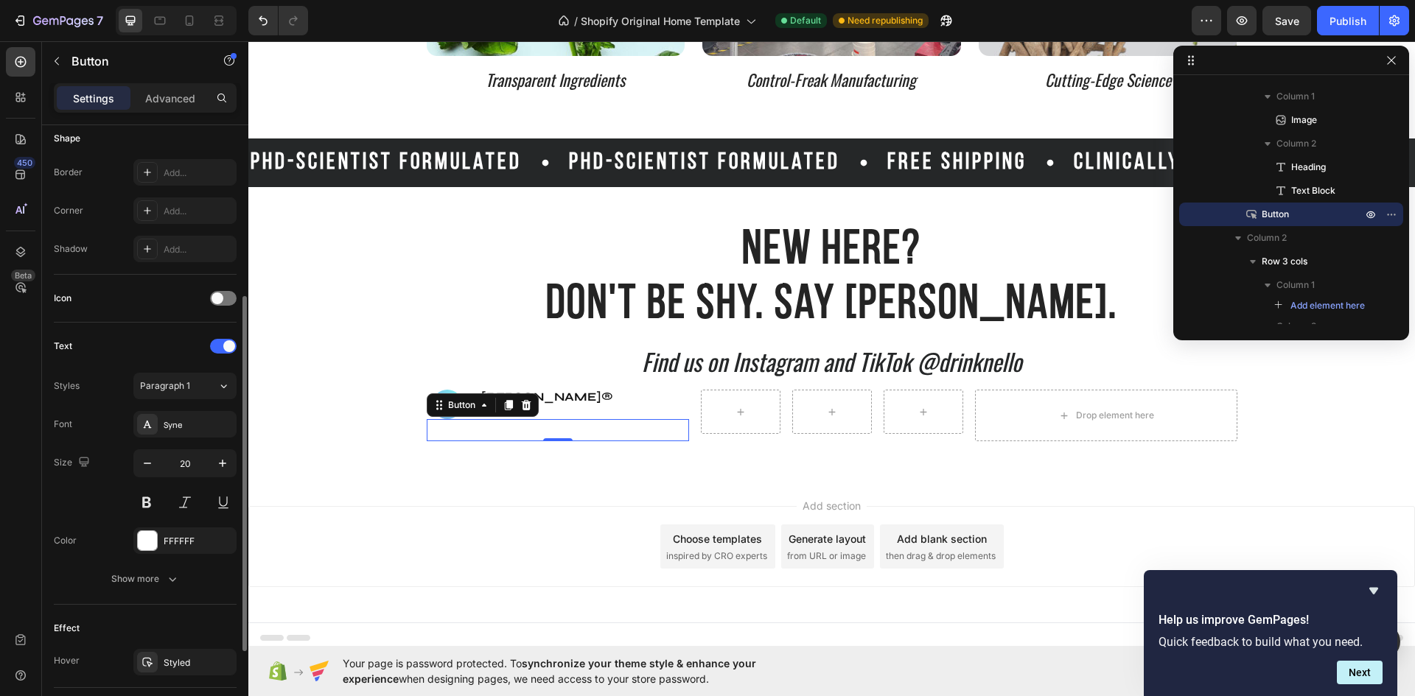
scroll to position [444, 0]
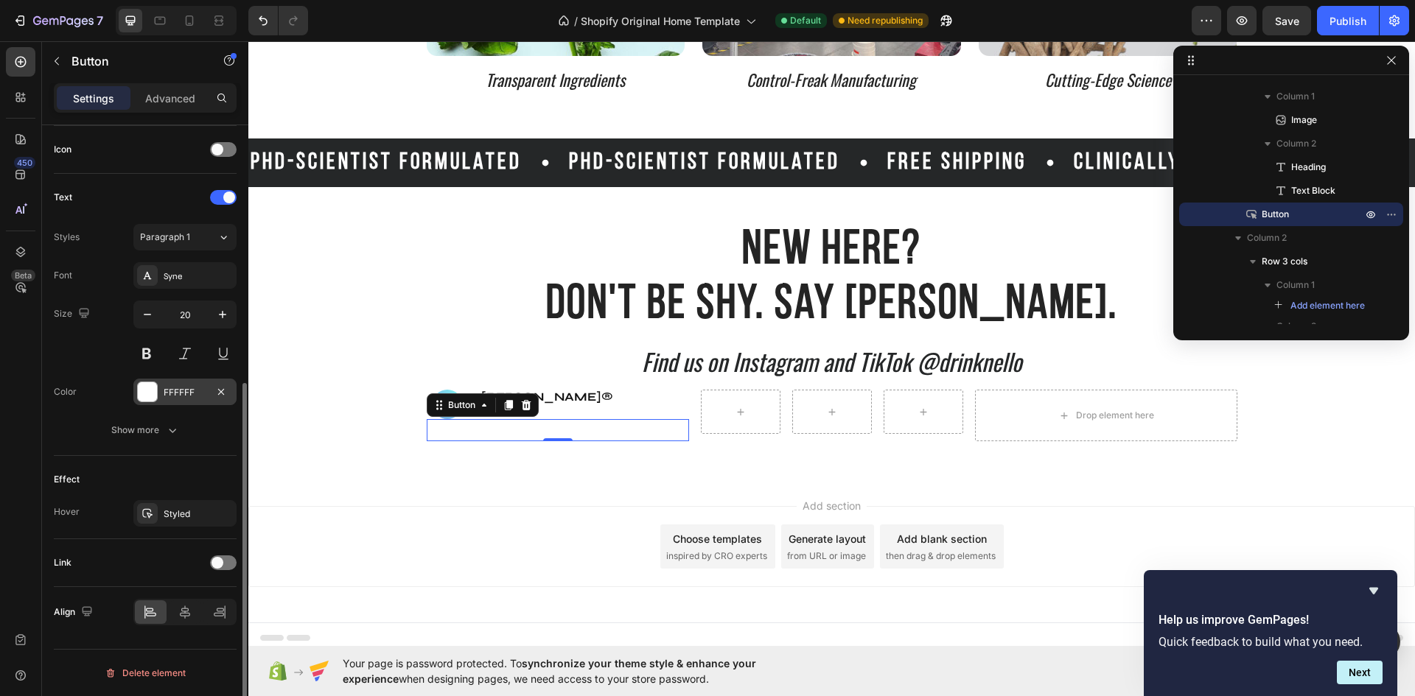
click at [192, 388] on div "FFFFFF" at bounding box center [185, 392] width 43 height 13
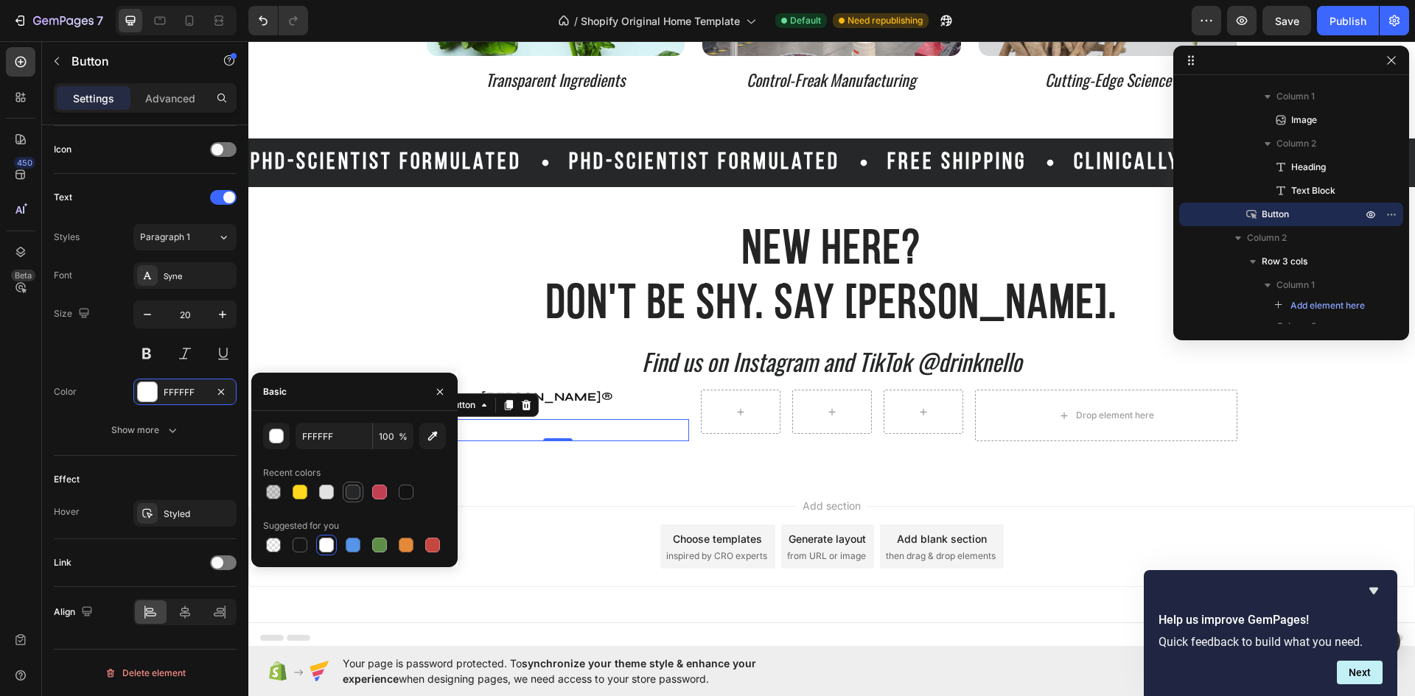
click at [357, 494] on div at bounding box center [353, 492] width 15 height 15
type input "252728"
click at [180, 461] on div "Effect Hover Styled" at bounding box center [145, 497] width 183 height 83
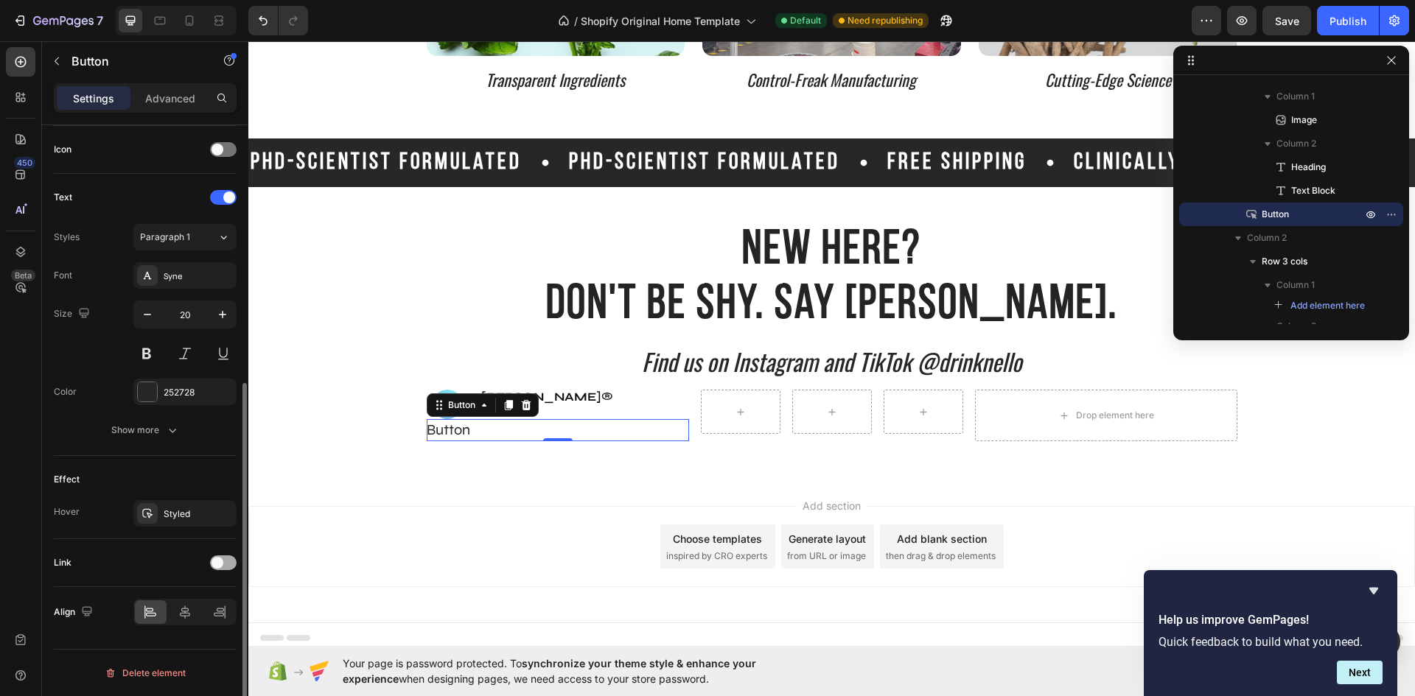
click at [217, 561] on span at bounding box center [217, 563] width 12 height 12
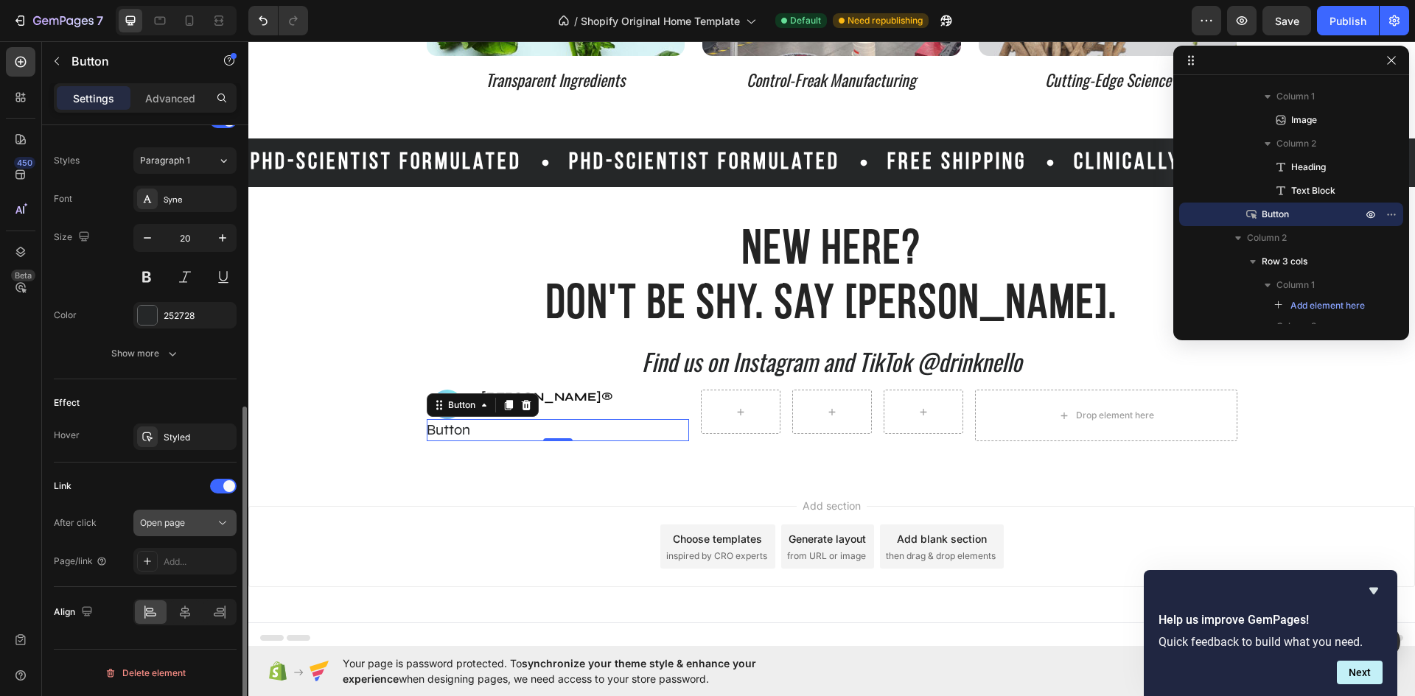
click at [189, 523] on div "Open page" at bounding box center [177, 522] width 75 height 13
click at [155, 477] on div "Link" at bounding box center [145, 486] width 183 height 24
click at [184, 564] on div "Add..." at bounding box center [198, 561] width 69 height 13
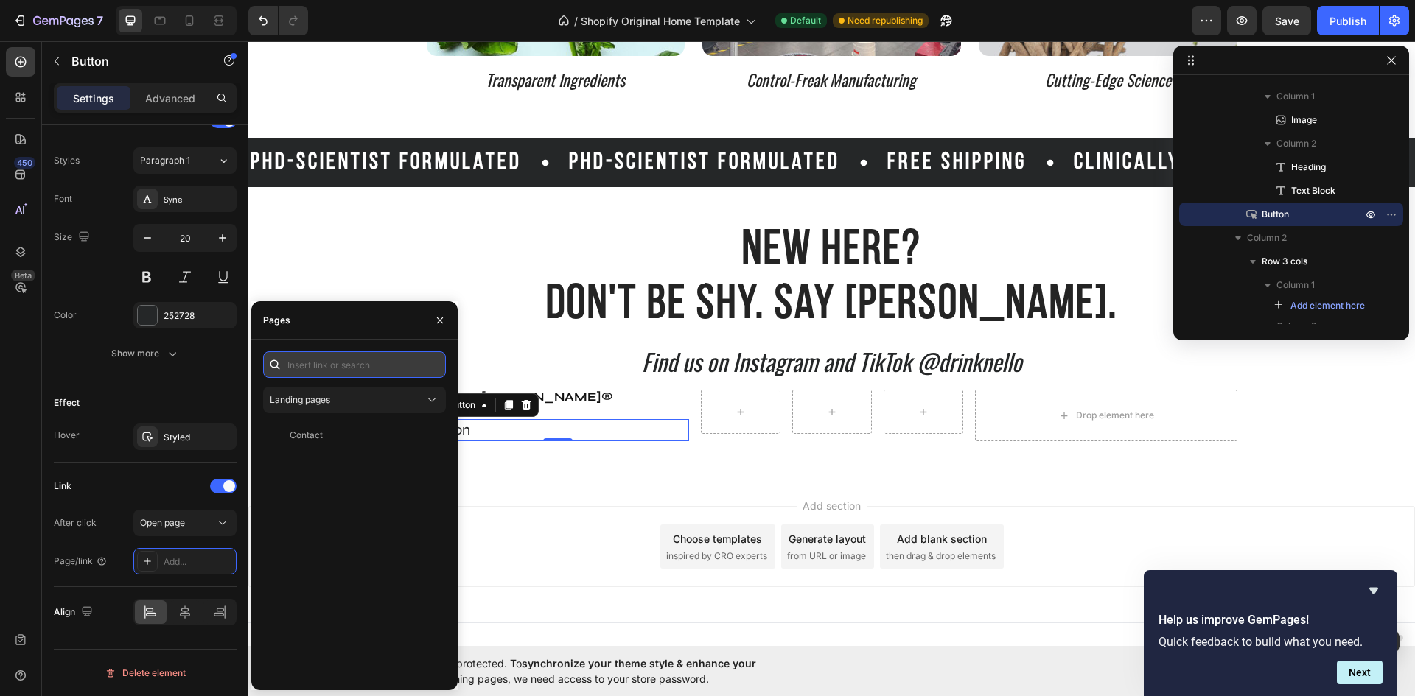
click at [340, 371] on input "text" at bounding box center [354, 364] width 183 height 27
paste input "https://www.instagram.com/drinknello"
type input "https://www.instagram.com/drinknello"
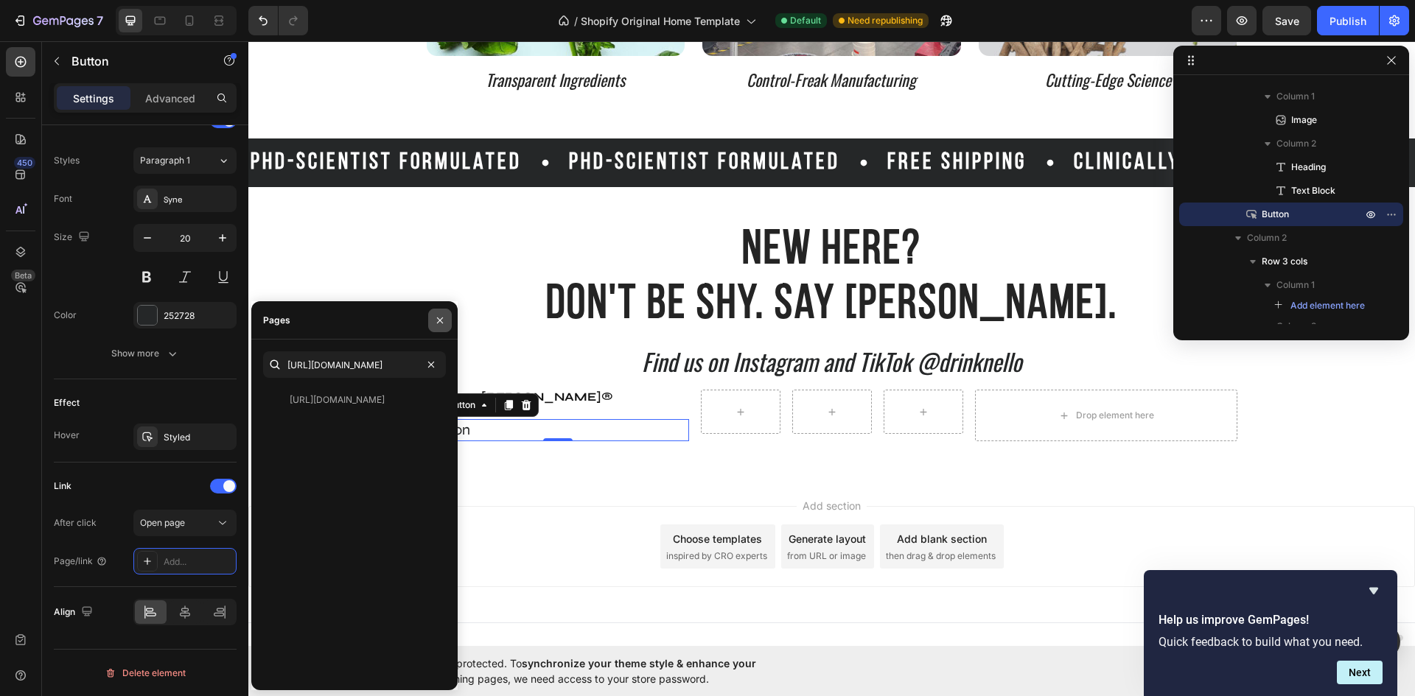
click at [441, 318] on icon "button" at bounding box center [440, 321] width 12 height 12
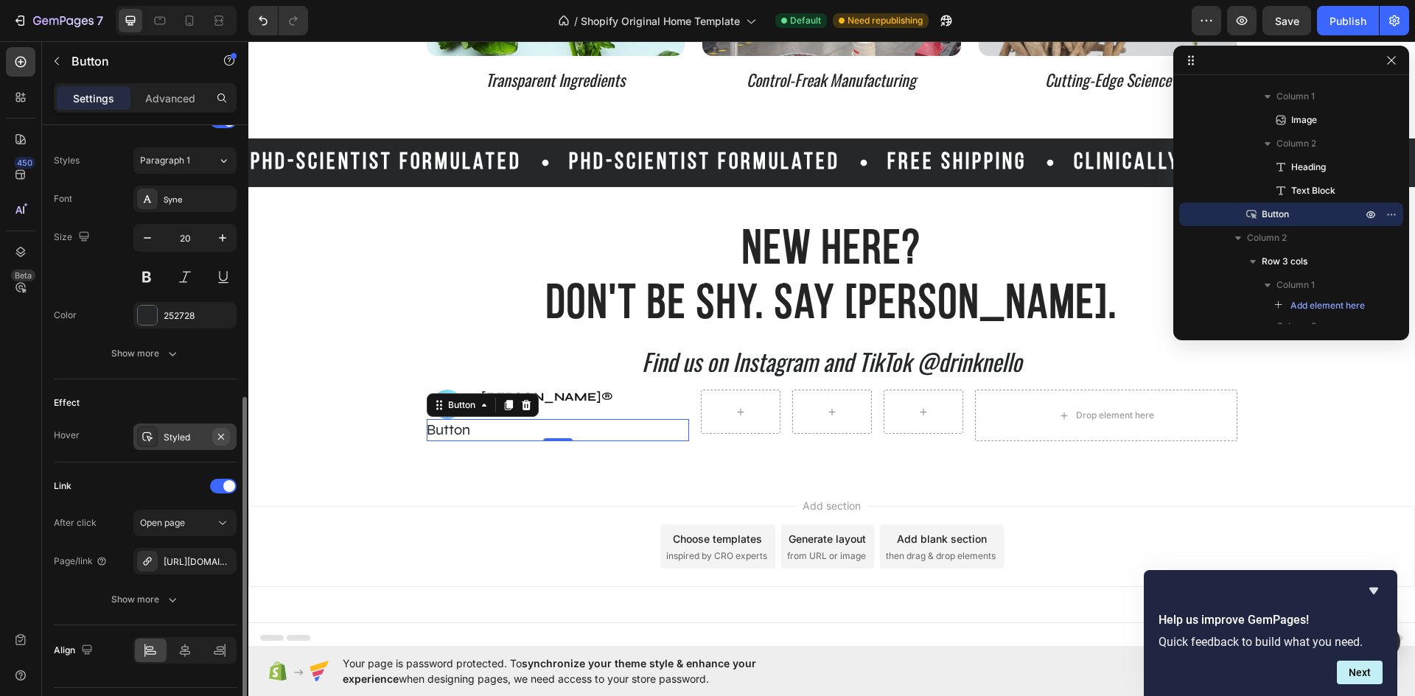
click at [220, 431] on icon "button" at bounding box center [221, 437] width 12 height 12
click at [553, 401] on p "[PERSON_NAME]®" at bounding box center [584, 397] width 206 height 12
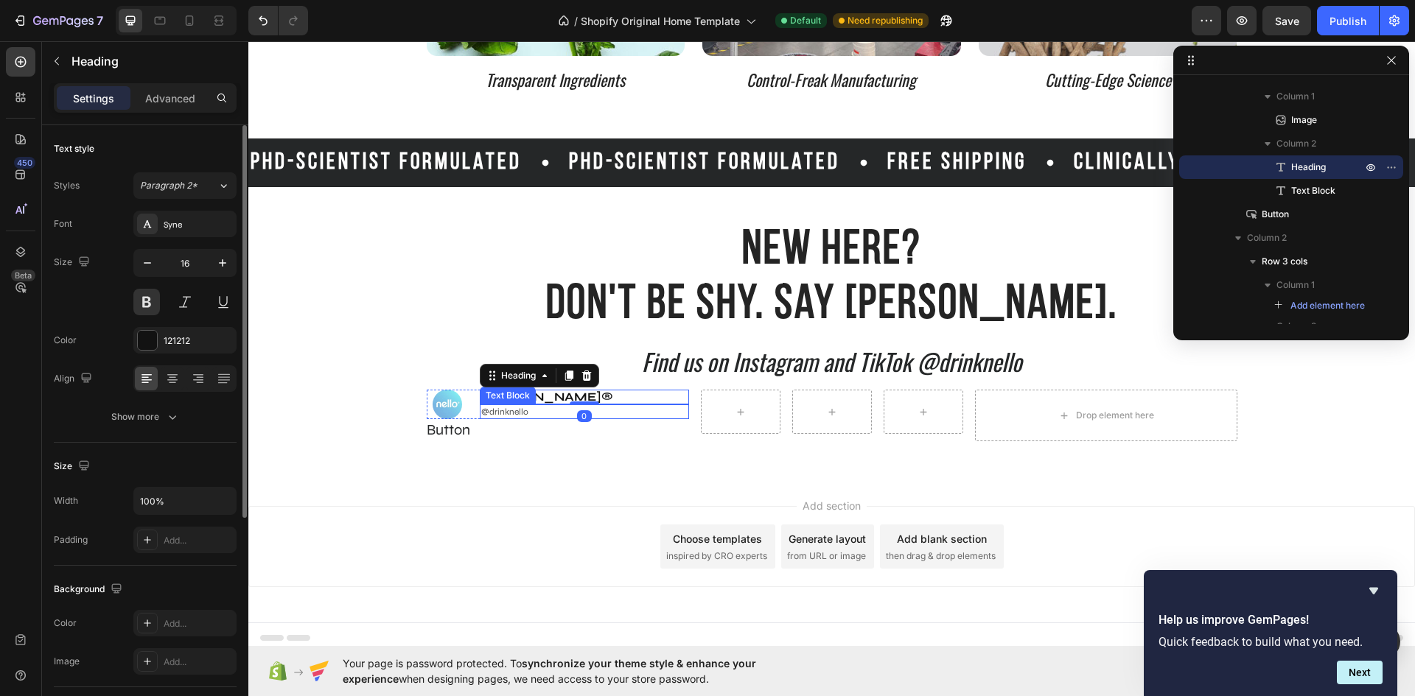
click at [525, 410] on p "@drinknello" at bounding box center [584, 412] width 206 height 12
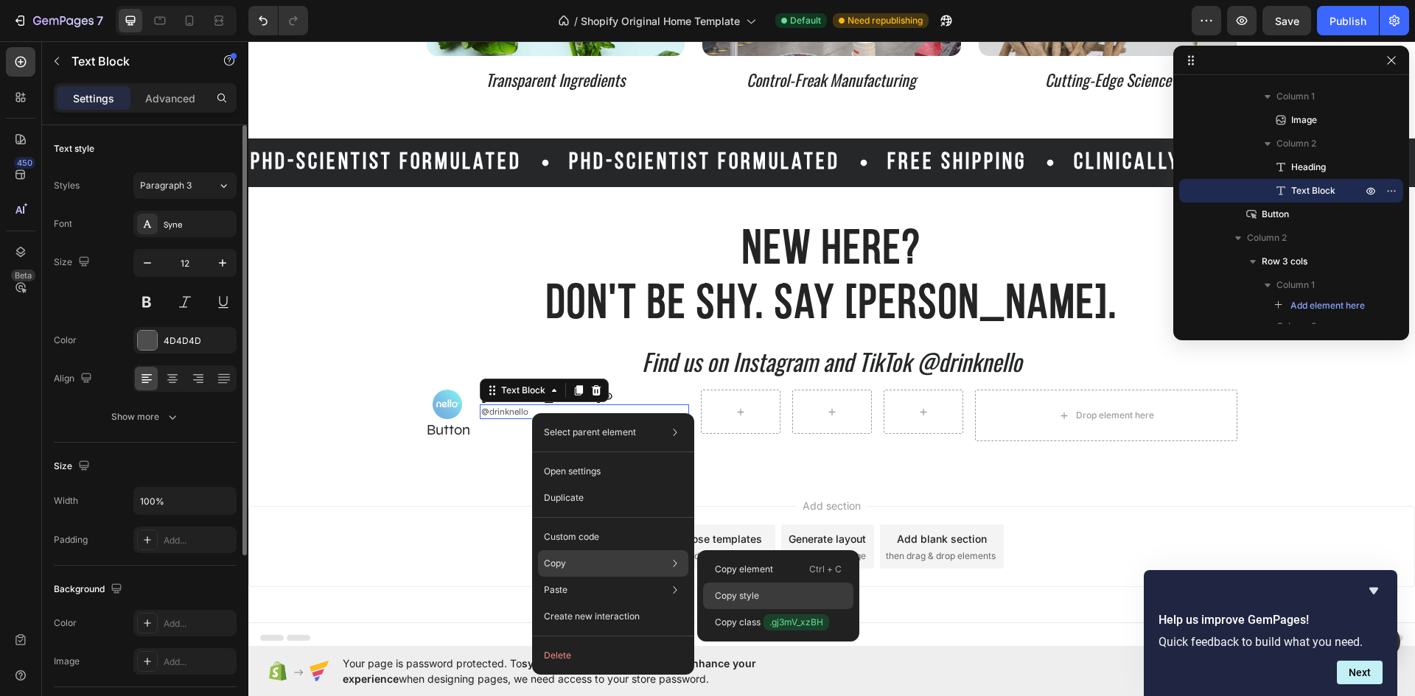
click at [767, 585] on div "Copy style" at bounding box center [778, 596] width 150 height 27
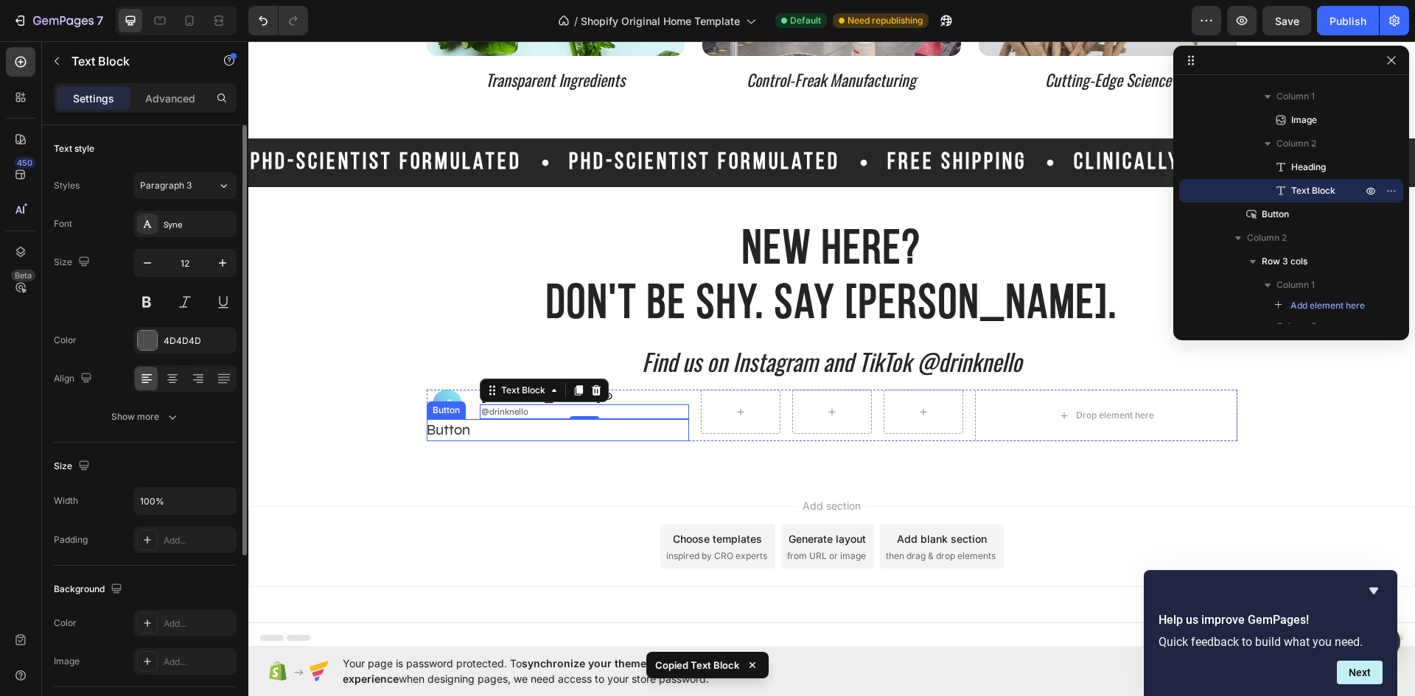
click at [478, 424] on div "Button Button" at bounding box center [558, 430] width 262 height 22
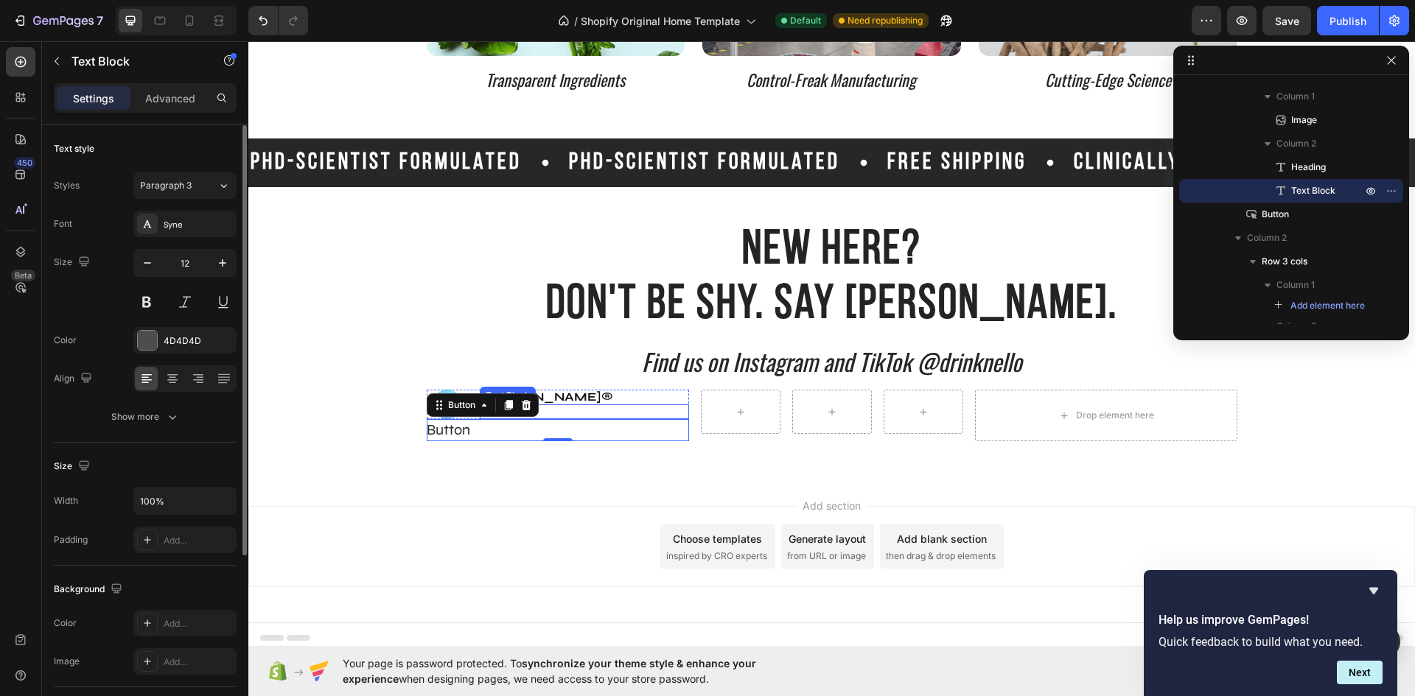
click at [577, 407] on p "@drinknello" at bounding box center [584, 412] width 206 height 12
click at [521, 413] on p "@drinknello" at bounding box center [584, 412] width 206 height 12
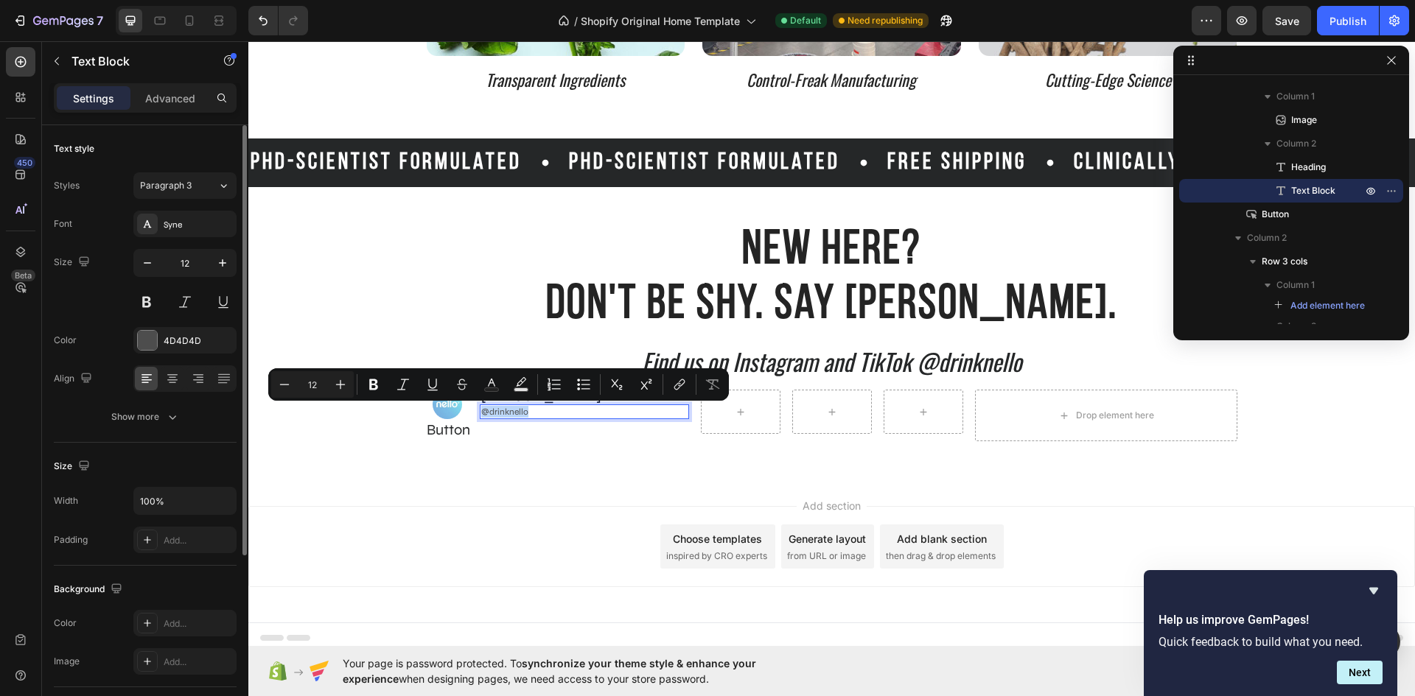
drag, startPoint x: 521, startPoint y: 413, endPoint x: 474, endPoint y: 415, distance: 47.2
click at [480, 415] on div "@drinknello" at bounding box center [584, 411] width 208 height 15
copy p "@drinknello"
click at [464, 433] on p "Button" at bounding box center [448, 430] width 43 height 22
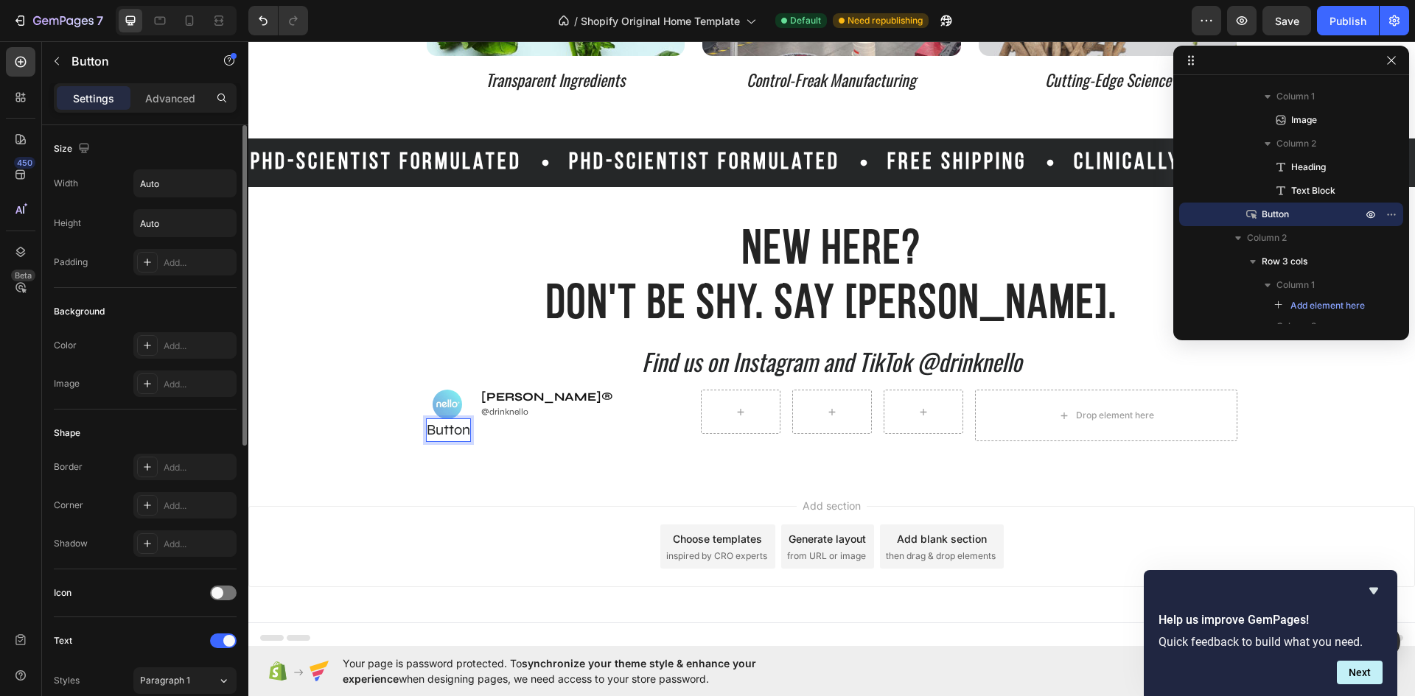
click at [463, 430] on p "Button" at bounding box center [448, 430] width 43 height 22
drag, startPoint x: 463, startPoint y: 430, endPoint x: 424, endPoint y: 430, distance: 38.3
click at [427, 430] on p "Button" at bounding box center [448, 430] width 43 height 22
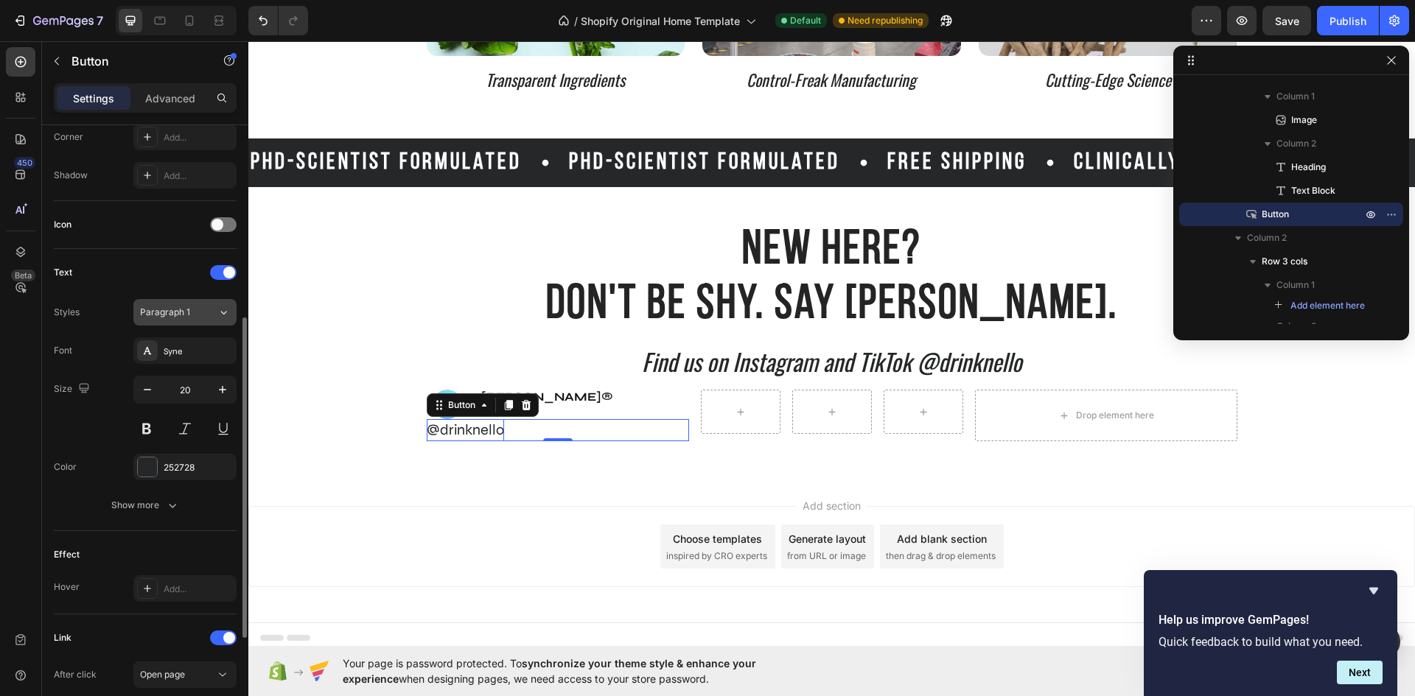
click at [203, 311] on div "Paragraph 1" at bounding box center [178, 312] width 77 height 13
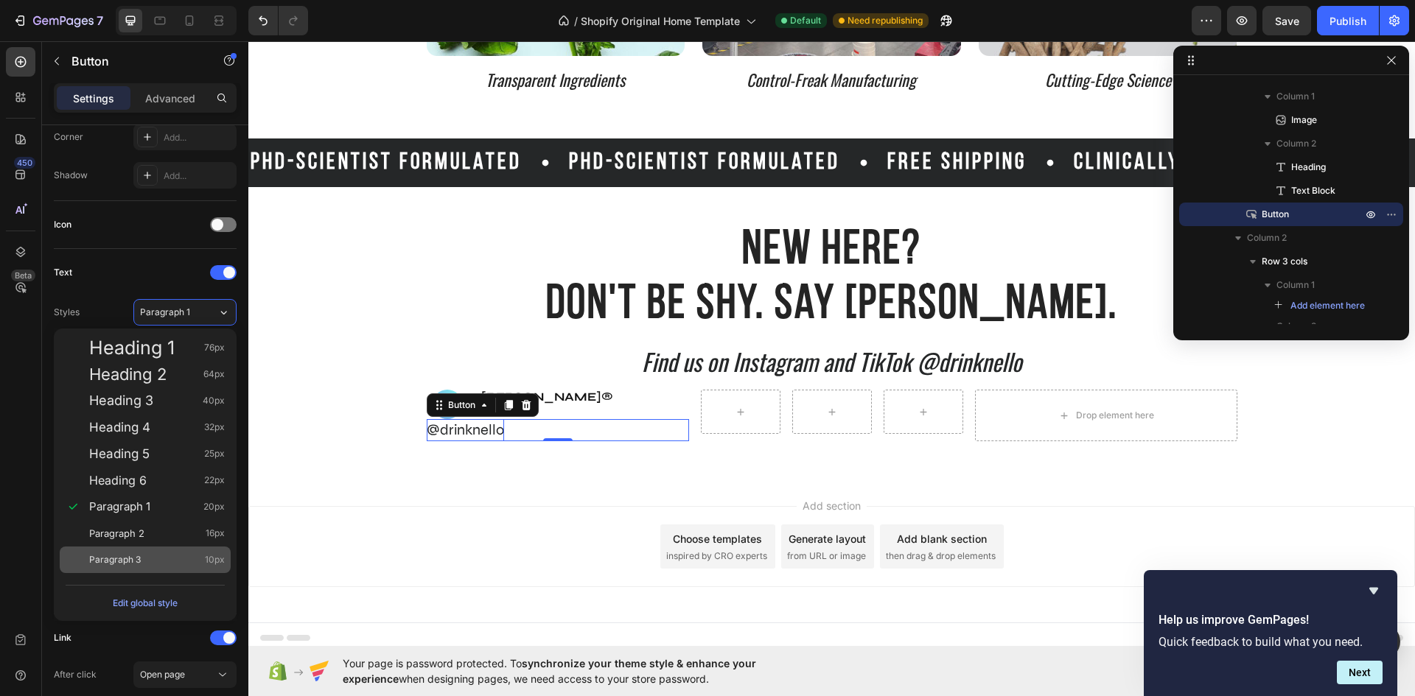
click at [158, 558] on div "Paragraph 3 10px" at bounding box center [157, 560] width 136 height 15
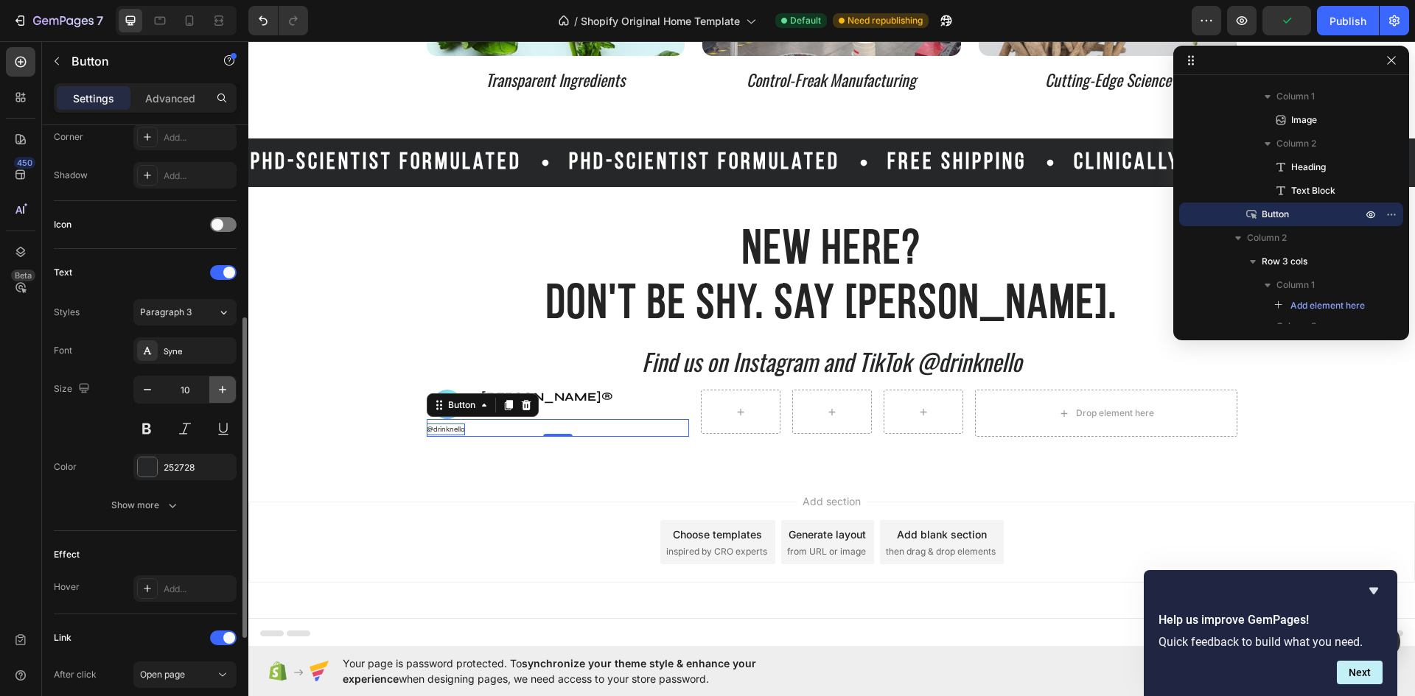
click at [220, 385] on icon "button" at bounding box center [222, 389] width 15 height 15
type input "12"
click at [470, 427] on div "@drinknello Button 0" at bounding box center [558, 428] width 262 height 18
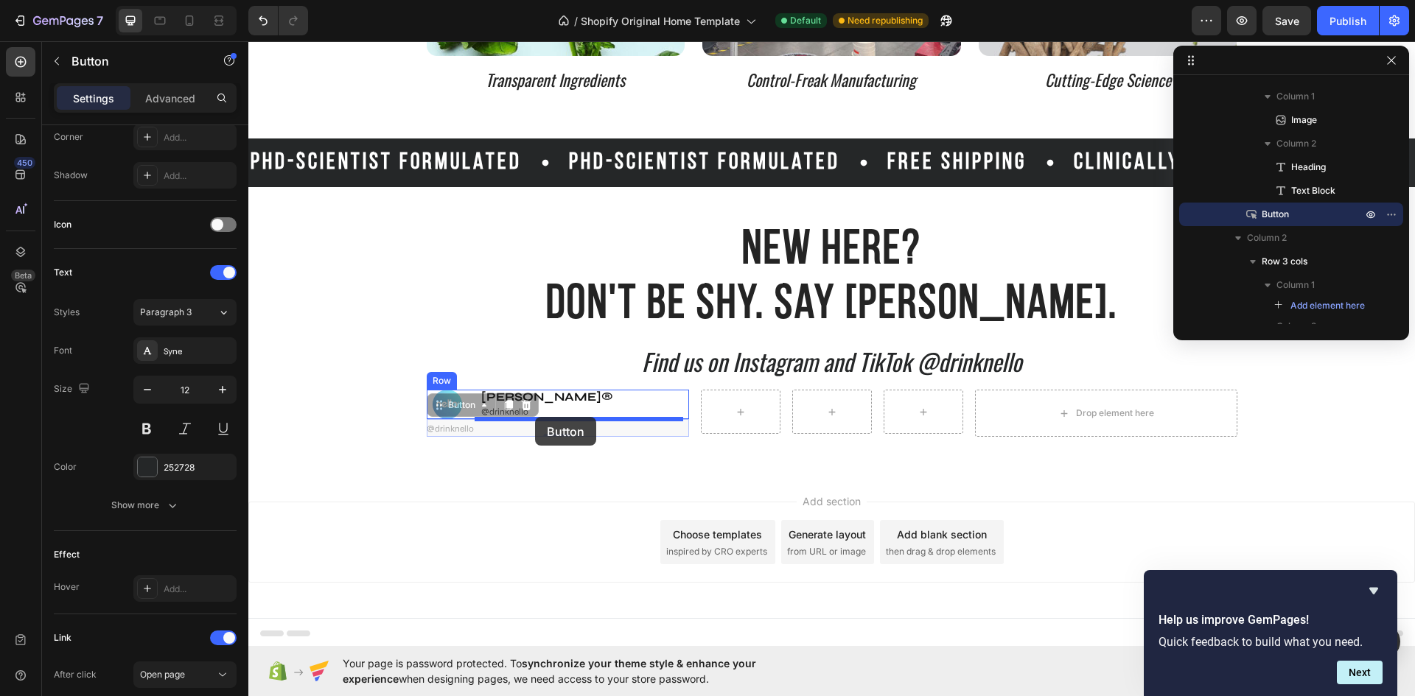
drag, startPoint x: 436, startPoint y: 407, endPoint x: 535, endPoint y: 417, distance: 99.2
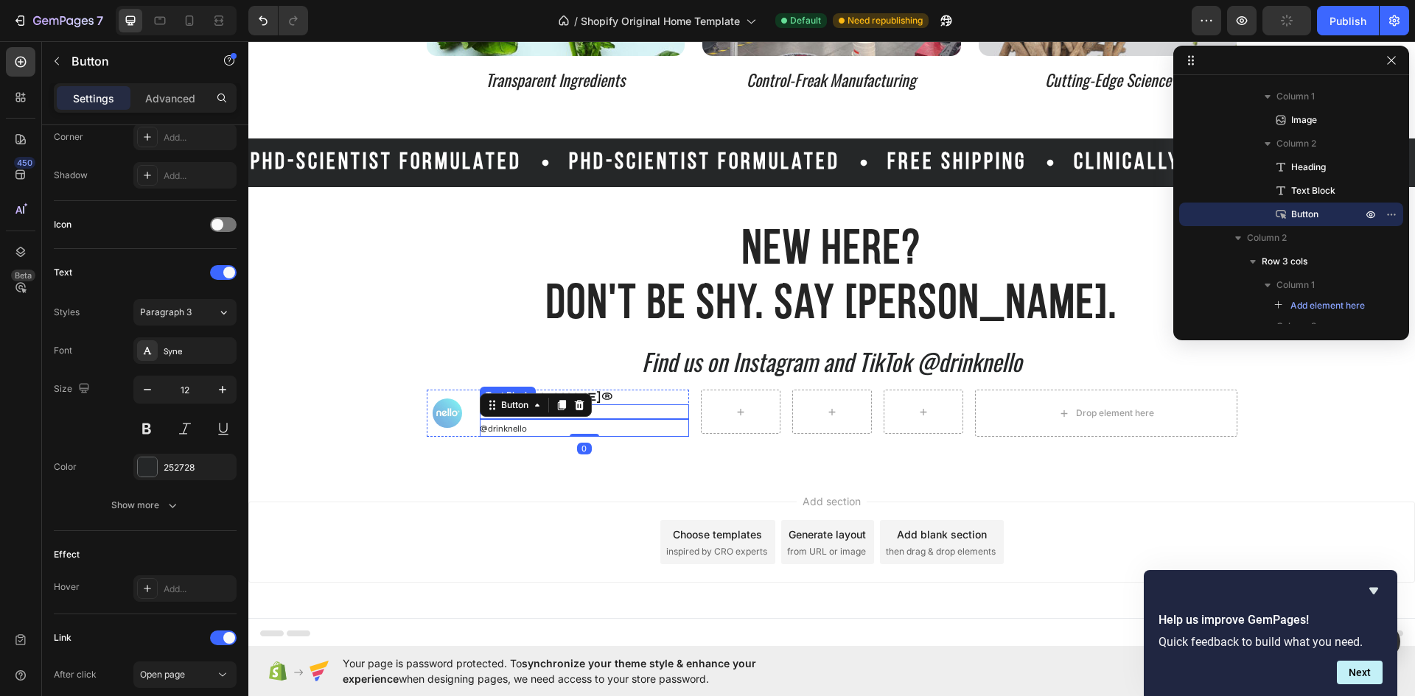
click at [595, 412] on p "@drinknello" at bounding box center [584, 412] width 206 height 12
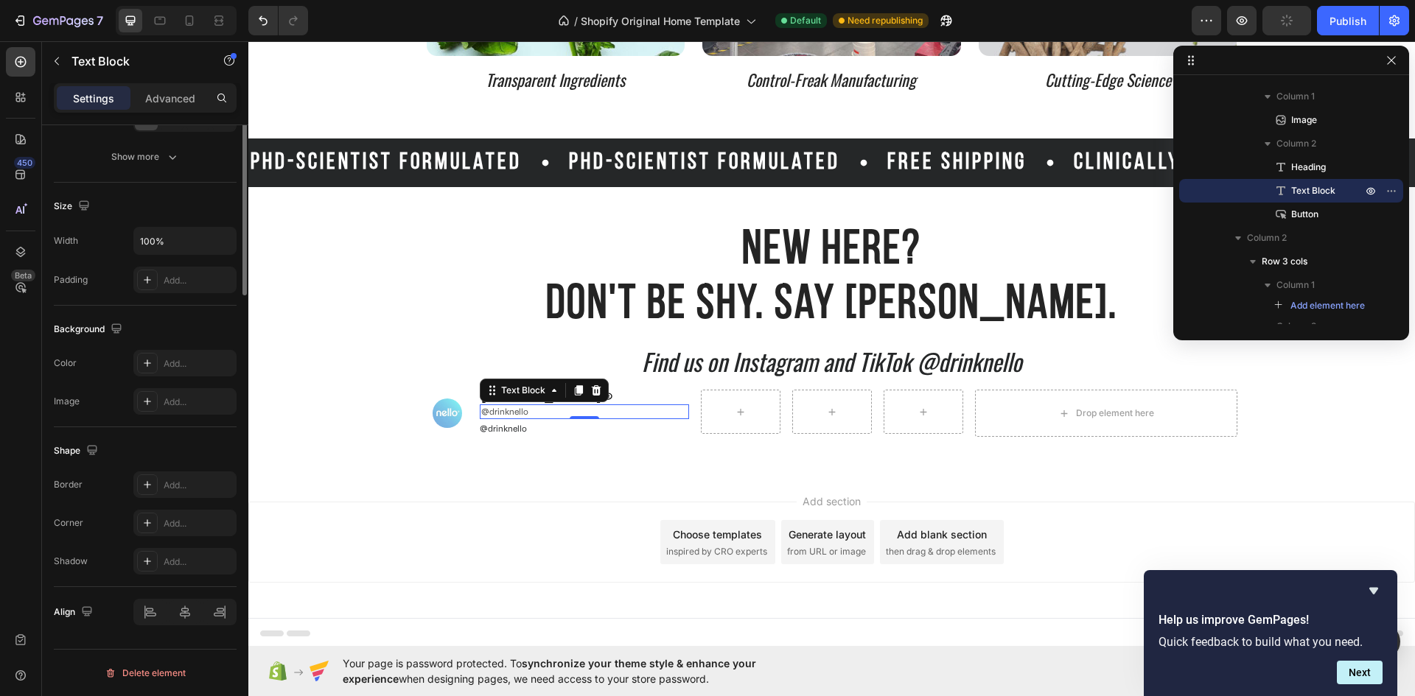
scroll to position [0, 0]
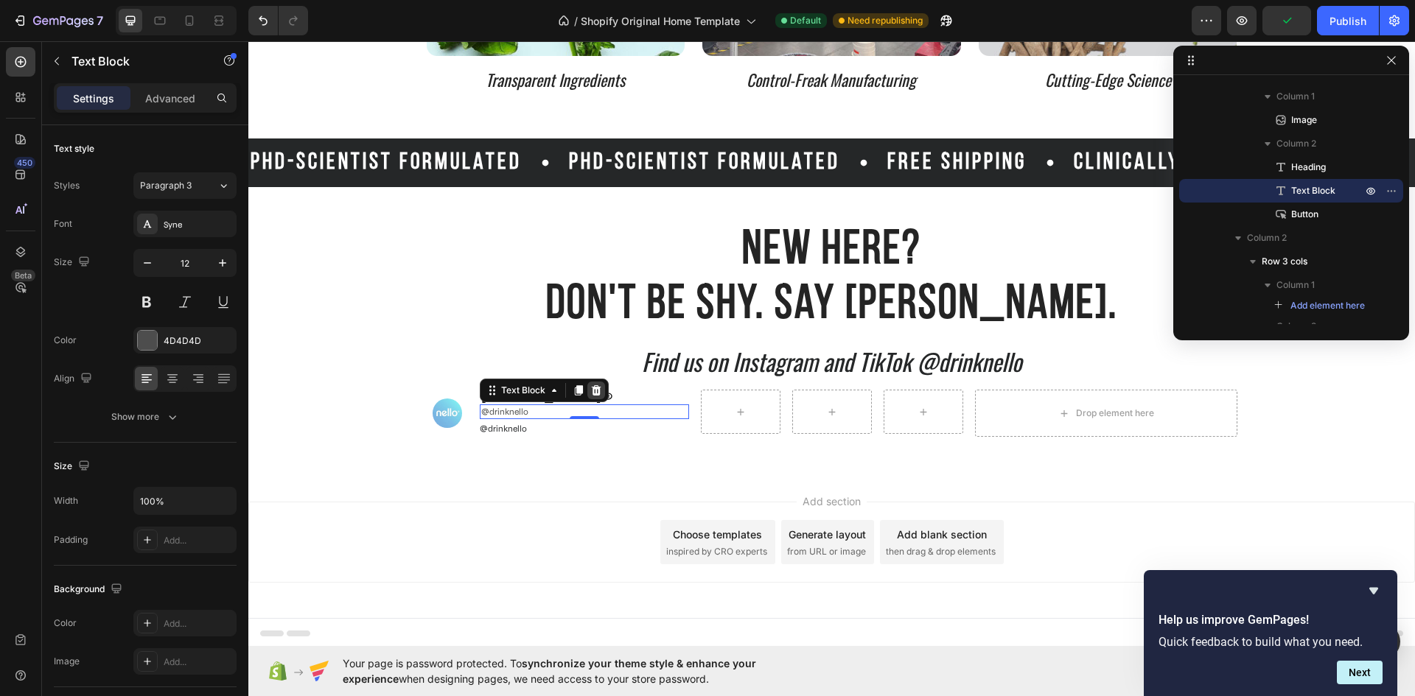
click at [592, 391] on icon at bounding box center [597, 390] width 10 height 10
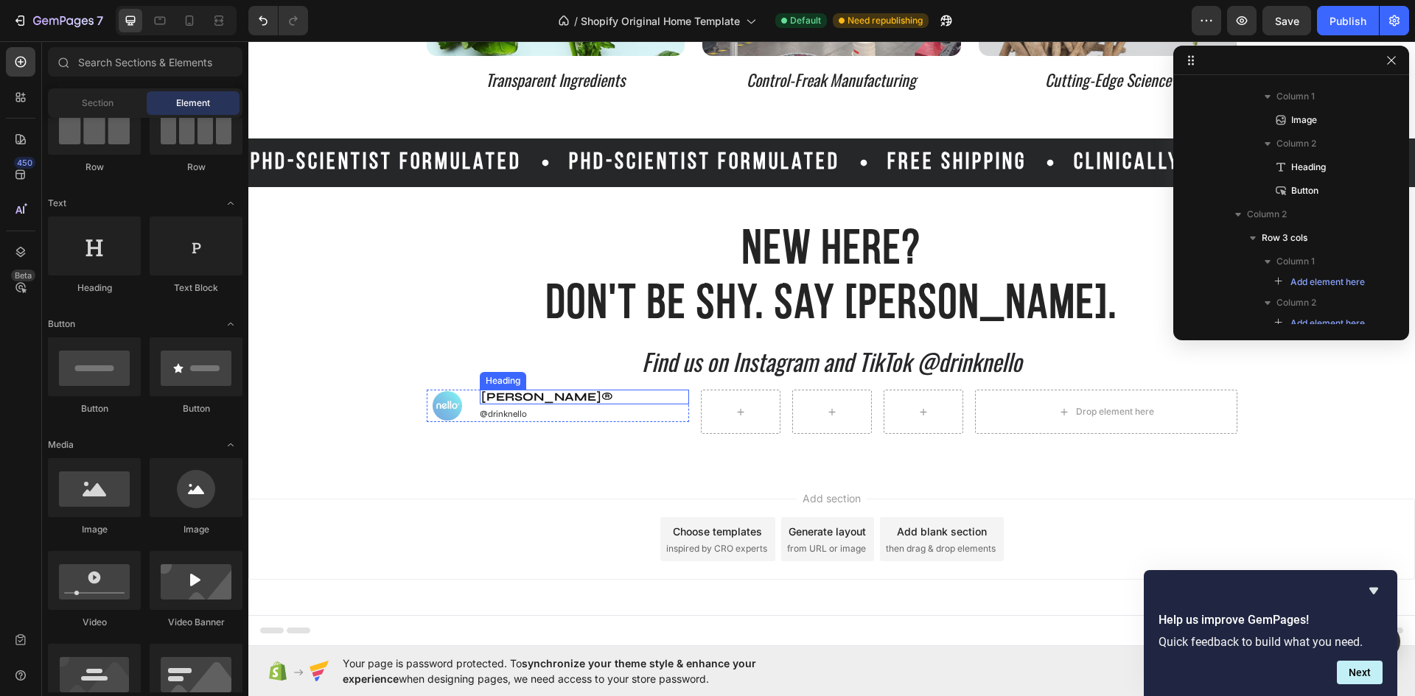
click at [495, 399] on p "[PERSON_NAME]®" at bounding box center [584, 397] width 206 height 12
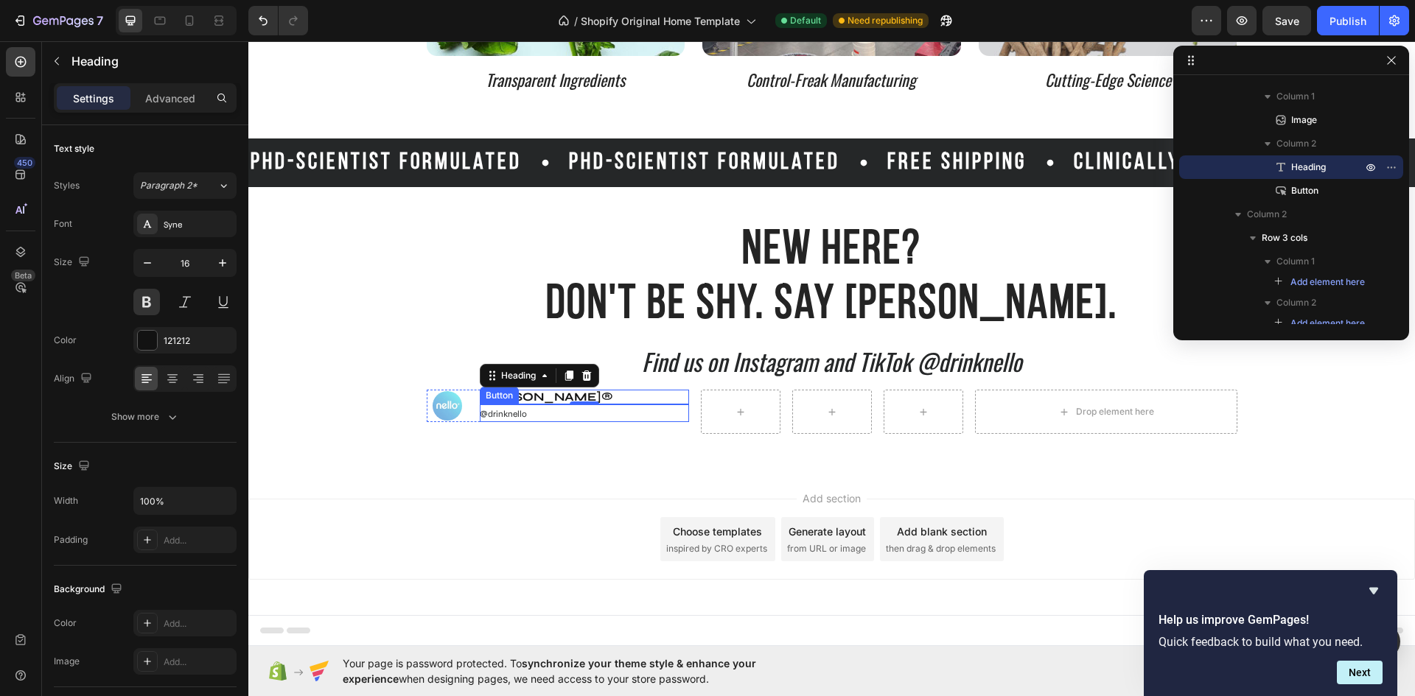
click at [523, 416] on div "@drinknello Button" at bounding box center [584, 413] width 208 height 18
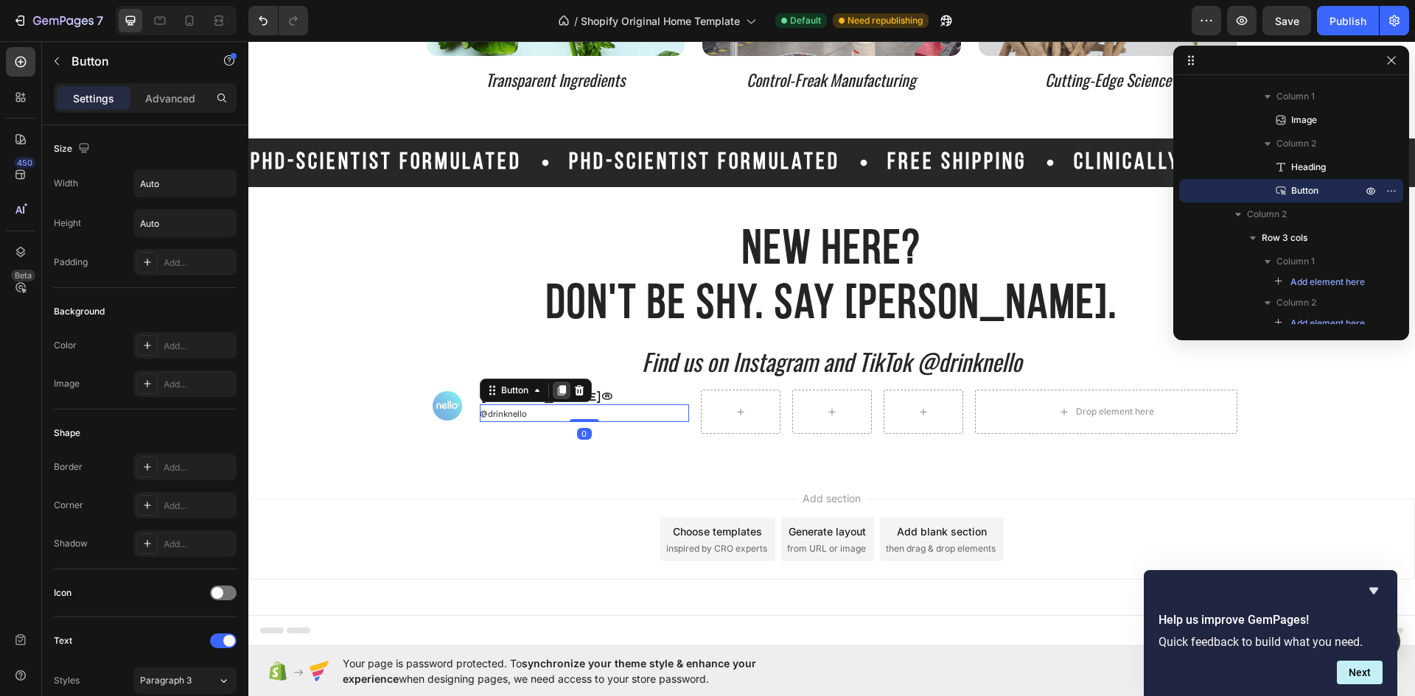
click at [555, 390] on icon at bounding box center [561, 391] width 12 height 12
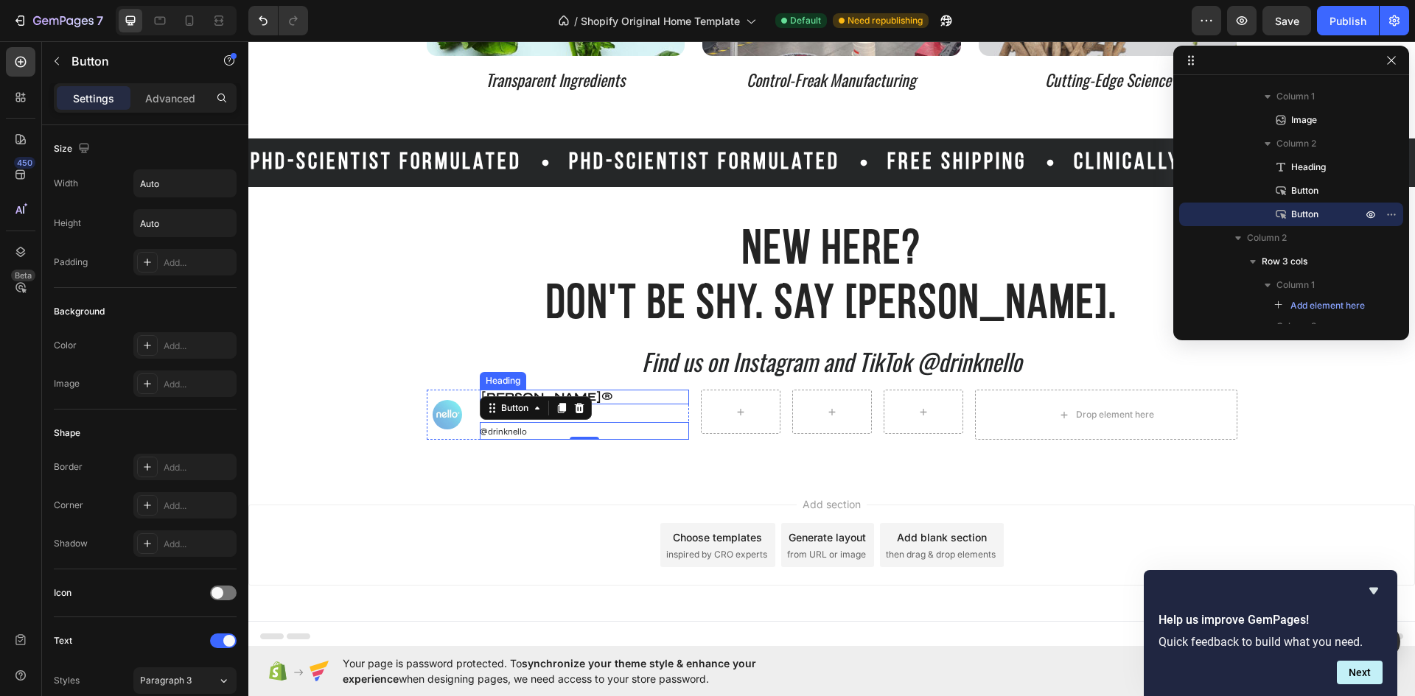
click at [598, 394] on p "[PERSON_NAME]®" at bounding box center [584, 397] width 206 height 12
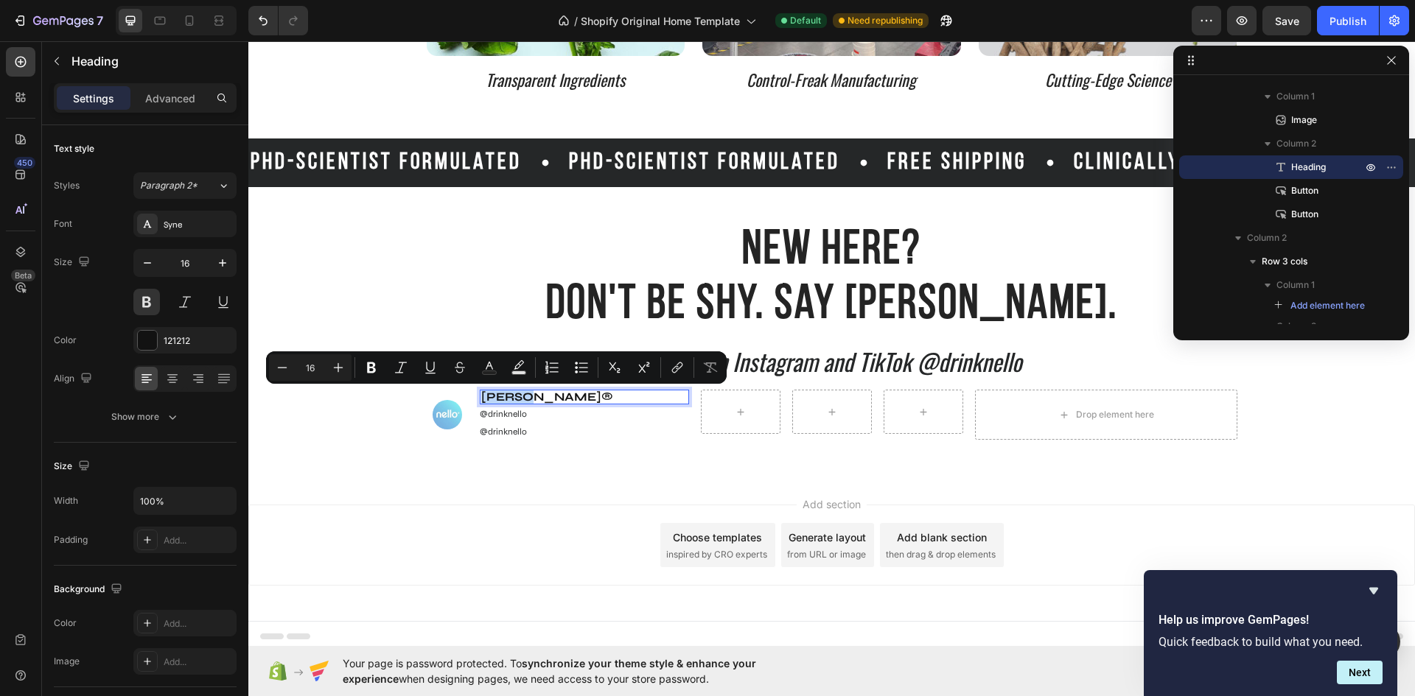
drag, startPoint x: 519, startPoint y: 398, endPoint x: 479, endPoint y: 396, distance: 39.8
click at [481, 396] on p "[PERSON_NAME]®" at bounding box center [584, 397] width 206 height 12
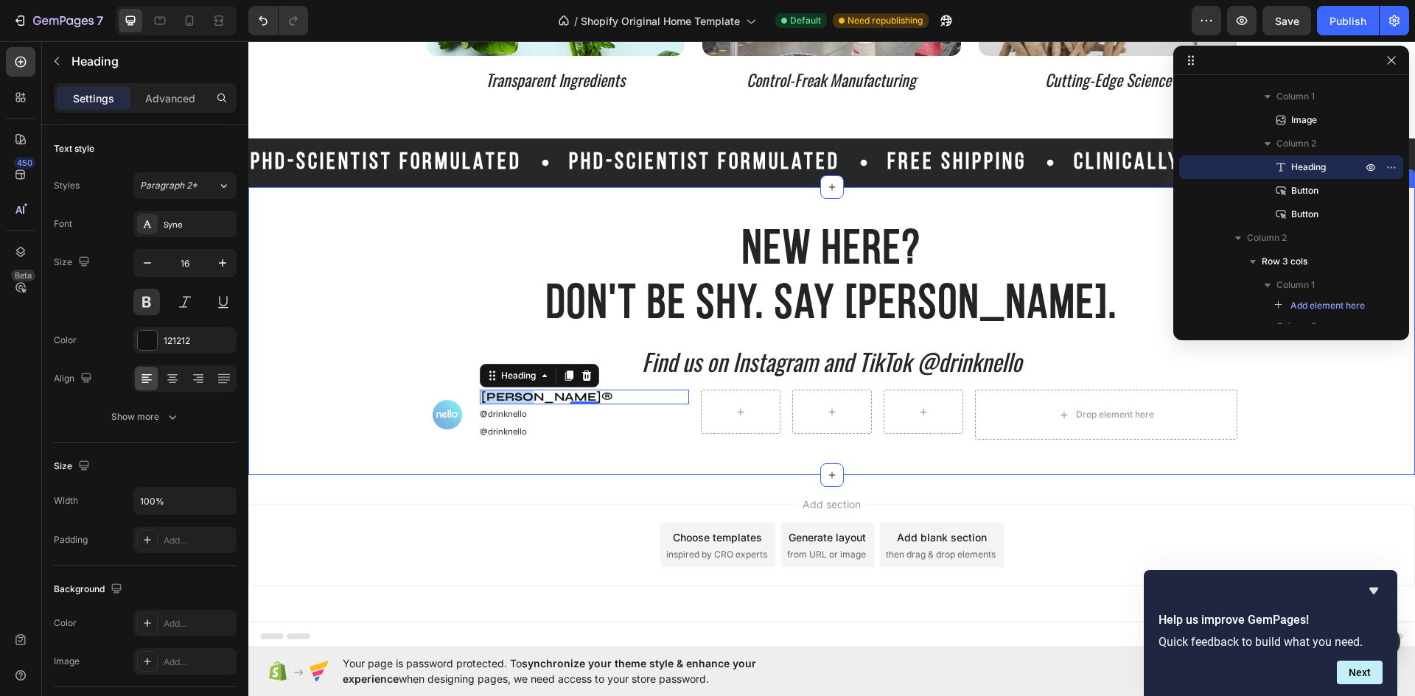
click at [408, 388] on div "New Here? Don't Be Shy. Say Nello. Heading Find us on Instagram and TikTok @dri…" at bounding box center [831, 330] width 1166 height 217
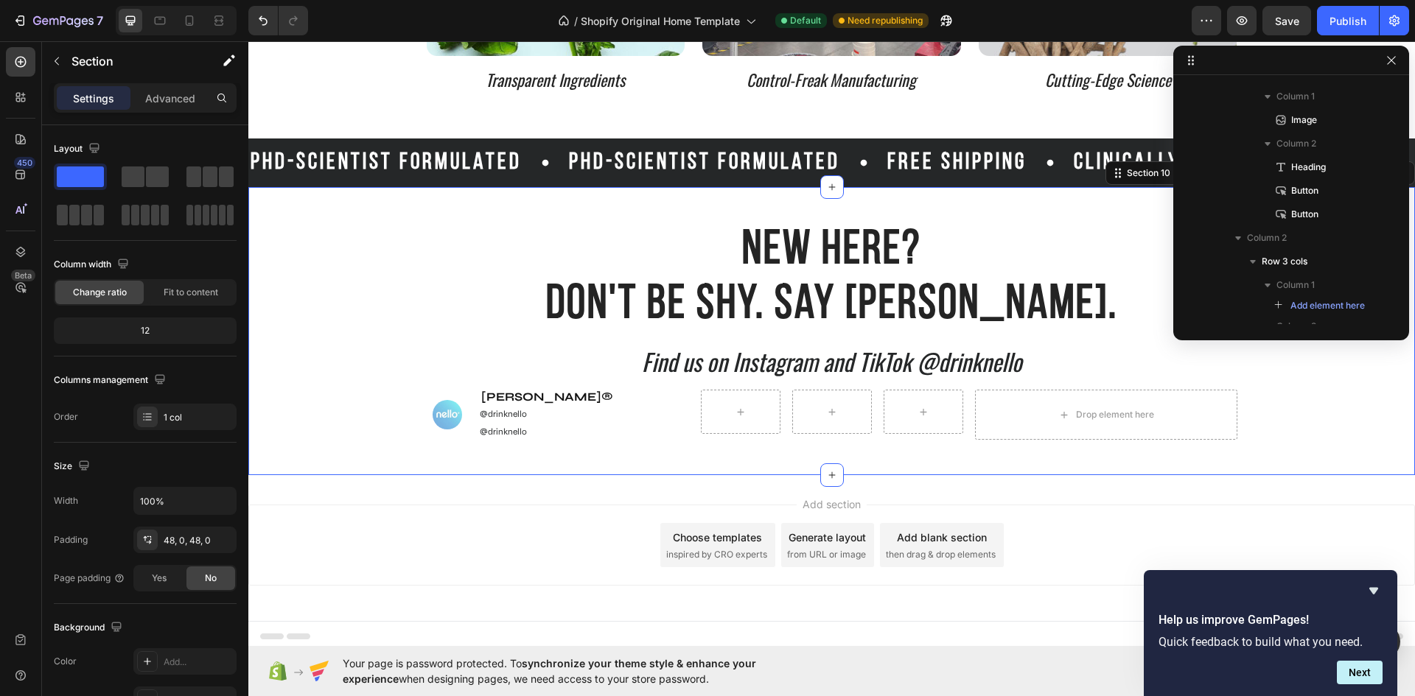
scroll to position [114, 0]
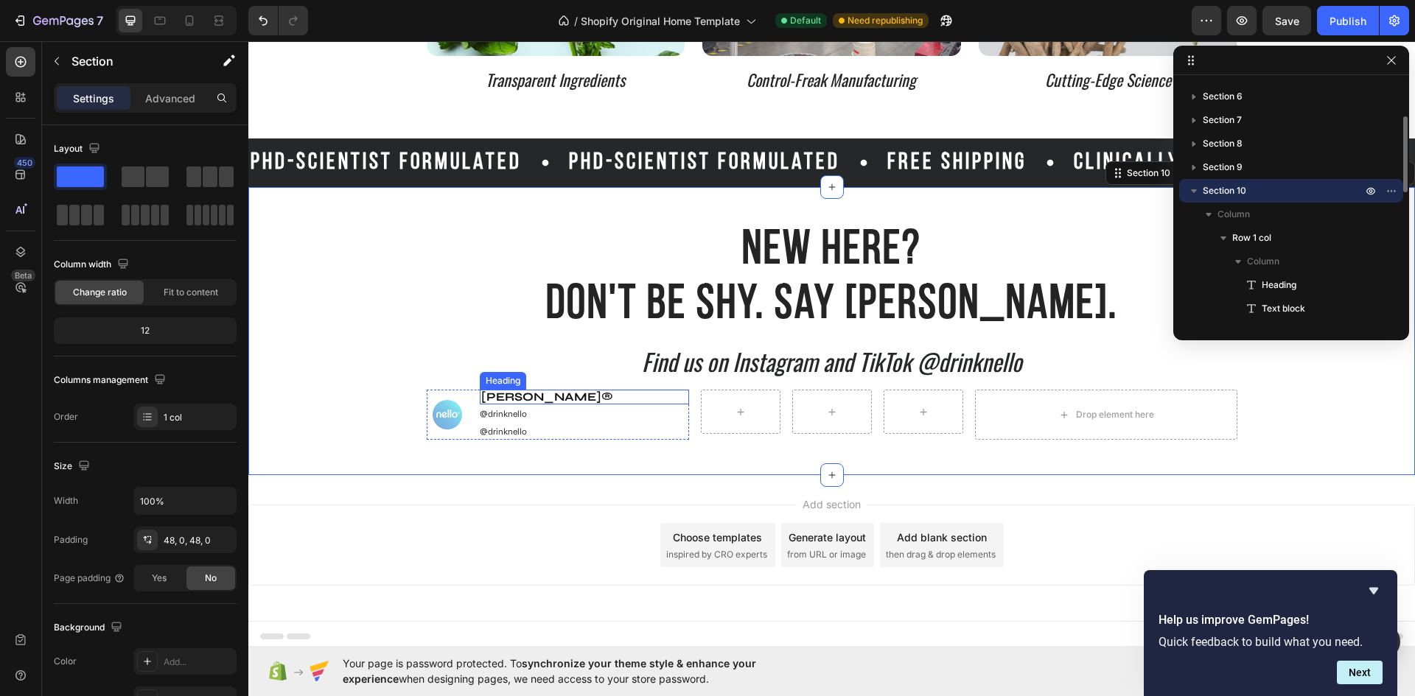
click at [510, 400] on p "[PERSON_NAME]®" at bounding box center [584, 397] width 206 height 12
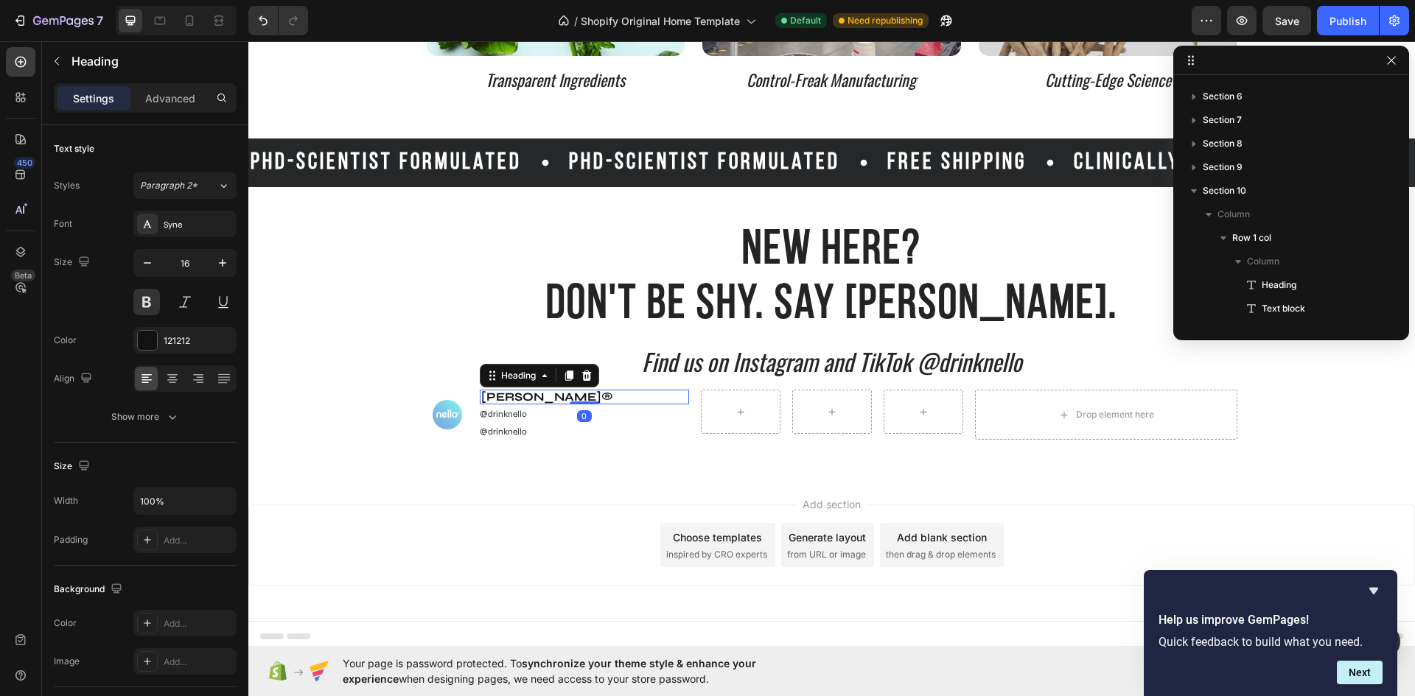
scroll to position [397, 0]
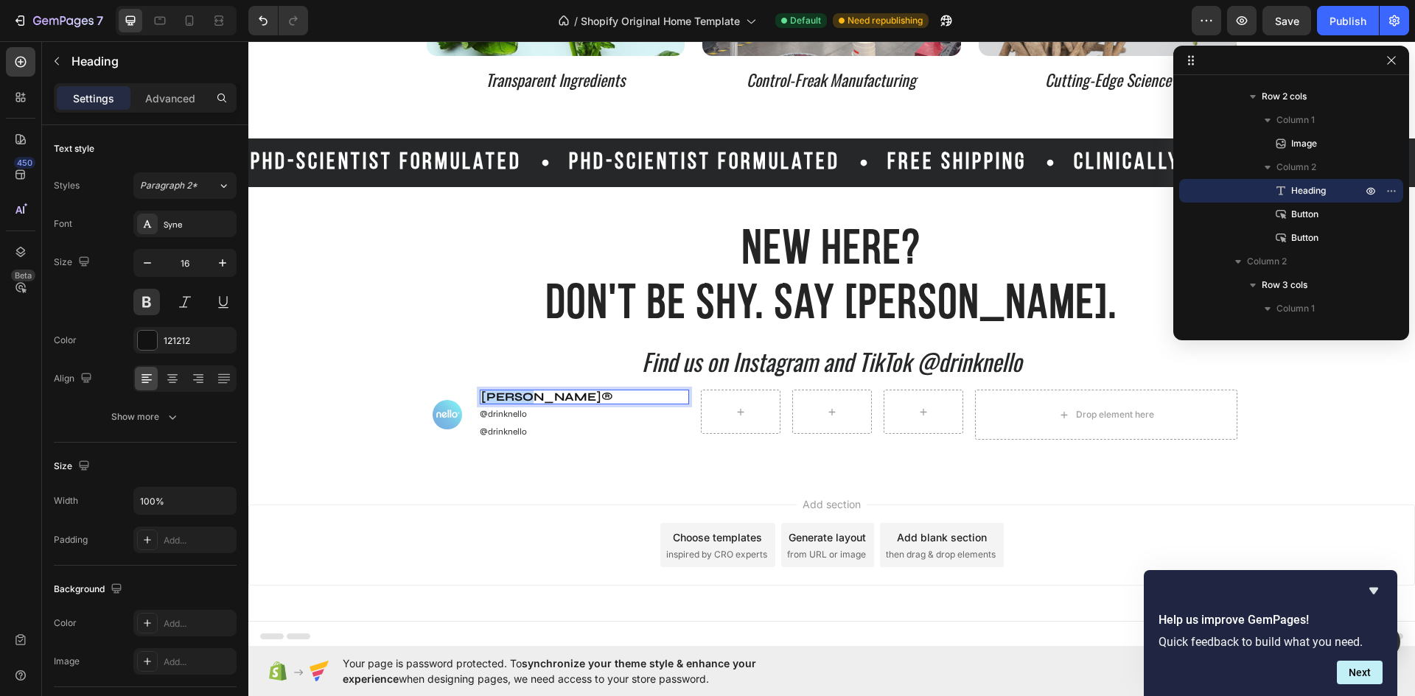
drag, startPoint x: 520, startPoint y: 400, endPoint x: 474, endPoint y: 399, distance: 45.7
click at [480, 399] on h2 "[PERSON_NAME]®" at bounding box center [584, 397] width 208 height 15
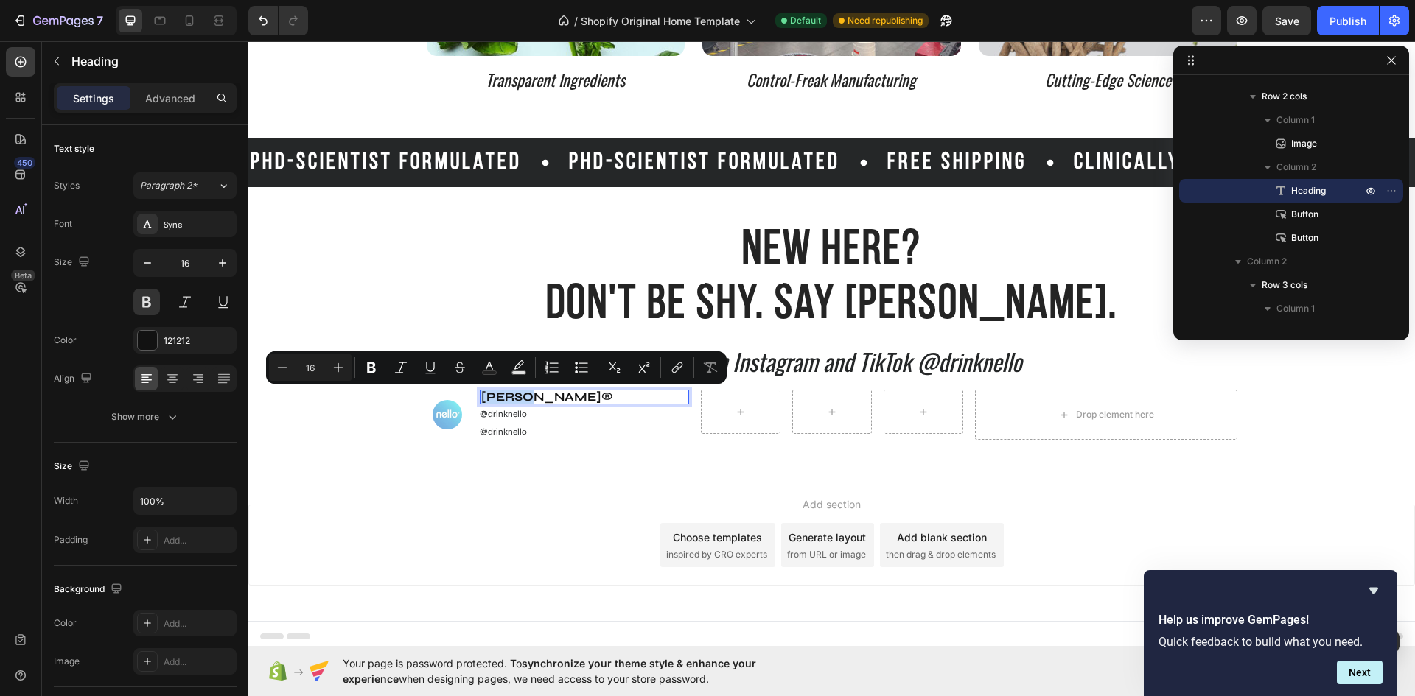
copy p "[PERSON_NAME]®"
click at [518, 429] on p "@drinknello" at bounding box center [503, 432] width 47 height 12
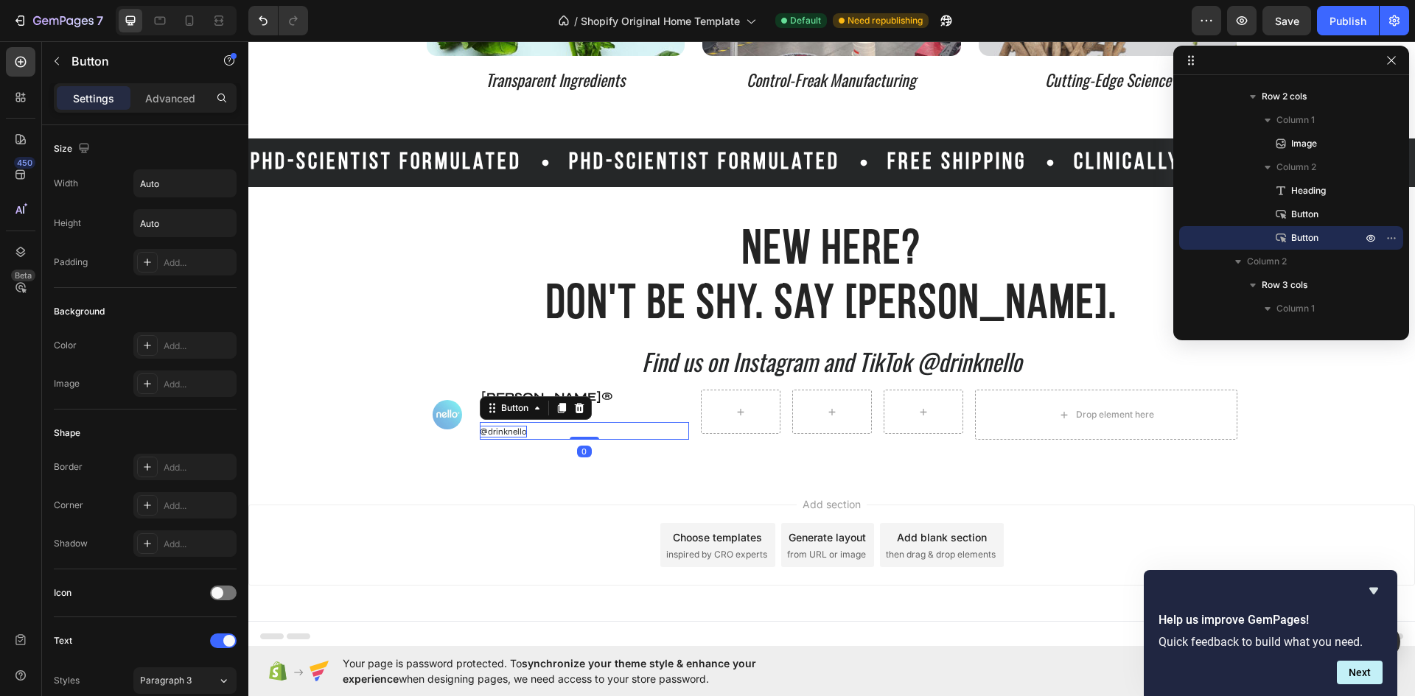
click at [519, 432] on p "@drinknello" at bounding box center [503, 432] width 47 height 12
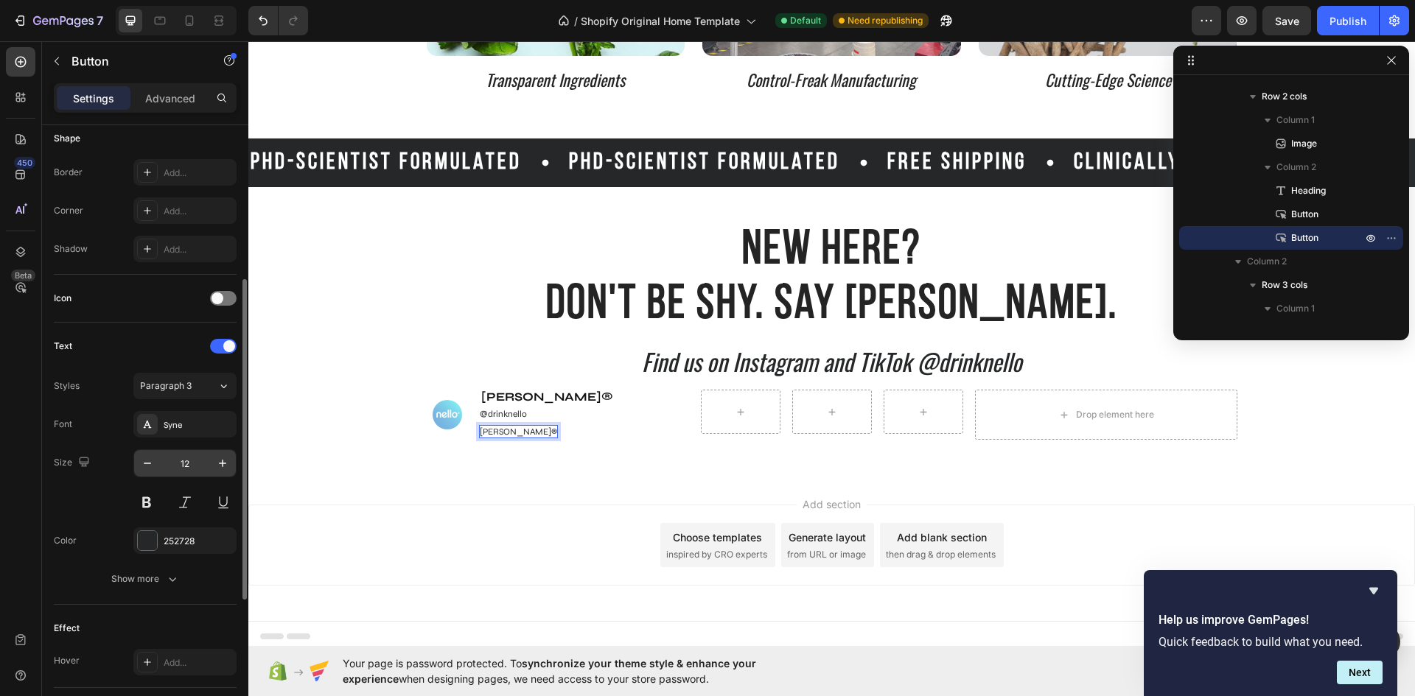
scroll to position [442, 0]
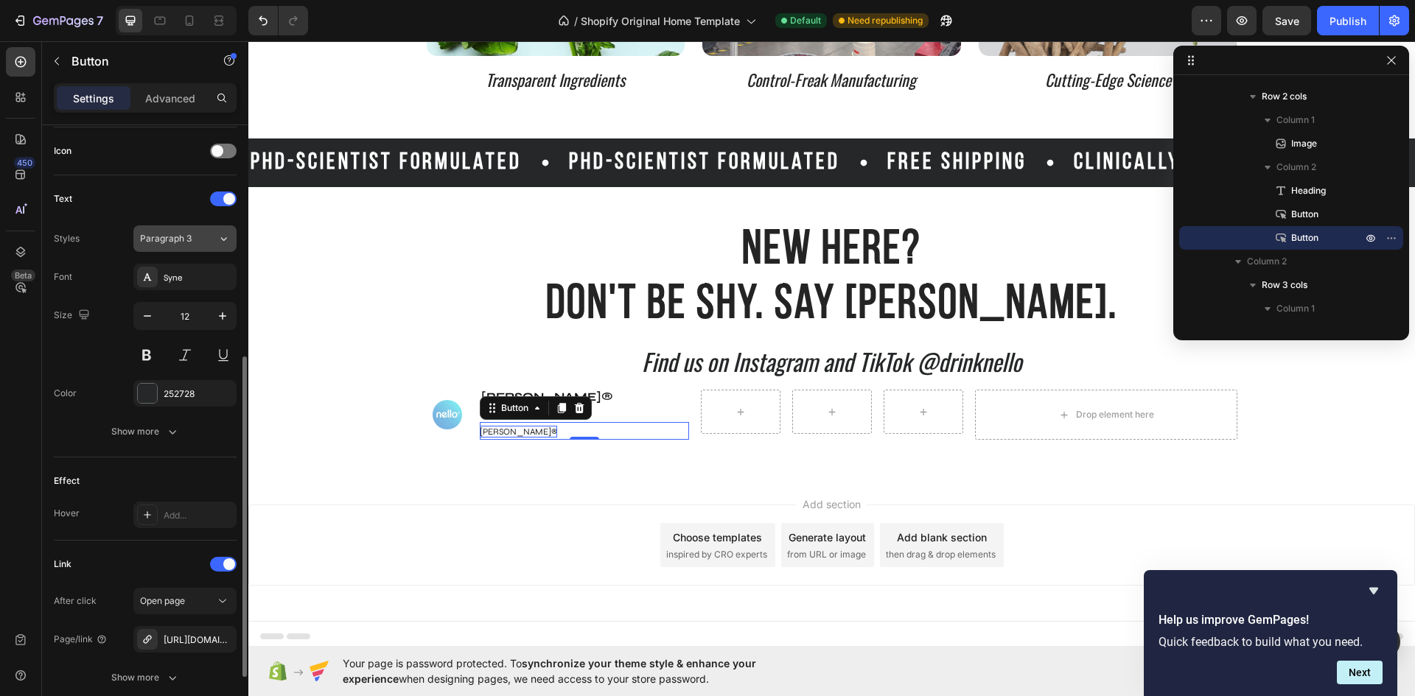
click at [208, 234] on div "Paragraph 3" at bounding box center [178, 238] width 77 height 13
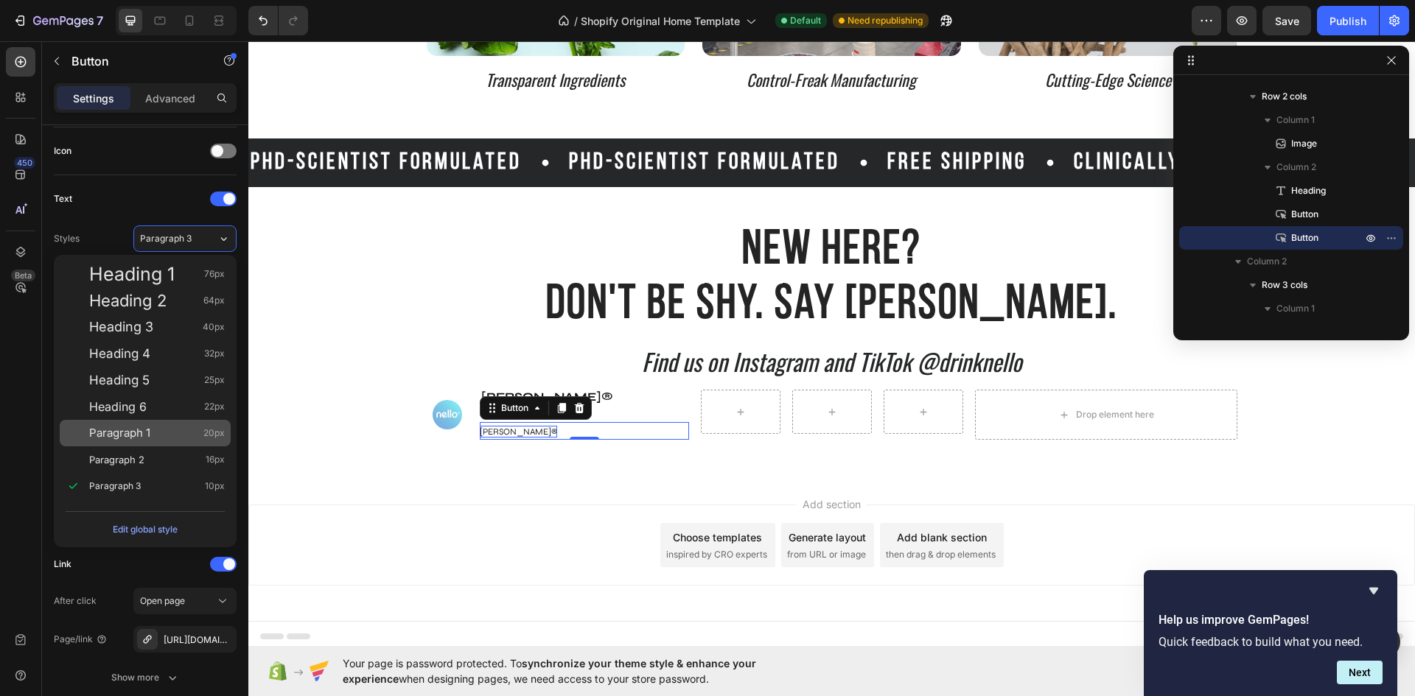
click at [159, 432] on div "Paragraph 1 20px" at bounding box center [157, 433] width 136 height 15
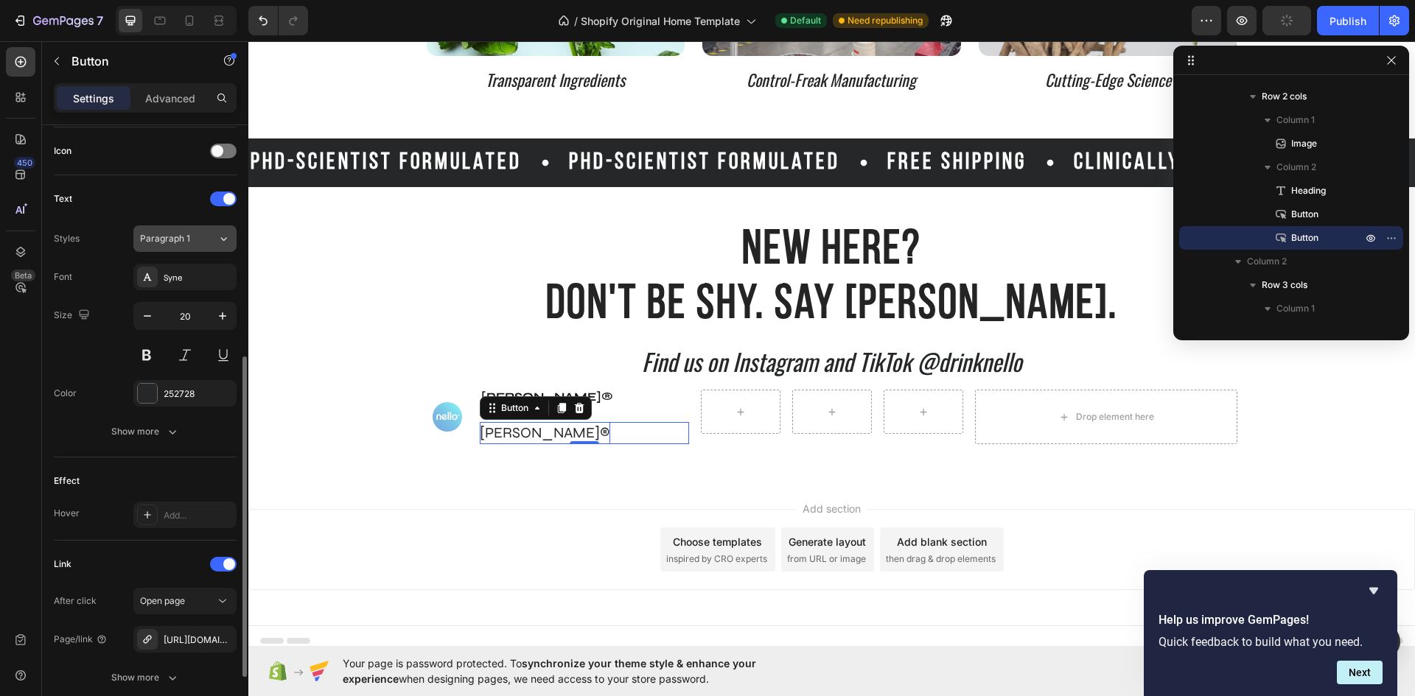
click at [220, 234] on icon at bounding box center [223, 238] width 13 height 15
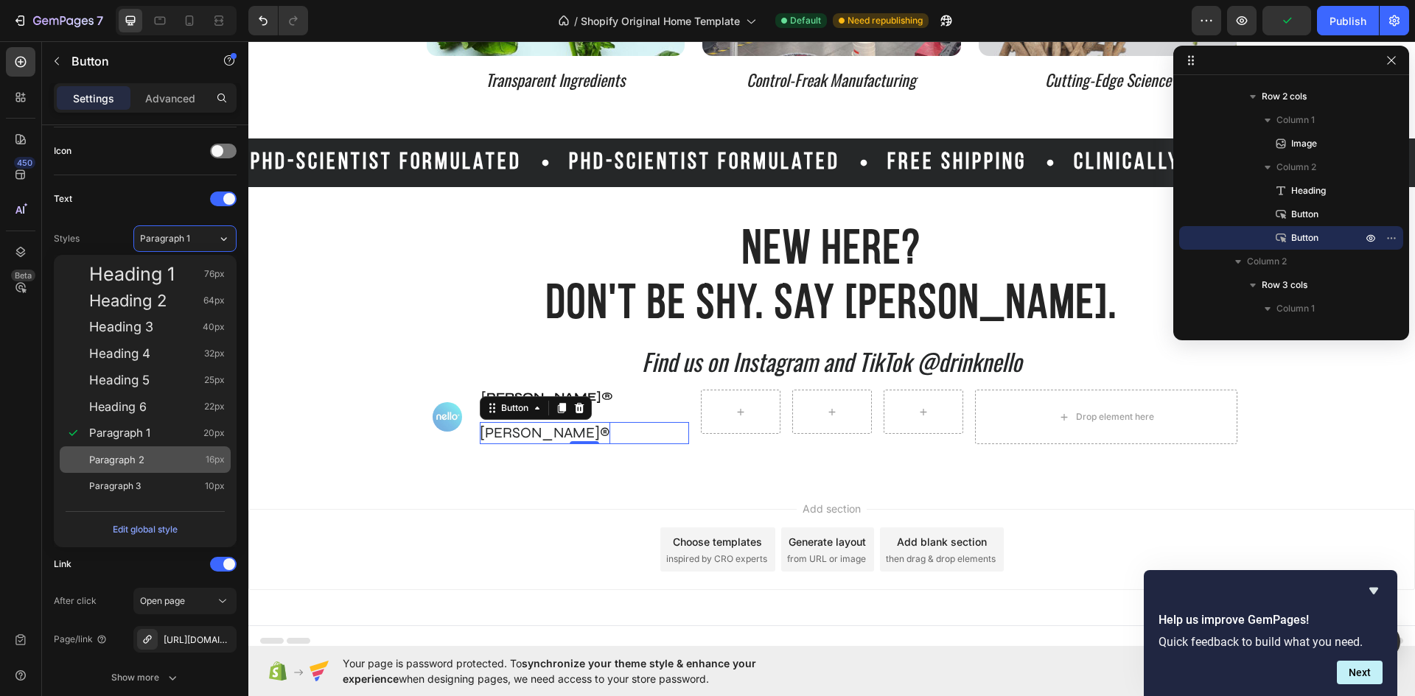
click at [173, 458] on div "Paragraph 2 16px" at bounding box center [157, 459] width 136 height 15
type input "16"
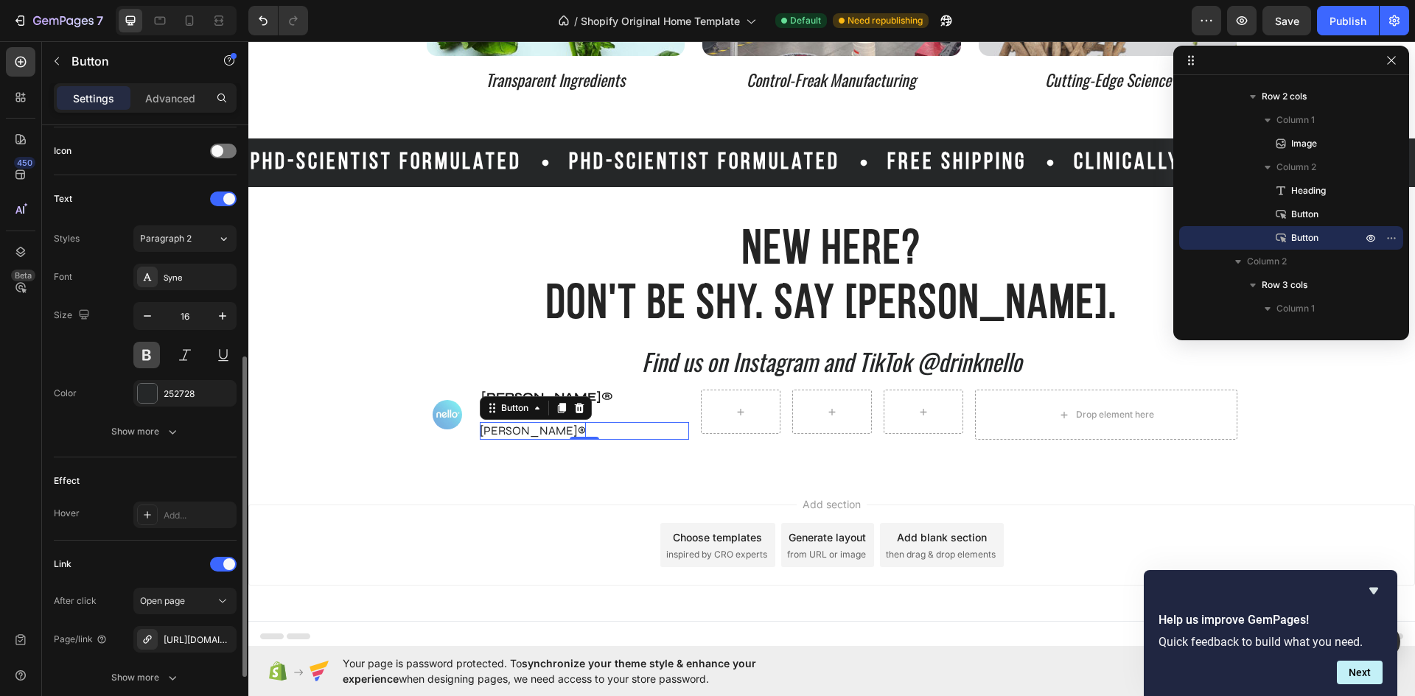
click at [143, 356] on button at bounding box center [146, 355] width 27 height 27
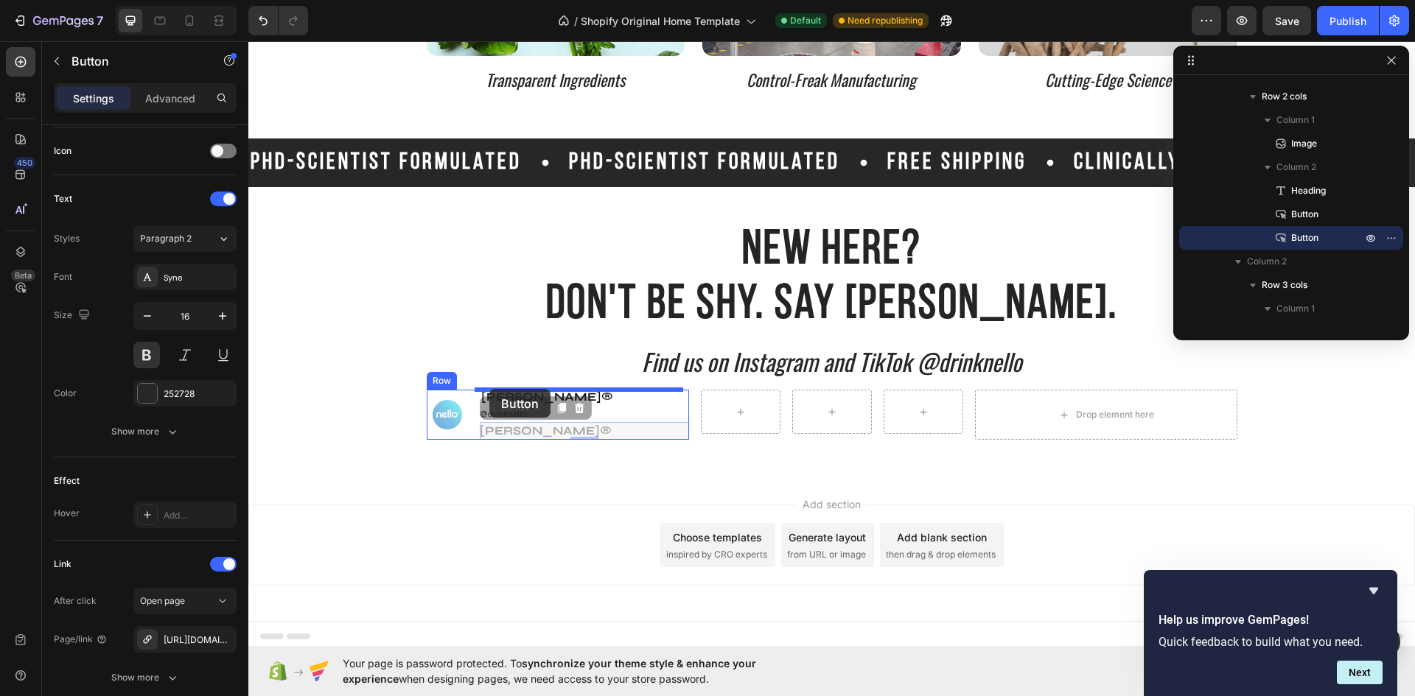
drag, startPoint x: 485, startPoint y: 410, endPoint x: 489, endPoint y: 389, distance: 21.8
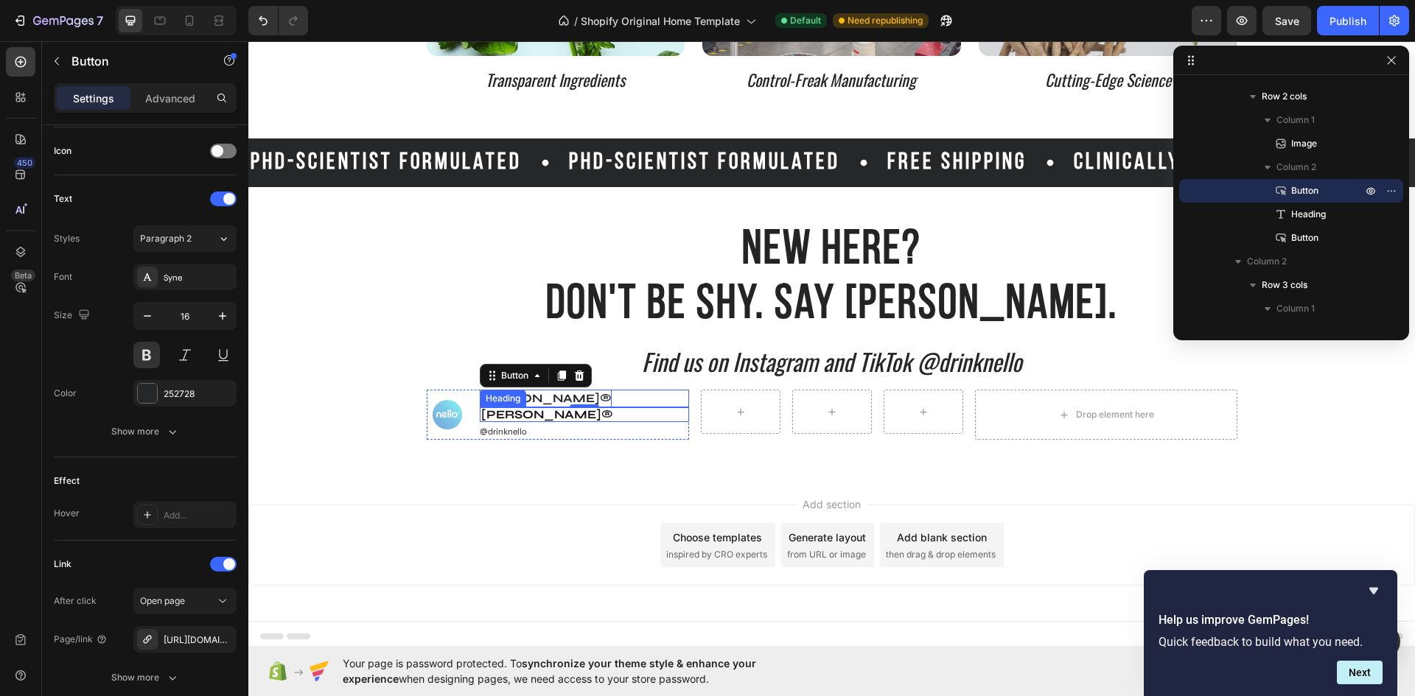
click at [539, 412] on p "[PERSON_NAME]®" at bounding box center [584, 415] width 206 height 12
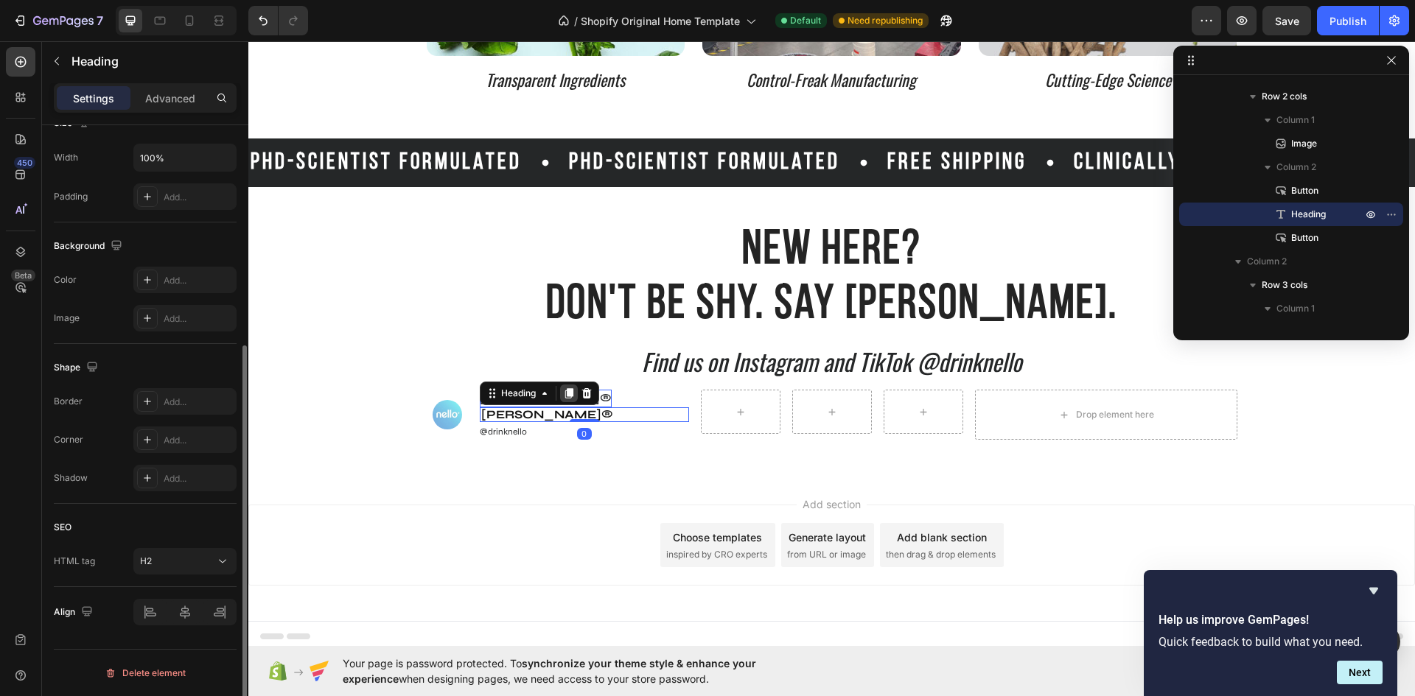
scroll to position [0, 0]
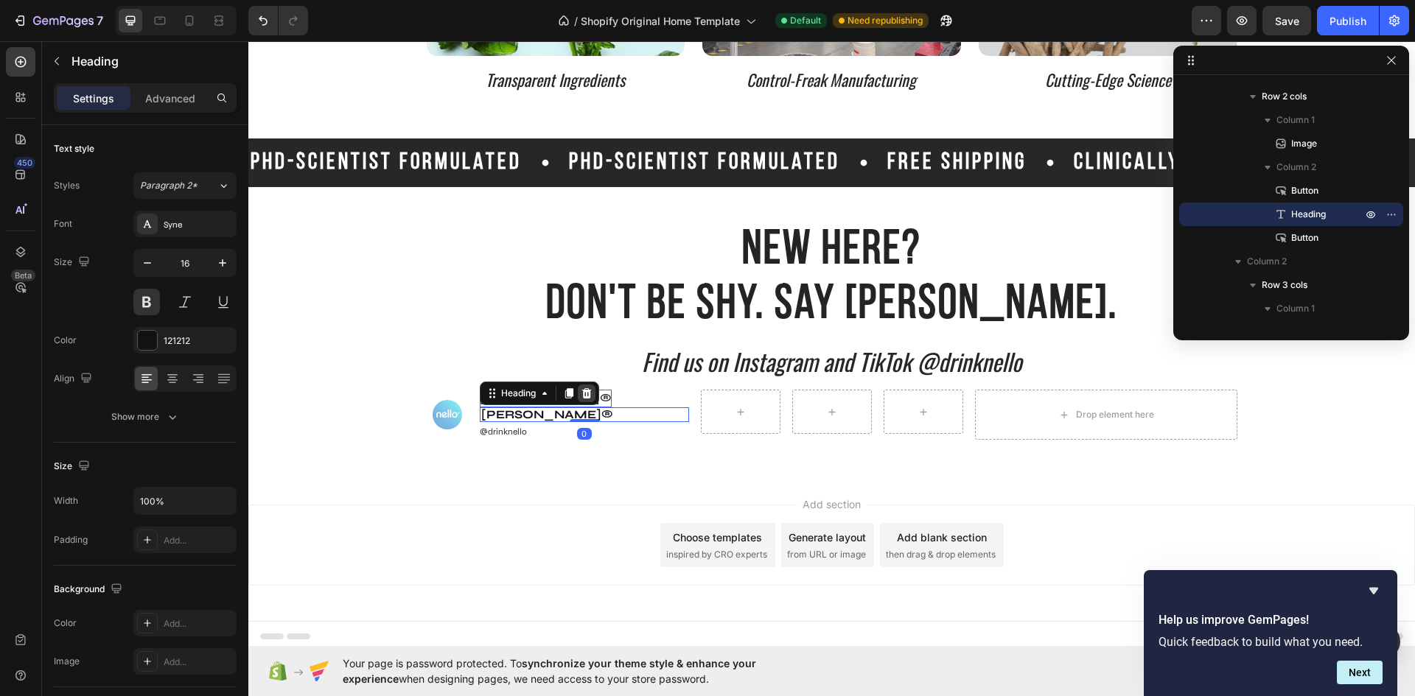
click at [583, 394] on icon at bounding box center [587, 394] width 12 height 12
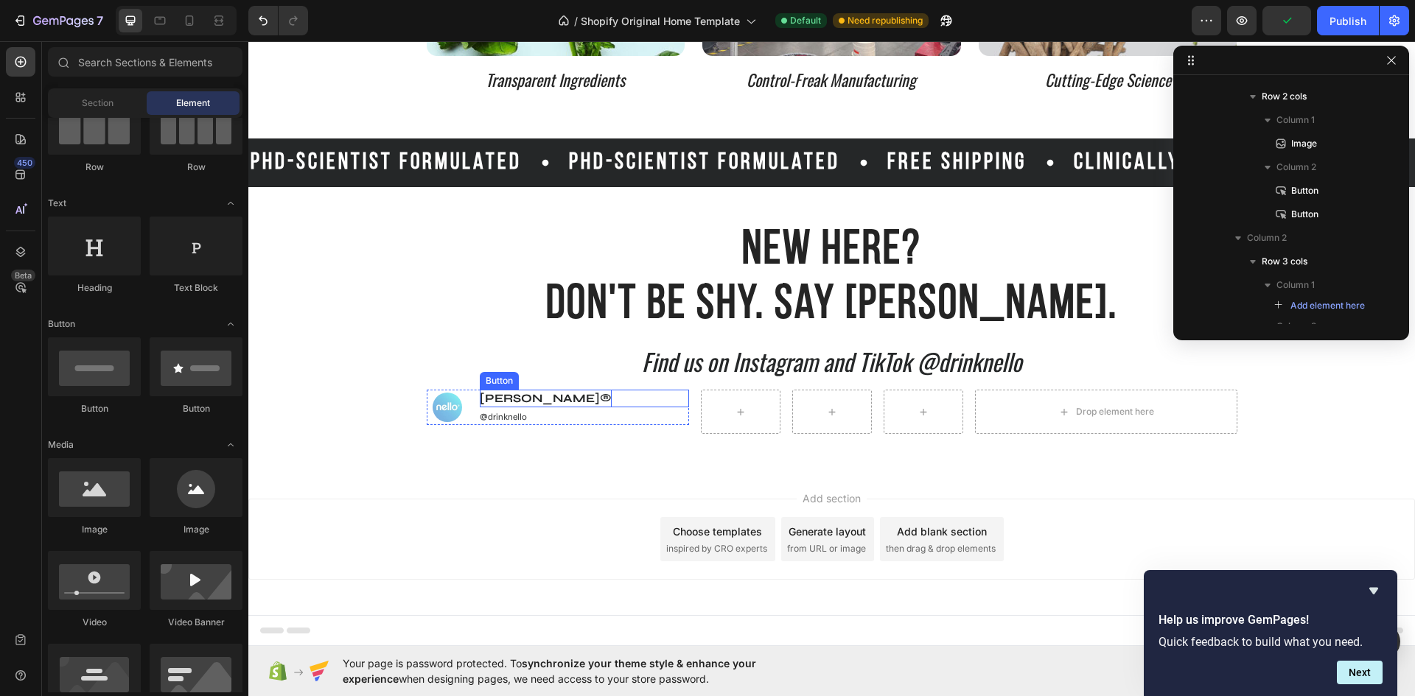
click at [539, 400] on div "nello® Button" at bounding box center [584, 399] width 208 height 18
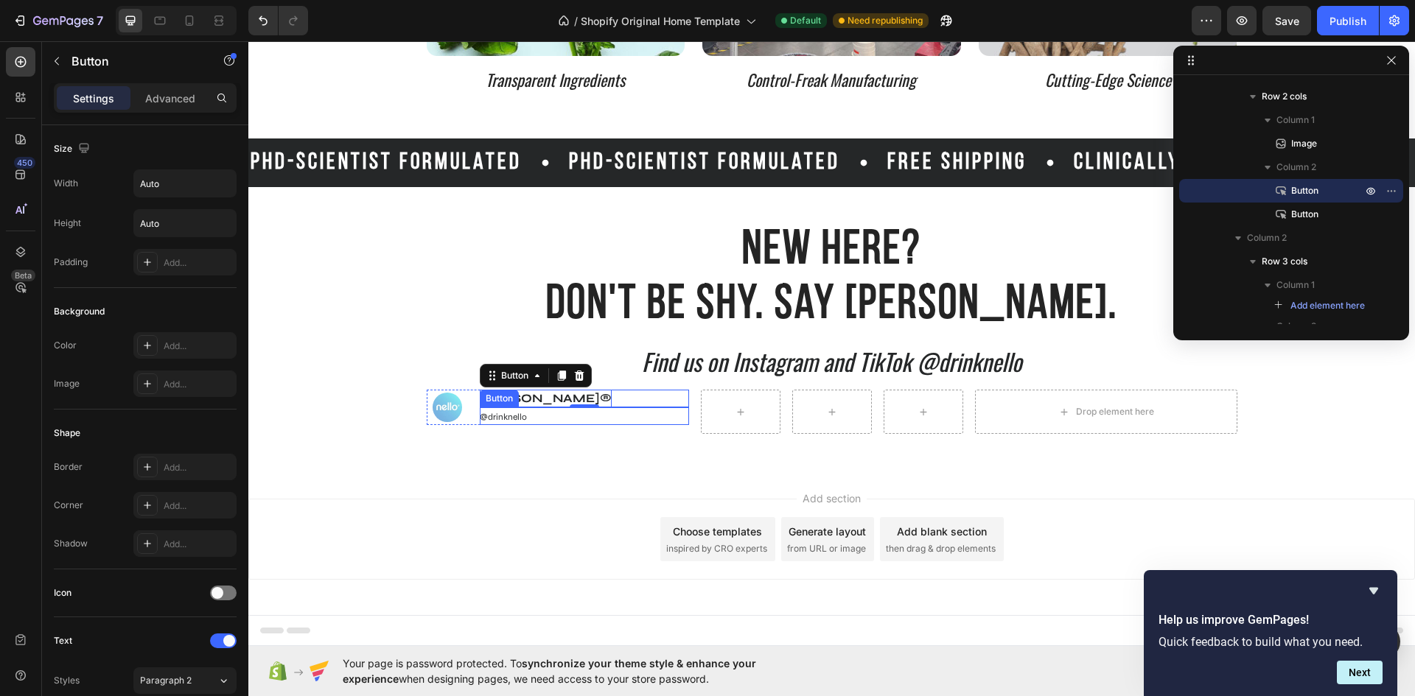
click at [524, 413] on div "@drinknello Button" at bounding box center [584, 416] width 208 height 18
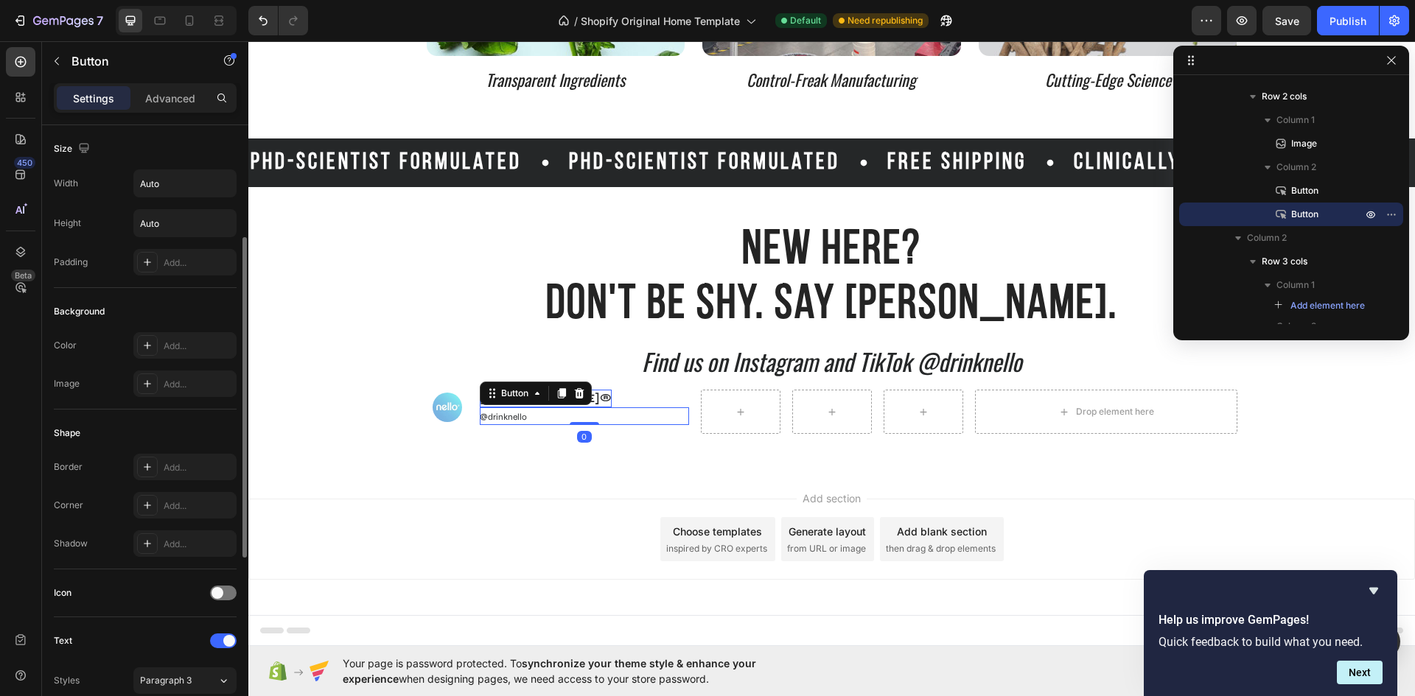
scroll to position [368, 0]
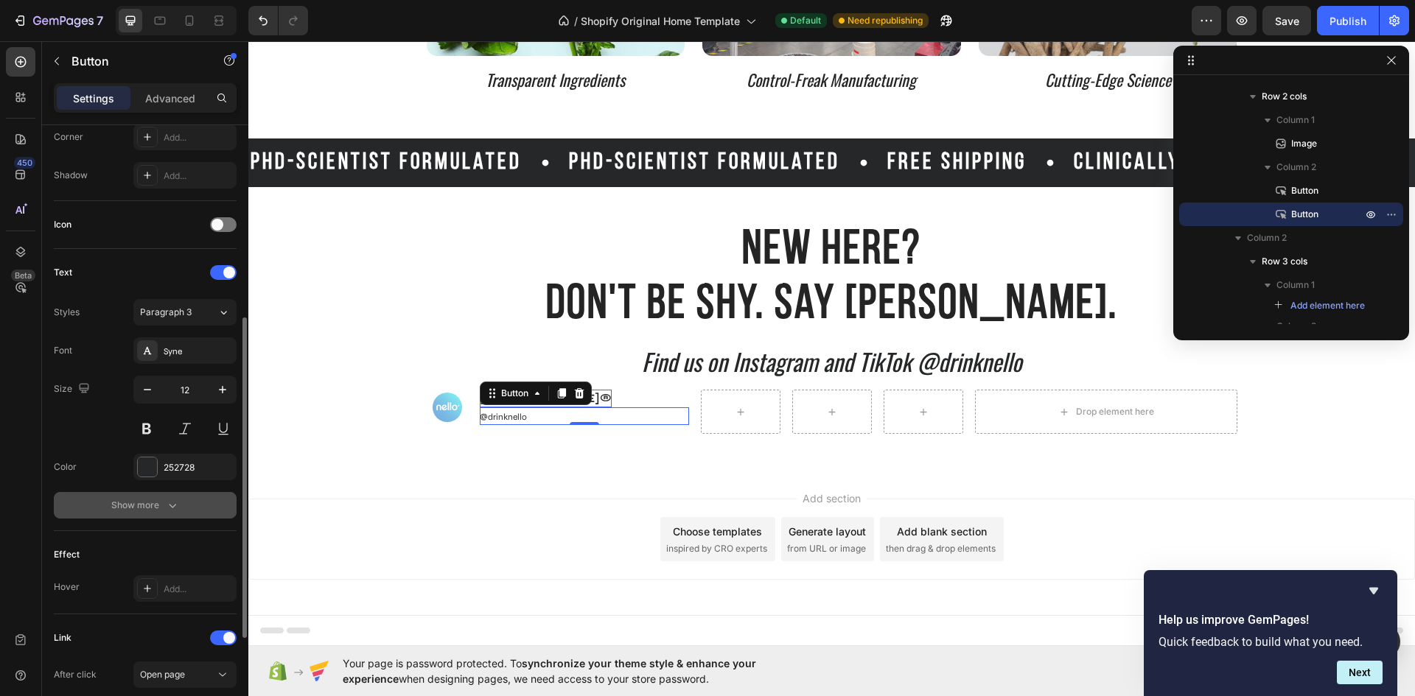
click at [165, 502] on icon "button" at bounding box center [172, 505] width 15 height 15
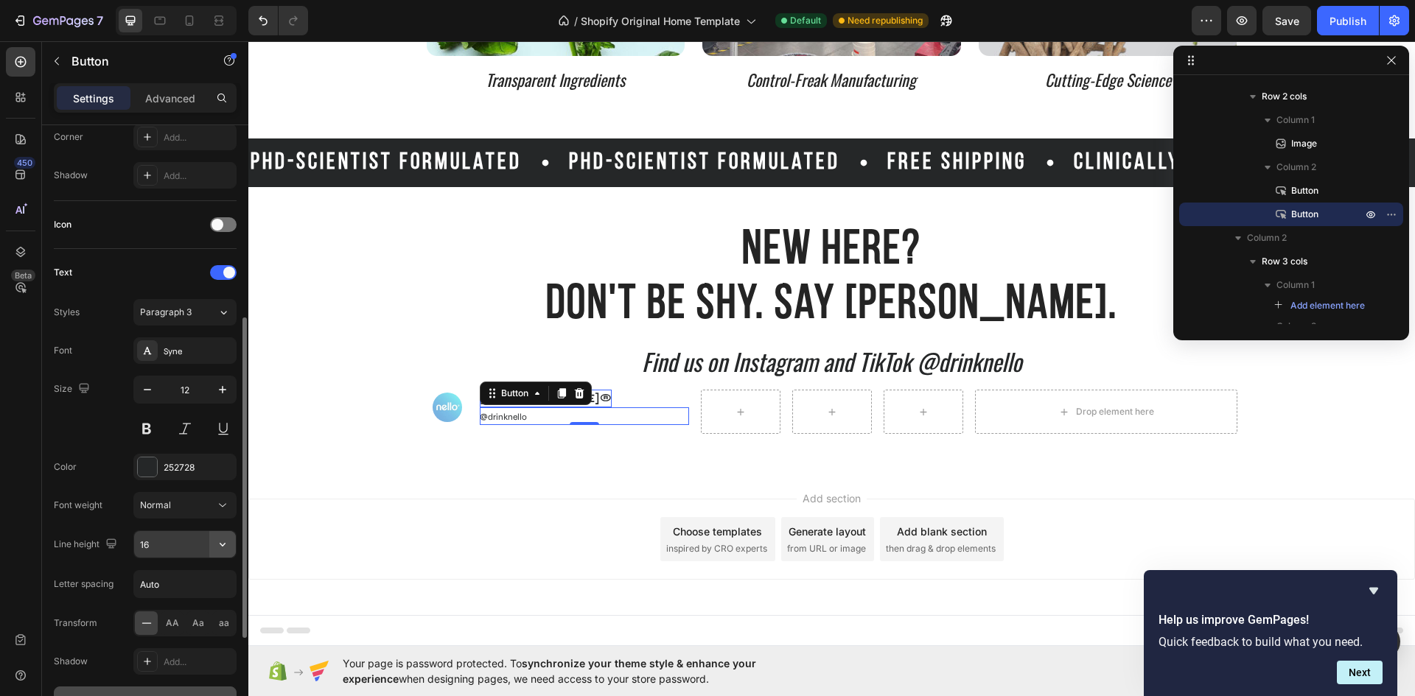
click at [218, 541] on icon "button" at bounding box center [222, 544] width 15 height 15
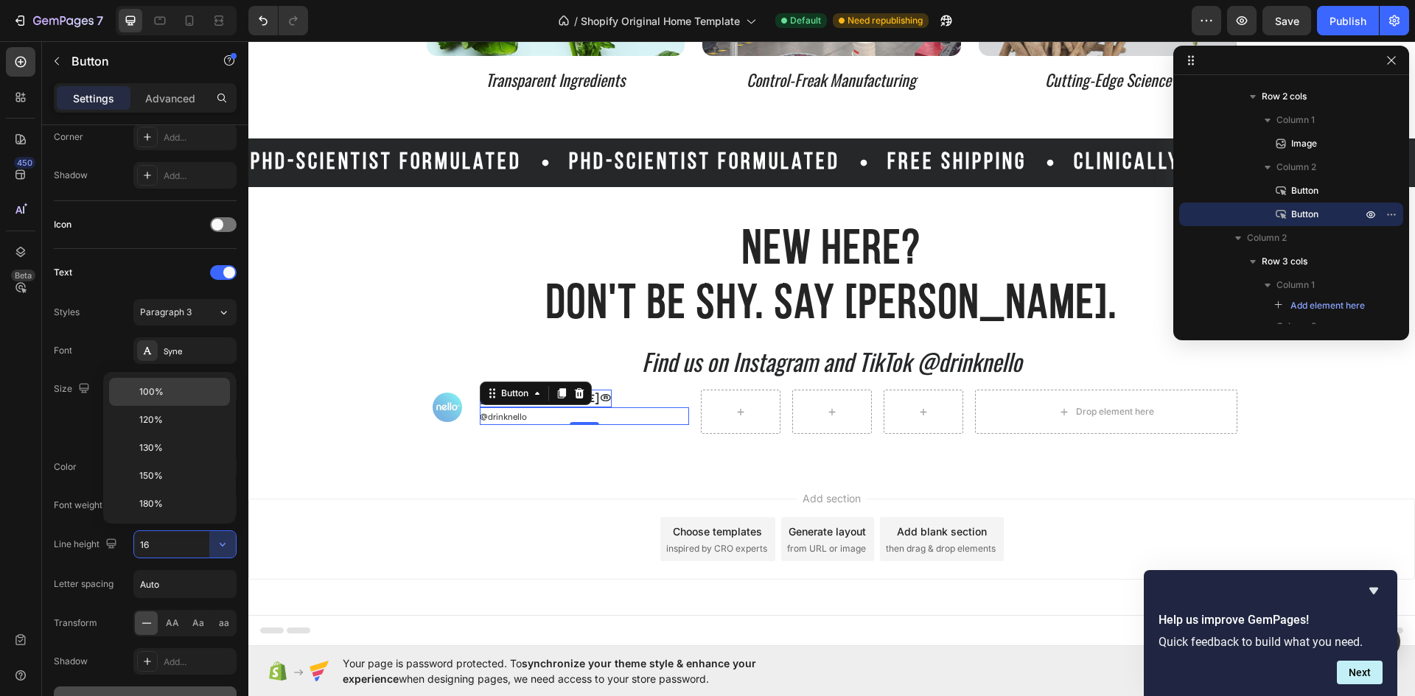
click at [169, 395] on p "100%" at bounding box center [181, 391] width 84 height 13
type input "100%"
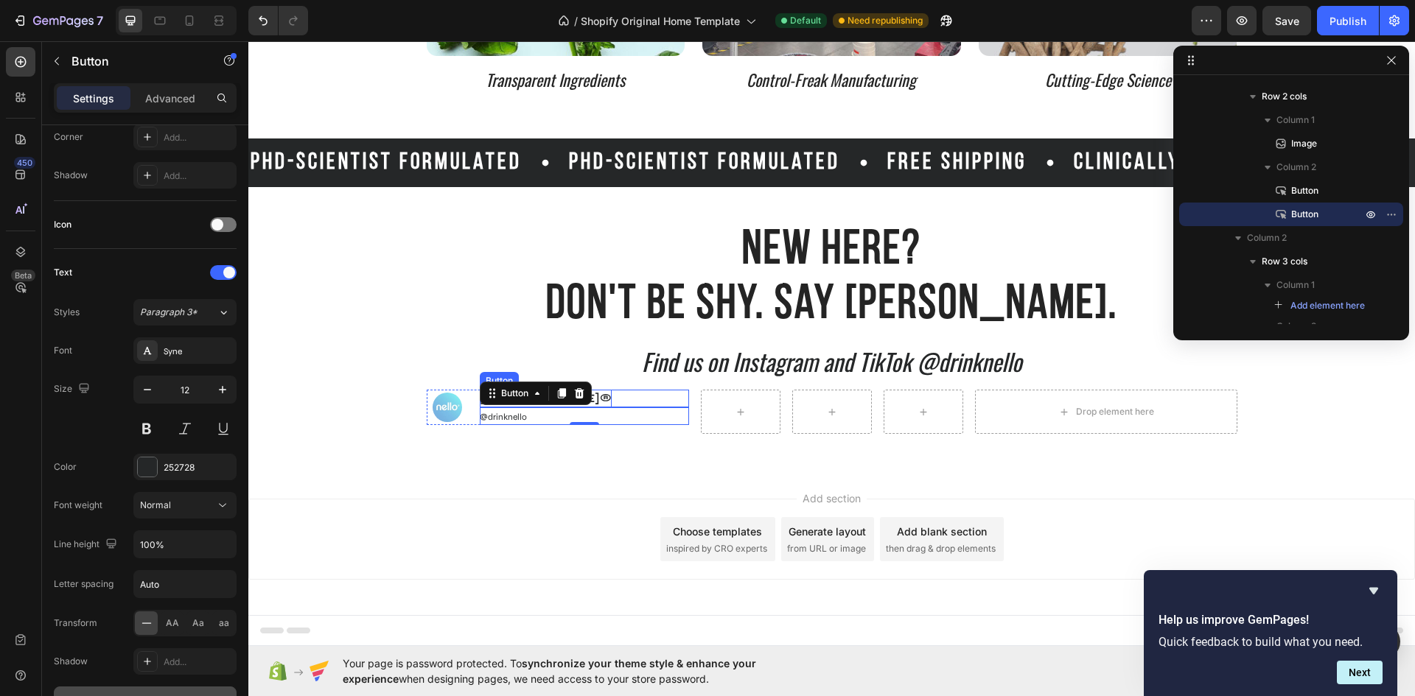
click at [614, 399] on div "nello® Button" at bounding box center [584, 399] width 208 height 18
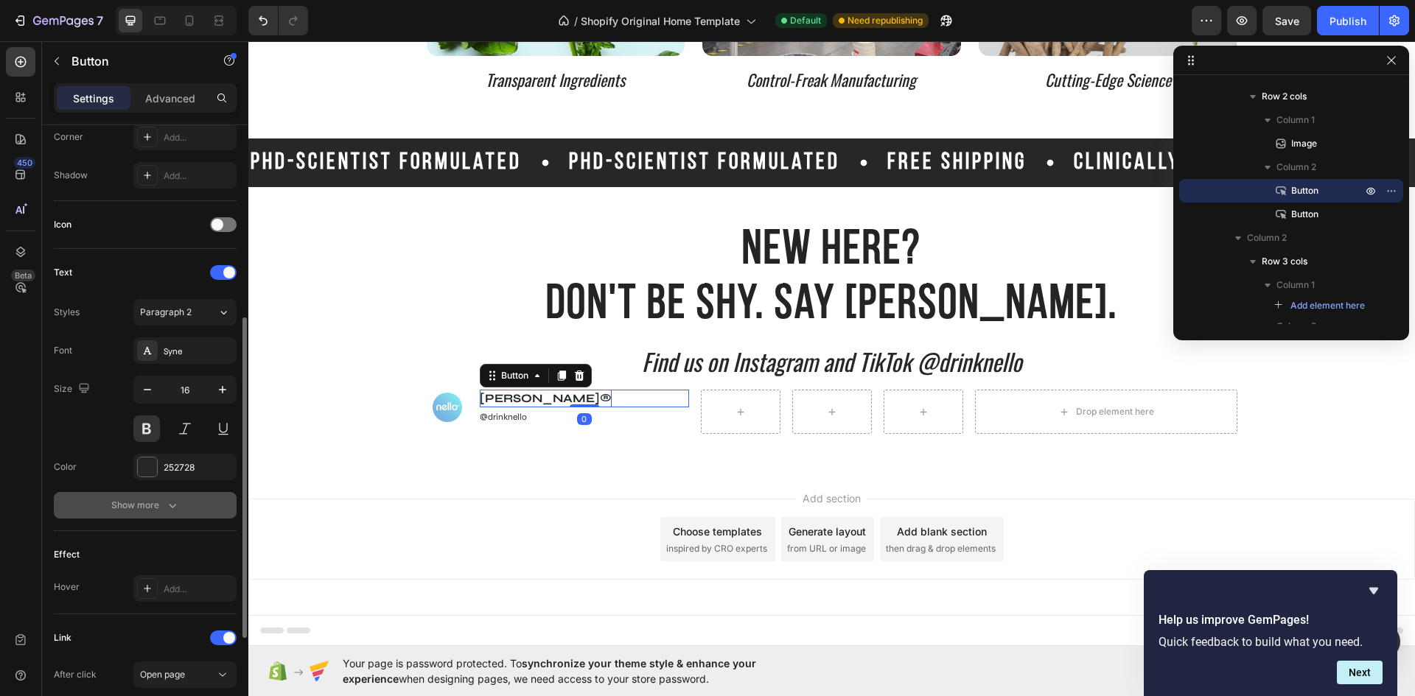
click at [153, 510] on div "Show more" at bounding box center [145, 505] width 69 height 15
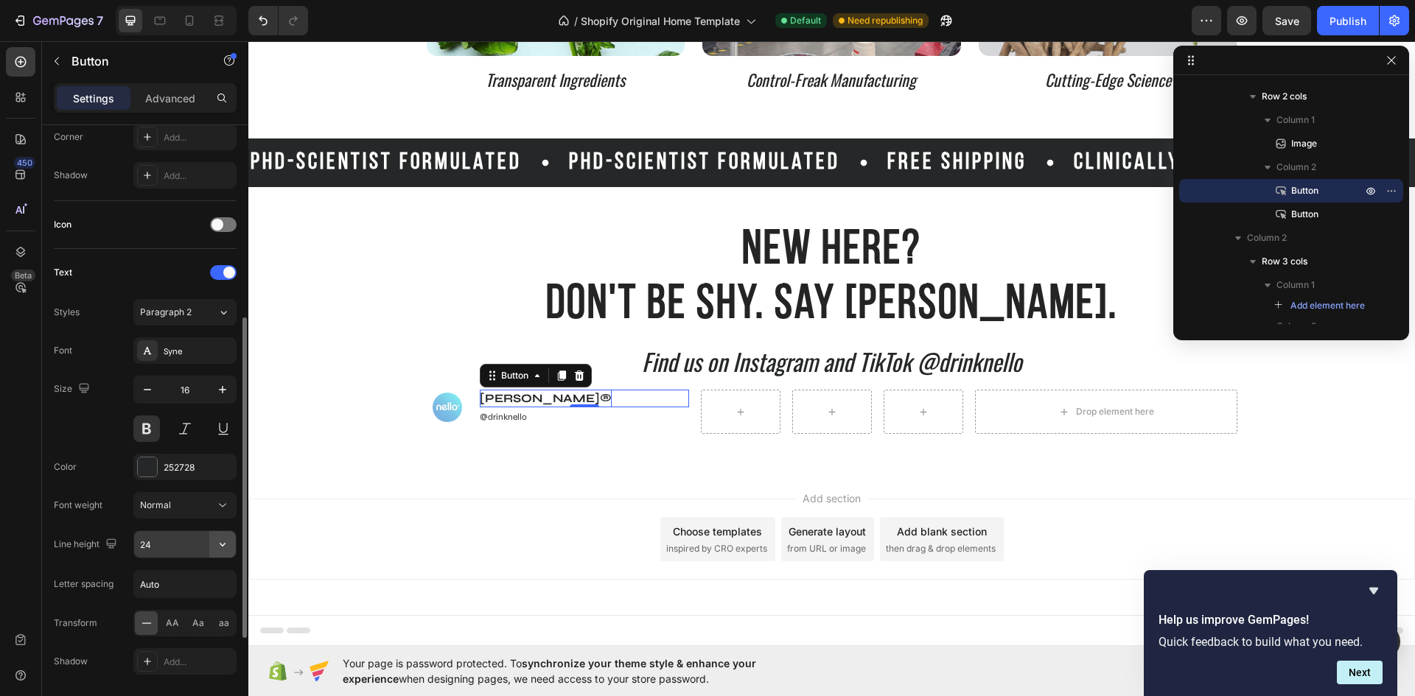
click at [224, 544] on icon "button" at bounding box center [223, 545] width 6 height 4
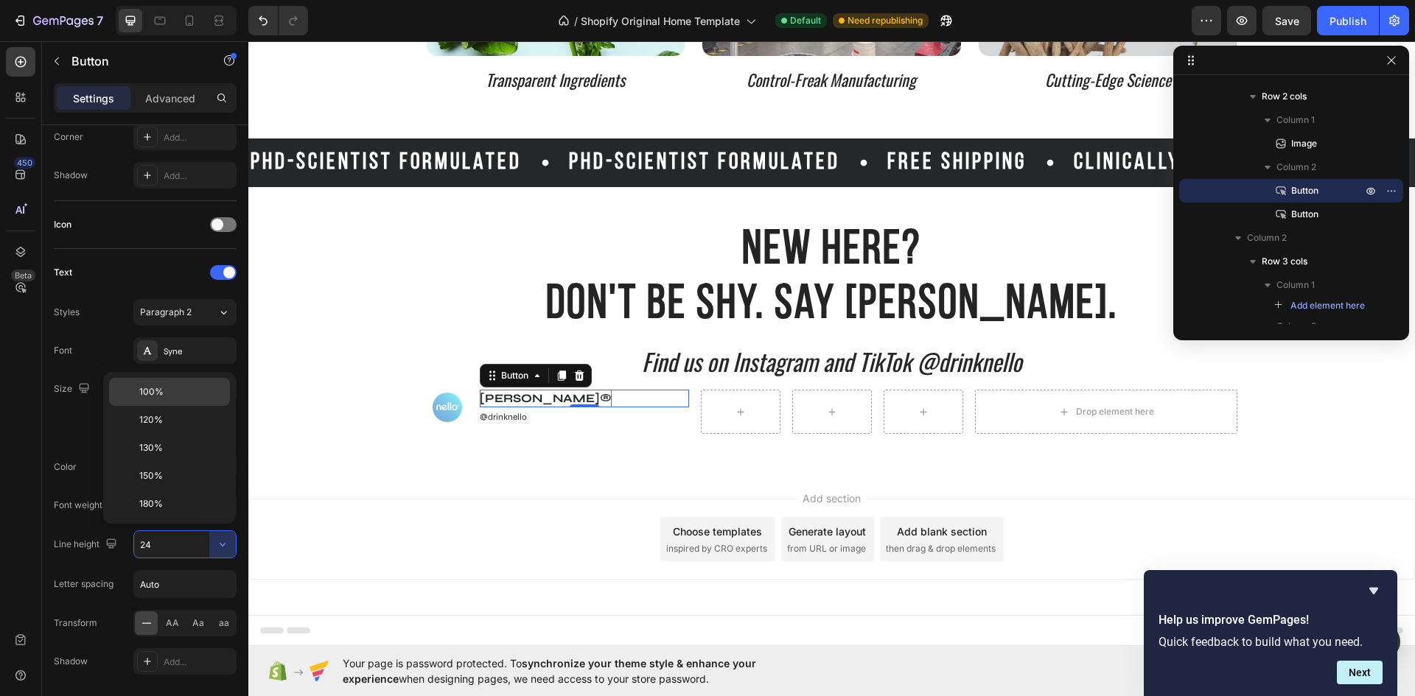
click at [184, 396] on p "100%" at bounding box center [181, 391] width 84 height 13
type input "100%"
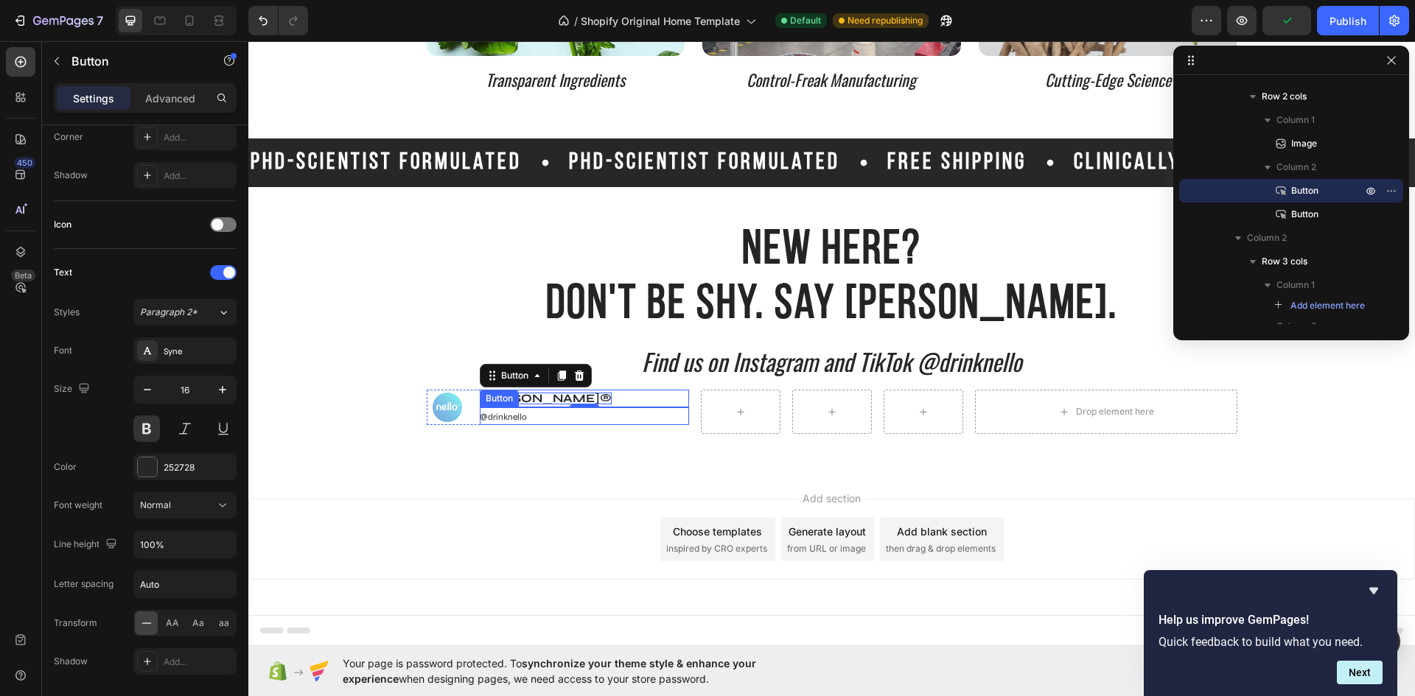
click at [537, 416] on div "@drinknello Button" at bounding box center [584, 416] width 208 height 18
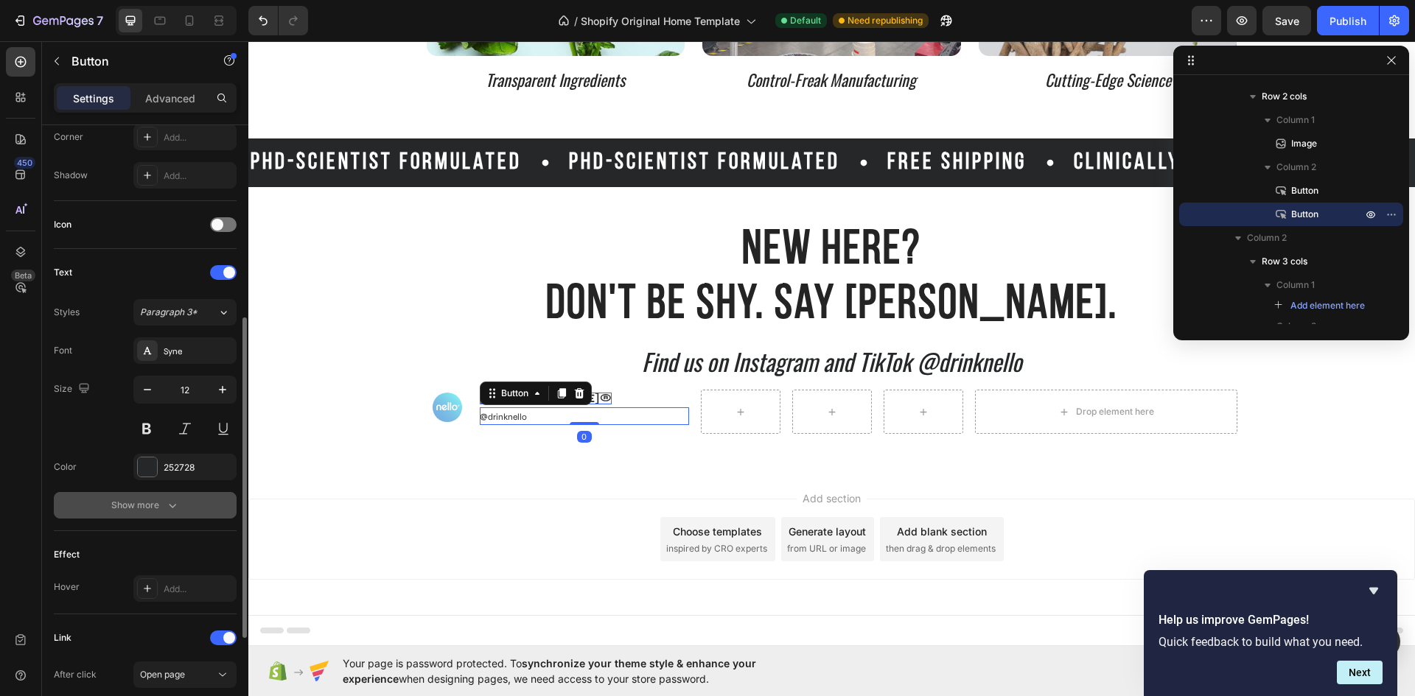
click at [138, 510] on div "Show more" at bounding box center [145, 505] width 69 height 15
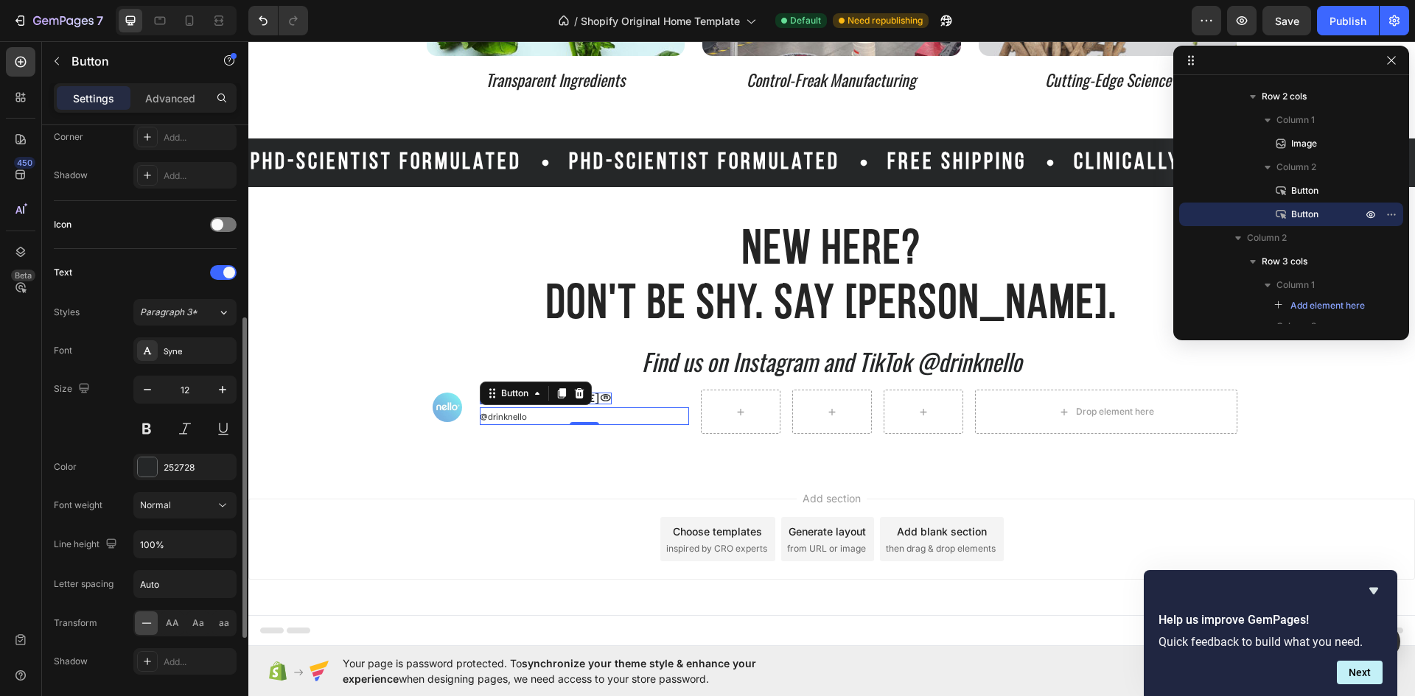
click at [113, 454] on div "Color 252728" at bounding box center [145, 467] width 183 height 27
click at [463, 407] on div "Image nello® Button @drinknello Button 0 Row" at bounding box center [558, 407] width 262 height 35
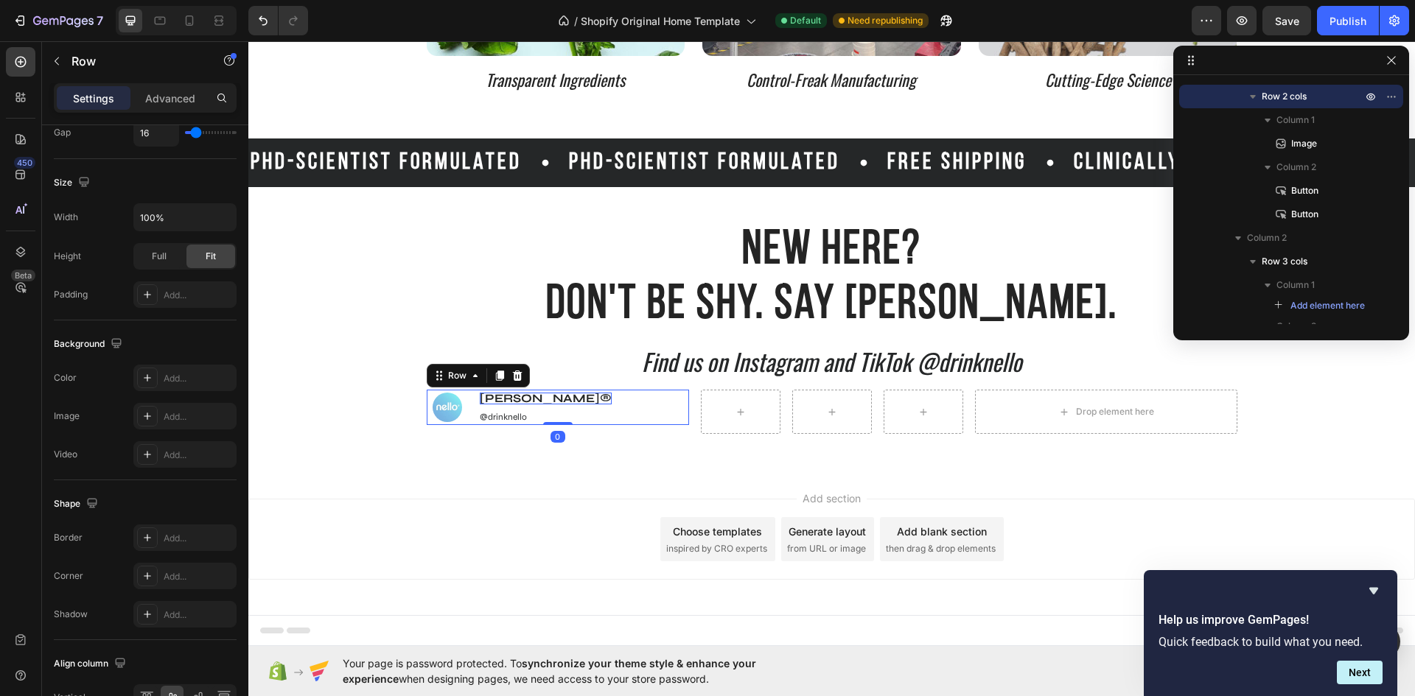
scroll to position [0, 0]
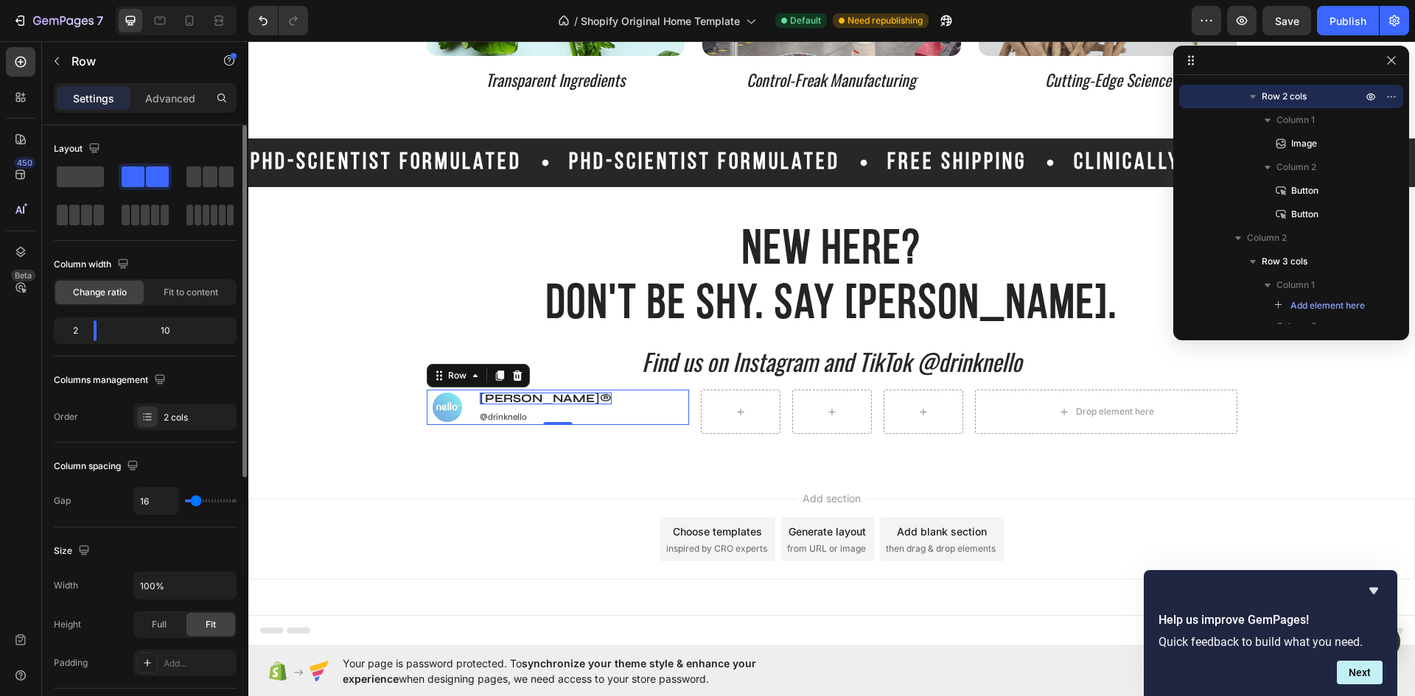
type input "7"
type input "0"
type input "2"
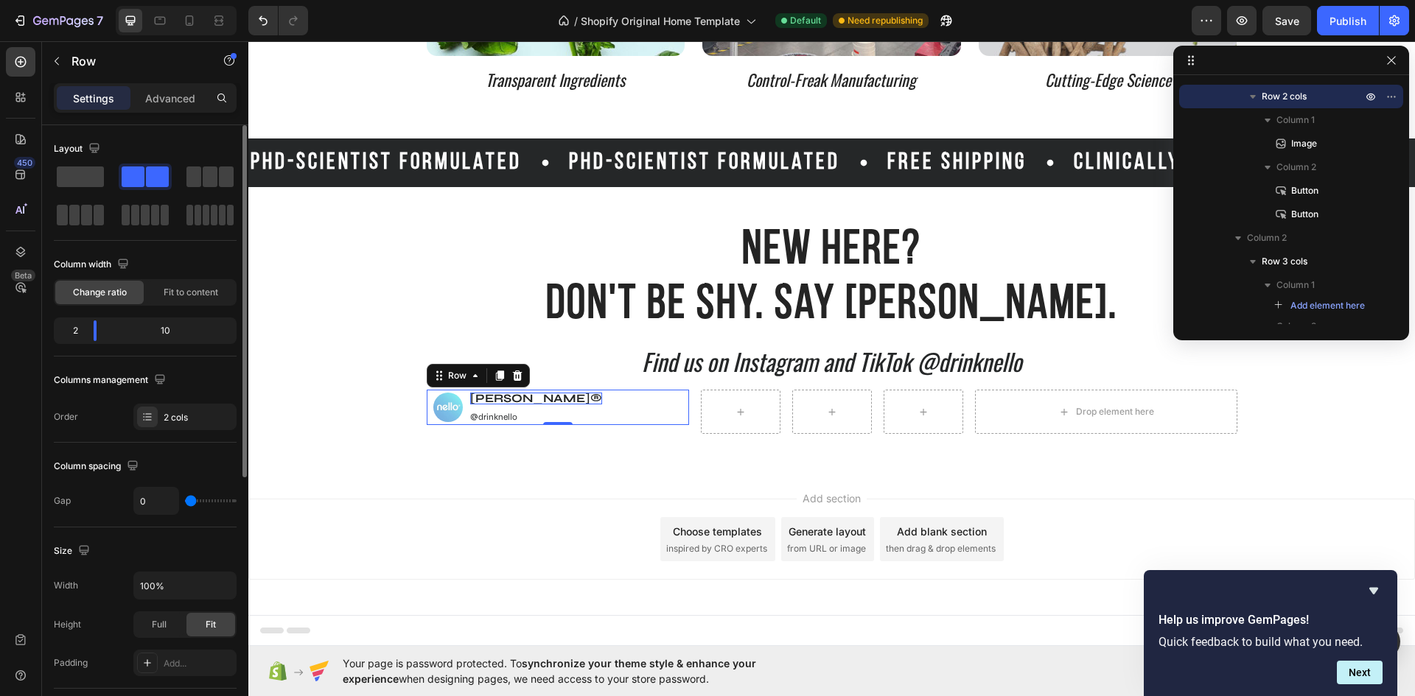
type input "2"
type input "4"
type input "7"
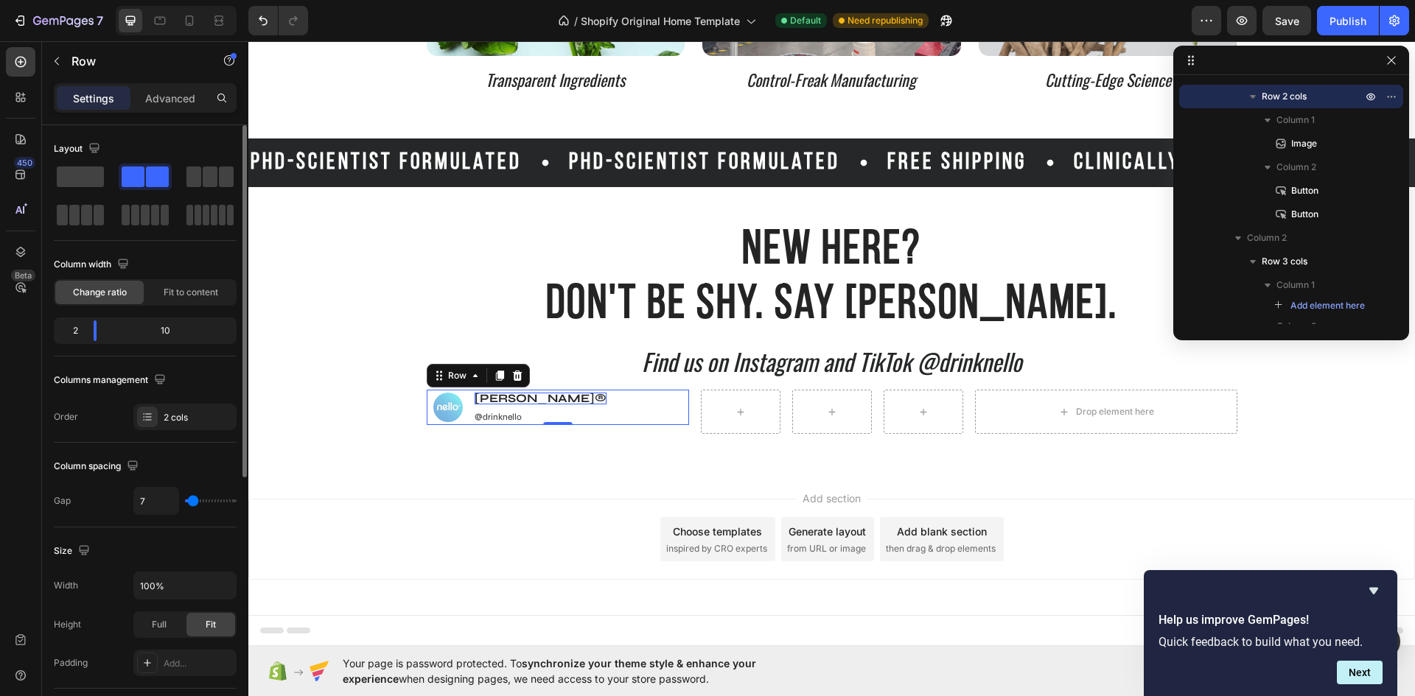
type input "4"
type input "2"
click at [192, 502] on input "range" at bounding box center [211, 500] width 52 height 3
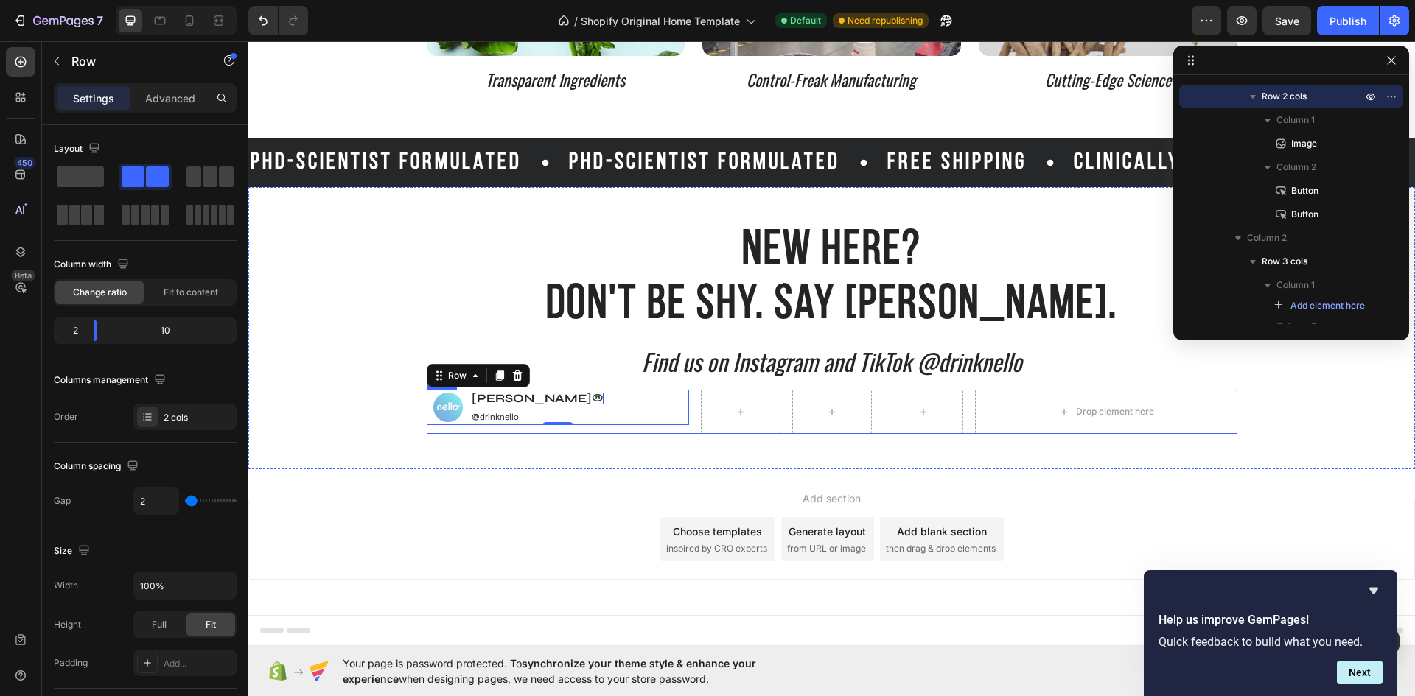
click at [689, 401] on div "Image nello® Button @drinknello Button Row 0 Row Drop element here Row" at bounding box center [832, 412] width 810 height 44
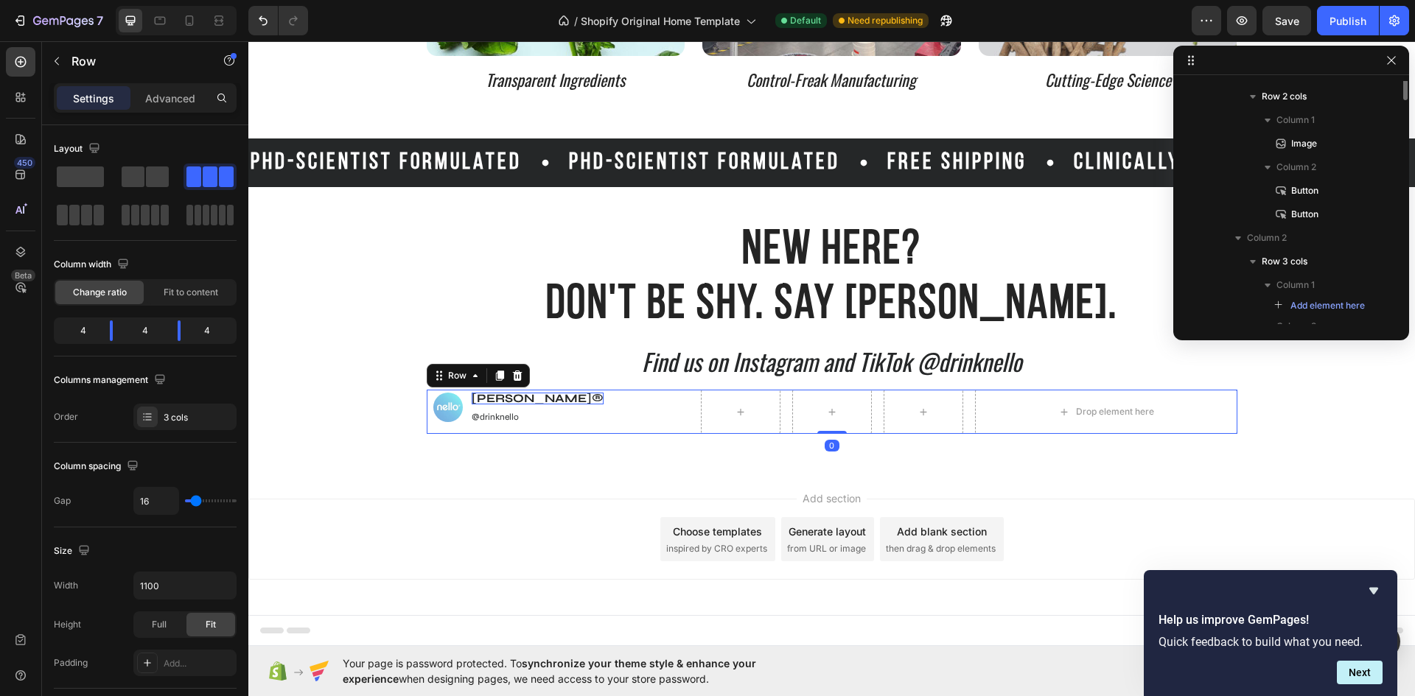
scroll to position [256, 0]
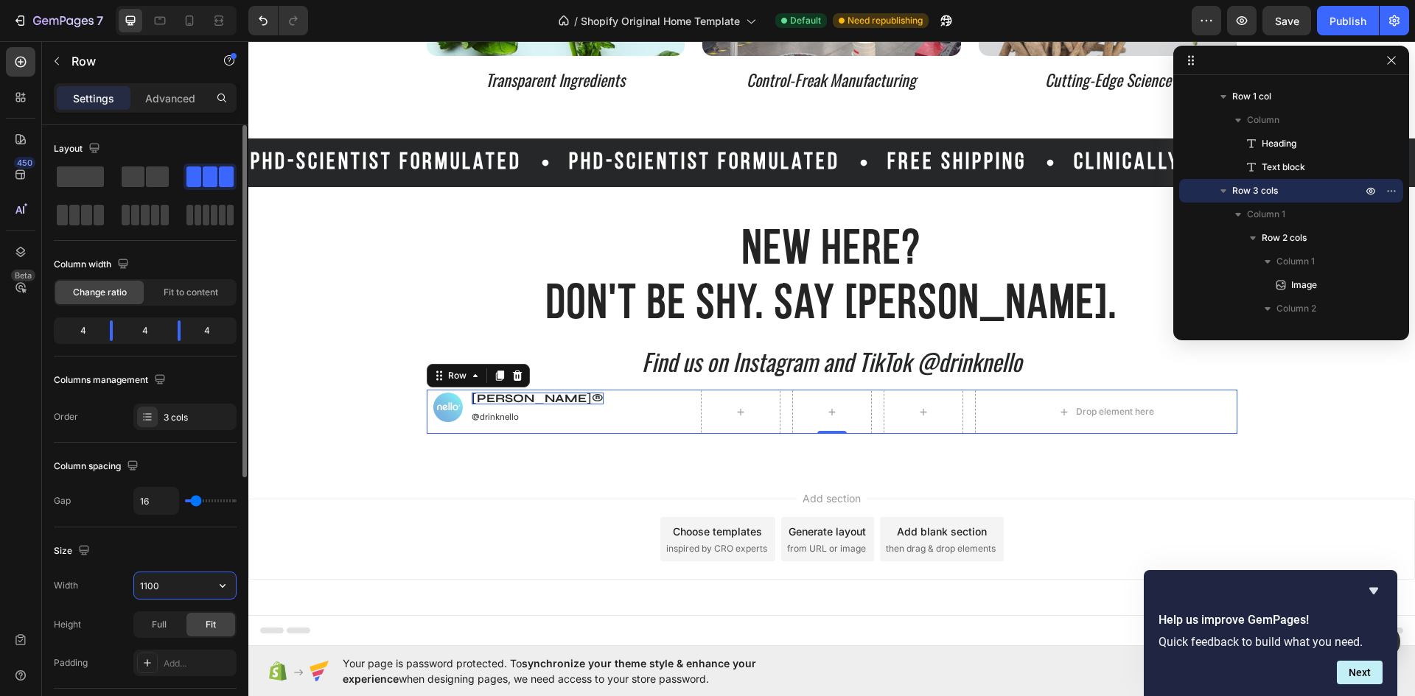
click at [197, 583] on input "1100" at bounding box center [185, 585] width 102 height 27
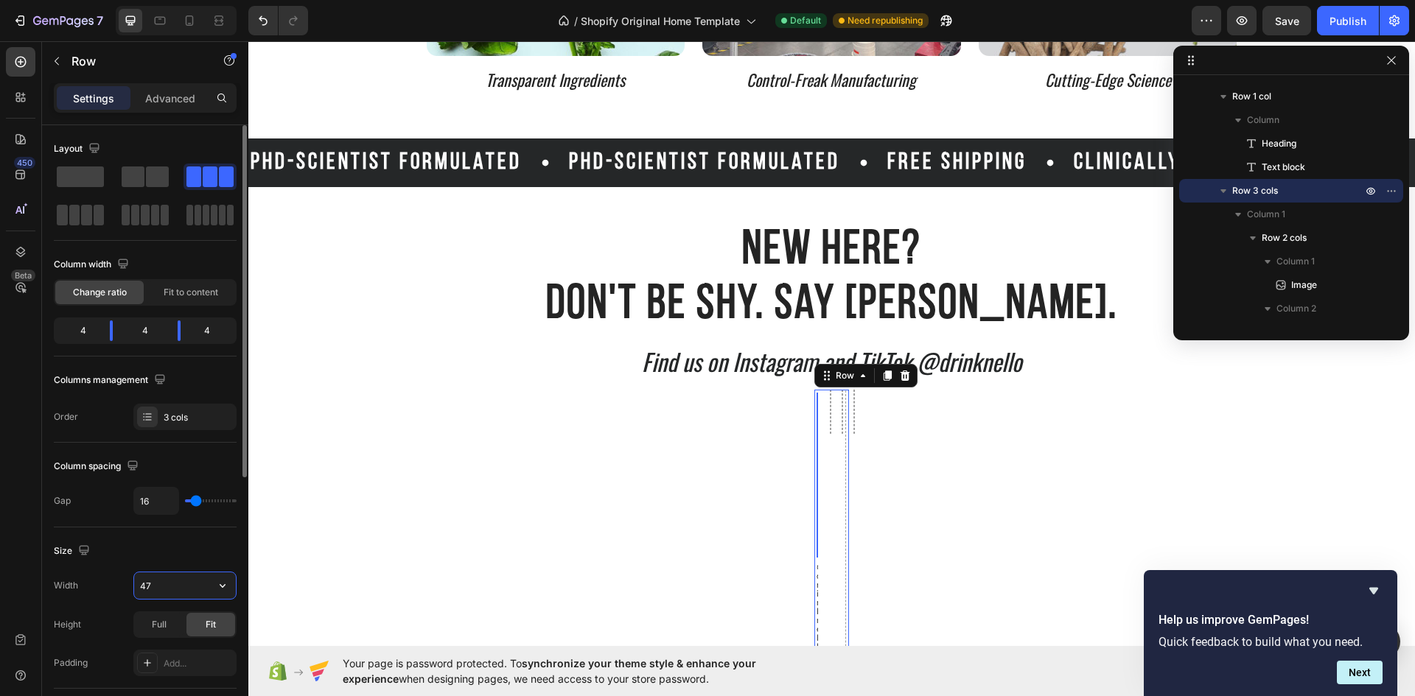
type input "470"
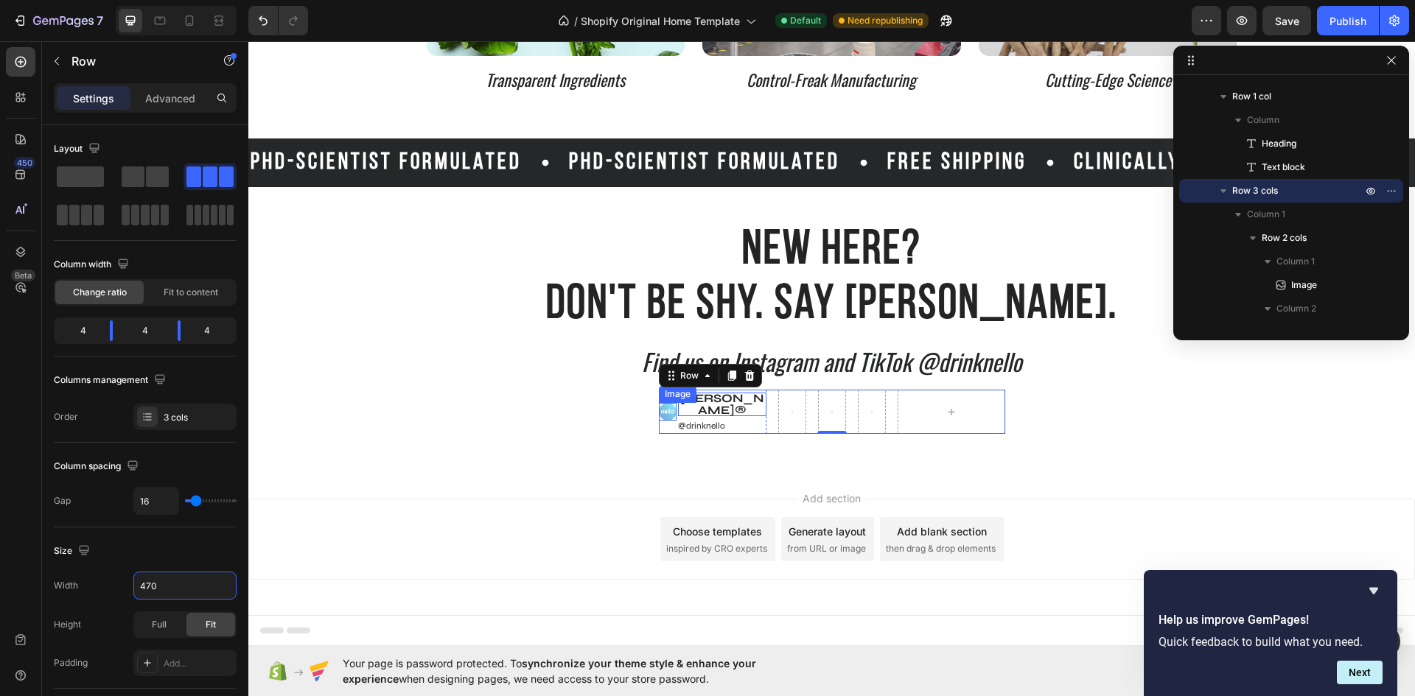
click at [666, 411] on div "Image" at bounding box center [668, 412] width 18 height 18
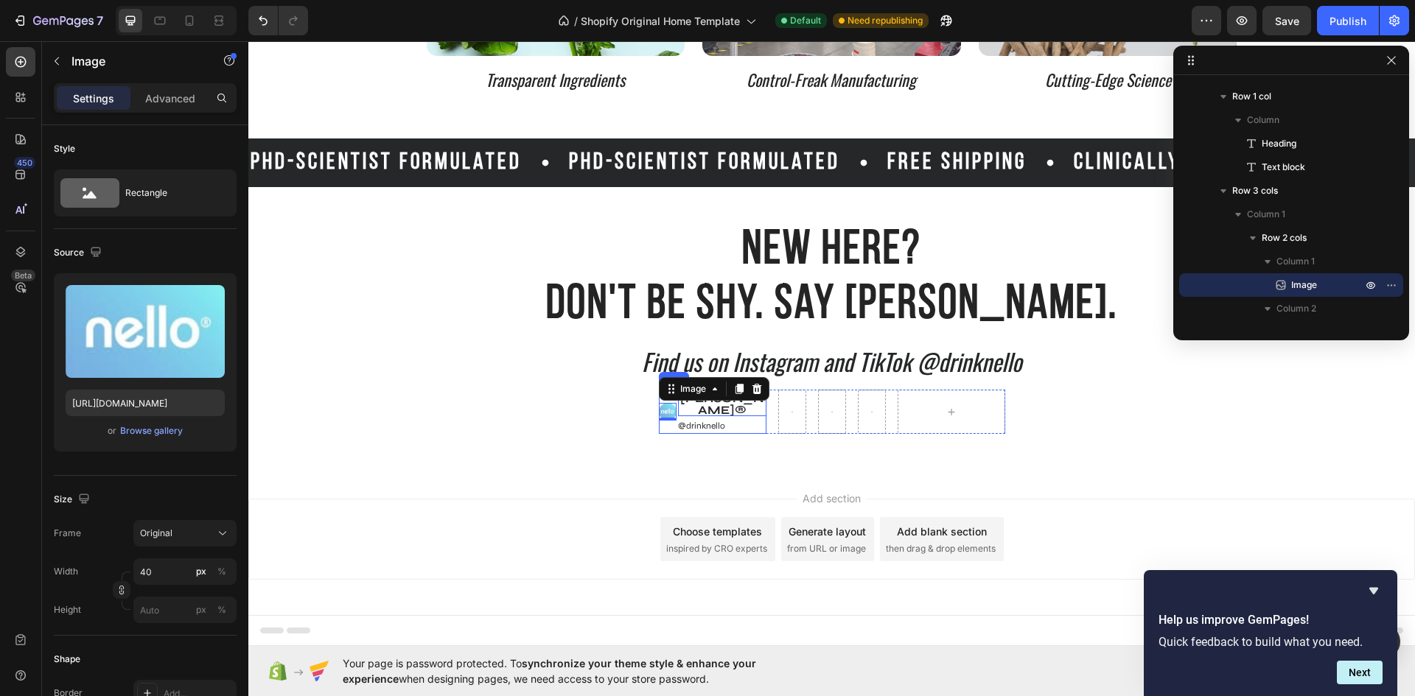
click at [670, 425] on div "Image 0" at bounding box center [668, 412] width 18 height 44
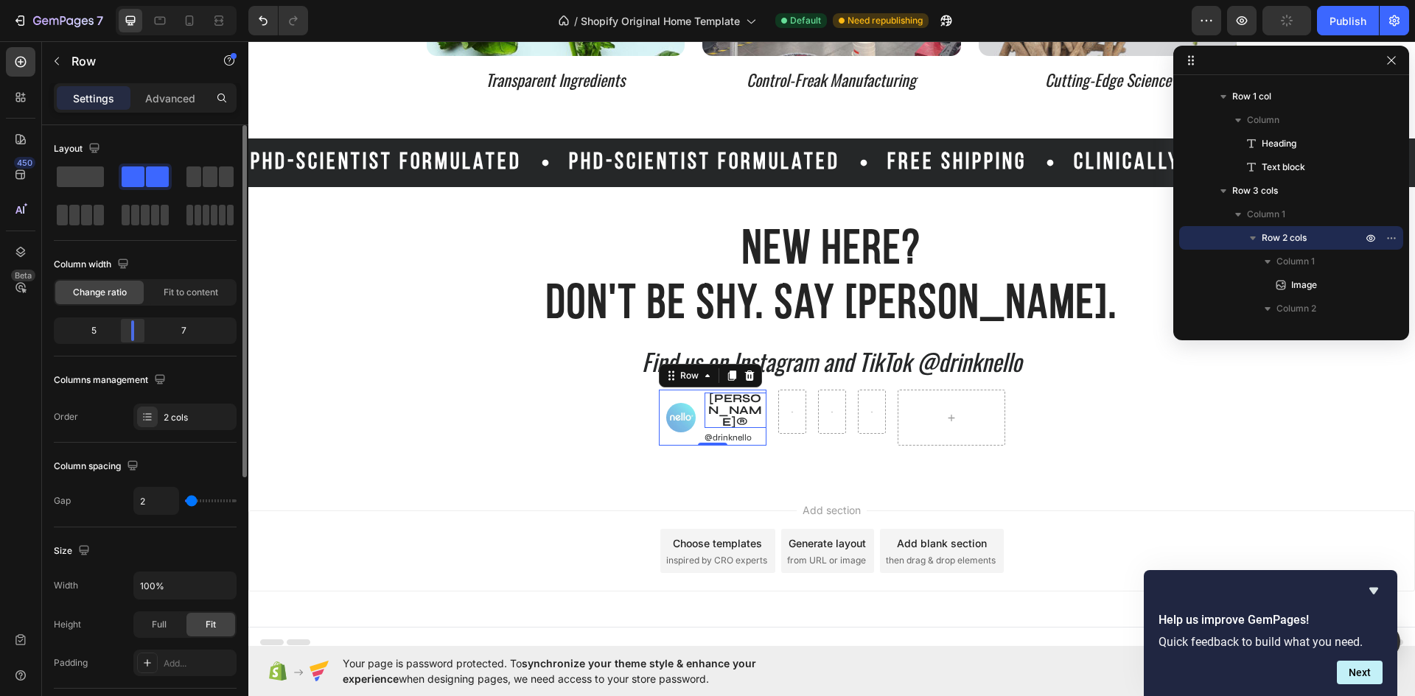
drag, startPoint x: 96, startPoint y: 334, endPoint x: 130, endPoint y: 332, distance: 34.0
click at [130, 332] on div at bounding box center [132, 330] width 27 height 21
click at [751, 403] on div "nello® Button" at bounding box center [735, 409] width 62 height 38
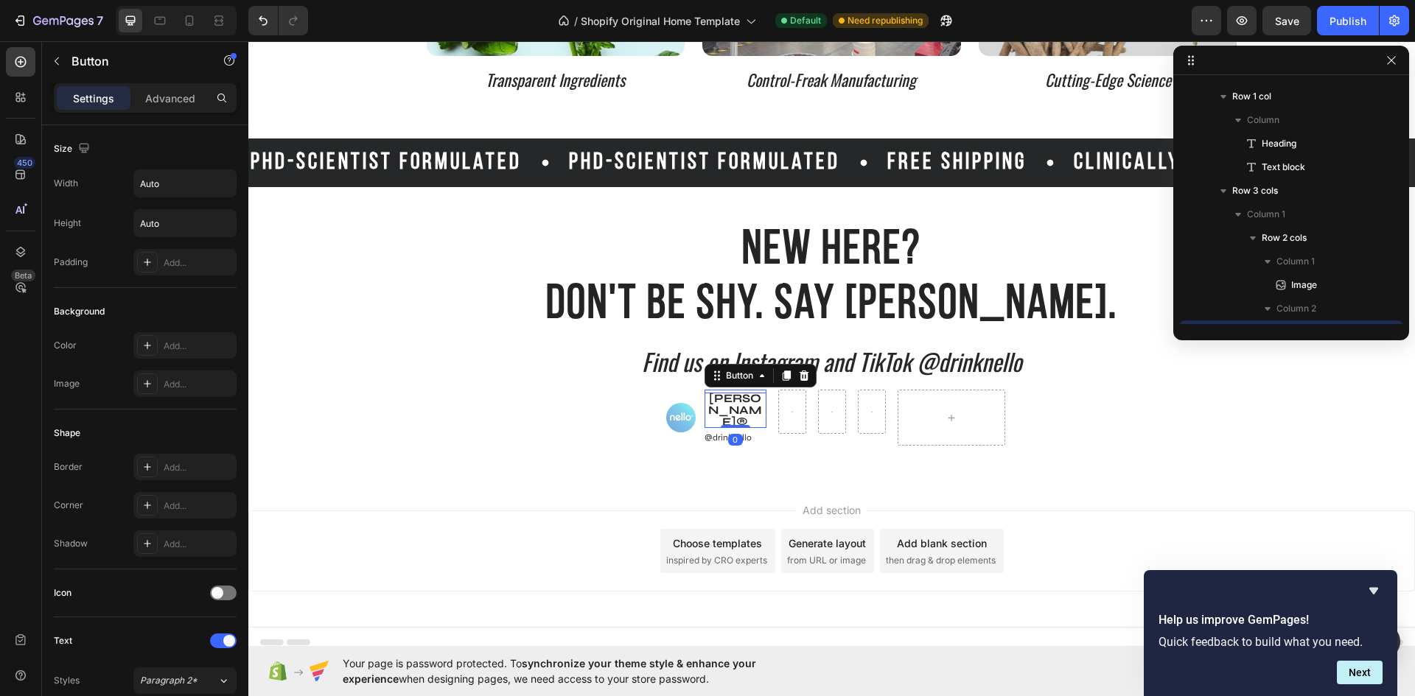
scroll to position [397, 0]
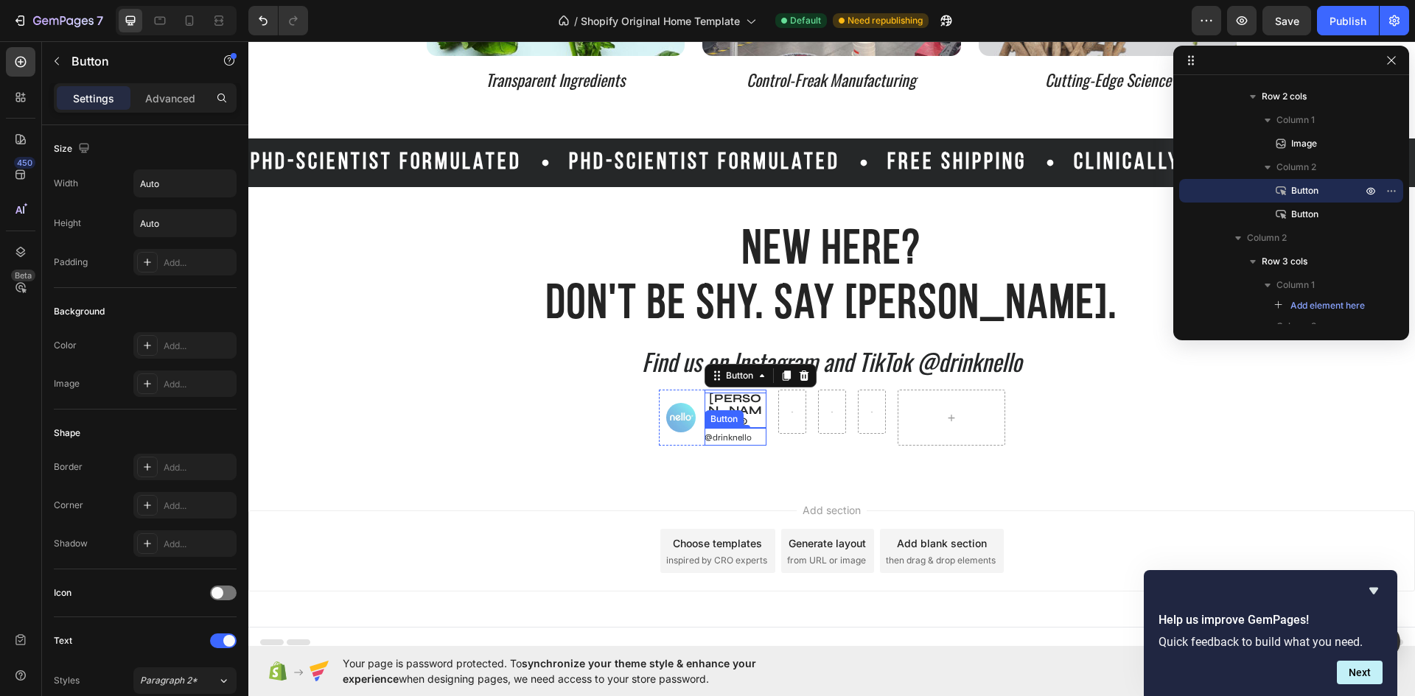
click at [751, 428] on div "@drinknello Button" at bounding box center [735, 437] width 62 height 18
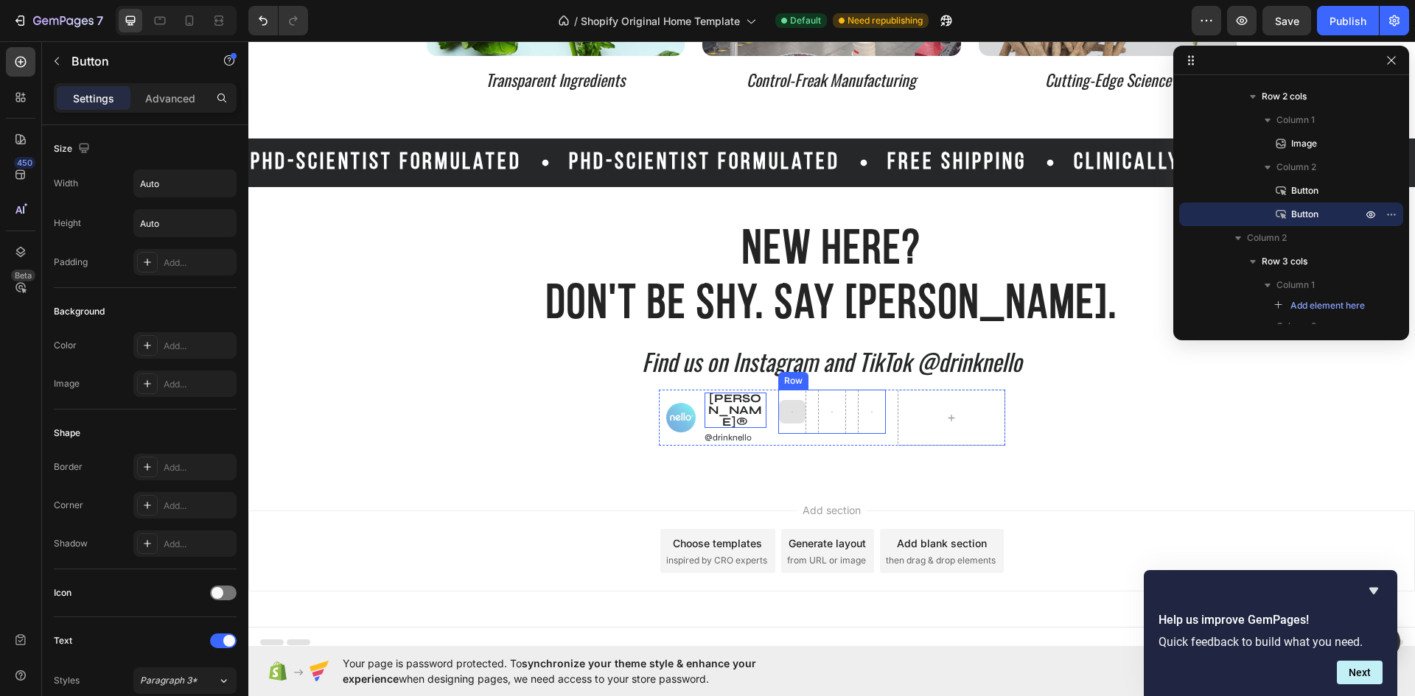
click at [782, 413] on div at bounding box center [792, 412] width 27 height 24
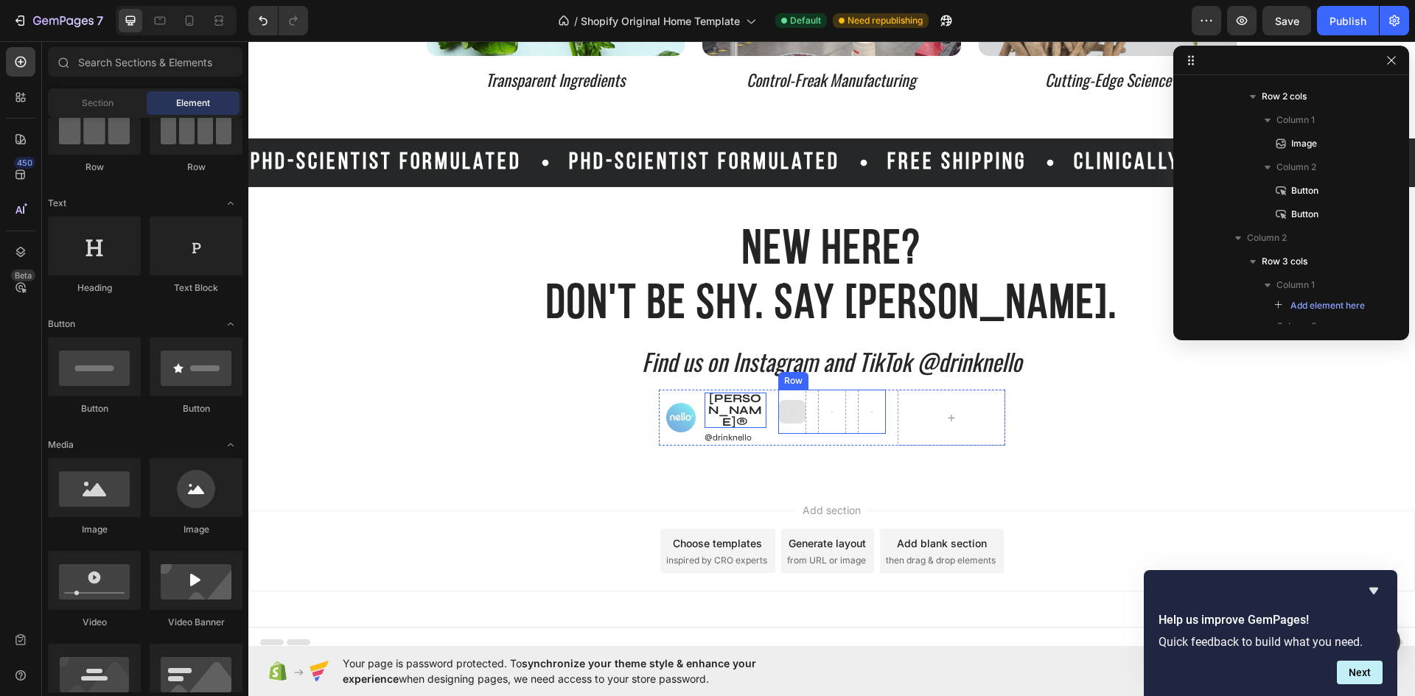
click at [785, 404] on div at bounding box center [792, 412] width 27 height 24
click at [789, 407] on div at bounding box center [792, 412] width 27 height 24
click at [805, 412] on div "Row" at bounding box center [832, 412] width 108 height 44
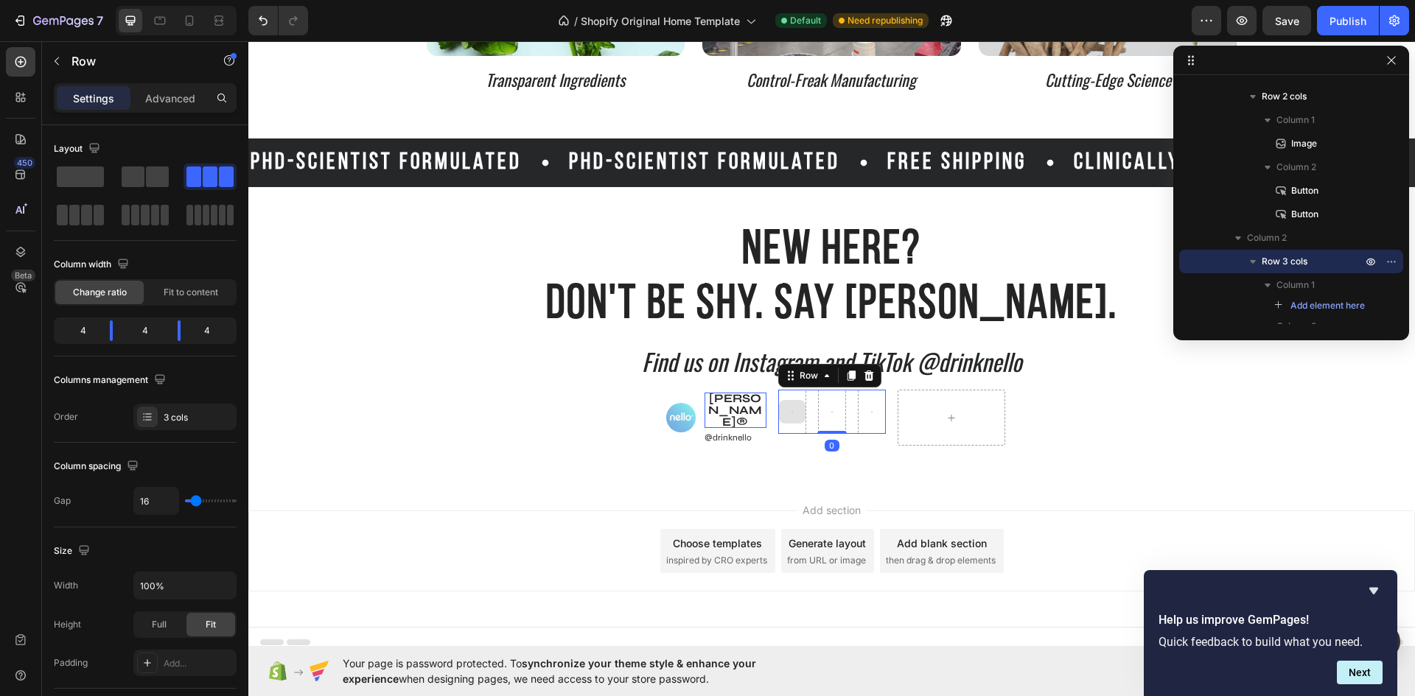
click at [787, 403] on div at bounding box center [792, 412] width 27 height 24
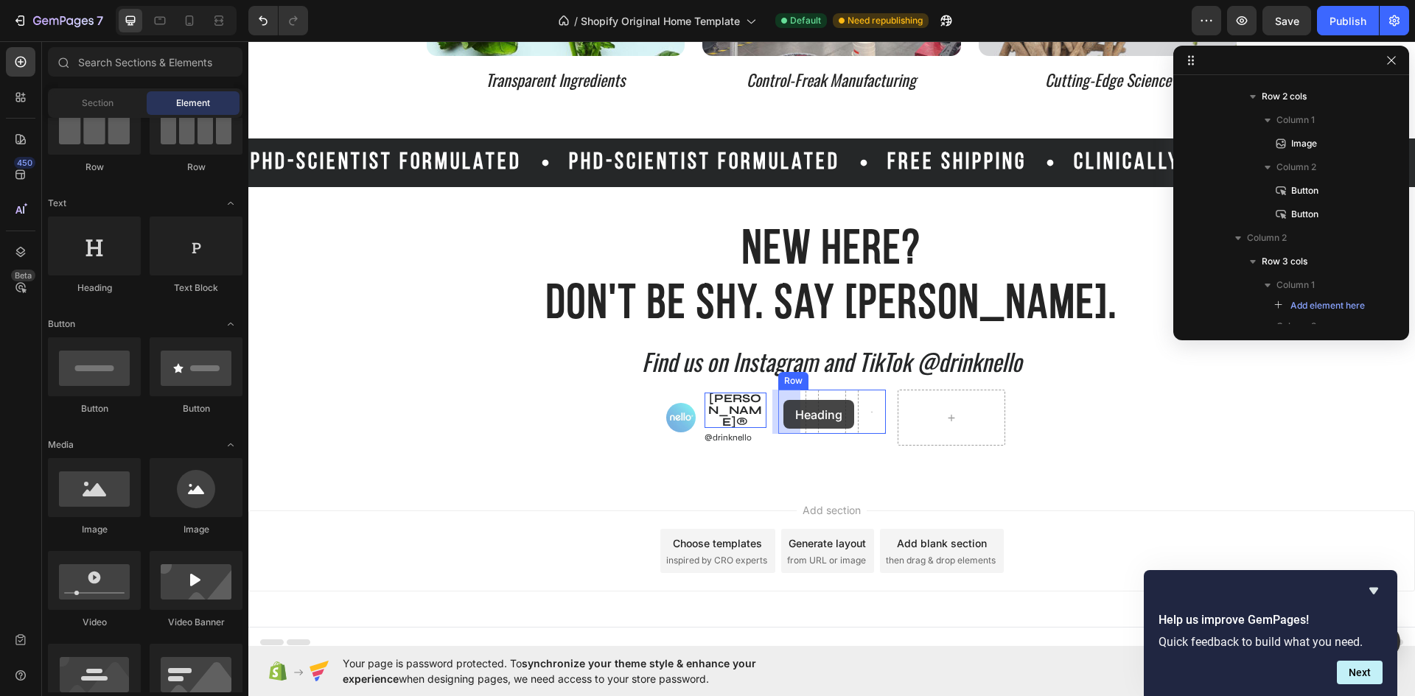
drag, startPoint x: 351, startPoint y: 300, endPoint x: 783, endPoint y: 399, distance: 443.7
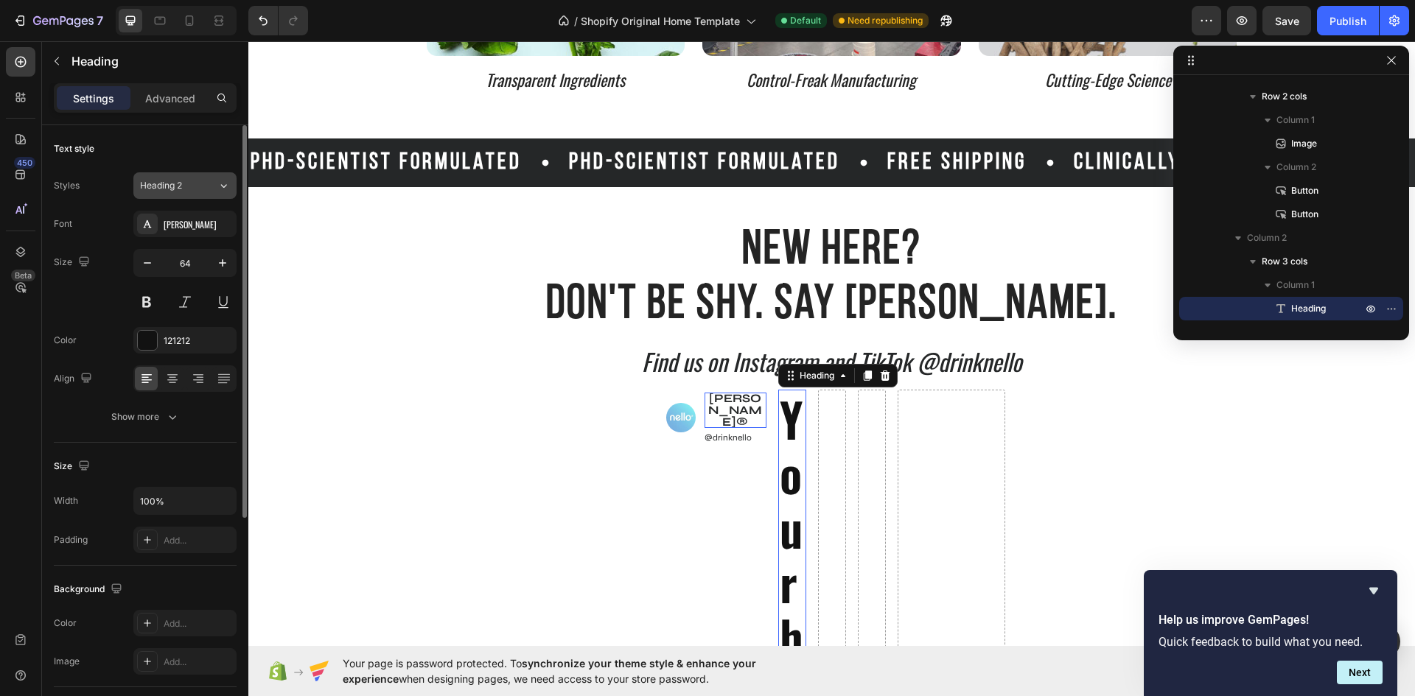
click at [194, 192] on div "Heading 2" at bounding box center [170, 185] width 60 height 13
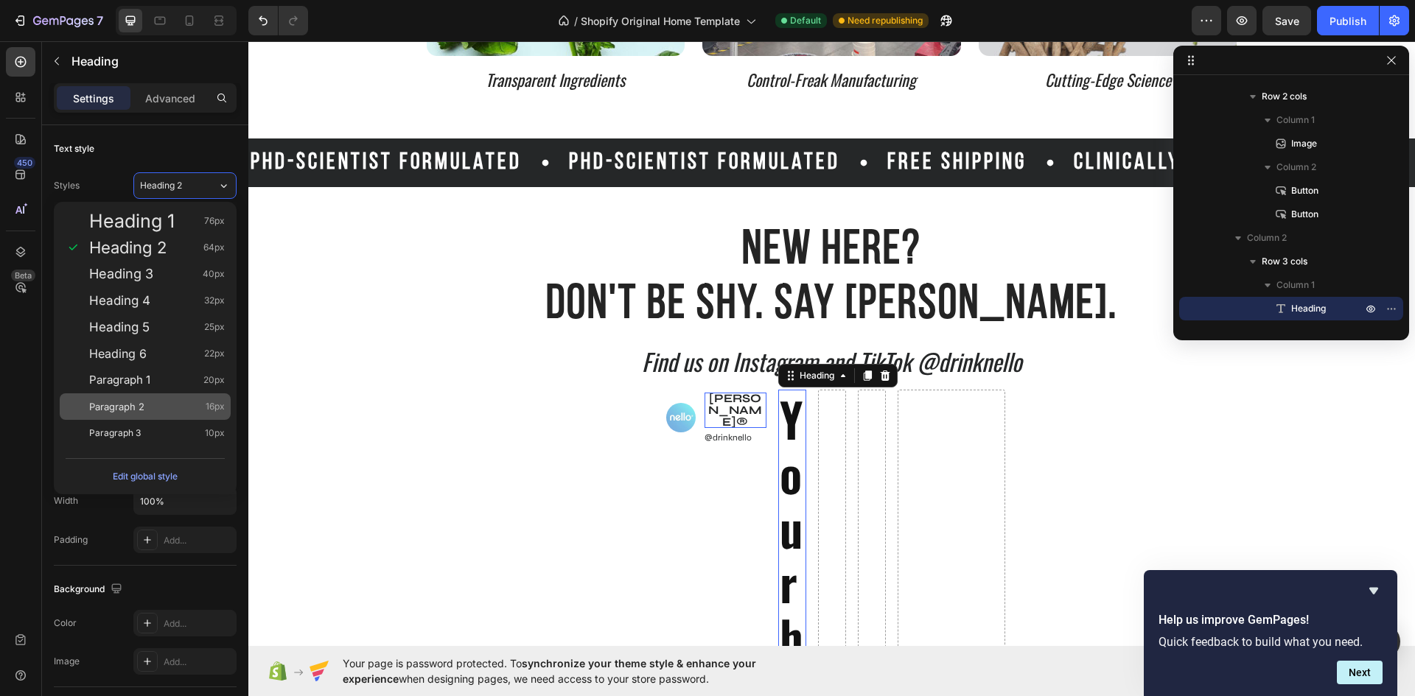
click at [166, 399] on div "Paragraph 2 16px" at bounding box center [157, 406] width 136 height 15
type input "16"
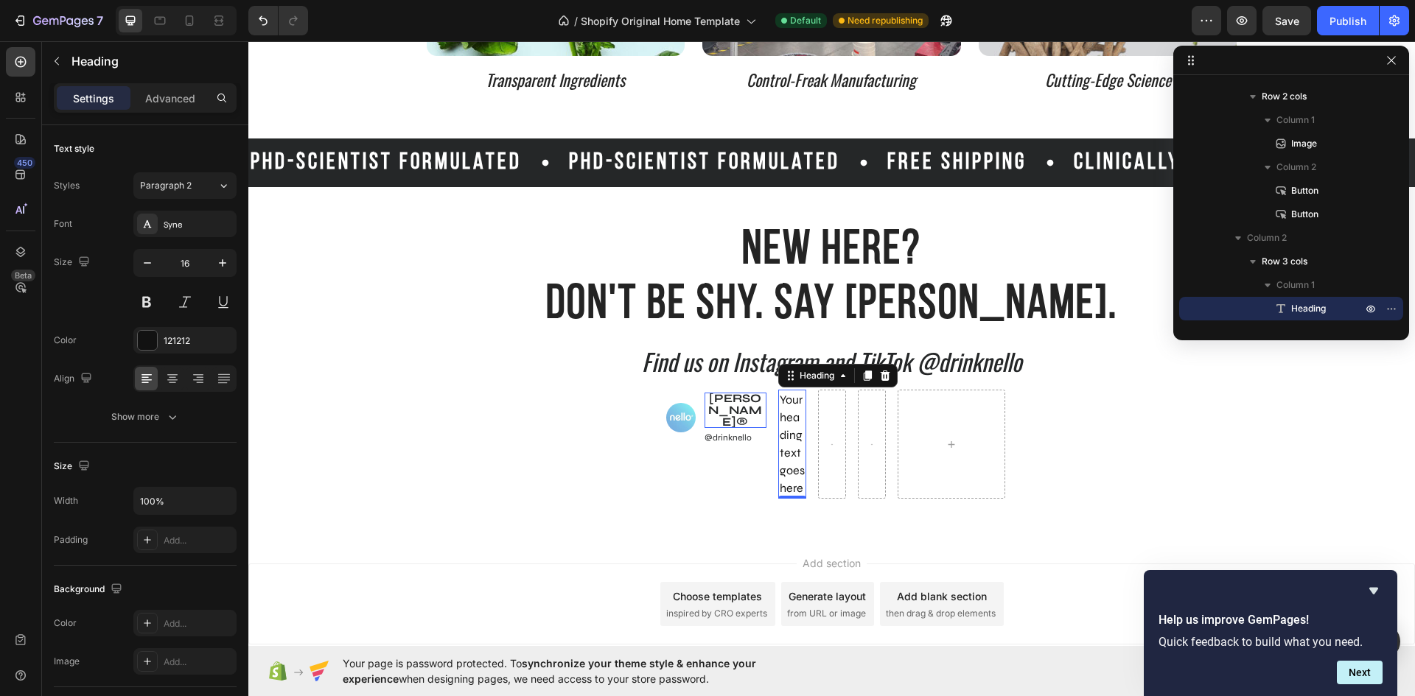
click at [796, 488] on h2 "Your heading text goes here" at bounding box center [792, 444] width 28 height 109
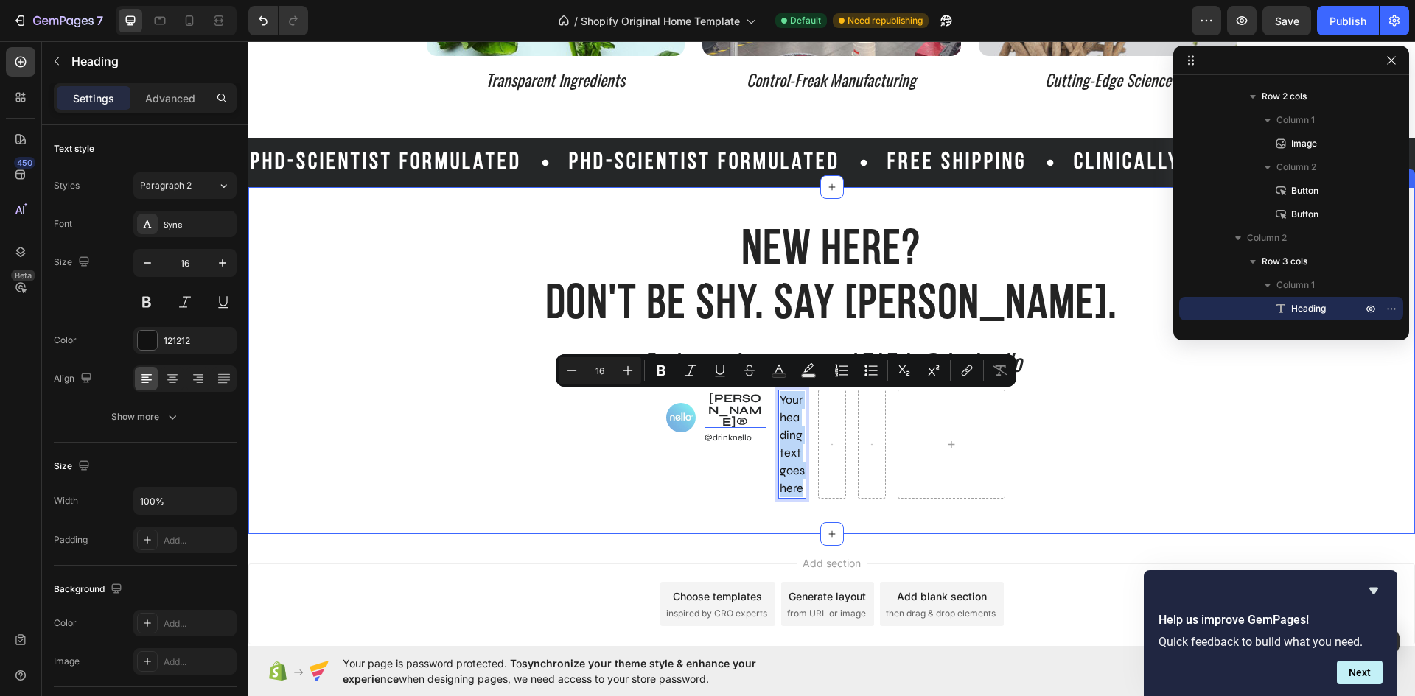
drag, startPoint x: 796, startPoint y: 488, endPoint x: 757, endPoint y: 388, distance: 106.8
click at [757, 388] on div "New Here? Don't Be Shy. Say Nello. Heading Find us on Instagram and TikTok @dri…" at bounding box center [831, 360] width 1166 height 276
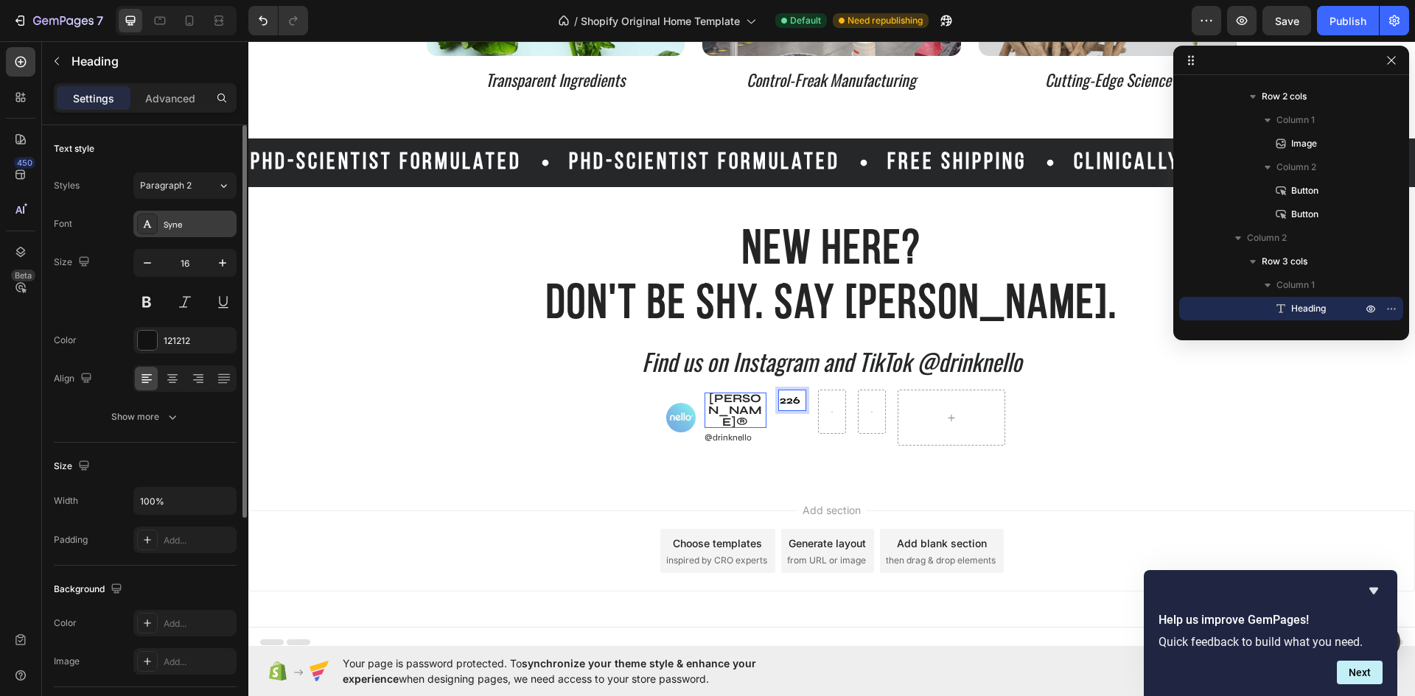
click at [203, 225] on div "Syne" at bounding box center [198, 224] width 69 height 13
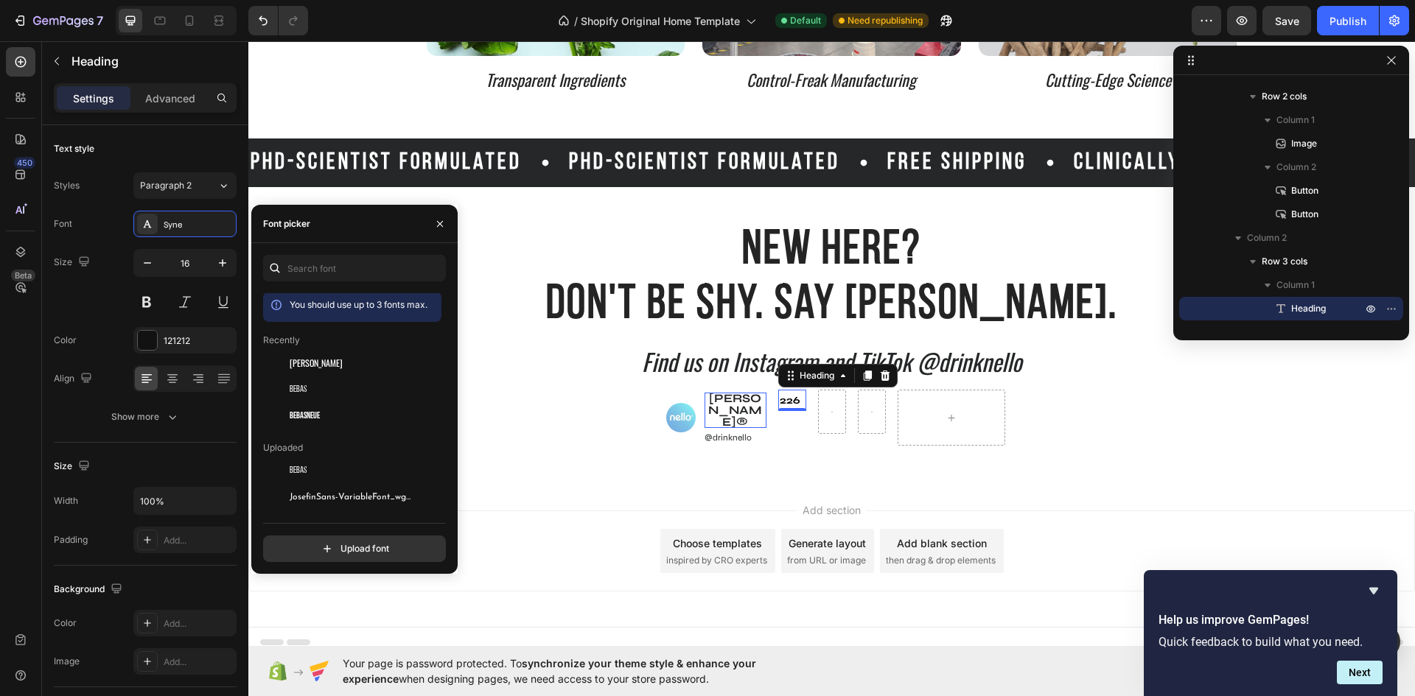
scroll to position [0, 0]
click at [346, 270] on input "text" at bounding box center [354, 268] width 183 height 27
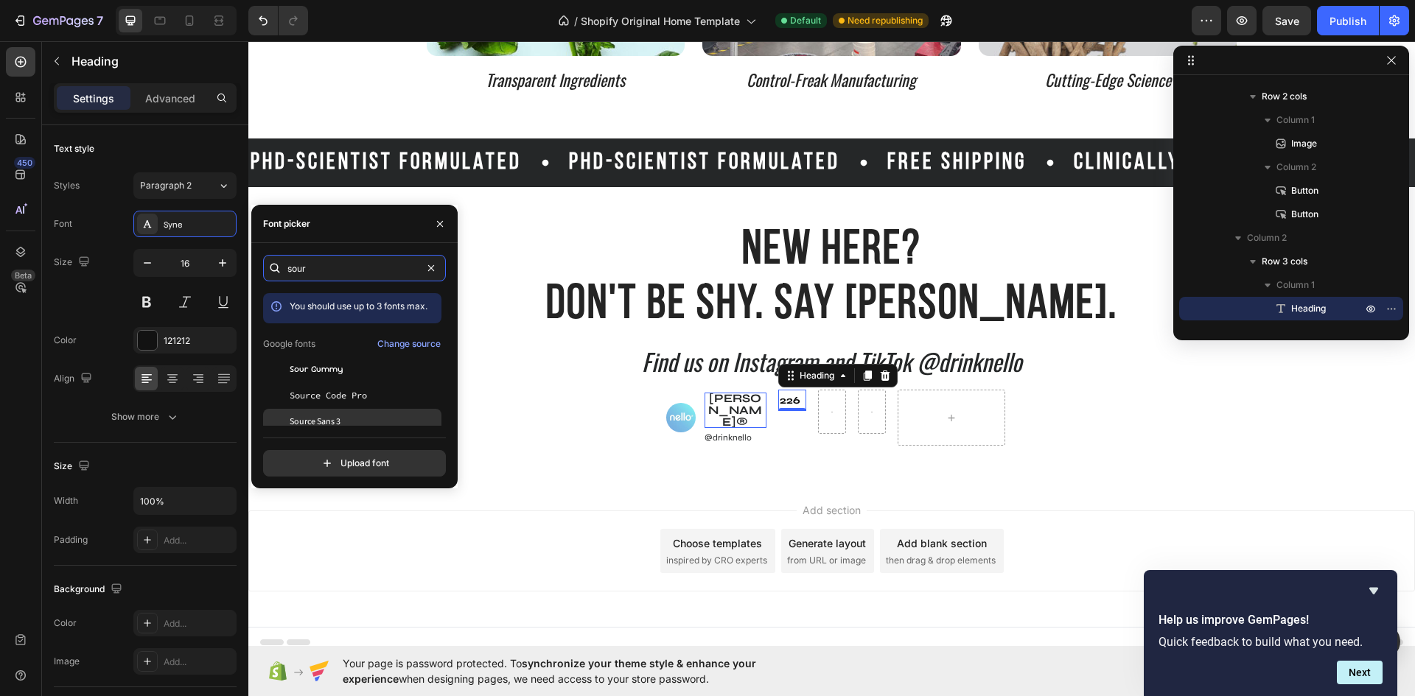
type input "sour"
click at [333, 418] on span "Source Sans 3" at bounding box center [315, 422] width 51 height 13
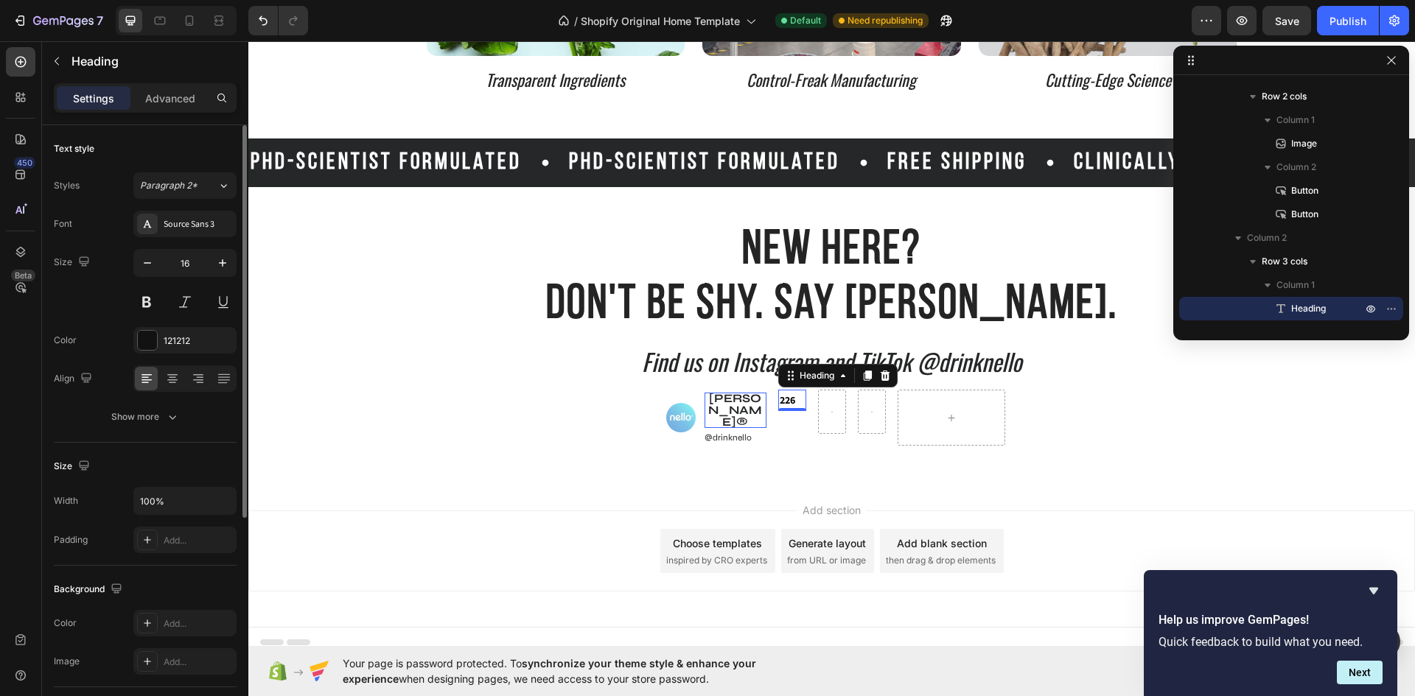
click at [187, 434] on div "Text style Styles Paragraph 2* Font Source Sans 3 Size 16 Color 121212 Align Sh…" at bounding box center [145, 284] width 183 height 318
click at [156, 413] on div "Show more" at bounding box center [145, 417] width 69 height 15
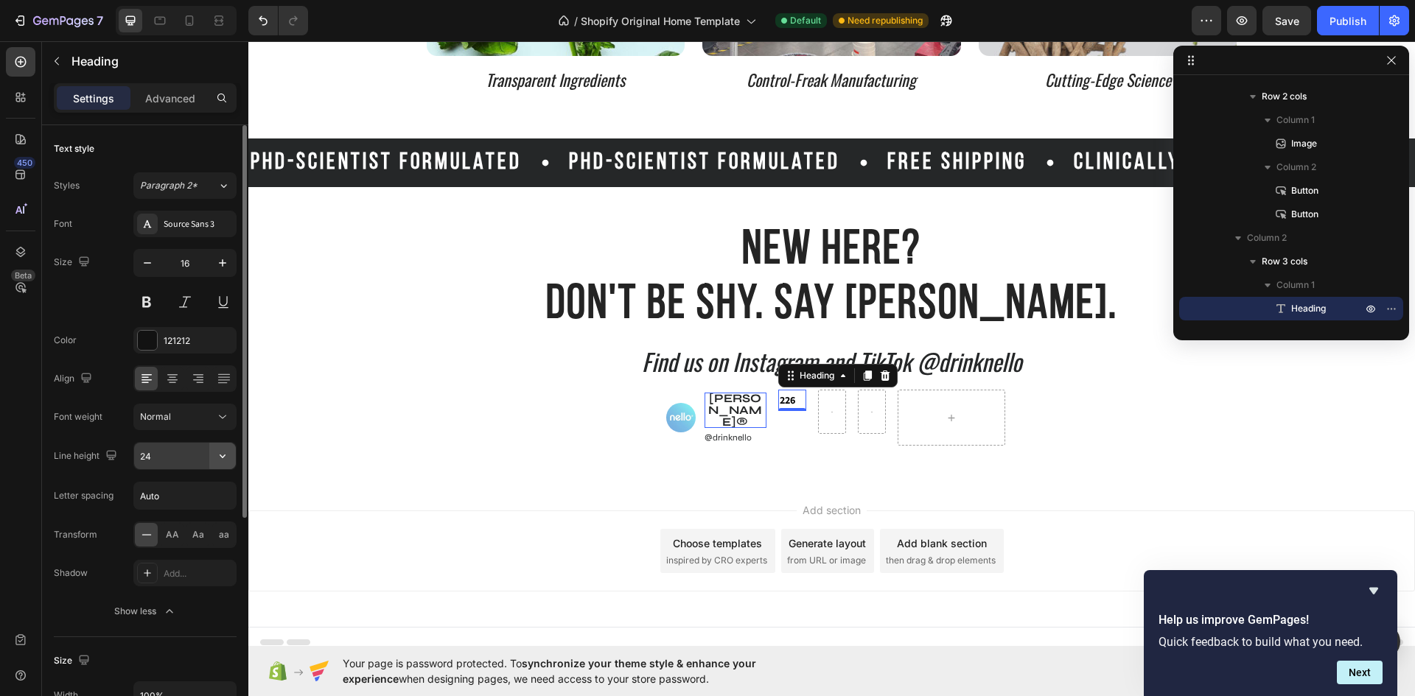
click at [226, 460] on icon "button" at bounding box center [222, 456] width 15 height 15
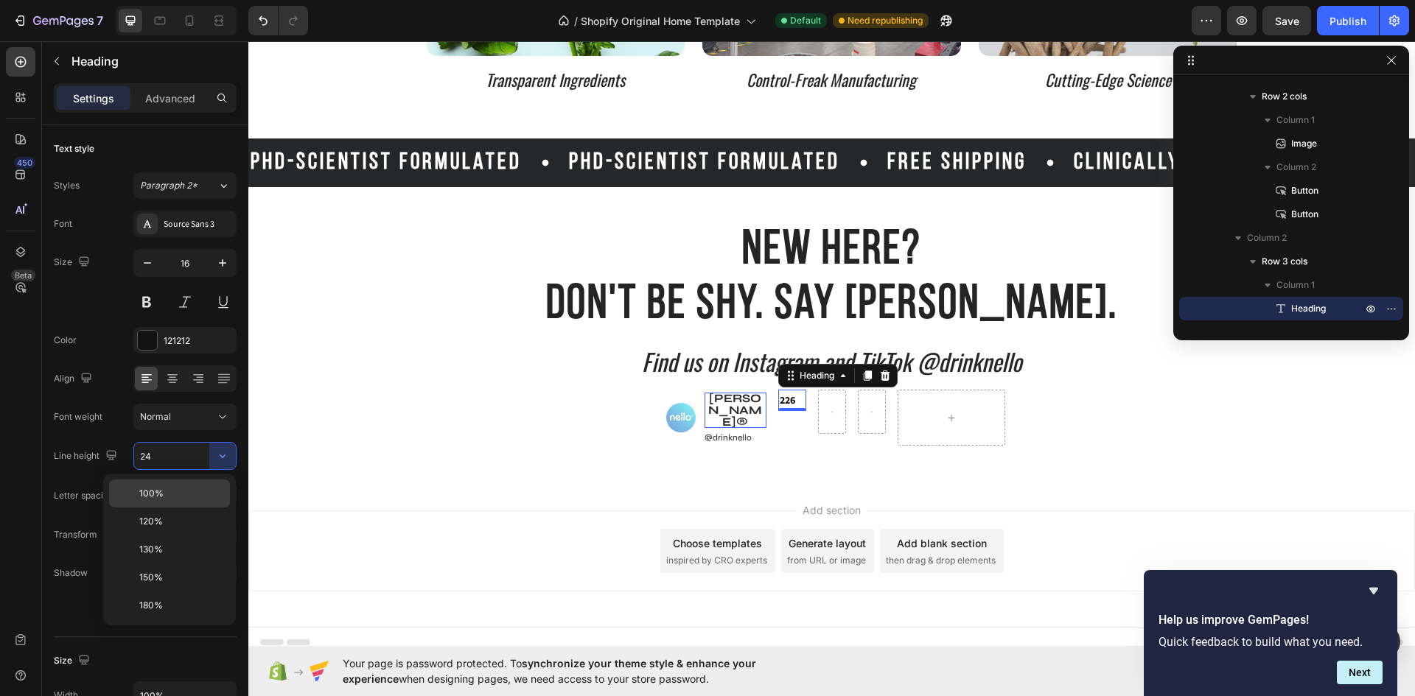
click at [190, 491] on p "100%" at bounding box center [181, 493] width 84 height 13
type input "100%"
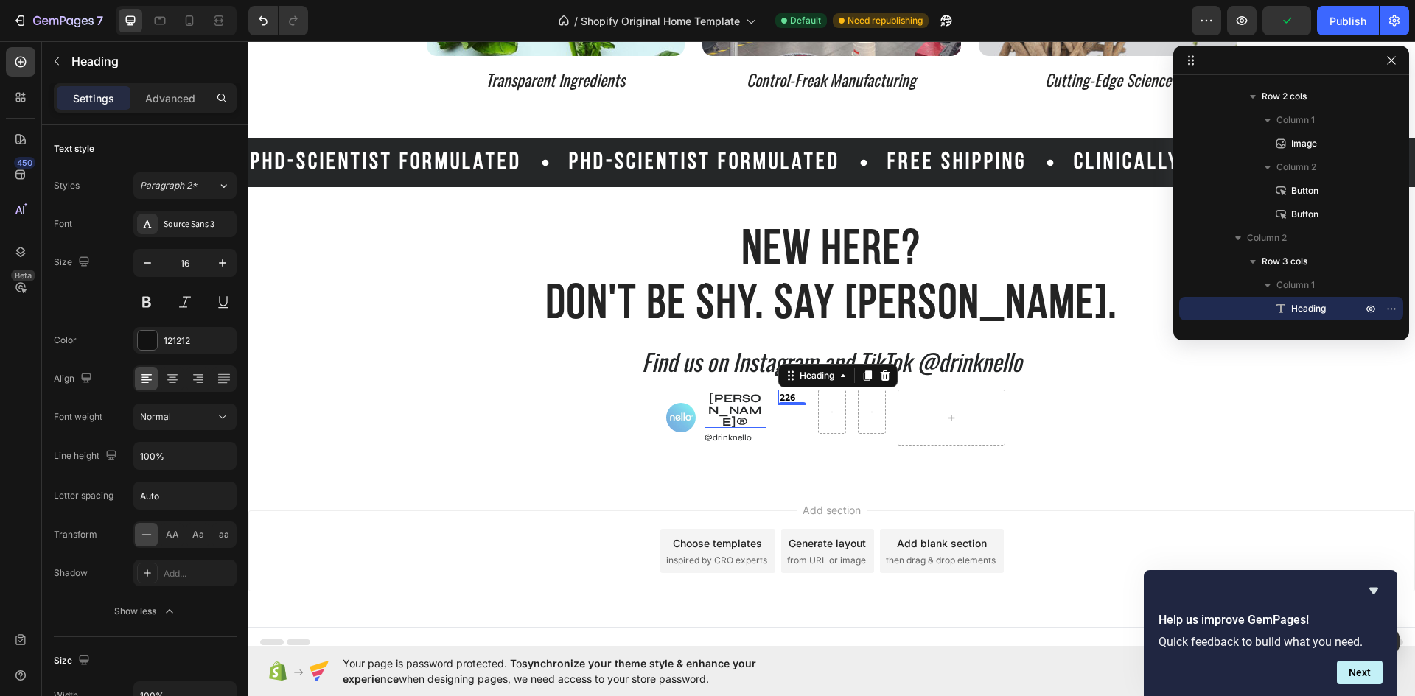
click at [785, 412] on div "0" at bounding box center [792, 417] width 15 height 12
click at [172, 105] on p "Advanced" at bounding box center [170, 98] width 50 height 15
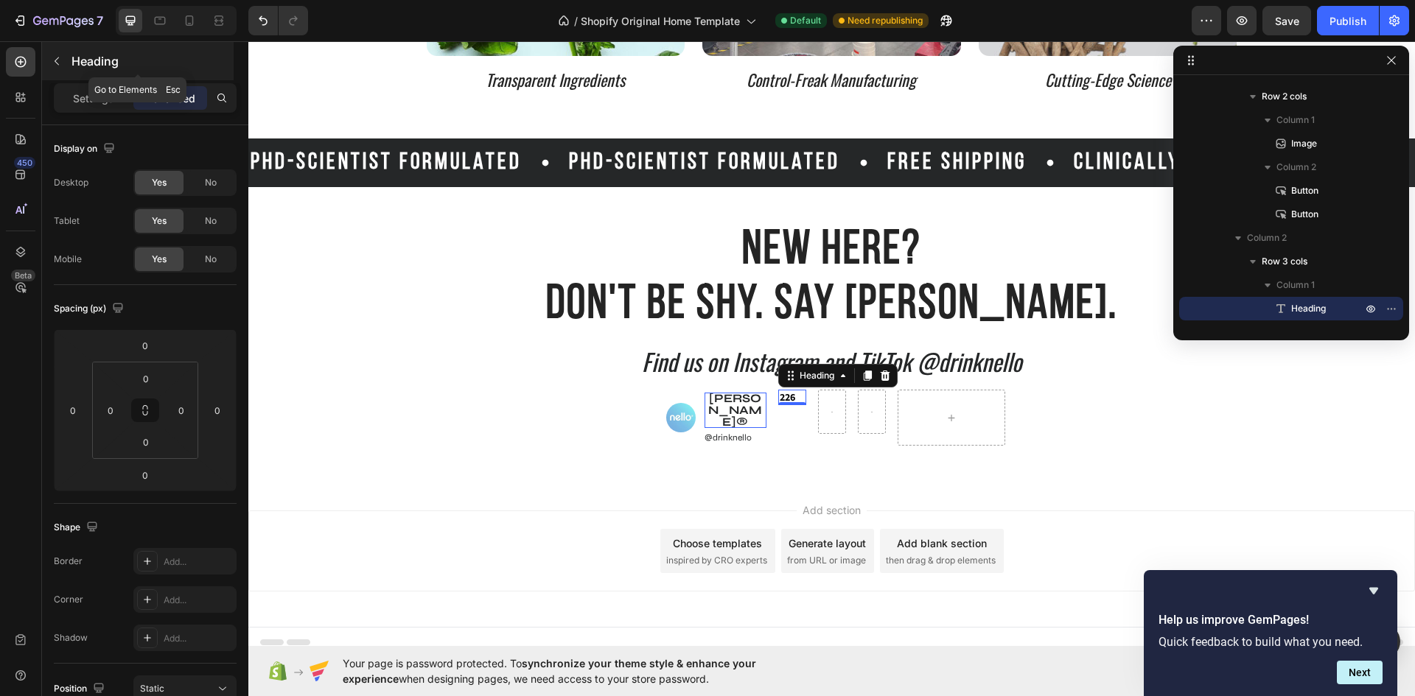
click at [55, 57] on icon "button" at bounding box center [57, 61] width 12 height 12
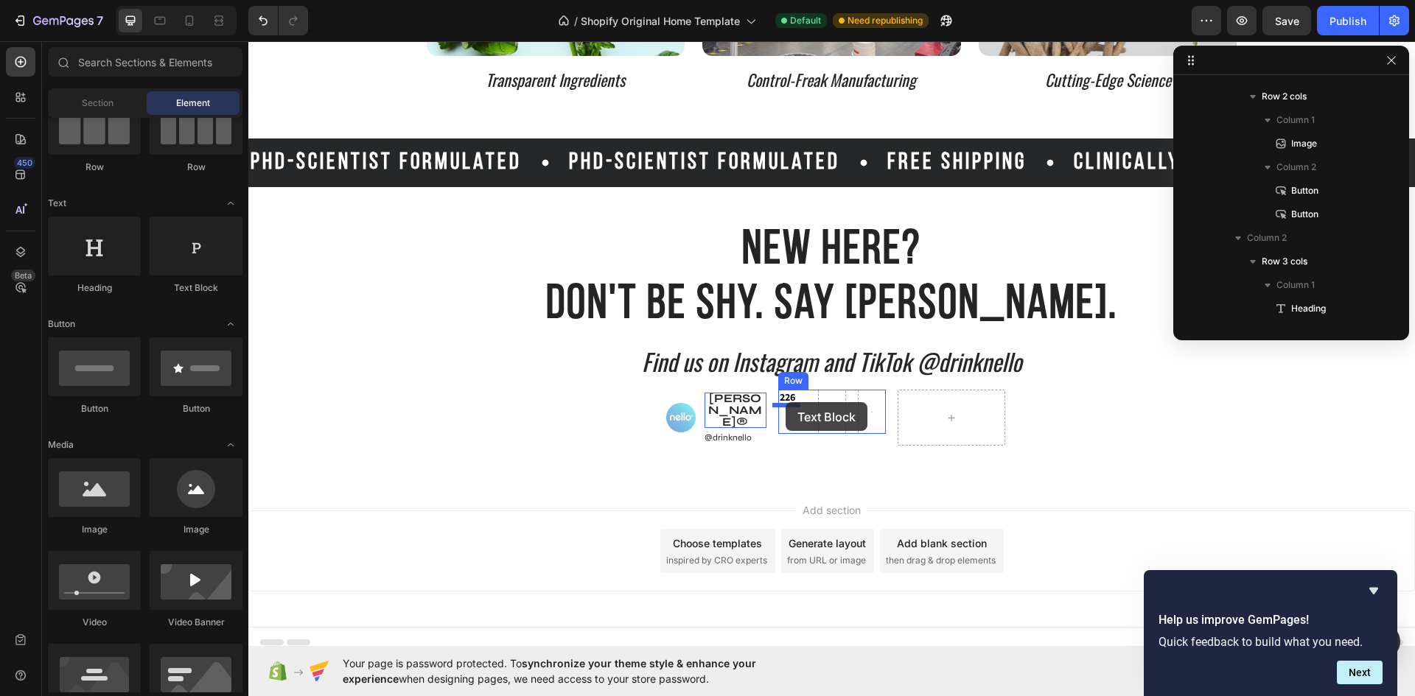
drag, startPoint x: 430, startPoint y: 294, endPoint x: 785, endPoint y: 402, distance: 371.2
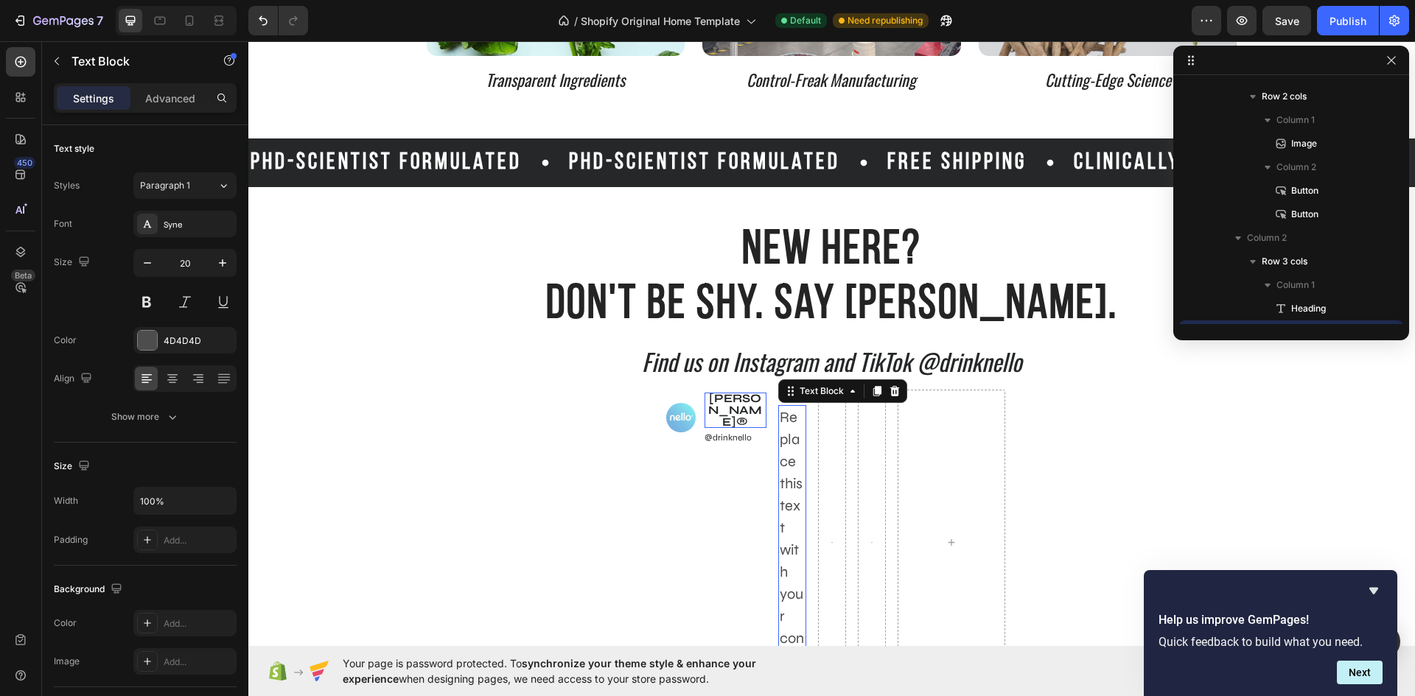
scroll to position [539, 0]
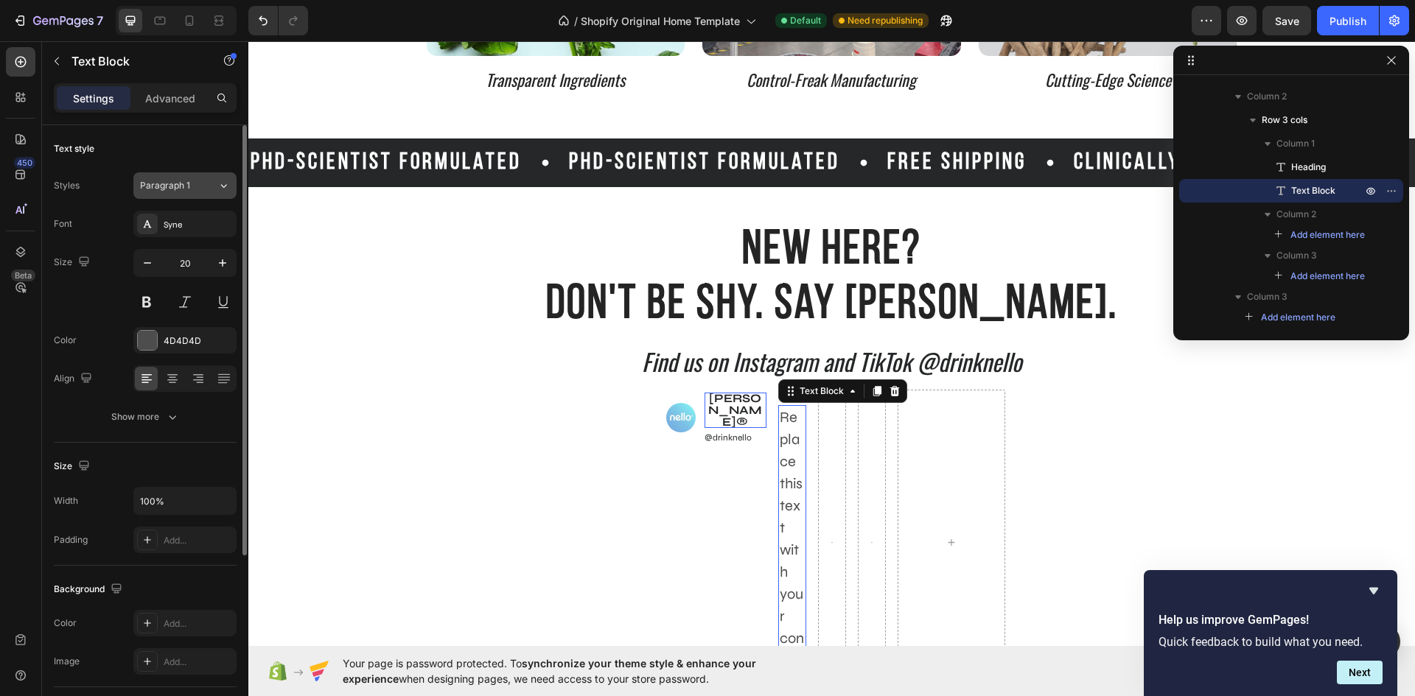
click at [187, 191] on span "Paragraph 1" at bounding box center [165, 185] width 50 height 13
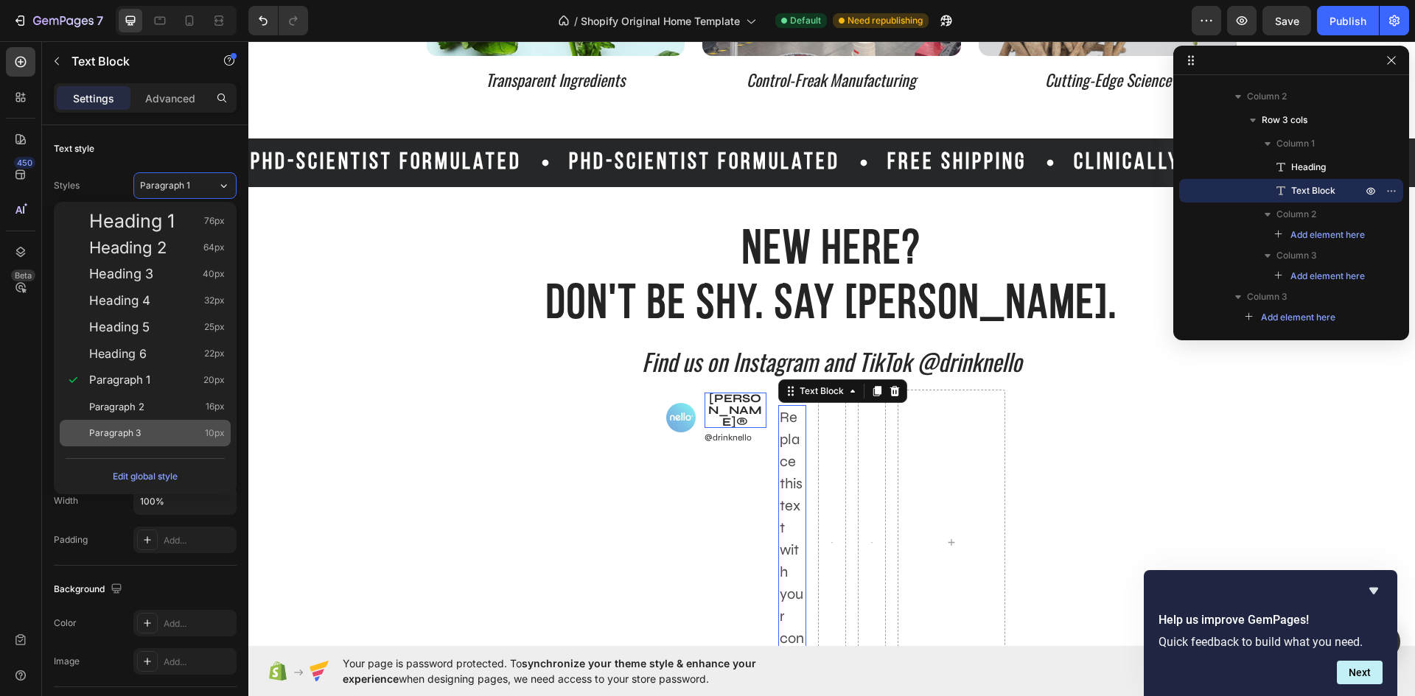
click at [169, 422] on div "Paragraph 3 10px" at bounding box center [145, 433] width 171 height 27
type input "10"
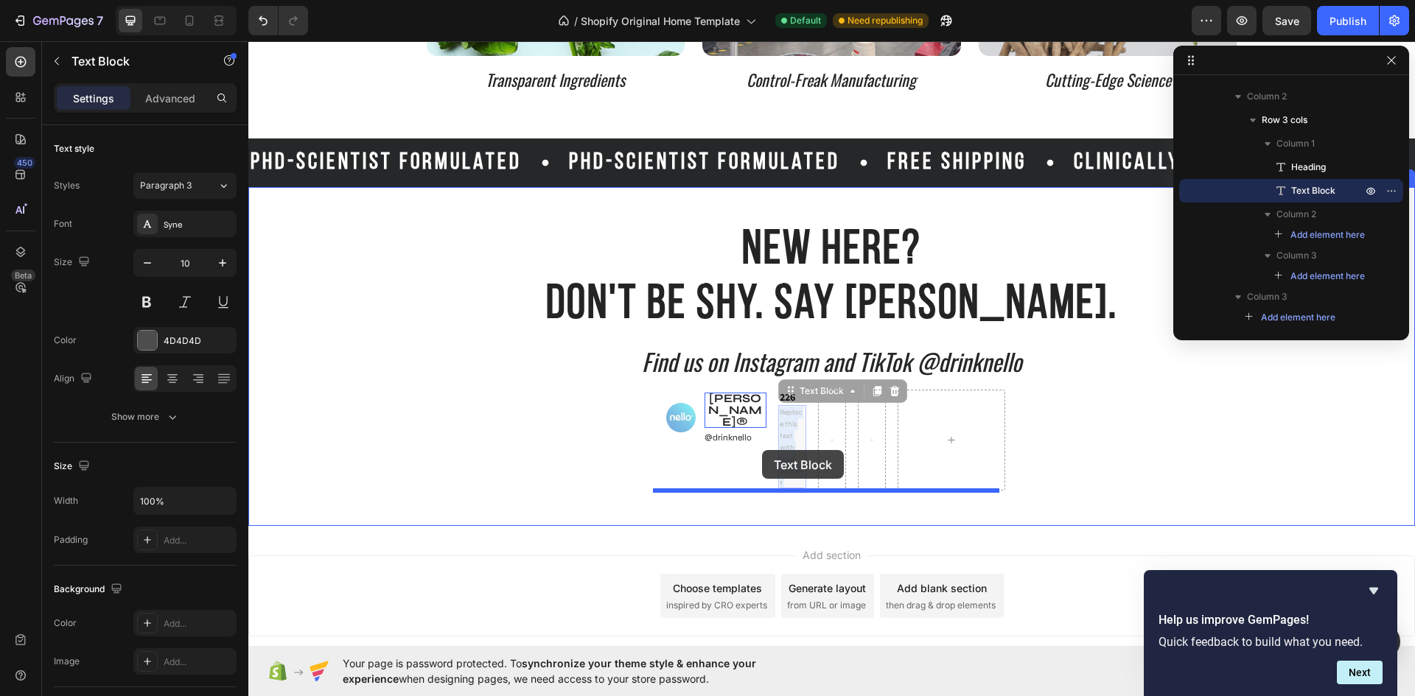
drag, startPoint x: 780, startPoint y: 480, endPoint x: 762, endPoint y: 450, distance: 35.4
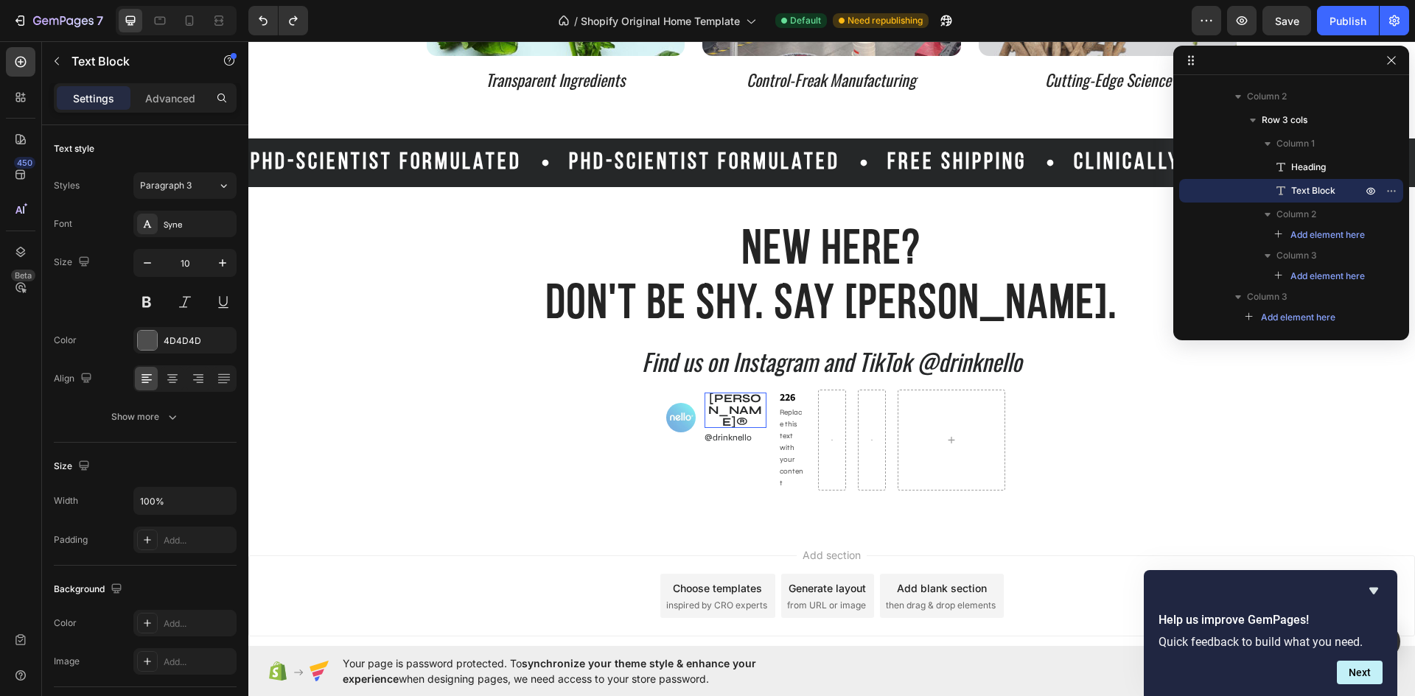
click at [782, 483] on div "Replace this text with your content" at bounding box center [792, 447] width 28 height 85
drag, startPoint x: 782, startPoint y: 483, endPoint x: 773, endPoint y: 410, distance: 72.7
click at [778, 410] on div "Replace this text with your content" at bounding box center [792, 447] width 28 height 85
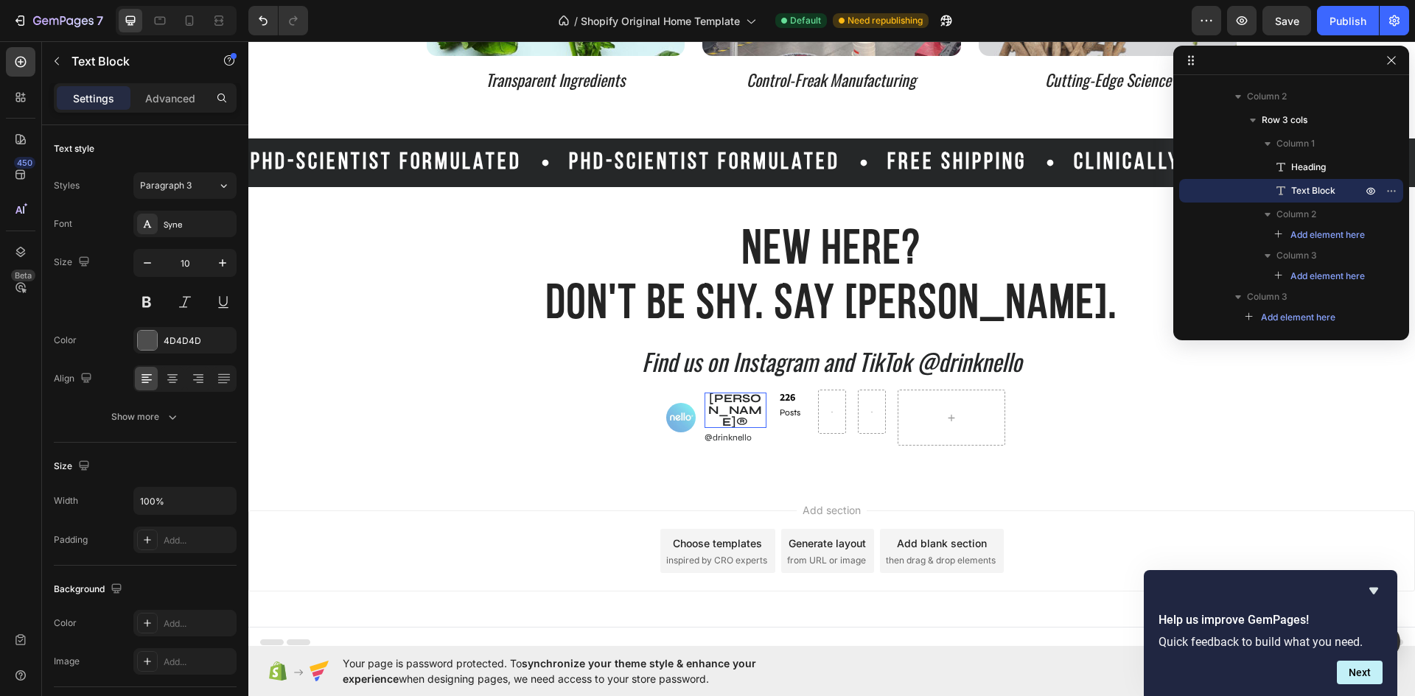
click at [781, 413] on span "Posts" at bounding box center [789, 412] width 21 height 10
click at [790, 403] on div "⁠⁠⁠⁠⁠⁠⁠ 226 Heading" at bounding box center [792, 397] width 28 height 15
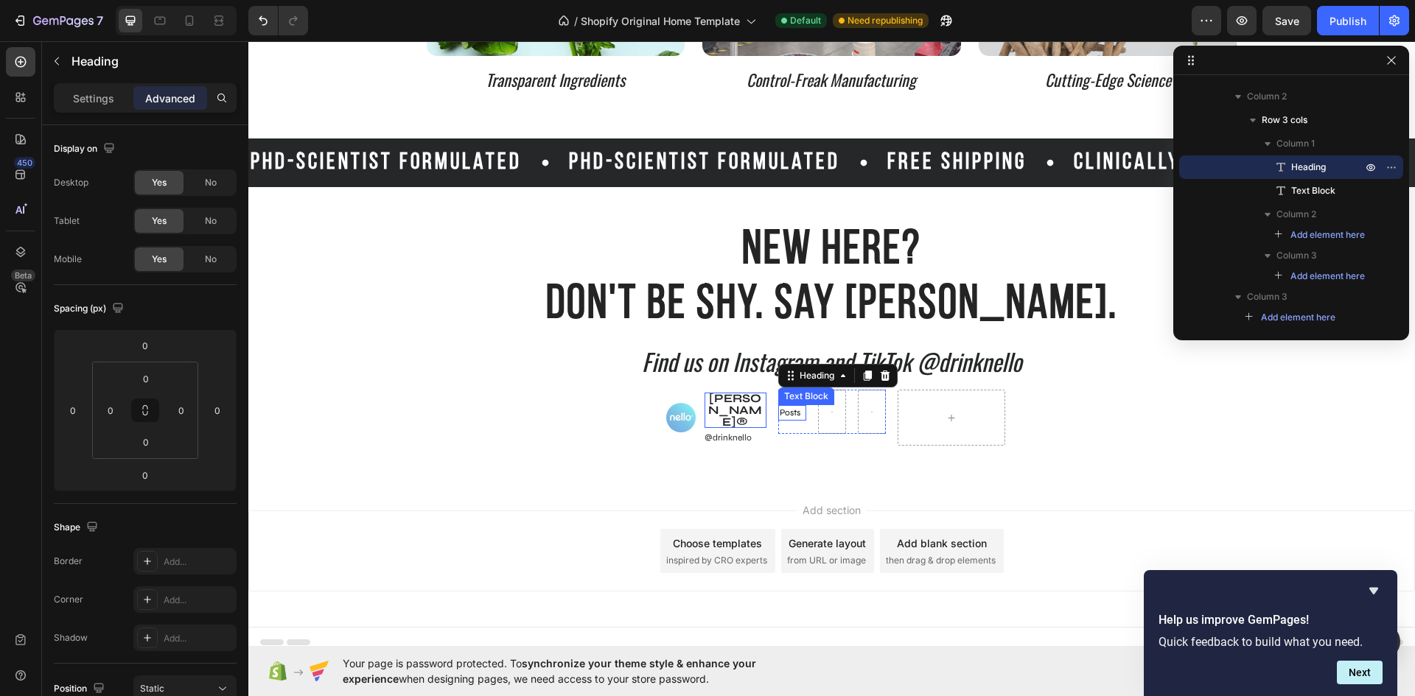
click at [792, 411] on span "Posts" at bounding box center [789, 412] width 21 height 10
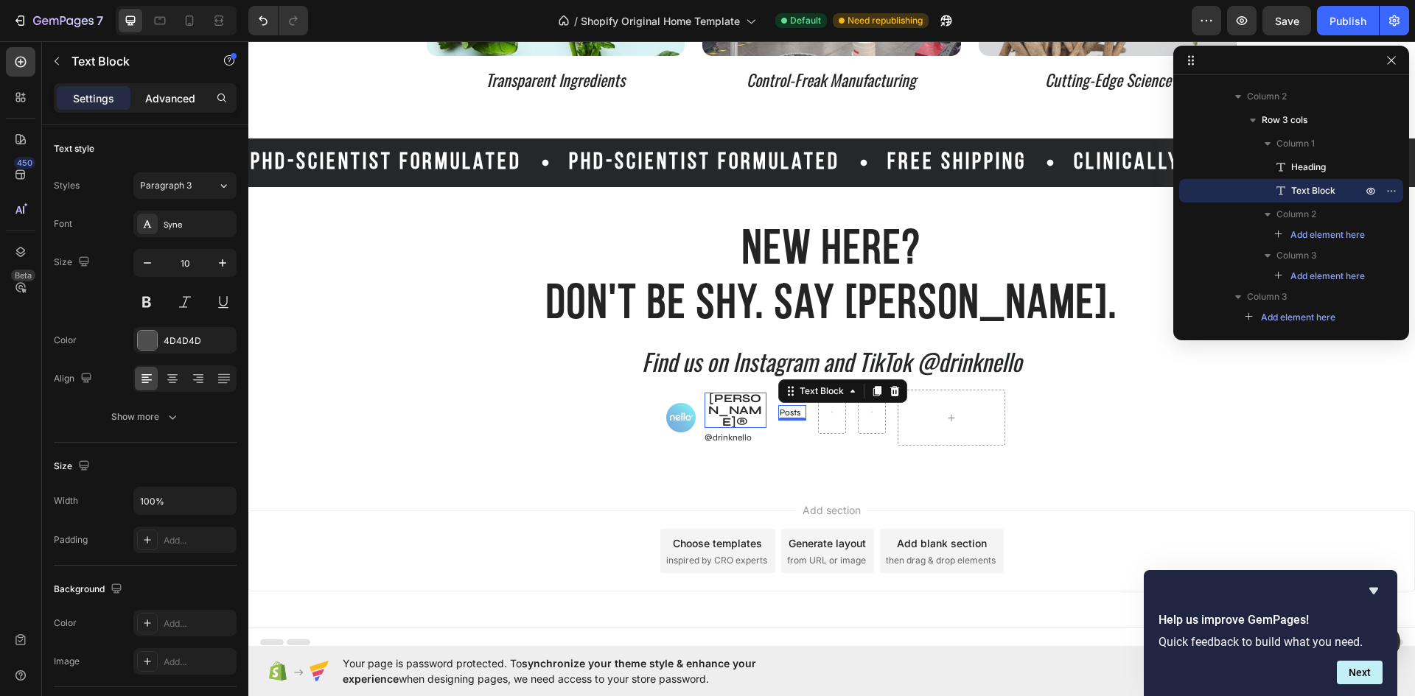
click at [160, 91] on p "Advanced" at bounding box center [170, 98] width 50 height 15
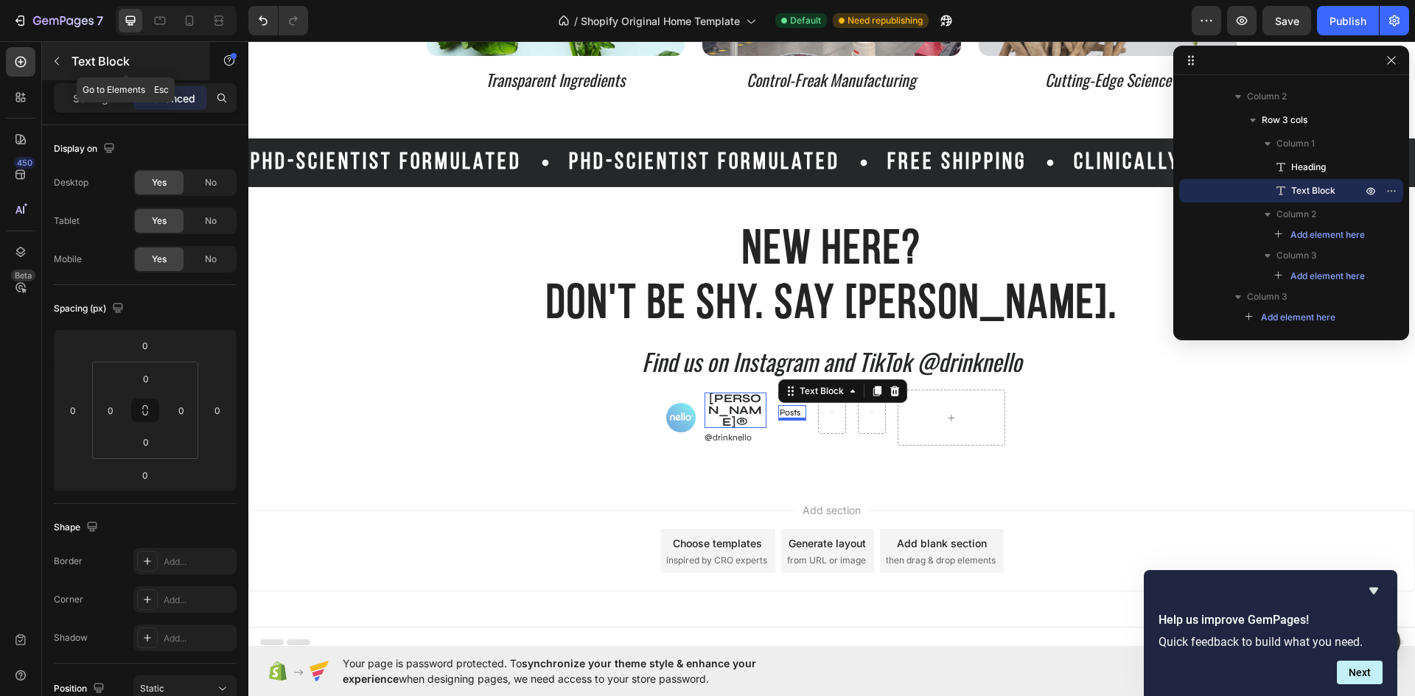
click at [62, 66] on icon "button" at bounding box center [57, 61] width 12 height 12
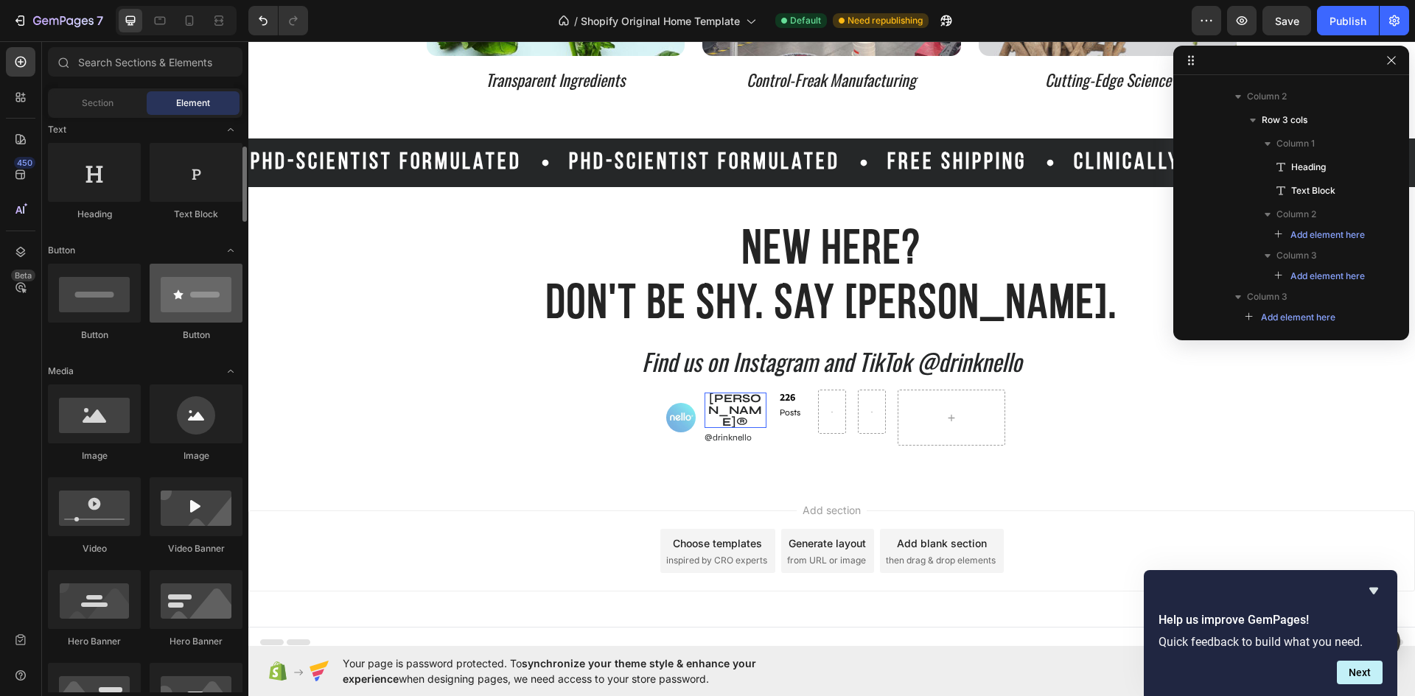
scroll to position [0, 0]
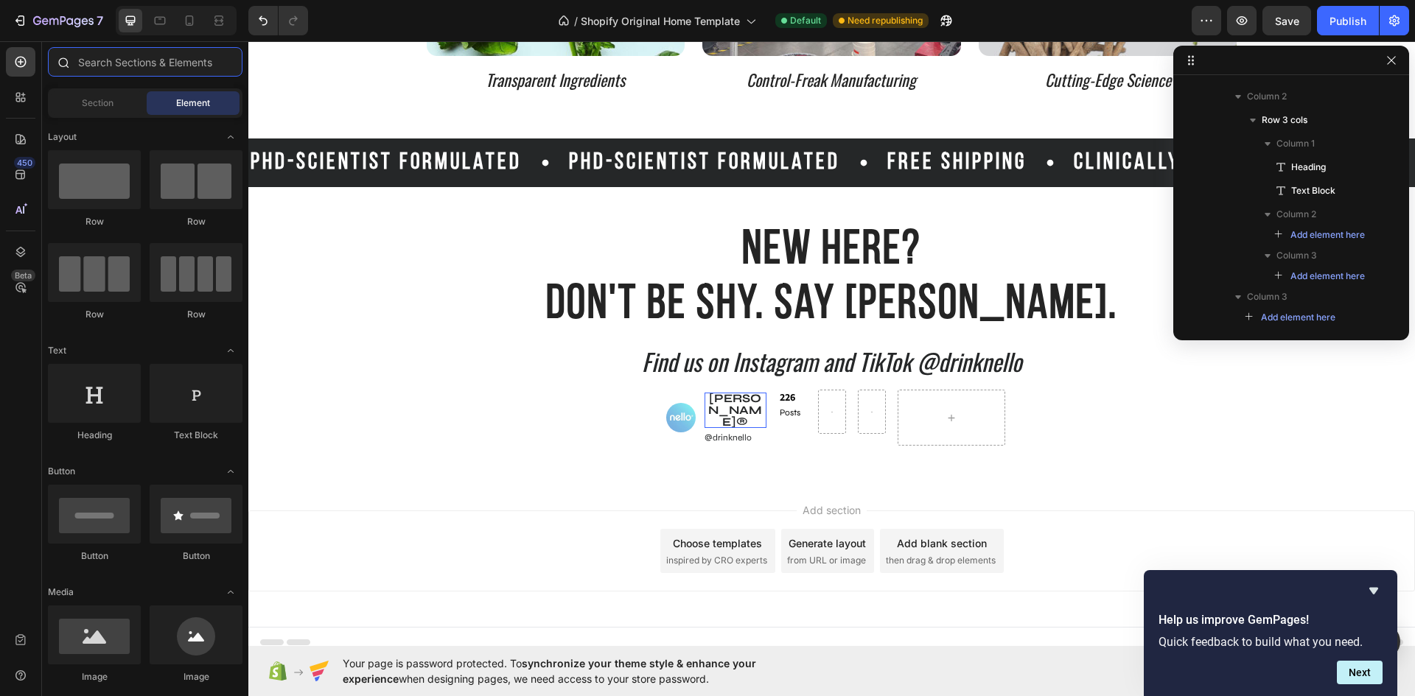
click at [130, 69] on input "text" at bounding box center [145, 61] width 194 height 29
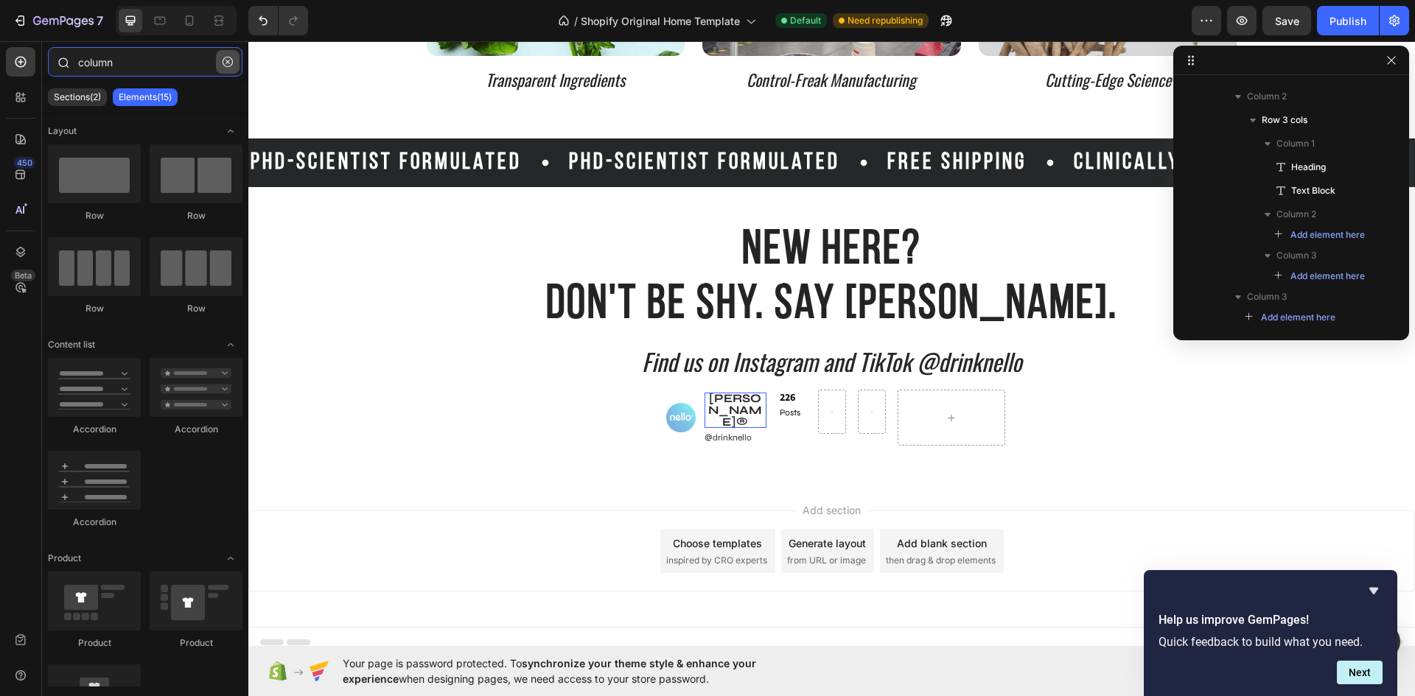
type input "column"
click at [232, 53] on button "button" at bounding box center [228, 62] width 24 height 24
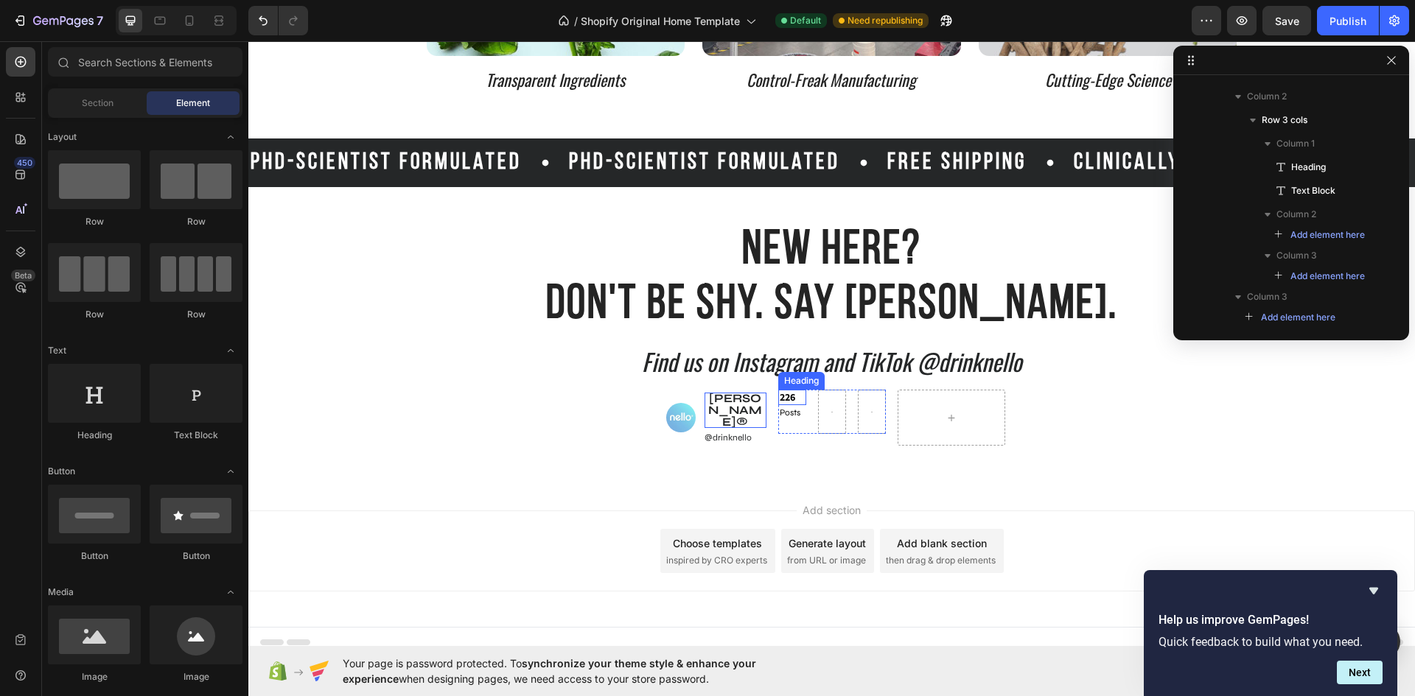
click at [783, 396] on strong "226" at bounding box center [786, 397] width 15 height 15
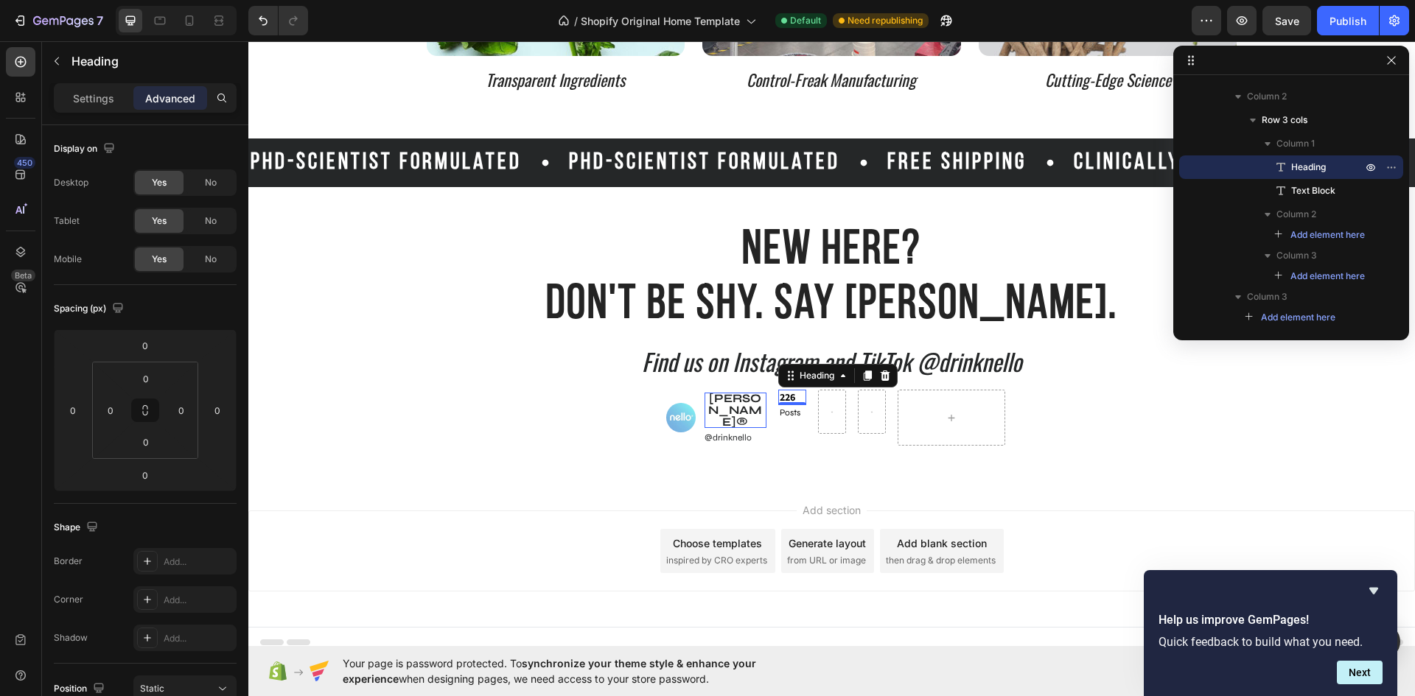
click at [100, 110] on div "Settings Advanced" at bounding box center [145, 97] width 183 height 29
click at [100, 105] on p "Settings" at bounding box center [93, 98] width 41 height 15
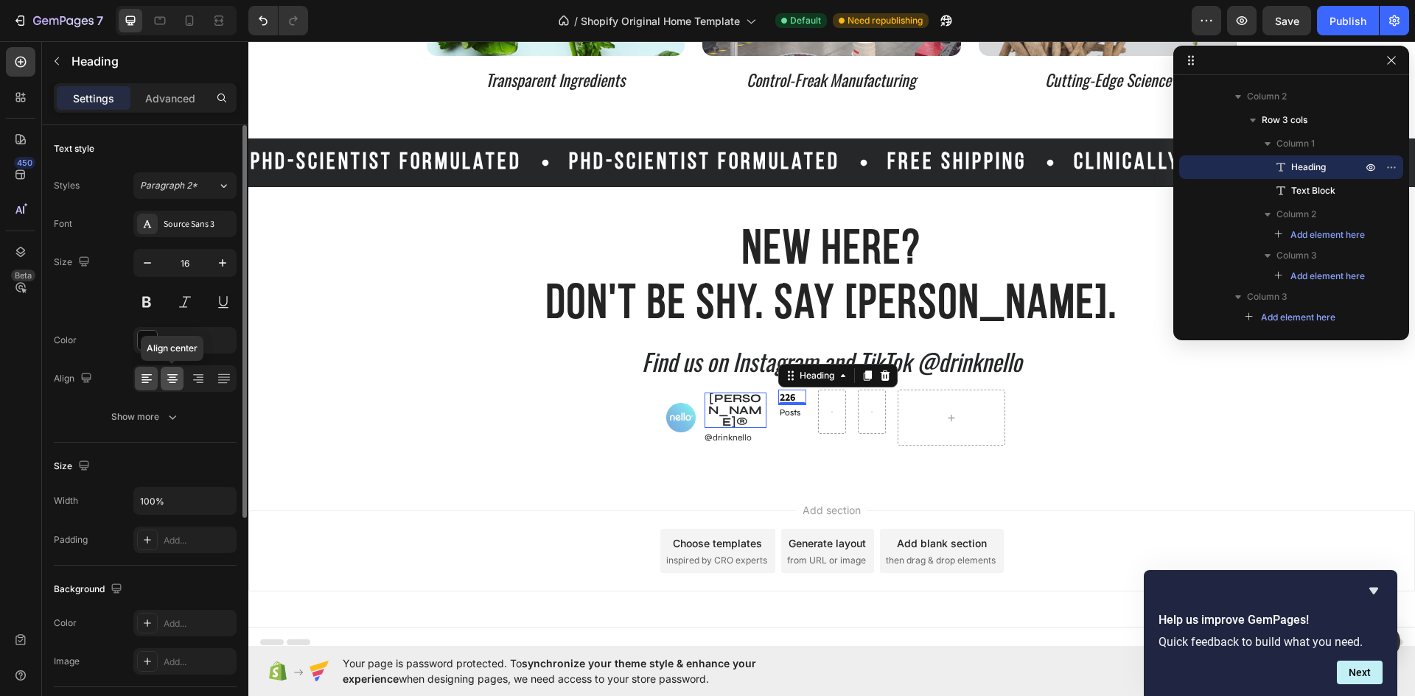
click at [175, 378] on icon at bounding box center [172, 377] width 7 height 1
click at [795, 413] on p "Posts" at bounding box center [791, 413] width 25 height 13
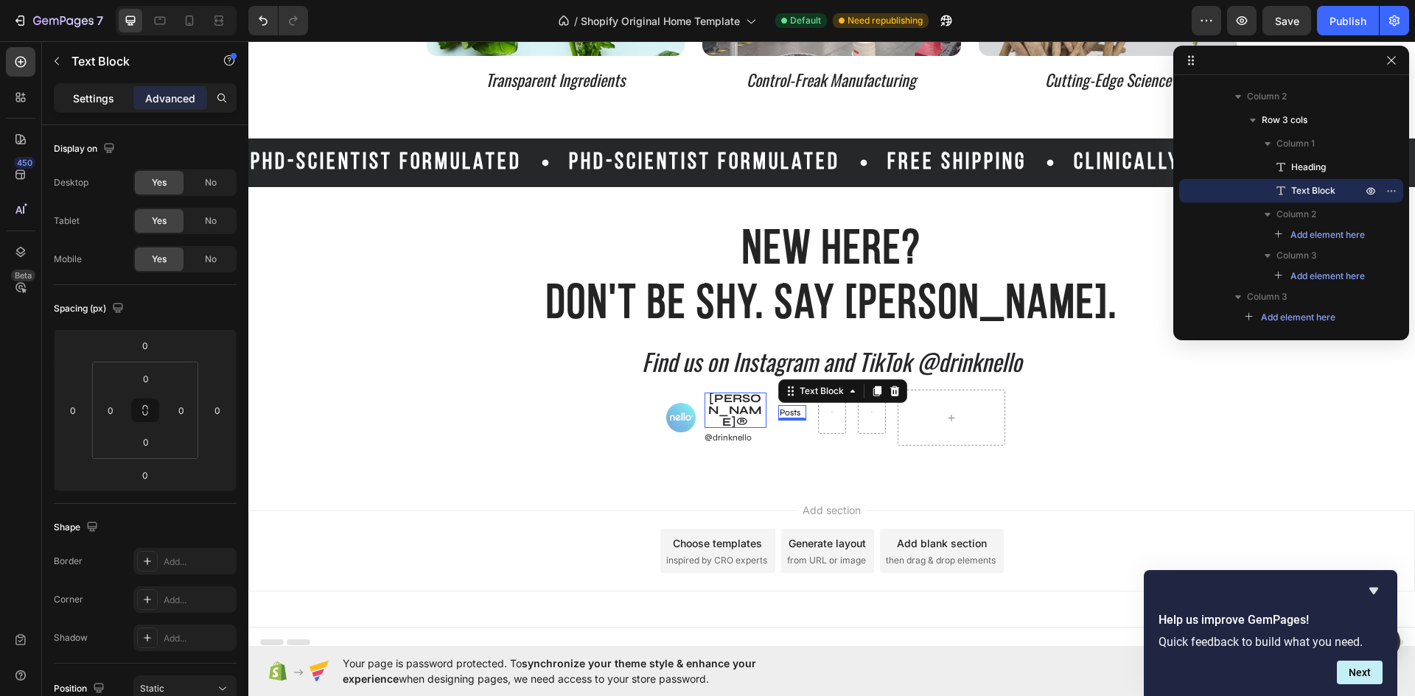
click at [98, 104] on p "Settings" at bounding box center [93, 98] width 41 height 15
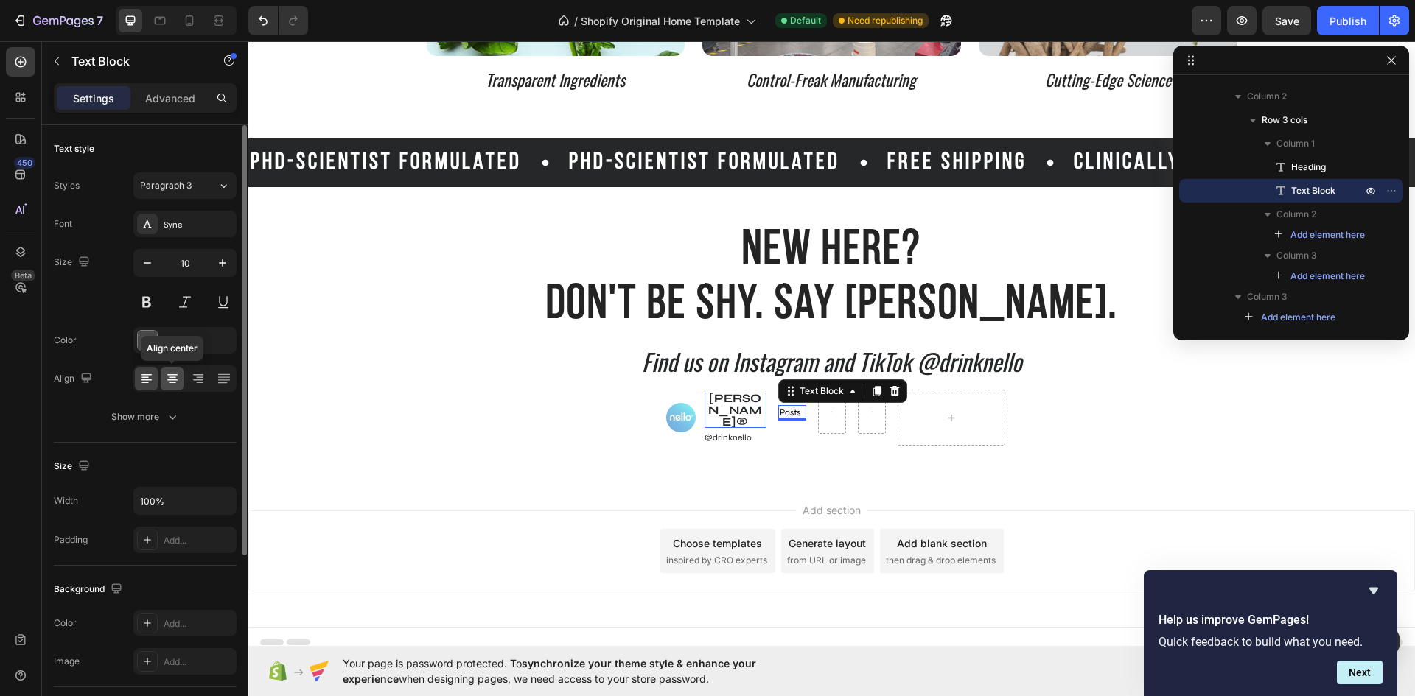
click at [171, 385] on icon at bounding box center [172, 378] width 15 height 15
click at [704, 402] on p "[PERSON_NAME]®" at bounding box center [735, 410] width 62 height 35
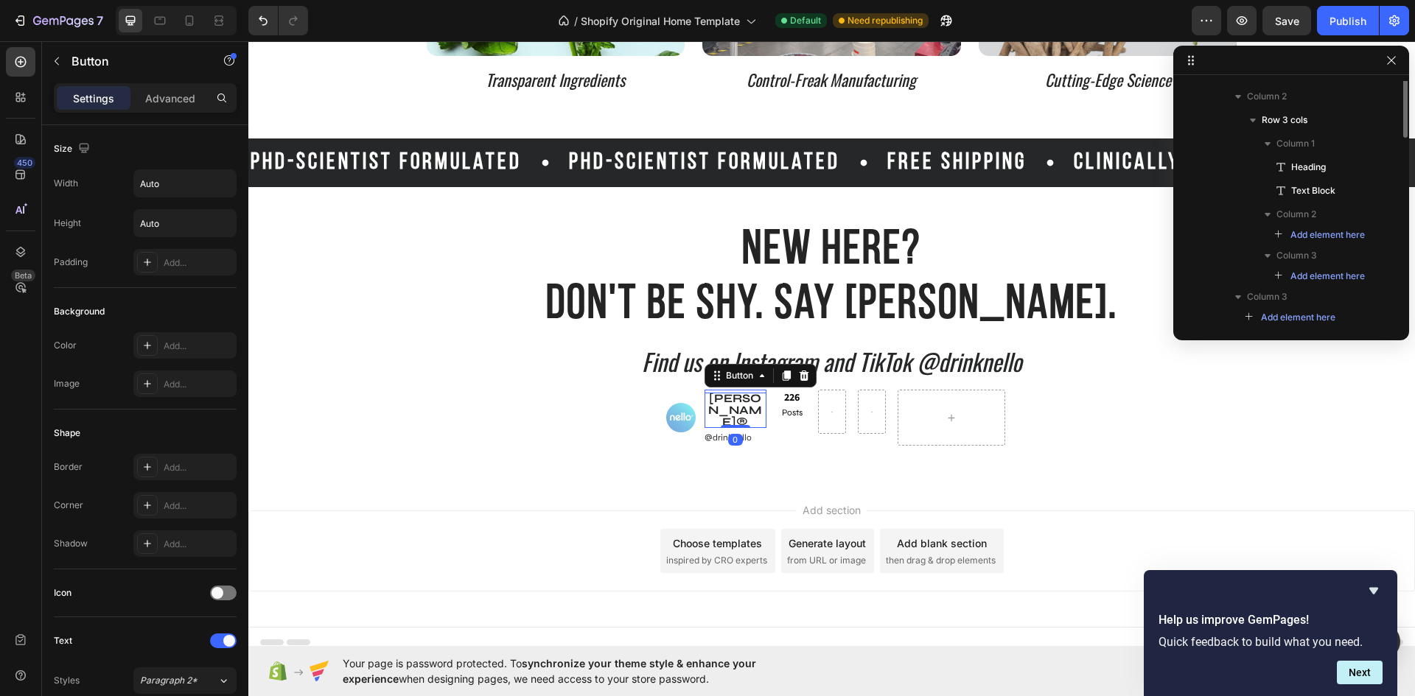
scroll to position [397, 0]
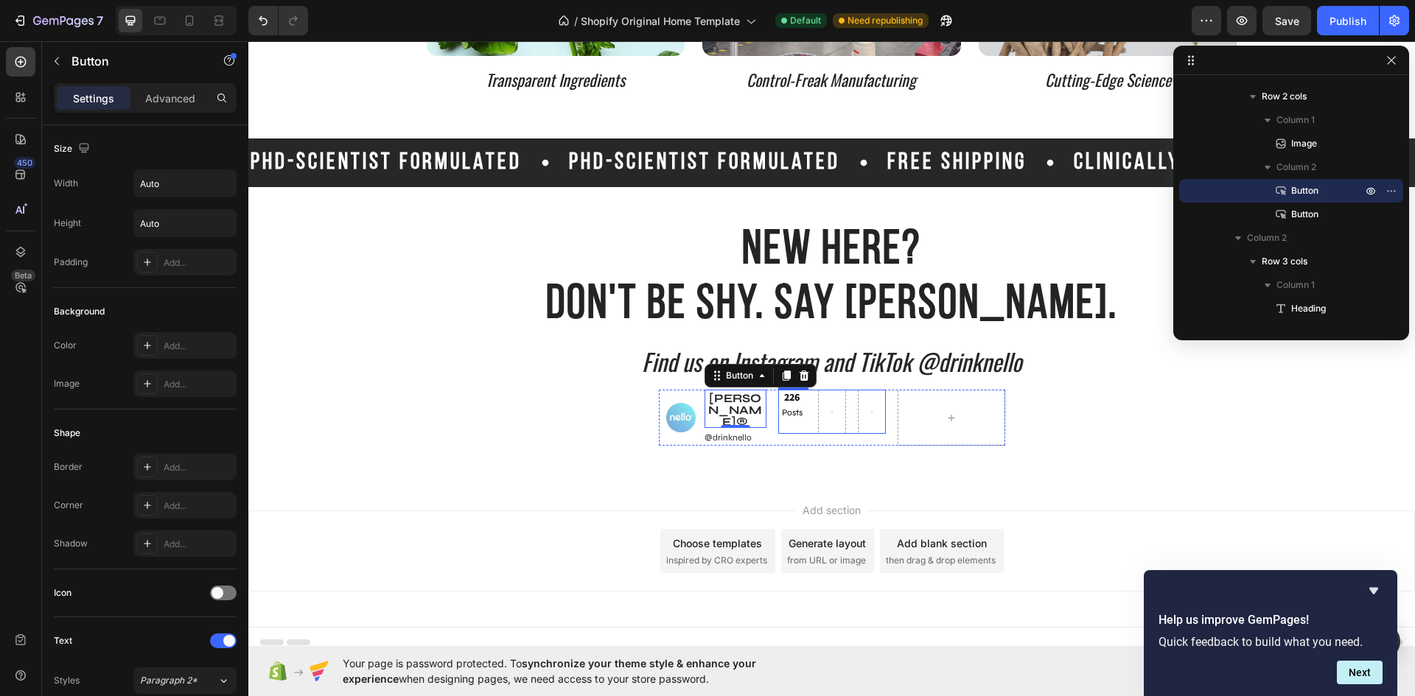
click at [802, 408] on div "⁠⁠⁠⁠⁠⁠⁠ 226 Heading Posts Text Block Row" at bounding box center [832, 412] width 108 height 44
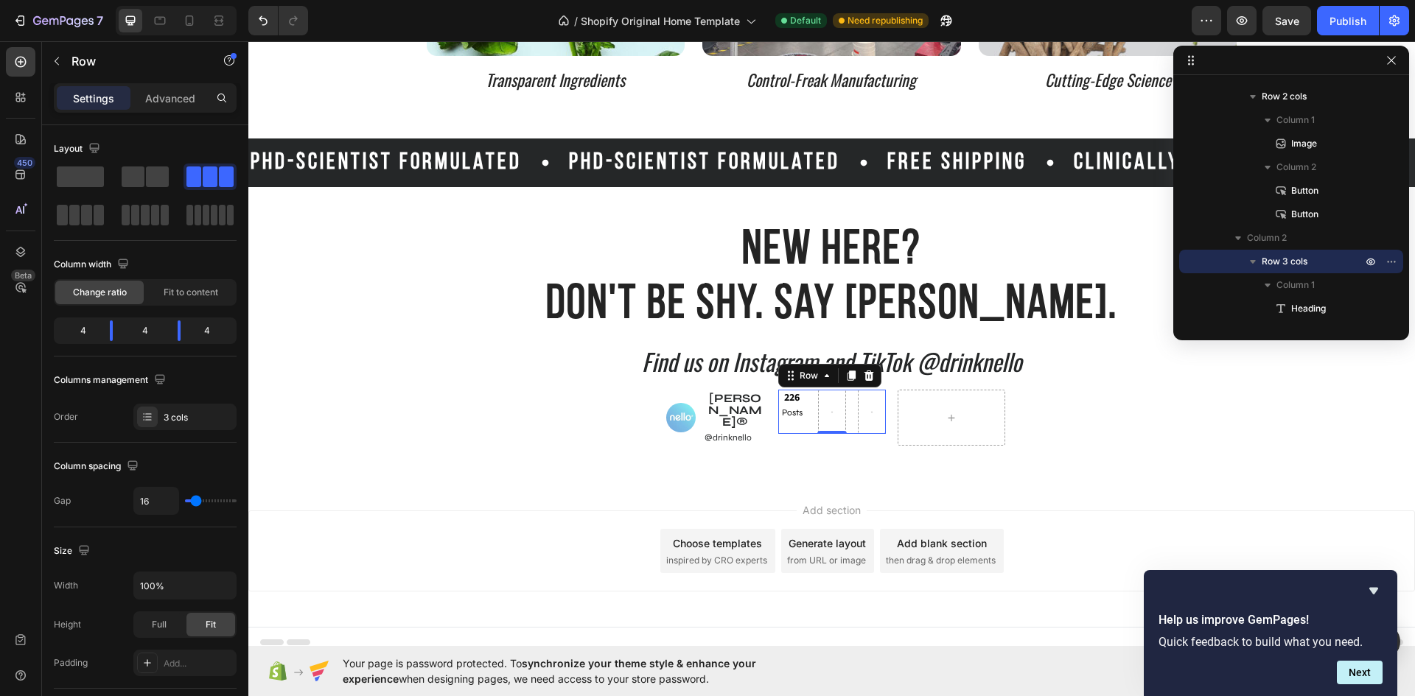
click at [806, 408] on div "⁠⁠⁠⁠⁠⁠⁠ 226 Heading Posts Text Block Row 0" at bounding box center [832, 412] width 108 height 44
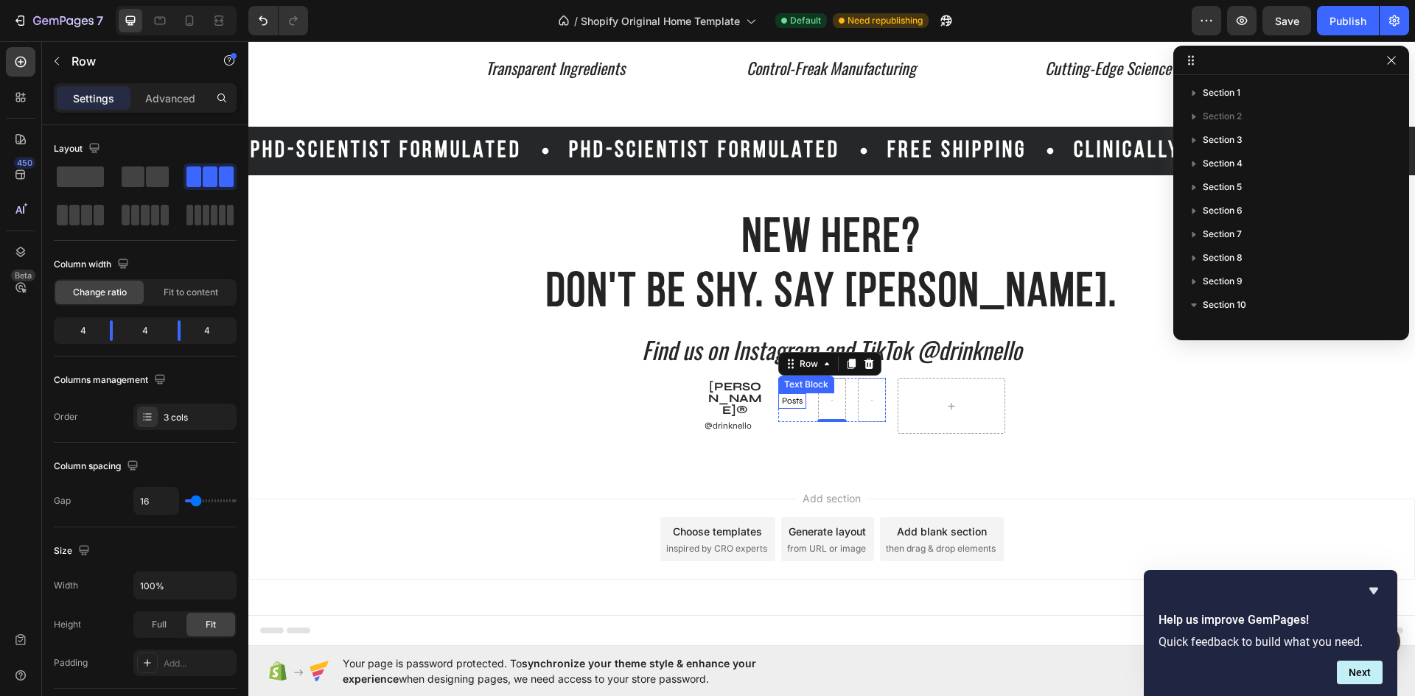
scroll to position [397, 0]
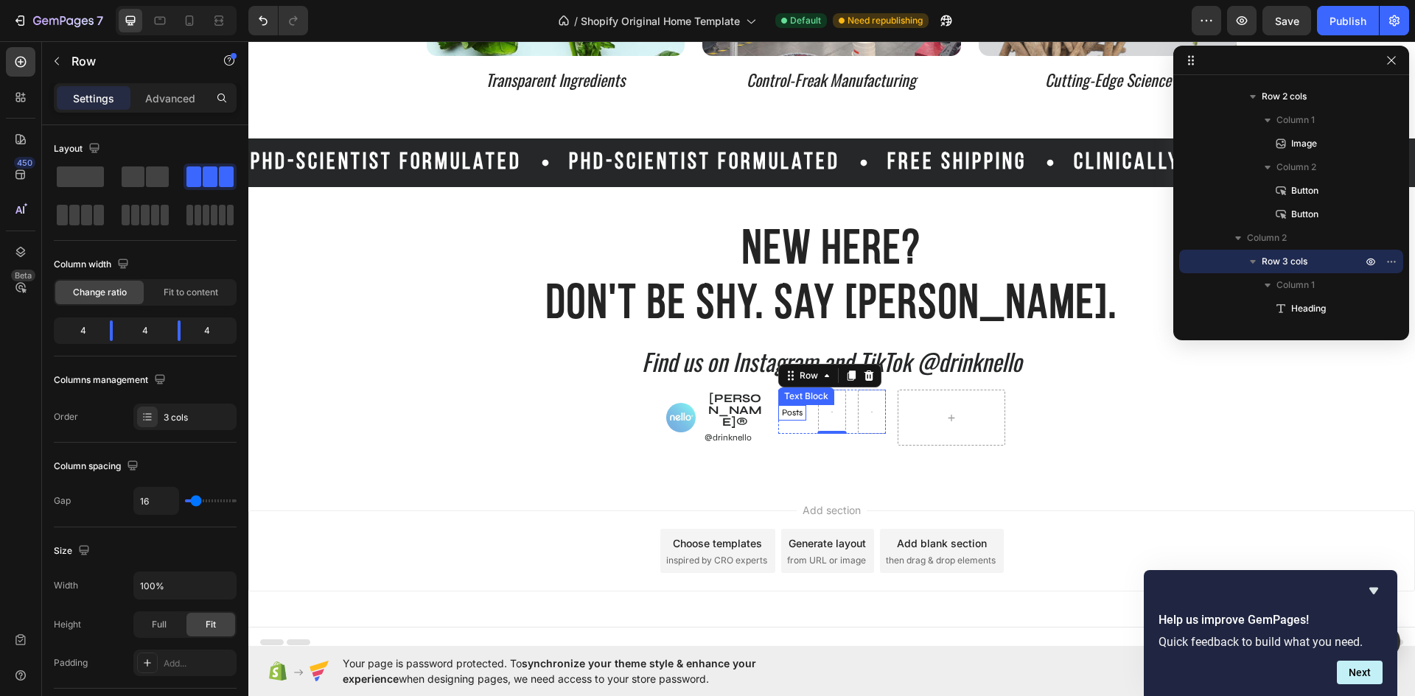
click at [791, 410] on span "Posts" at bounding box center [792, 412] width 21 height 10
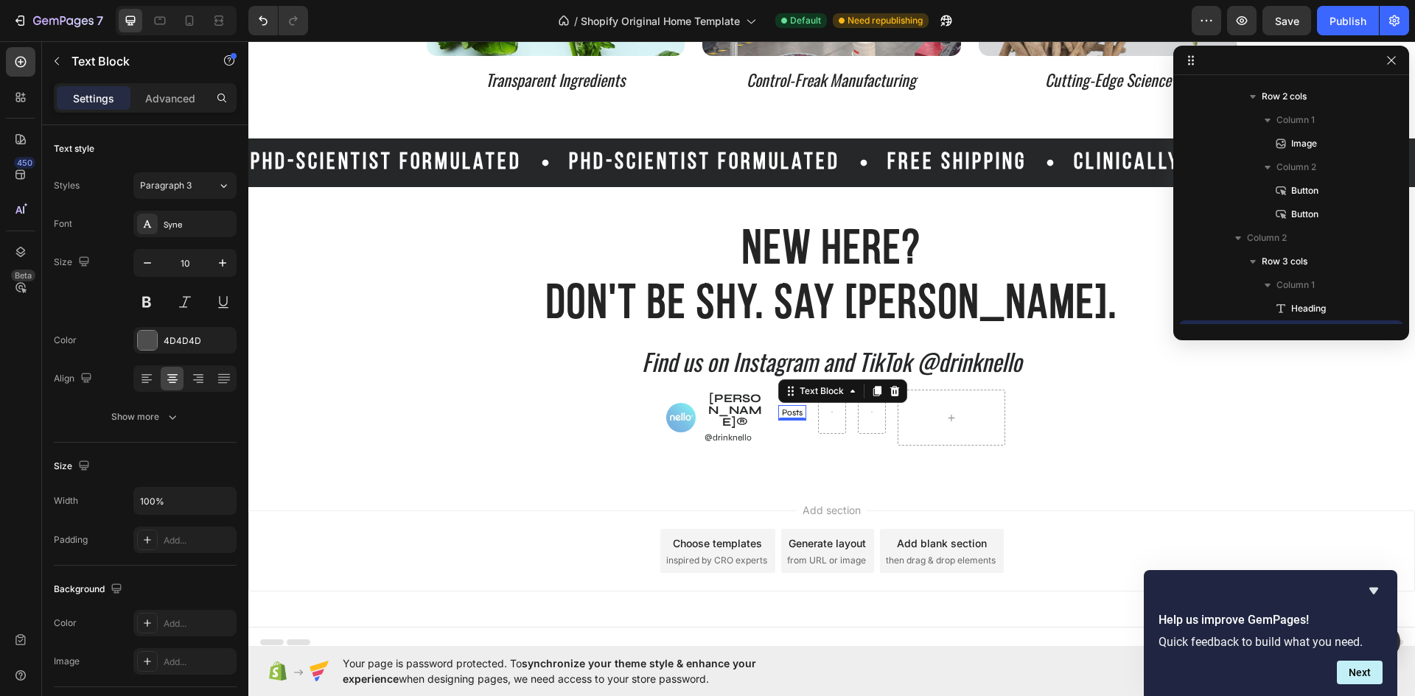
scroll to position [539, 0]
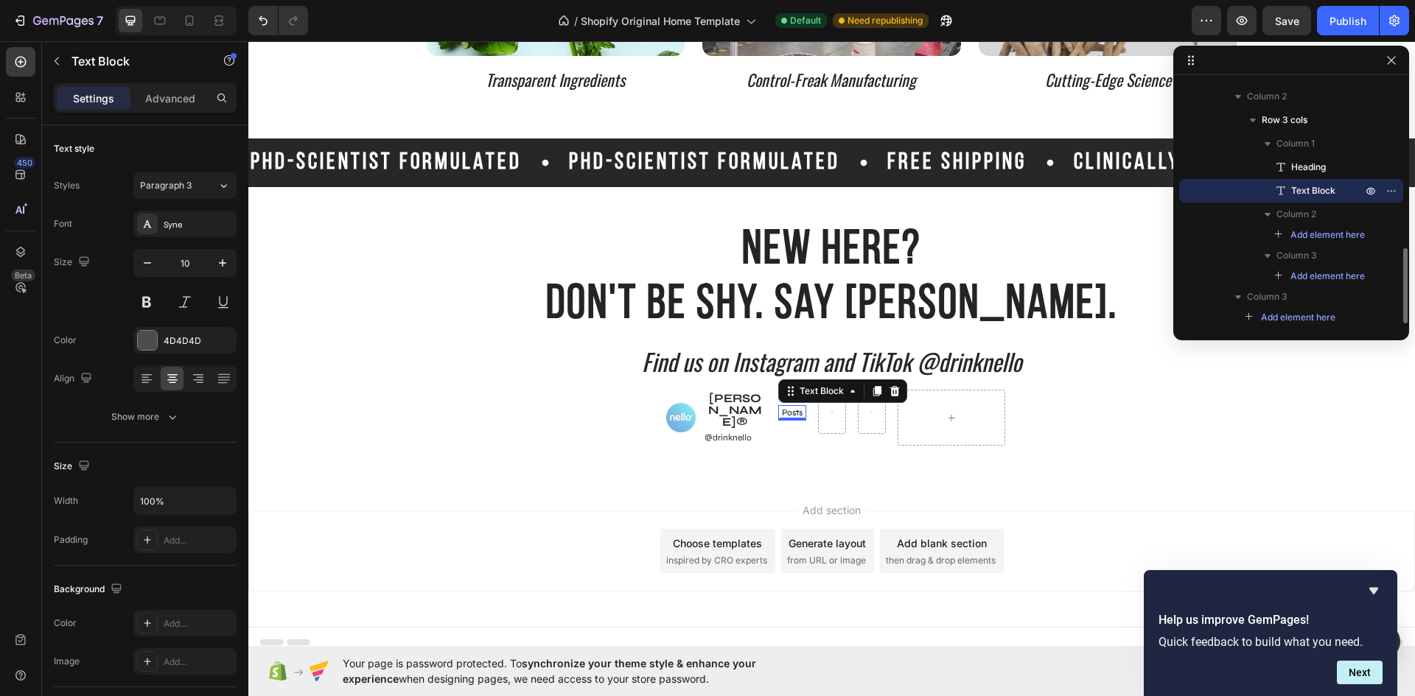
click at [1241, 228] on div "Add element here" at bounding box center [1291, 235] width 224 height 18
click at [1301, 183] on span "Text Block" at bounding box center [1313, 190] width 44 height 15
click at [1300, 164] on span "Heading" at bounding box center [1308, 167] width 35 height 15
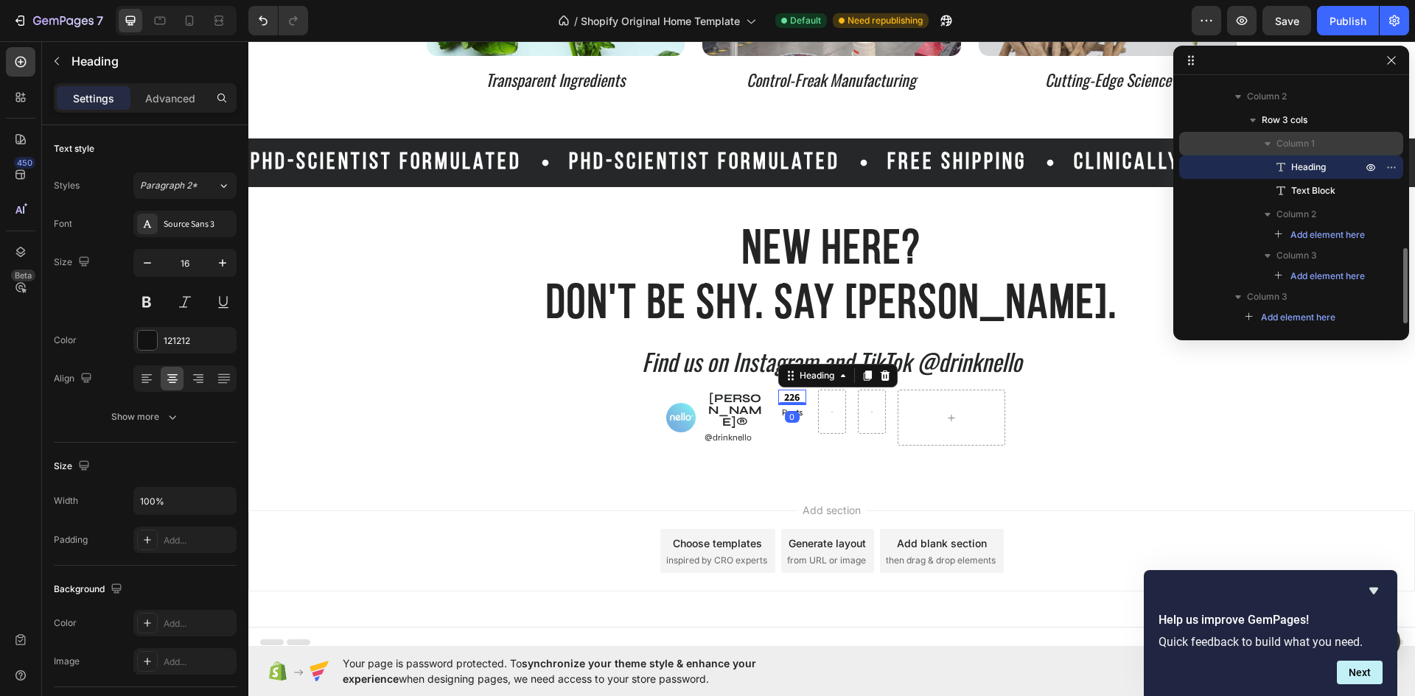
click at [1294, 134] on div "Column 1" at bounding box center [1291, 144] width 212 height 24
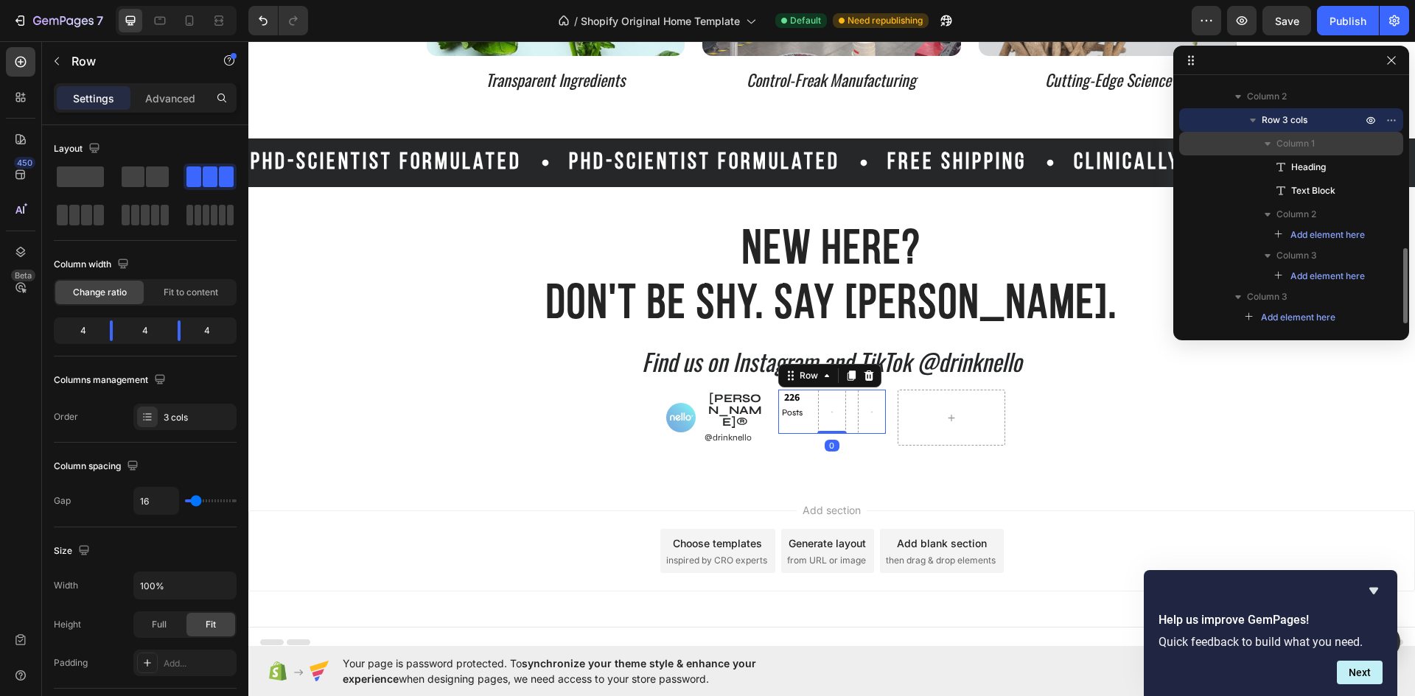
click at [1294, 139] on span "Column 1" at bounding box center [1295, 143] width 38 height 15
click at [1266, 169] on icon "button" at bounding box center [1267, 168] width 6 height 4
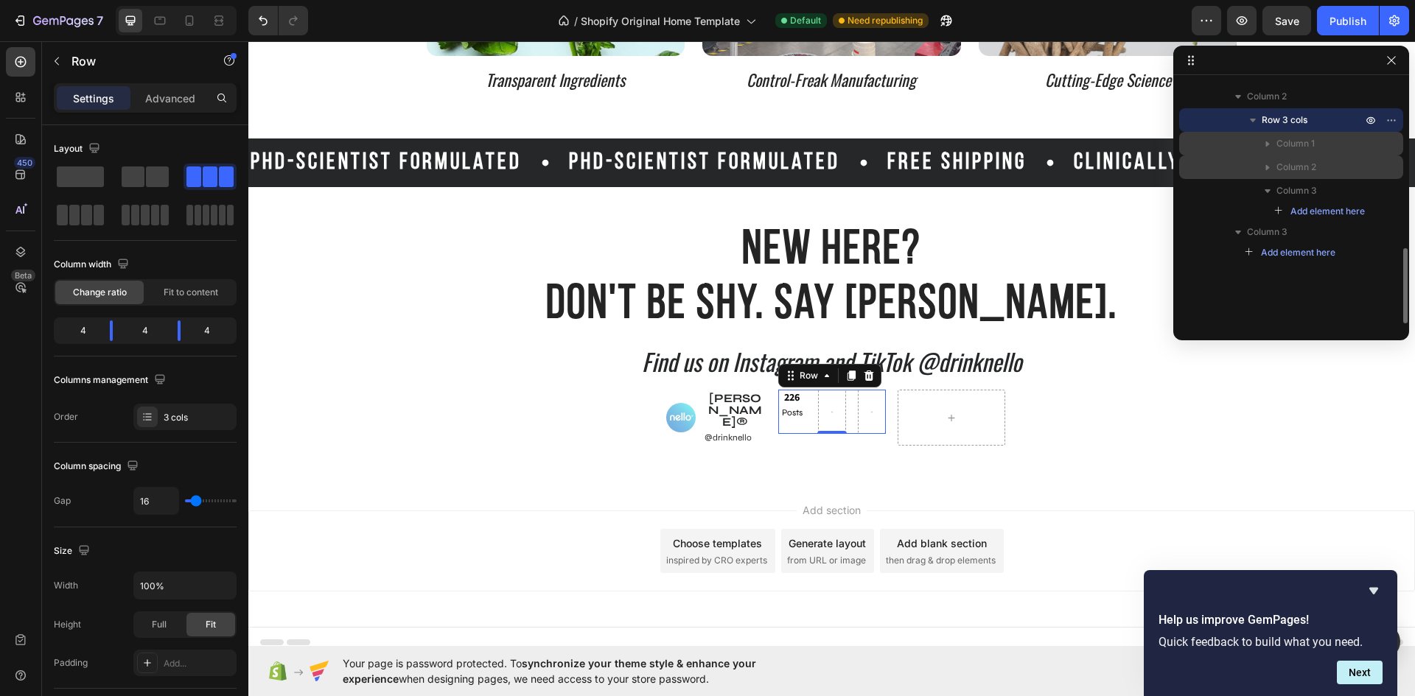
click at [1292, 140] on span "Column 1" at bounding box center [1295, 143] width 38 height 15
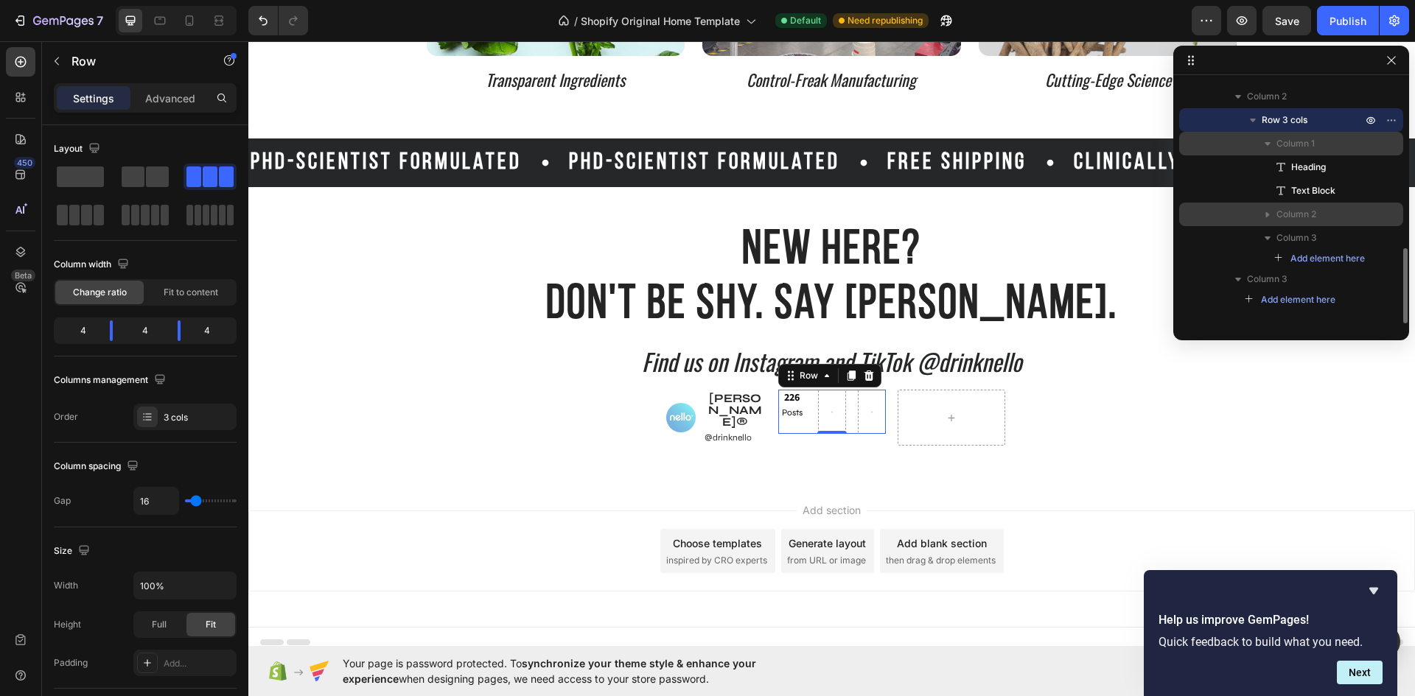
click at [1292, 140] on span "Column 1" at bounding box center [1295, 143] width 38 height 15
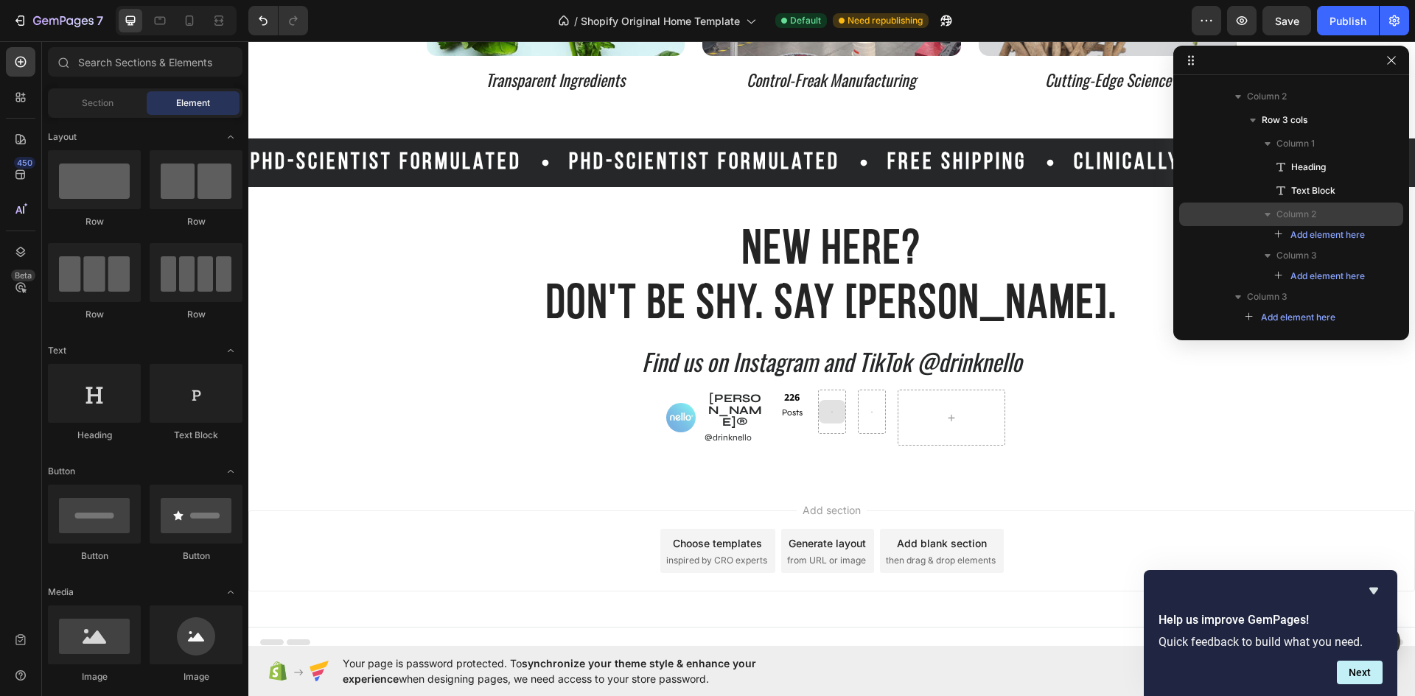
click at [830, 407] on icon at bounding box center [831, 412] width 3 height 13
drag, startPoint x: 312, startPoint y: 451, endPoint x: 818, endPoint y: 395, distance: 509.2
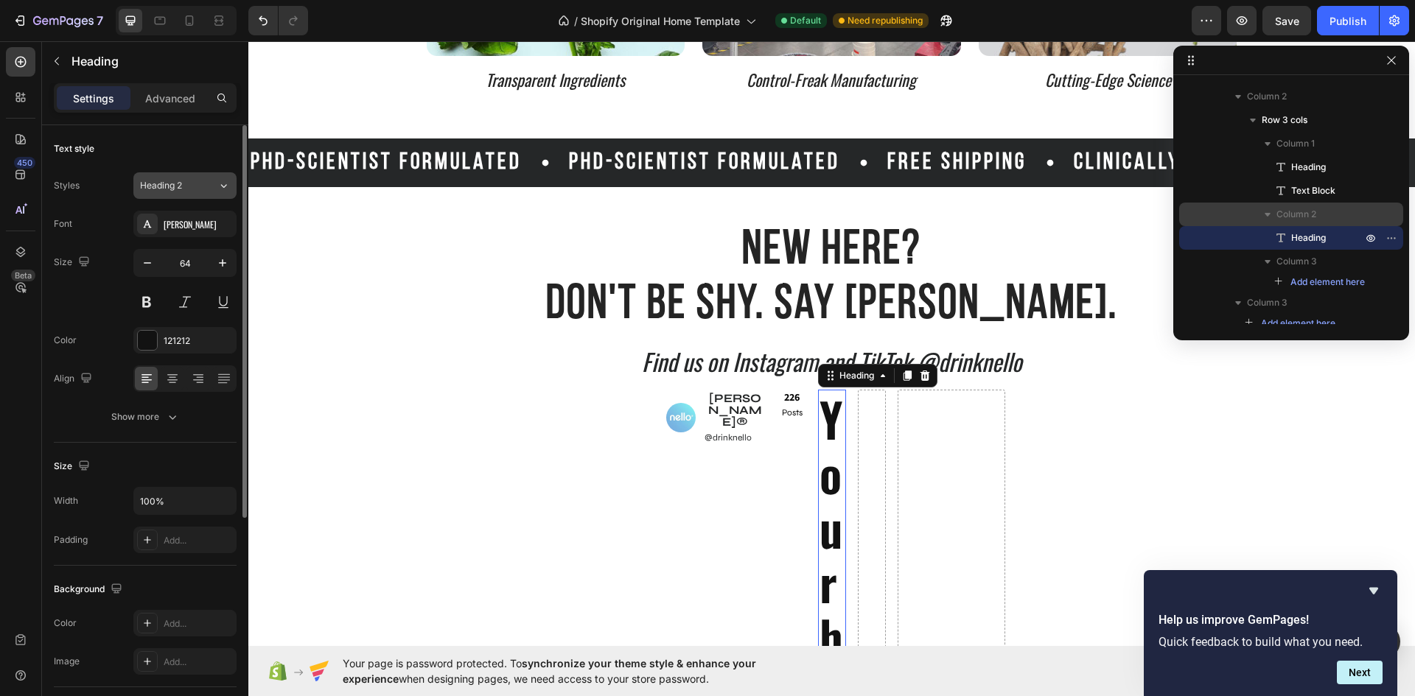
click at [218, 179] on icon at bounding box center [223, 185] width 13 height 15
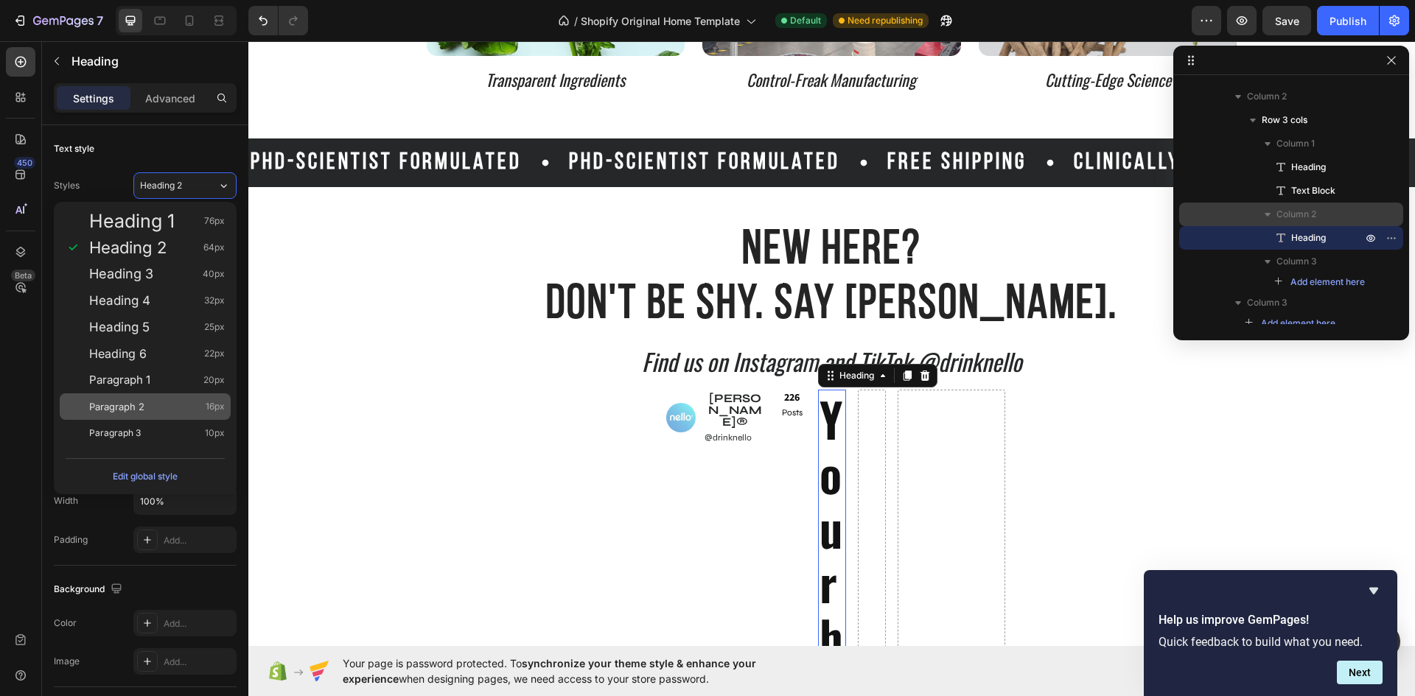
click at [166, 407] on div "Paragraph 2 16px" at bounding box center [157, 406] width 136 height 15
type input "16"
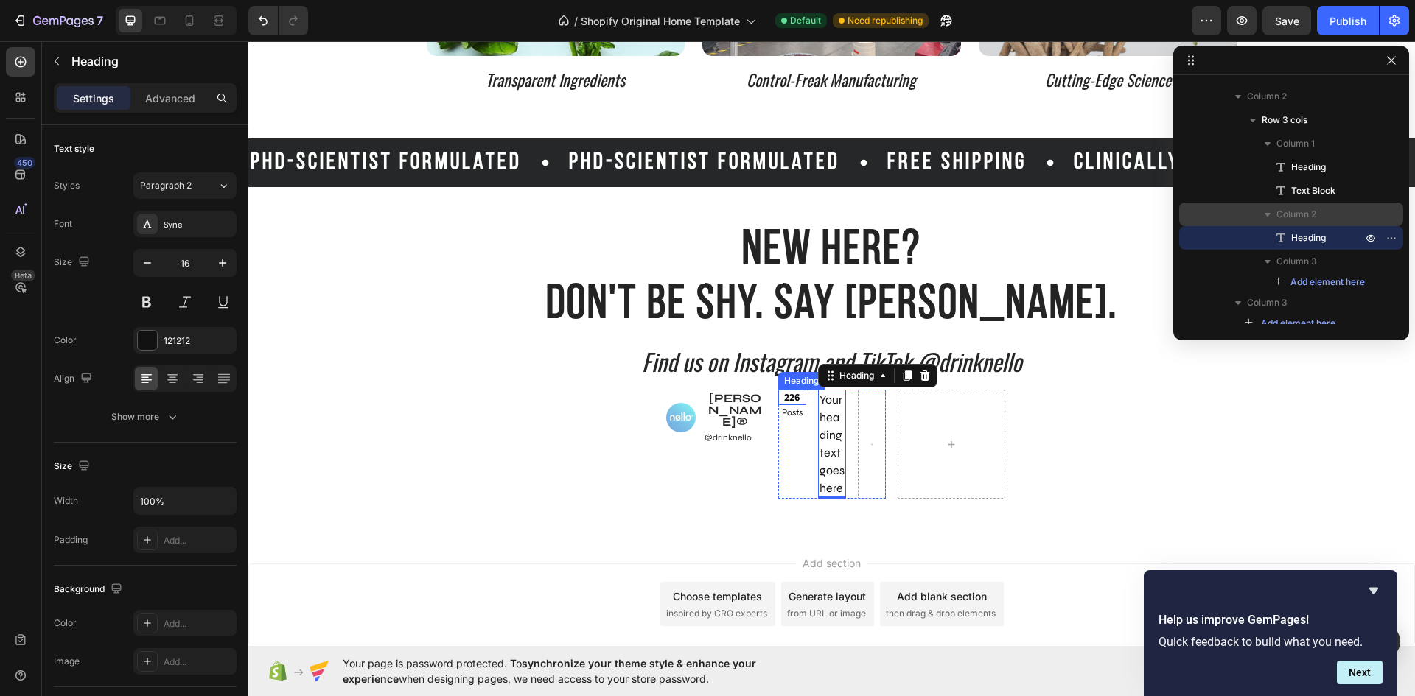
click at [784, 394] on strong "226" at bounding box center [791, 397] width 15 height 15
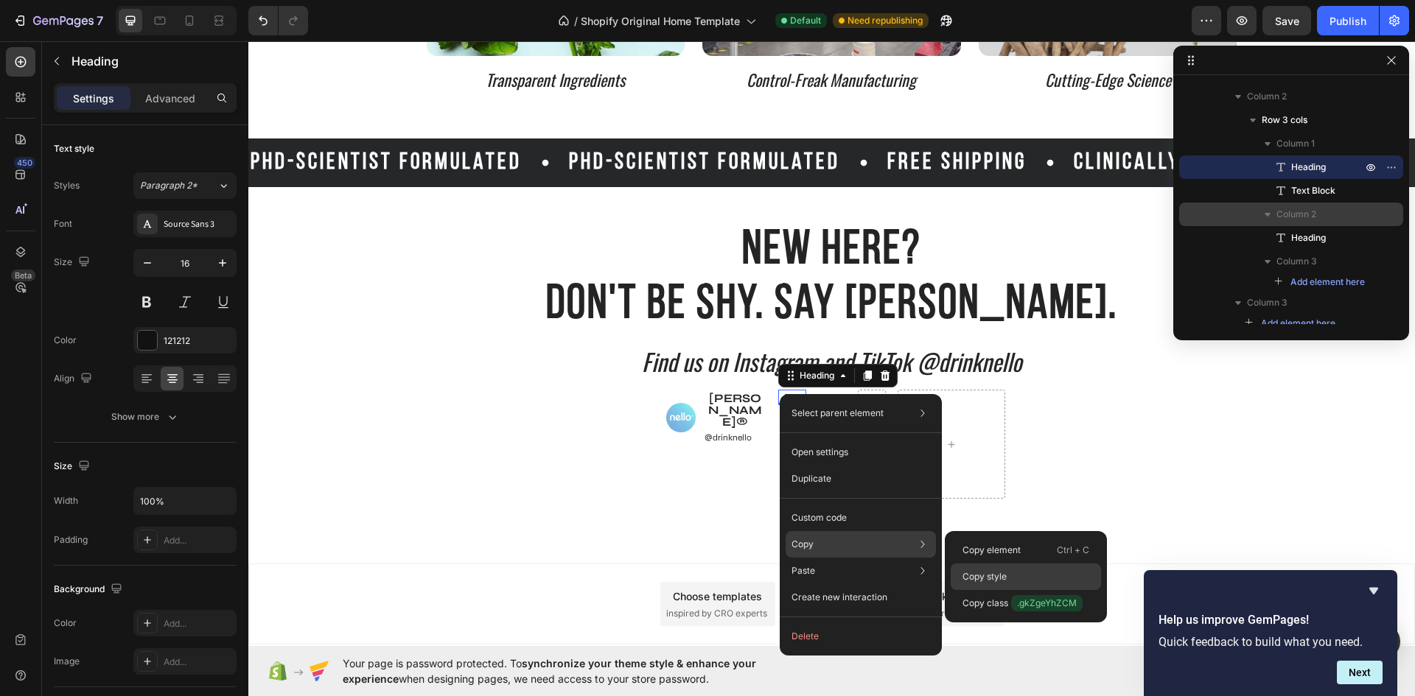
click at [963, 568] on div "Copy style" at bounding box center [1025, 577] width 150 height 27
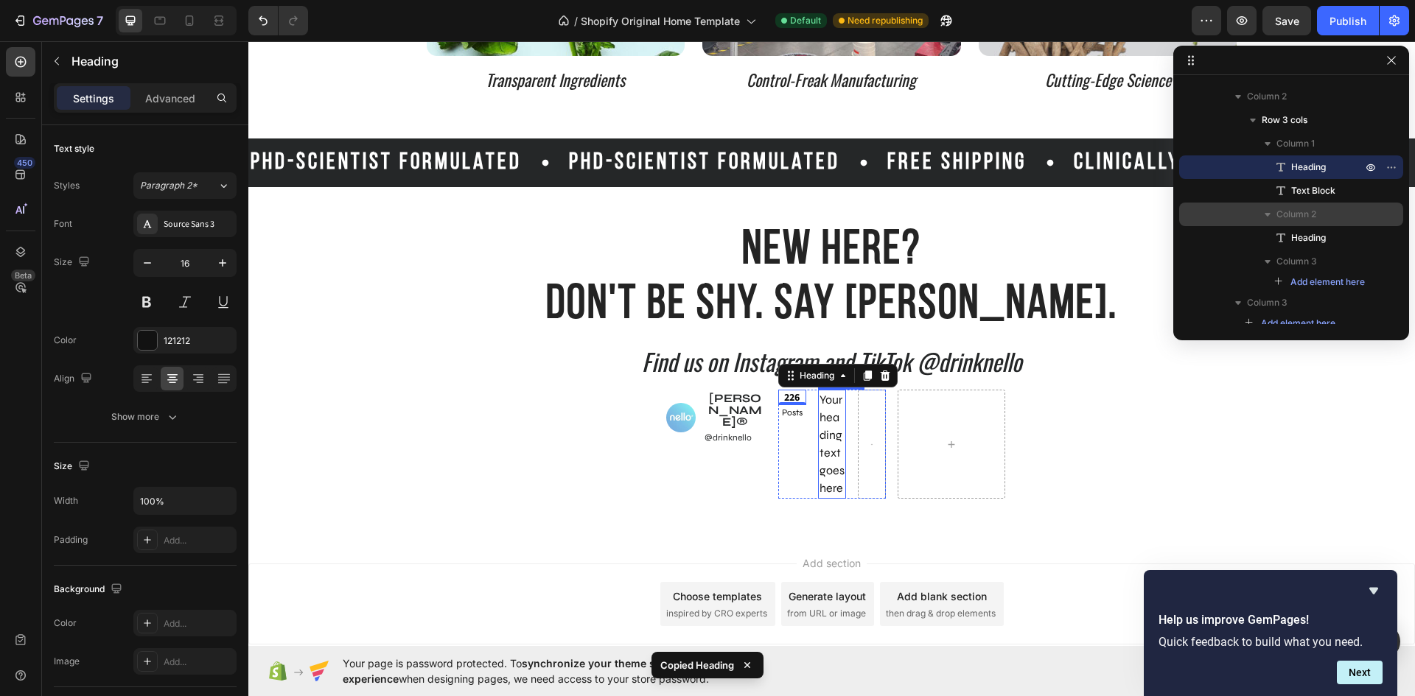
click at [832, 404] on h2 "Your heading text goes here" at bounding box center [832, 444] width 28 height 109
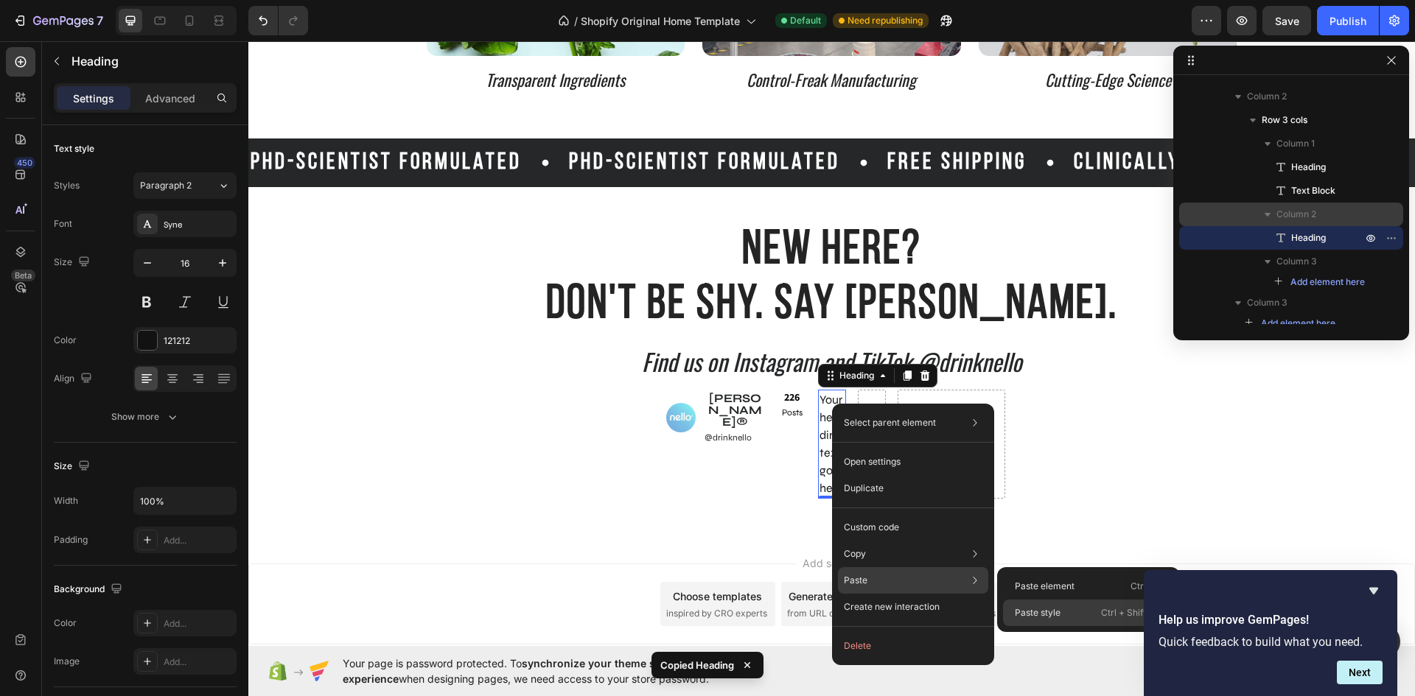
click at [1028, 615] on p "Paste style" at bounding box center [1037, 612] width 46 height 13
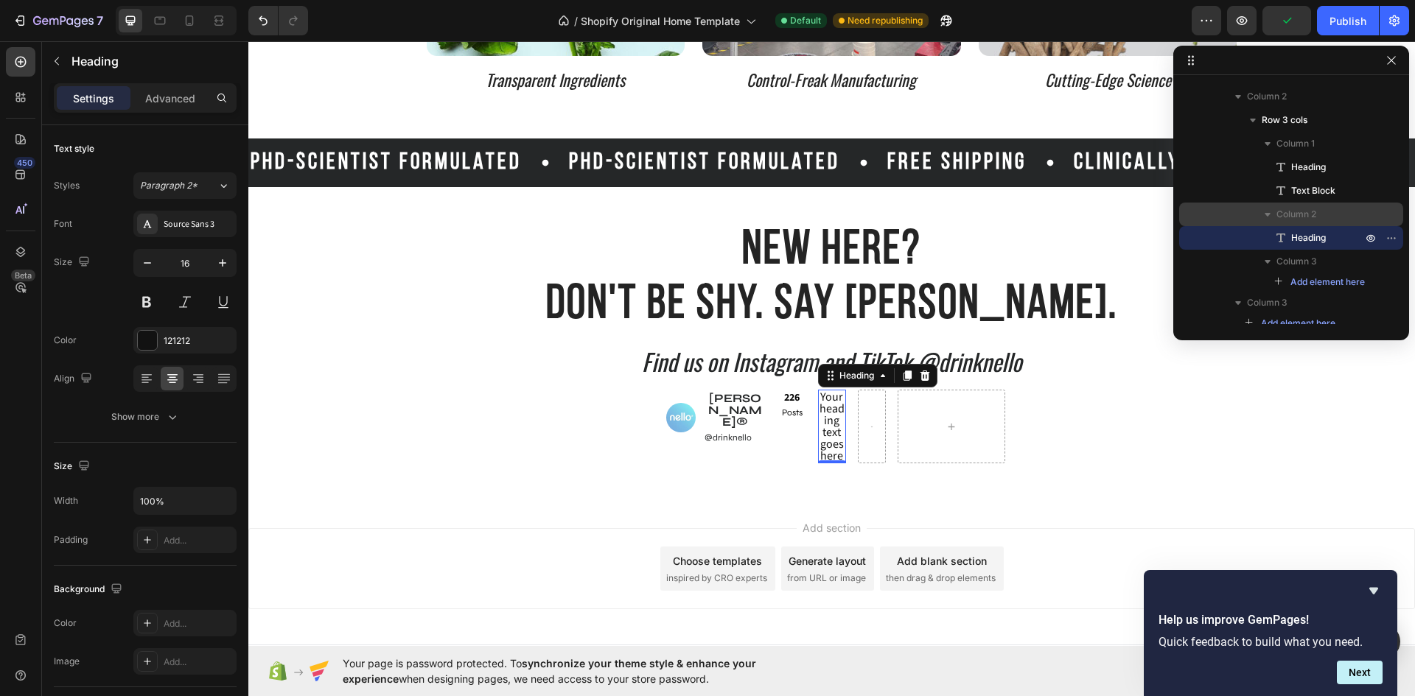
click at [834, 456] on h2 "Your heading text goes here" at bounding box center [832, 427] width 28 height 74
click at [835, 455] on p "Your heading text goes here" at bounding box center [831, 426] width 25 height 71
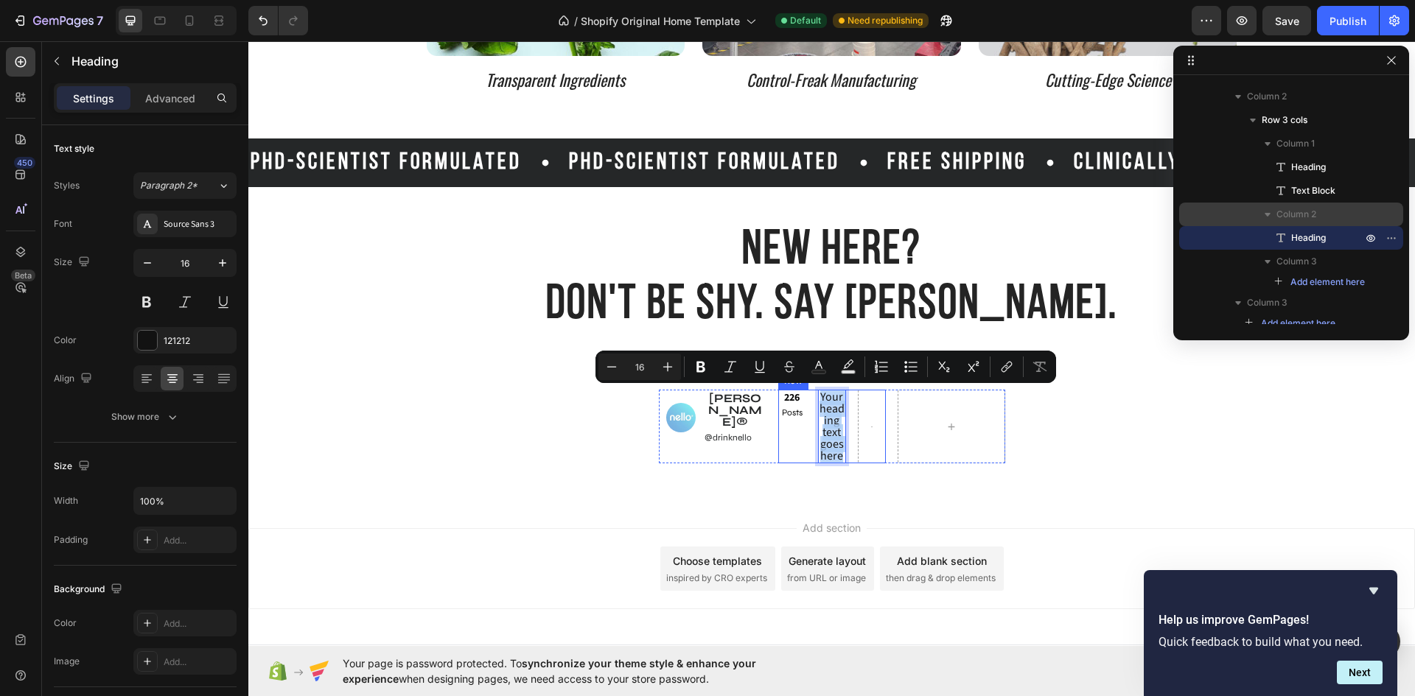
drag, startPoint x: 835, startPoint y: 455, endPoint x: 804, endPoint y: 398, distance: 65.3
click at [804, 398] on div "⁠⁠⁠⁠⁠⁠⁠ 226 Heading Posts Text Block Your heading text goes here Heading 0 Row" at bounding box center [832, 427] width 108 height 74
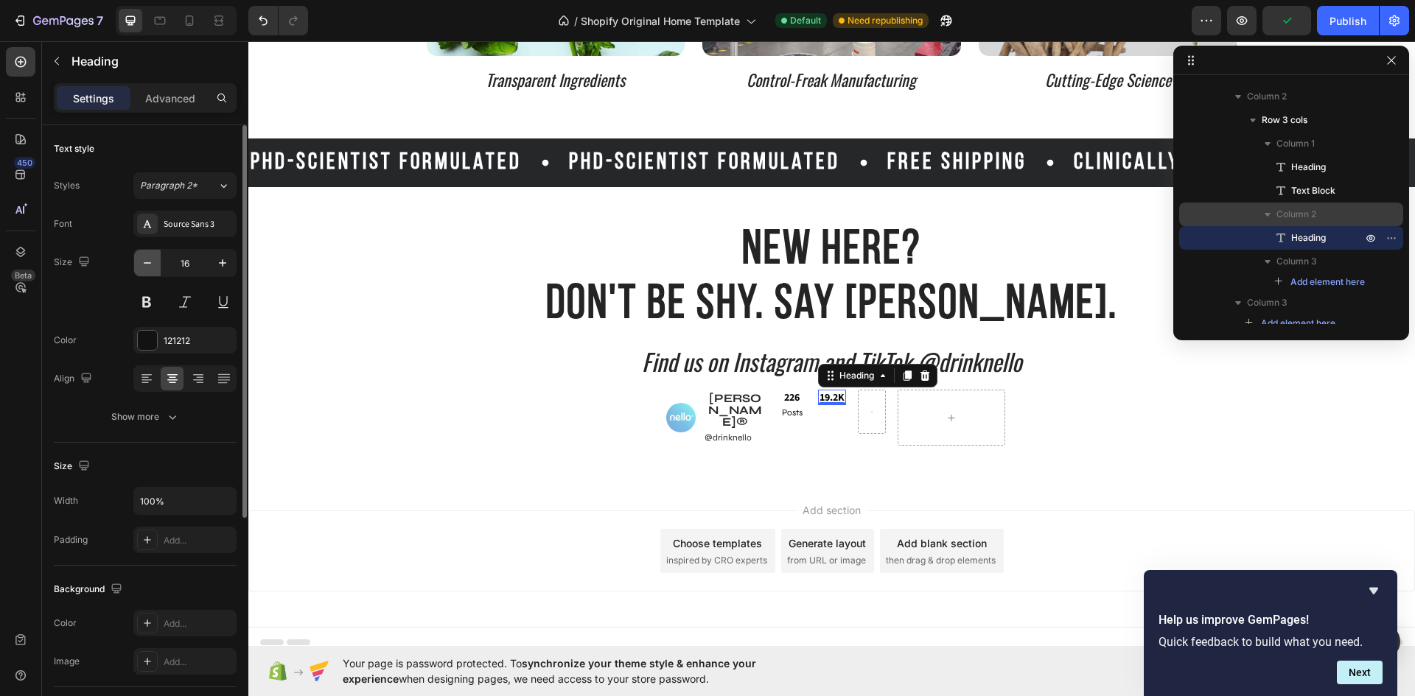
click at [144, 259] on icon "button" at bounding box center [147, 263] width 15 height 15
type input "14"
click at [822, 404] on strong "19.2K" at bounding box center [831, 396] width 25 height 15
click at [148, 379] on icon at bounding box center [146, 378] width 15 height 15
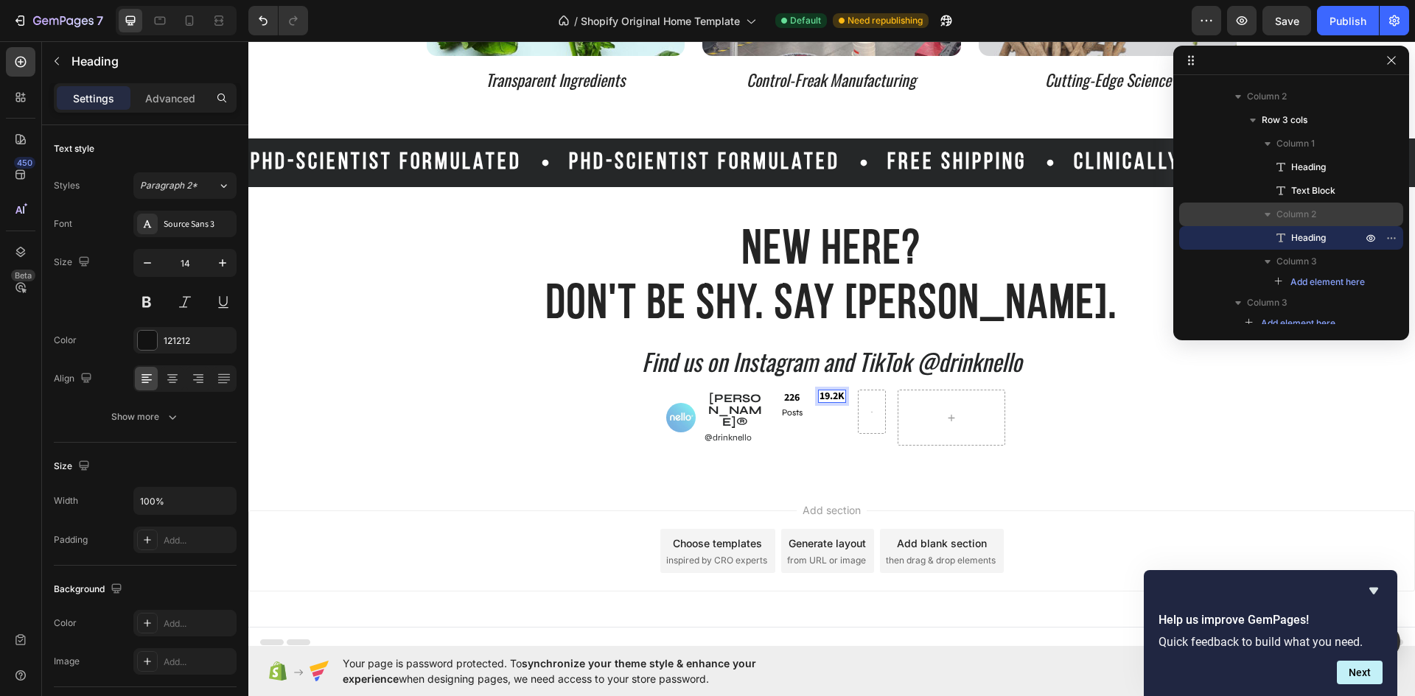
click at [819, 404] on strong "19.2K" at bounding box center [831, 396] width 25 height 15
click at [767, 415] on div "Image [PERSON_NAME]® Button @drinknello Button Row ⁠⁠⁠⁠⁠⁠⁠ 226 Heading Posts Te…" at bounding box center [832, 418] width 346 height 56
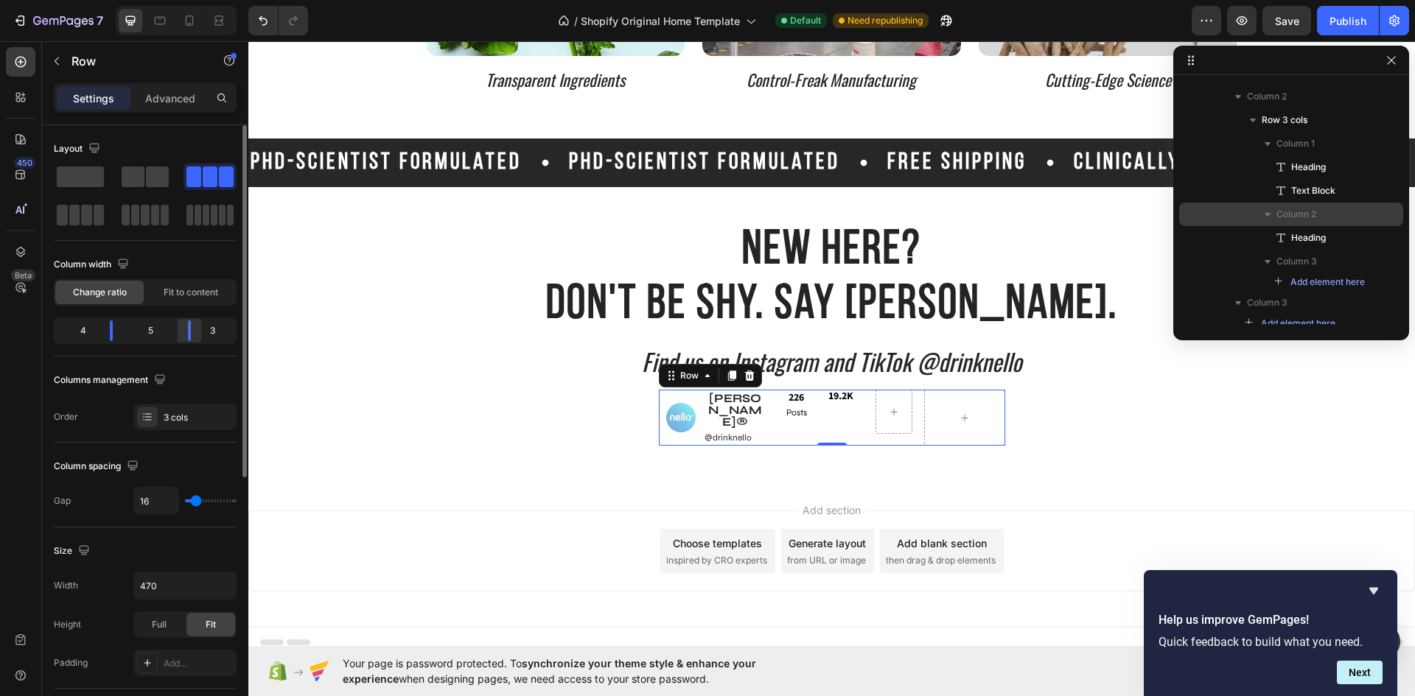
drag, startPoint x: 173, startPoint y: 337, endPoint x: 189, endPoint y: 335, distance: 16.4
click at [189, 335] on div at bounding box center [189, 330] width 27 height 21
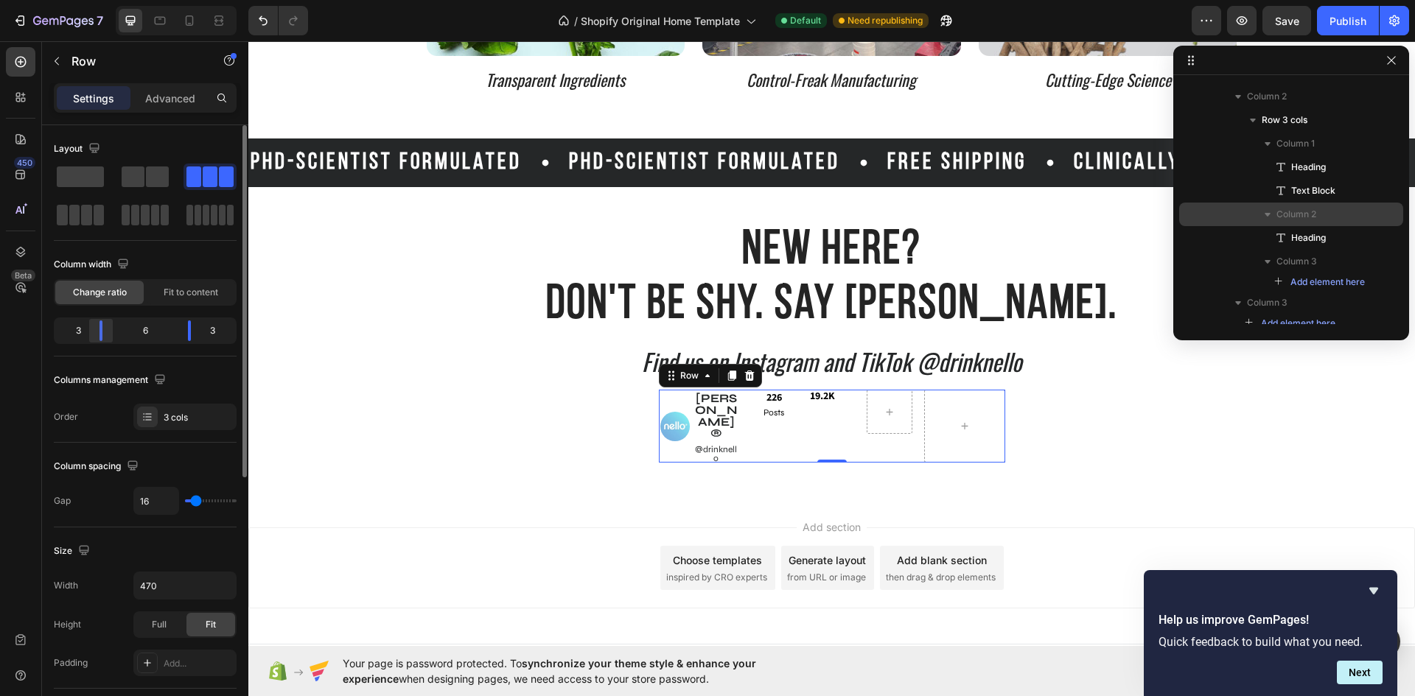
drag, startPoint x: 113, startPoint y: 332, endPoint x: 104, endPoint y: 331, distance: 8.9
click at [104, 331] on div at bounding box center [101, 330] width 27 height 21
click at [828, 393] on strong "19.2K" at bounding box center [822, 396] width 25 height 15
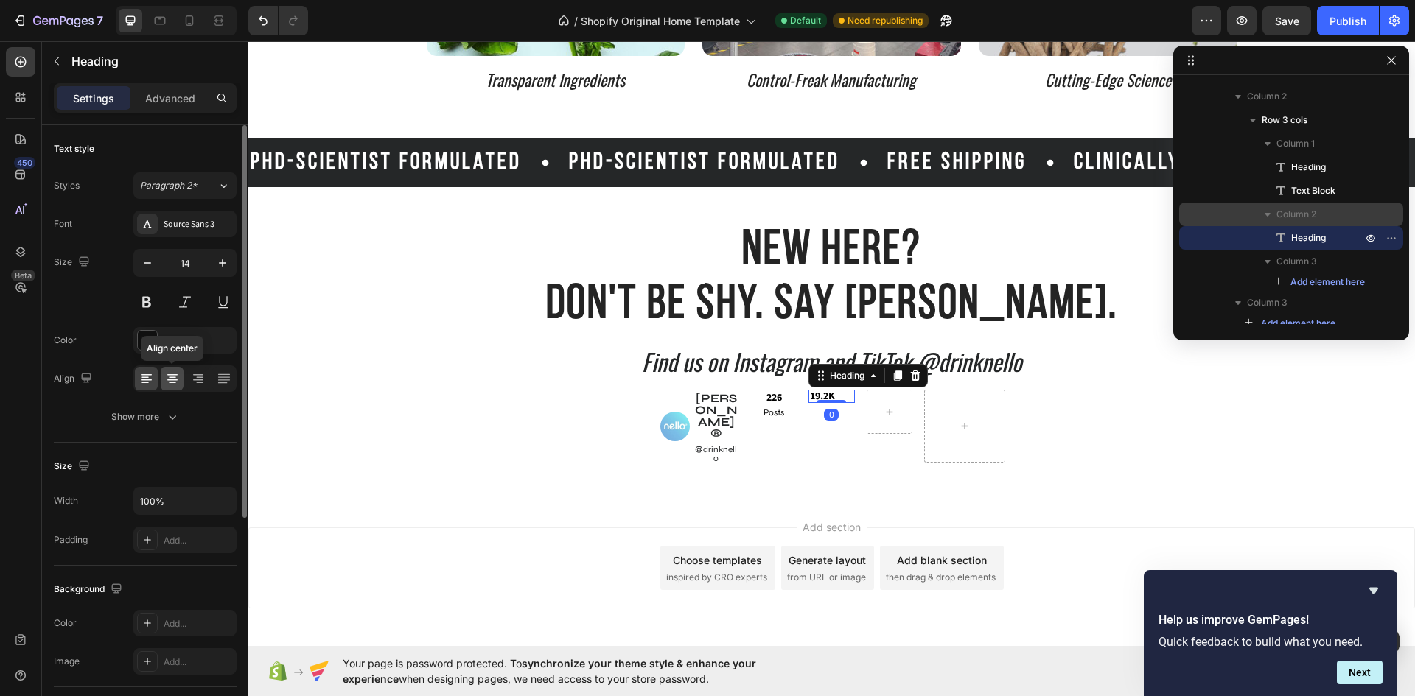
click at [176, 379] on icon at bounding box center [172, 379] width 10 height 1
click at [832, 410] on div "0" at bounding box center [831, 415] width 15 height 12
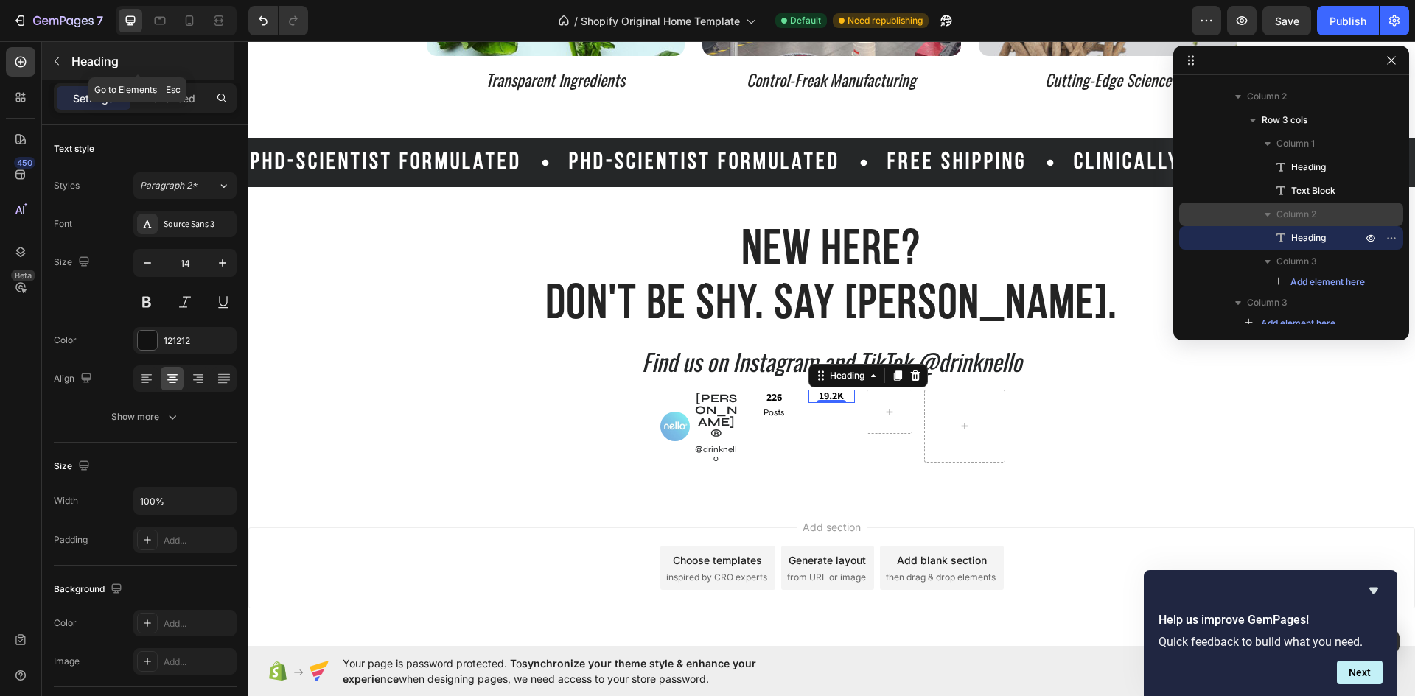
click at [51, 60] on icon "button" at bounding box center [57, 61] width 12 height 12
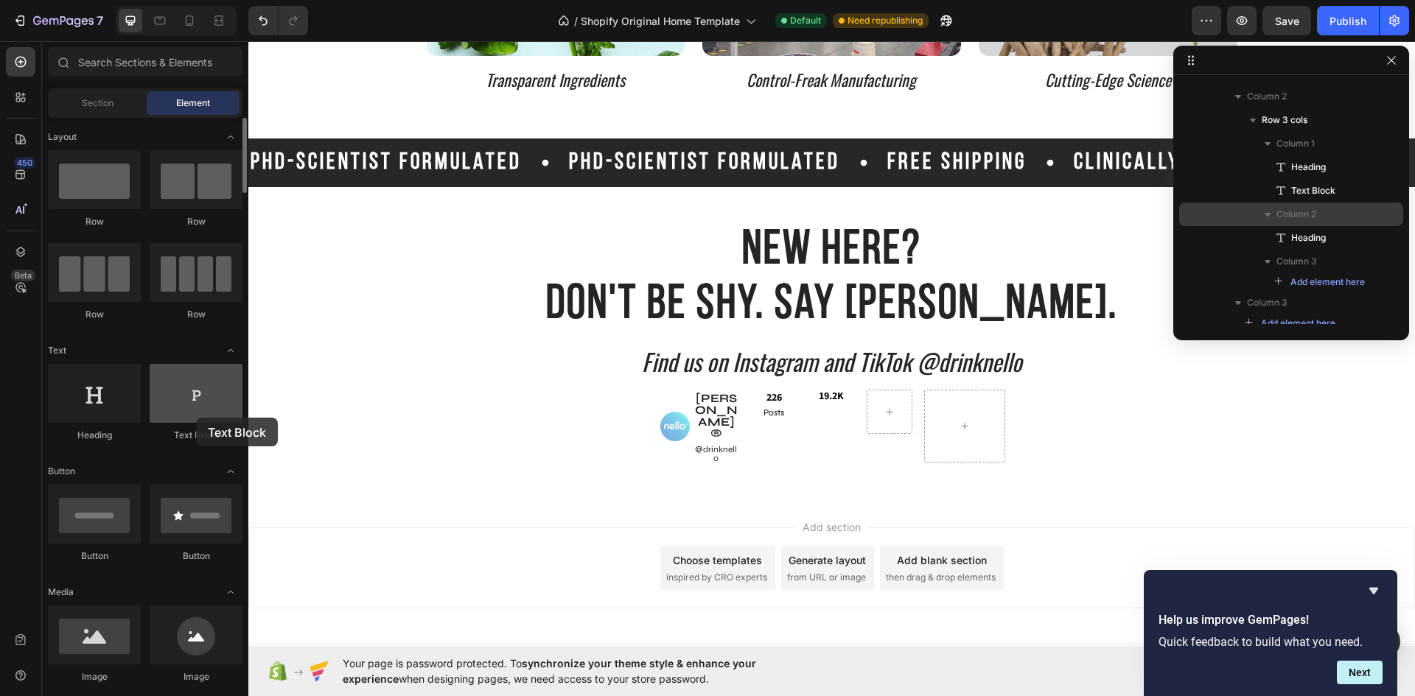
drag, startPoint x: 197, startPoint y: 423, endPoint x: 196, endPoint y: 416, distance: 7.5
click at [196, 416] on div "Text Block" at bounding box center [196, 403] width 93 height 78
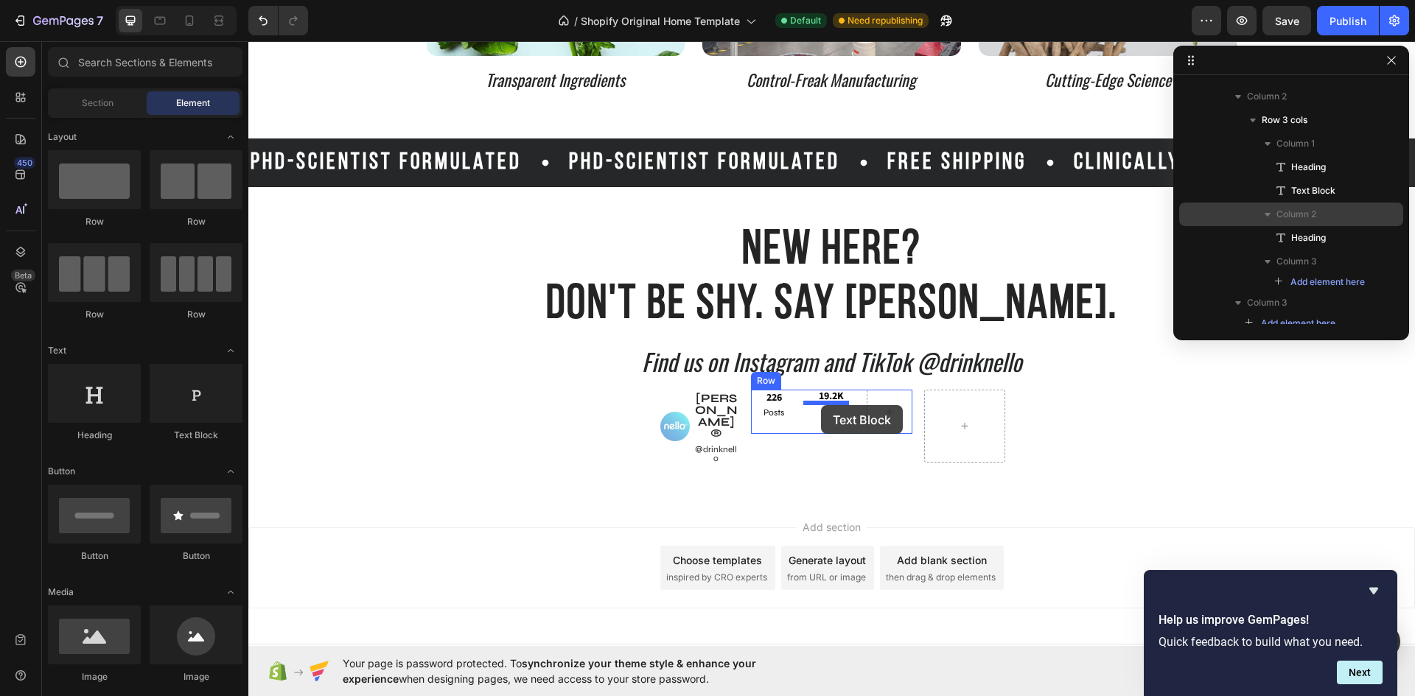
drag, startPoint x: 444, startPoint y: 457, endPoint x: 821, endPoint y: 405, distance: 380.0
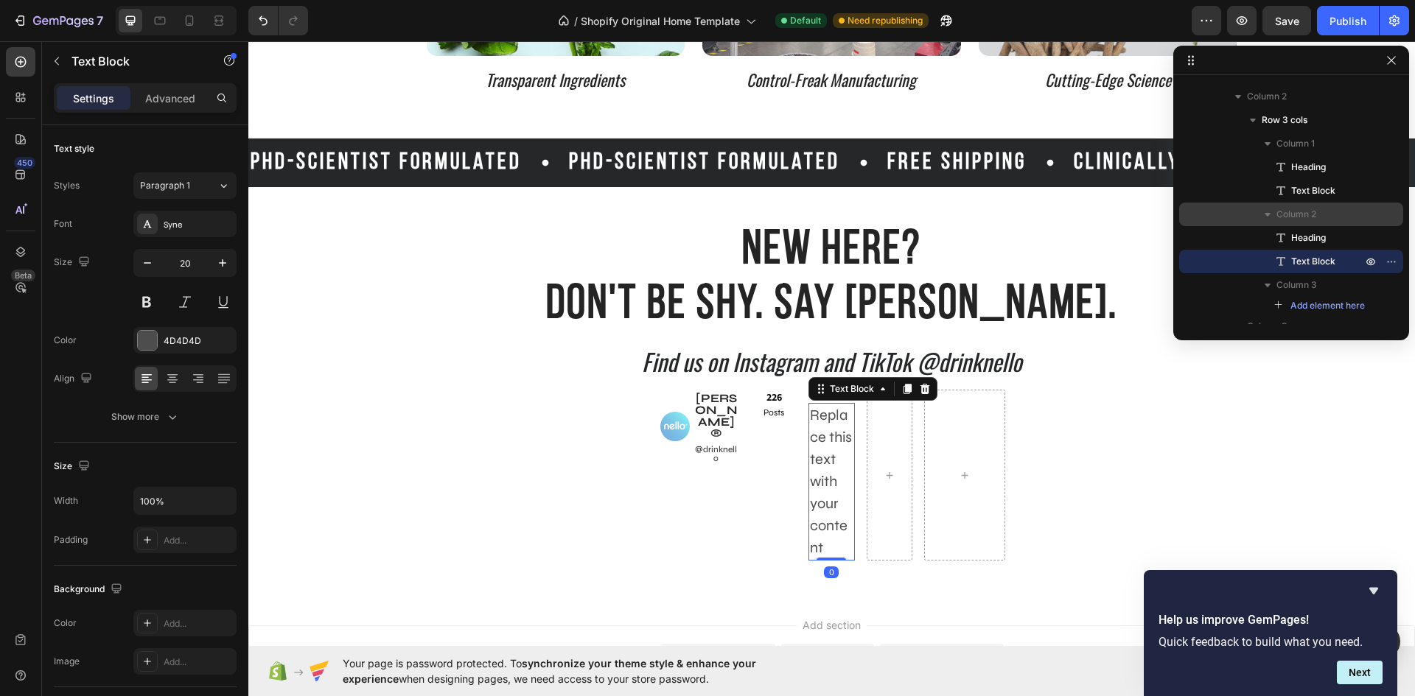
click at [819, 547] on div "Replace this text with your content" at bounding box center [831, 482] width 46 height 158
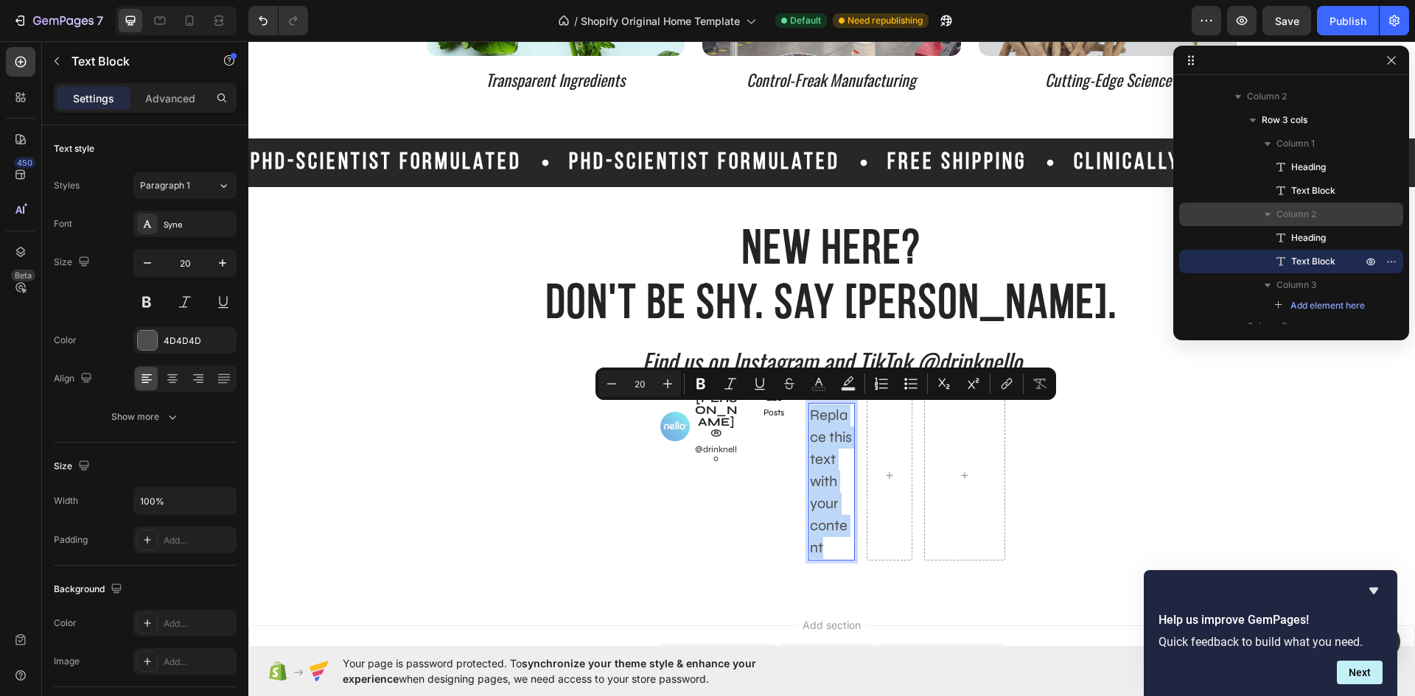
drag, startPoint x: 819, startPoint y: 547, endPoint x: 806, endPoint y: 418, distance: 130.3
click at [810, 418] on p "Replace this text with your content" at bounding box center [831, 481] width 43 height 155
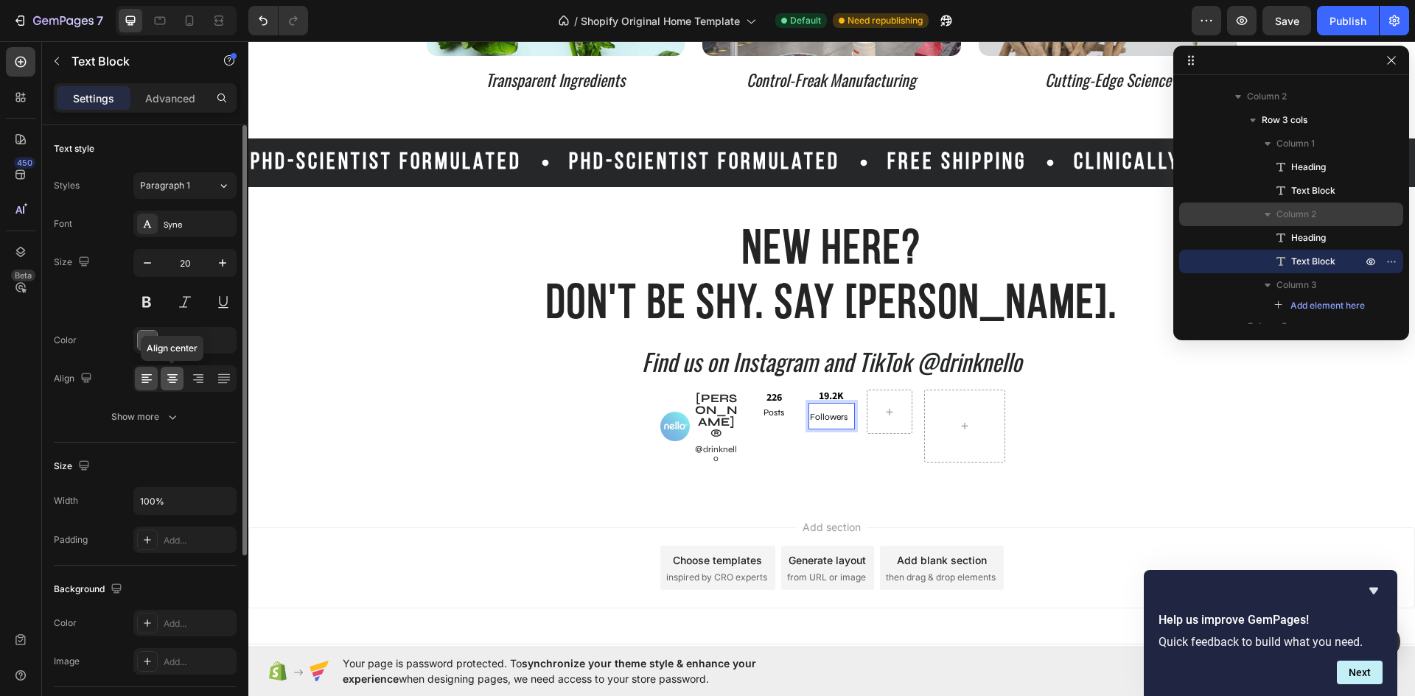
click at [166, 377] on icon at bounding box center [172, 378] width 15 height 15
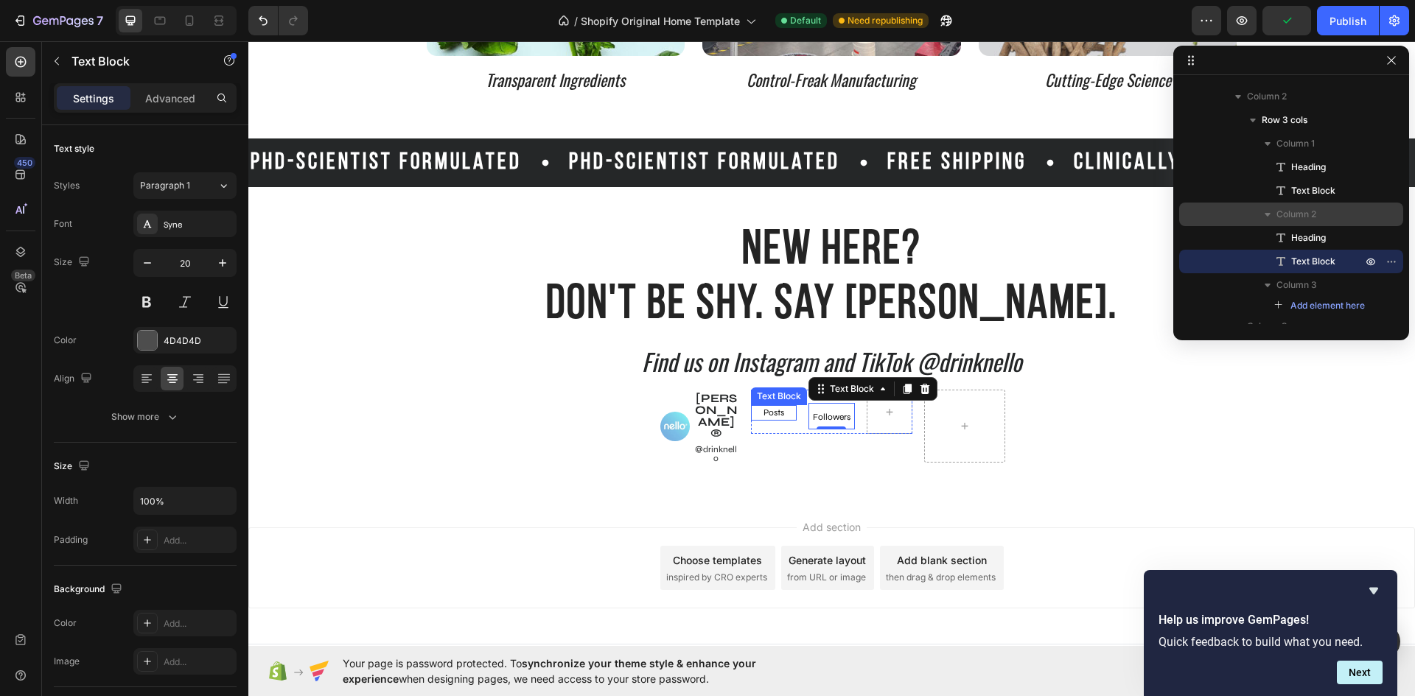
click at [777, 408] on span "Posts" at bounding box center [773, 412] width 21 height 10
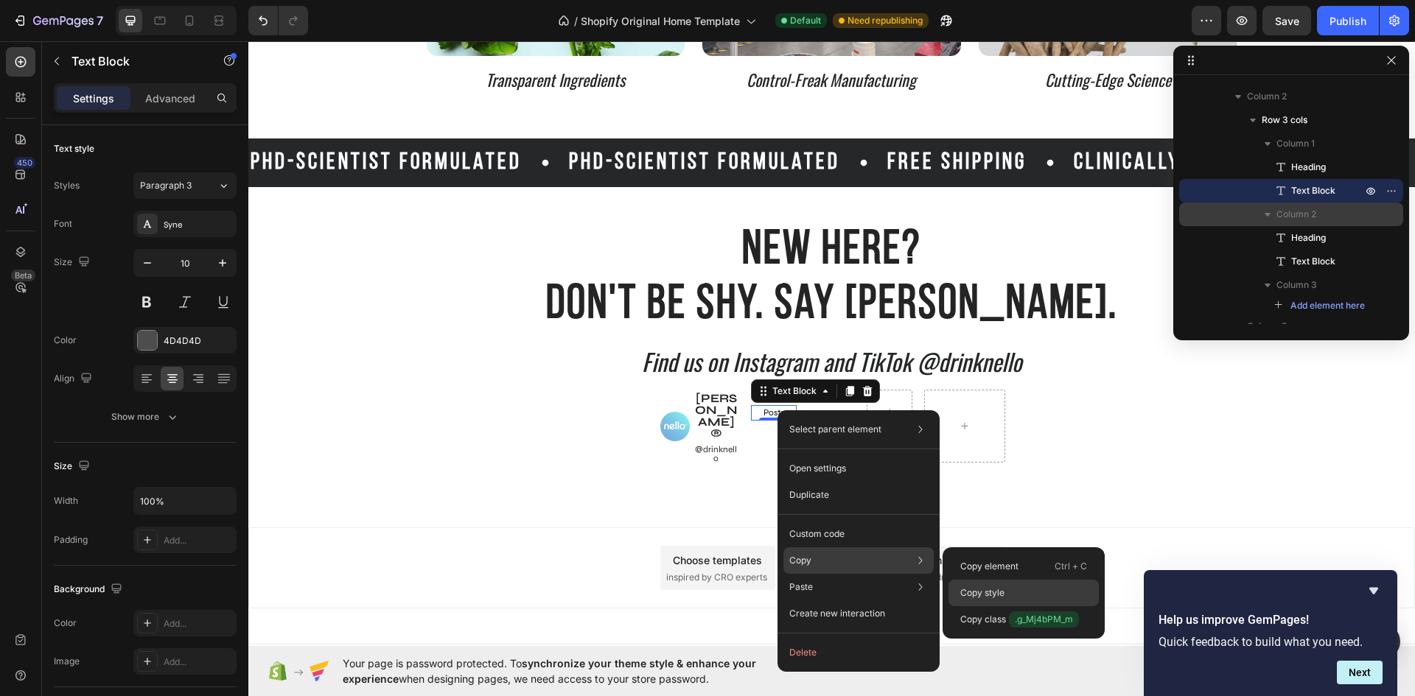
drag, startPoint x: 978, startPoint y: 591, endPoint x: 679, endPoint y: 468, distance: 322.7
click at [978, 591] on p "Copy style" at bounding box center [982, 592] width 44 height 13
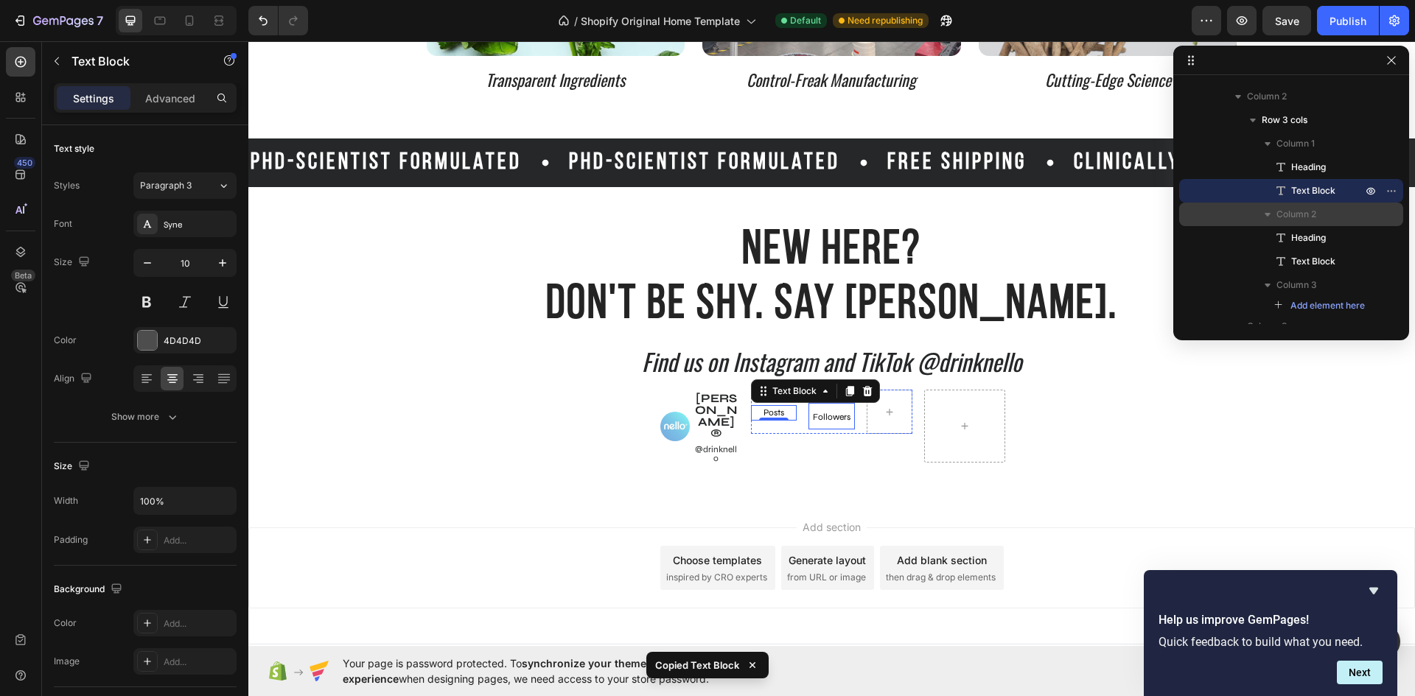
click at [827, 420] on span "Followers" at bounding box center [832, 417] width 38 height 10
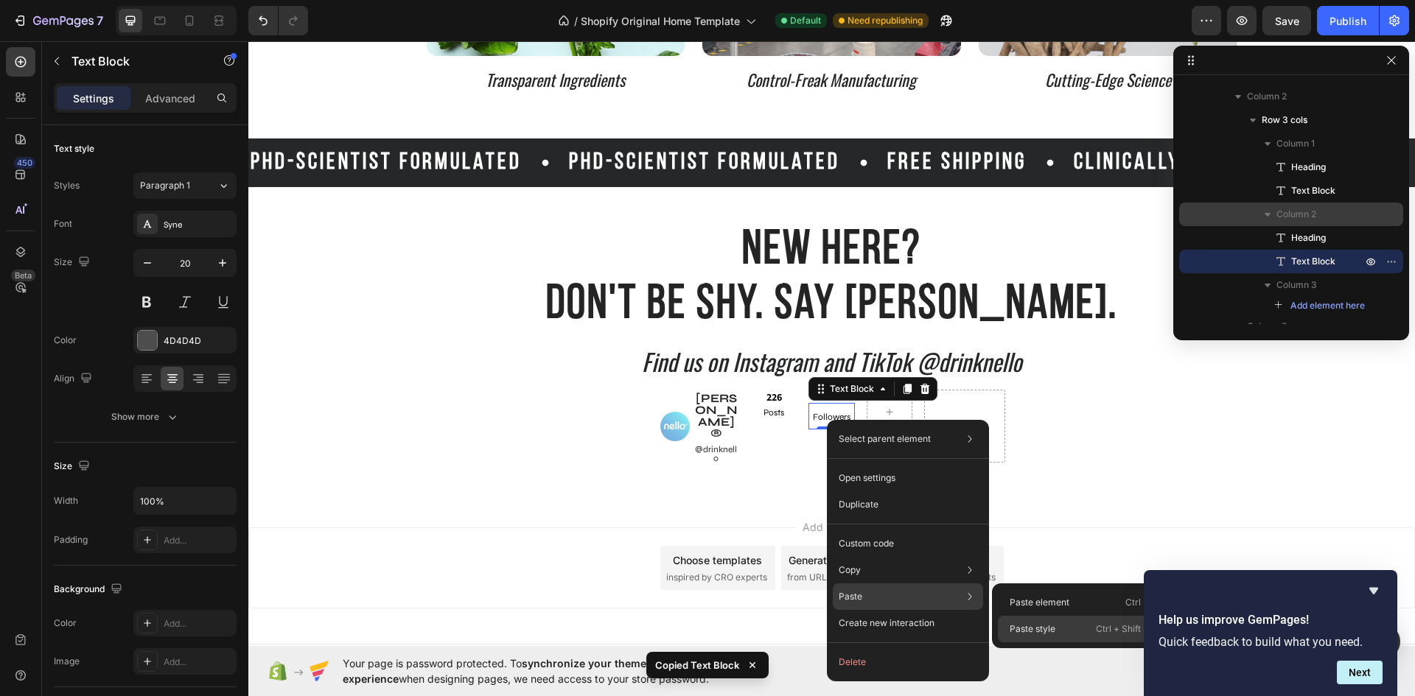
click at [1014, 628] on p "Paste style" at bounding box center [1032, 629] width 46 height 13
type input "10"
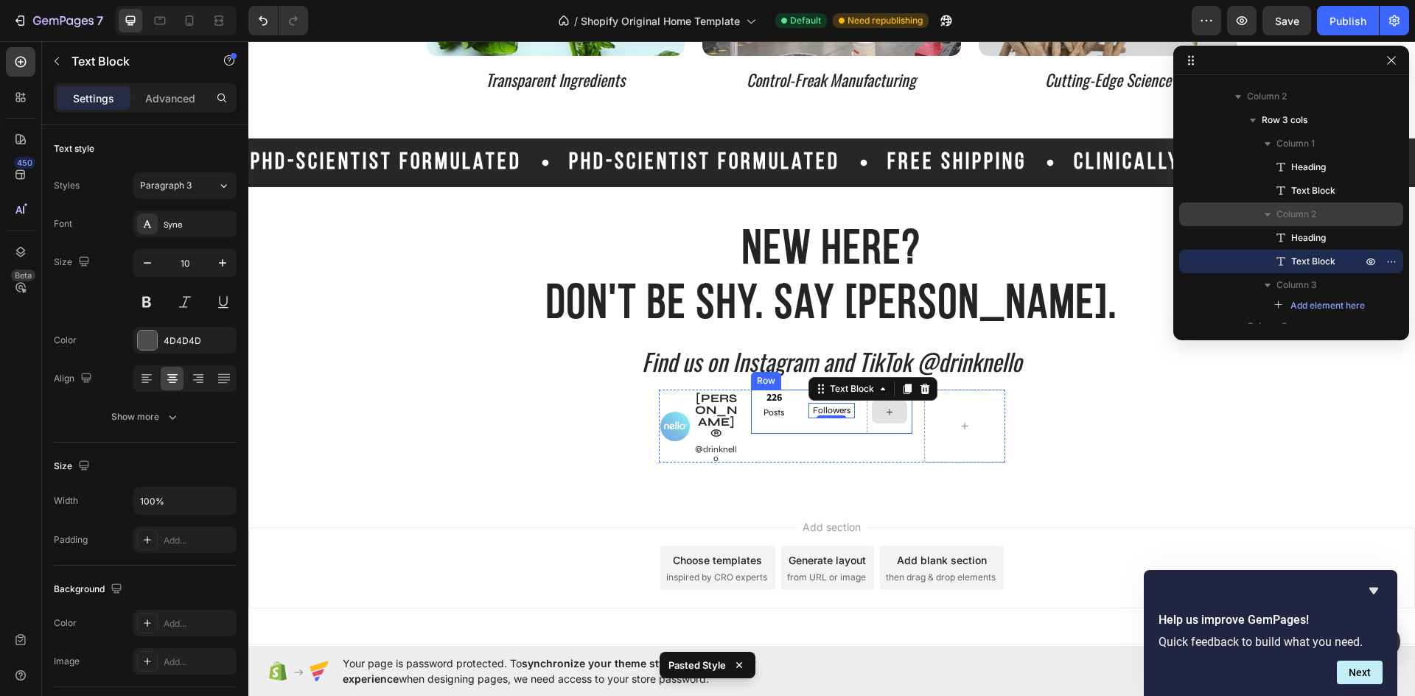
click at [897, 413] on div at bounding box center [889, 412] width 35 height 24
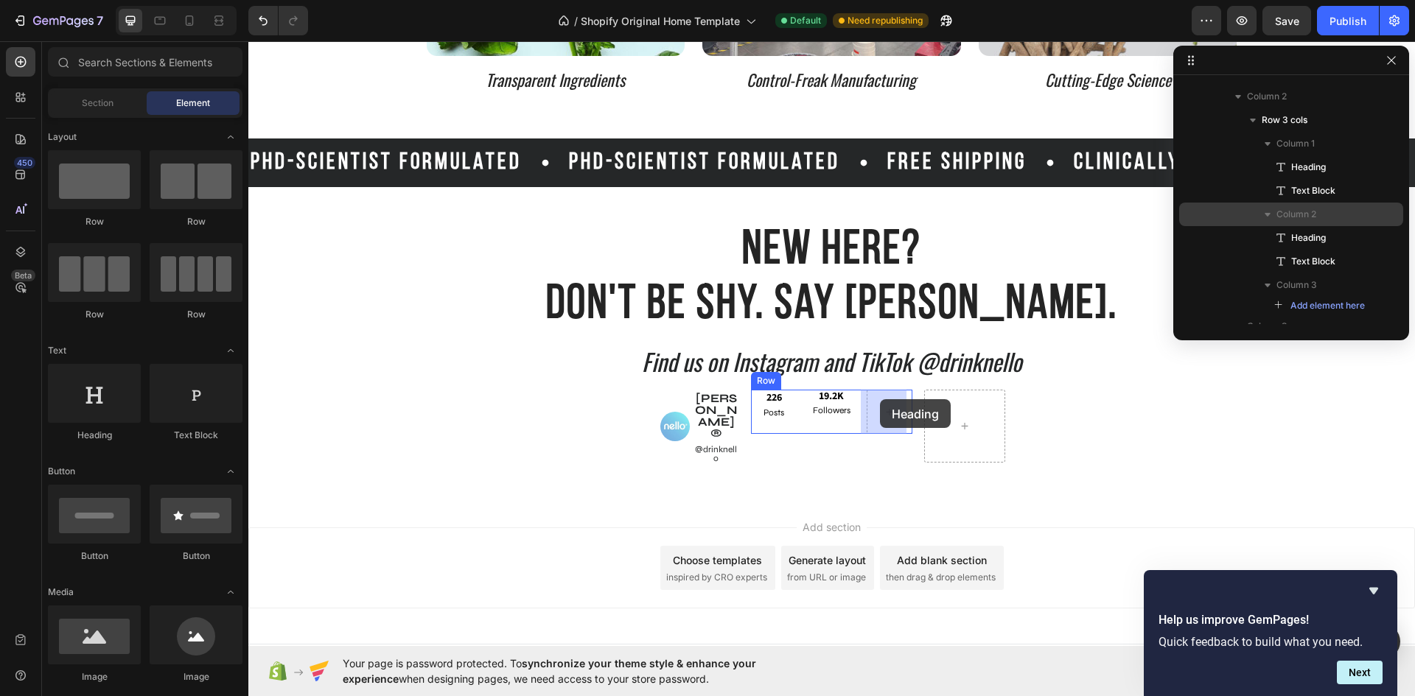
drag, startPoint x: 334, startPoint y: 432, endPoint x: 880, endPoint y: 399, distance: 546.9
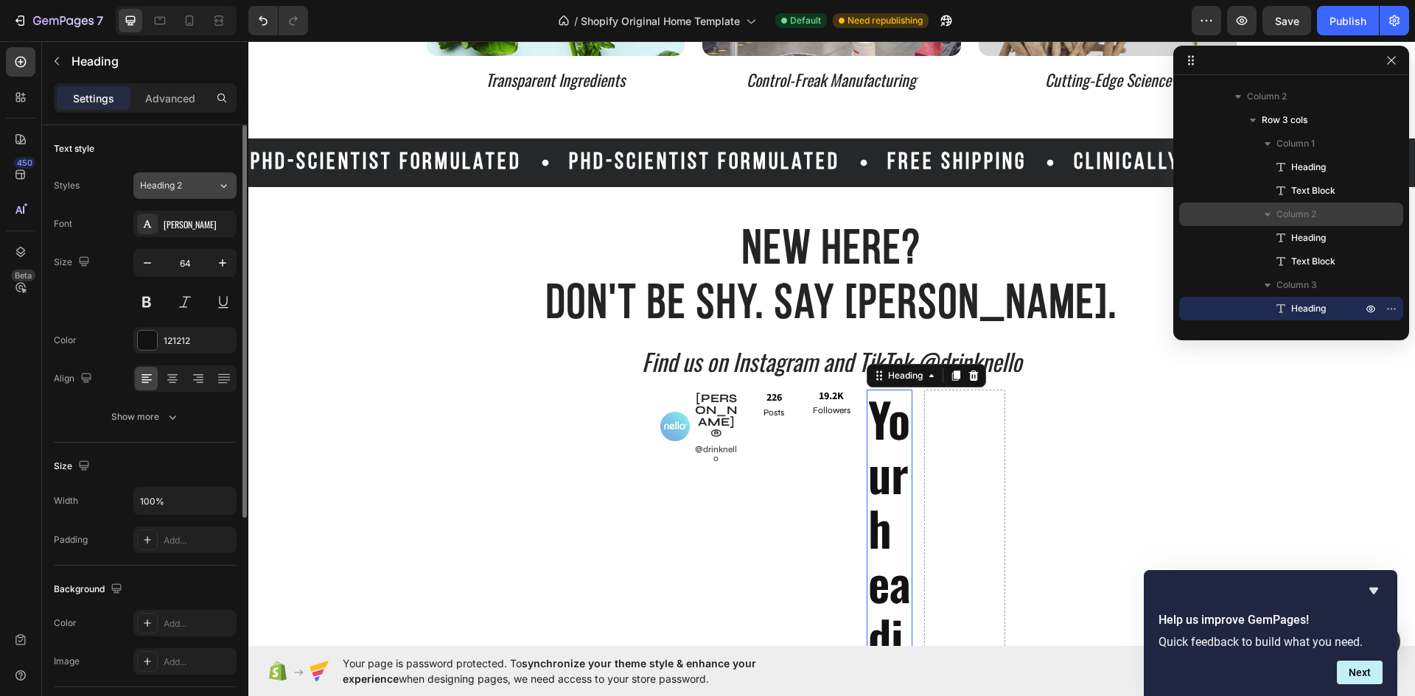
click at [195, 180] on div "Heading 2" at bounding box center [170, 185] width 60 height 13
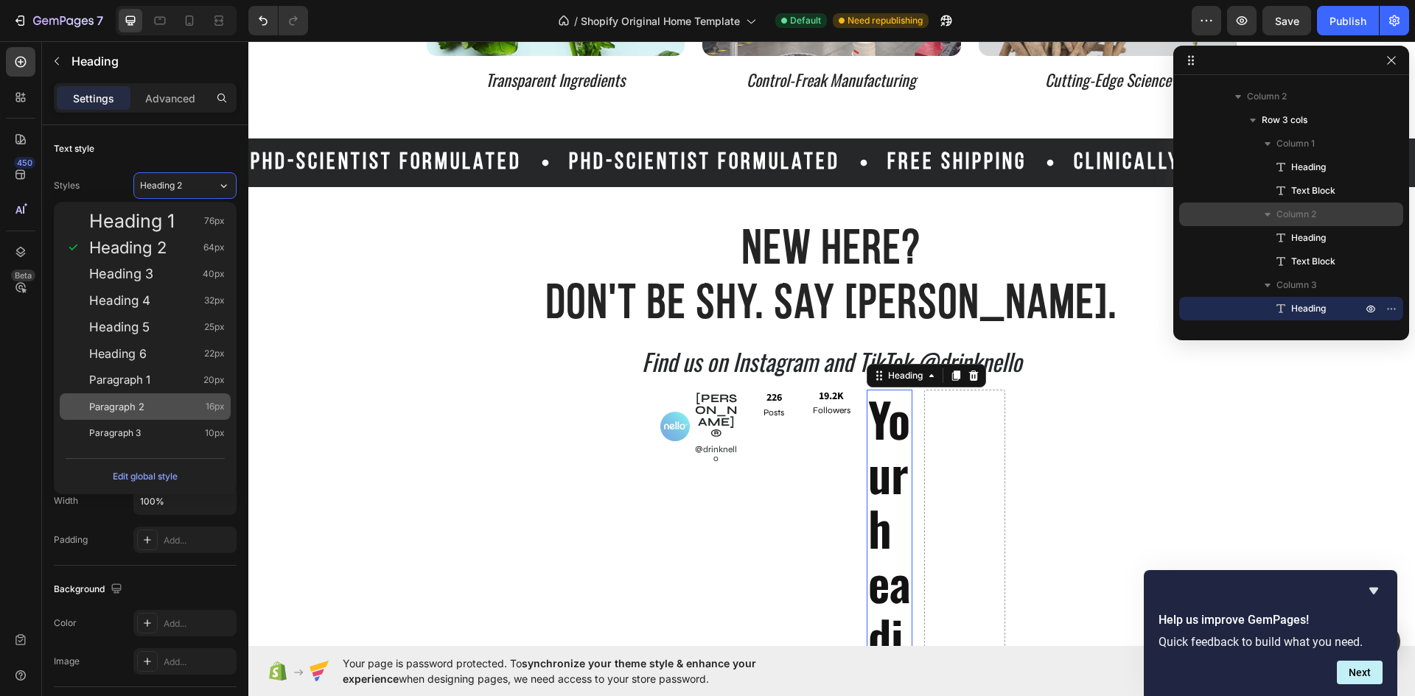
click at [188, 407] on div "Paragraph 2 16px" at bounding box center [157, 406] width 136 height 15
type input "16"
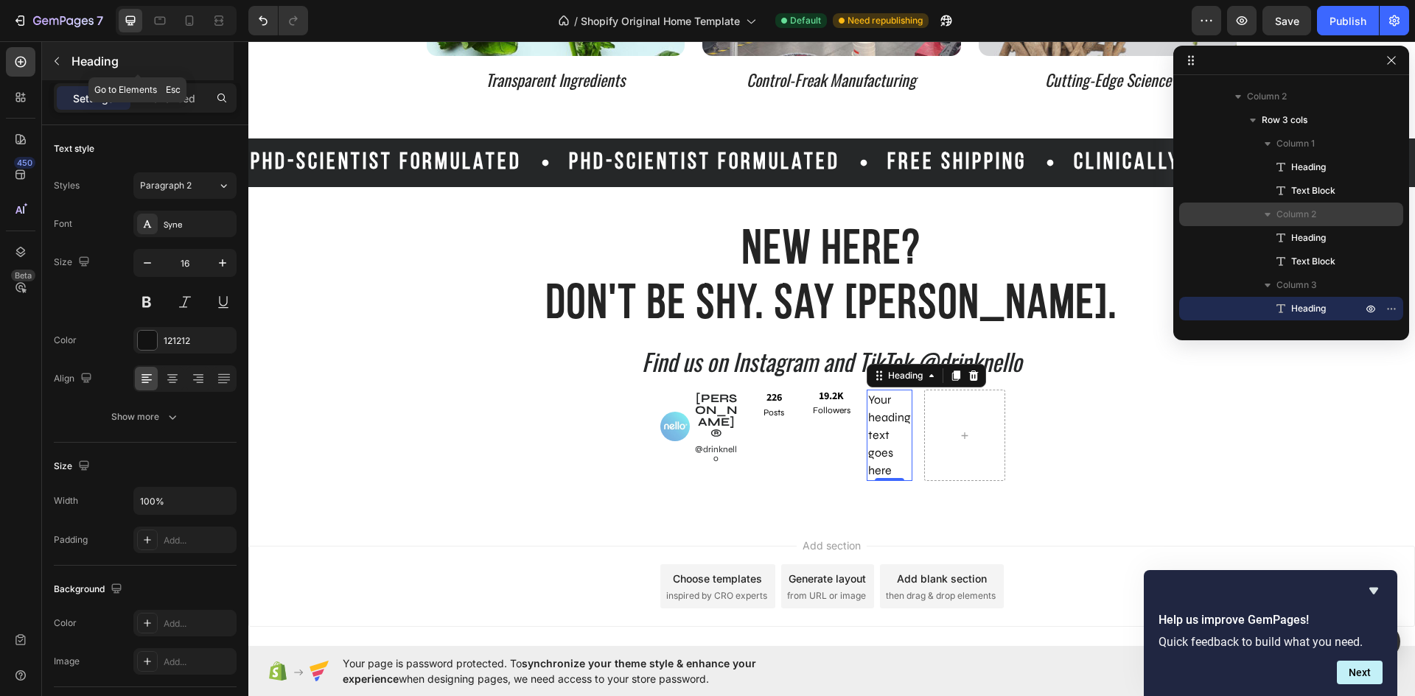
click at [46, 62] on button "button" at bounding box center [57, 61] width 24 height 24
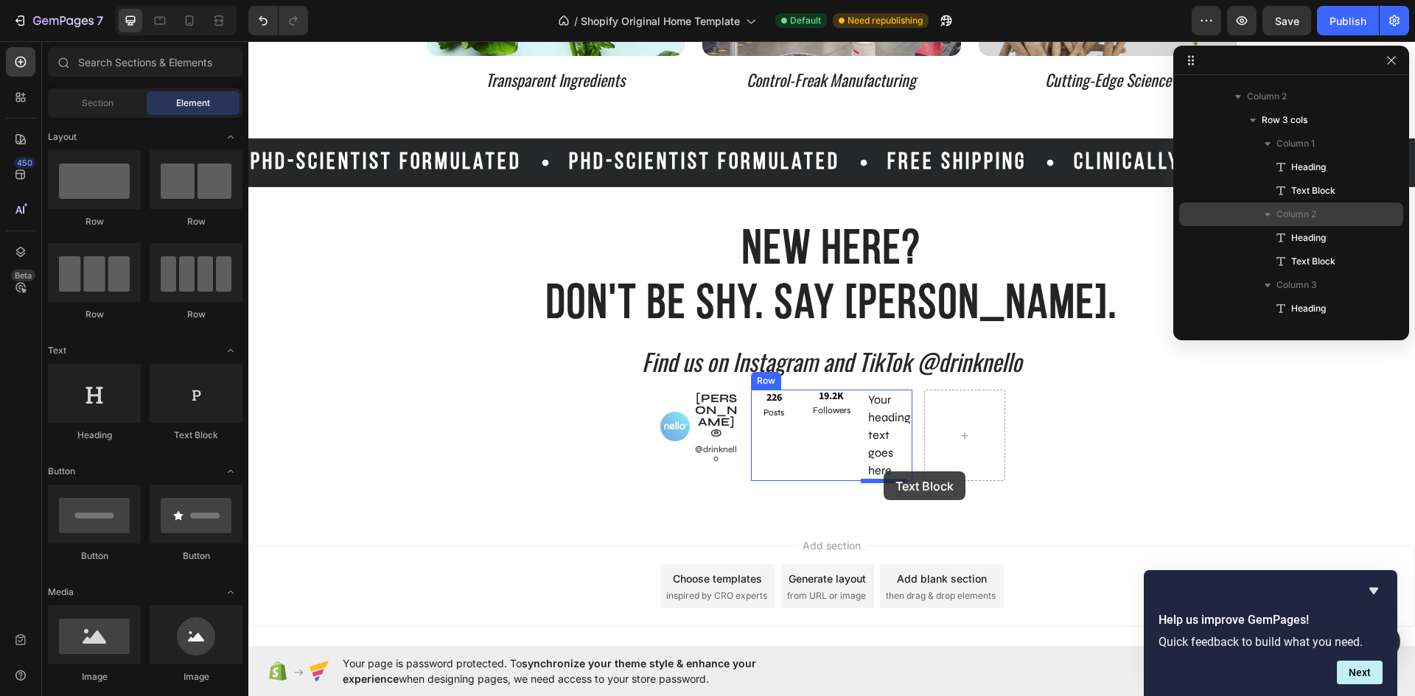
drag, startPoint x: 436, startPoint y: 434, endPoint x: 883, endPoint y: 472, distance: 448.8
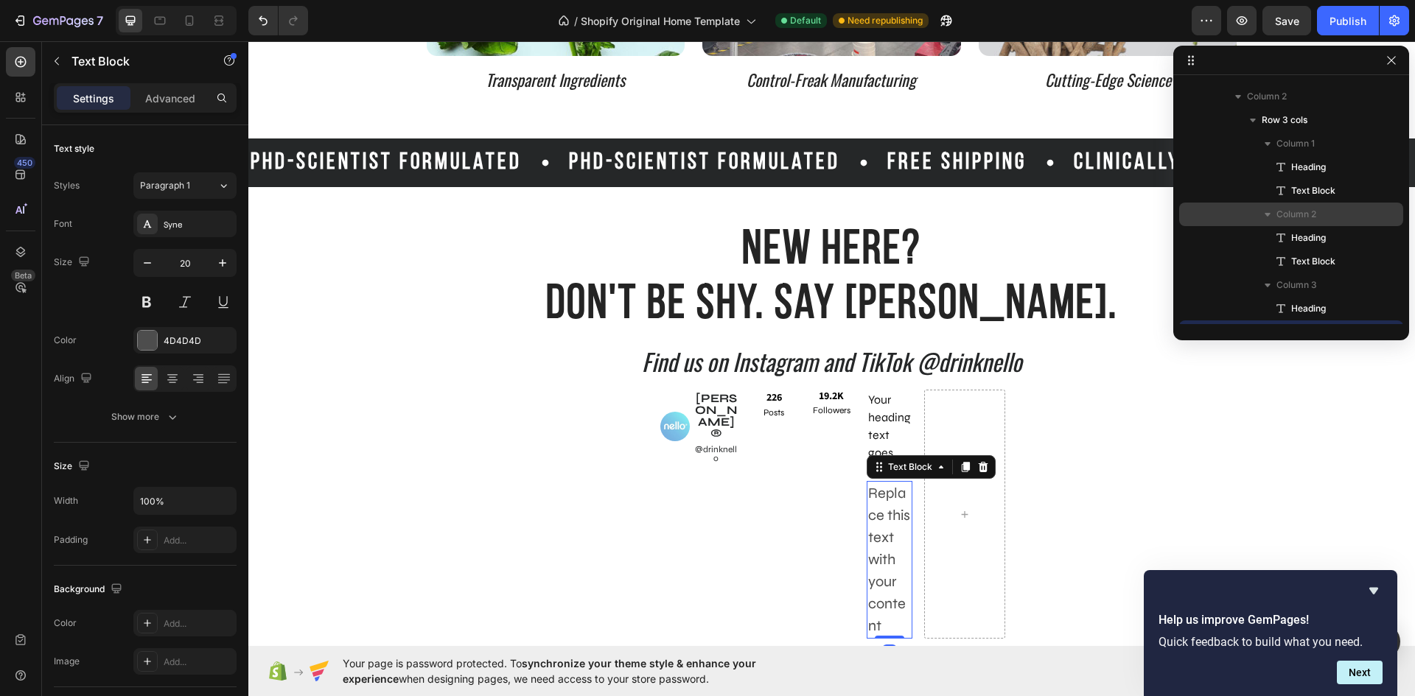
click at [878, 625] on div "Replace this text with your content" at bounding box center [889, 560] width 46 height 158
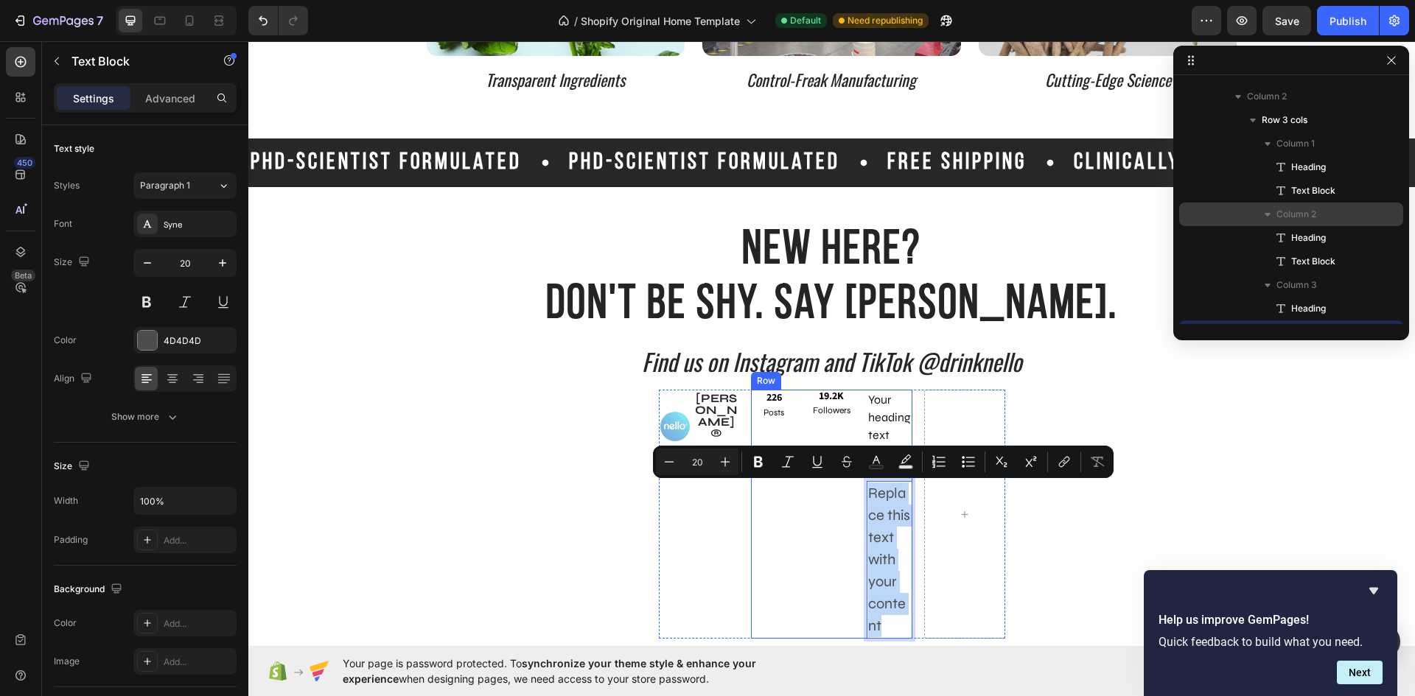
drag, startPoint x: 878, startPoint y: 625, endPoint x: 855, endPoint y: 497, distance: 129.6
click at [855, 497] on div "⁠⁠⁠⁠⁠⁠⁠ 226 Heading Posts Text Block ⁠⁠⁠⁠⁠⁠⁠ 19.2K Heading Followers Text Block…" at bounding box center [831, 514] width 161 height 249
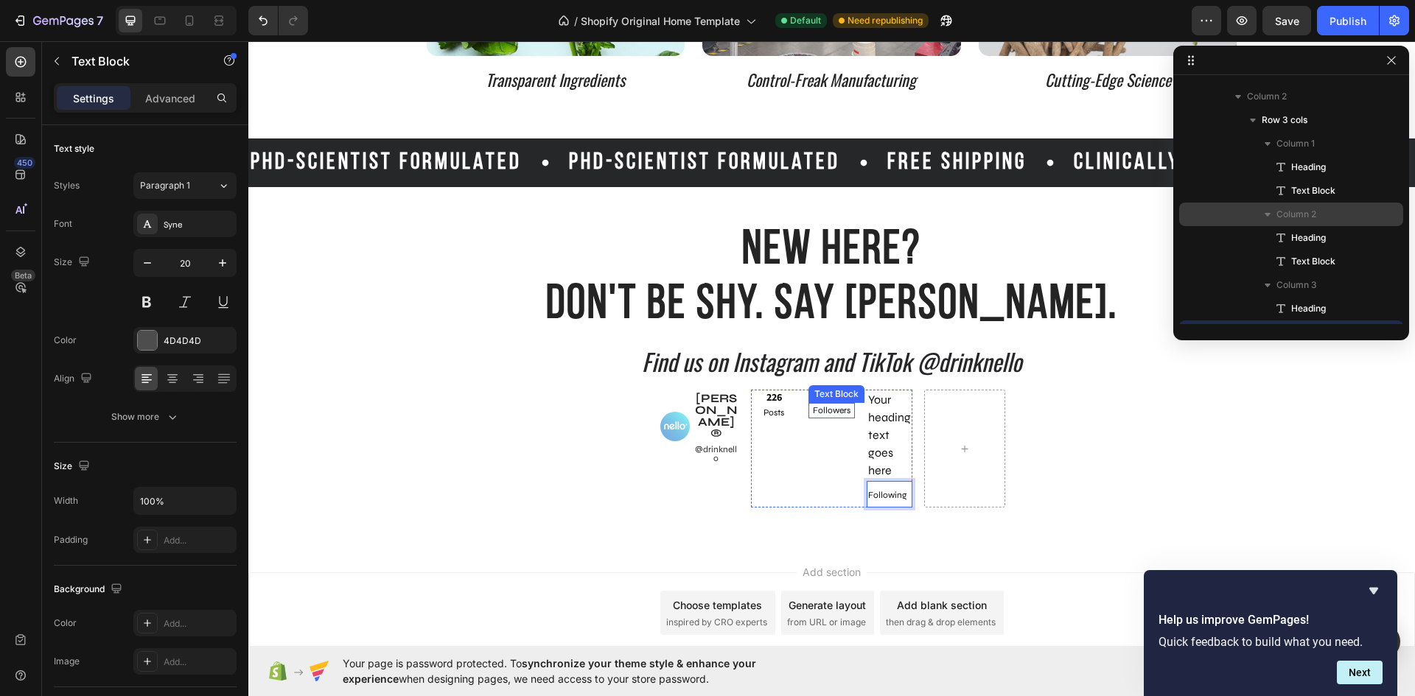
click at [840, 410] on span "Followers" at bounding box center [832, 410] width 38 height 10
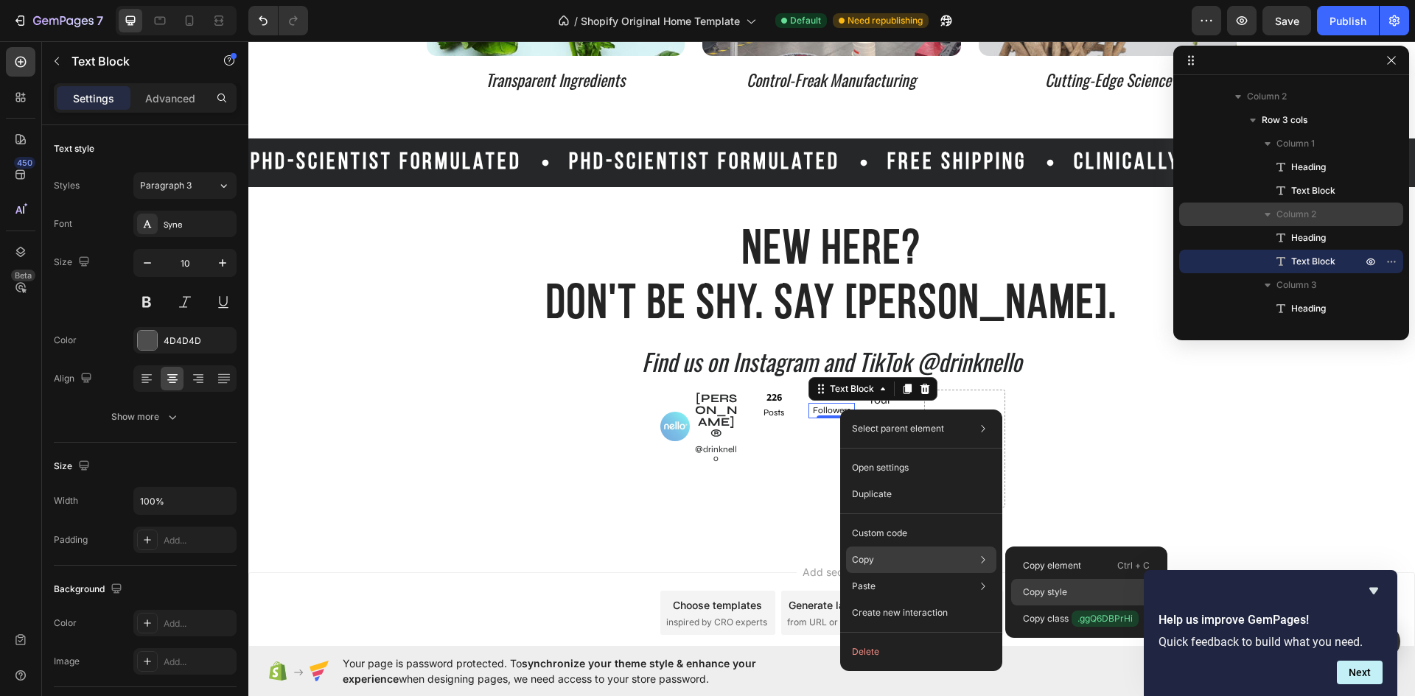
click at [1030, 589] on p "Copy style" at bounding box center [1045, 592] width 44 height 13
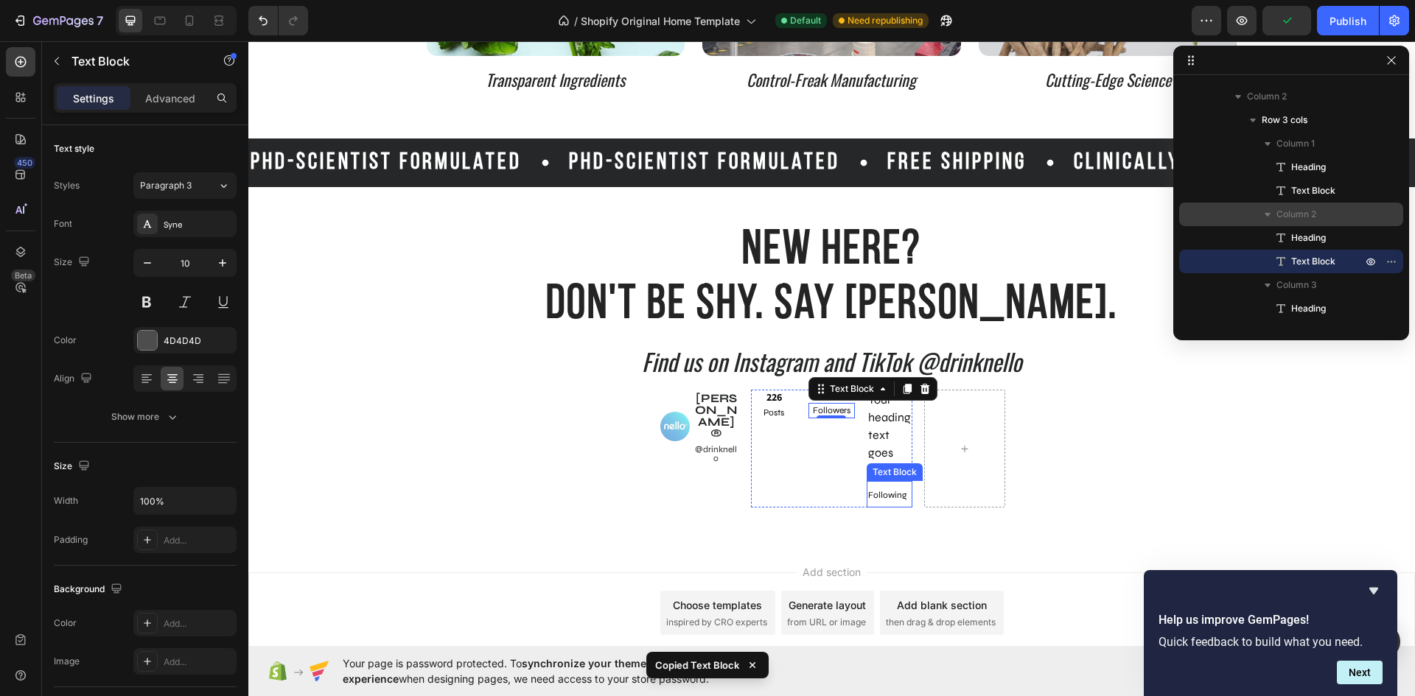
click at [877, 494] on span "Following" at bounding box center [887, 495] width 38 height 10
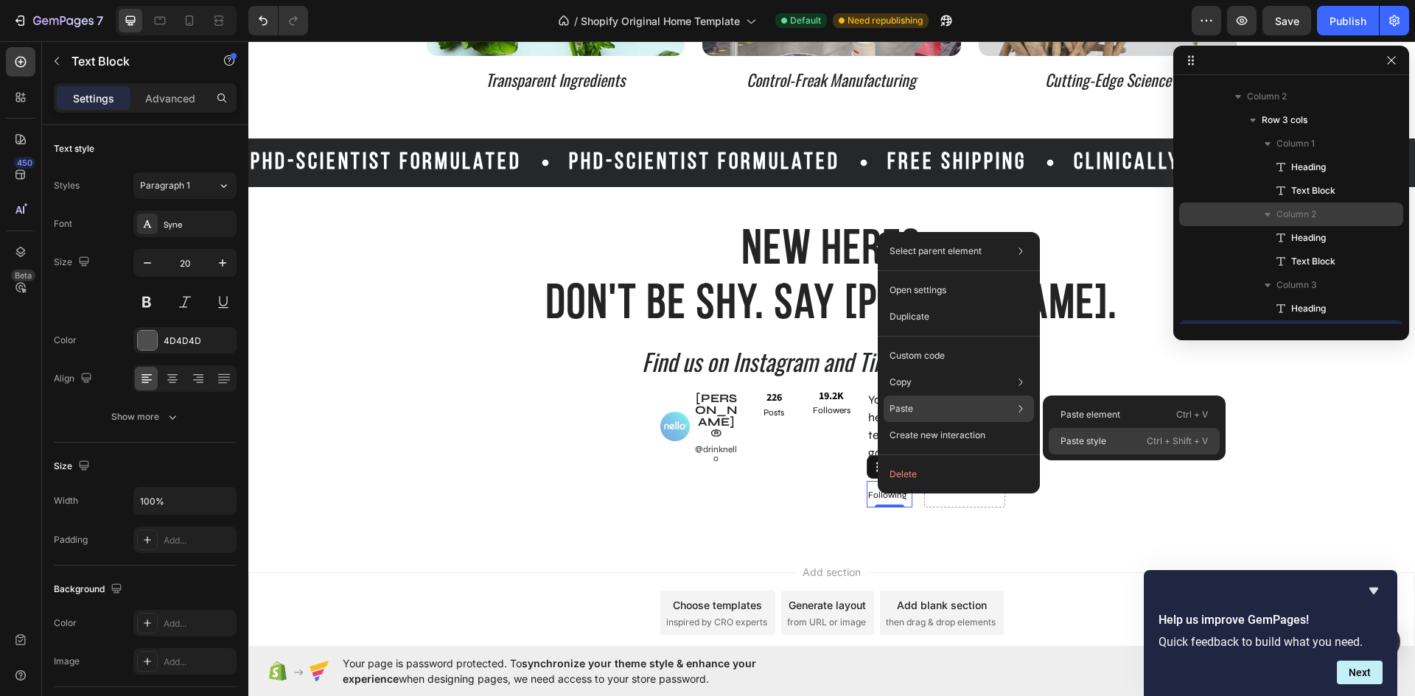
click at [1101, 432] on div "Paste style Ctrl + Shift + V" at bounding box center [1133, 441] width 171 height 27
type input "10"
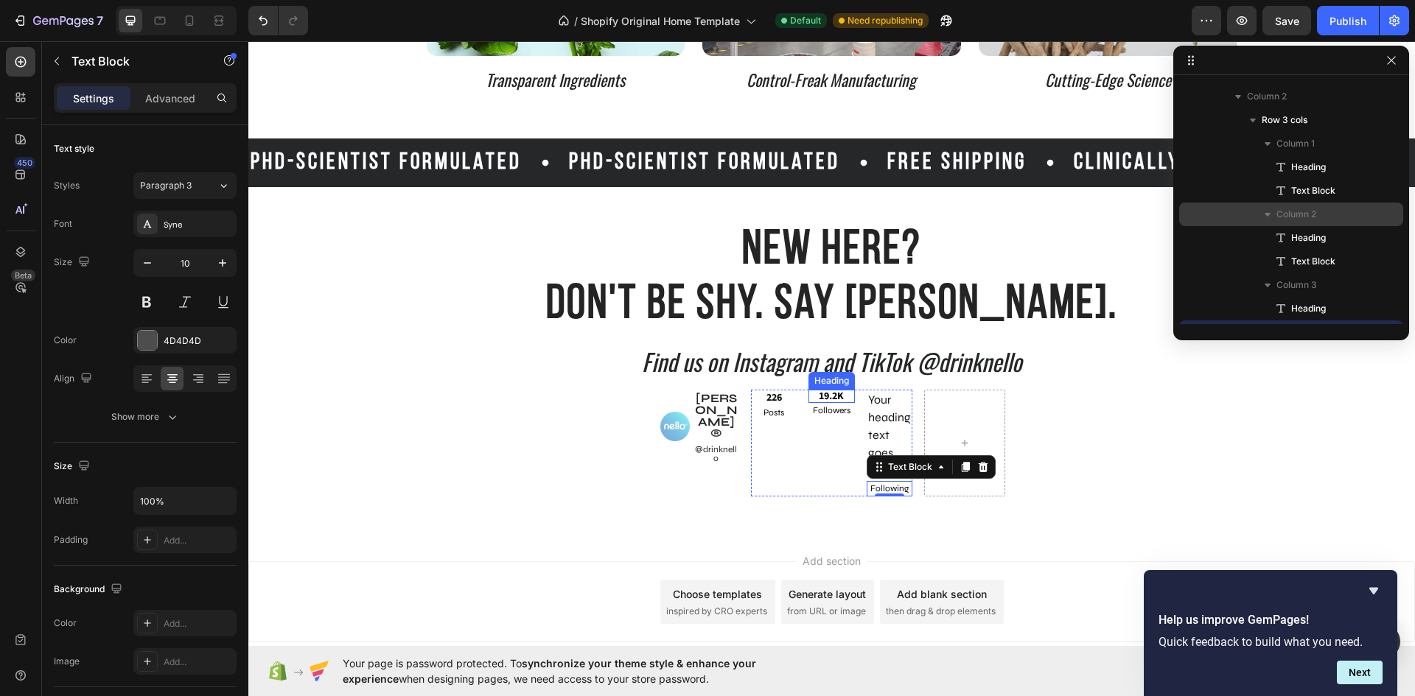
click at [822, 398] on strong "19.2K" at bounding box center [830, 396] width 25 height 15
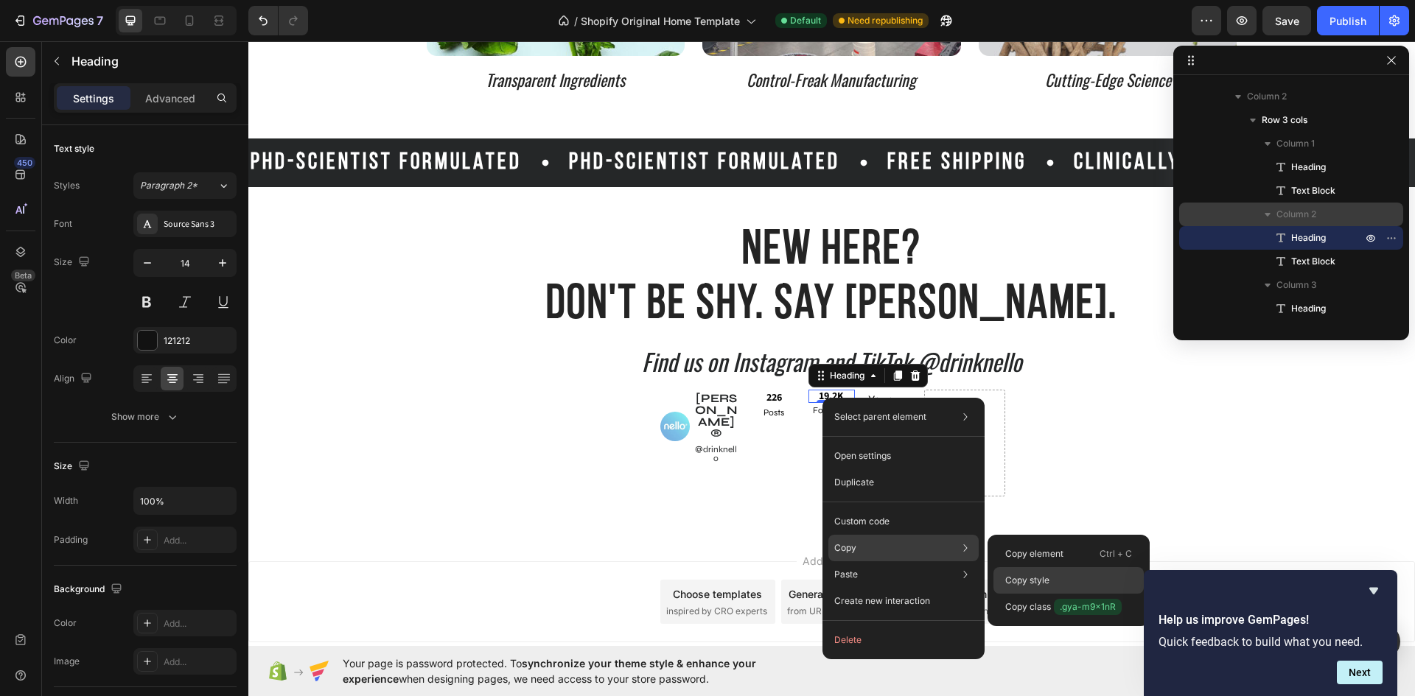
click at [1020, 573] on div "Copy style" at bounding box center [1068, 580] width 150 height 27
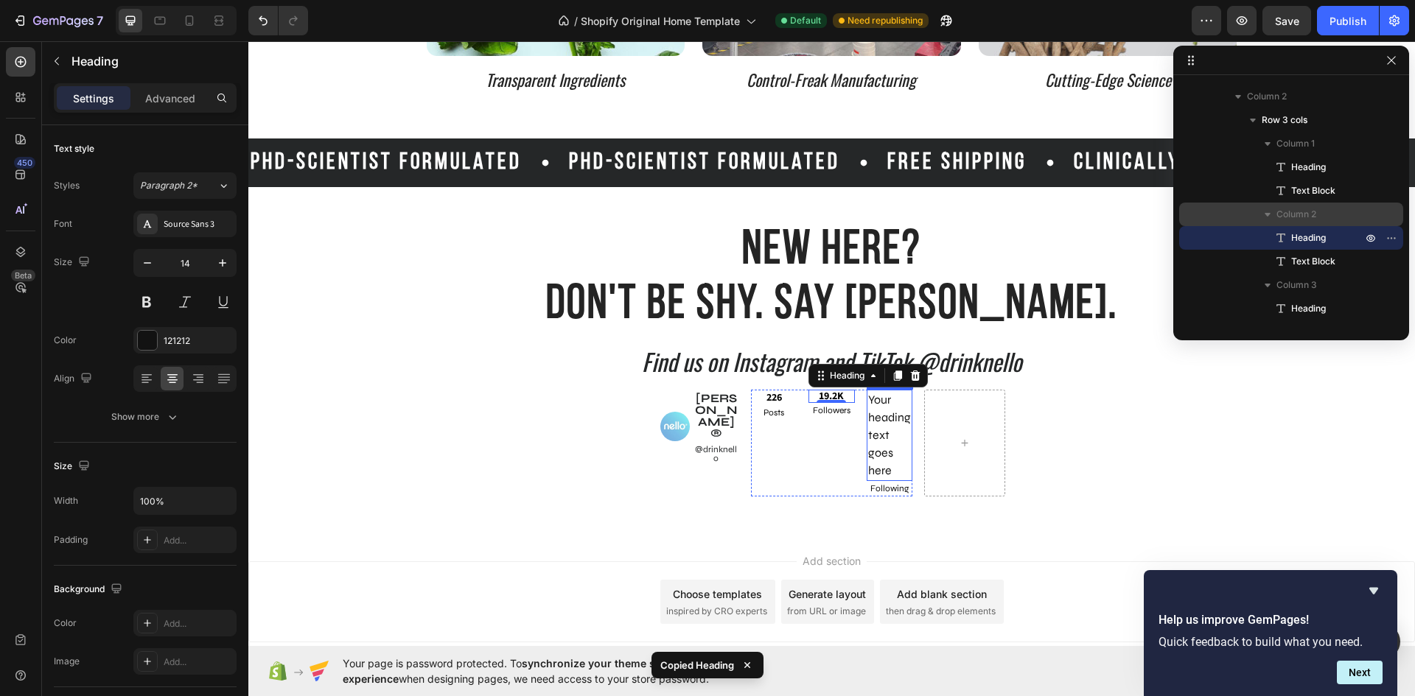
click at [885, 415] on h2 "Your heading text goes here" at bounding box center [889, 435] width 46 height 91
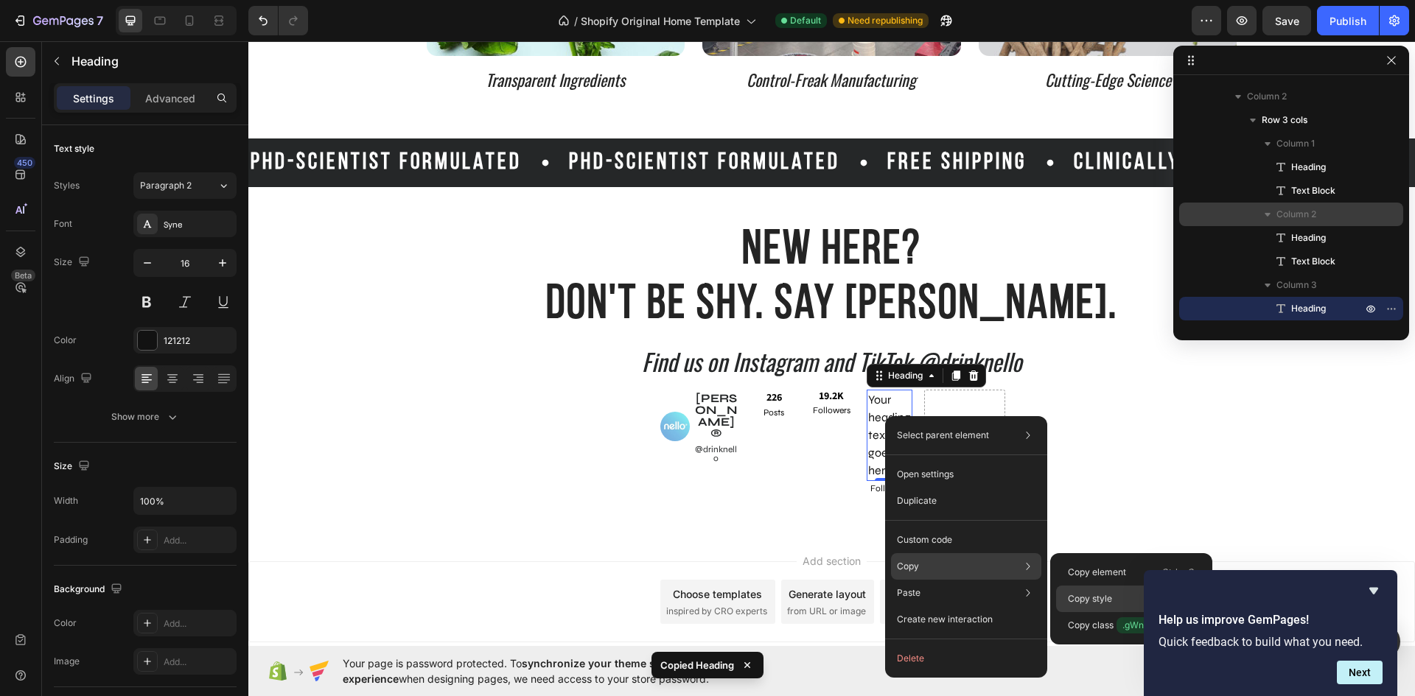
click at [1071, 596] on p "Copy style" at bounding box center [1090, 598] width 44 height 13
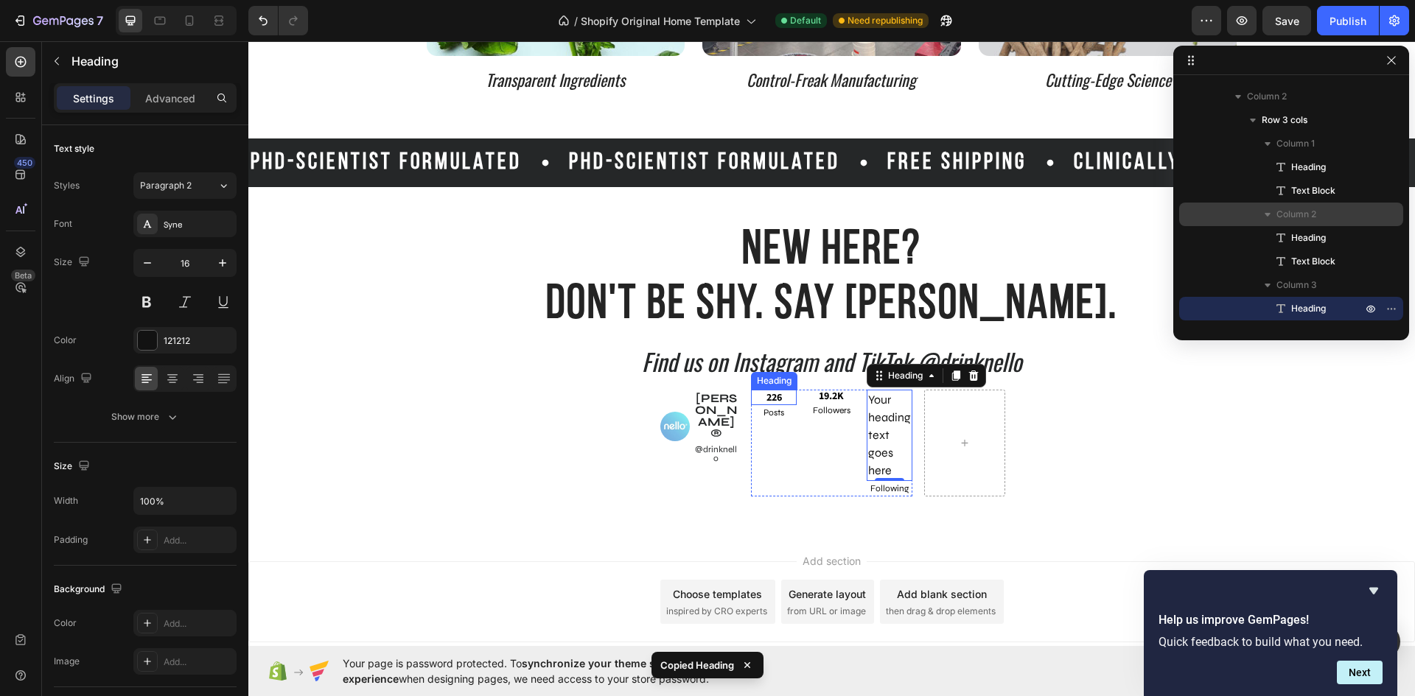
click at [754, 396] on p "⁠⁠⁠⁠⁠⁠⁠ 226" at bounding box center [773, 397] width 43 height 13
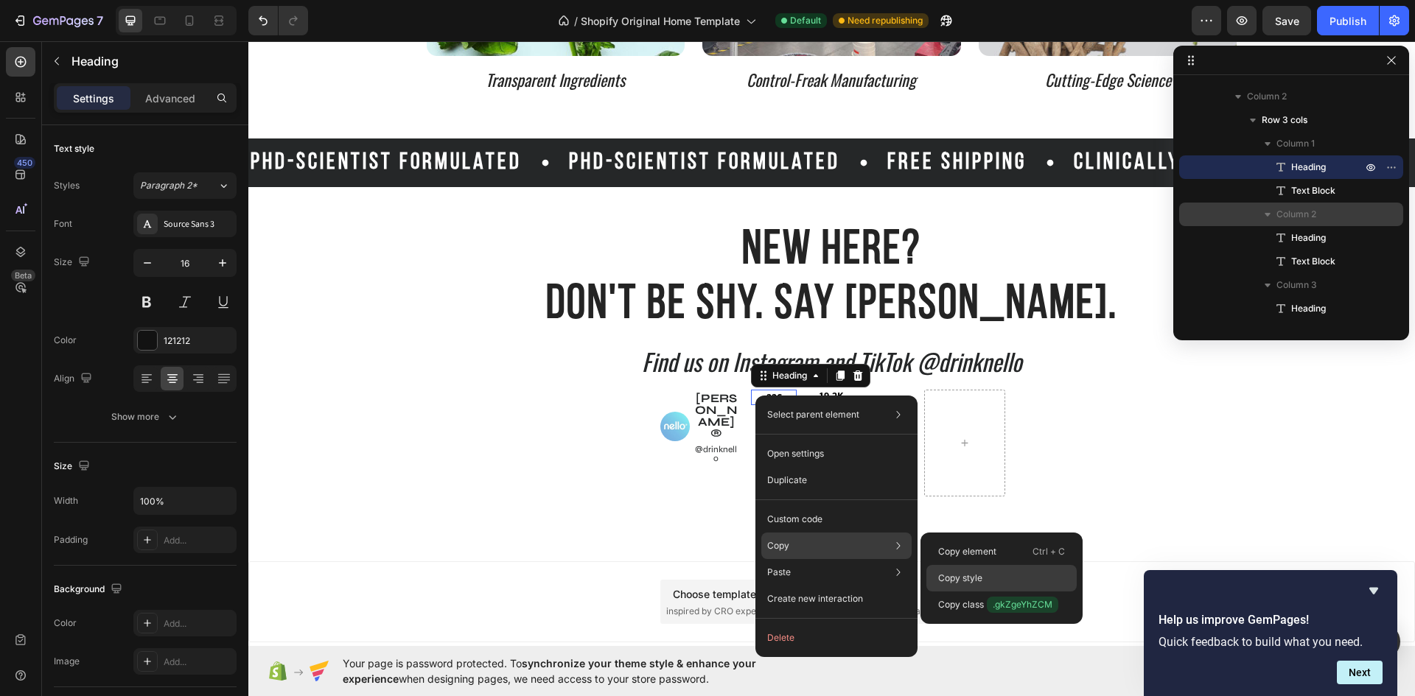
click at [940, 573] on p "Copy style" at bounding box center [960, 578] width 44 height 13
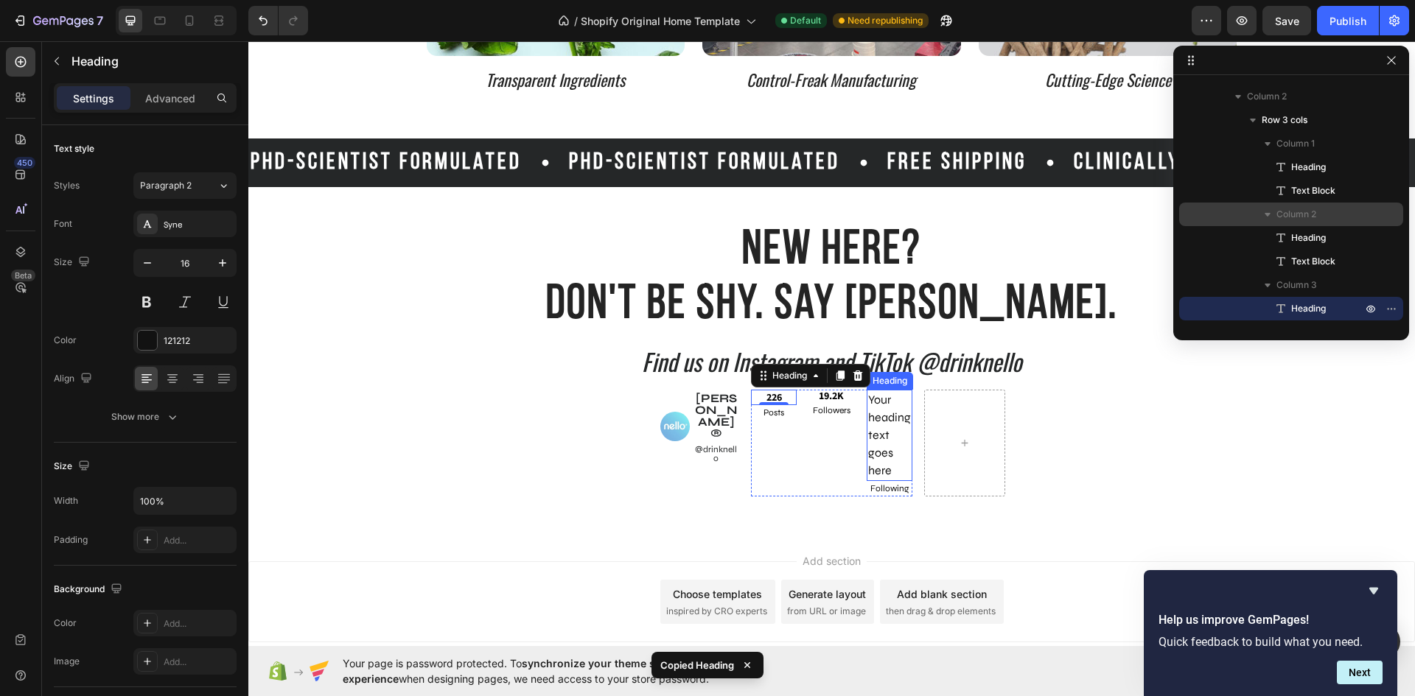
click at [884, 420] on h2 "Your heading text goes here" at bounding box center [889, 435] width 46 height 91
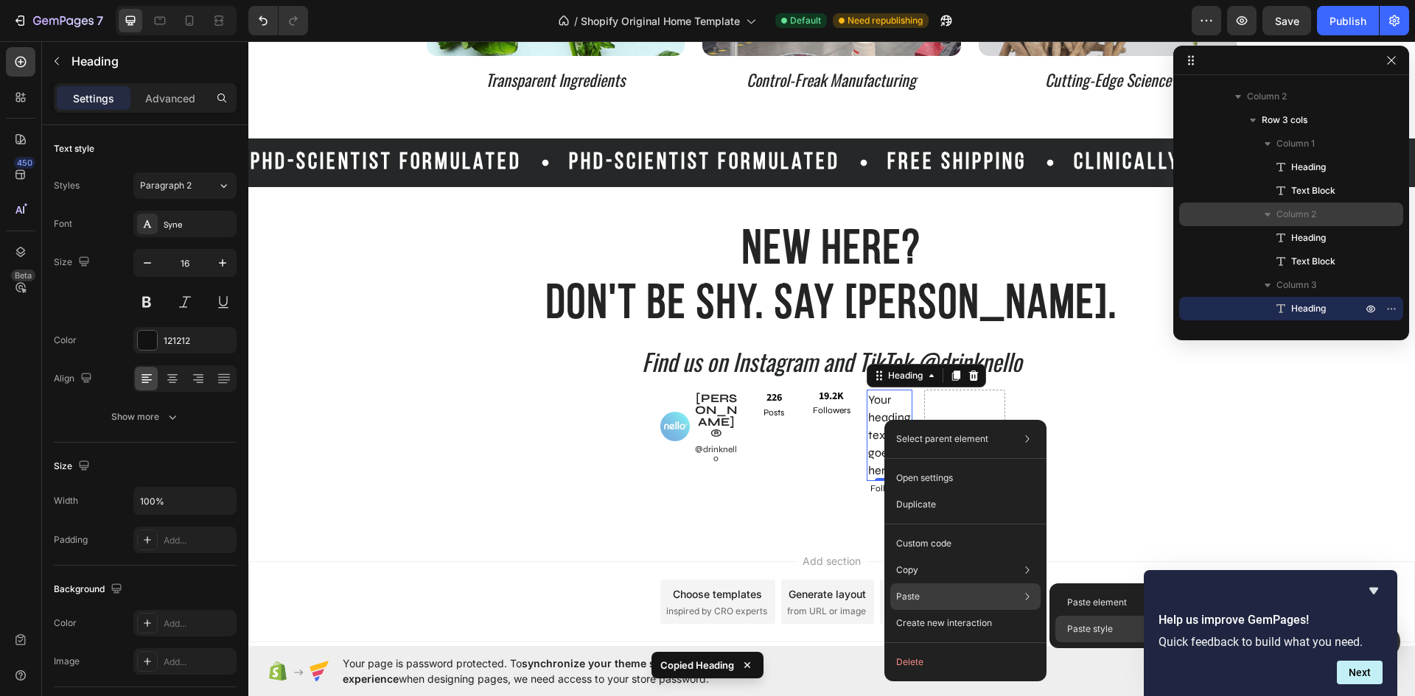
click at [1059, 621] on div "Paste style Ctrl + Shift + V" at bounding box center [1140, 629] width 171 height 27
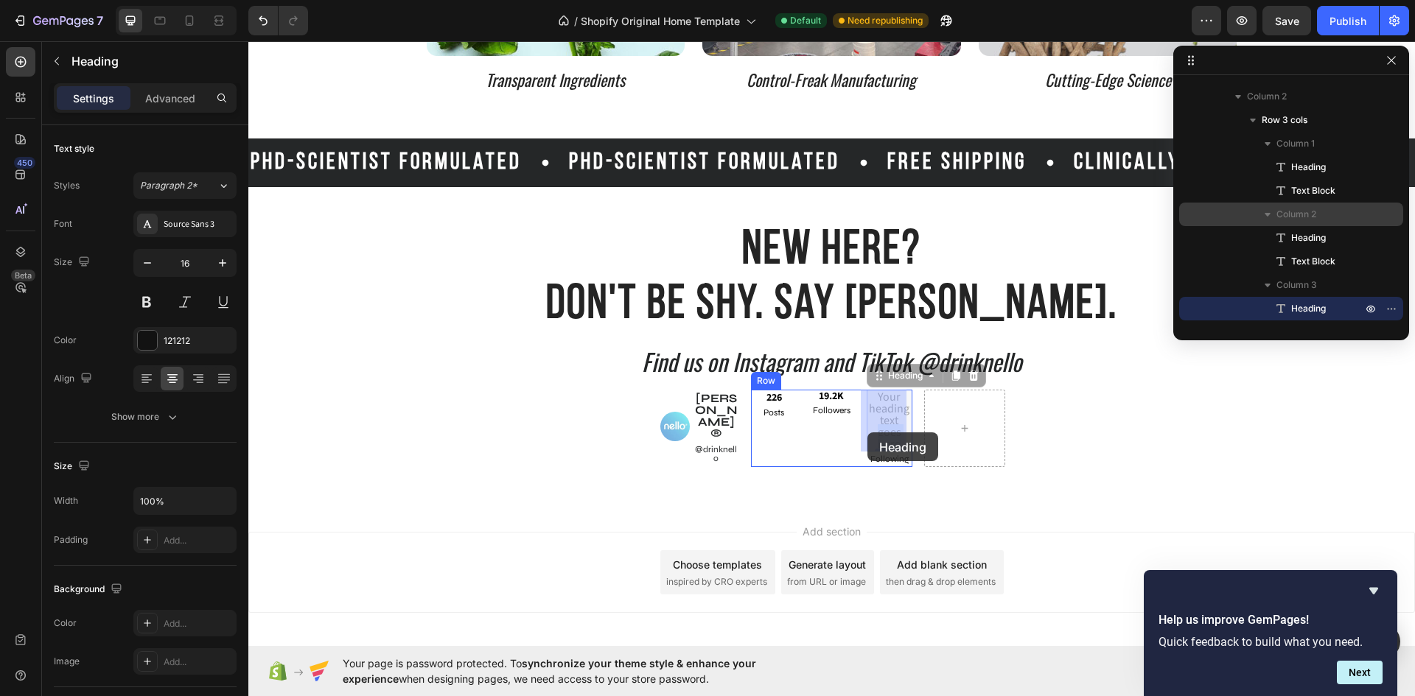
drag, startPoint x: 895, startPoint y: 442, endPoint x: 867, endPoint y: 432, distance: 29.6
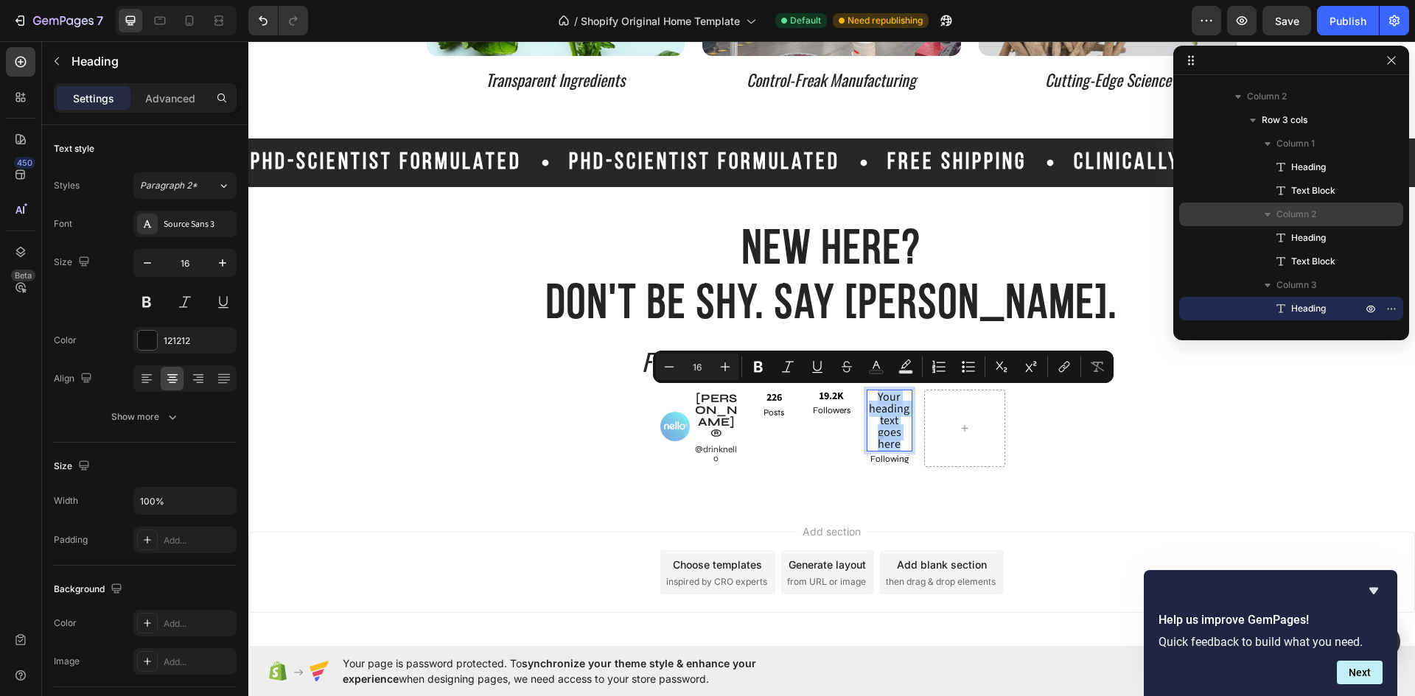
drag, startPoint x: 899, startPoint y: 444, endPoint x: 870, endPoint y: 398, distance: 54.6
click at [870, 398] on p "Your heading text goes here" at bounding box center [889, 420] width 43 height 59
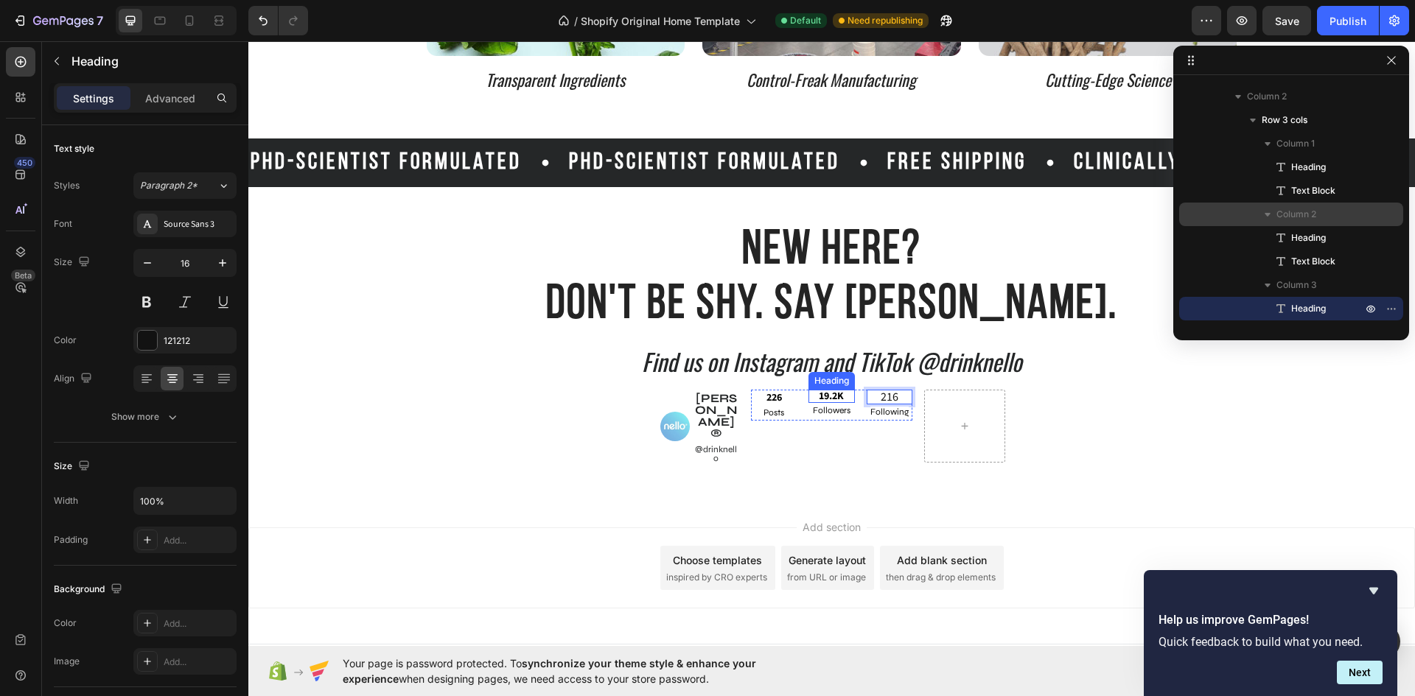
click at [835, 392] on strong "19.2K" at bounding box center [830, 396] width 25 height 15
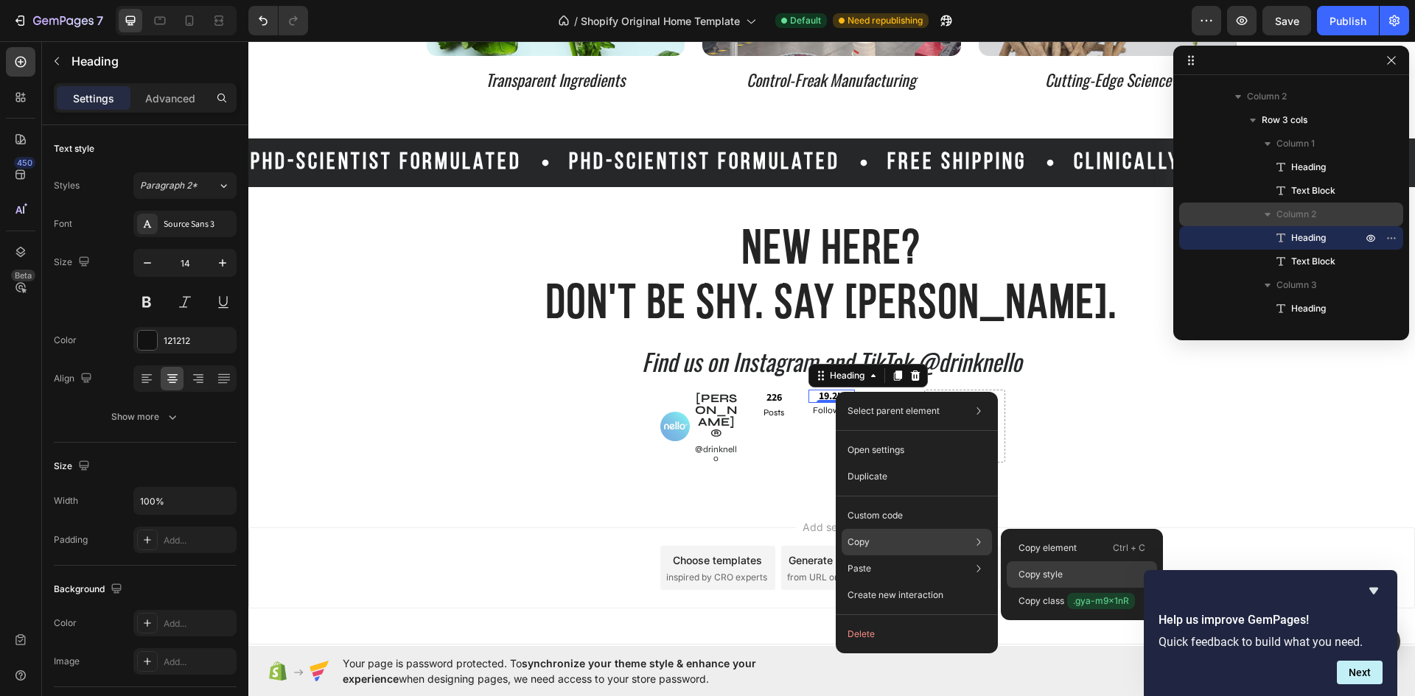
click at [1045, 567] on div "Copy style" at bounding box center [1081, 574] width 150 height 27
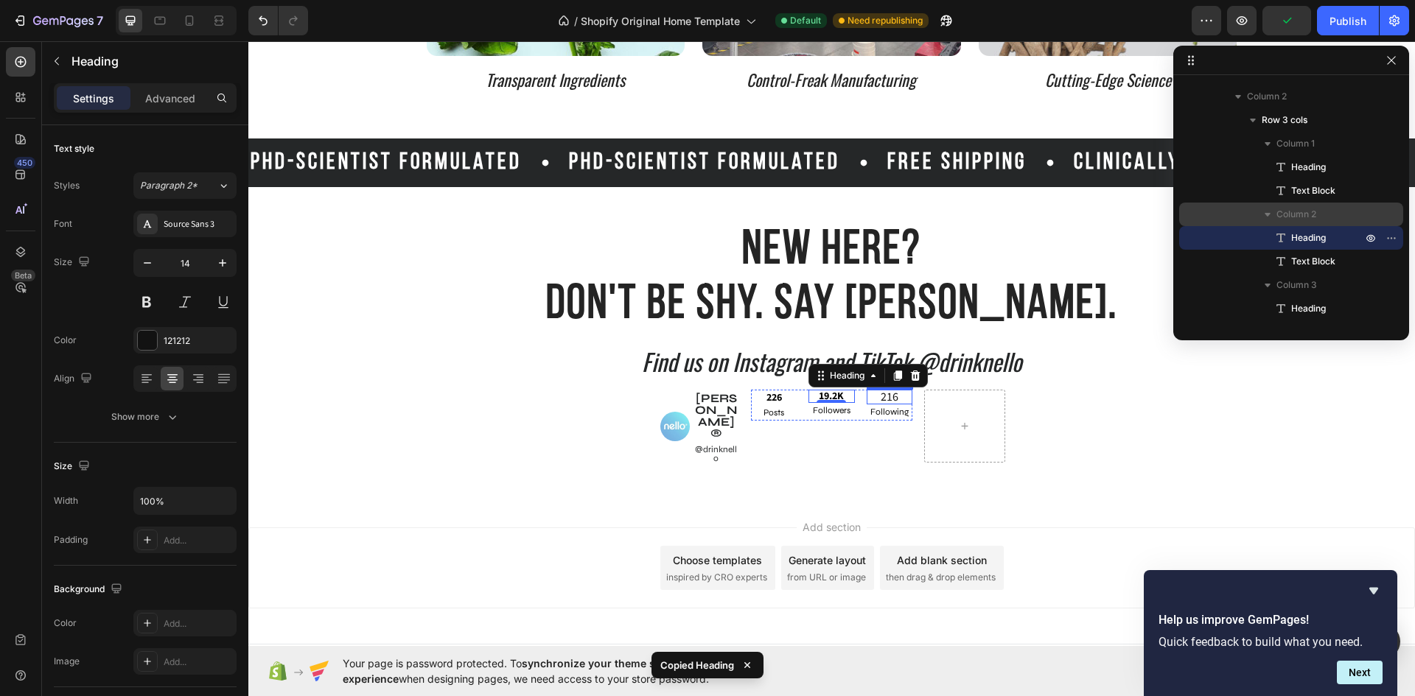
click at [894, 396] on p "216" at bounding box center [889, 397] width 43 height 12
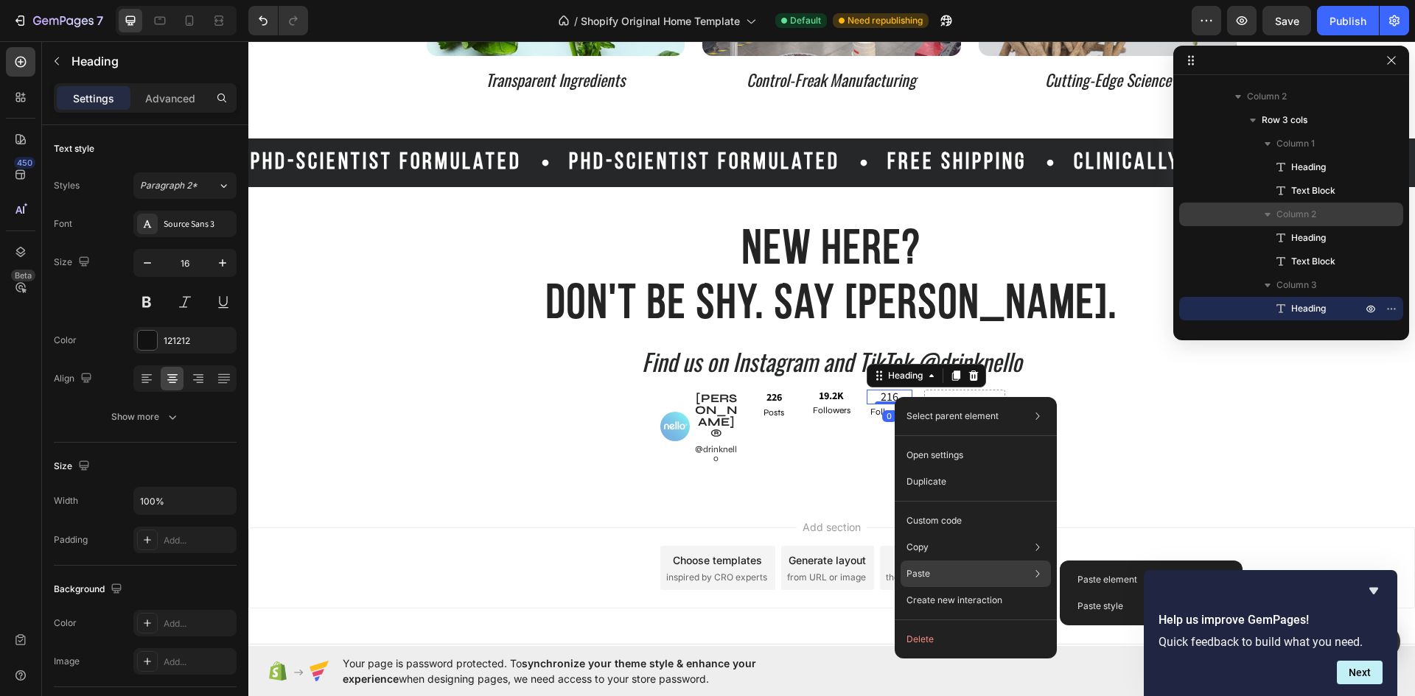
click at [950, 569] on div "Paste Paste element Ctrl + V Paste style Ctrl + Shift + V" at bounding box center [975, 574] width 150 height 27
click at [1082, 599] on div "Paste style Ctrl + Shift + V" at bounding box center [1150, 606] width 171 height 27
type input "14"
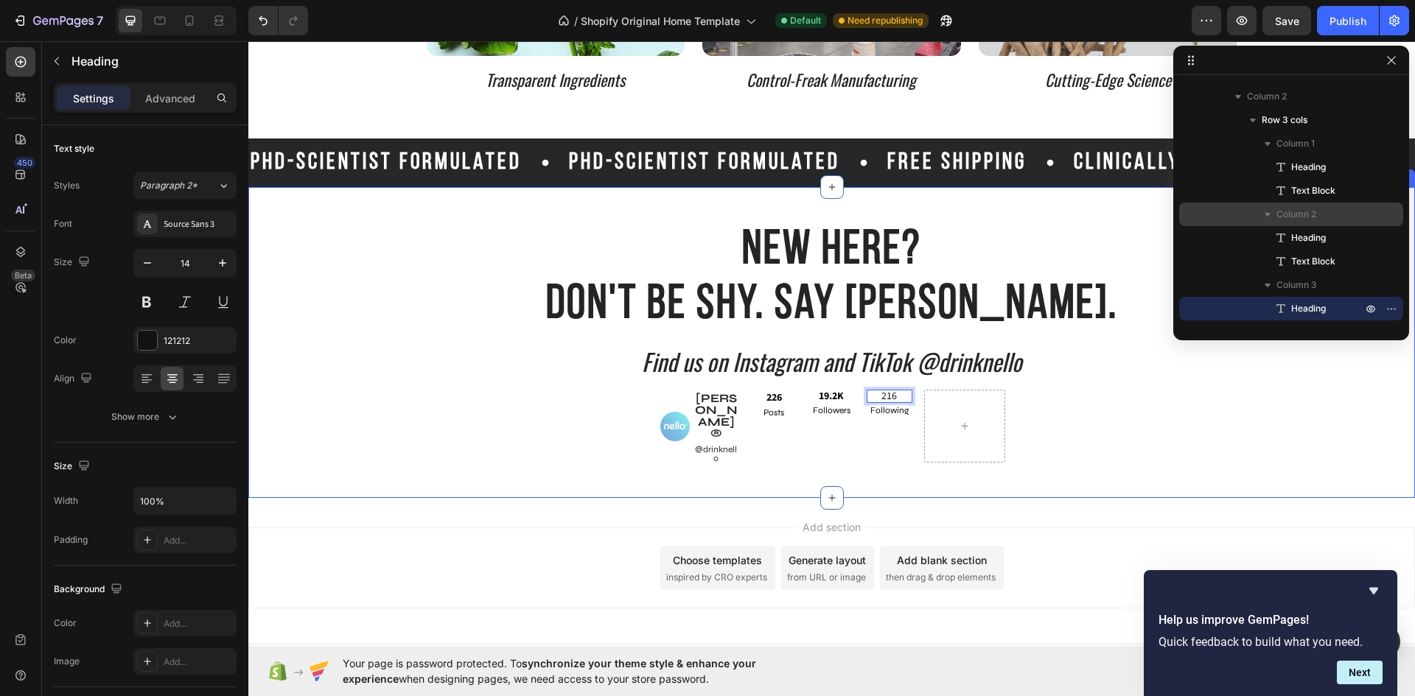
click at [898, 376] on p "Find us on Instagram and TikTok @drinknello" at bounding box center [831, 361] width 1163 height 29
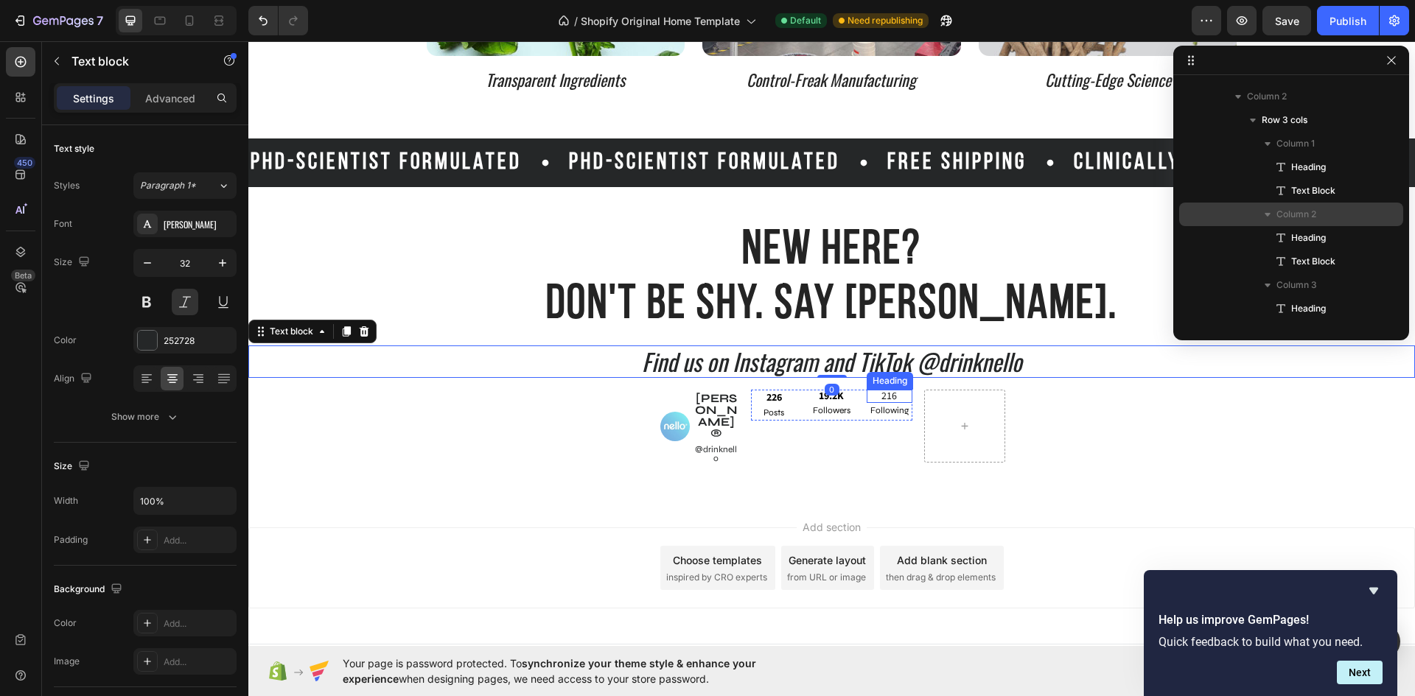
click at [898, 393] on p "216" at bounding box center [889, 396] width 43 height 10
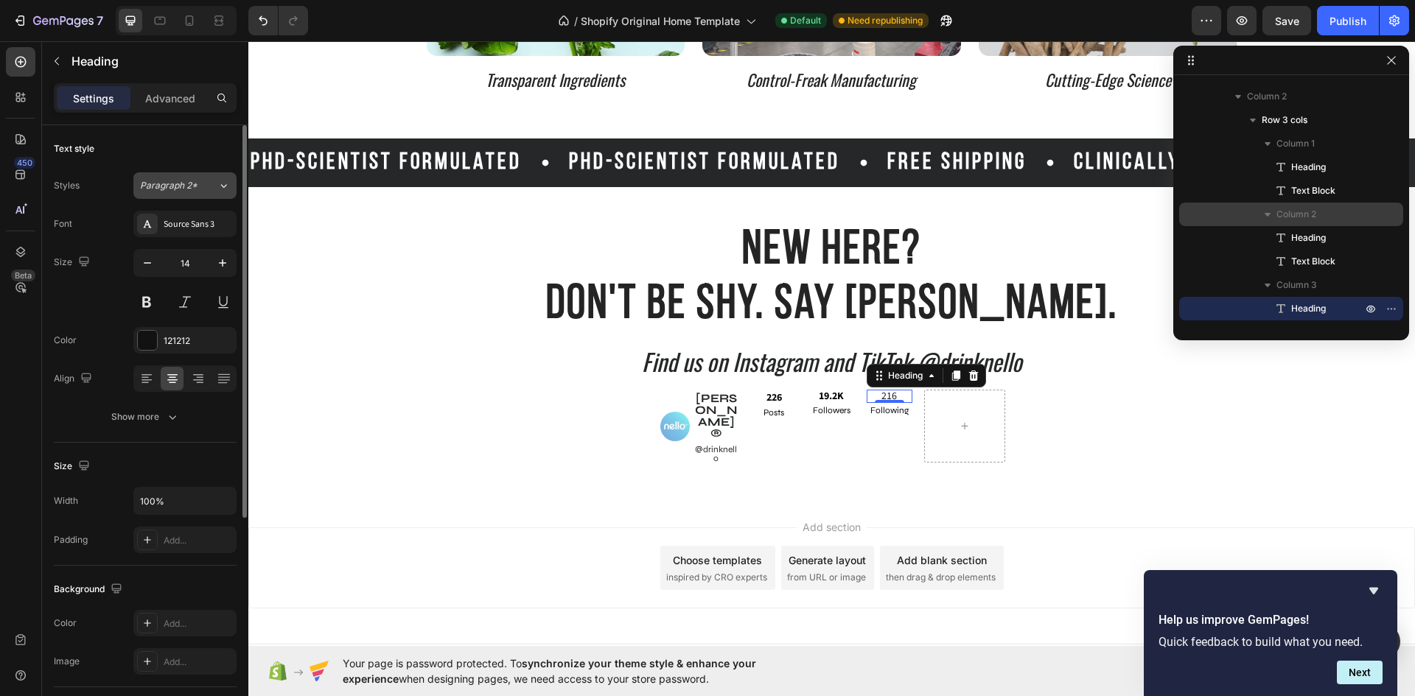
click at [208, 183] on div "Paragraph 2*" at bounding box center [178, 185] width 77 height 13
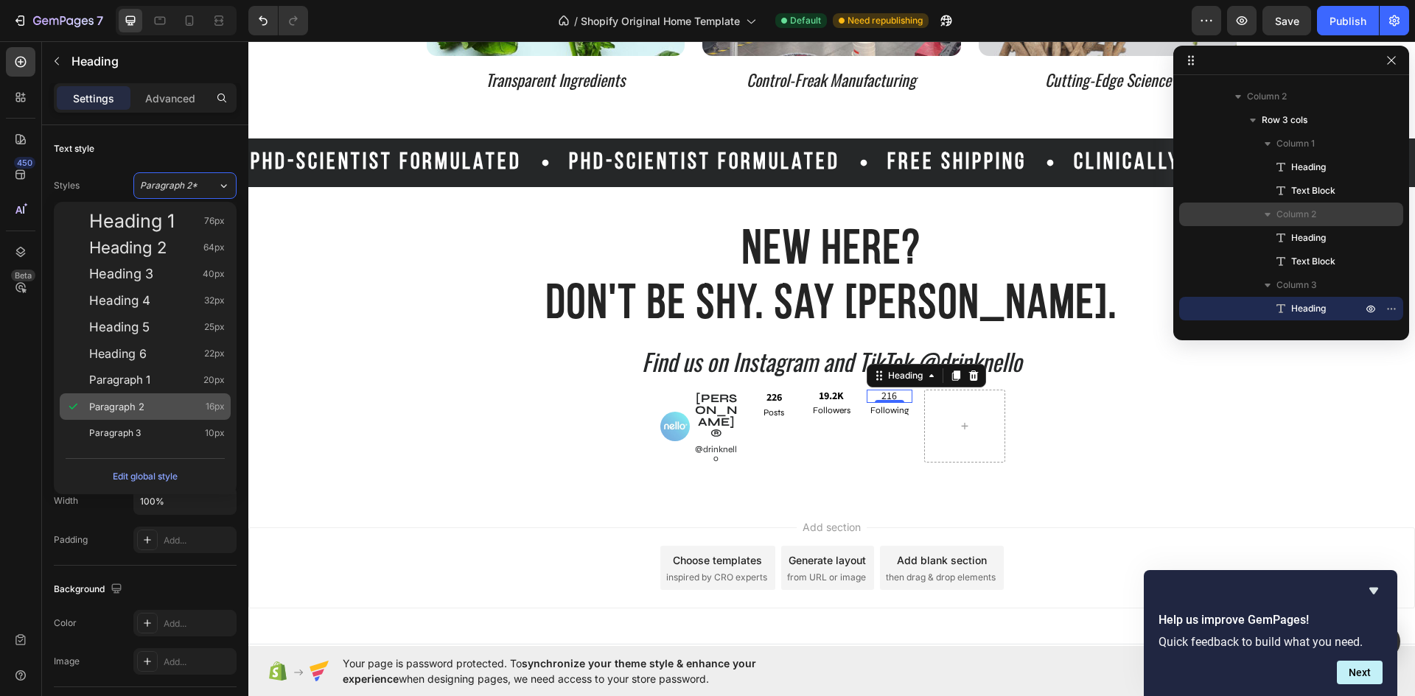
click at [154, 414] on div "Paragraph 2 16px" at bounding box center [145, 406] width 171 height 27
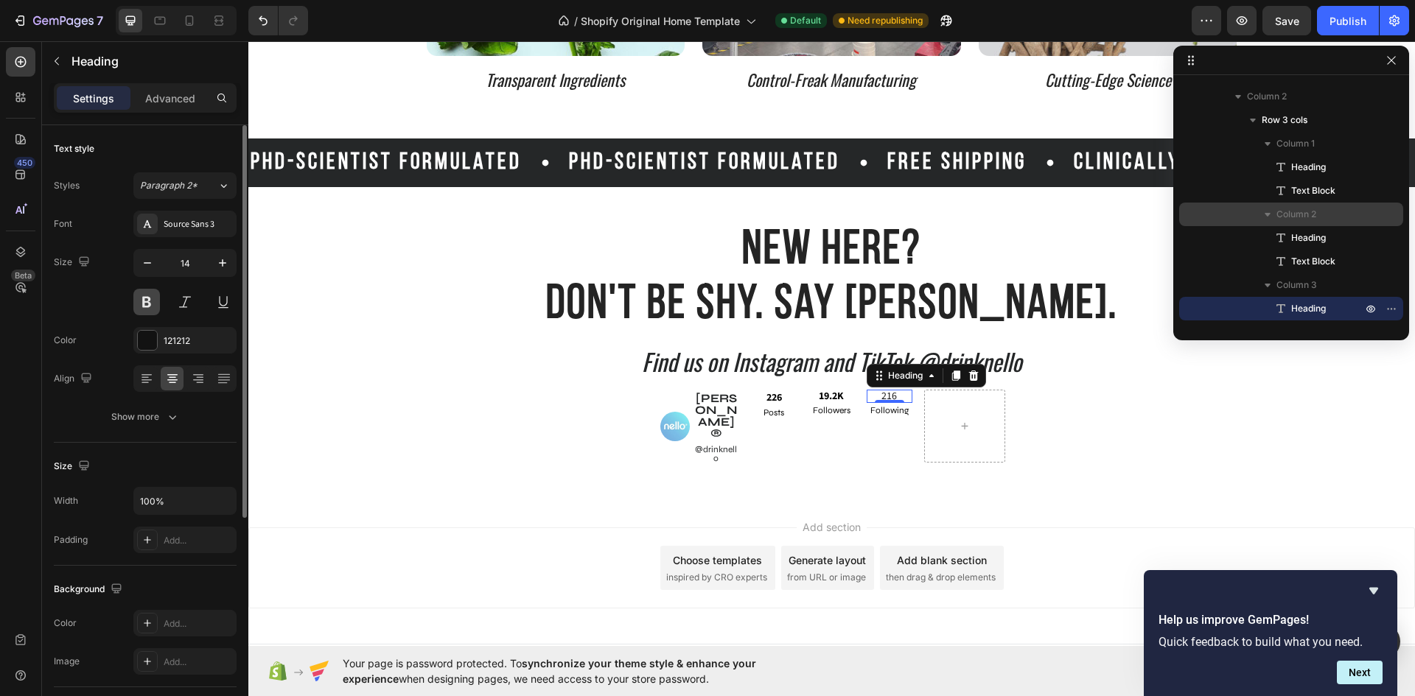
click at [147, 303] on button at bounding box center [146, 302] width 27 height 27
click at [852, 414] on div "⁠⁠⁠⁠⁠⁠⁠ 226 Heading Posts Text Block ⁠⁠⁠⁠⁠⁠⁠ 19.2K Heading Followers Text Block…" at bounding box center [831, 405] width 161 height 31
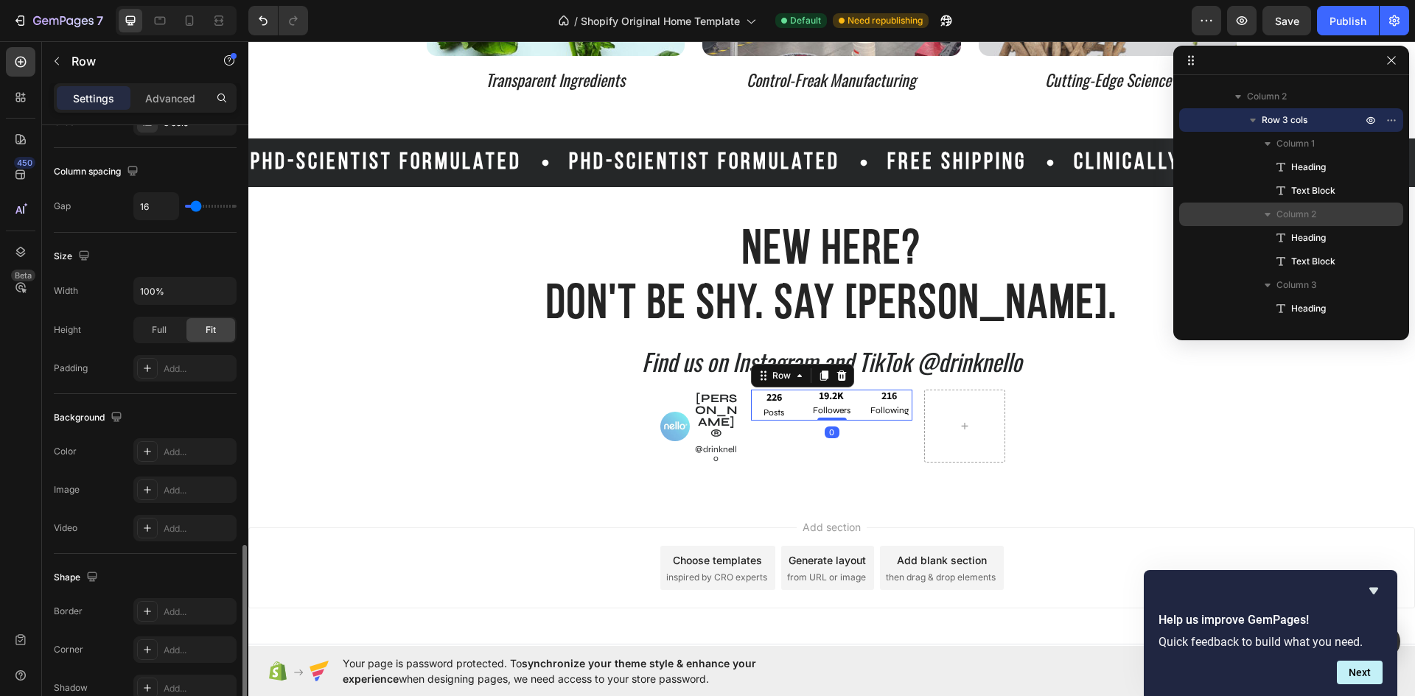
scroll to position [454, 0]
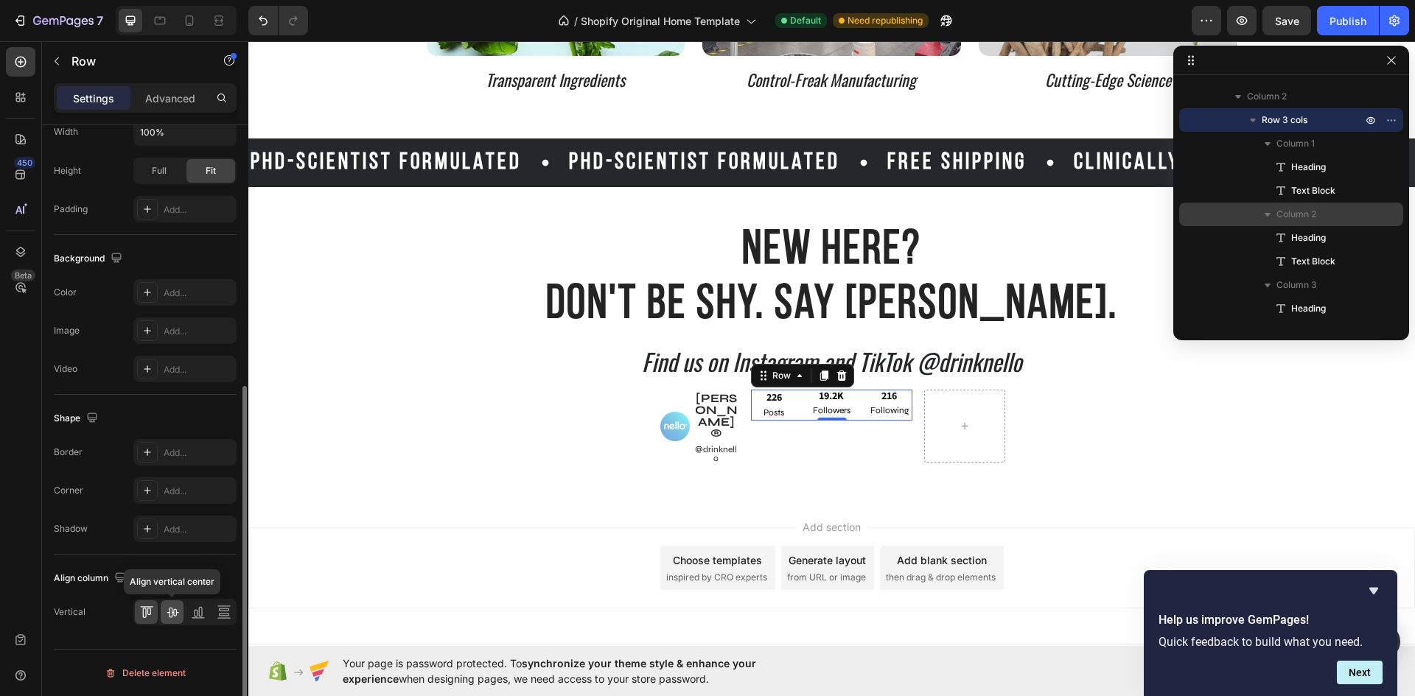
click at [171, 611] on icon at bounding box center [172, 612] width 15 height 15
click at [938, 405] on div at bounding box center [964, 426] width 81 height 73
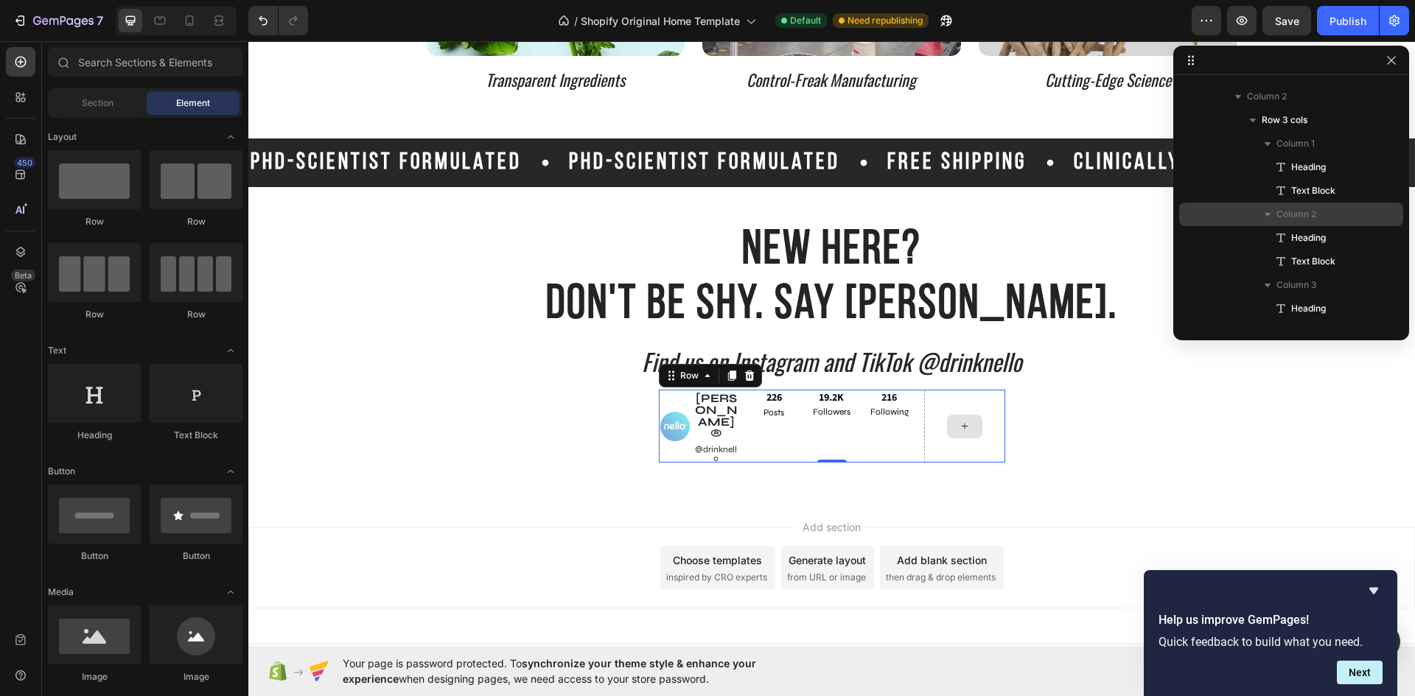
click at [972, 418] on div at bounding box center [964, 427] width 35 height 24
drag, startPoint x: 368, startPoint y: 575, endPoint x: 962, endPoint y: 416, distance: 615.7
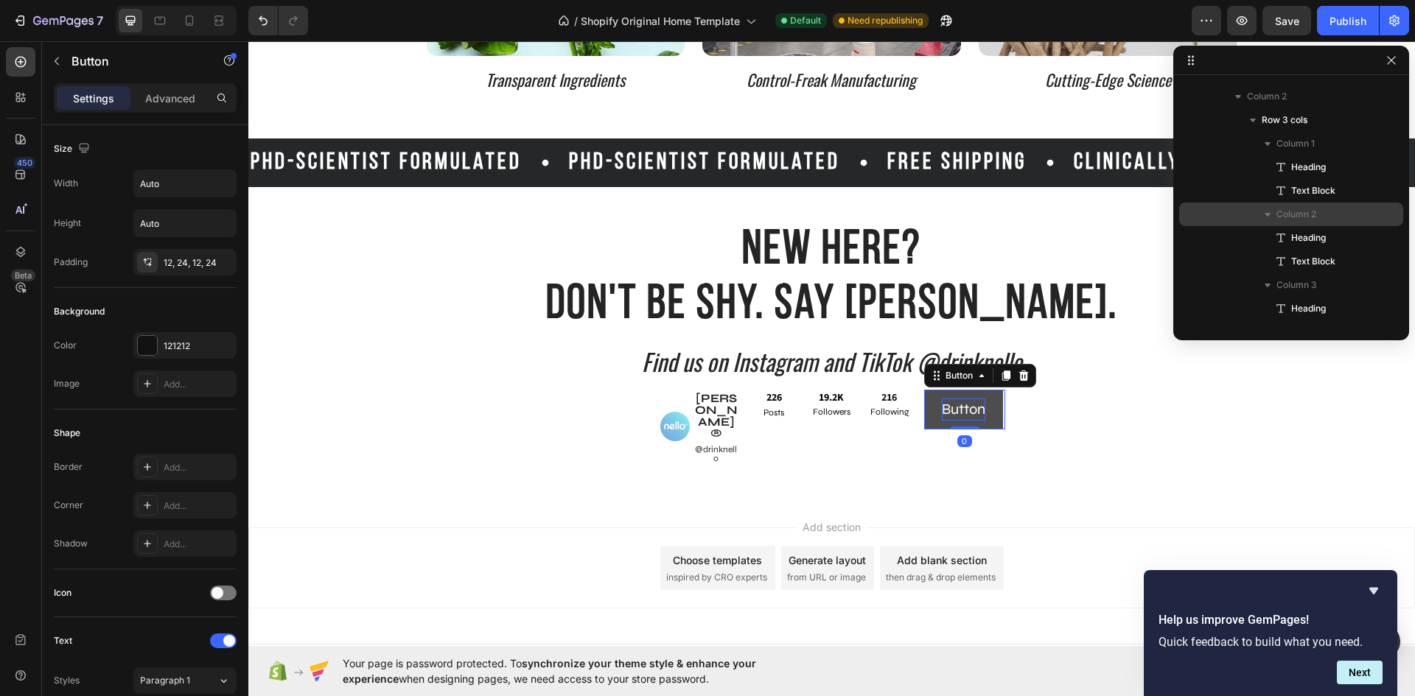
scroll to position [3529, 0]
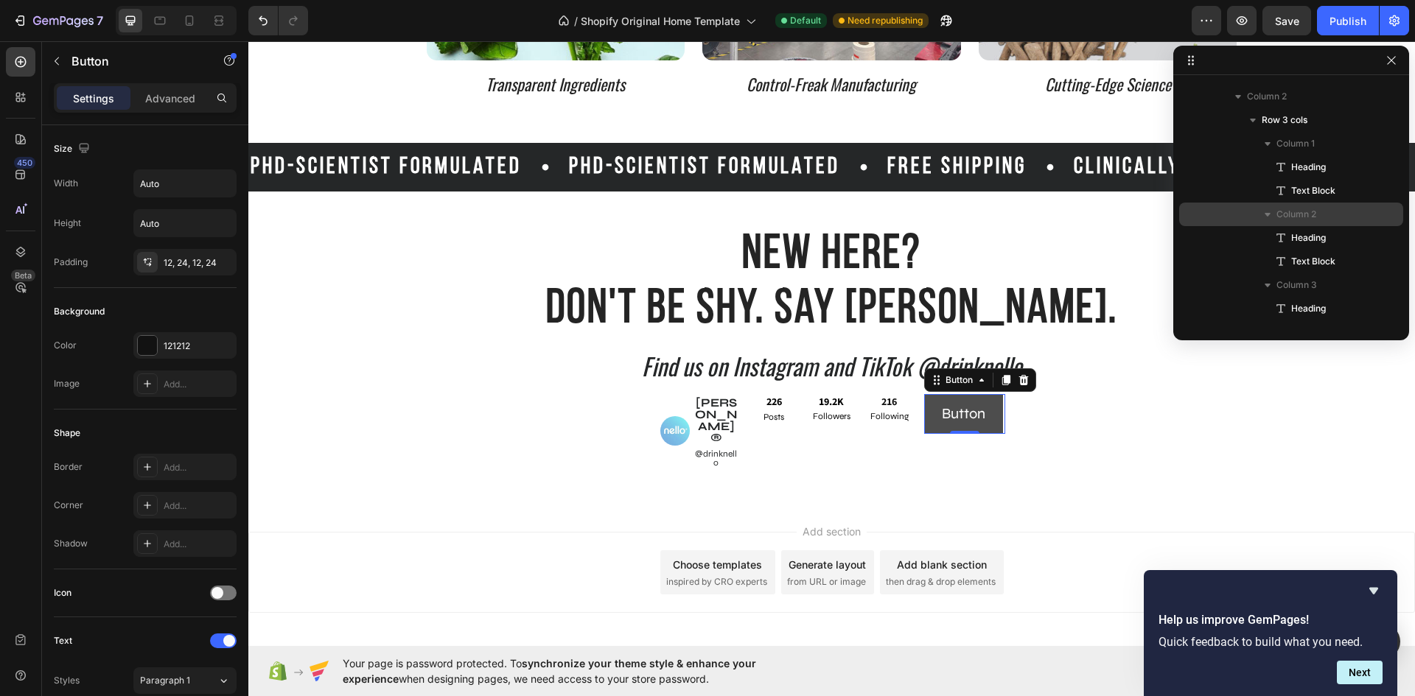
click at [982, 411] on button "Button" at bounding box center [963, 414] width 79 height 40
click at [981, 410] on button "Button" at bounding box center [963, 414] width 79 height 40
click at [975, 413] on p "Button" at bounding box center [963, 414] width 43 height 22
click at [978, 413] on p "Button" at bounding box center [963, 414] width 43 height 22
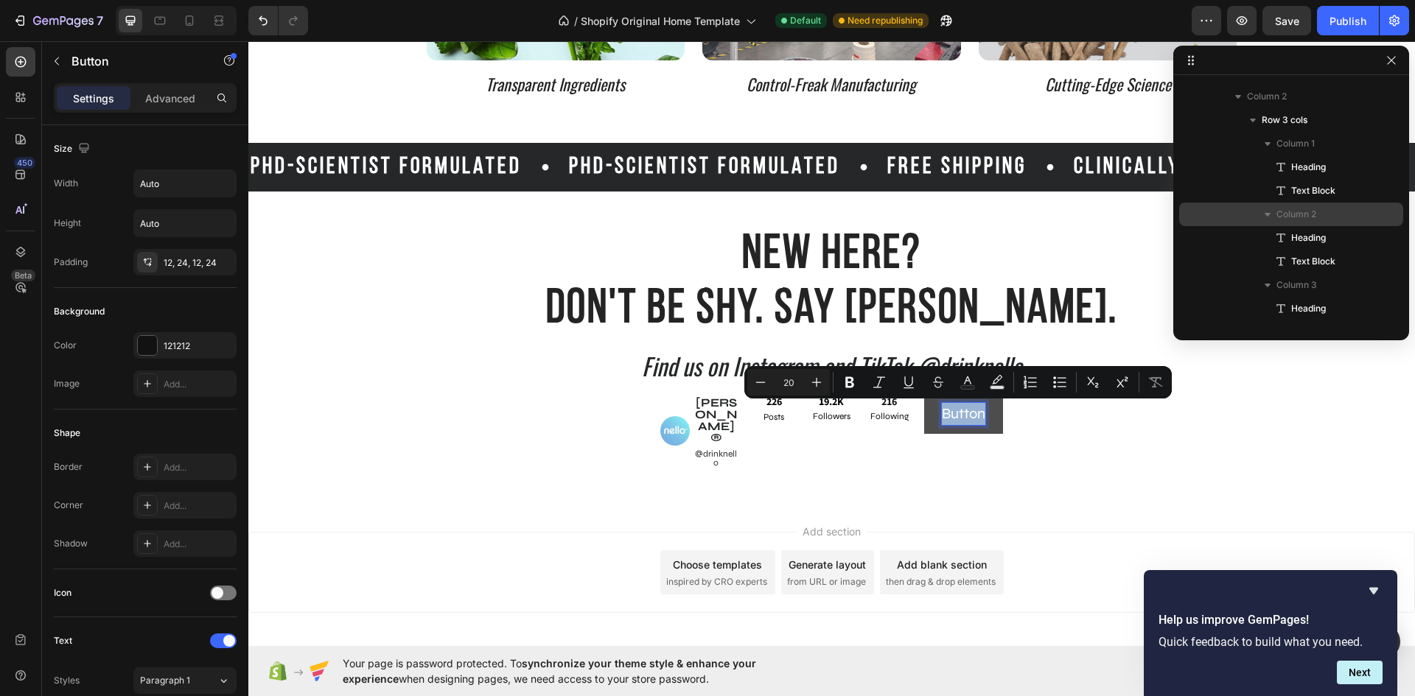
drag, startPoint x: 978, startPoint y: 413, endPoint x: 938, endPoint y: 416, distance: 39.9
click at [942, 416] on p "Button" at bounding box center [963, 414] width 43 height 22
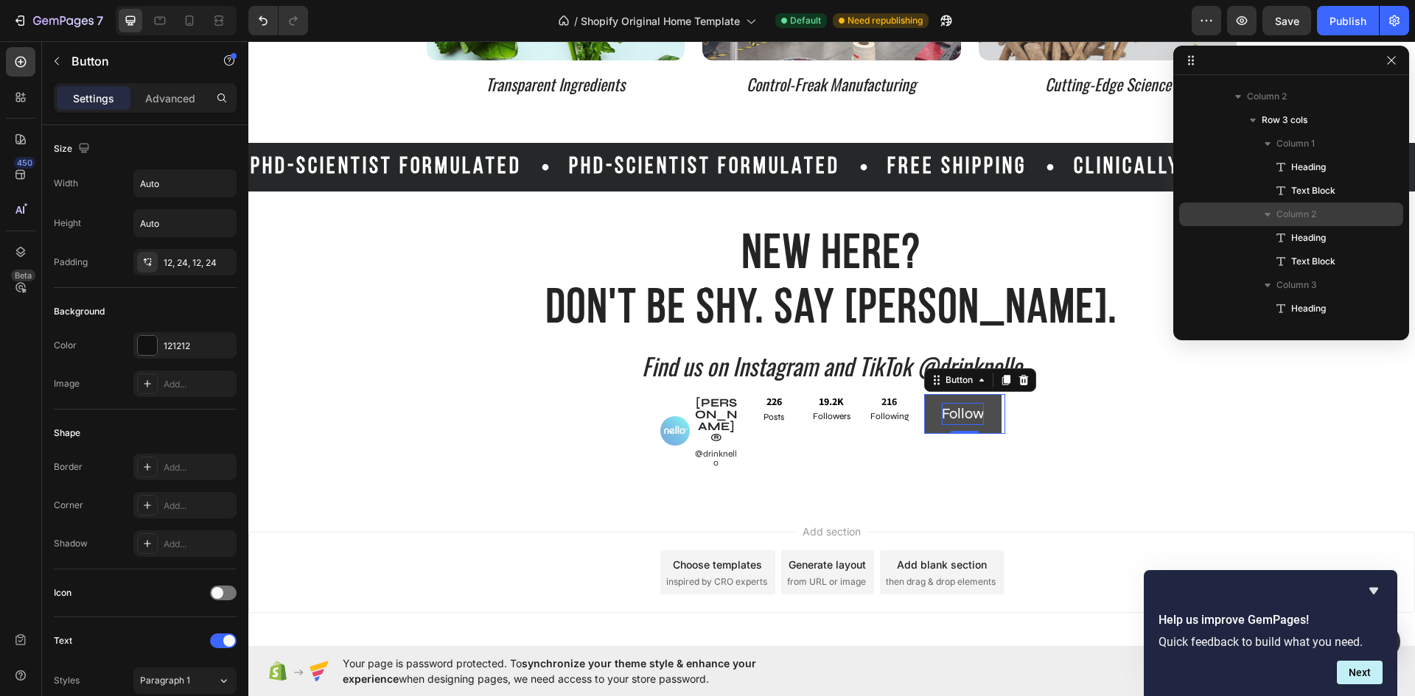
click at [989, 421] on button "Follow" at bounding box center [962, 414] width 77 height 40
click at [194, 350] on div "121212" at bounding box center [185, 346] width 43 height 13
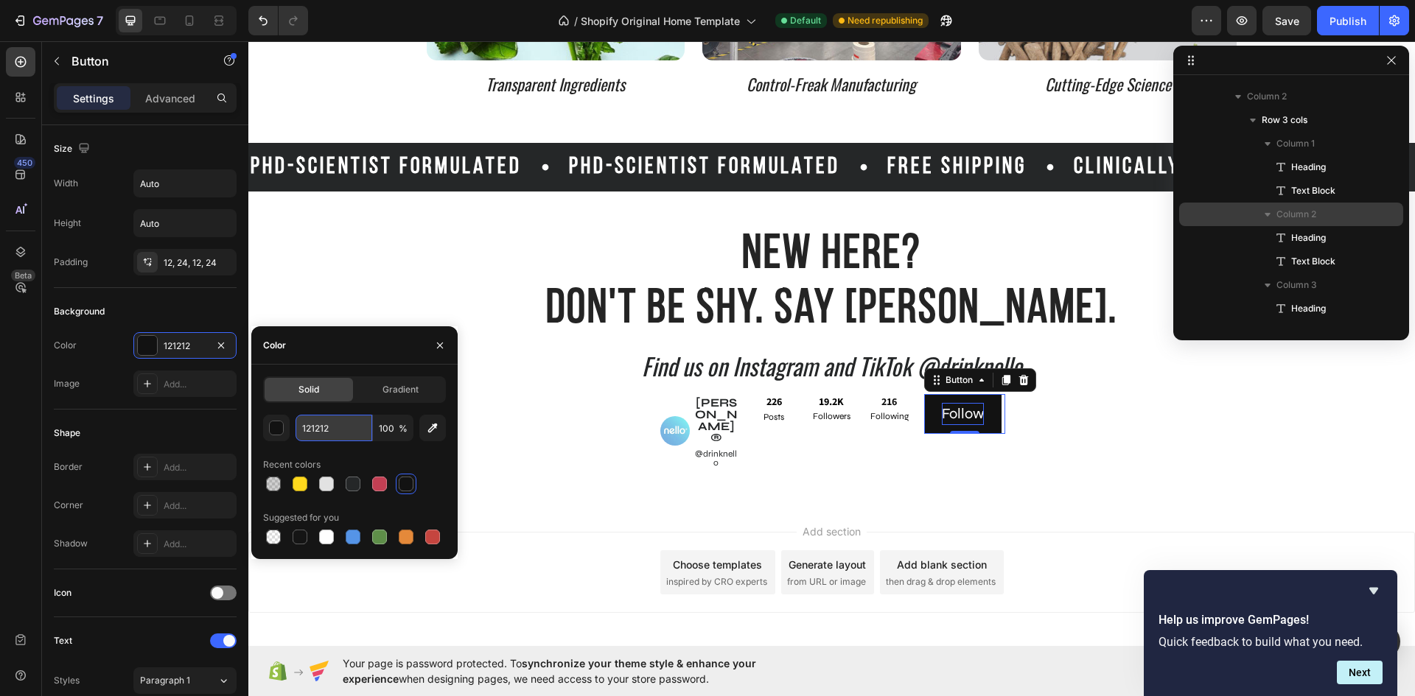
click at [340, 433] on input "121212" at bounding box center [333, 428] width 77 height 27
paste input "#0095F6"
type input "#0095F6"
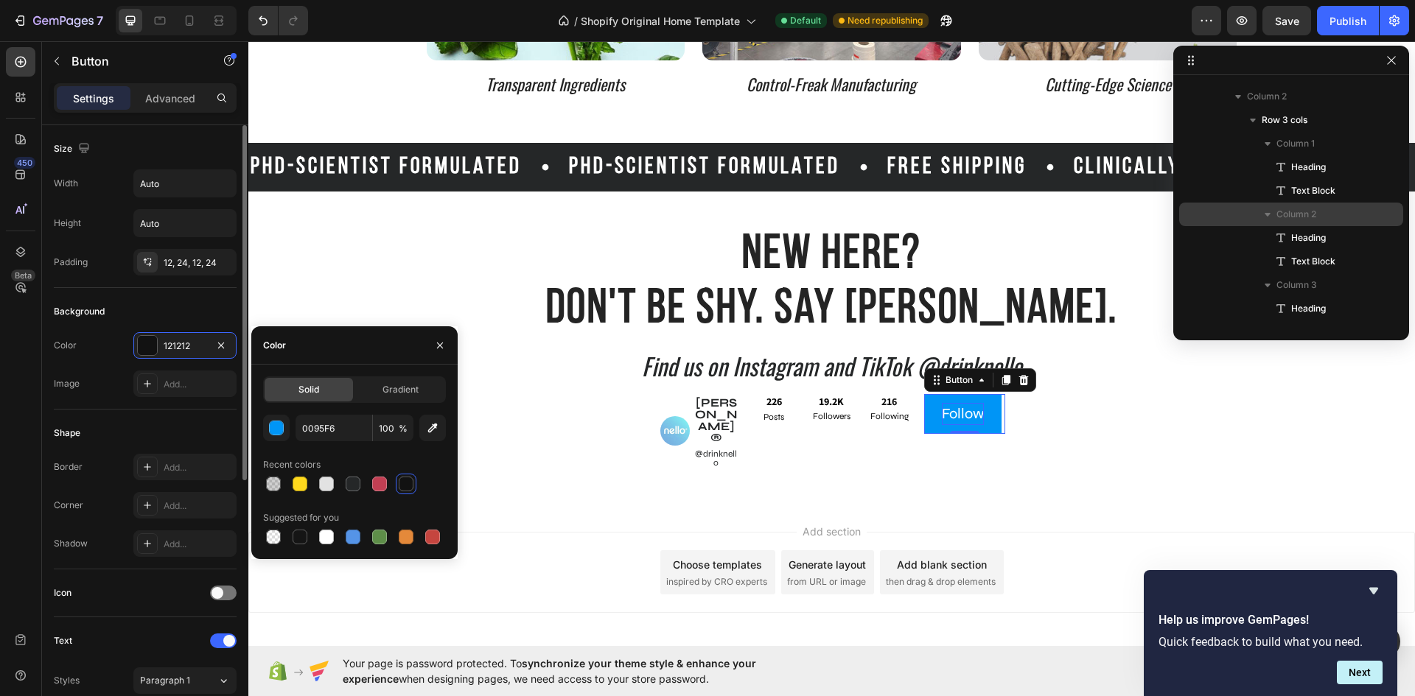
click at [154, 287] on div "Size Width Auto Height Auto Padding 12, 24, 12, 24" at bounding box center [145, 206] width 183 height 163
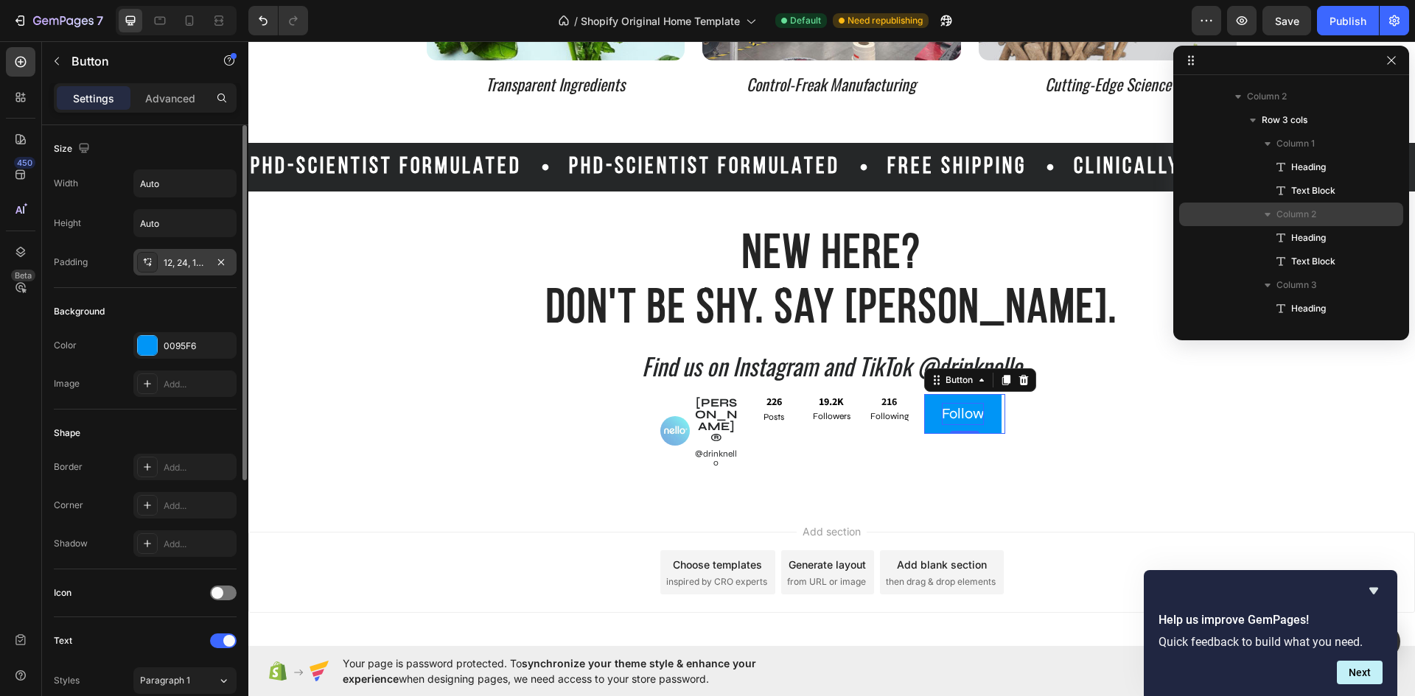
click at [181, 253] on div "12, 24, 12, 24" at bounding box center [184, 262] width 103 height 27
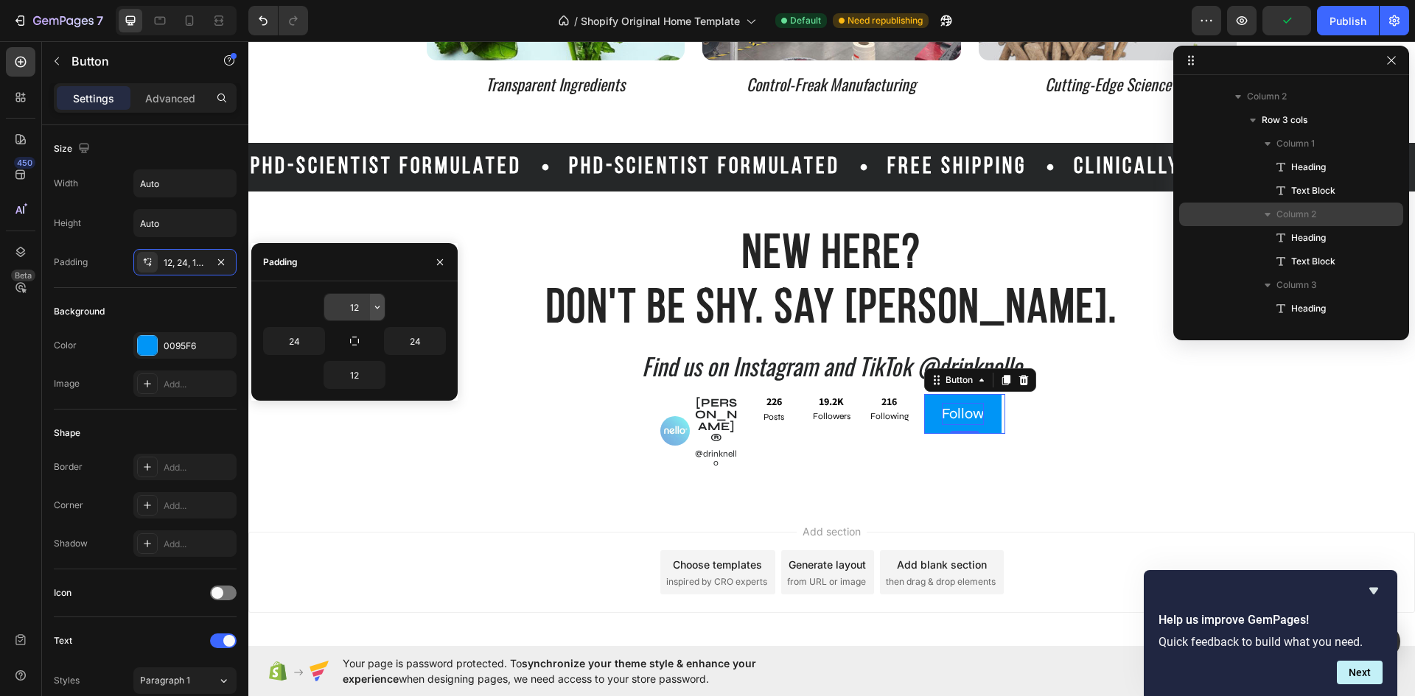
click at [379, 307] on icon "button" at bounding box center [377, 307] width 12 height 12
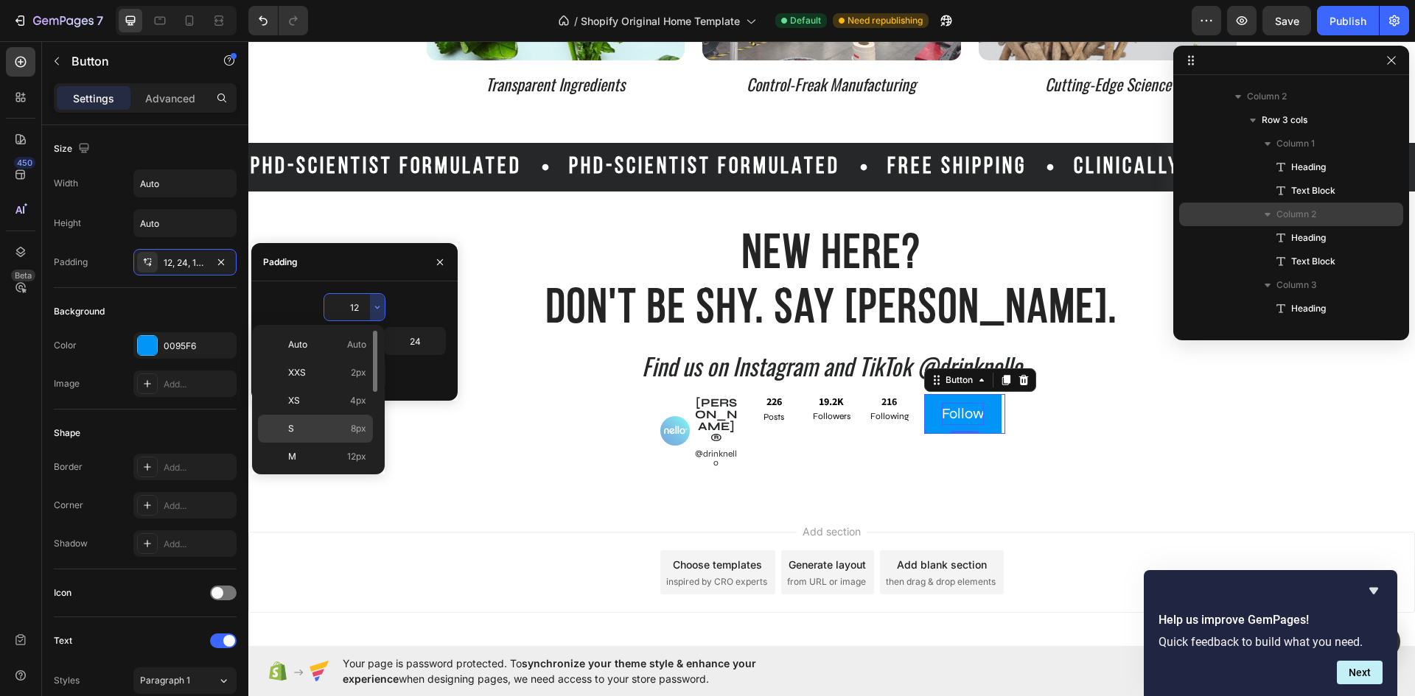
click at [337, 424] on p "S 8px" at bounding box center [327, 428] width 78 height 13
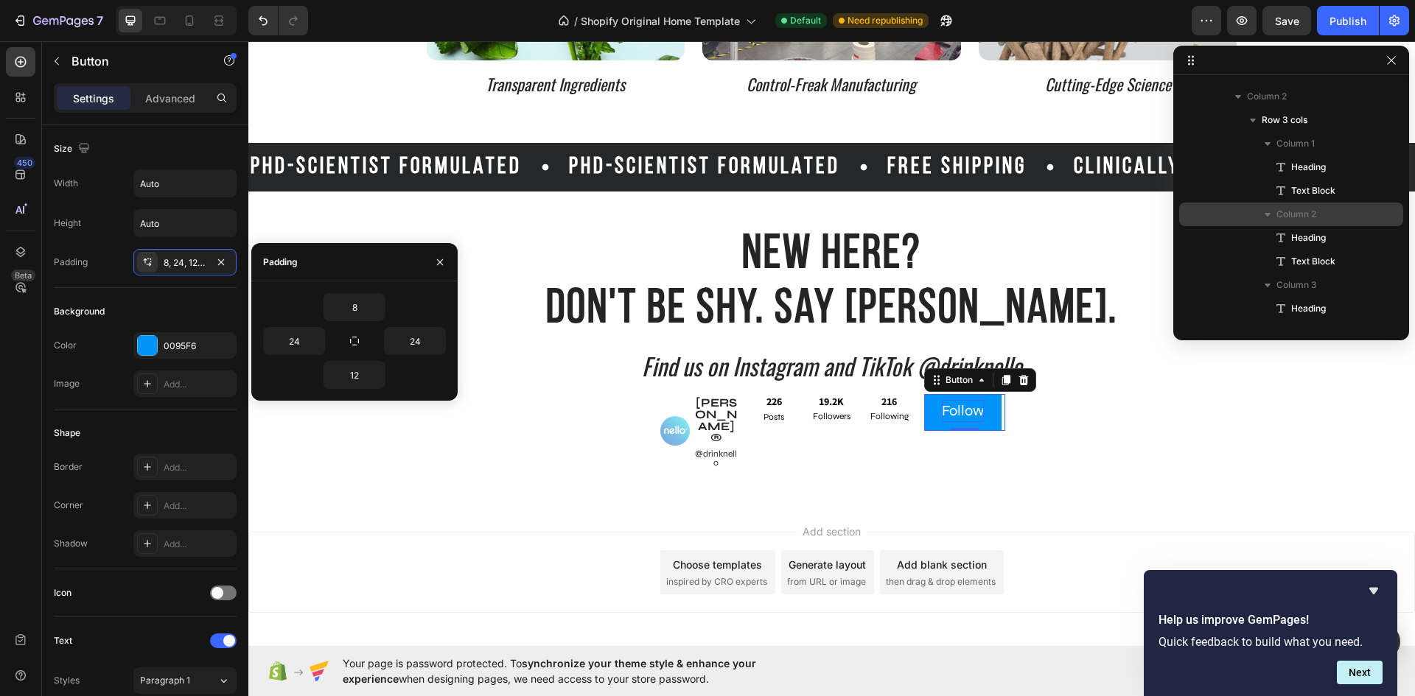
scroll to position [3526, 0]
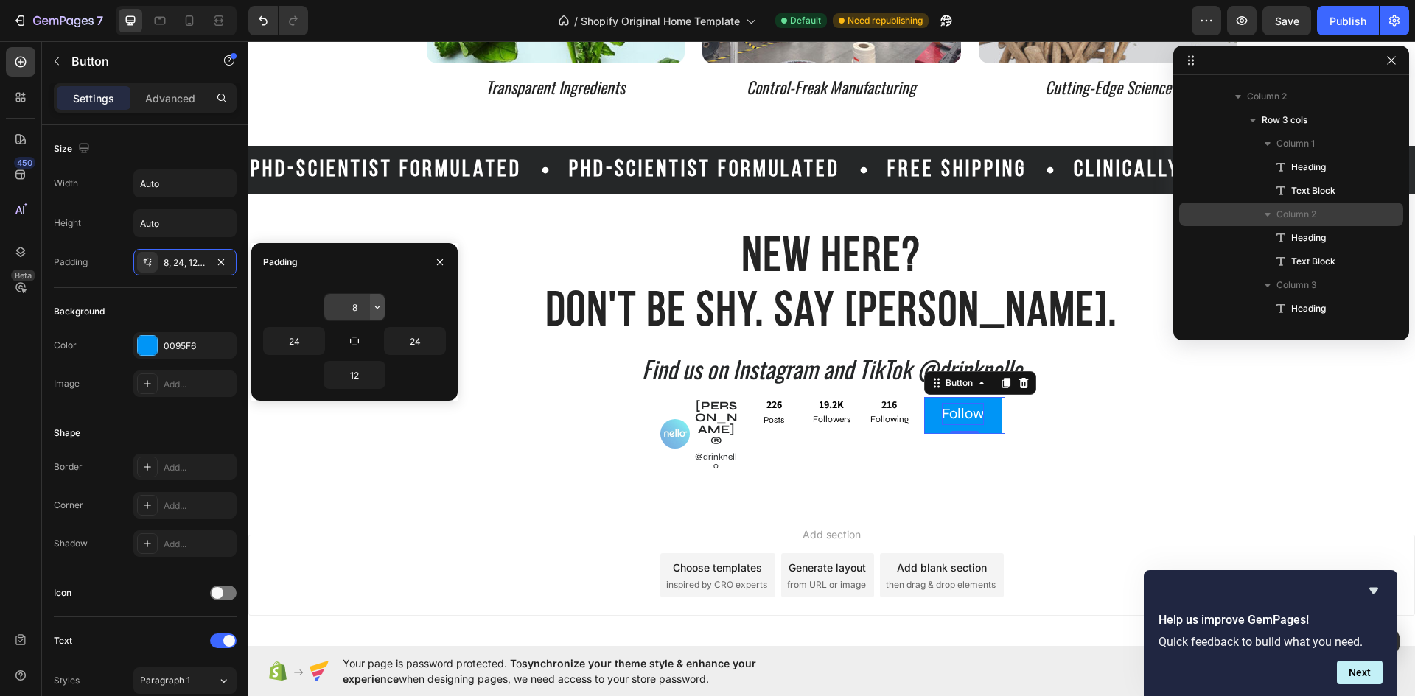
click at [374, 306] on icon "button" at bounding box center [377, 307] width 12 height 12
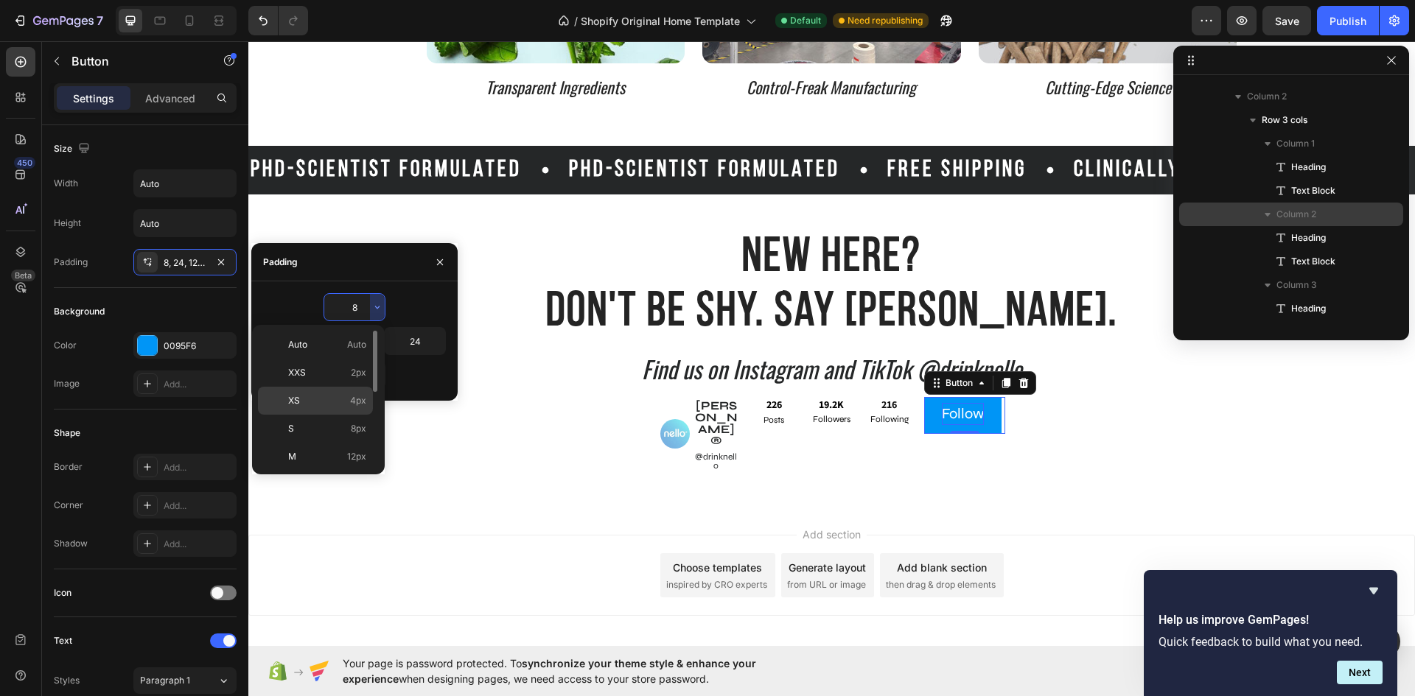
click at [341, 389] on div "XS 4px" at bounding box center [315, 401] width 115 height 28
type input "4"
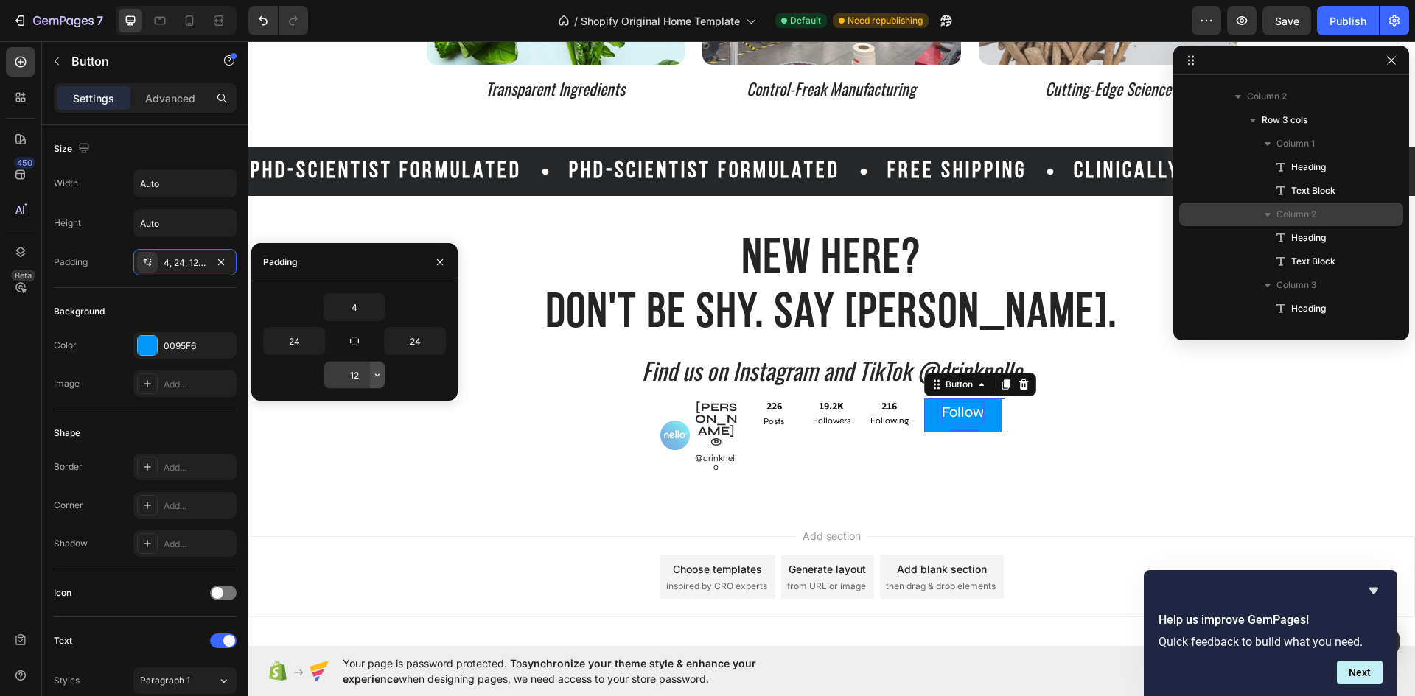
click at [379, 375] on icon "button" at bounding box center [377, 375] width 4 height 3
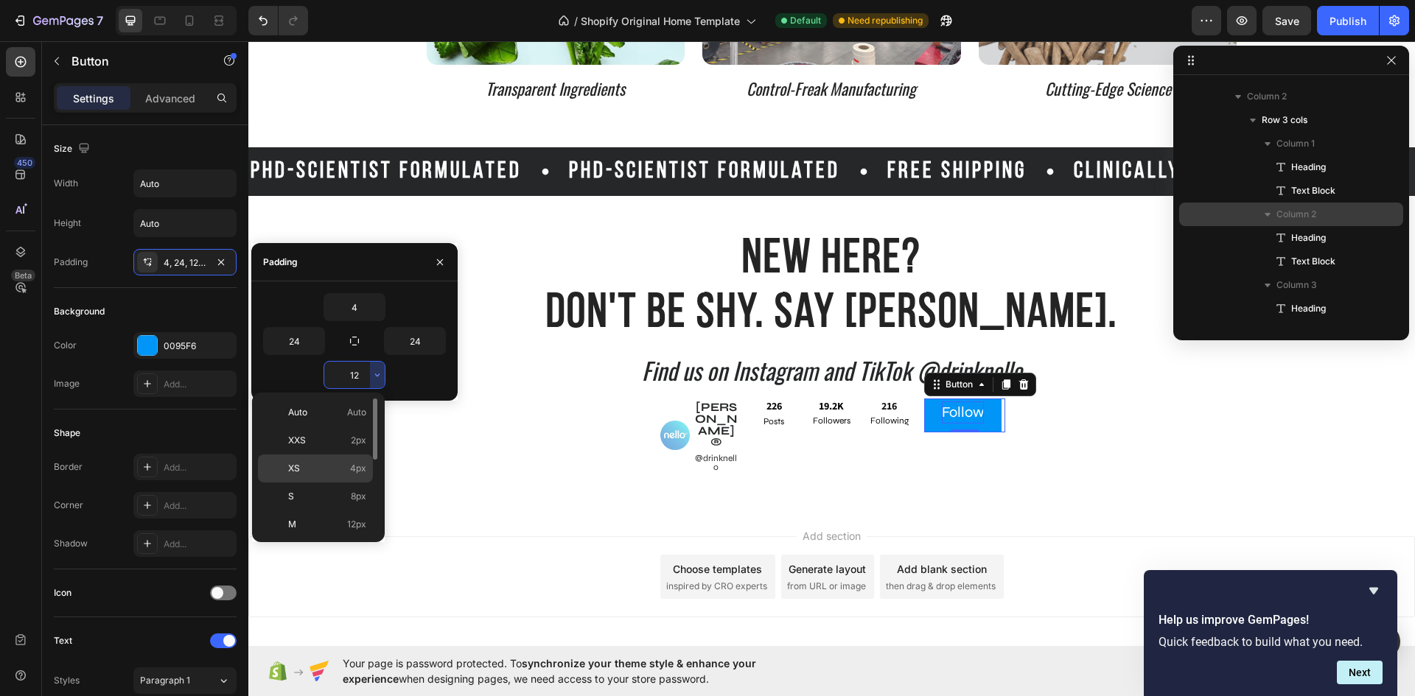
click at [339, 463] on p "XS 4px" at bounding box center [327, 468] width 78 height 13
type input "4"
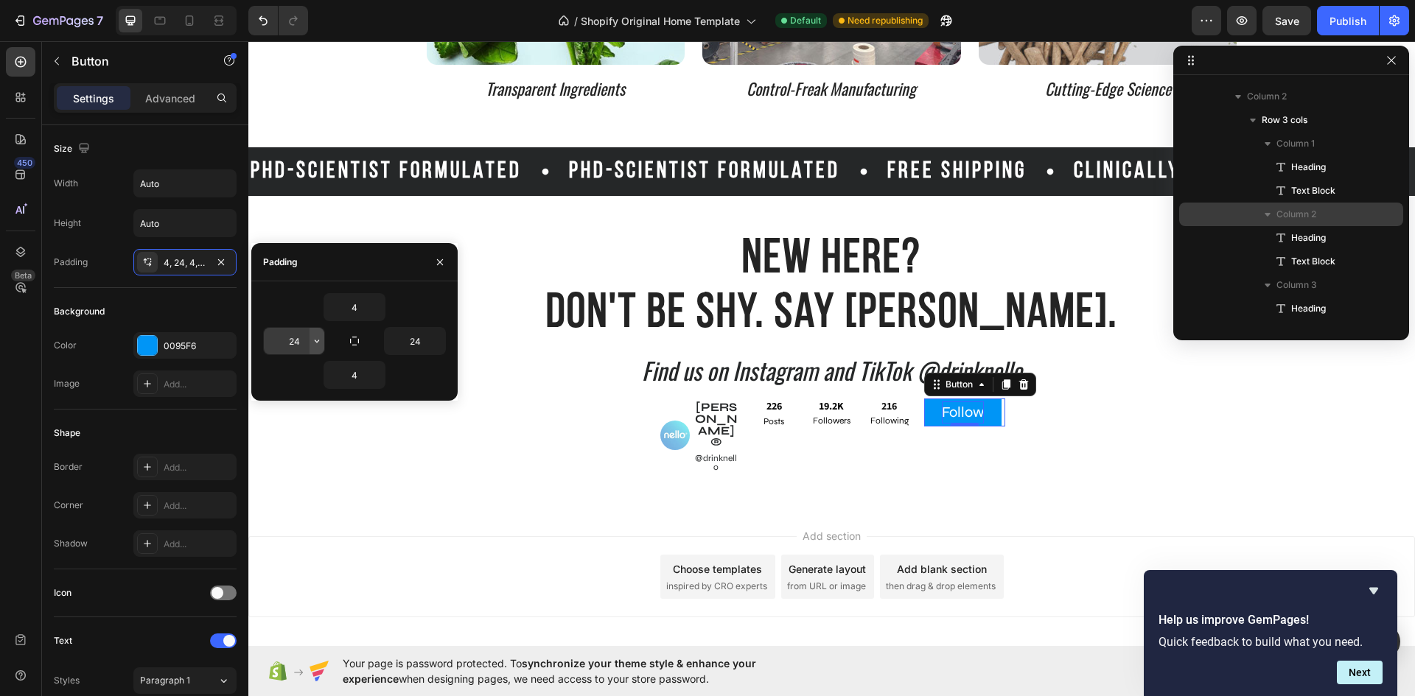
click at [311, 338] on icon "button" at bounding box center [317, 341] width 12 height 12
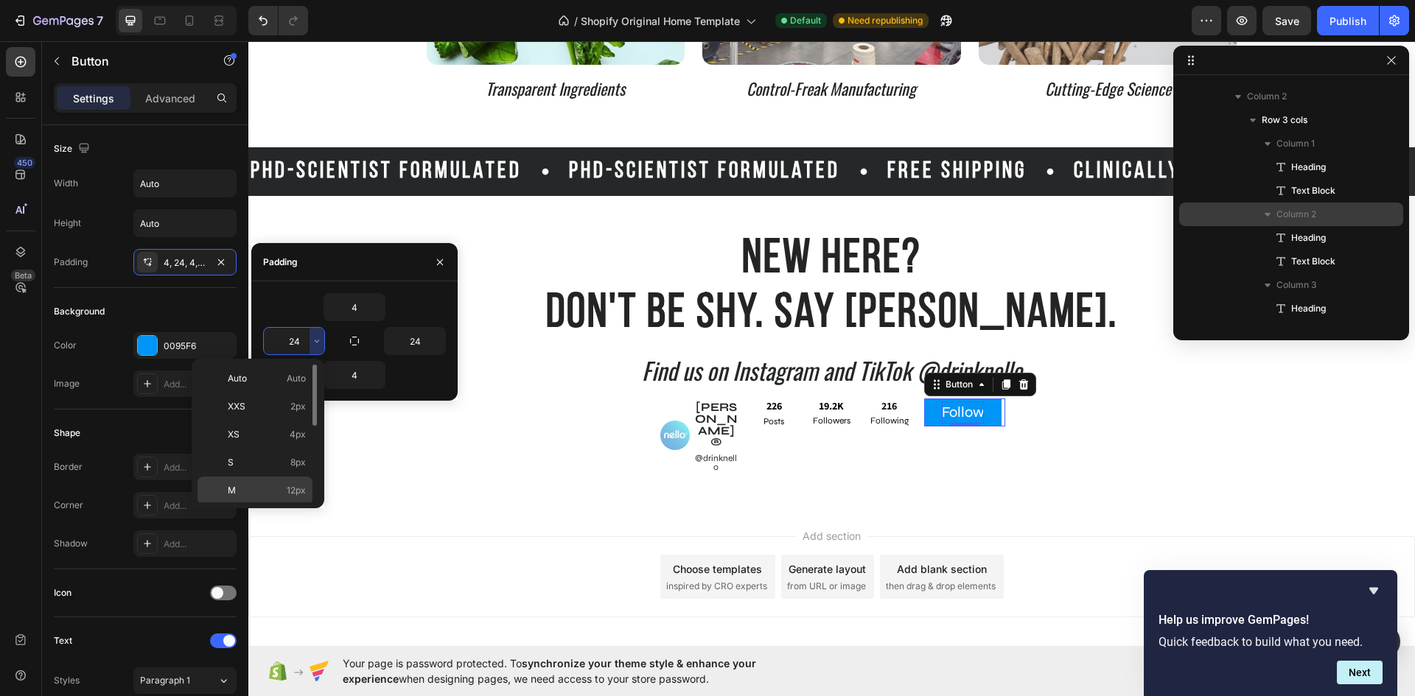
scroll to position [147, 0]
click at [272, 375] on p "L 16px" at bounding box center [267, 371] width 78 height 13
type input "16"
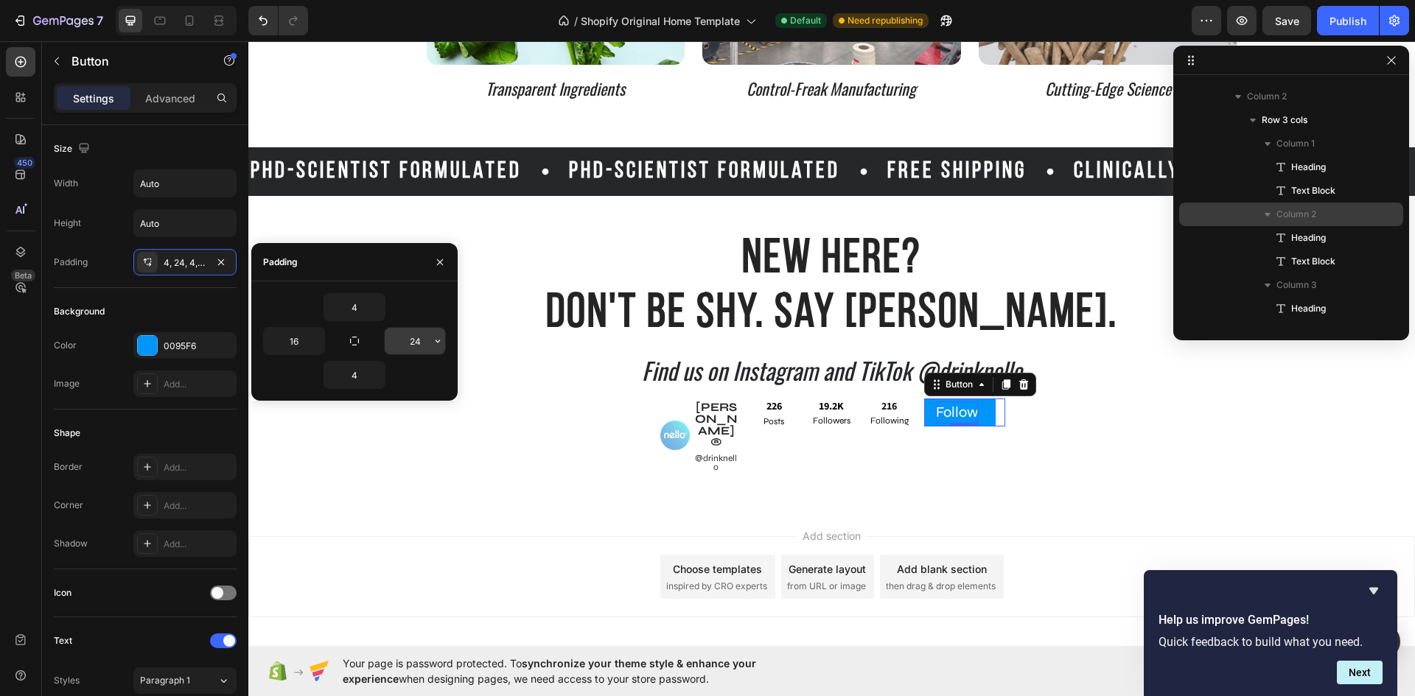
click at [443, 343] on icon "button" at bounding box center [438, 341] width 12 height 12
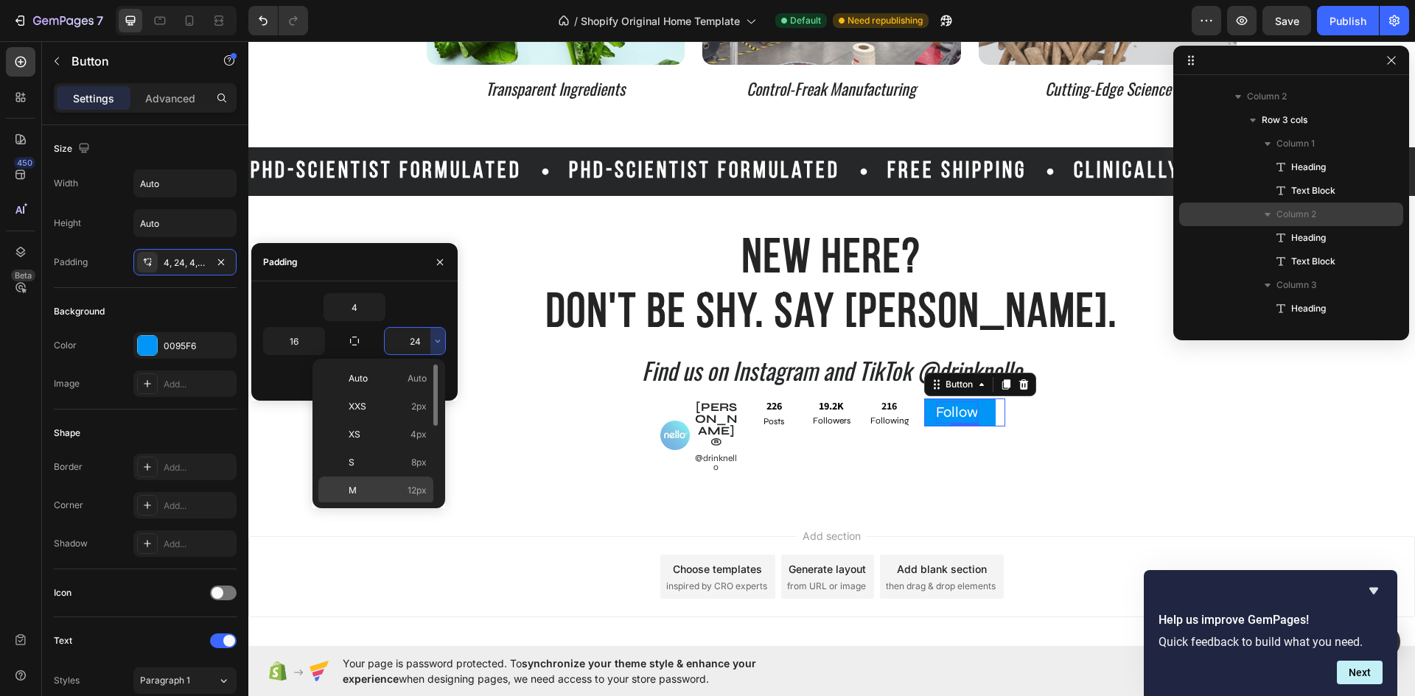
scroll to position [74, 0]
click at [376, 441] on p "L 16px" at bounding box center [387, 444] width 78 height 13
type input "16"
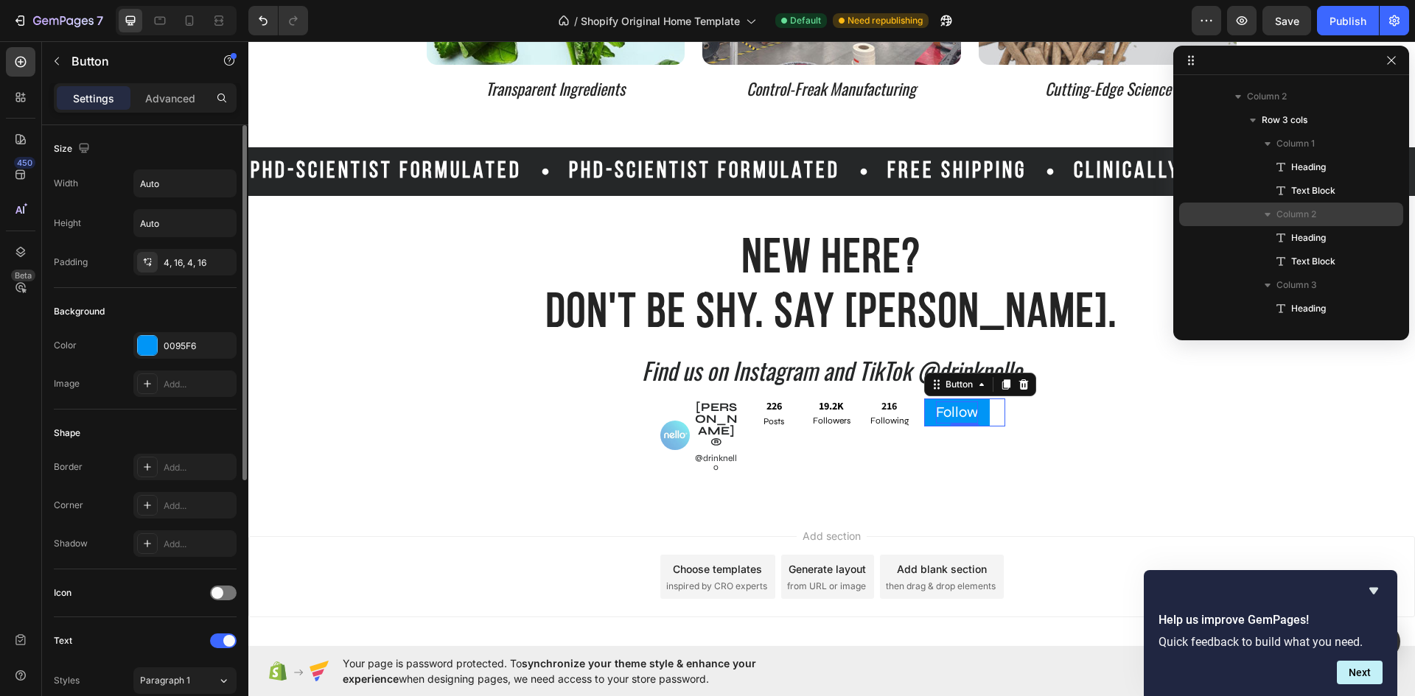
click at [166, 293] on div "Background Color 0095F6 Image Add..." at bounding box center [145, 349] width 183 height 122
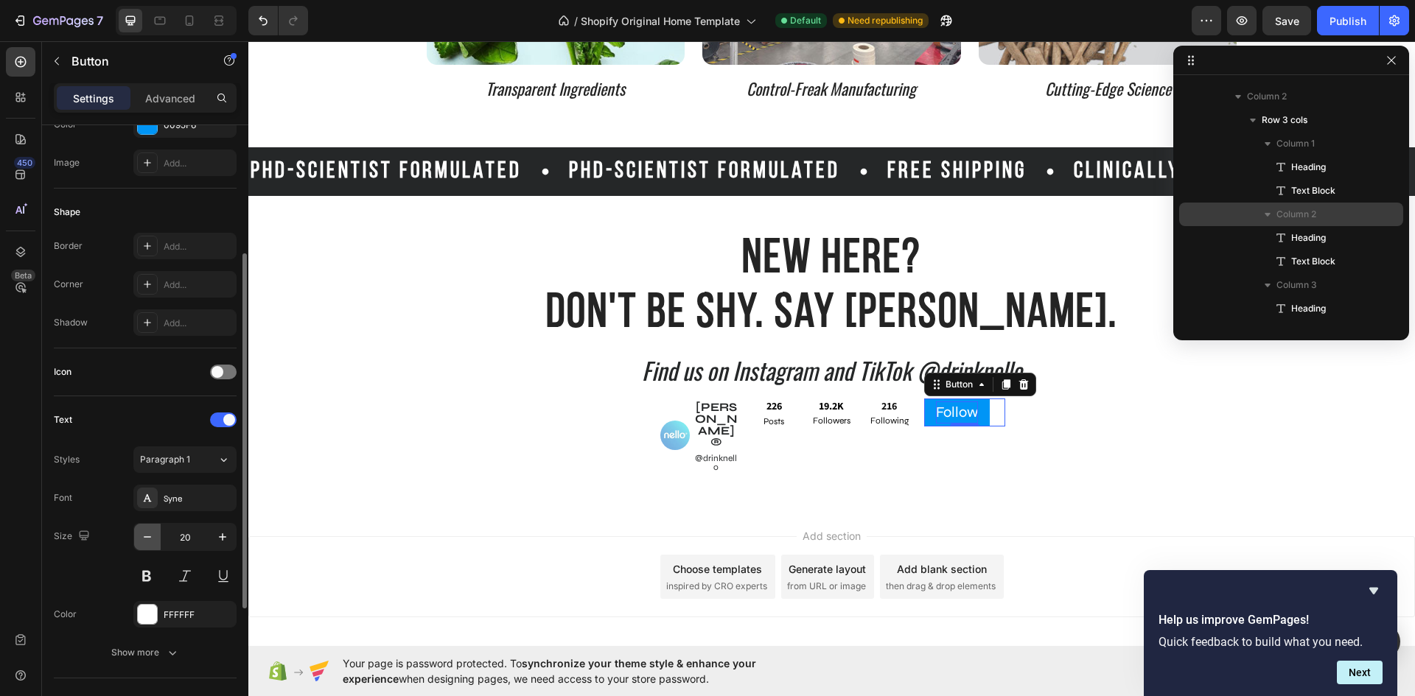
click at [151, 541] on icon "button" at bounding box center [147, 537] width 15 height 15
type input "17"
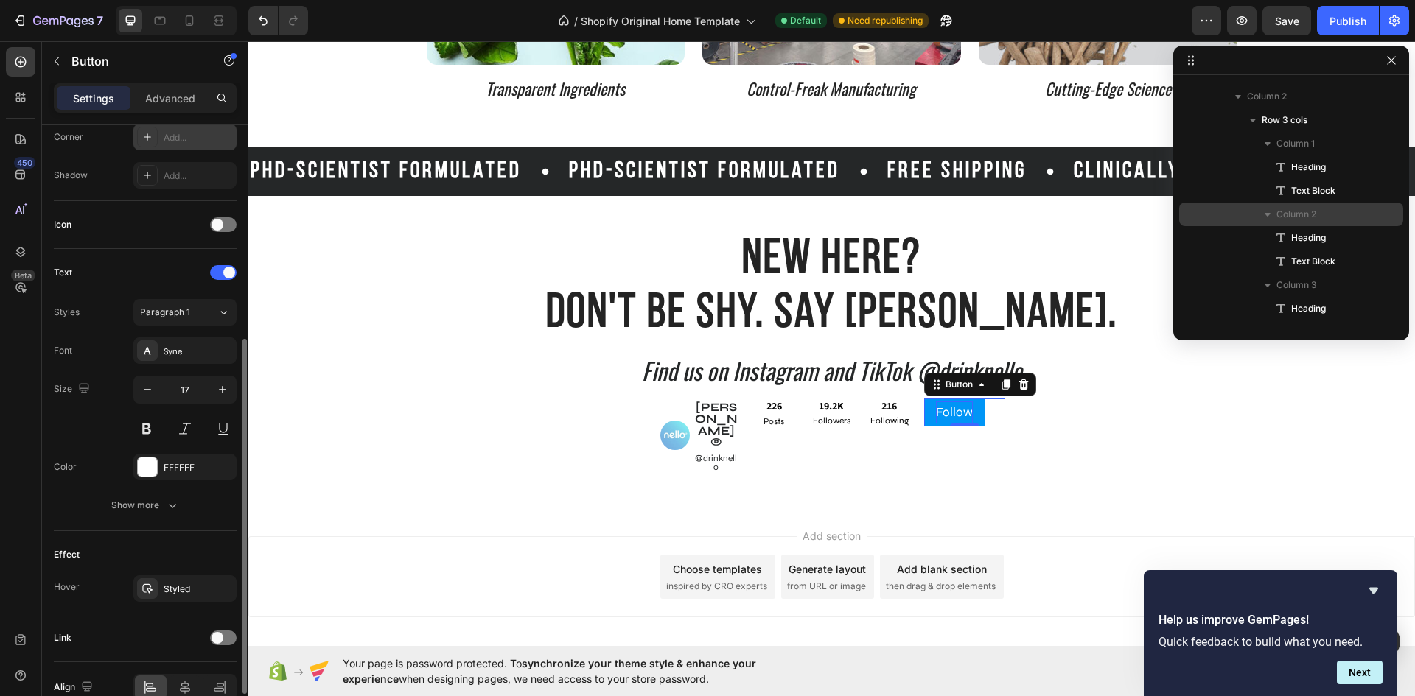
scroll to position [444, 0]
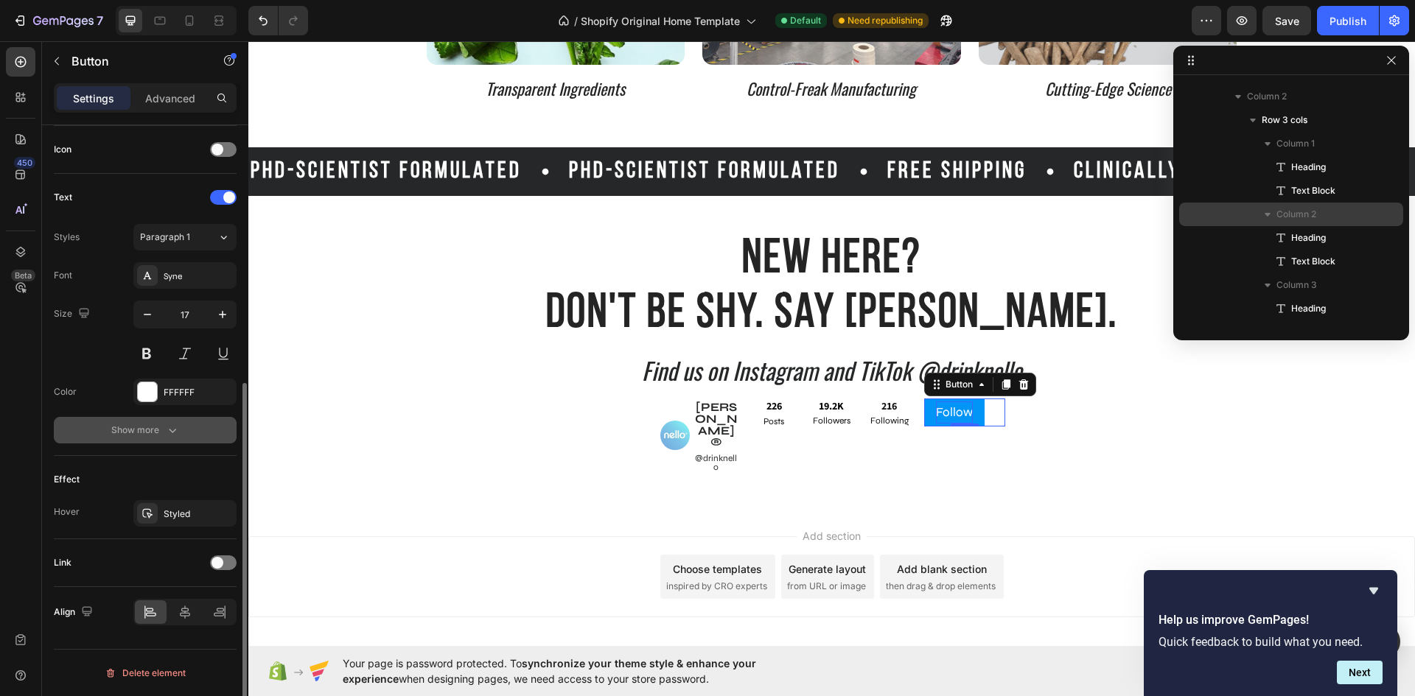
click at [158, 441] on button "Show more" at bounding box center [145, 430] width 183 height 27
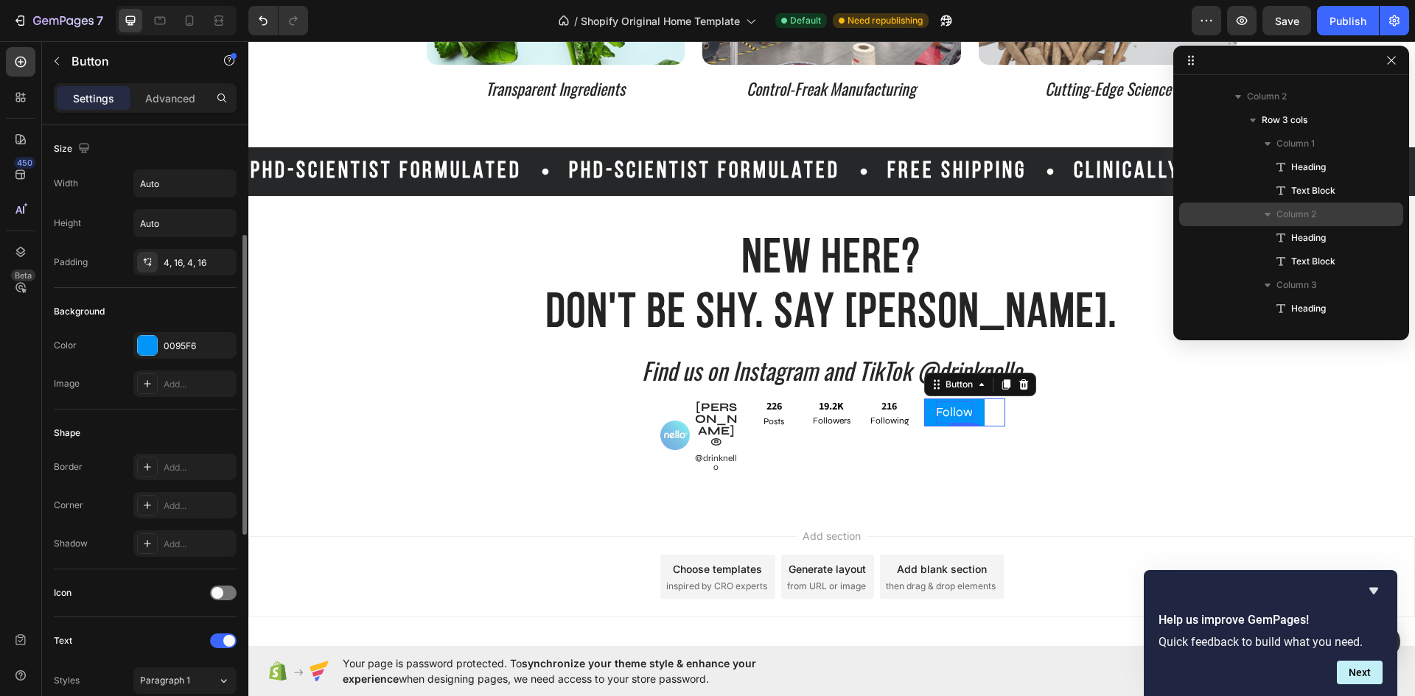
scroll to position [74, 0]
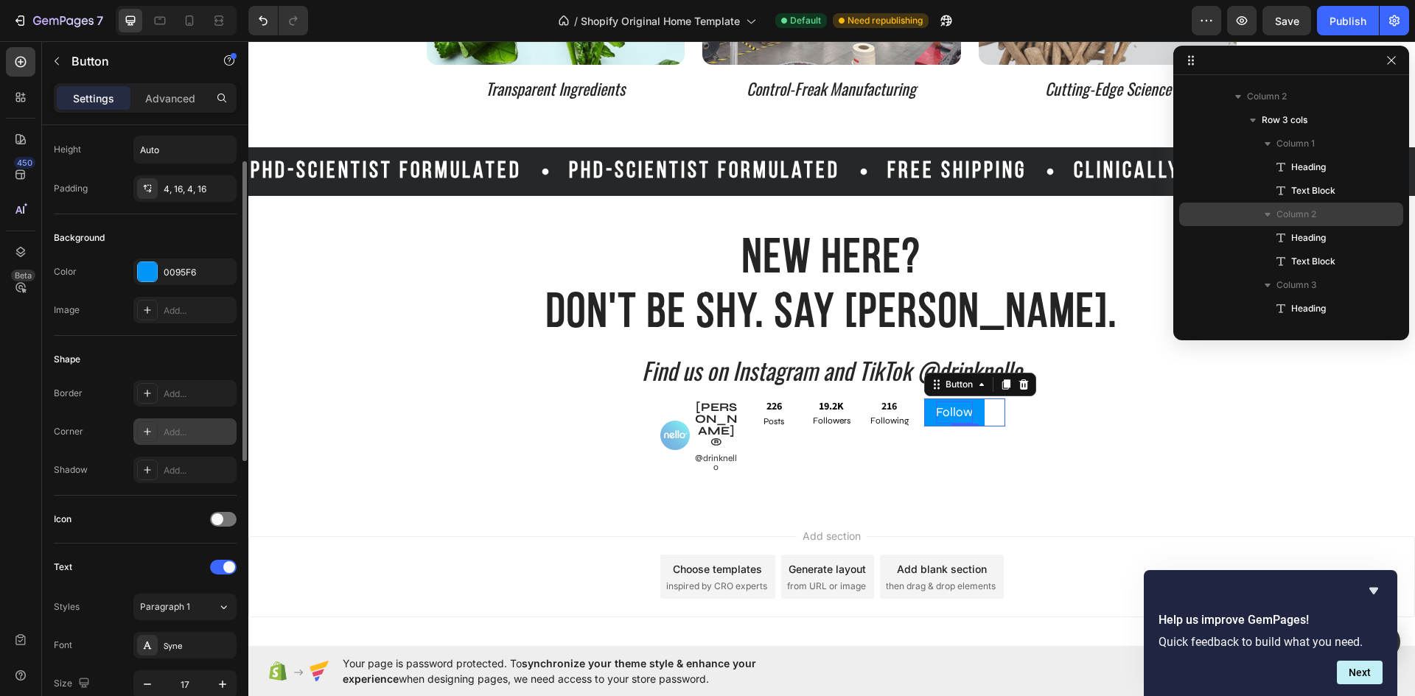
click at [186, 437] on div "Add..." at bounding box center [198, 432] width 69 height 13
click at [171, 346] on div "Shape Border Add... Corner Round Shadow Add..." at bounding box center [145, 416] width 183 height 160
click at [219, 522] on span at bounding box center [217, 519] width 12 height 12
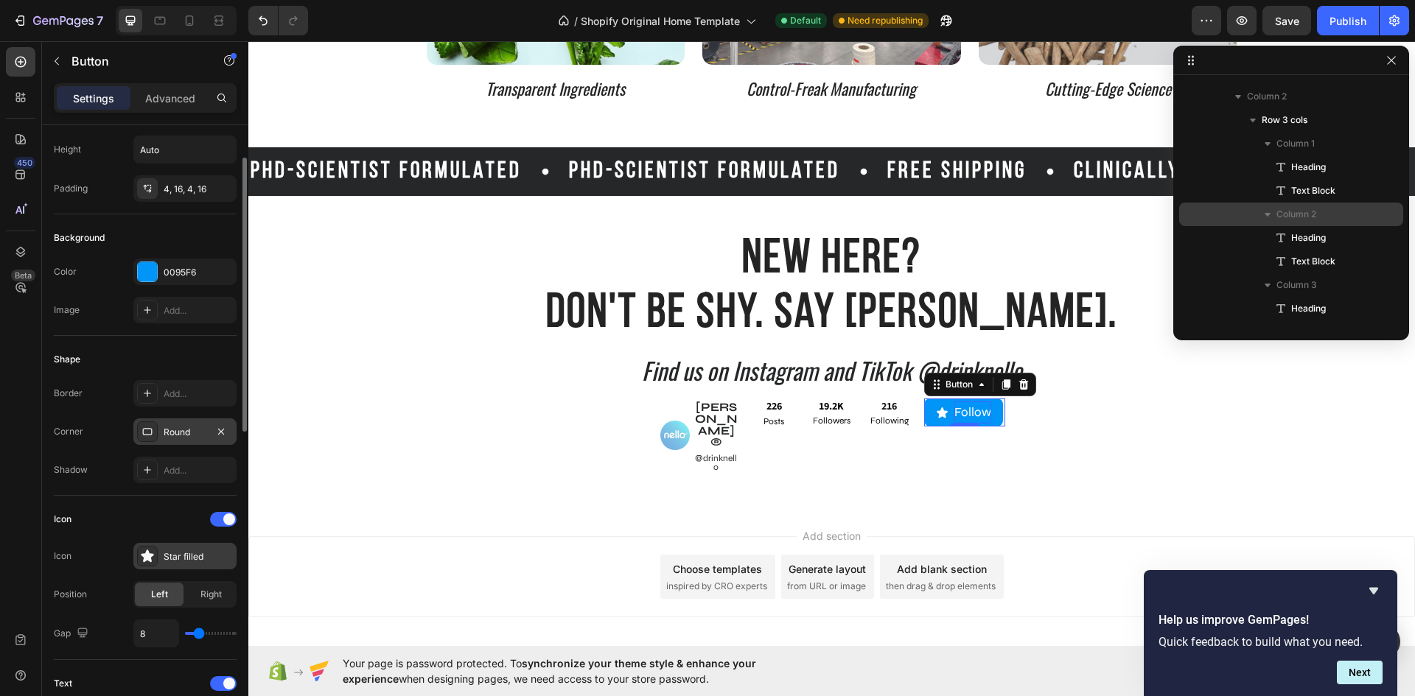
click at [200, 554] on div "Star filled" at bounding box center [198, 556] width 69 height 13
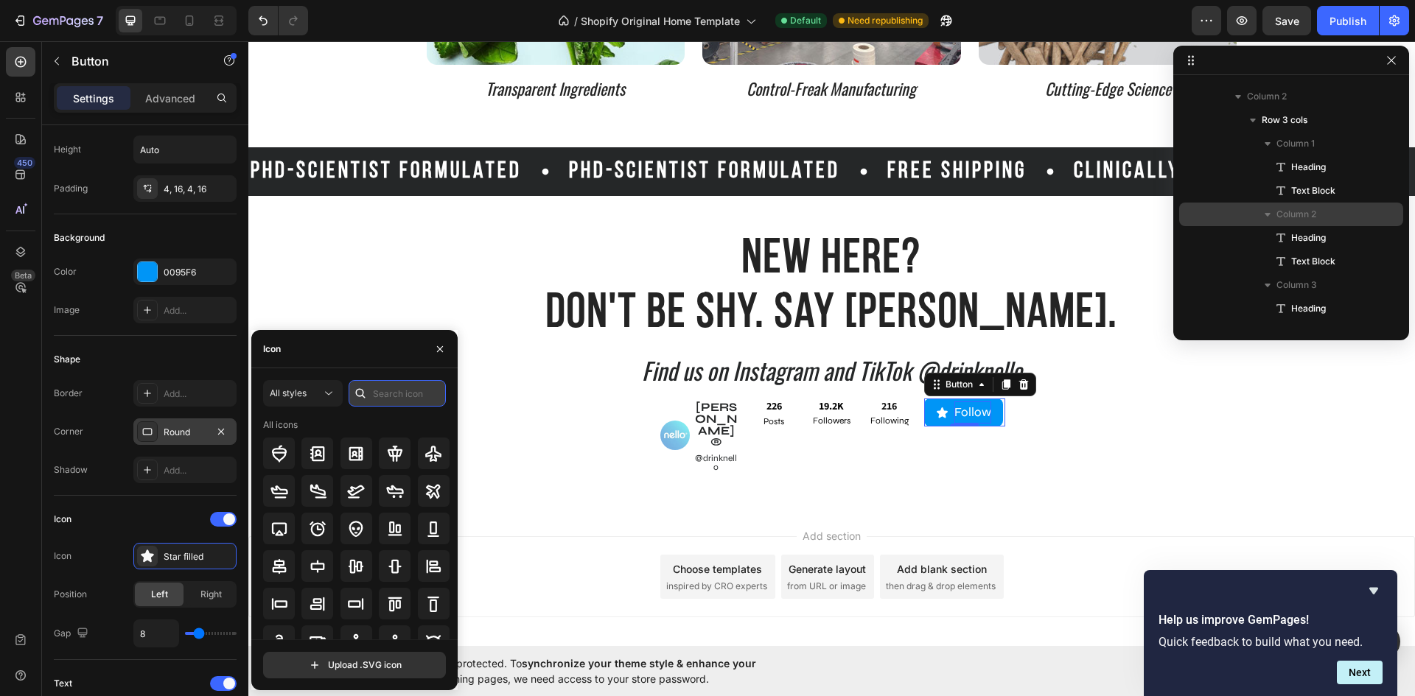
click at [379, 392] on input "text" at bounding box center [396, 393] width 97 height 27
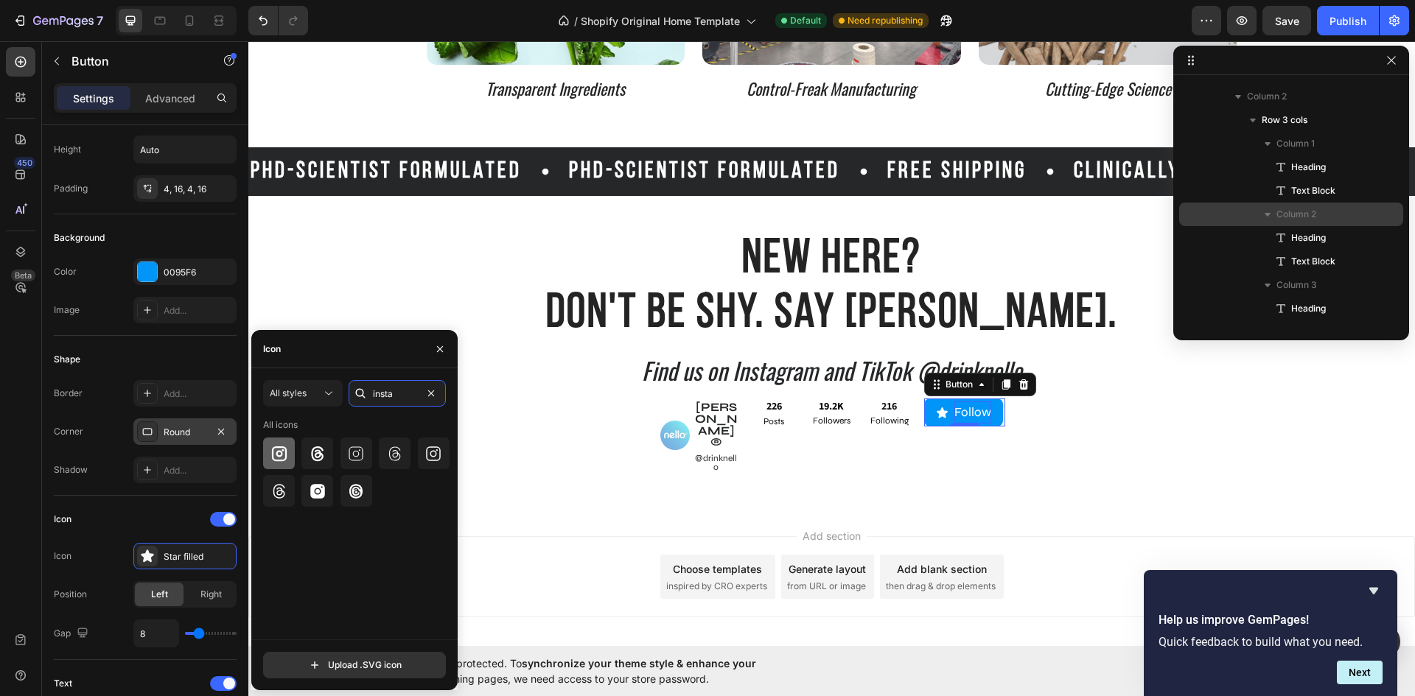
type input "insta"
click at [273, 452] on icon at bounding box center [279, 454] width 18 height 18
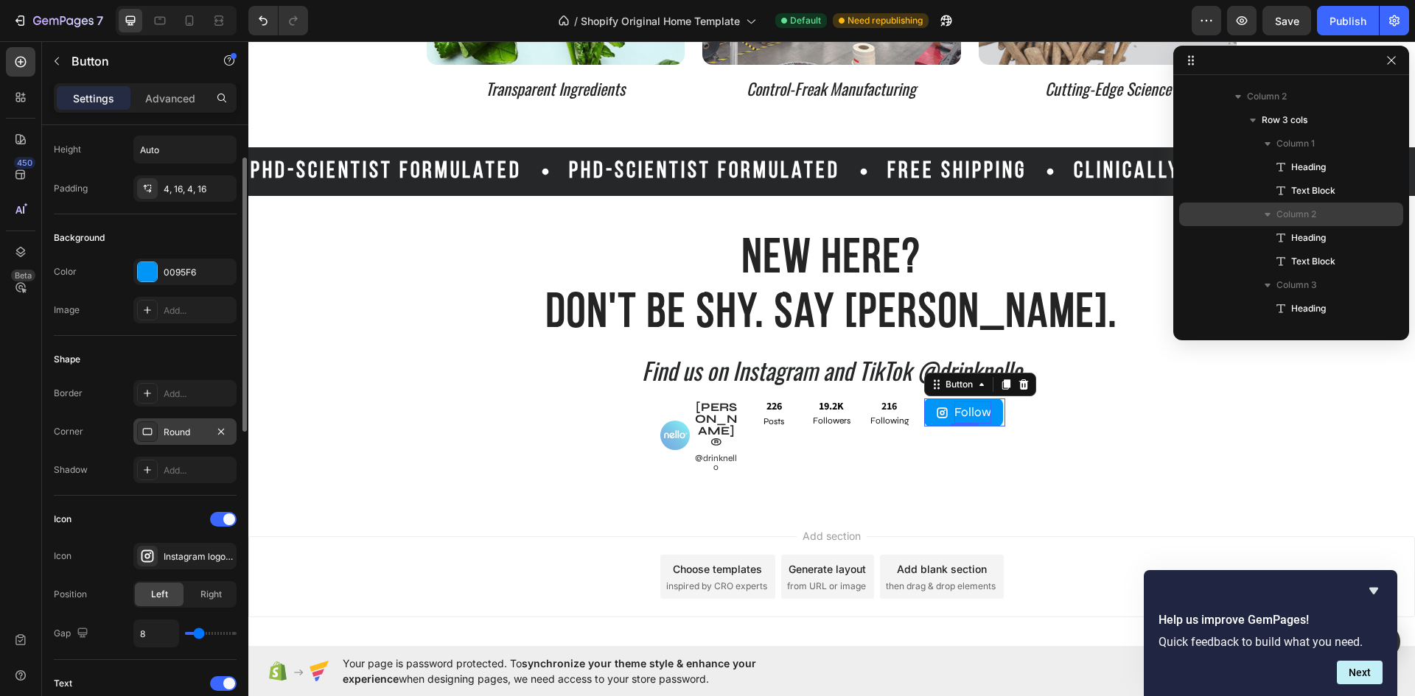
click at [169, 503] on div "Icon Icon Instagram logo bold Position Left Right Gap 8" at bounding box center [145, 578] width 183 height 164
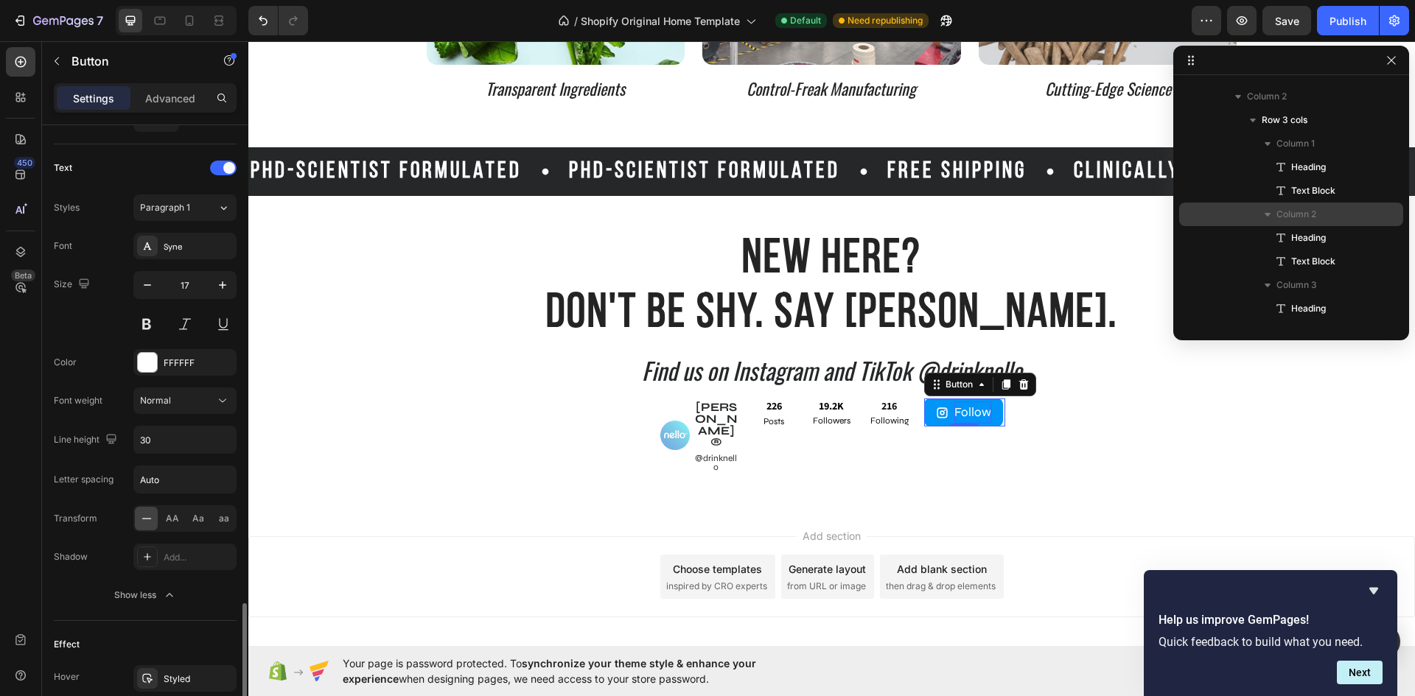
scroll to position [754, 0]
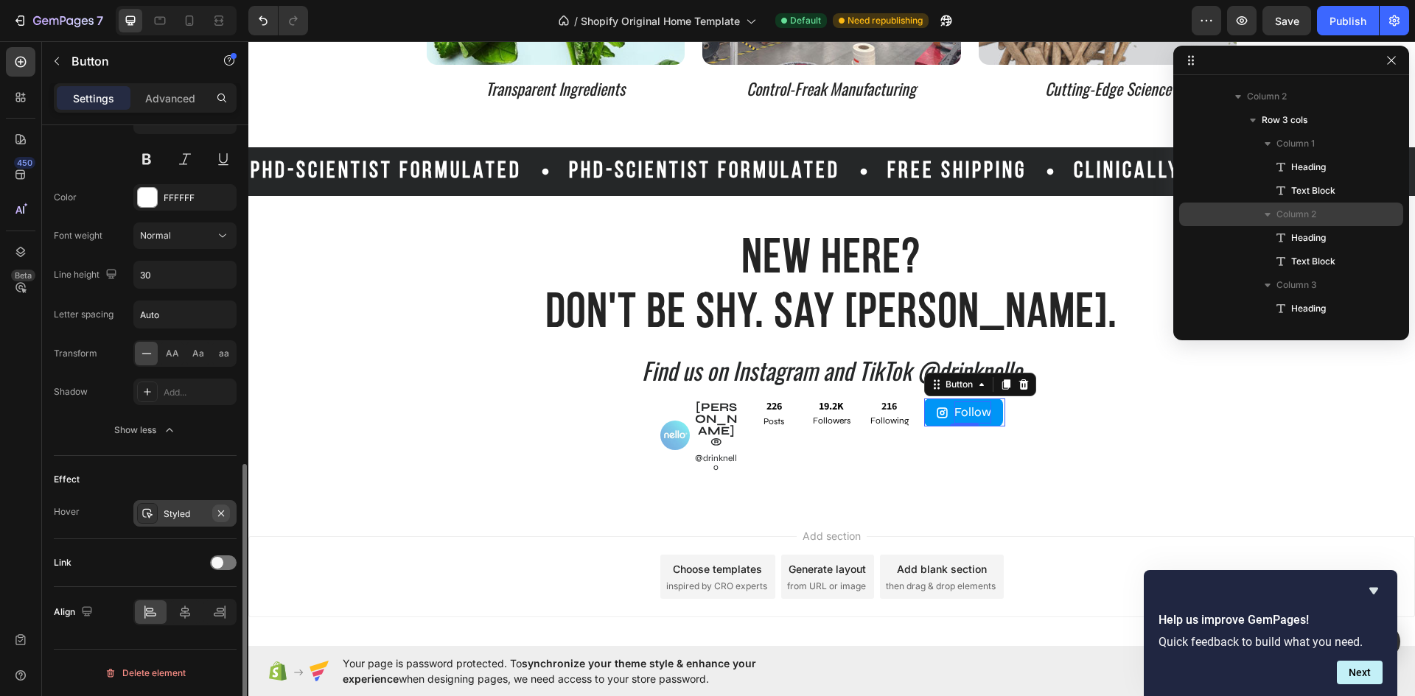
click at [222, 512] on icon "button" at bounding box center [221, 513] width 6 height 6
click at [234, 564] on div at bounding box center [223, 562] width 27 height 15
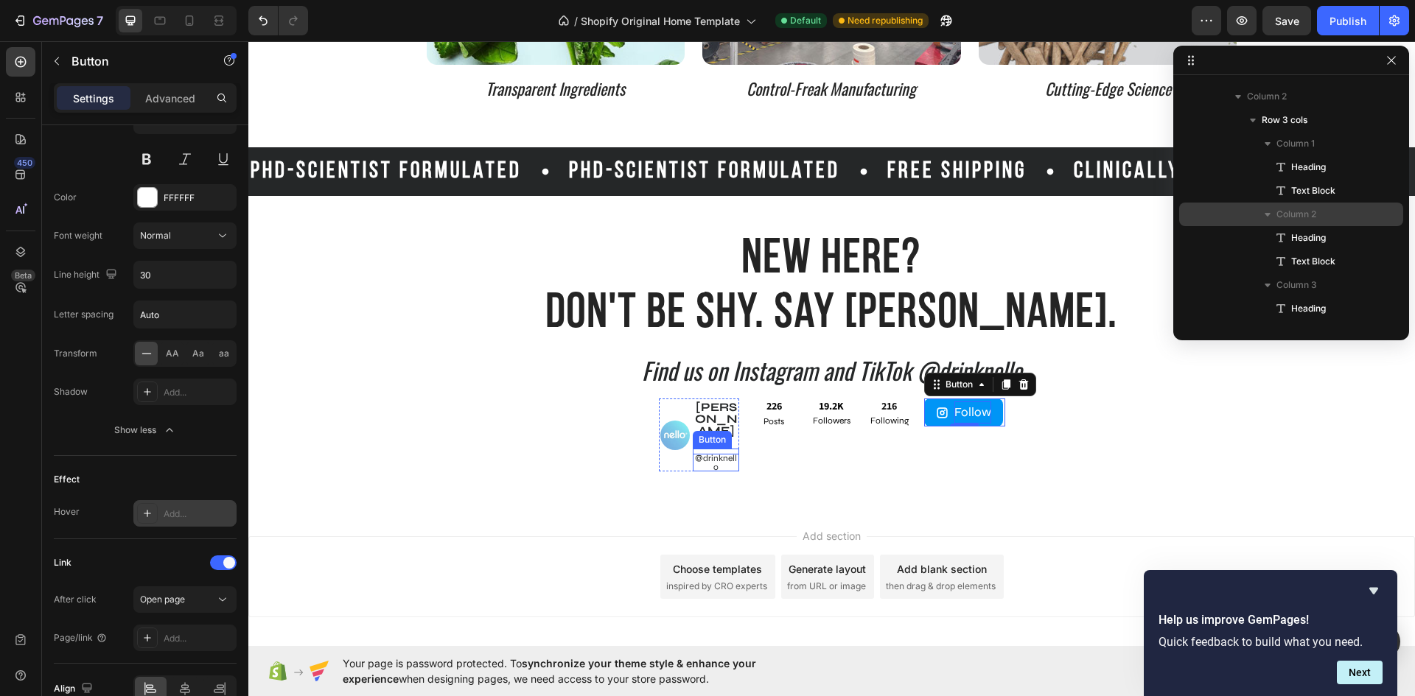
click at [717, 454] on p "@drinknello" at bounding box center [716, 463] width 46 height 18
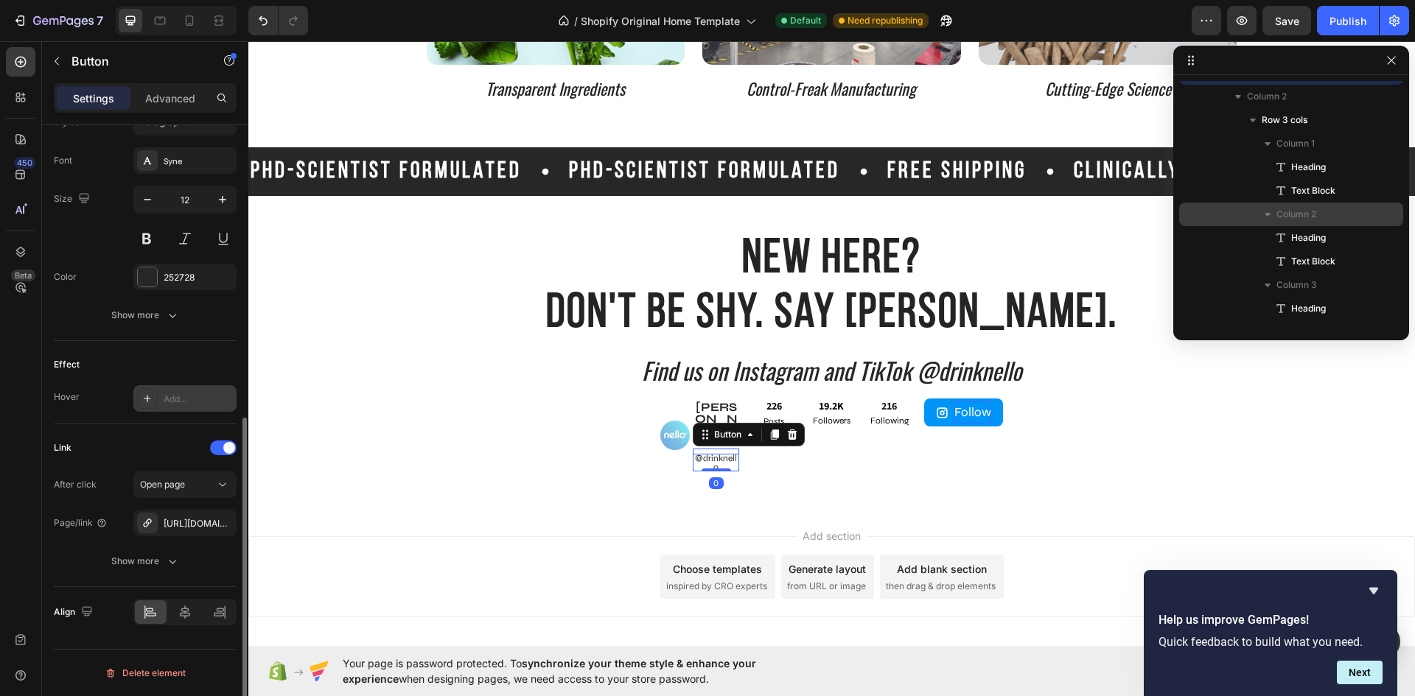
scroll to position [558, 0]
click at [186, 525] on div "https://www.instagram.com/drinknello" at bounding box center [185, 523] width 43 height 13
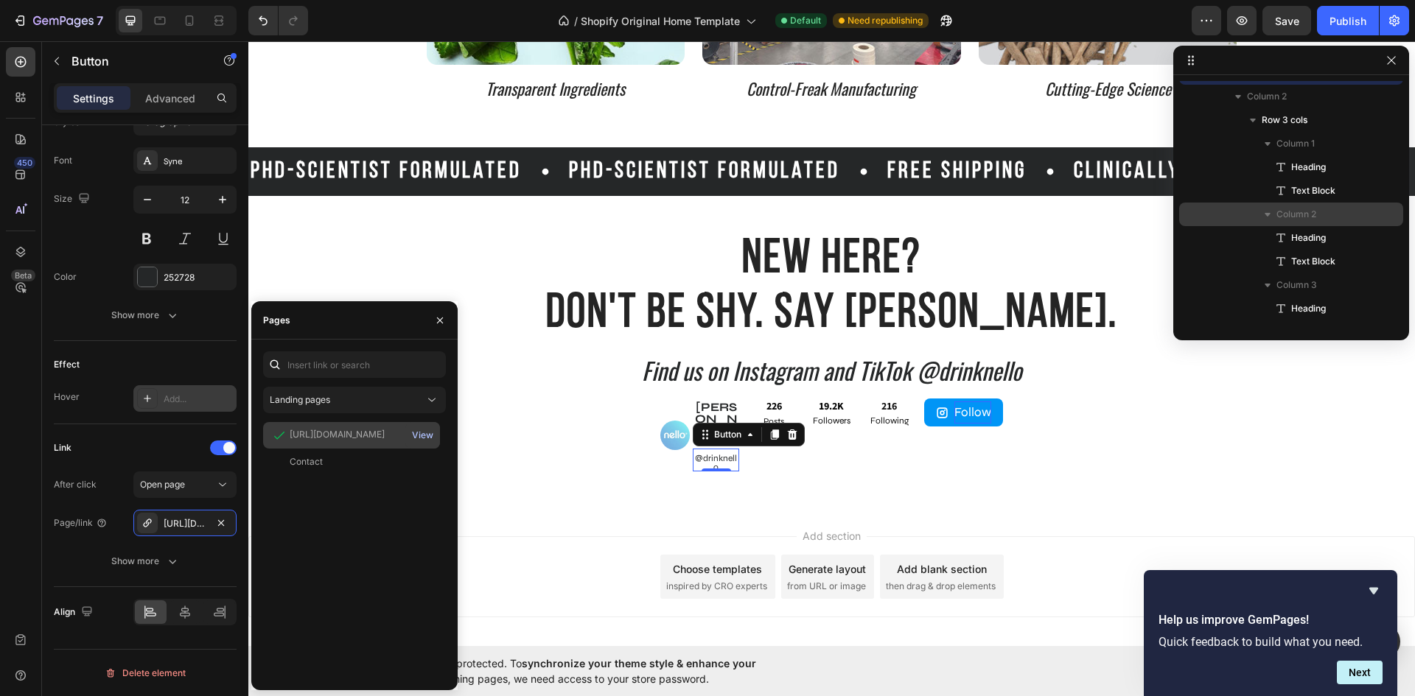
click at [424, 429] on div "View" at bounding box center [422, 435] width 21 height 13
drag, startPoint x: 359, startPoint y: 439, endPoint x: 356, endPoint y: 470, distance: 31.1
click at [356, 470] on div "Contact View" at bounding box center [351, 462] width 177 height 27
click at [401, 404] on div "Landing pages" at bounding box center [347, 399] width 155 height 13
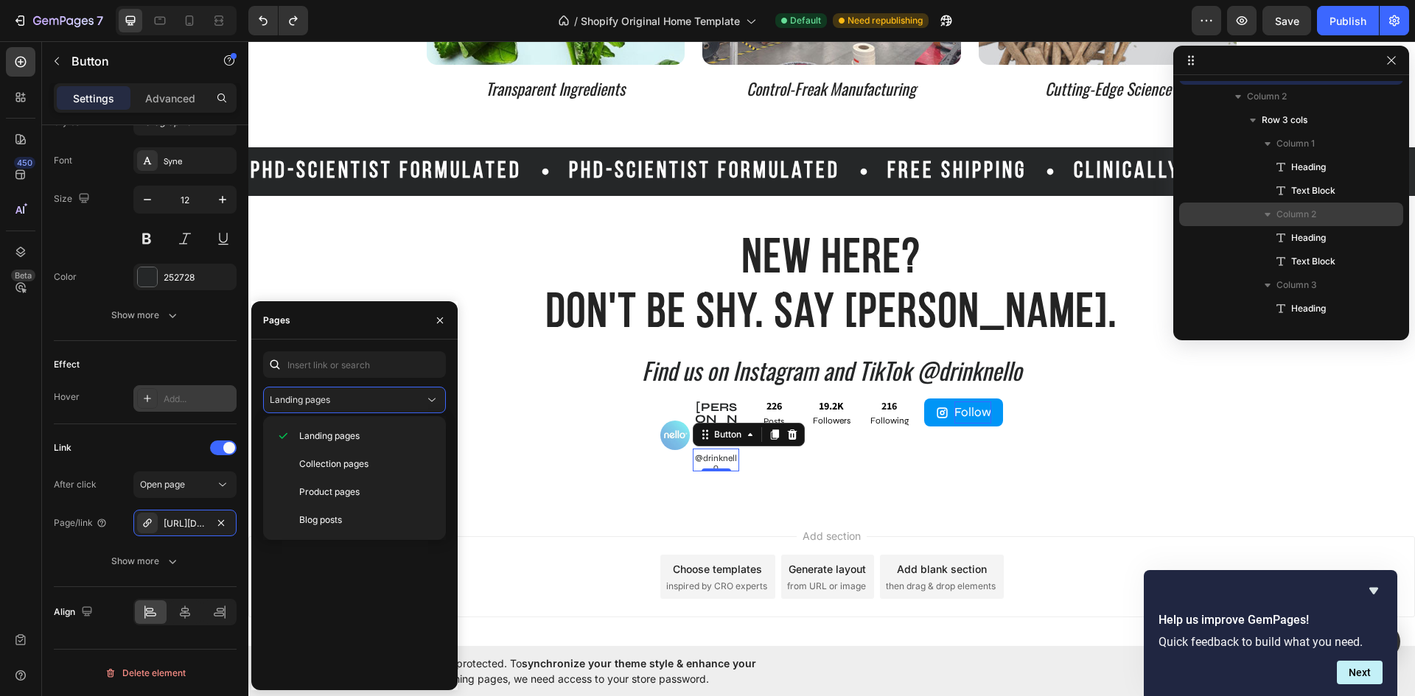
click at [323, 561] on div "Contact View" at bounding box center [354, 550] width 183 height 256
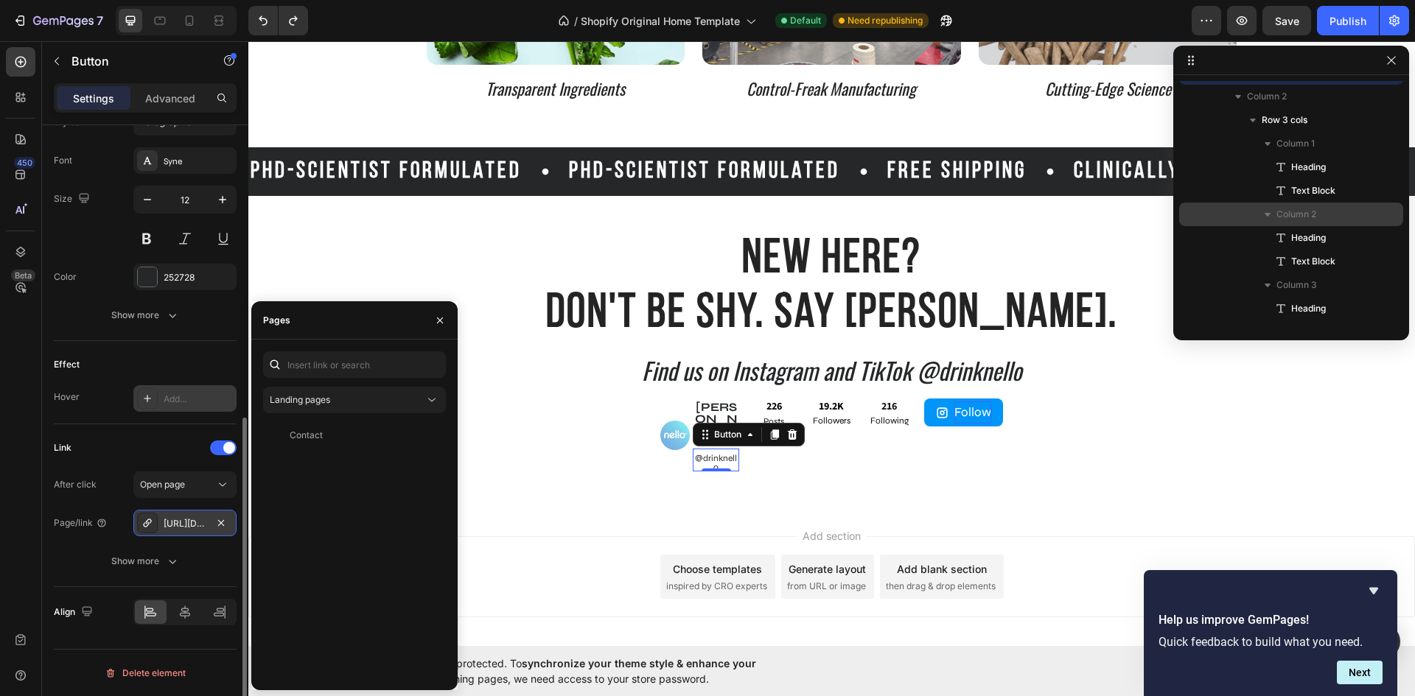
click at [191, 526] on div "https://www.instagram.com/drinknello" at bounding box center [185, 523] width 43 height 13
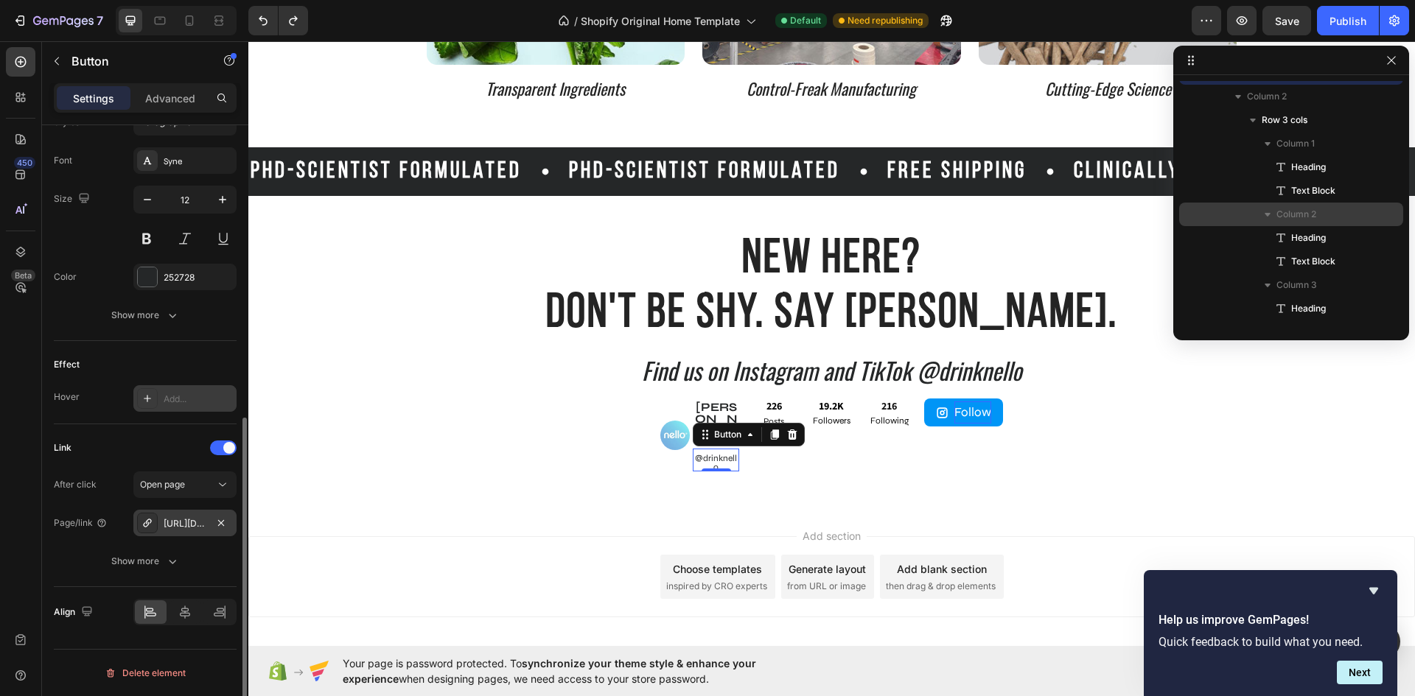
click at [190, 524] on div "https://www.instagram.com/drinknello" at bounding box center [185, 523] width 43 height 13
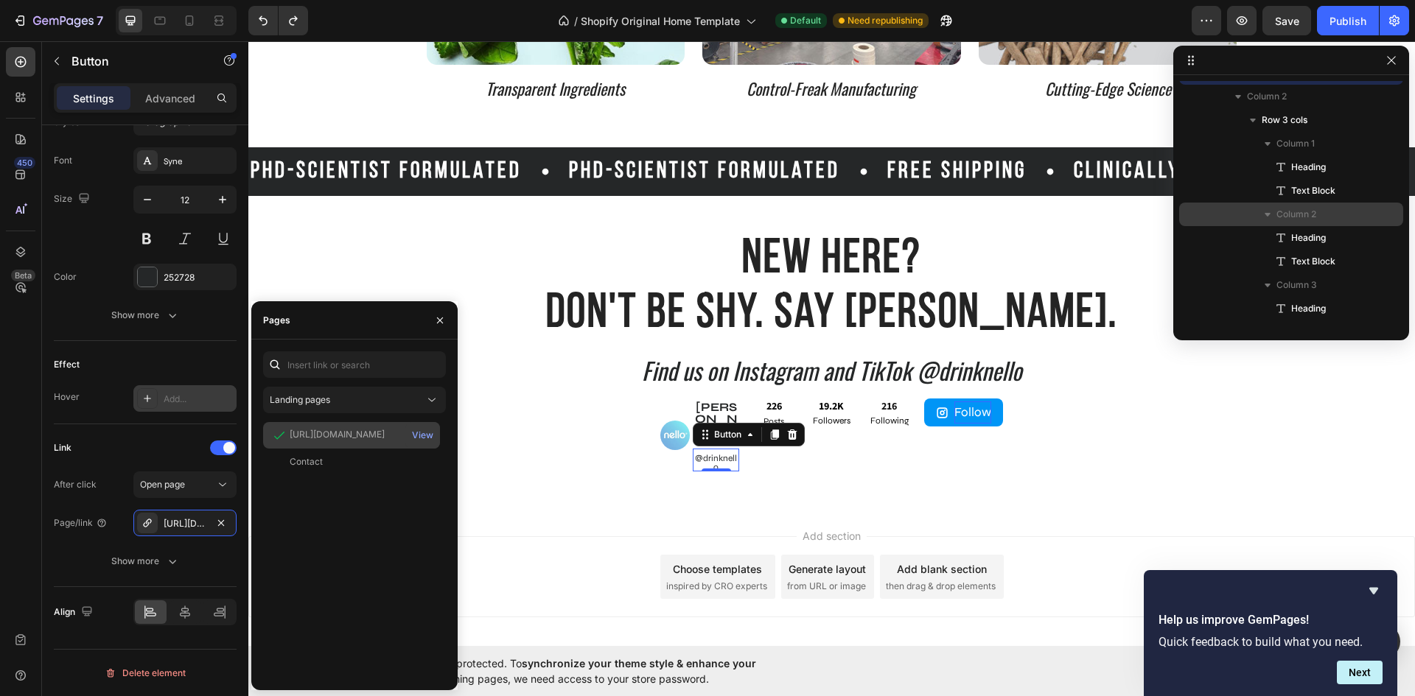
click at [371, 435] on div "https://www.instagram.com/drinknello" at bounding box center [337, 434] width 95 height 13
copy div "https://www.instagram.com/drinknello"
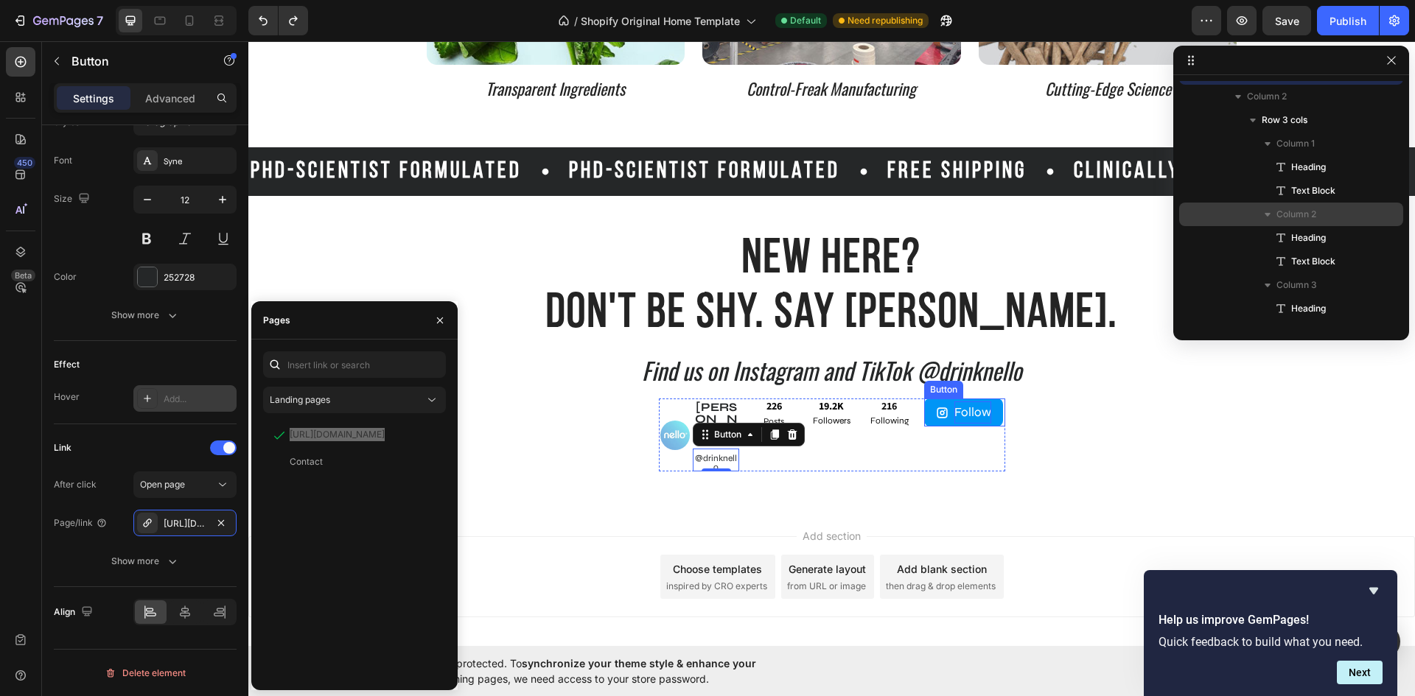
click at [945, 421] on div "Follow" at bounding box center [963, 413] width 55 height 22
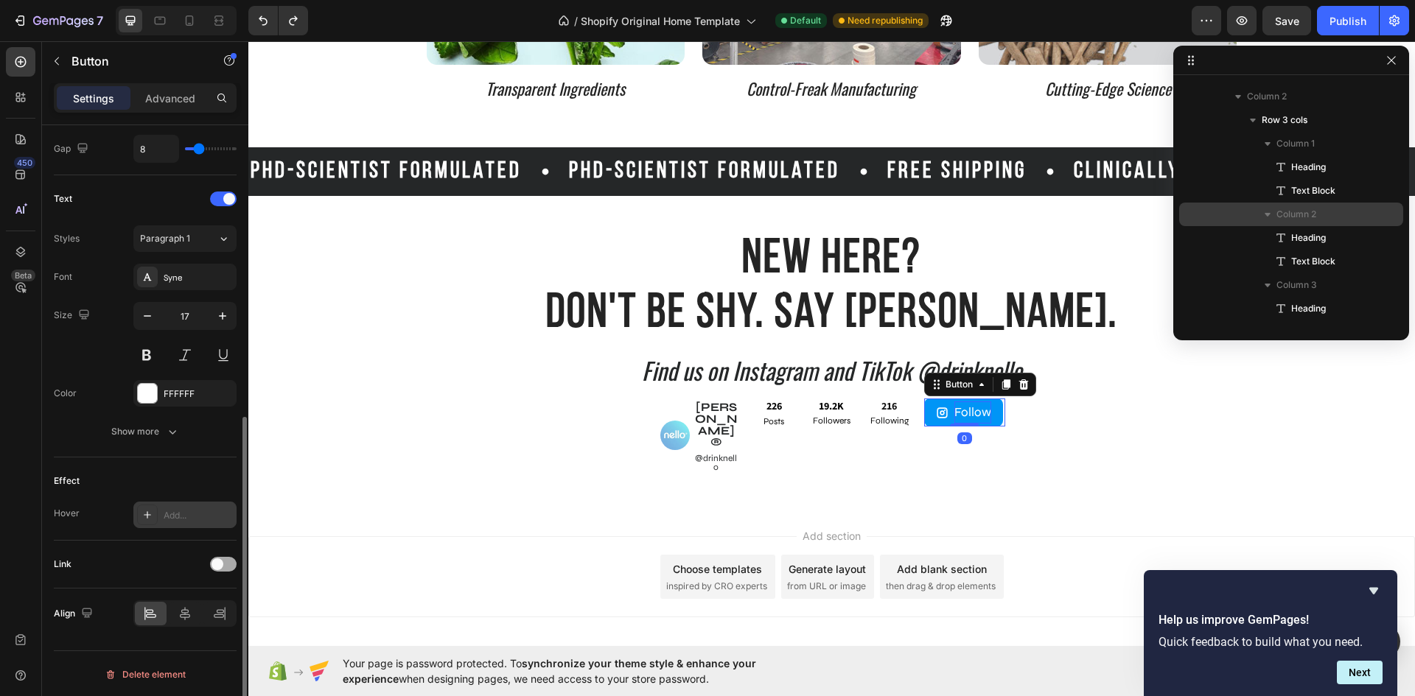
click at [222, 564] on span at bounding box center [217, 564] width 12 height 12
click at [197, 609] on button "Open page" at bounding box center [184, 601] width 103 height 27
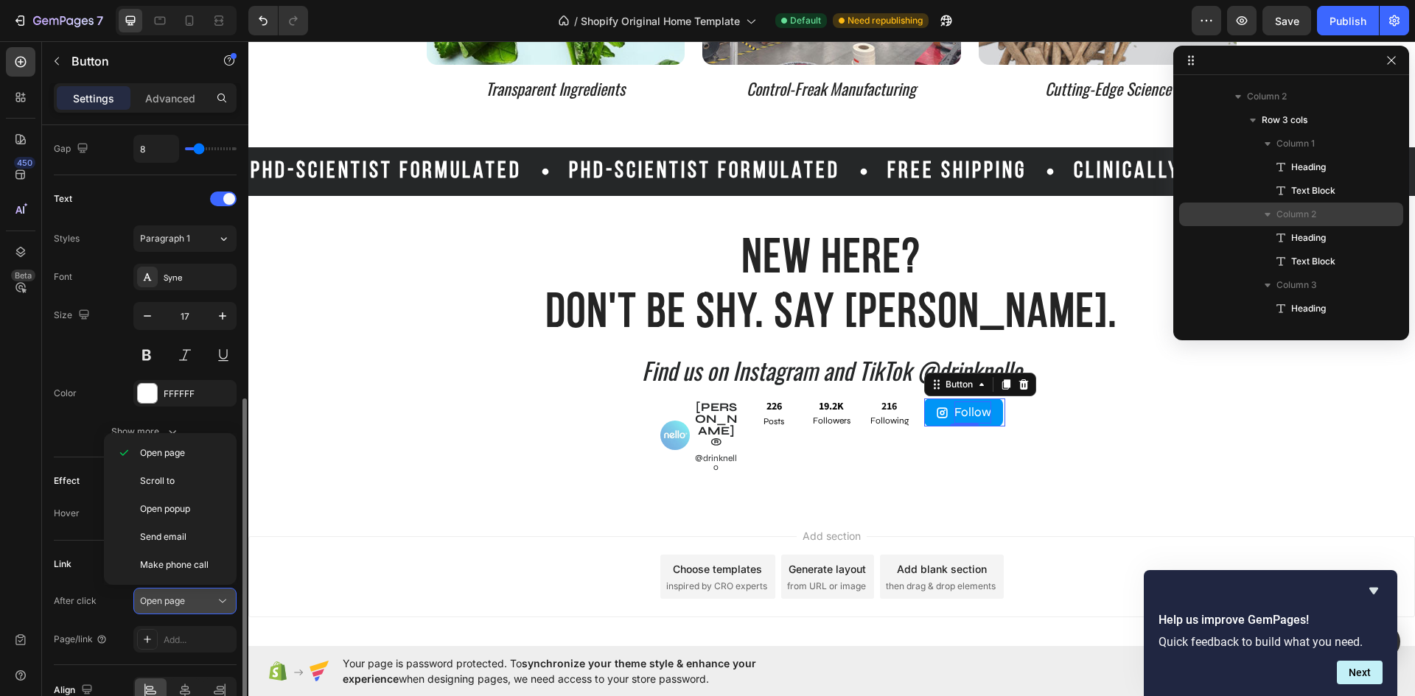
click at [197, 609] on button "Open page" at bounding box center [184, 601] width 103 height 27
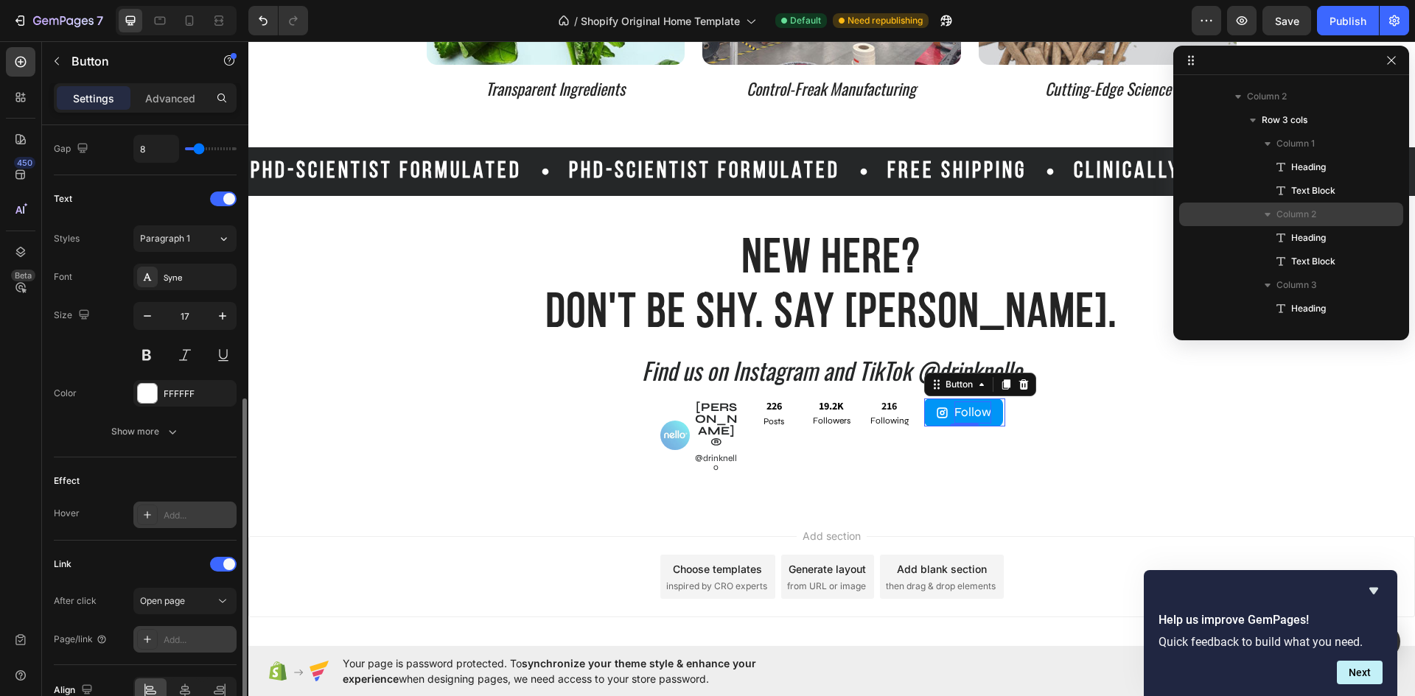
click at [183, 634] on div "Add..." at bounding box center [198, 640] width 69 height 13
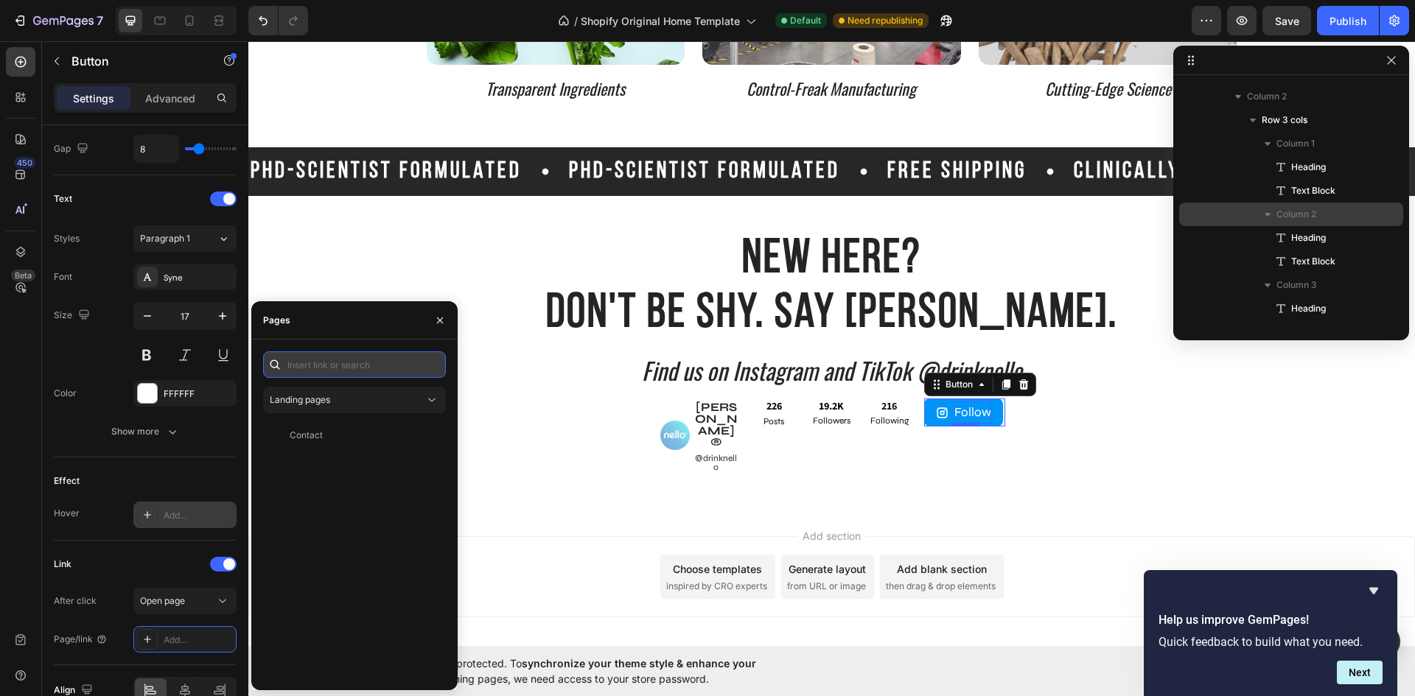
click at [365, 366] on input "text" at bounding box center [354, 364] width 183 height 27
paste input "https://www.instagram.com/drinknello"
type input "https://www.instagram.com/drinknello"
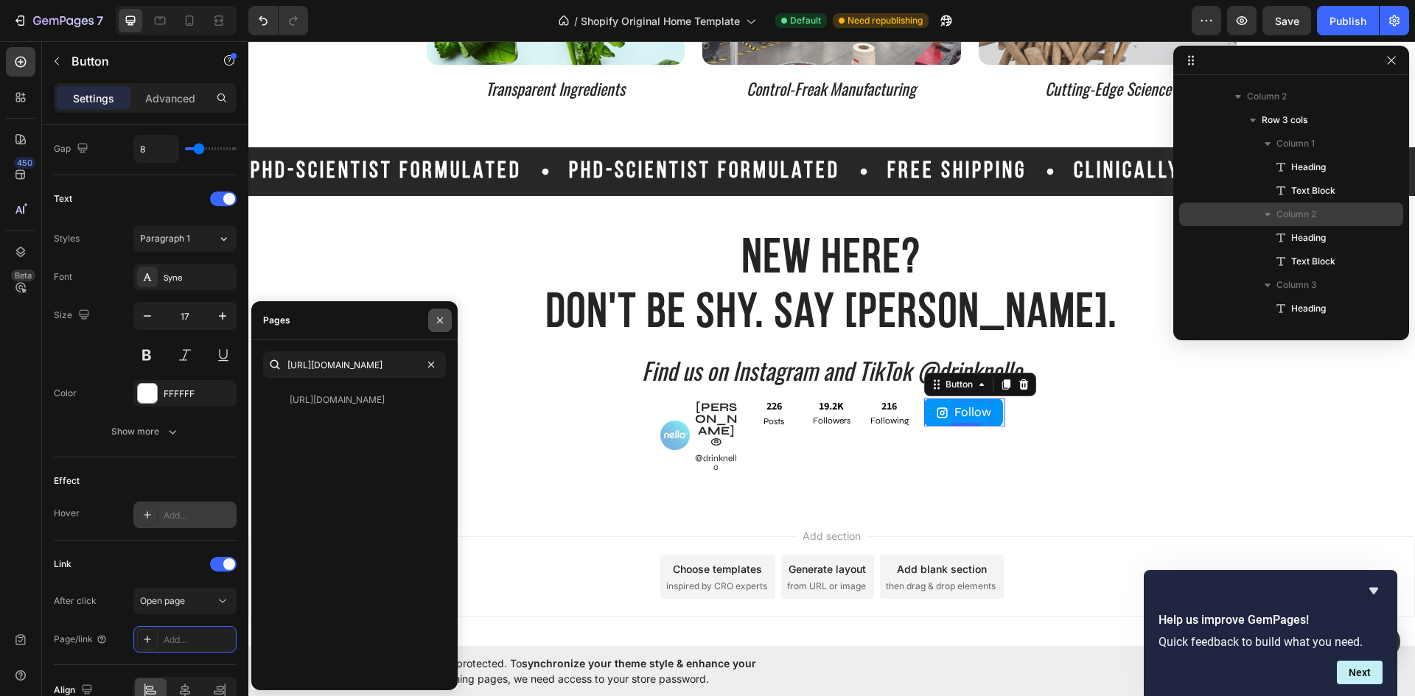
click at [443, 323] on icon "button" at bounding box center [440, 320] width 6 height 6
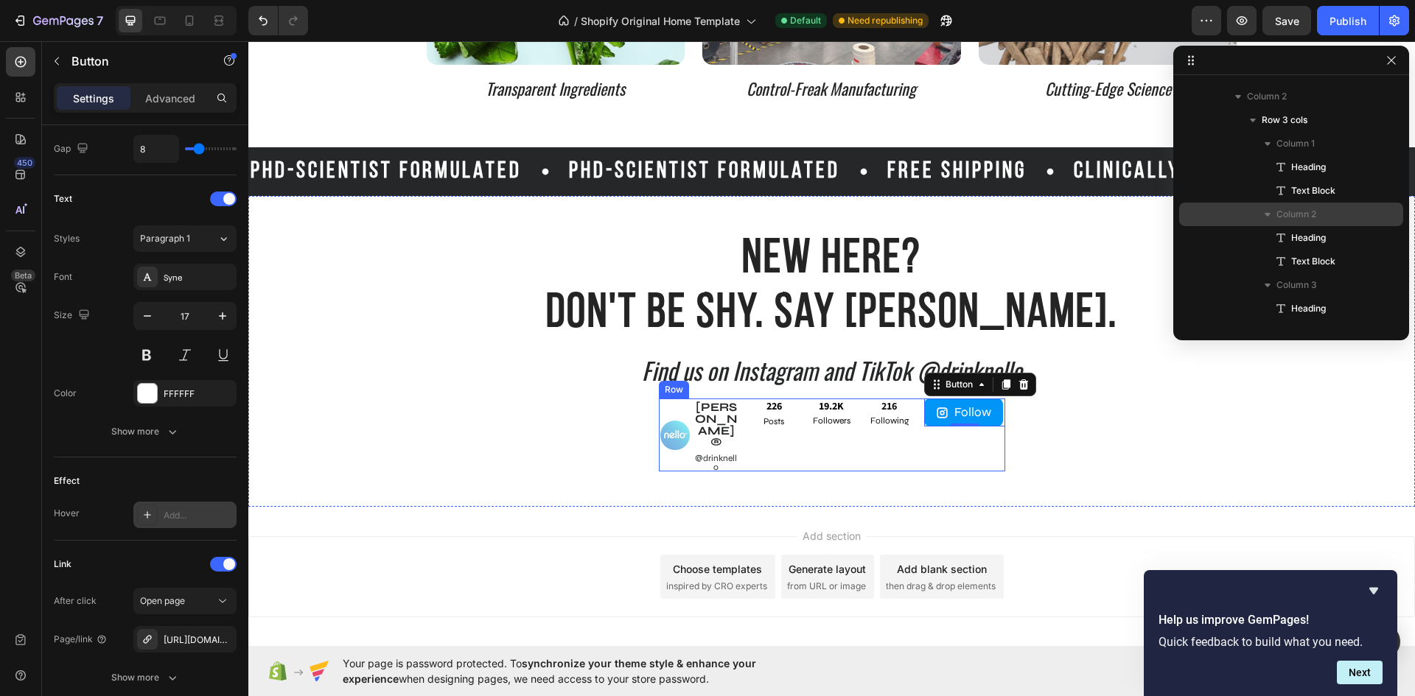
click at [909, 427] on div "Image nello® Button @drinknello Button Row ⁠⁠⁠⁠⁠⁠⁠ 226 Heading Posts Text Block…" at bounding box center [832, 435] width 346 height 73
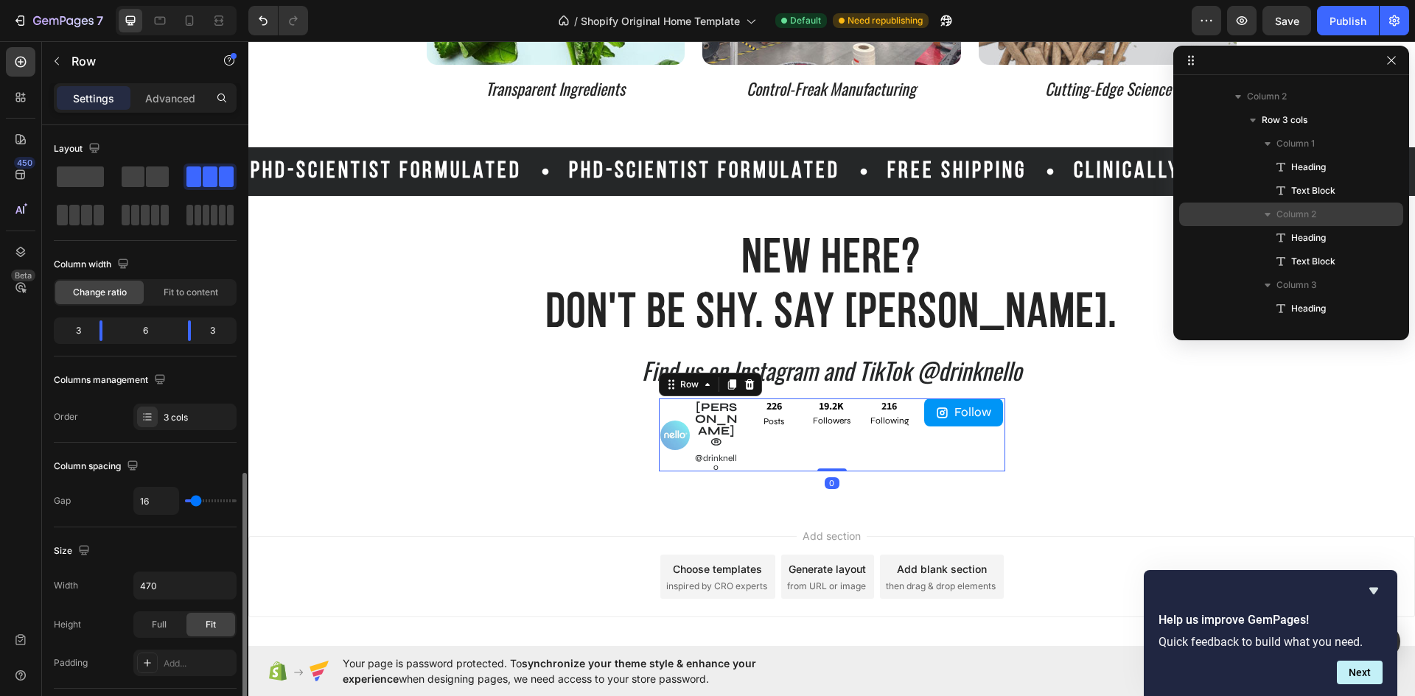
scroll to position [442, 0]
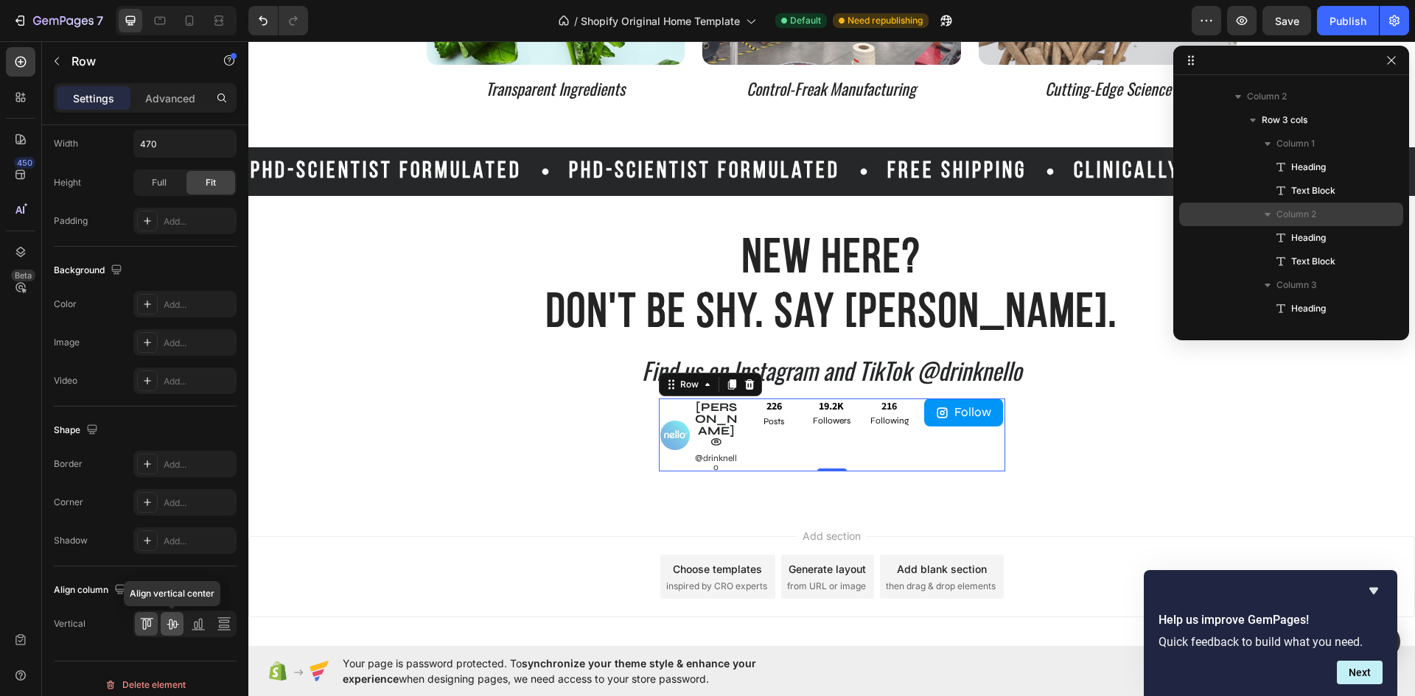
click at [167, 623] on icon at bounding box center [172, 624] width 15 height 15
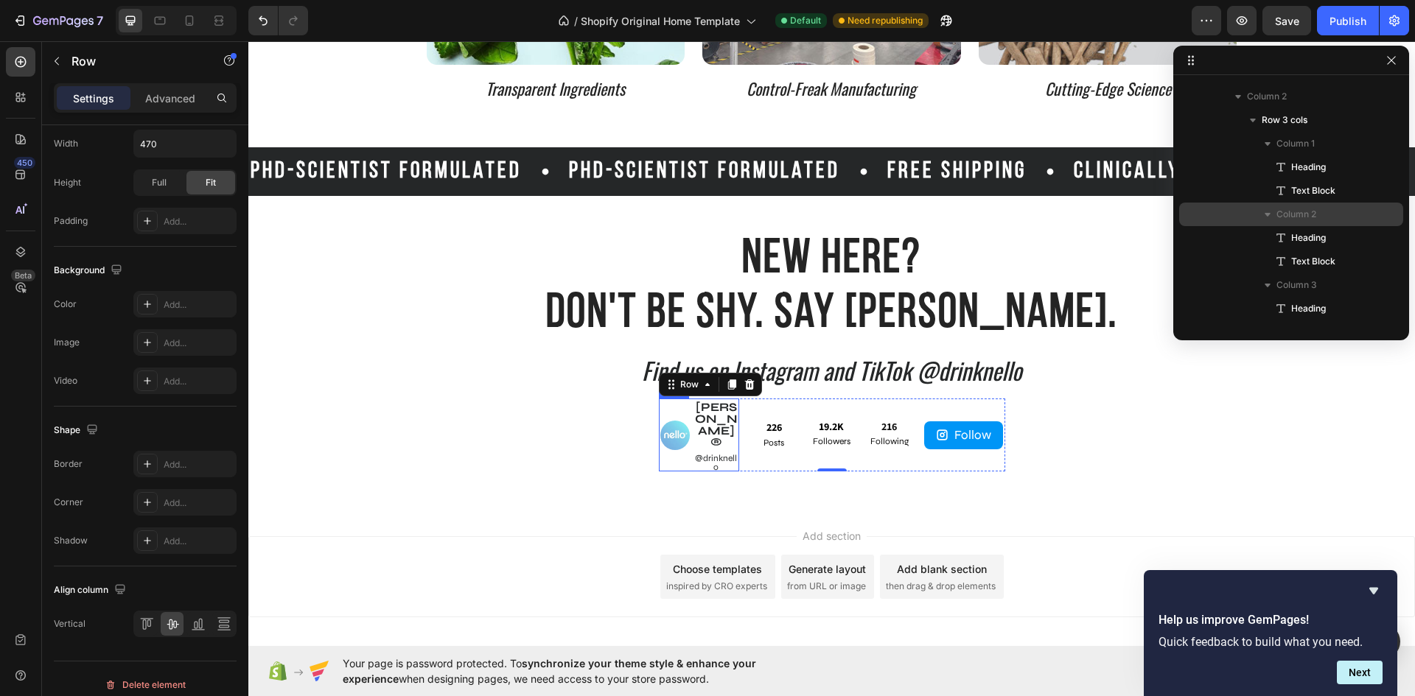
click at [686, 424] on div "Image nello® Button @drinknello Button Row" at bounding box center [699, 435] width 81 height 73
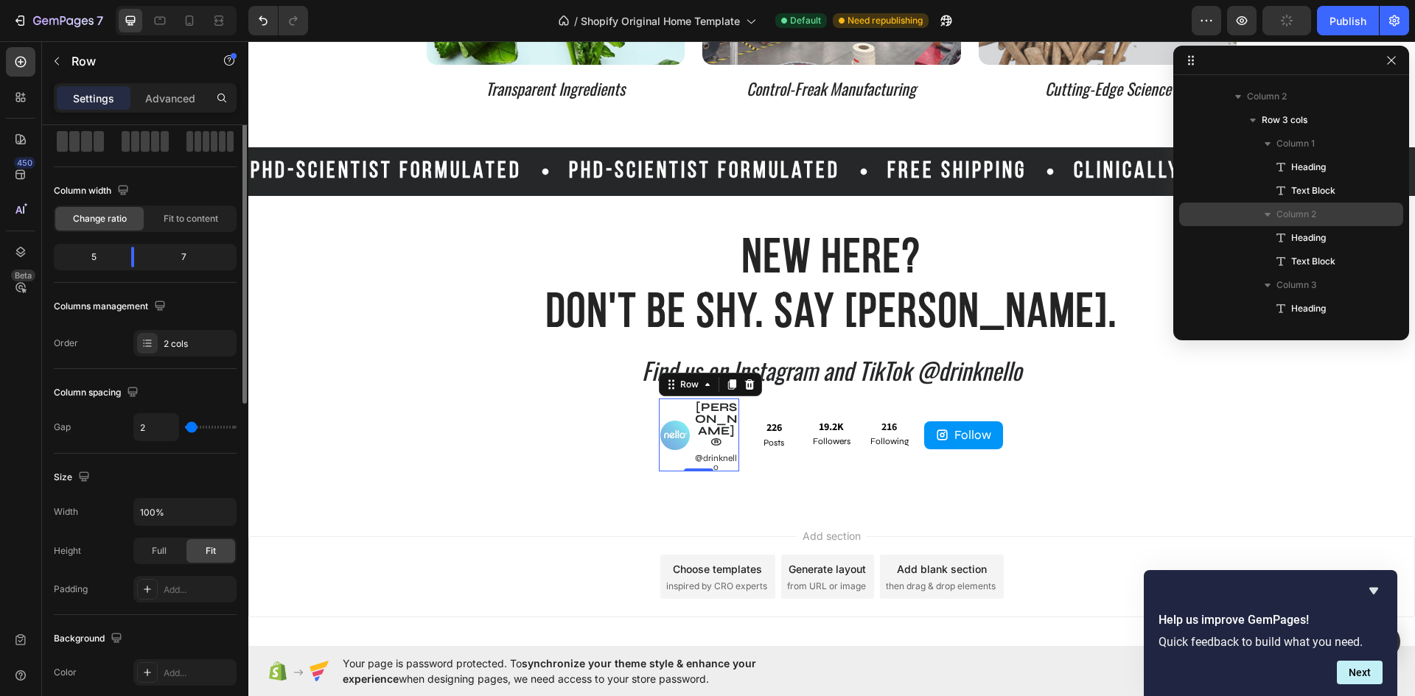
scroll to position [0, 0]
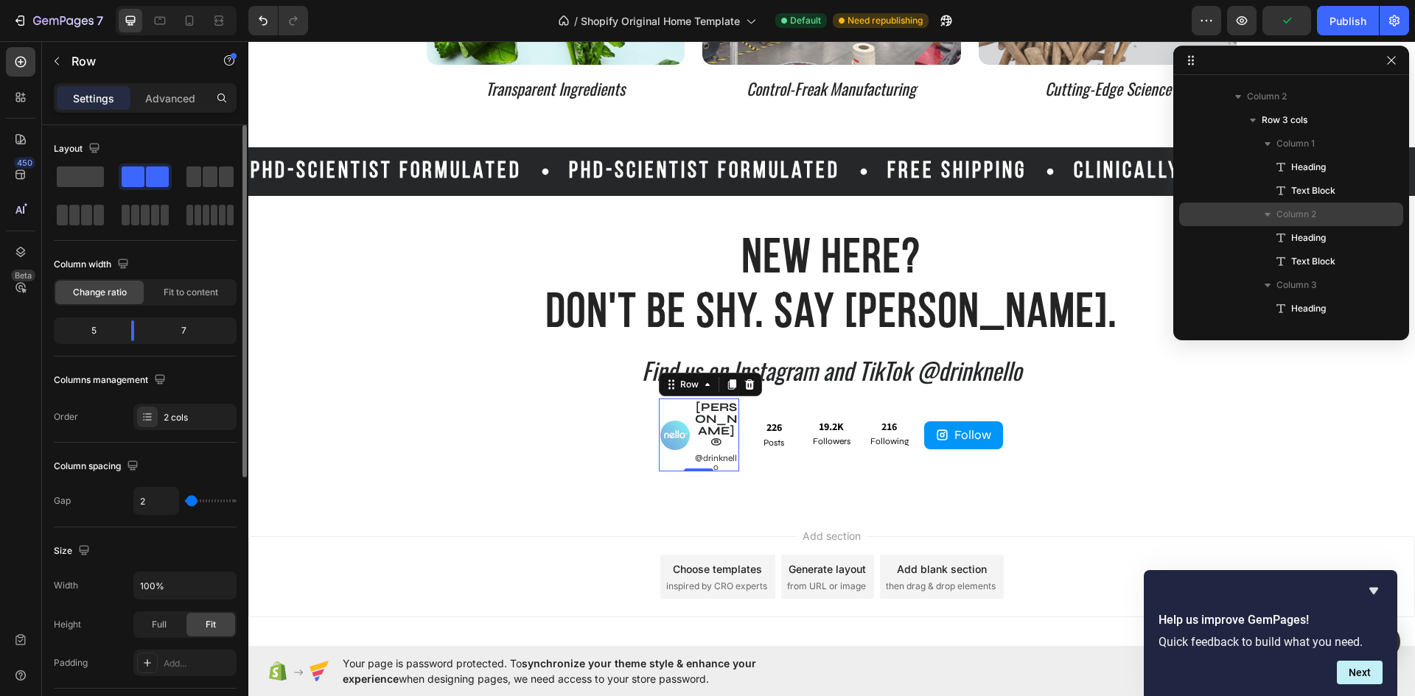
type input "11"
type input "27"
type input "24"
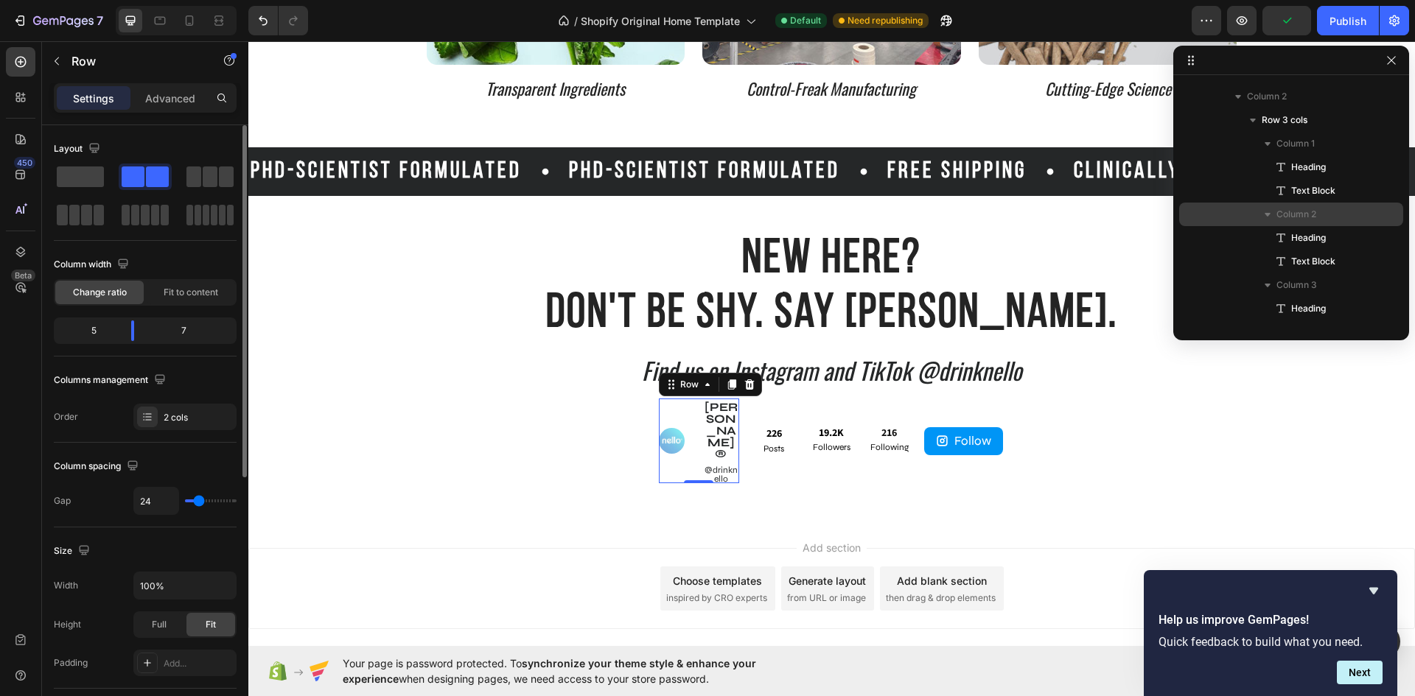
type input "22"
click at [198, 502] on input "range" at bounding box center [211, 500] width 52 height 3
type input "2"
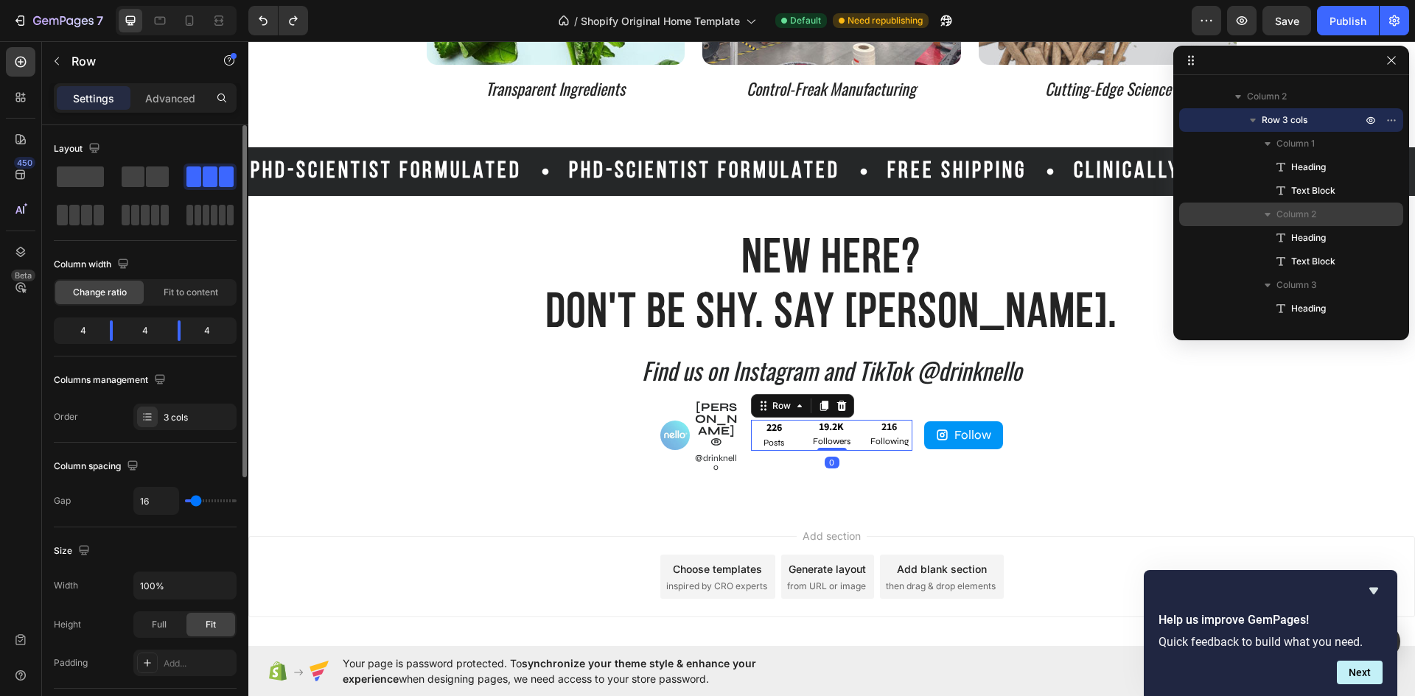
click at [798, 422] on div "⁠⁠⁠⁠⁠⁠⁠ 226 Heading Posts Text Block ⁠⁠⁠⁠⁠⁠⁠ 19.2K Heading Followers Text Block…" at bounding box center [831, 435] width 161 height 31
click at [741, 427] on div "Image nello® Button @drinknello Button Row ⁠⁠⁠⁠⁠⁠⁠ 226 Heading Posts Text Block…" at bounding box center [832, 435] width 346 height 73
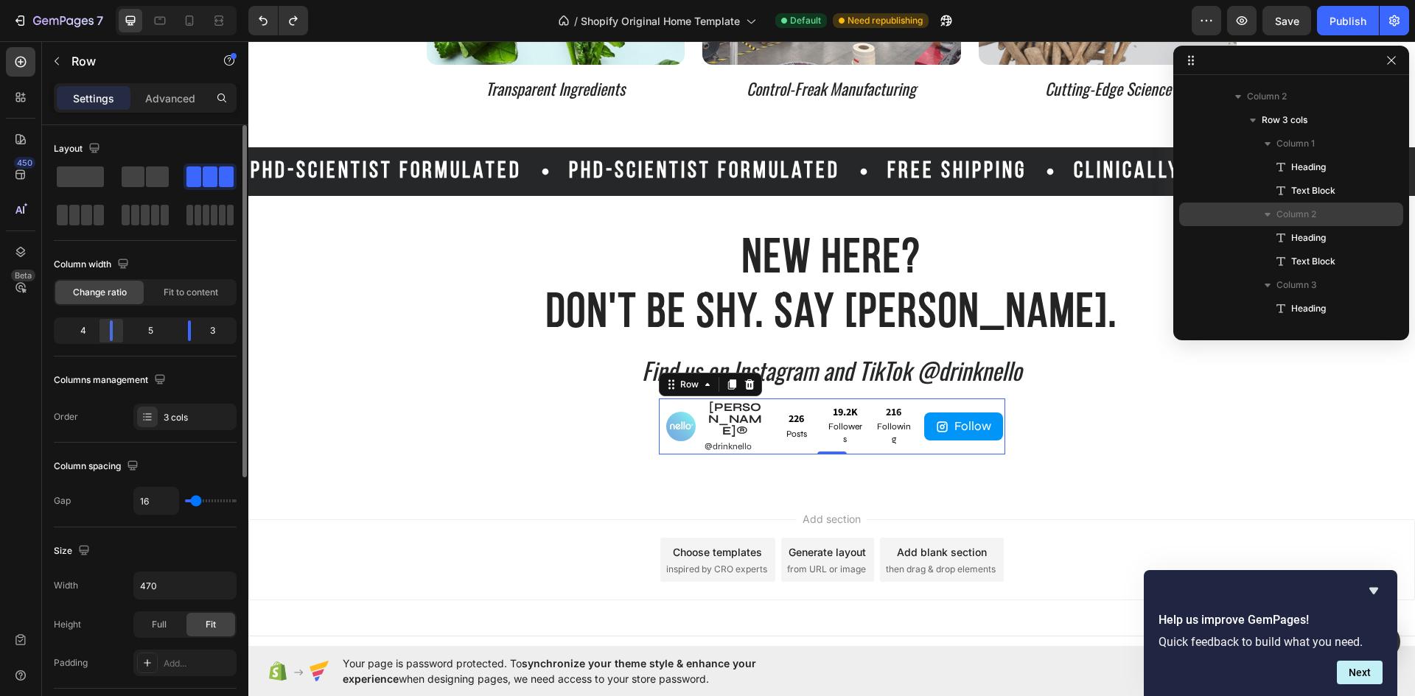
drag, startPoint x: 102, startPoint y: 335, endPoint x: 111, endPoint y: 334, distance: 8.2
click at [111, 334] on div at bounding box center [111, 330] width 27 height 21
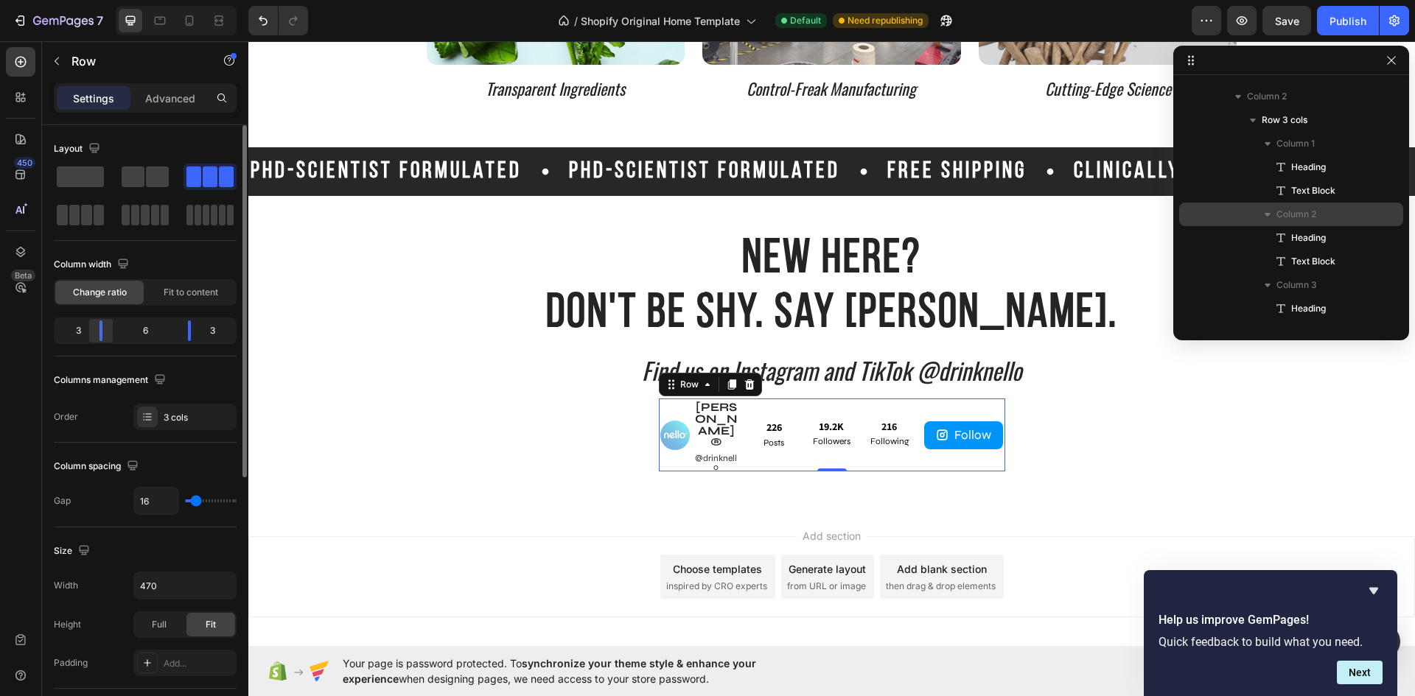
click at [106, 329] on div at bounding box center [101, 330] width 27 height 21
click at [863, 441] on div "New Here? Don't Be Shy. Say Nello. Heading Find us on Instagram and TikTok @dri…" at bounding box center [831, 351] width 1166 height 311
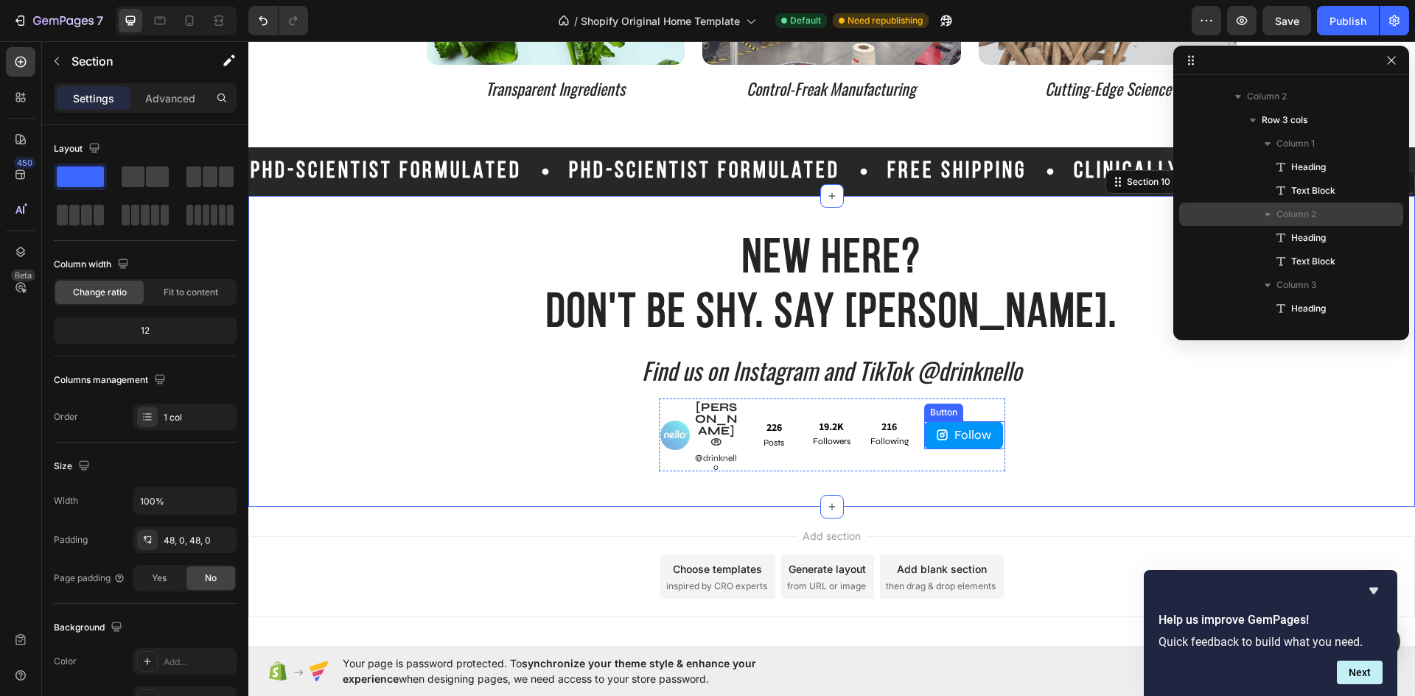
click at [994, 430] on div "Follow Button" at bounding box center [964, 435] width 81 height 28
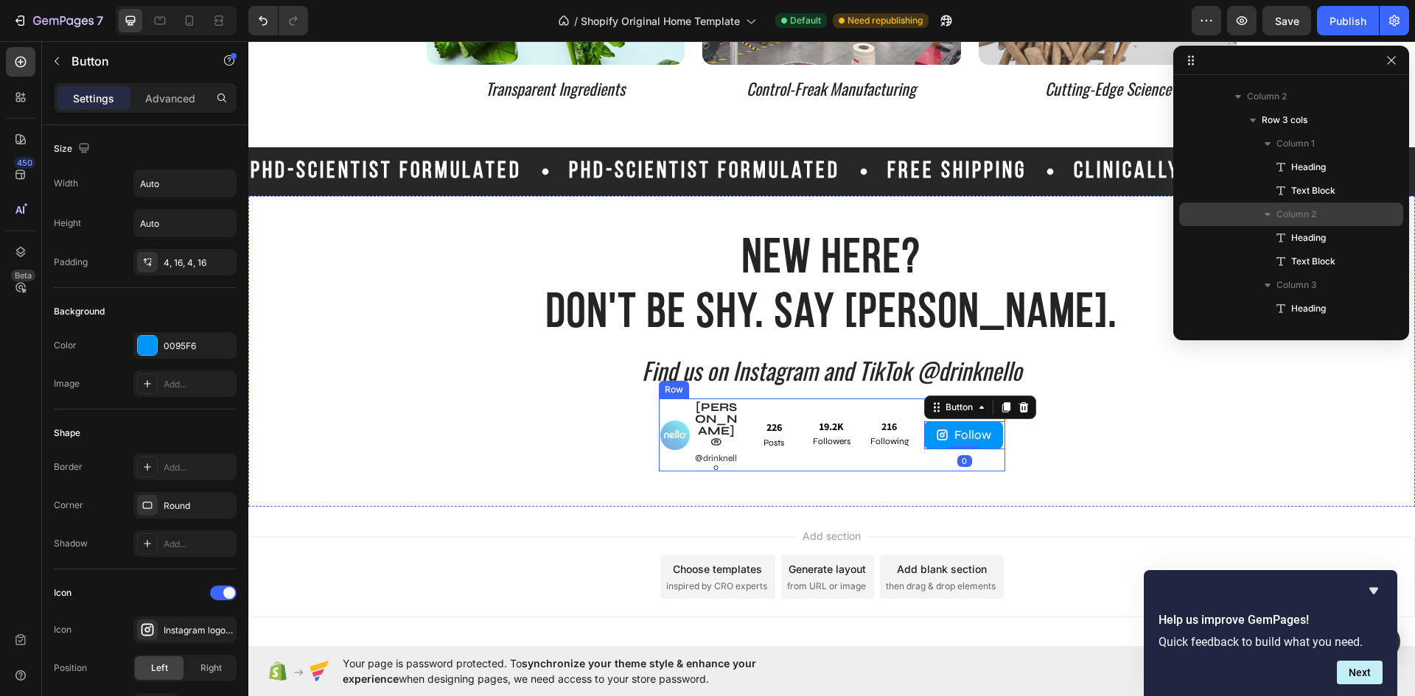
click at [907, 427] on div "Image nello® Button @drinknello Button Row ⁠⁠⁠⁠⁠⁠⁠ 226 Heading Posts Text Block…" at bounding box center [832, 435] width 346 height 73
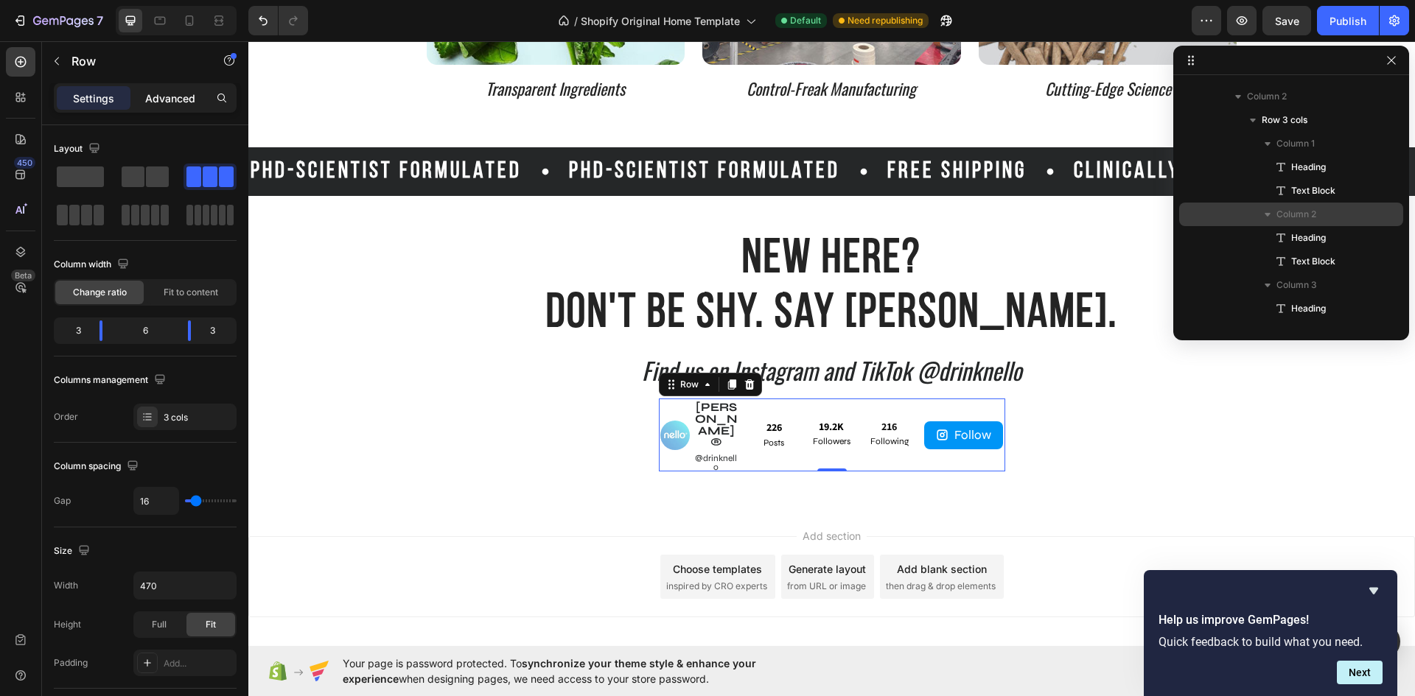
click at [161, 106] on div "Advanced" at bounding box center [170, 98] width 74 height 24
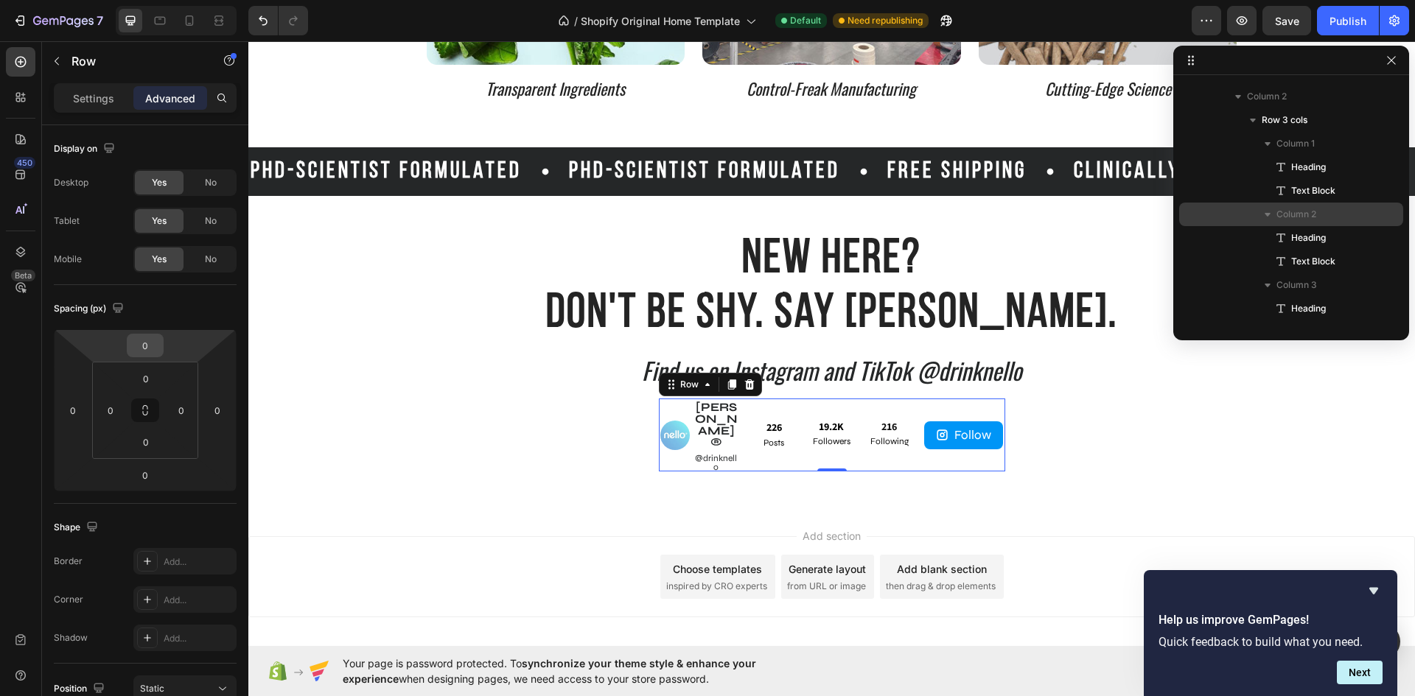
click at [158, 346] on input "0" at bounding box center [144, 345] width 29 height 22
click at [179, 503] on div "XL 24px" at bounding box center [176, 510] width 91 height 22
type input "24"
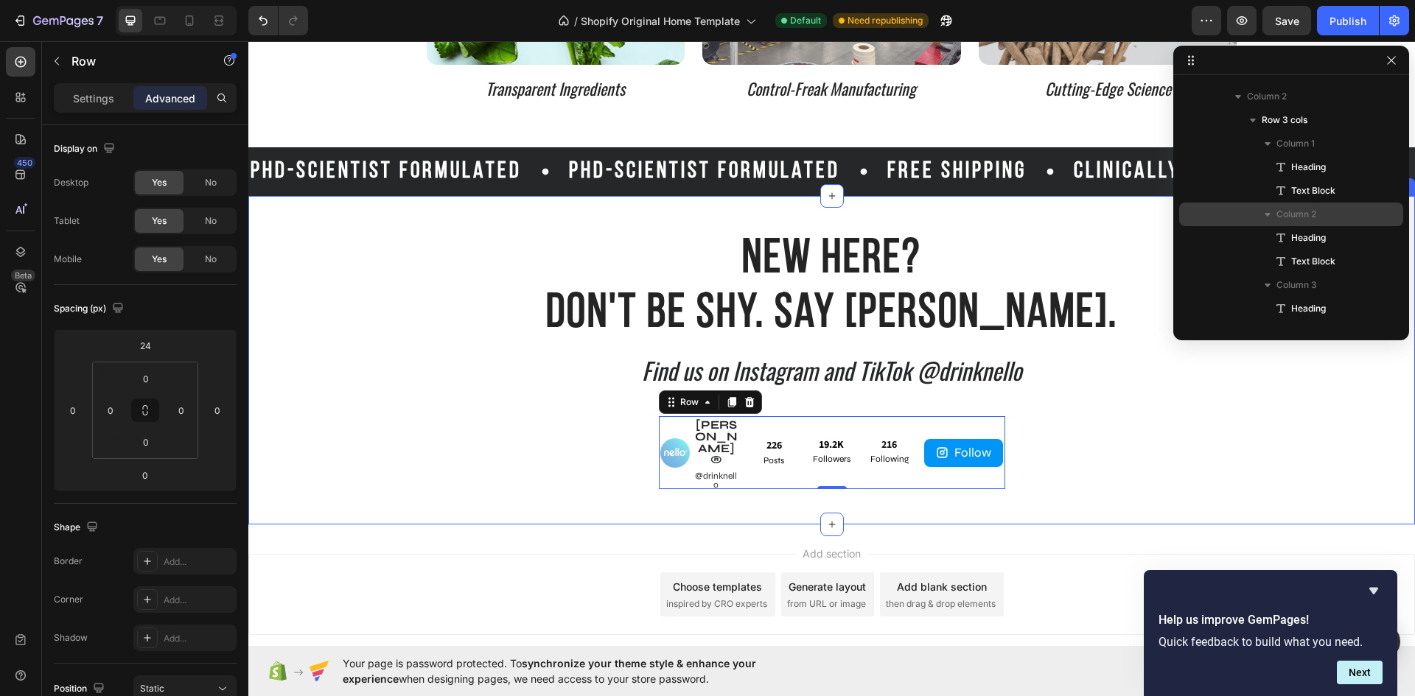
click at [816, 395] on div "New Here? Don't Be Shy. Say Nello. Heading Find us on Instagram and TikTok @dri…" at bounding box center [831, 360] width 1166 height 258
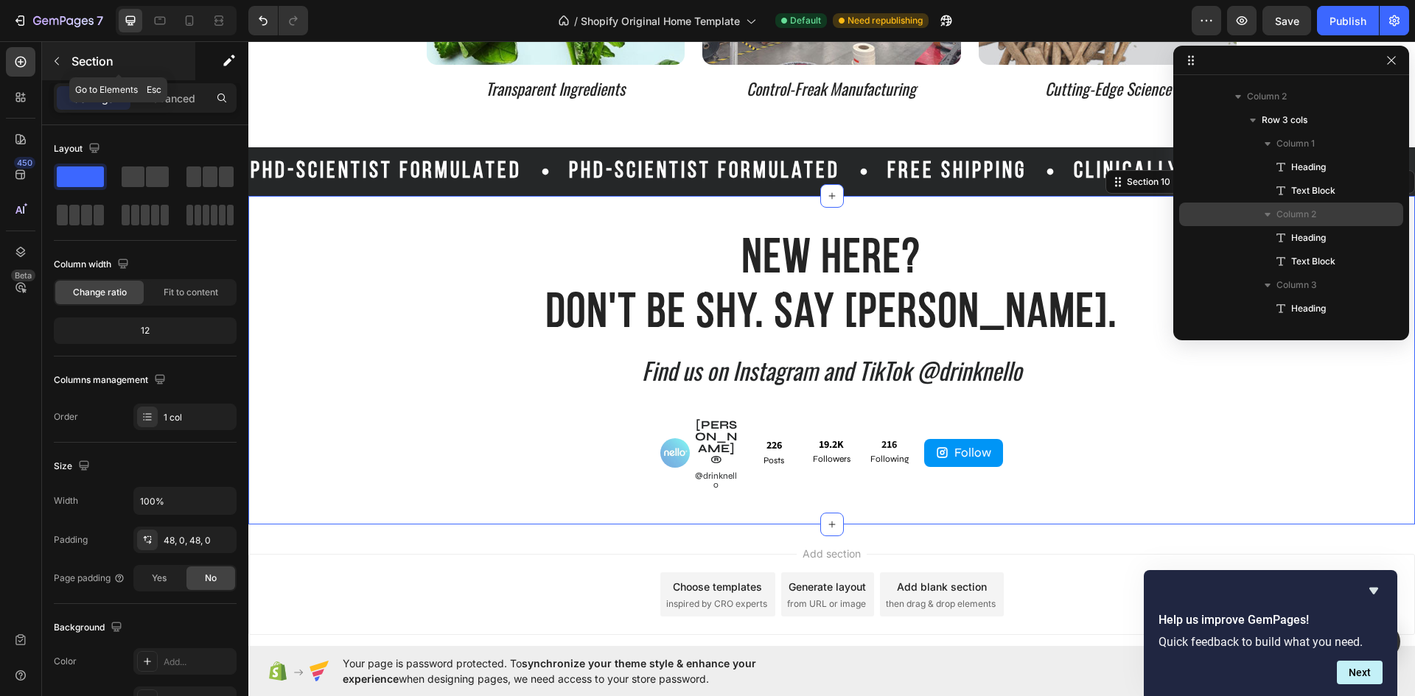
click at [53, 57] on icon "button" at bounding box center [57, 61] width 12 height 12
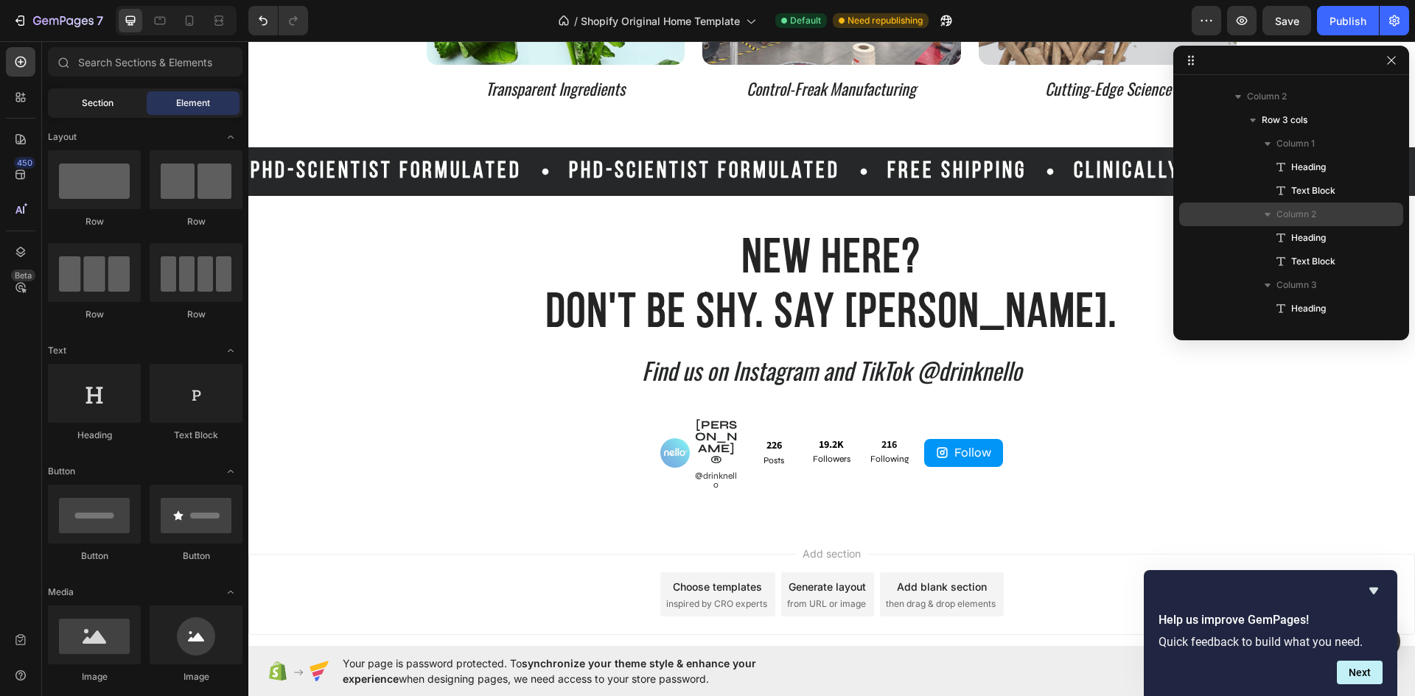
click at [105, 99] on span "Section" at bounding box center [98, 103] width 32 height 13
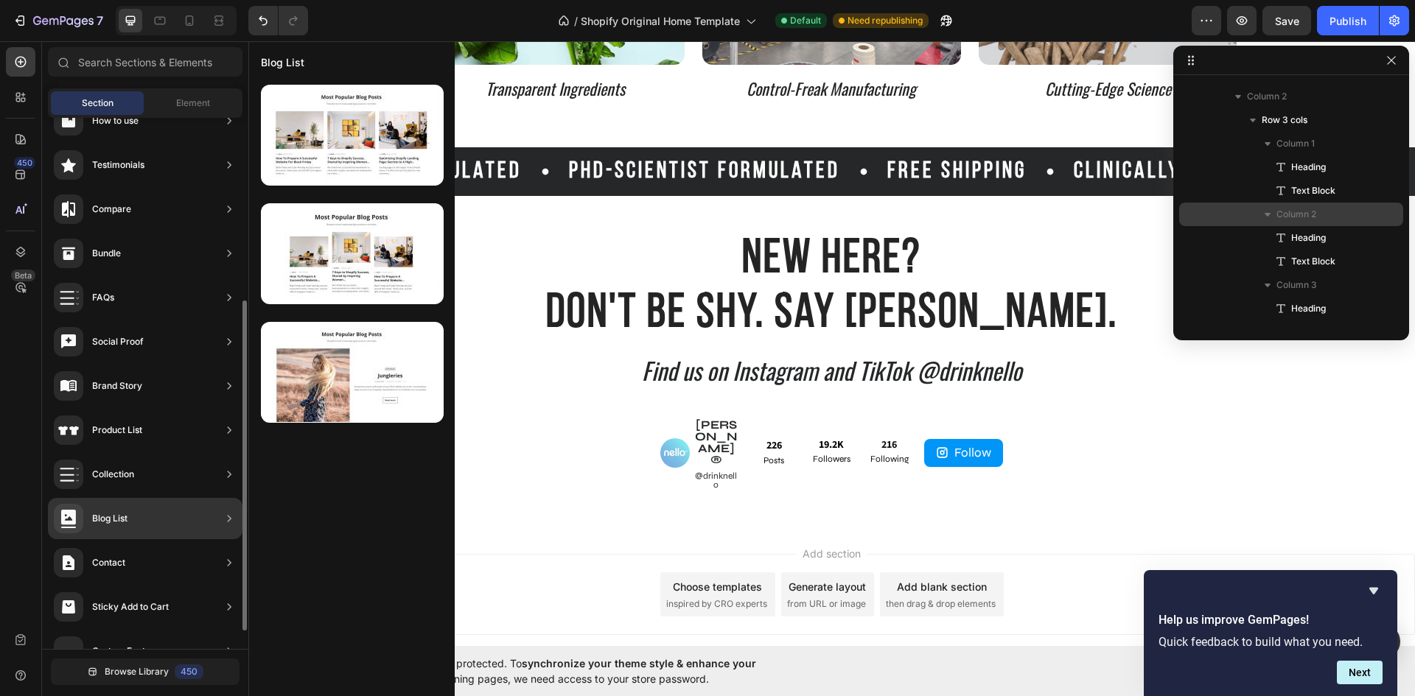
scroll to position [323, 0]
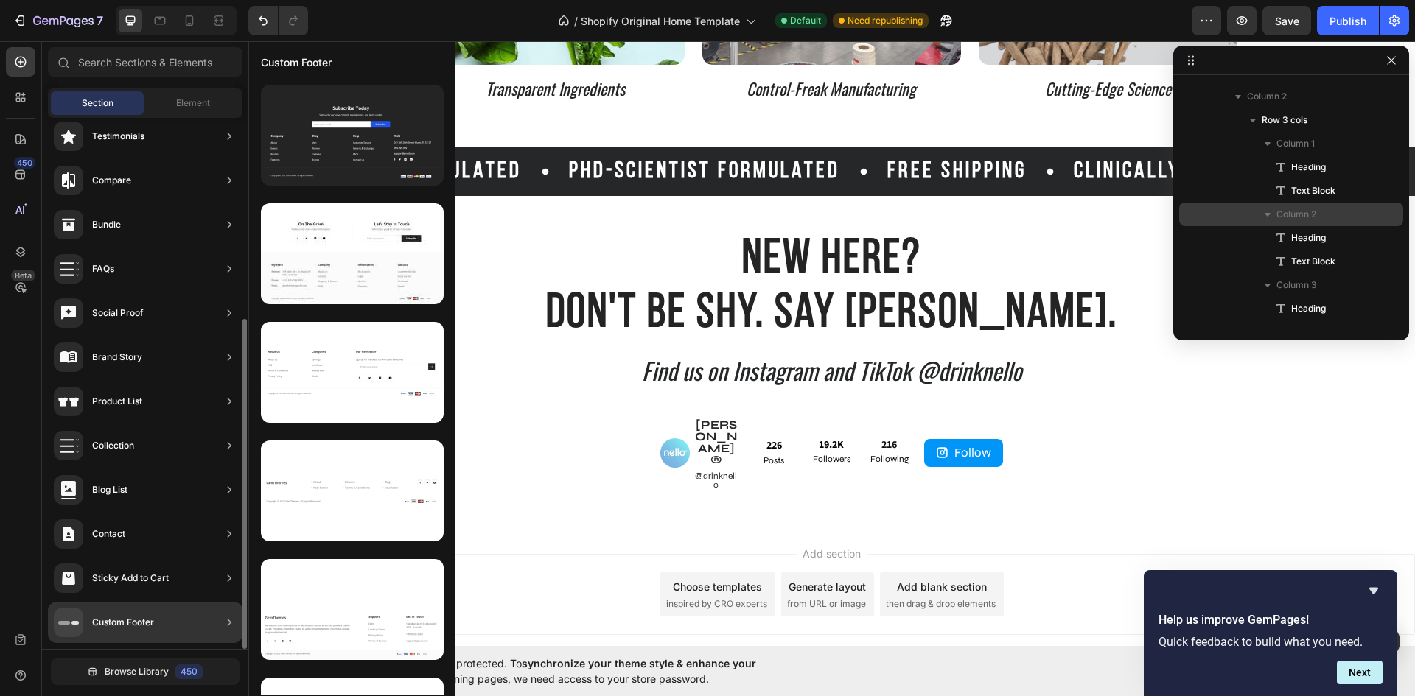
click at [145, 611] on div "Custom Footer" at bounding box center [104, 622] width 100 height 29
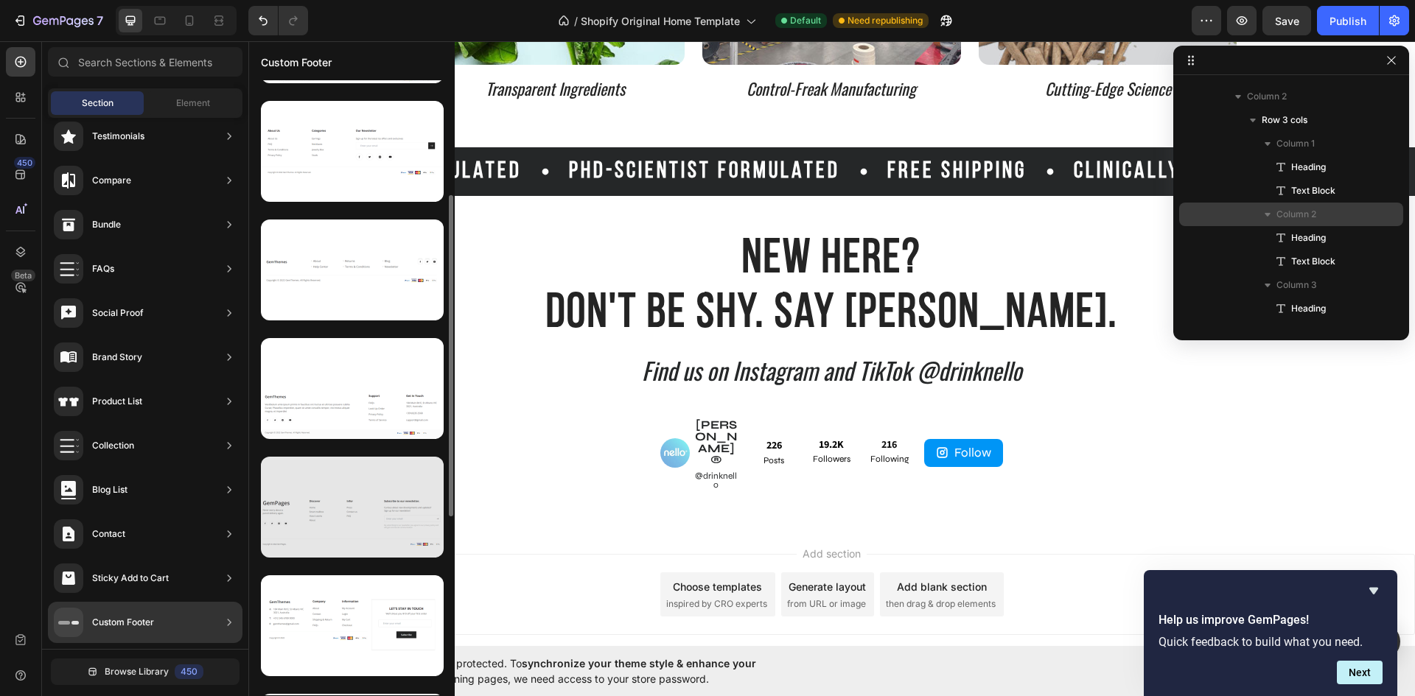
scroll to position [74, 0]
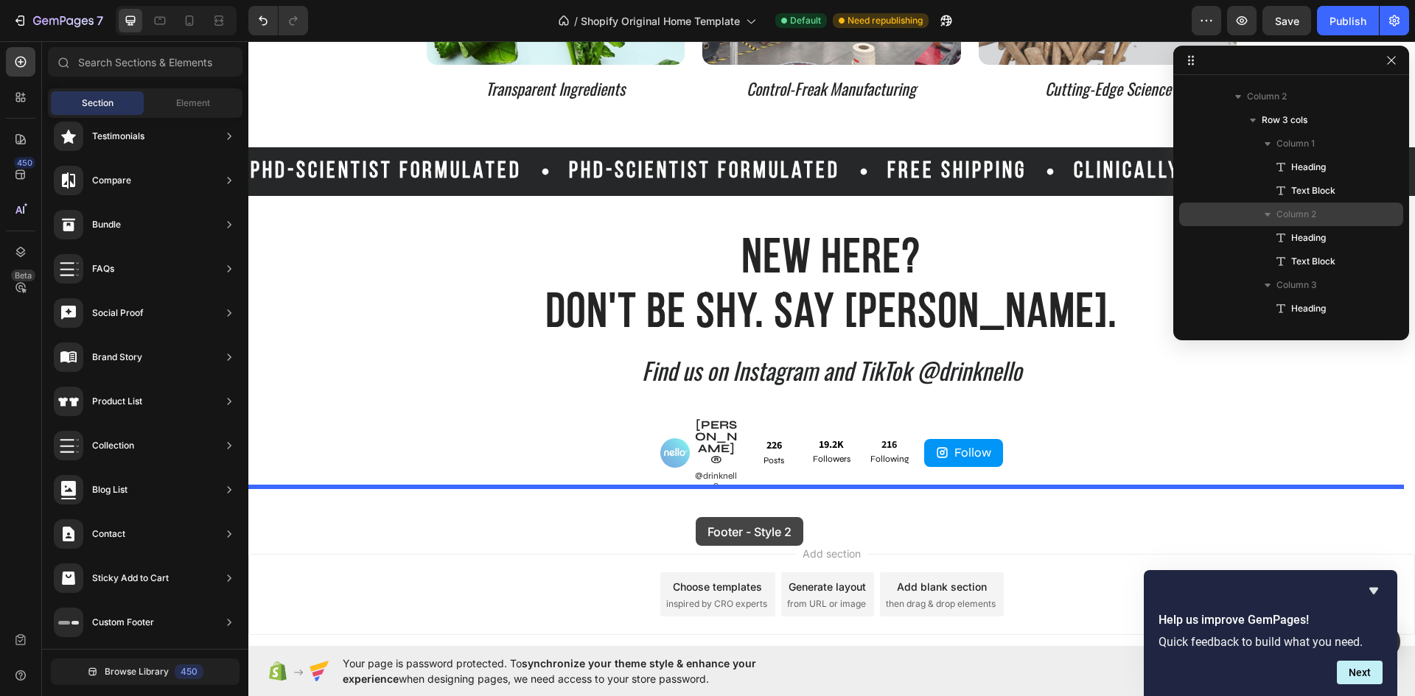
drag, startPoint x: 627, startPoint y: 225, endPoint x: 696, endPoint y: 510, distance: 293.4
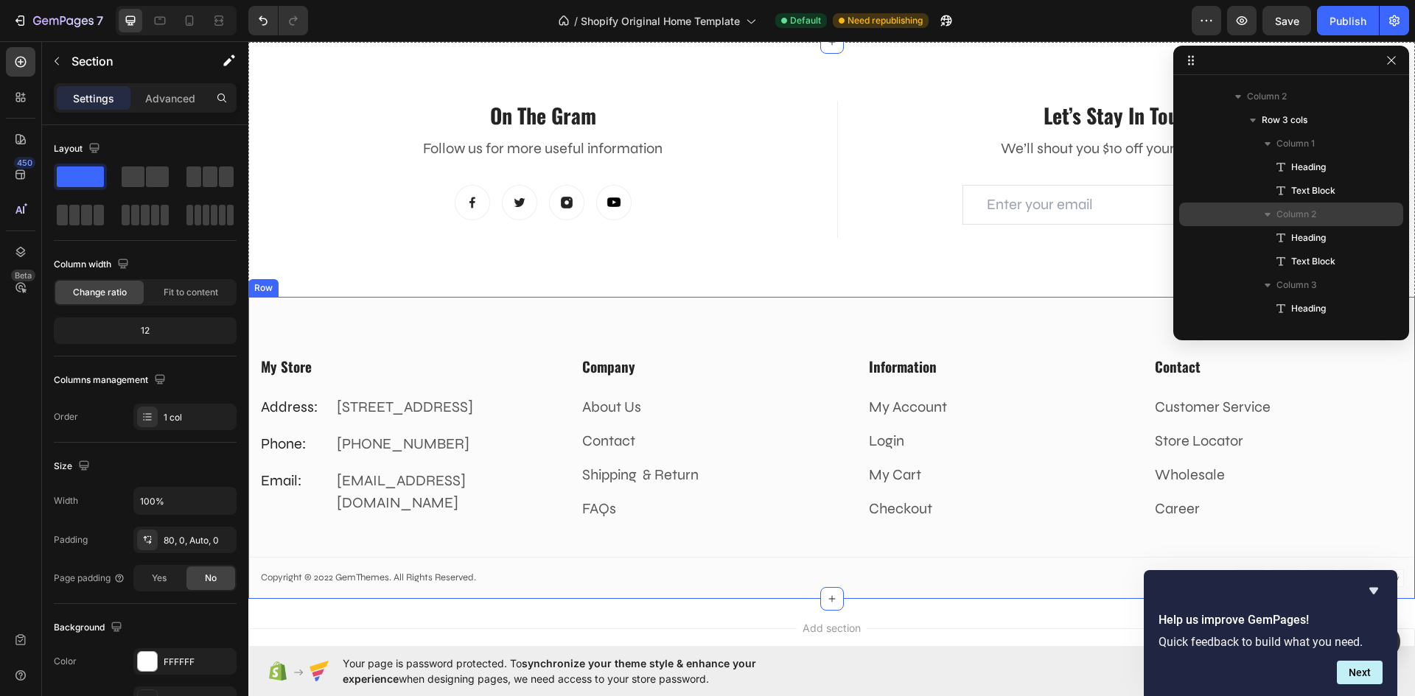
scroll to position [3878, 0]
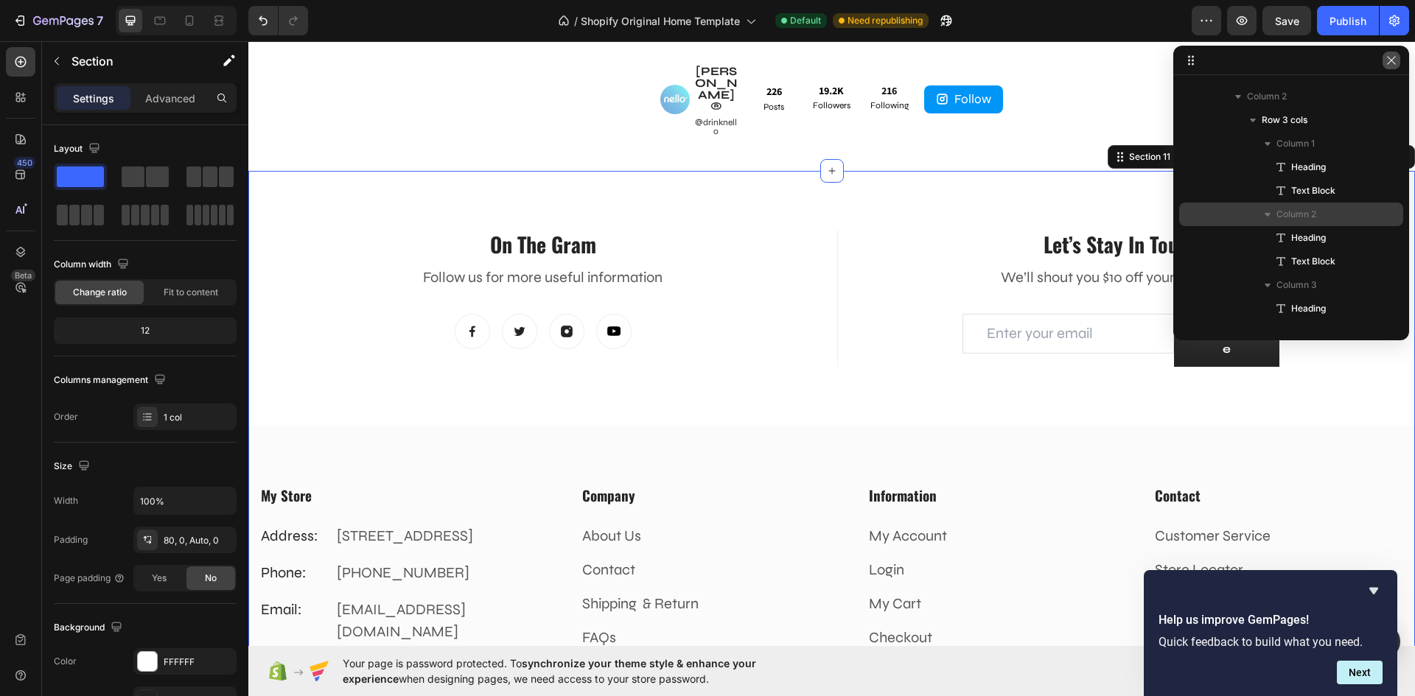
click at [1398, 64] on button "button" at bounding box center [1391, 61] width 18 height 18
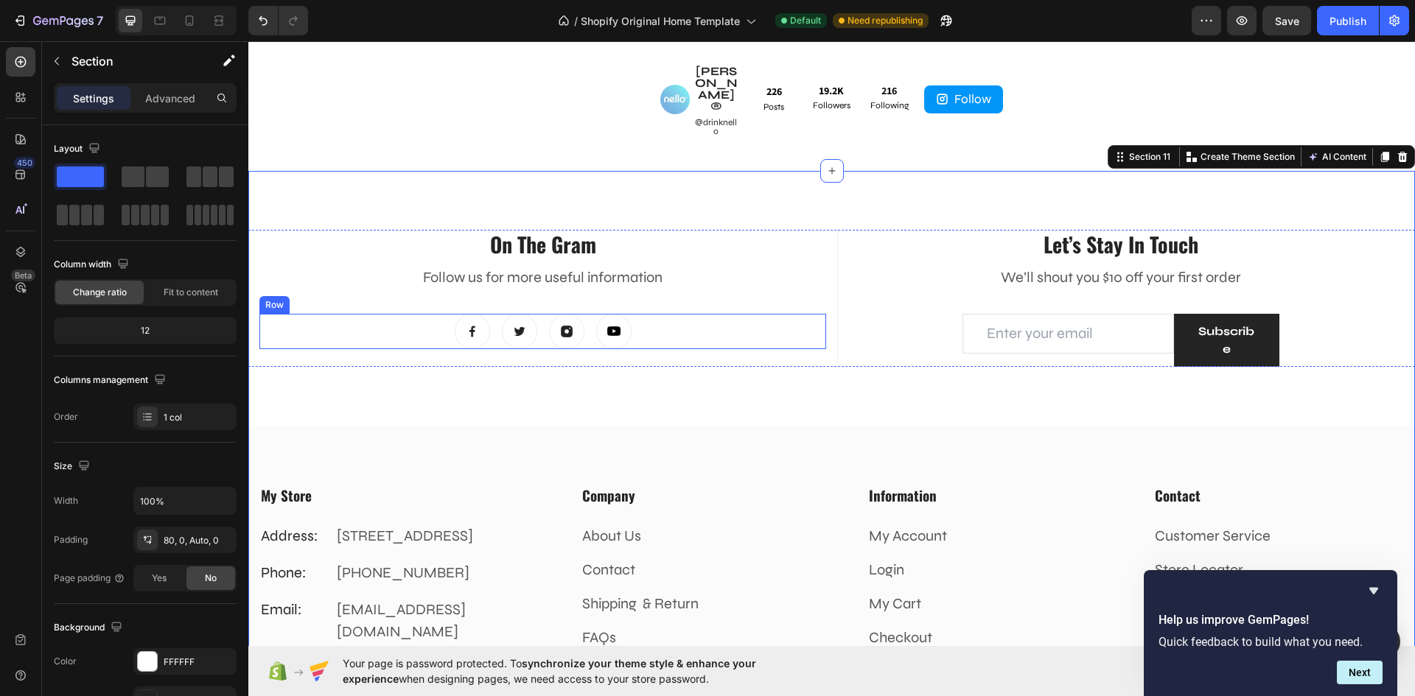
click at [665, 314] on div "Image Image Image Image Row" at bounding box center [542, 331] width 567 height 35
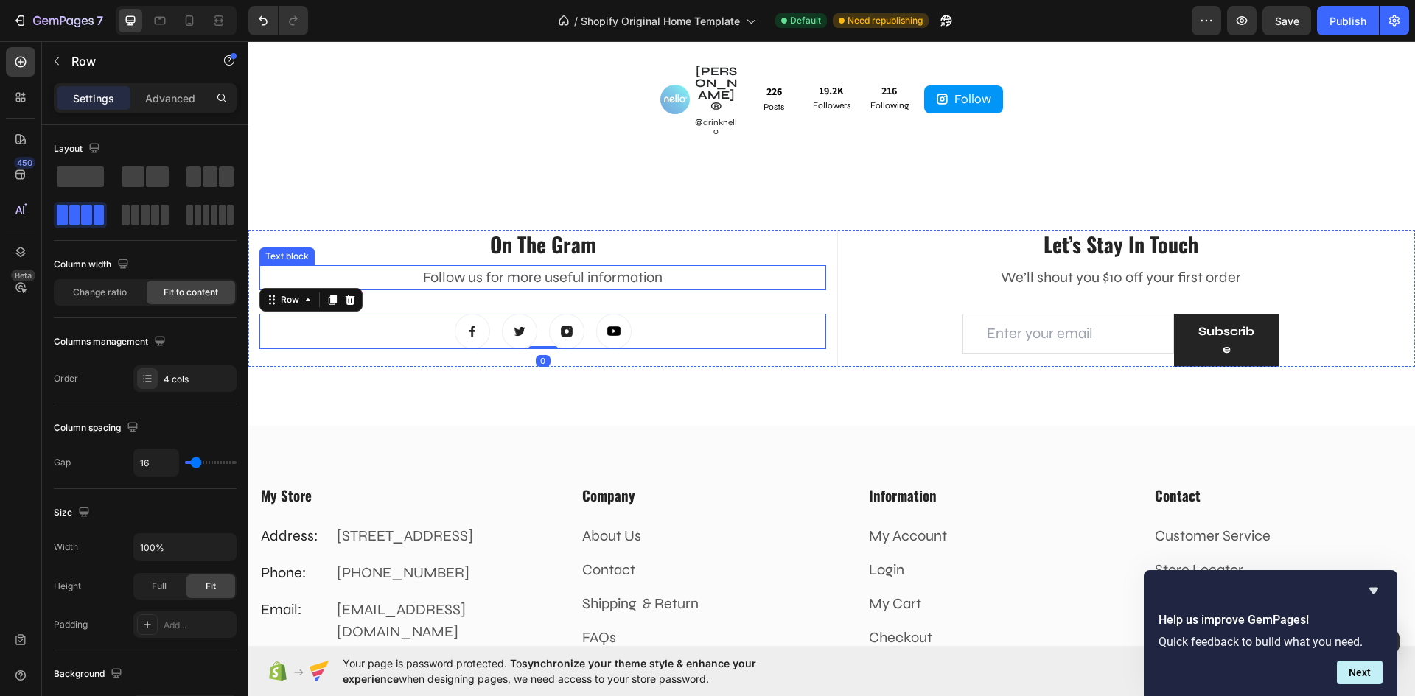
click at [709, 267] on p "Follow us for more useful information" at bounding box center [543, 278] width 564 height 22
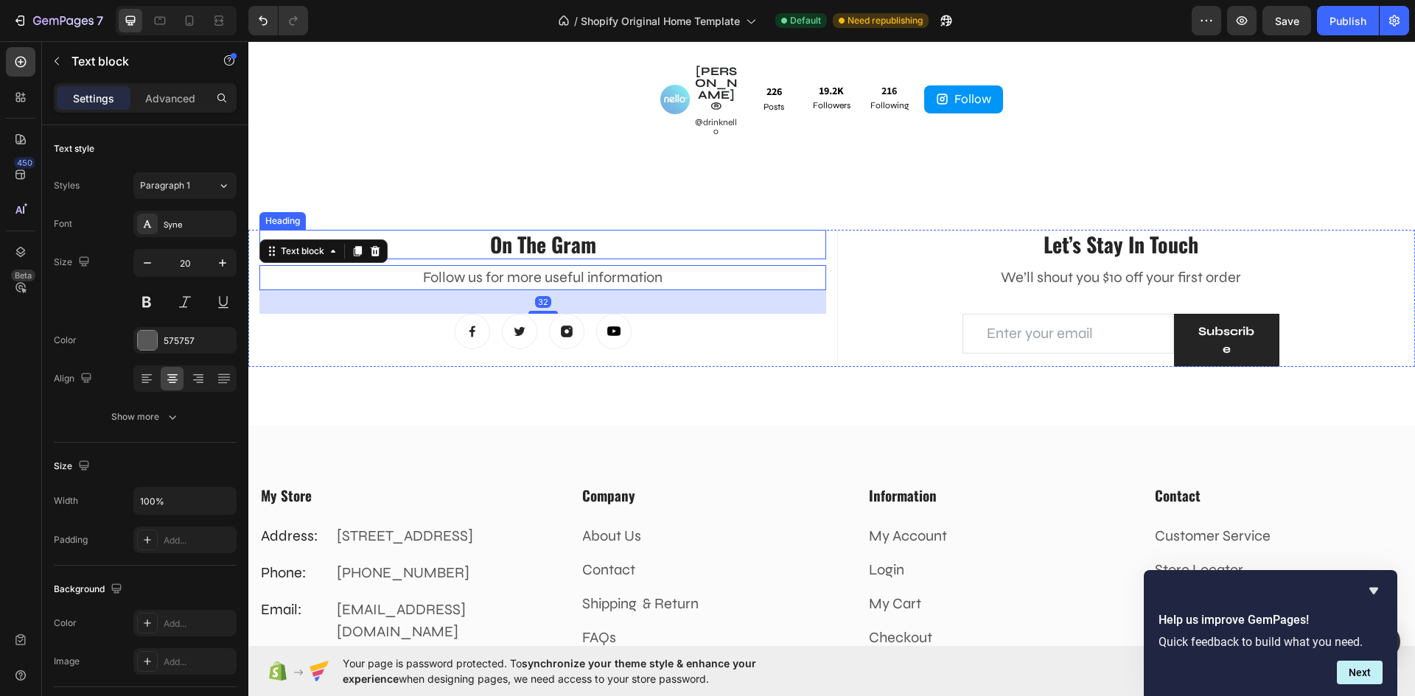
click at [816, 231] on p "On The Gram" at bounding box center [543, 244] width 564 height 27
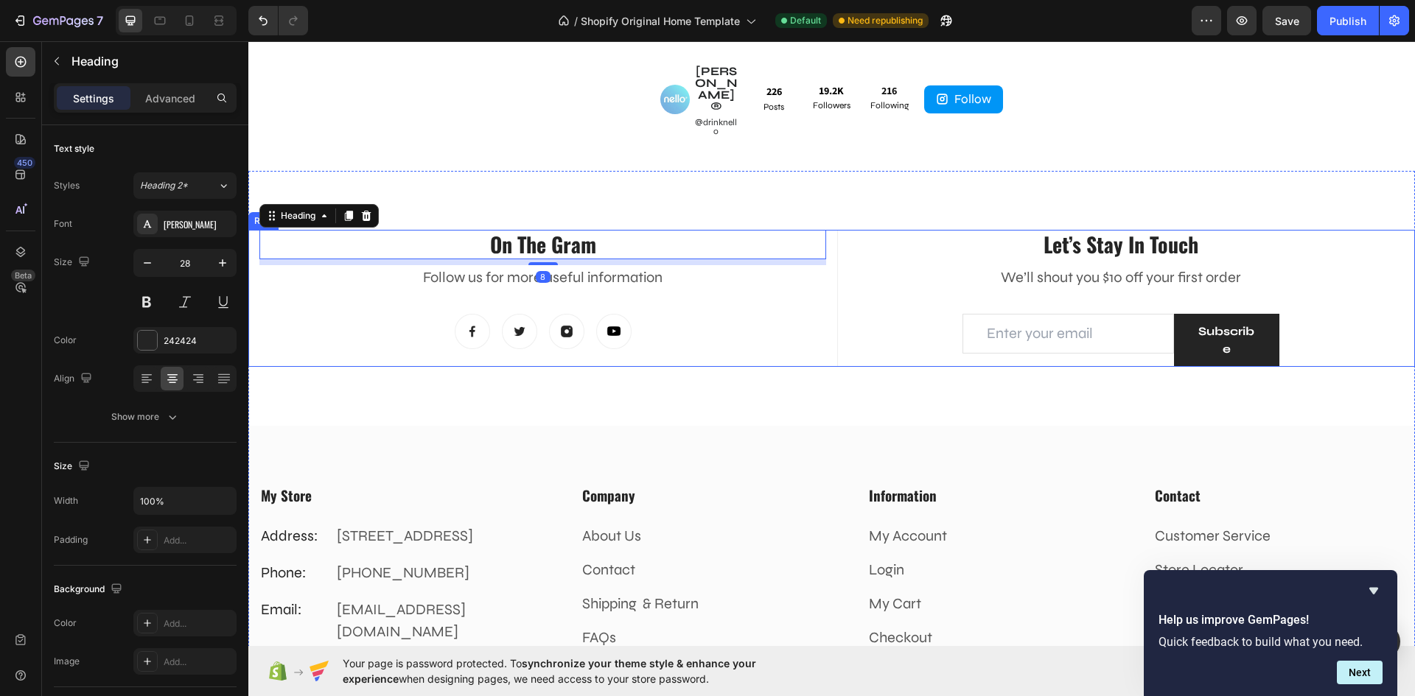
click at [830, 230] on div "On The Gram Heading 8 Follow us for more useful information Text block Image Im…" at bounding box center [831, 298] width 1166 height 137
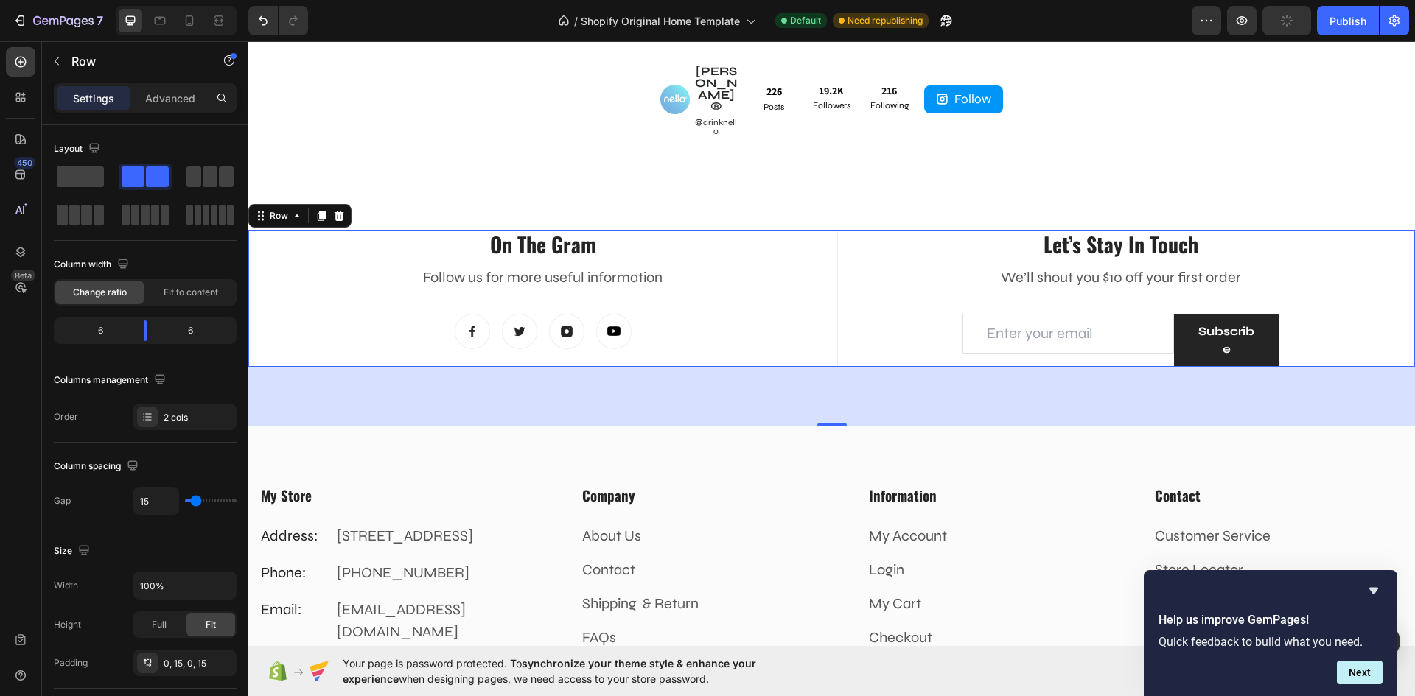
click at [810, 266] on div "On The Gram Heading Follow us for more useful information Text block Image Imag…" at bounding box center [542, 298] width 567 height 137
click at [334, 210] on icon at bounding box center [339, 216] width 12 height 12
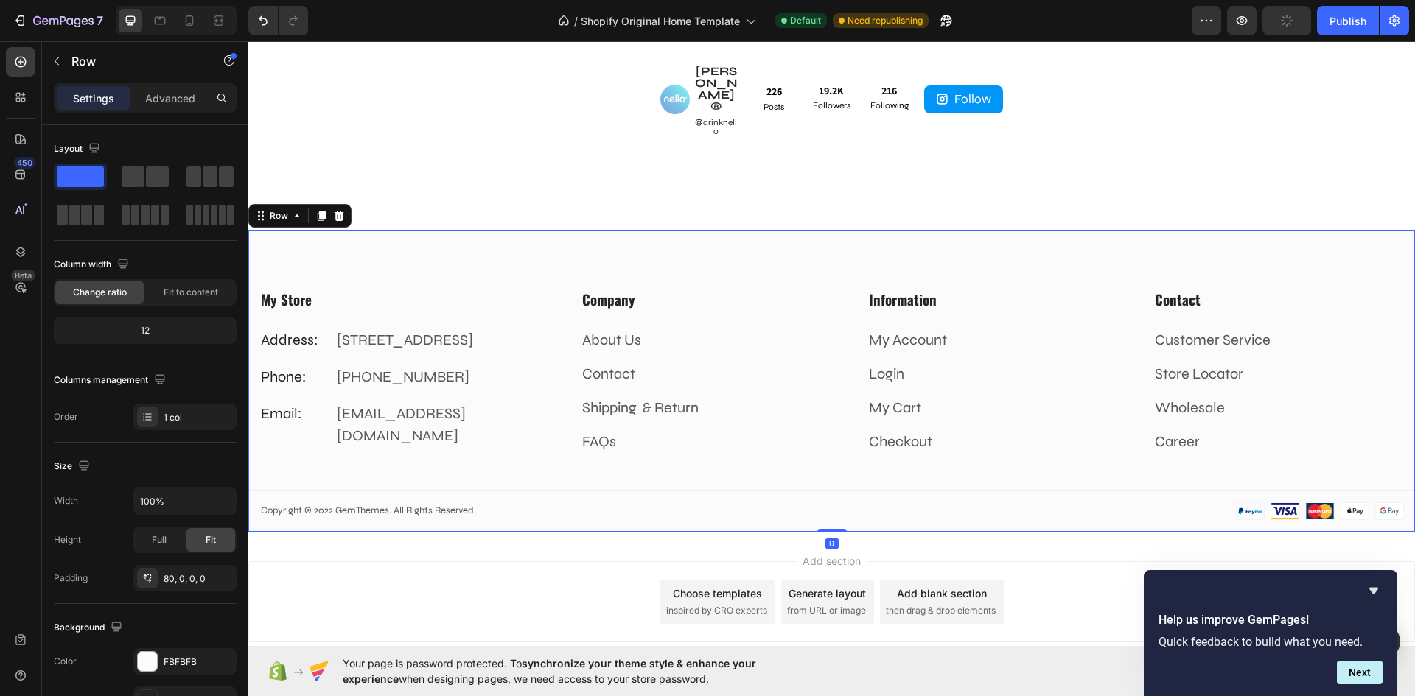
click at [799, 230] on div "My Store Heading Address: Text block 184 Main Rd E, St Albans VIC 3021, Austral…" at bounding box center [831, 381] width 1166 height 302
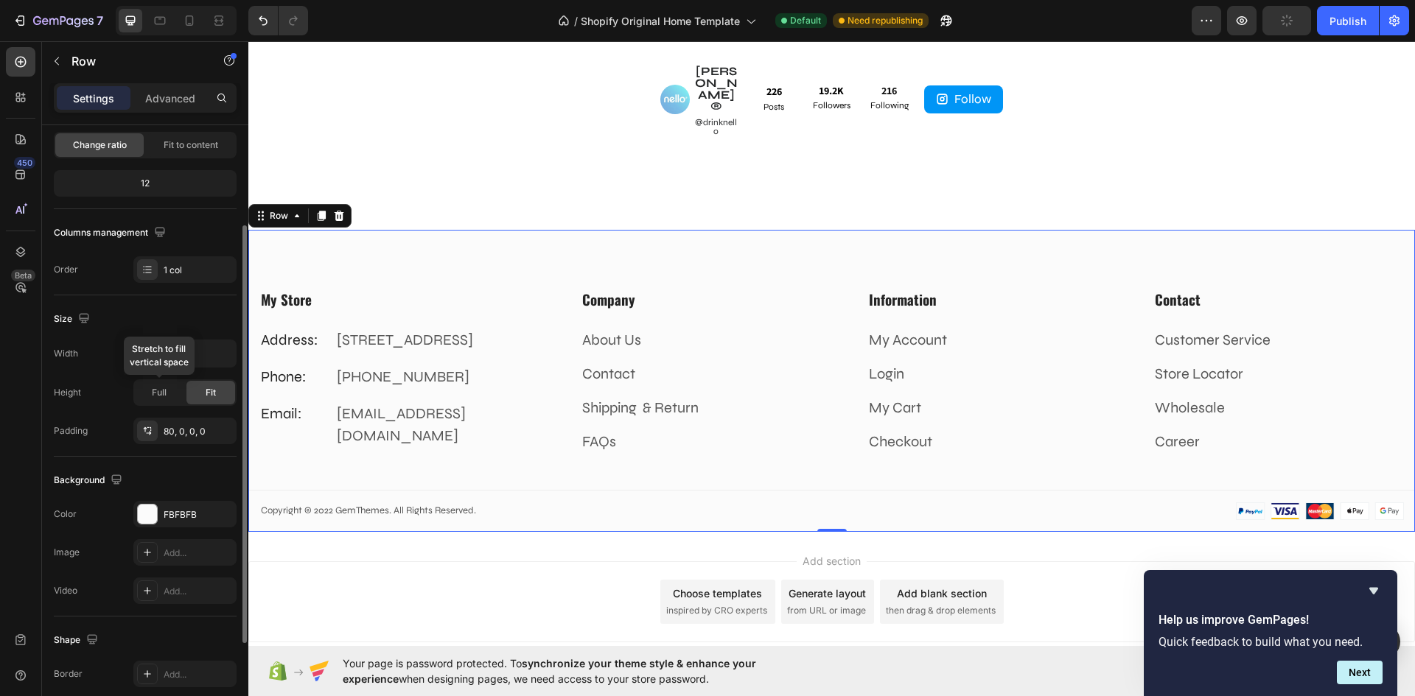
scroll to position [221, 0]
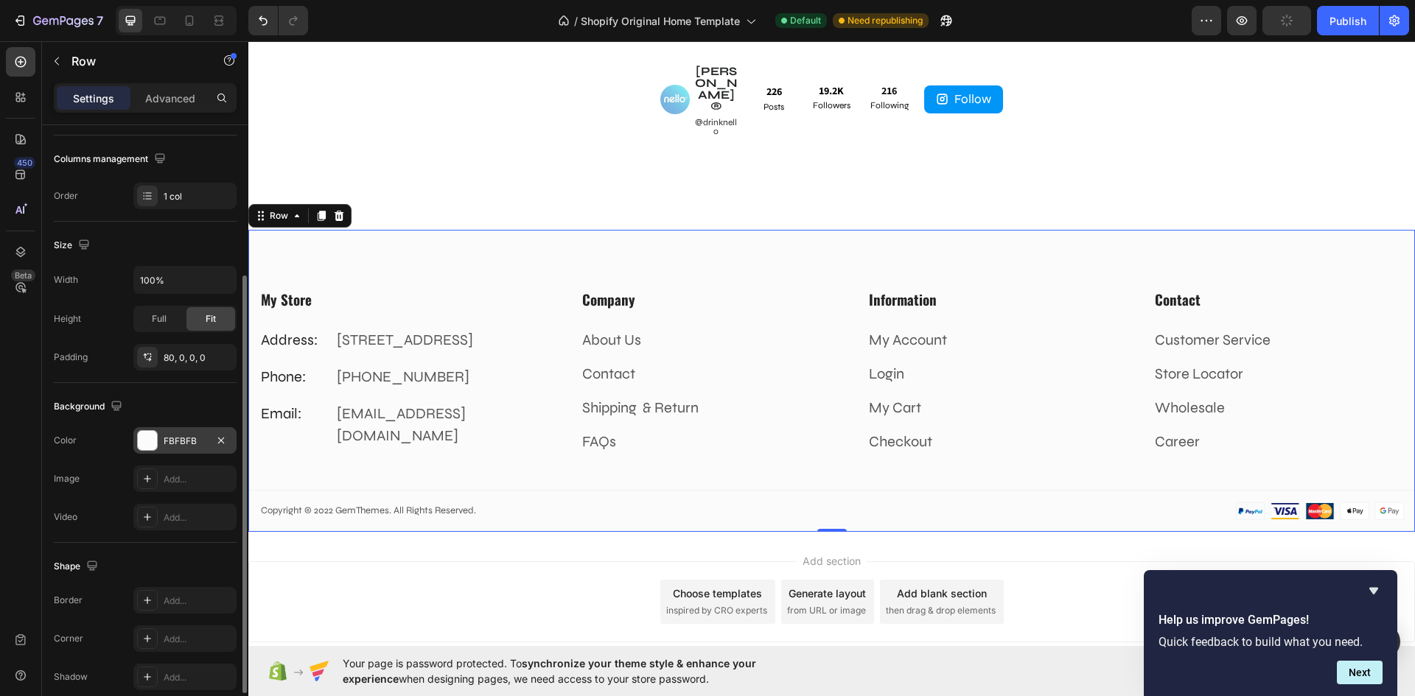
click at [169, 446] on div "FBFBFB" at bounding box center [185, 441] width 43 height 13
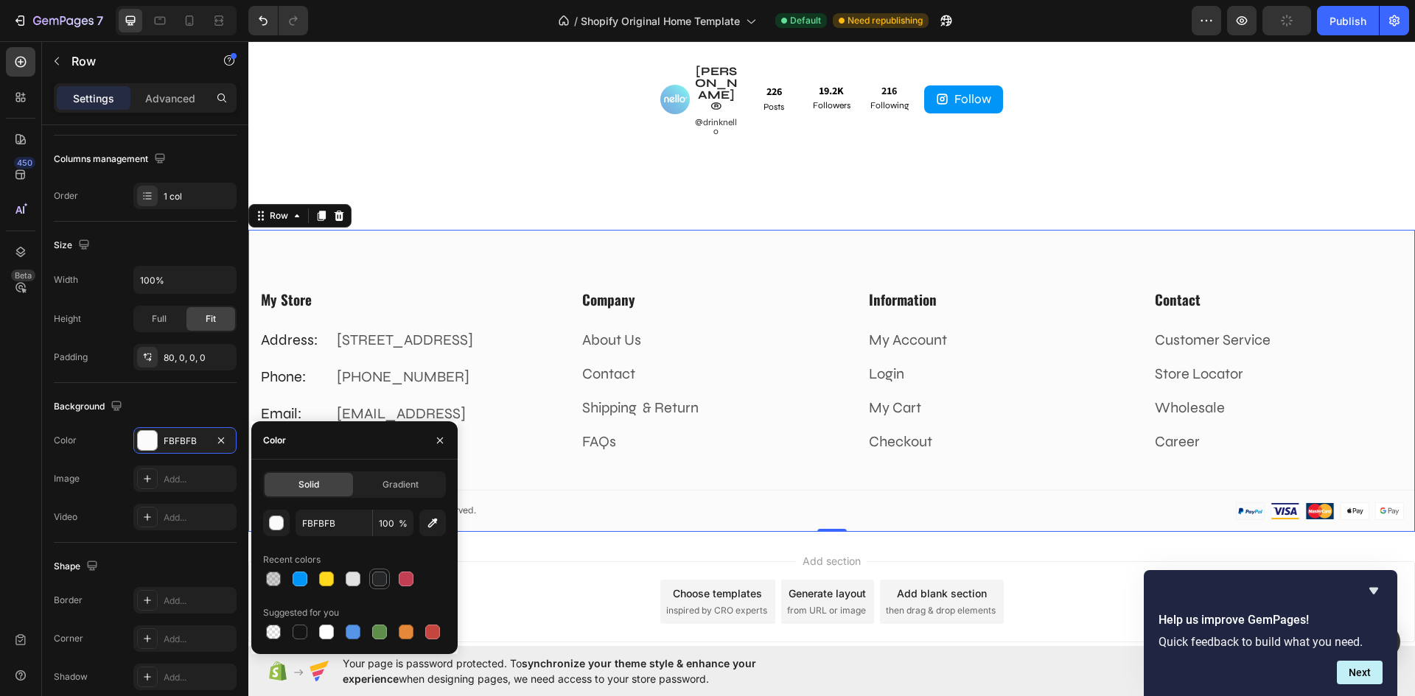
click at [371, 581] on div at bounding box center [380, 579] width 18 height 18
type input "252728"
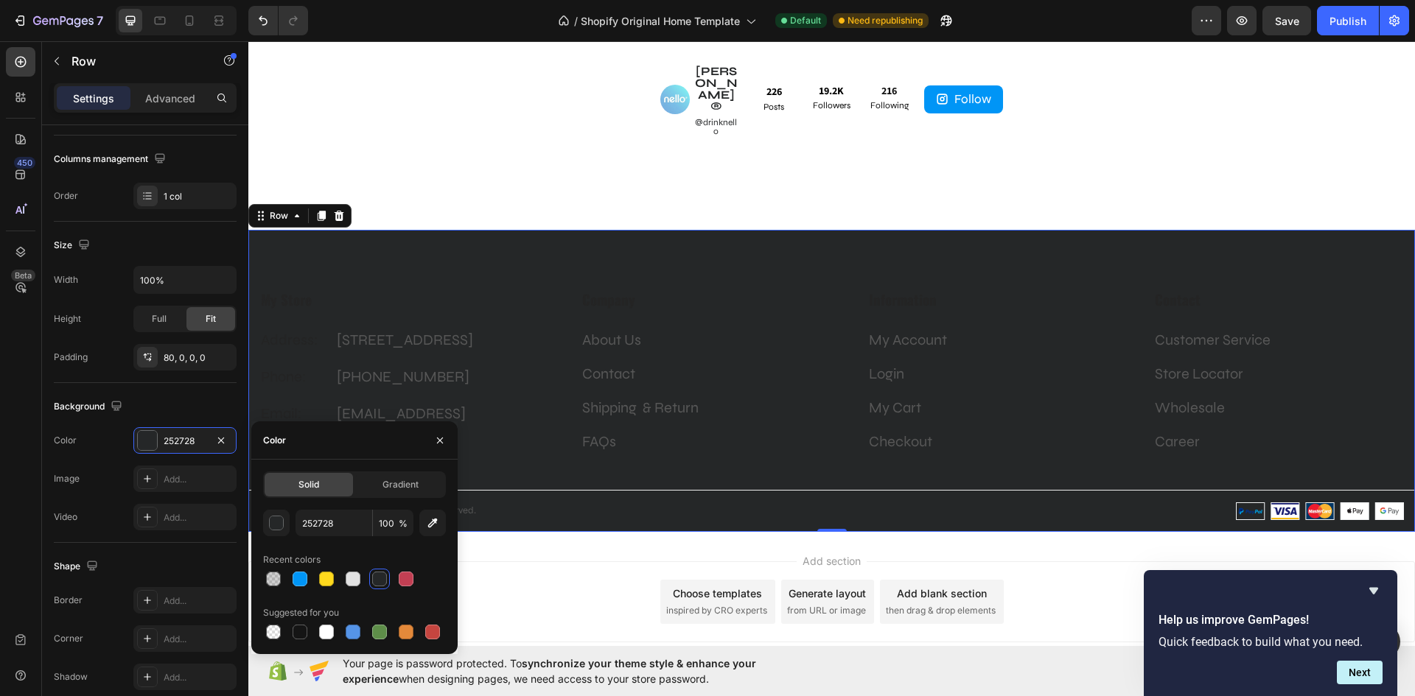
click at [522, 230] on div "My Store Heading Address: Text block 184 Main Rd E, St Albans VIC 3021, Austral…" at bounding box center [831, 381] width 1166 height 302
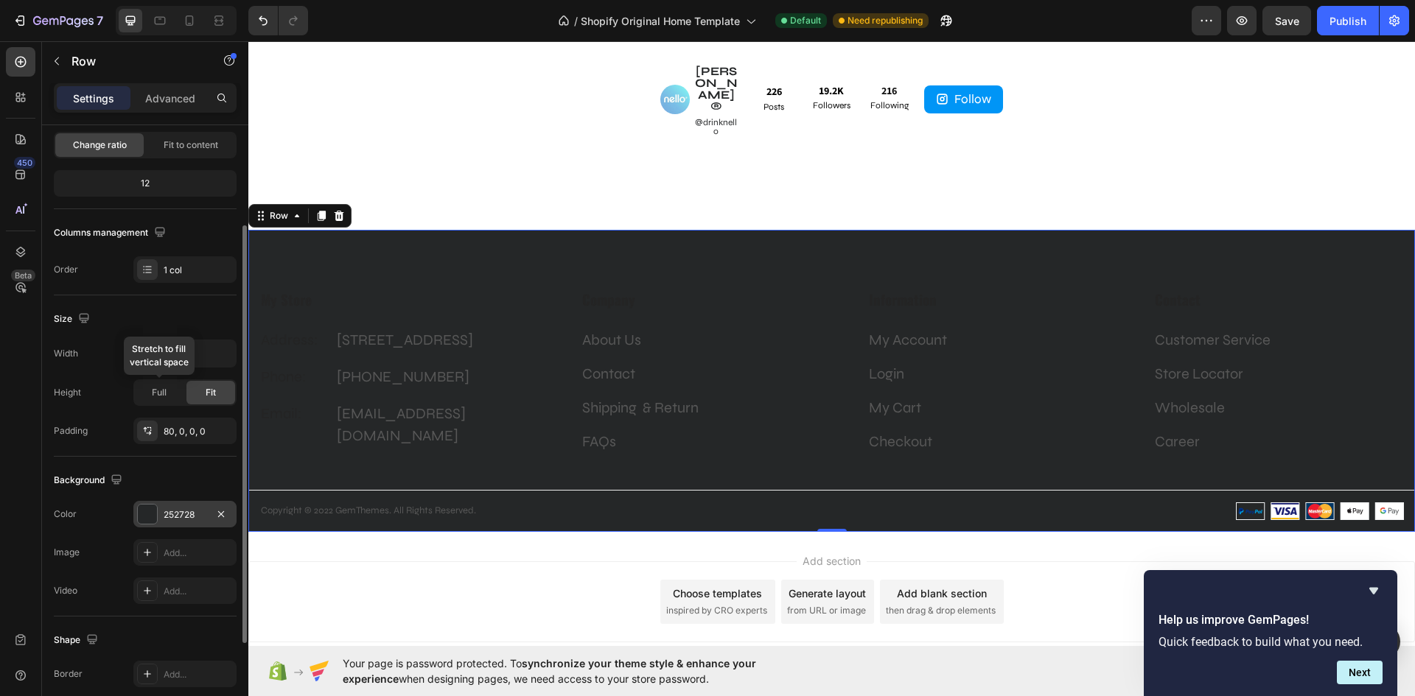
scroll to position [286, 0]
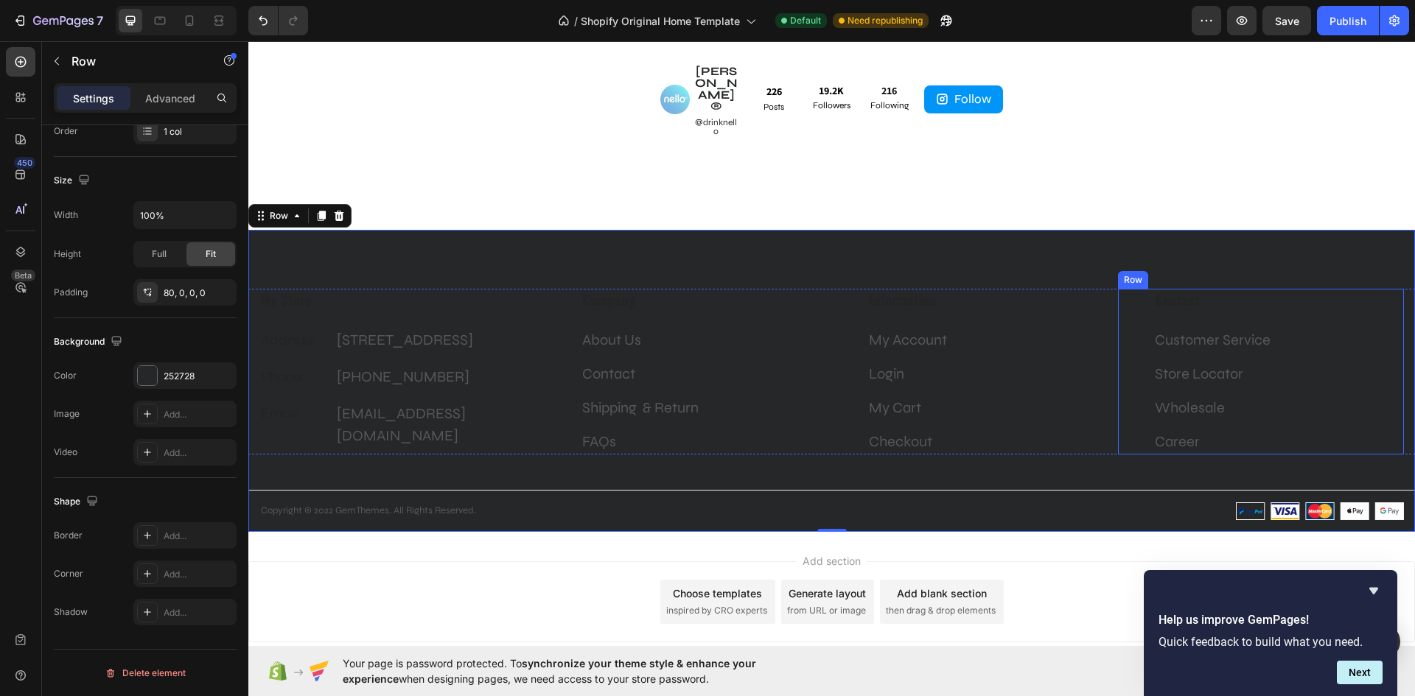
click at [1131, 350] on div "Contact Heading Customer Service Text block Store Locator Text block Wholesale …" at bounding box center [1261, 372] width 286 height 166
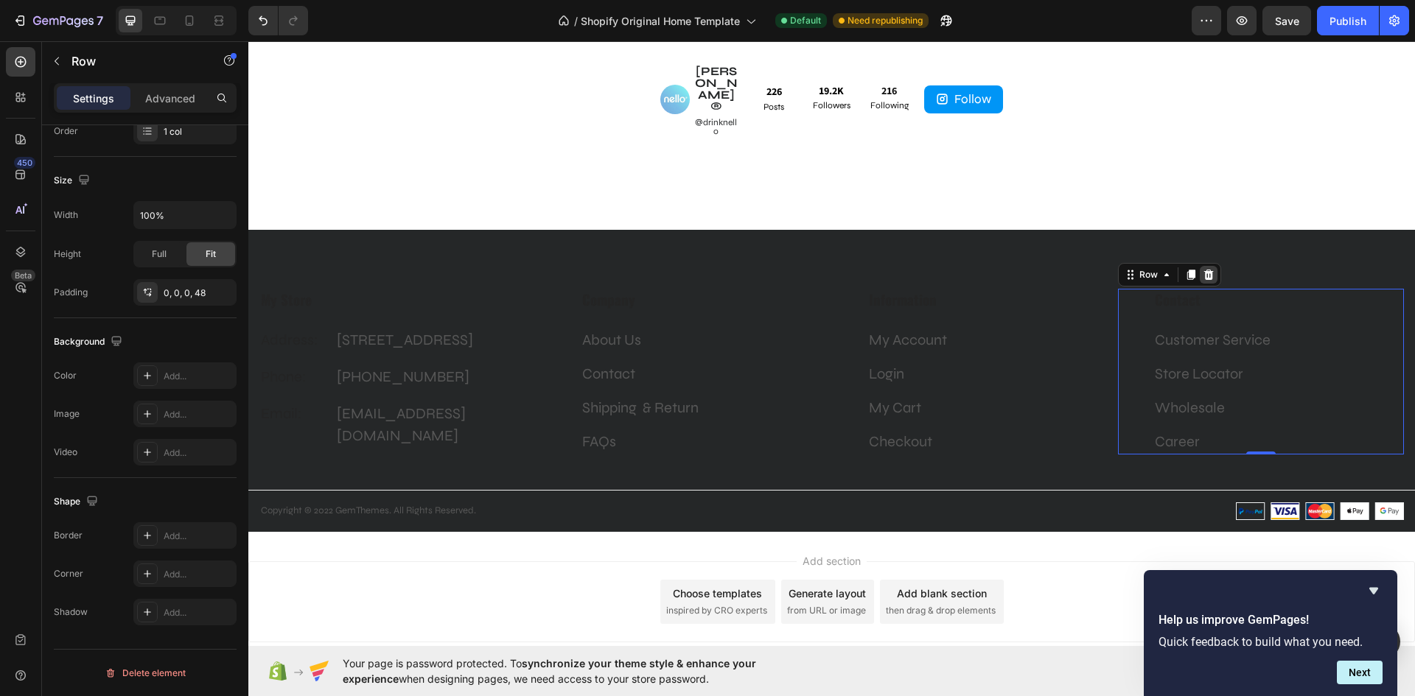
click at [1203, 270] on icon at bounding box center [1208, 275] width 10 height 10
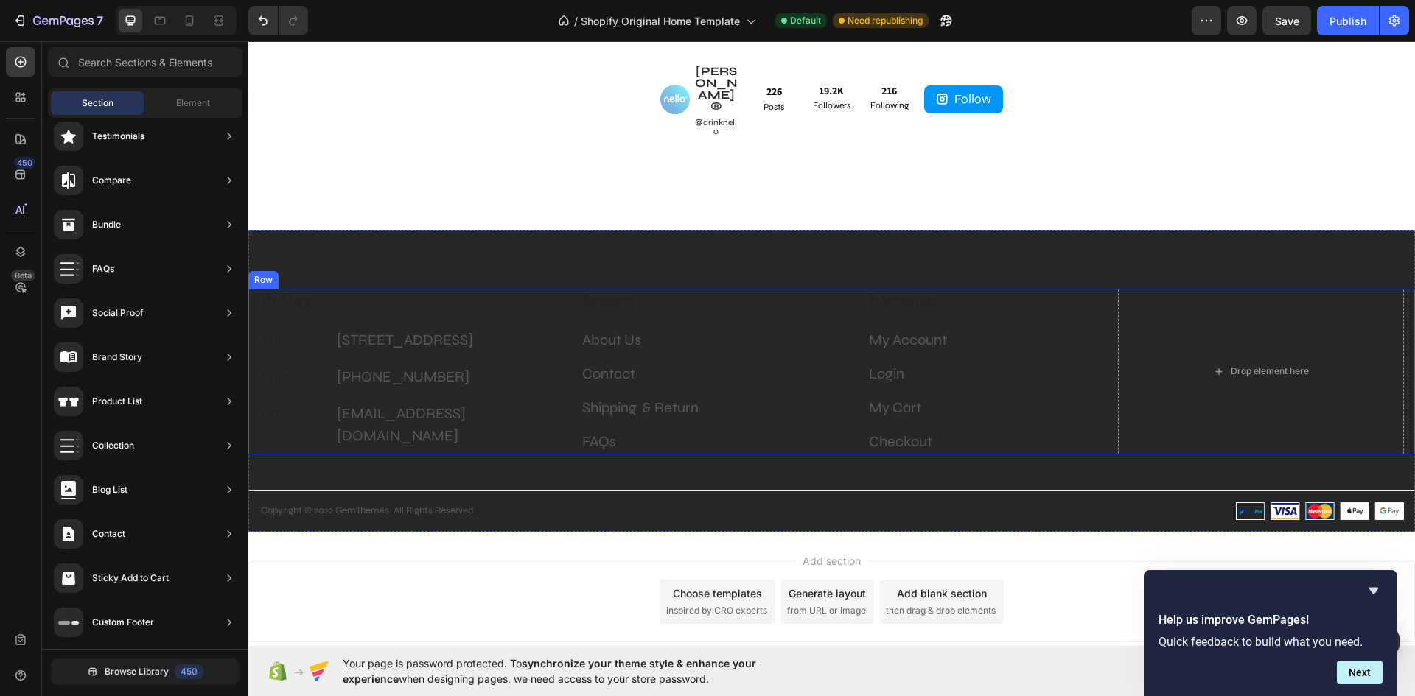
click at [539, 289] on div "My Store Heading Address: Text block 184 Main Rd E, St Albans VIC 3021, Austral…" at bounding box center [402, 372] width 286 height 166
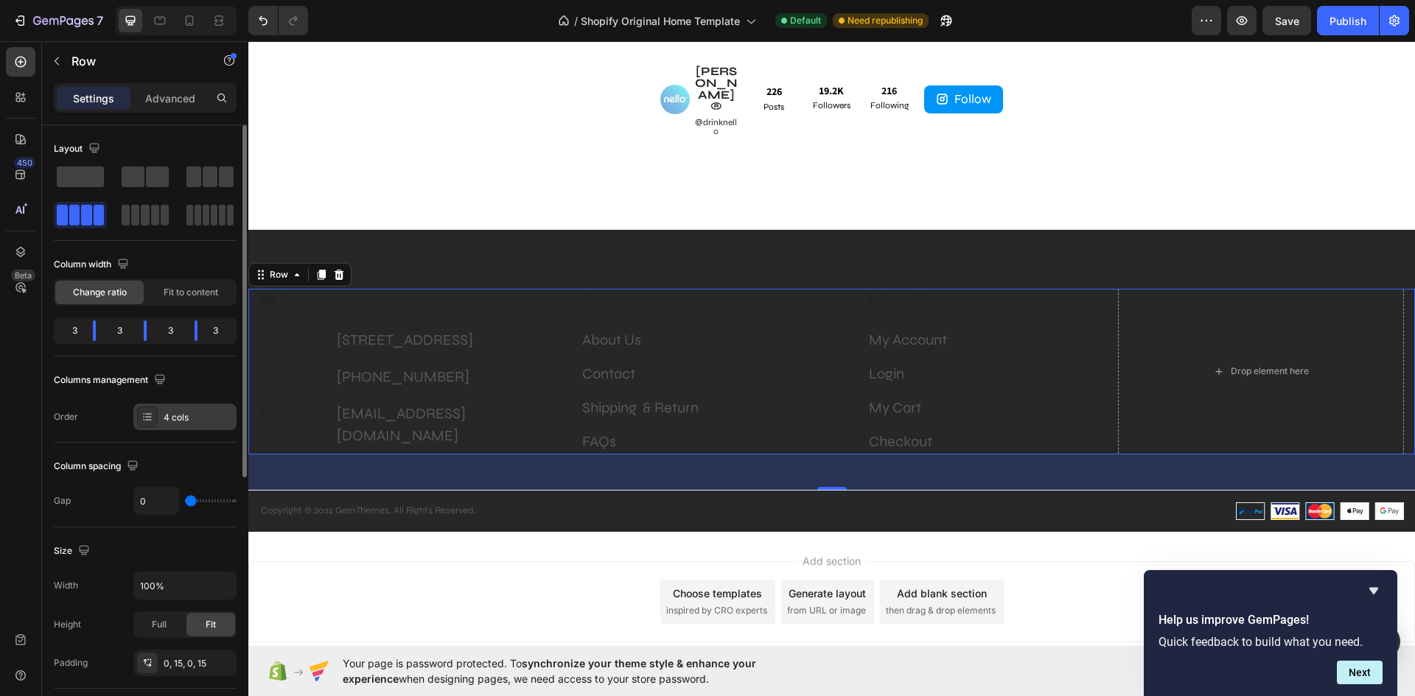
click at [194, 419] on div "4 cols" at bounding box center [198, 417] width 69 height 13
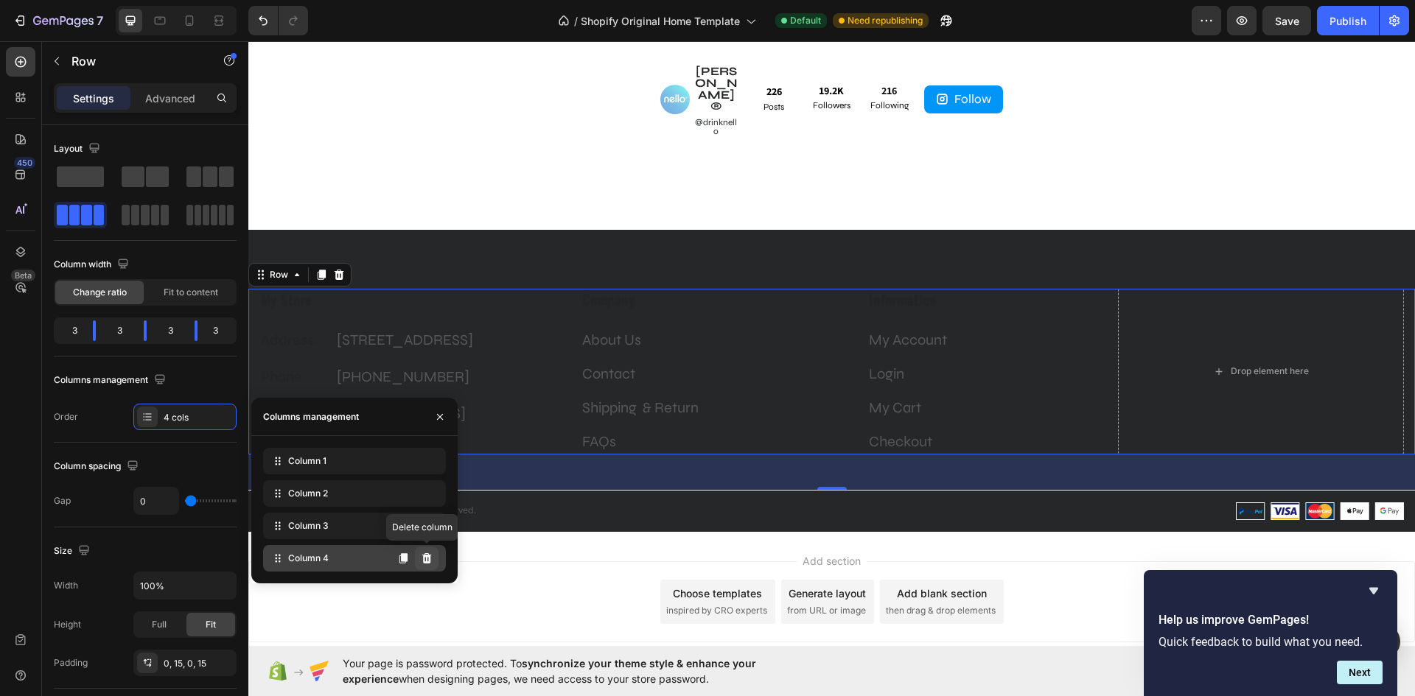
click at [427, 565] on button at bounding box center [427, 559] width 24 height 24
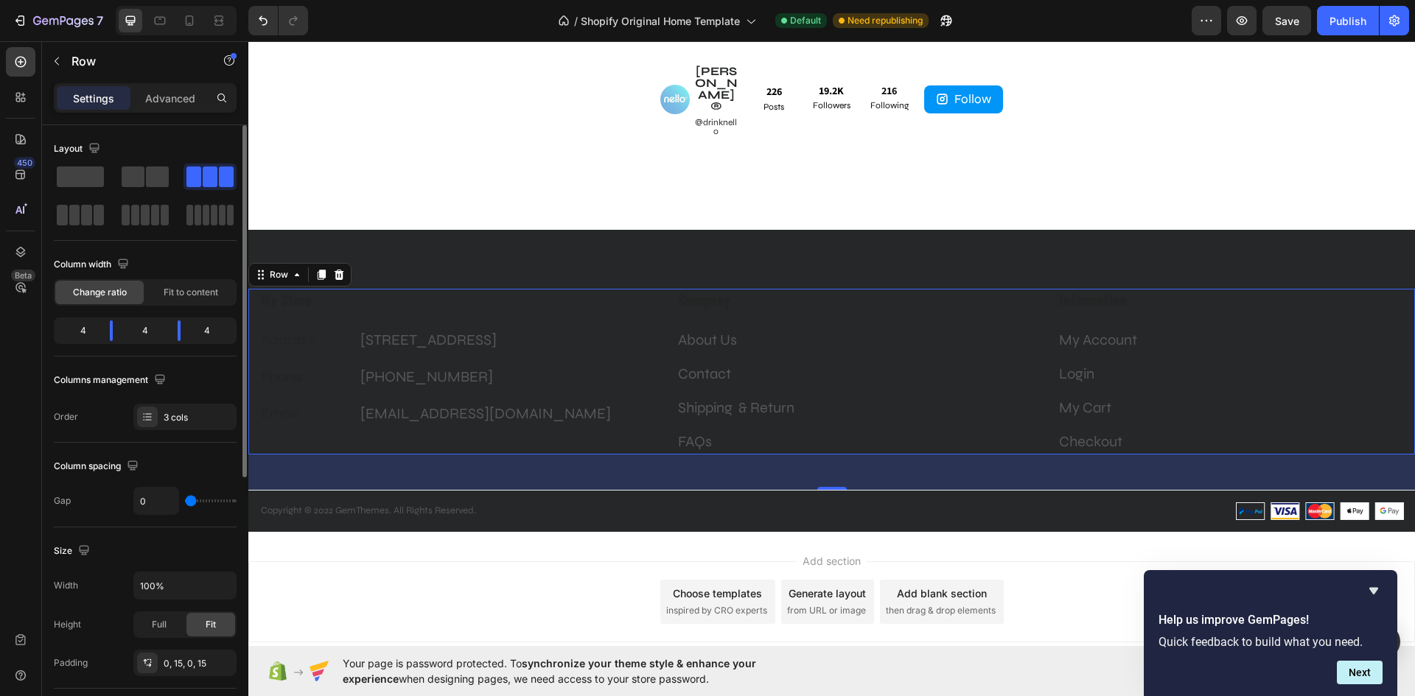
click at [206, 381] on div "Columns management" at bounding box center [145, 380] width 183 height 24
click at [186, 411] on div "3 cols" at bounding box center [198, 417] width 69 height 13
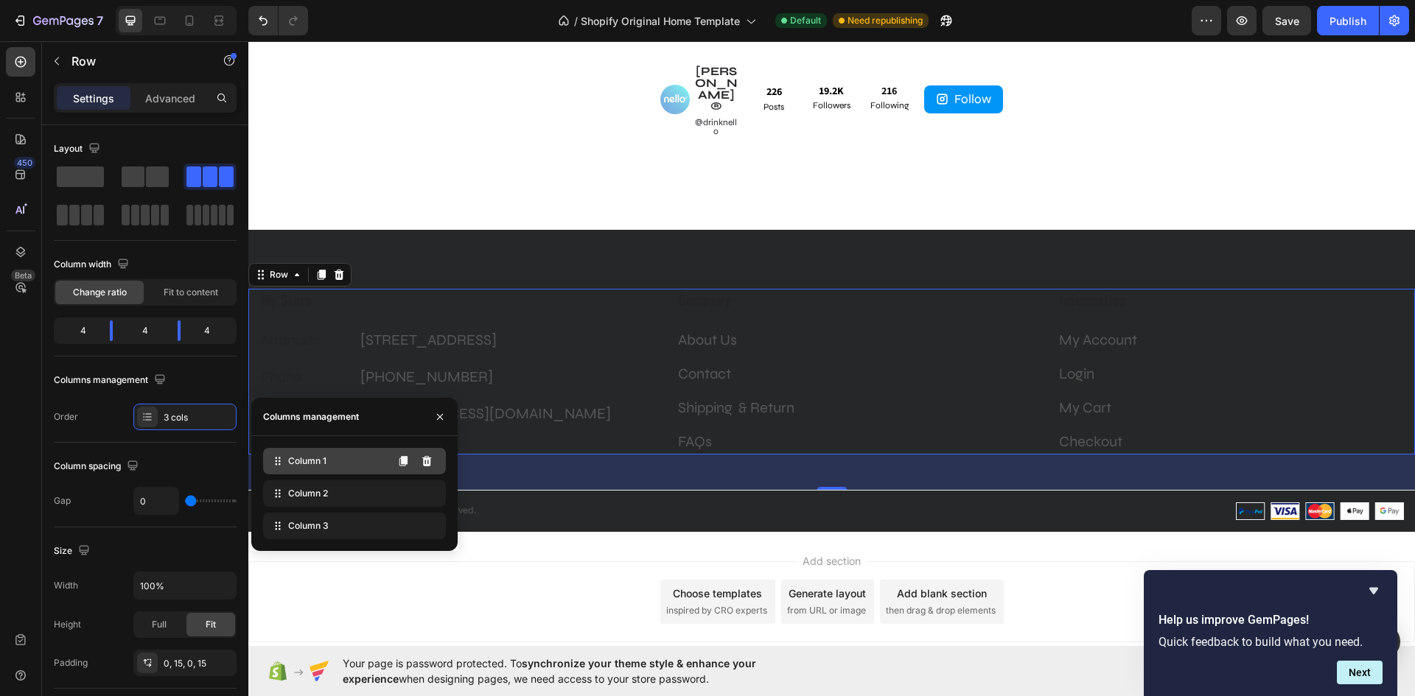
click at [277, 461] on icon at bounding box center [277, 461] width 2 height 2
click at [538, 329] on p "184 Main Rd E, St Albans VIC 3021, Australia" at bounding box center [499, 340] width 278 height 22
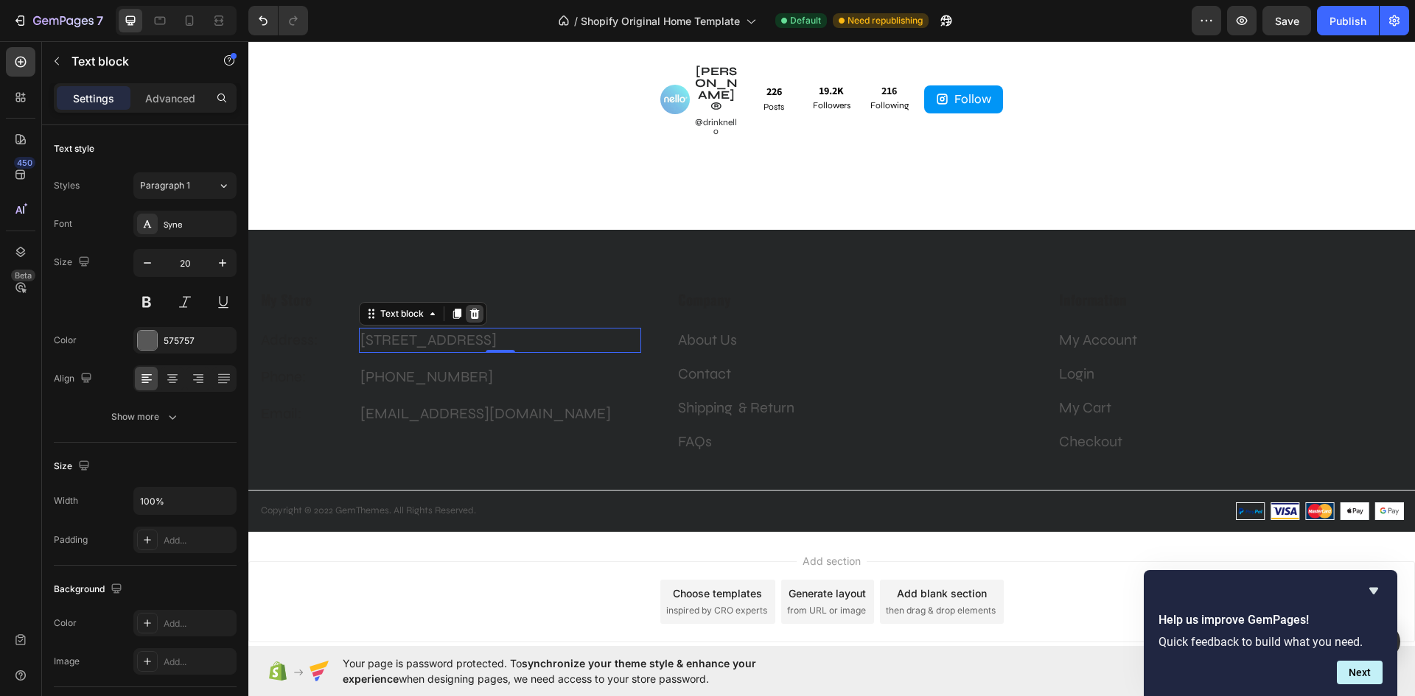
click at [477, 309] on icon at bounding box center [475, 314] width 10 height 10
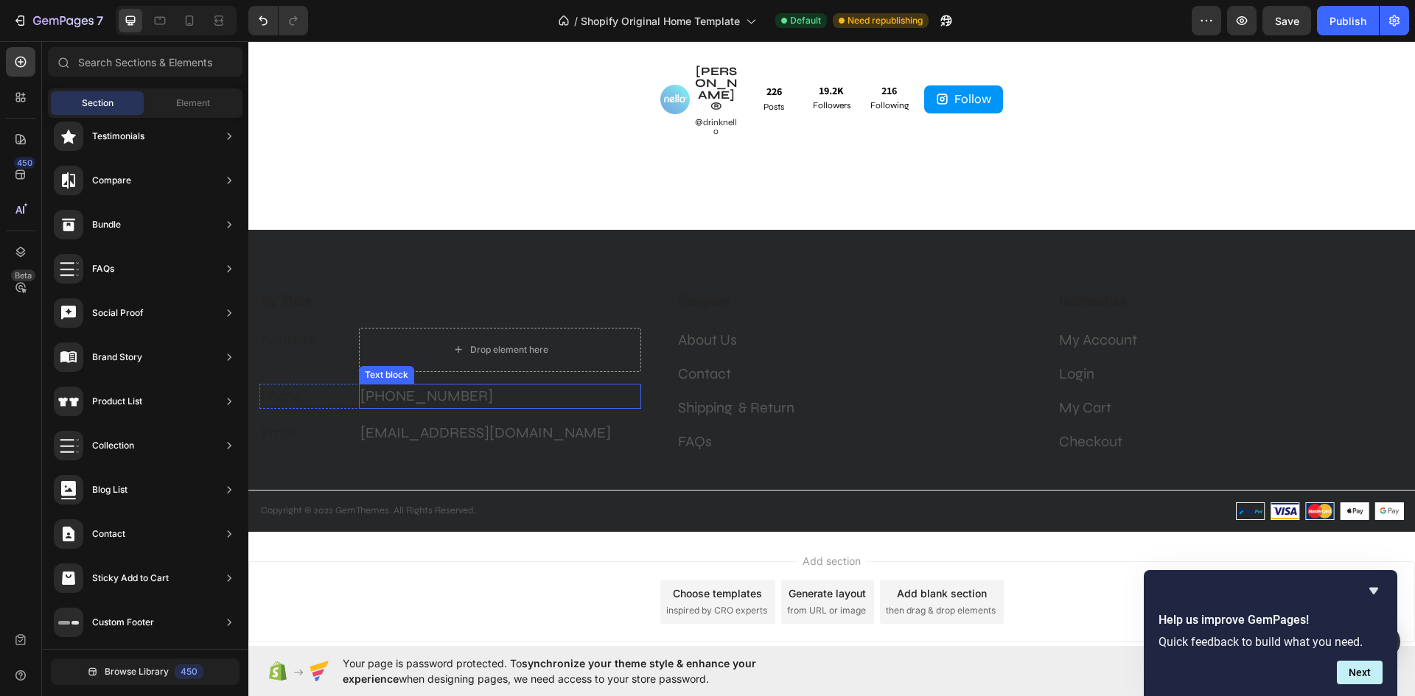
click at [511, 385] on p "+012 345 6789 0000" at bounding box center [499, 396] width 278 height 22
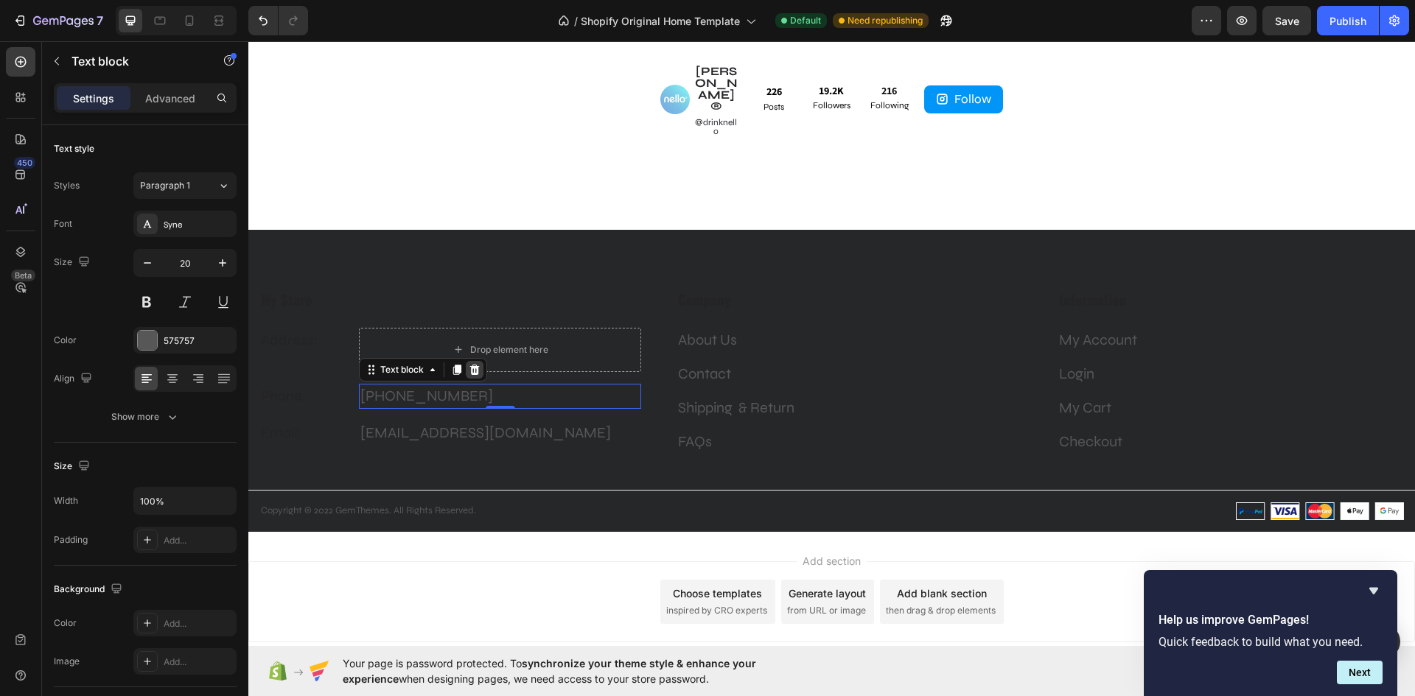
click at [469, 364] on icon at bounding box center [475, 370] width 12 height 12
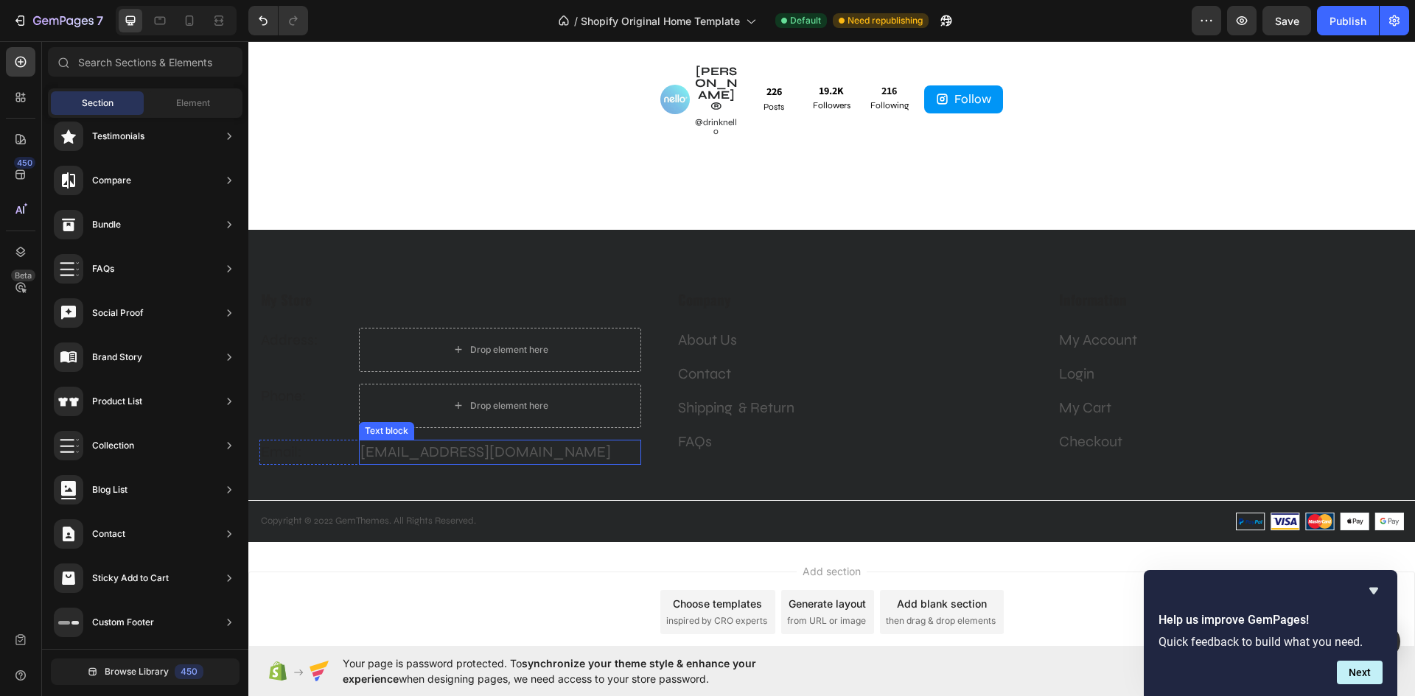
click at [499, 441] on p "gemthemes@gmail.com" at bounding box center [499, 452] width 278 height 22
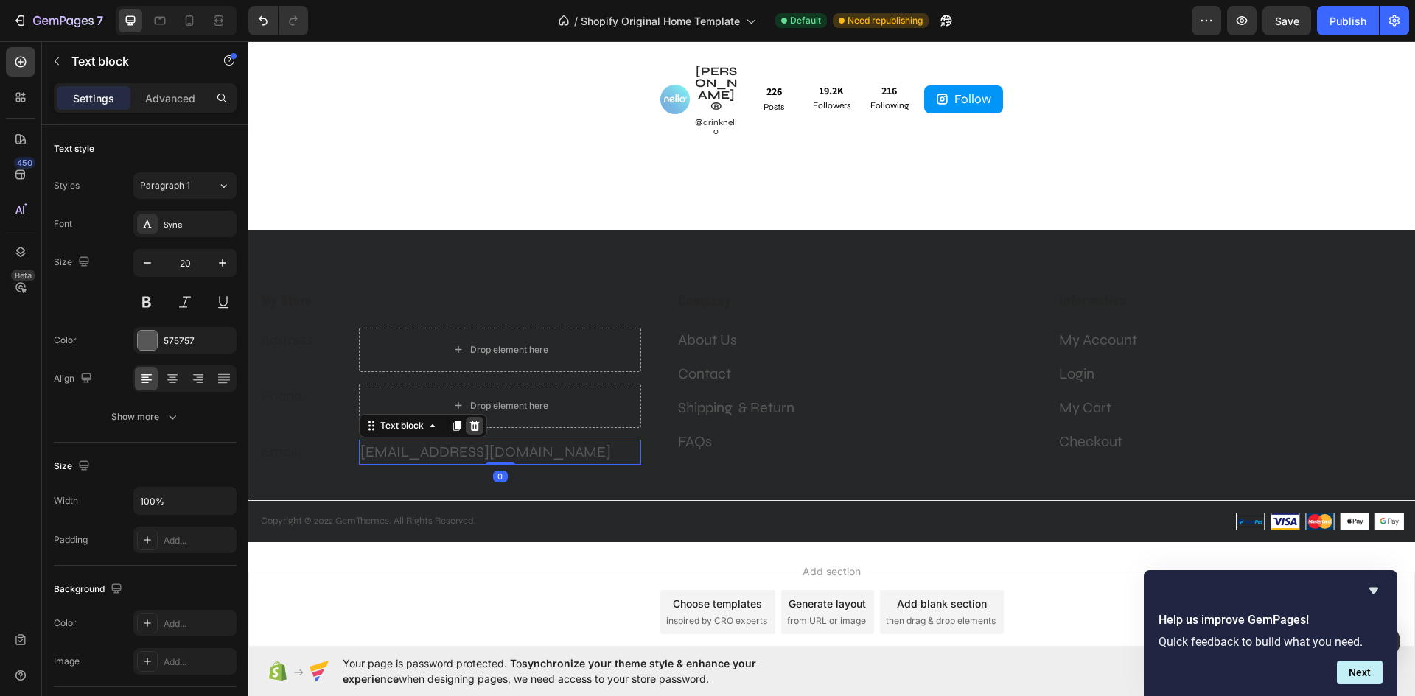
click at [473, 417] on div at bounding box center [475, 426] width 18 height 18
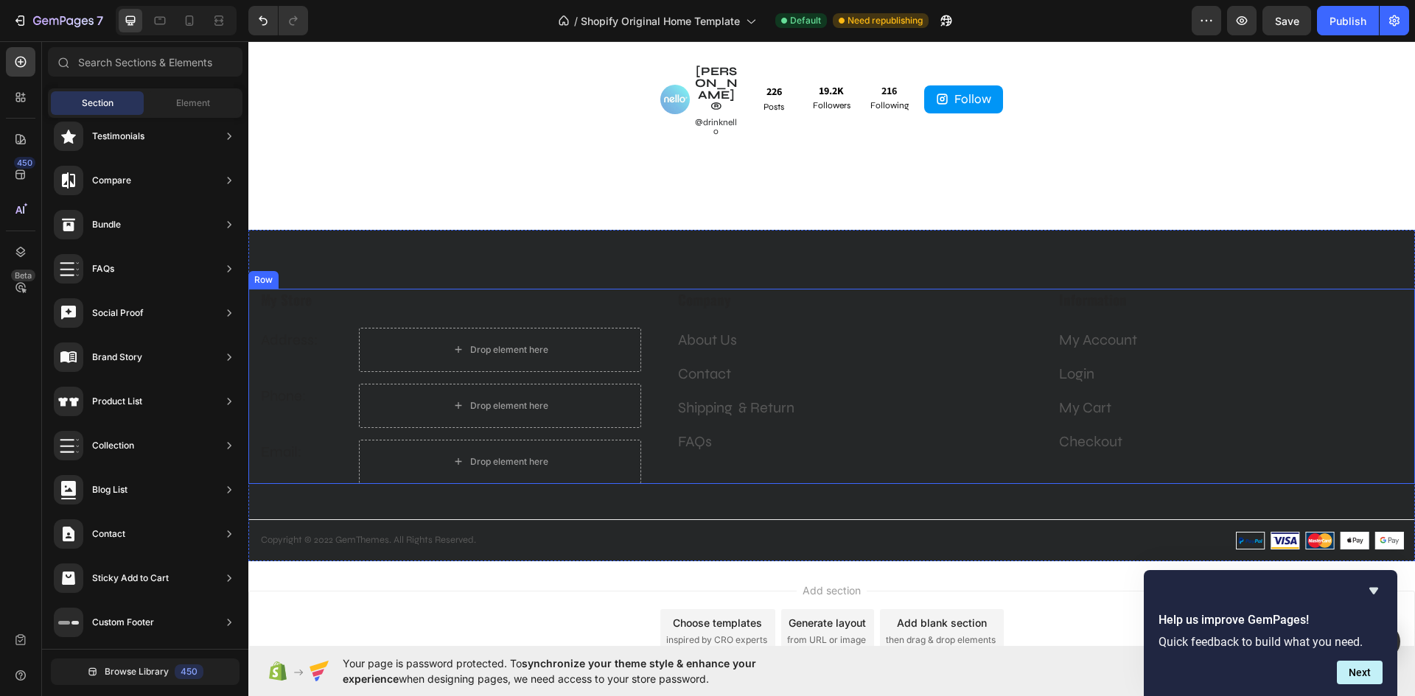
click at [546, 289] on div "My Store Heading Address: Text block Drop element here Row Phone: Text block Dr…" at bounding box center [450, 386] width 382 height 195
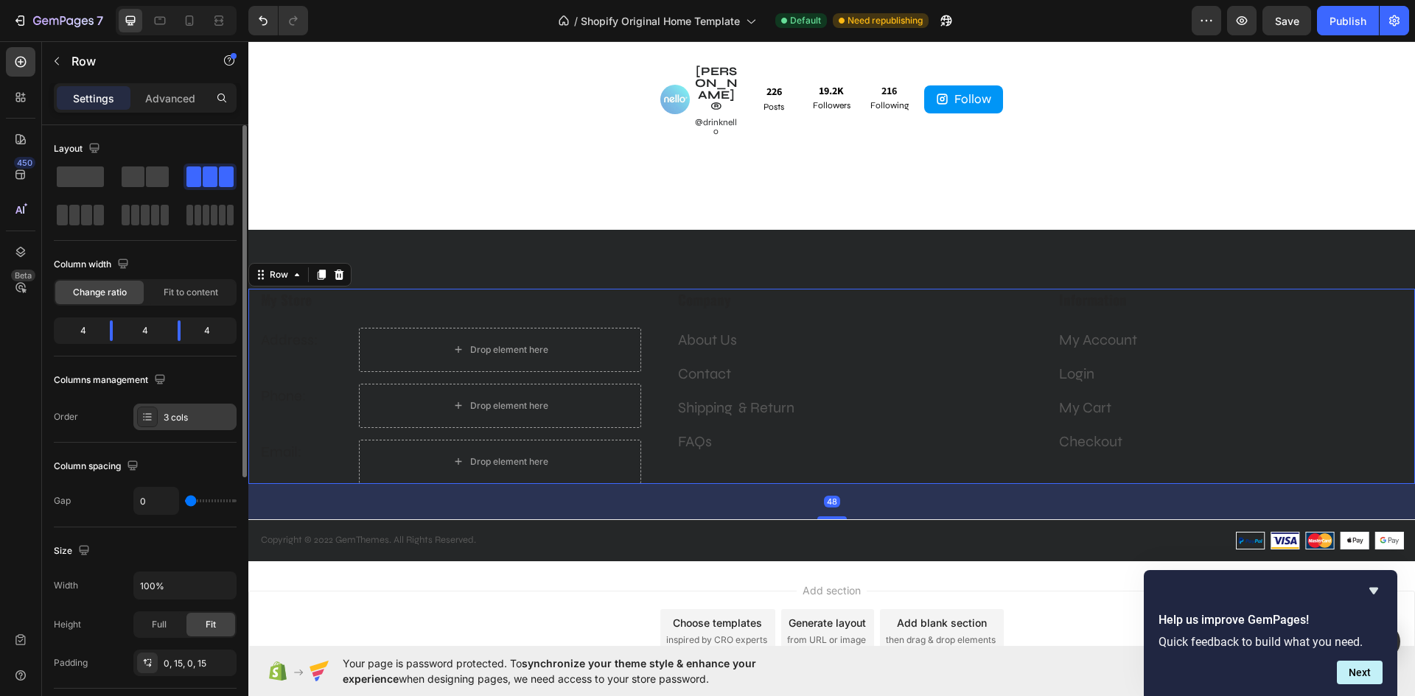
click at [178, 416] on div "3 cols" at bounding box center [198, 417] width 69 height 13
click at [200, 374] on div "Columns management" at bounding box center [145, 380] width 183 height 24
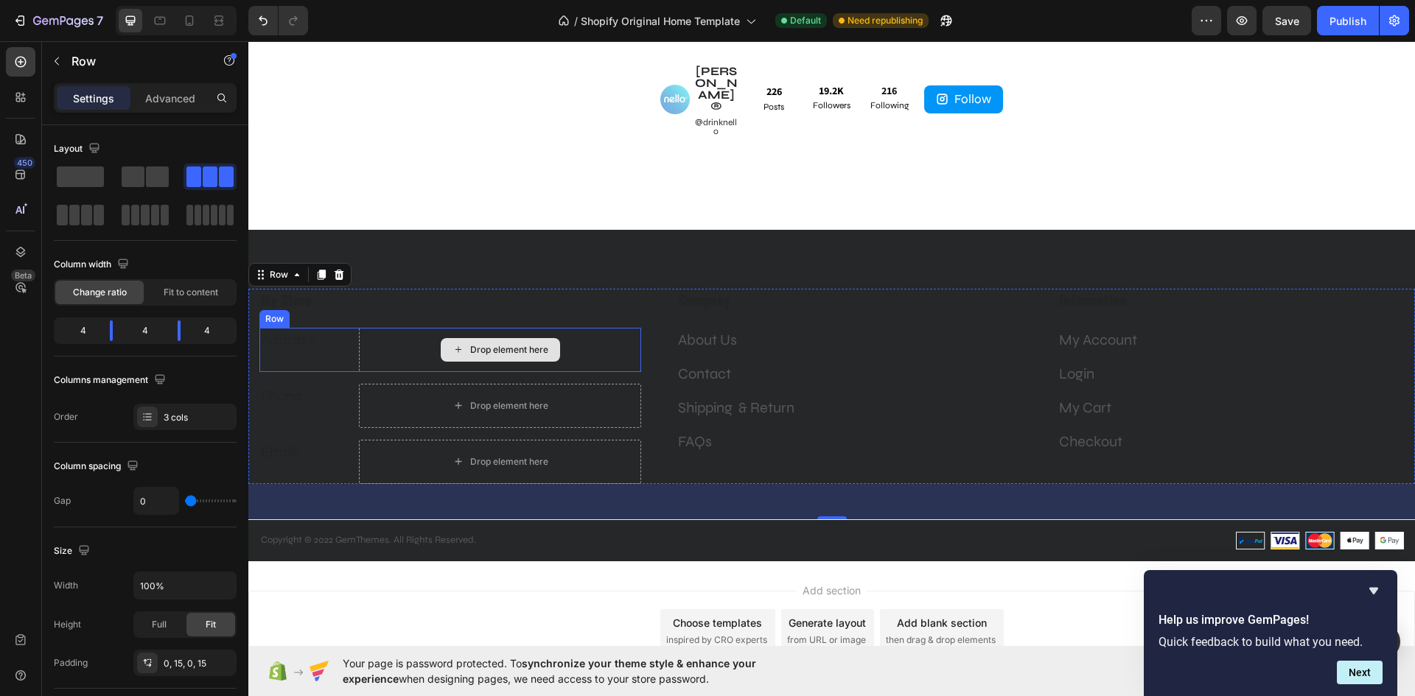
click at [565, 328] on div "Drop element here" at bounding box center [499, 350] width 281 height 44
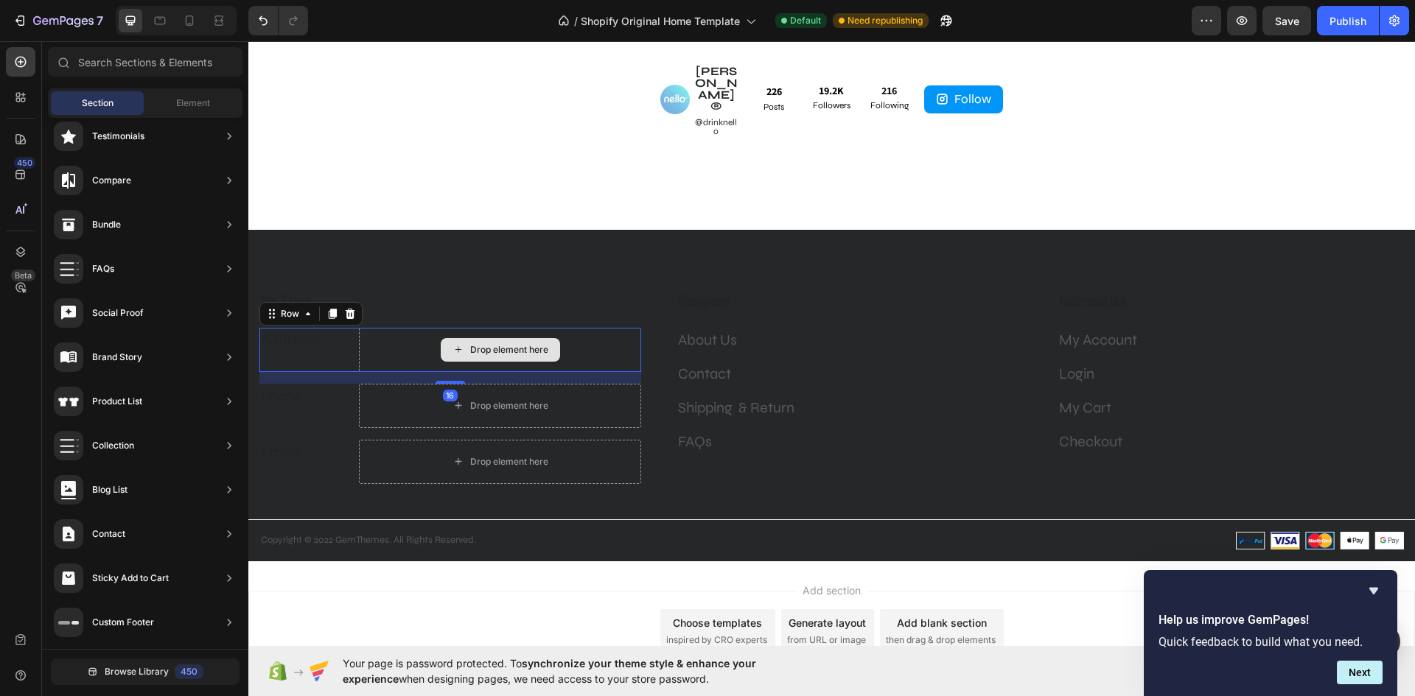
click at [536, 344] on div "Drop element here" at bounding box center [509, 350] width 78 height 12
click at [490, 344] on div "Drop element here" at bounding box center [509, 350] width 78 height 12
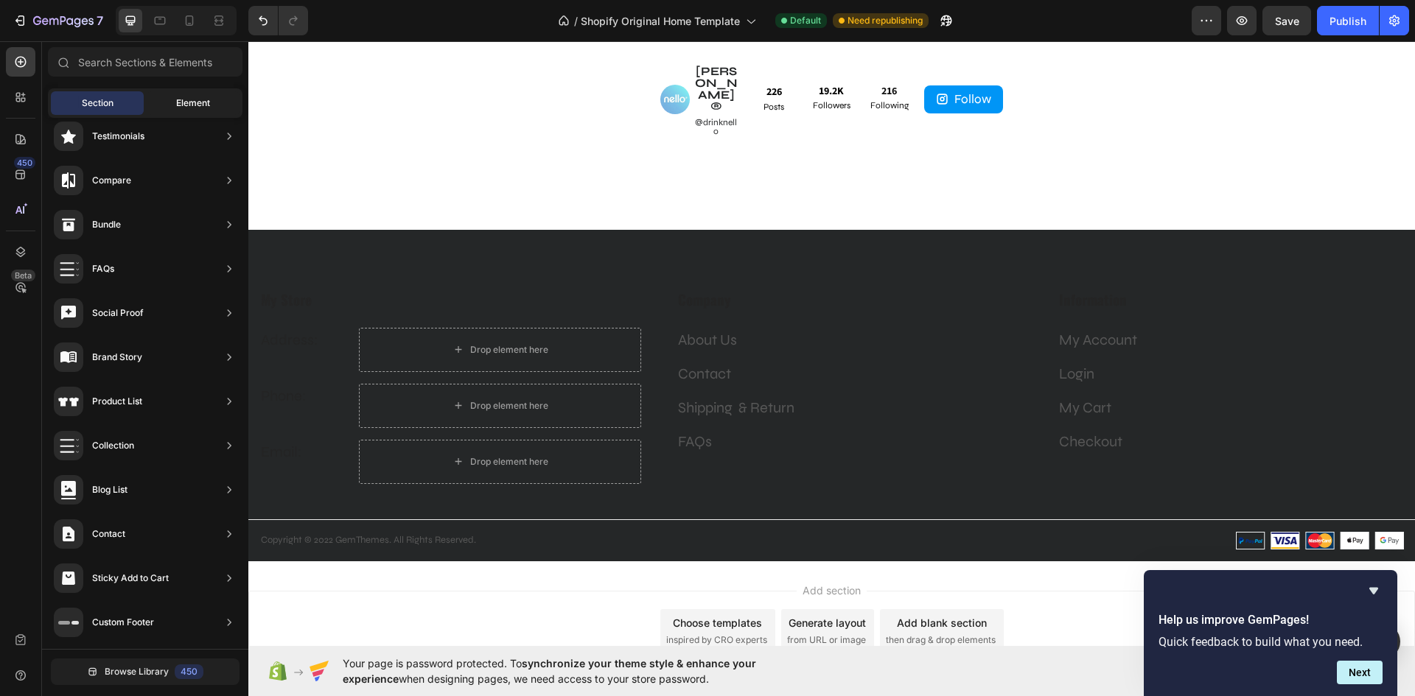
click at [176, 100] on span "Element" at bounding box center [193, 103] width 34 height 13
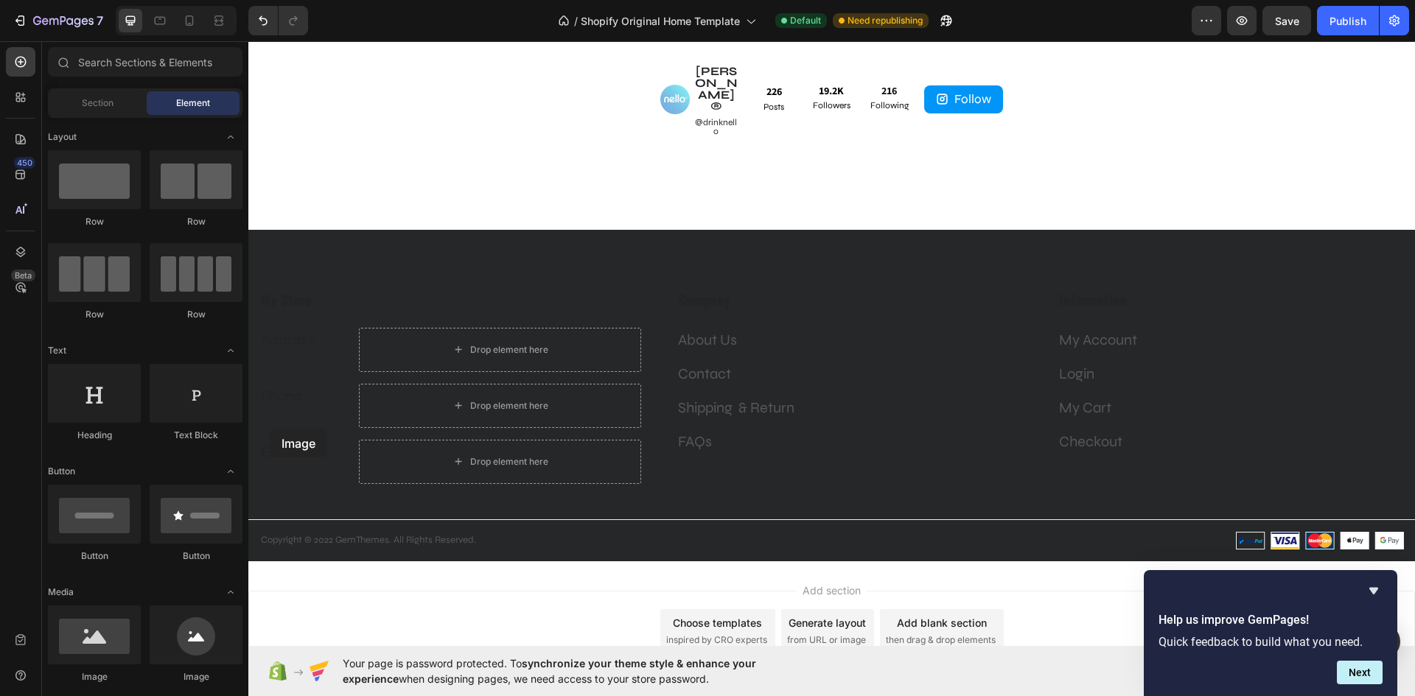
drag, startPoint x: 315, startPoint y: 685, endPoint x: 354, endPoint y: 371, distance: 317.0
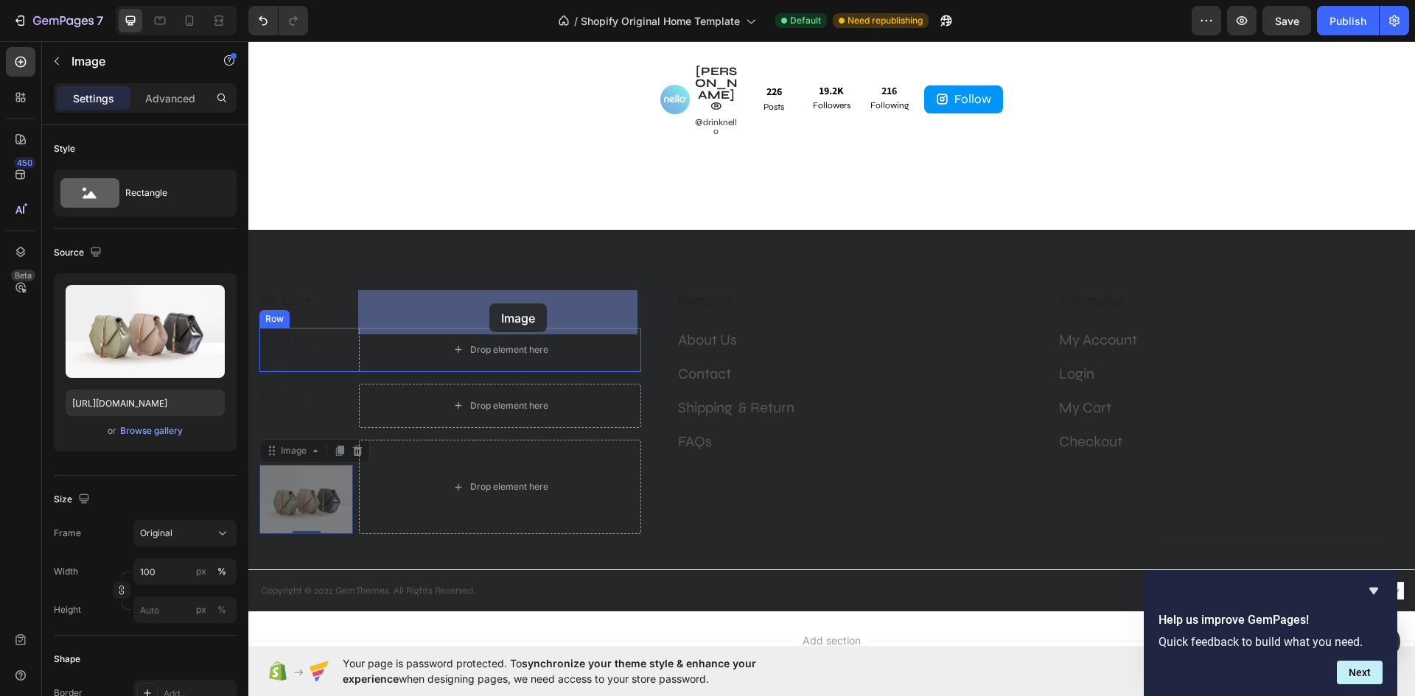
drag, startPoint x: 275, startPoint y: 418, endPoint x: 489, endPoint y: 304, distance: 242.9
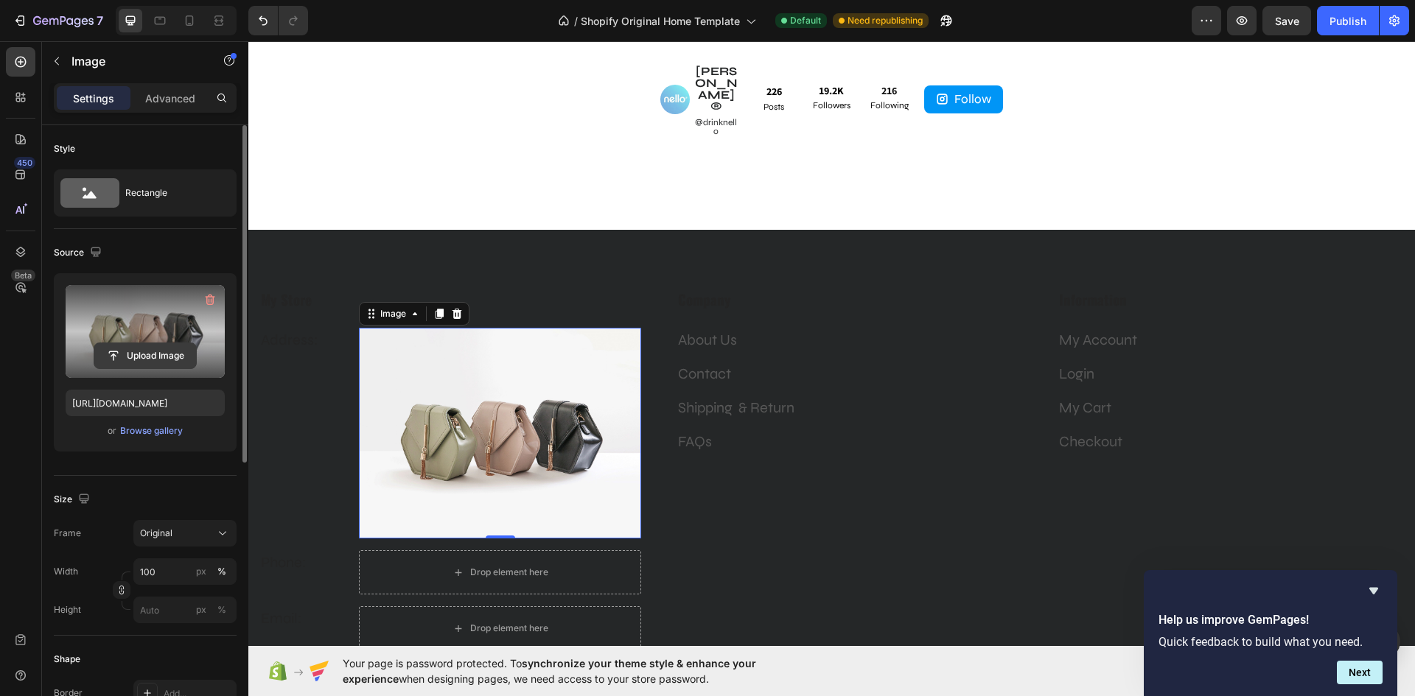
click at [139, 352] on input "file" at bounding box center [145, 355] width 102 height 25
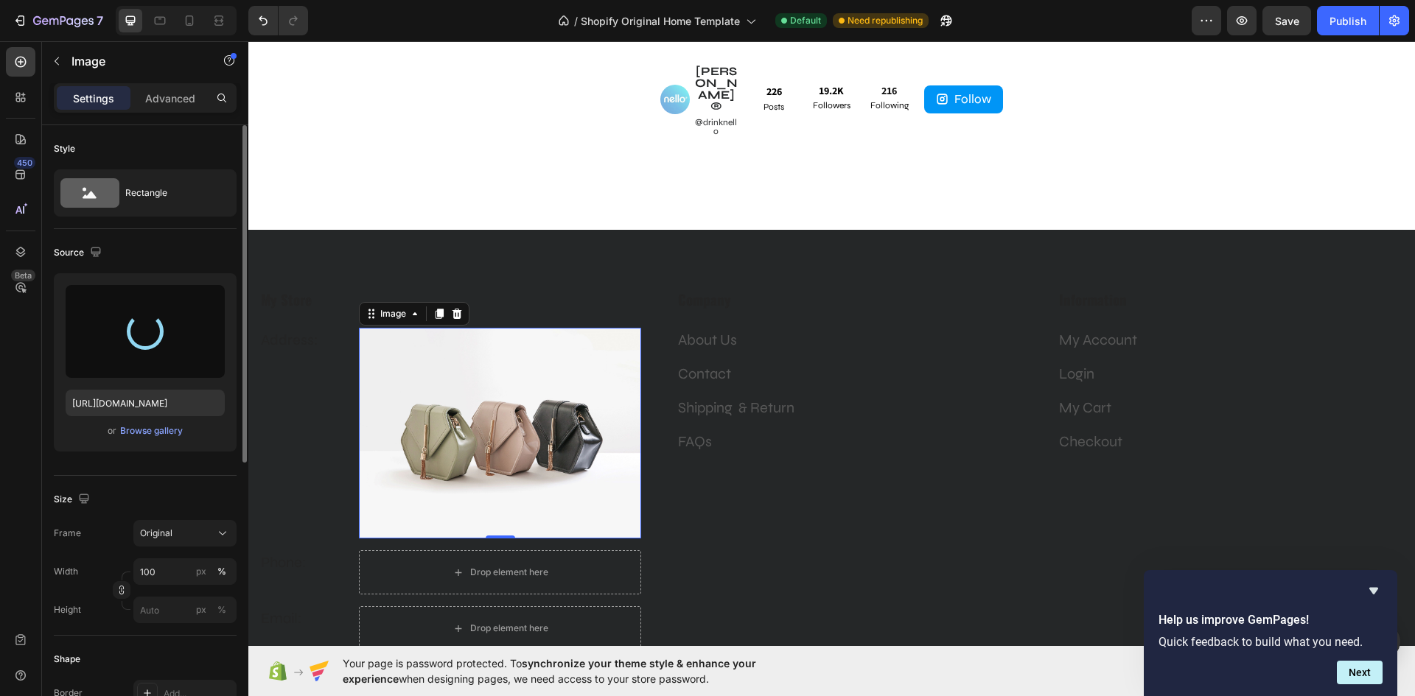
type input "[URL][DOMAIN_NAME]"
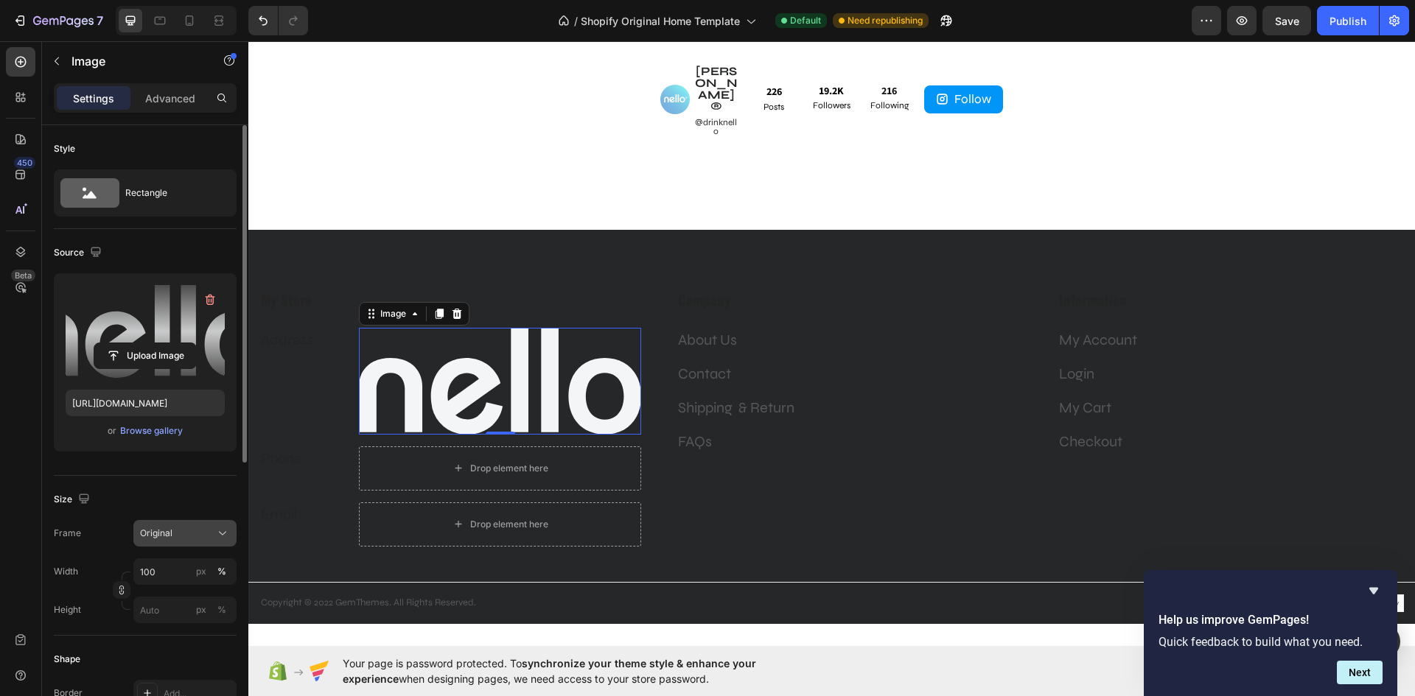
click at [198, 530] on div "Original" at bounding box center [176, 533] width 72 height 13
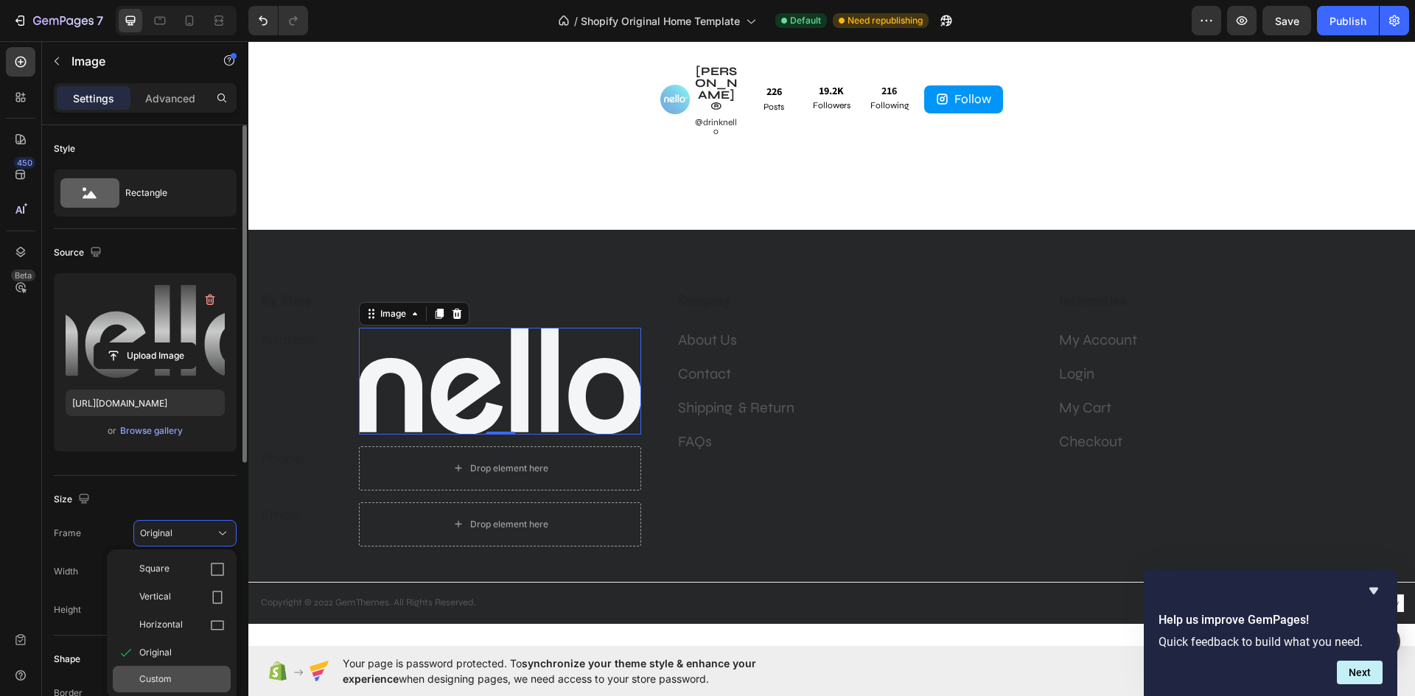
click at [178, 679] on div "Custom" at bounding box center [181, 679] width 85 height 13
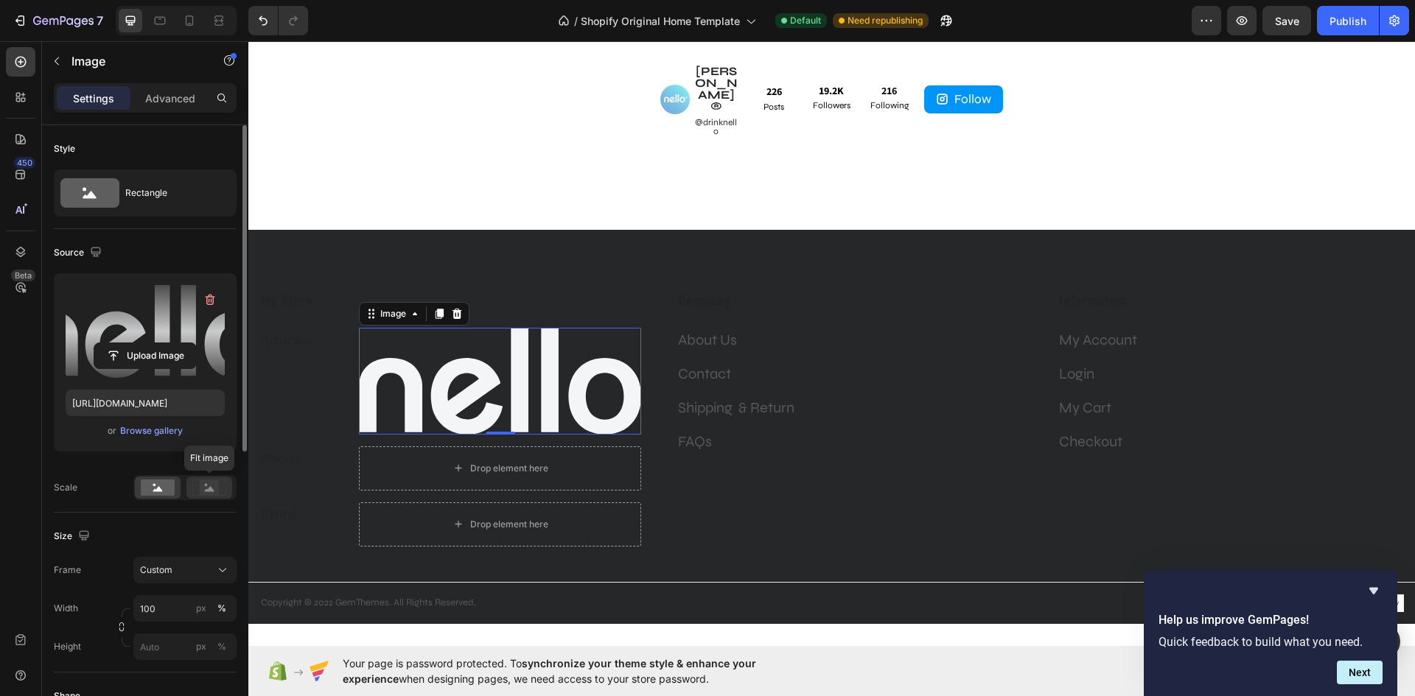
click at [209, 488] on icon at bounding box center [210, 488] width 10 height 5
click at [158, 494] on rect at bounding box center [158, 488] width 34 height 16
click at [158, 604] on input "100" at bounding box center [184, 608] width 103 height 27
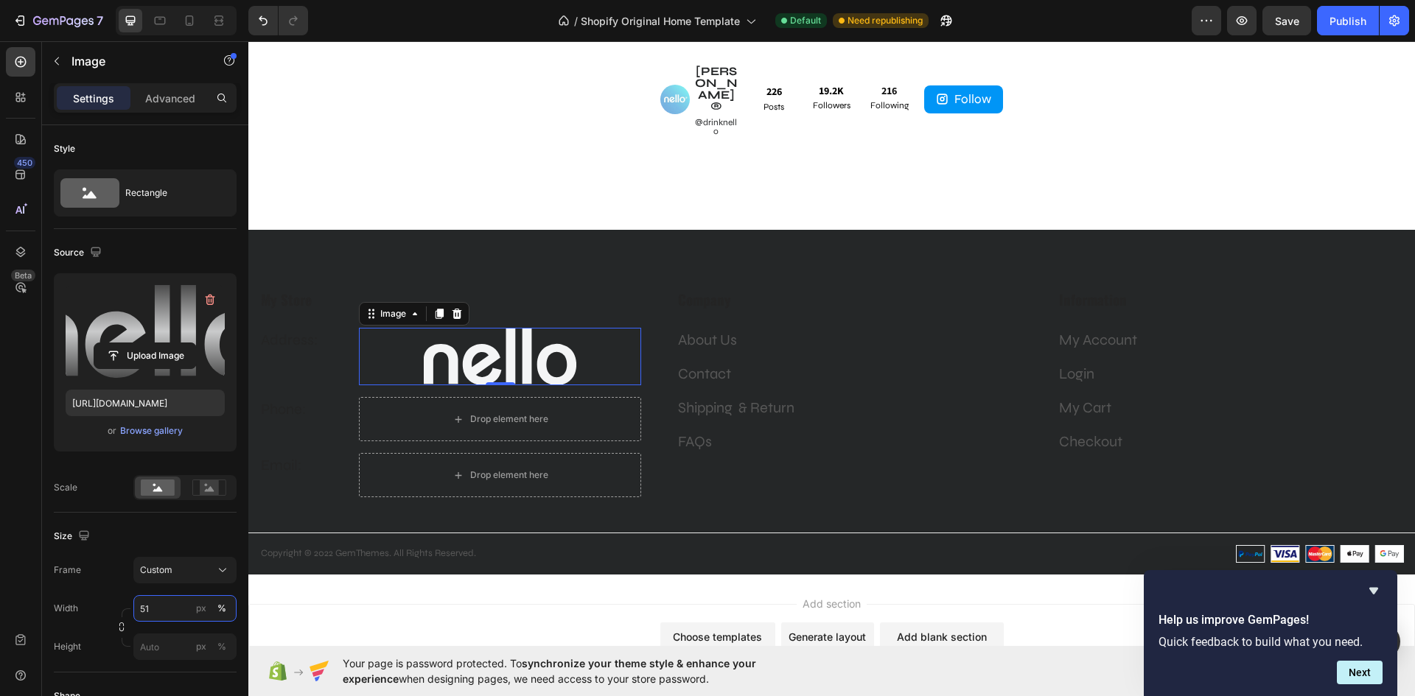
type input "50"
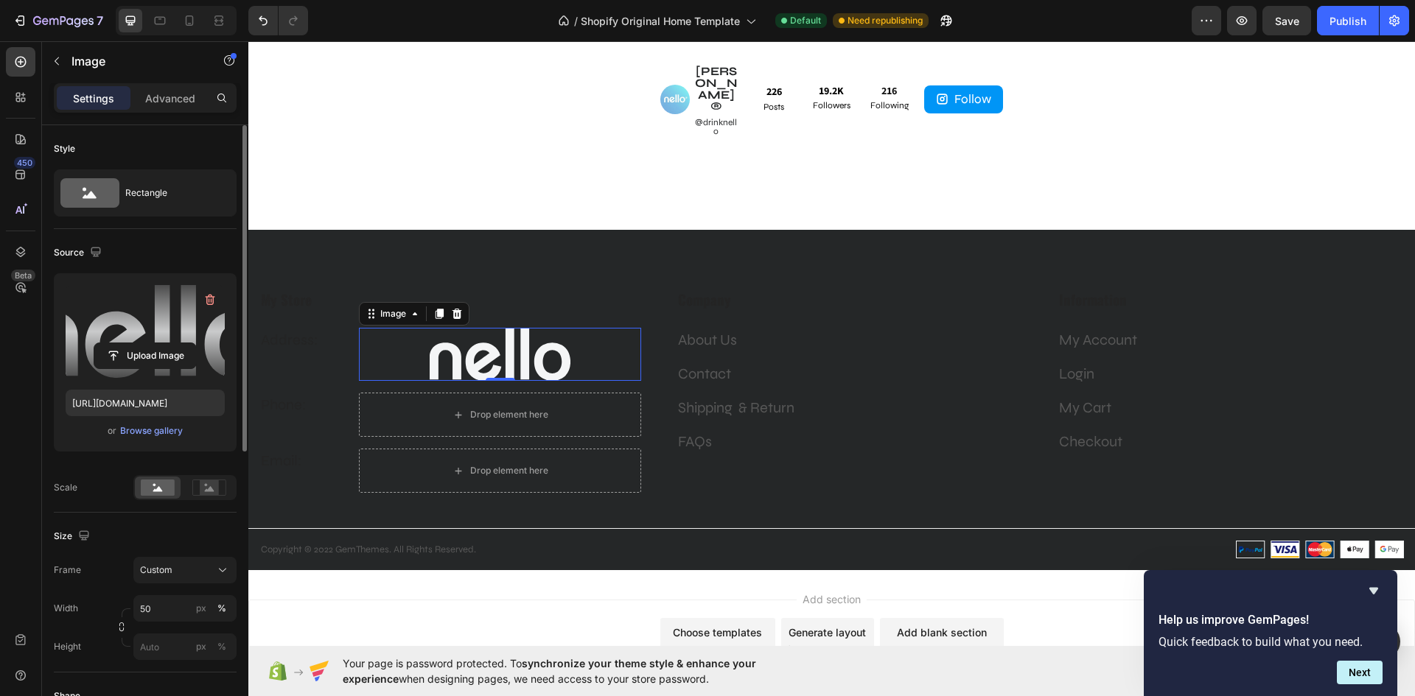
click at [184, 513] on div "Size Frame Custom Width 50 px % Height px %" at bounding box center [145, 593] width 183 height 160
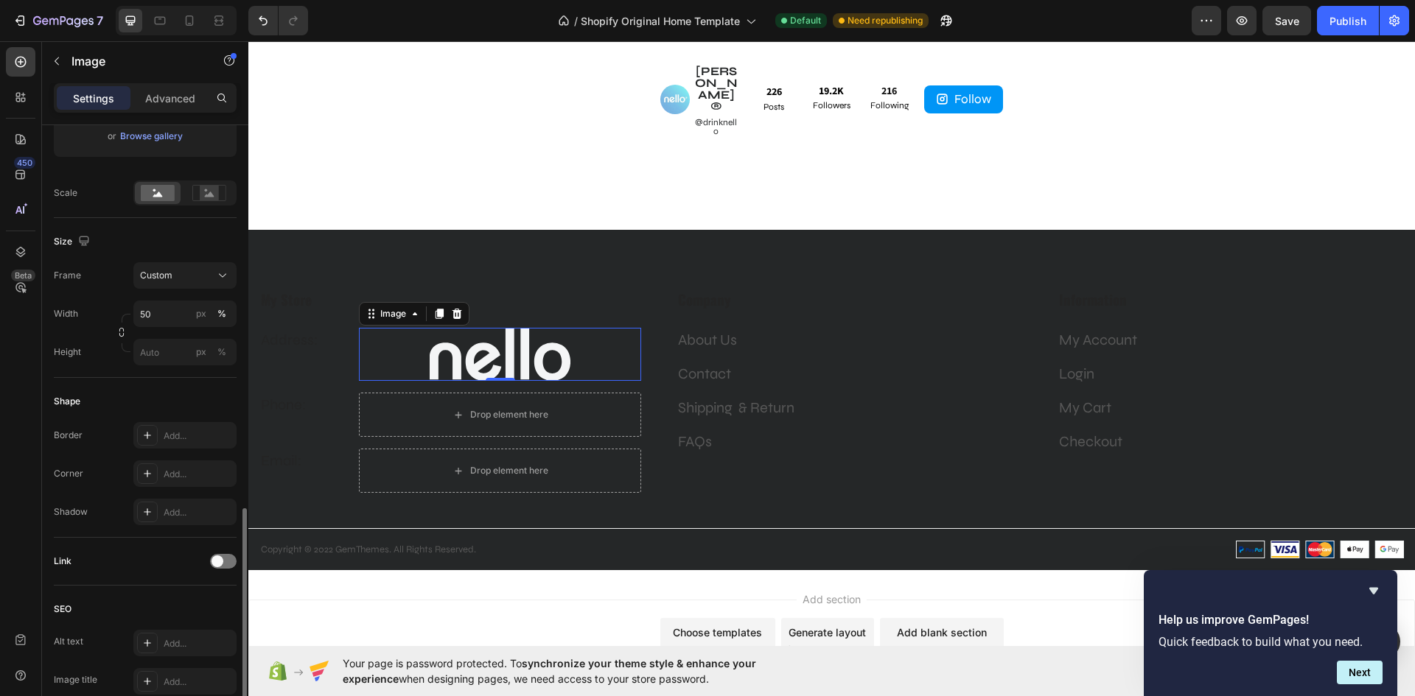
scroll to position [536, 0]
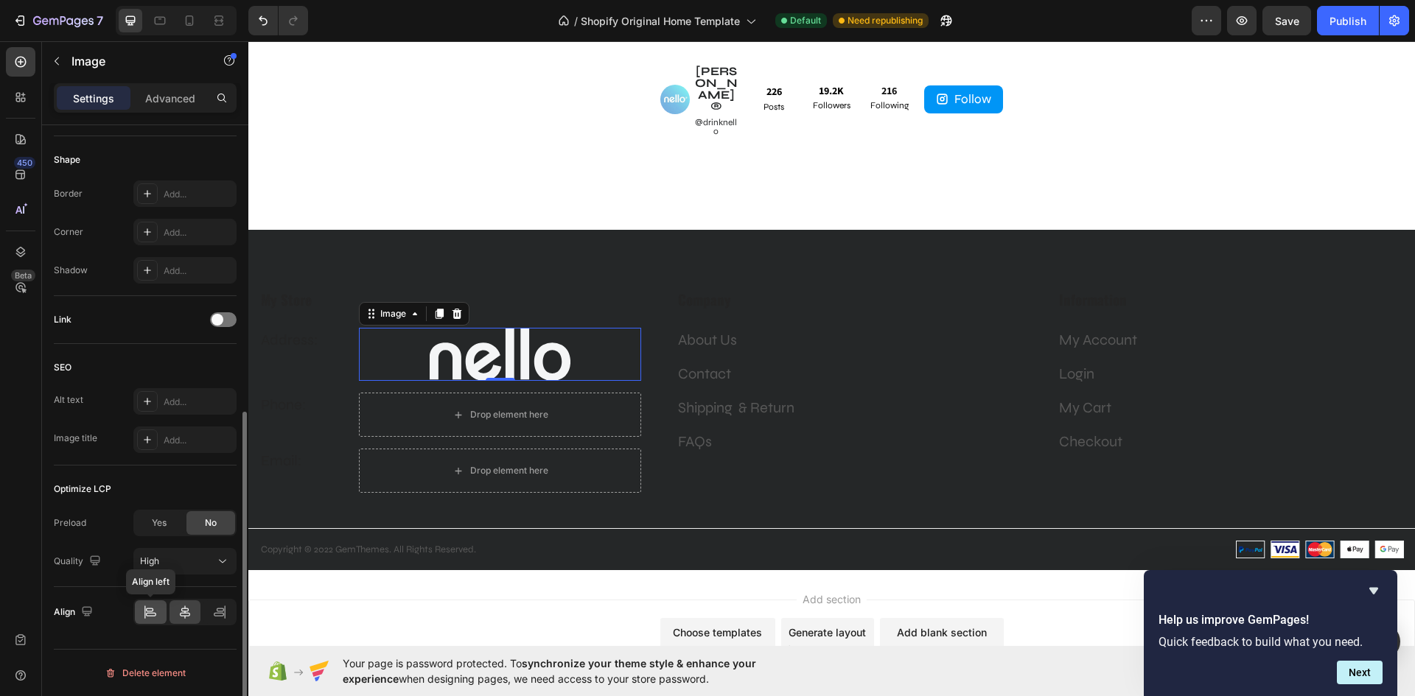
click at [136, 614] on div at bounding box center [151, 612] width 32 height 24
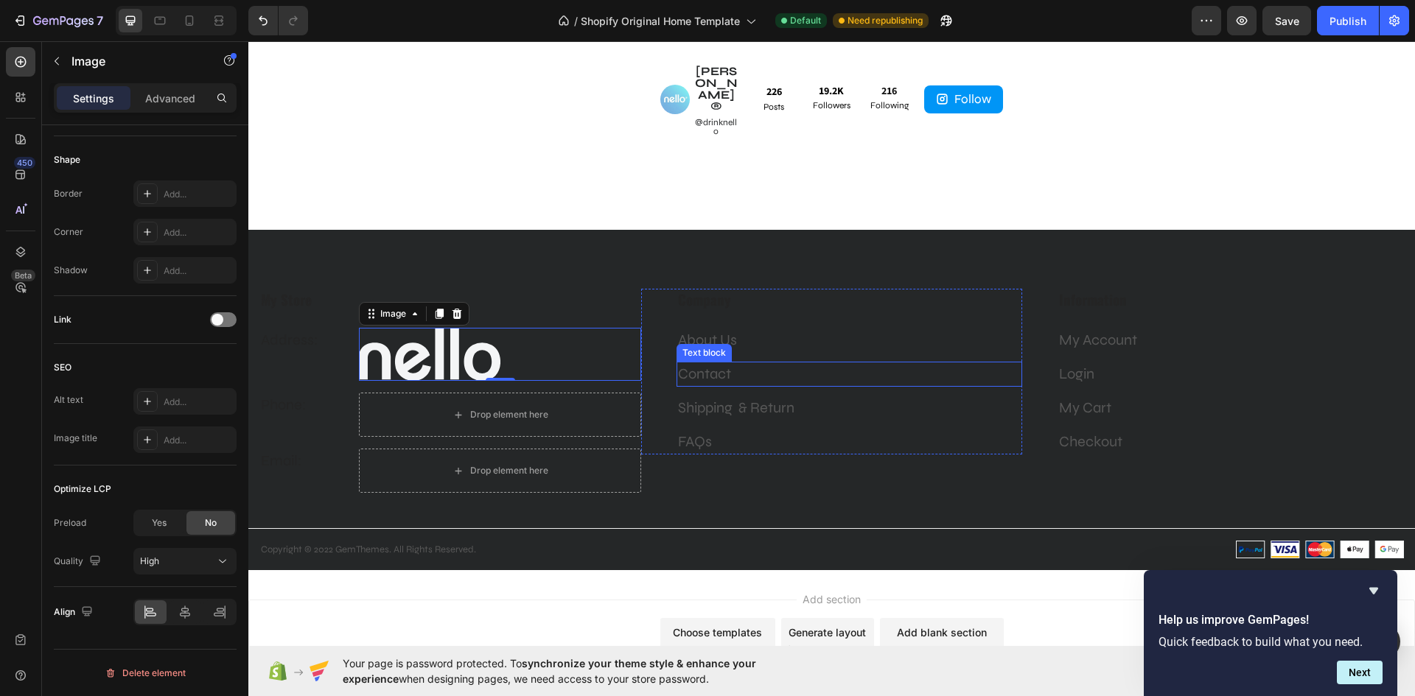
click at [832, 363] on p "Contact" at bounding box center [849, 374] width 343 height 22
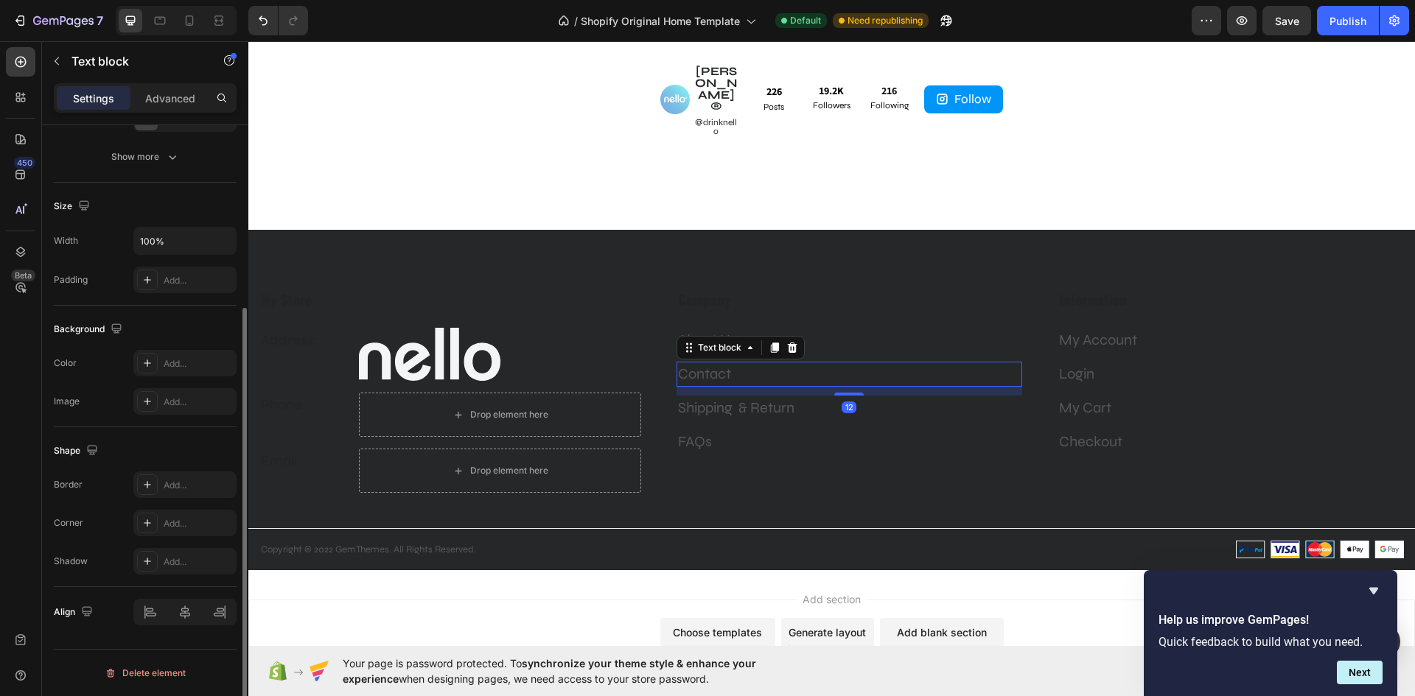
scroll to position [0, 0]
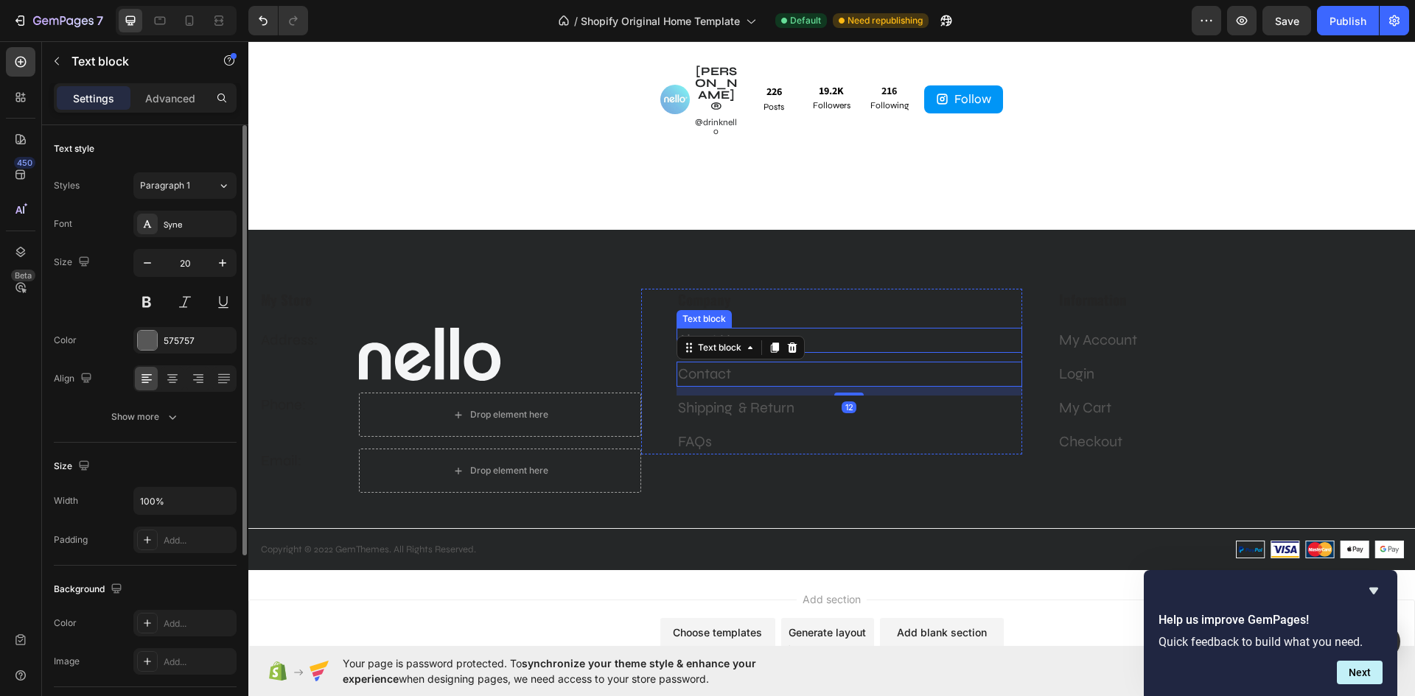
click at [836, 329] on p "About Us" at bounding box center [849, 340] width 343 height 22
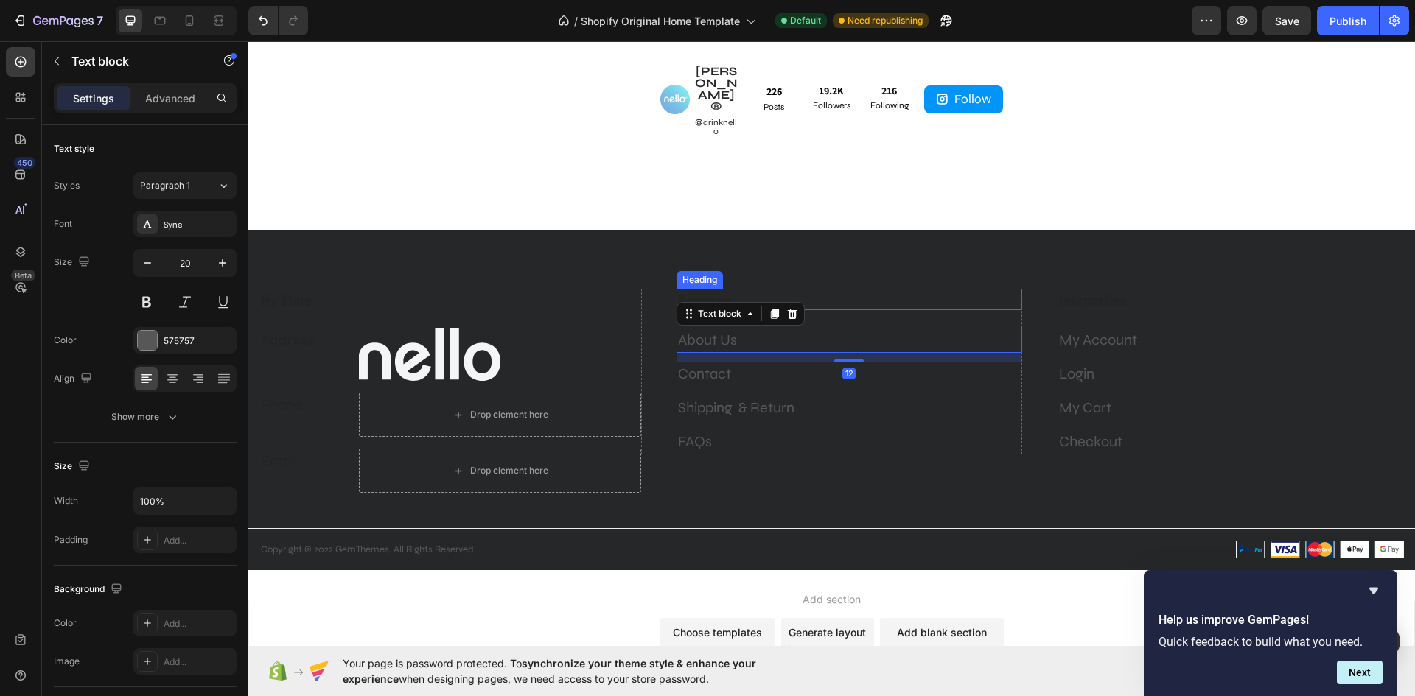
click at [851, 290] on p "Company" at bounding box center [849, 299] width 343 height 18
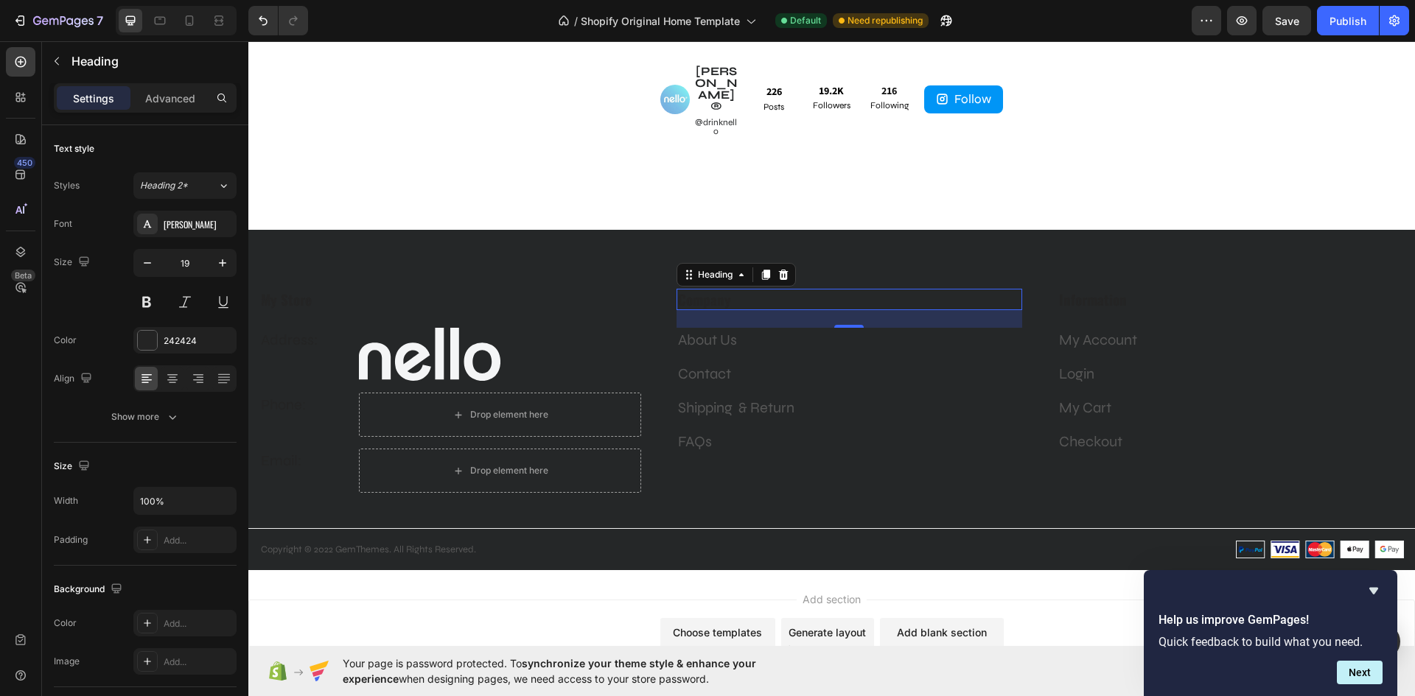
click at [772, 290] on p "Company" at bounding box center [849, 299] width 343 height 18
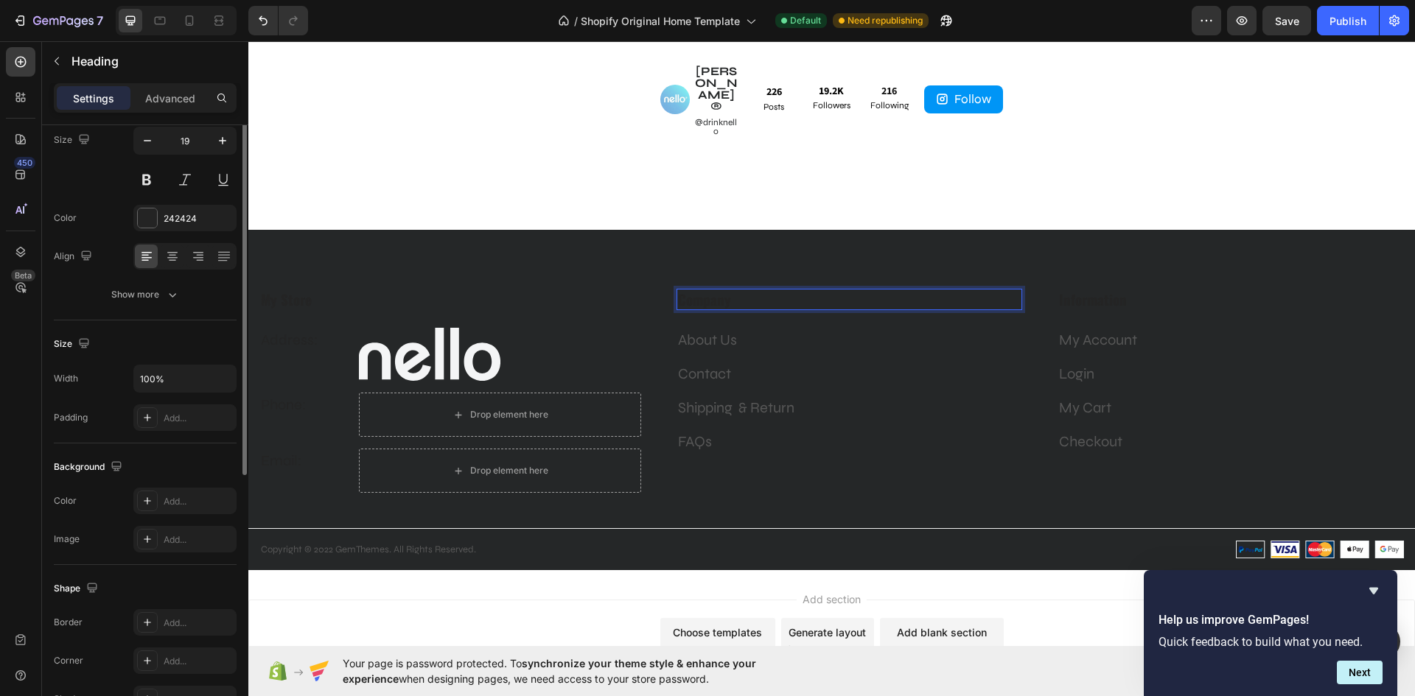
scroll to position [49, 0]
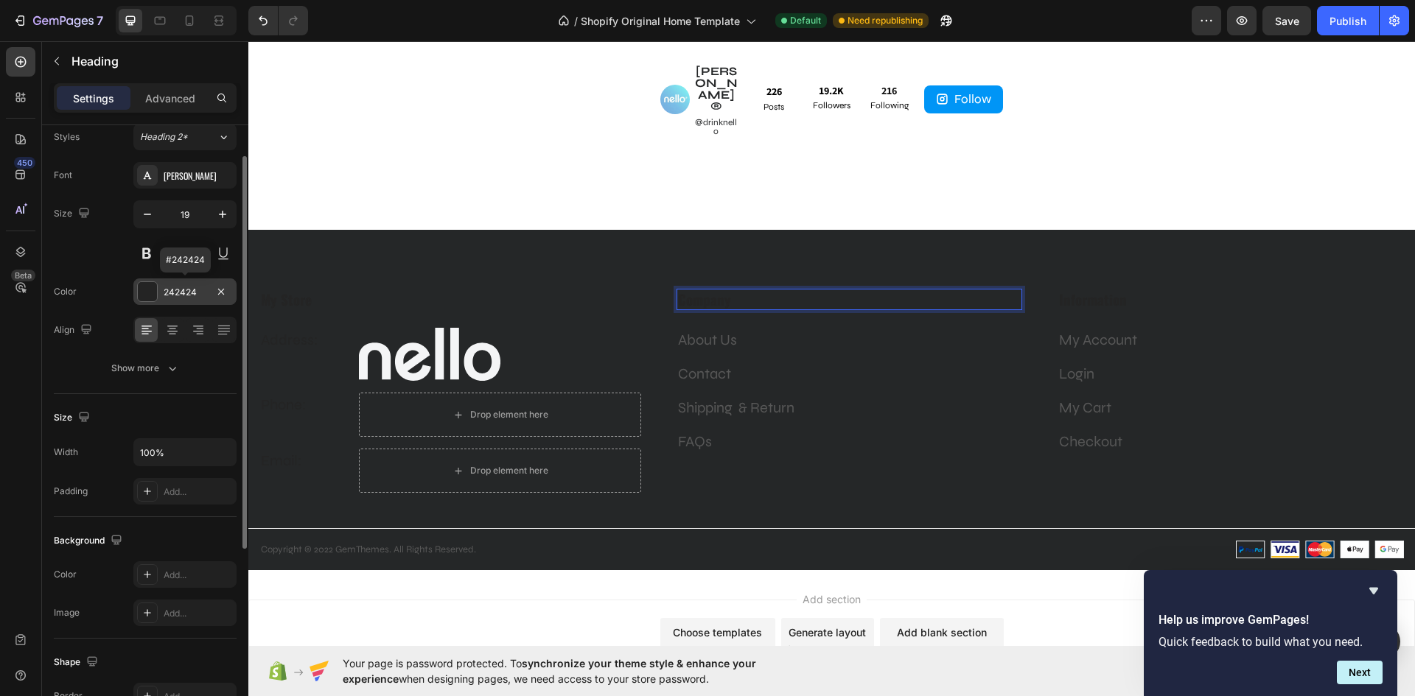
click at [175, 293] on div "242424" at bounding box center [185, 292] width 43 height 13
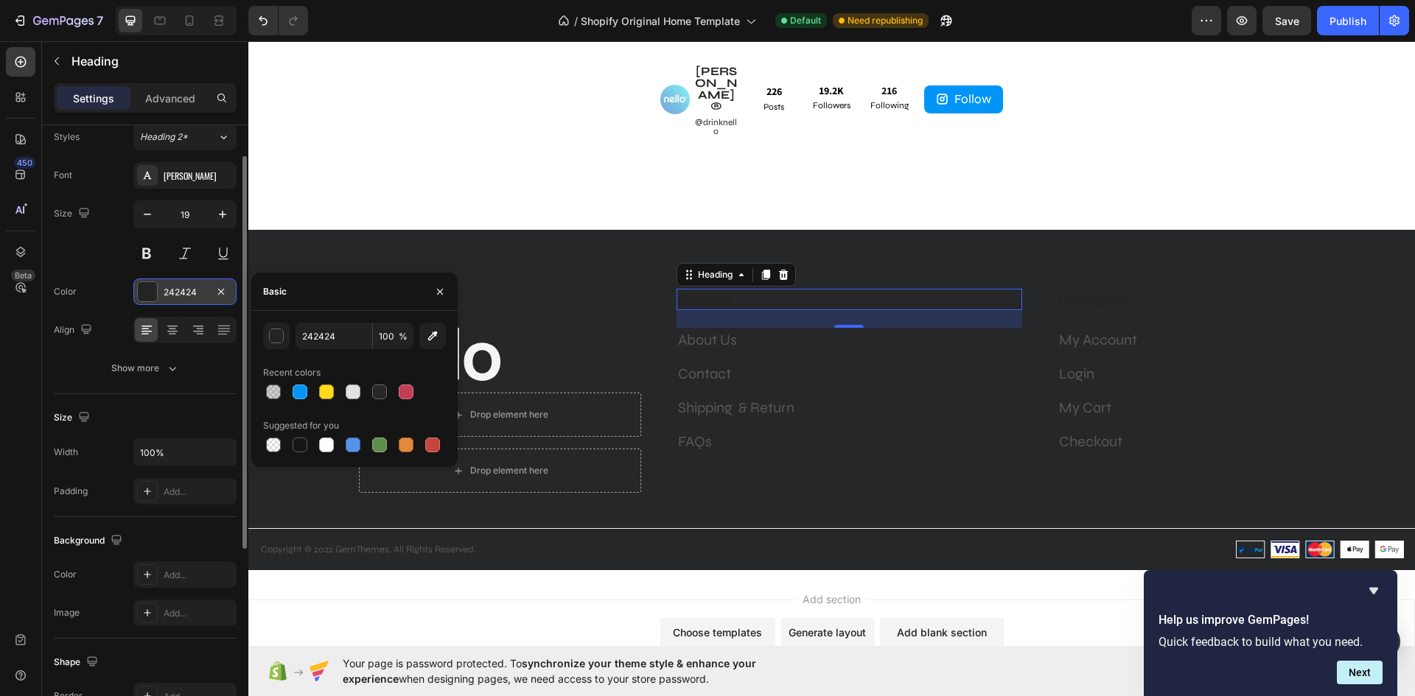
click at [192, 292] on div "242424" at bounding box center [185, 292] width 43 height 13
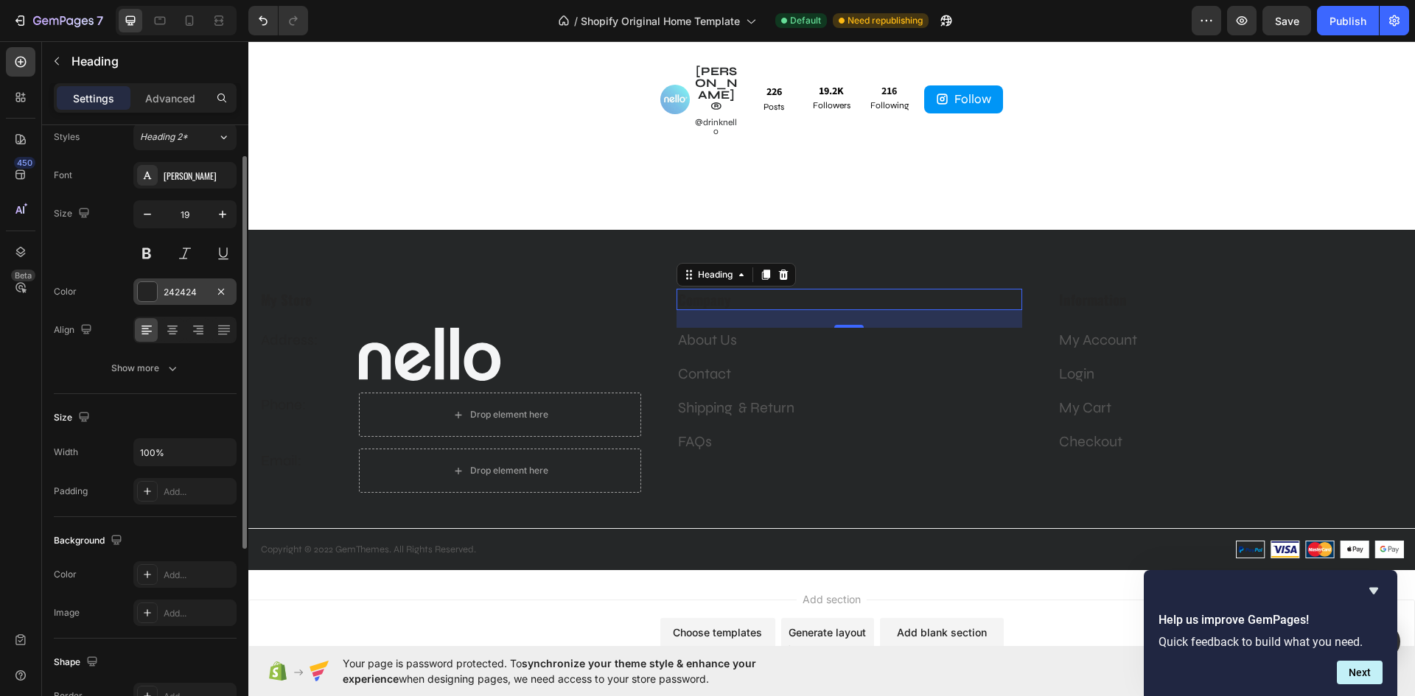
click at [175, 290] on div "242424" at bounding box center [185, 292] width 43 height 13
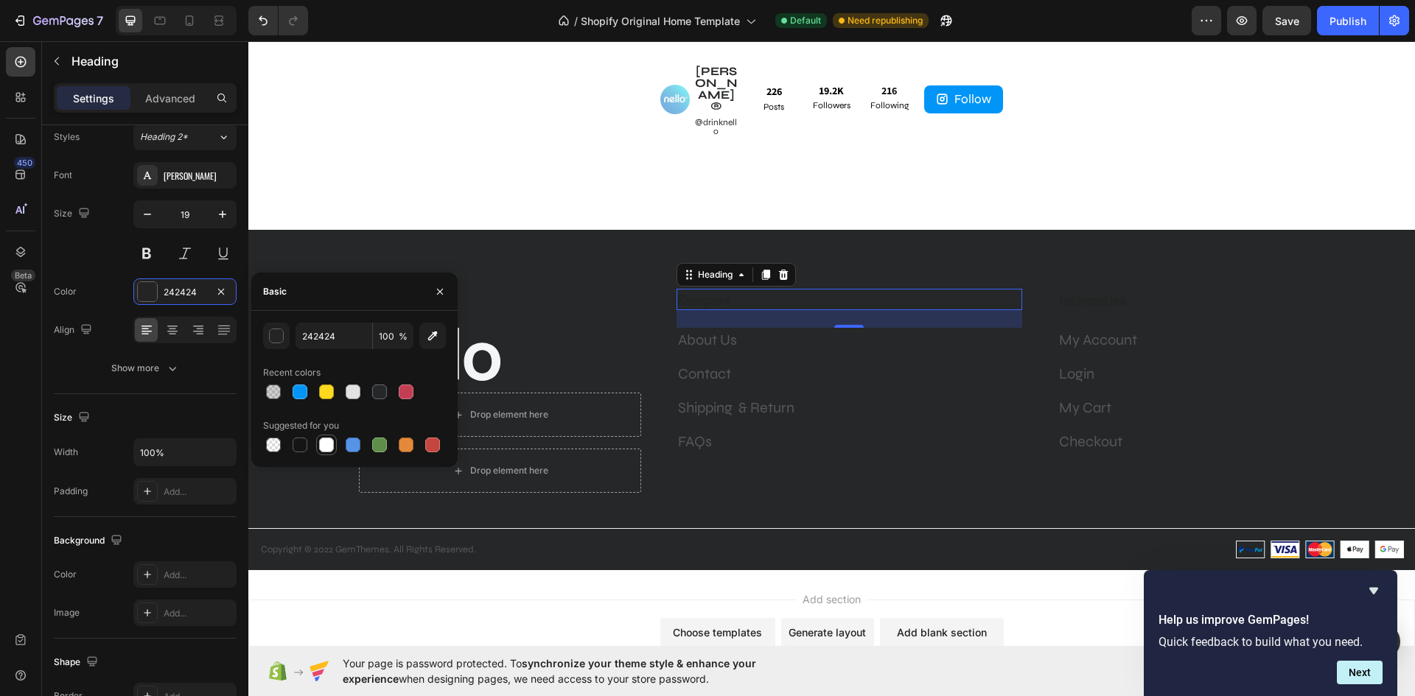
click at [328, 441] on div at bounding box center [326, 445] width 15 height 15
type input "FFFFFF"
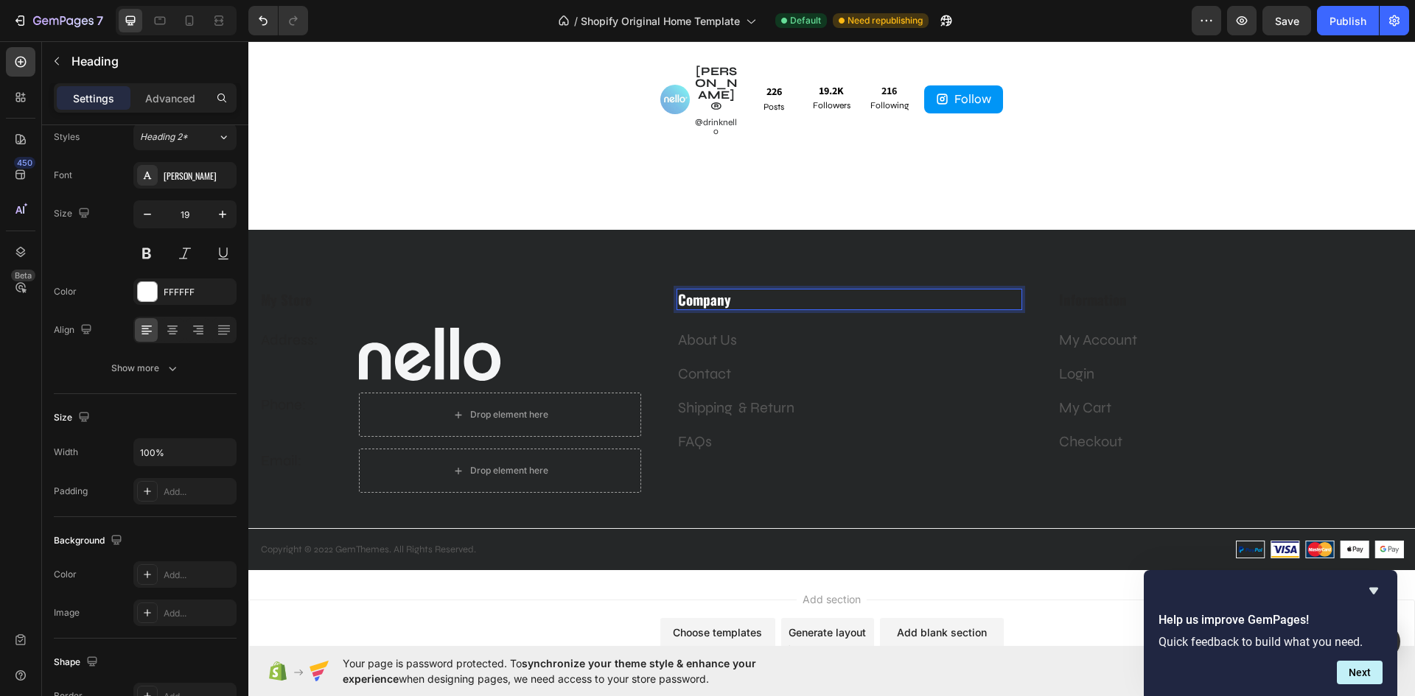
click at [735, 289] on h3 "Company" at bounding box center [849, 299] width 346 height 21
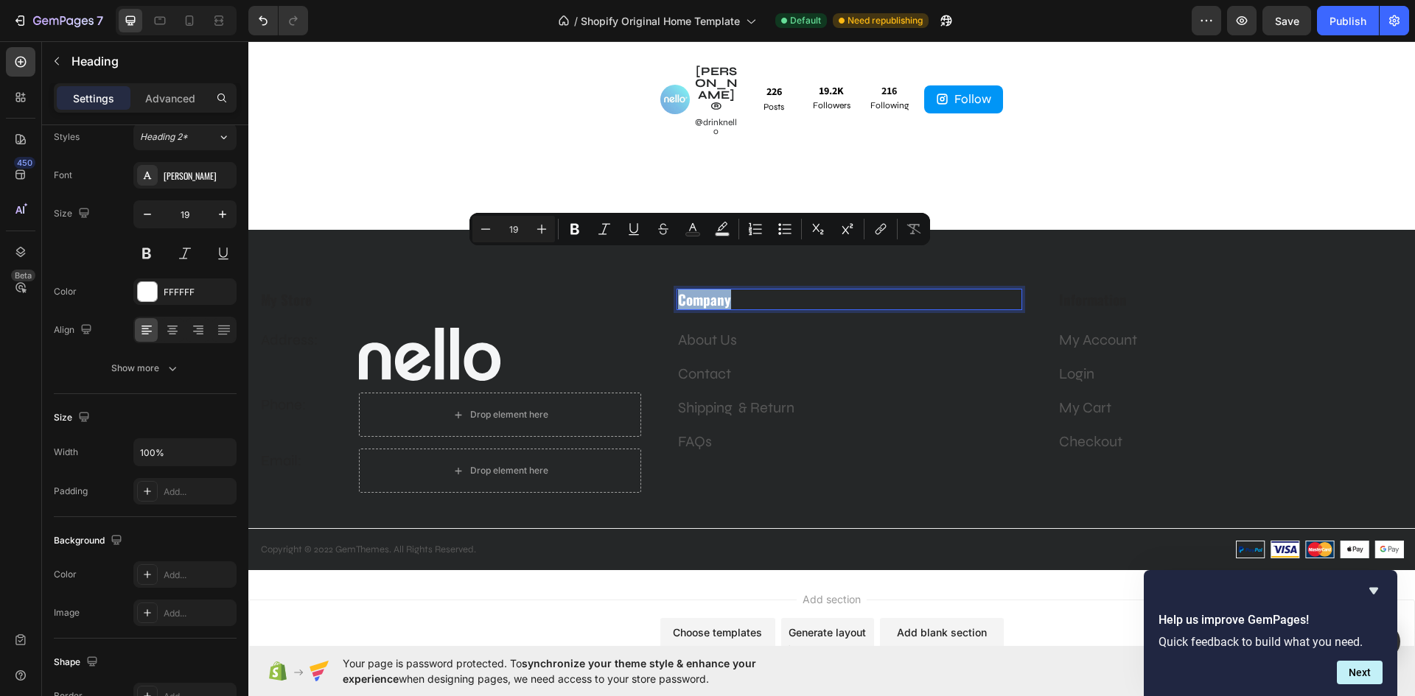
drag, startPoint x: 735, startPoint y: 259, endPoint x: 676, endPoint y: 266, distance: 58.7
click at [678, 290] on p "Company" at bounding box center [849, 299] width 343 height 18
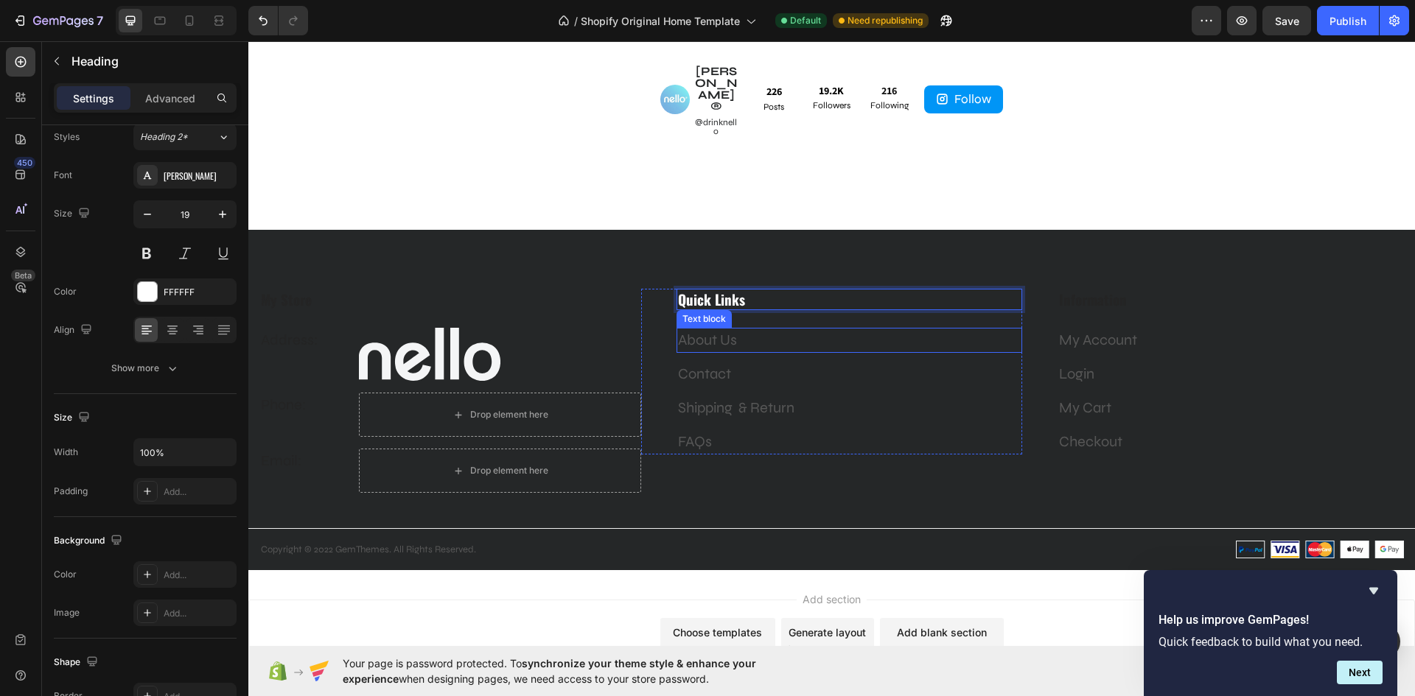
click at [743, 329] on p "About Us" at bounding box center [849, 340] width 343 height 22
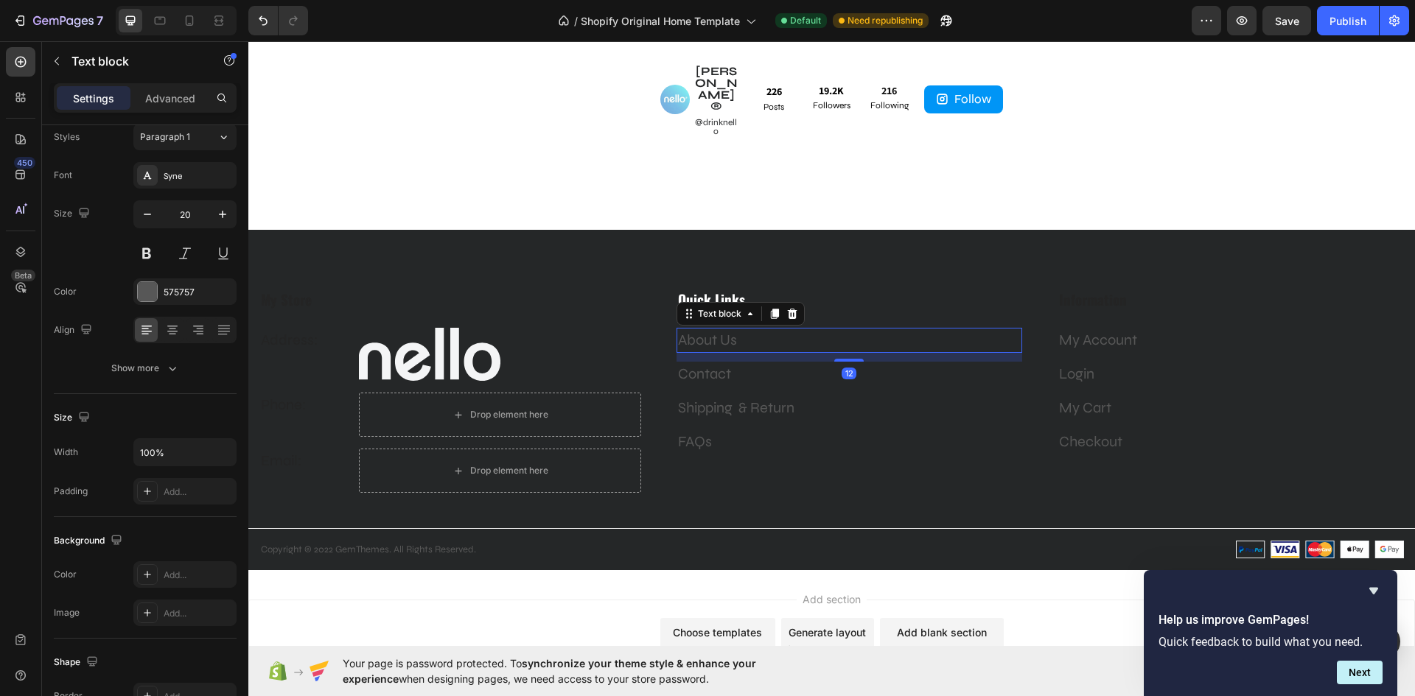
scroll to position [0, 0]
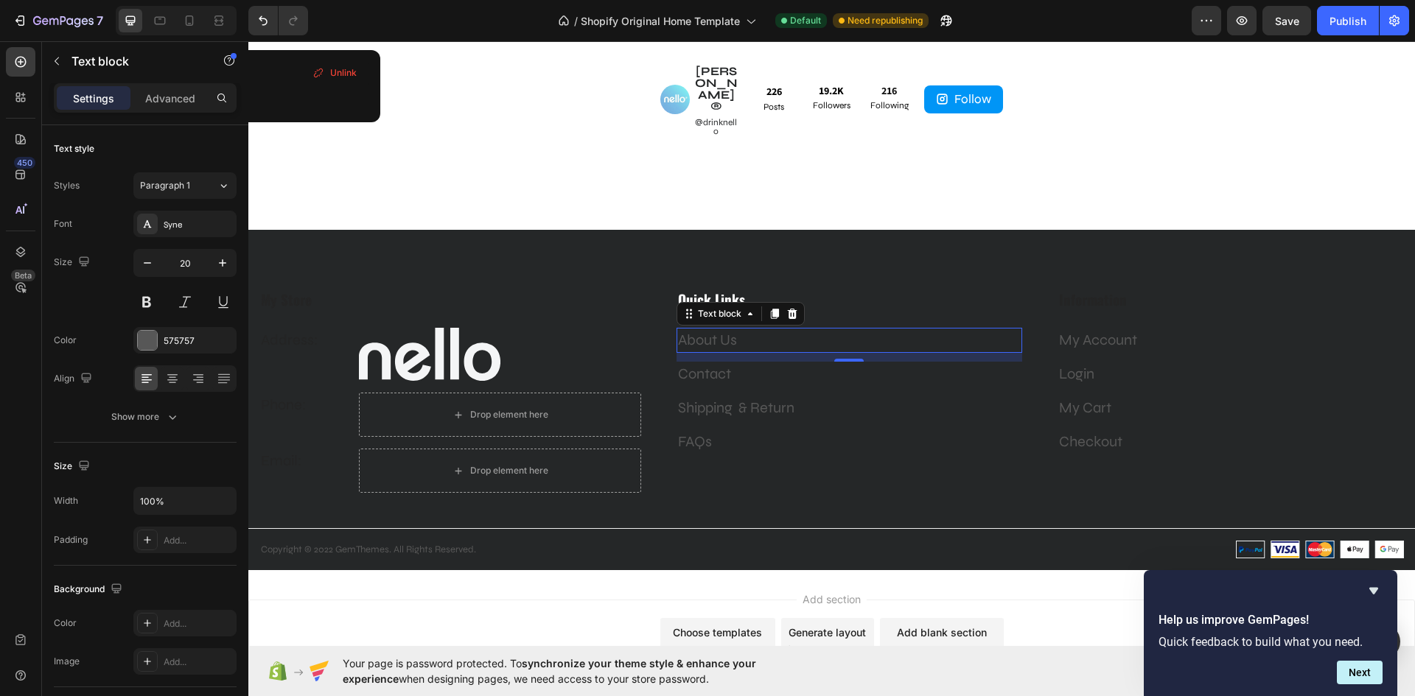
click at [737, 329] on p "About Us" at bounding box center [849, 340] width 343 height 22
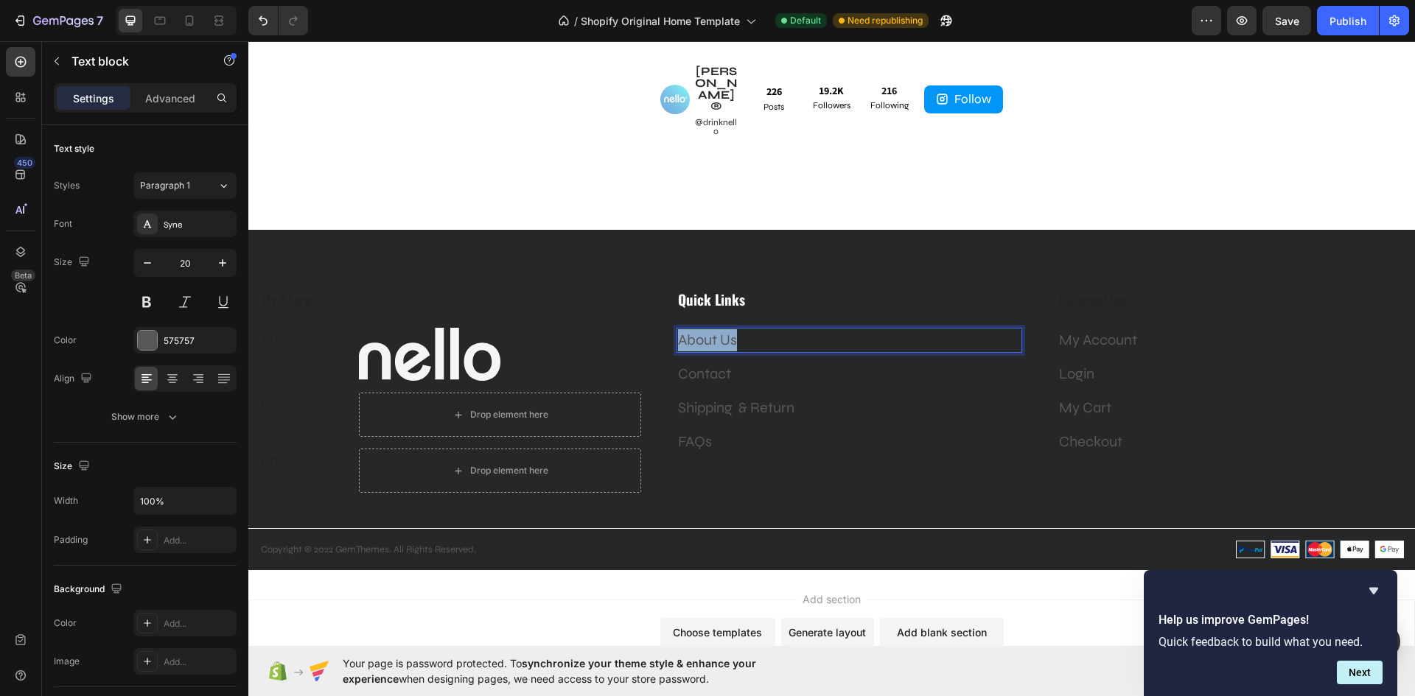
drag, startPoint x: 737, startPoint y: 304, endPoint x: 681, endPoint y: 301, distance: 55.3
click at [681, 329] on p "About Us" at bounding box center [849, 340] width 343 height 22
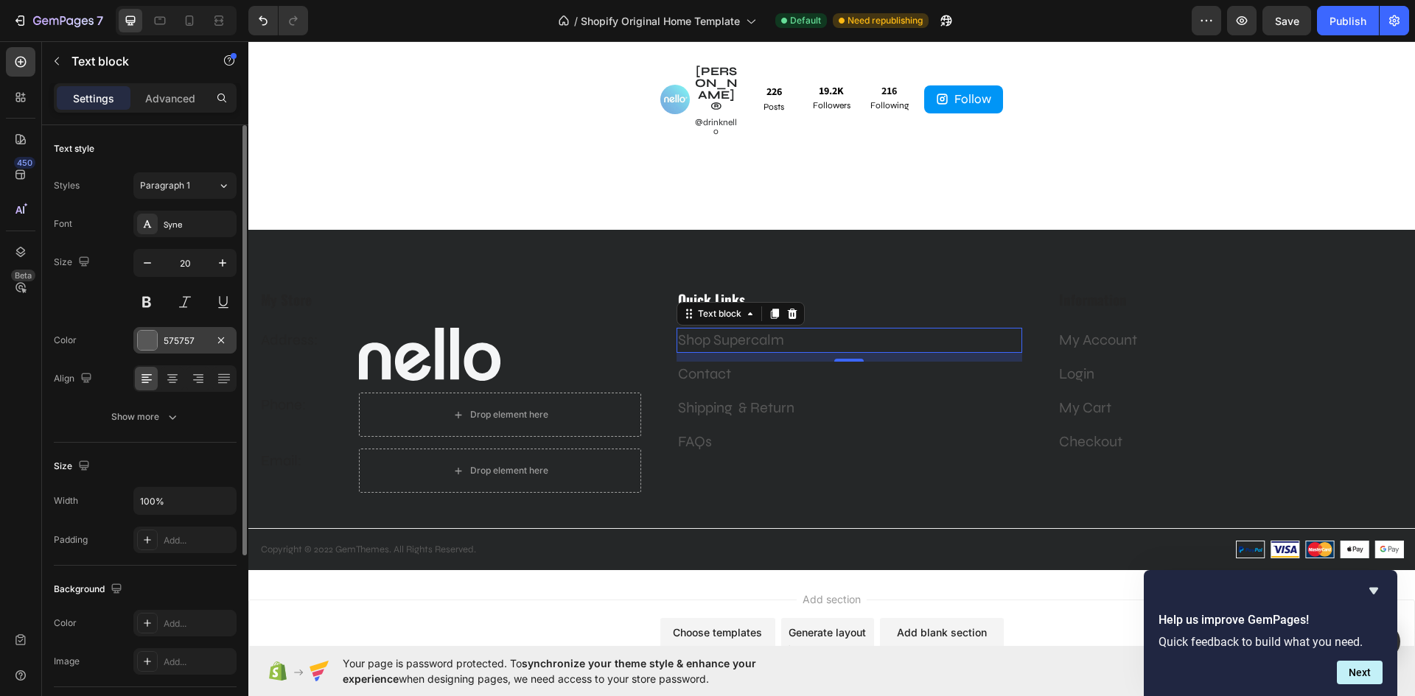
click at [169, 338] on div "575757" at bounding box center [185, 340] width 43 height 13
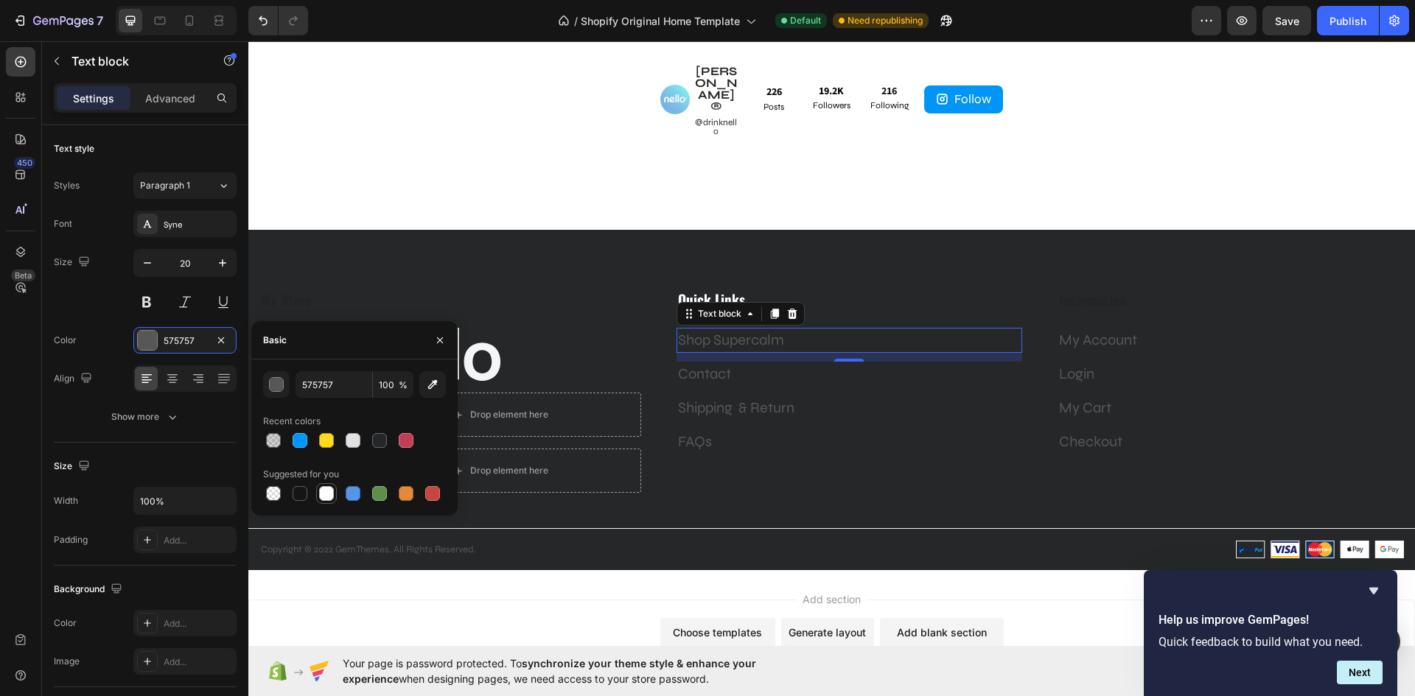
click at [333, 496] on div at bounding box center [326, 493] width 15 height 15
type input "FFFFFF"
click at [735, 363] on p "Contact" at bounding box center [849, 374] width 343 height 22
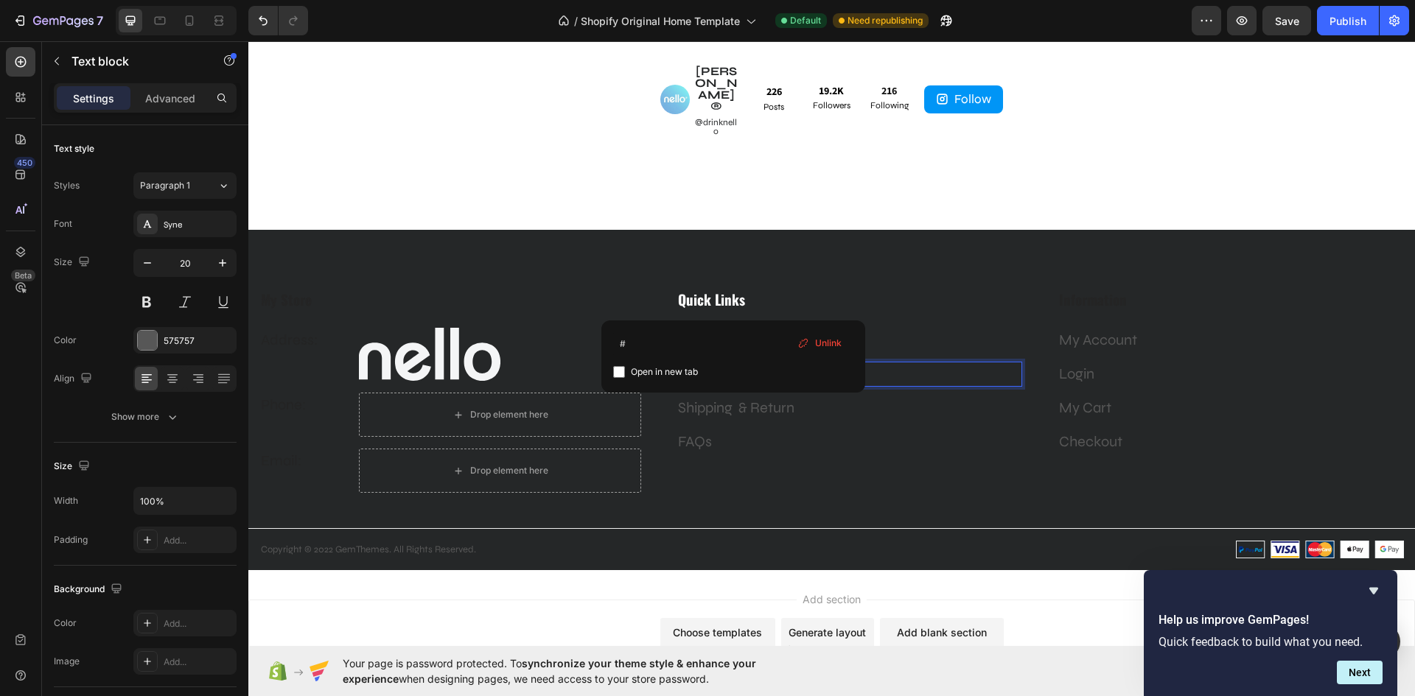
click at [735, 363] on p "Contact" at bounding box center [849, 374] width 343 height 22
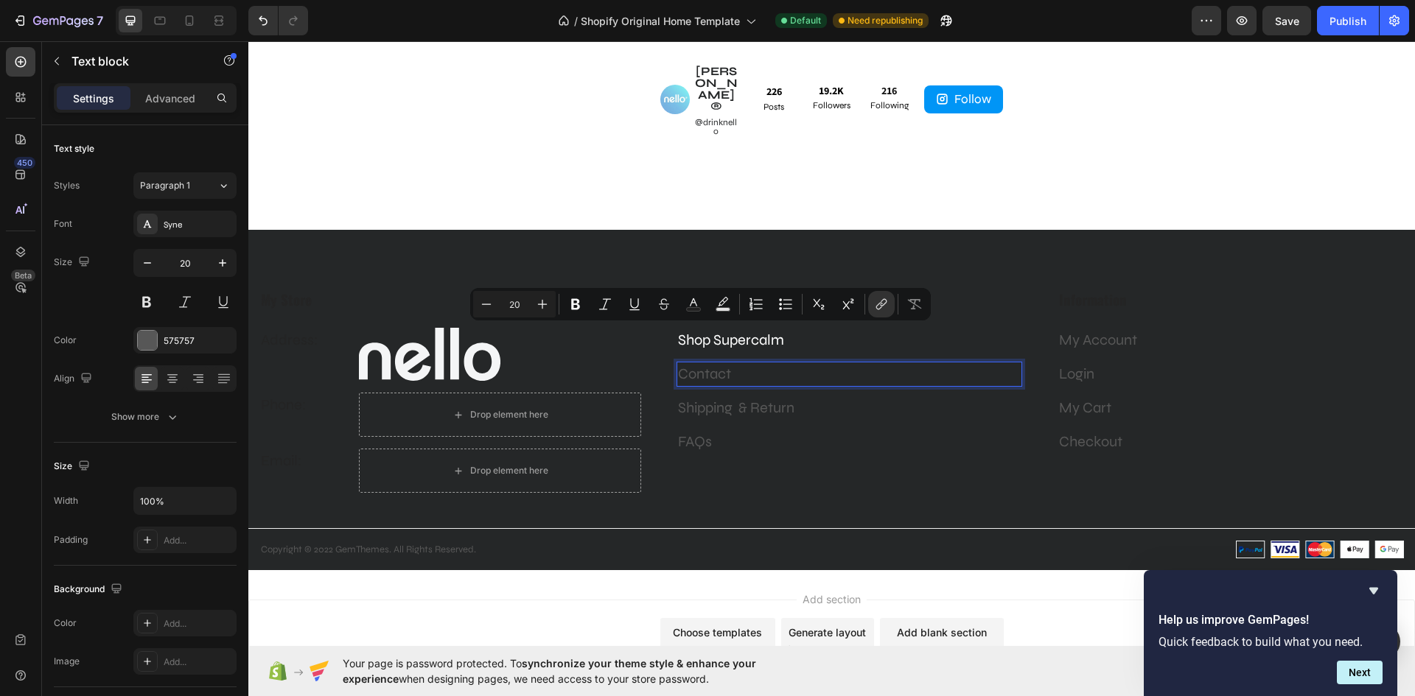
drag, startPoint x: 735, startPoint y: 337, endPoint x: 709, endPoint y: 340, distance: 25.2
click at [709, 363] on p "Contact" at bounding box center [849, 374] width 343 height 22
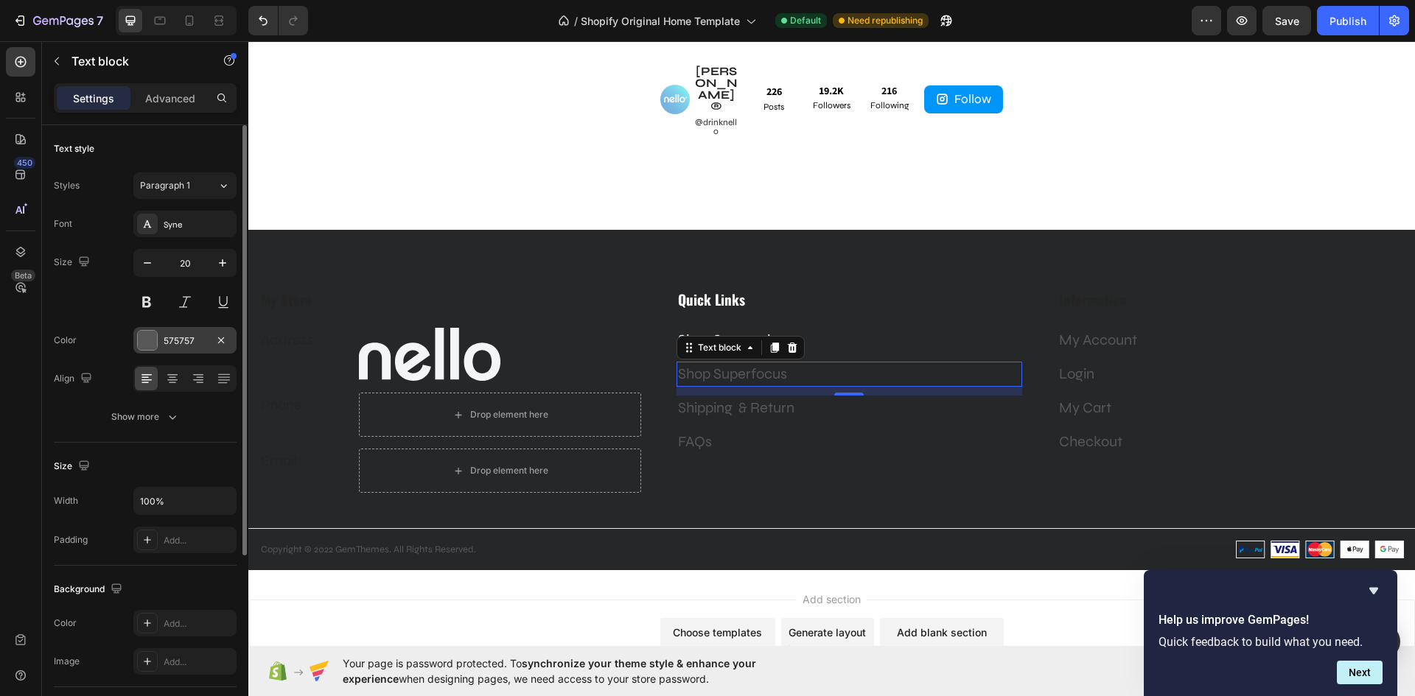
click at [186, 338] on div "575757" at bounding box center [185, 340] width 43 height 13
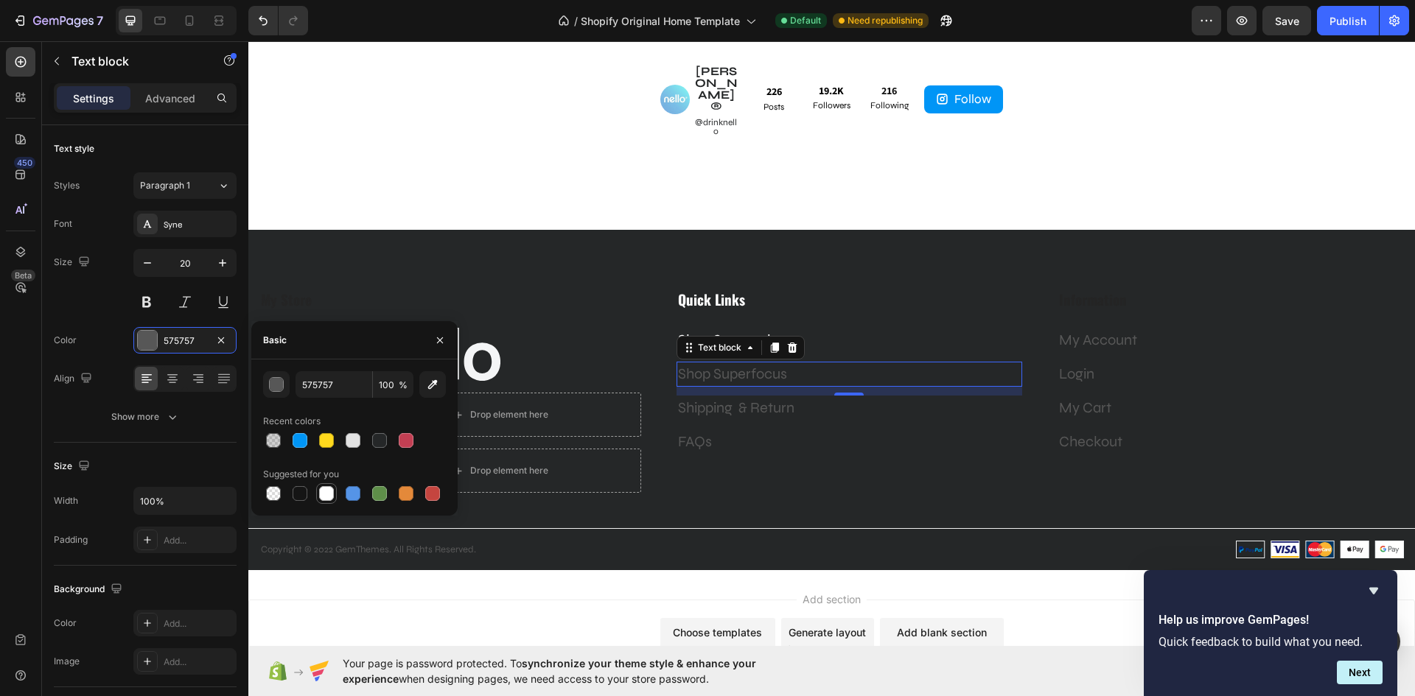
click at [329, 493] on div at bounding box center [326, 493] width 15 height 15
type input "FFFFFF"
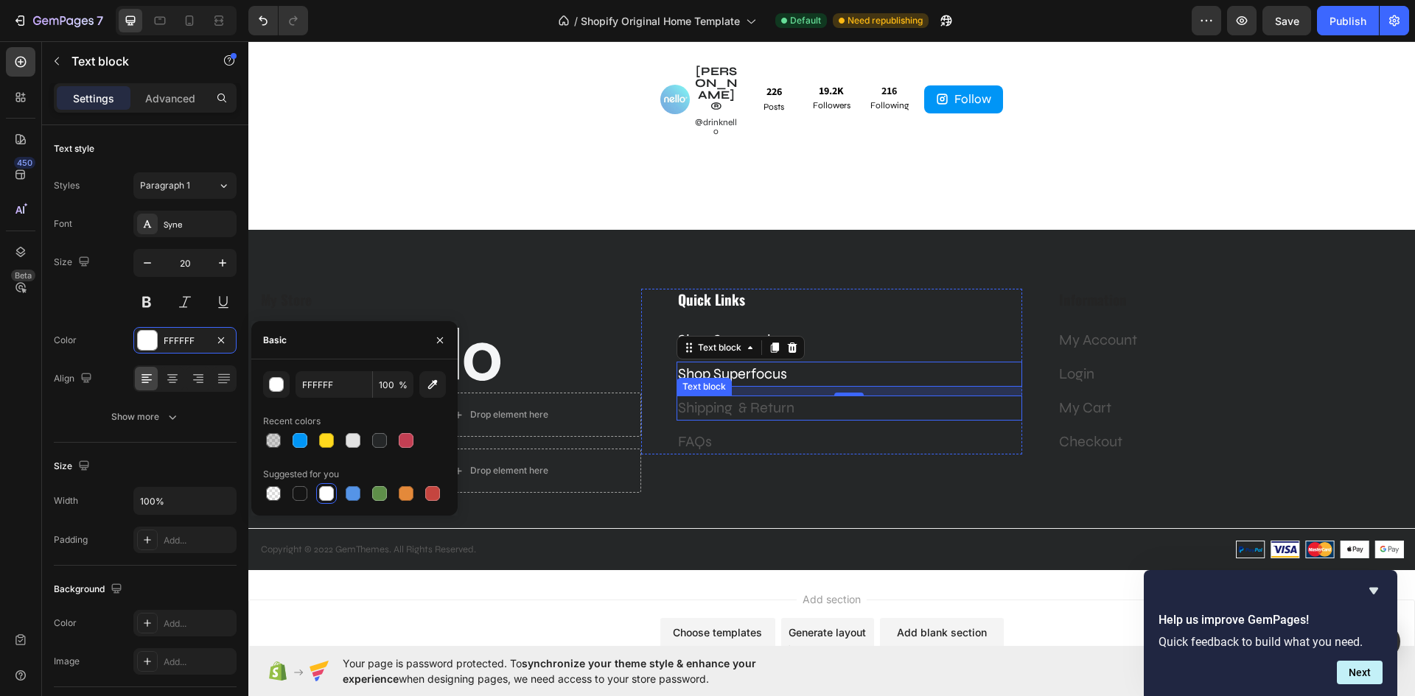
click at [802, 397] on p "Shipping & Return" at bounding box center [849, 408] width 343 height 22
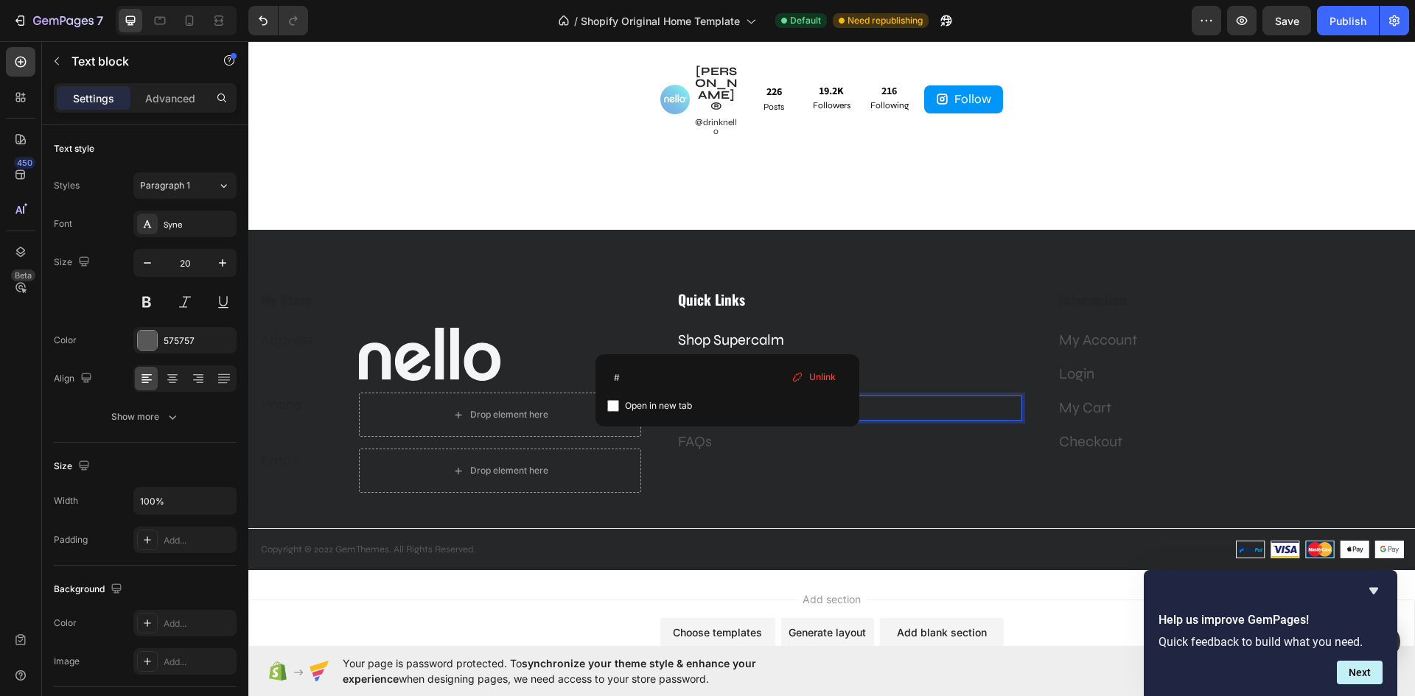
click at [788, 399] on link "Shipping & Return" at bounding box center [736, 408] width 116 height 18
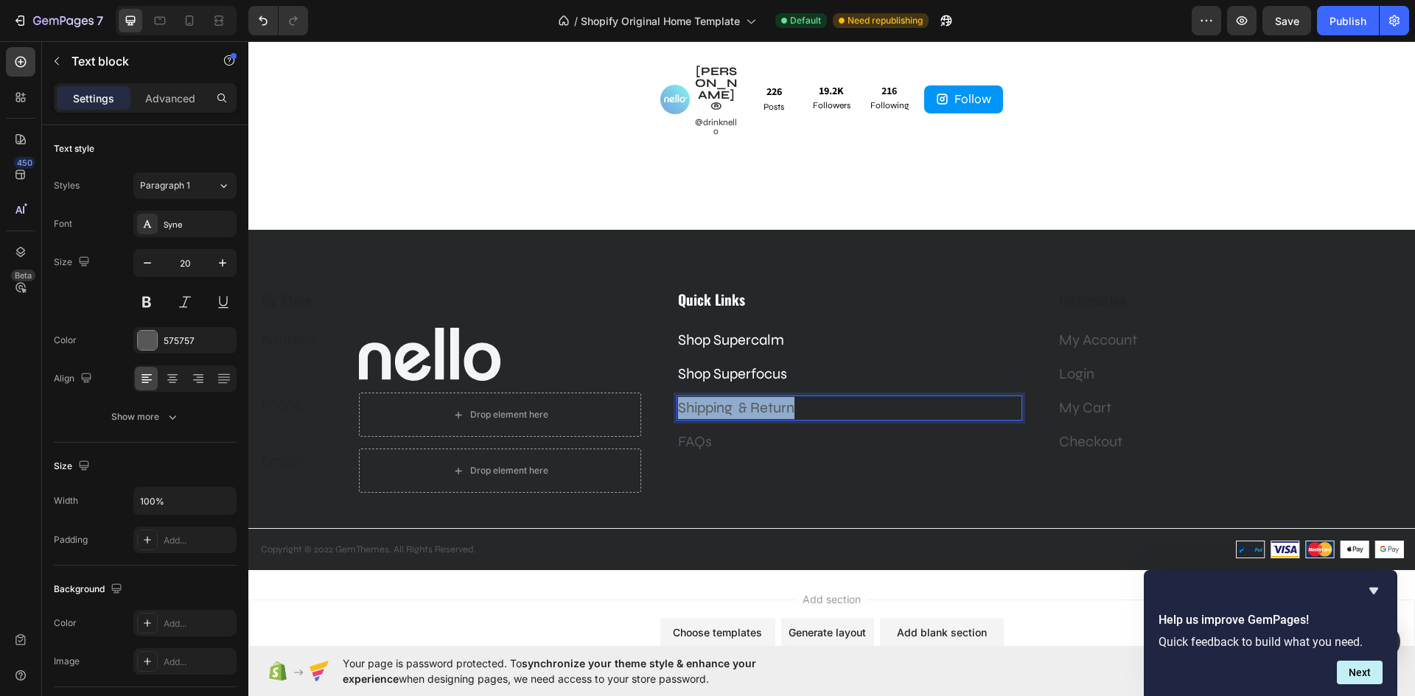
drag, startPoint x: 792, startPoint y: 367, endPoint x: 676, endPoint y: 368, distance: 116.4
click at [678, 397] on p "Shipping & Return" at bounding box center [849, 408] width 343 height 22
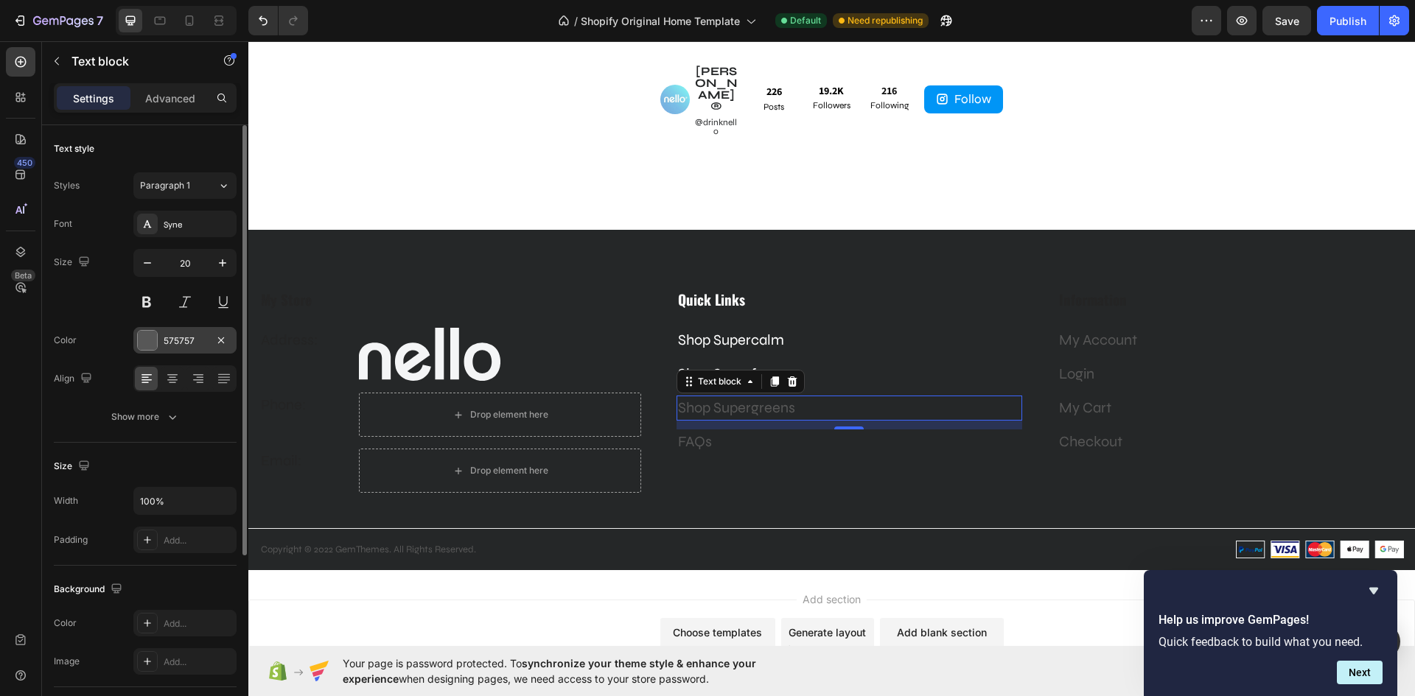
click at [153, 340] on div at bounding box center [147, 340] width 19 height 19
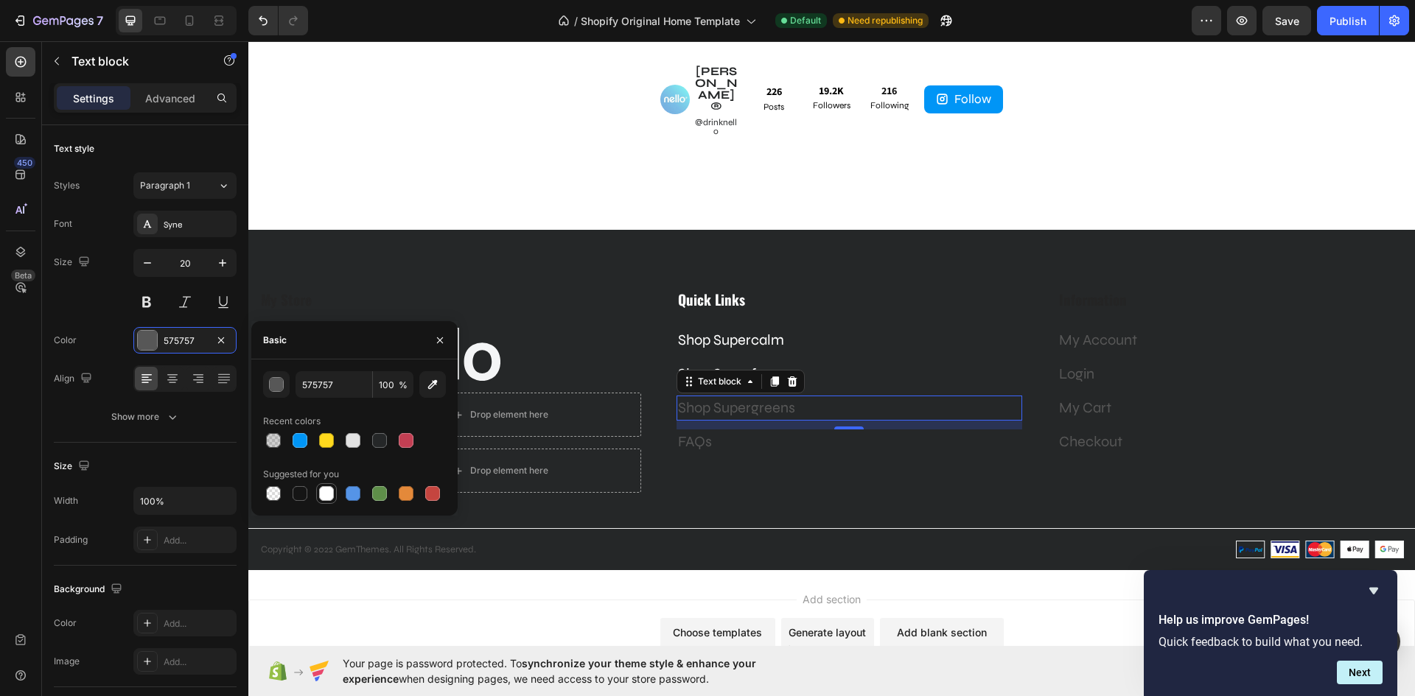
click at [324, 489] on div at bounding box center [326, 493] width 15 height 15
type input "FFFFFF"
click at [780, 329] on p "Shop Supercalm" at bounding box center [849, 340] width 343 height 22
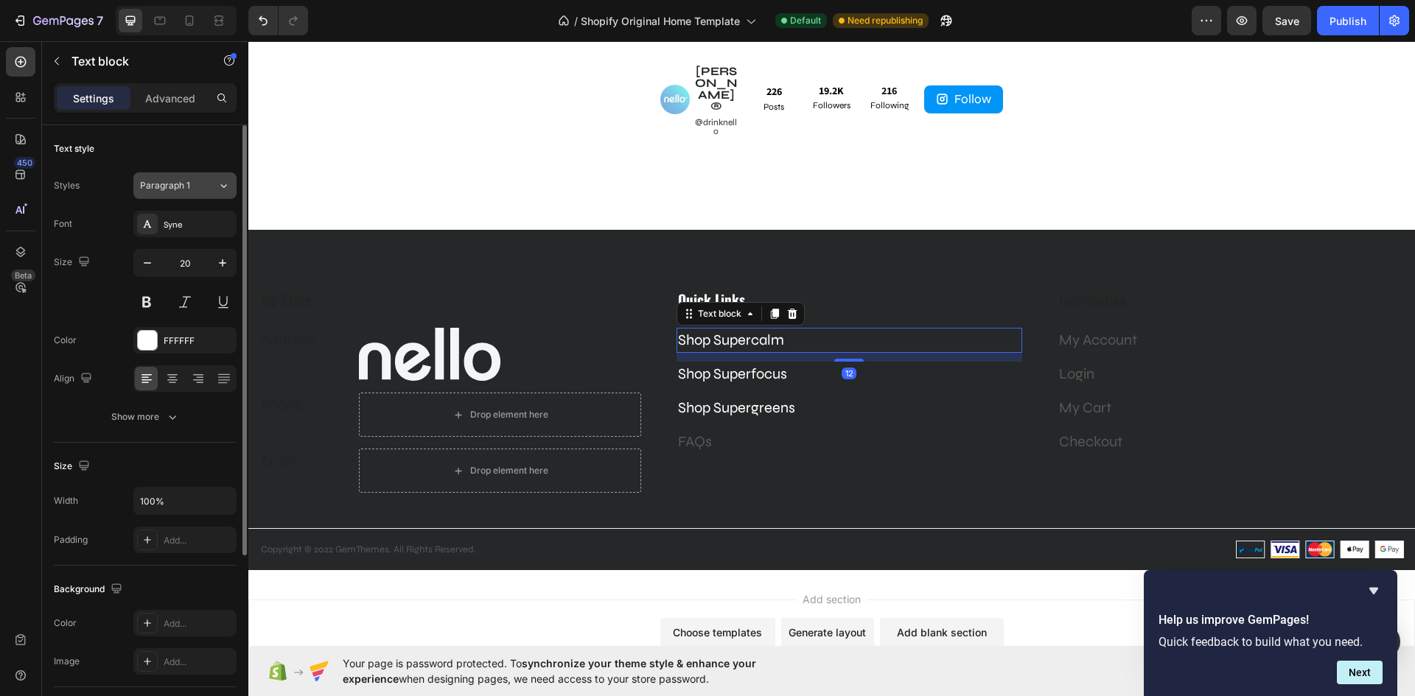
click at [203, 191] on div "Paragraph 1" at bounding box center [178, 185] width 77 height 13
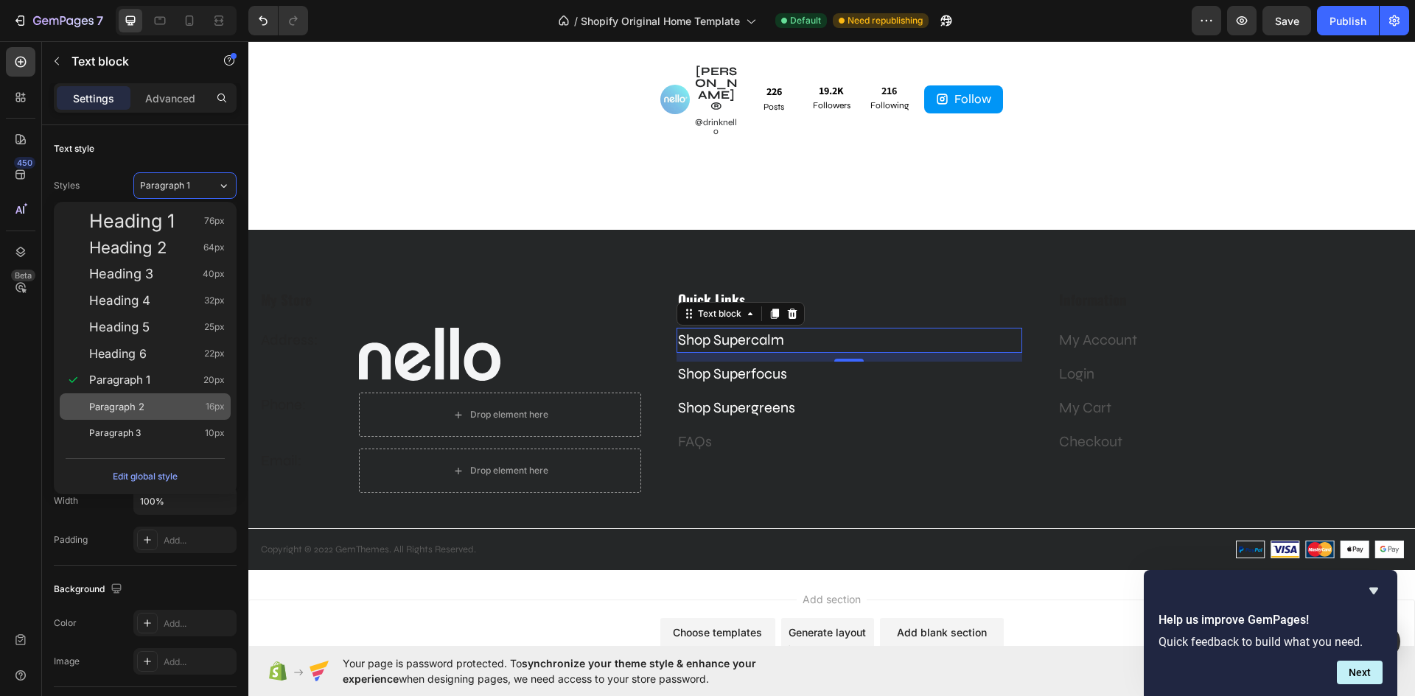
click at [156, 399] on div "Paragraph 2 16px" at bounding box center [157, 406] width 136 height 15
type input "16"
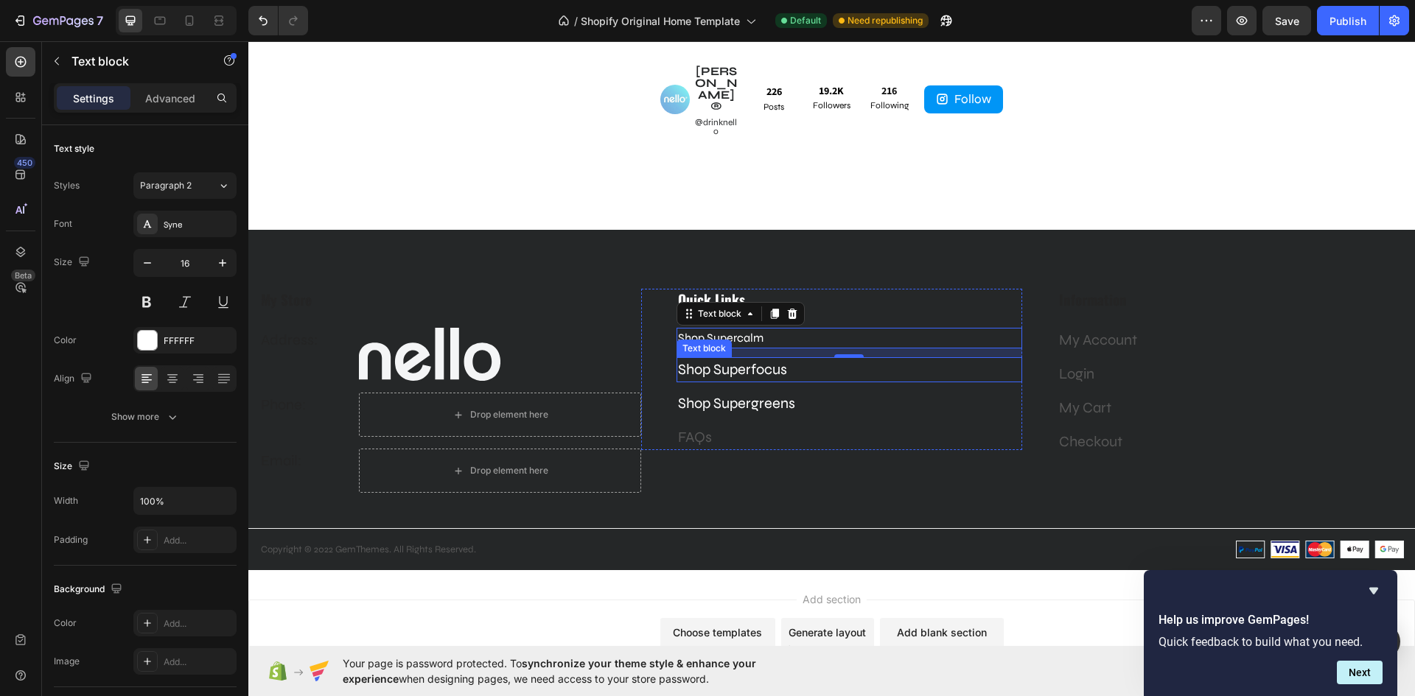
click at [763, 359] on p "Shop Superfocus" at bounding box center [849, 370] width 343 height 22
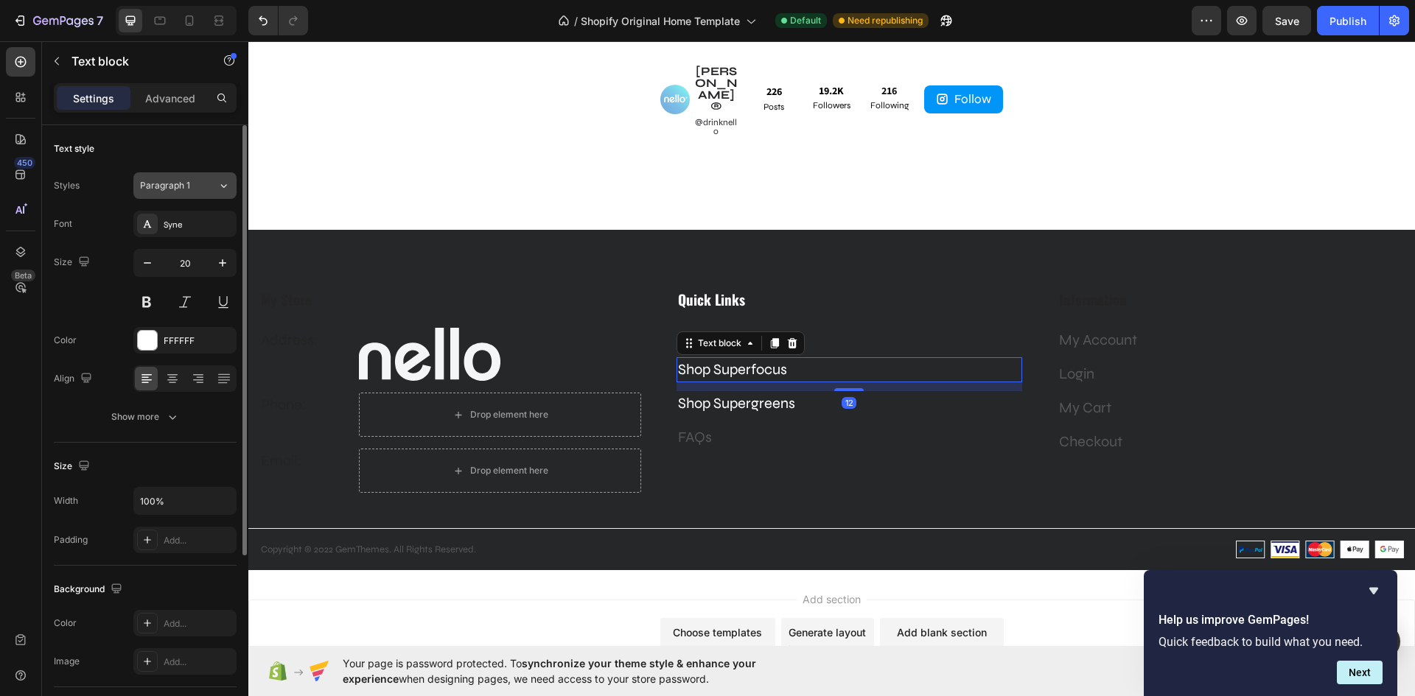
click at [214, 194] on button "Paragraph 1" at bounding box center [184, 185] width 103 height 27
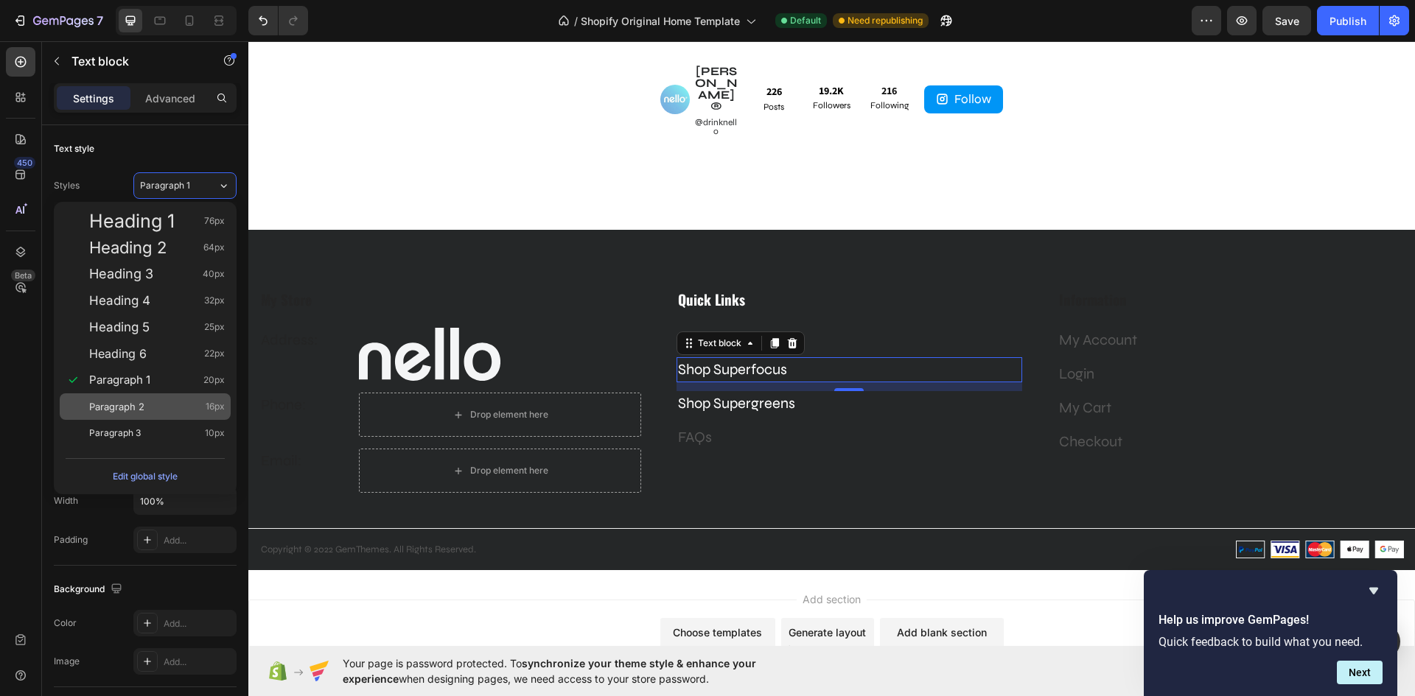
click at [155, 410] on div "Paragraph 2 16px" at bounding box center [157, 406] width 136 height 15
type input "16"
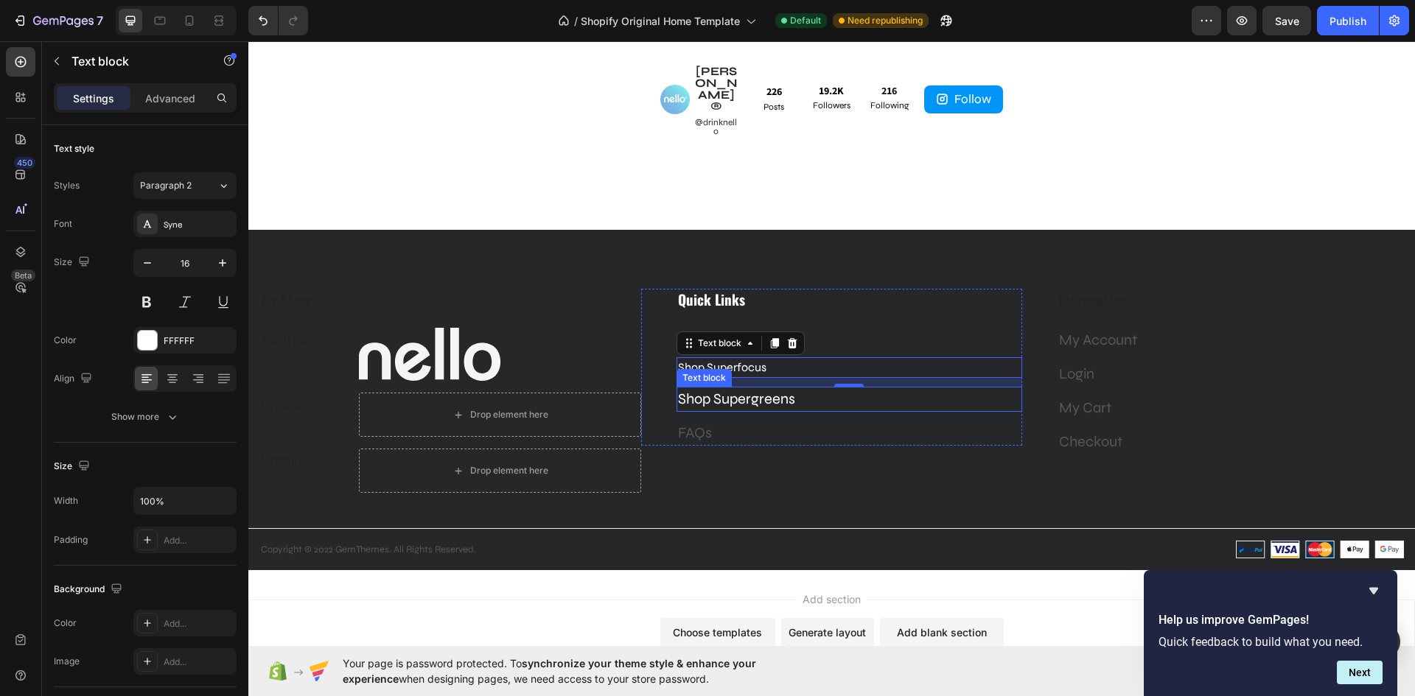
click at [772, 388] on p "Shop Supergreens" at bounding box center [849, 399] width 343 height 22
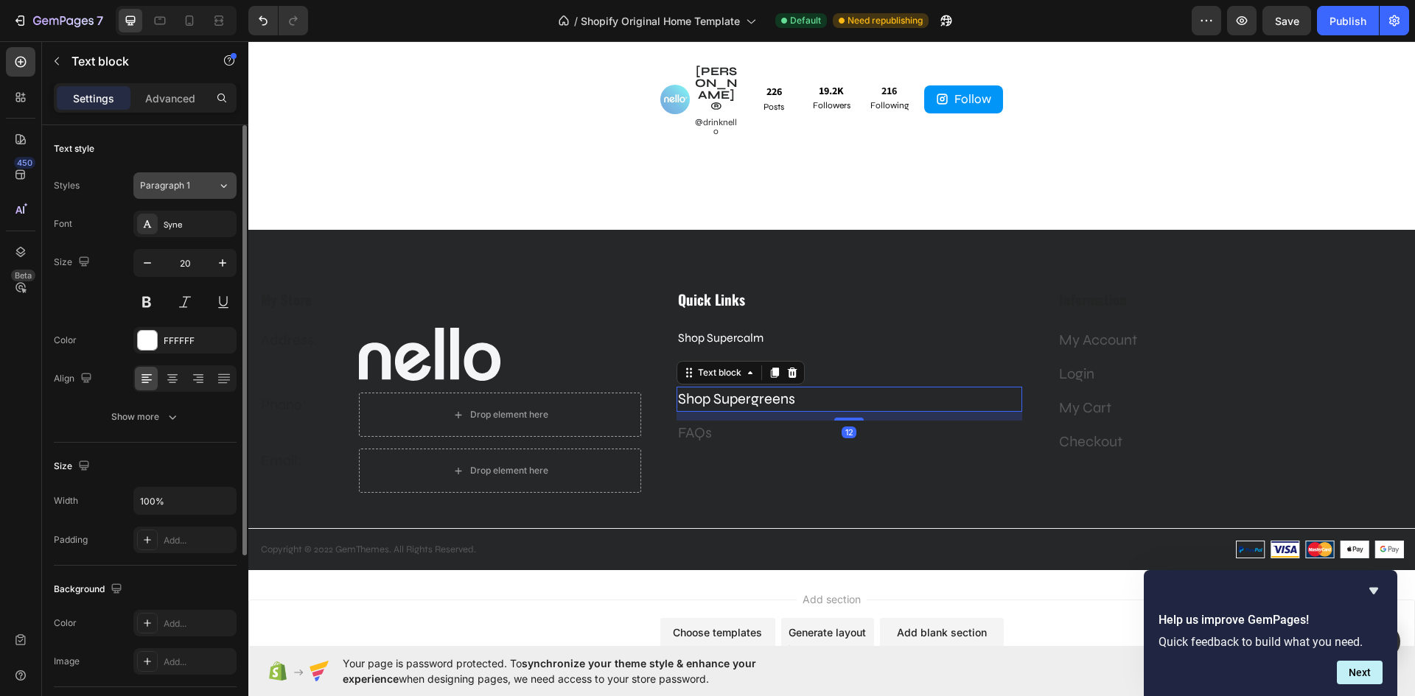
click at [204, 188] on div "Paragraph 1" at bounding box center [178, 185] width 77 height 13
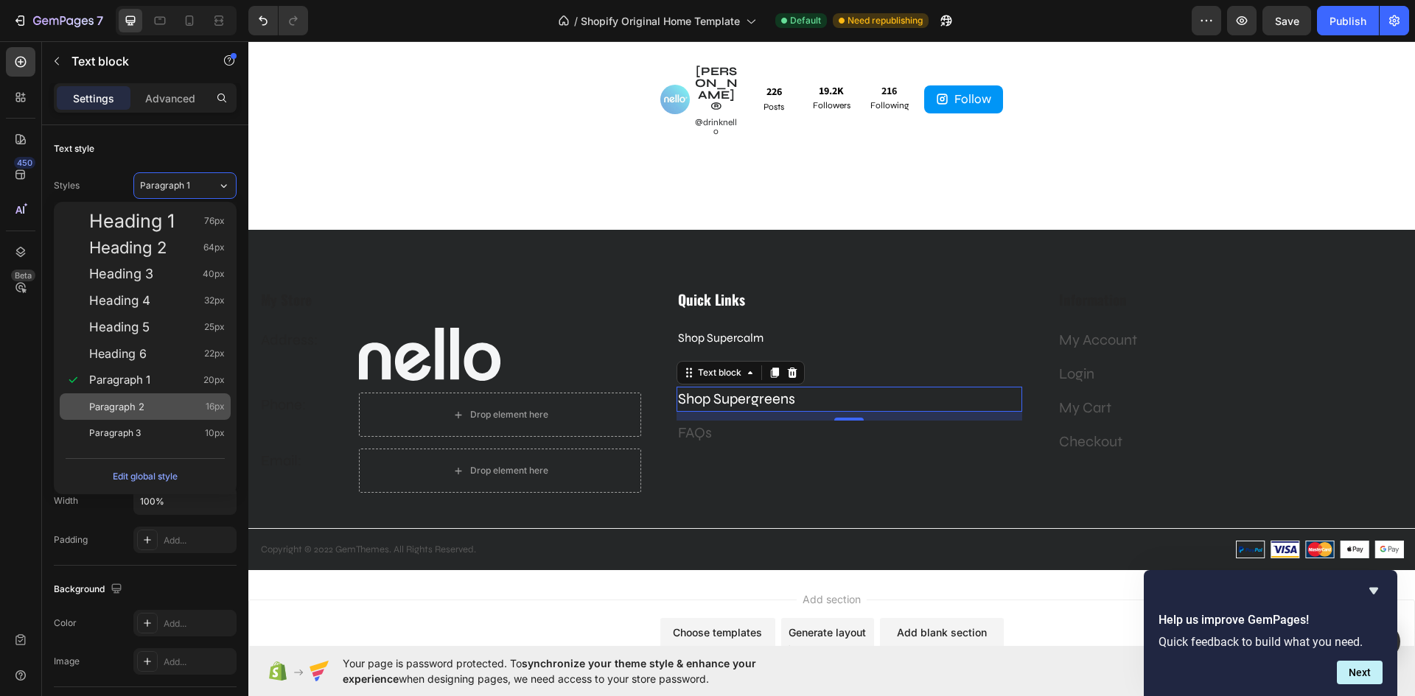
click at [145, 412] on div "Paragraph 2 16px" at bounding box center [157, 406] width 136 height 15
type input "16"
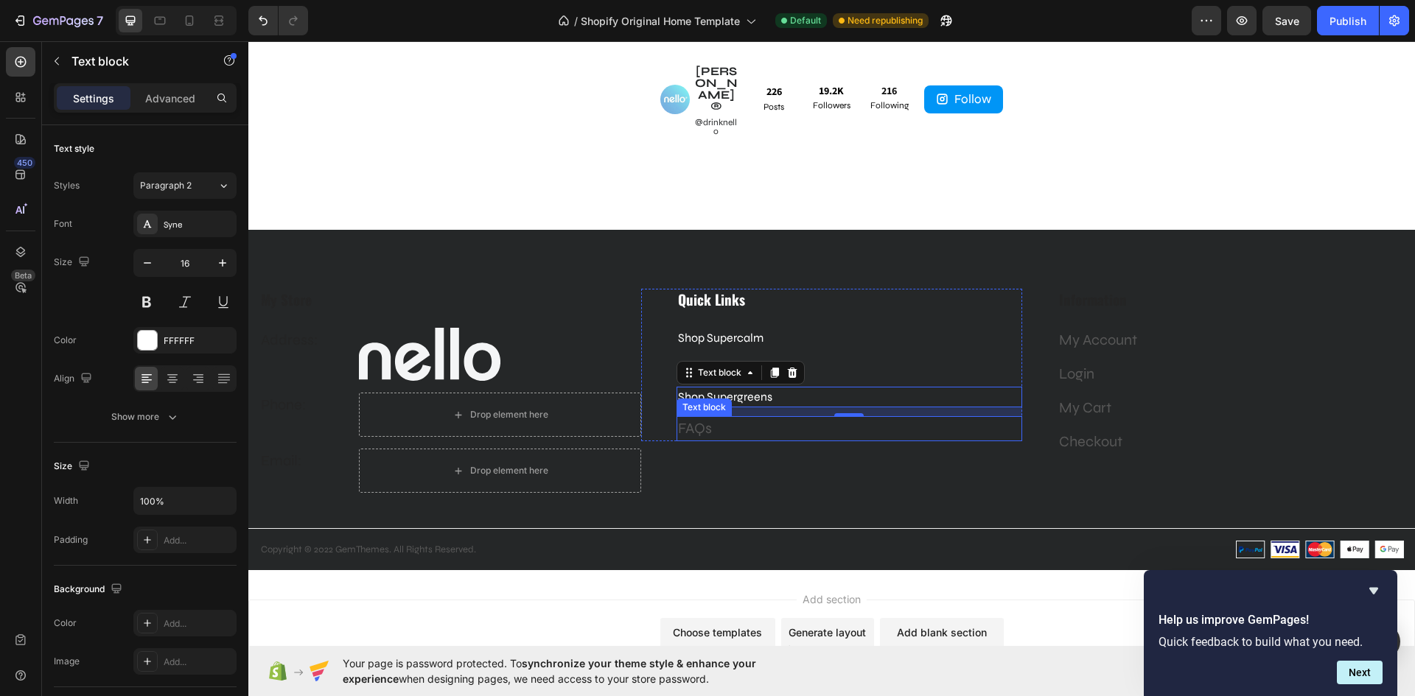
click at [715, 418] on p "FAQs" at bounding box center [849, 429] width 343 height 22
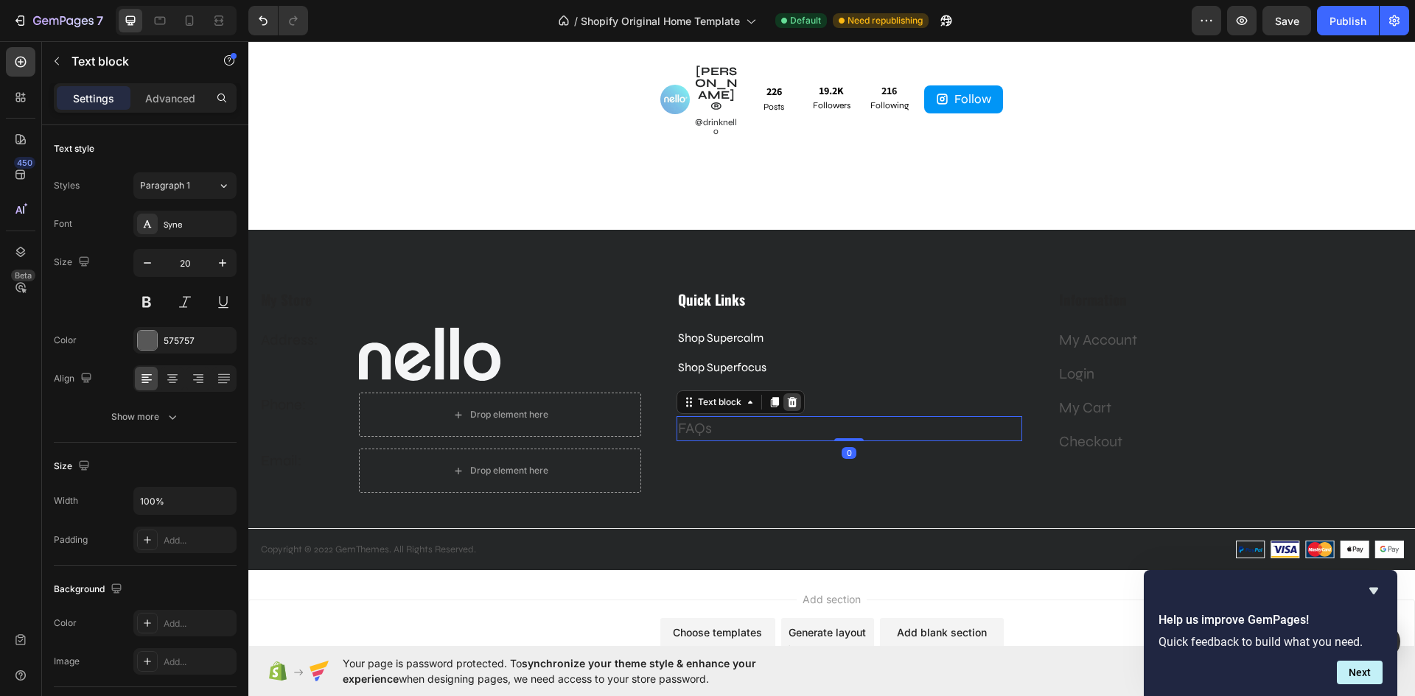
click at [792, 397] on icon at bounding box center [792, 402] width 10 height 10
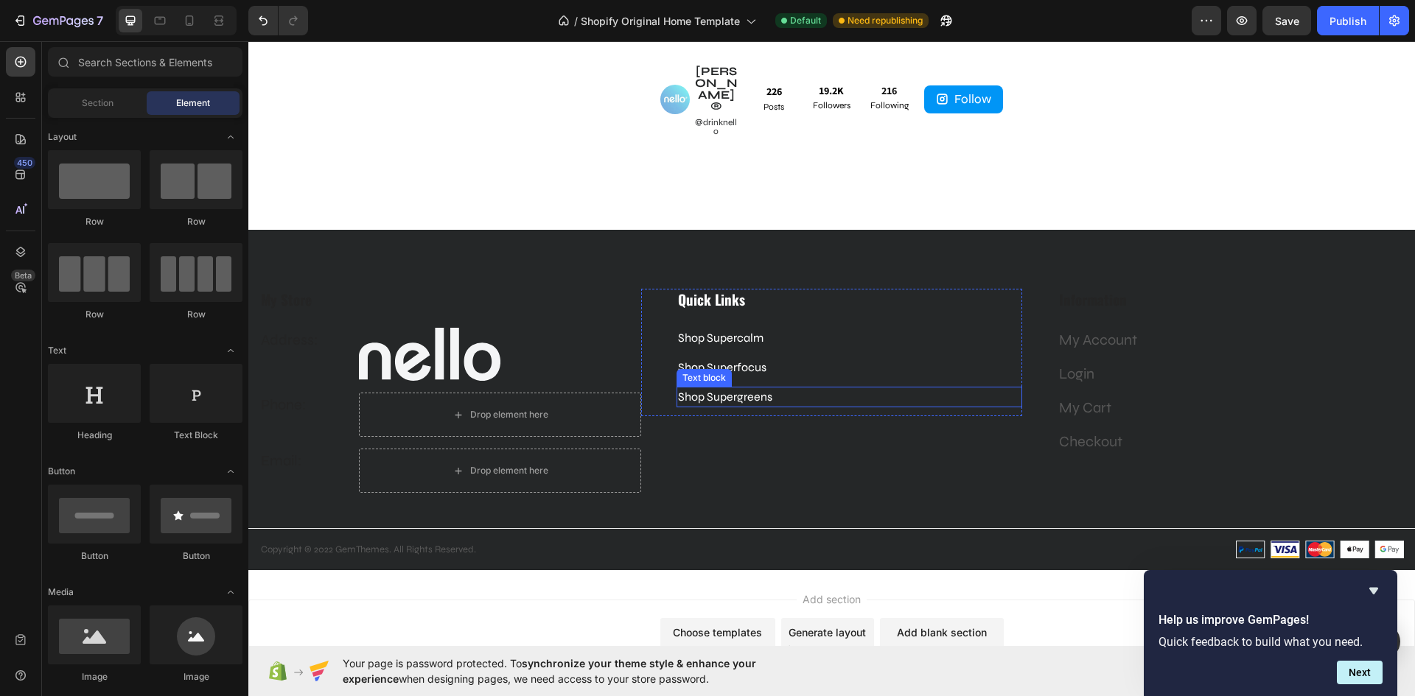
click at [778, 388] on p "Shop Supergreens" at bounding box center [849, 397] width 343 height 18
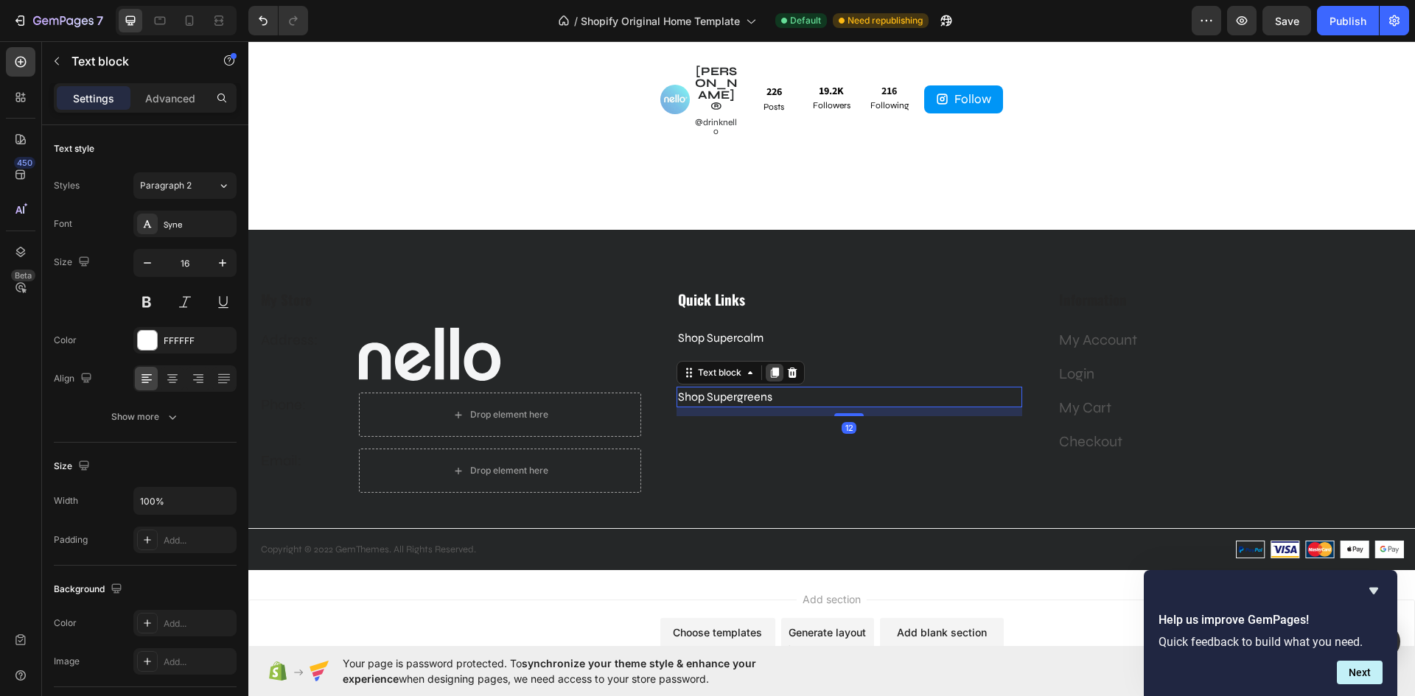
click at [773, 368] on icon at bounding box center [774, 373] width 8 height 10
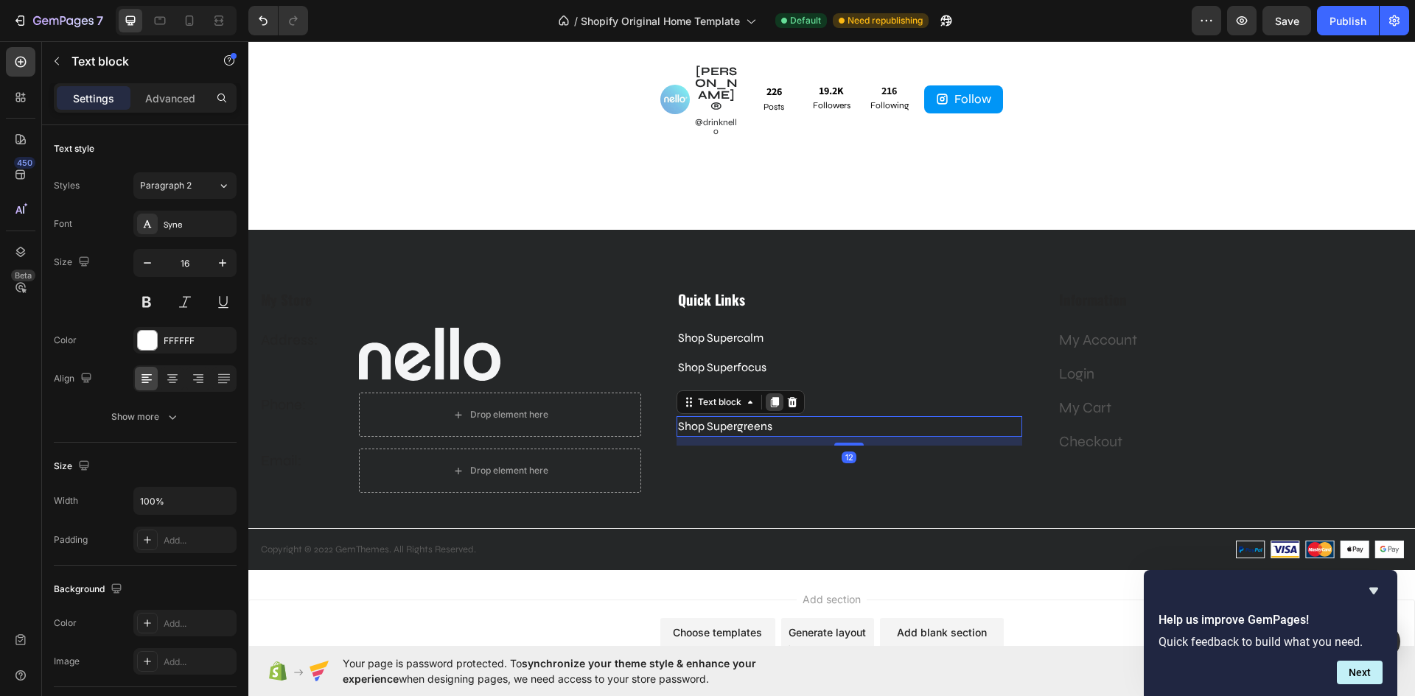
click at [768, 396] on icon at bounding box center [774, 402] width 12 height 12
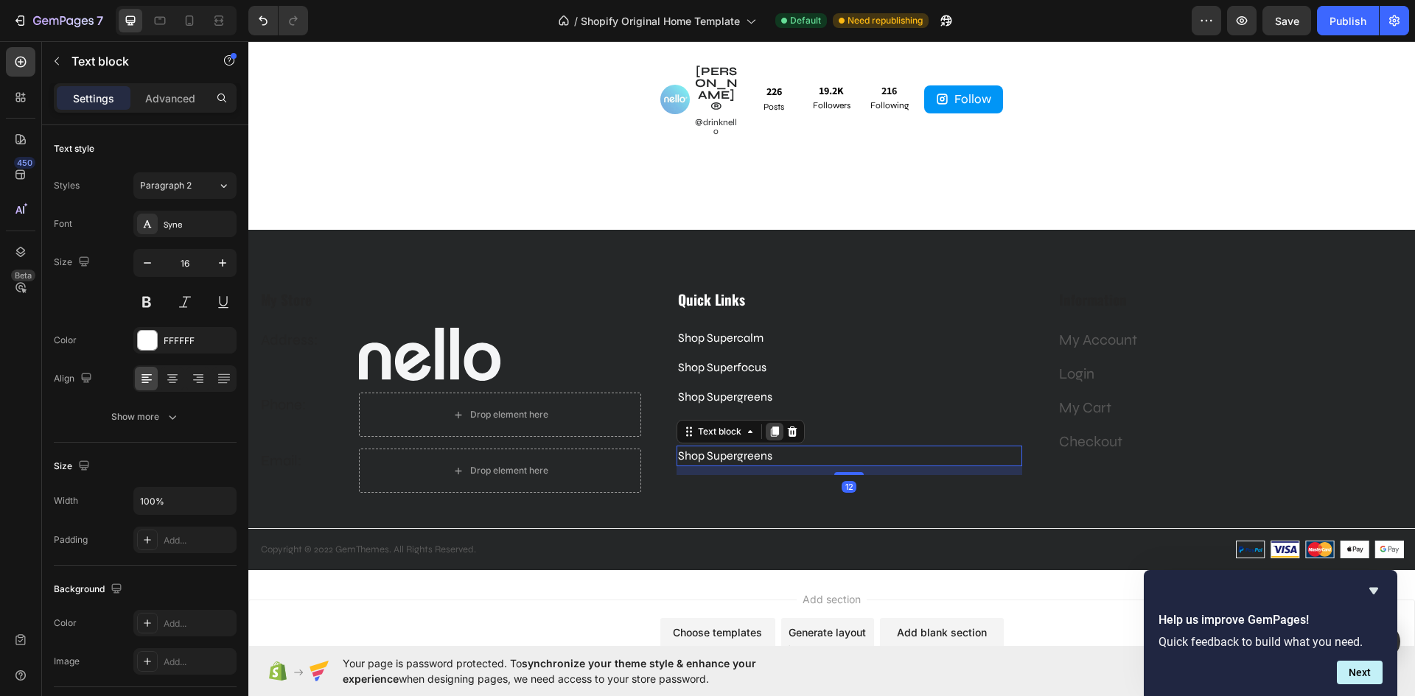
click at [770, 427] on icon at bounding box center [774, 432] width 8 height 10
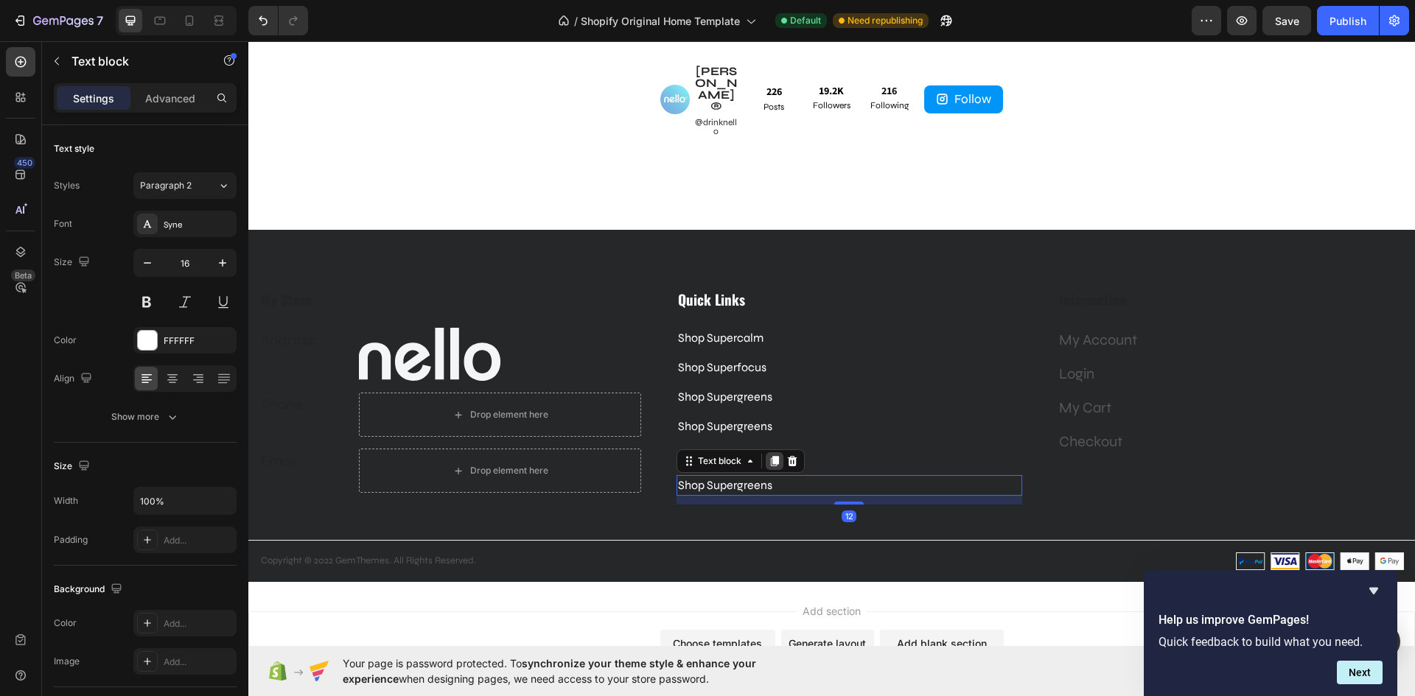
click at [771, 456] on icon at bounding box center [774, 461] width 8 height 10
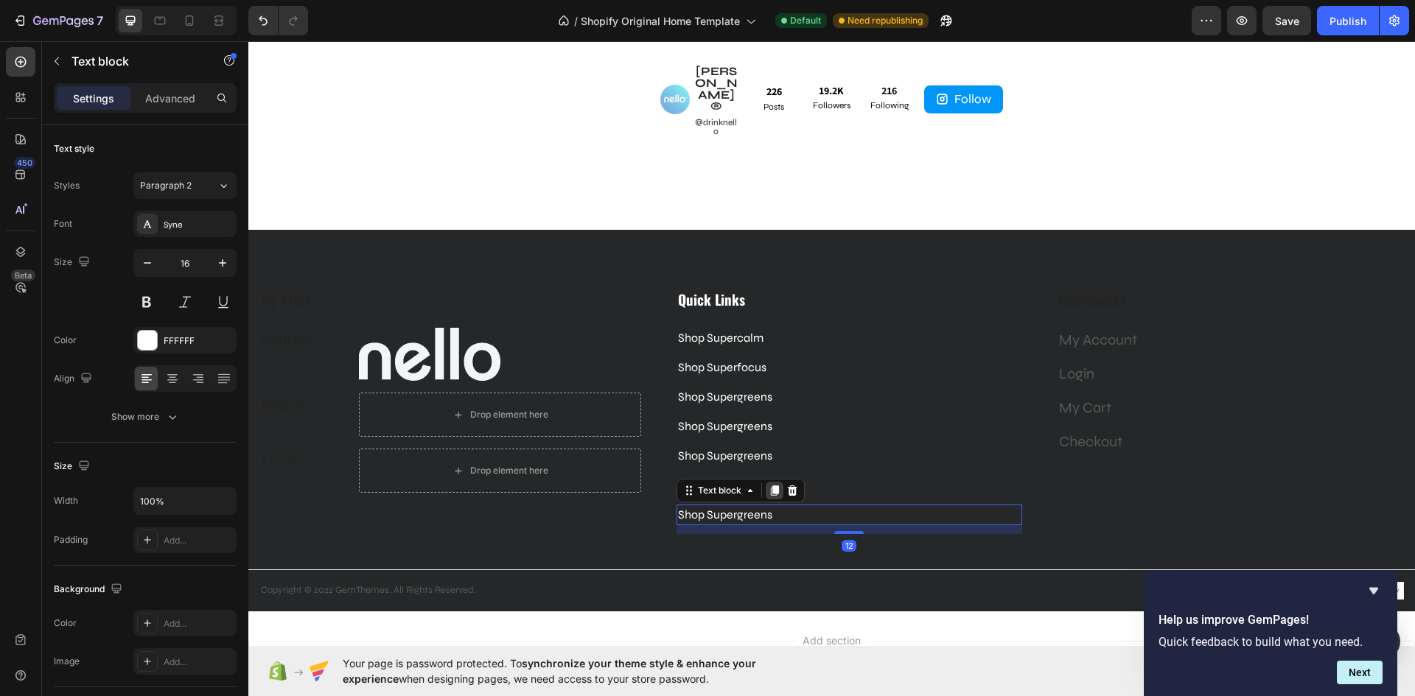
click at [768, 485] on icon at bounding box center [774, 491] width 12 height 12
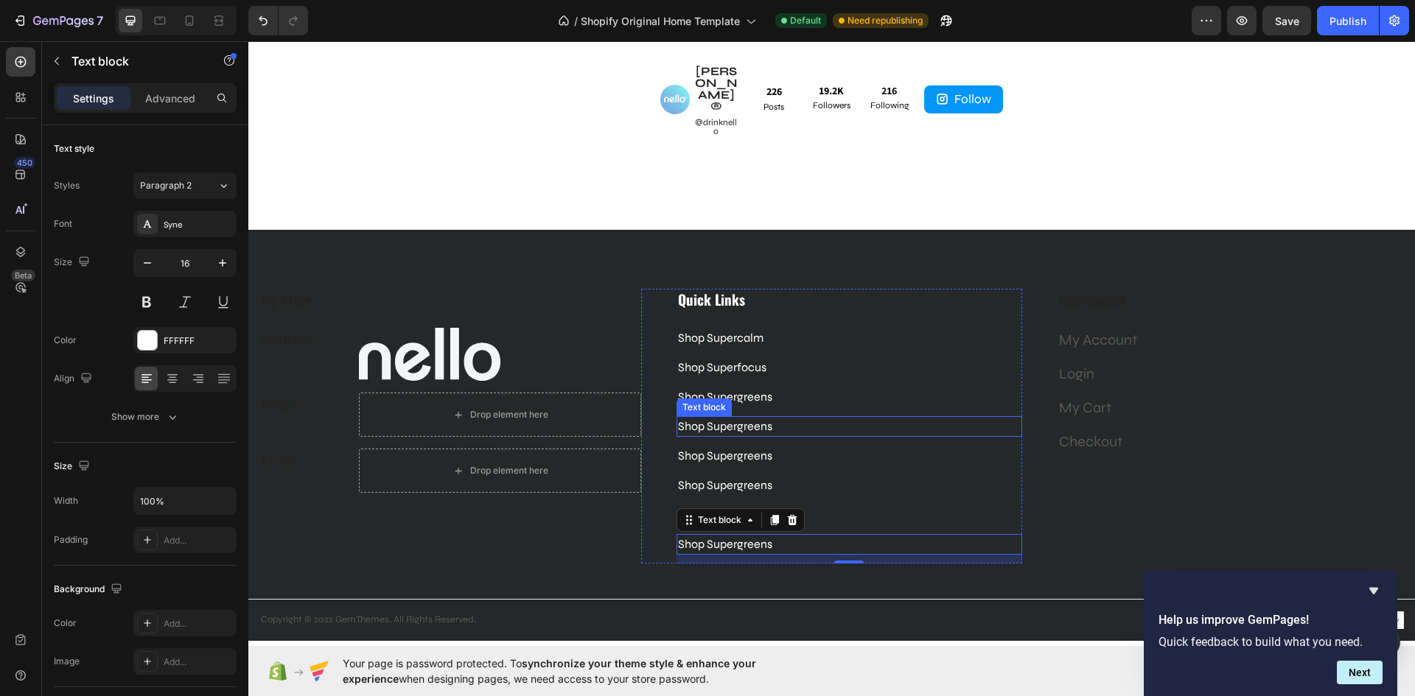
click at [772, 418] on p "Shop Supergreens" at bounding box center [849, 427] width 343 height 18
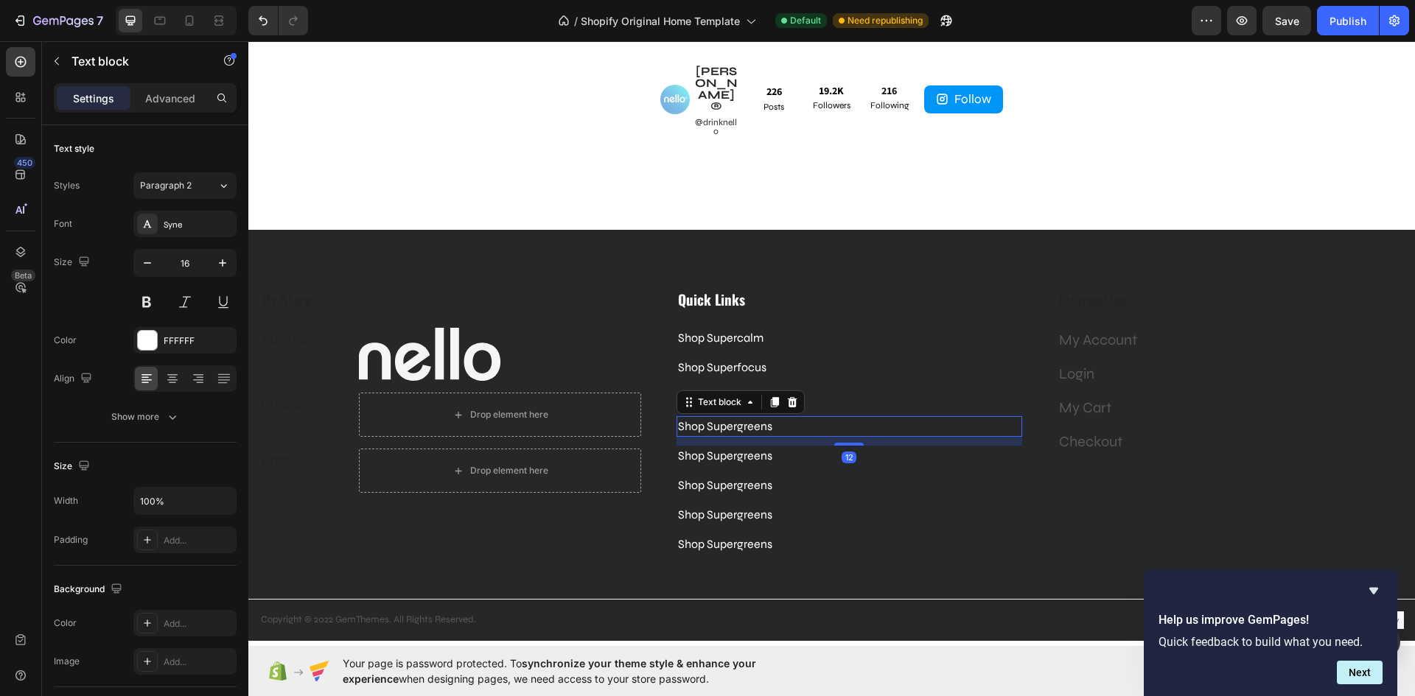
click at [770, 418] on p "Shop Supergreens" at bounding box center [849, 427] width 343 height 18
drag, startPoint x: 770, startPoint y: 389, endPoint x: 674, endPoint y: 387, distance: 95.8
click at [678, 418] on p "Shop Supergreens" at bounding box center [849, 427] width 343 height 18
click at [765, 447] on p "Shop Supergreens" at bounding box center [849, 456] width 343 height 18
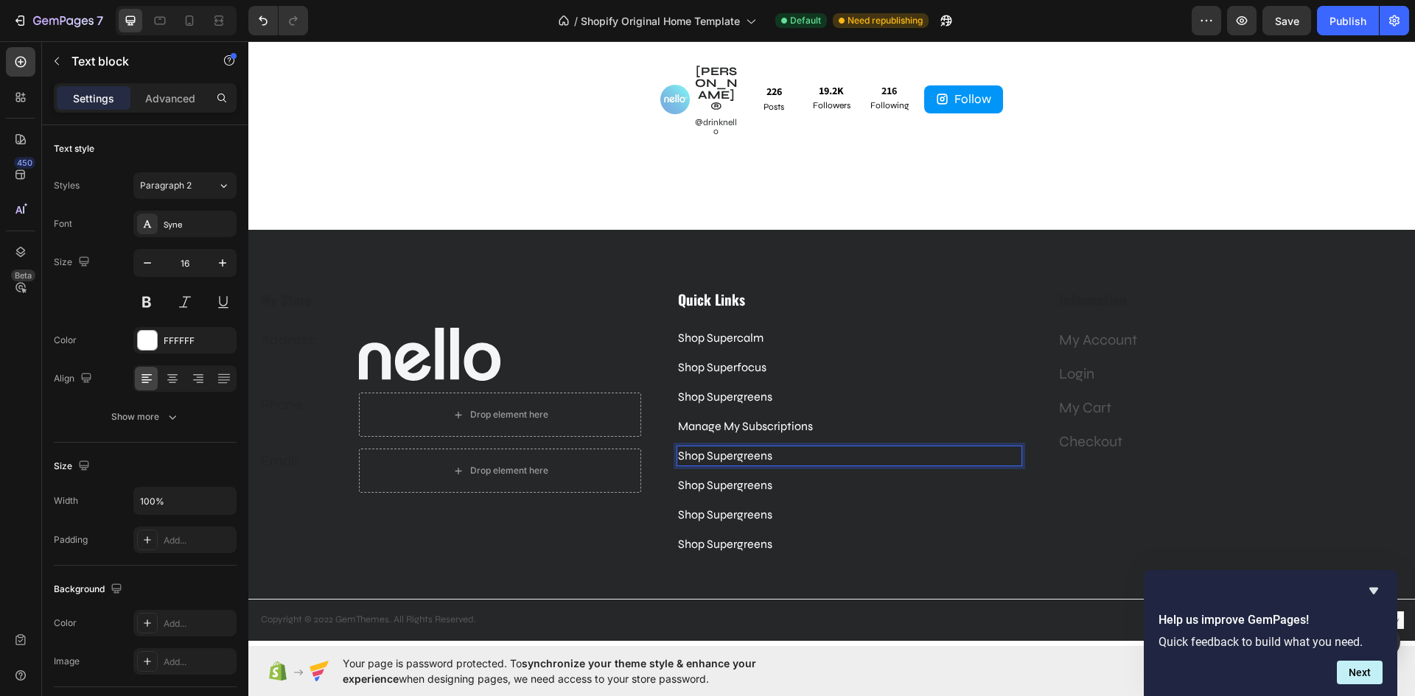
click at [769, 447] on p "Shop Supergreens" at bounding box center [849, 456] width 343 height 18
drag, startPoint x: 769, startPoint y: 418, endPoint x: 672, endPoint y: 424, distance: 97.4
click at [676, 446] on div "Shop Supergreens" at bounding box center [849, 456] width 346 height 21
click at [774, 477] on p "Shop Supergreens" at bounding box center [849, 486] width 343 height 18
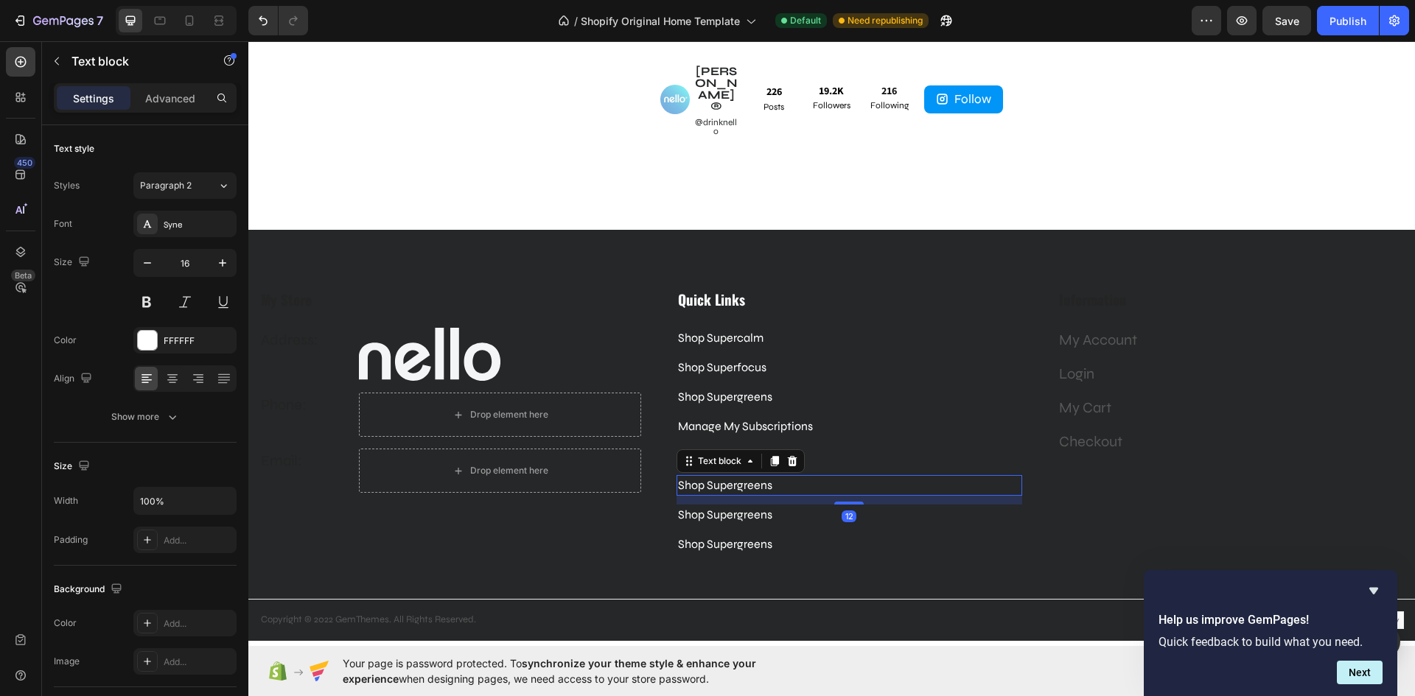
click at [773, 477] on p "Shop Supergreens" at bounding box center [849, 486] width 343 height 18
drag, startPoint x: 772, startPoint y: 447, endPoint x: 676, endPoint y: 443, distance: 95.9
click at [678, 477] on p "Shop Supergreens" at bounding box center [849, 486] width 343 height 18
click at [778, 506] on p "Shop Supergreens" at bounding box center [849, 515] width 343 height 18
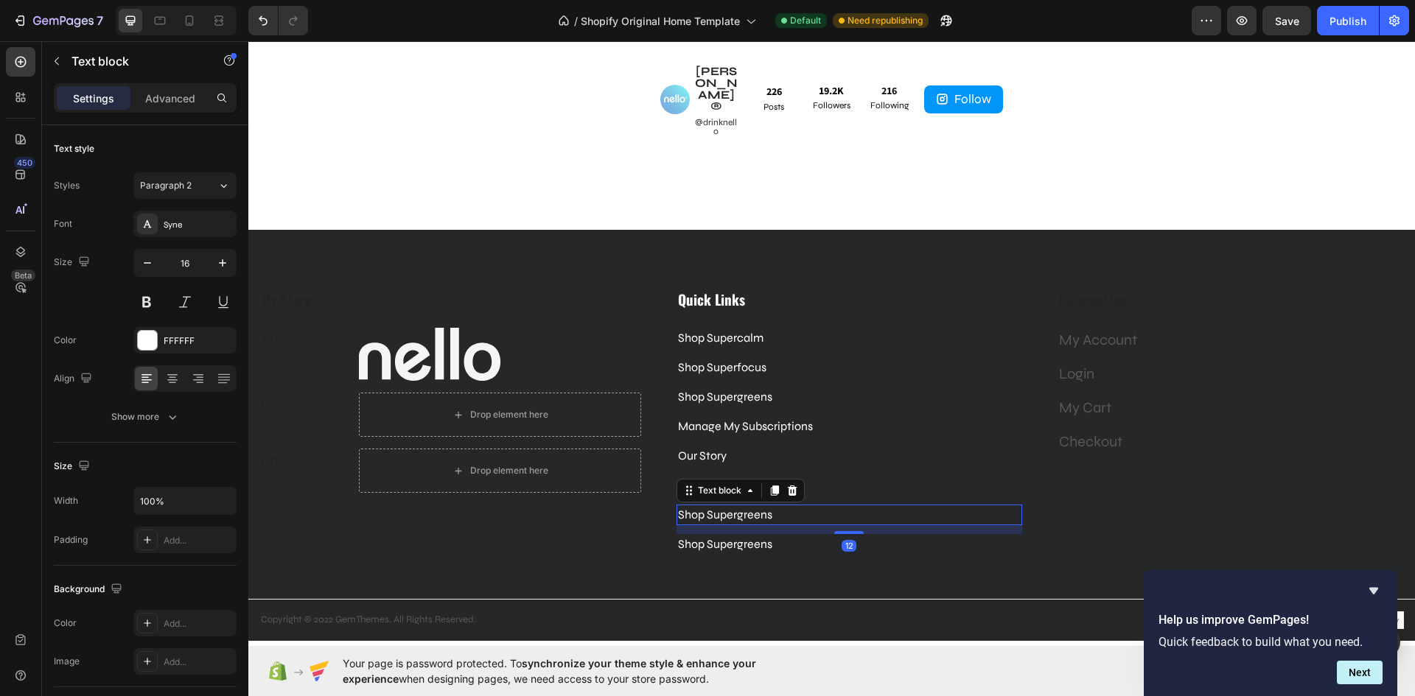
click at [774, 506] on p "Shop Supergreens" at bounding box center [849, 515] width 343 height 18
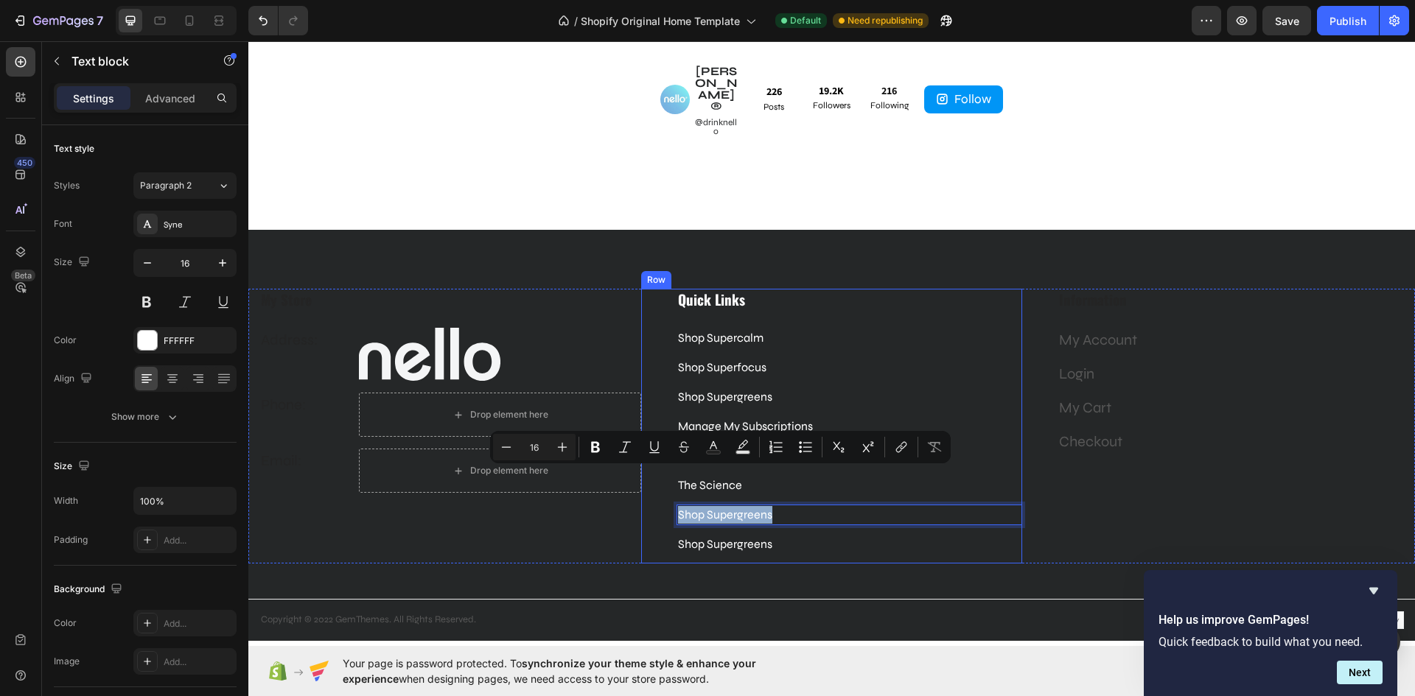
drag, startPoint x: 763, startPoint y: 477, endPoint x: 648, endPoint y: 469, distance: 115.2
click at [648, 469] on div "Quick Links Heading Shop Supercalm Text block Shop Superfocus Text block Shop S…" at bounding box center [832, 426] width 382 height 275
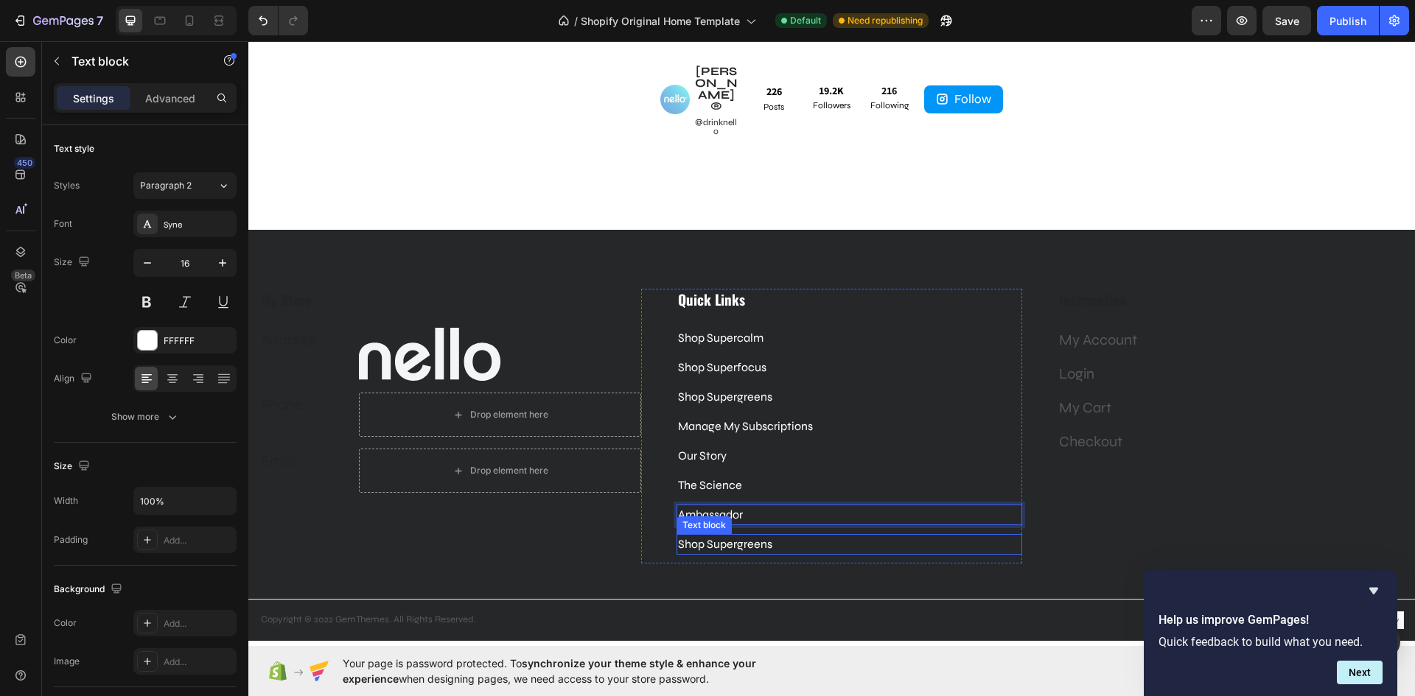
click at [771, 536] on p "Shop Supergreens" at bounding box center [849, 545] width 343 height 18
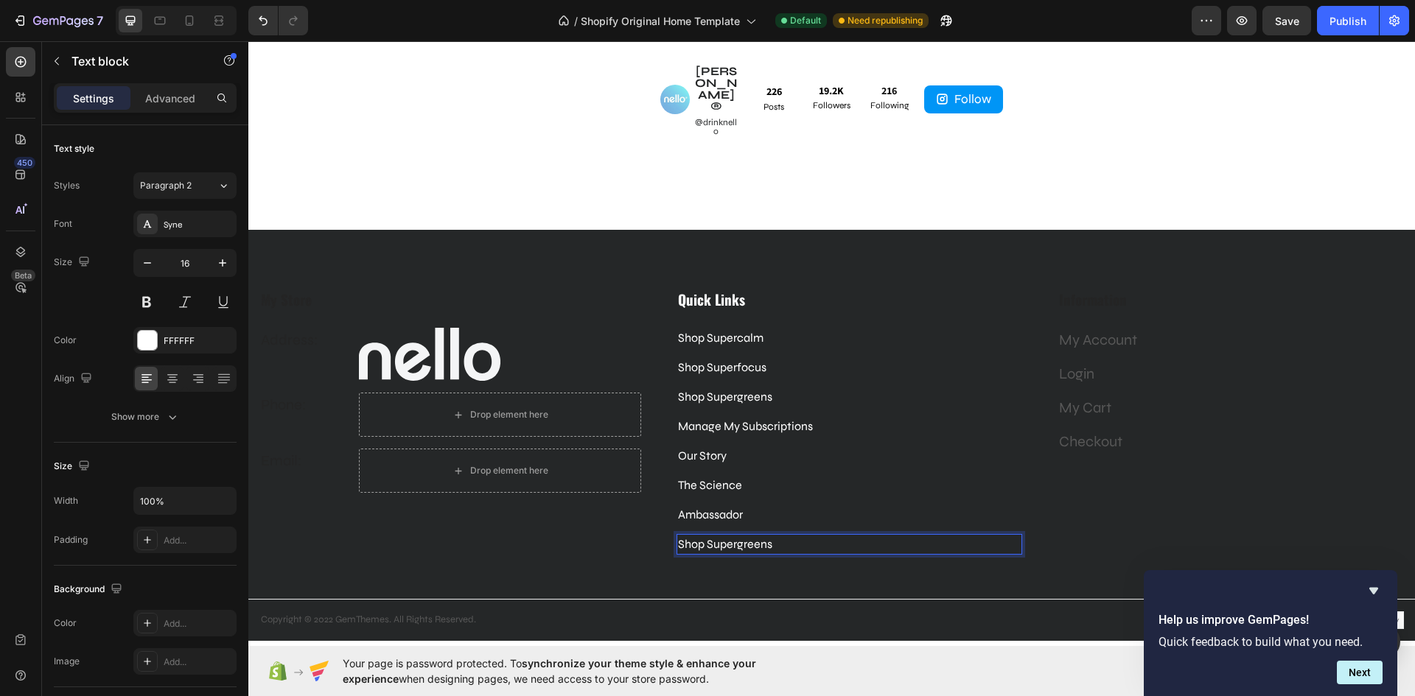
click at [768, 536] on p "Shop Supergreens" at bounding box center [849, 545] width 343 height 18
drag, startPoint x: 768, startPoint y: 506, endPoint x: 673, endPoint y: 504, distance: 95.1
click at [676, 534] on div "Shop Supergreens" at bounding box center [849, 544] width 346 height 21
click at [749, 536] on p "Contact" at bounding box center [849, 545] width 343 height 18
click at [820, 506] on p "Ambassador" at bounding box center [849, 515] width 343 height 18
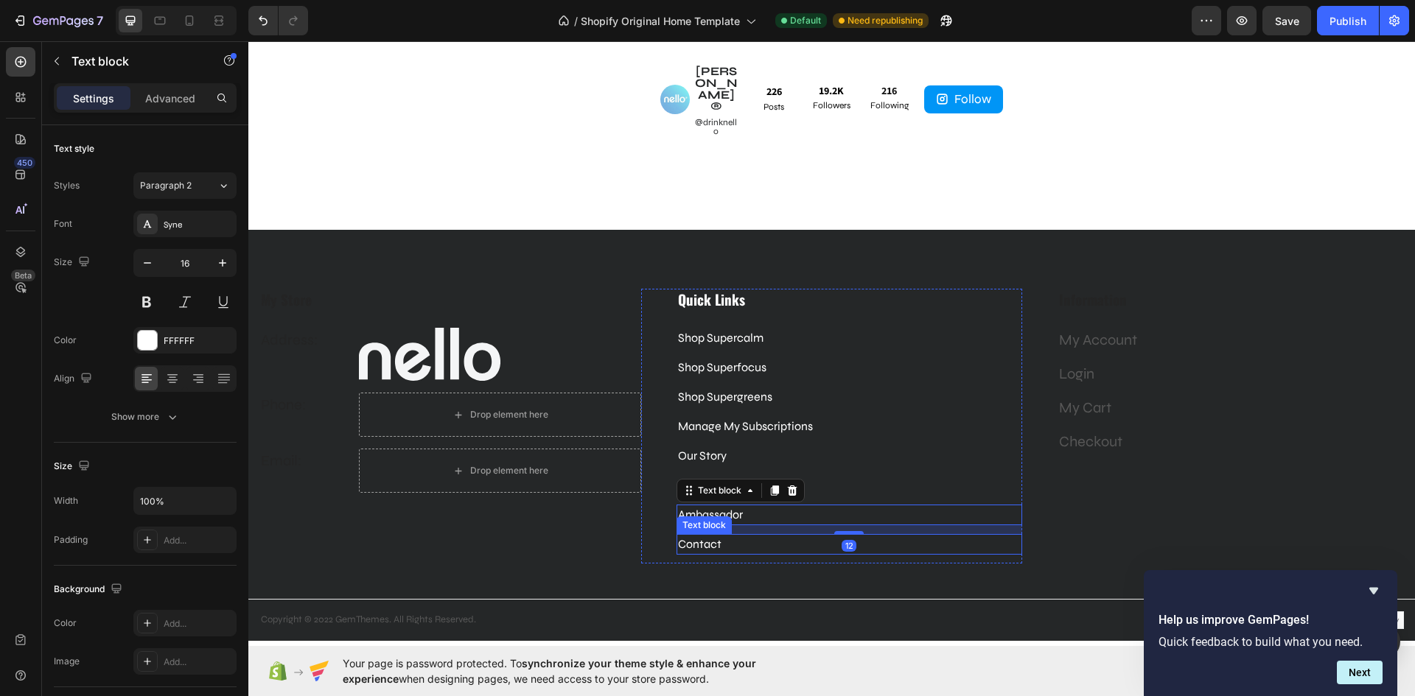
click at [778, 536] on p "Contact" at bounding box center [849, 545] width 343 height 18
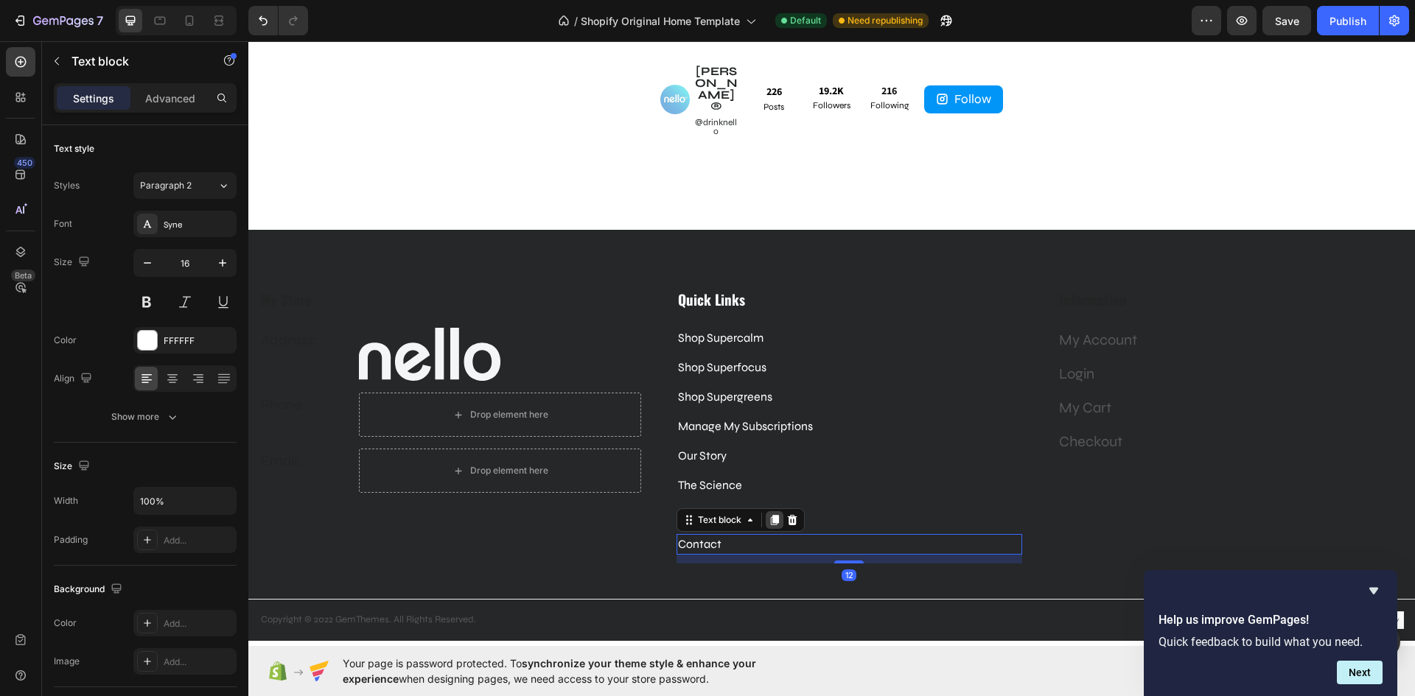
click at [771, 515] on icon at bounding box center [774, 520] width 8 height 10
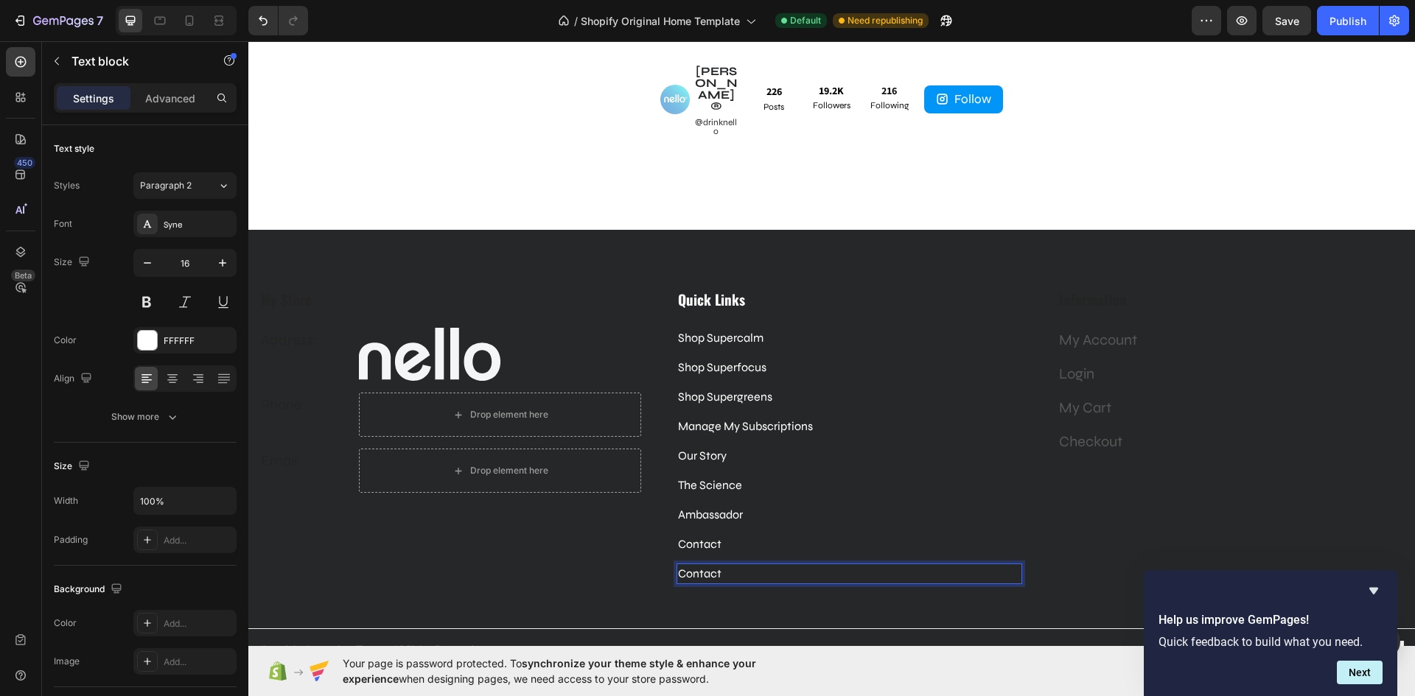
click at [727, 565] on p "Contact" at bounding box center [849, 574] width 343 height 18
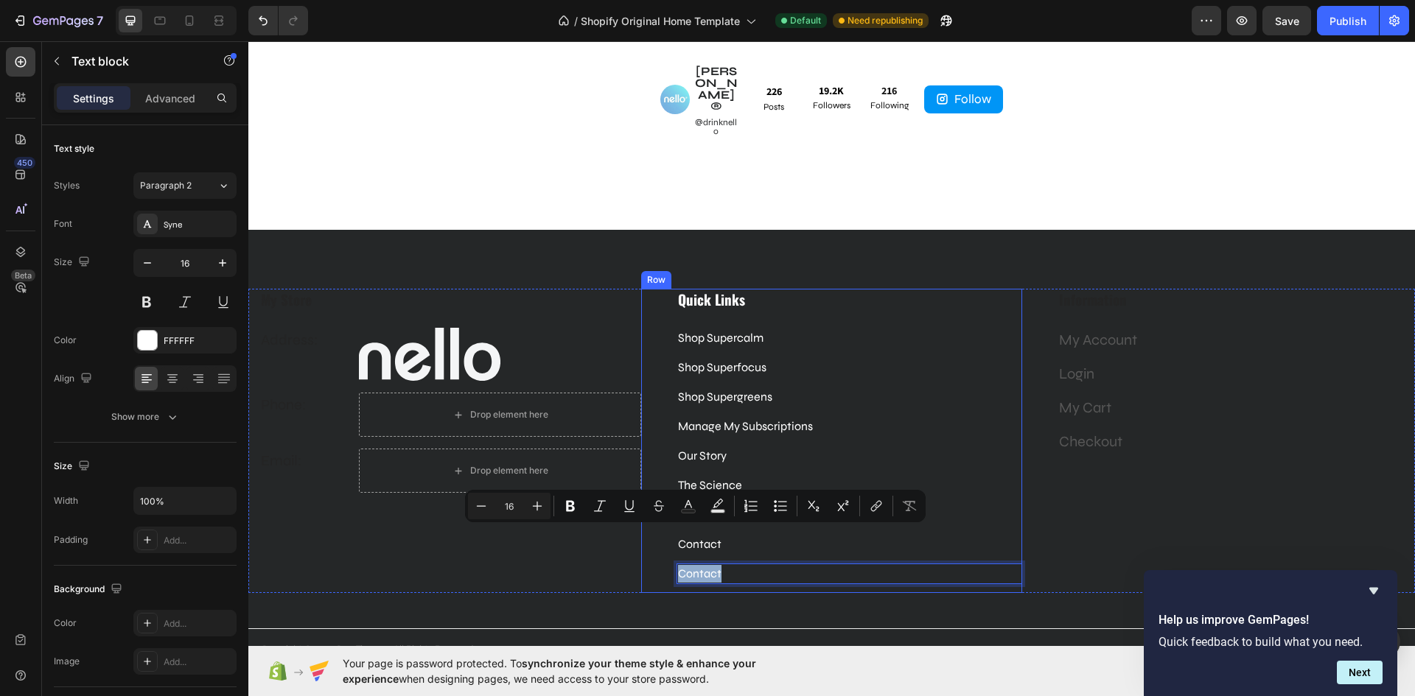
click at [662, 533] on div "Quick Links Heading Shop Supercalm Text block Shop Superfocus Text block Shop S…" at bounding box center [832, 441] width 382 height 304
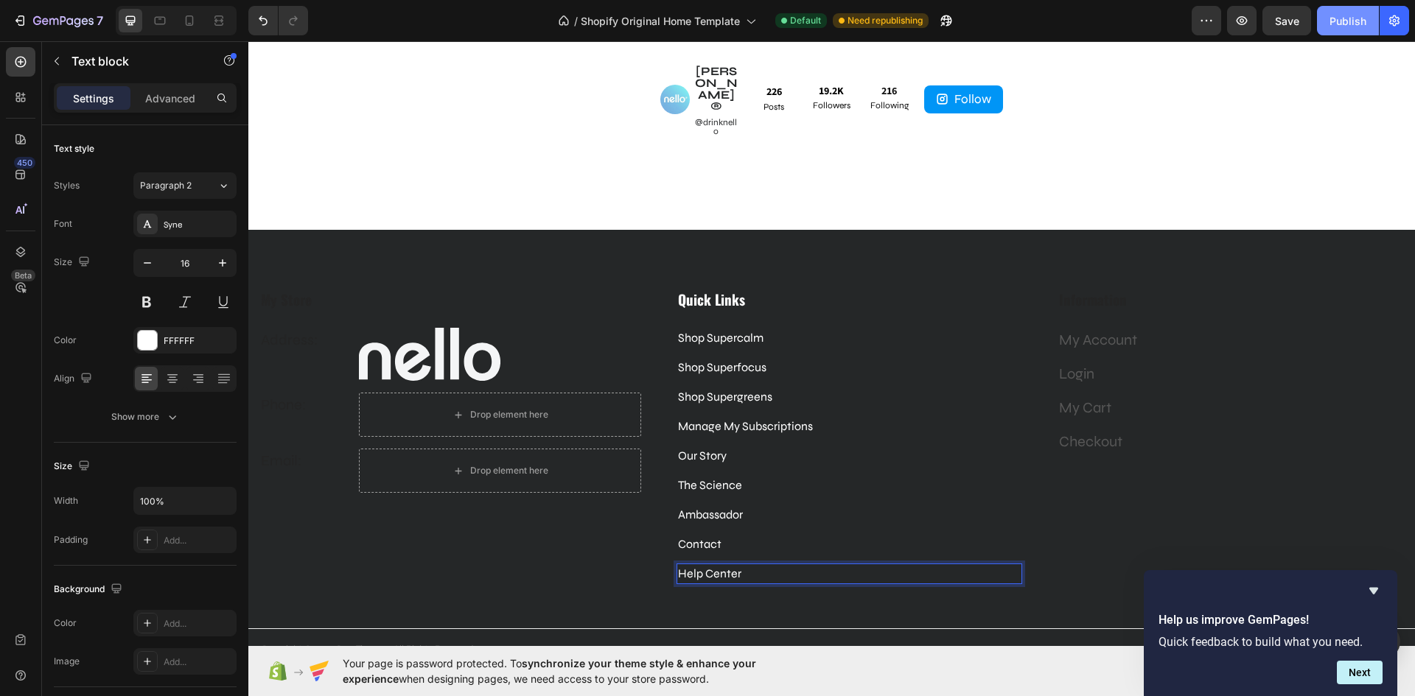
click at [1329, 21] on div "Publish" at bounding box center [1347, 20] width 37 height 15
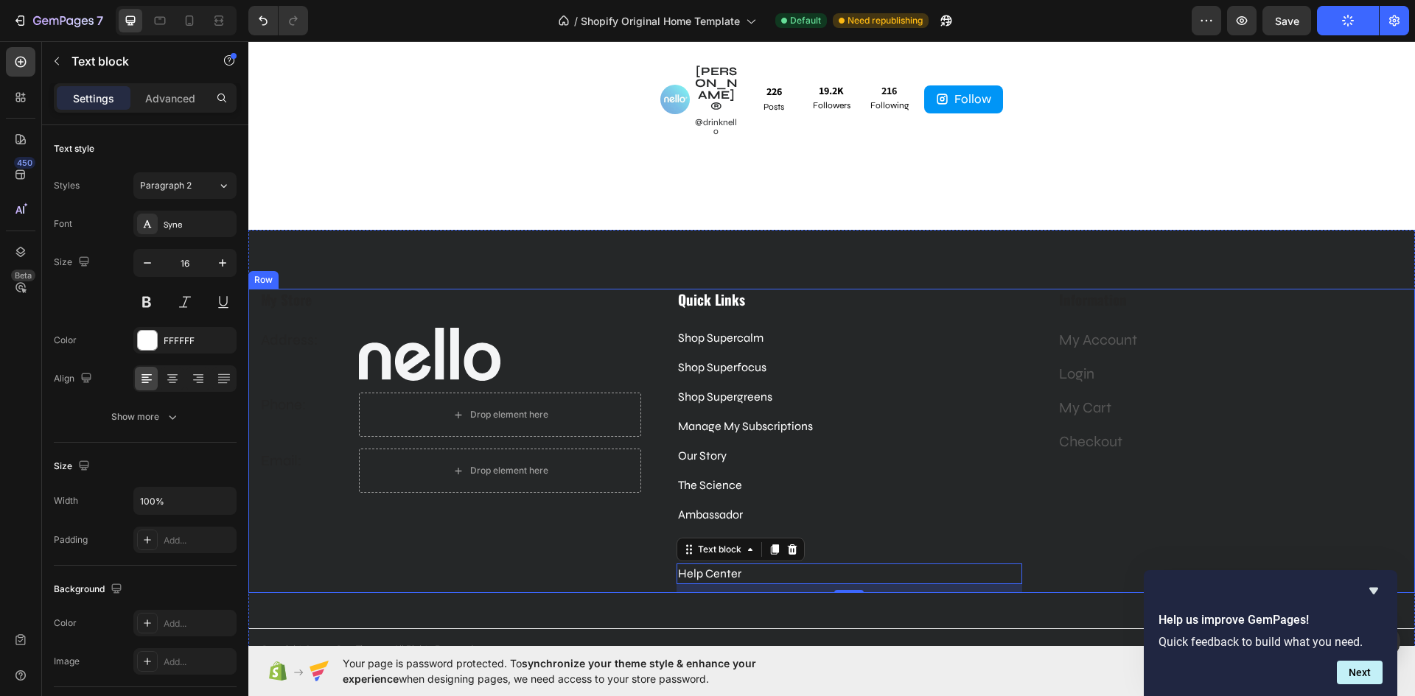
click at [558, 289] on div "My Store Heading Address: Text block Image Row Phone: Text block Drop element h…" at bounding box center [450, 441] width 382 height 304
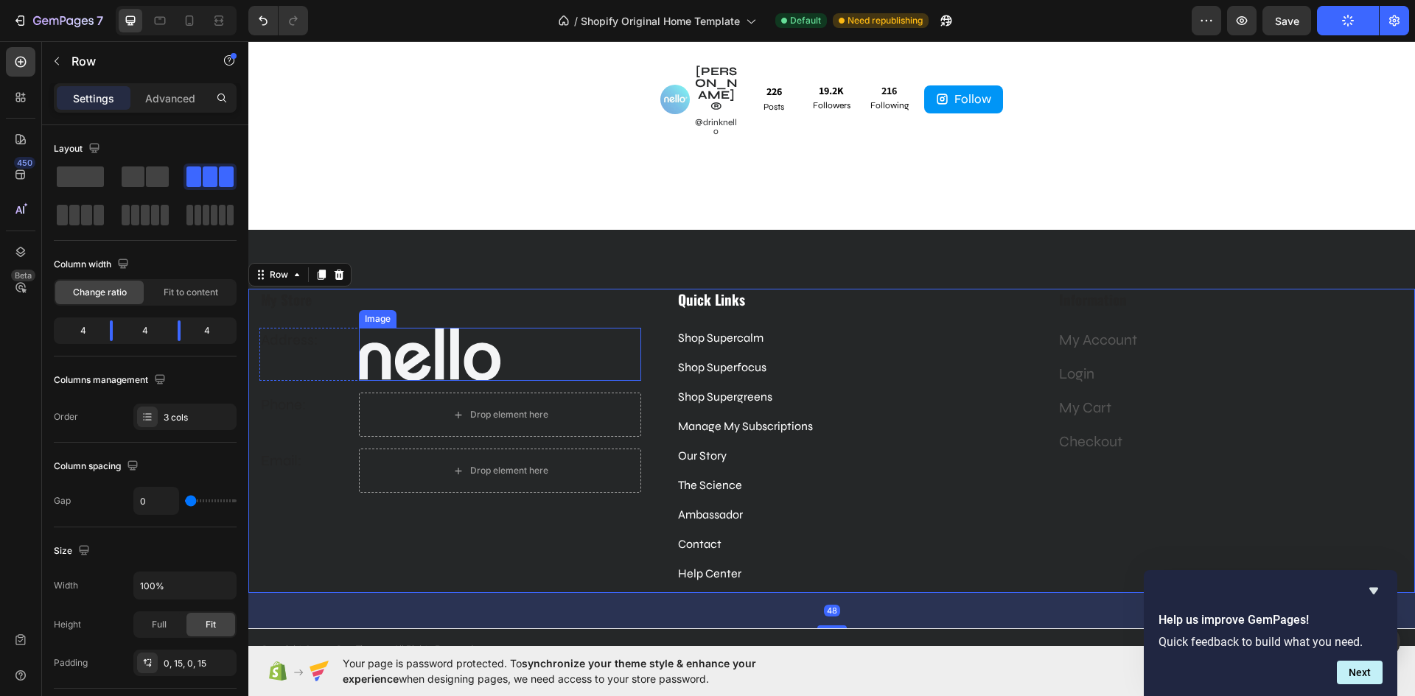
click at [558, 328] on div at bounding box center [499, 355] width 281 height 54
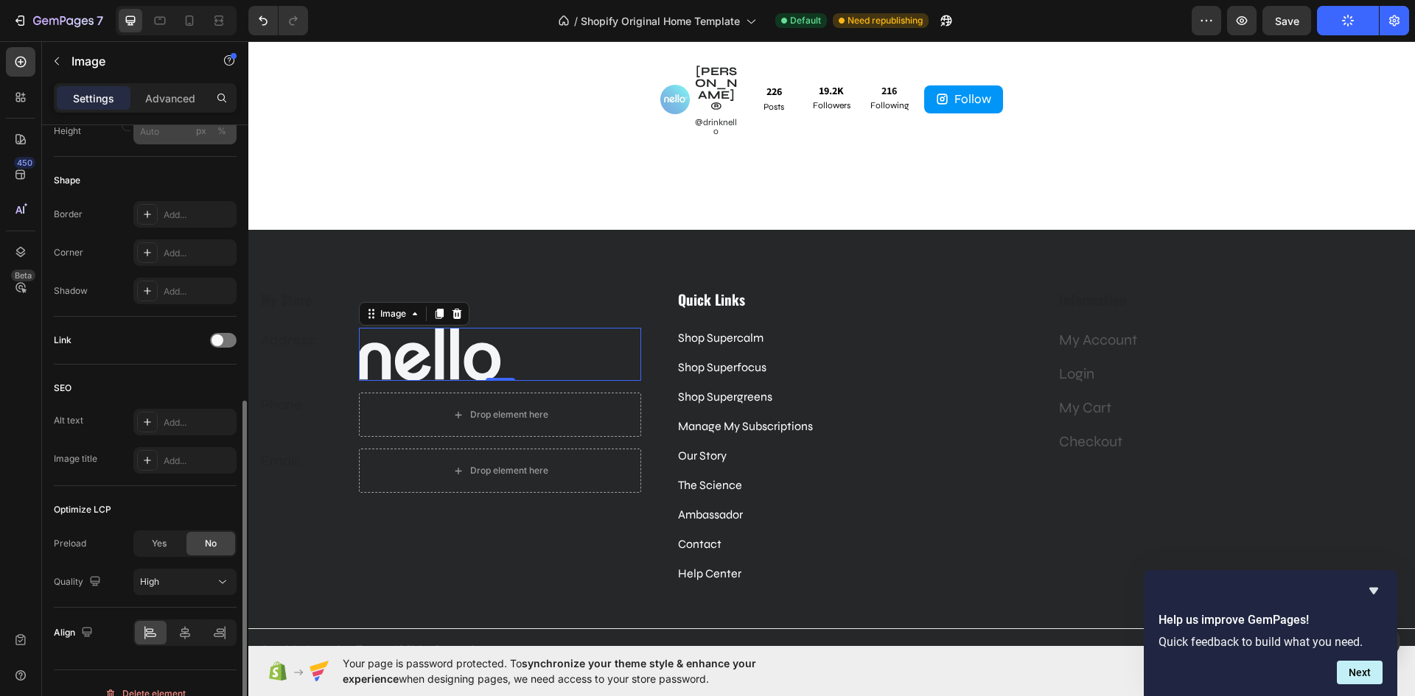
scroll to position [536, 0]
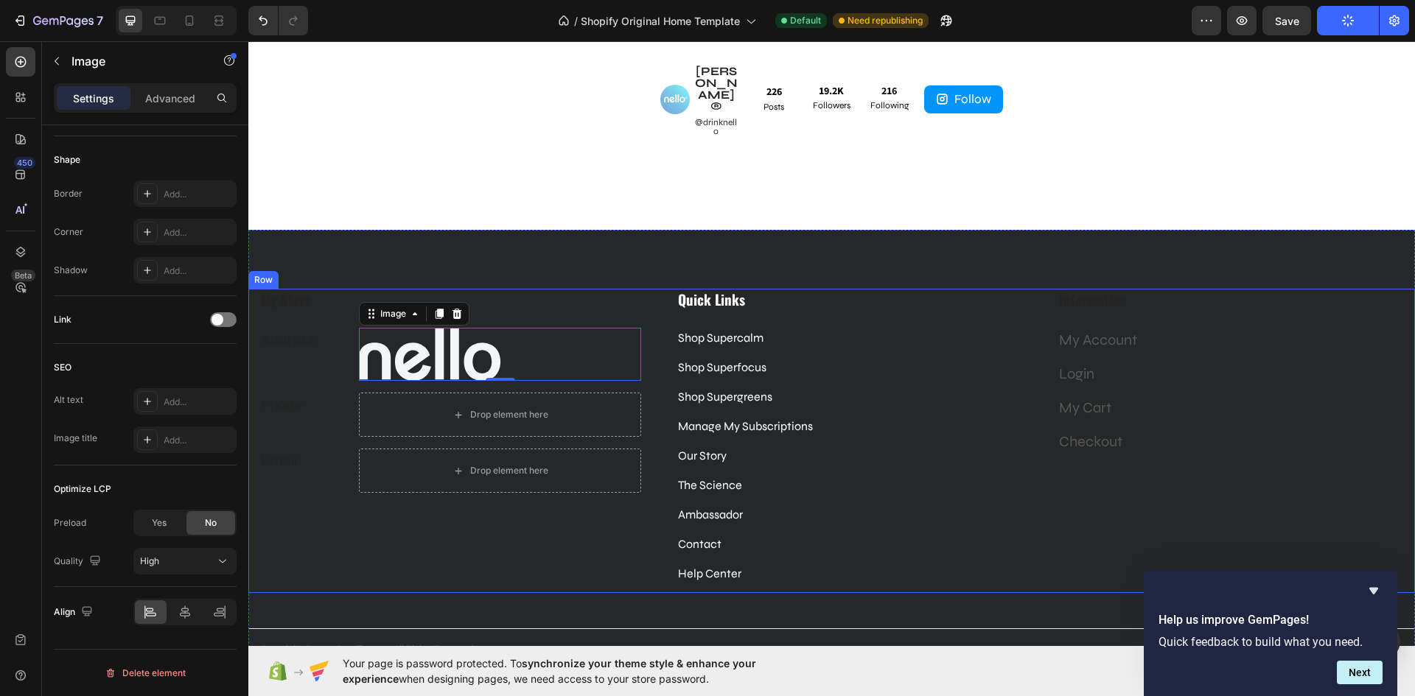
click at [526, 289] on div "My Store Heading Address: Text block Image 0 Row Phone: Text block Drop element…" at bounding box center [450, 441] width 382 height 304
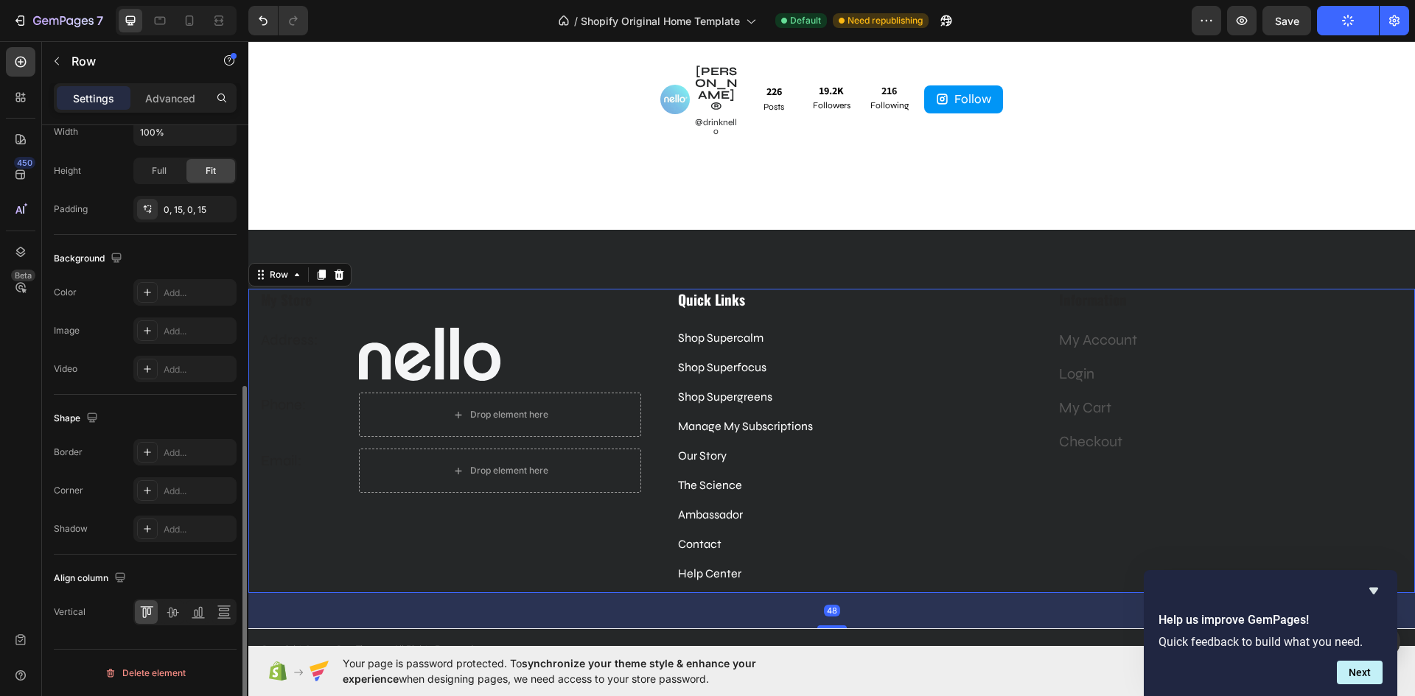
scroll to position [0, 0]
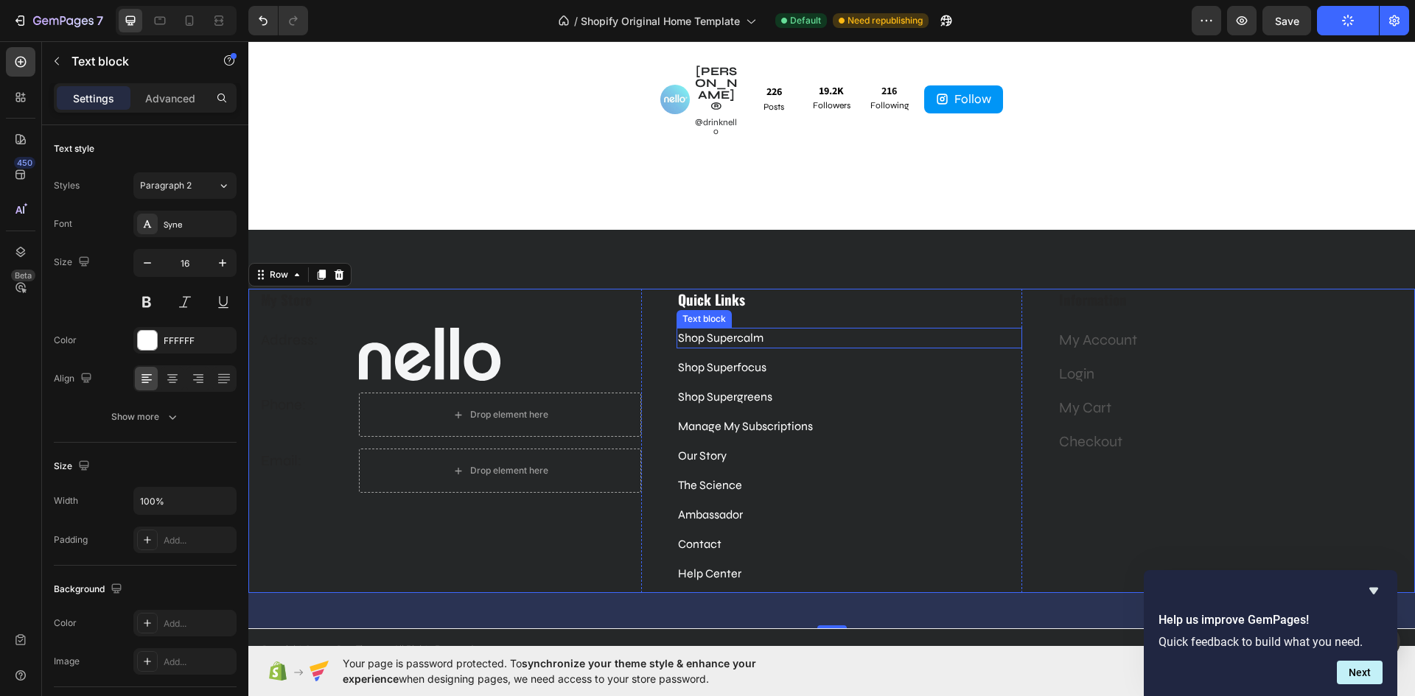
click at [738, 329] on p "Shop Supercalm" at bounding box center [849, 338] width 343 height 18
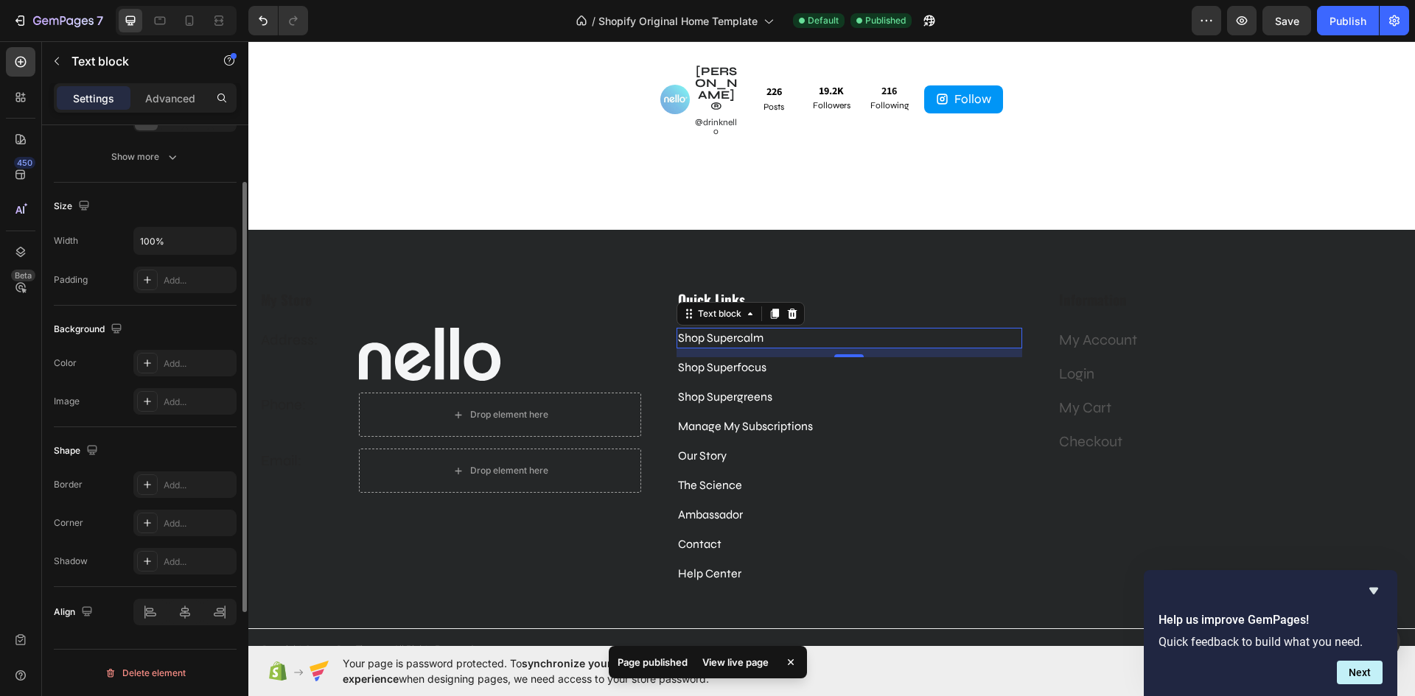
scroll to position [186, 0]
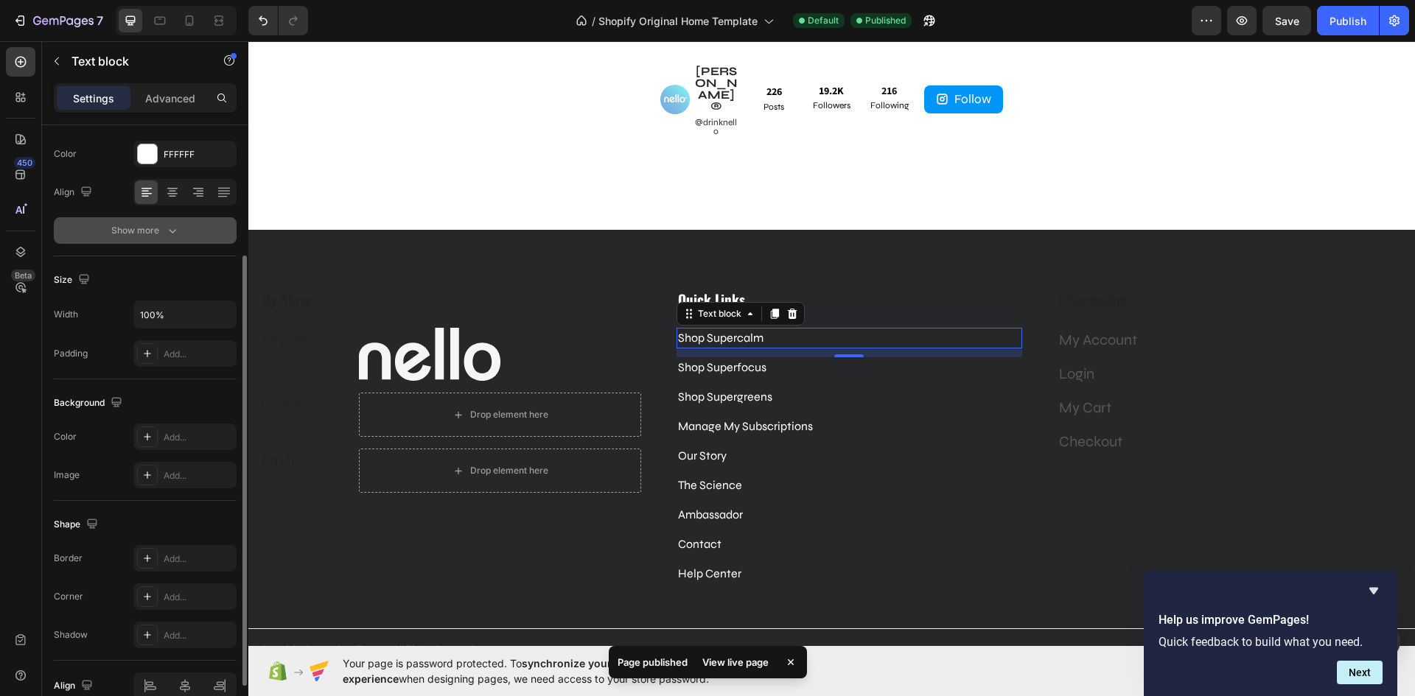
click at [121, 225] on div "Show more" at bounding box center [145, 230] width 69 height 15
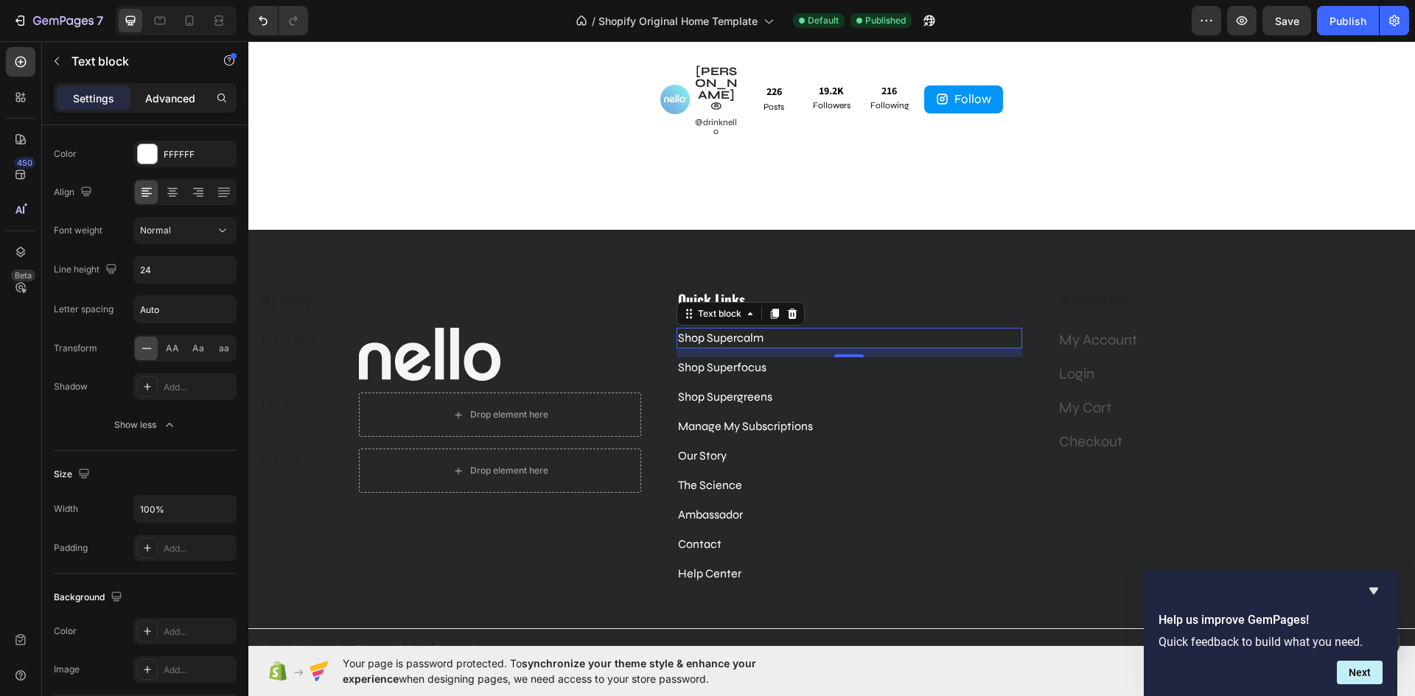
click at [178, 100] on p "Advanced" at bounding box center [170, 98] width 50 height 15
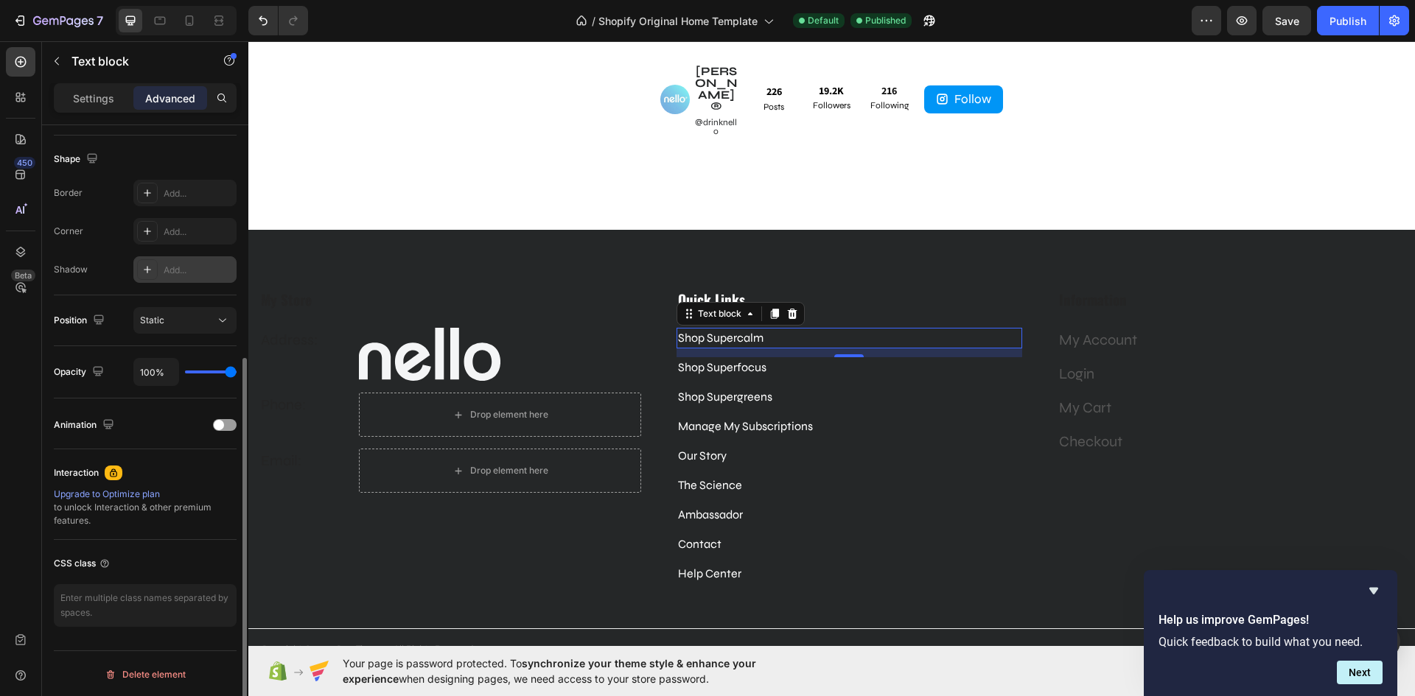
scroll to position [370, 0]
click at [783, 329] on p "Shop Supercalm" at bounding box center [849, 338] width 343 height 18
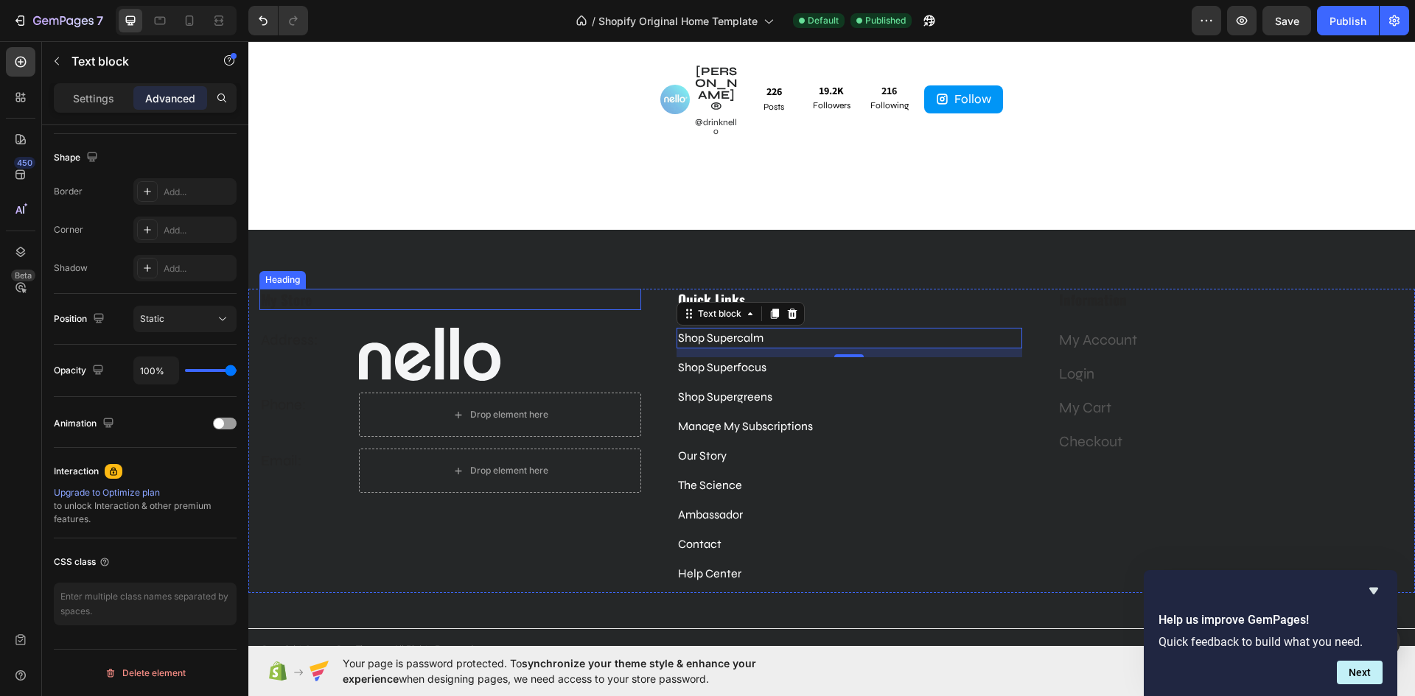
click at [564, 289] on div "My Store Heading" at bounding box center [450, 299] width 382 height 21
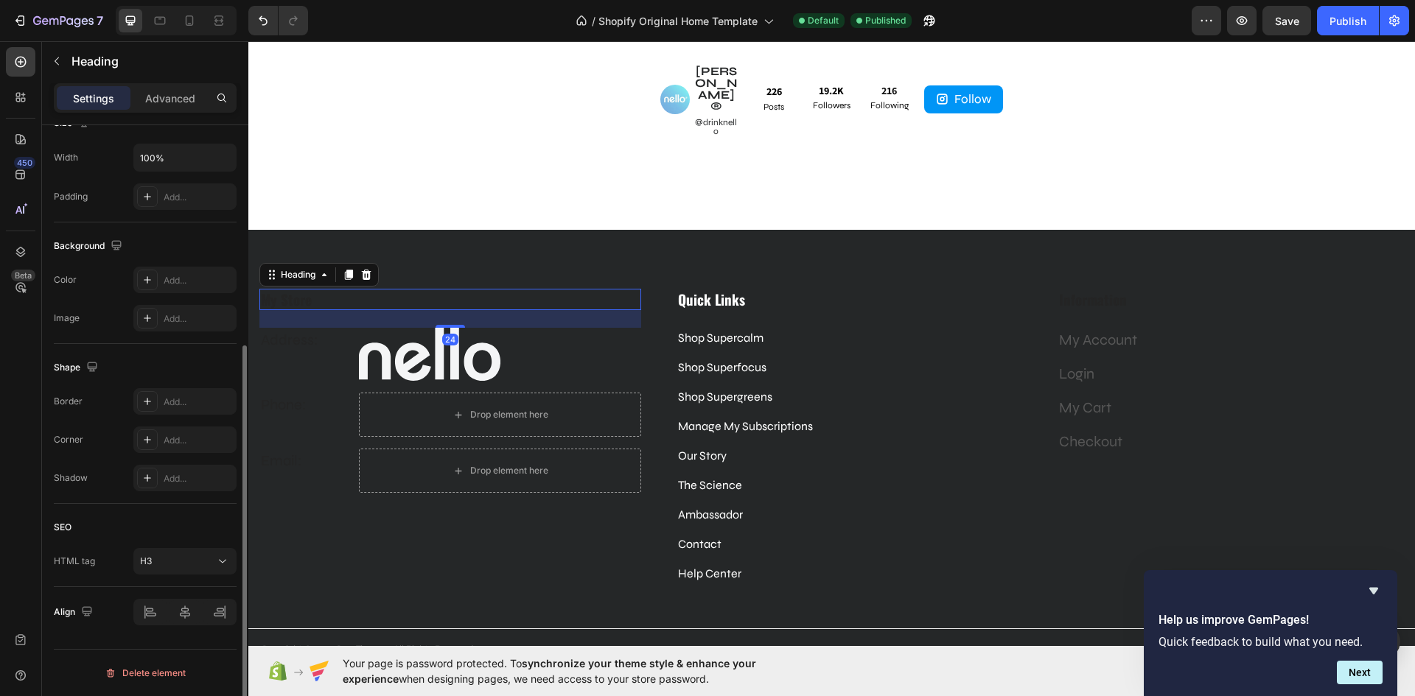
scroll to position [0, 0]
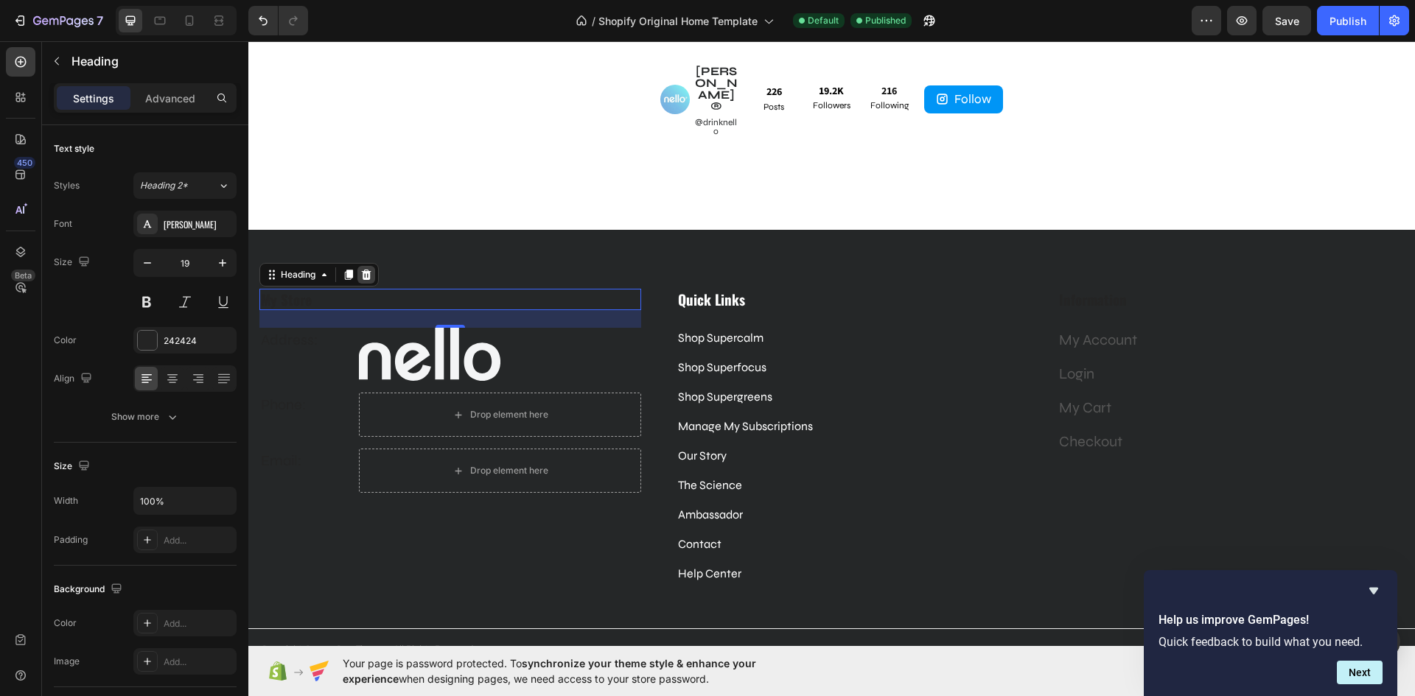
click at [366, 269] on icon at bounding box center [366, 275] width 12 height 12
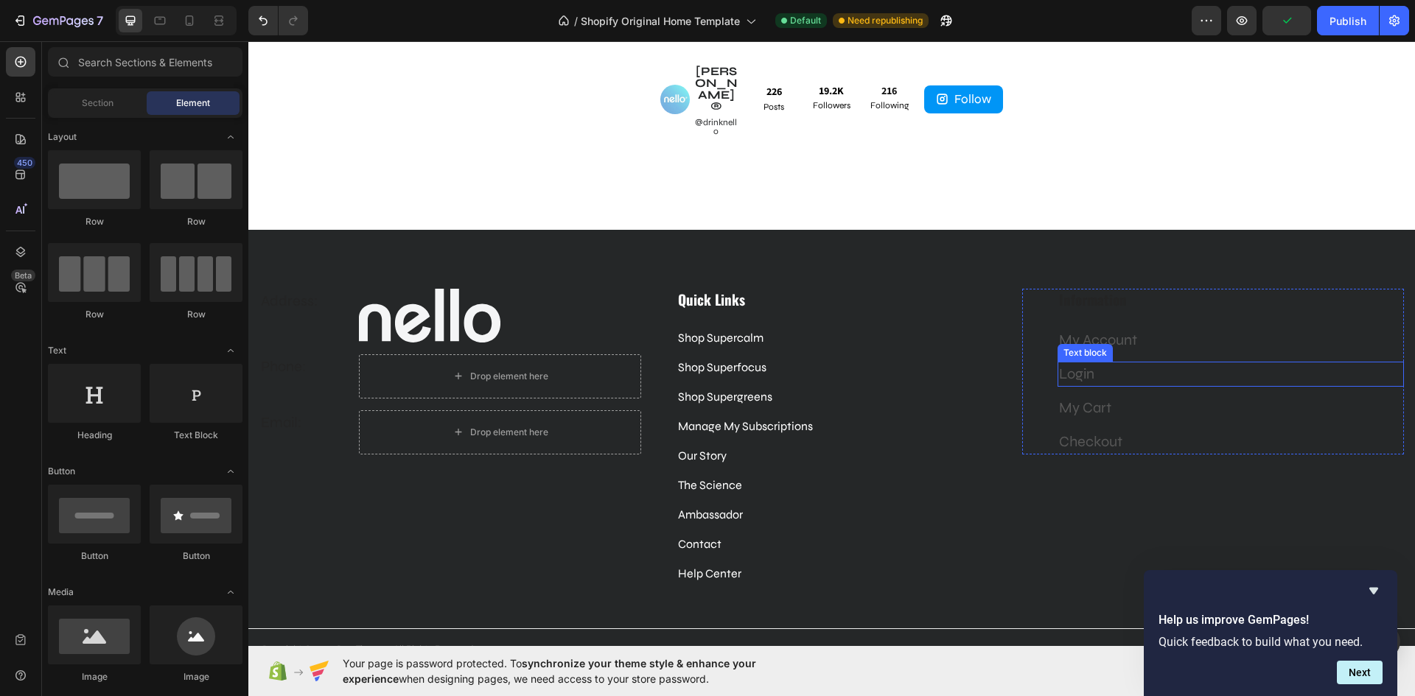
click at [1137, 363] on p "Login" at bounding box center [1230, 374] width 343 height 22
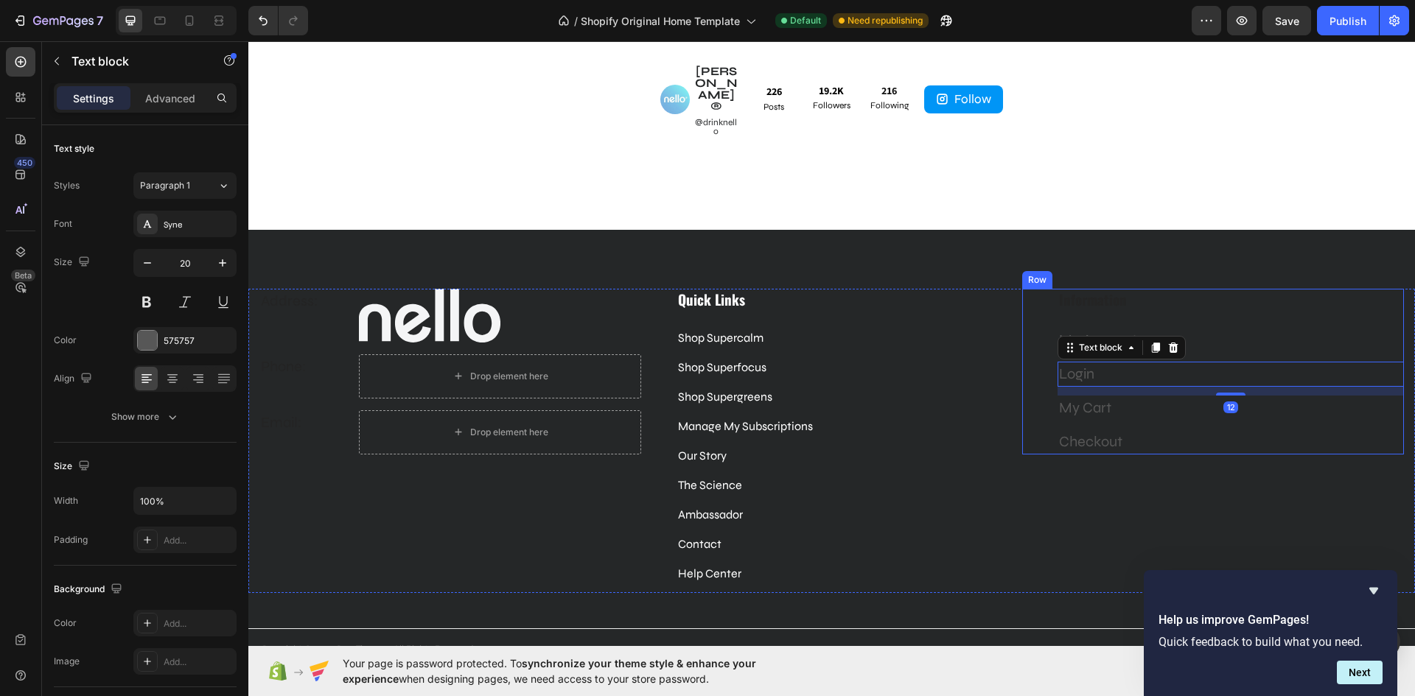
click at [1193, 289] on div "Information Heading My Account Text block Login Text block 12 My Cart Text bloc…" at bounding box center [1230, 372] width 346 height 166
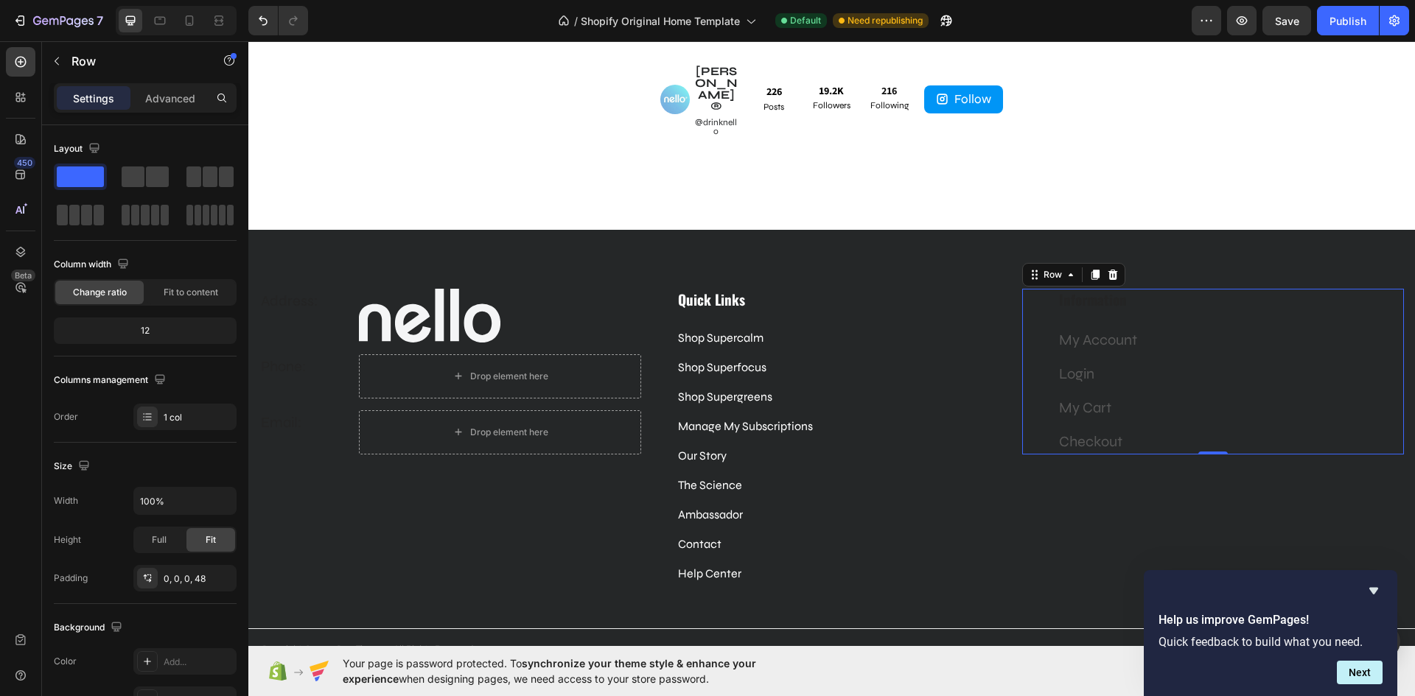
click at [1038, 289] on div "Information Heading My Account Text block Login Text block My Cart Text block C…" at bounding box center [1213, 372] width 382 height 166
click at [1108, 270] on icon at bounding box center [1113, 275] width 10 height 10
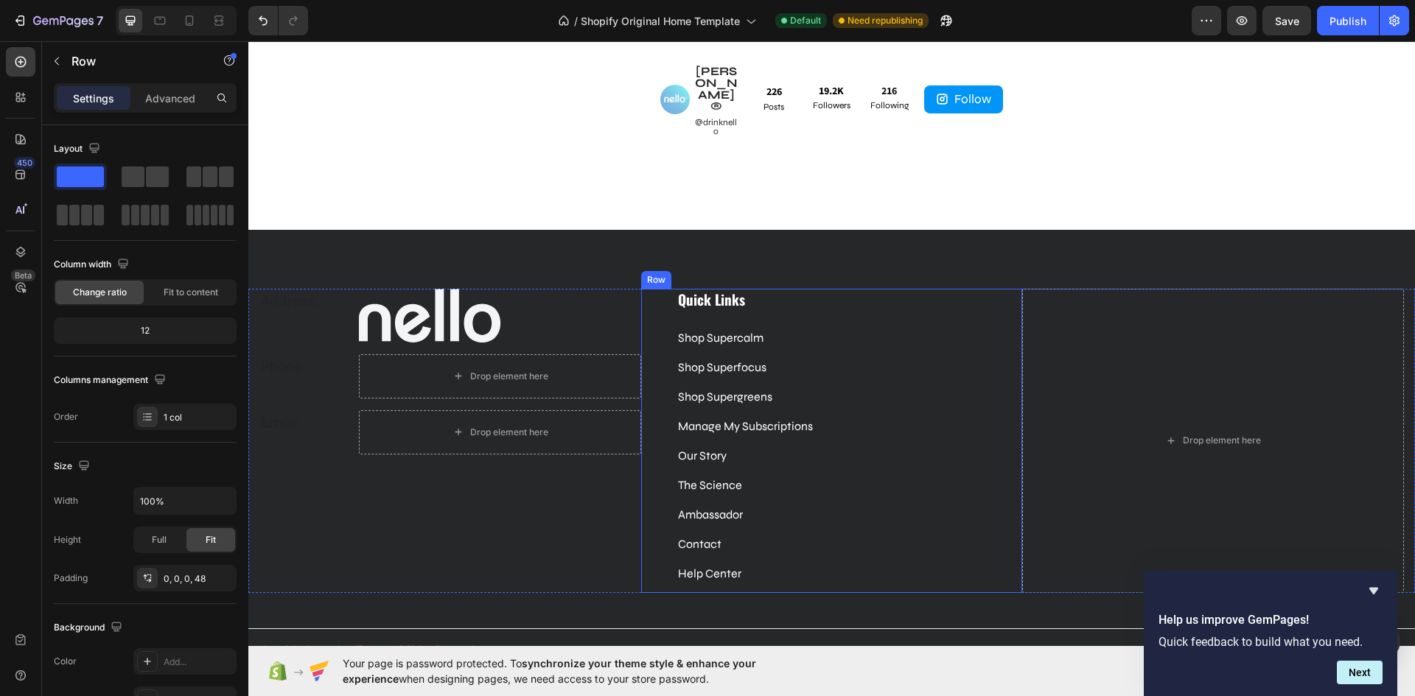
click at [666, 387] on div "Quick Links Heading Shop Supercalm Text block Shop Superfocus Text block Shop S…" at bounding box center [832, 441] width 382 height 304
click at [1117, 382] on div "Drop element here" at bounding box center [1213, 441] width 382 height 304
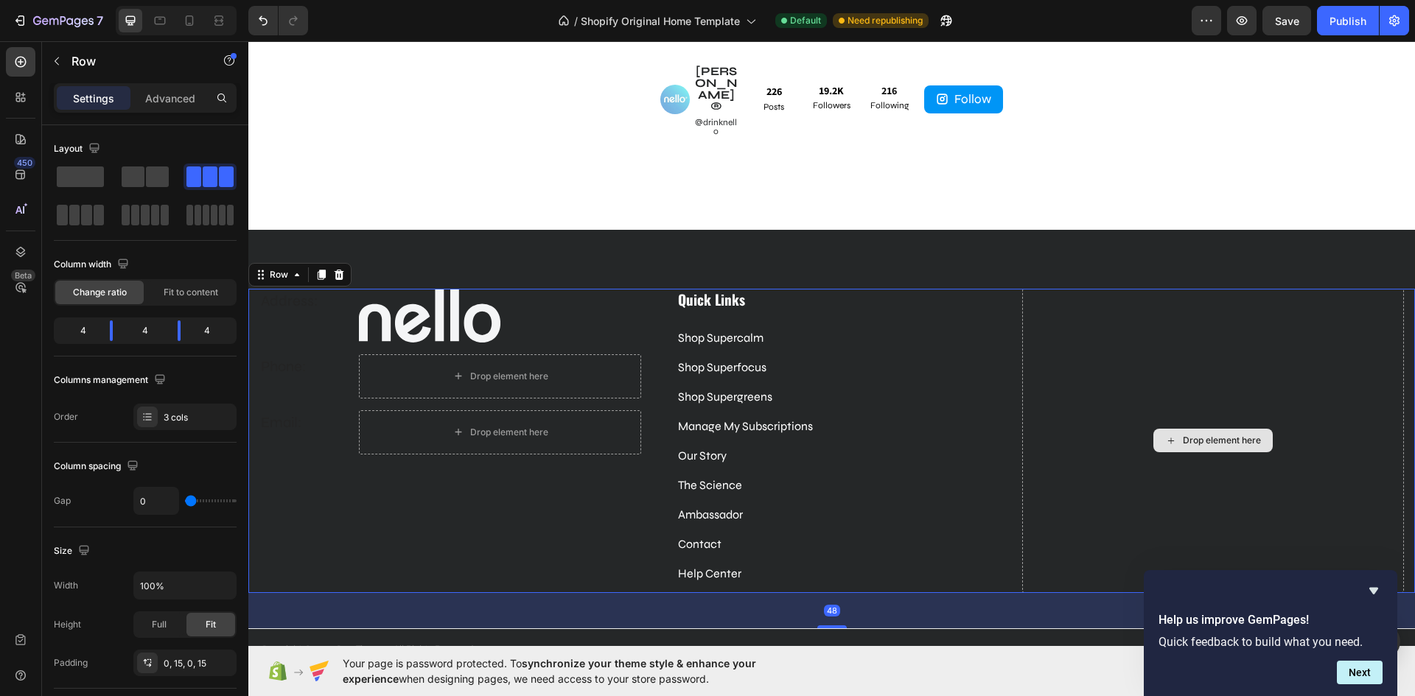
click at [1114, 378] on div "Drop element here" at bounding box center [1213, 441] width 382 height 304
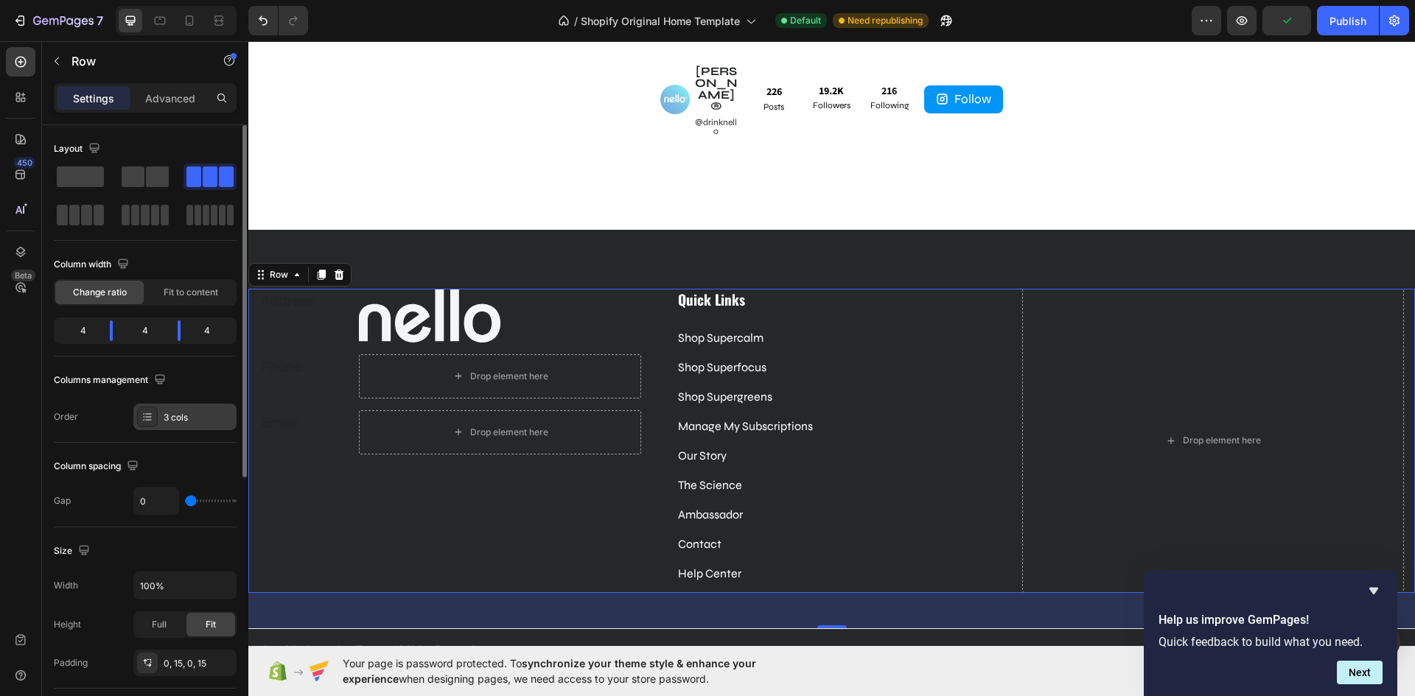
click at [175, 421] on div "3 cols" at bounding box center [198, 417] width 69 height 13
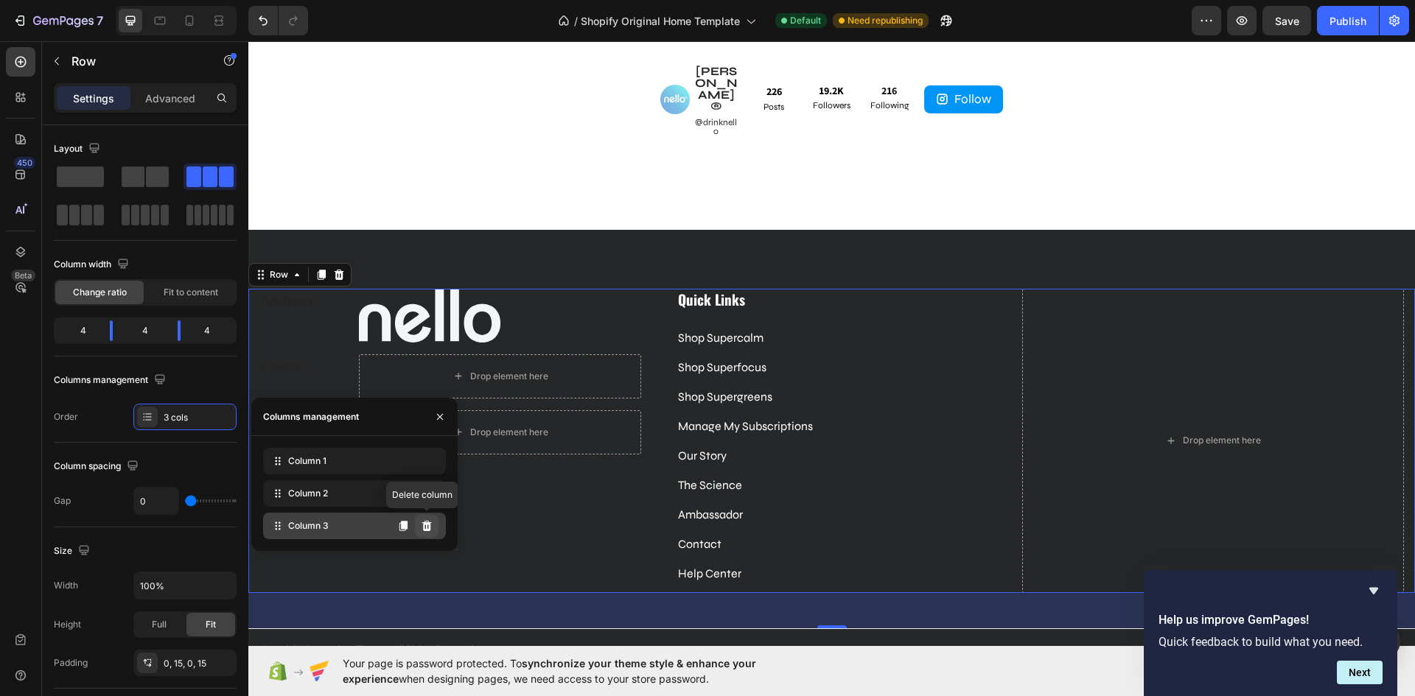
click at [424, 529] on icon at bounding box center [427, 526] width 10 height 10
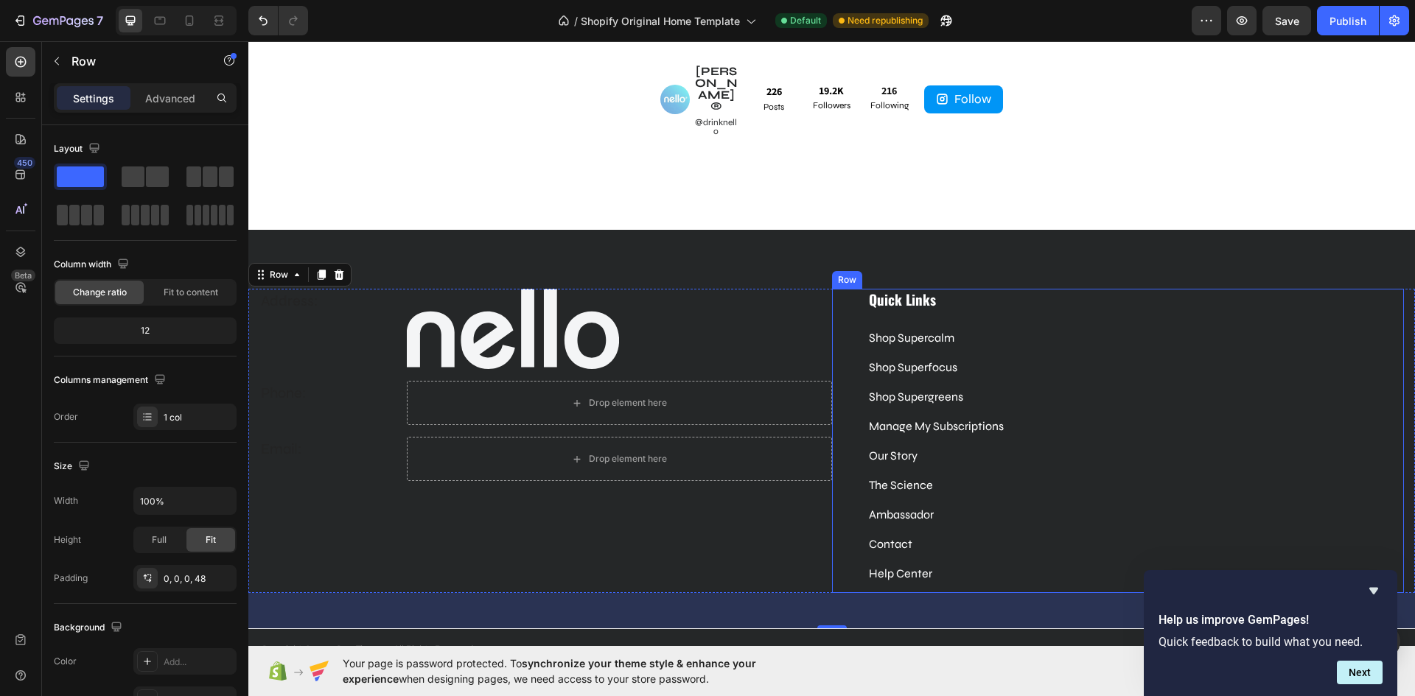
click at [843, 294] on div "Quick Links Heading Shop Supercalm Text block Shop Superfocus Text block Shop S…" at bounding box center [1118, 441] width 572 height 304
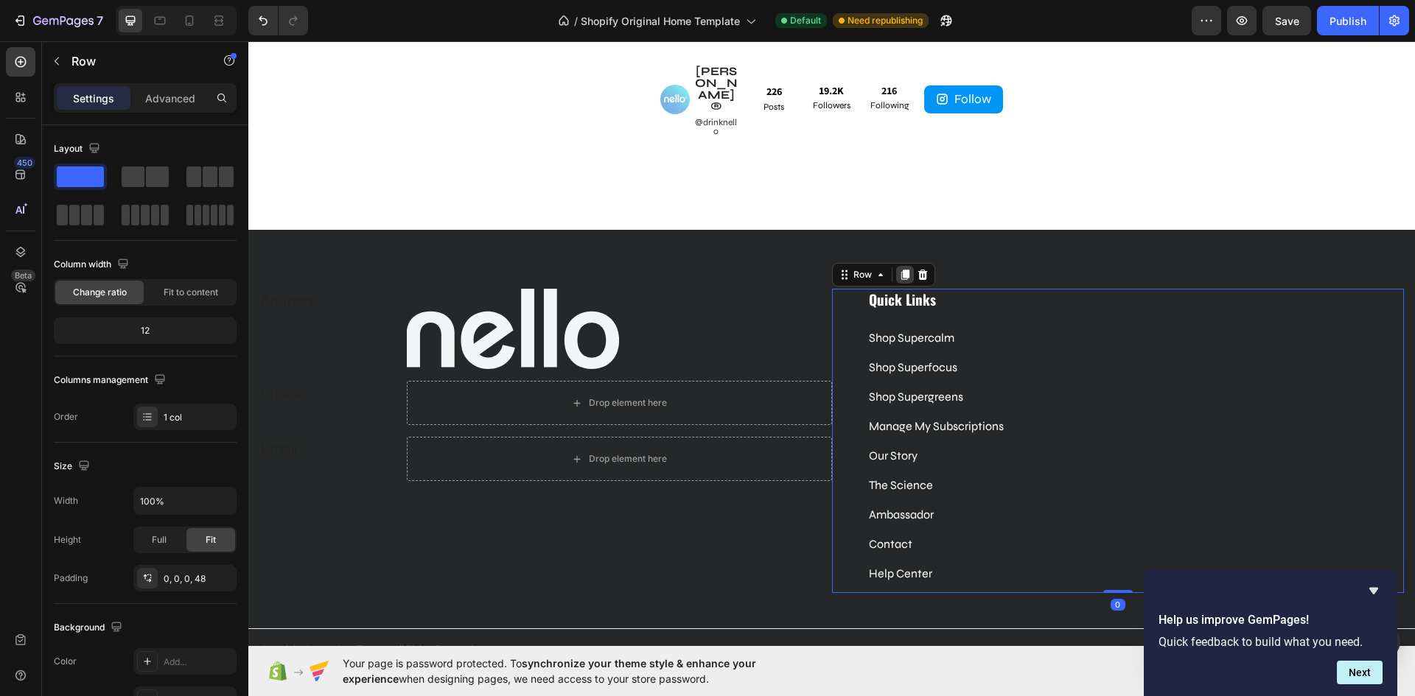
click at [899, 269] on icon at bounding box center [905, 275] width 12 height 12
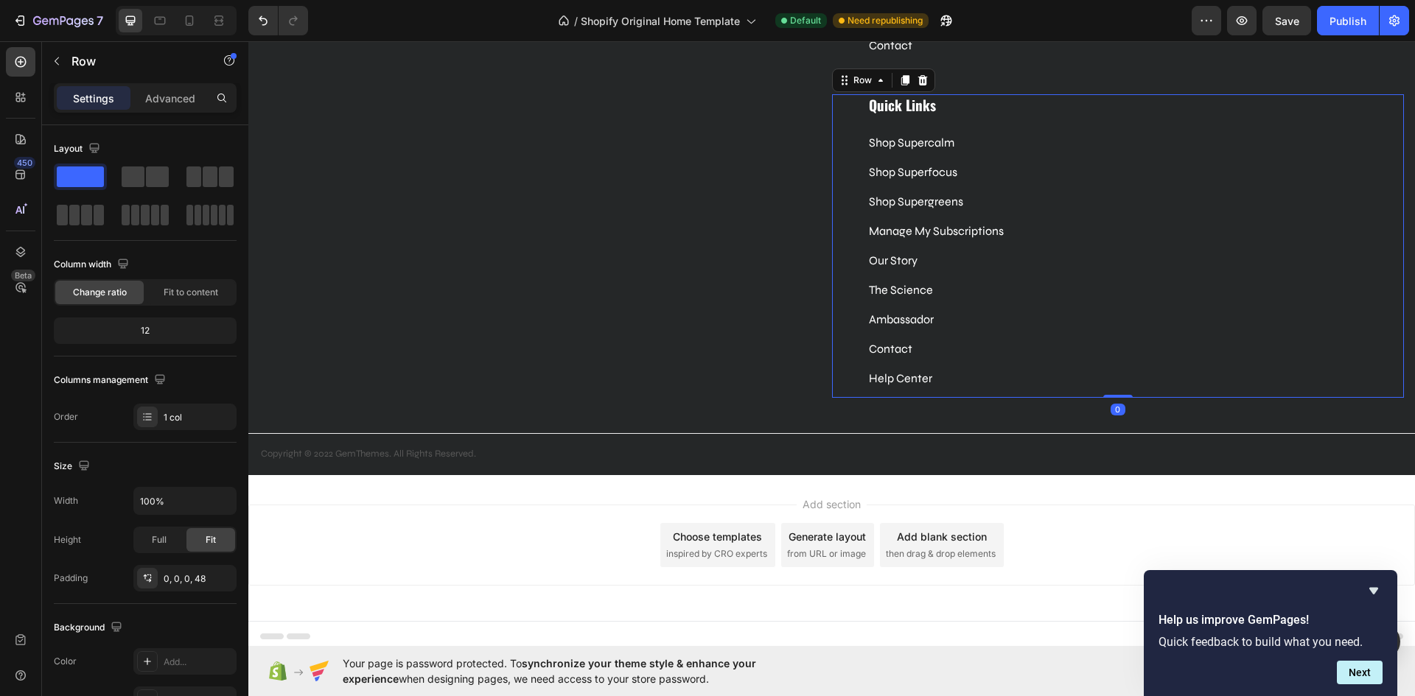
scroll to position [4341, 0]
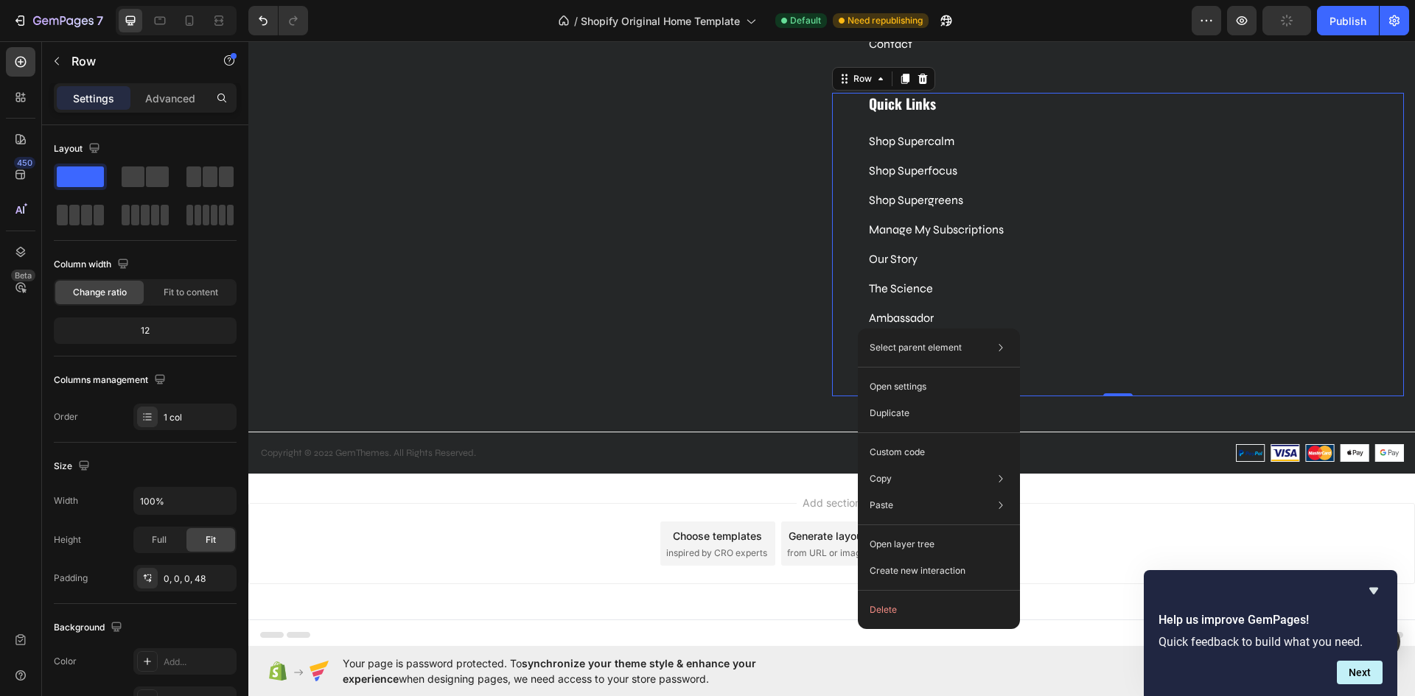
click at [838, 348] on div "Quick Links Heading Shop Supercalm Text block Shop Superfocus Text block Shop S…" at bounding box center [1118, 245] width 572 height 304
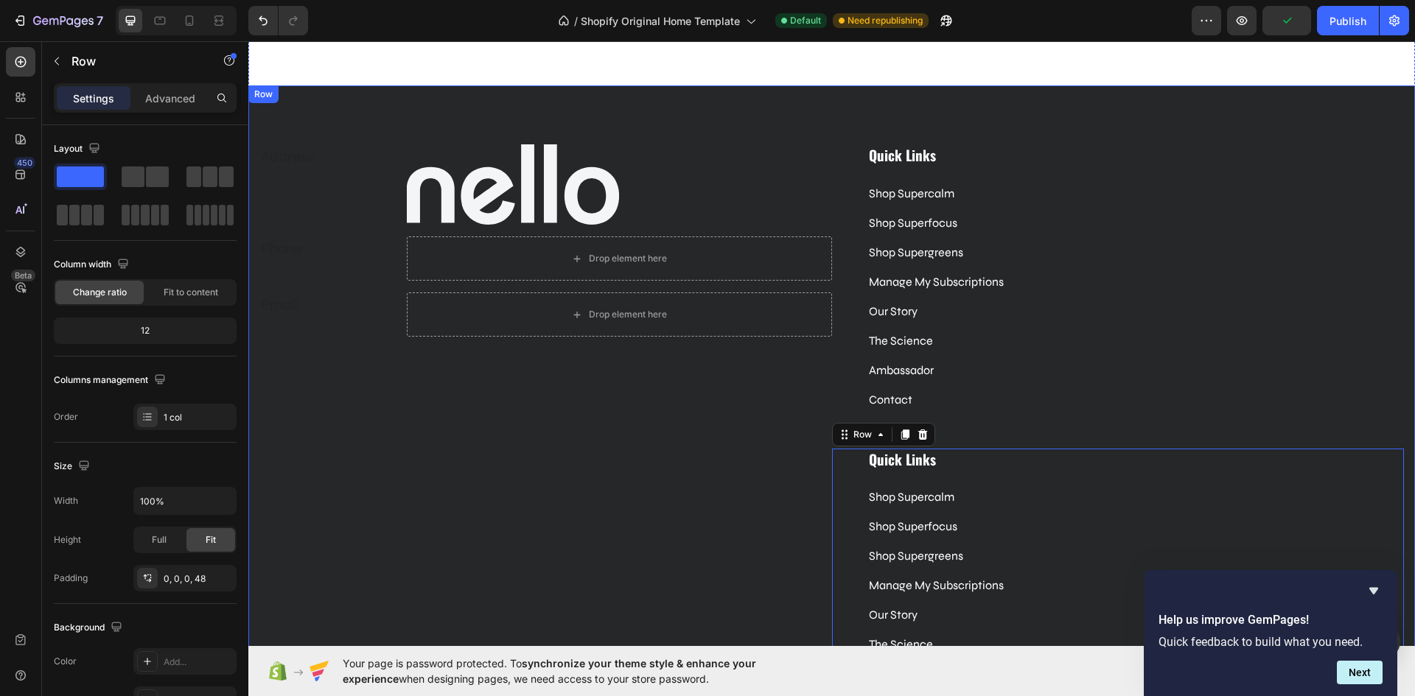
scroll to position [3972, 0]
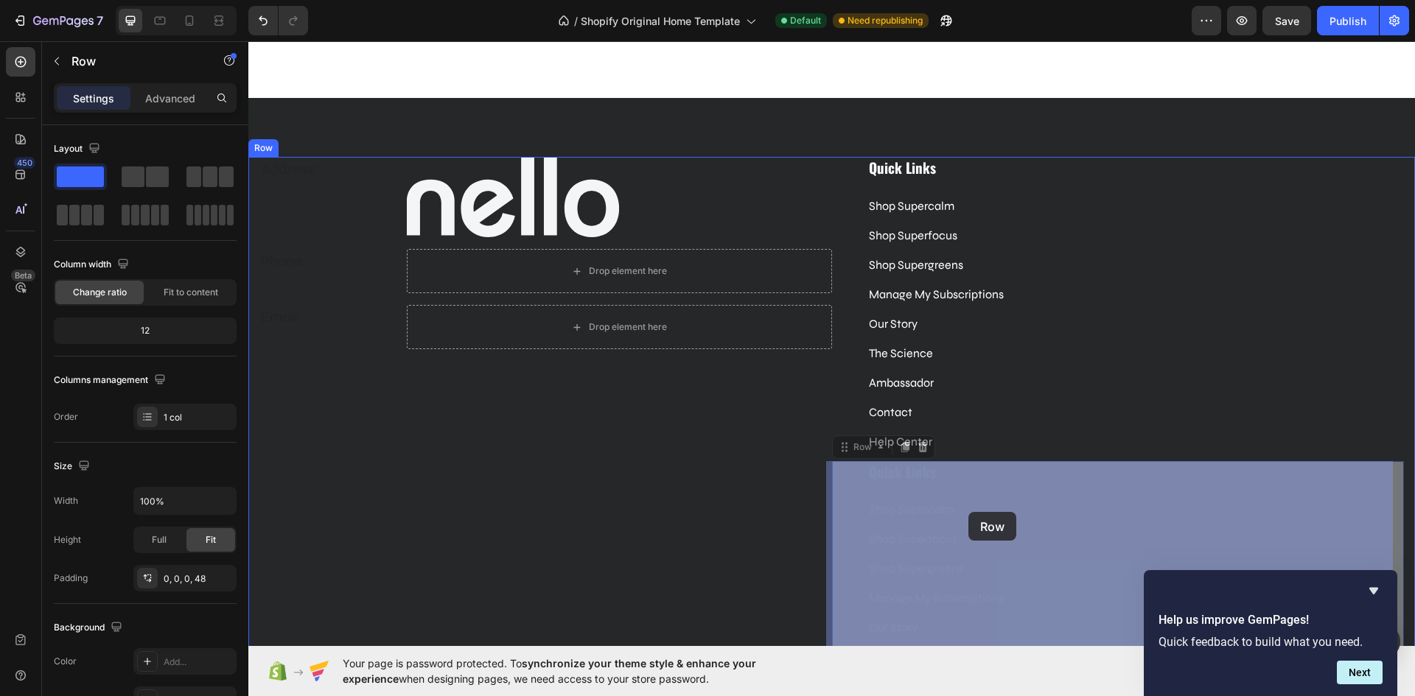
drag, startPoint x: 838, startPoint y: 449, endPoint x: 962, endPoint y: 519, distance: 142.8
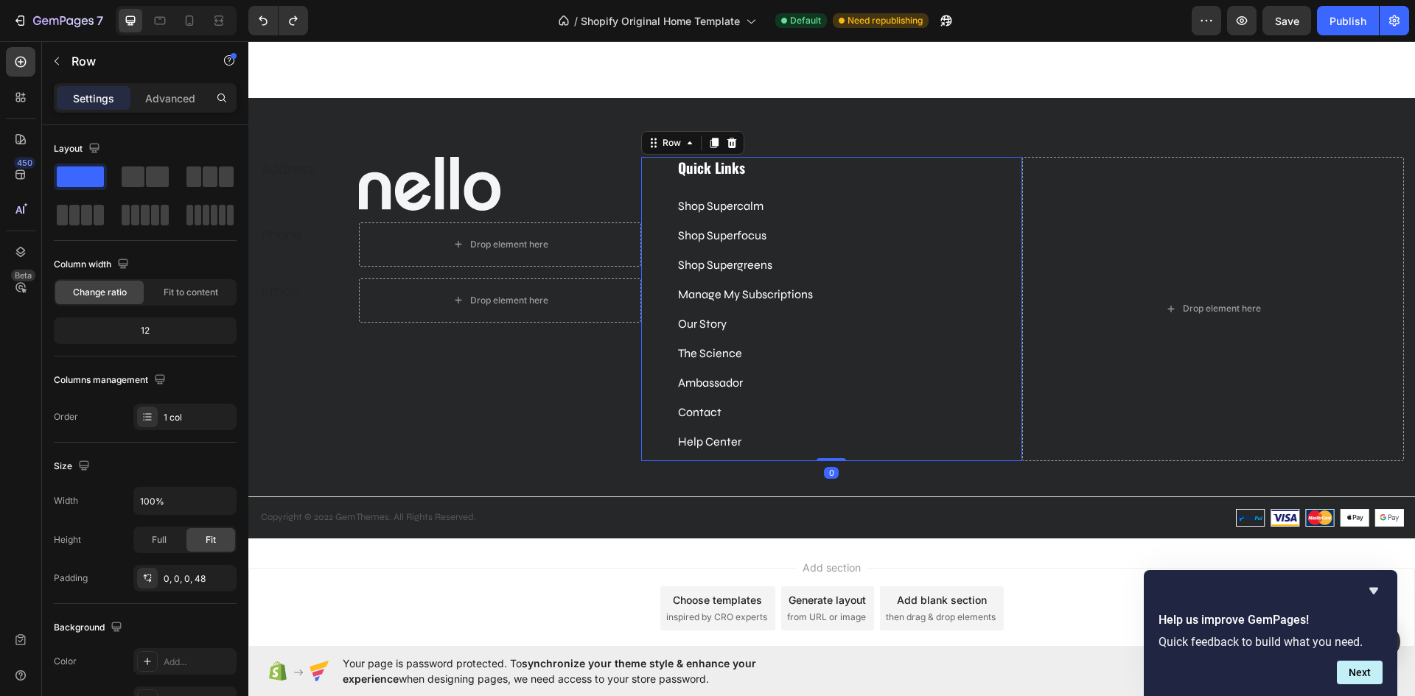
click at [803, 184] on div "Quick Links Heading Shop Supercalm Text block Shop Superfocus Text block Shop S…" at bounding box center [849, 309] width 346 height 304
click at [711, 142] on icon at bounding box center [713, 143] width 8 height 10
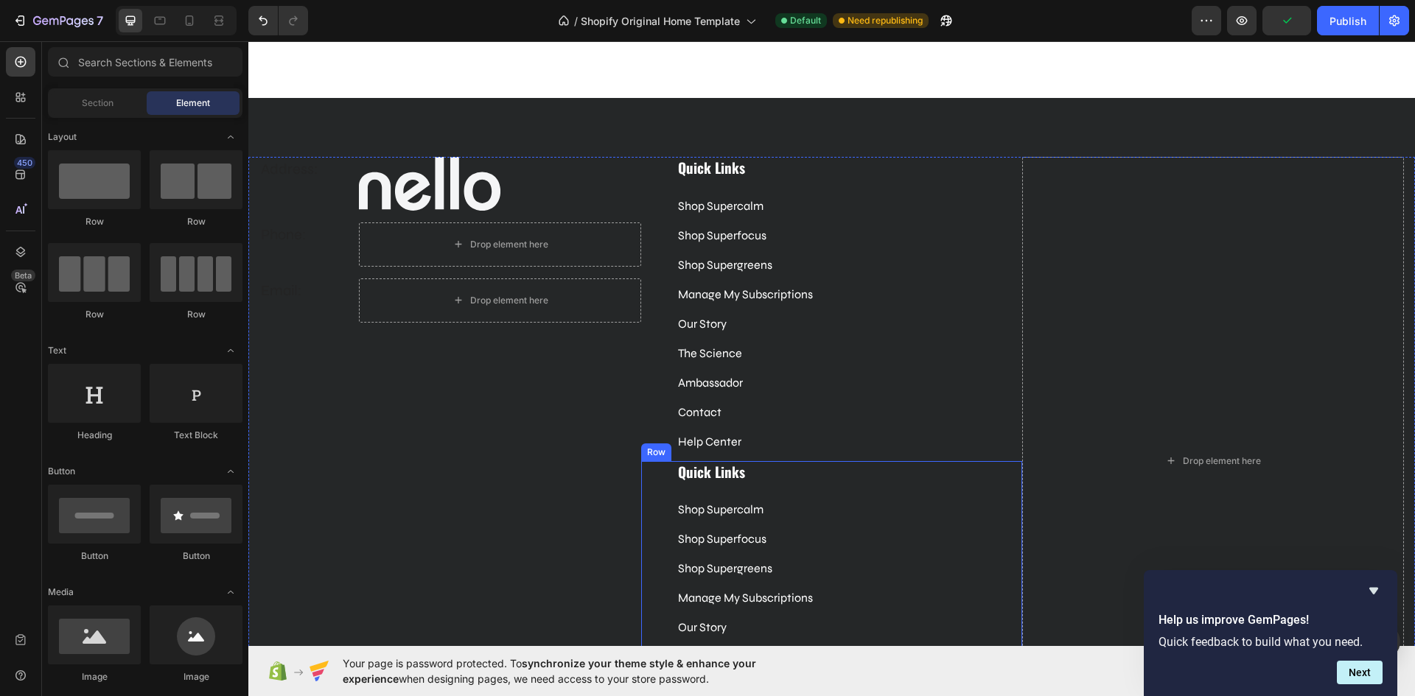
click at [651, 469] on div "Quick Links Heading Shop Supercalm Text block Shop Superfocus Text block Shop S…" at bounding box center [832, 613] width 382 height 304
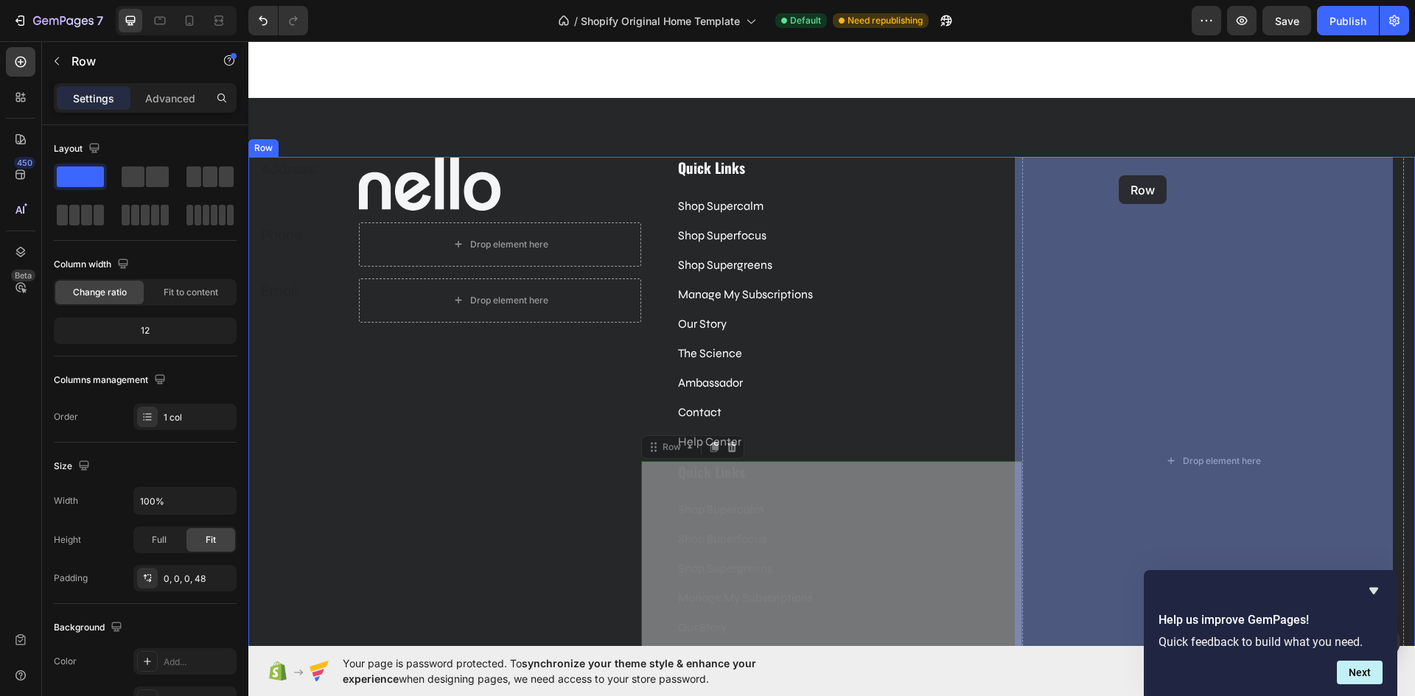
drag, startPoint x: 652, startPoint y: 449, endPoint x: 1118, endPoint y: 175, distance: 540.5
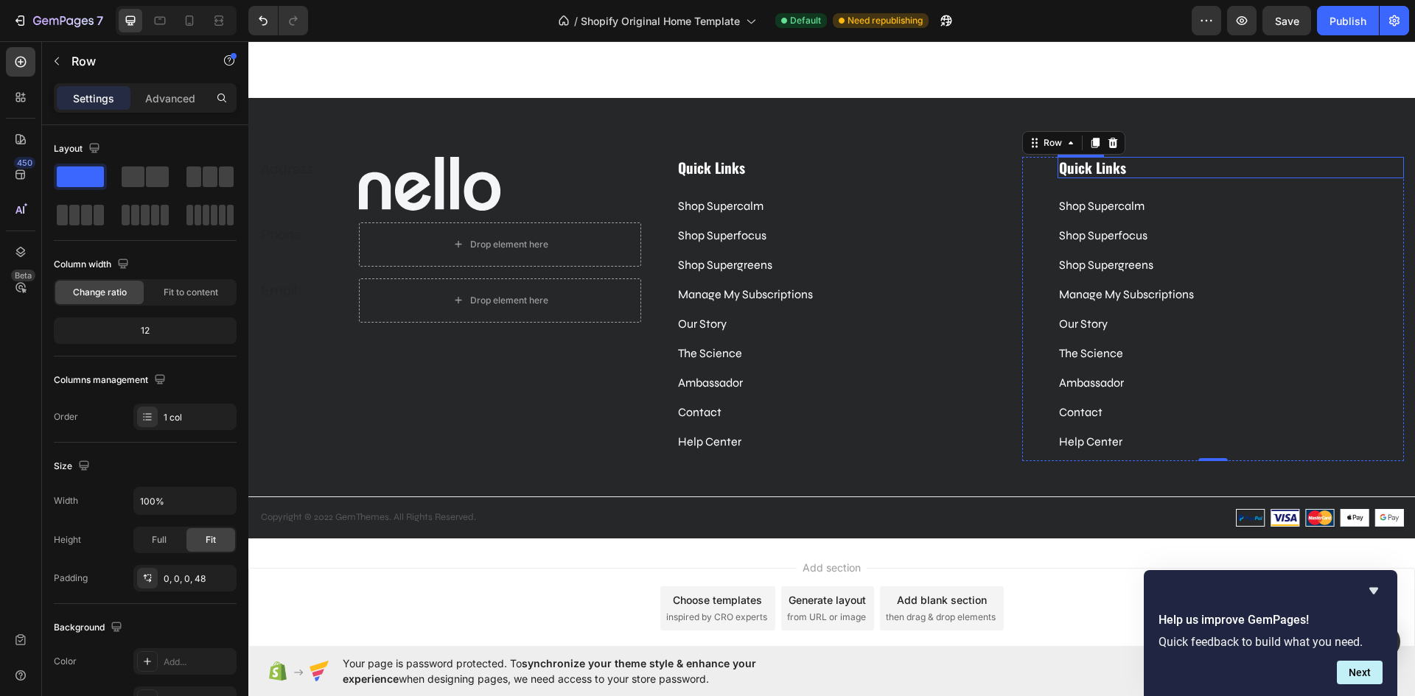
click at [1123, 172] on h3 "Quick Links" at bounding box center [1230, 167] width 346 height 21
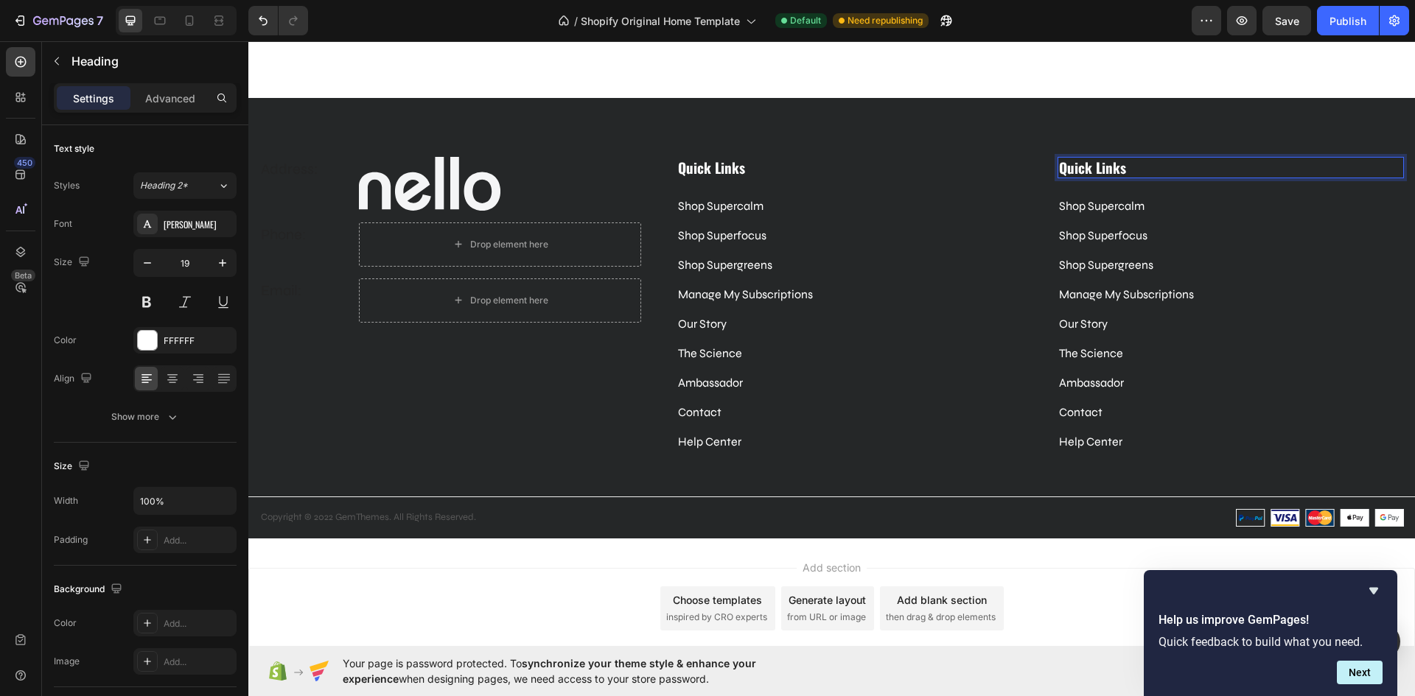
click at [1123, 172] on h3 "Quick Links" at bounding box center [1230, 167] width 346 height 21
click at [1151, 205] on p "Shop Supercalm" at bounding box center [1230, 206] width 343 height 18
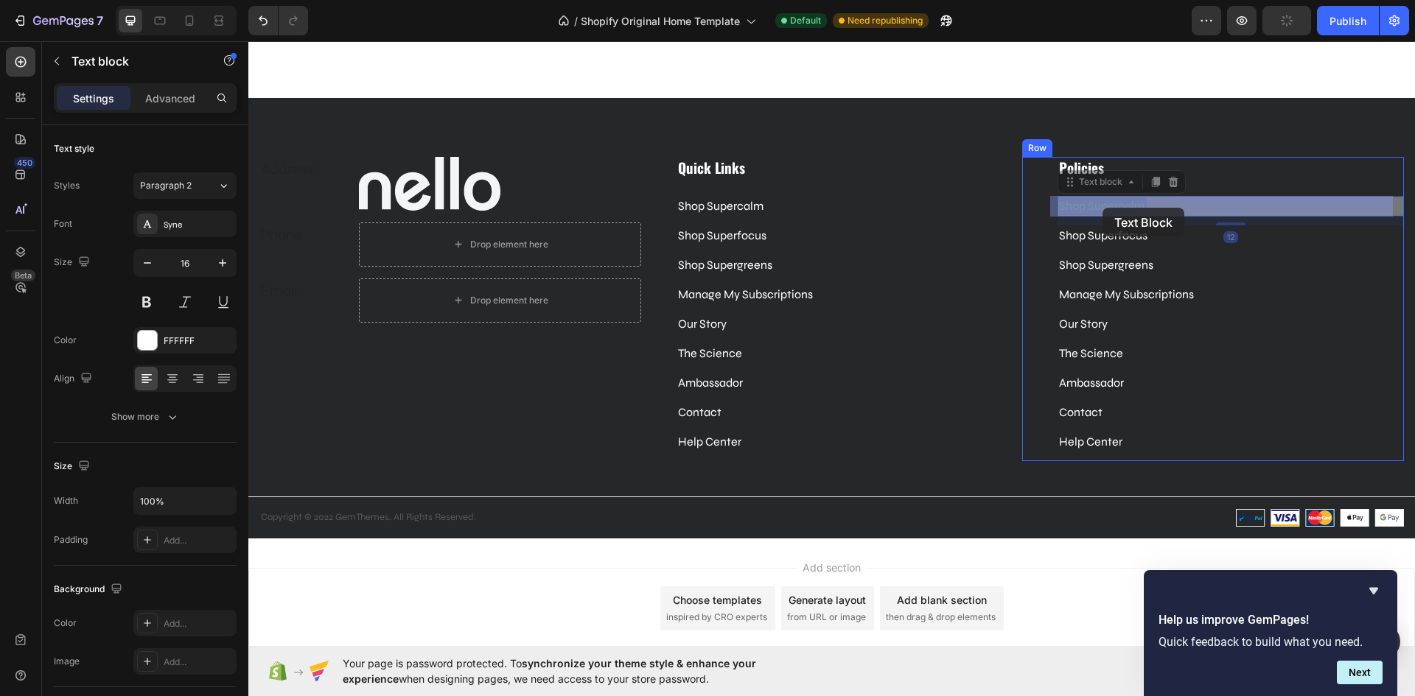
drag, startPoint x: 1151, startPoint y: 205, endPoint x: 1101, endPoint y: 208, distance: 50.2
drag, startPoint x: 1168, startPoint y: 205, endPoint x: 1048, endPoint y: 202, distance: 119.4
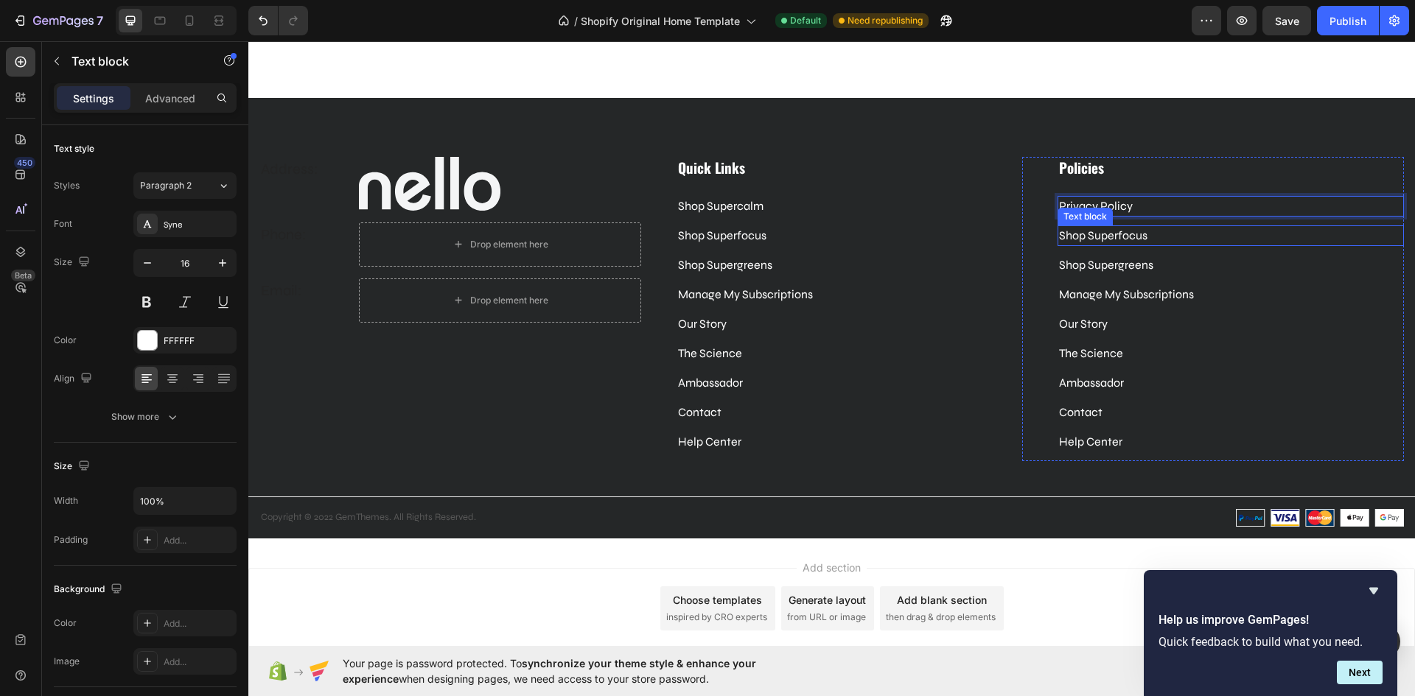
click at [1142, 227] on p "Shop Superfocus" at bounding box center [1230, 236] width 343 height 18
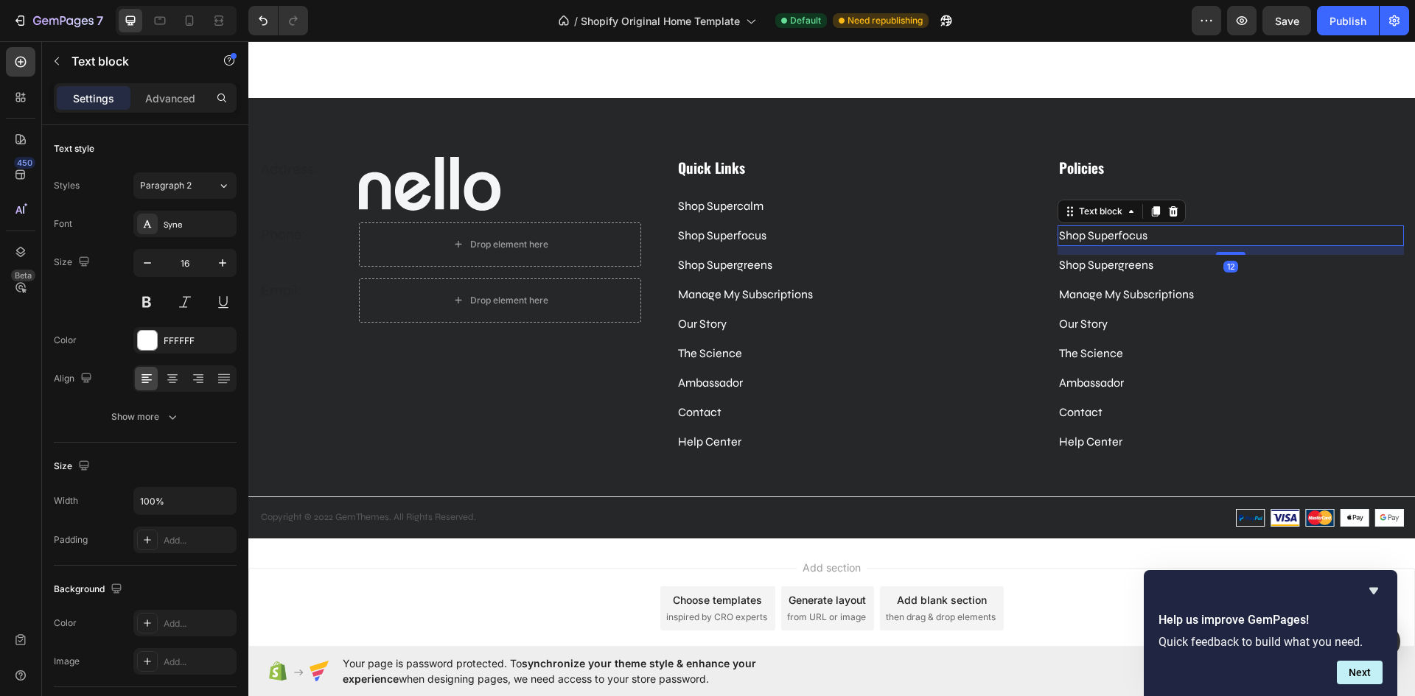
click at [1143, 232] on p "Shop Superfocus" at bounding box center [1230, 236] width 343 height 18
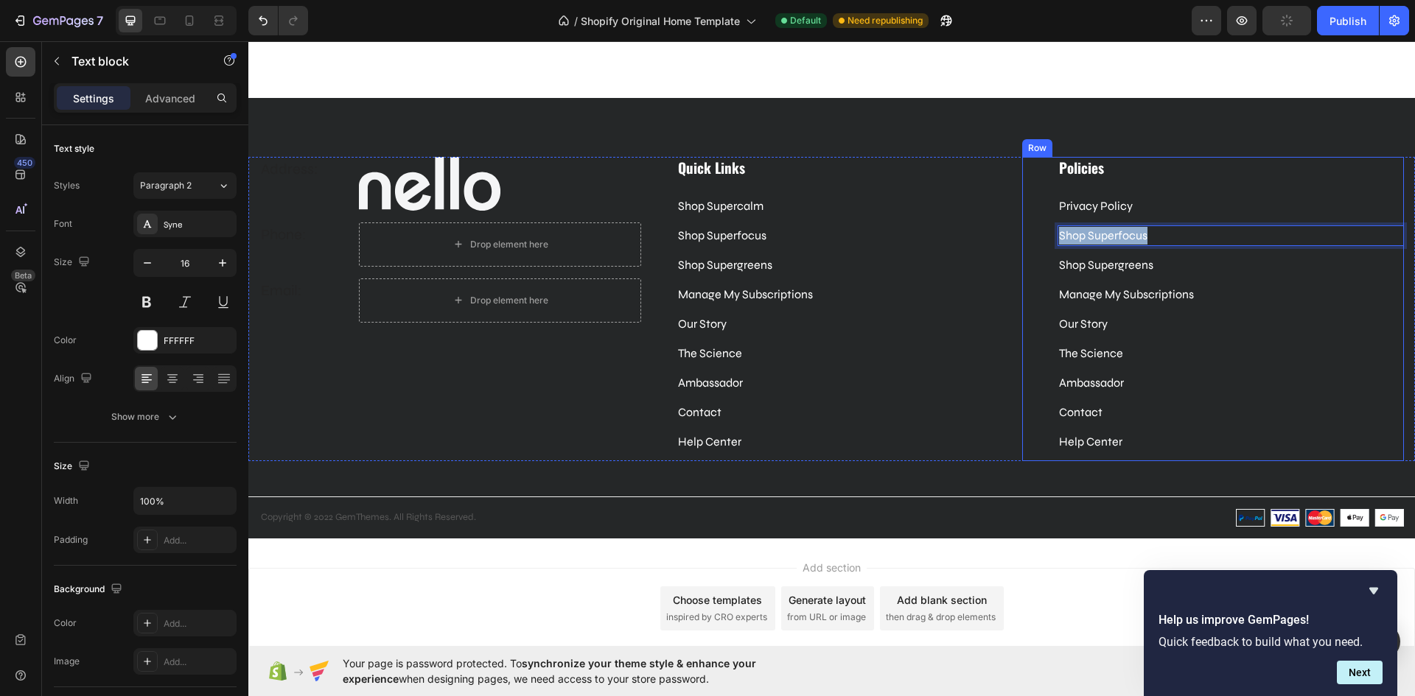
drag, startPoint x: 1143, startPoint y: 232, endPoint x: 1045, endPoint y: 234, distance: 98.7
click at [1045, 234] on div "Policies Heading Privacy Policy Text block Shop Superfocus Text block 12 Shop S…" at bounding box center [1213, 309] width 382 height 304
click at [1149, 263] on p "Shop Supergreens" at bounding box center [1230, 265] width 343 height 18
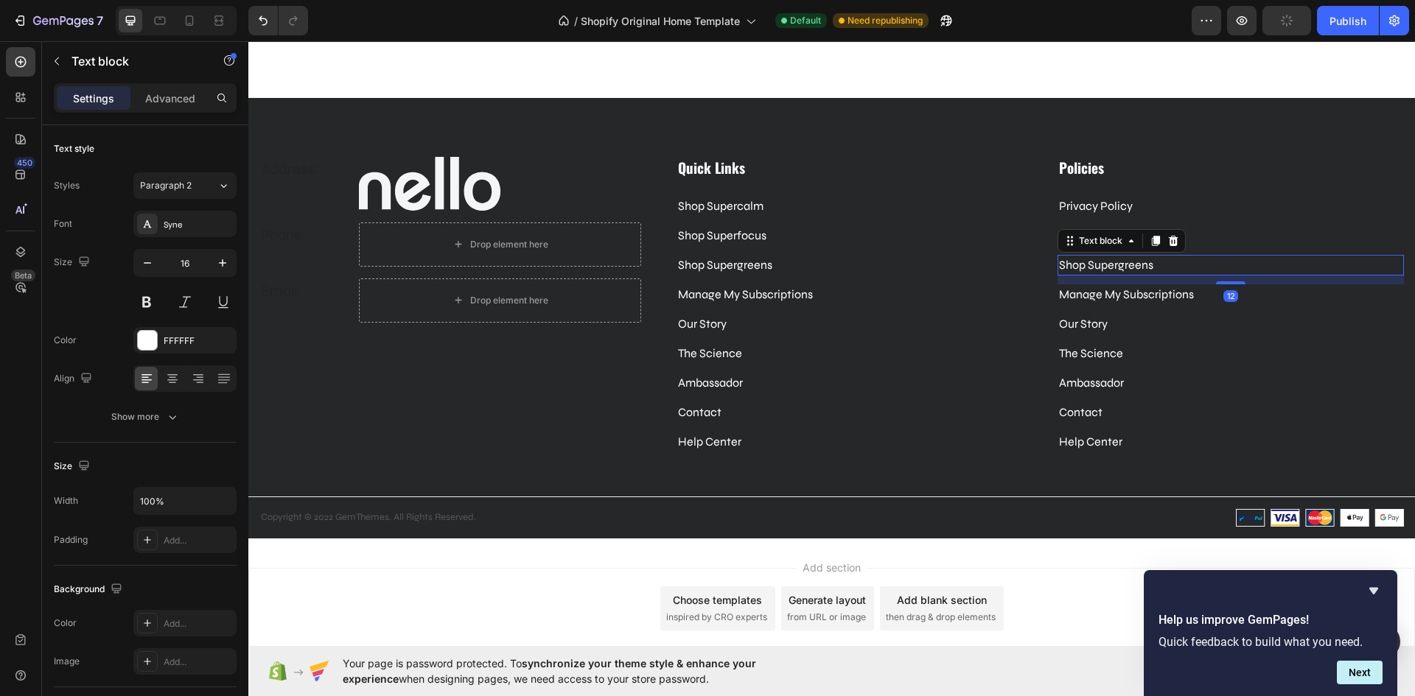
click at [1149, 263] on p "Shop Supergreens" at bounding box center [1230, 265] width 343 height 18
drag, startPoint x: 1149, startPoint y: 263, endPoint x: 1125, endPoint y: 263, distance: 24.3
click at [1125, 263] on p "Shop Supergreens" at bounding box center [1230, 265] width 343 height 18
click at [1210, 286] on p "Manage My Subscriptions" at bounding box center [1230, 295] width 343 height 18
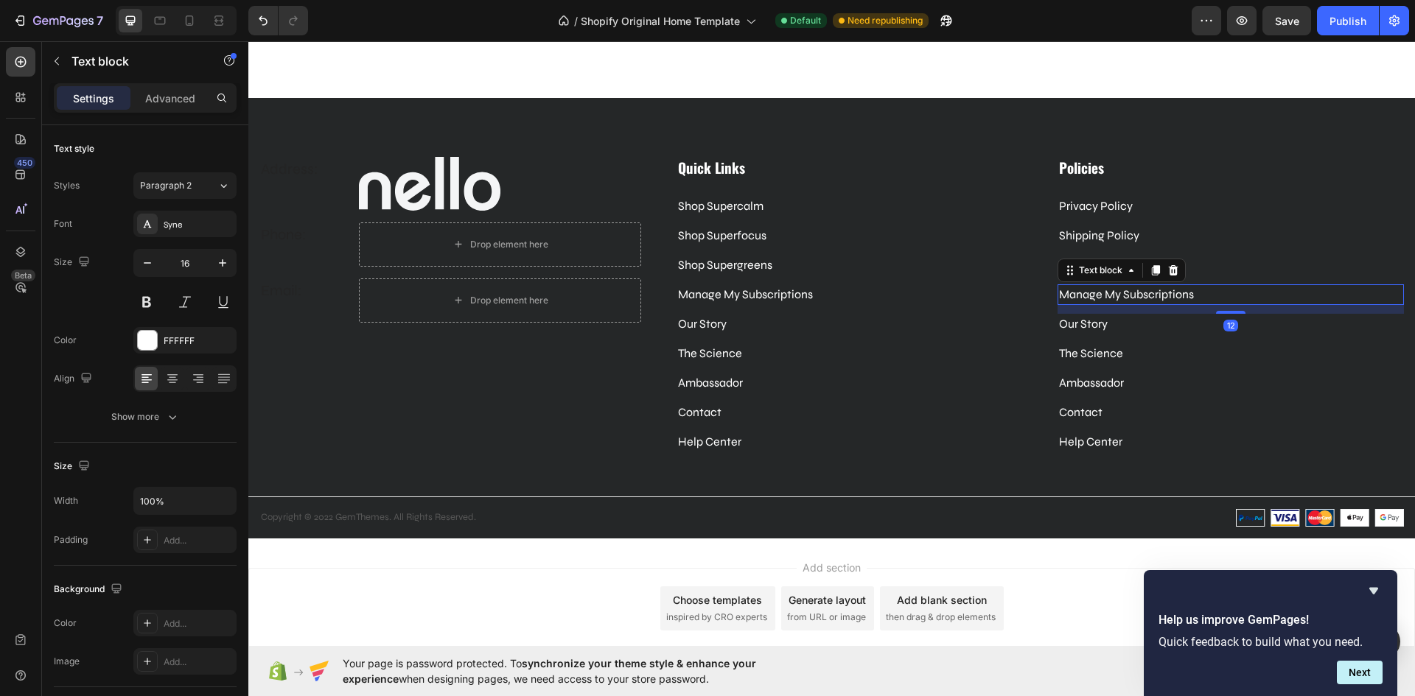
click at [1196, 290] on p "Manage My Subscriptions" at bounding box center [1230, 295] width 343 height 18
drag, startPoint x: 1192, startPoint y: 290, endPoint x: 1051, endPoint y: 295, distance: 140.8
click at [1059, 295] on p "Manage My Subscriptions" at bounding box center [1230, 295] width 343 height 18
click at [1105, 320] on p "Our Story" at bounding box center [1230, 324] width 343 height 18
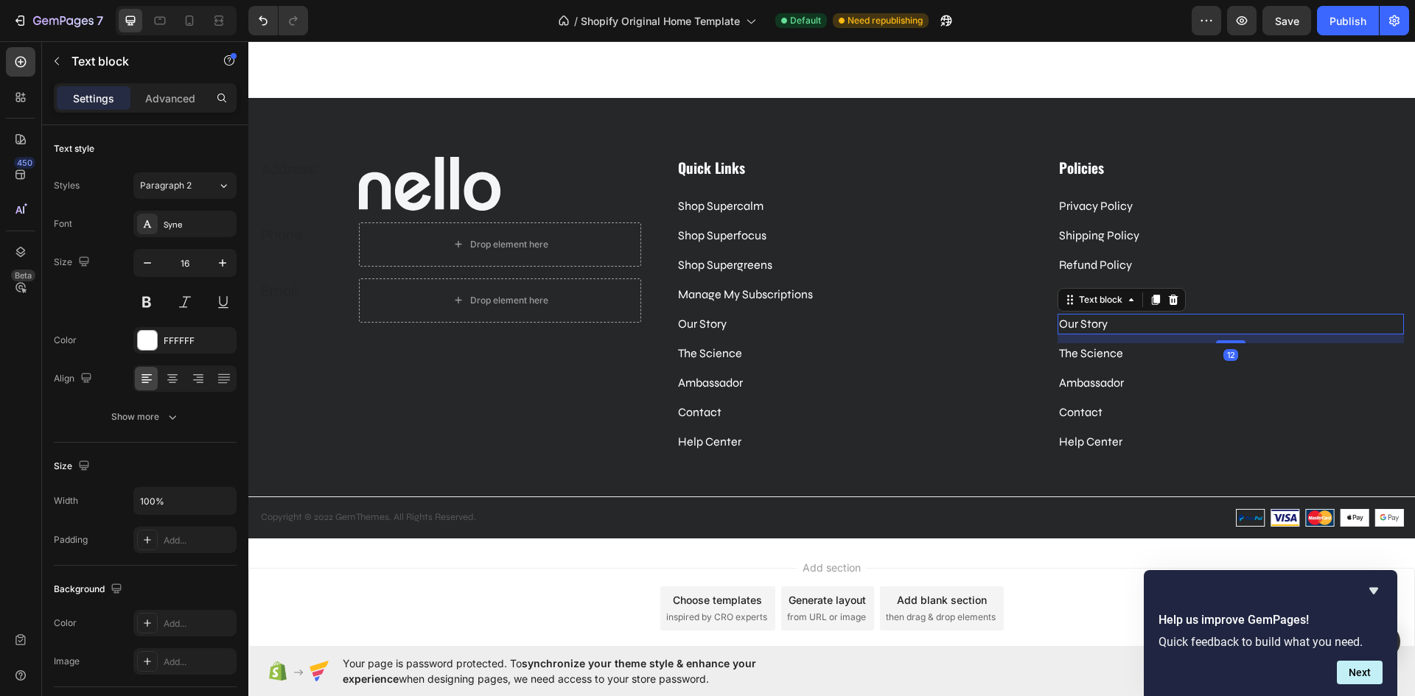
click at [1121, 322] on p "Our Story" at bounding box center [1230, 324] width 343 height 18
drag, startPoint x: 1121, startPoint y: 322, endPoint x: 1053, endPoint y: 323, distance: 68.5
click at [1059, 323] on p "Our Story" at bounding box center [1230, 324] width 343 height 18
click at [1131, 357] on p "The Science" at bounding box center [1230, 354] width 343 height 18
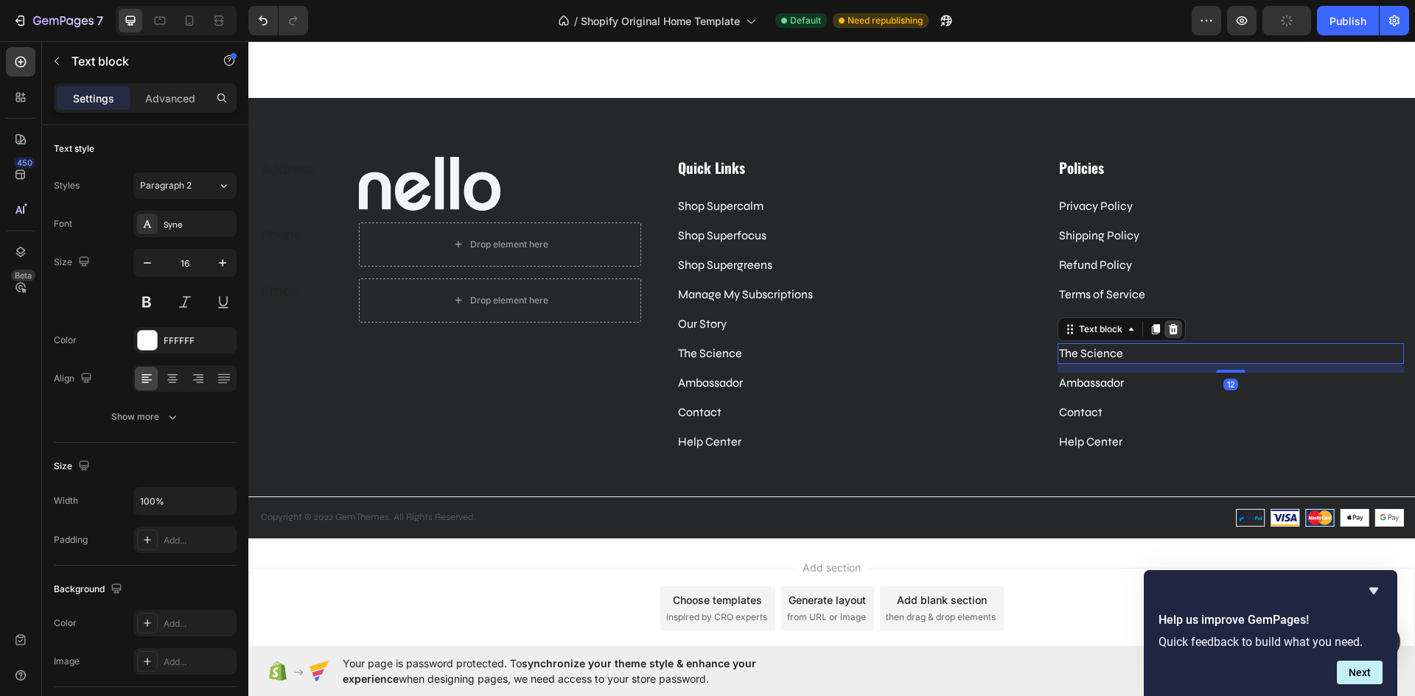
click at [1168, 329] on icon at bounding box center [1173, 329] width 10 height 10
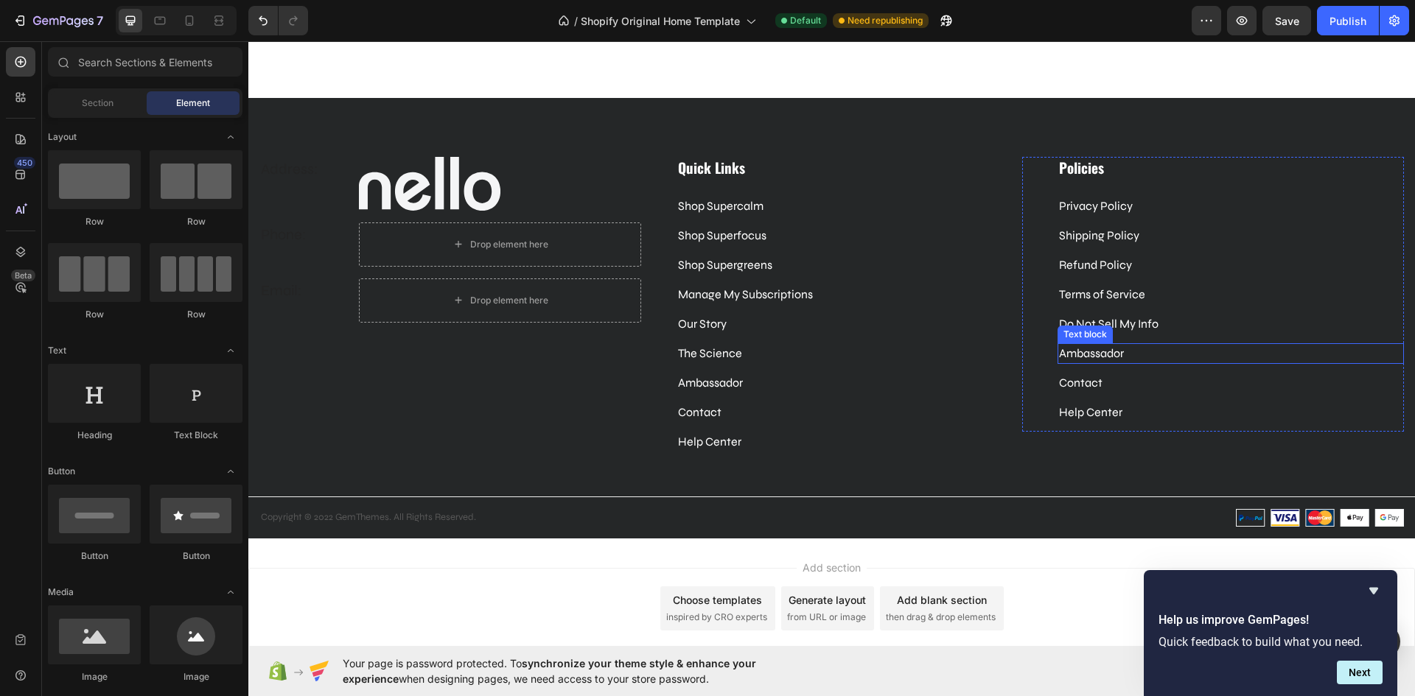
click at [1130, 357] on p "Ambassador" at bounding box center [1230, 354] width 343 height 18
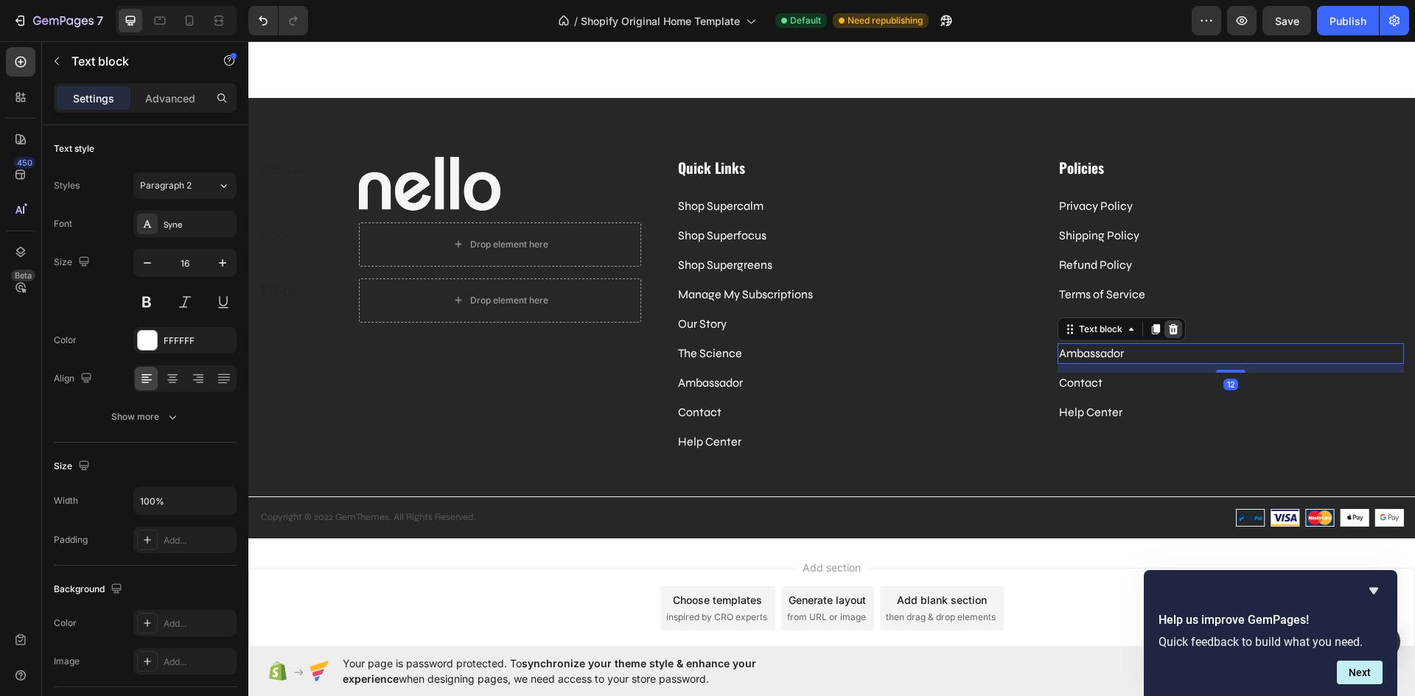
click at [1167, 332] on icon at bounding box center [1173, 329] width 12 height 12
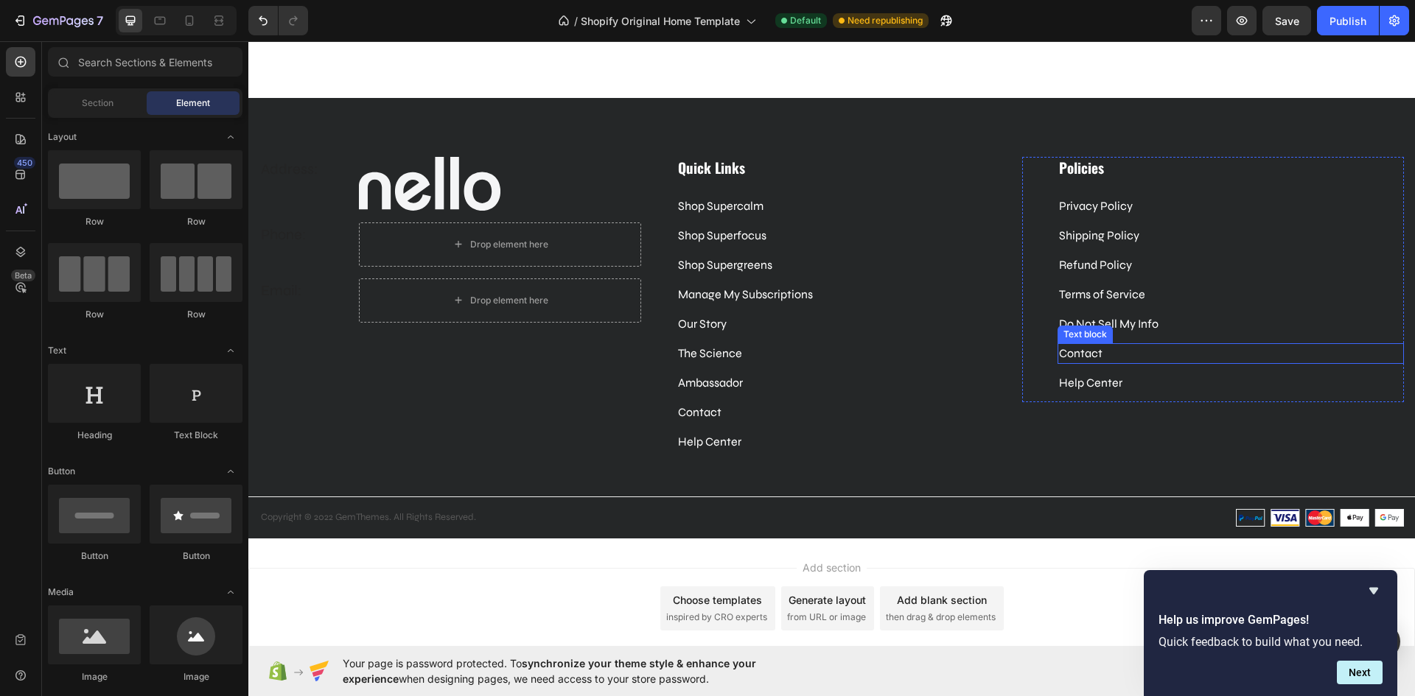
click at [1137, 355] on p "Contact" at bounding box center [1230, 354] width 343 height 18
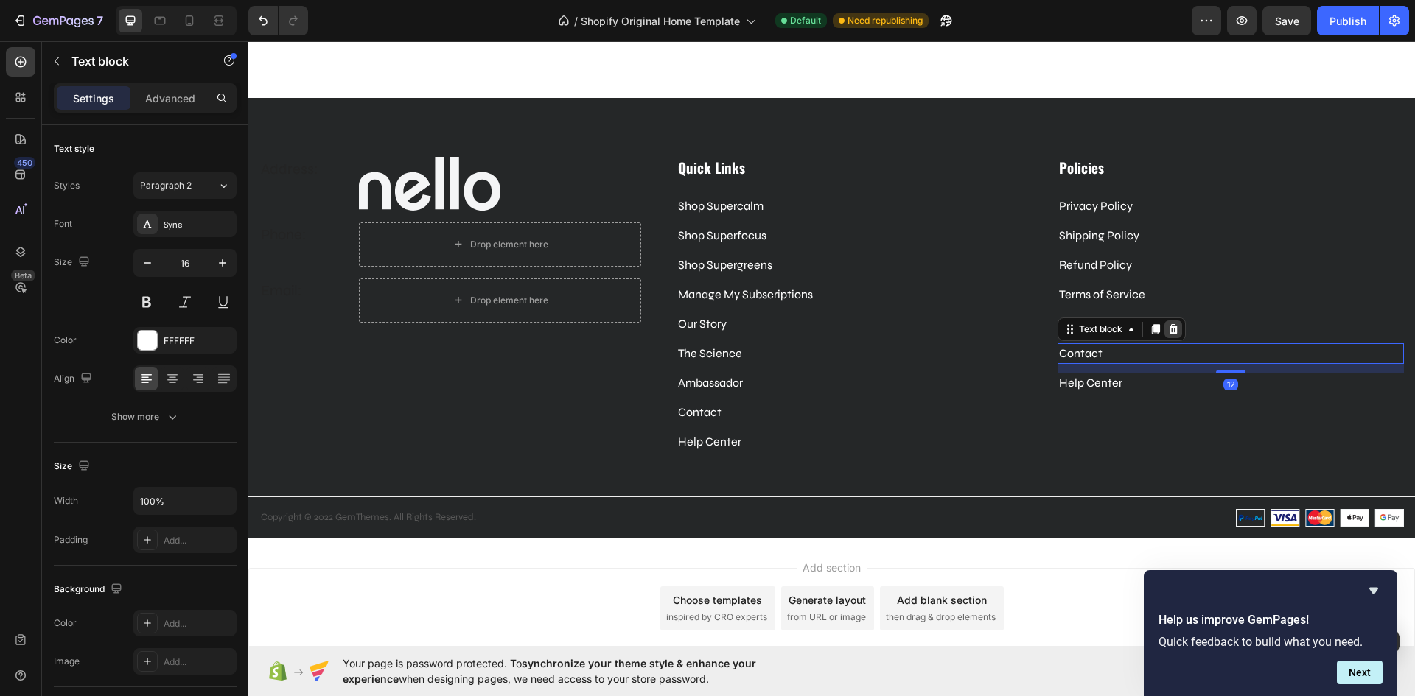
click at [1171, 329] on icon at bounding box center [1173, 329] width 12 height 12
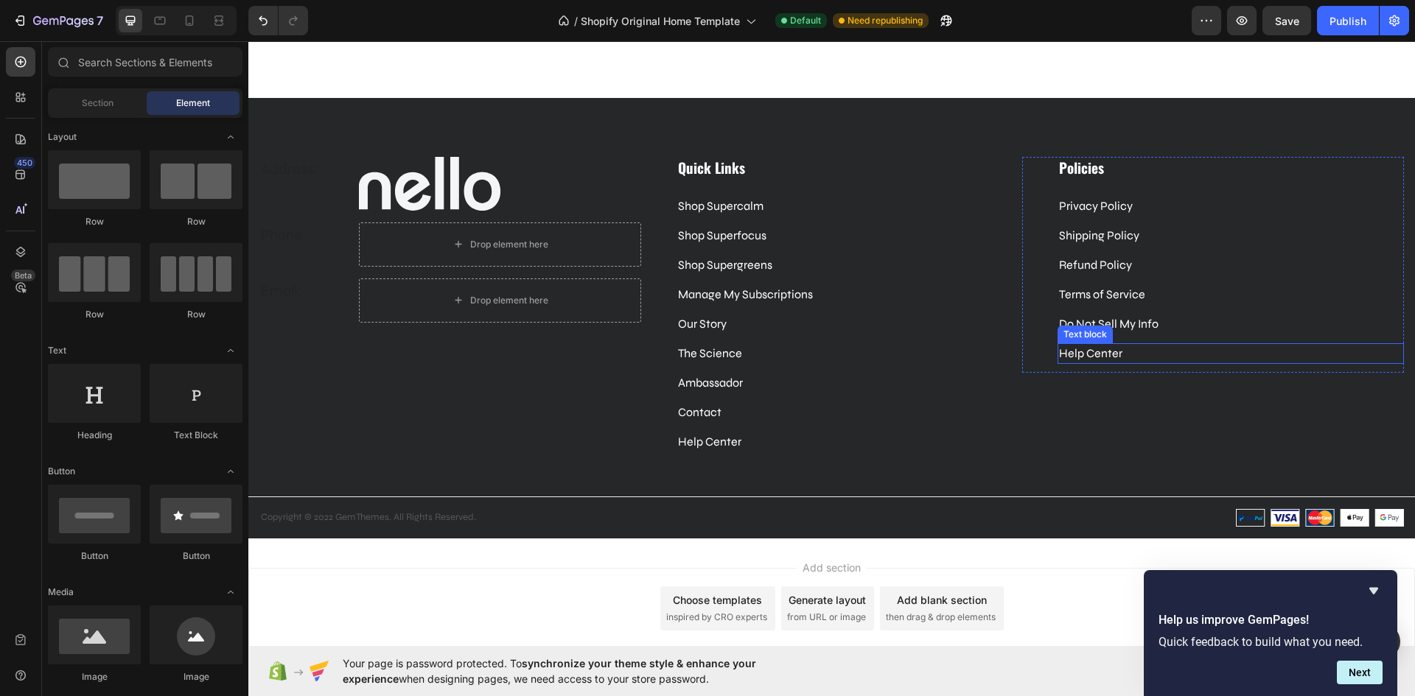
click at [1142, 350] on p "Help Center" at bounding box center [1230, 354] width 343 height 18
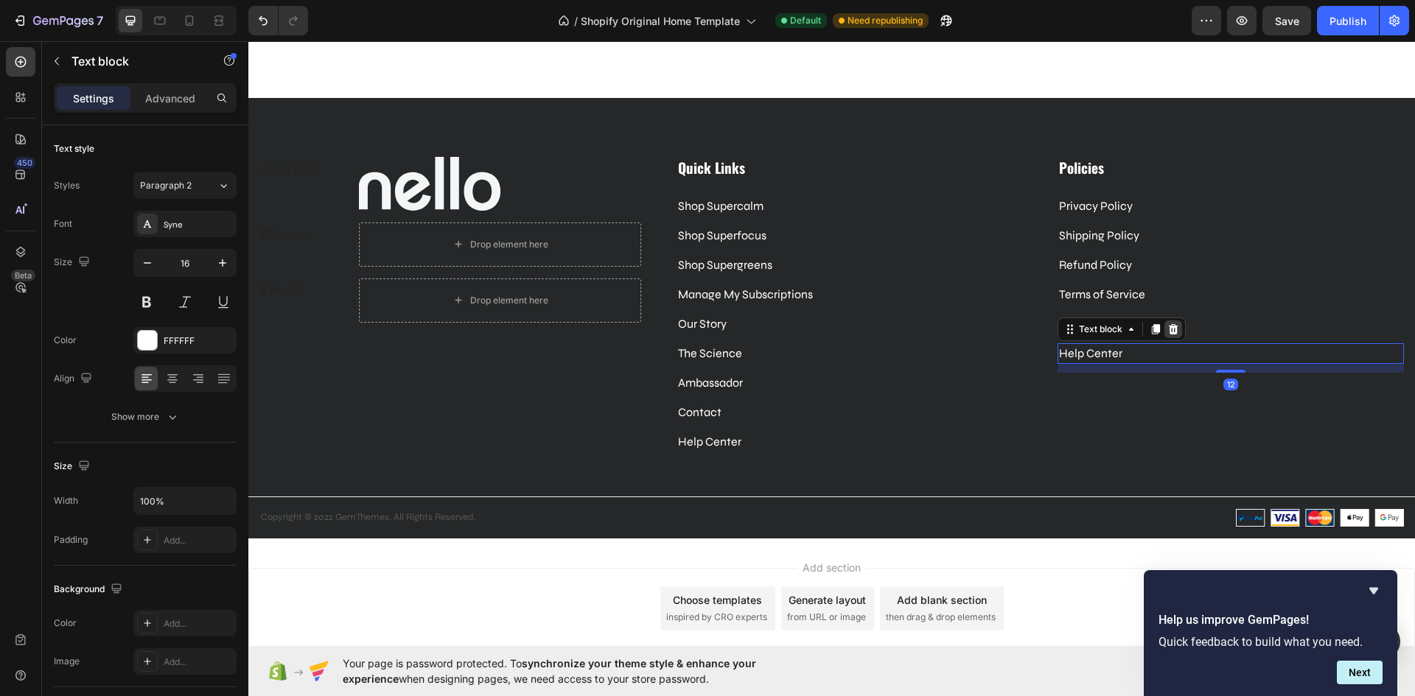
click at [1170, 332] on icon at bounding box center [1173, 329] width 12 height 12
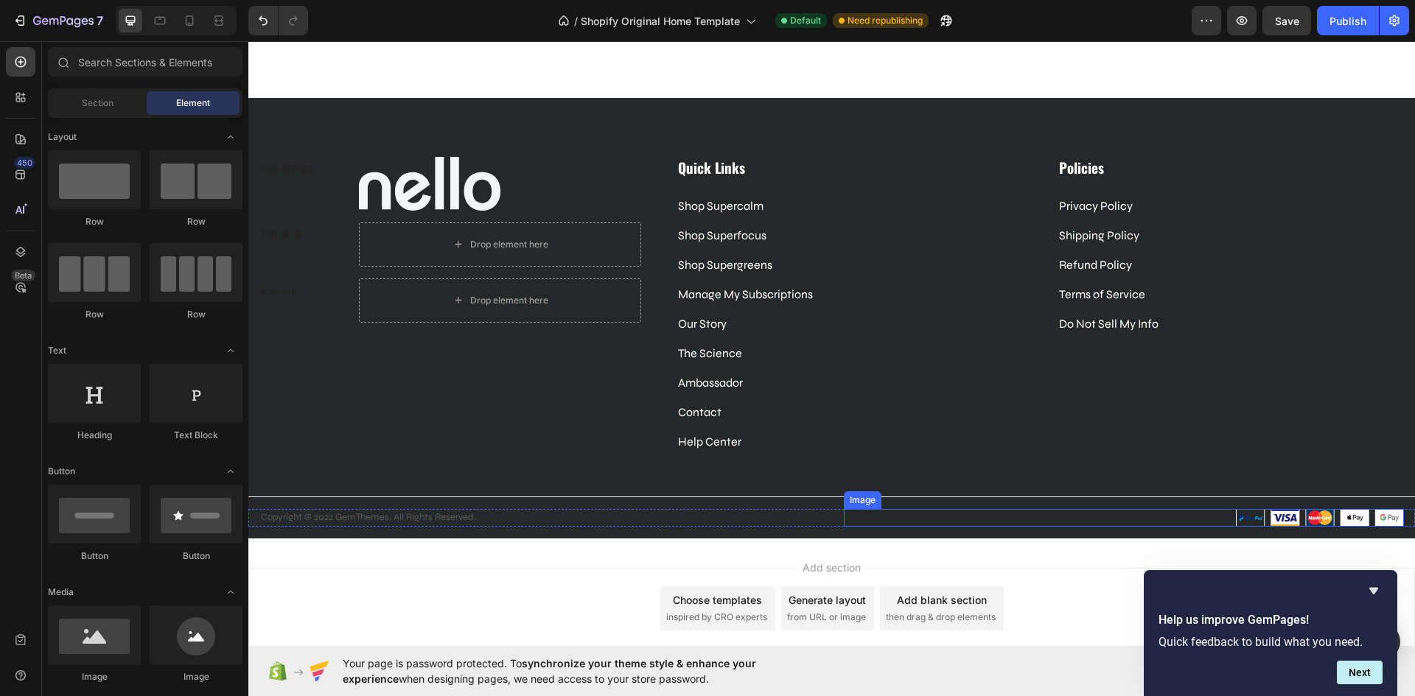
click at [1203, 519] on div at bounding box center [1124, 518] width 561 height 18
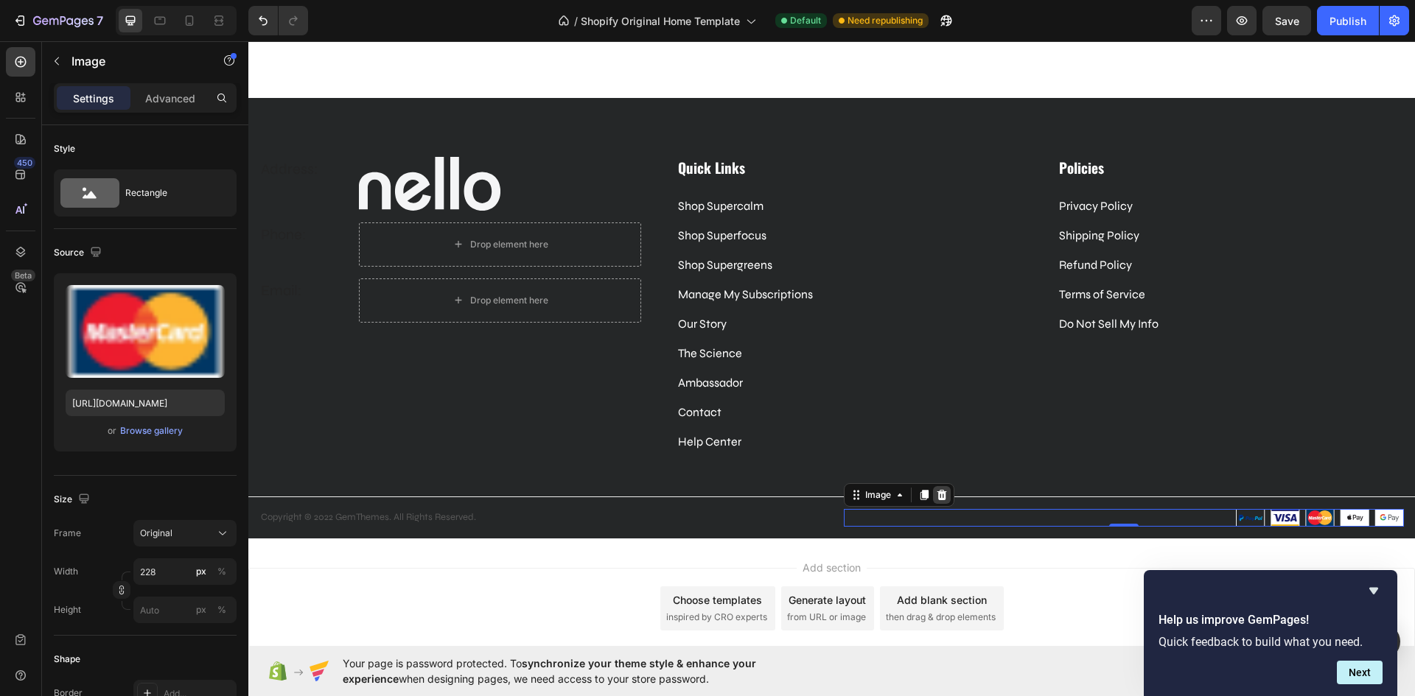
click at [936, 494] on icon at bounding box center [941, 495] width 10 height 10
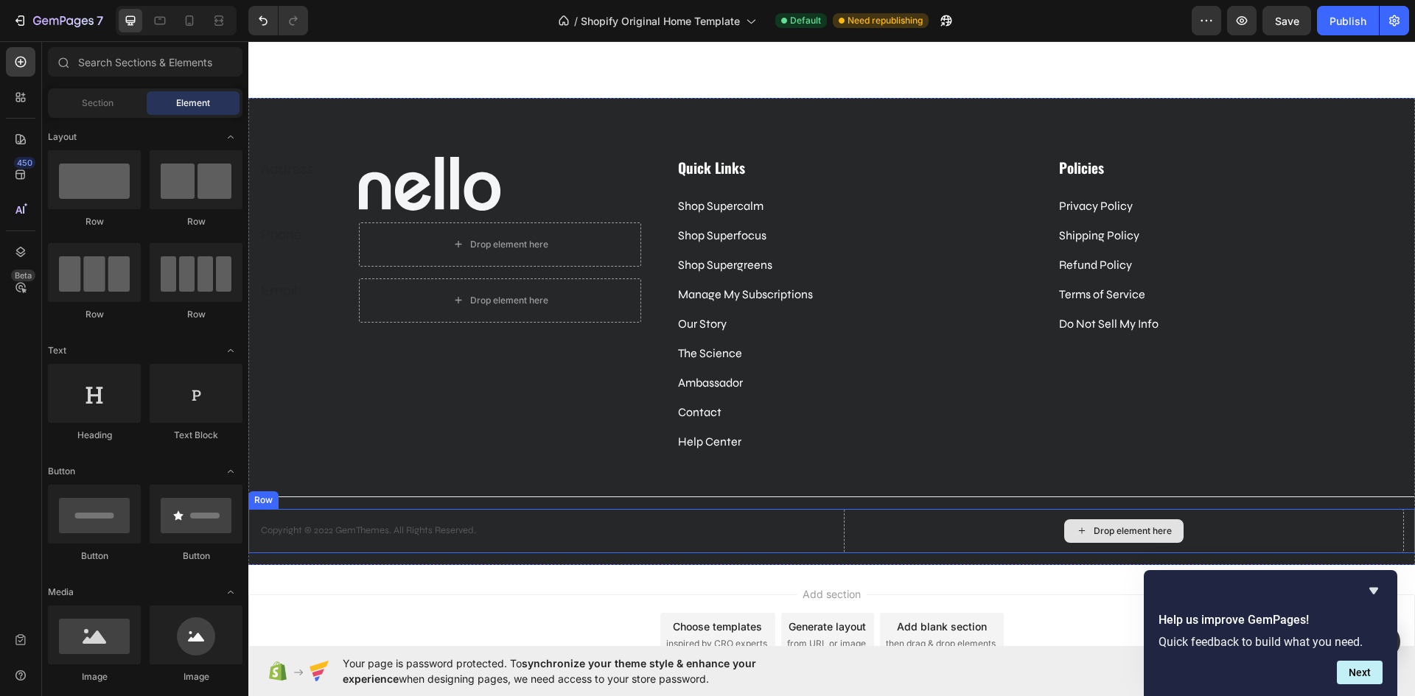
click at [922, 538] on div "Drop element here" at bounding box center [1124, 531] width 561 height 44
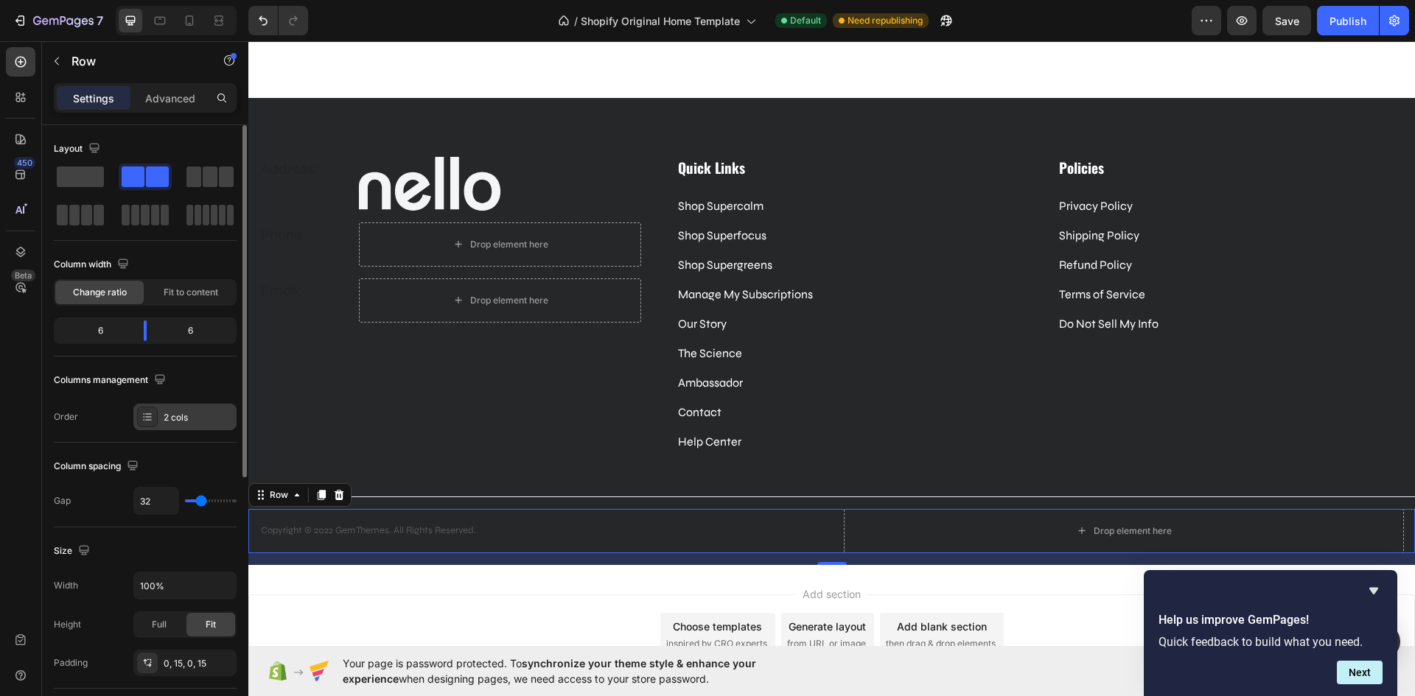
click at [177, 412] on div "2 cols" at bounding box center [198, 417] width 69 height 13
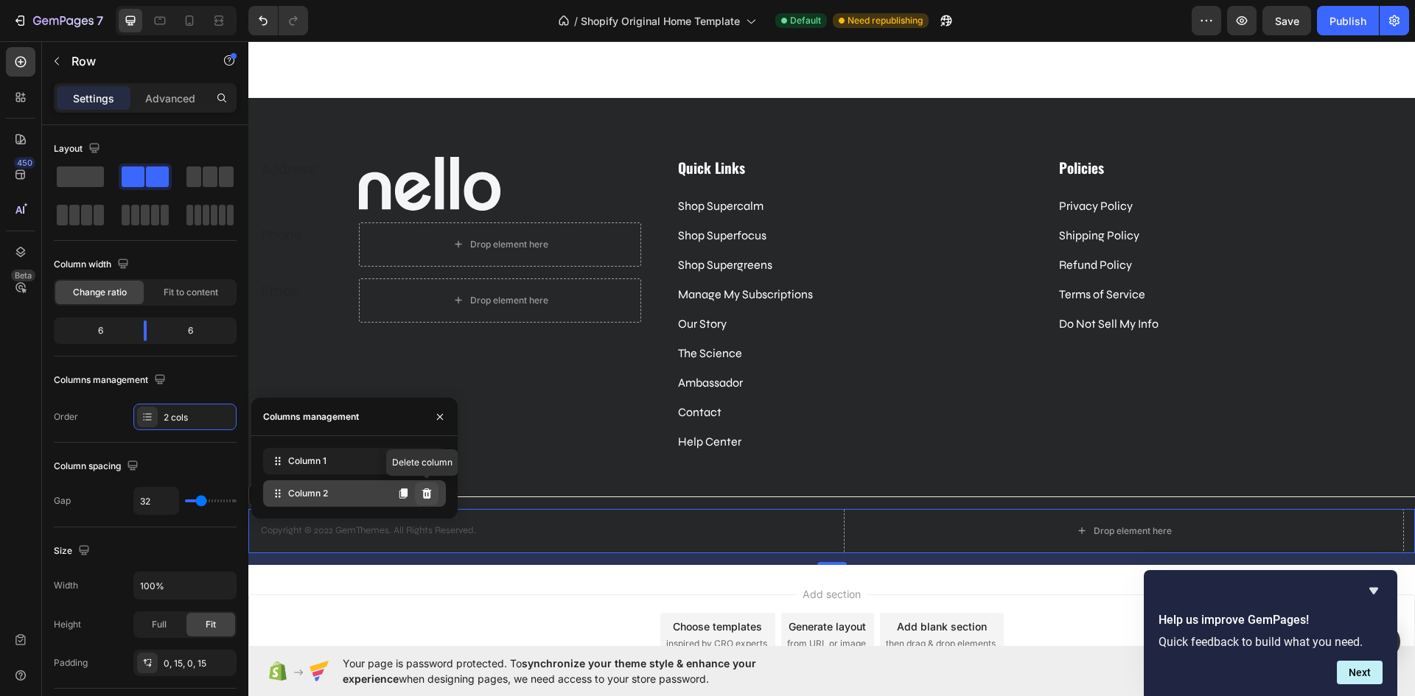
click at [427, 492] on icon at bounding box center [427, 493] width 10 height 10
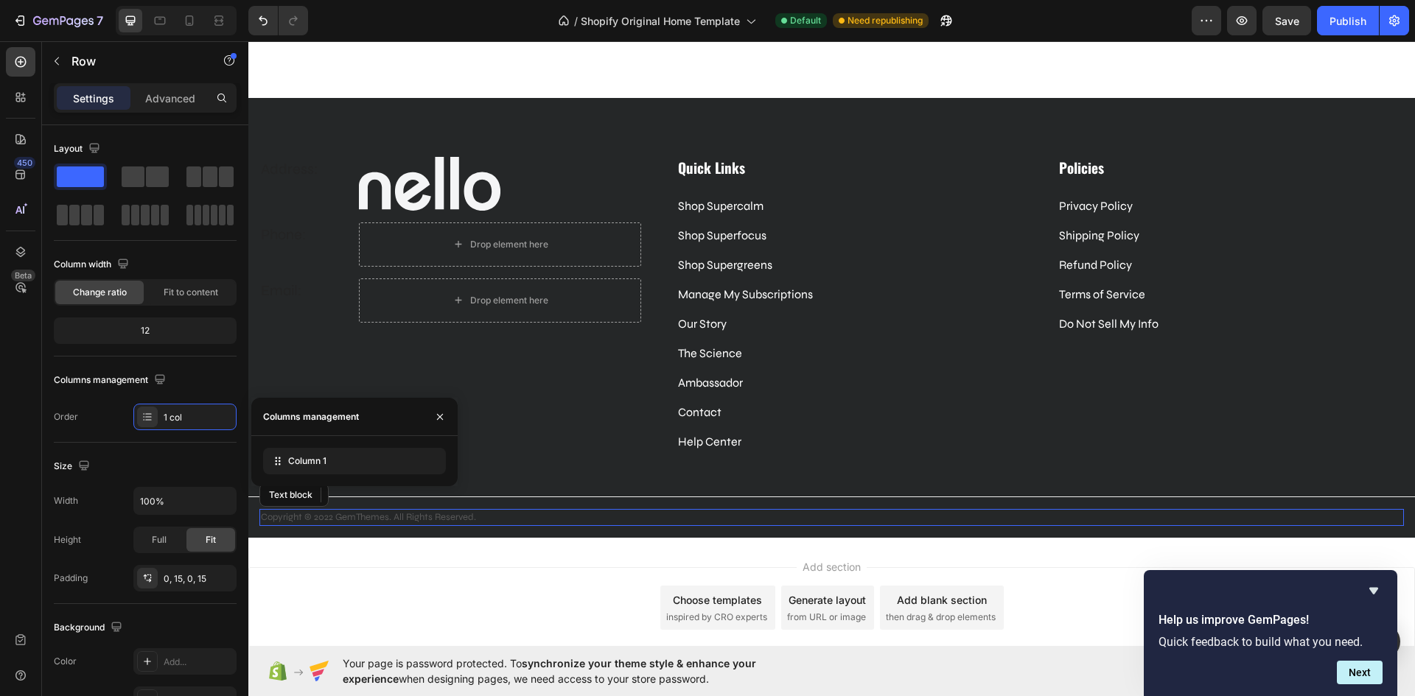
click at [508, 519] on p "Copyright © 2022 GemThemes. All Rights Reserved." at bounding box center [831, 518] width 1141 height 15
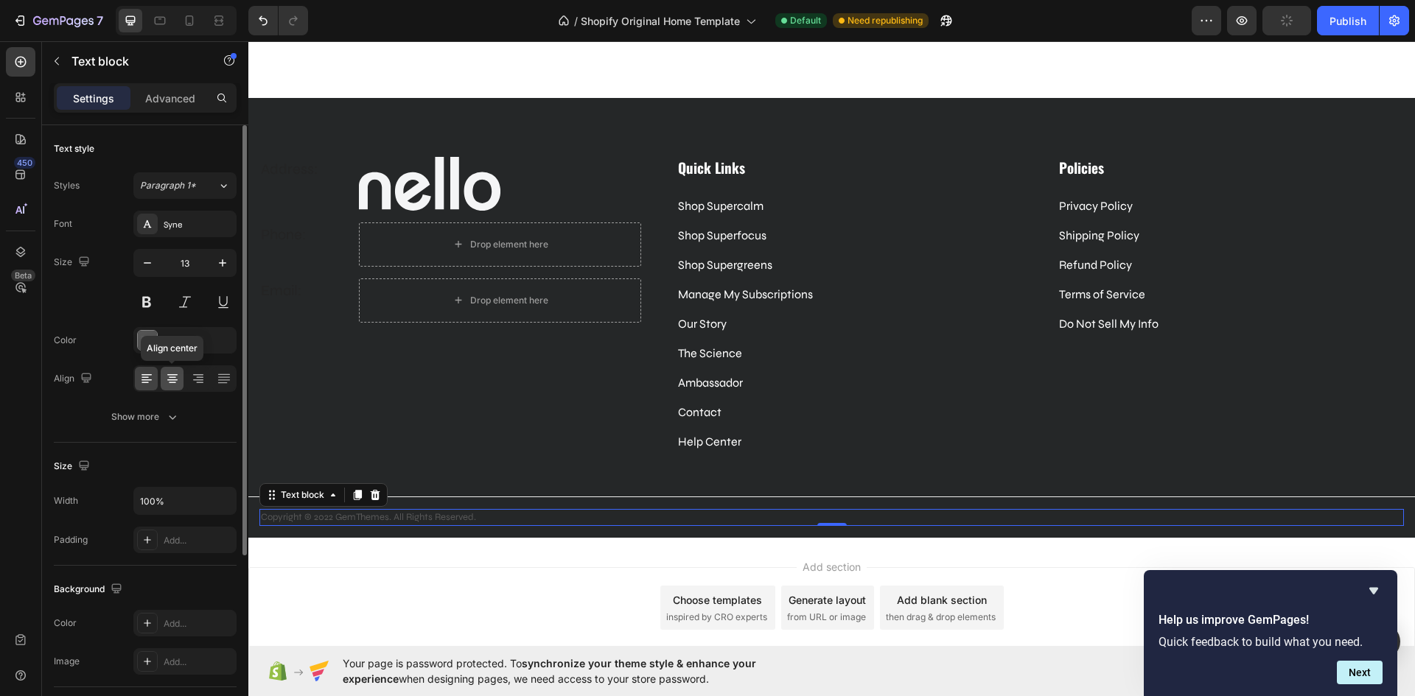
click at [178, 385] on icon at bounding box center [172, 378] width 15 height 15
click at [934, 519] on p "Copyright © 2022 GemThemes. All Rights Reserved." at bounding box center [831, 518] width 1141 height 15
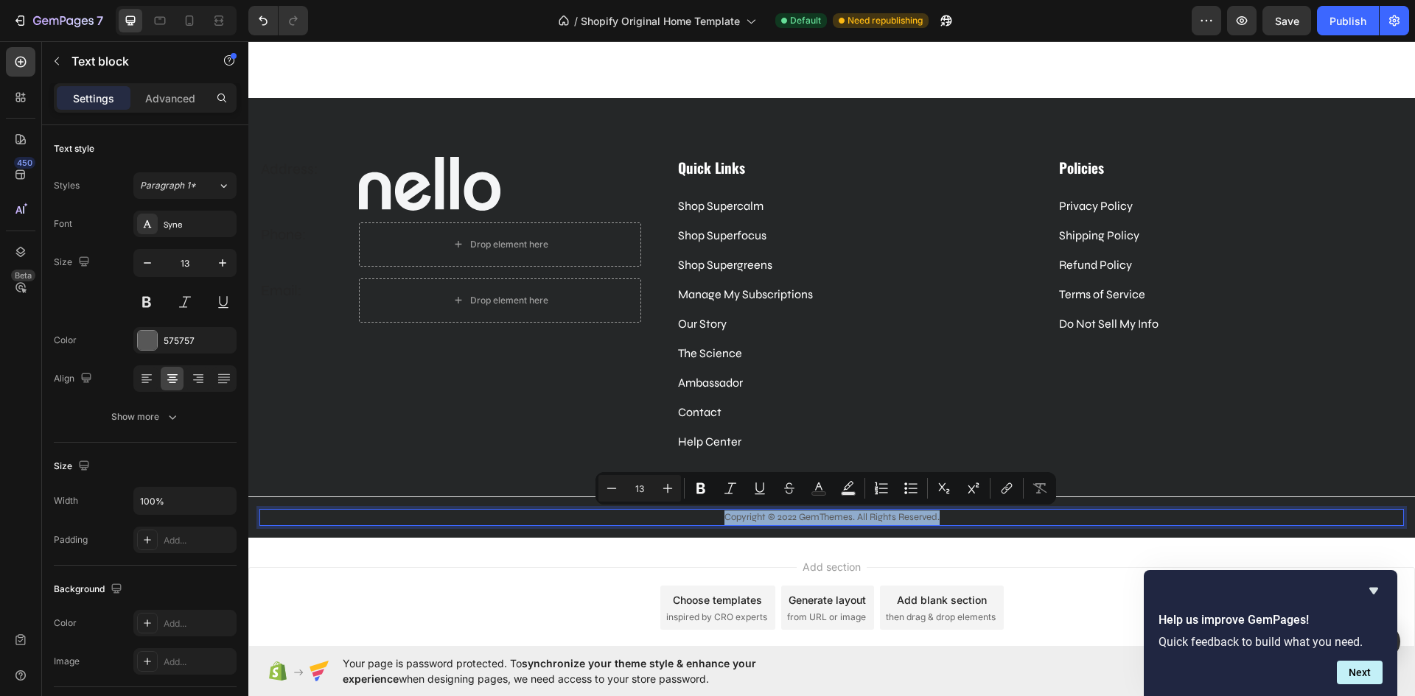
drag, startPoint x: 934, startPoint y: 519, endPoint x: 721, endPoint y: 519, distance: 213.7
click at [721, 519] on p "Copyright © 2022 GemThemes. All Rights Reserved." at bounding box center [831, 518] width 1141 height 15
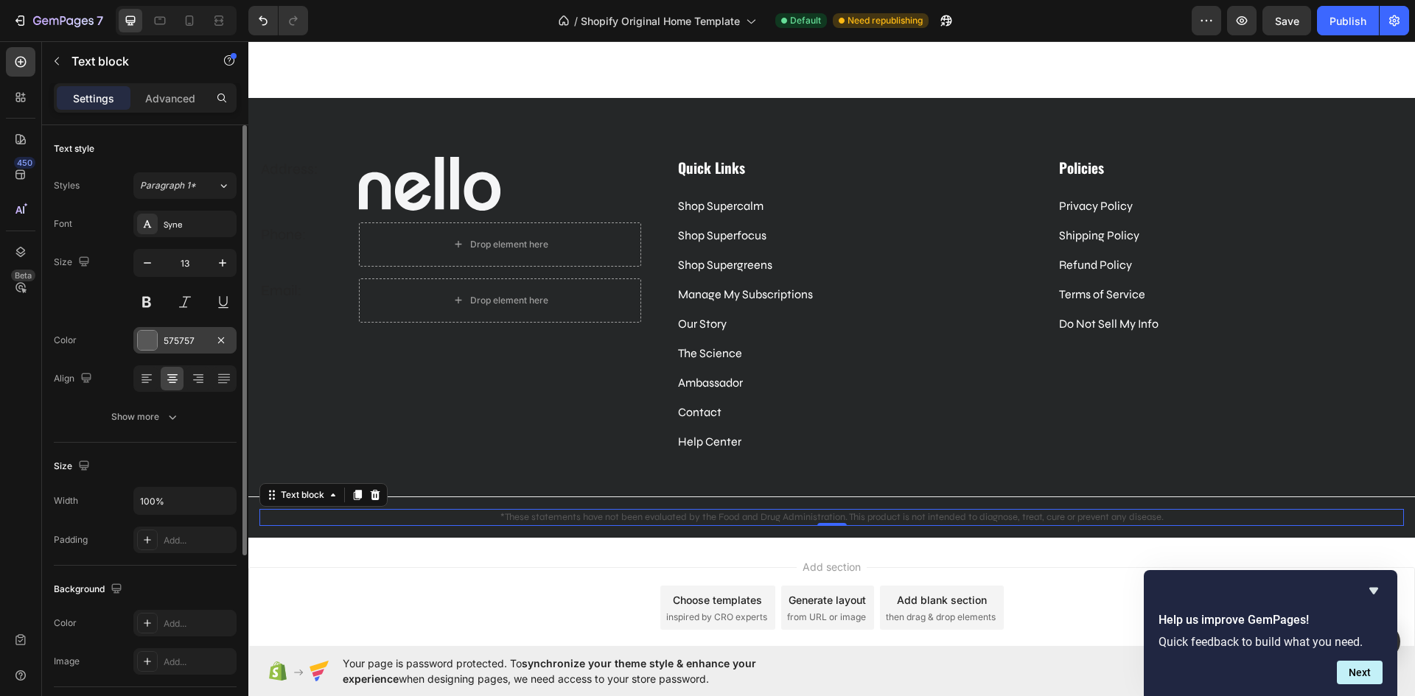
click at [181, 349] on div "575757" at bounding box center [184, 340] width 103 height 27
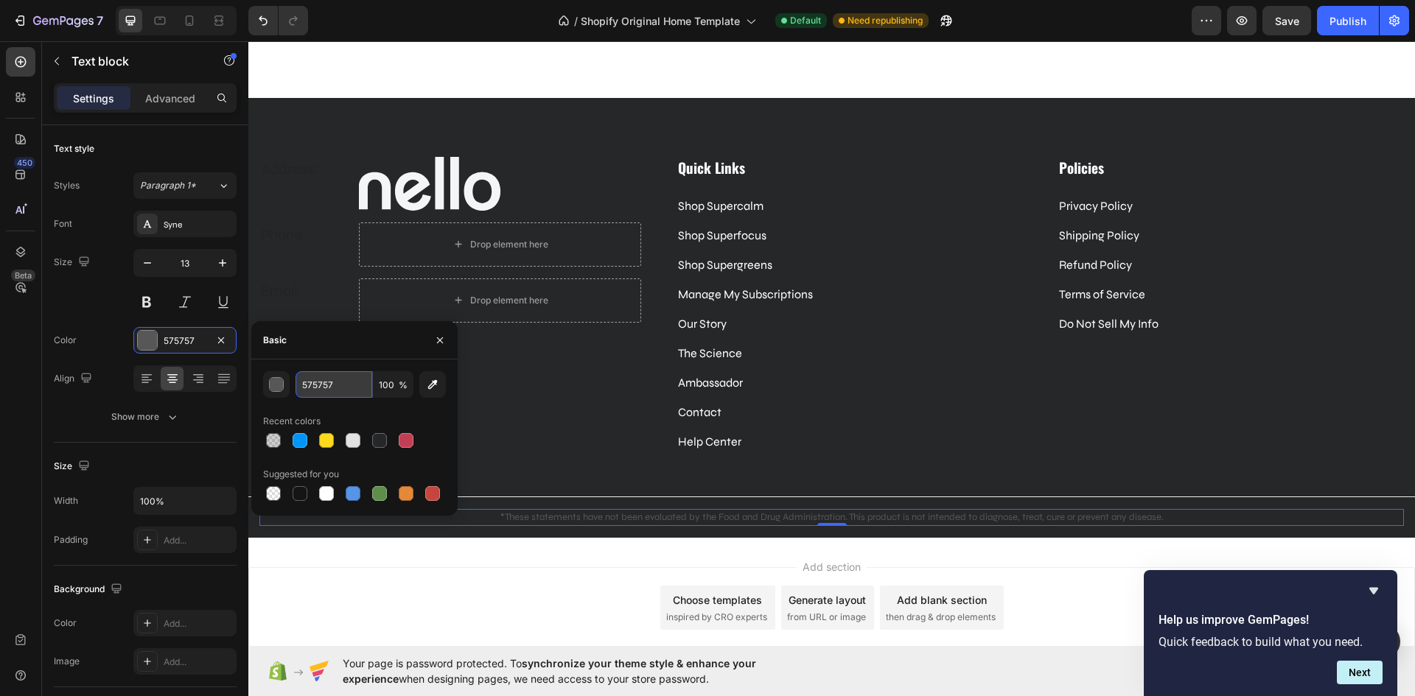
click at [323, 388] on input "575757" at bounding box center [333, 384] width 77 height 27
paste input "#717171"
type input "#717171"
click at [150, 303] on button at bounding box center [146, 302] width 27 height 27
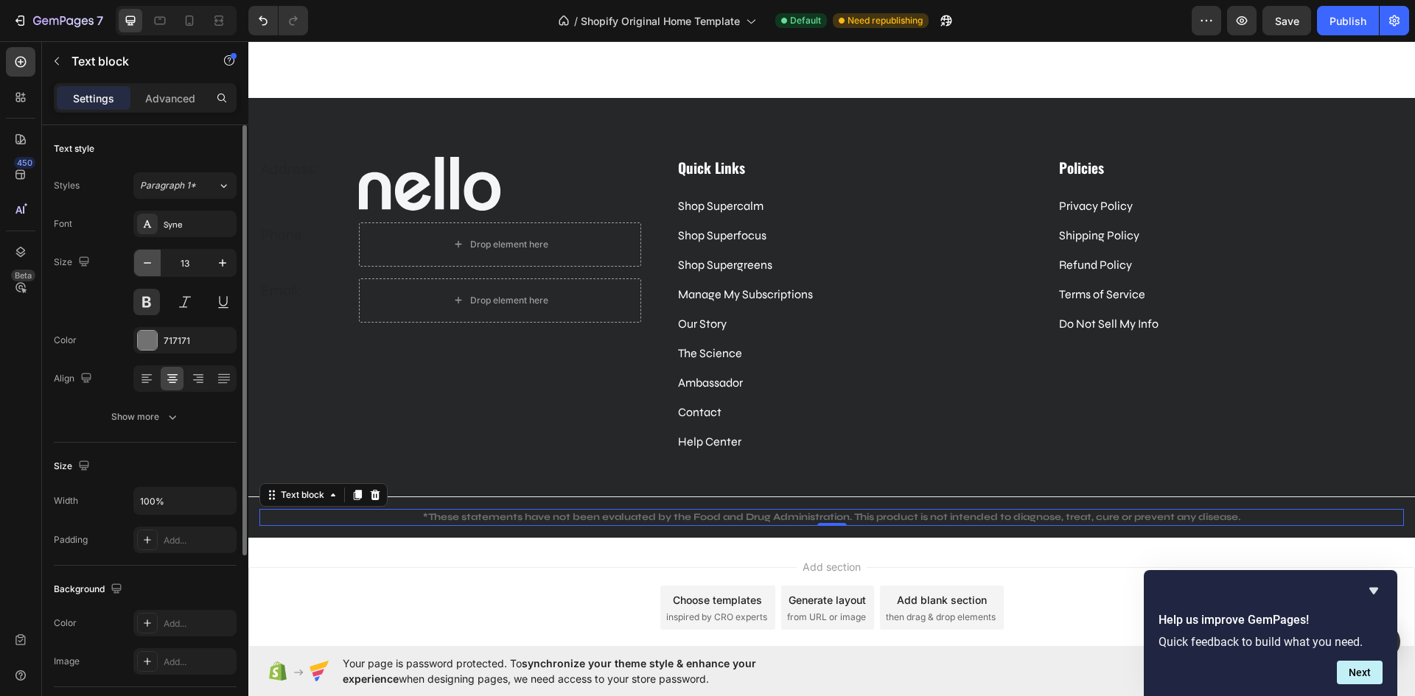
click at [147, 262] on icon "button" at bounding box center [147, 263] width 15 height 15
type input "12"
click at [189, 222] on div "Syne" at bounding box center [198, 224] width 69 height 13
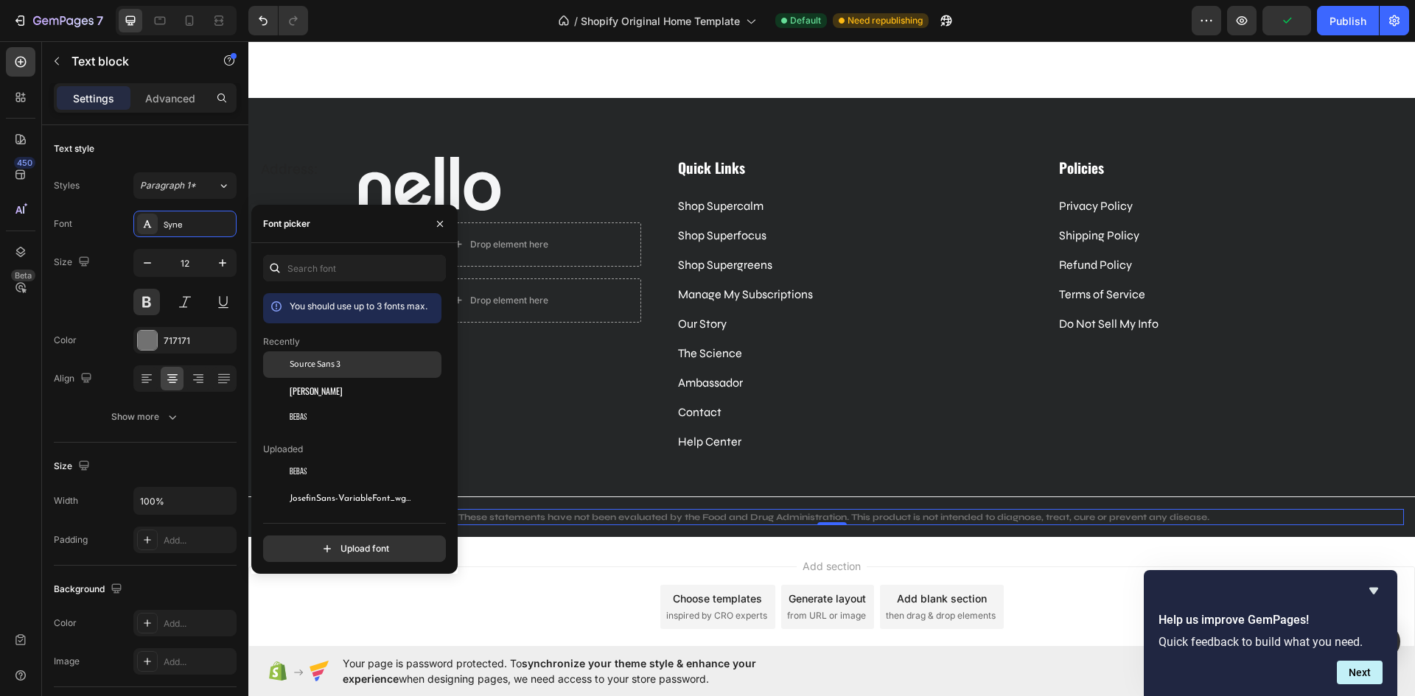
click at [320, 368] on span "Source Sans 3" at bounding box center [315, 364] width 51 height 13
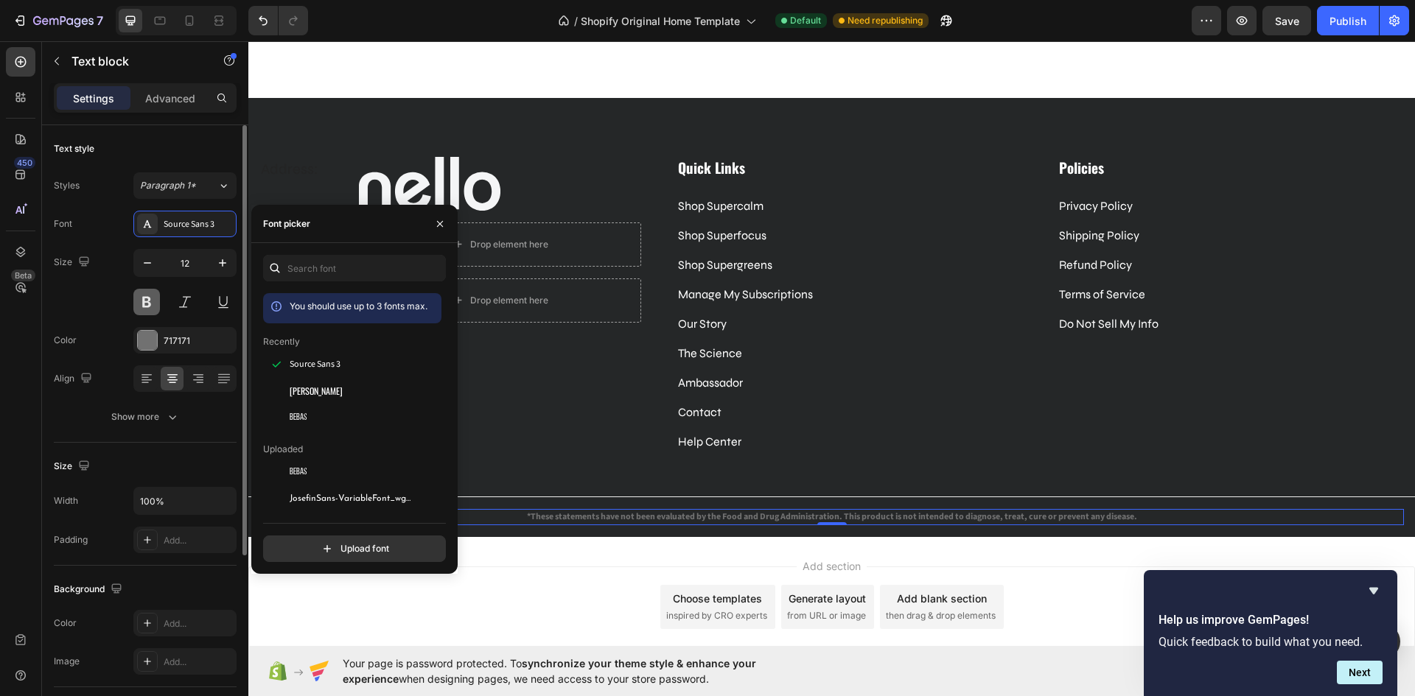
click at [140, 309] on button at bounding box center [146, 302] width 27 height 27
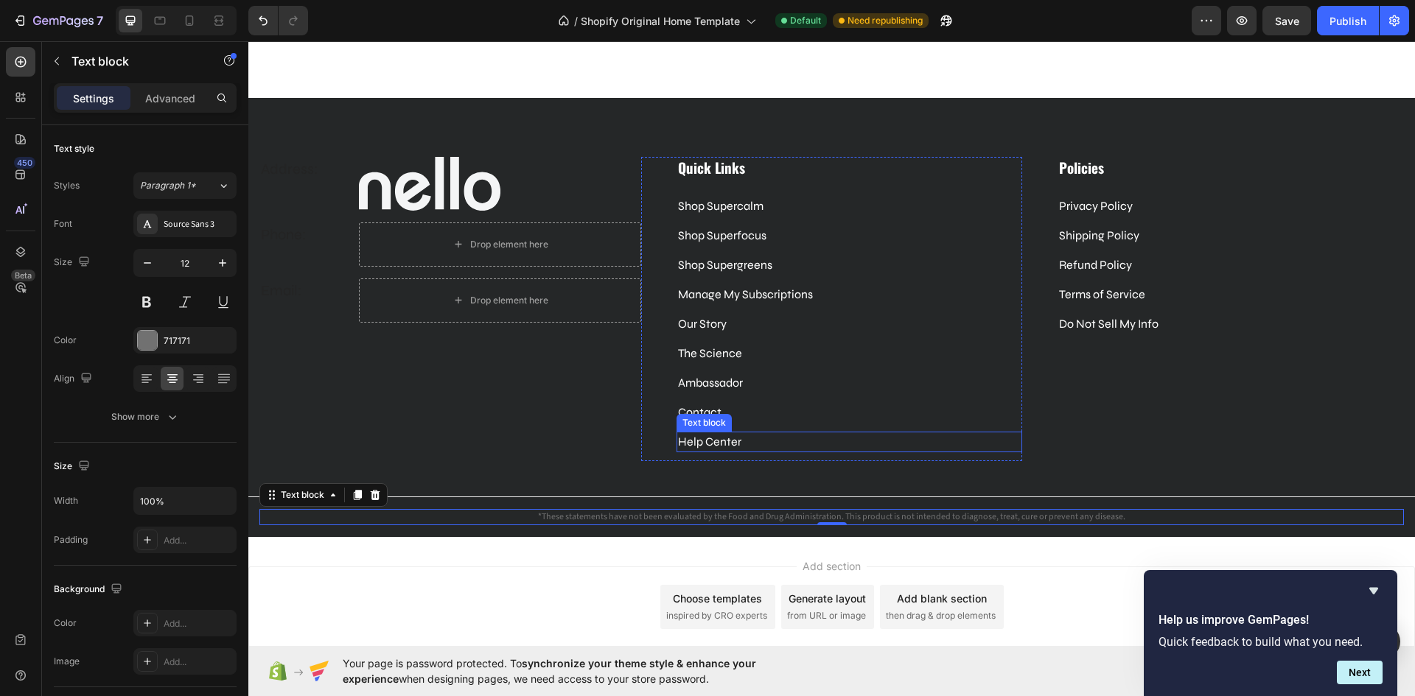
click at [775, 452] on div "Help Center" at bounding box center [849, 442] width 346 height 21
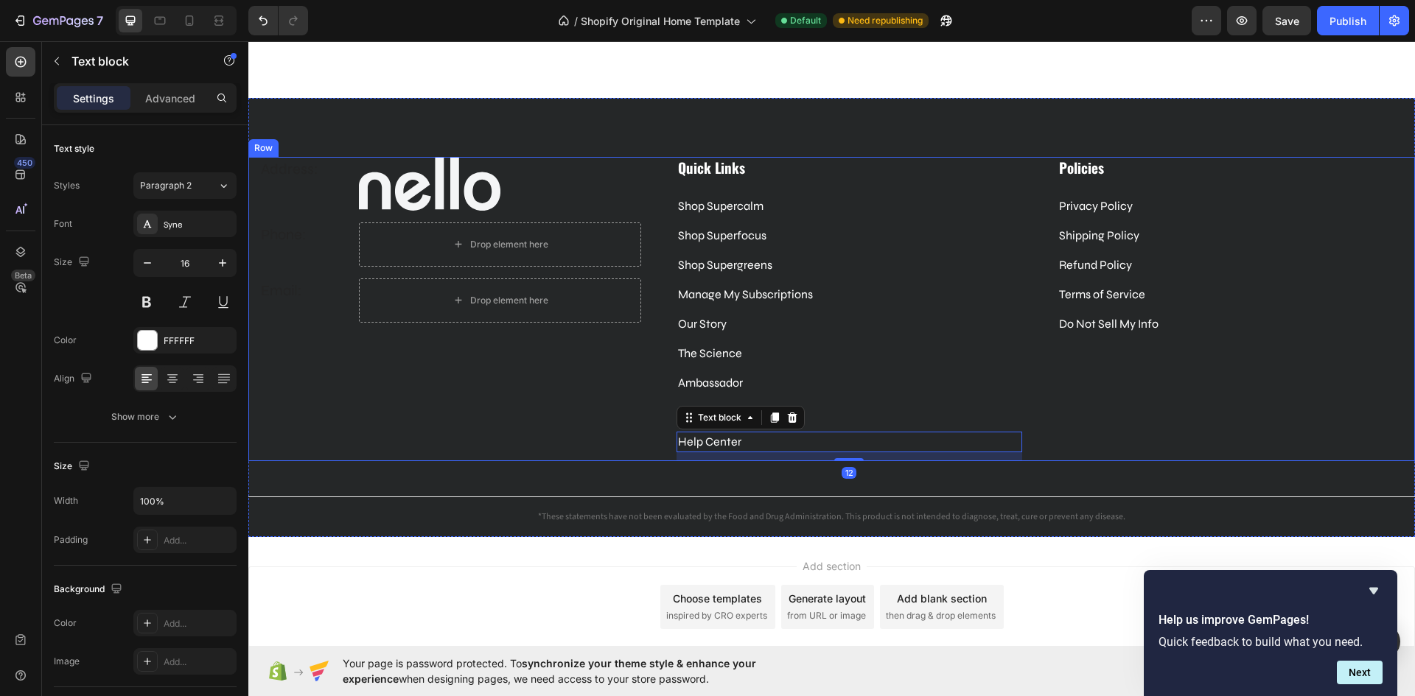
click at [1073, 416] on div "Policies Heading Privacy Policy Text block Shipping Policy Text block Refund Po…" at bounding box center [1213, 309] width 382 height 304
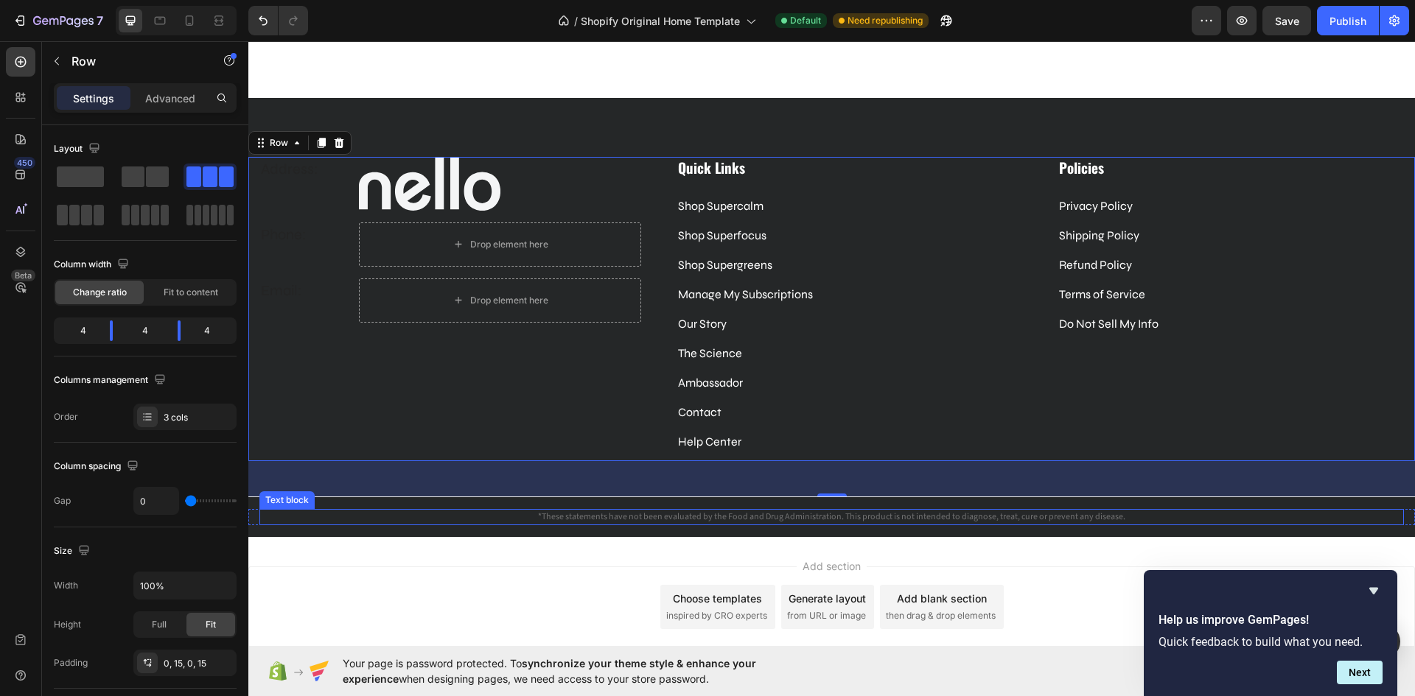
click at [779, 522] on p "*These statements have not been evaluated by the Food and Drug Administration. …" at bounding box center [831, 517] width 1141 height 13
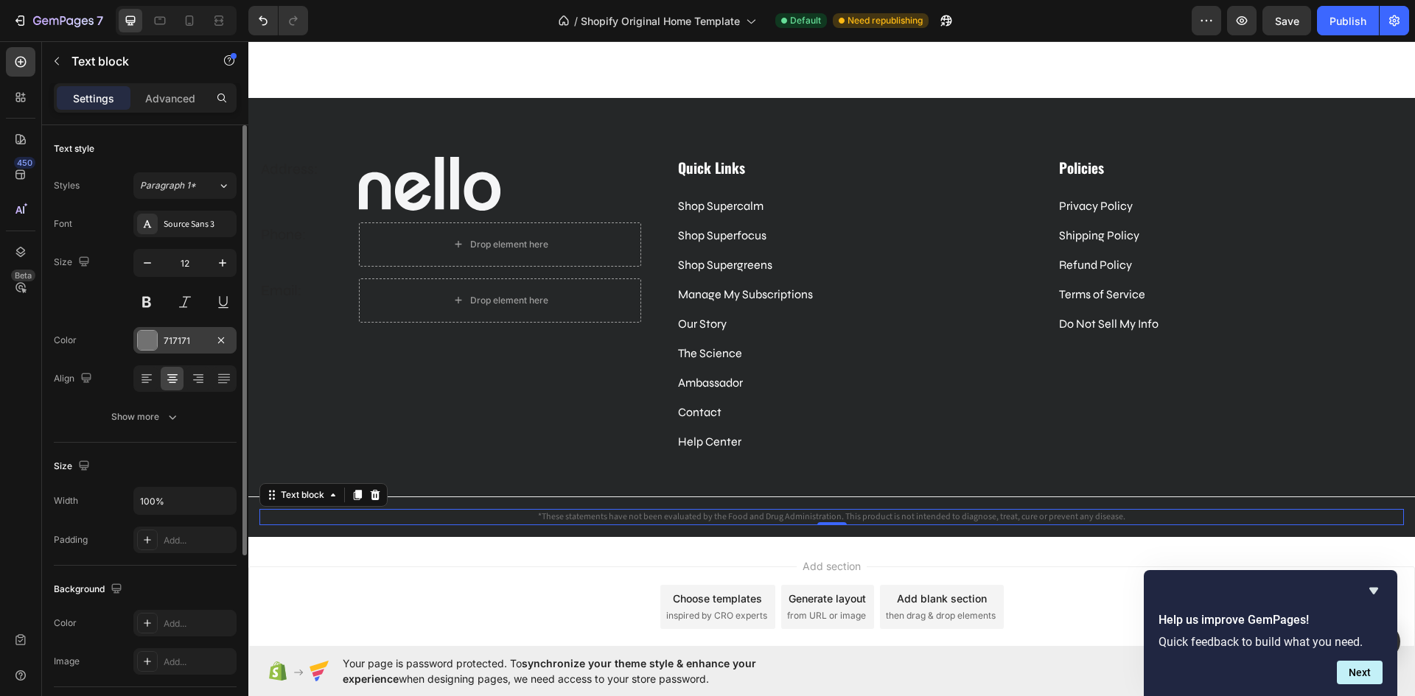
click at [167, 342] on div "717171" at bounding box center [185, 340] width 43 height 13
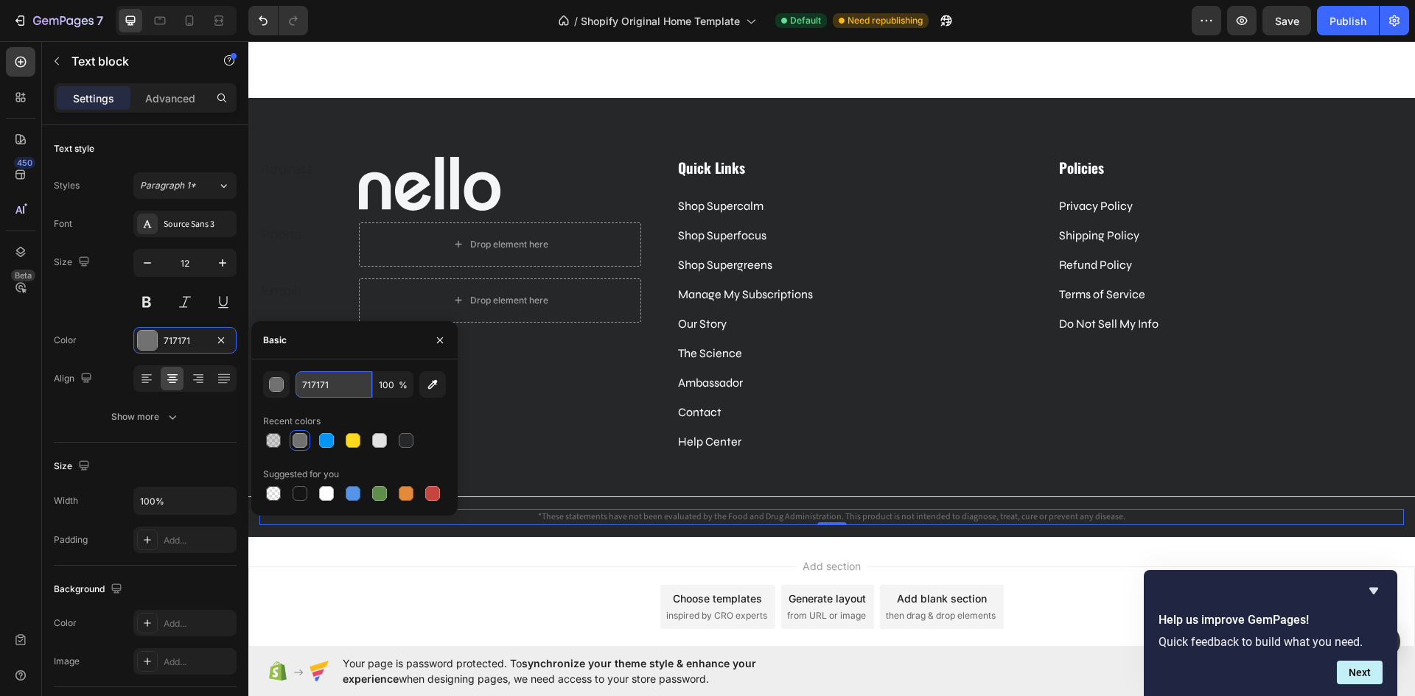
click at [334, 385] on input "717171" at bounding box center [333, 384] width 77 height 27
paste input "#d6d6d6"
type input "#d6d6d6"
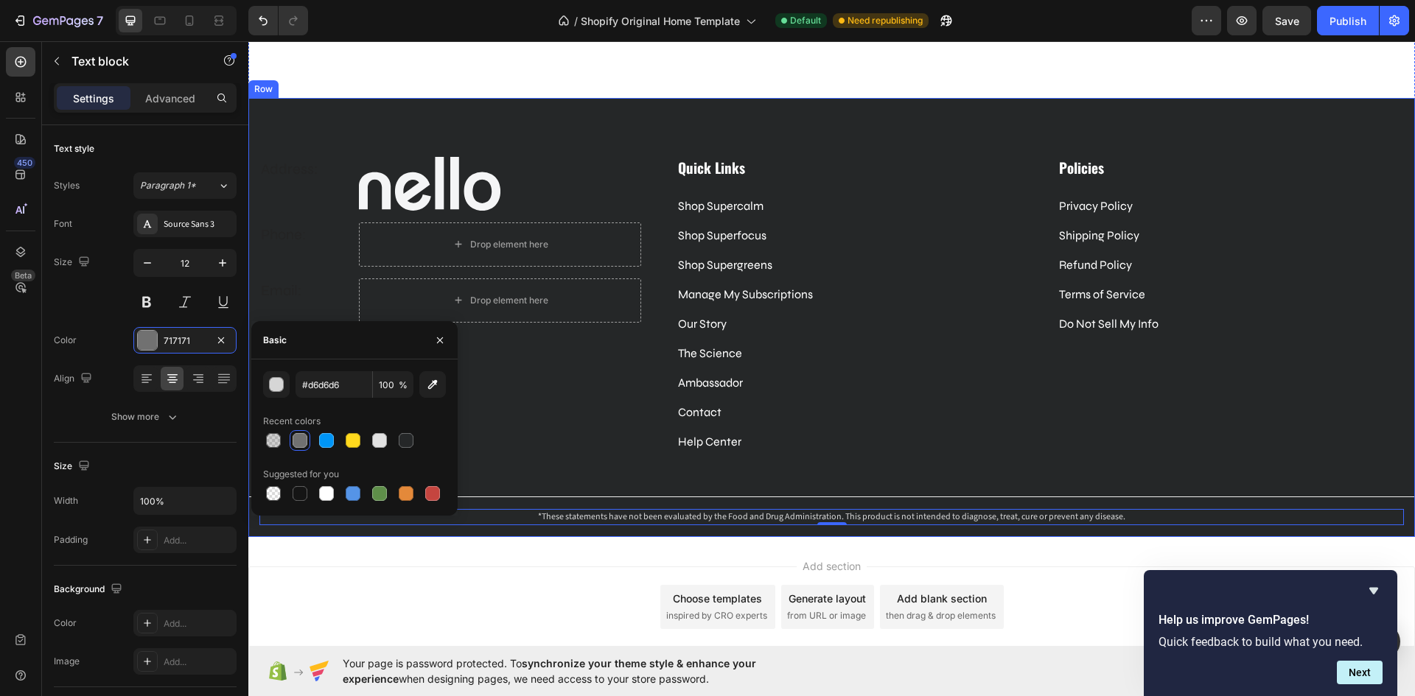
click at [745, 481] on div "Address: Text block Image Row Phone: Text block Drop element here Row Email: Te…" at bounding box center [831, 347] width 1166 height 380
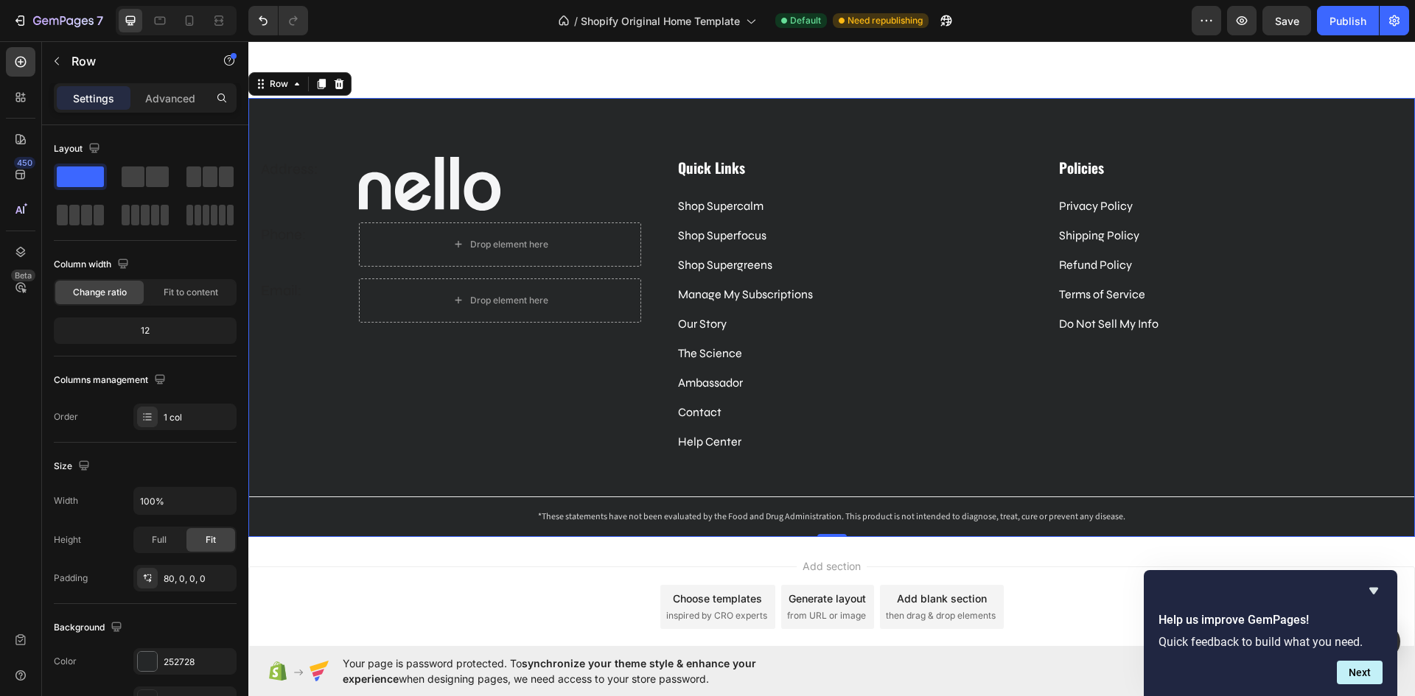
click at [793, 499] on div "Address: Text block Image Row Phone: Text block Drop element here Row Email: Te…" at bounding box center [831, 347] width 1166 height 380
click at [793, 494] on div "Address: Text block Image Row Phone: Text block Drop element here Row Email: Te…" at bounding box center [831, 347] width 1166 height 380
click at [715, 494] on div "Address: Text block Image Row Phone: Text block Drop element here Row Email: Te…" at bounding box center [831, 347] width 1166 height 380
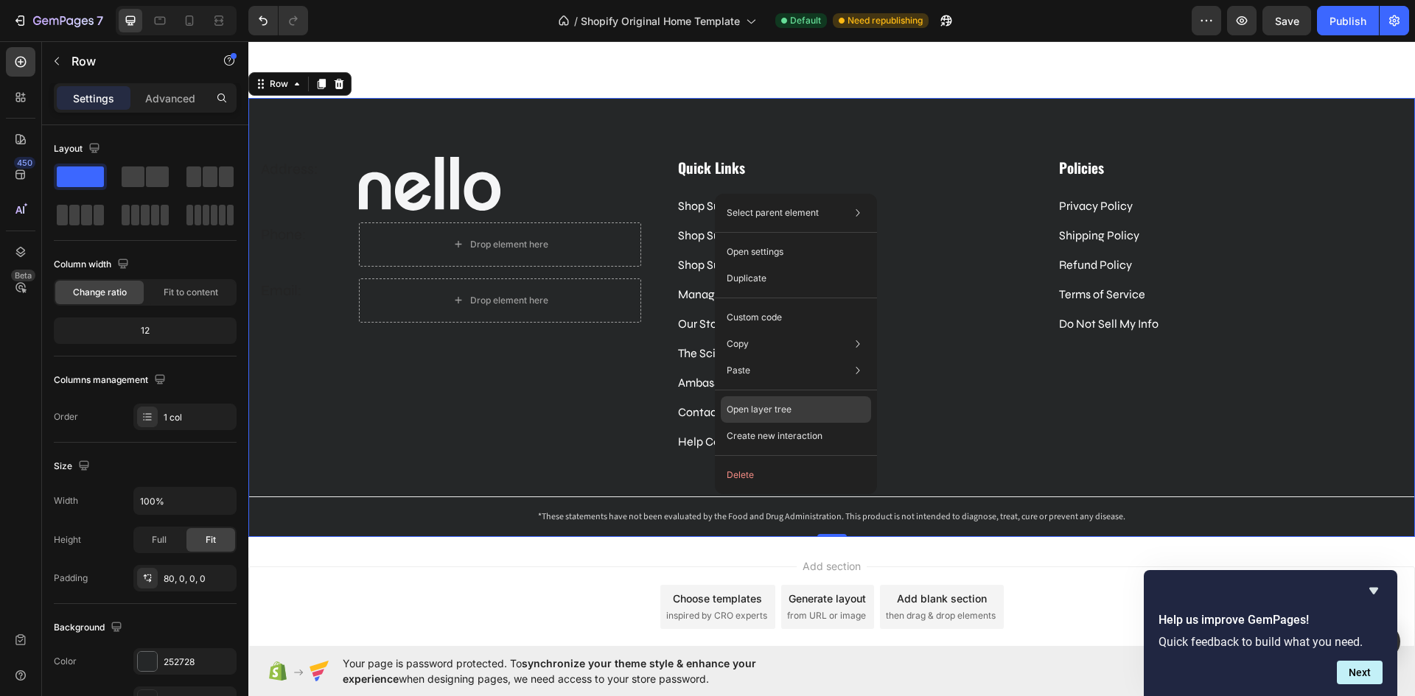
click at [815, 408] on div "Open layer tree" at bounding box center [796, 409] width 150 height 27
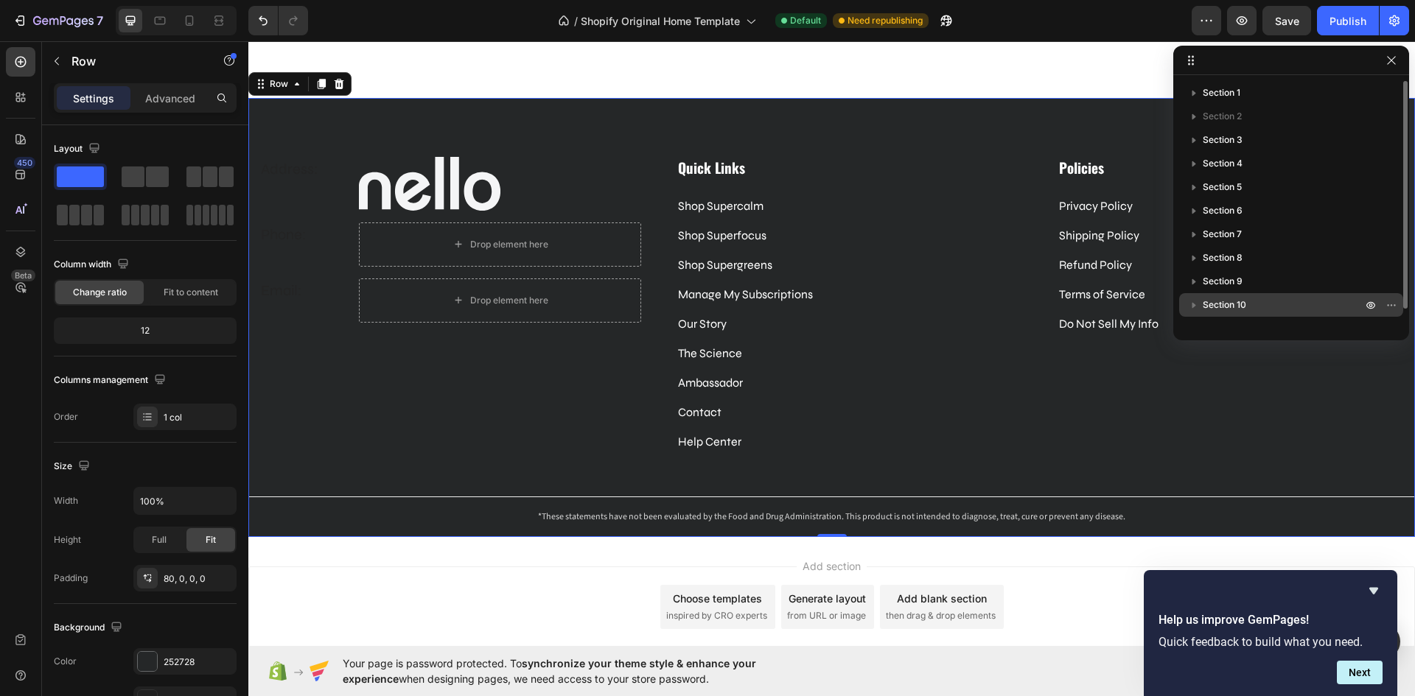
click at [1259, 299] on p "Section 10" at bounding box center [1283, 305] width 162 height 15
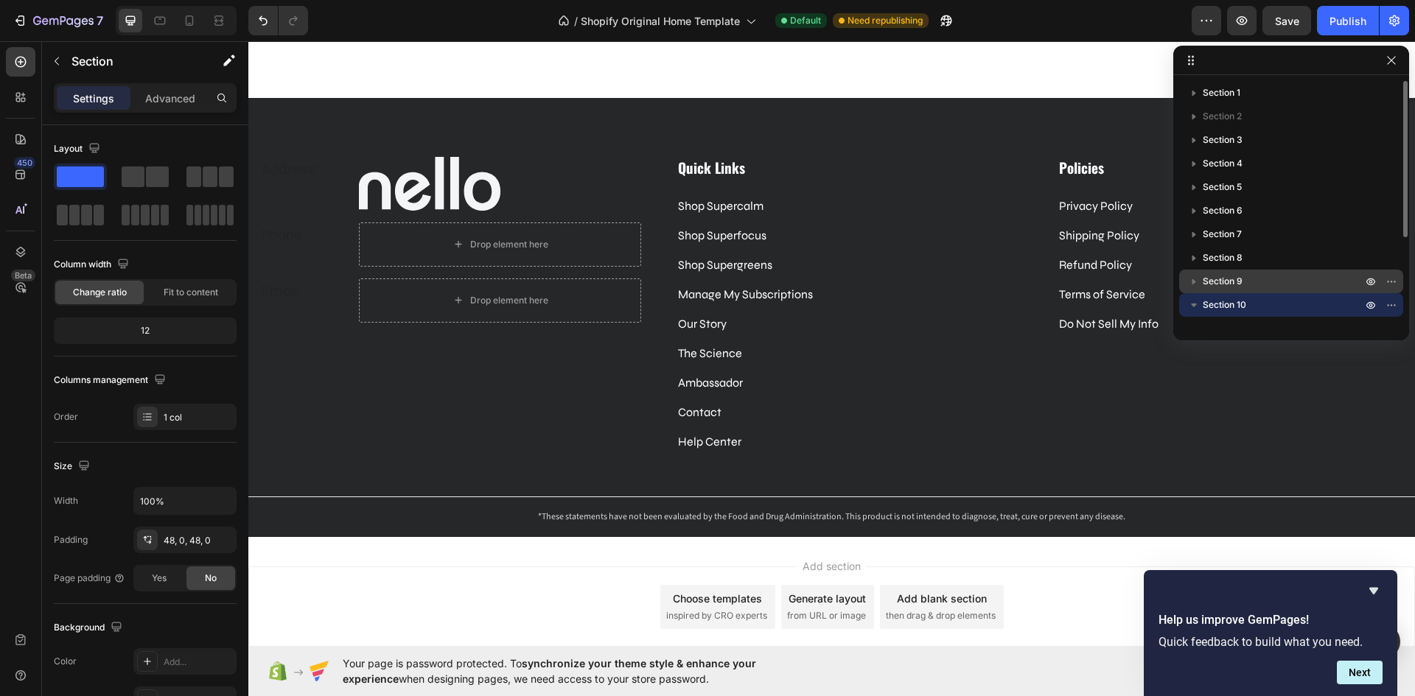
click at [1247, 285] on p "Section 9" at bounding box center [1283, 281] width 162 height 15
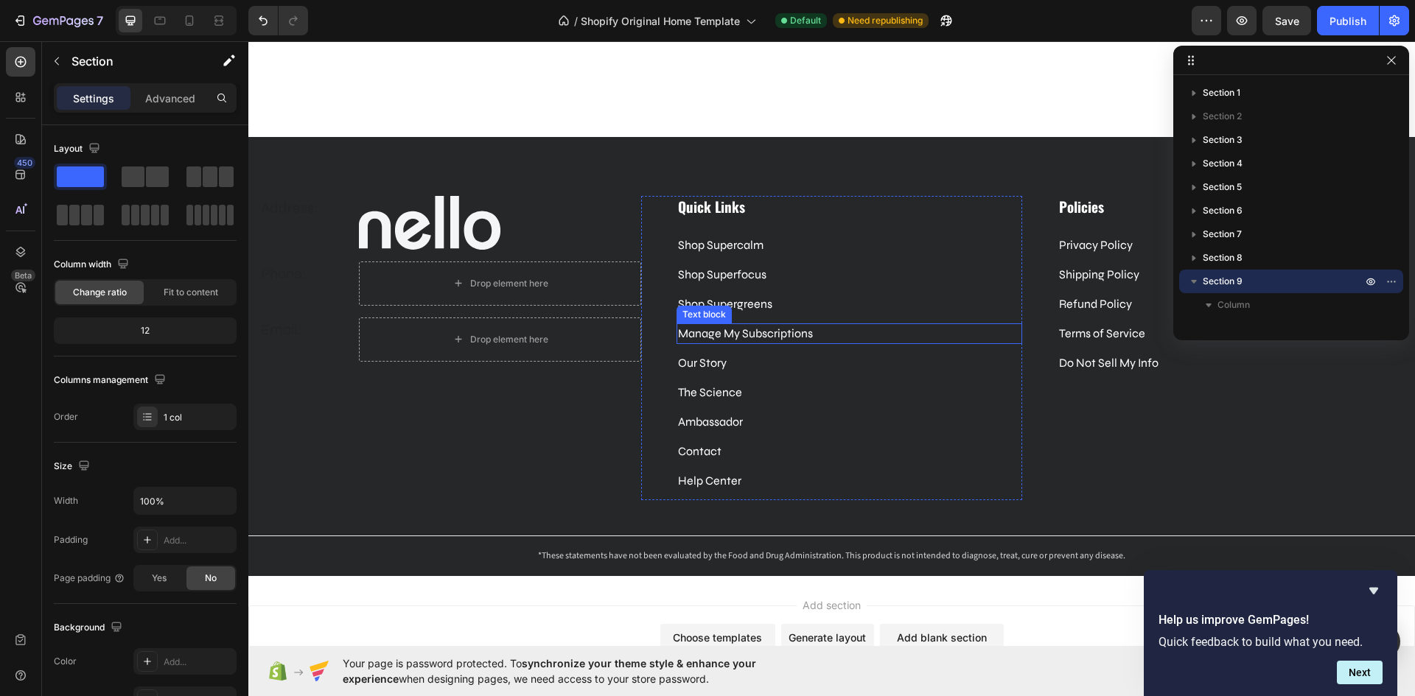
scroll to position [4040, 0]
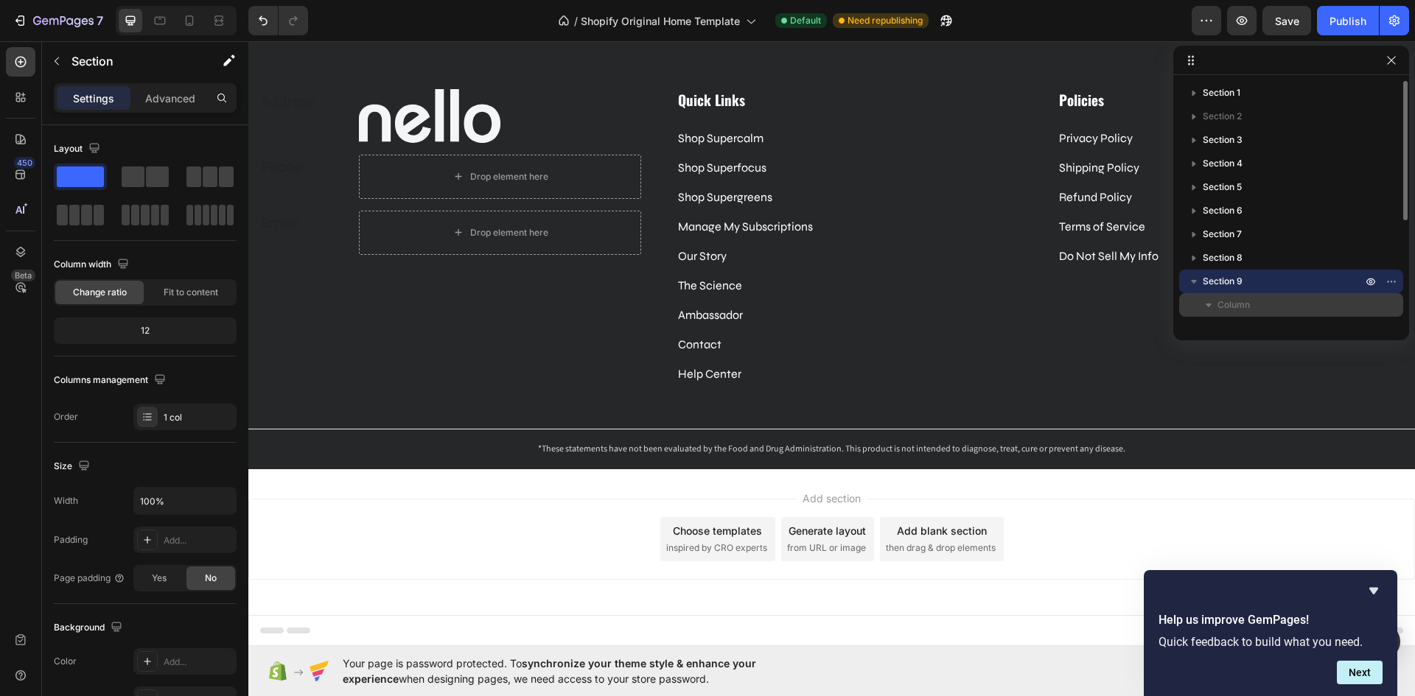
click at [1205, 306] on icon "button" at bounding box center [1208, 305] width 15 height 15
click at [1205, 302] on icon "button" at bounding box center [1208, 305] width 15 height 15
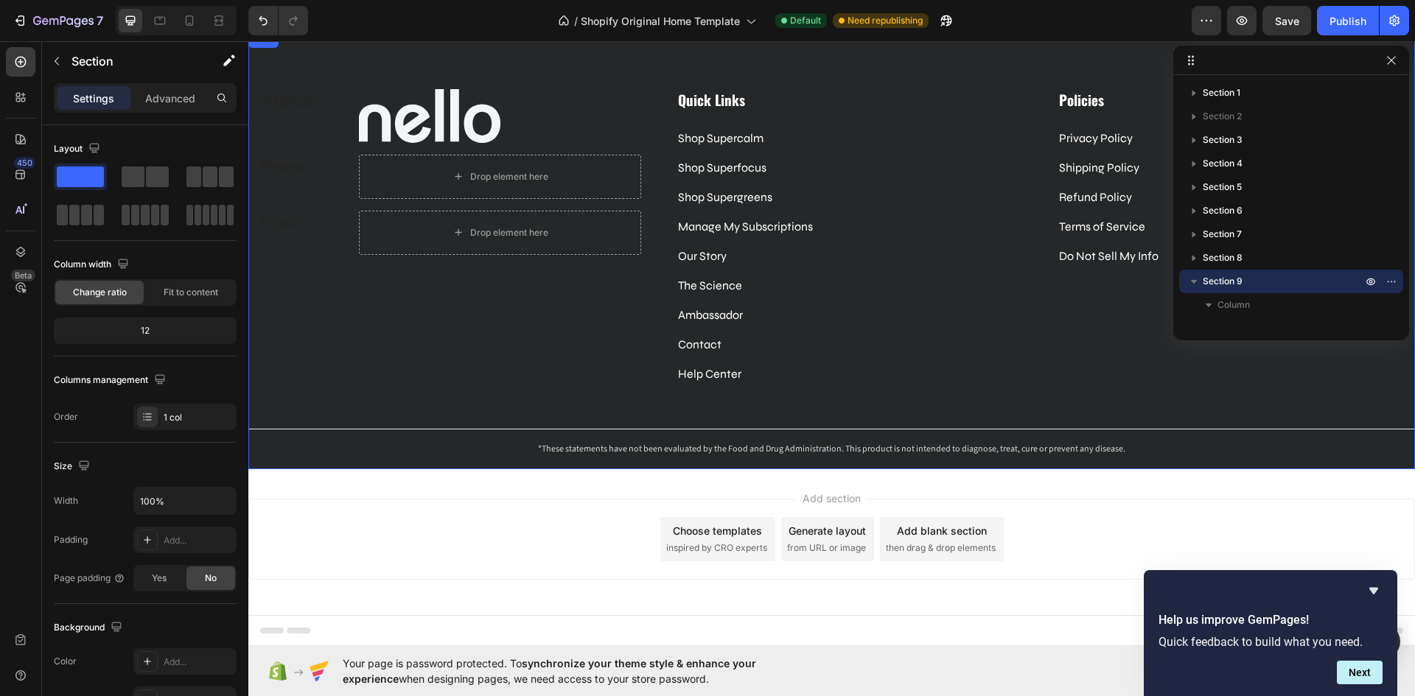
click at [855, 430] on div "Address: Text block Image Row Phone: Text block Drop element here Row Email: Te…" at bounding box center [831, 279] width 1166 height 380
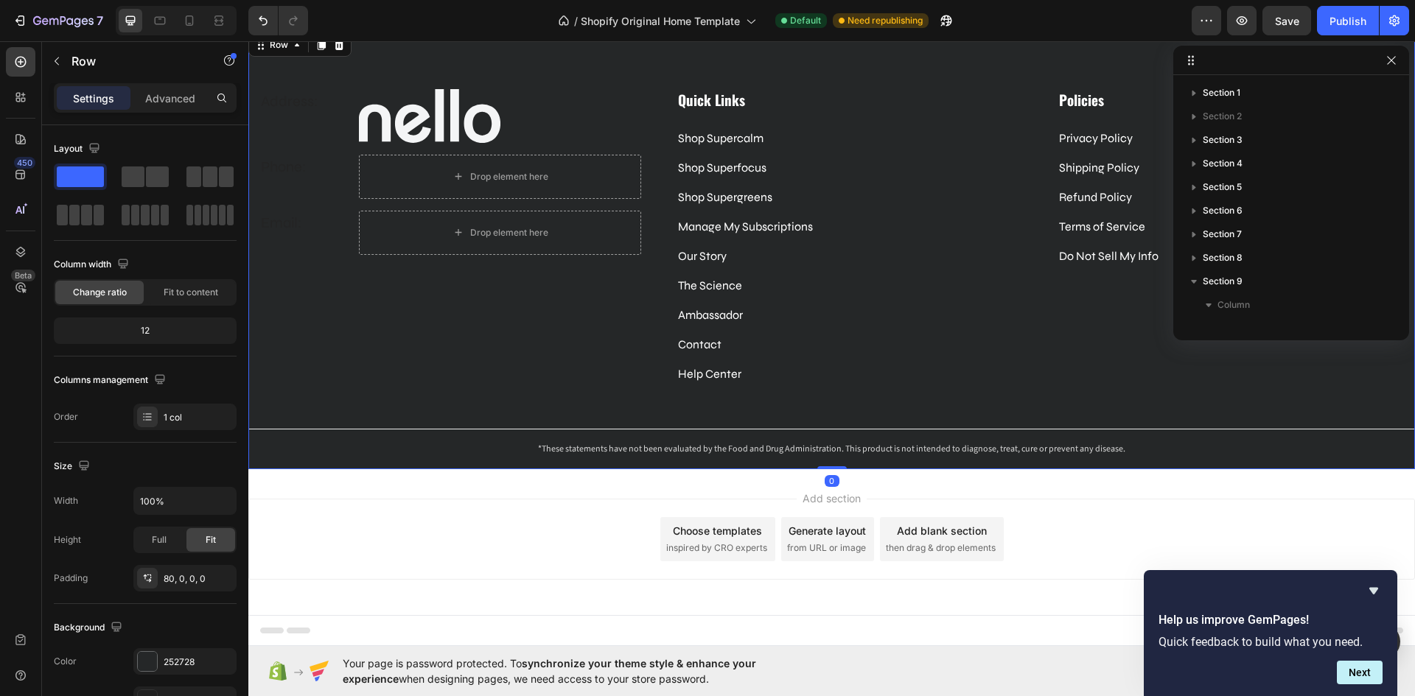
scroll to position [299, 0]
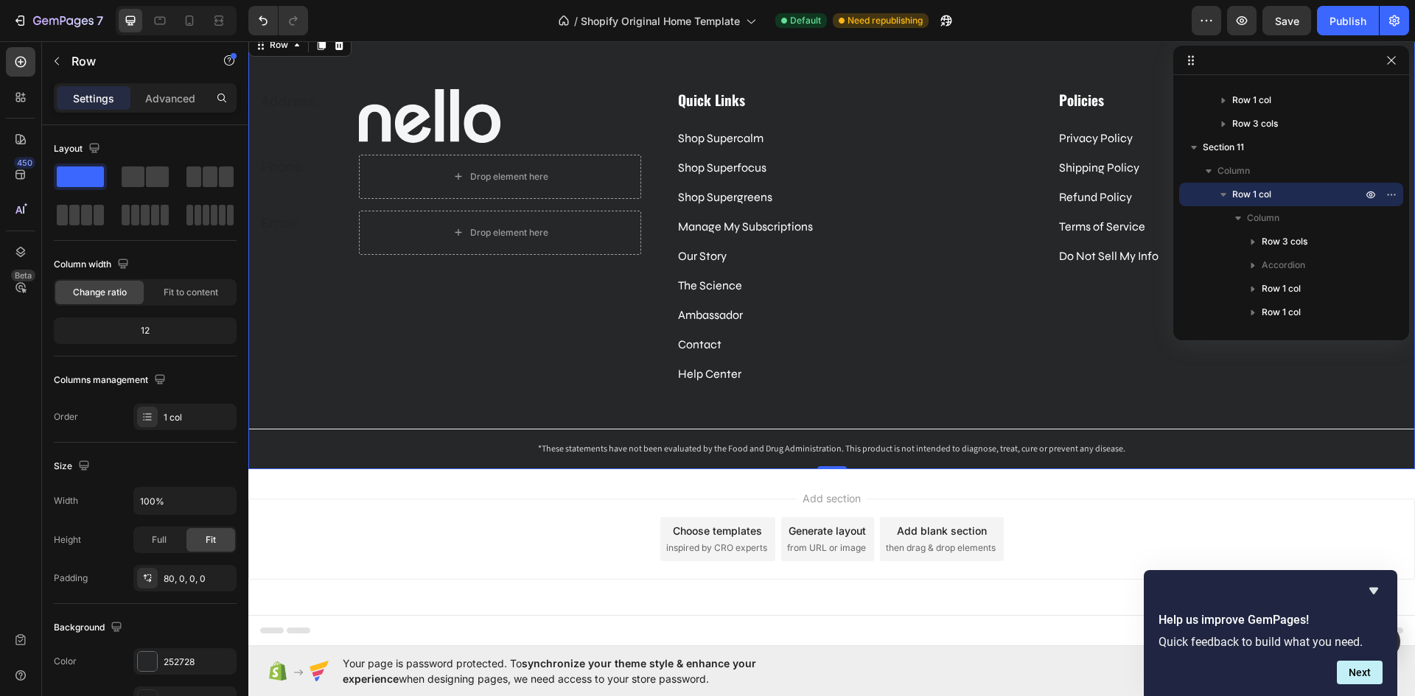
click at [857, 427] on div "Address: Text block Image Row Phone: Text block Drop element here Row Email: Te…" at bounding box center [831, 279] width 1166 height 380
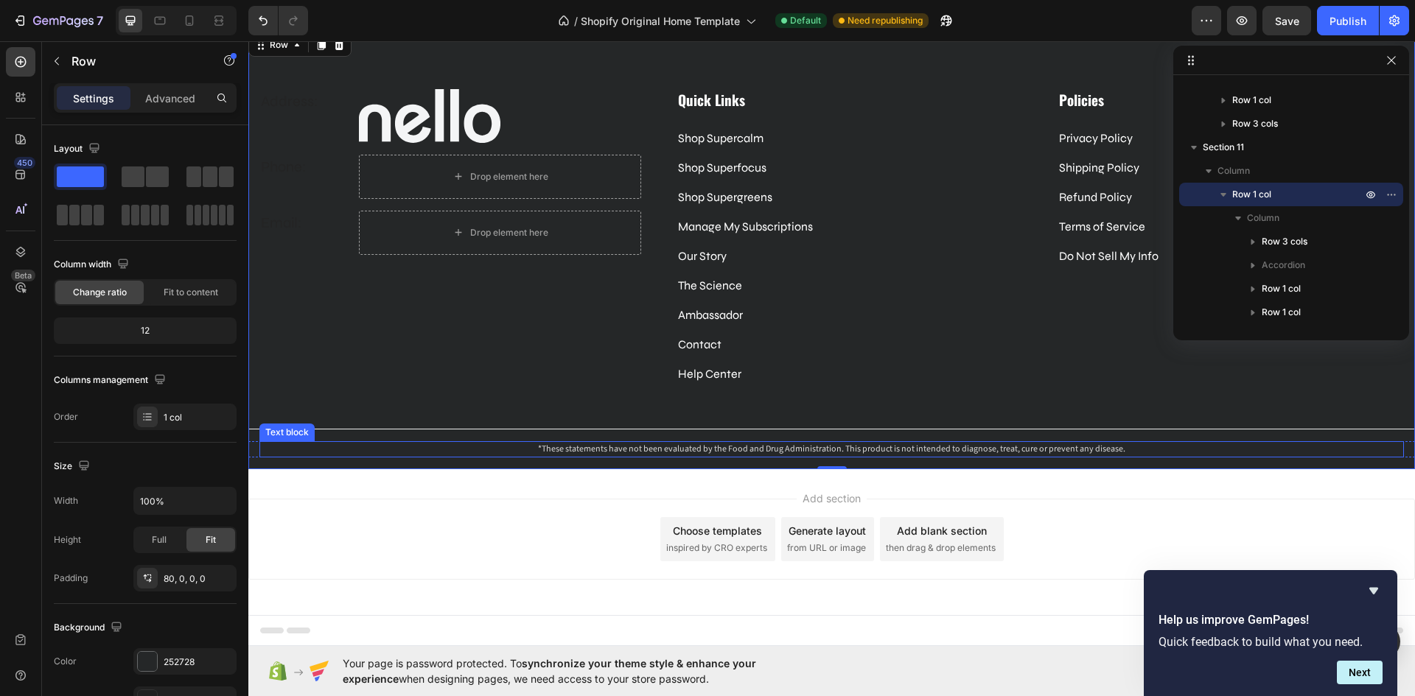
click at [865, 445] on p "*These statements have not been evaluated by the Food and Drug Administration. …" at bounding box center [831, 449] width 1141 height 13
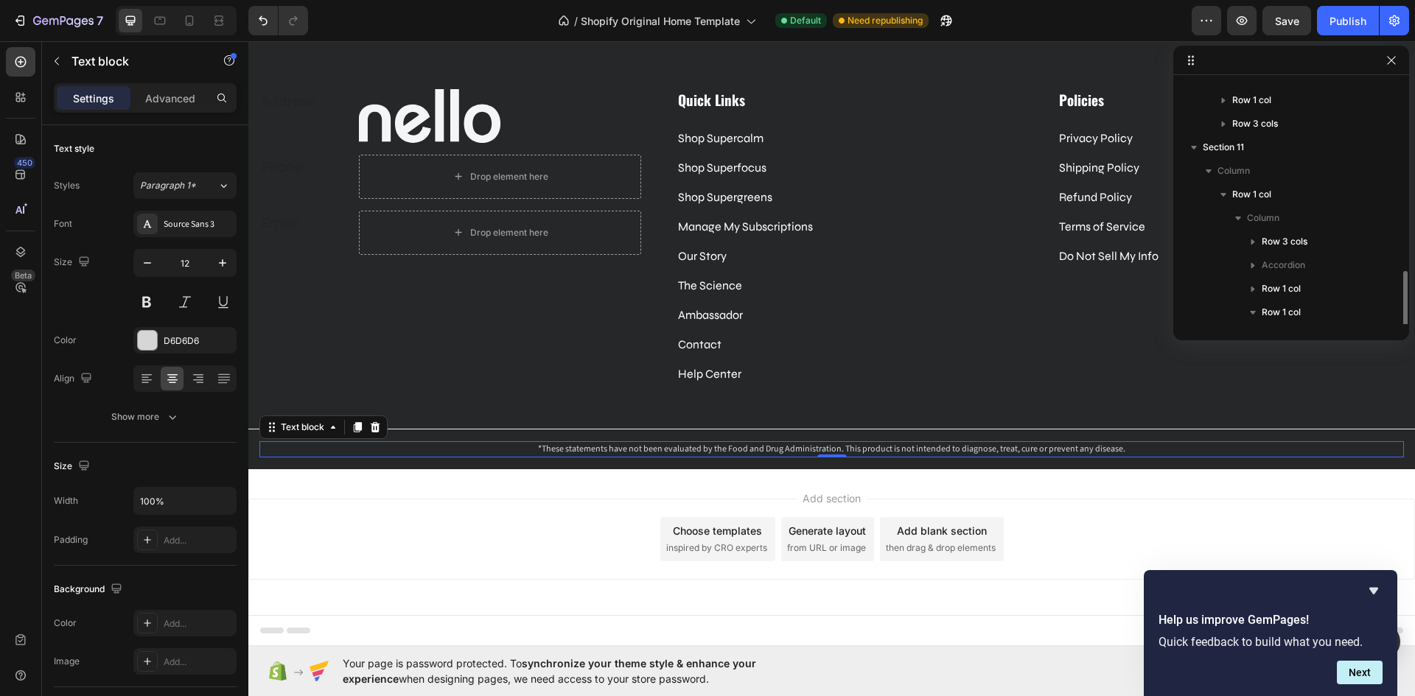
scroll to position [346, 0]
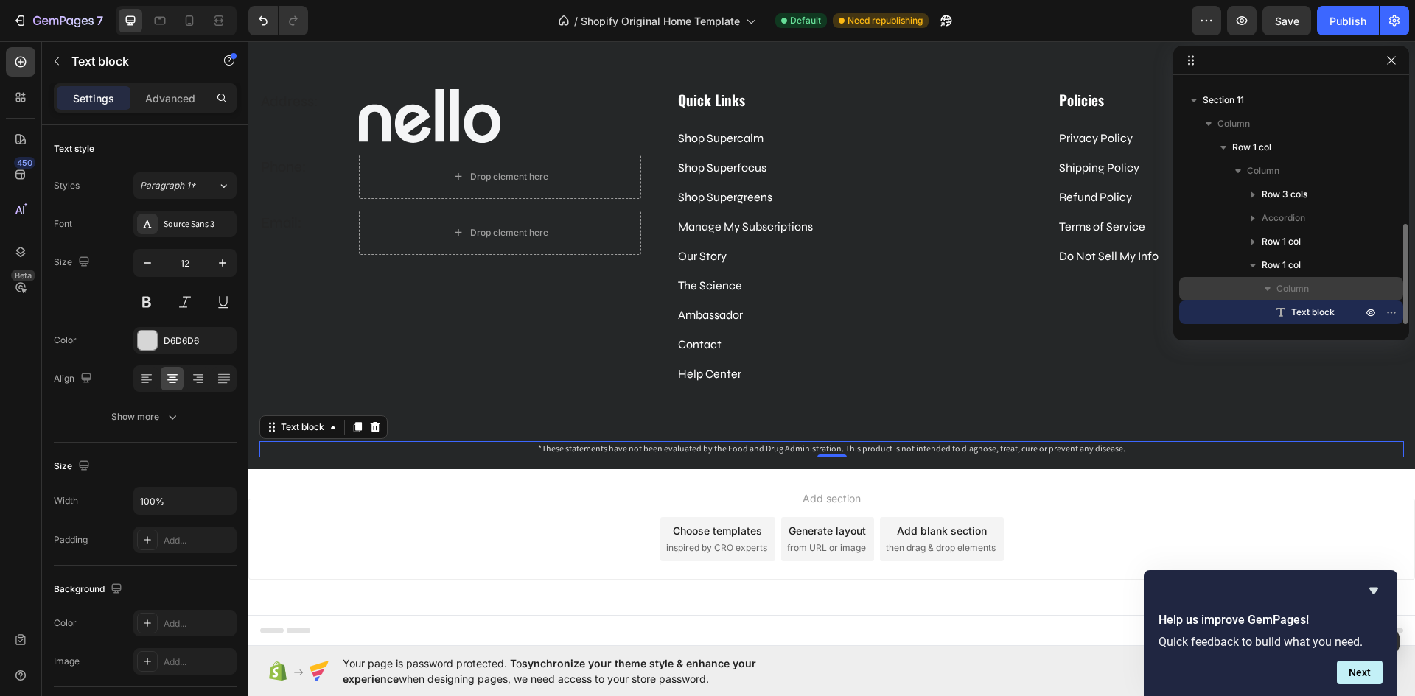
click at [1308, 292] on span "Column" at bounding box center [1292, 288] width 32 height 15
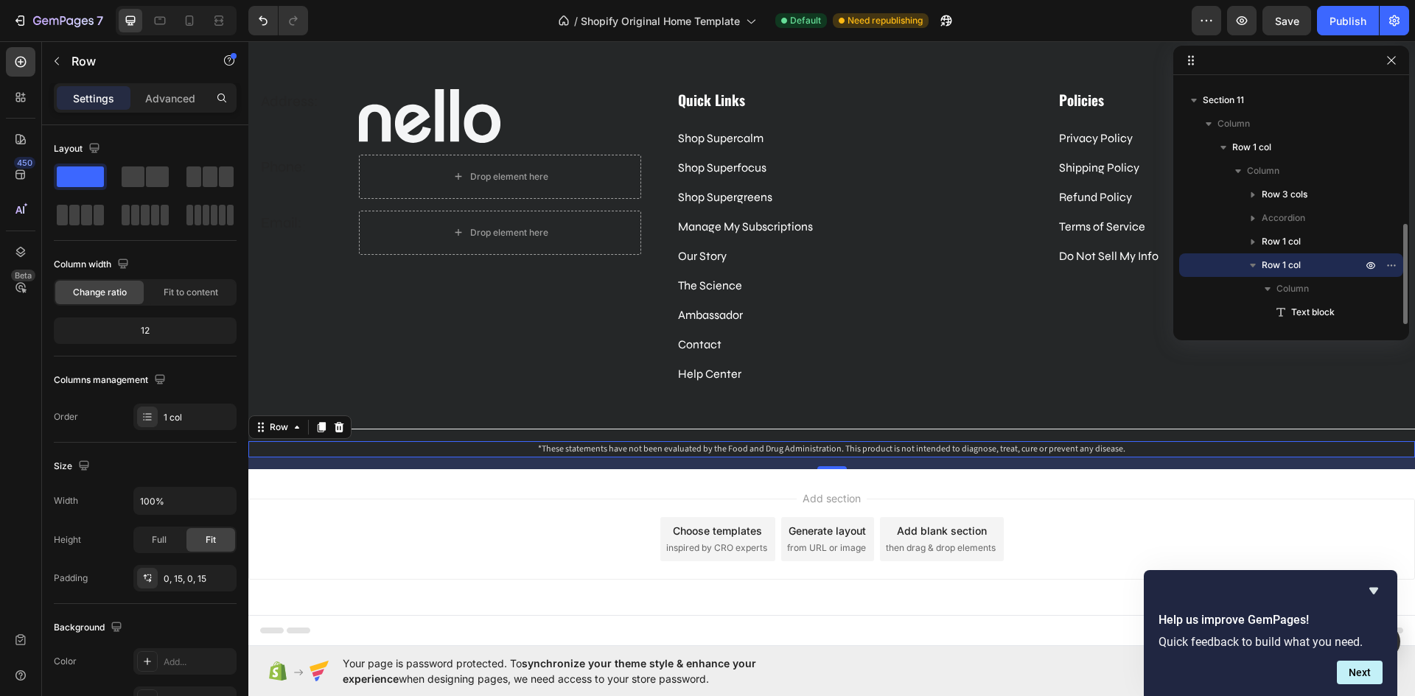
click at [1306, 265] on p "Row 1 col" at bounding box center [1312, 265] width 103 height 15
click at [1303, 242] on p "Row 1 col" at bounding box center [1312, 241] width 103 height 15
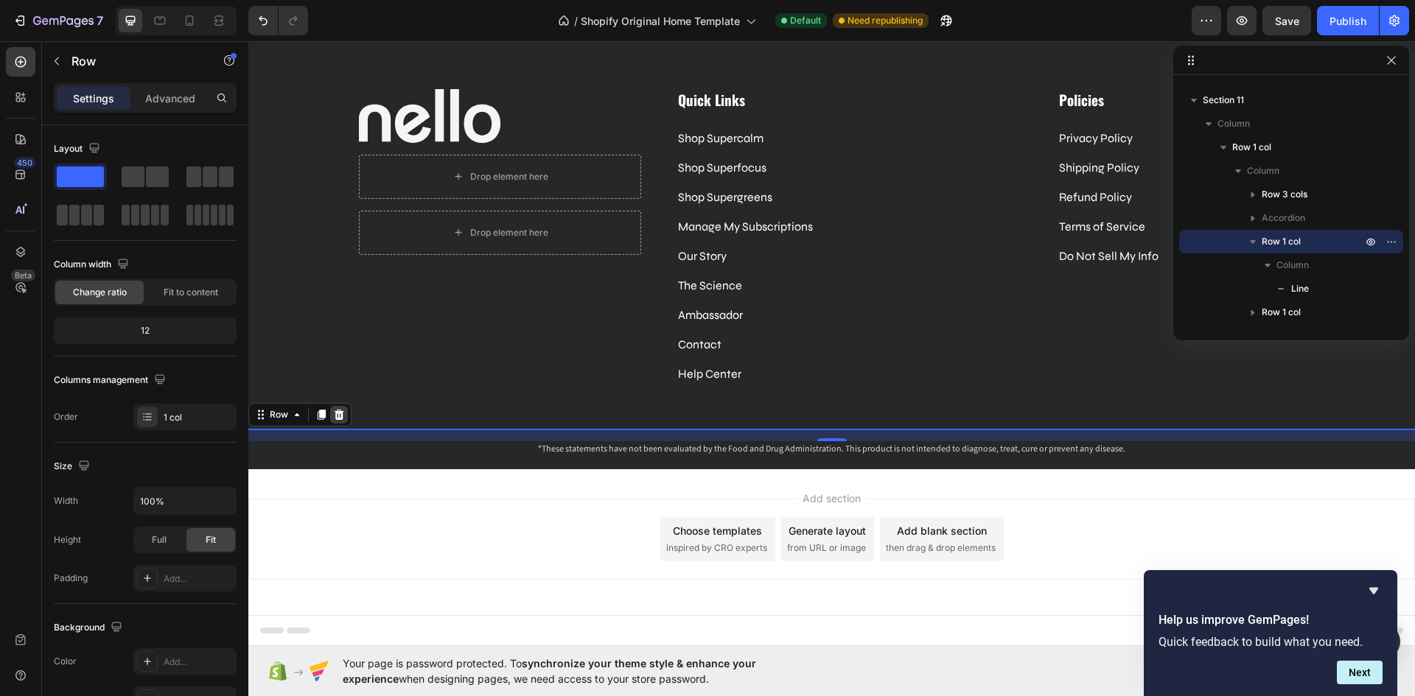
click at [336, 413] on icon at bounding box center [339, 415] width 10 height 10
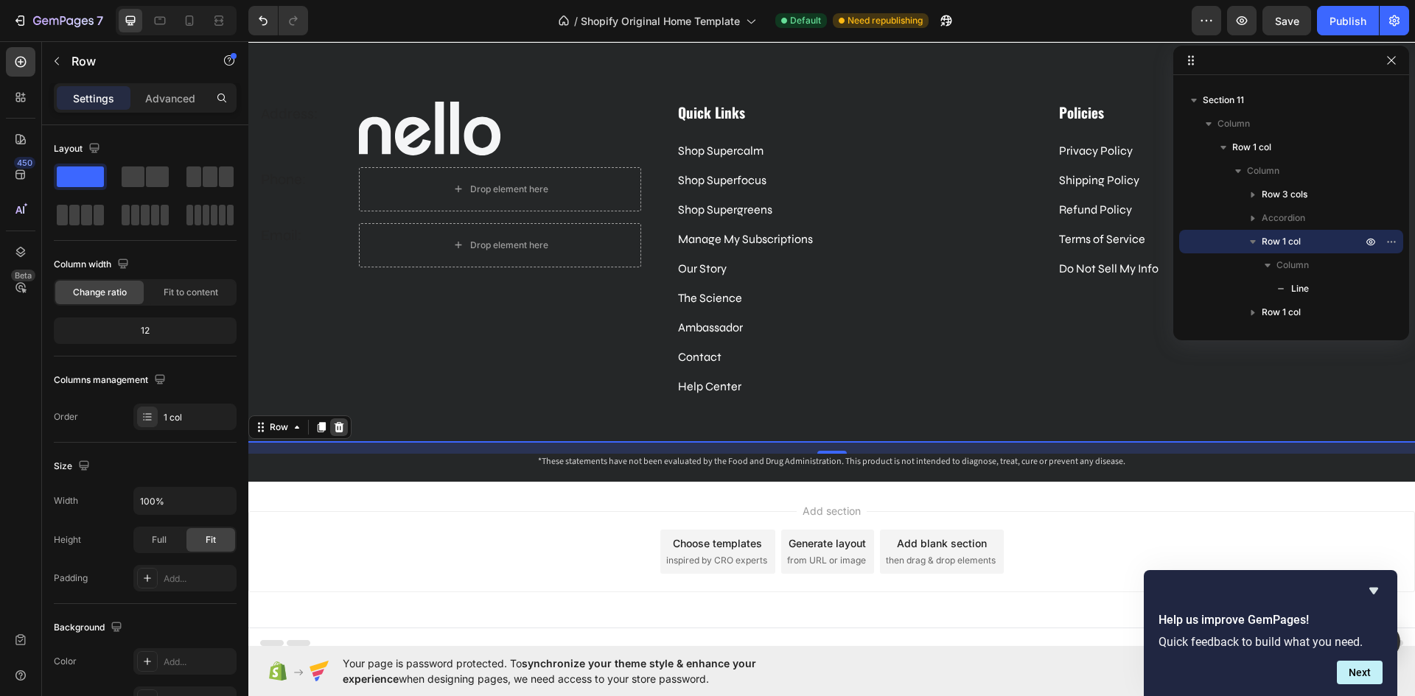
scroll to position [276, 0]
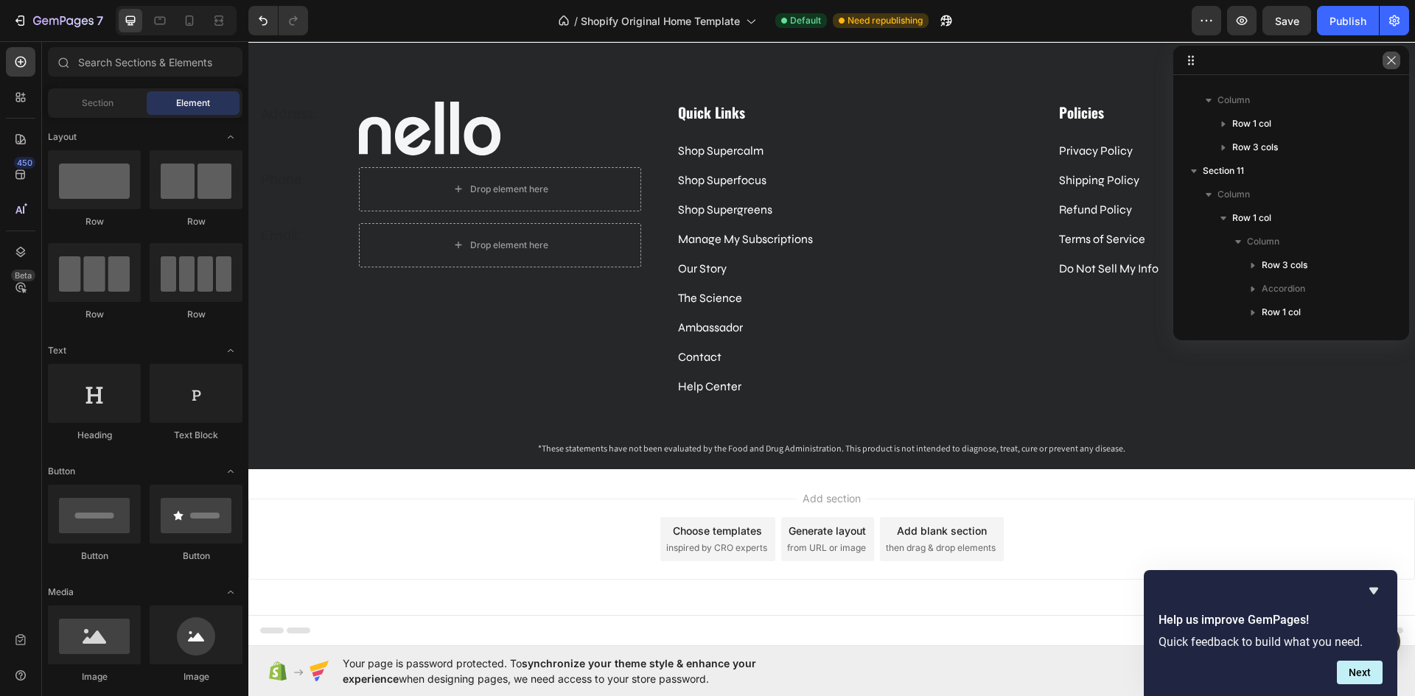
click at [1390, 68] on button "button" at bounding box center [1391, 61] width 18 height 18
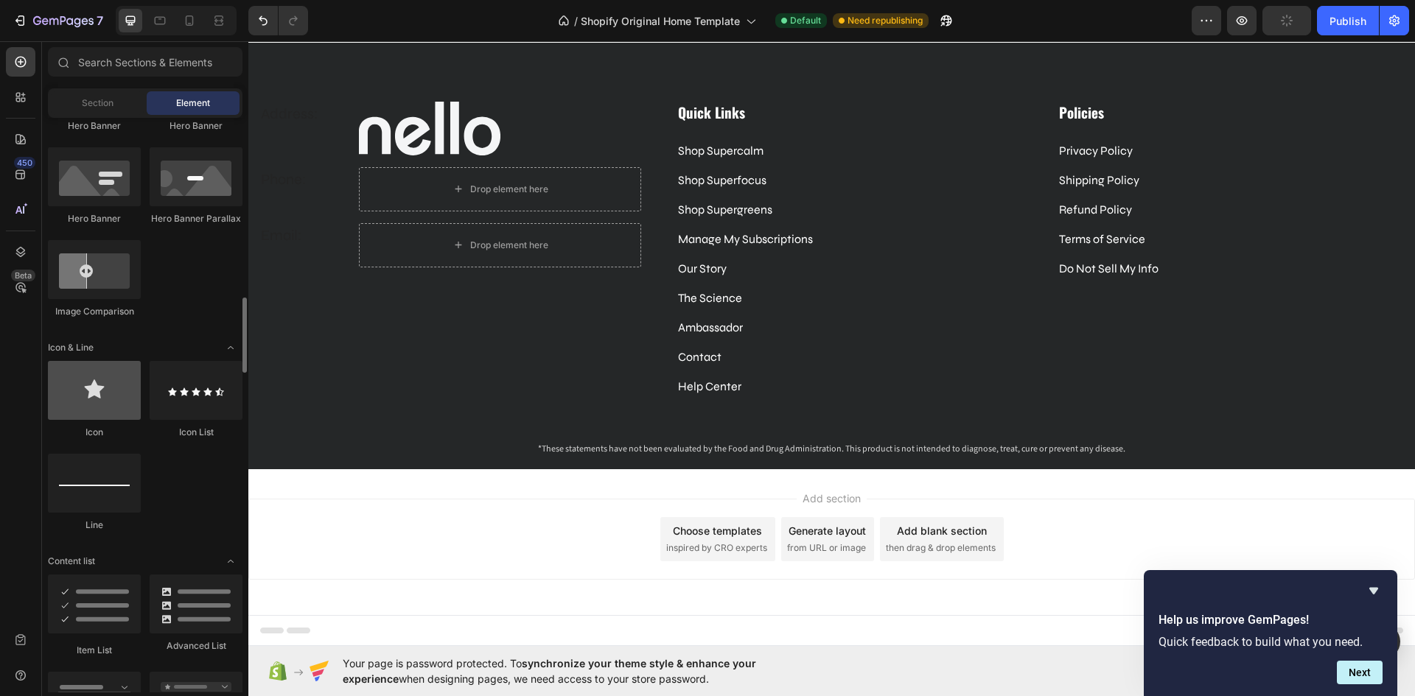
scroll to position [810, 0]
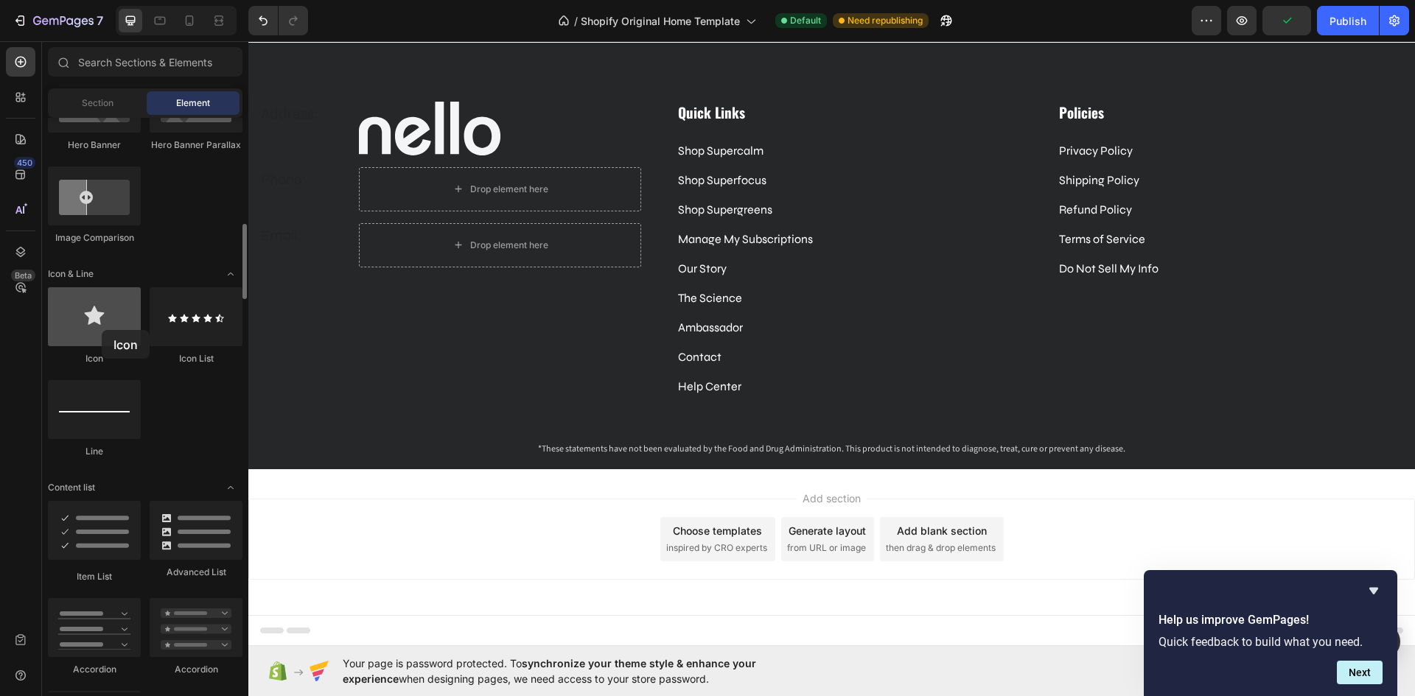
click at [102, 330] on div at bounding box center [94, 316] width 93 height 59
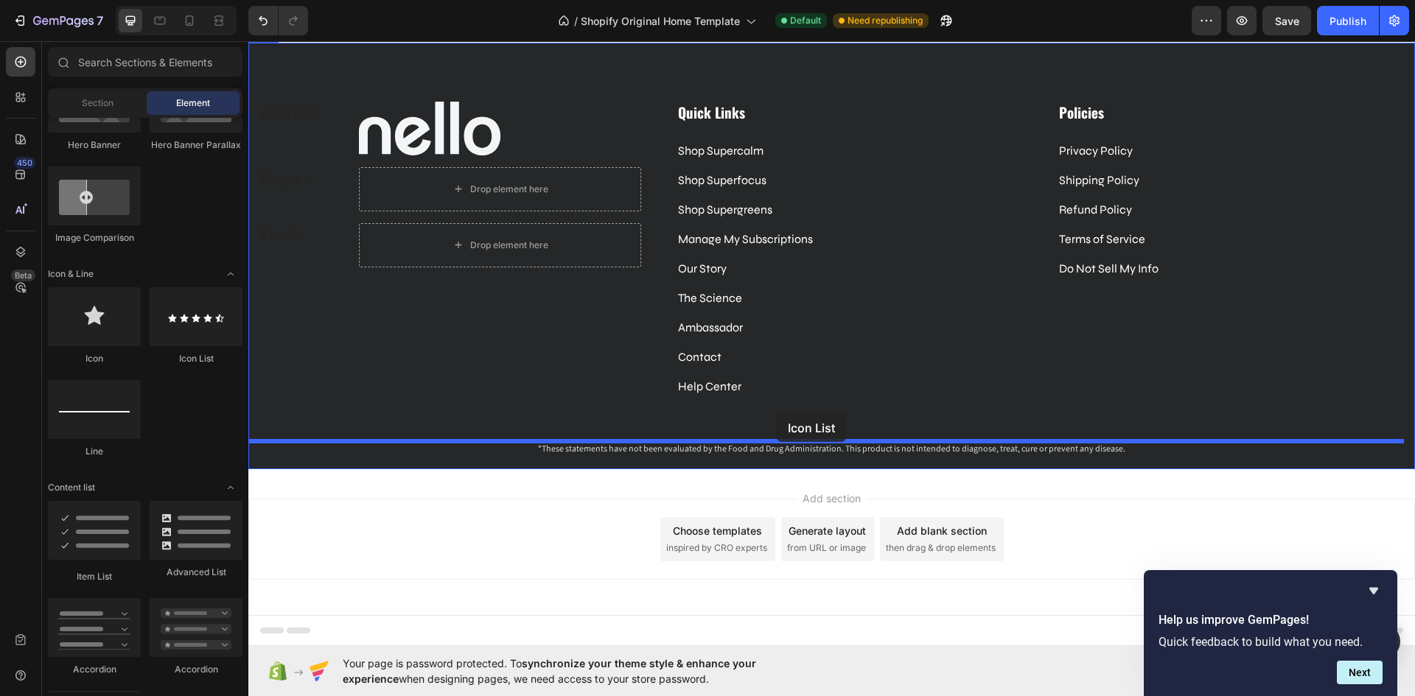
drag, startPoint x: 436, startPoint y: 367, endPoint x: 776, endPoint y: 413, distance: 342.8
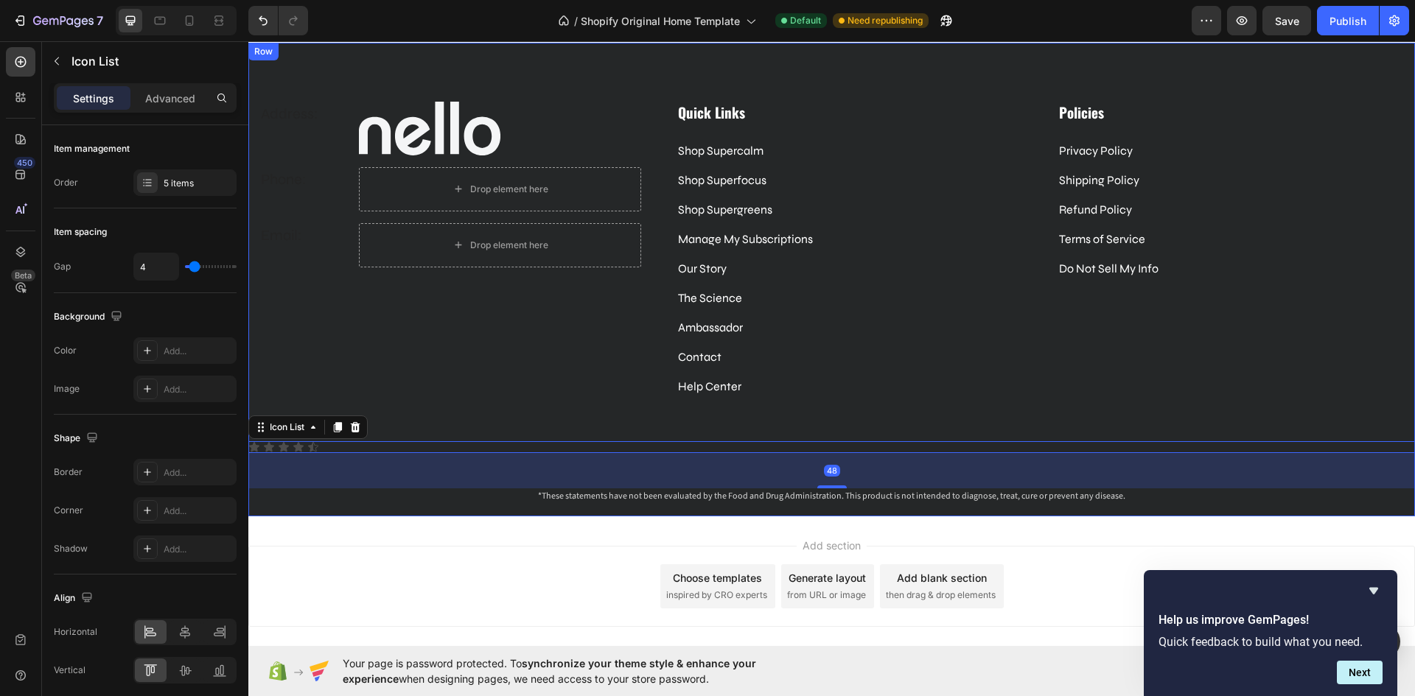
scroll to position [4040, 0]
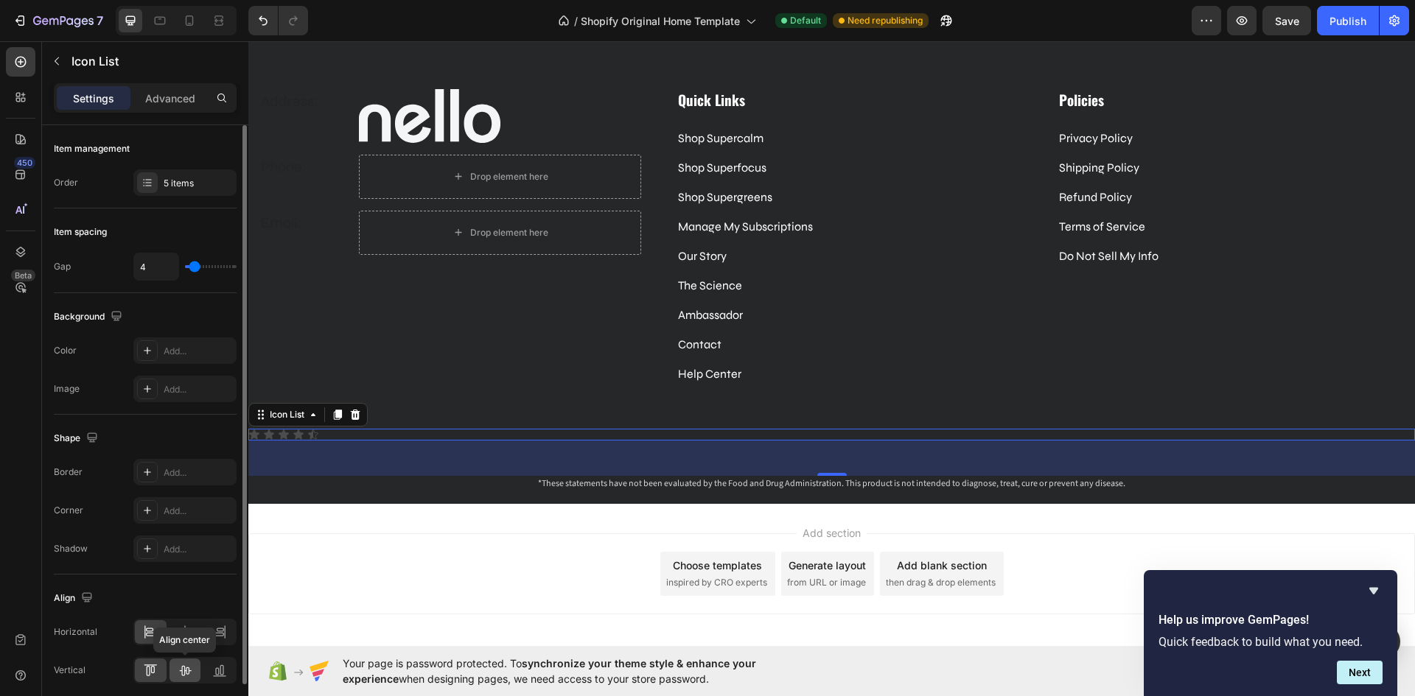
click at [182, 666] on icon at bounding box center [185, 670] width 15 height 15
click at [188, 633] on icon at bounding box center [185, 631] width 10 height 13
click at [862, 432] on div "Icon Icon Icon Icon Icon" at bounding box center [831, 435] width 1166 height 12
click at [194, 178] on div "5 items" at bounding box center [198, 183] width 69 height 13
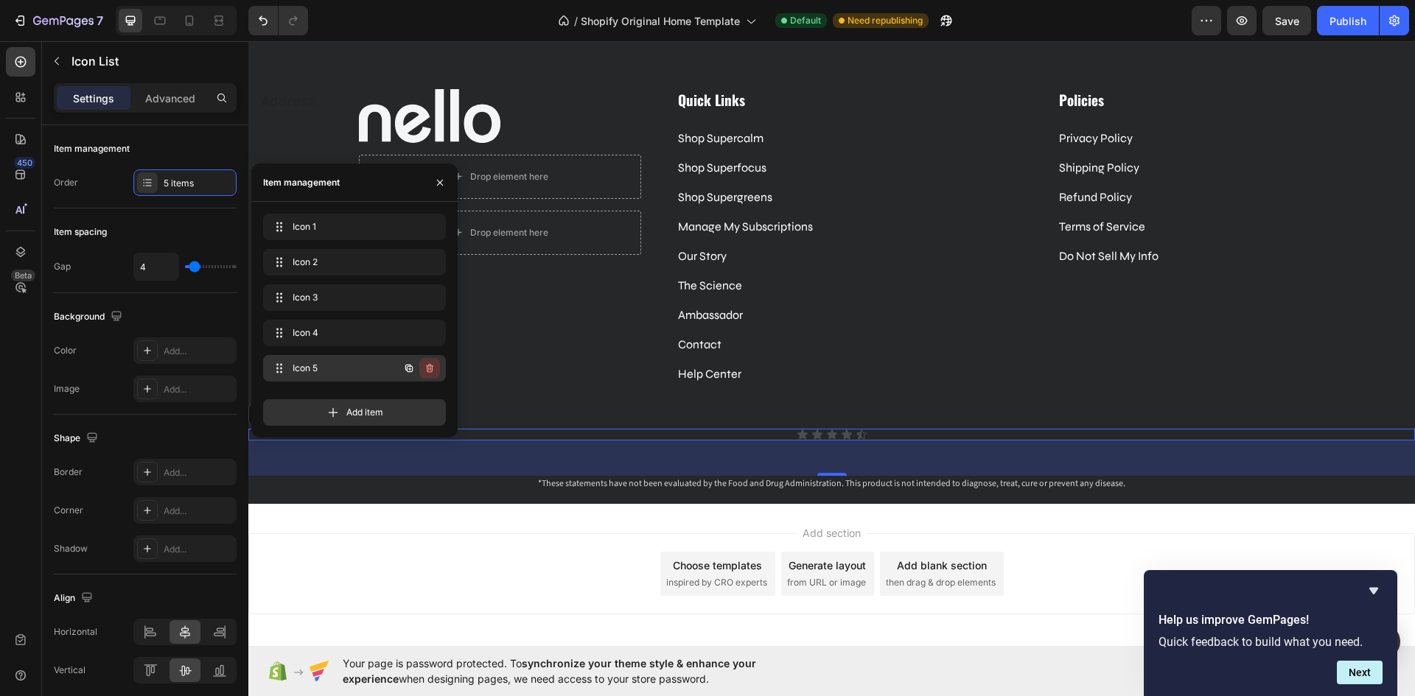
click at [427, 365] on icon "button" at bounding box center [430, 368] width 12 height 12
click at [419, 366] on div "Delete" at bounding box center [419, 368] width 27 height 13
click at [427, 334] on icon "button" at bounding box center [429, 333] width 7 height 9
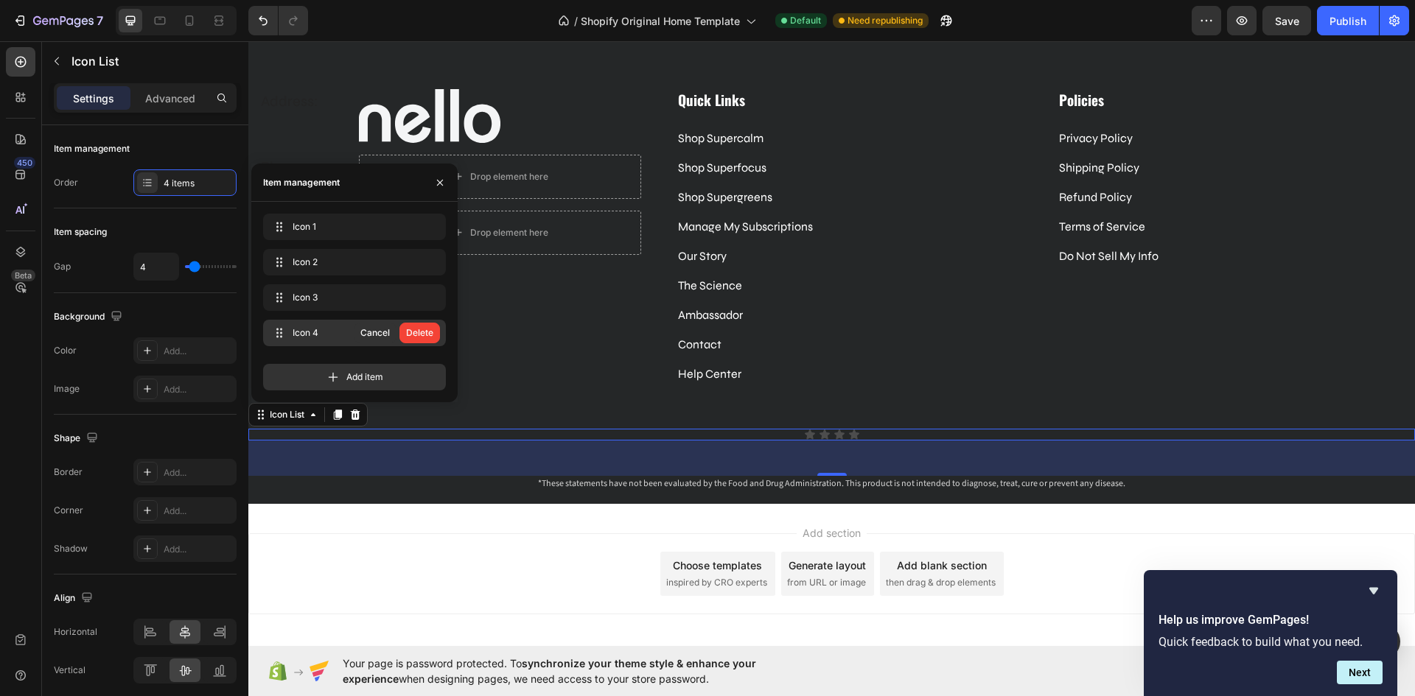
click at [427, 334] on div "Delete" at bounding box center [419, 332] width 27 height 13
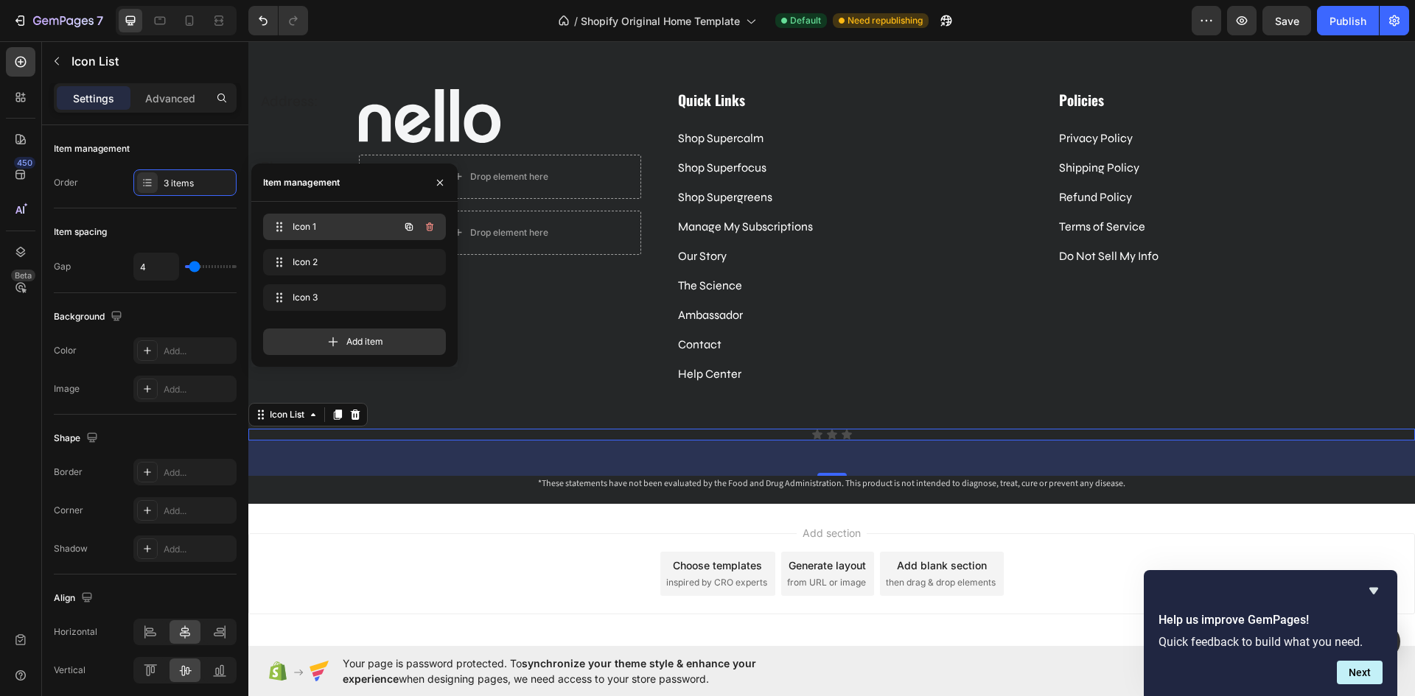
click at [316, 225] on span "Icon 1" at bounding box center [333, 226] width 83 height 13
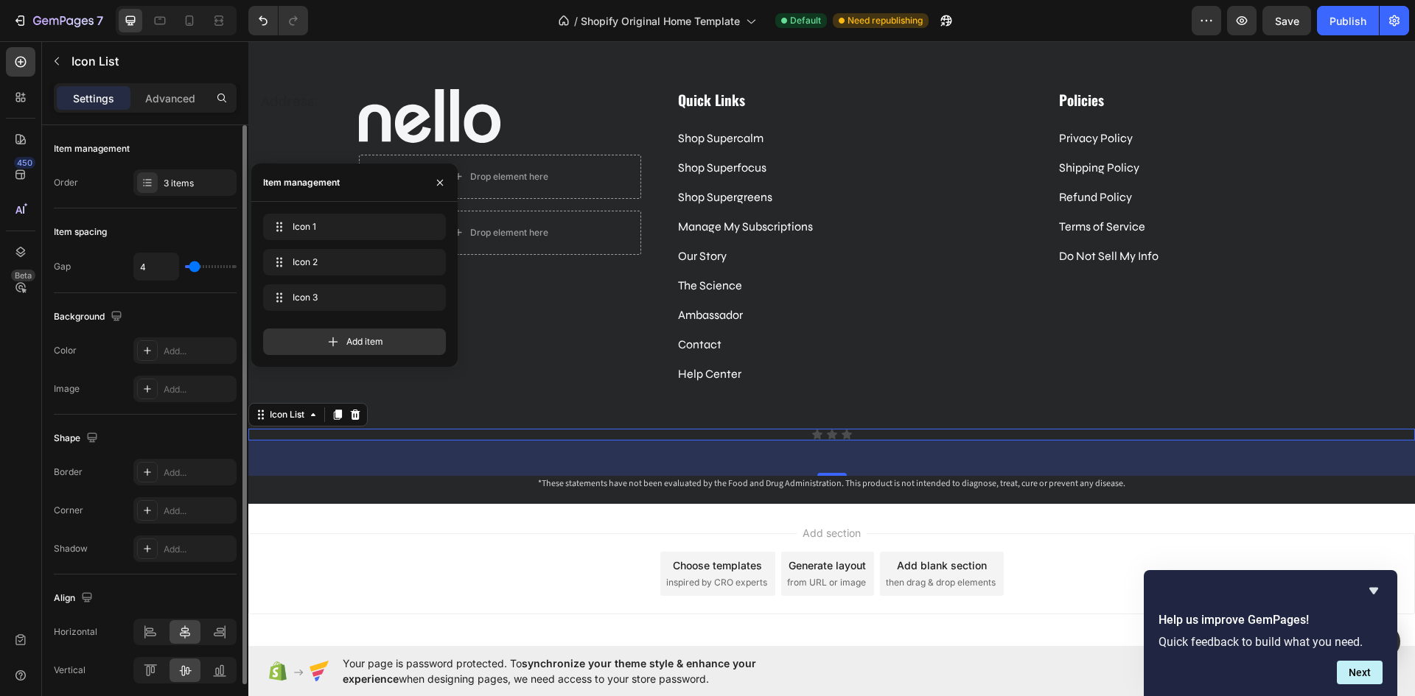
click at [137, 307] on div "Background" at bounding box center [145, 317] width 183 height 24
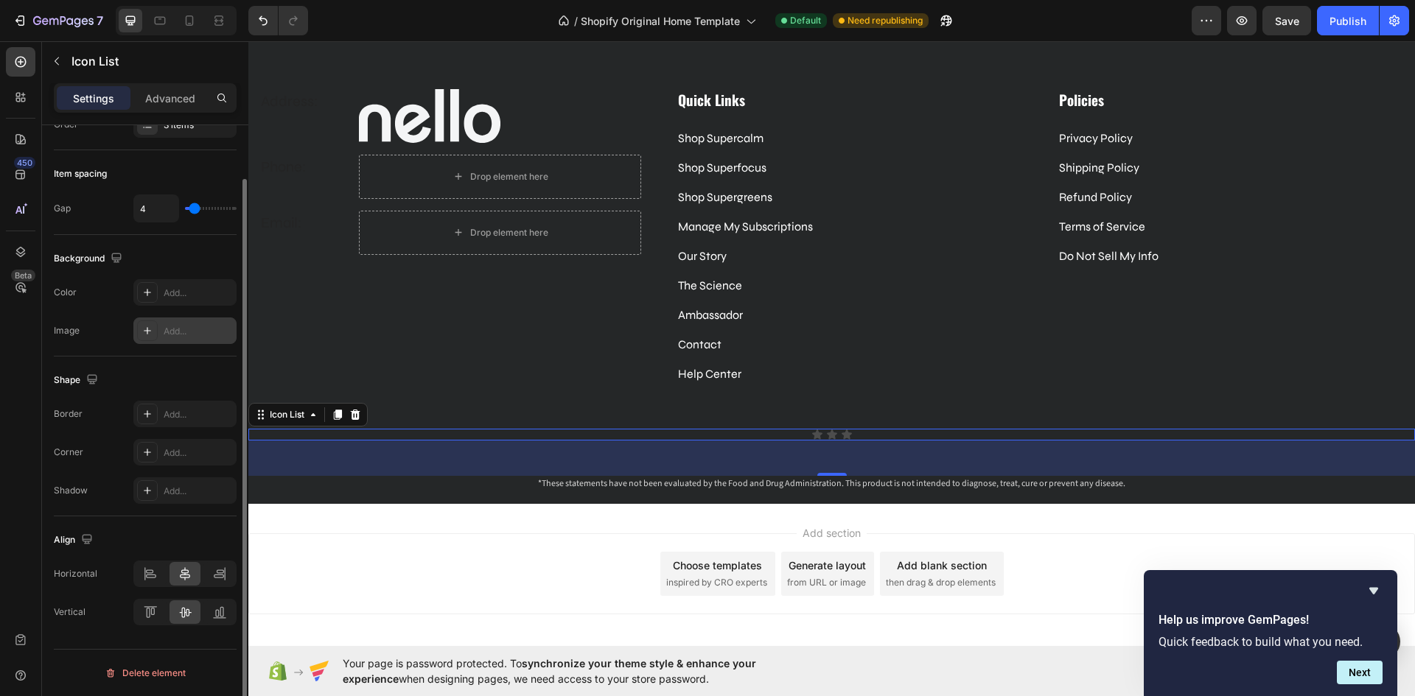
scroll to position [0, 0]
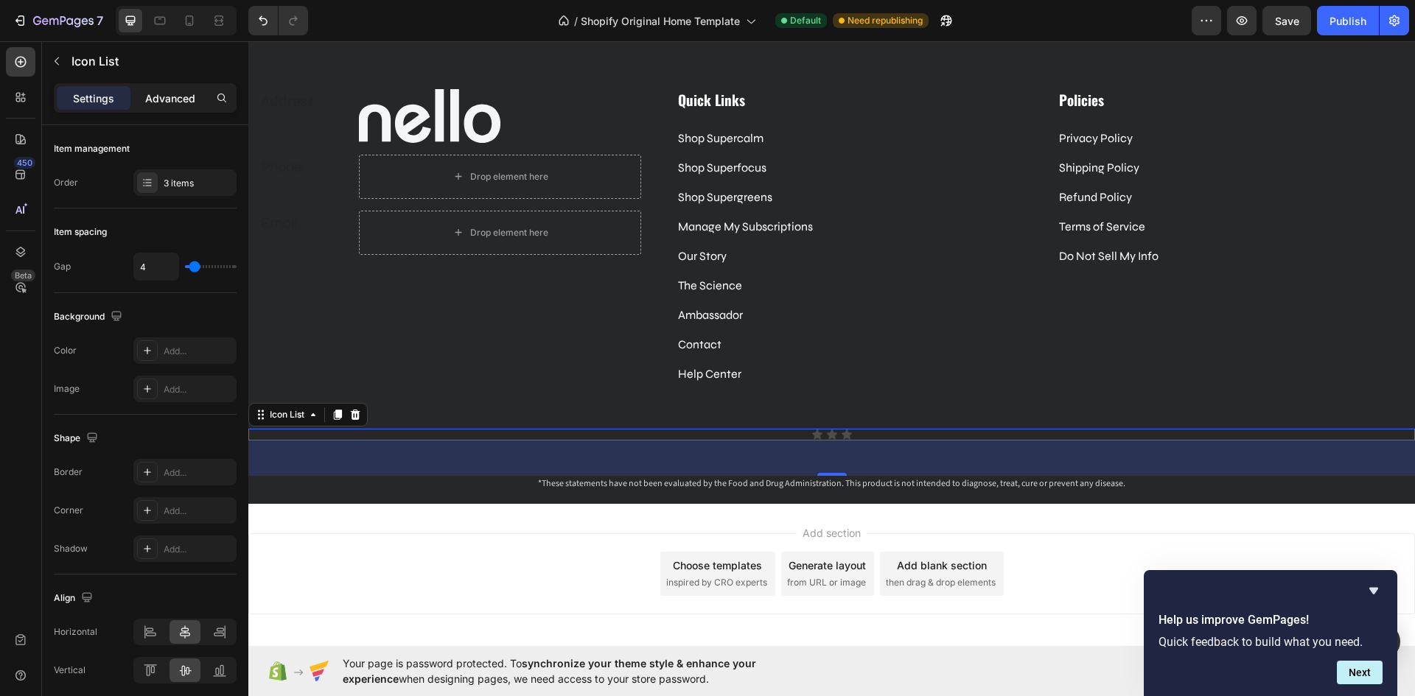
click at [192, 100] on p "Advanced" at bounding box center [170, 98] width 50 height 15
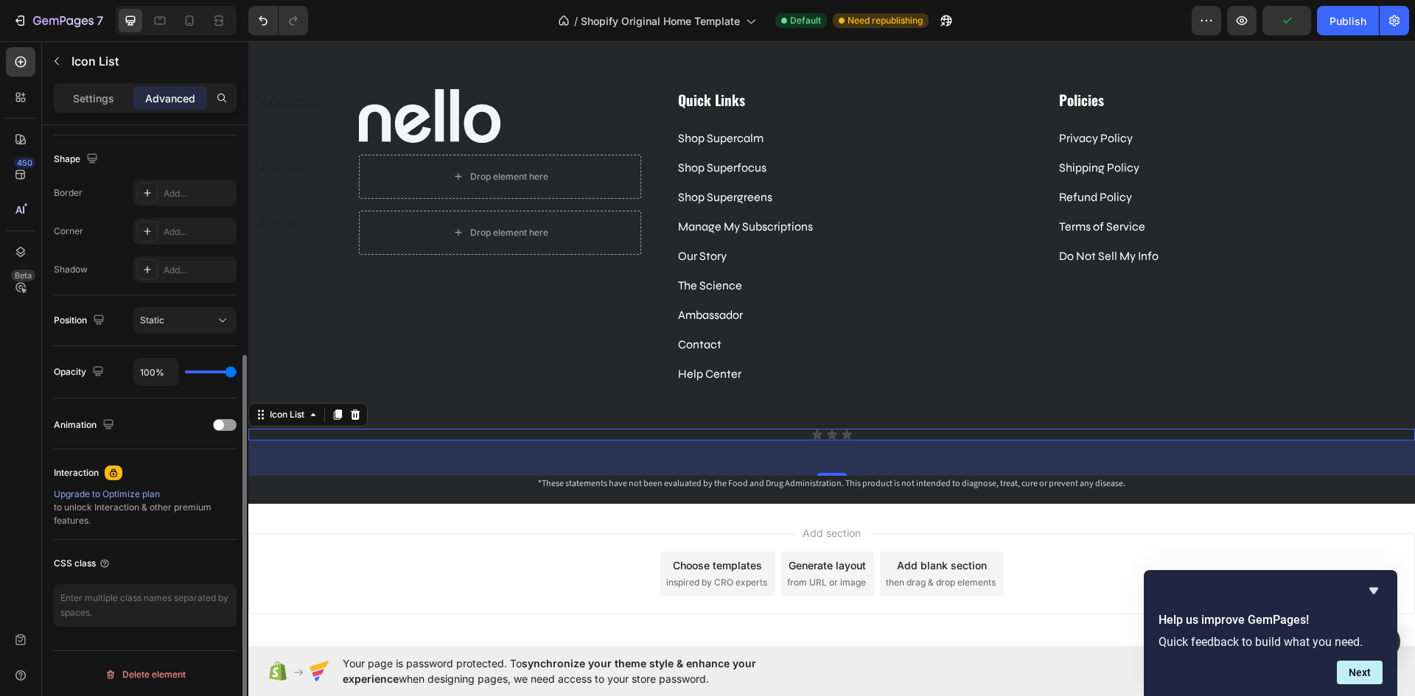
scroll to position [370, 0]
click at [856, 435] on div "Icon Icon Icon" at bounding box center [831, 435] width 1166 height 12
click at [357, 416] on icon at bounding box center [355, 415] width 12 height 12
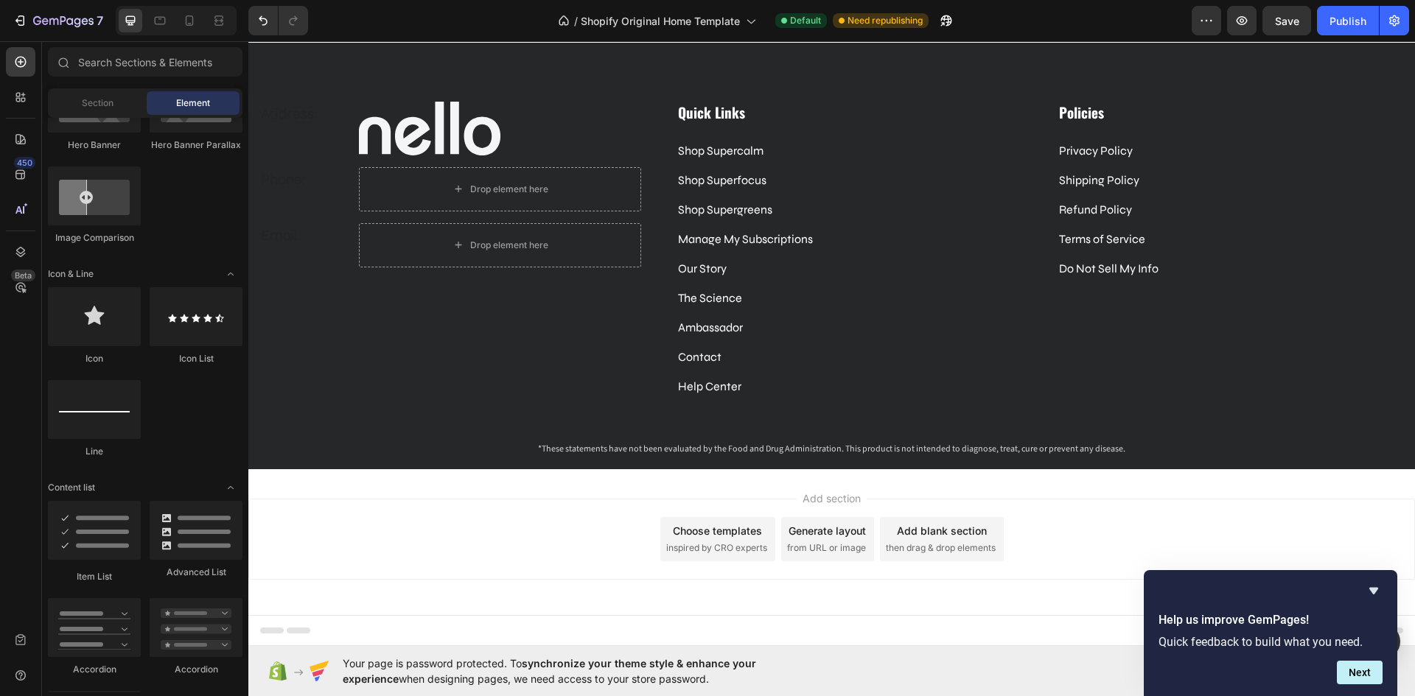
scroll to position [4028, 0]
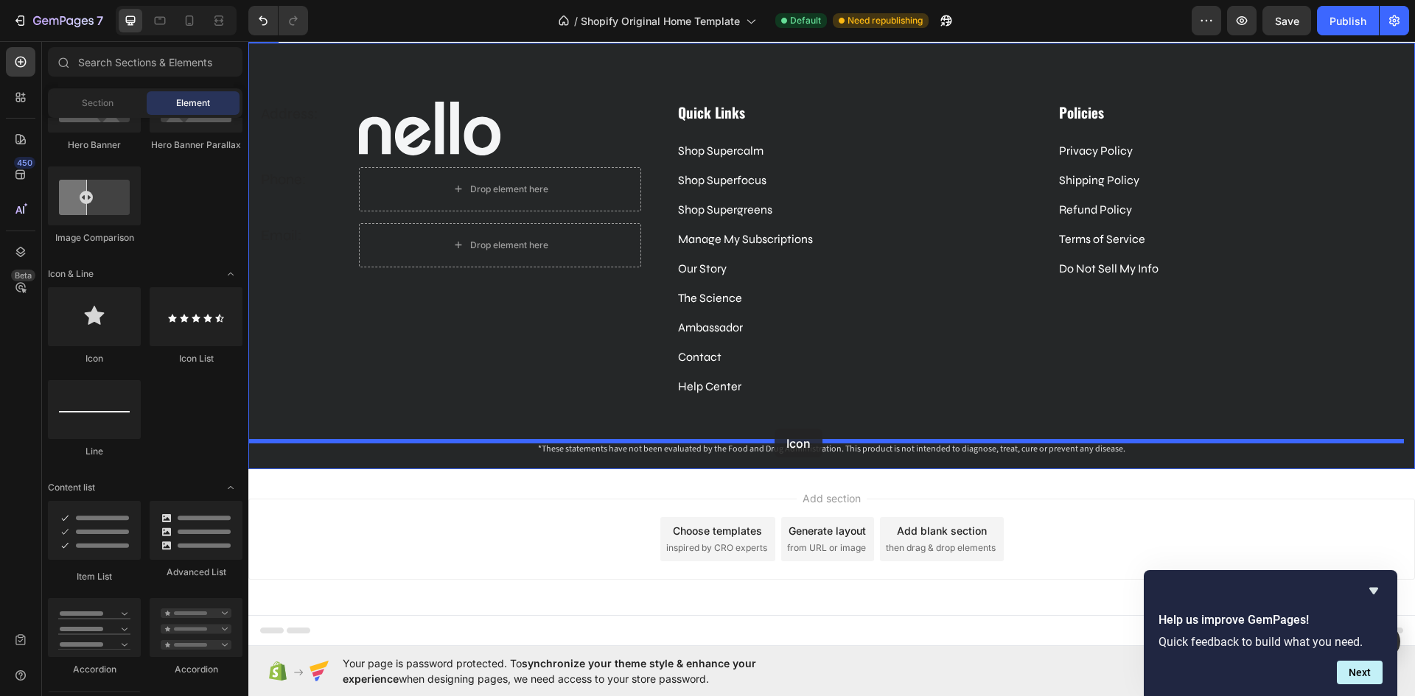
drag, startPoint x: 342, startPoint y: 375, endPoint x: 774, endPoint y: 429, distance: 435.8
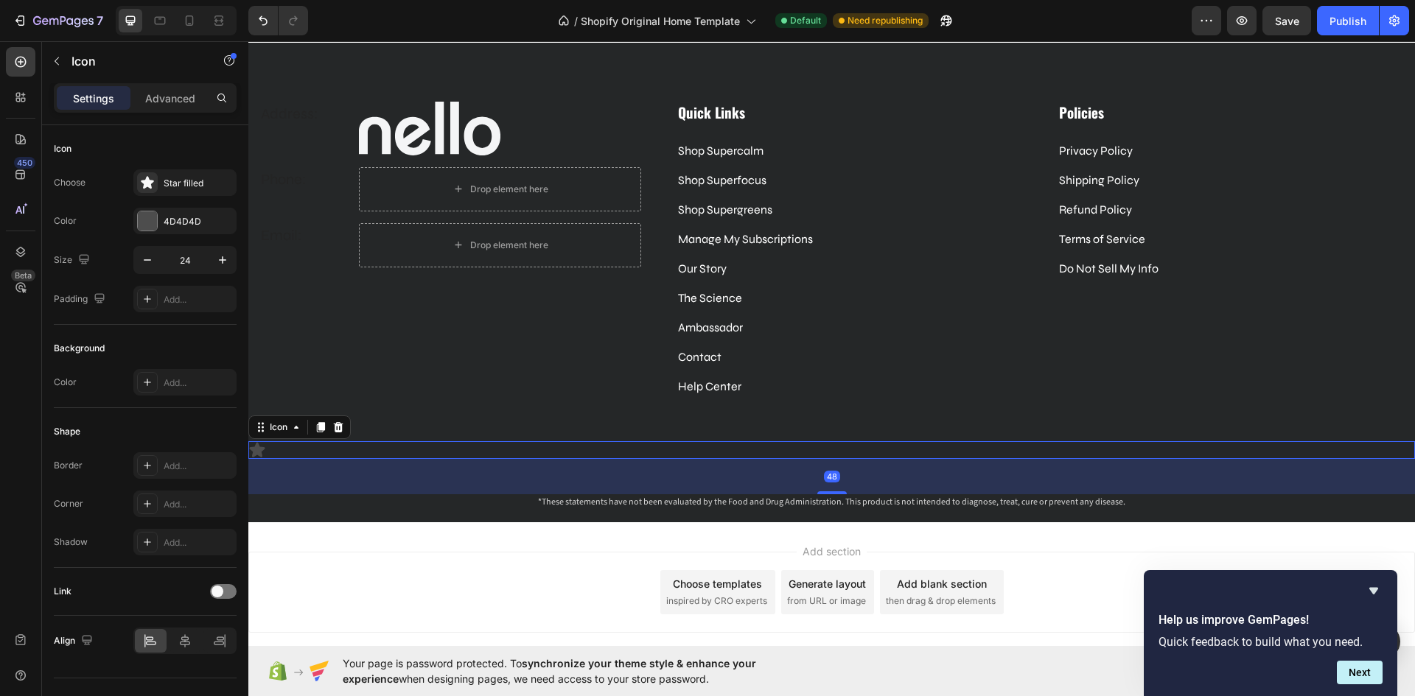
scroll to position [4040, 0]
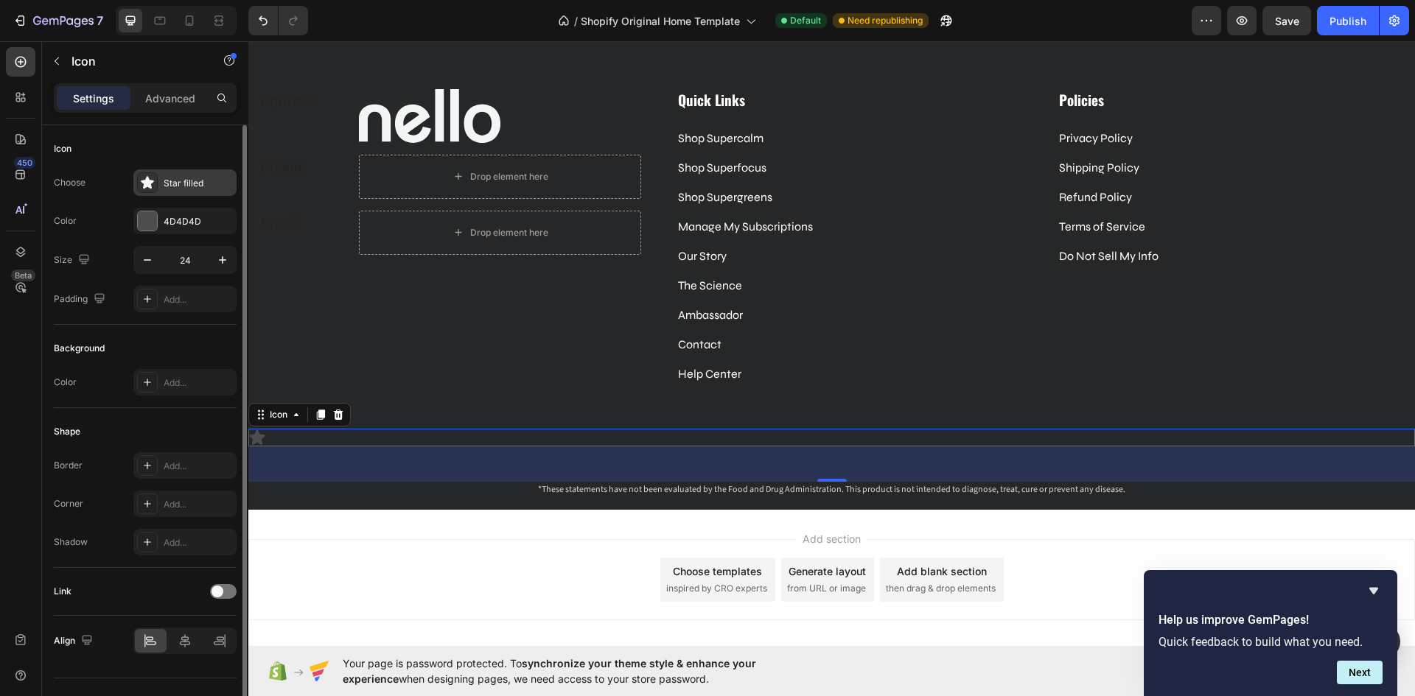
click at [189, 184] on div "Star filled" at bounding box center [198, 183] width 69 height 13
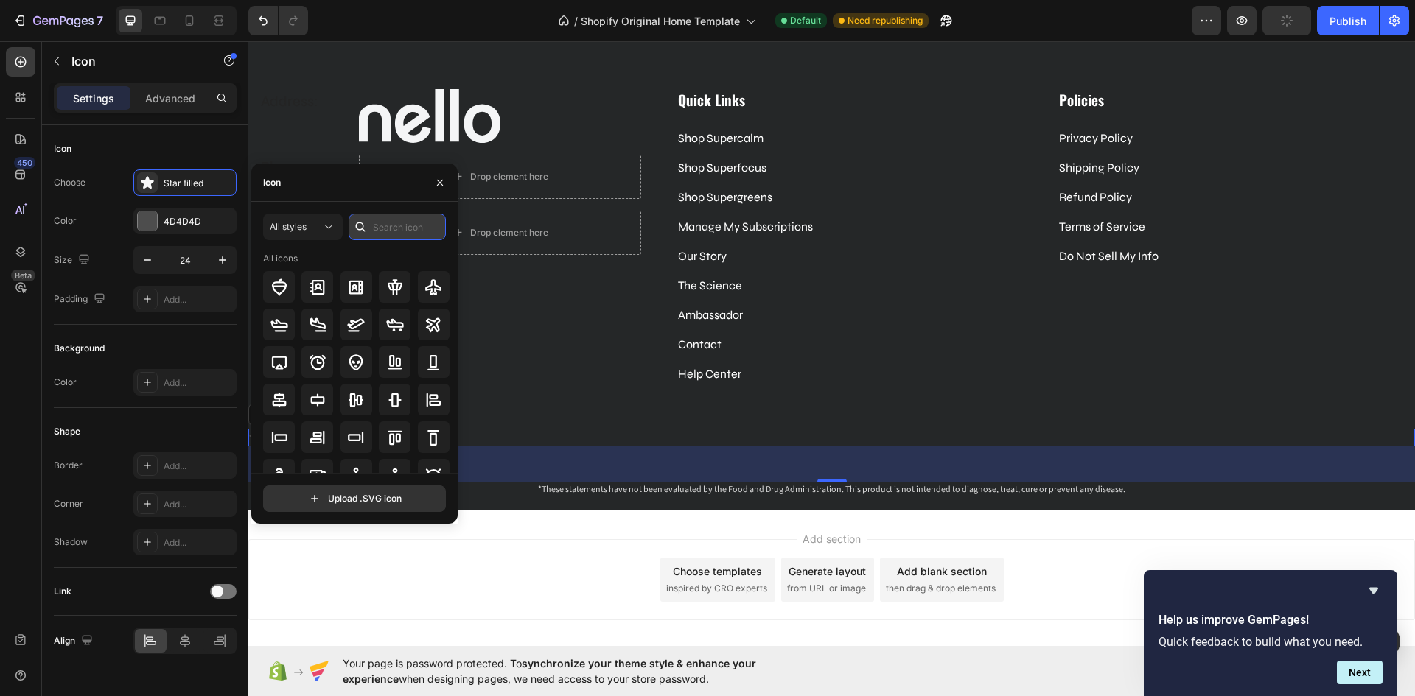
click at [388, 231] on input "text" at bounding box center [396, 227] width 97 height 27
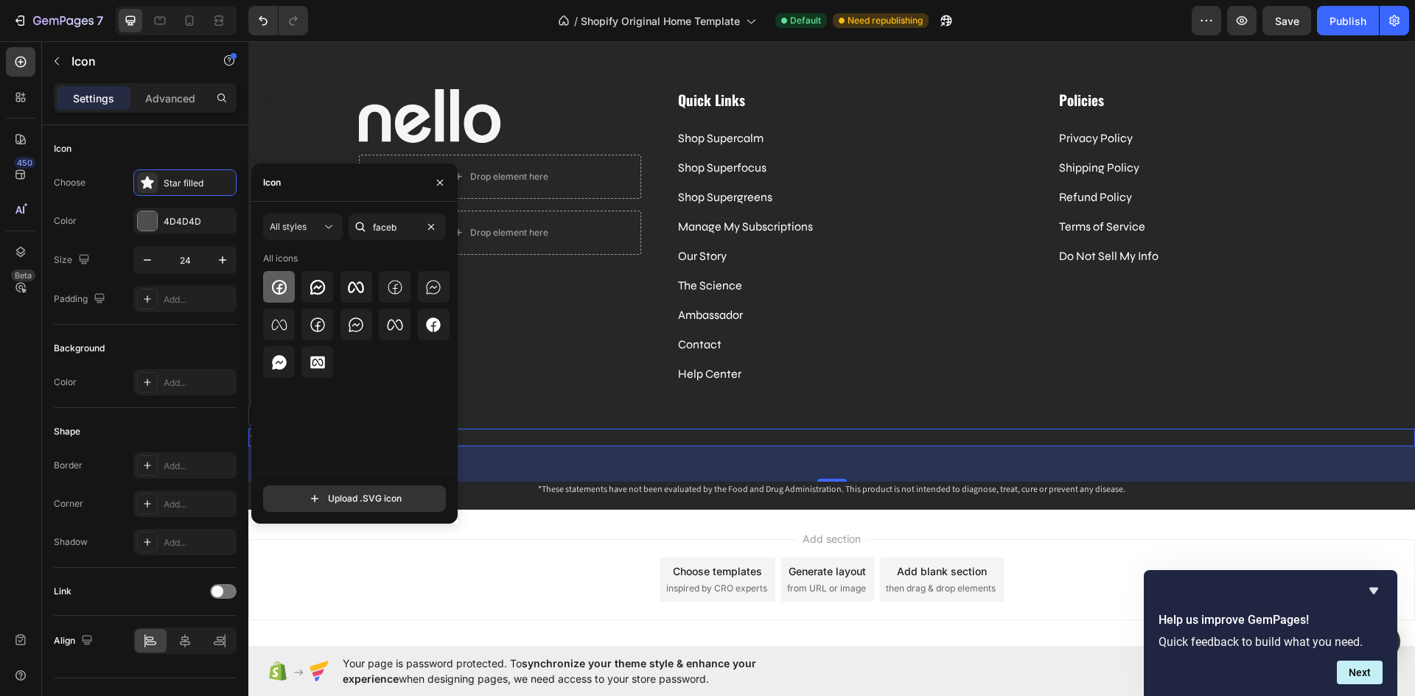
click at [283, 292] on icon at bounding box center [278, 286] width 15 height 15
click at [222, 136] on div "Icon Choose Facebook logo bold Color 4D4D4D Size 24 Padding Add..." at bounding box center [145, 225] width 183 height 200
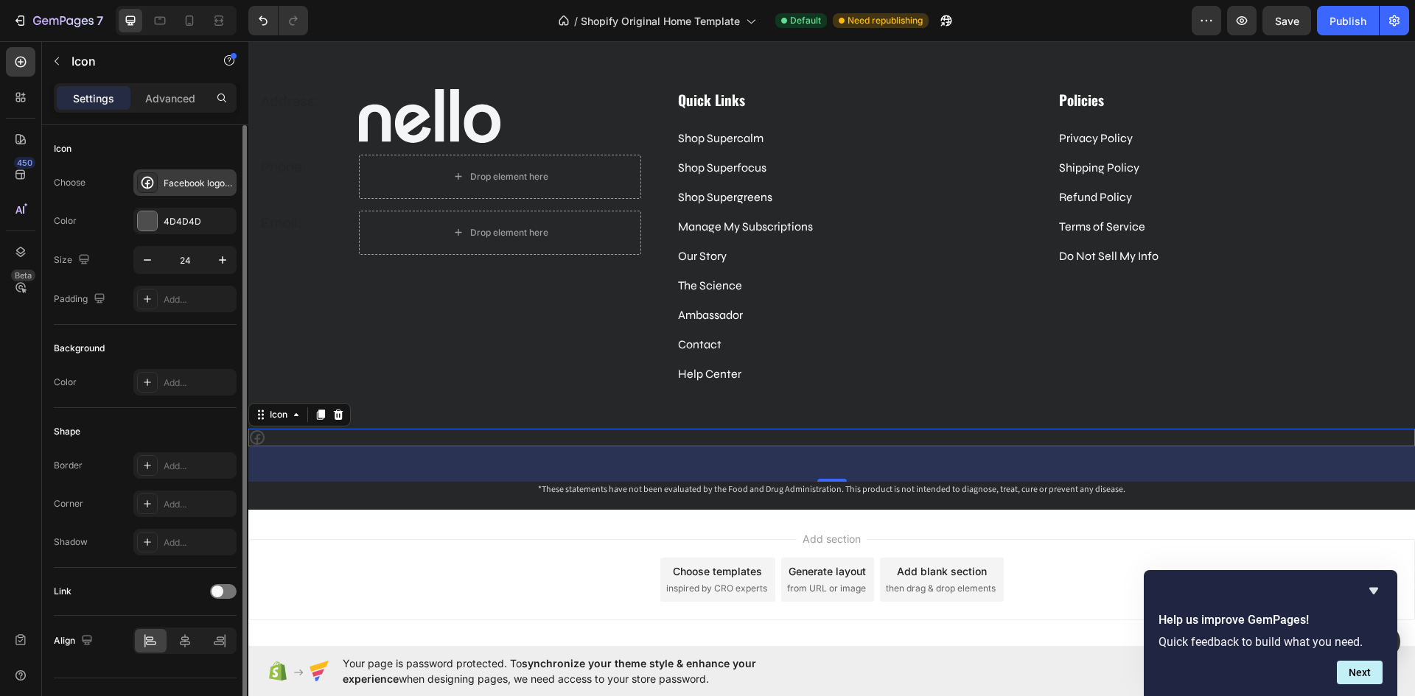
click at [196, 175] on div "Facebook logo bold" at bounding box center [184, 182] width 103 height 27
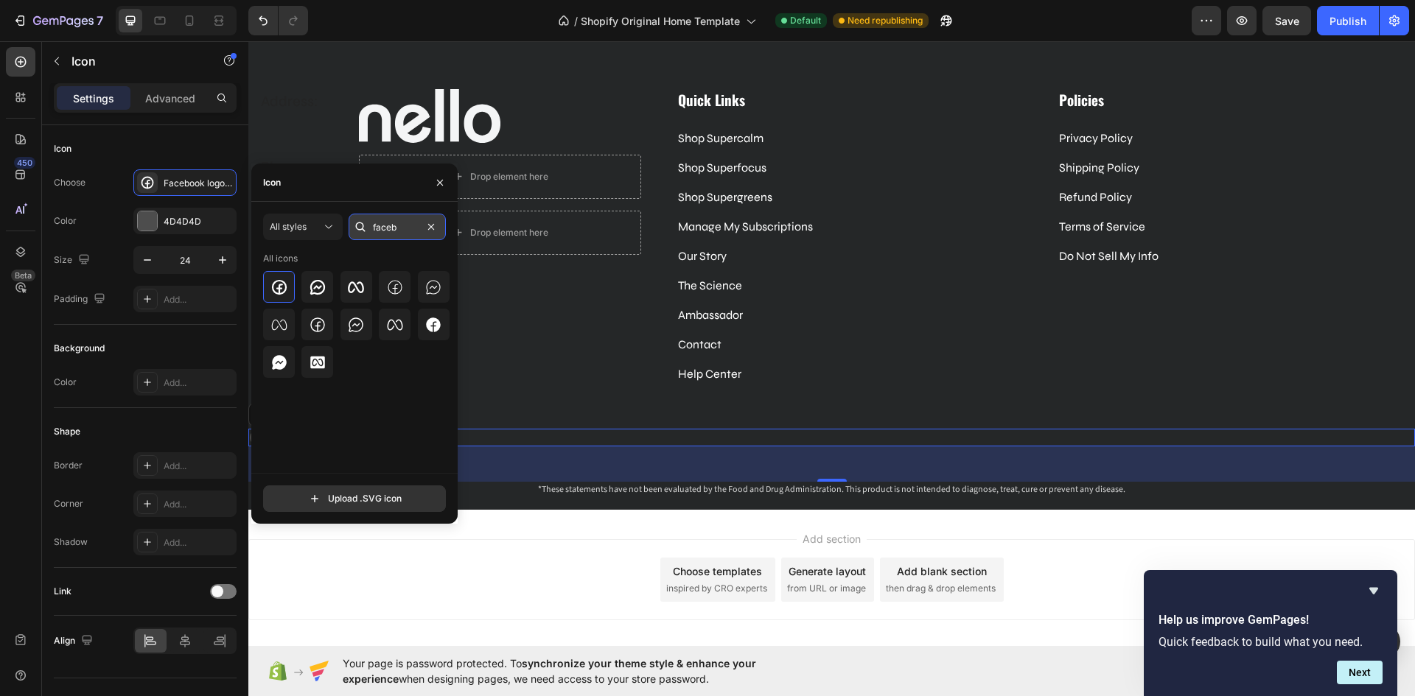
click at [402, 235] on input "faceb" at bounding box center [396, 227] width 97 height 27
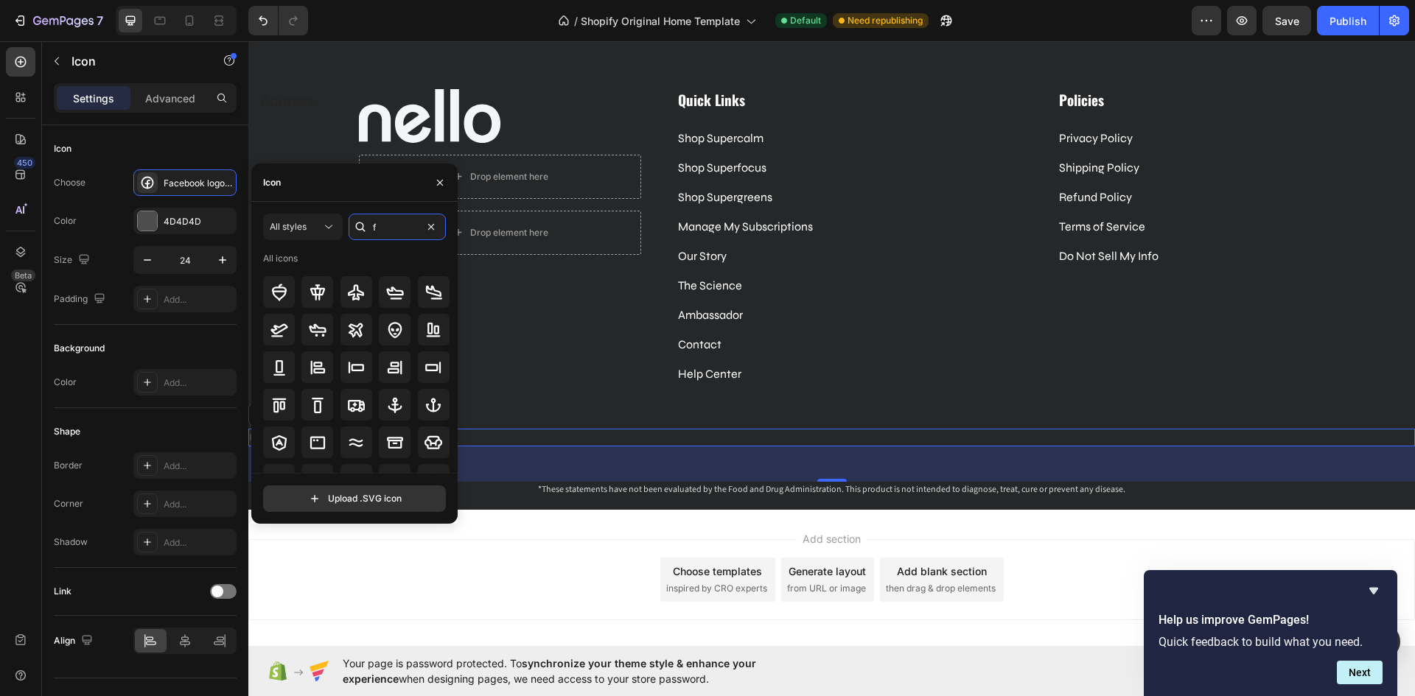
scroll to position [0, 0]
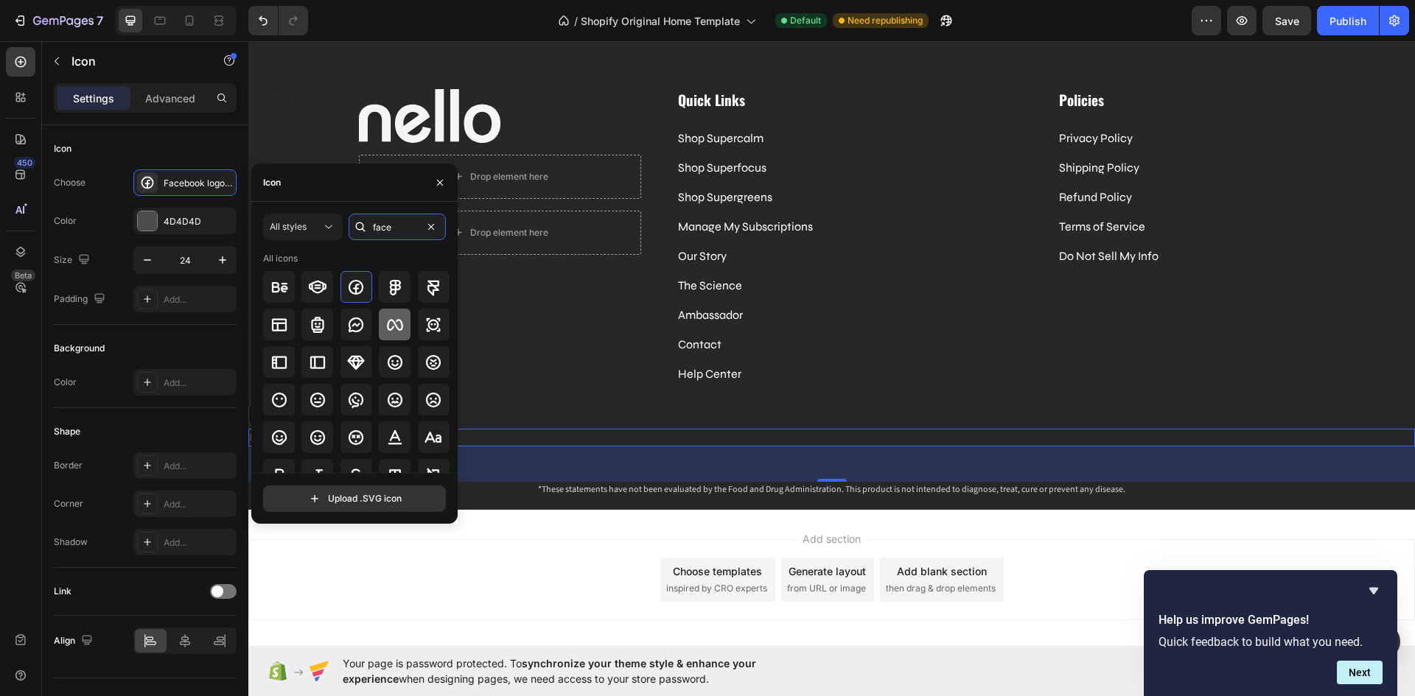
type input "faceb"
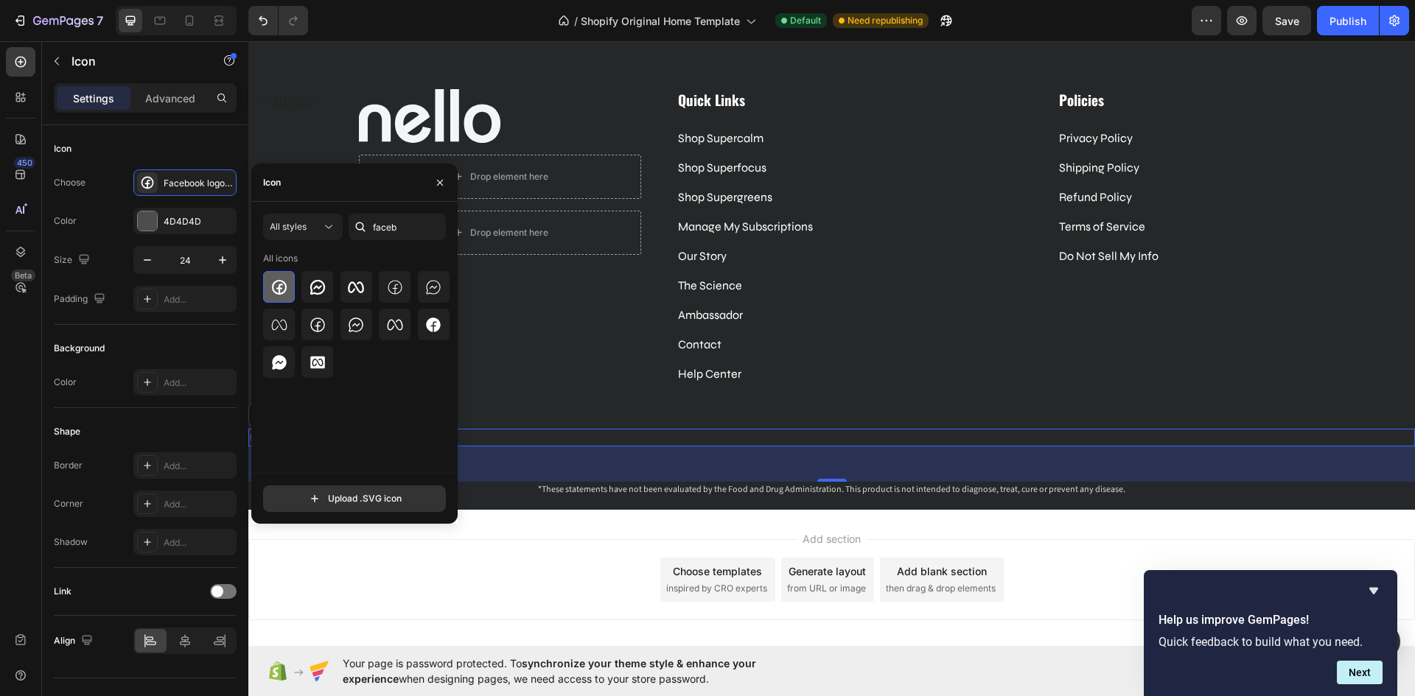
click at [273, 290] on icon at bounding box center [278, 286] width 15 height 15
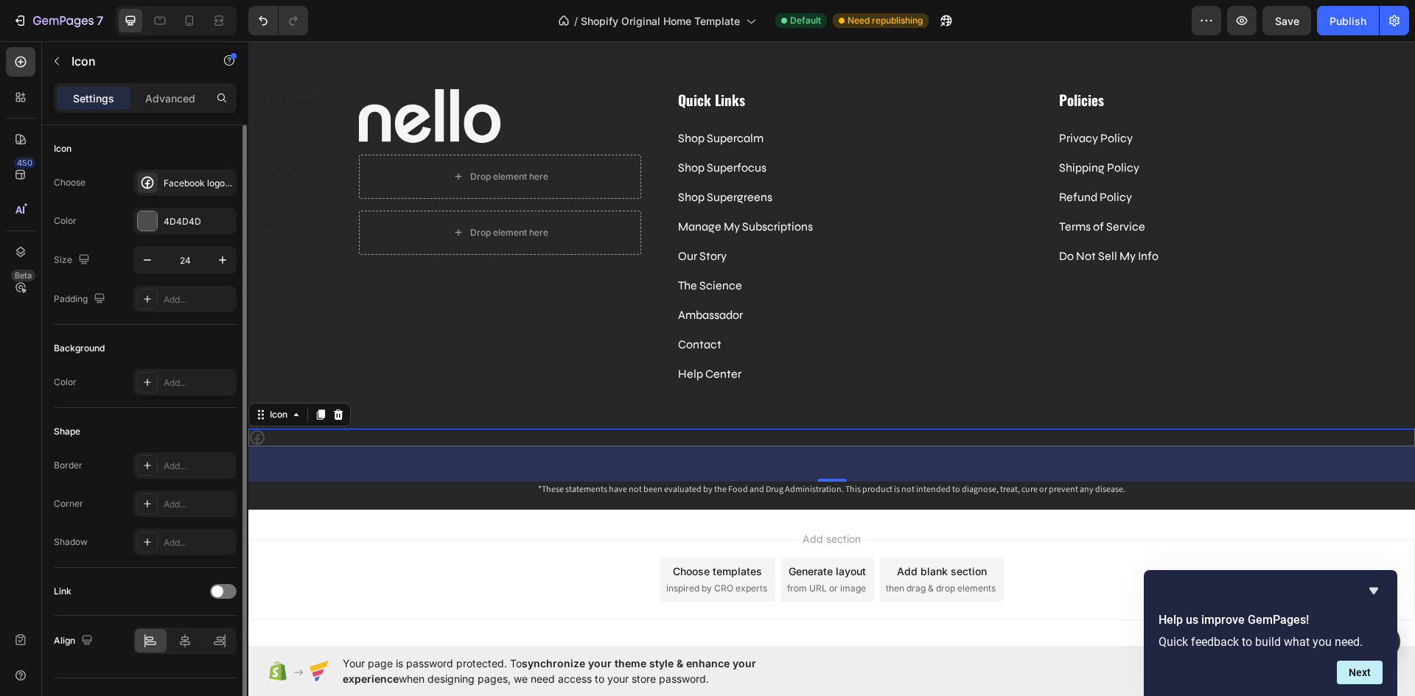
drag, startPoint x: 169, startPoint y: 144, endPoint x: 180, endPoint y: 144, distance: 10.3
click at [170, 144] on div "Icon" at bounding box center [145, 149] width 183 height 24
click at [204, 228] on div "4D4D4D" at bounding box center [185, 221] width 43 height 13
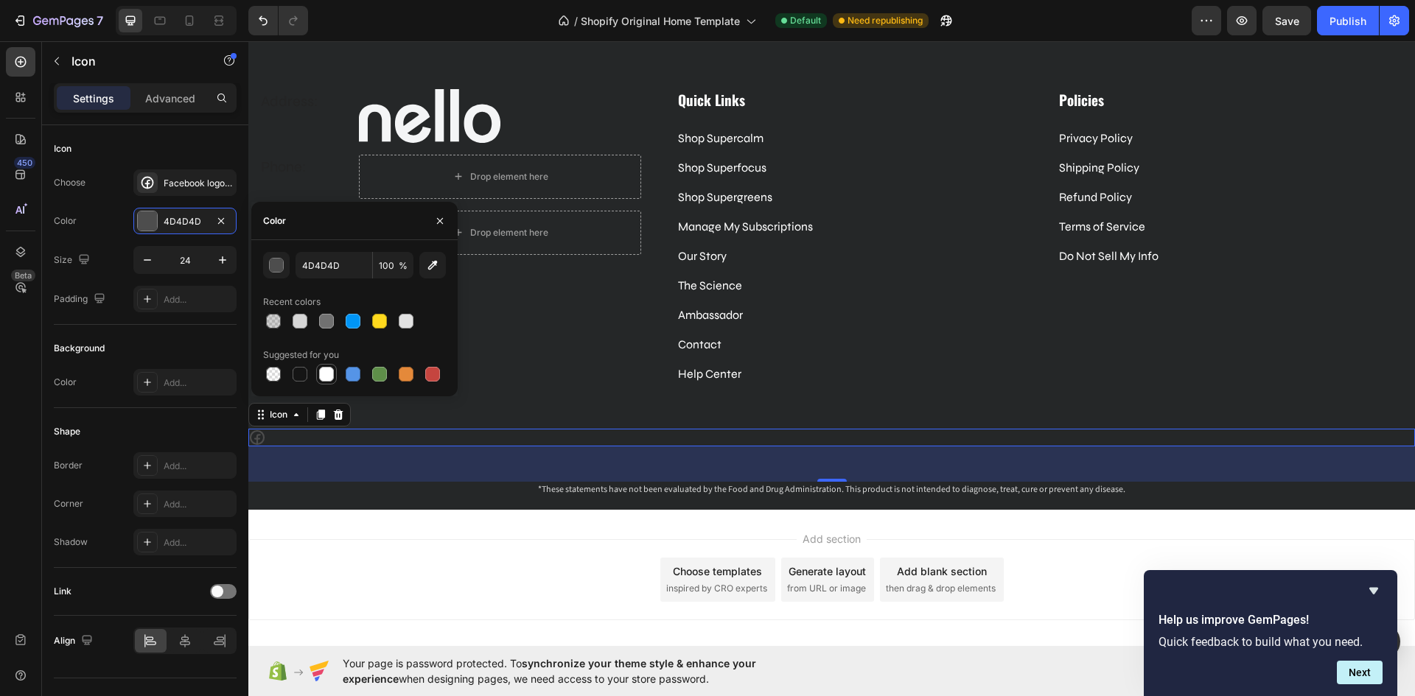
click at [324, 375] on div at bounding box center [326, 374] width 15 height 15
type input "FFFFFF"
click at [215, 264] on icon "button" at bounding box center [222, 260] width 15 height 15
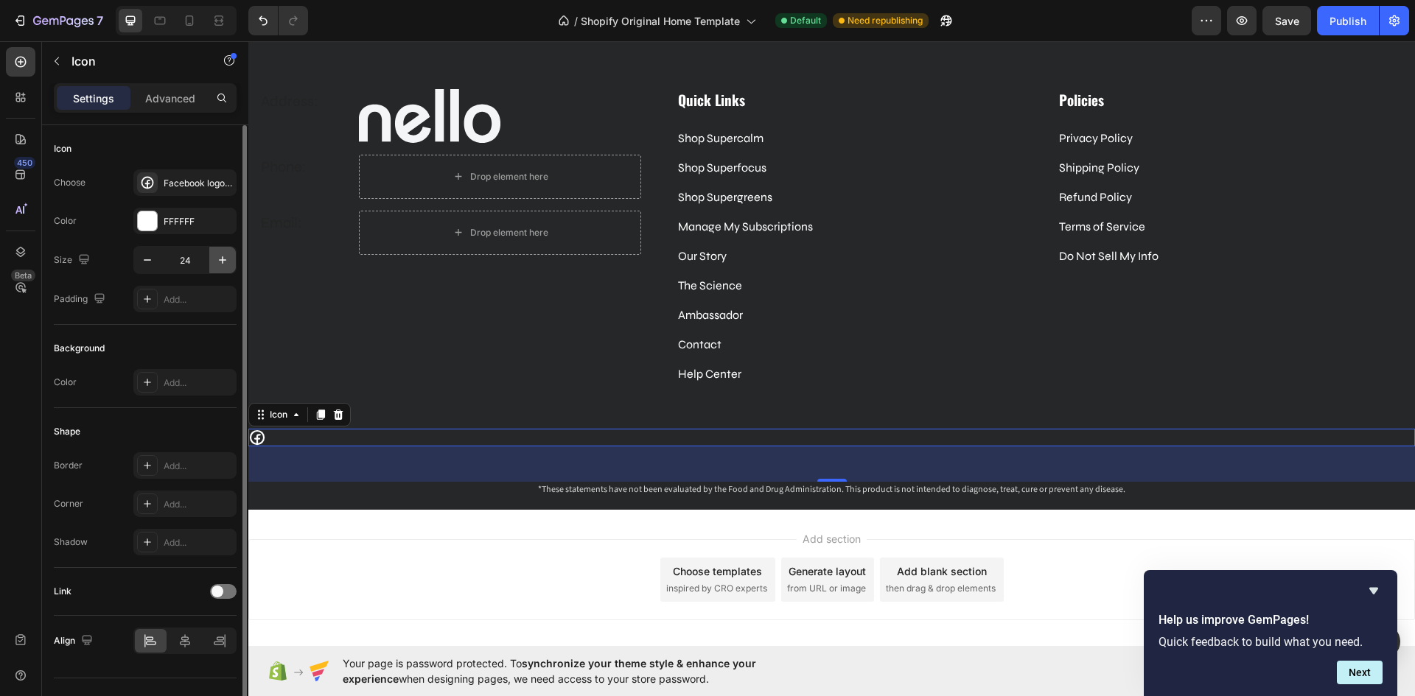
click at [215, 264] on icon "button" at bounding box center [222, 260] width 15 height 15
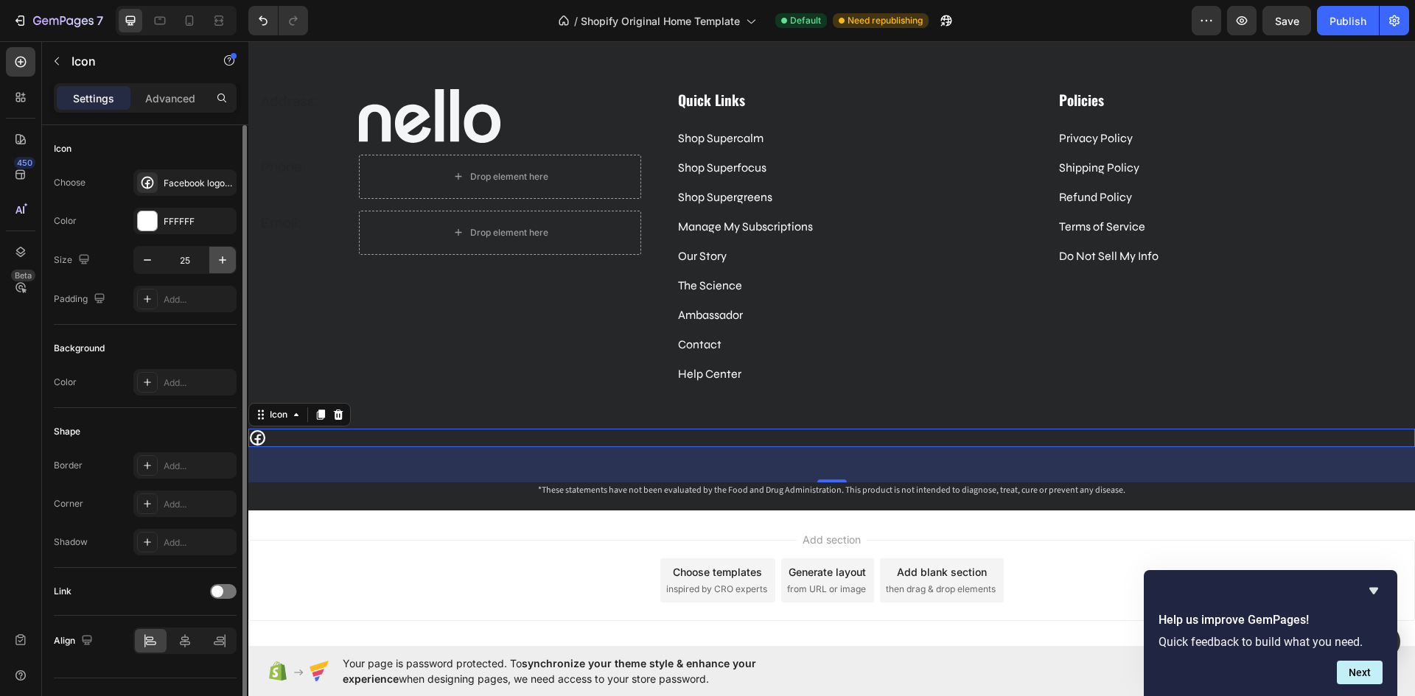
click at [215, 264] on icon "button" at bounding box center [222, 260] width 15 height 15
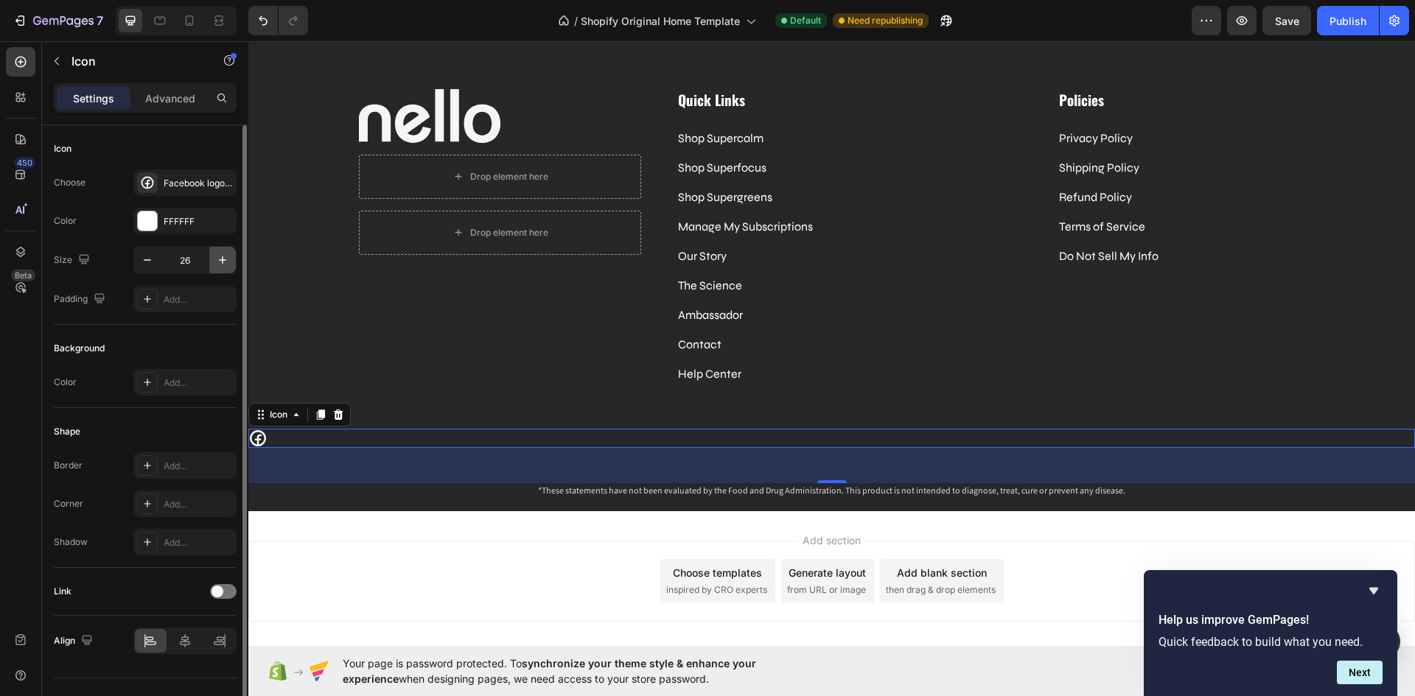
click at [215, 264] on icon "button" at bounding box center [222, 260] width 15 height 15
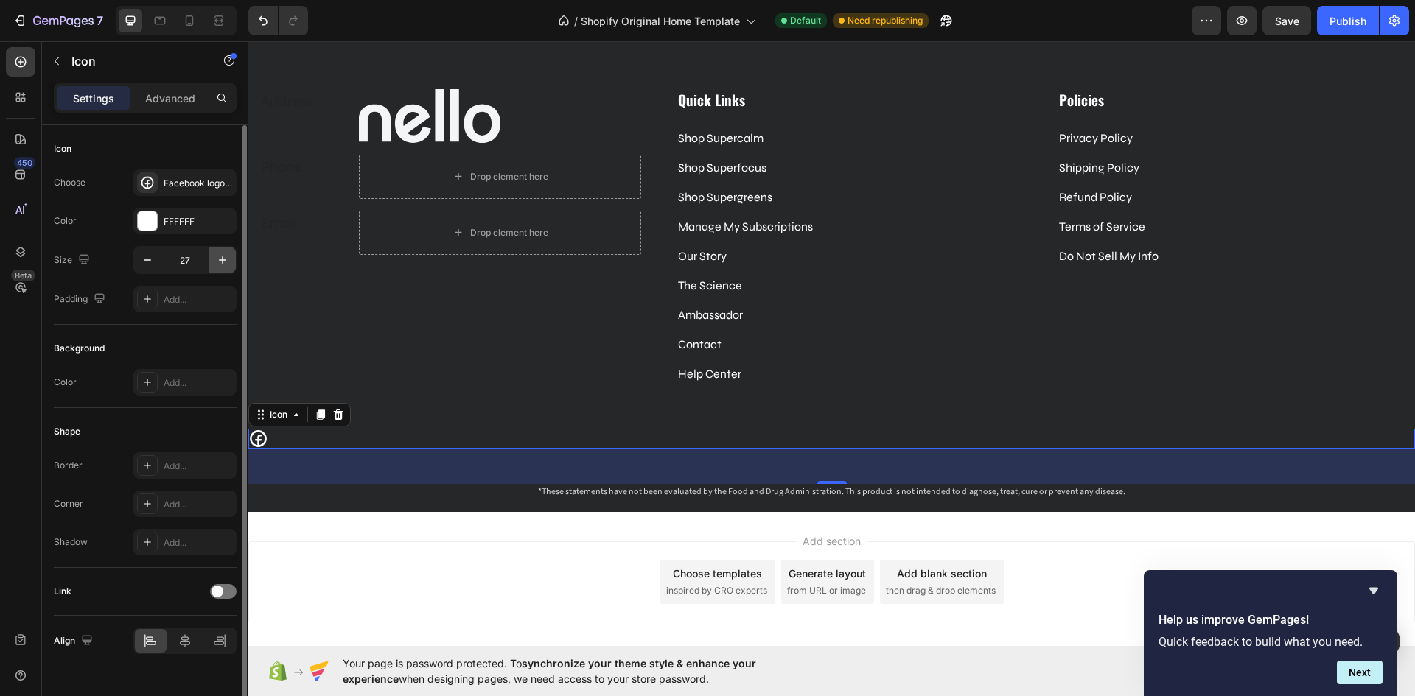
click at [215, 264] on icon "button" at bounding box center [222, 260] width 15 height 15
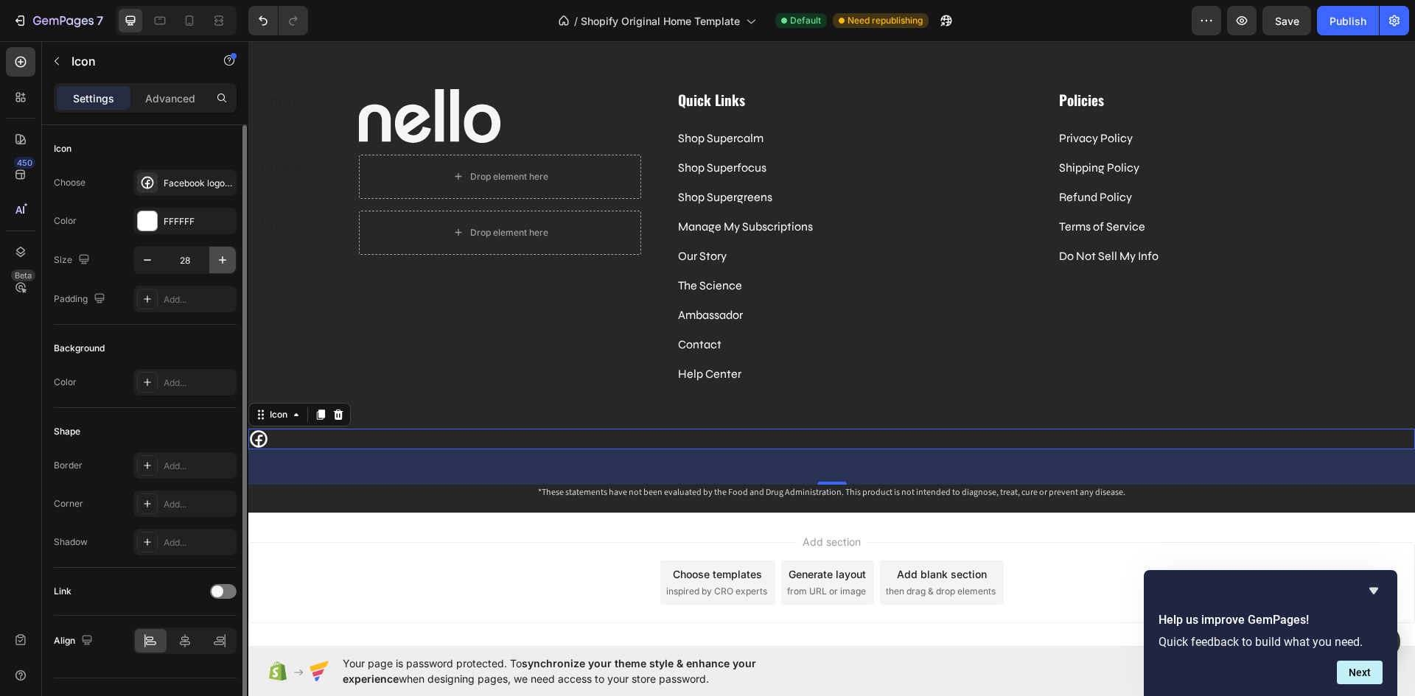
click at [215, 264] on icon "button" at bounding box center [222, 260] width 15 height 15
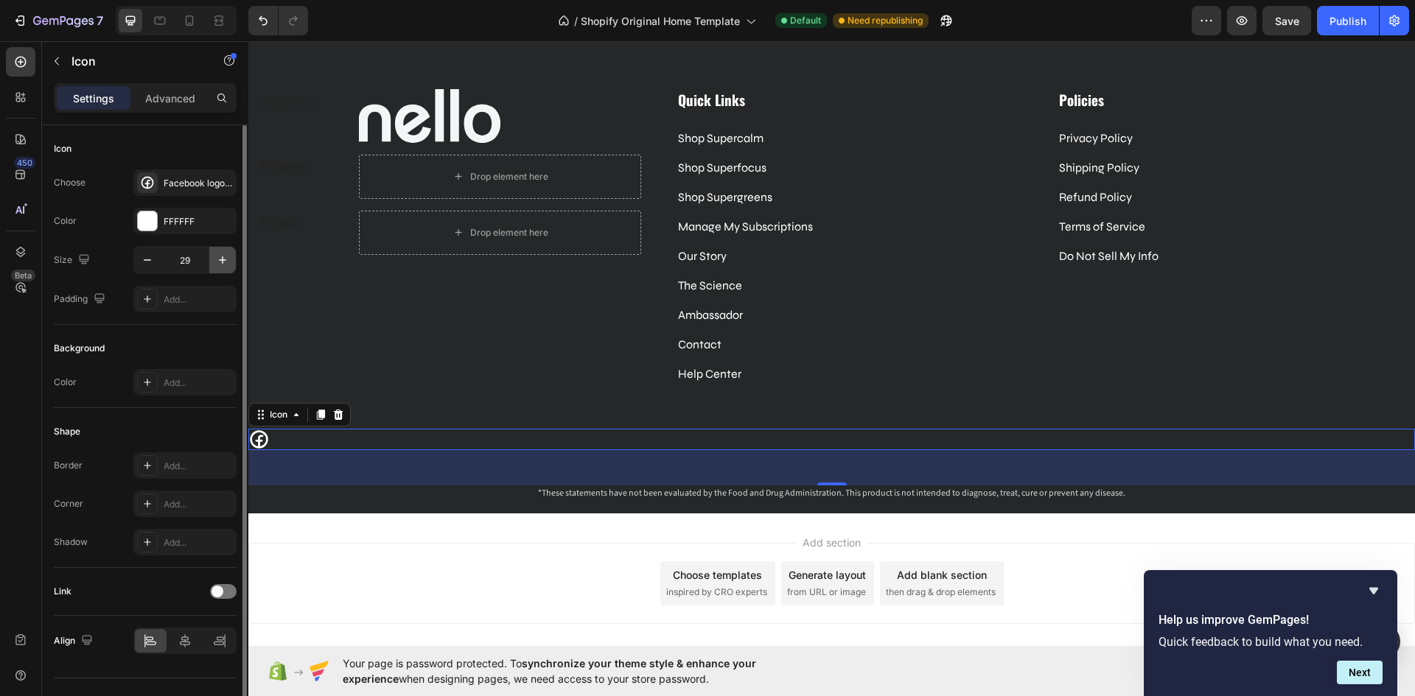
click at [215, 264] on icon "button" at bounding box center [222, 260] width 15 height 15
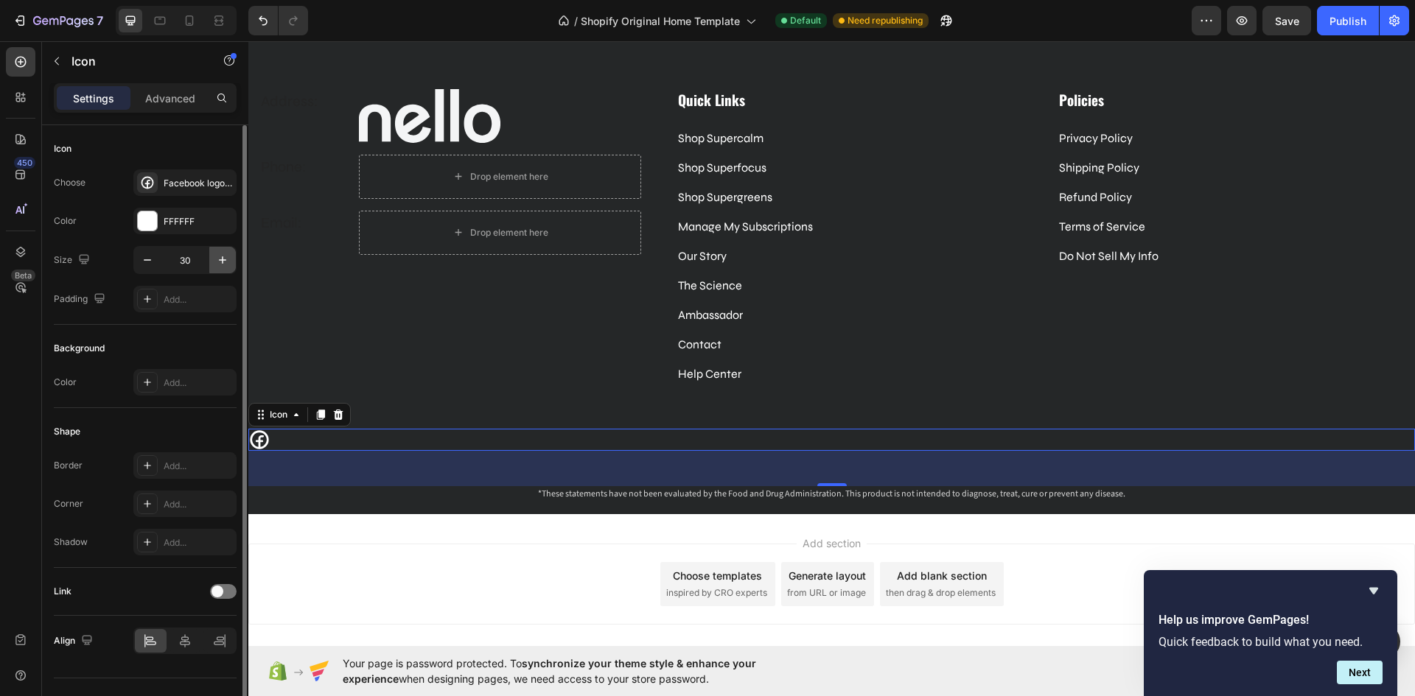
click at [215, 264] on icon "button" at bounding box center [222, 260] width 15 height 15
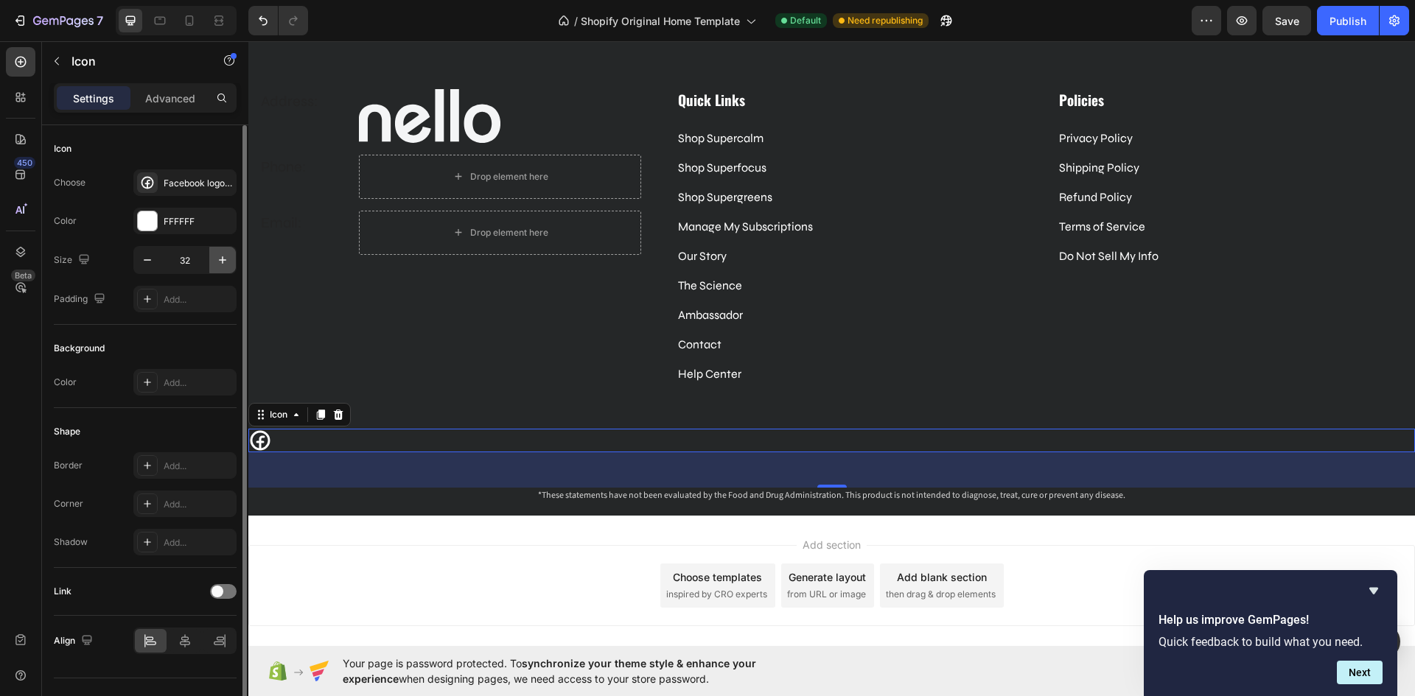
click at [215, 264] on icon "button" at bounding box center [222, 260] width 15 height 15
type input "33"
click at [169, 92] on p "Advanced" at bounding box center [170, 98] width 50 height 15
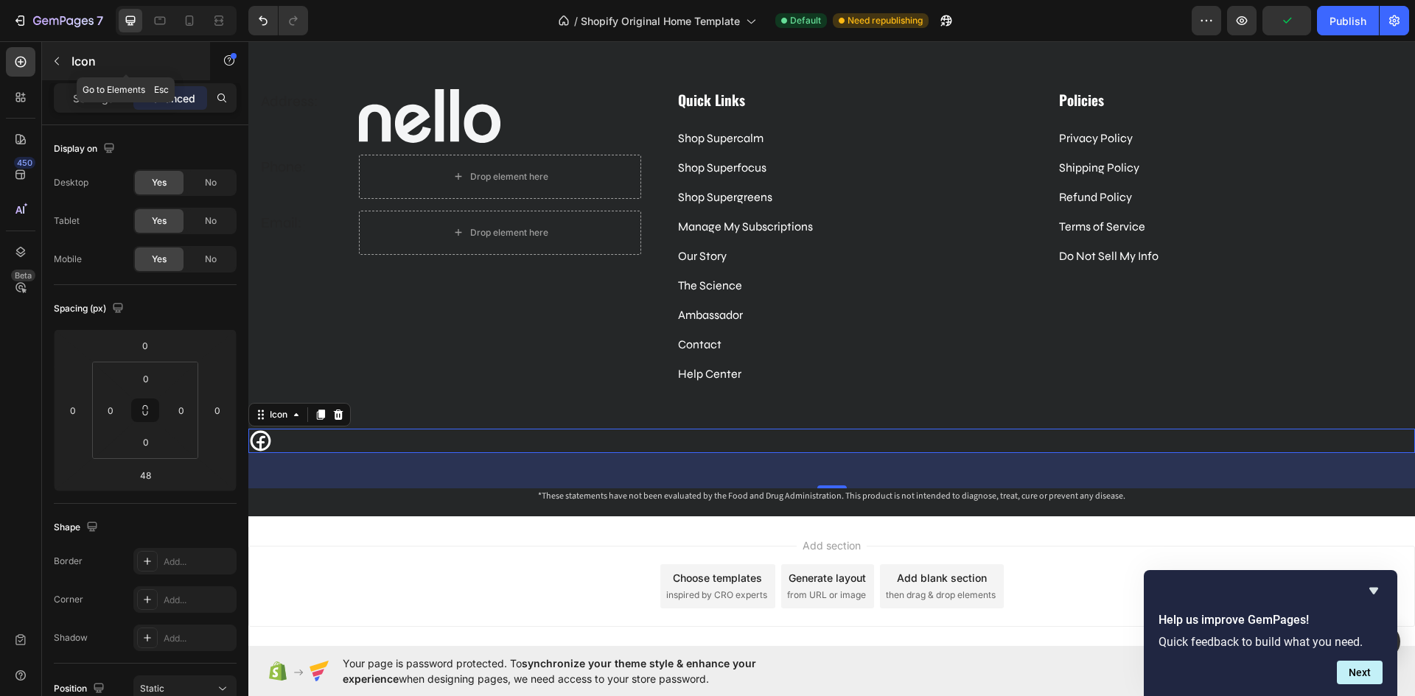
click at [52, 66] on icon "button" at bounding box center [57, 61] width 12 height 12
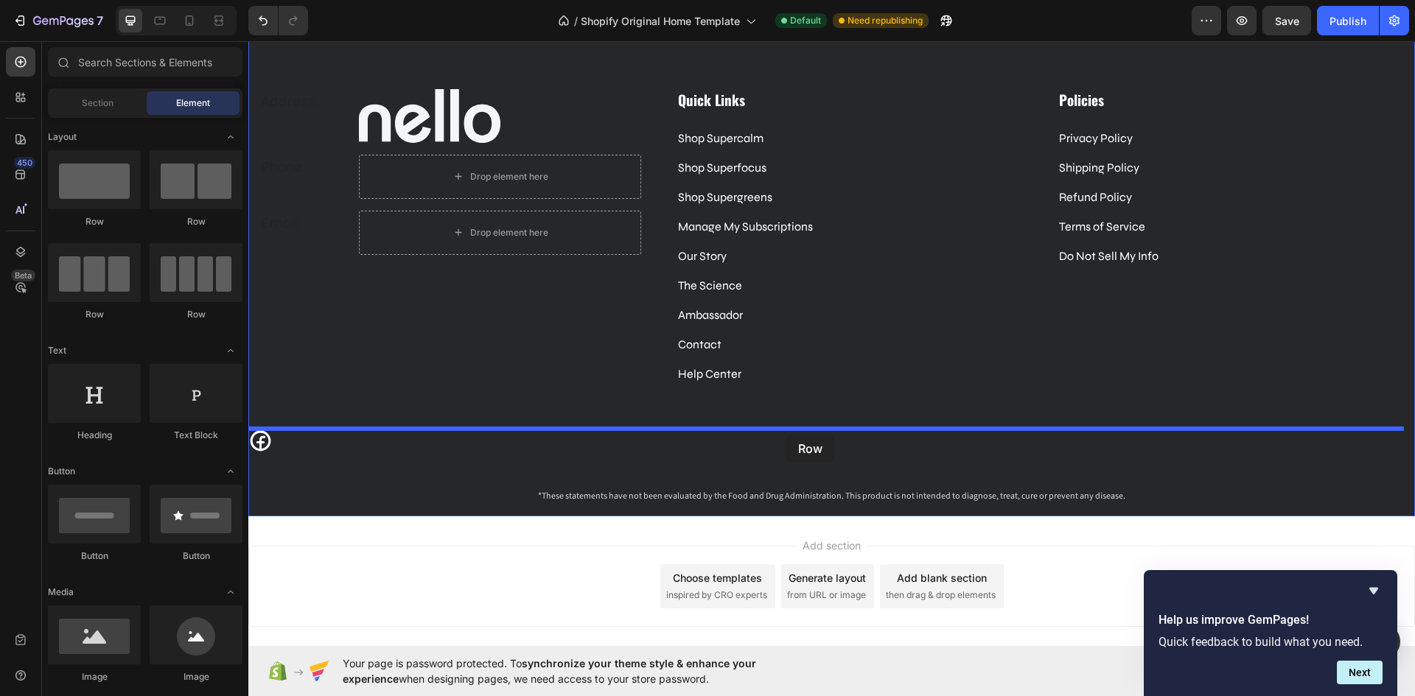
drag, startPoint x: 354, startPoint y: 318, endPoint x: 786, endPoint y: 434, distance: 446.9
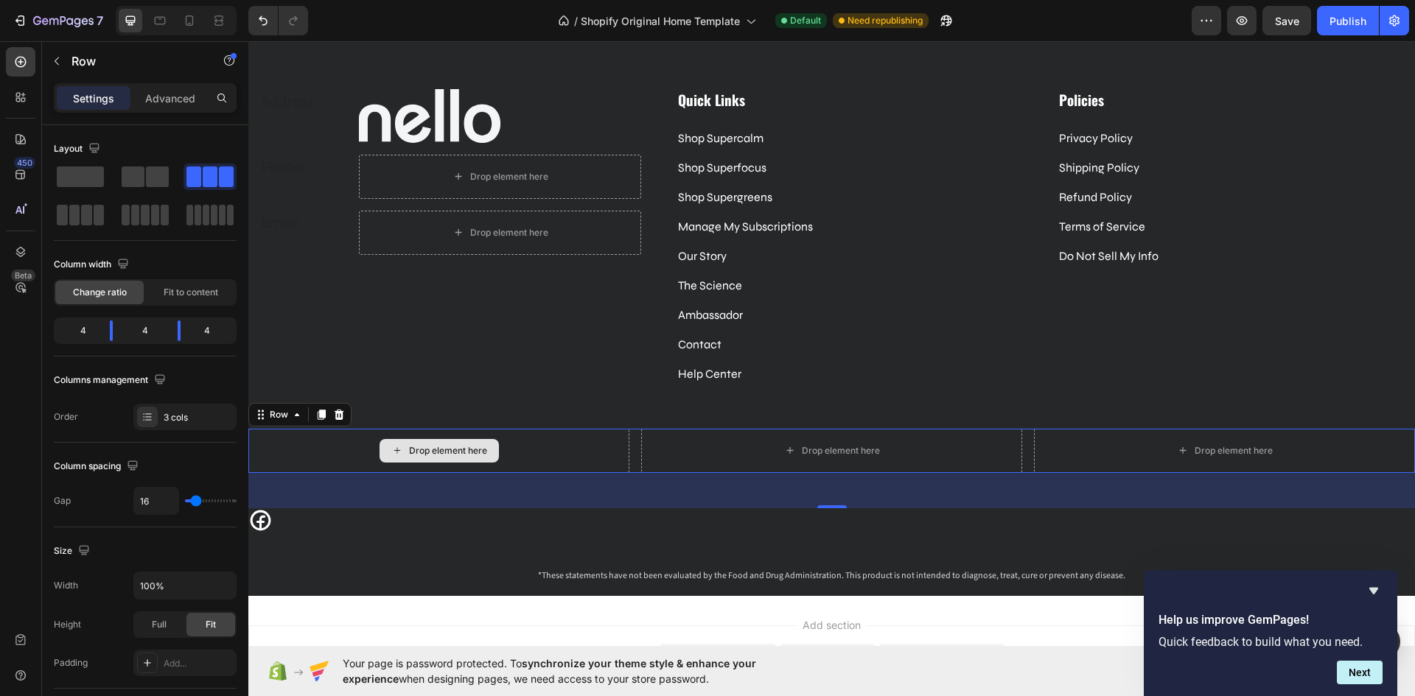
click at [518, 451] on div "Drop element here" at bounding box center [438, 451] width 381 height 44
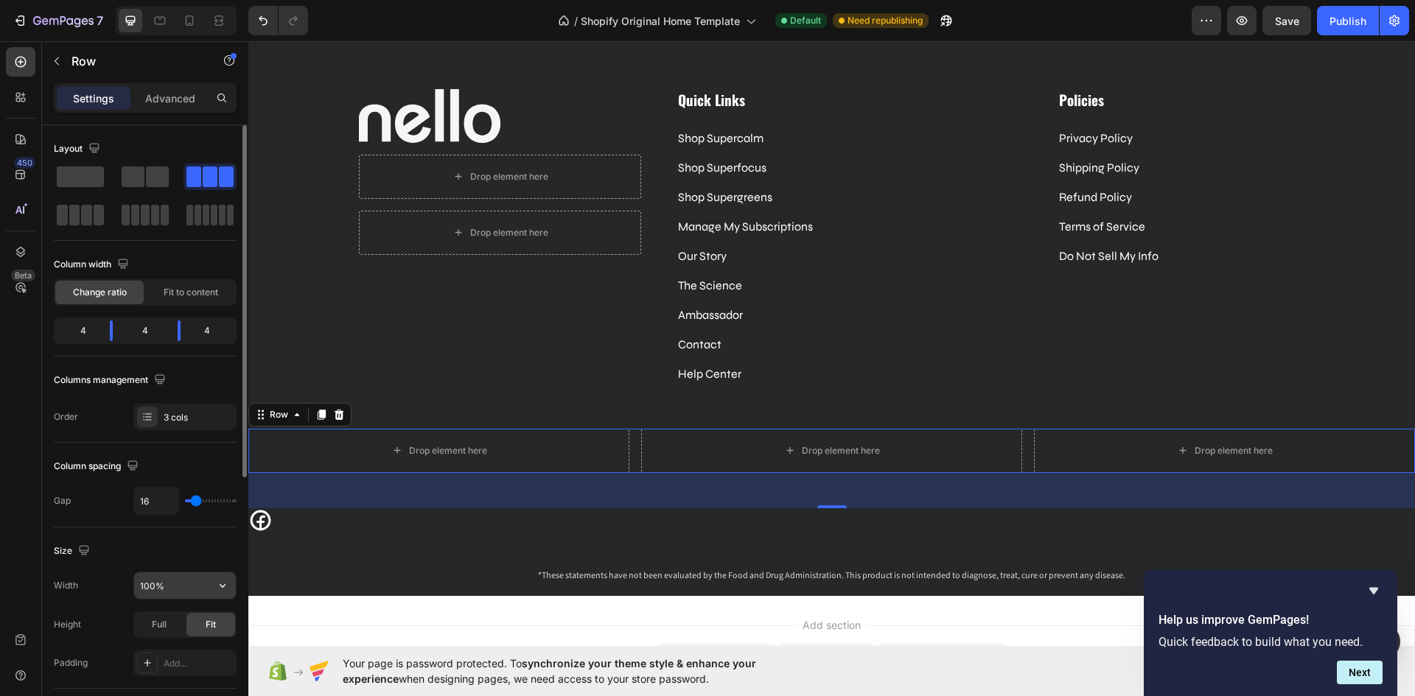
click at [169, 593] on input "100%" at bounding box center [185, 585] width 102 height 27
type input "%"
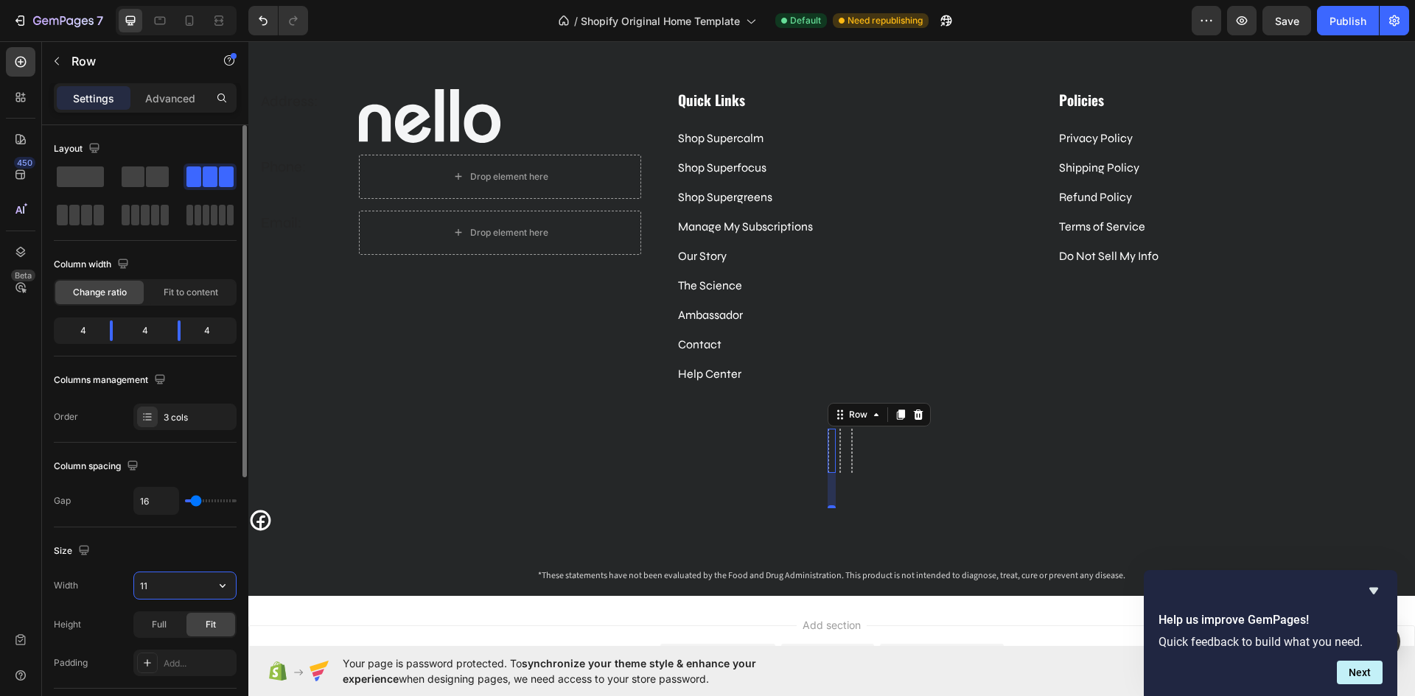
type input "116"
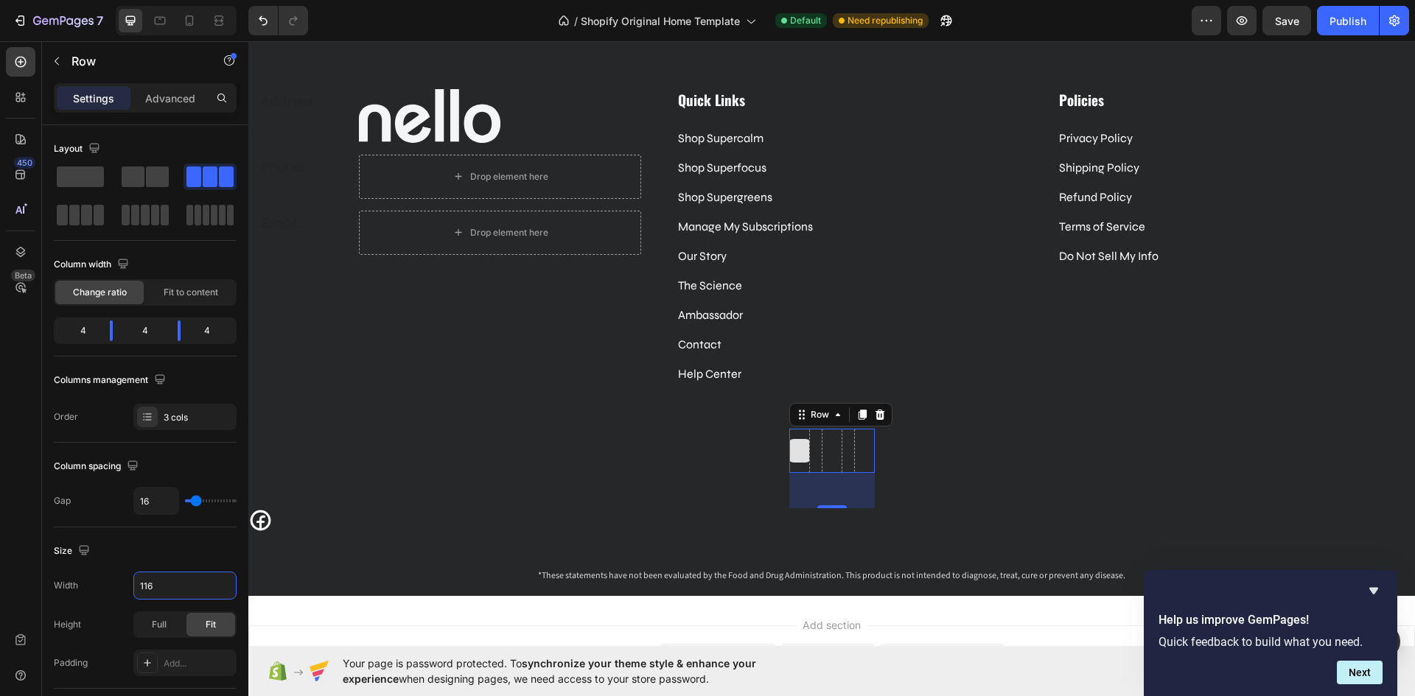
click at [796, 451] on div at bounding box center [800, 451] width 24 height 24
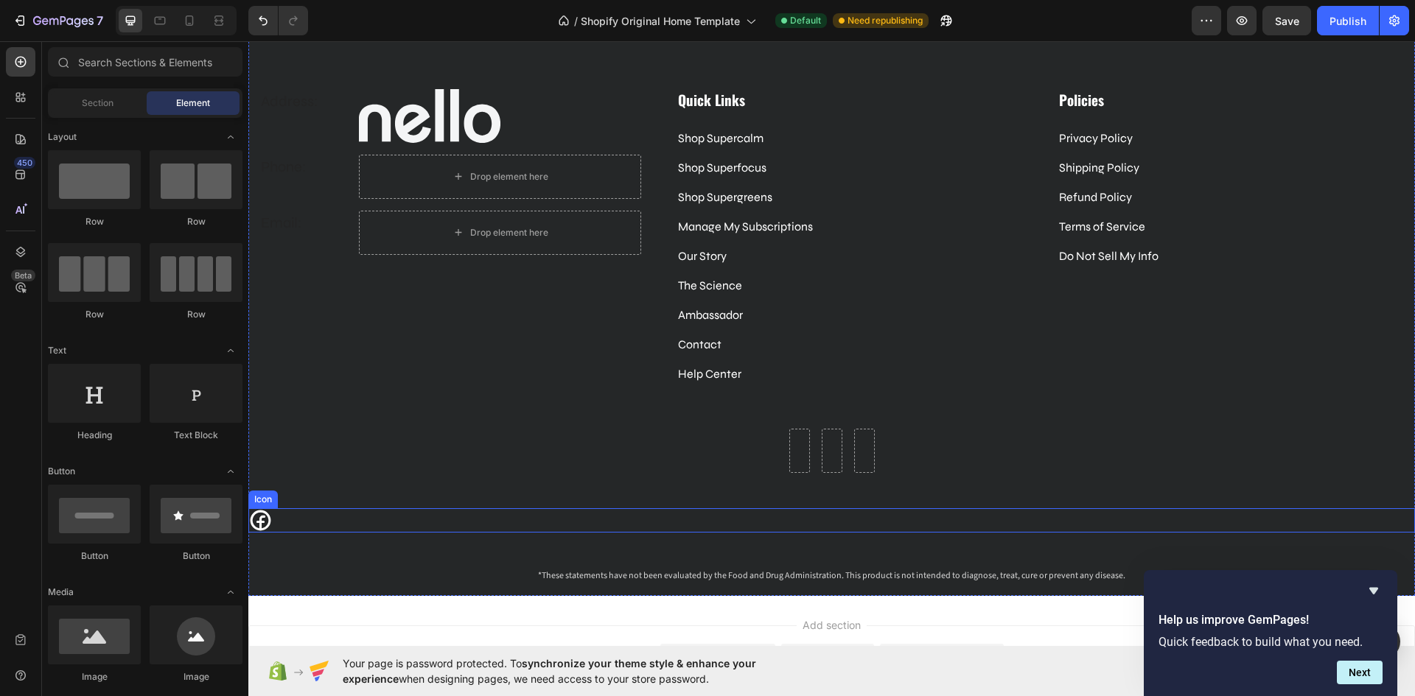
click at [261, 520] on icon at bounding box center [260, 520] width 21 height 21
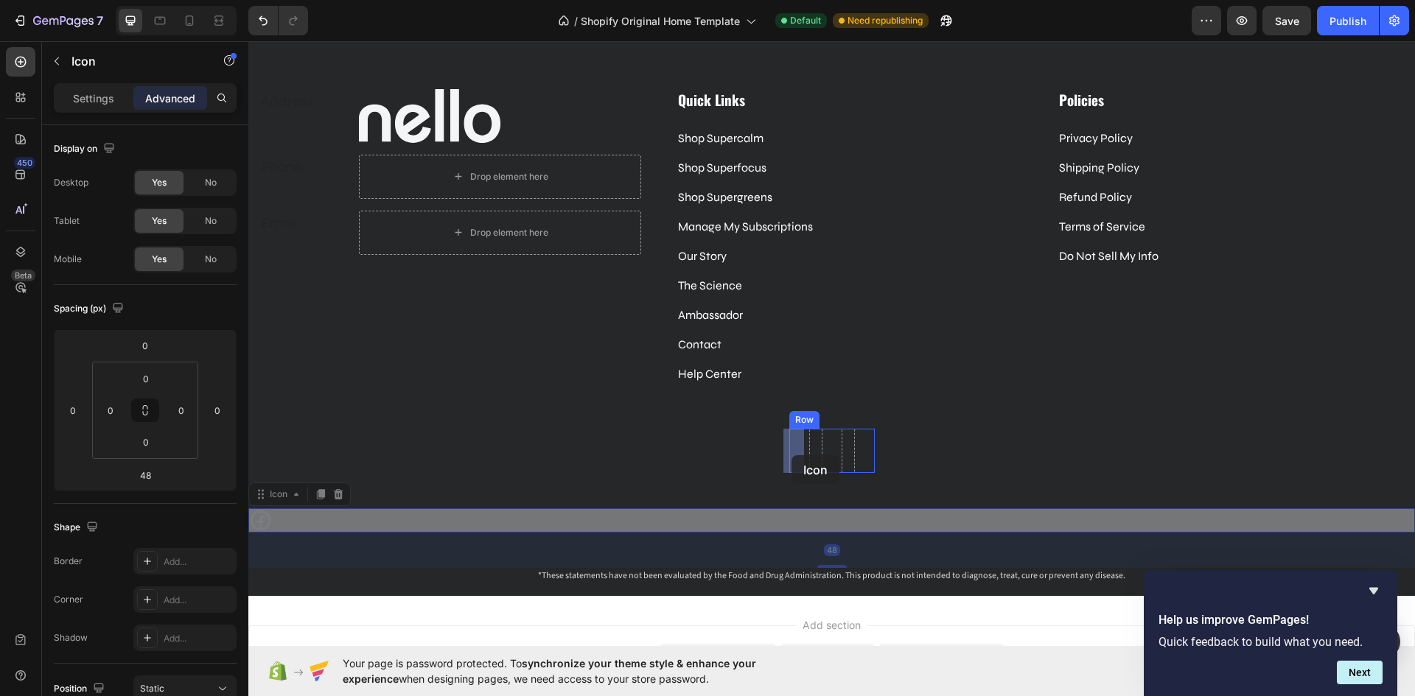
drag, startPoint x: 258, startPoint y: 497, endPoint x: 791, endPoint y: 455, distance: 535.0
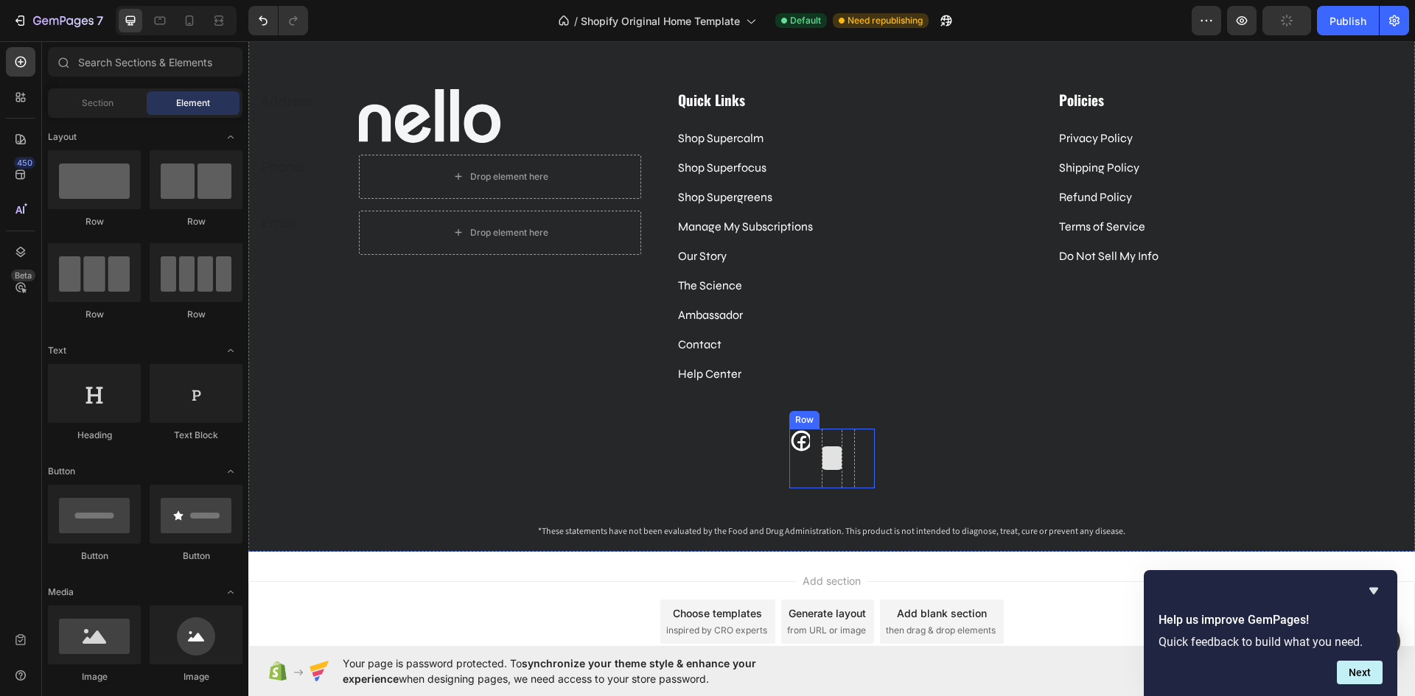
click at [828, 454] on div at bounding box center [832, 458] width 24 height 24
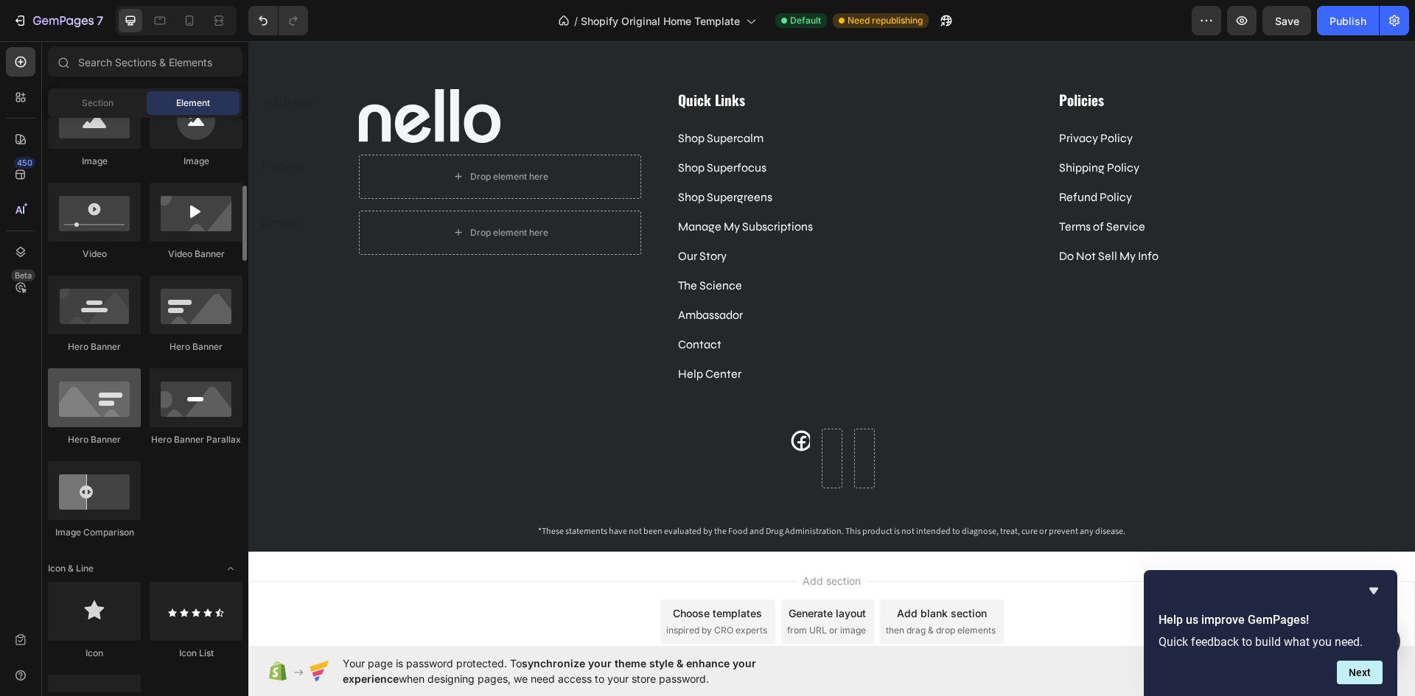
scroll to position [589, 0]
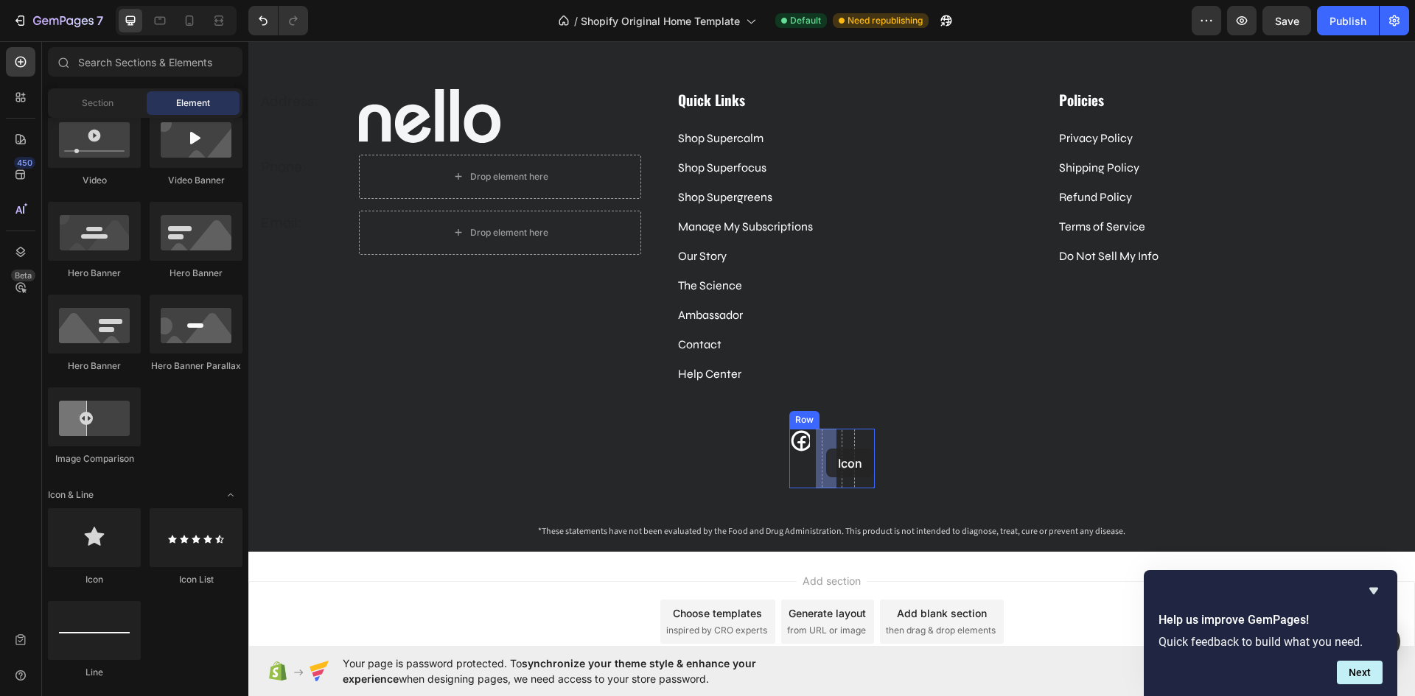
drag, startPoint x: 350, startPoint y: 588, endPoint x: 826, endPoint y: 449, distance: 495.9
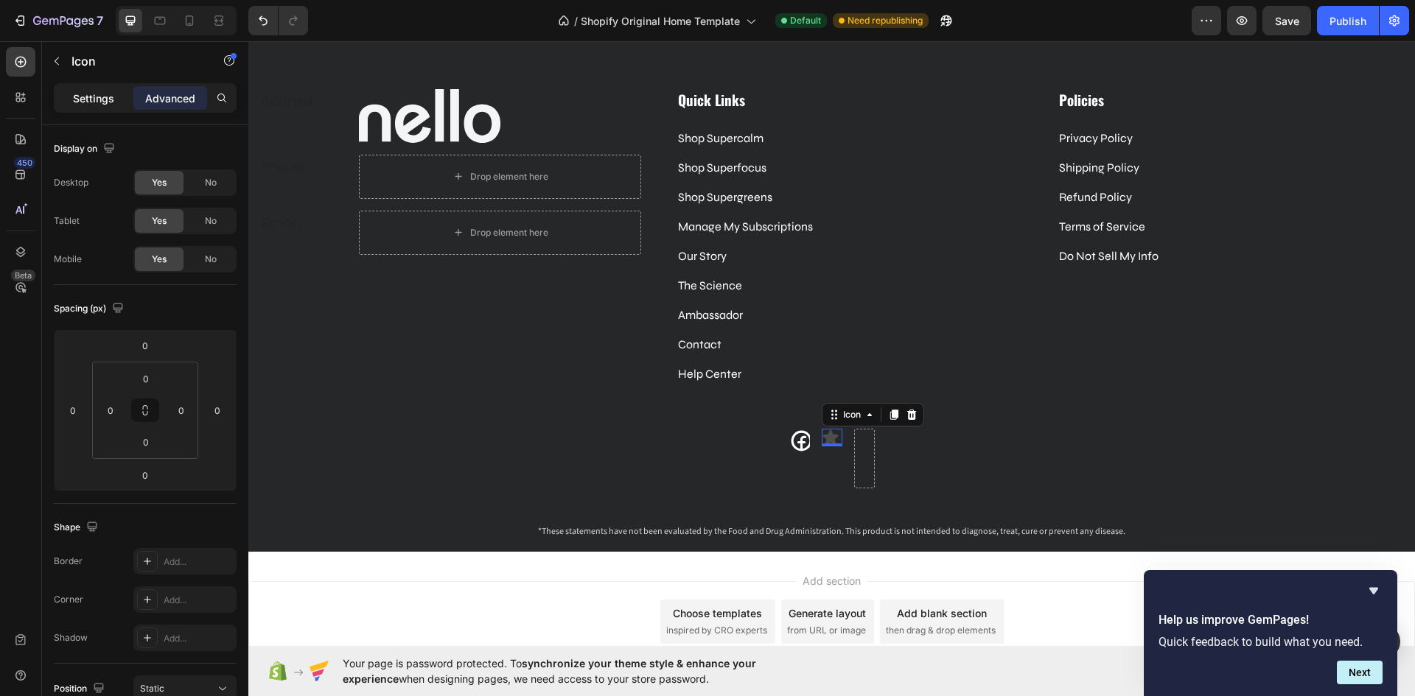
click at [94, 95] on p "Settings" at bounding box center [93, 98] width 41 height 15
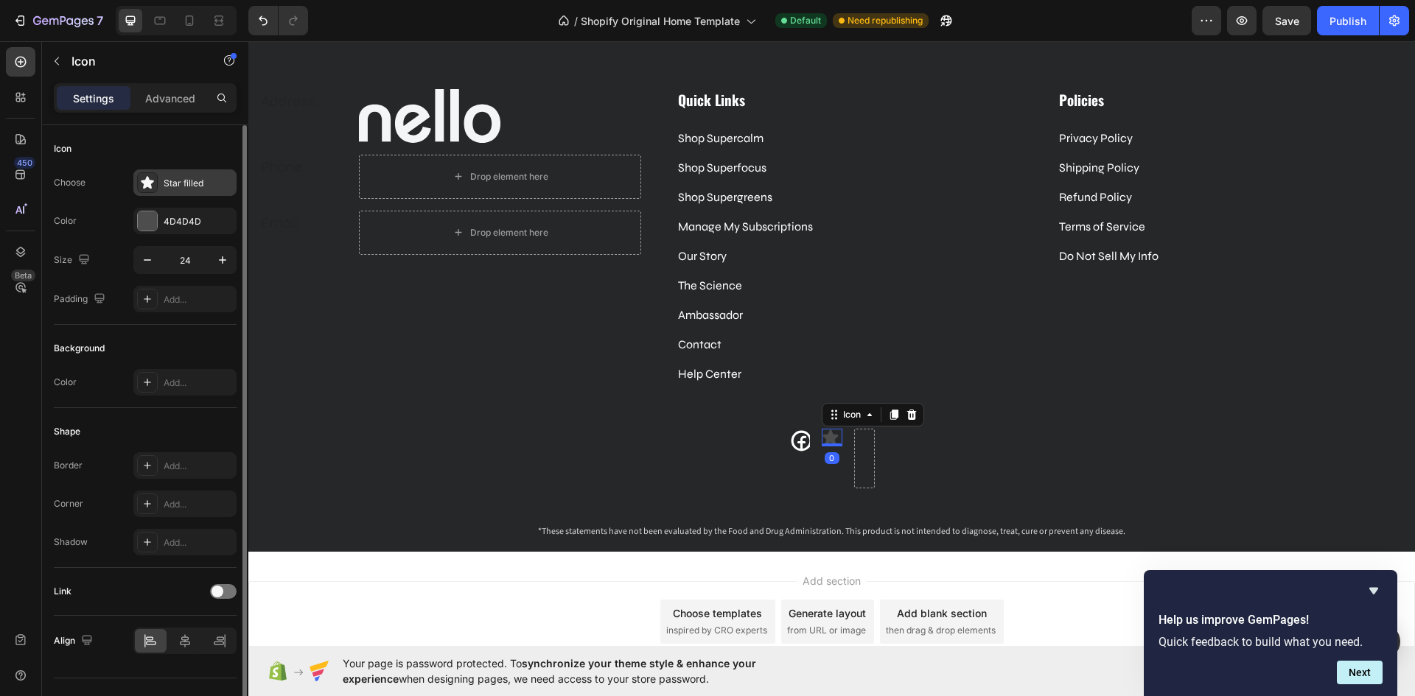
click at [198, 172] on div "Star filled" at bounding box center [184, 182] width 103 height 27
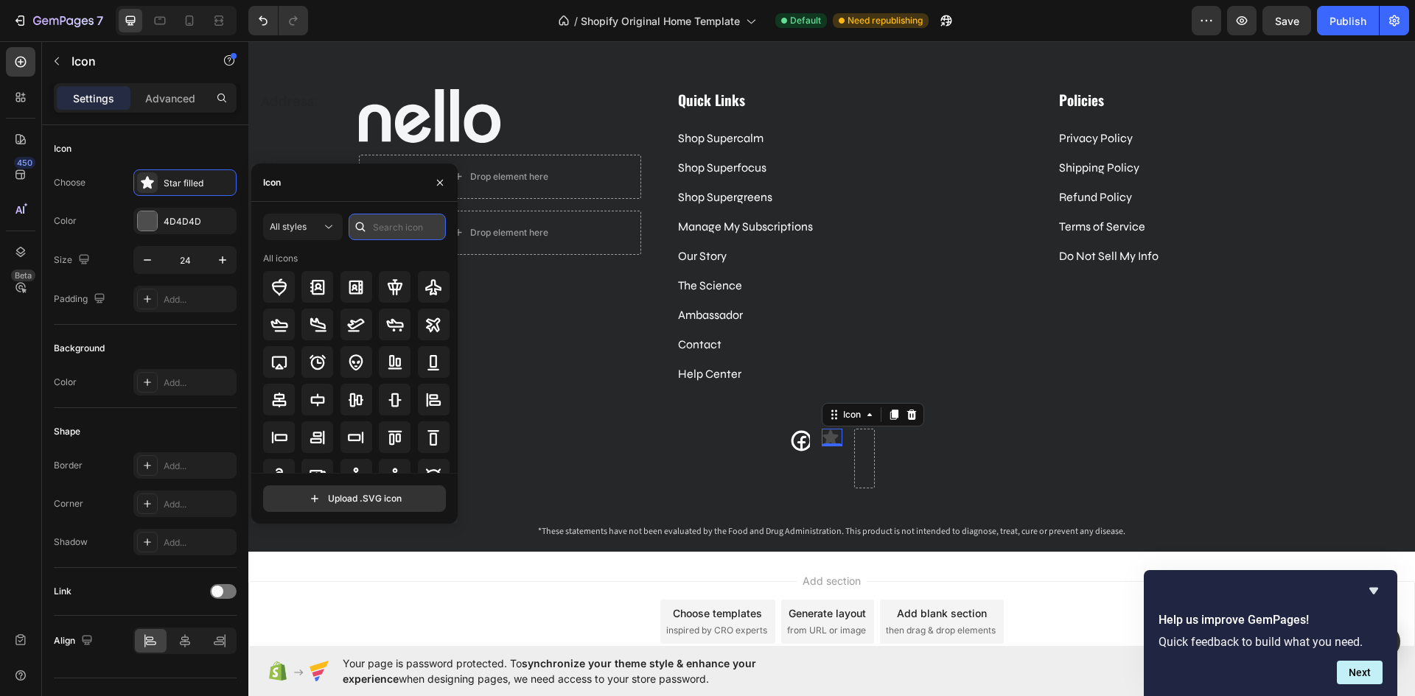
click at [379, 222] on input "text" at bounding box center [396, 227] width 97 height 27
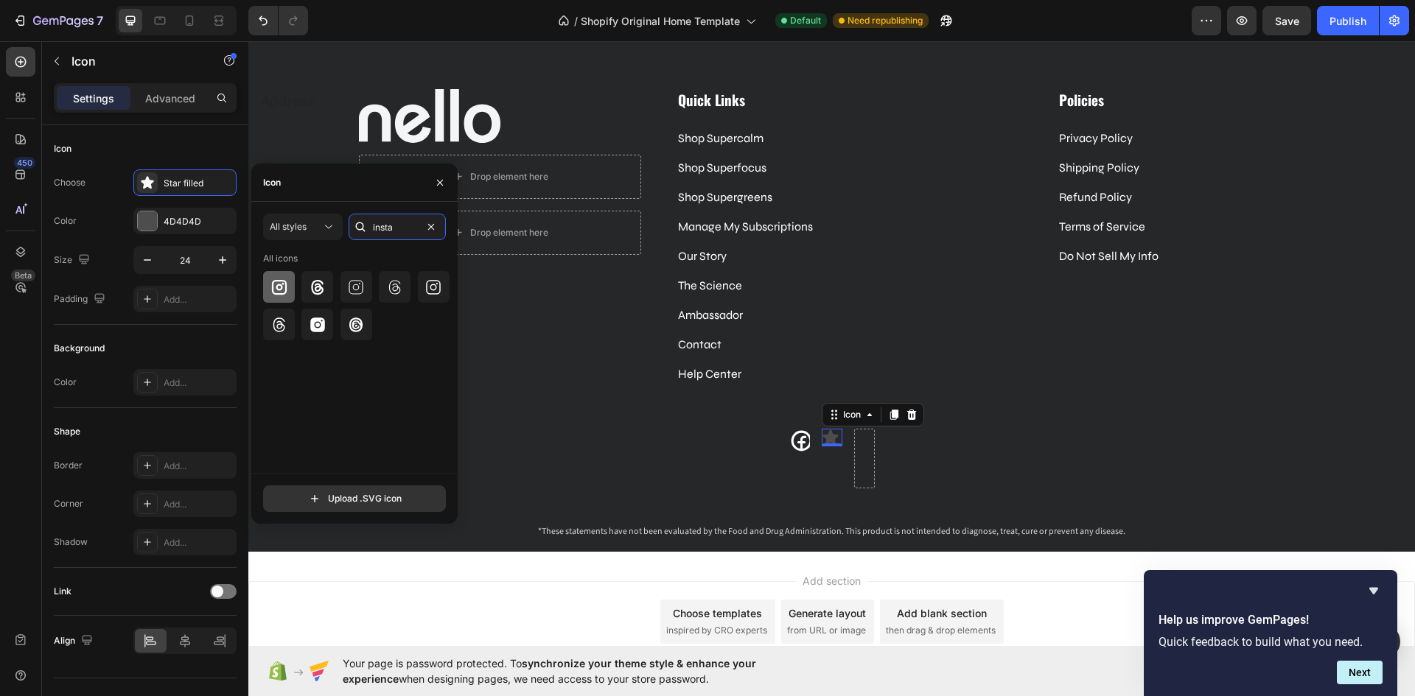
type input "insta"
click at [278, 291] on icon at bounding box center [279, 287] width 18 height 18
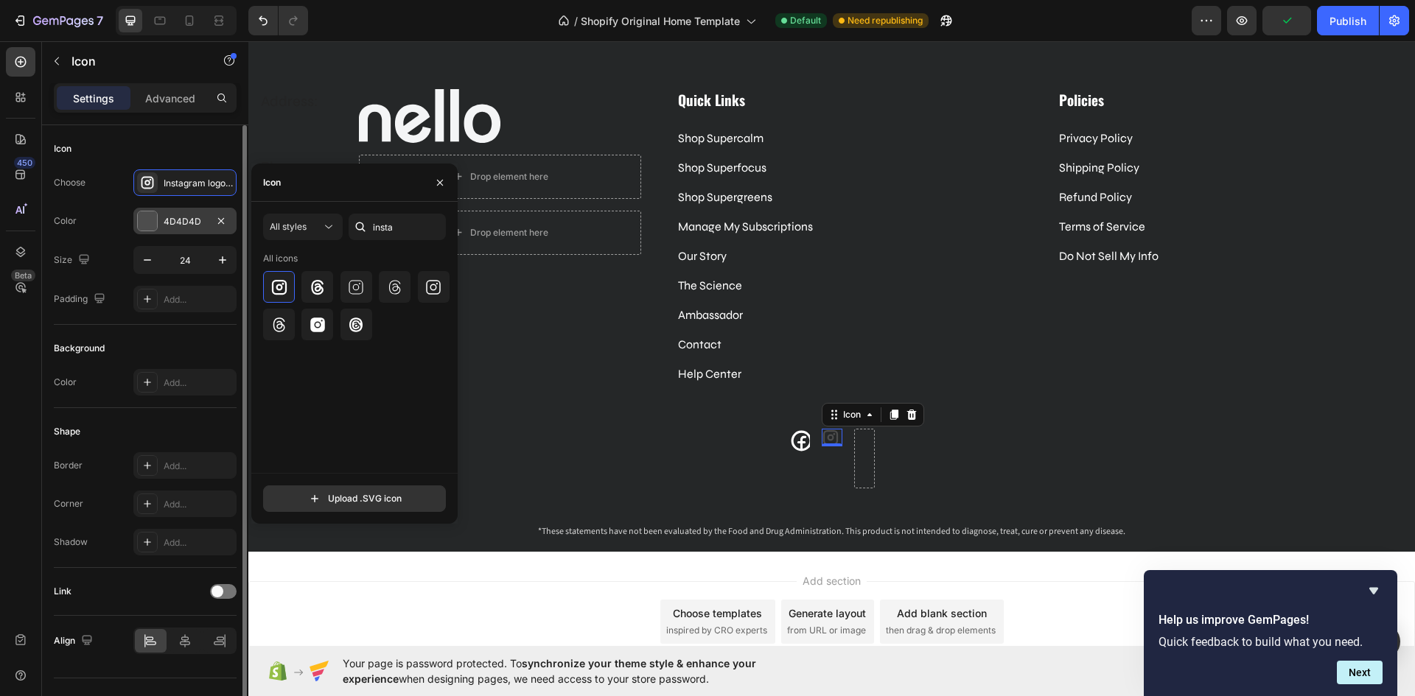
click at [166, 225] on div "4D4D4D" at bounding box center [185, 221] width 43 height 13
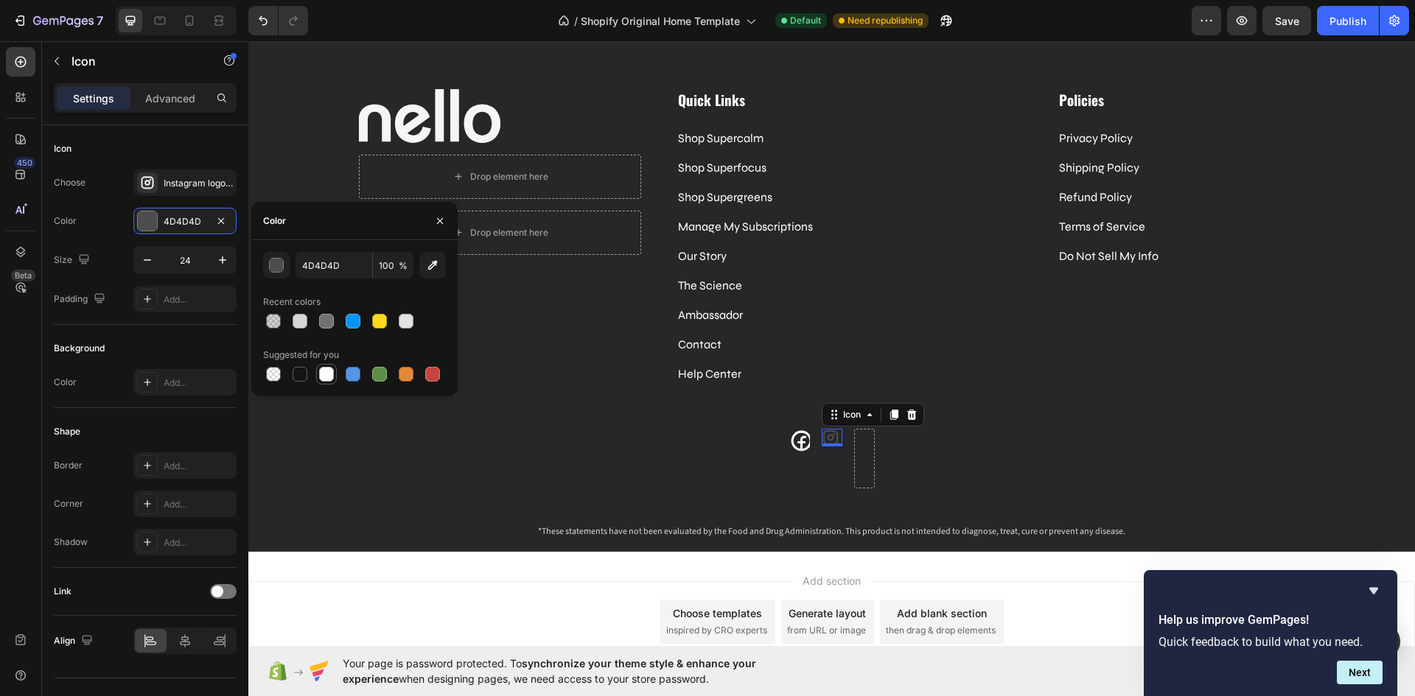
click at [324, 368] on div at bounding box center [326, 374] width 15 height 15
type input "FFFFFF"
click at [796, 441] on icon at bounding box center [801, 440] width 21 height 21
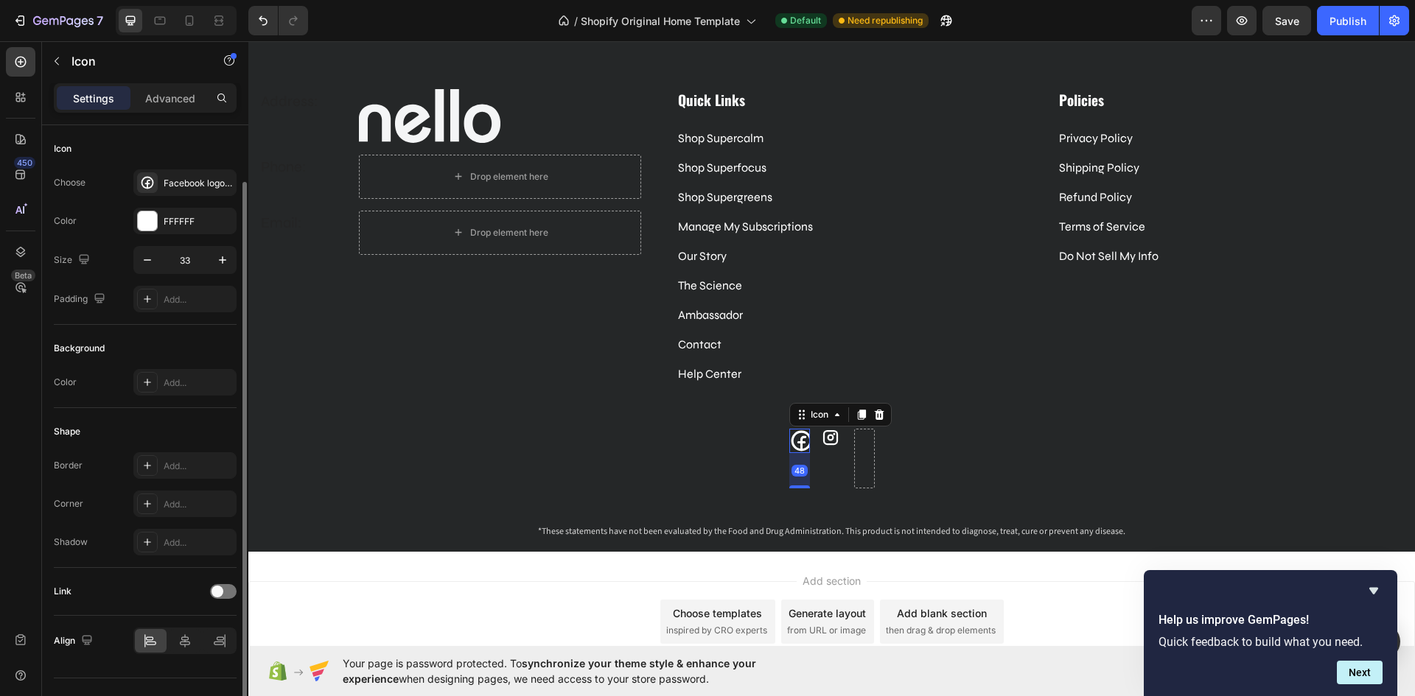
scroll to position [29, 0]
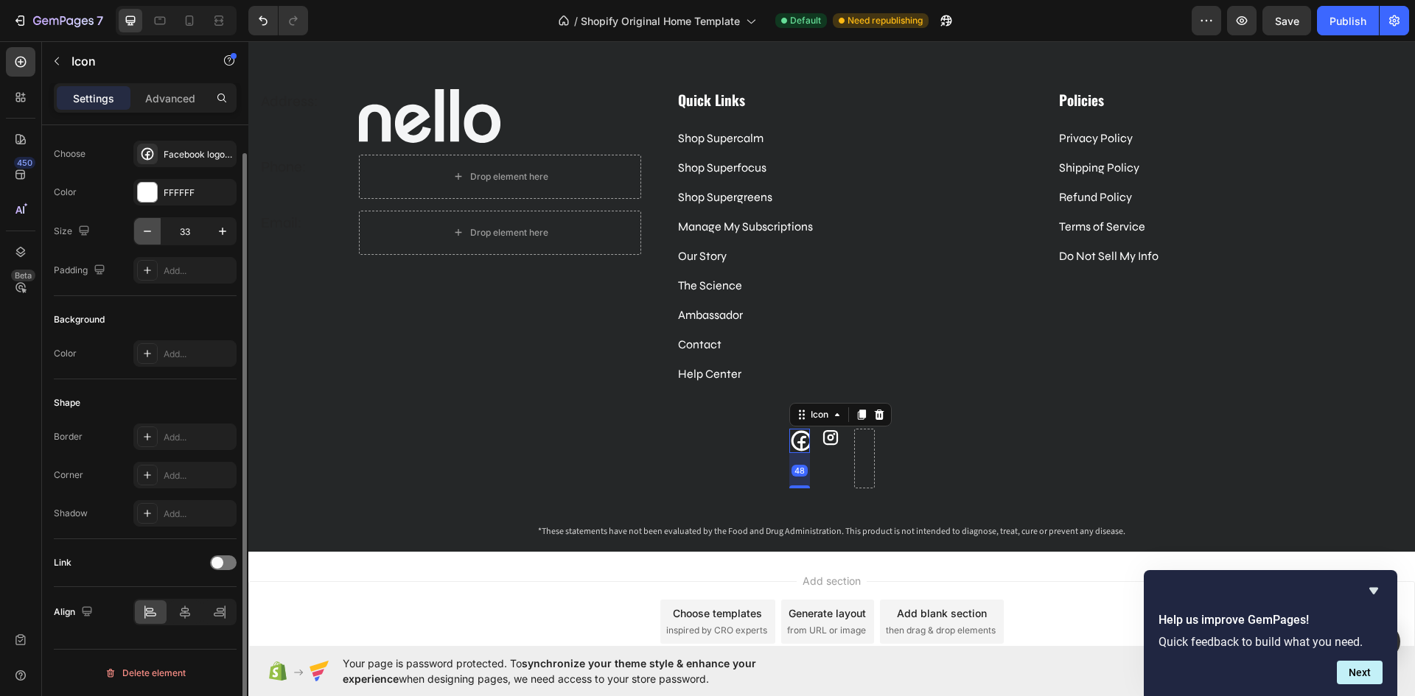
click at [153, 234] on icon "button" at bounding box center [147, 231] width 15 height 15
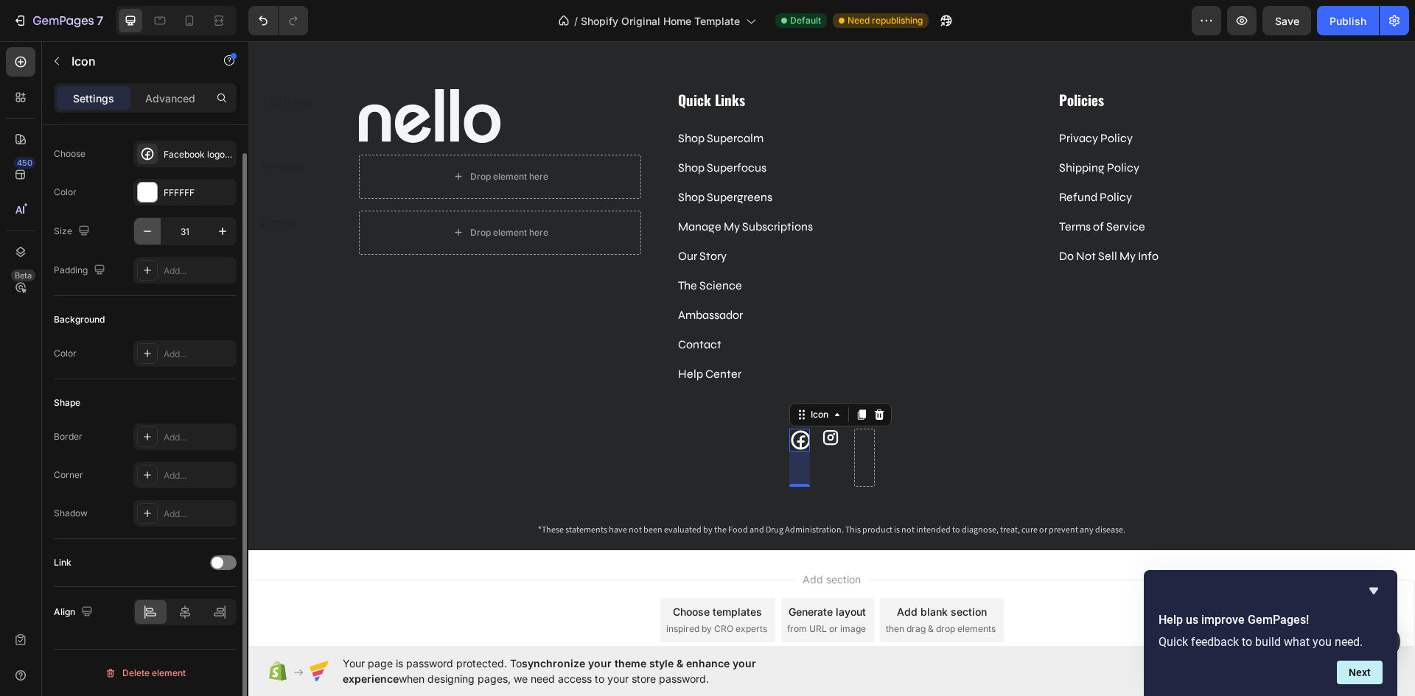
click at [153, 234] on icon "button" at bounding box center [147, 231] width 15 height 15
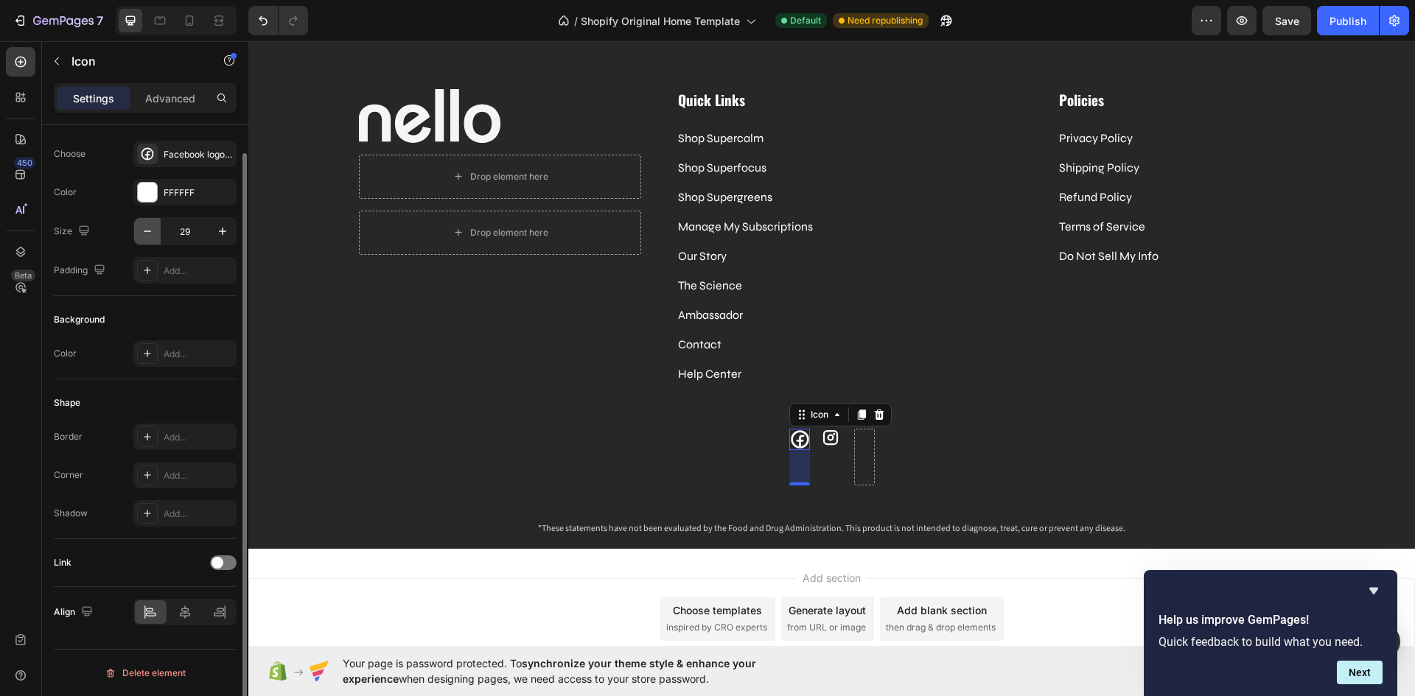
drag, startPoint x: 152, startPoint y: 222, endPoint x: 497, endPoint y: 362, distance: 372.8
click at [152, 222] on button "button" at bounding box center [147, 231] width 27 height 27
type input "28"
click at [827, 432] on icon at bounding box center [830, 438] width 18 height 18
click at [218, 237] on icon "button" at bounding box center [222, 231] width 15 height 15
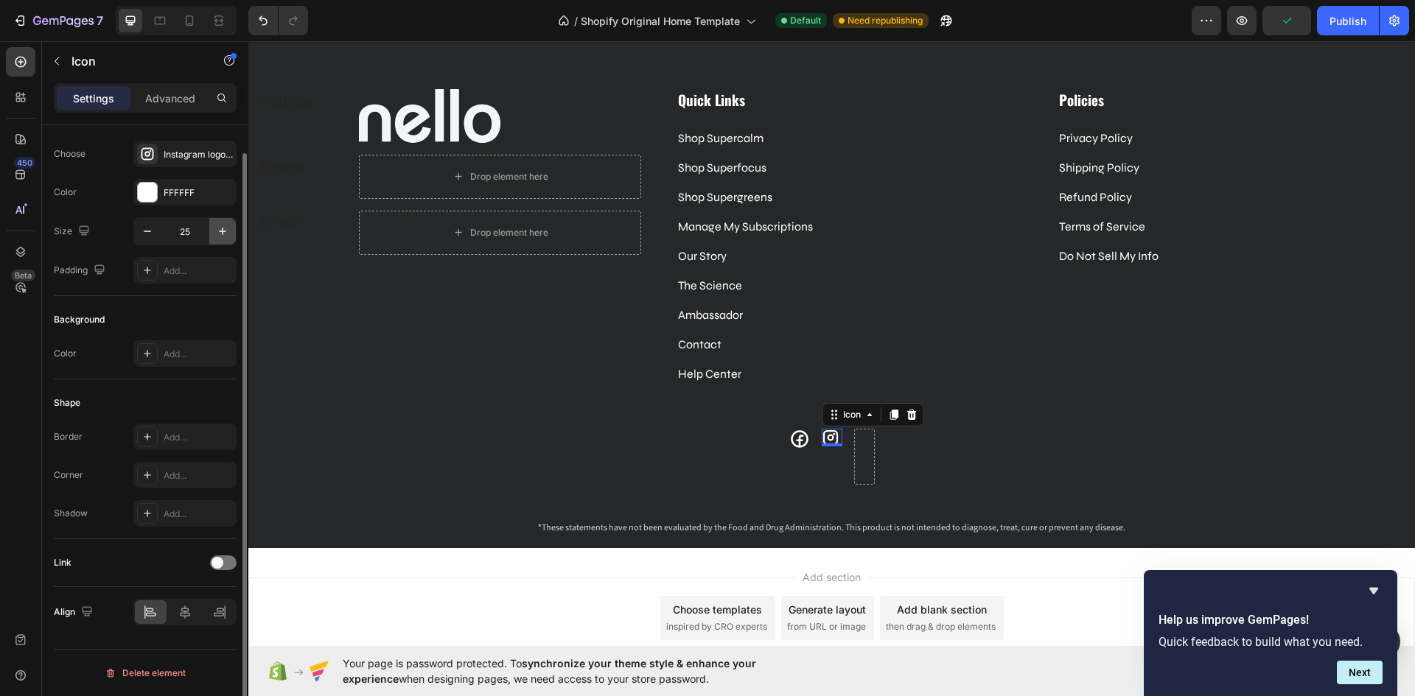
click at [218, 237] on icon "button" at bounding box center [222, 231] width 15 height 15
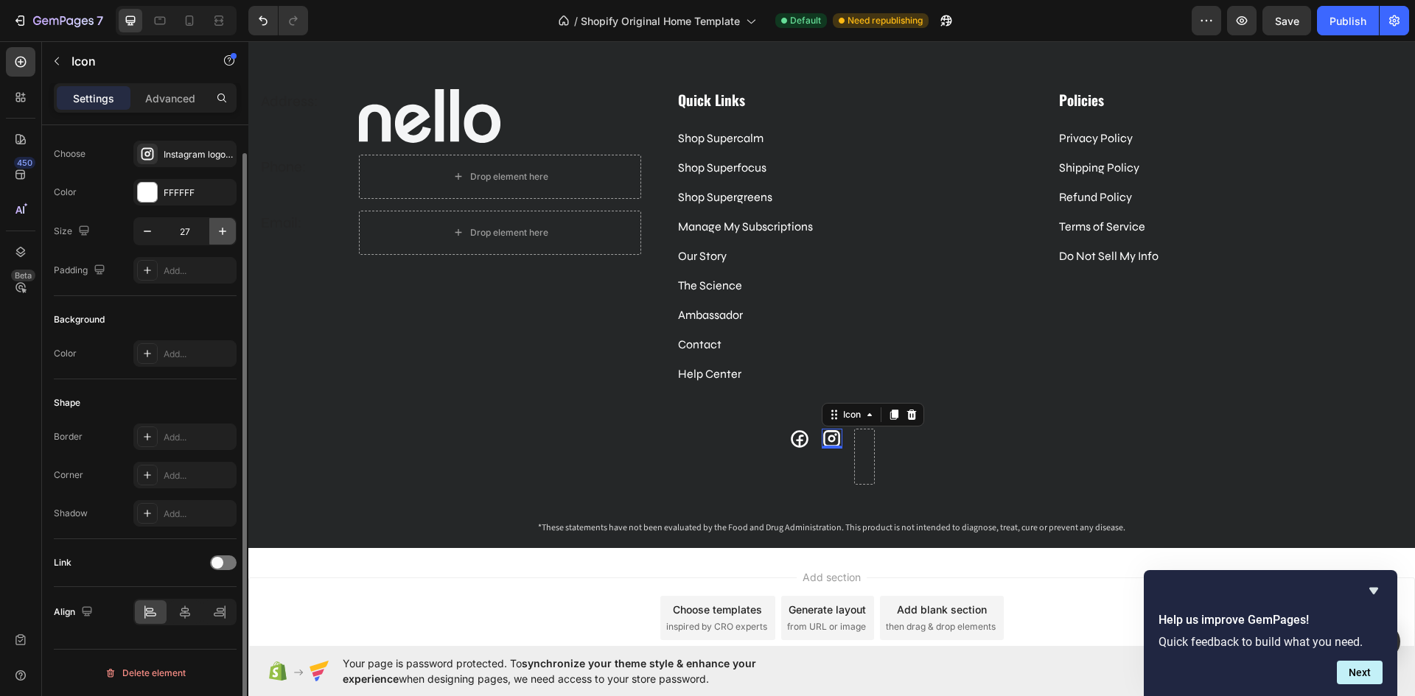
type input "28"
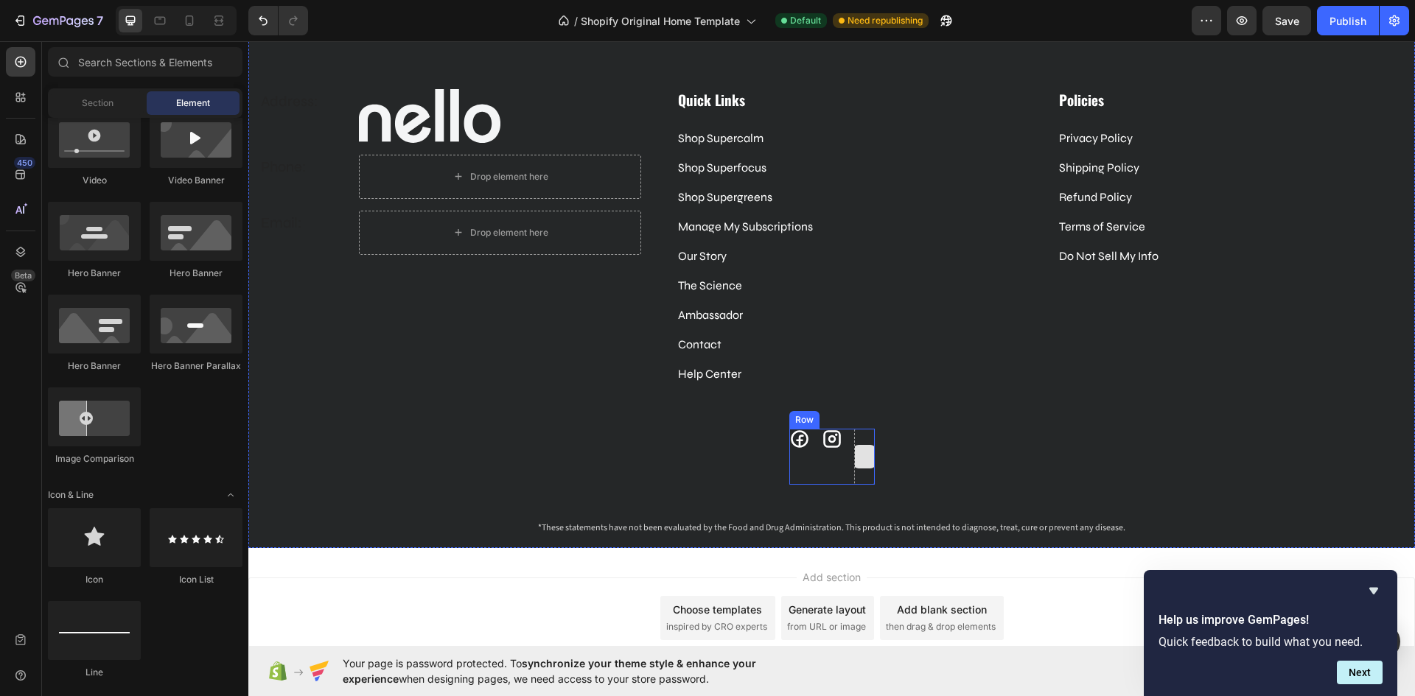
click at [863, 445] on div at bounding box center [864, 457] width 24 height 24
drag, startPoint x: 342, startPoint y: 603, endPoint x: 861, endPoint y: 444, distance: 543.2
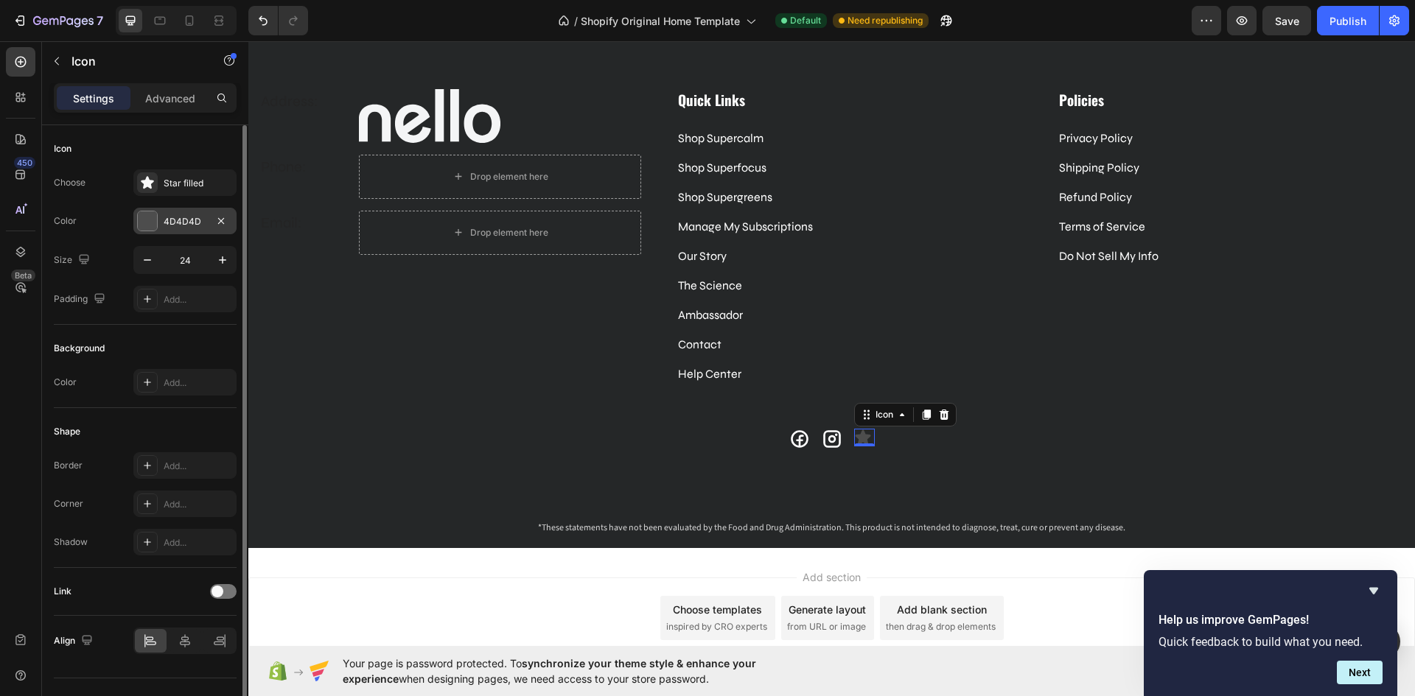
click at [178, 225] on div "4D4D4D" at bounding box center [185, 221] width 43 height 13
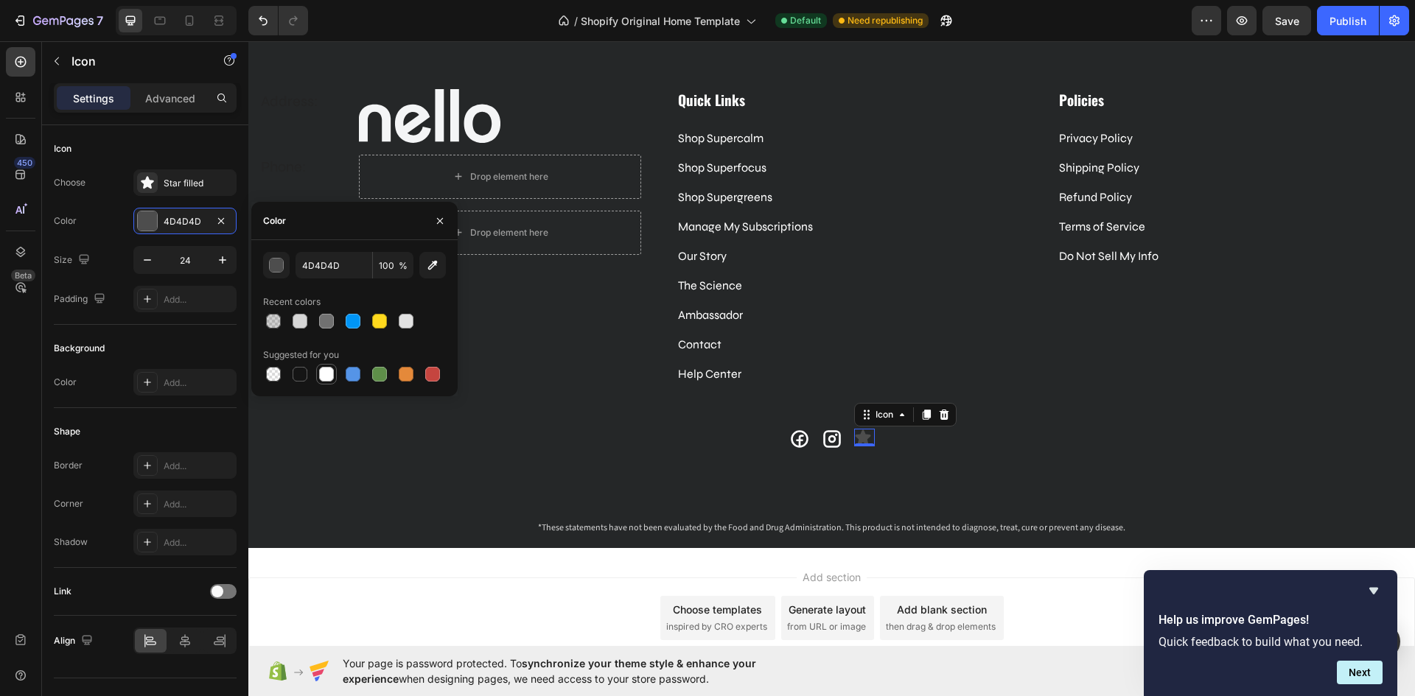
click at [323, 374] on div at bounding box center [326, 374] width 15 height 15
type input "FFFFFF"
click at [228, 259] on icon "button" at bounding box center [222, 260] width 15 height 15
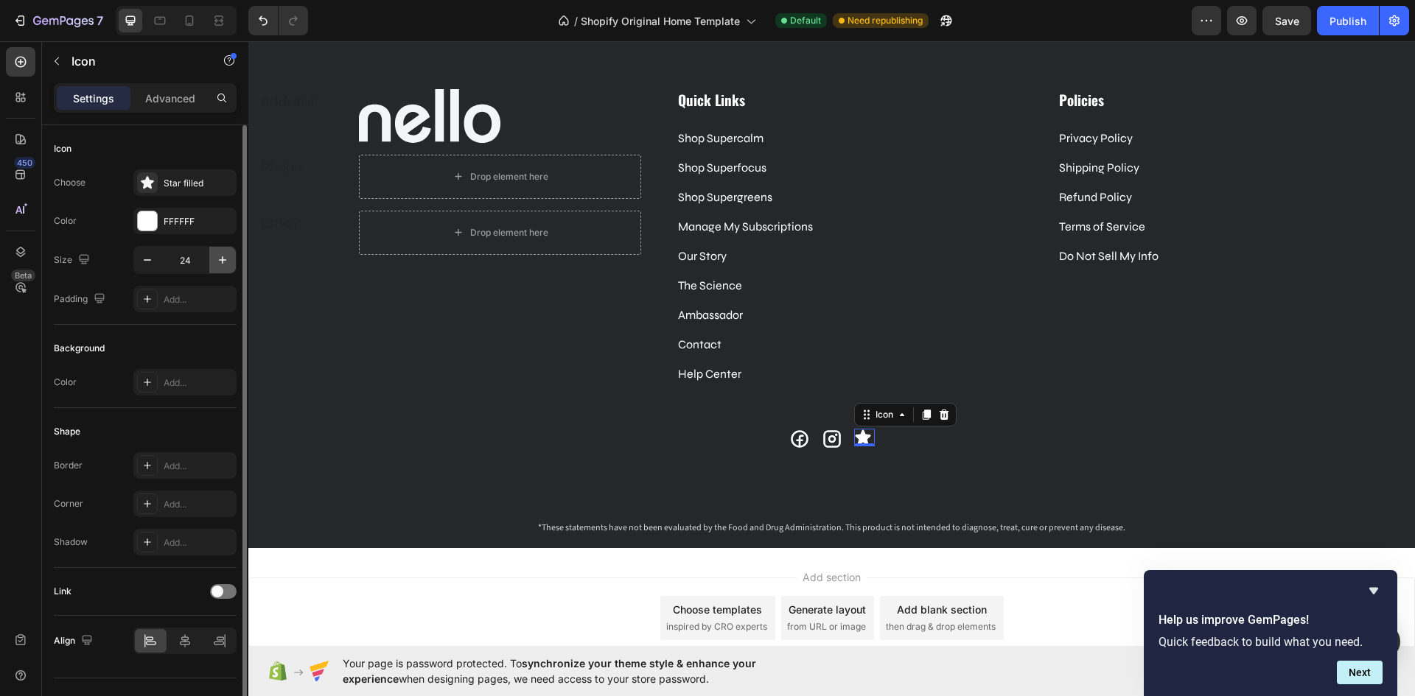
click at [228, 259] on icon "button" at bounding box center [222, 260] width 15 height 15
click at [154, 253] on icon "button" at bounding box center [147, 260] width 15 height 15
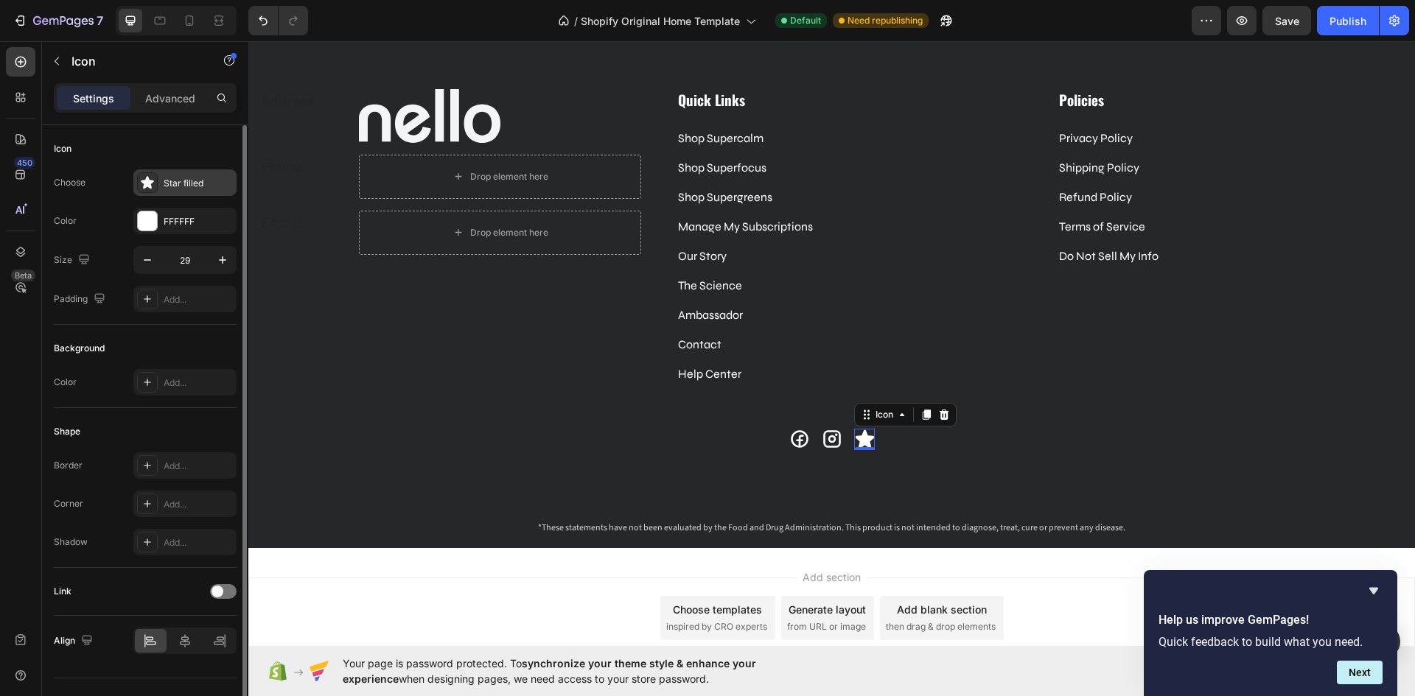
type input "28"
click at [199, 188] on div "Star filled" at bounding box center [198, 183] width 69 height 13
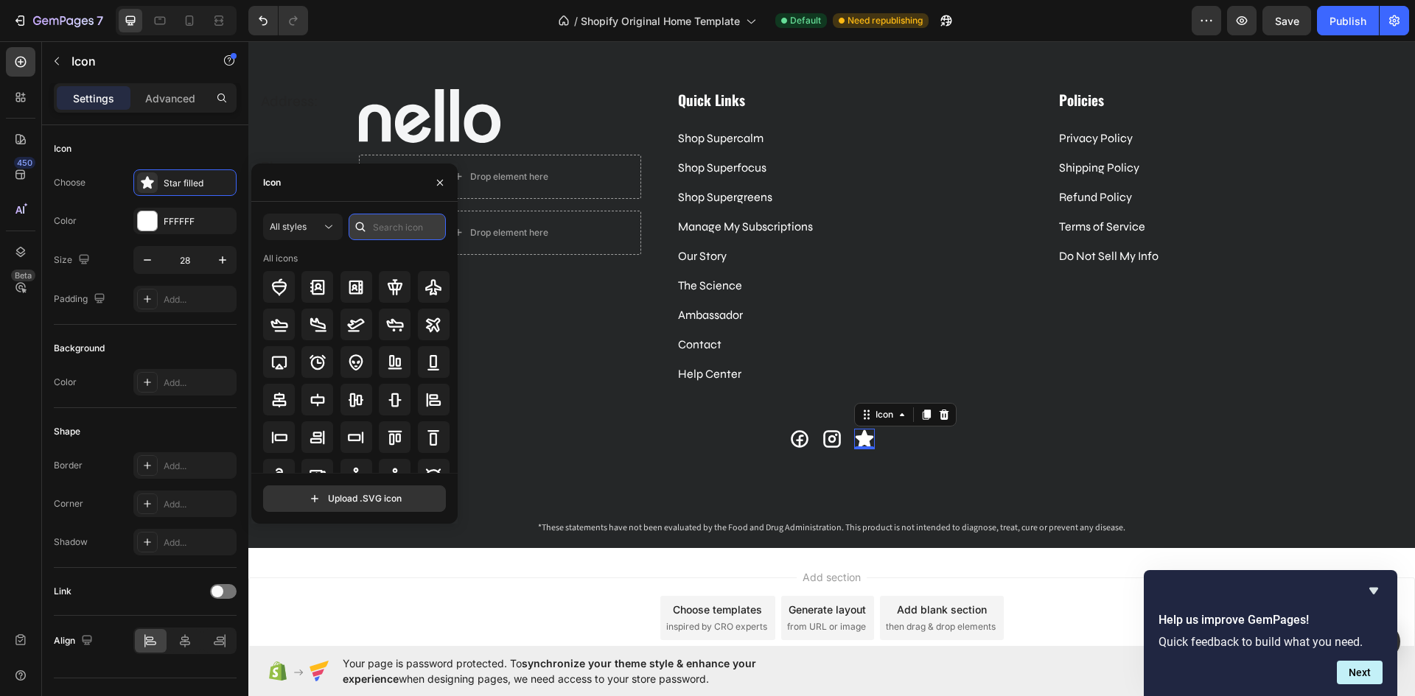
click at [381, 223] on input "text" at bounding box center [396, 227] width 97 height 27
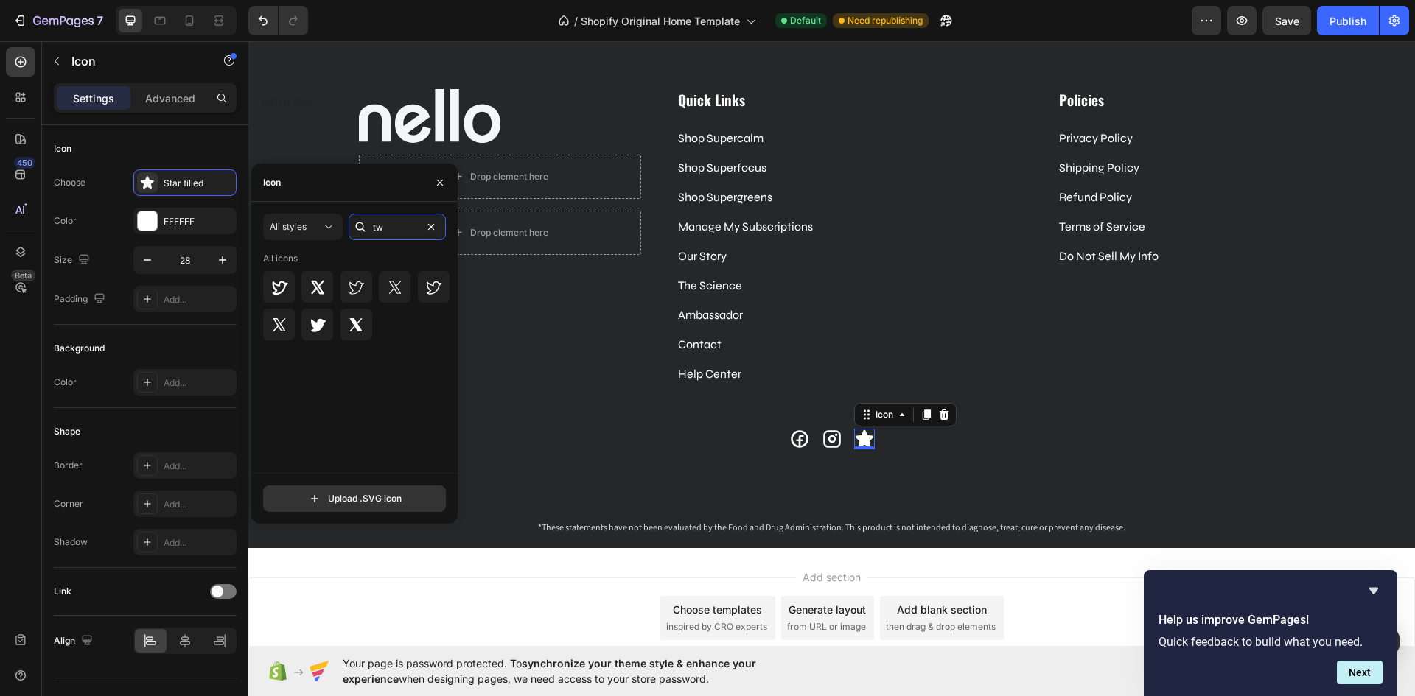
type input "t"
type input "tiktok"
click at [393, 282] on icon at bounding box center [395, 287] width 18 height 18
click at [808, 444] on div "Icon Icon Icon 0 Row" at bounding box center [831, 457] width 85 height 56
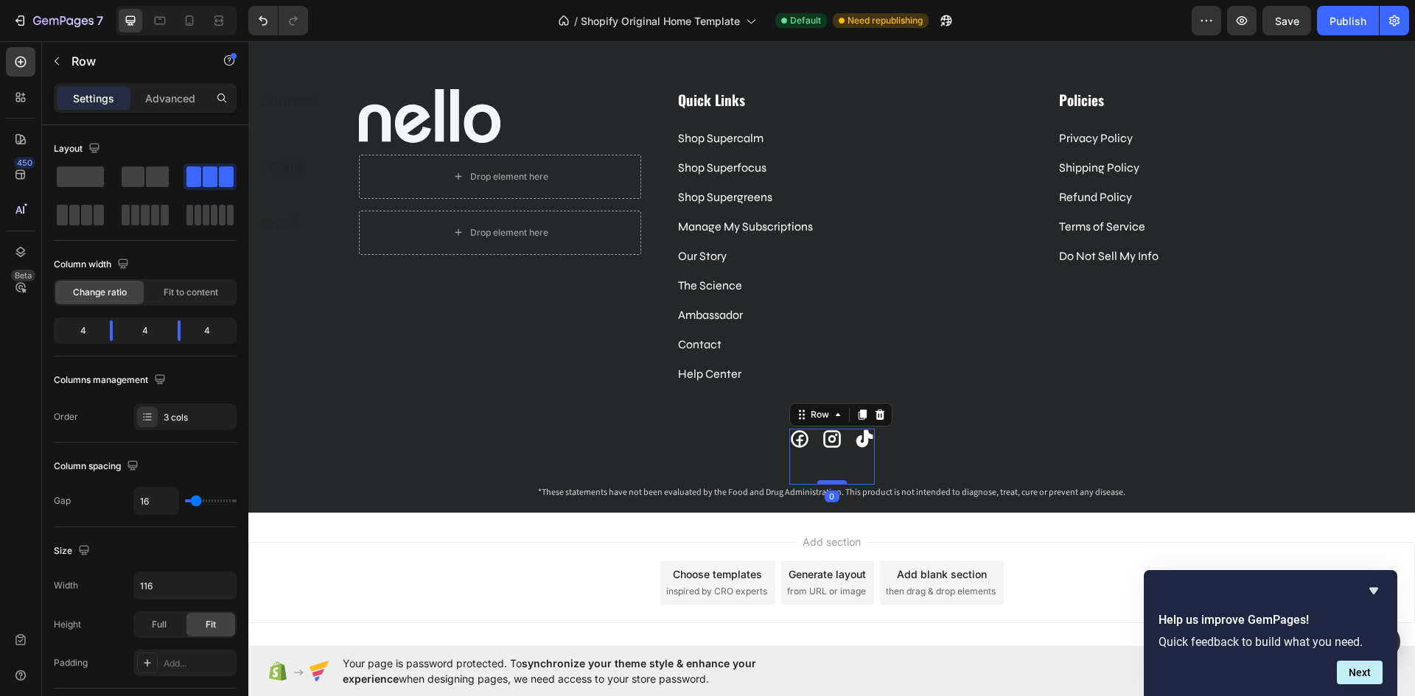
drag, startPoint x: 824, startPoint y: 516, endPoint x: 837, endPoint y: 480, distance: 39.2
click at [837, 480] on div at bounding box center [831, 482] width 29 height 4
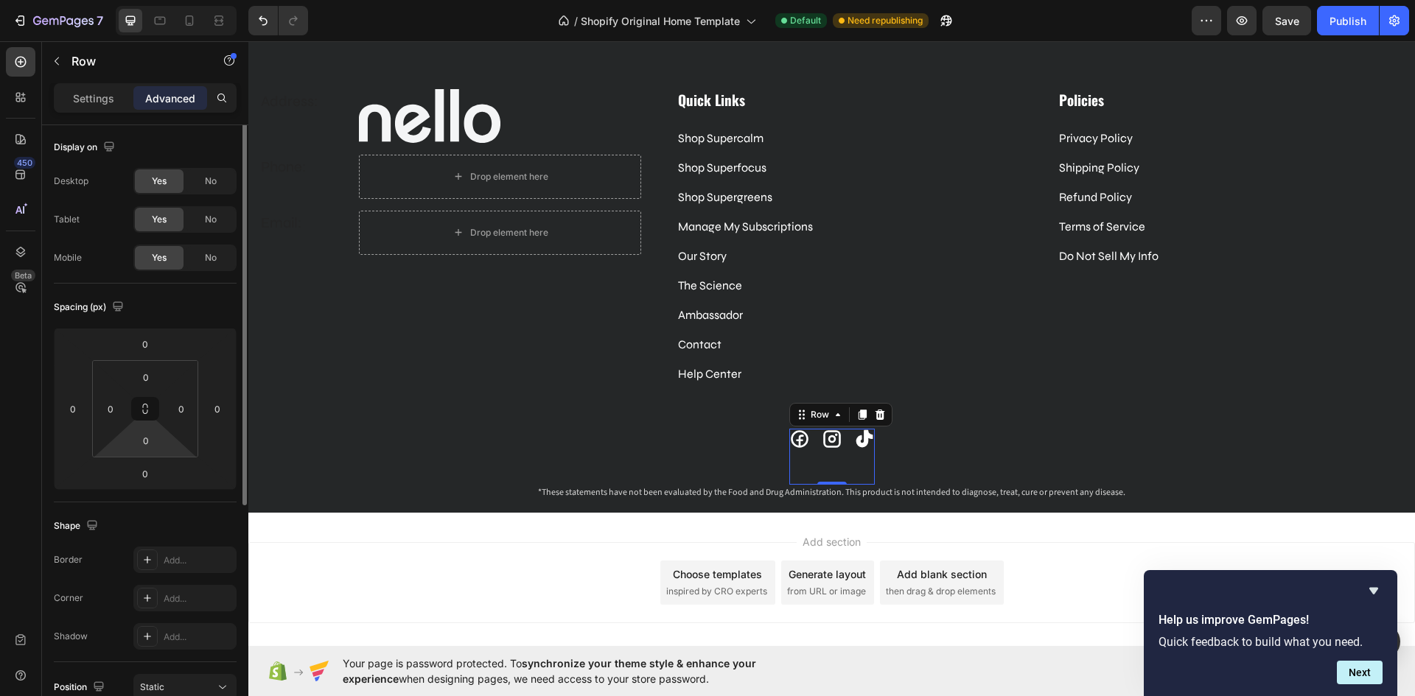
scroll to position [0, 0]
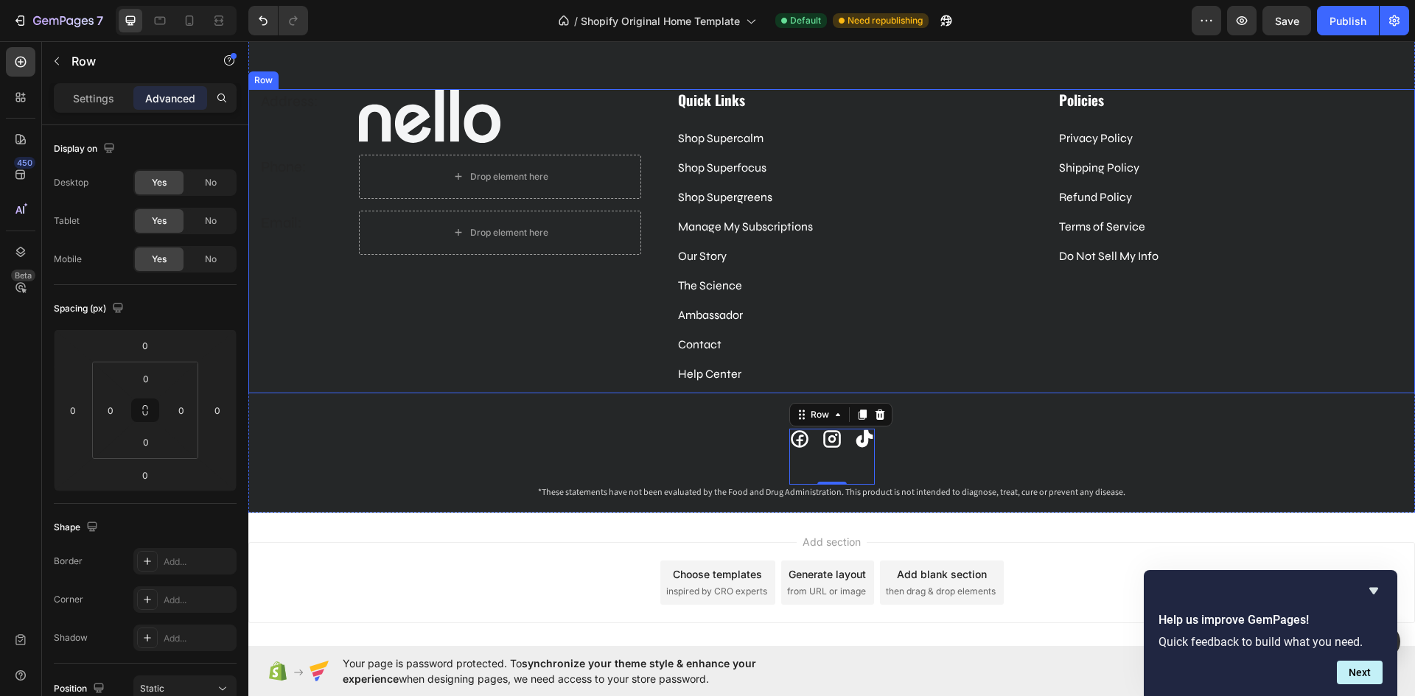
click at [1022, 388] on div "Policies Heading Privacy Policy Text block Shipping Policy Text block Refund Po…" at bounding box center [1213, 241] width 382 height 304
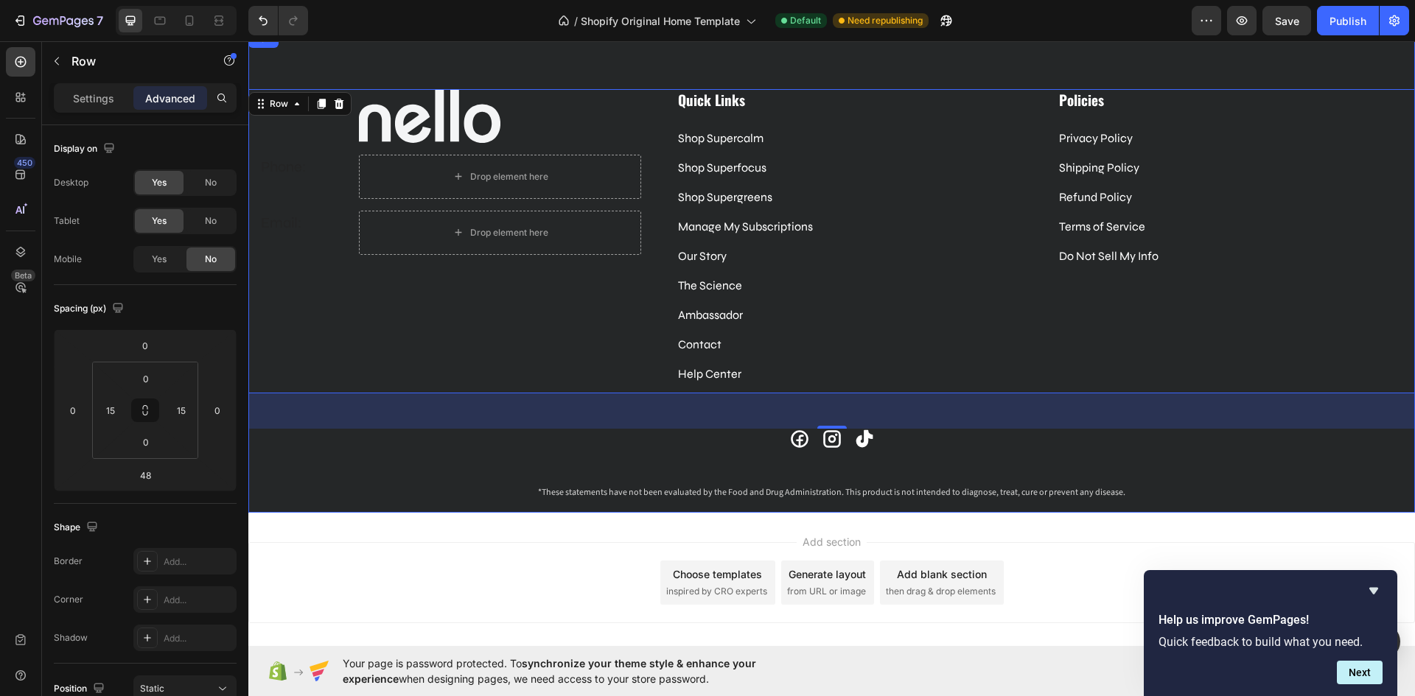
click at [1017, 465] on div "Address: Text block Image Row Phone: Text block Drop element here Row Email: Te…" at bounding box center [831, 301] width 1166 height 424
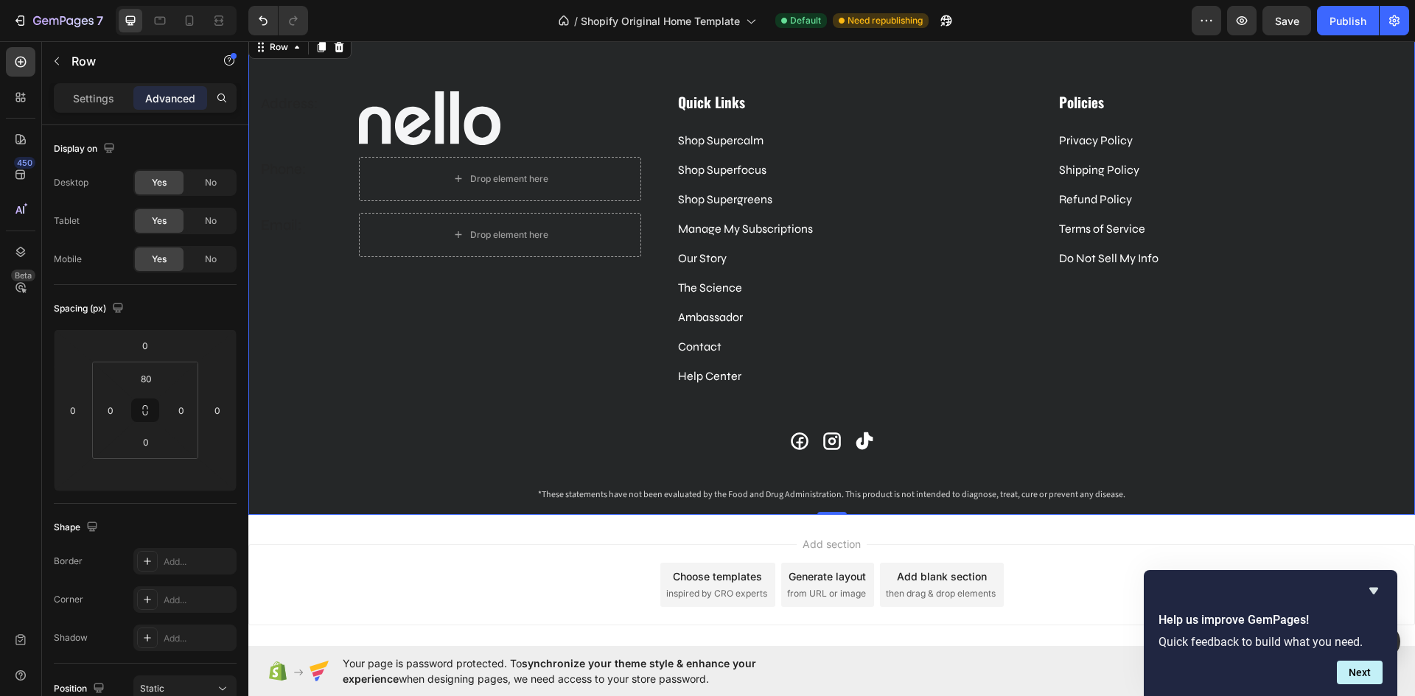
scroll to position [4040, 0]
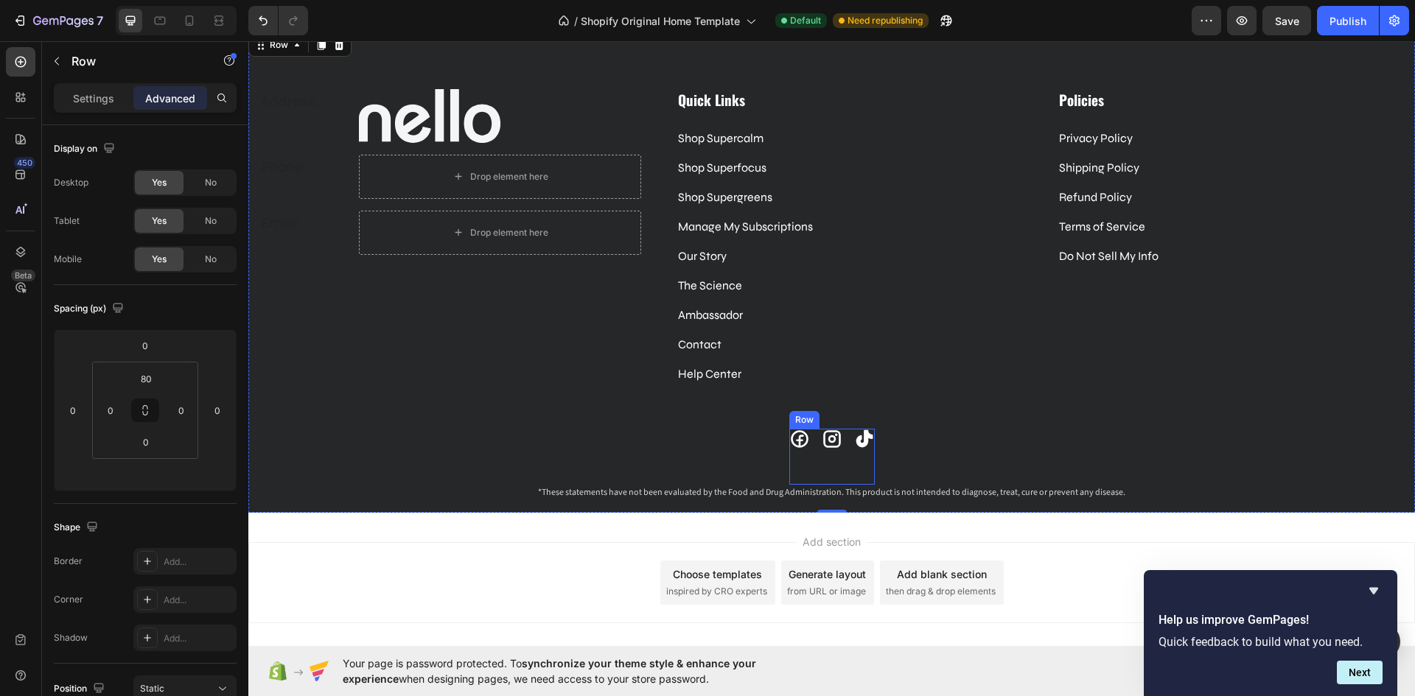
click at [854, 455] on div "Icon" at bounding box center [864, 457] width 21 height 56
click at [838, 465] on div "Icon Icon Icon Row 0" at bounding box center [831, 457] width 85 height 56
drag, startPoint x: 827, startPoint y: 482, endPoint x: 827, endPoint y: 466, distance: 16.2
click at [827, 466] on div "Icon Icon Icon Row 0" at bounding box center [831, 457] width 85 height 56
drag, startPoint x: 829, startPoint y: 482, endPoint x: 824, endPoint y: 456, distance: 26.2
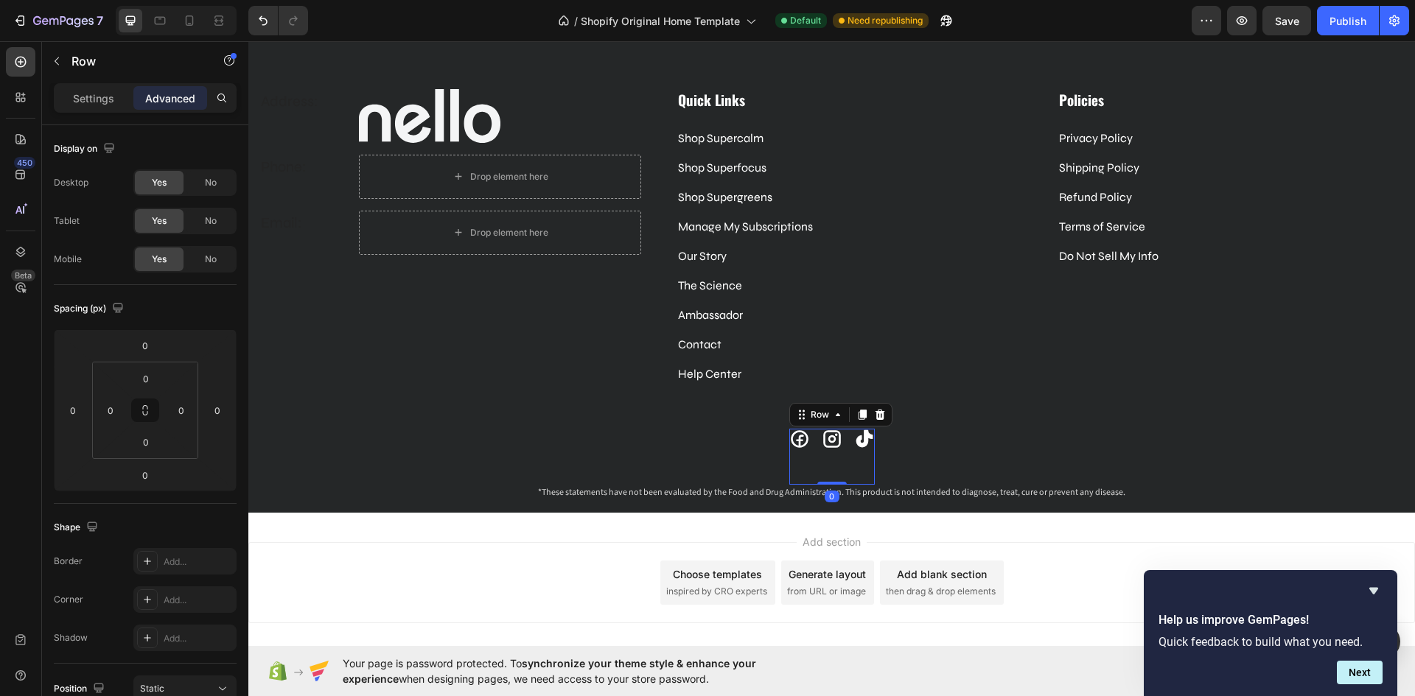
click at [829, 464] on div "Icon Icon Icon Row 0" at bounding box center [831, 457] width 85 height 56
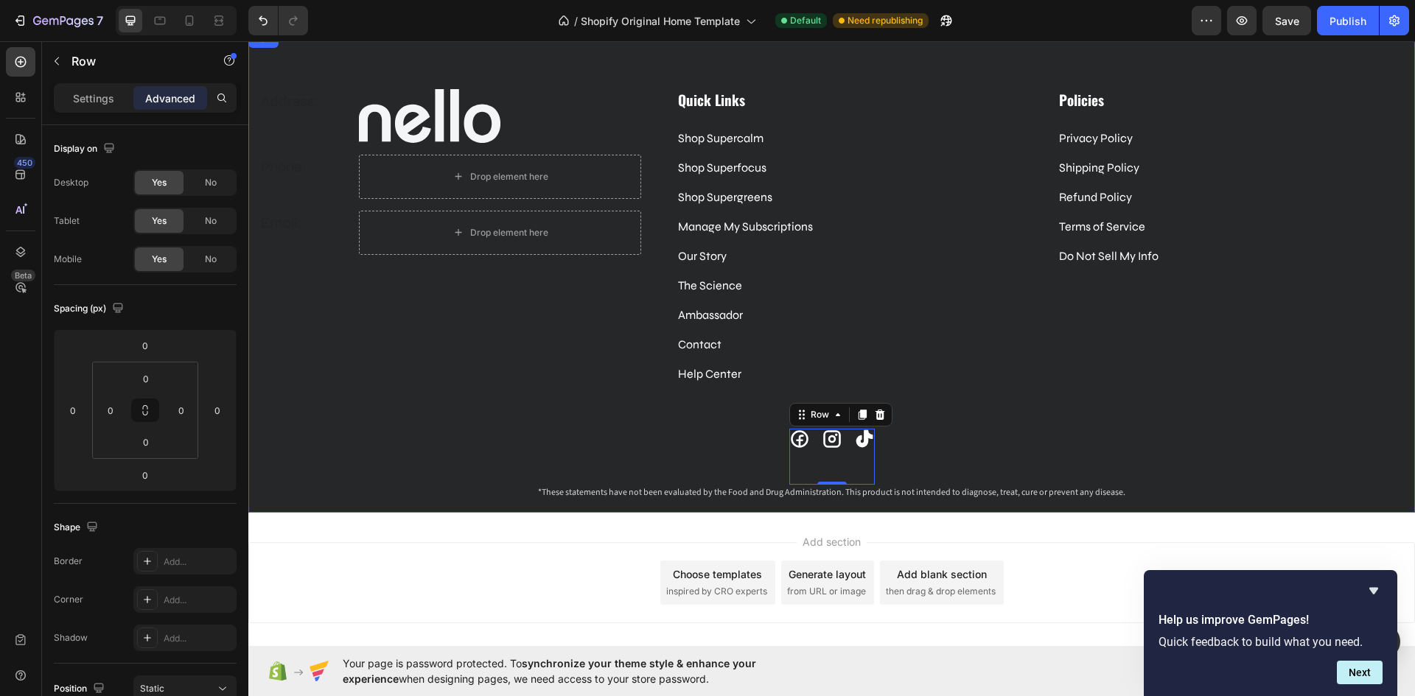
click at [773, 446] on div "Address: Text block Image Row Phone: Text block Drop element here Row Email: Te…" at bounding box center [831, 301] width 1166 height 424
click at [704, 447] on div "Address: Text block Image Row Phone: Text block Drop element here Row Email: Te…" at bounding box center [831, 301] width 1166 height 424
click at [846, 457] on div "Icon Icon Icon Row" at bounding box center [831, 457] width 85 height 56
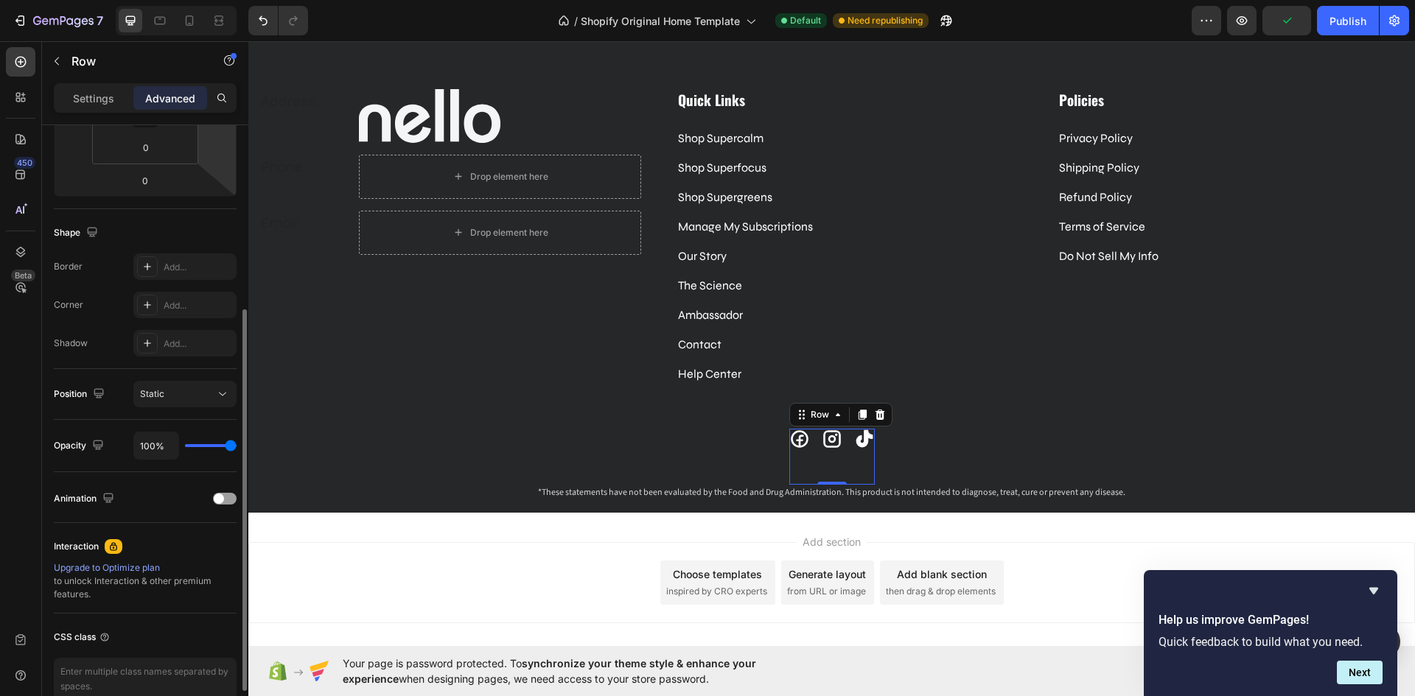
scroll to position [0, 0]
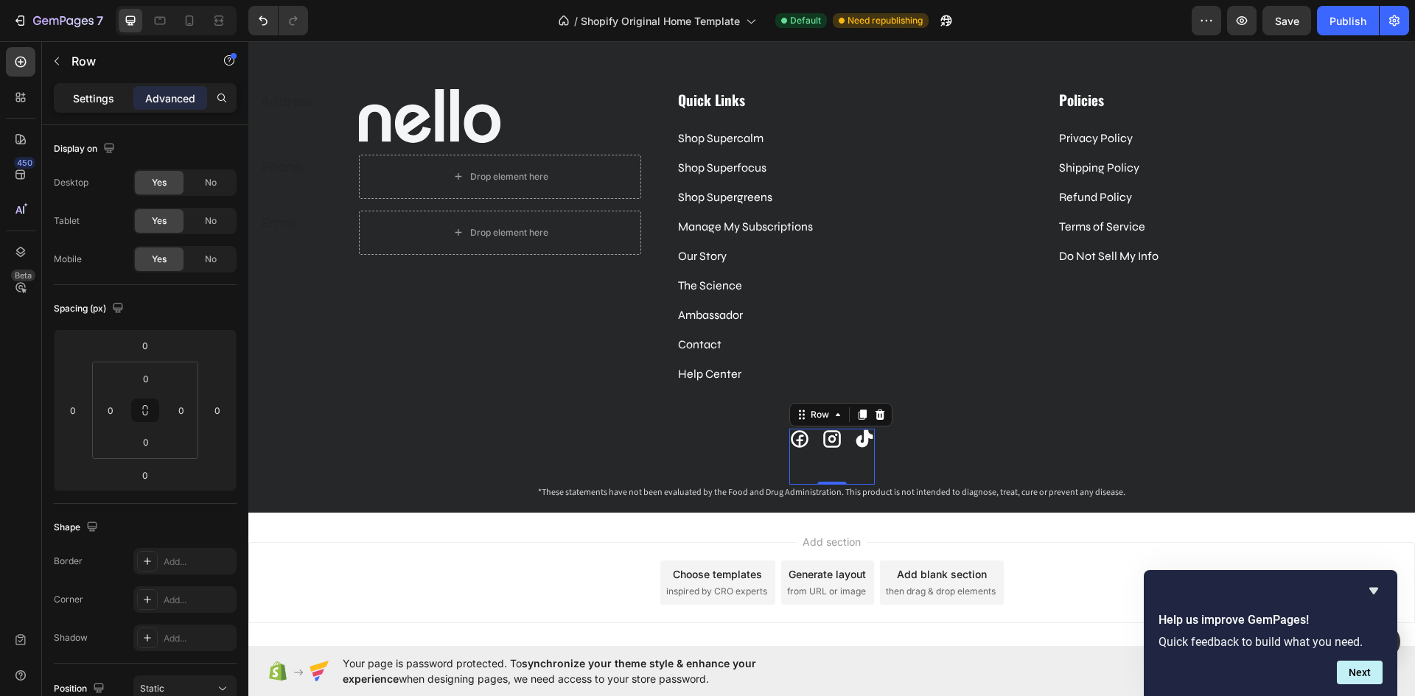
click at [105, 108] on div "Settings" at bounding box center [94, 98] width 74 height 24
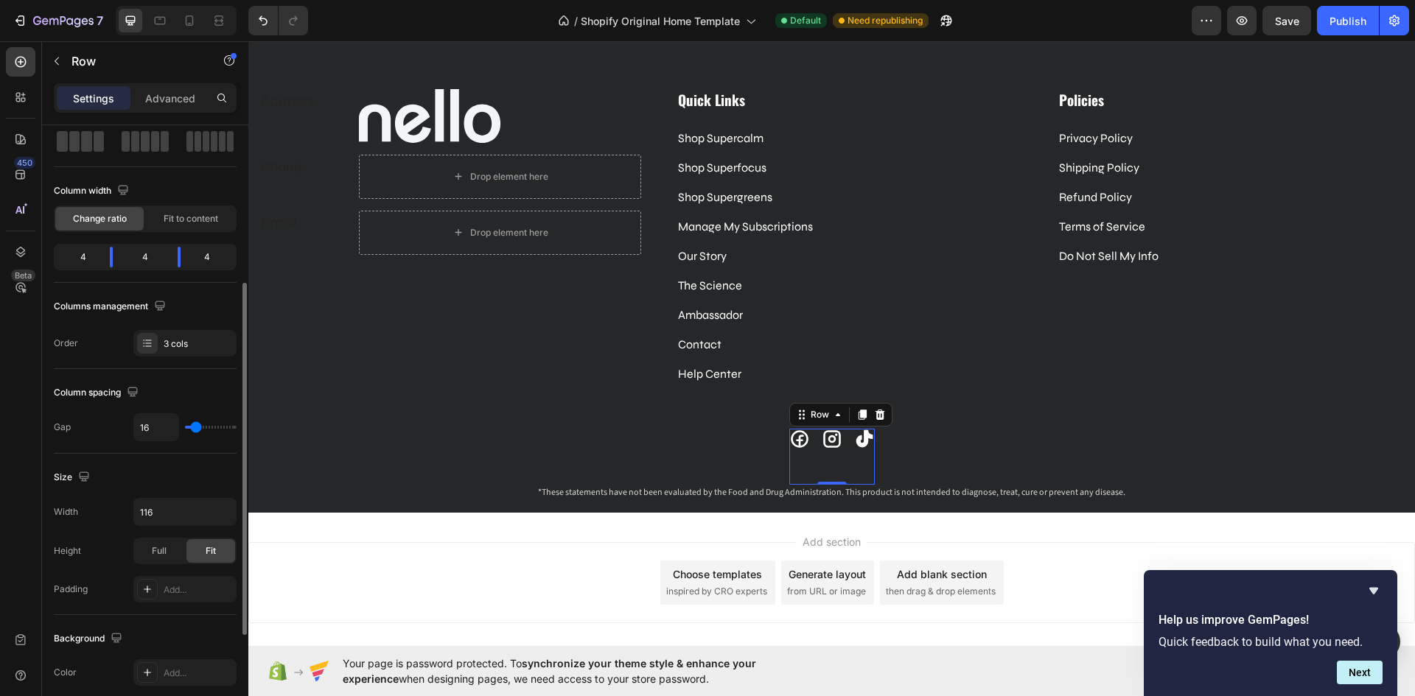
scroll to position [147, 0]
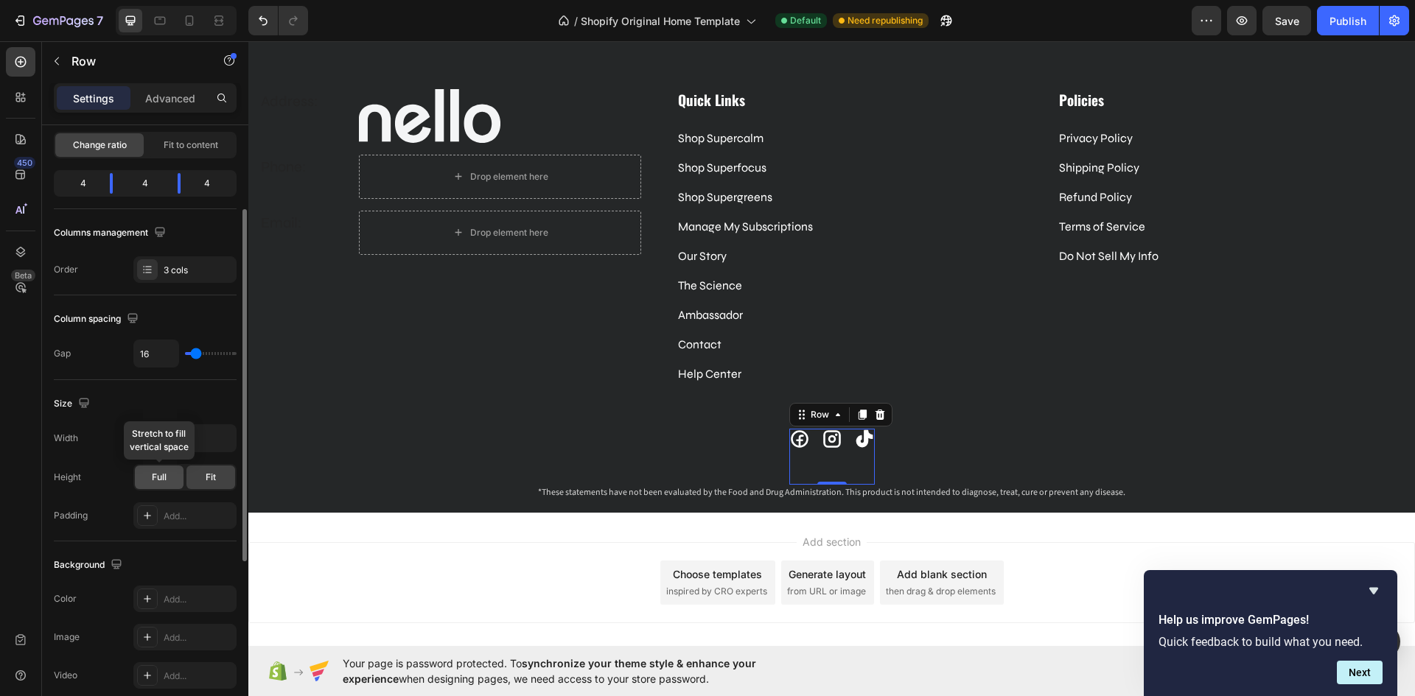
click at [164, 473] on span "Full" at bounding box center [159, 477] width 15 height 13
click at [204, 482] on div "Fit" at bounding box center [210, 478] width 49 height 24
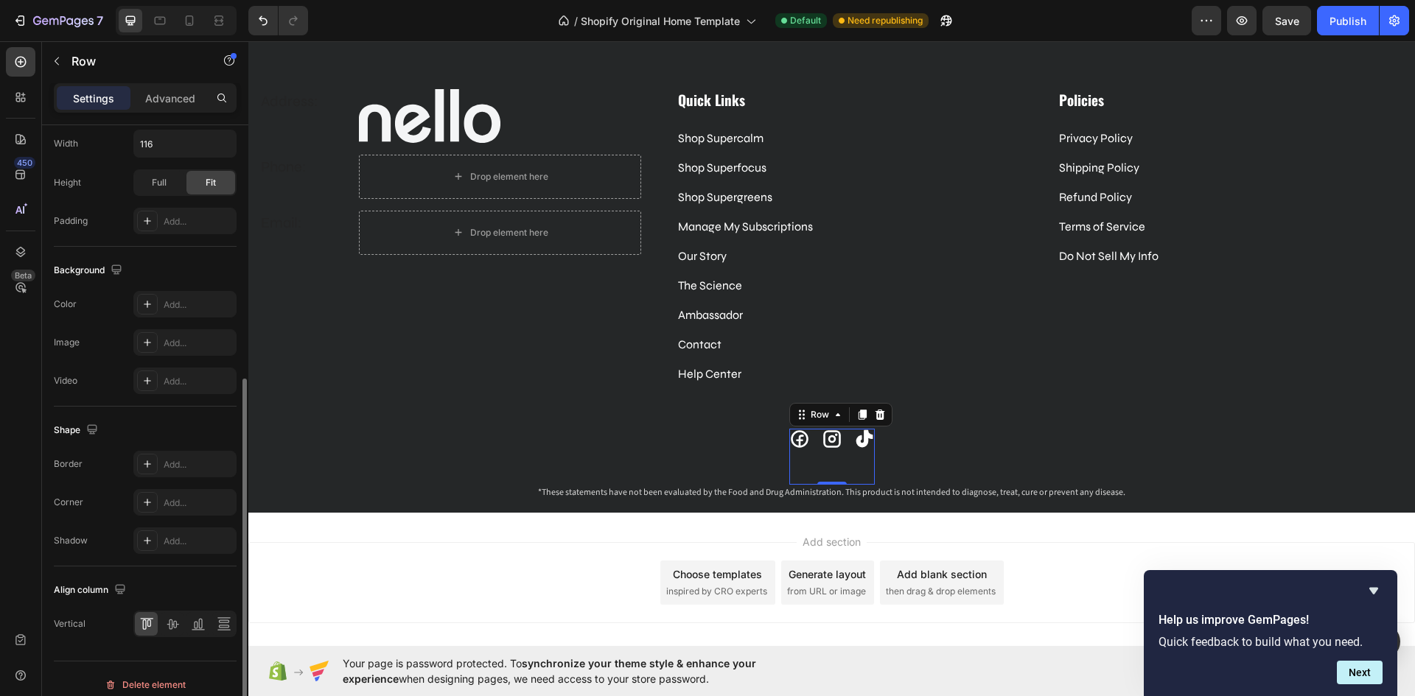
scroll to position [454, 0]
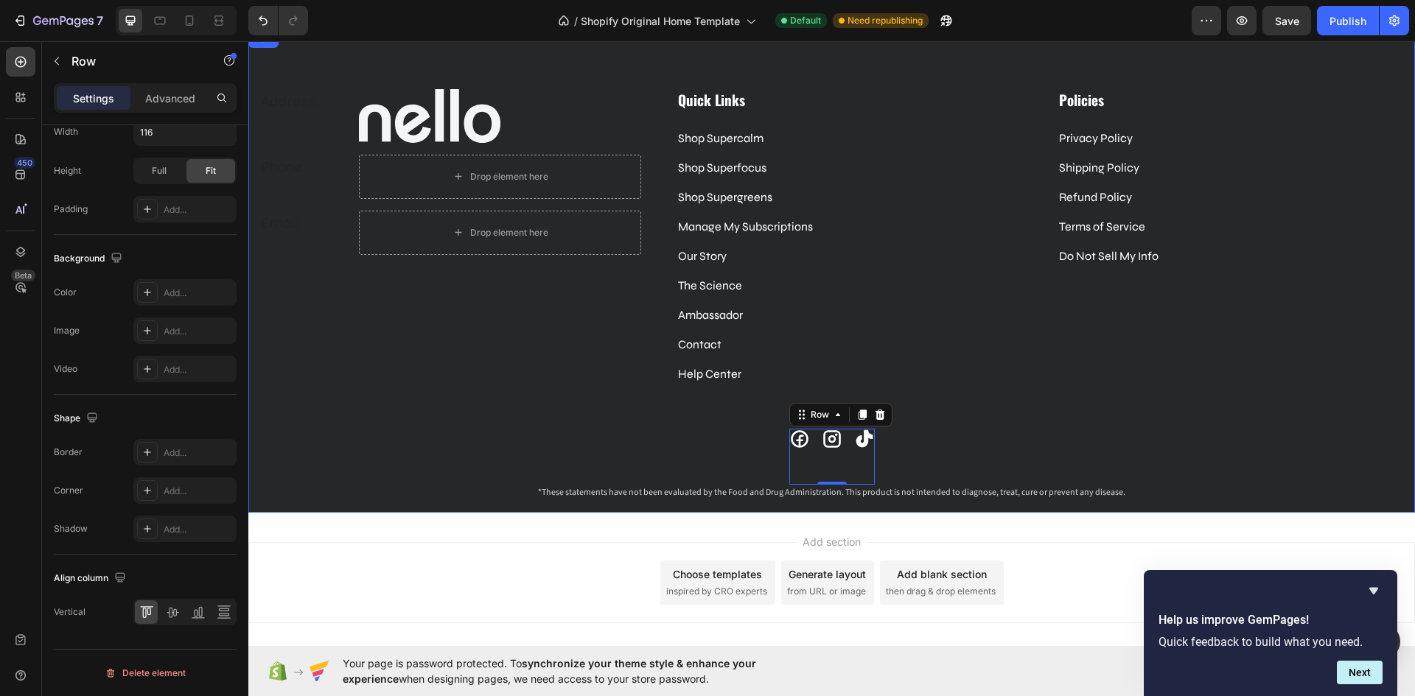
click at [1025, 429] on div "Address: Text block Image Row Phone: Text block Drop element here Row Email: Te…" at bounding box center [831, 301] width 1166 height 424
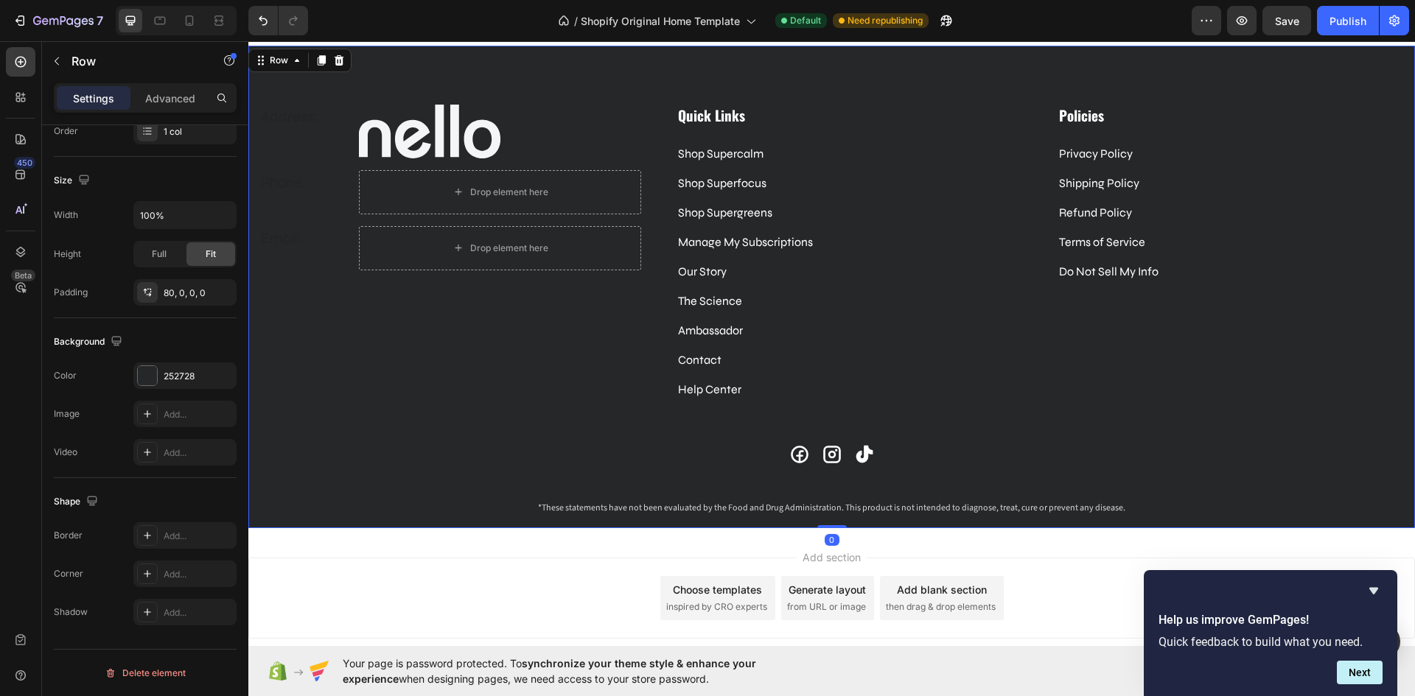
scroll to position [3819, 0]
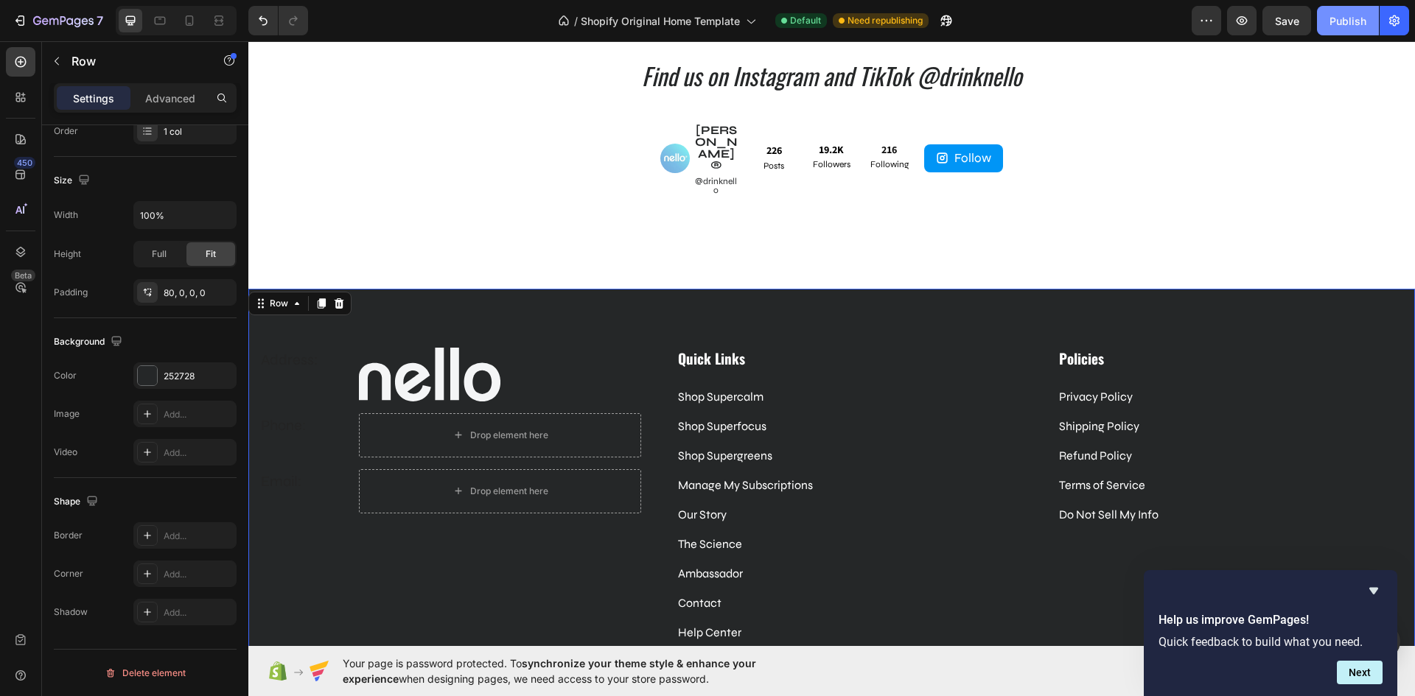
click at [1350, 26] on div "Publish" at bounding box center [1347, 20] width 37 height 15
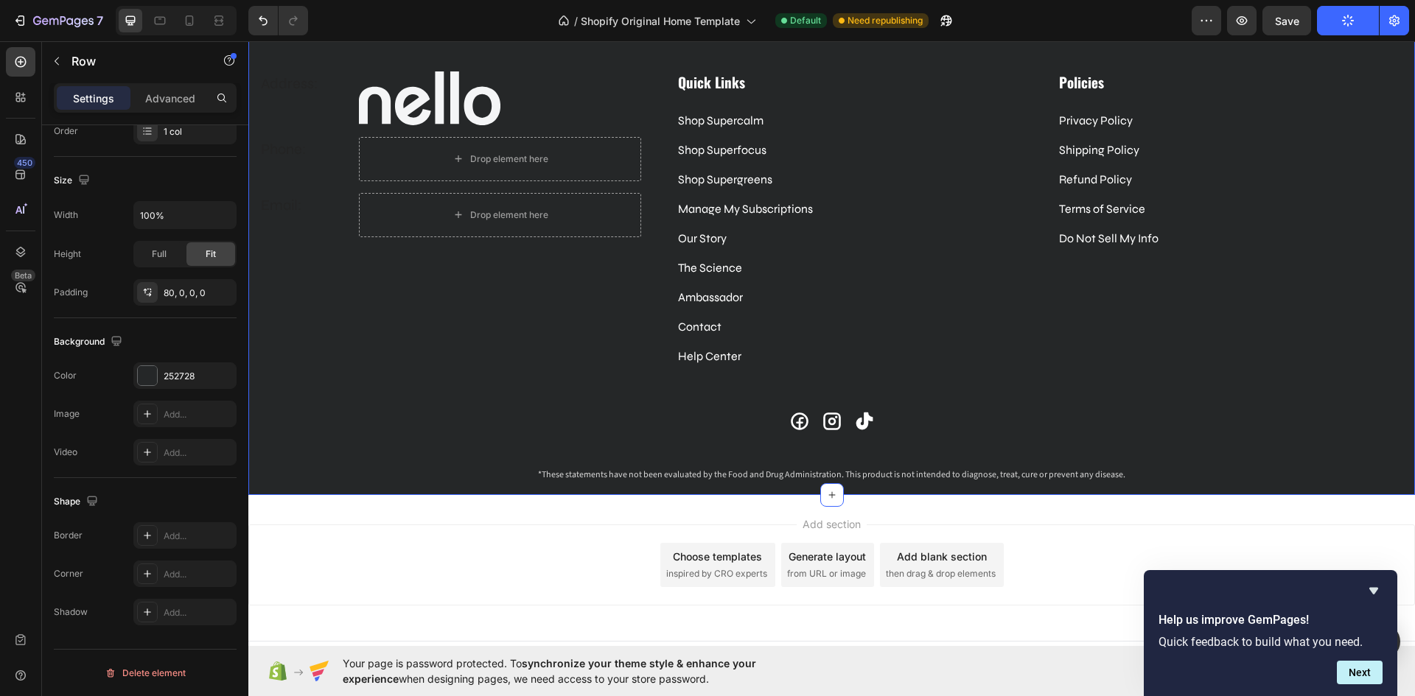
scroll to position [4084, 0]
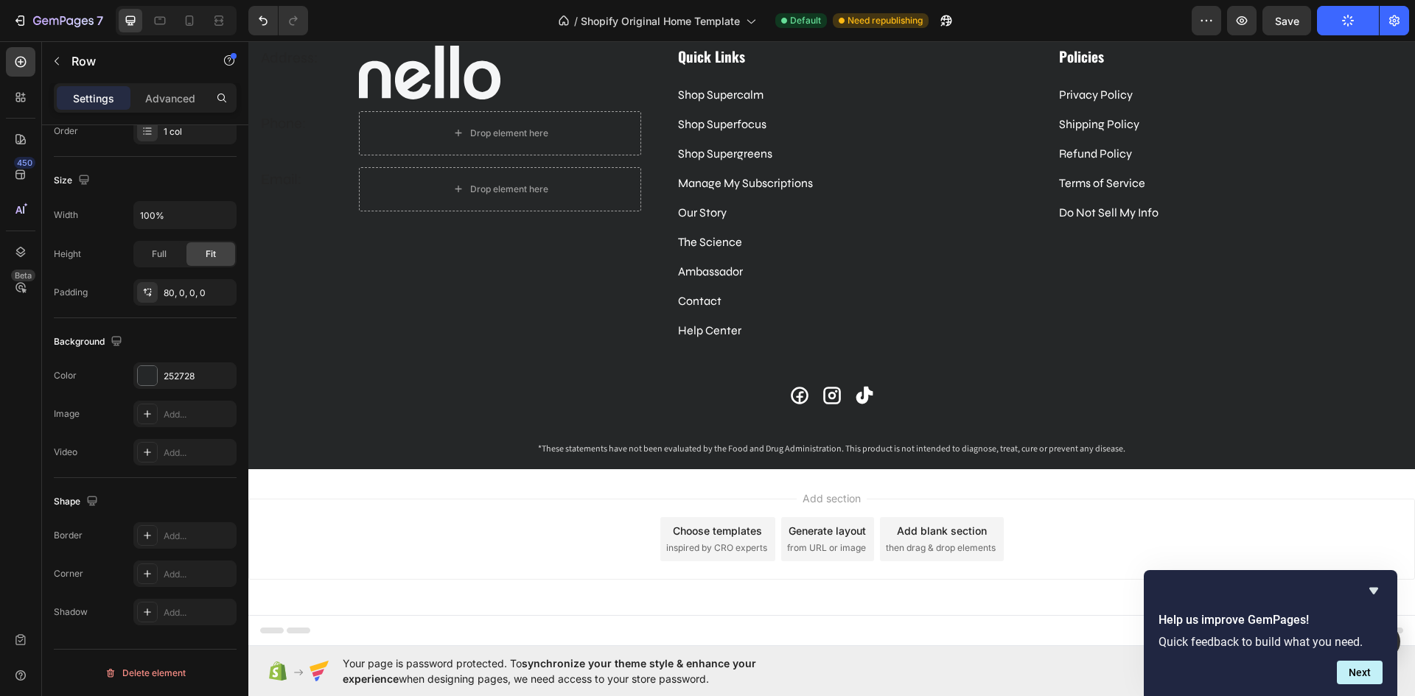
click at [1346, 379] on div "Address: Text block Image Row Phone: Text block Drop element here Row Email: Te…" at bounding box center [831, 258] width 1166 height 424
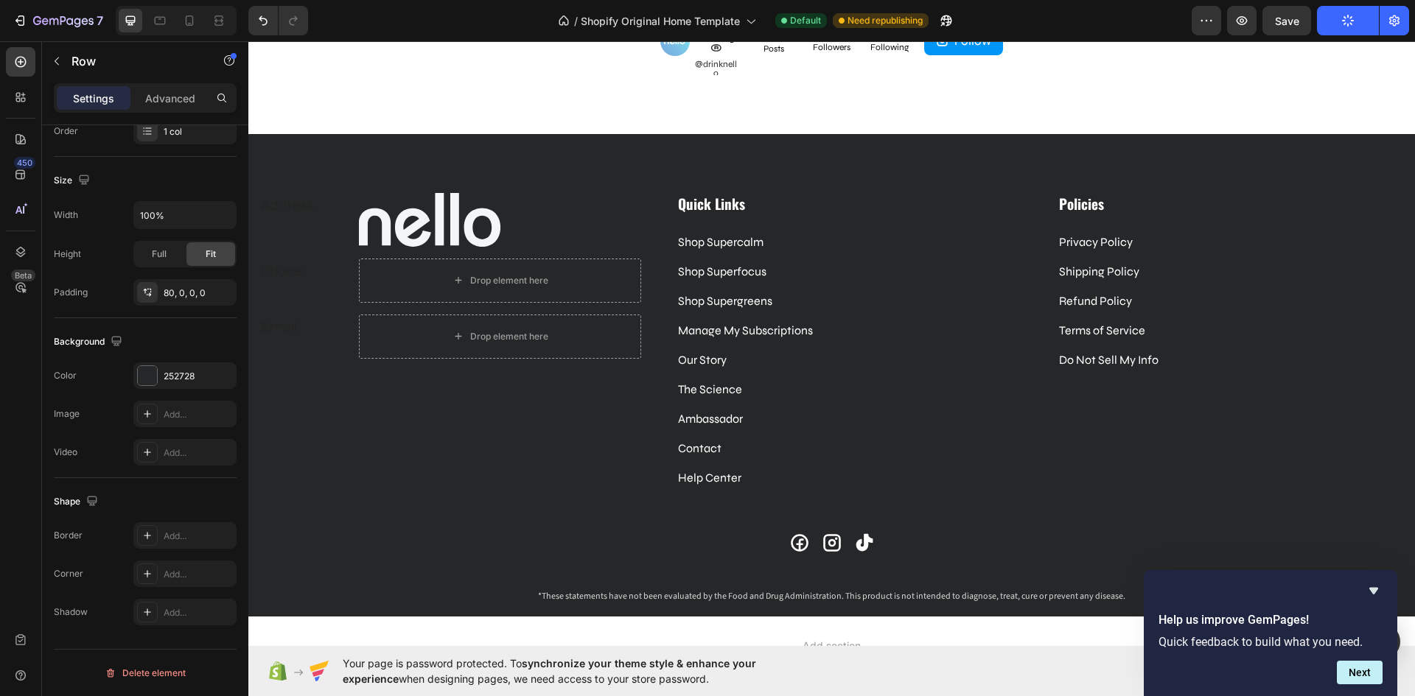
scroll to position [3789, 0]
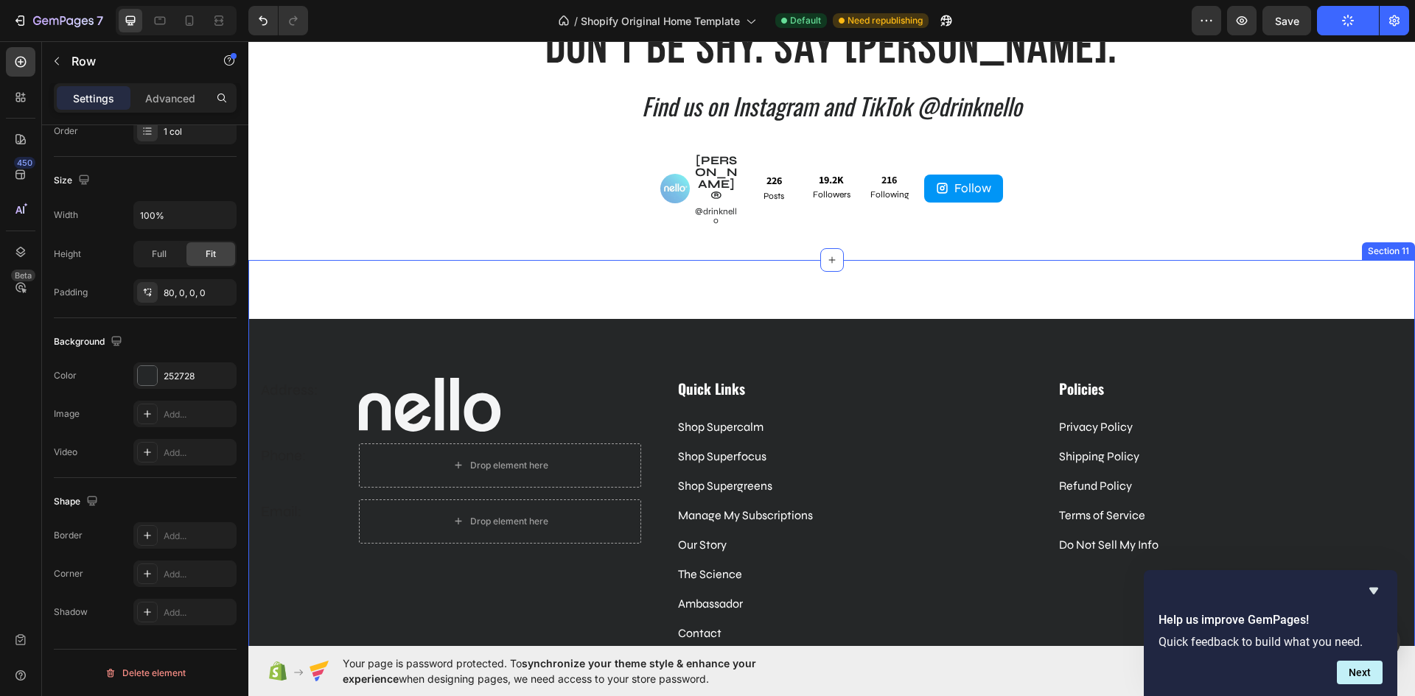
click at [693, 267] on div "Address: Text block Image Row Phone: Text block Drop element here Row Email: Te…" at bounding box center [831, 530] width 1166 height 541
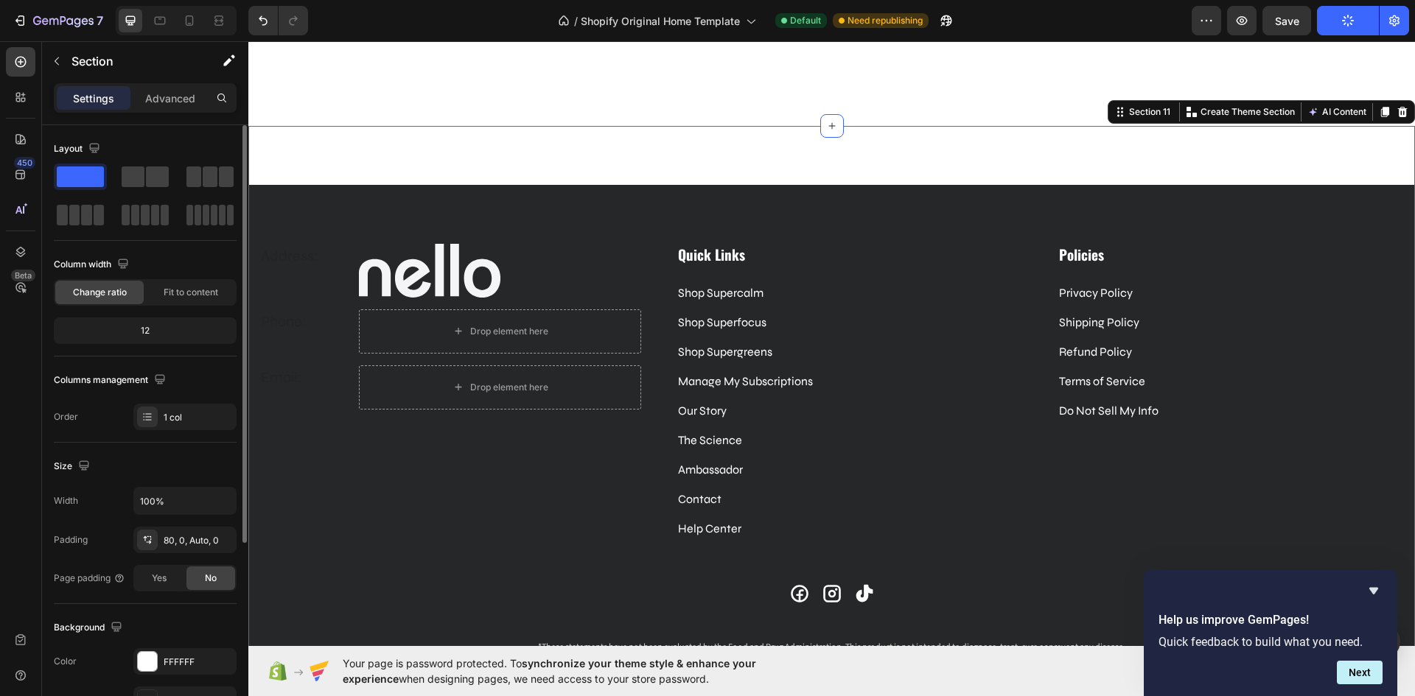
scroll to position [4084, 0]
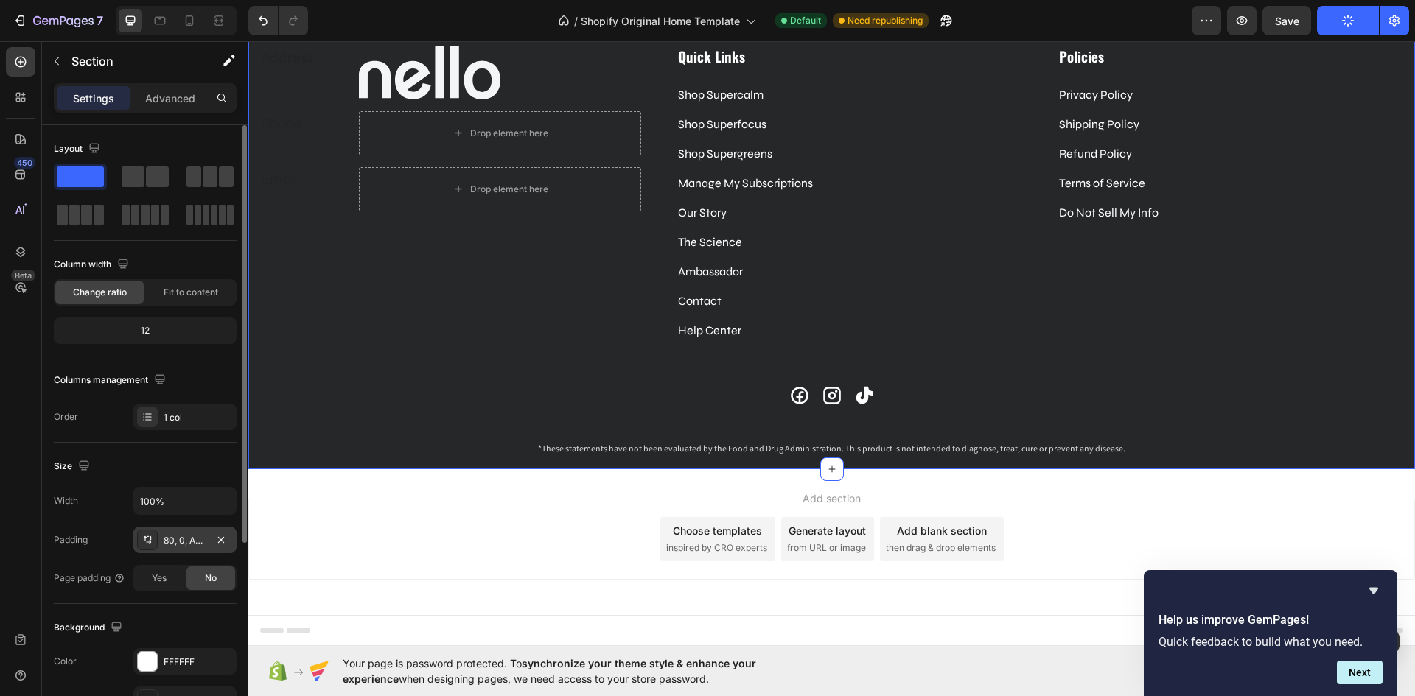
click at [196, 540] on div "80, 0, Auto, 0" at bounding box center [185, 540] width 43 height 13
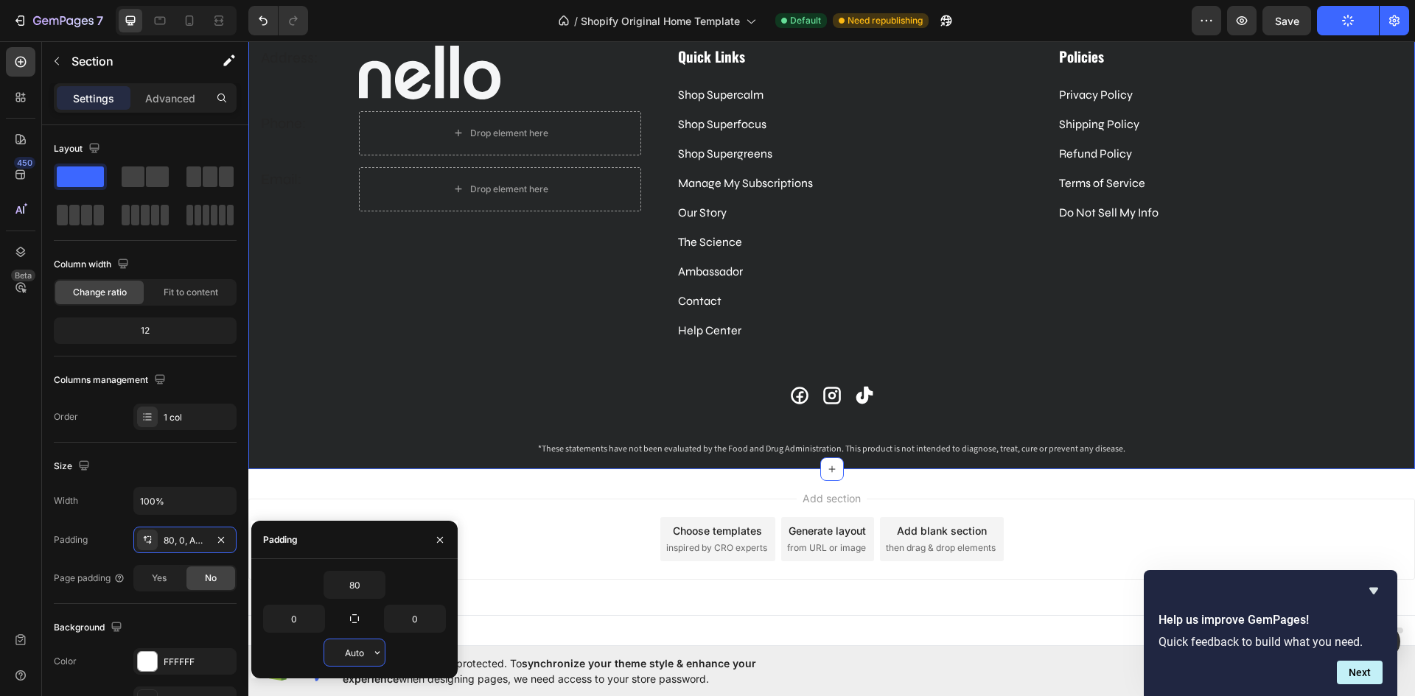
click at [363, 653] on input "Auto" at bounding box center [354, 652] width 60 height 27
type input "0"
click at [172, 456] on div "Size" at bounding box center [145, 467] width 183 height 24
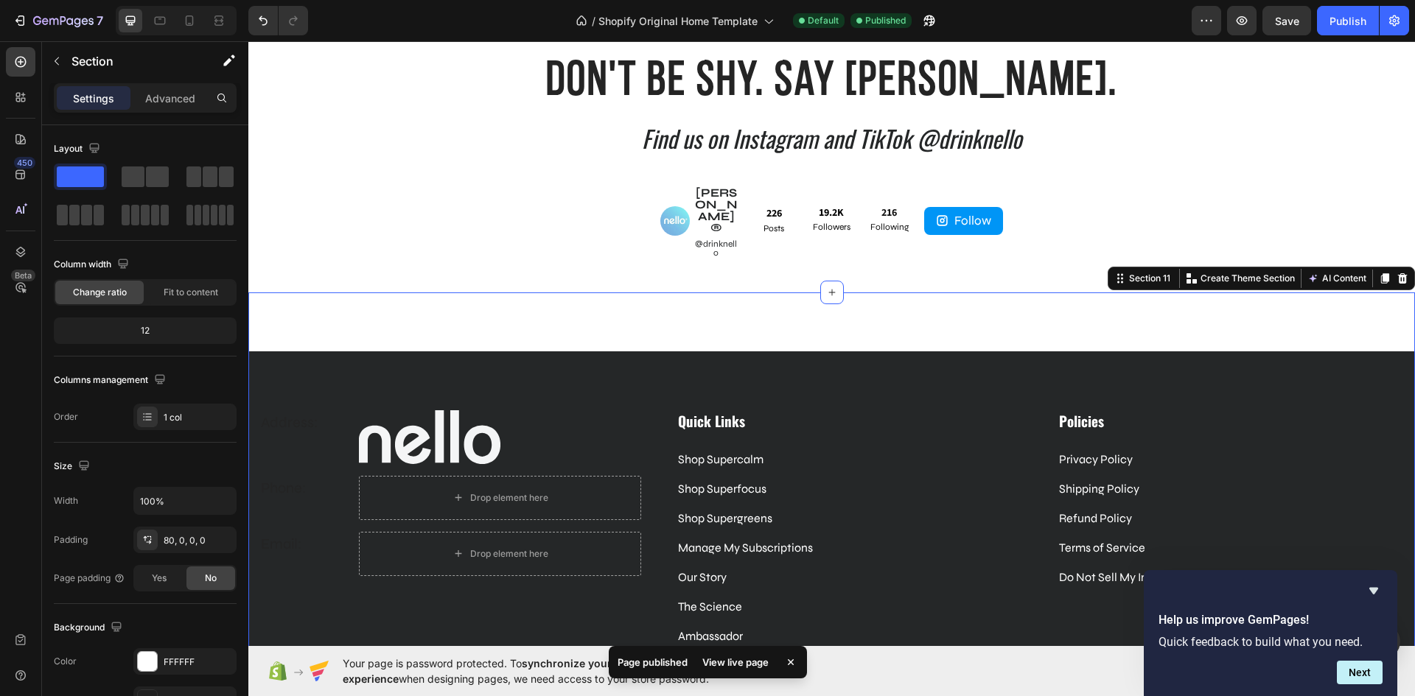
scroll to position [3715, 0]
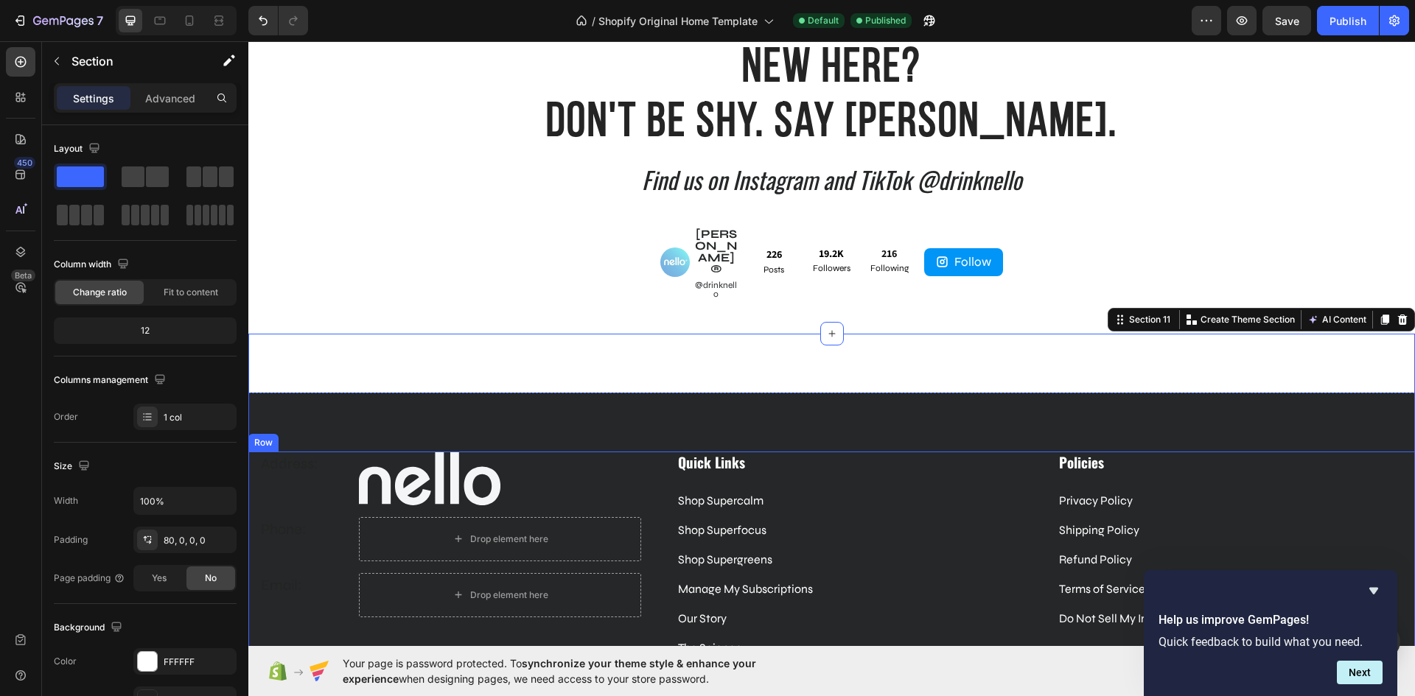
click at [438, 609] on div "Address: Text block Image Row Phone: Text block Drop element here Row Email: Te…" at bounding box center [450, 604] width 382 height 304
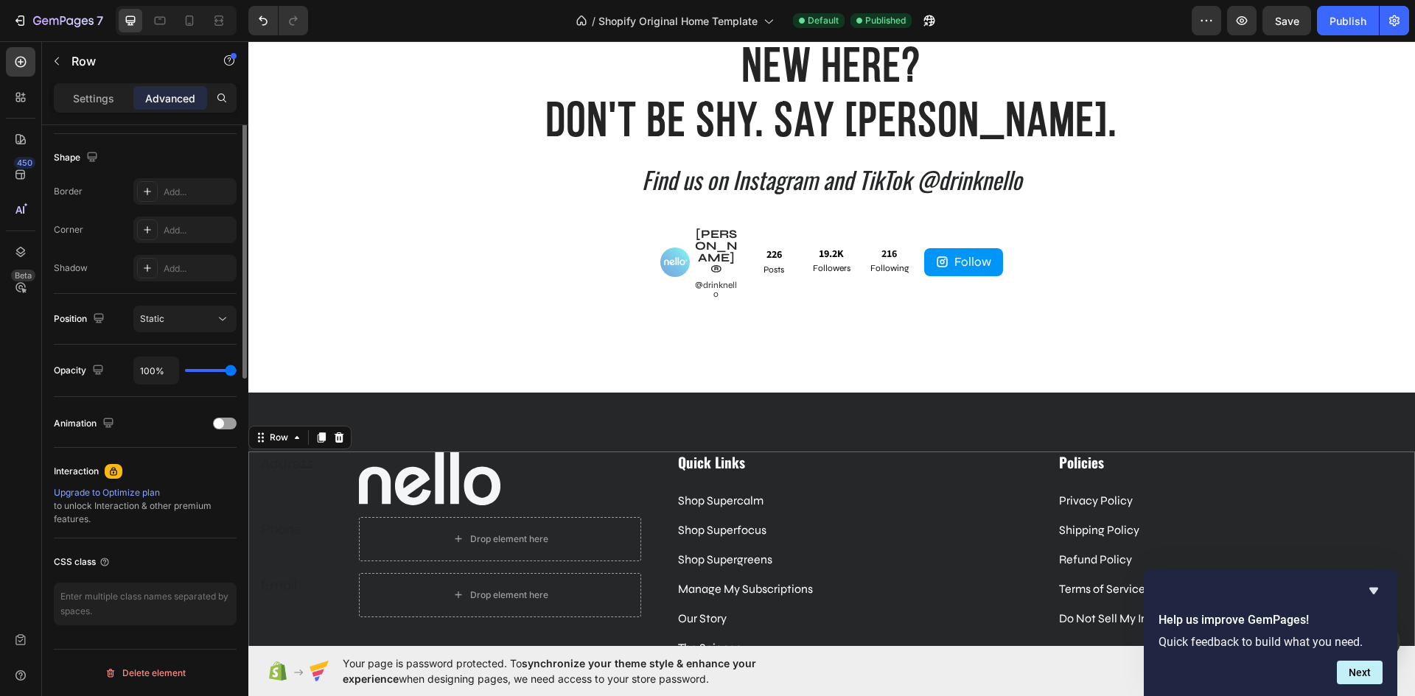
scroll to position [0, 0]
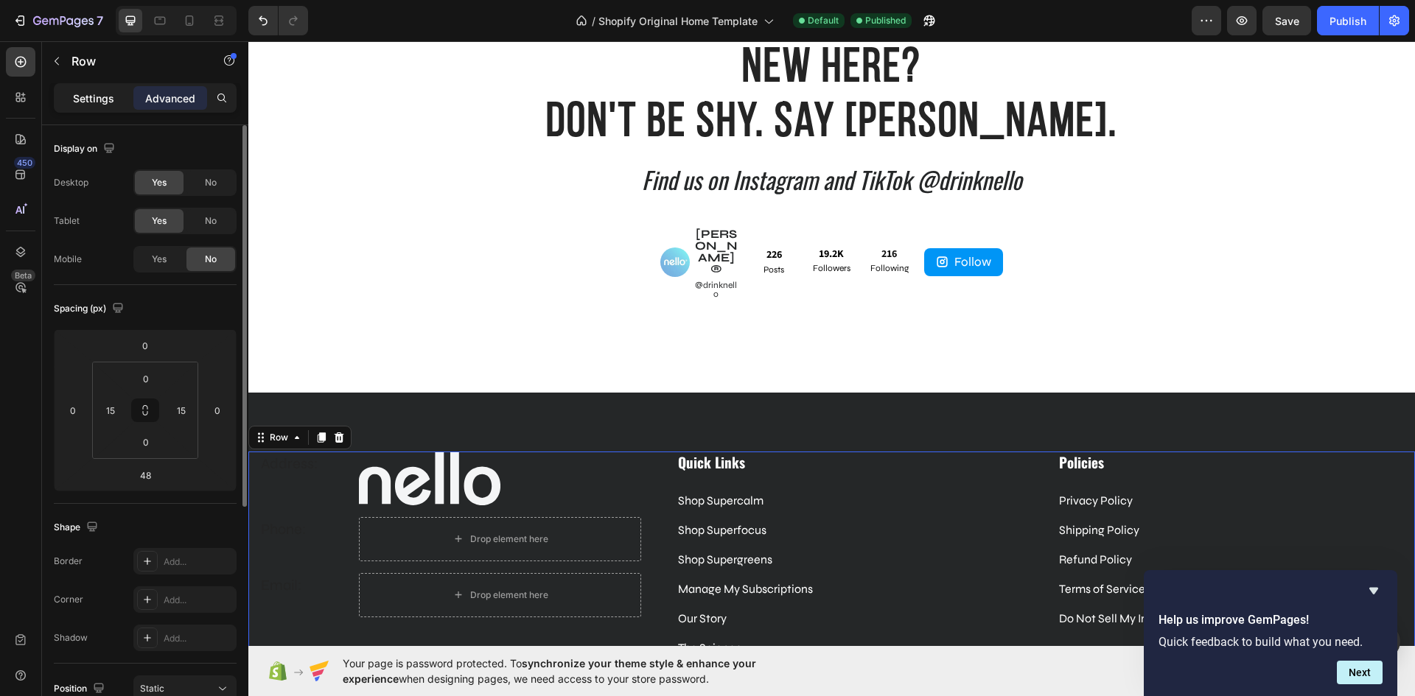
click at [93, 98] on p "Settings" at bounding box center [93, 98] width 41 height 15
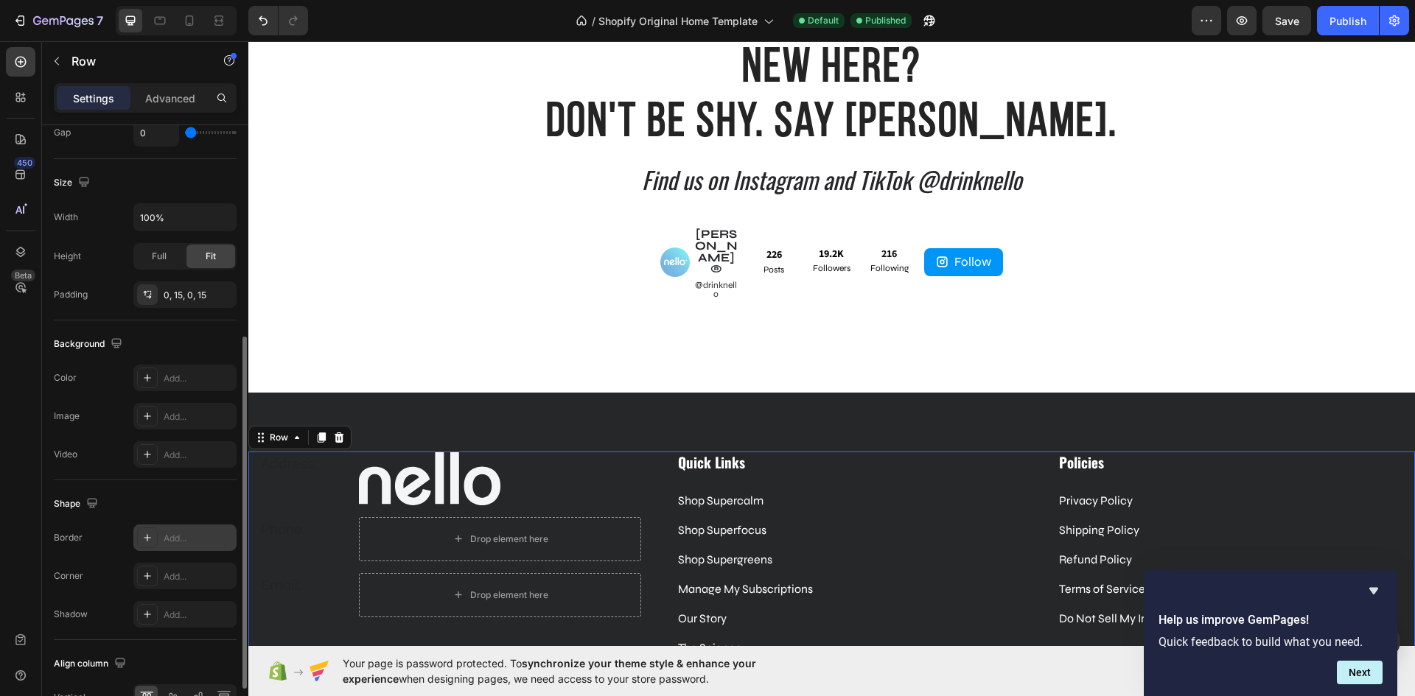
scroll to position [454, 0]
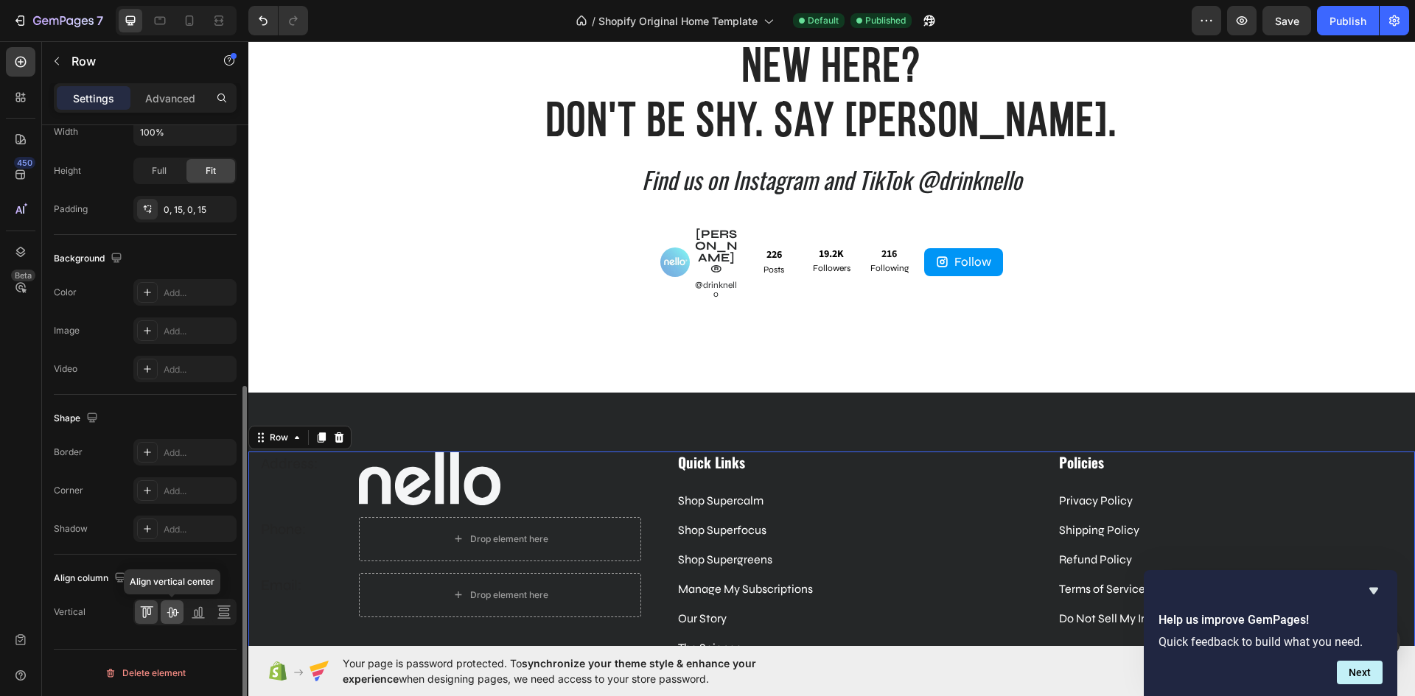
click at [174, 612] on icon at bounding box center [172, 612] width 15 height 15
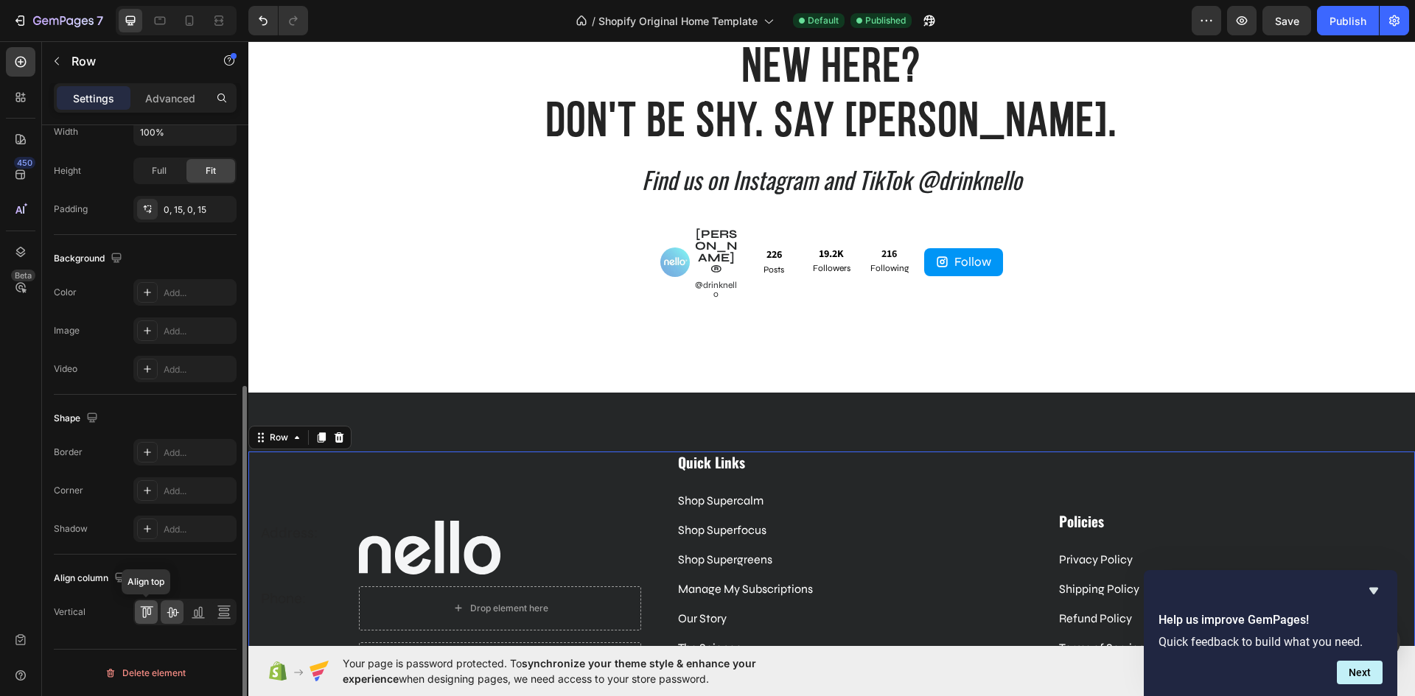
click at [147, 606] on icon at bounding box center [146, 612] width 15 height 15
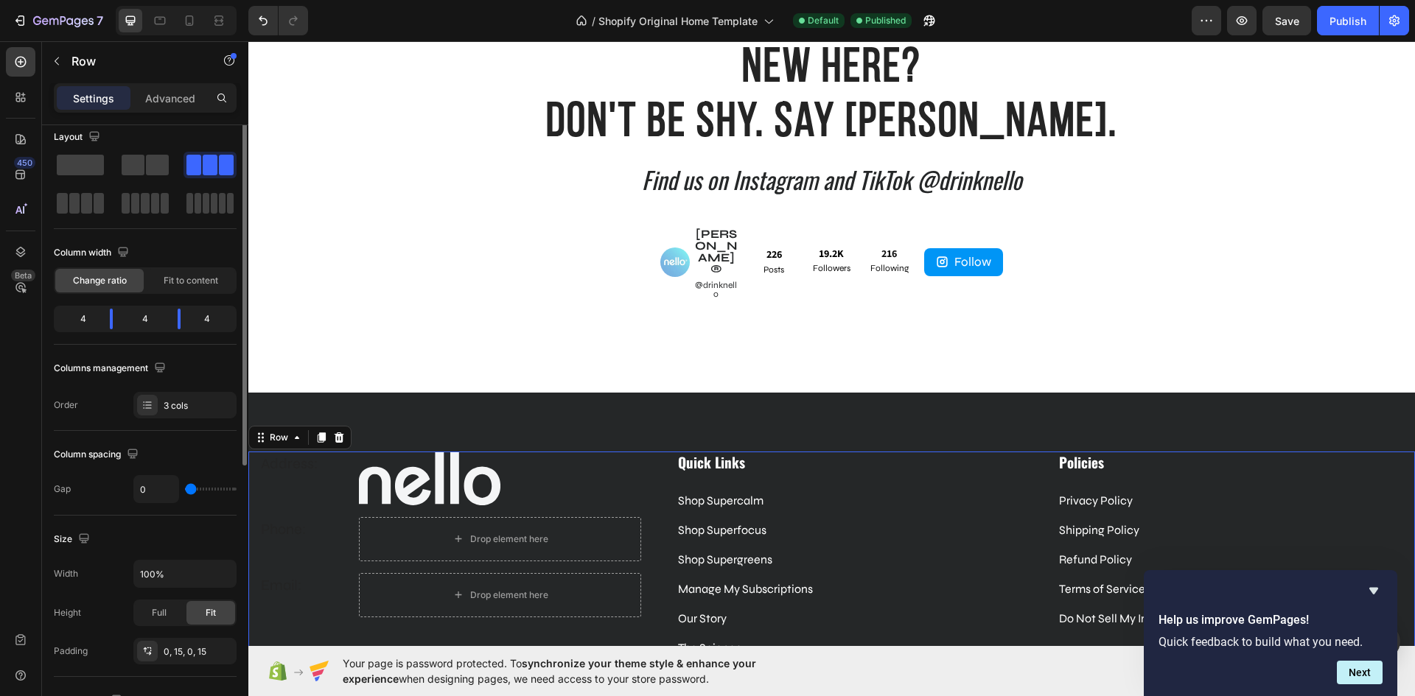
scroll to position [0, 0]
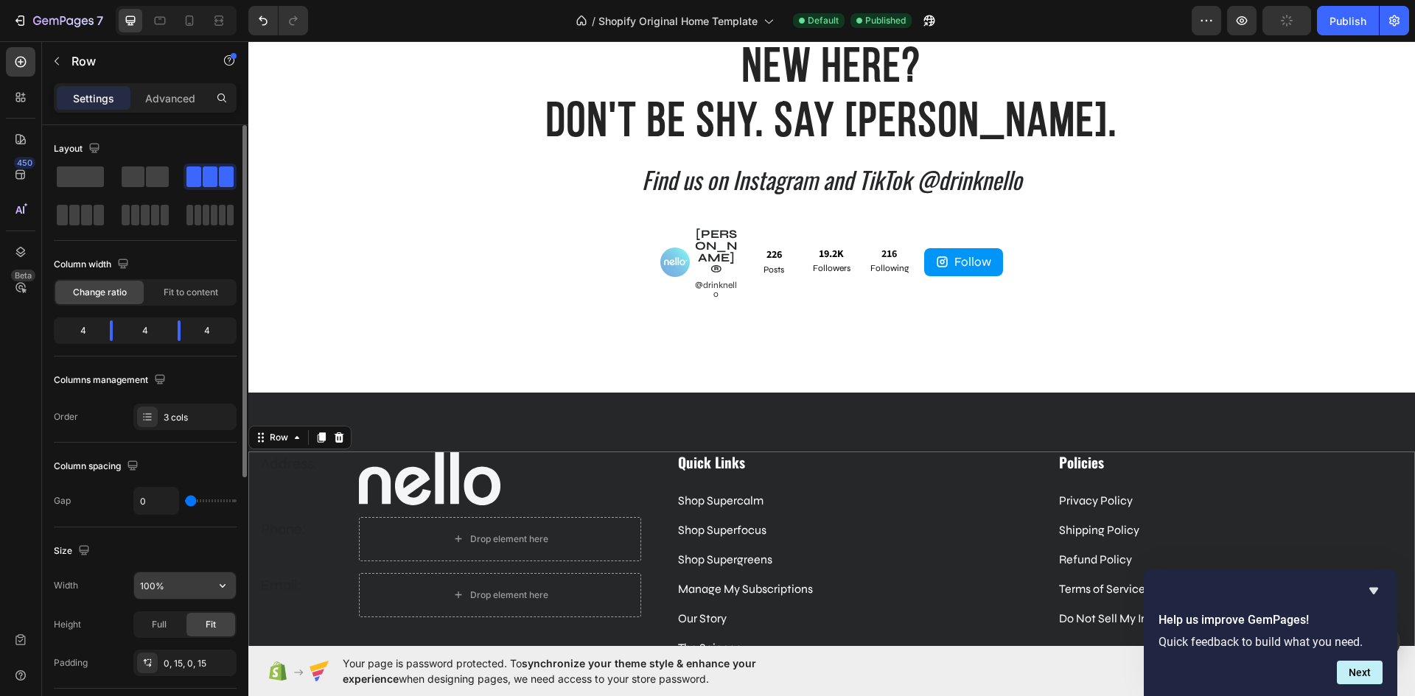
click at [219, 583] on icon "button" at bounding box center [222, 585] width 15 height 15
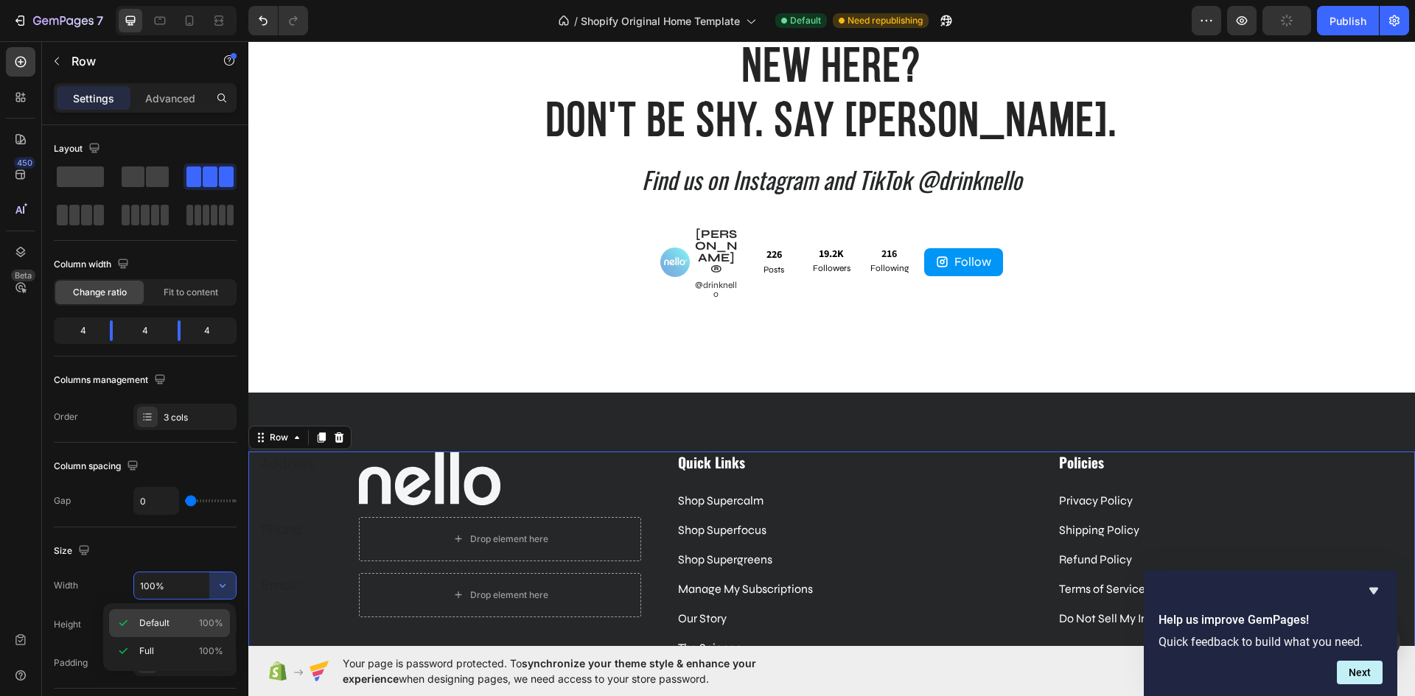
click at [183, 618] on p "Default 100%" at bounding box center [181, 623] width 84 height 13
click at [168, 593] on input "100%" at bounding box center [185, 585] width 102 height 27
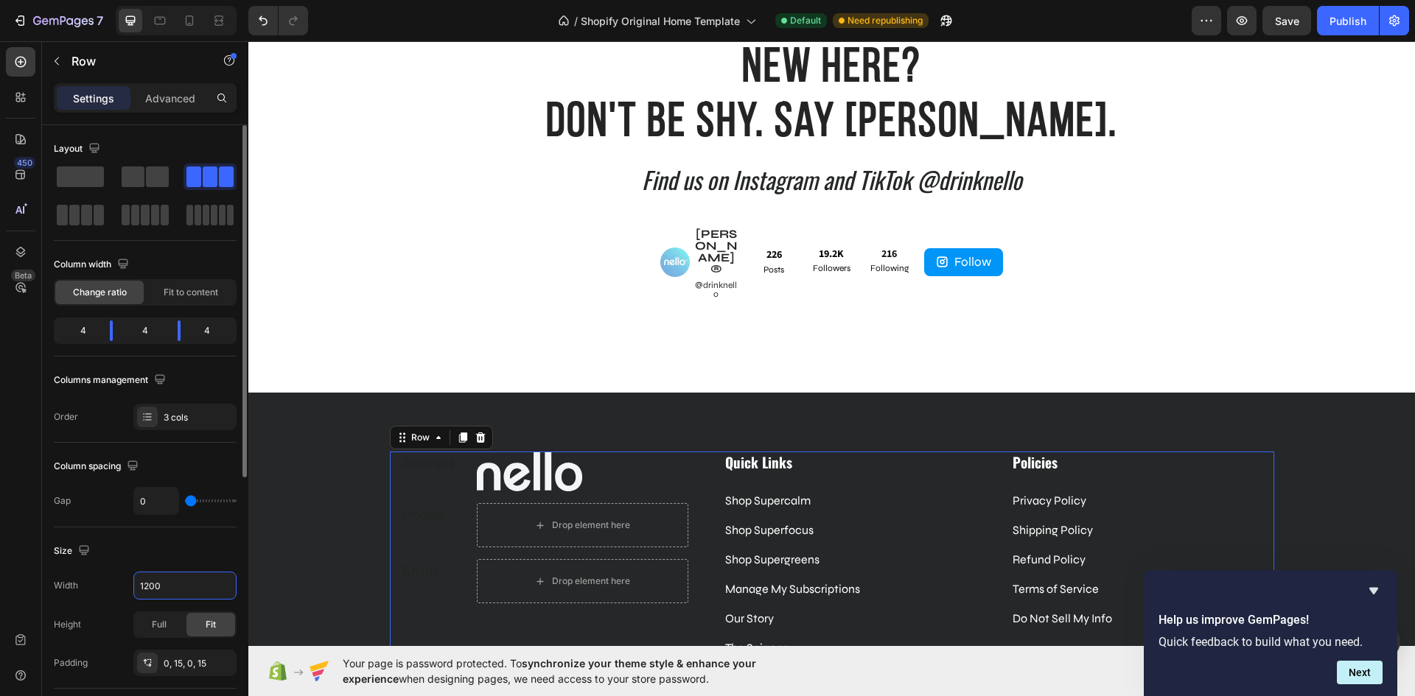
click at [156, 556] on div "Size" at bounding box center [145, 551] width 183 height 24
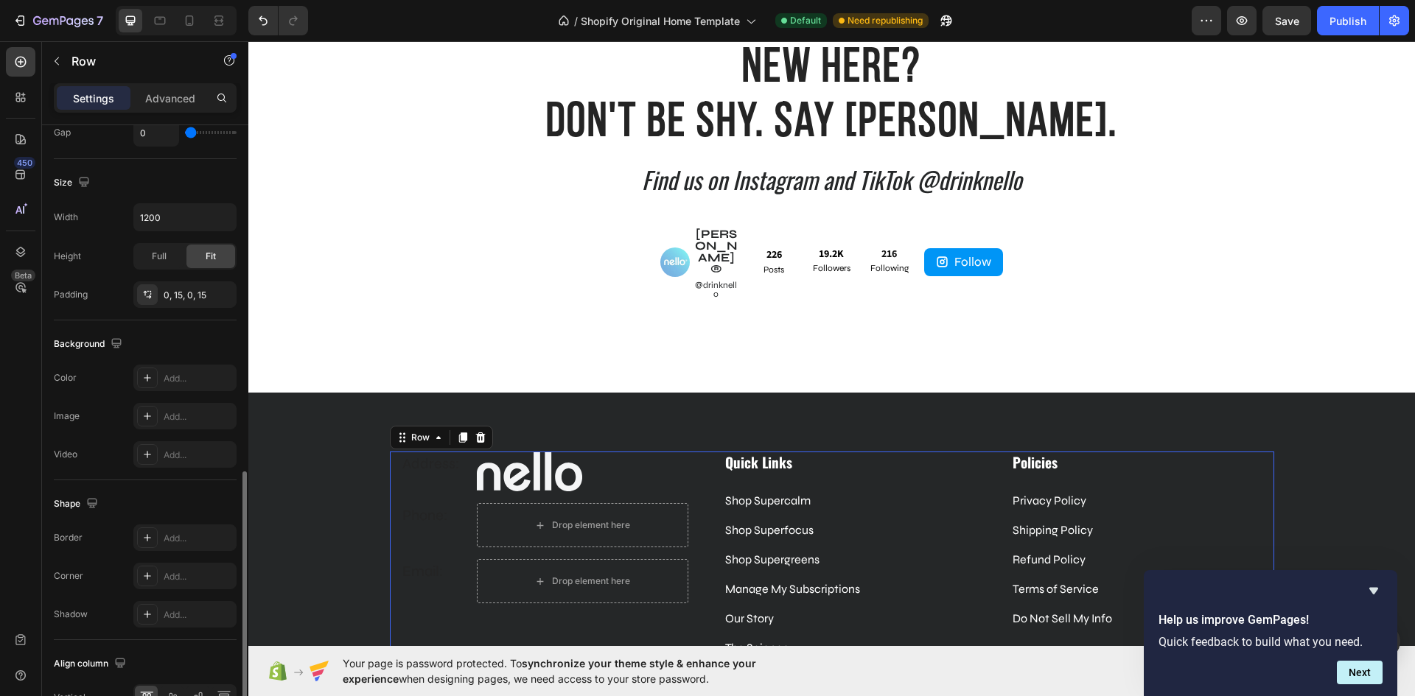
scroll to position [454, 0]
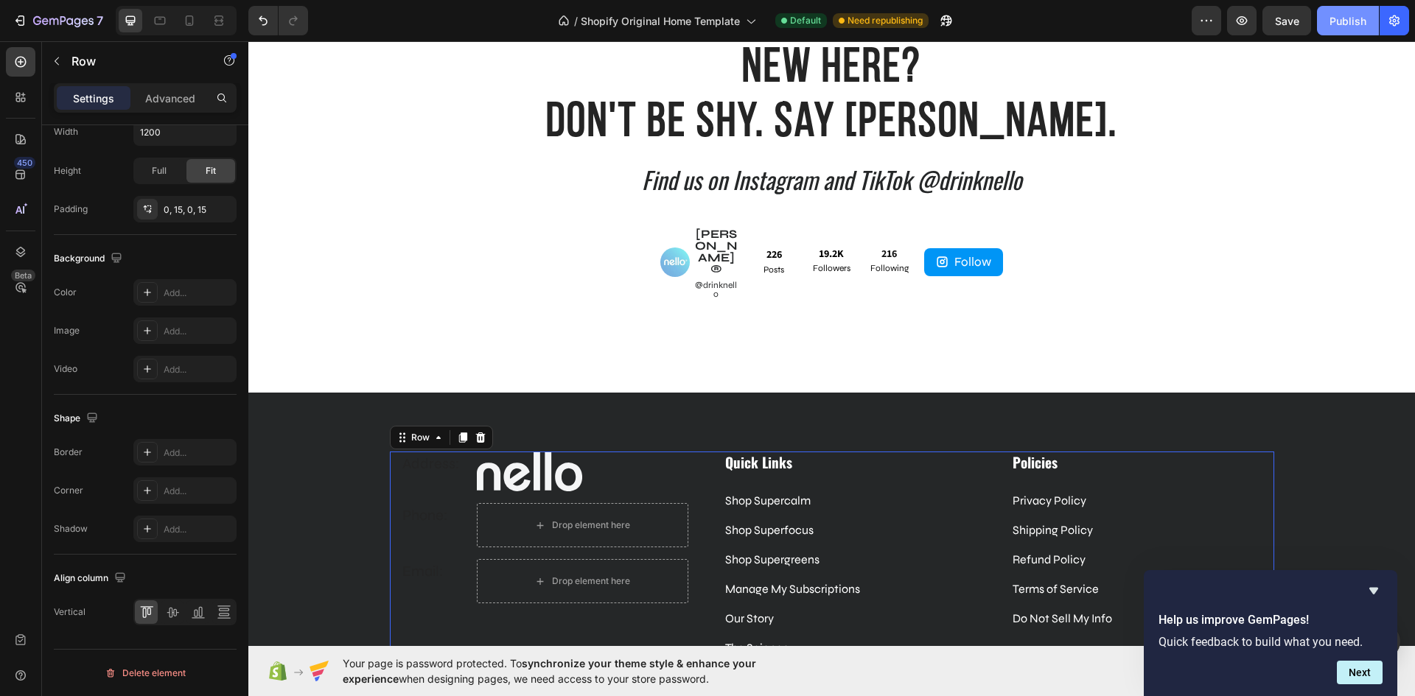
click at [1334, 25] on div "Publish" at bounding box center [1347, 20] width 37 height 15
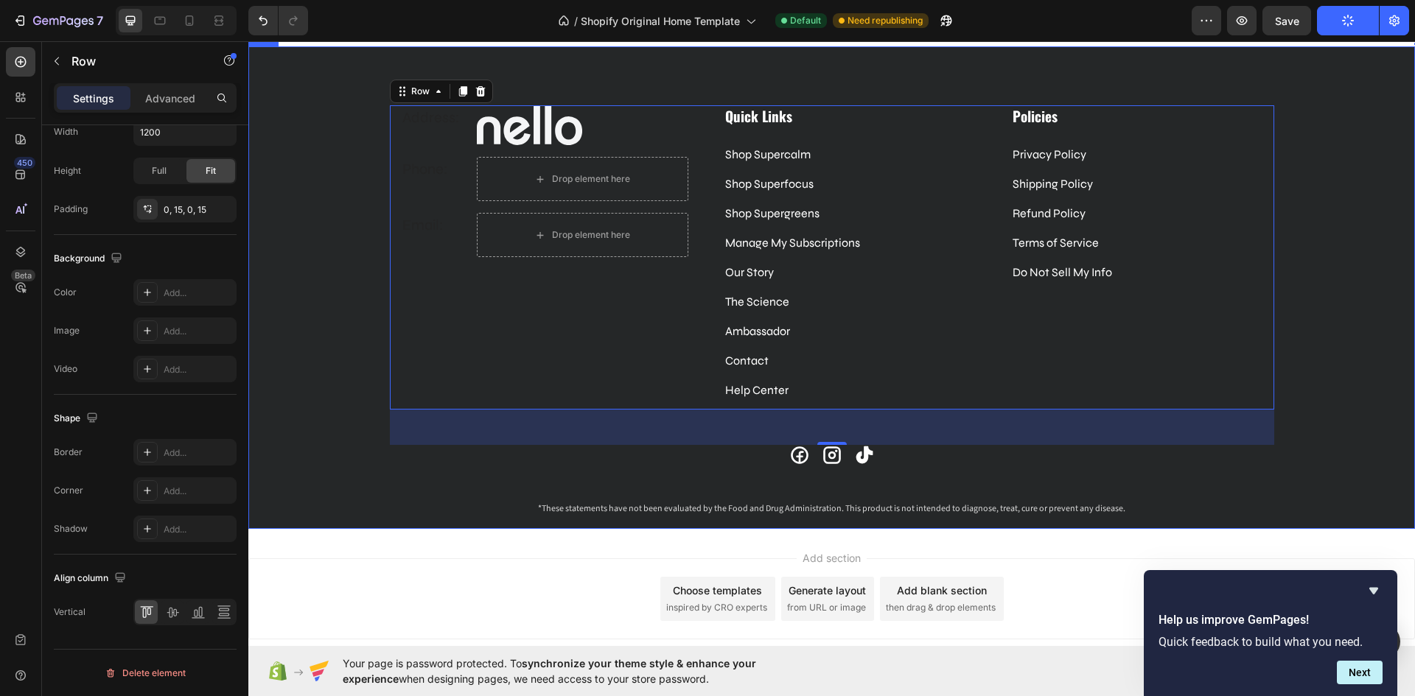
scroll to position [4010, 0]
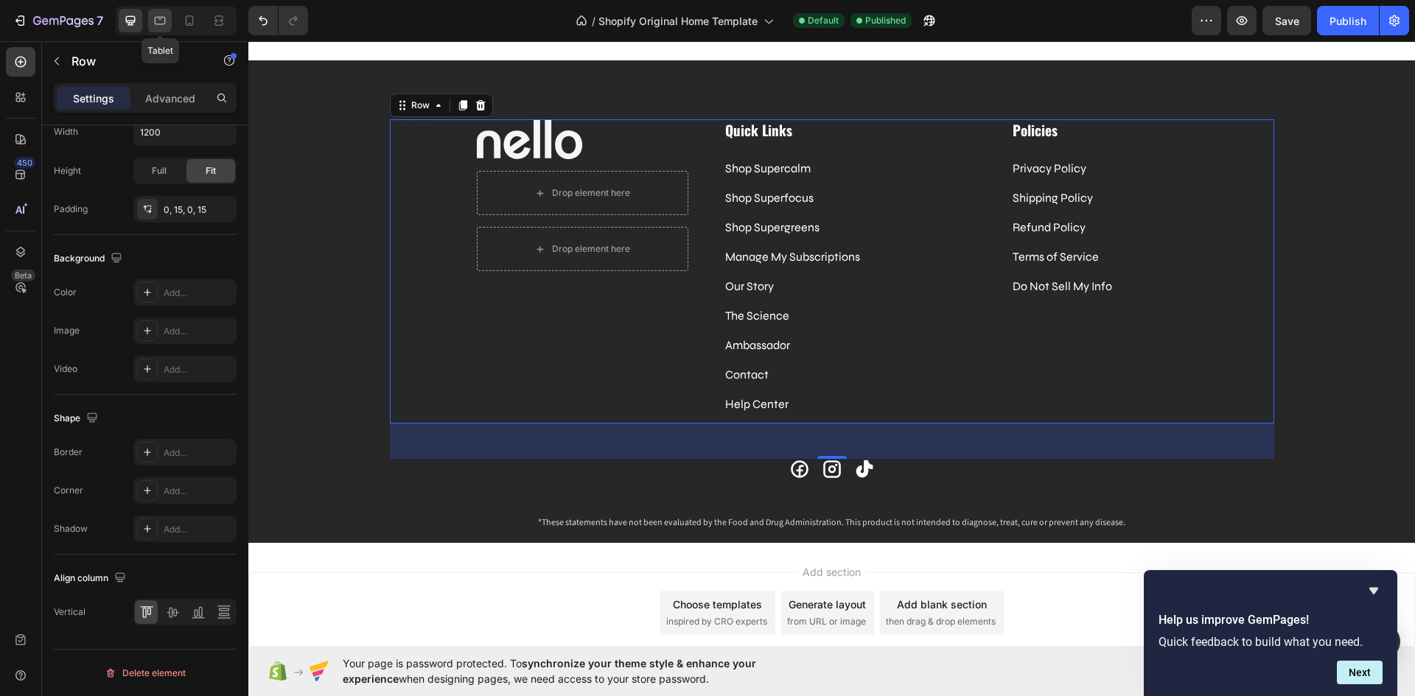
click at [158, 19] on icon at bounding box center [160, 20] width 15 height 15
type input "100%"
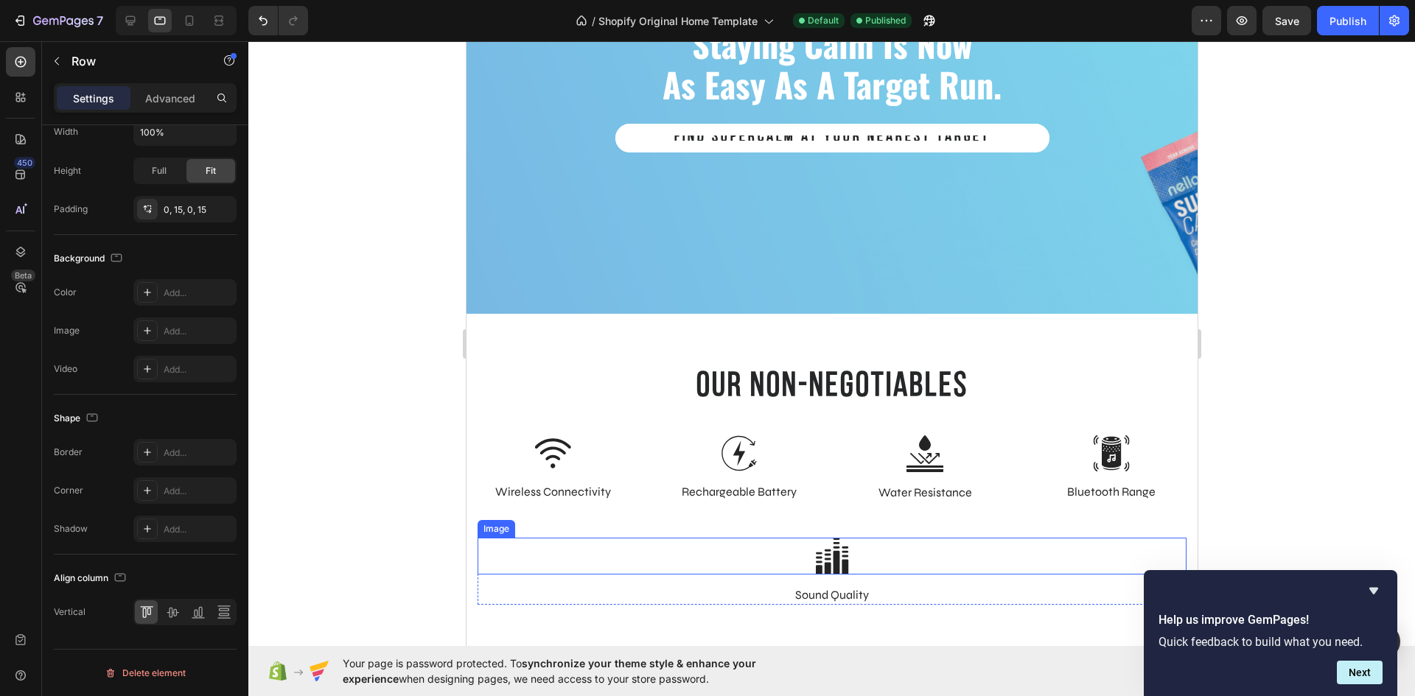
scroll to position [2876, 0]
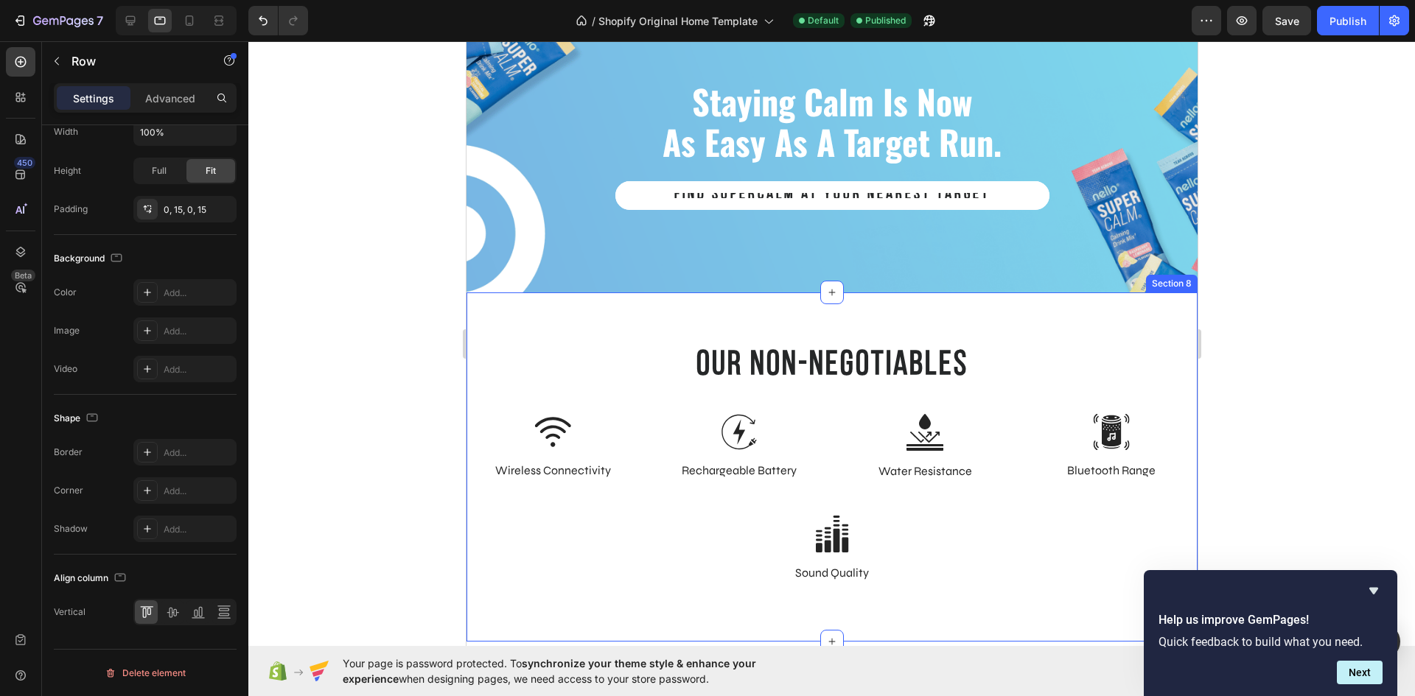
click at [992, 335] on div "our non-negotiables Heading Row Image Transparent Ingredients Text Block Image …" at bounding box center [831, 467] width 731 height 350
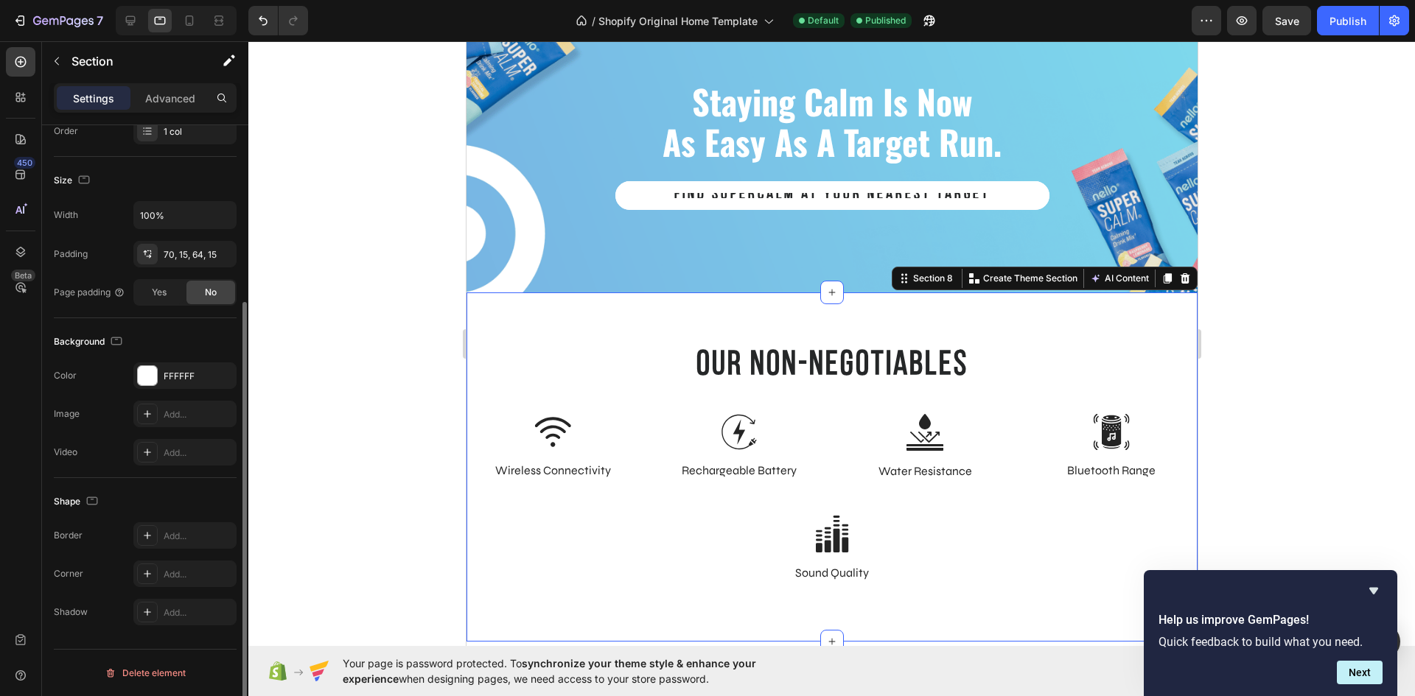
scroll to position [0, 0]
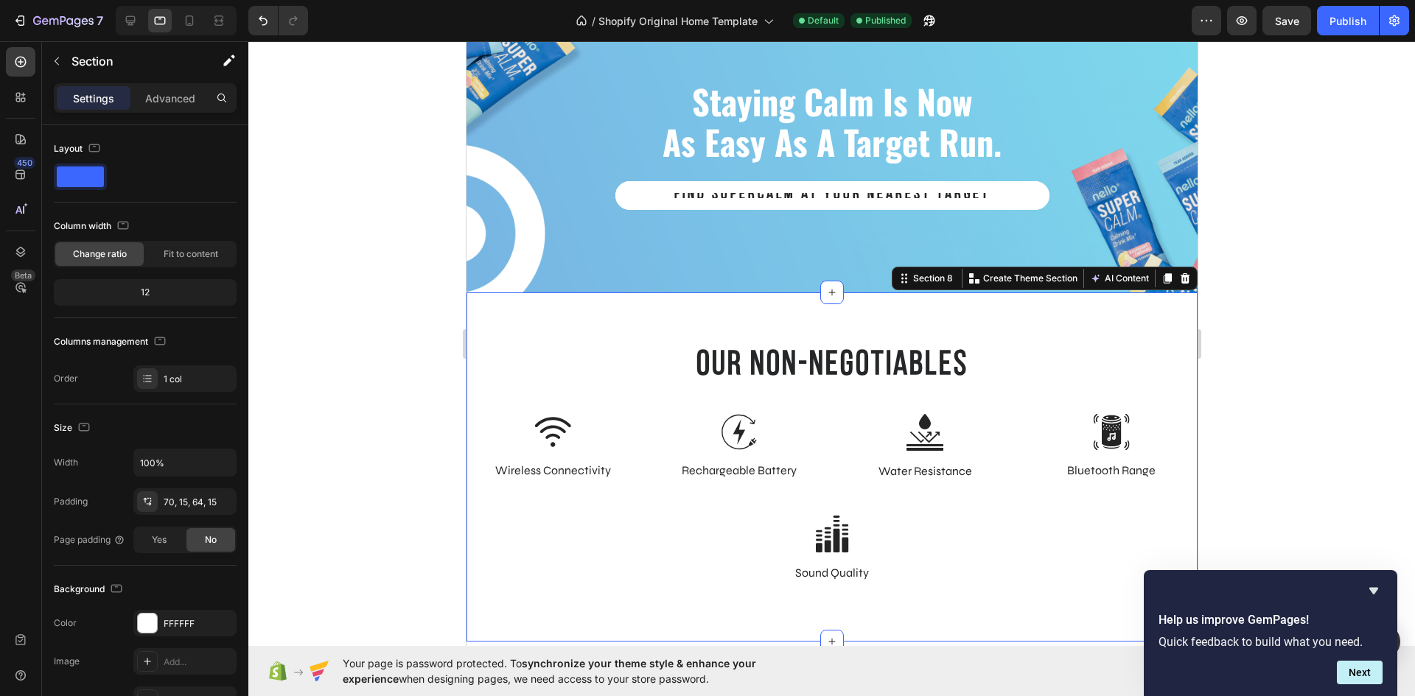
click at [1182, 275] on div "Section 8 You can create reusable sections Create Theme Section AI Content Writ…" at bounding box center [1044, 279] width 306 height 24
click at [1175, 284] on div at bounding box center [1184, 279] width 18 height 18
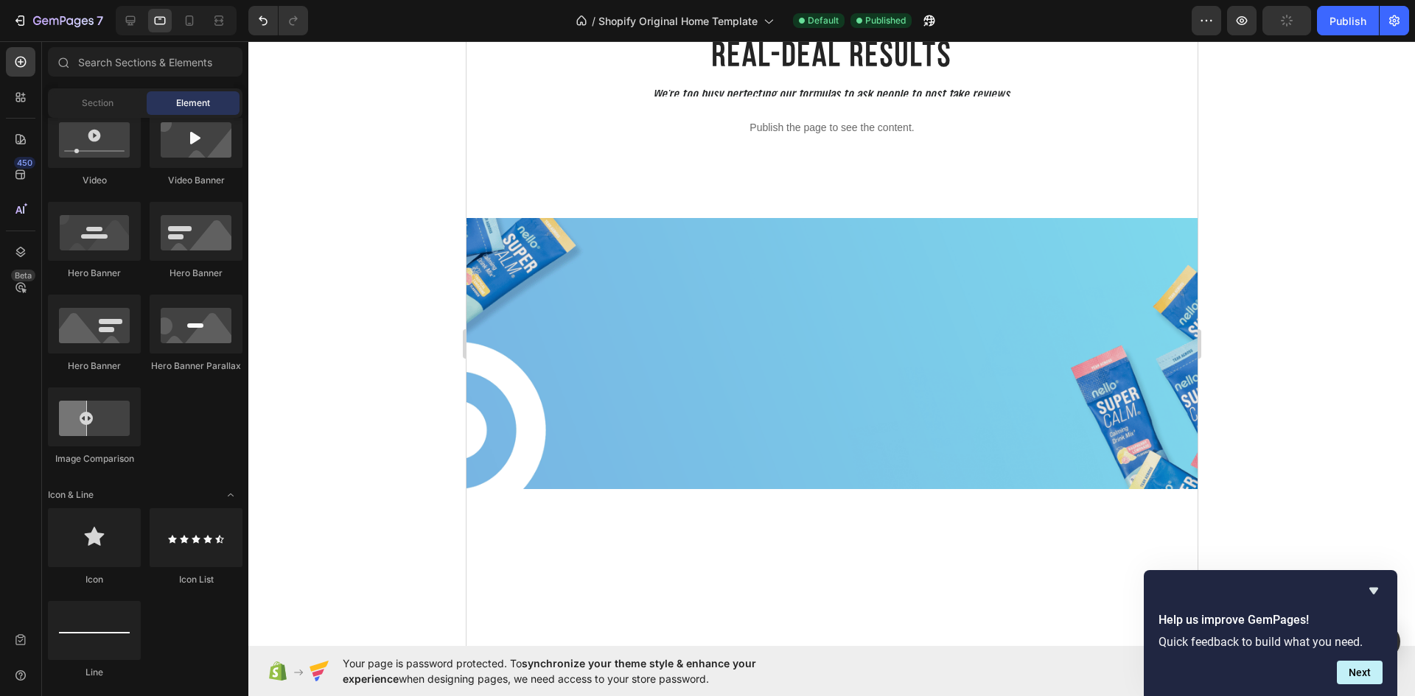
scroll to position [2112, 0]
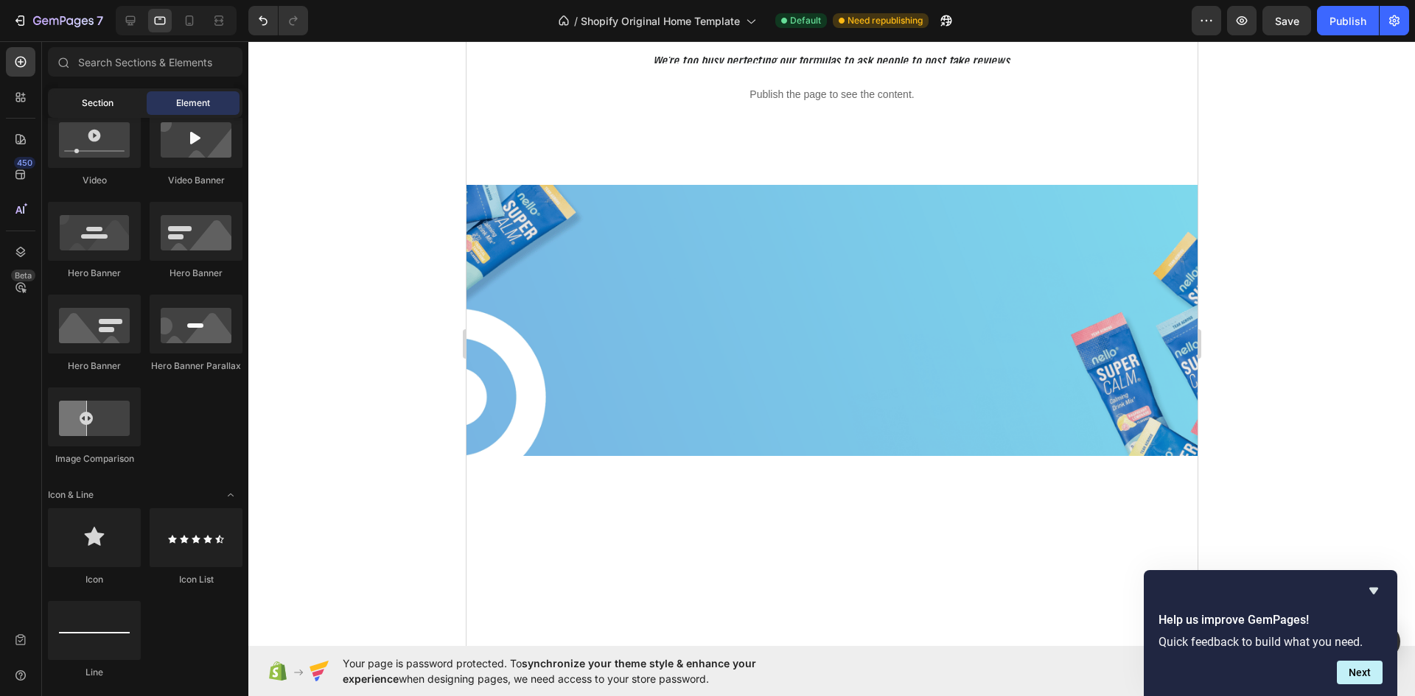
click at [102, 102] on span "Section" at bounding box center [98, 103] width 32 height 13
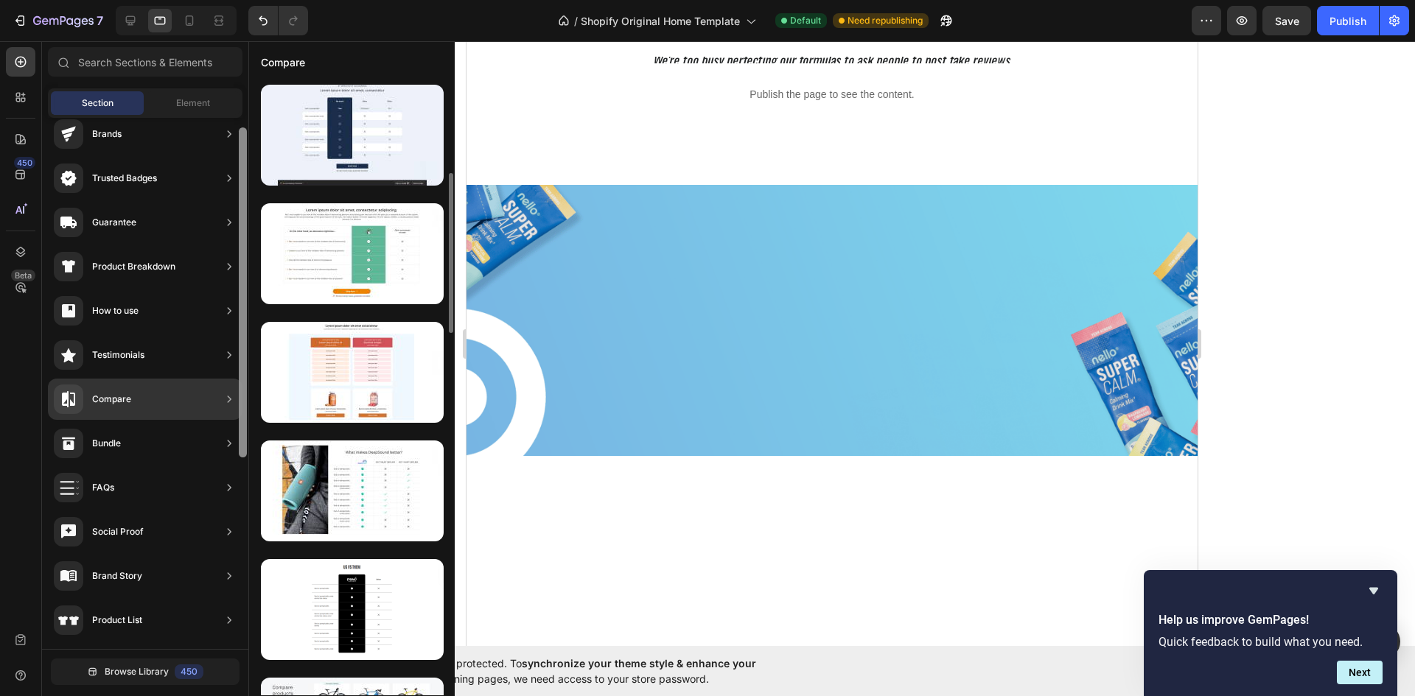
scroll to position [0, 0]
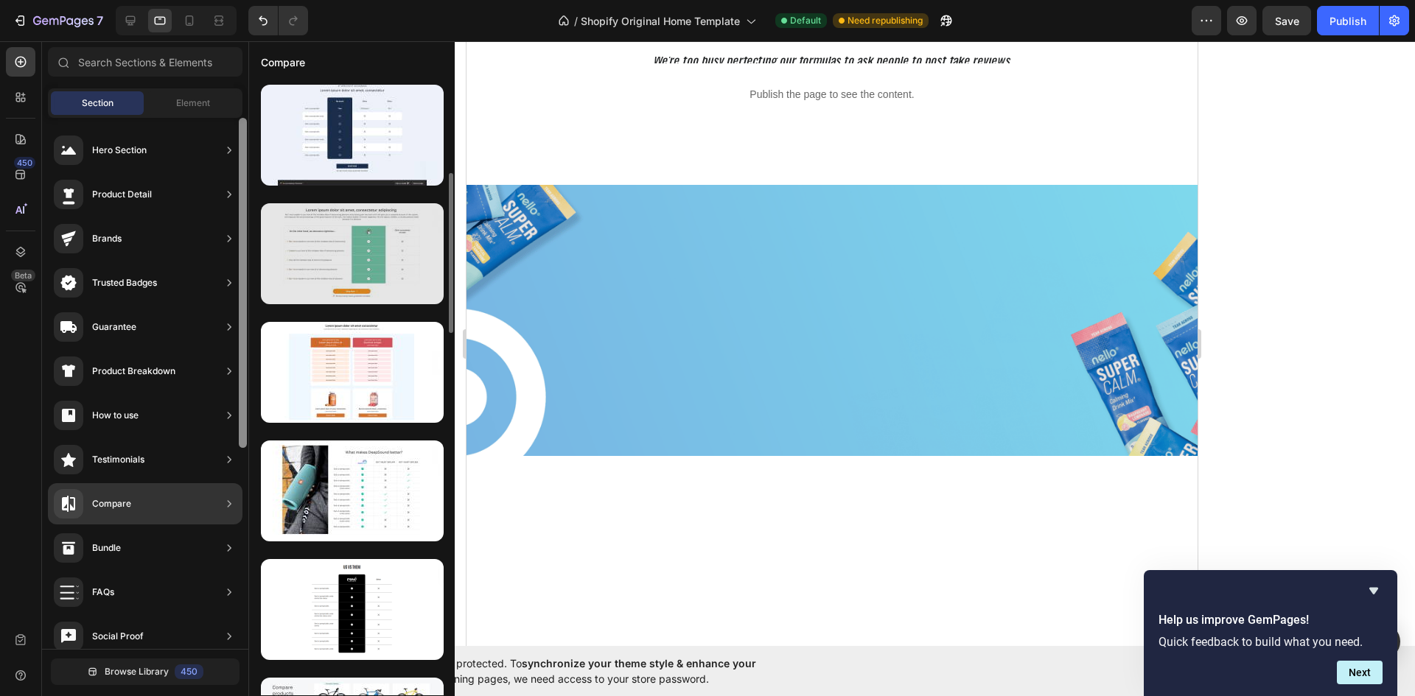
drag, startPoint x: 242, startPoint y: 409, endPoint x: 265, endPoint y: 152, distance: 258.2
click at [248, 152] on div "450 Beta Sections(30) Elements(83) Section Element Hero Section Product Detail …" at bounding box center [124, 368] width 248 height 655
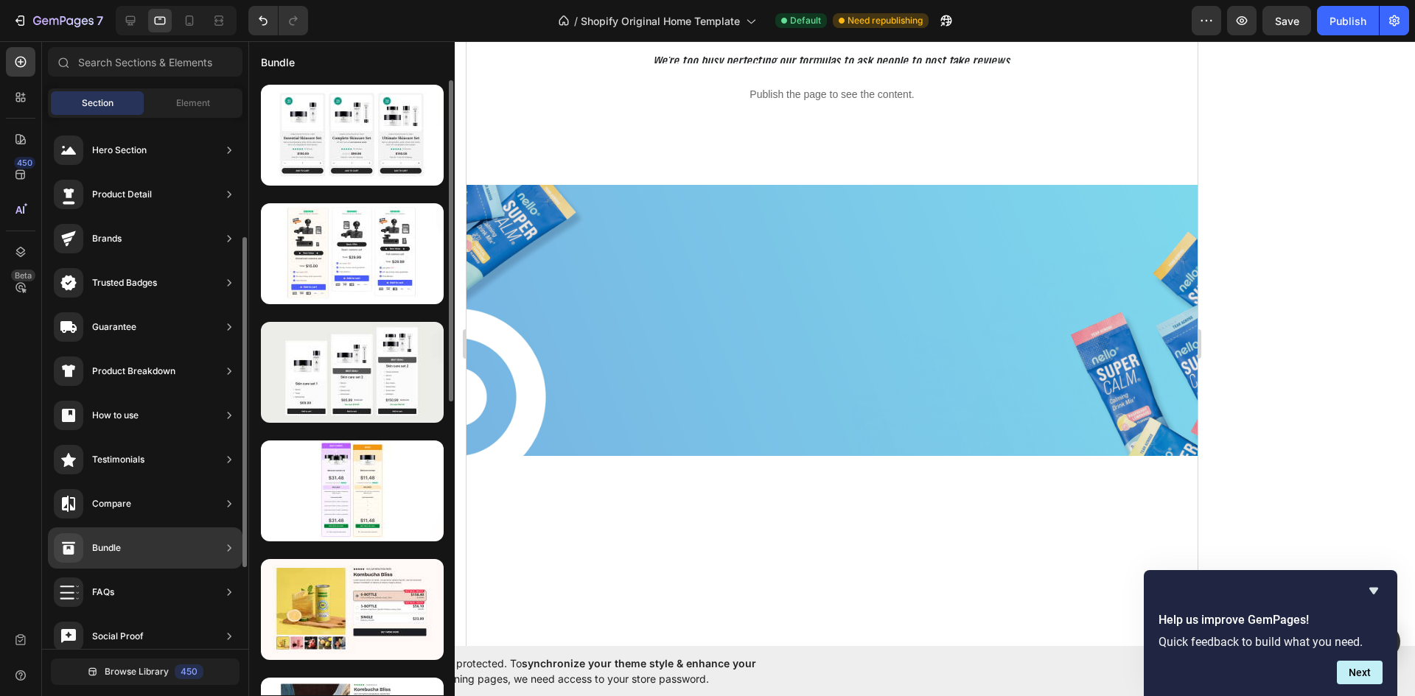
scroll to position [74, 0]
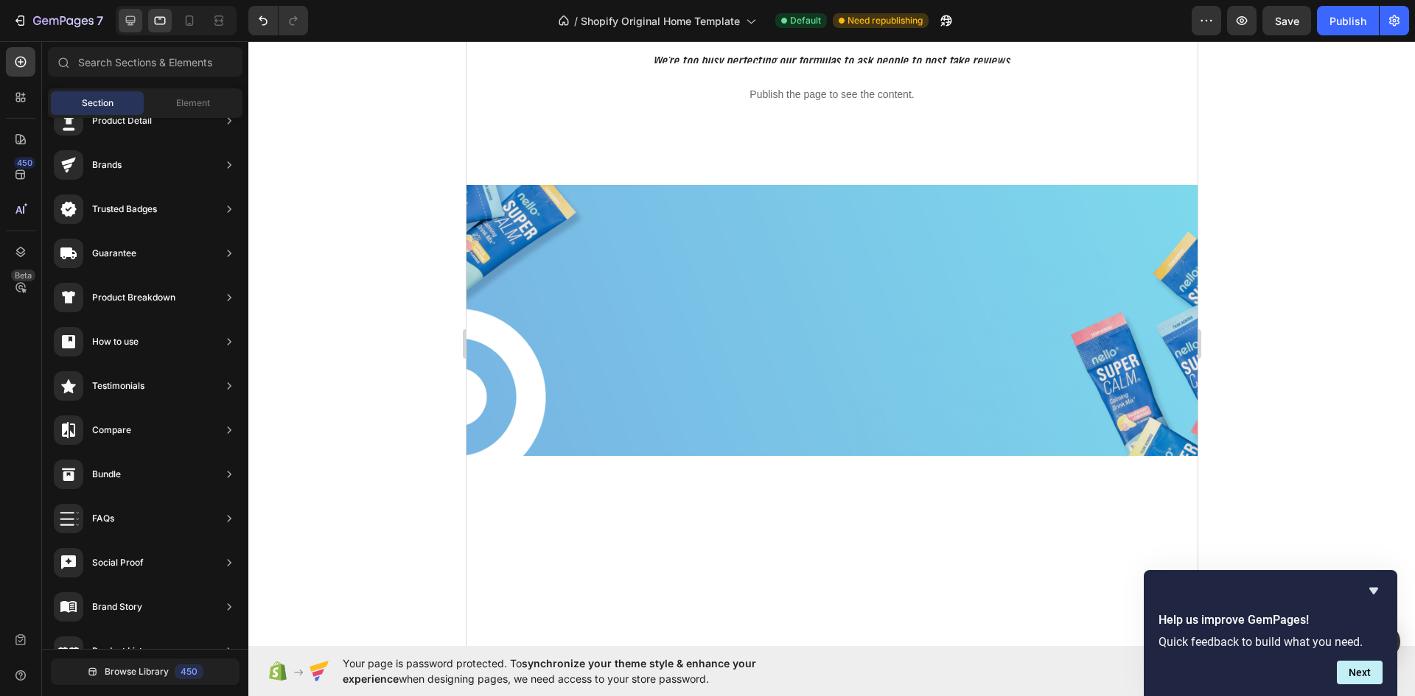
click at [131, 19] on icon at bounding box center [130, 20] width 15 height 15
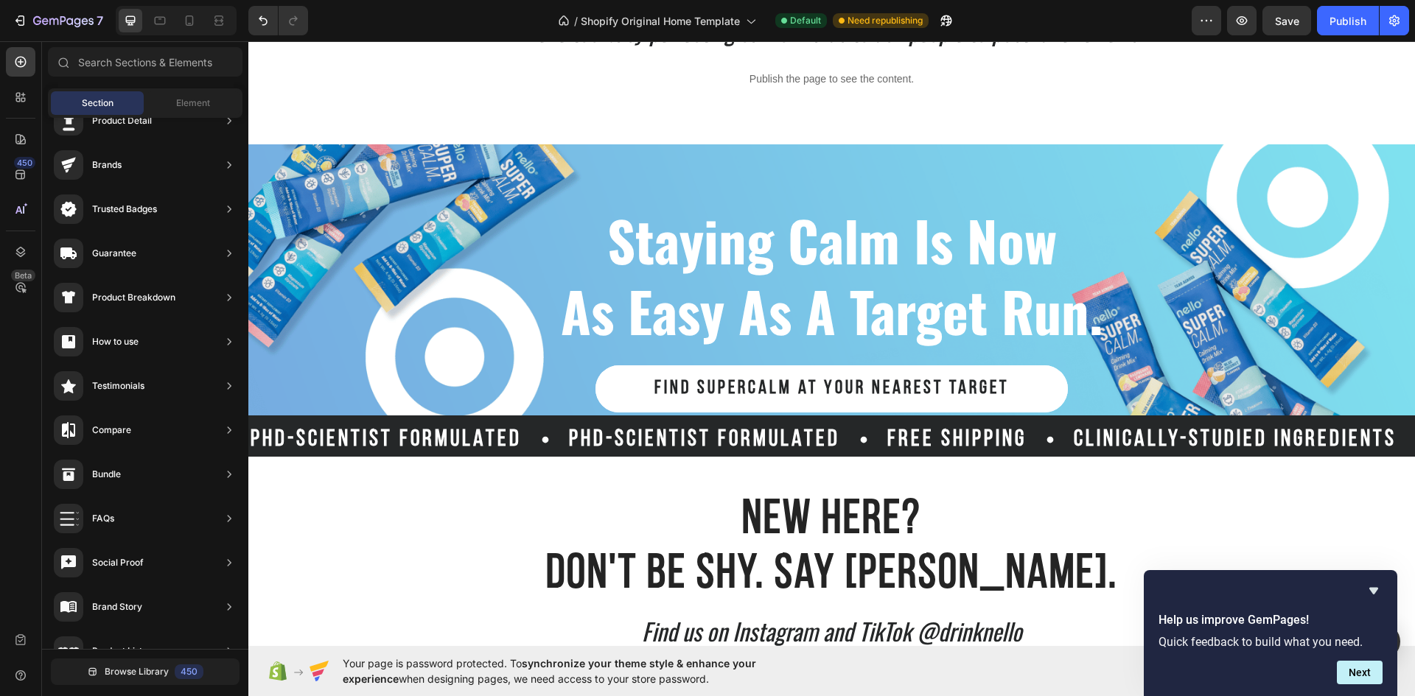
click at [131, 19] on icon at bounding box center [130, 20] width 15 height 15
